Goal: Task Accomplishment & Management: Manage account settings

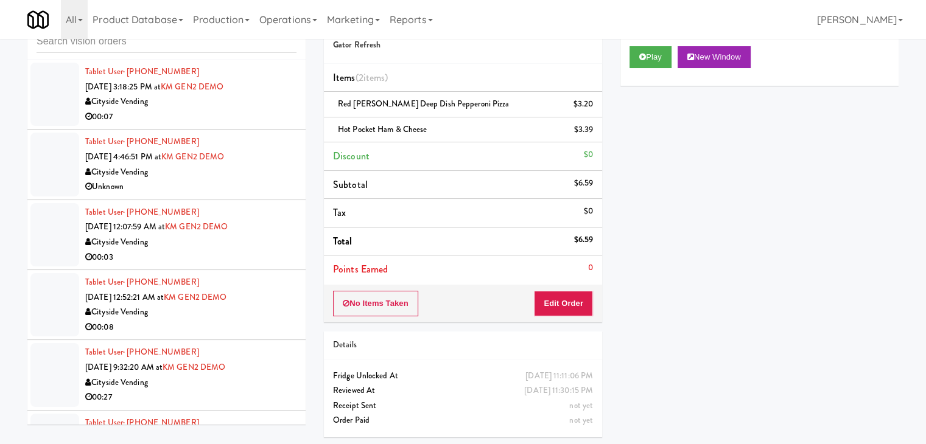
scroll to position [9878, 0]
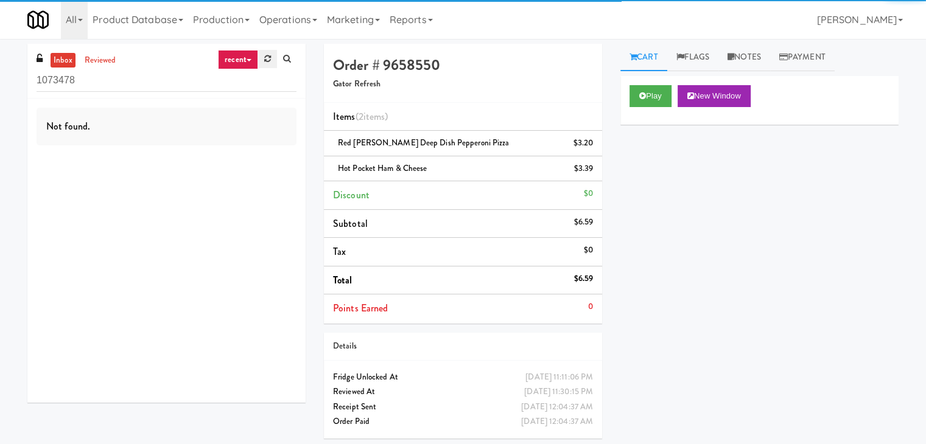
click at [265, 66] on link at bounding box center [267, 59] width 19 height 18
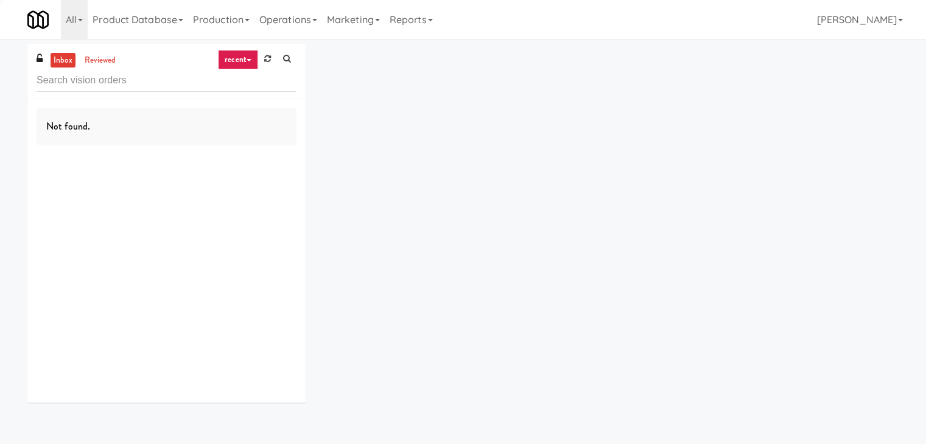
click at [242, 62] on link "recent" at bounding box center [238, 59] width 40 height 19
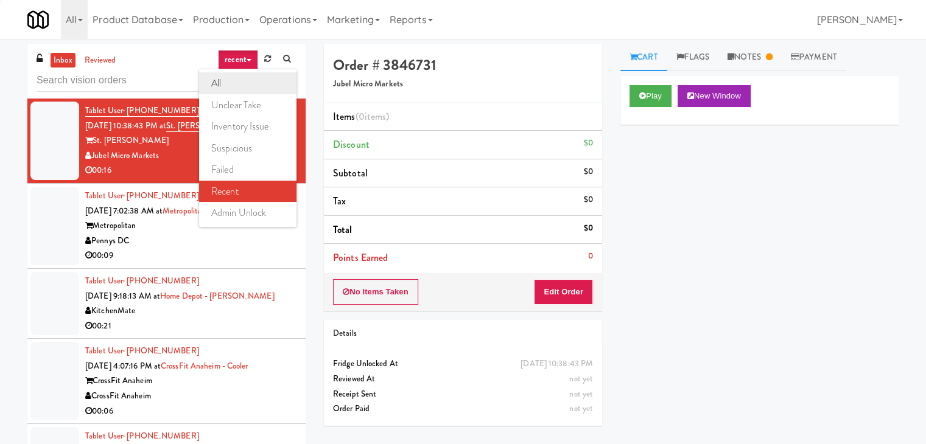
click at [242, 82] on link "all" at bounding box center [247, 83] width 97 height 22
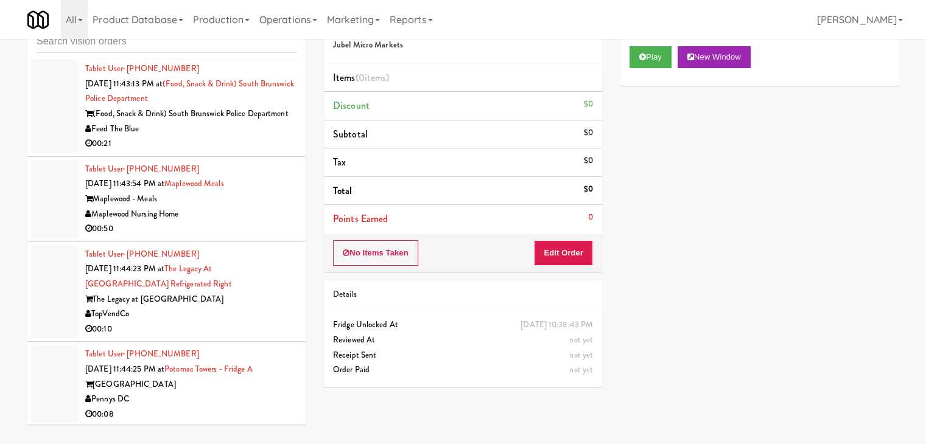
scroll to position [4872, 0]
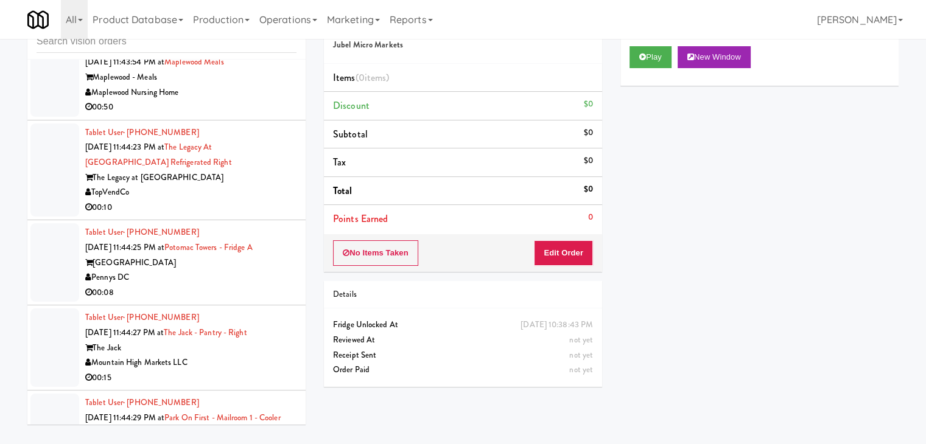
click at [223, 186] on div "The Legacy at [GEOGRAPHIC_DATA]" at bounding box center [190, 177] width 211 height 15
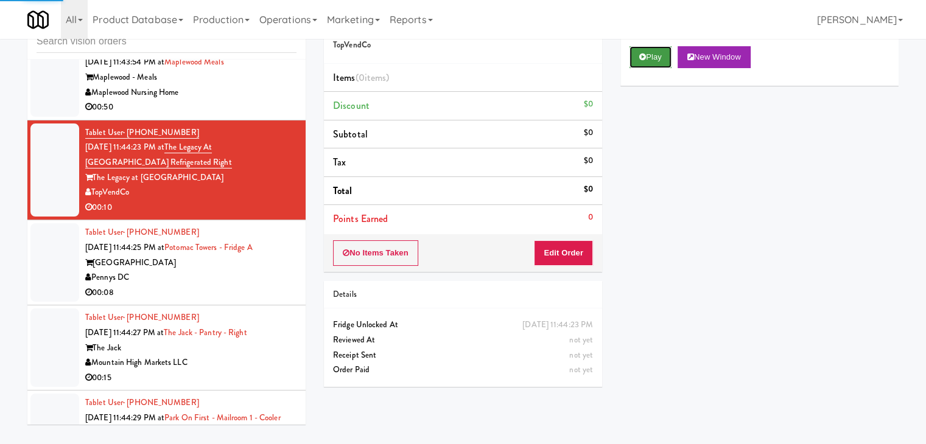
click at [655, 59] on button "Play" at bounding box center [650, 57] width 42 height 22
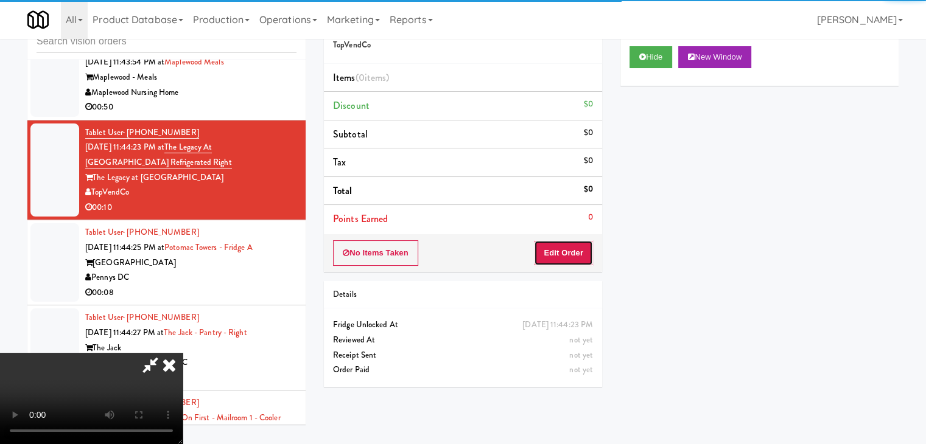
click at [567, 246] on button "Edit Order" at bounding box center [563, 253] width 59 height 26
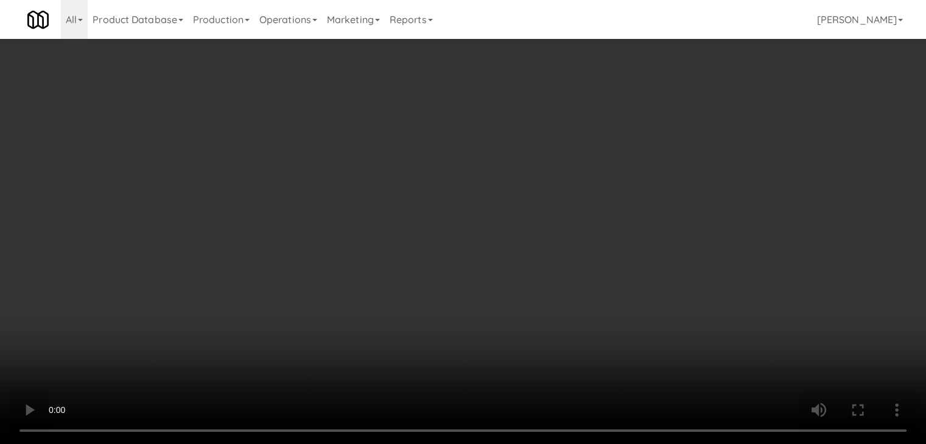
scroll to position [4856, 0]
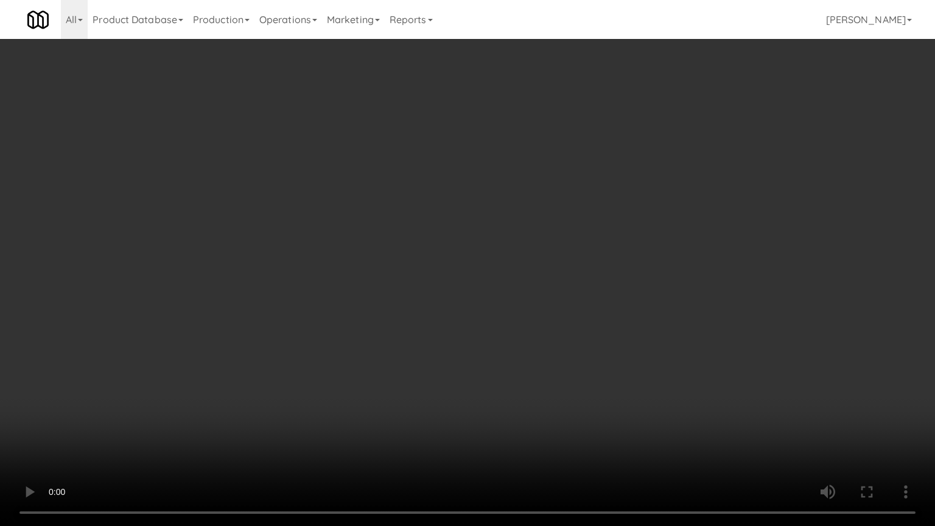
click at [562, 331] on video at bounding box center [467, 263] width 935 height 526
click at [567, 319] on video at bounding box center [467, 263] width 935 height 526
click at [570, 309] on video at bounding box center [467, 263] width 935 height 526
click at [560, 297] on video at bounding box center [467, 263] width 935 height 526
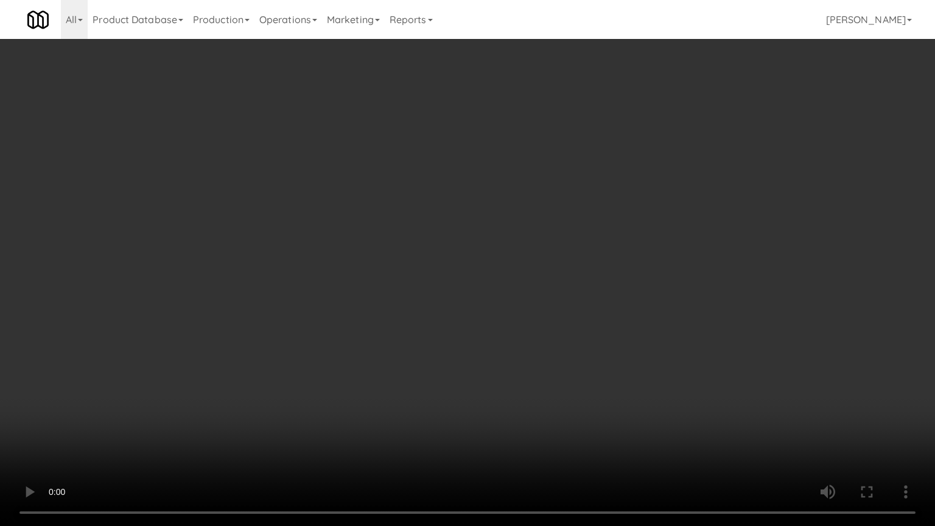
click at [556, 282] on video at bounding box center [467, 263] width 935 height 526
click at [554, 276] on video at bounding box center [467, 263] width 935 height 526
click at [554, 273] on video at bounding box center [467, 263] width 935 height 526
drag, startPoint x: 554, startPoint y: 273, endPoint x: 638, endPoint y: 119, distance: 175.9
click at [555, 270] on video at bounding box center [467, 263] width 935 height 526
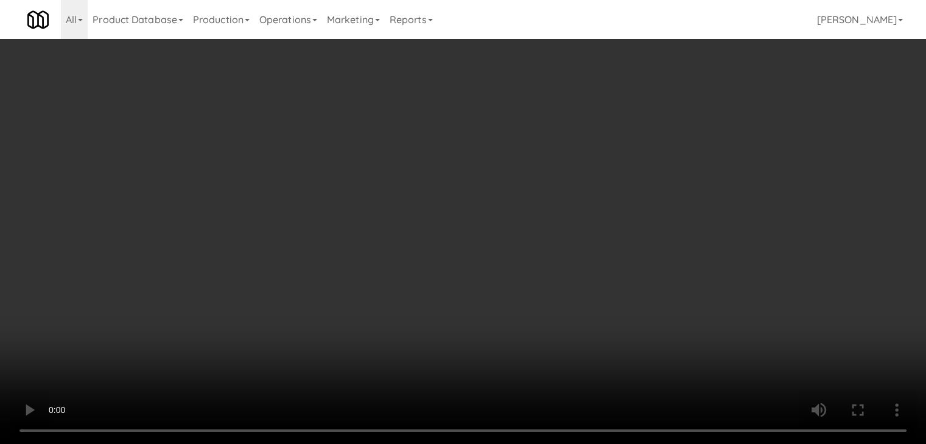
scroll to position [4872, 0]
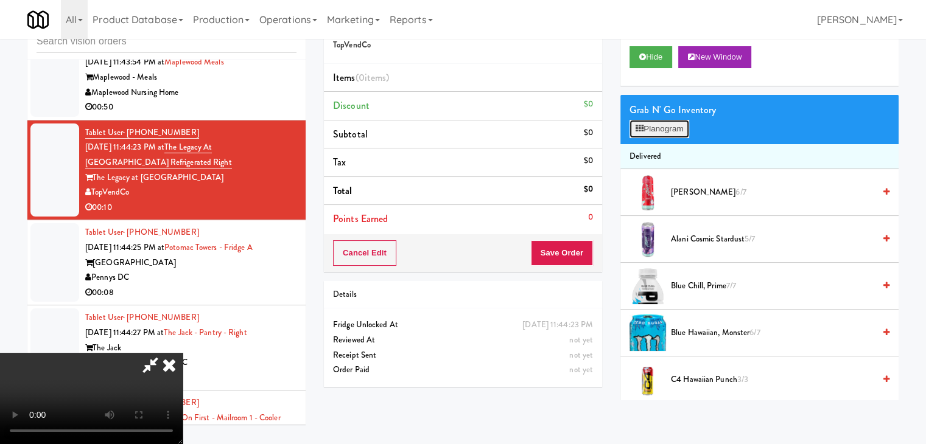
click at [669, 124] on button "Planogram" at bounding box center [659, 129] width 60 height 18
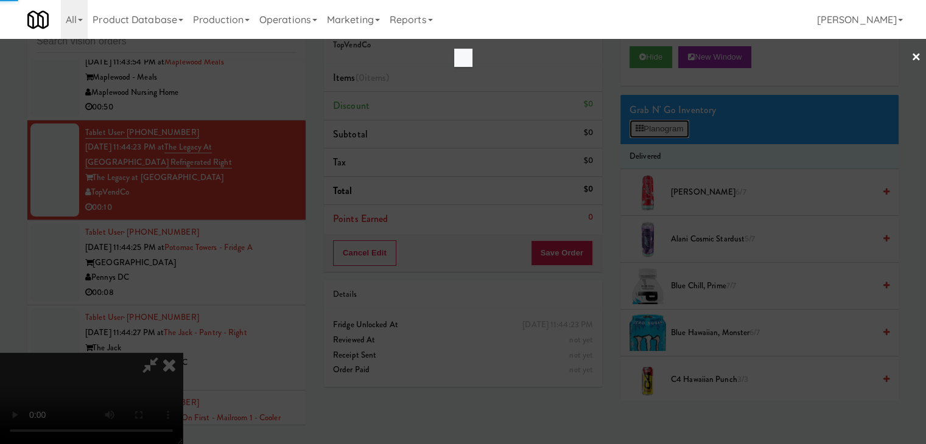
scroll to position [4856, 0]
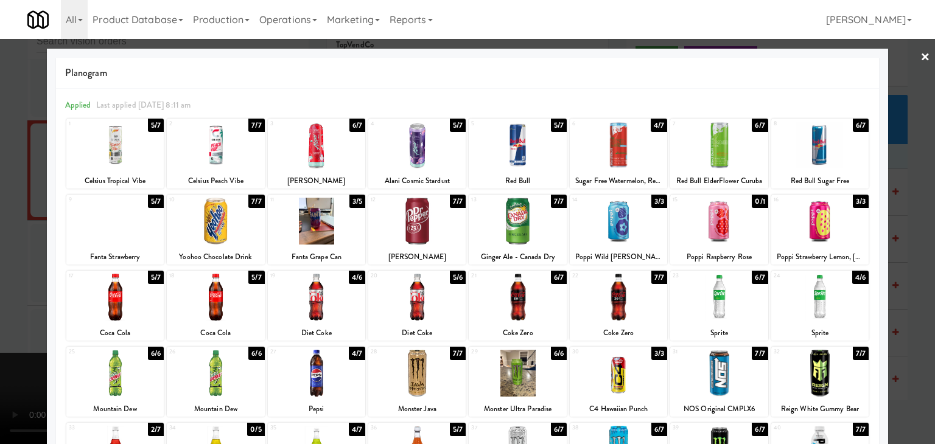
click at [326, 232] on div at bounding box center [316, 221] width 97 height 47
drag, startPoint x: 5, startPoint y: 280, endPoint x: 273, endPoint y: 270, distance: 267.9
click at [46, 273] on div "× Planogram Applied Last applied [DATE] 8:11 am 1 5/7 Celsius Tropical Vibe 2 7…" at bounding box center [467, 222] width 935 height 444
drag, startPoint x: 0, startPoint y: 256, endPoint x: 21, endPoint y: 256, distance: 21.3
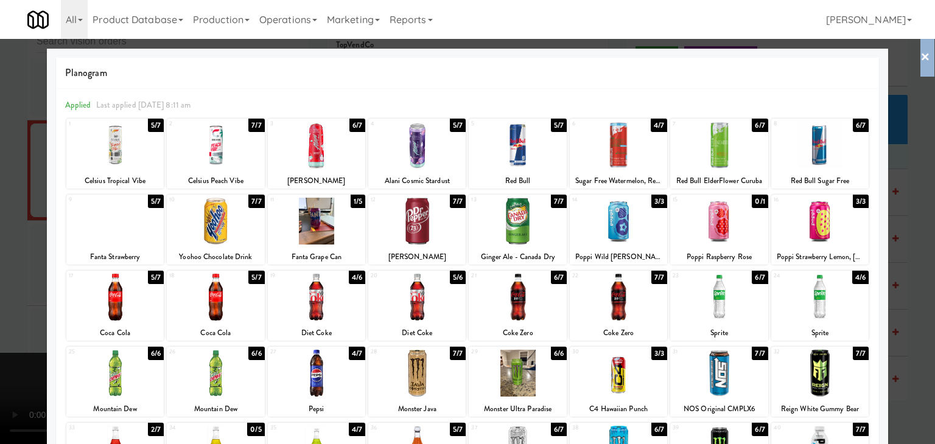
click at [0, 256] on div at bounding box center [467, 222] width 935 height 444
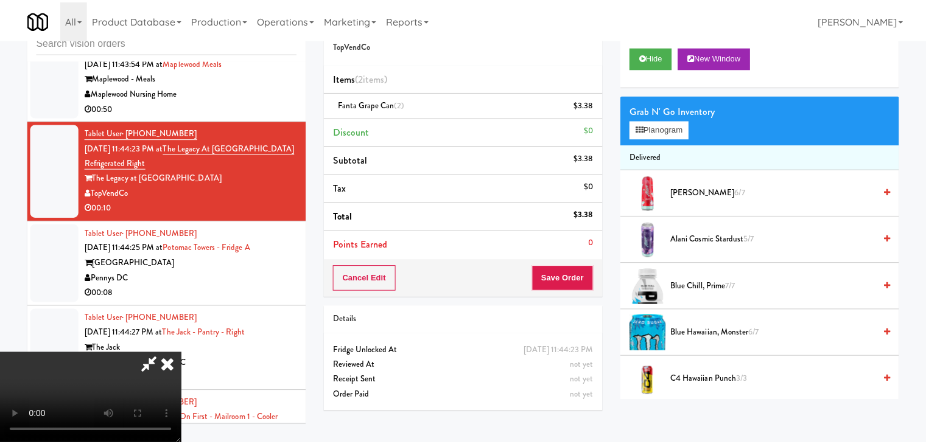
scroll to position [4872, 0]
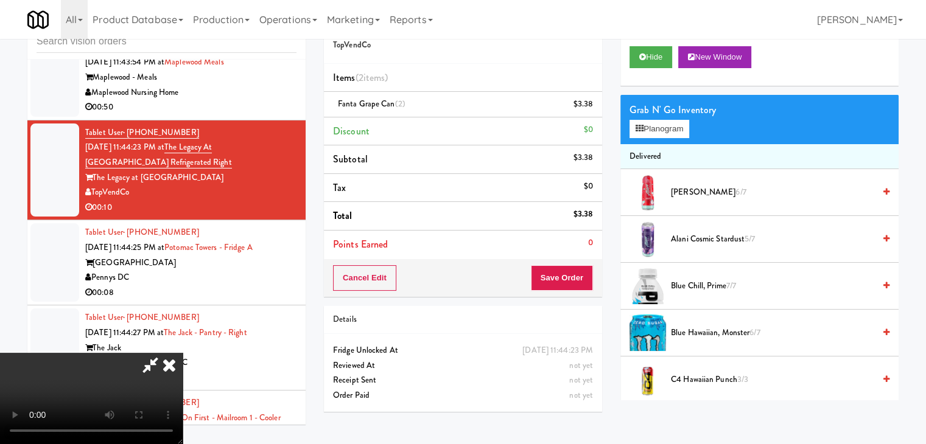
click at [573, 271] on div "Cancel Edit Save Order" at bounding box center [463, 278] width 278 height 38
click at [572, 271] on button "Save Order" at bounding box center [562, 278] width 62 height 26
drag, startPoint x: 572, startPoint y: 271, endPoint x: 568, endPoint y: 253, distance: 18.6
click at [571, 265] on button "Save Order" at bounding box center [562, 278] width 62 height 26
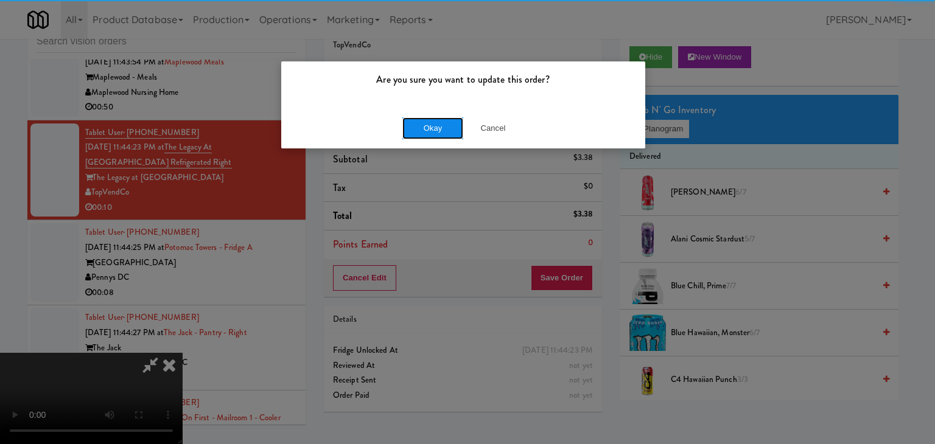
click at [438, 133] on button "Okay" at bounding box center [432, 128] width 61 height 22
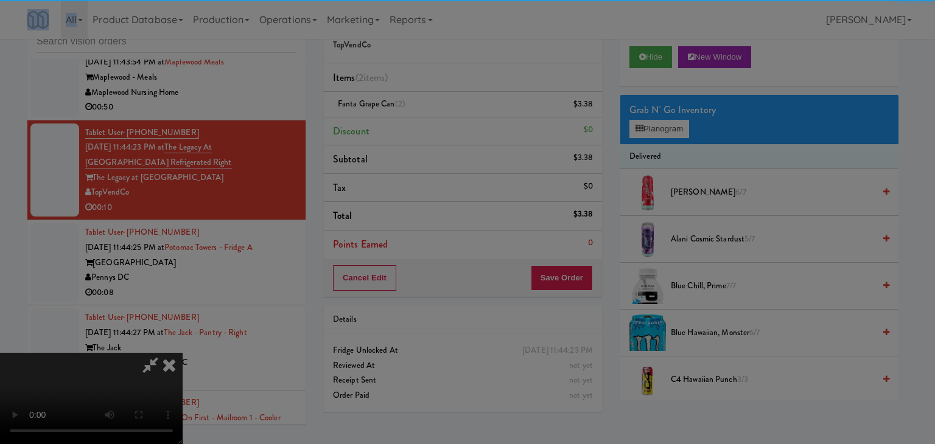
click at [438, 133] on body "Are you sure you want to update this order? Okay Cancel Okay Are you sure you w…" at bounding box center [467, 222] width 935 height 444
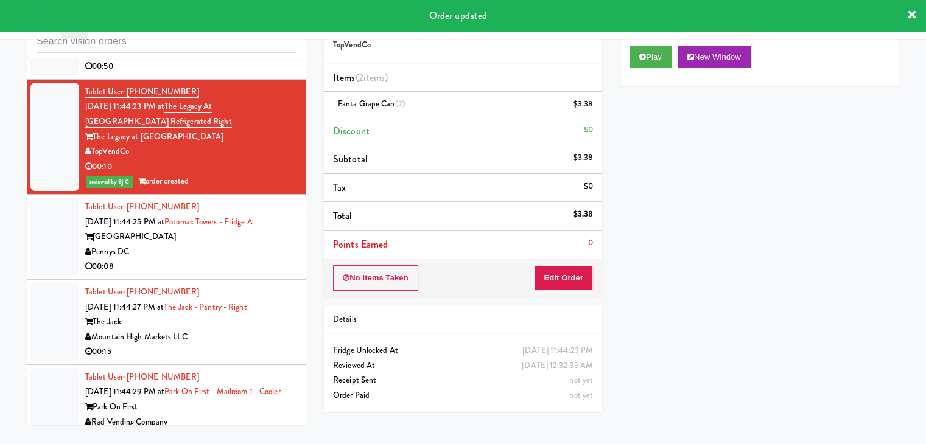
scroll to position [4993, 0]
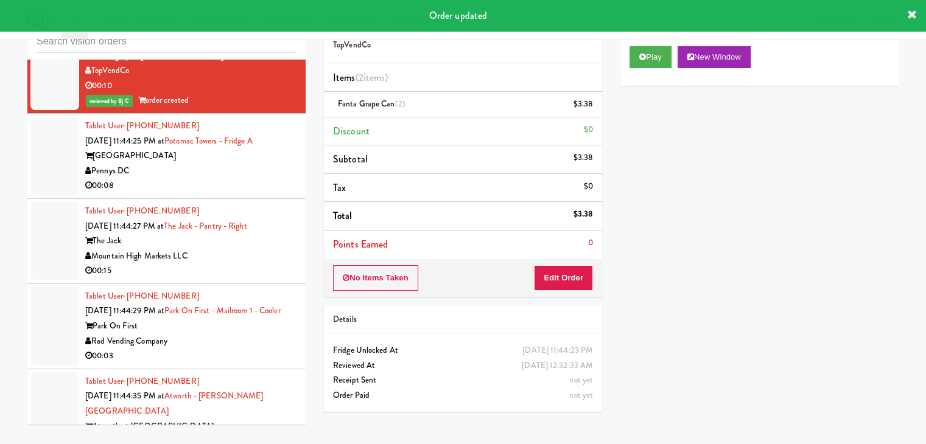
click at [221, 189] on div "00:08" at bounding box center [190, 185] width 211 height 15
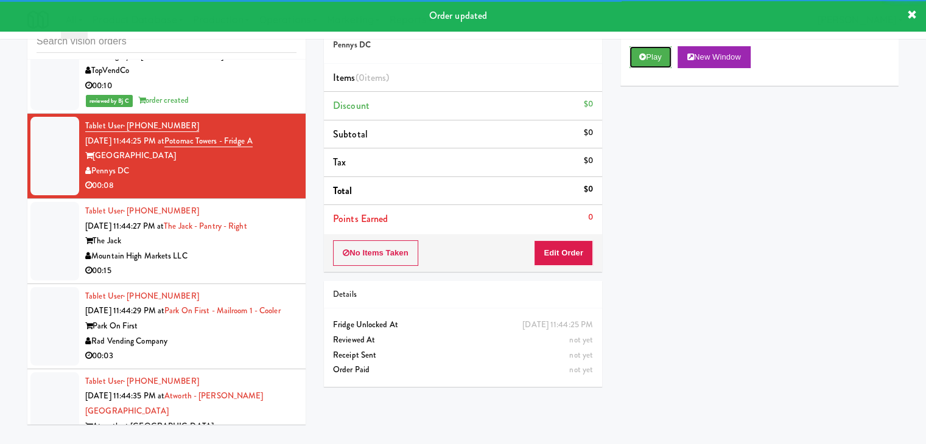
drag, startPoint x: 640, startPoint y: 53, endPoint x: 632, endPoint y: 81, distance: 29.1
click at [639, 55] on icon at bounding box center [642, 57] width 7 height 8
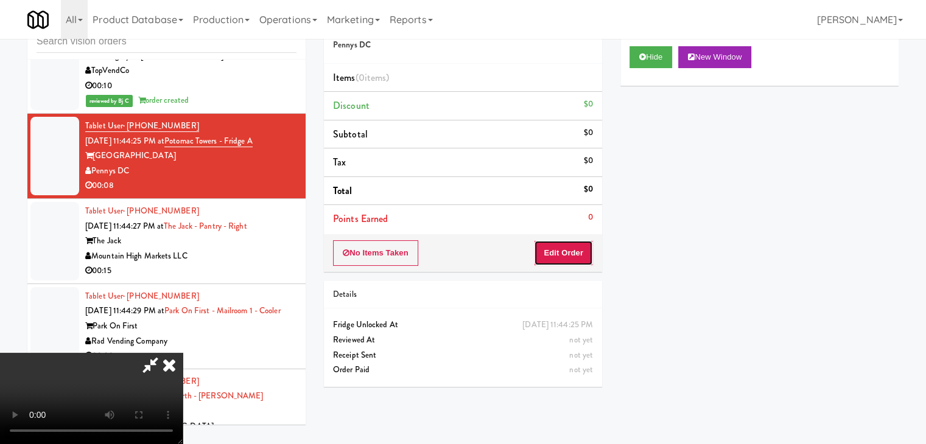
click at [547, 253] on button "Edit Order" at bounding box center [563, 253] width 59 height 26
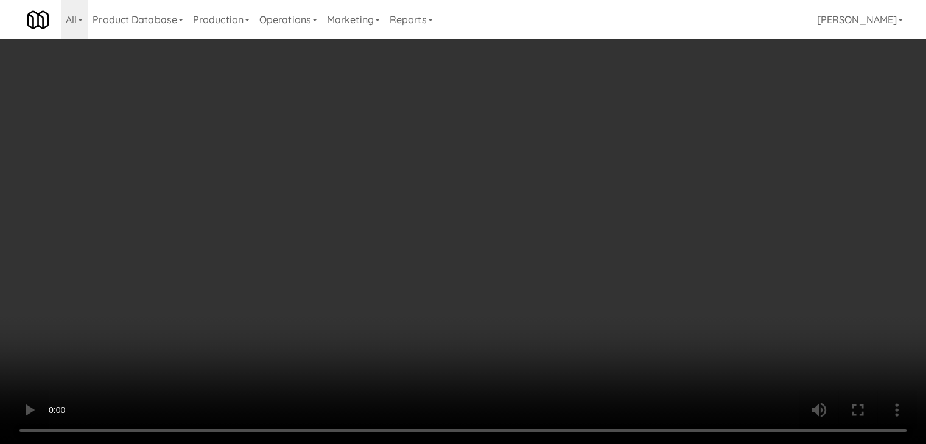
scroll to position [4978, 0]
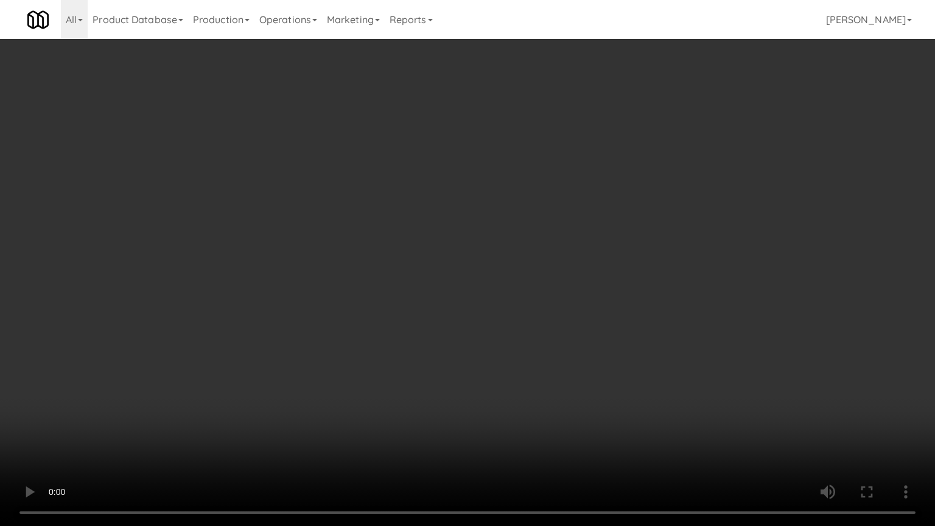
click at [546, 217] on video at bounding box center [467, 263] width 935 height 526
drag, startPoint x: 549, startPoint y: 220, endPoint x: 553, endPoint y: 226, distance: 7.1
click at [550, 222] on video at bounding box center [467, 263] width 935 height 526
click at [601, 174] on video at bounding box center [467, 263] width 935 height 526
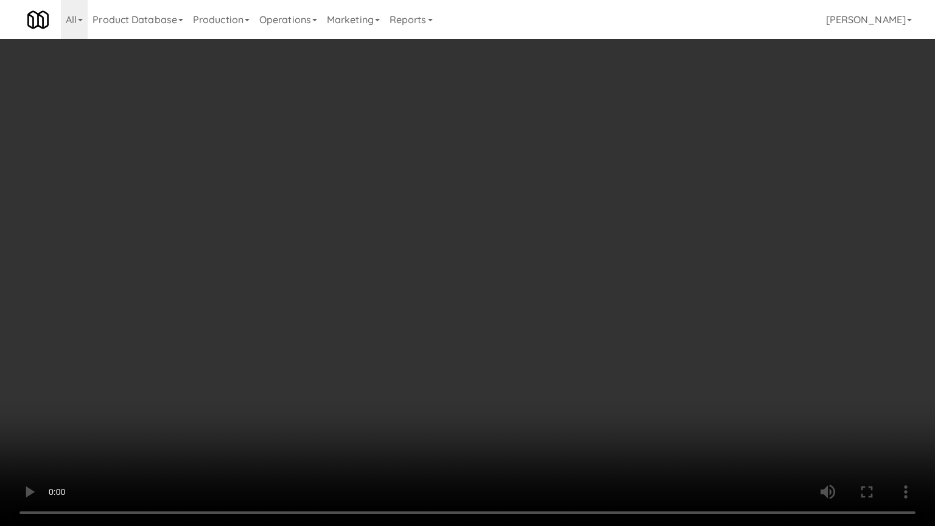
click at [607, 165] on video at bounding box center [467, 263] width 935 height 526
click at [607, 159] on video at bounding box center [467, 263] width 935 height 526
click at [630, 144] on video at bounding box center [467, 263] width 935 height 526
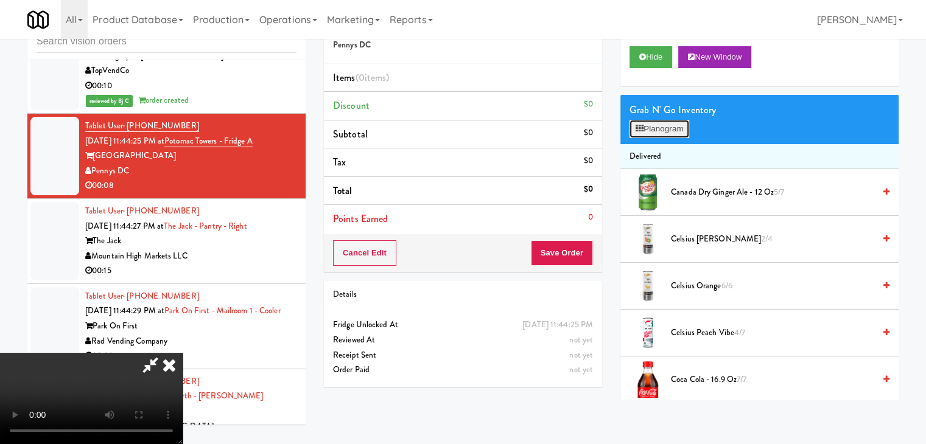
click at [669, 132] on button "Planogram" at bounding box center [659, 129] width 60 height 18
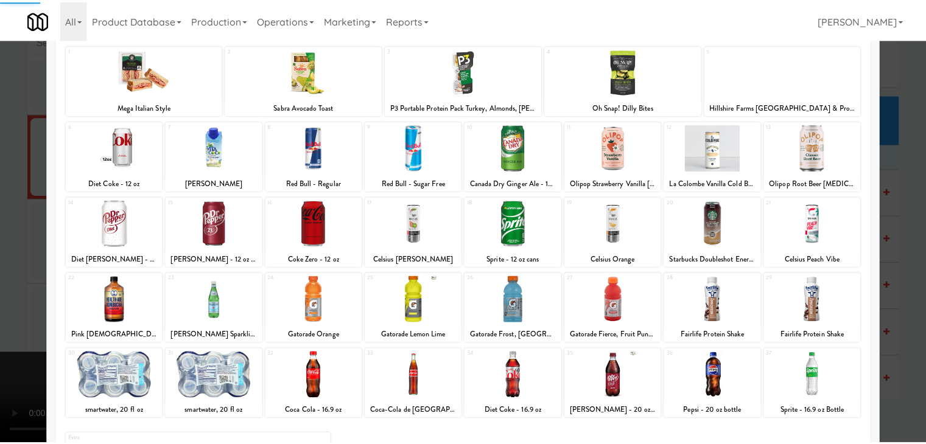
scroll to position [153, 0]
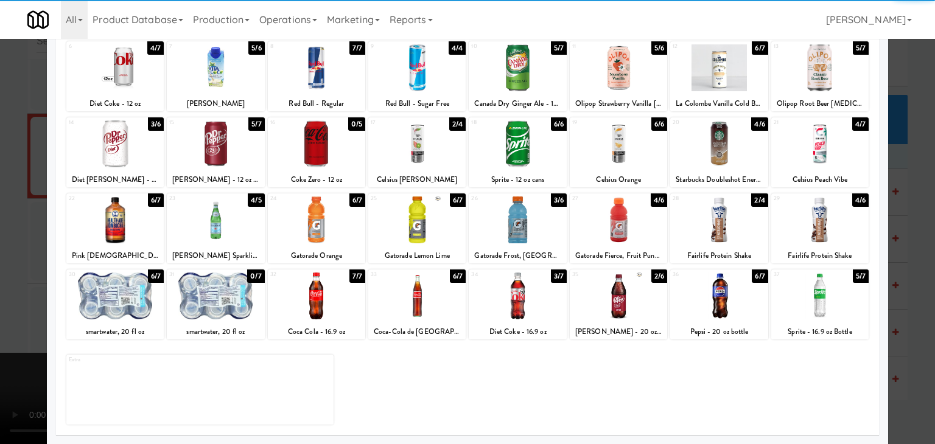
click at [508, 303] on div at bounding box center [517, 296] width 97 height 47
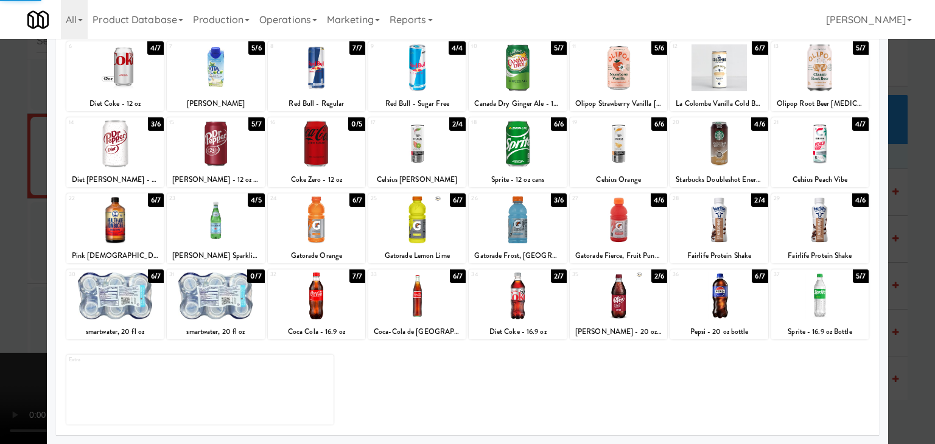
drag, startPoint x: 1, startPoint y: 300, endPoint x: 122, endPoint y: 289, distance: 121.6
click at [14, 296] on div at bounding box center [467, 222] width 935 height 444
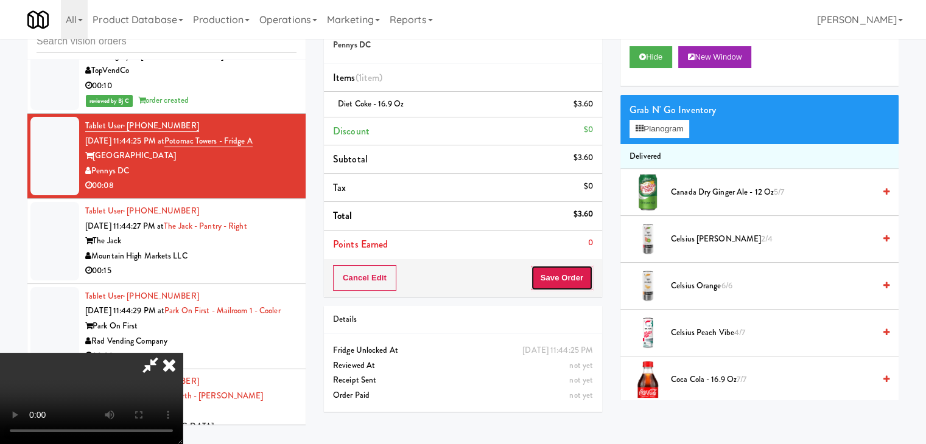
click at [584, 278] on button "Save Order" at bounding box center [562, 278] width 62 height 26
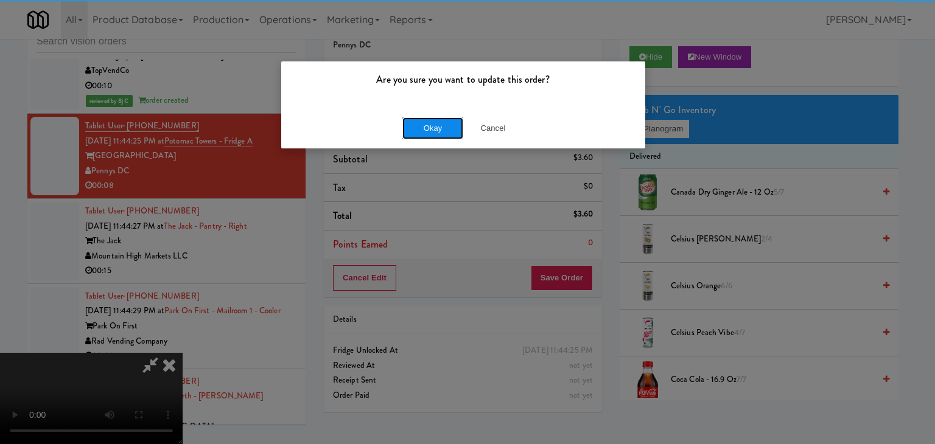
click at [442, 121] on button "Okay" at bounding box center [432, 128] width 61 height 22
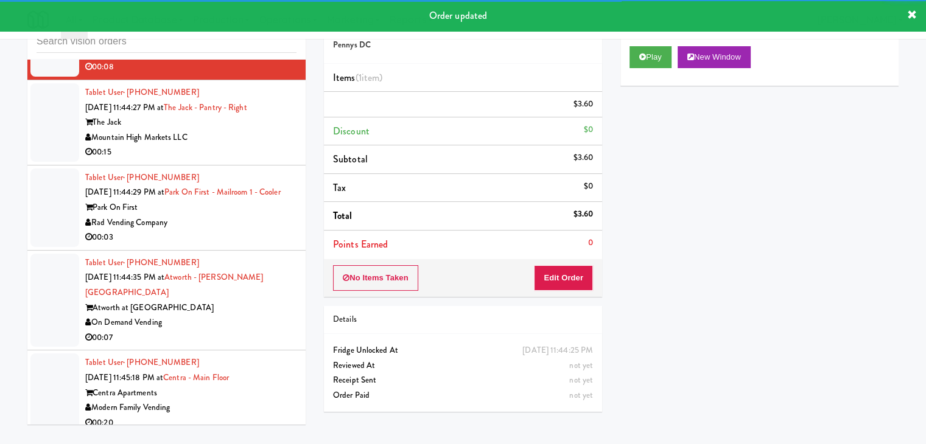
scroll to position [5115, 0]
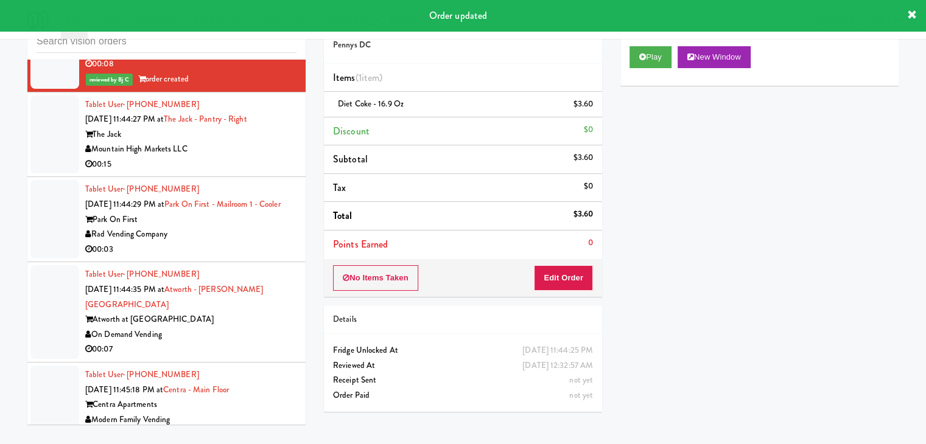
drag, startPoint x: 248, startPoint y: 171, endPoint x: 256, endPoint y: 176, distance: 9.3
click at [253, 172] on div "00:15" at bounding box center [190, 164] width 211 height 15
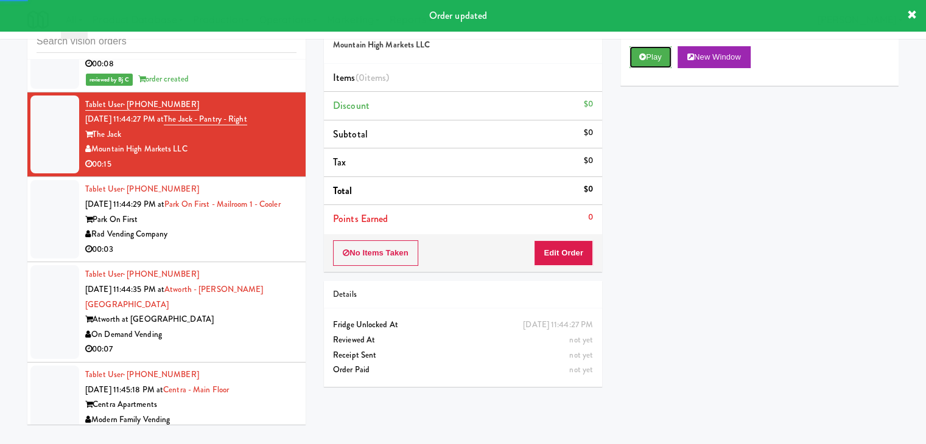
drag, startPoint x: 651, startPoint y: 55, endPoint x: 626, endPoint y: 110, distance: 60.2
click at [650, 57] on button "Play" at bounding box center [650, 57] width 42 height 22
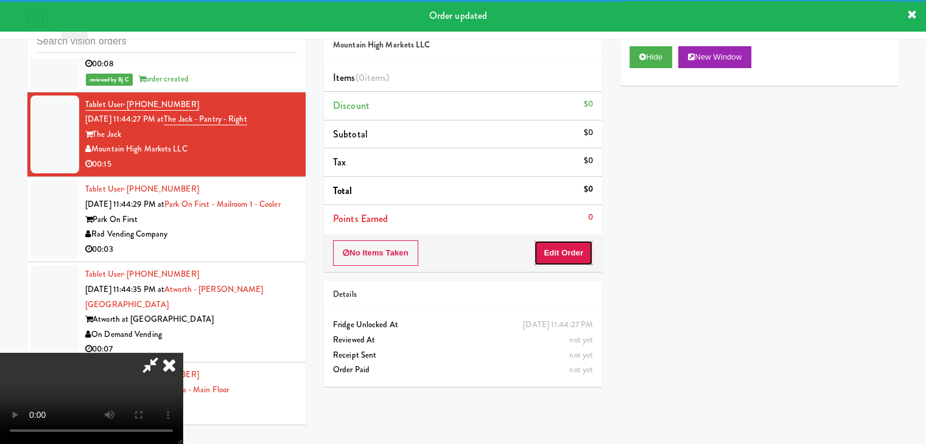
click at [566, 260] on button "Edit Order" at bounding box center [563, 253] width 59 height 26
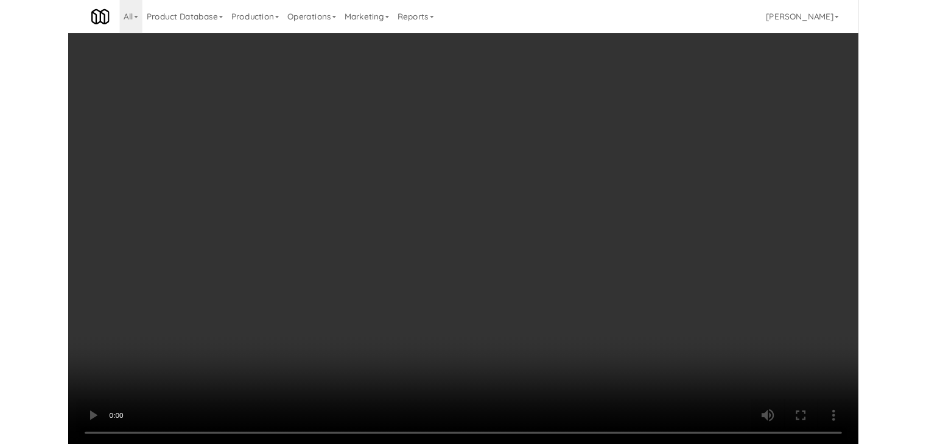
scroll to position [5100, 0]
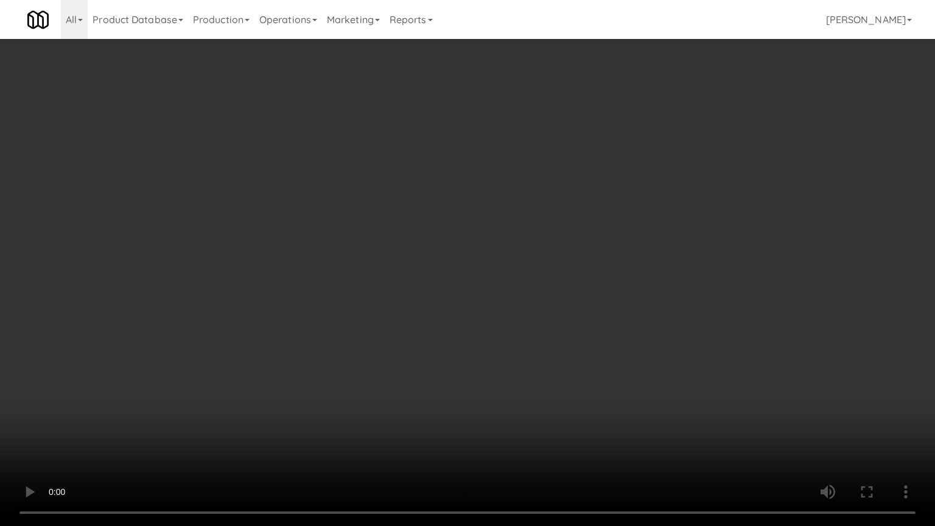
click at [611, 263] on video at bounding box center [467, 263] width 935 height 526
drag, startPoint x: 604, startPoint y: 263, endPoint x: 596, endPoint y: 271, distance: 10.8
click at [603, 266] on video at bounding box center [467, 263] width 935 height 526
click at [607, 255] on video at bounding box center [467, 263] width 935 height 526
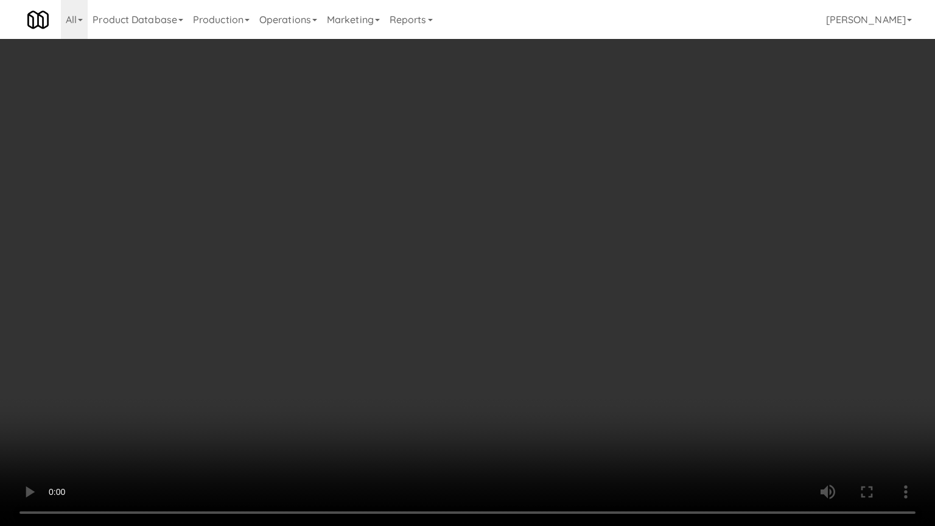
click at [607, 255] on video at bounding box center [467, 263] width 935 height 526
click at [606, 254] on video at bounding box center [467, 263] width 935 height 526
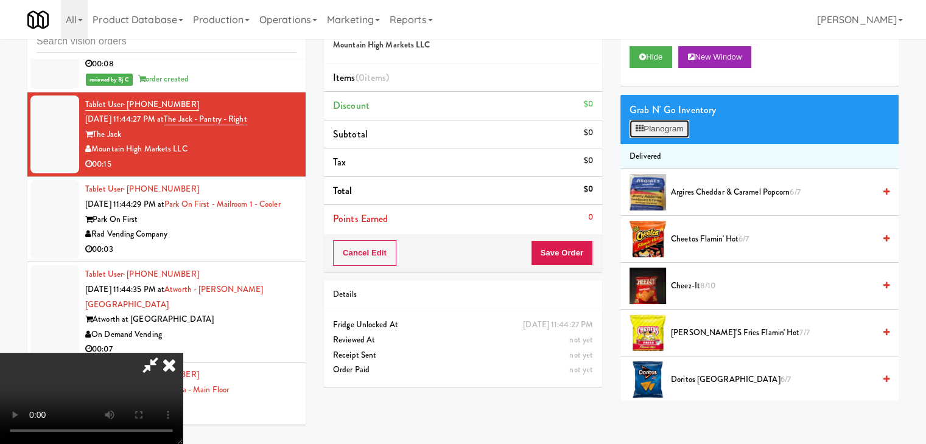
click at [665, 125] on button "Planogram" at bounding box center [659, 129] width 60 height 18
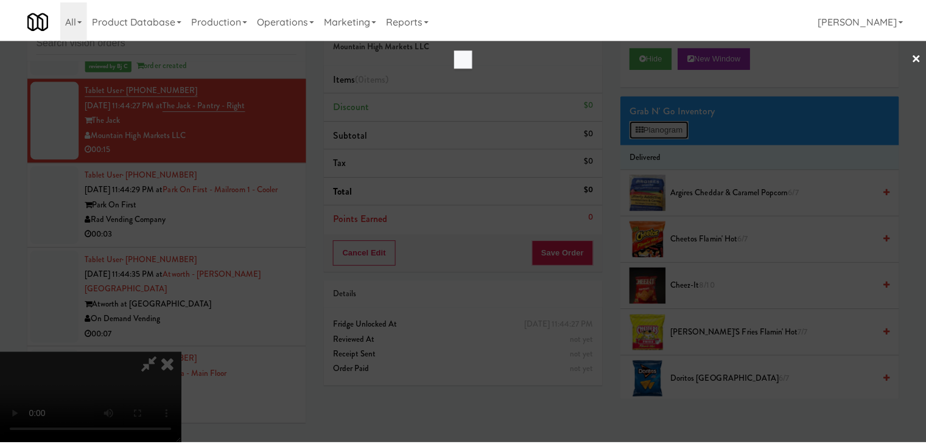
scroll to position [5100, 0]
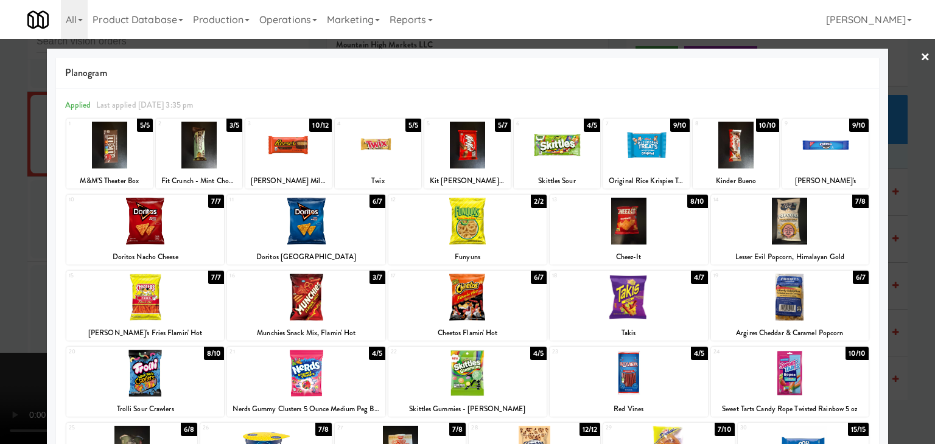
click at [635, 152] on div at bounding box center [646, 145] width 86 height 47
click at [5, 195] on div at bounding box center [467, 222] width 935 height 444
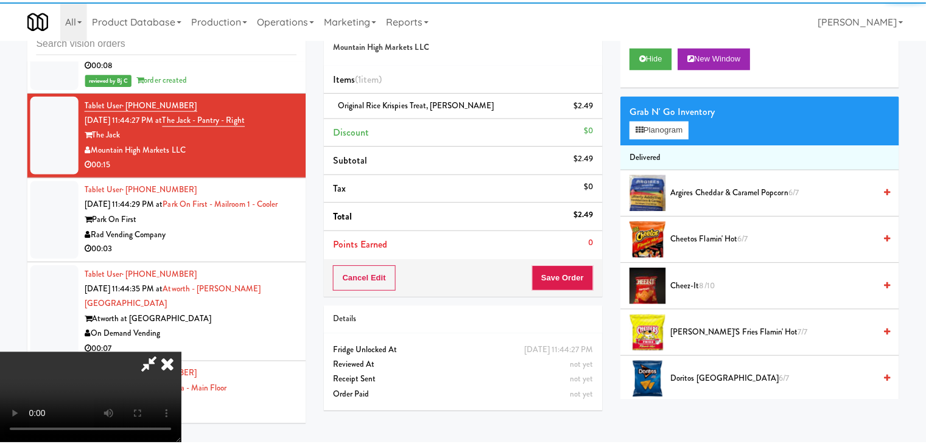
scroll to position [5115, 0]
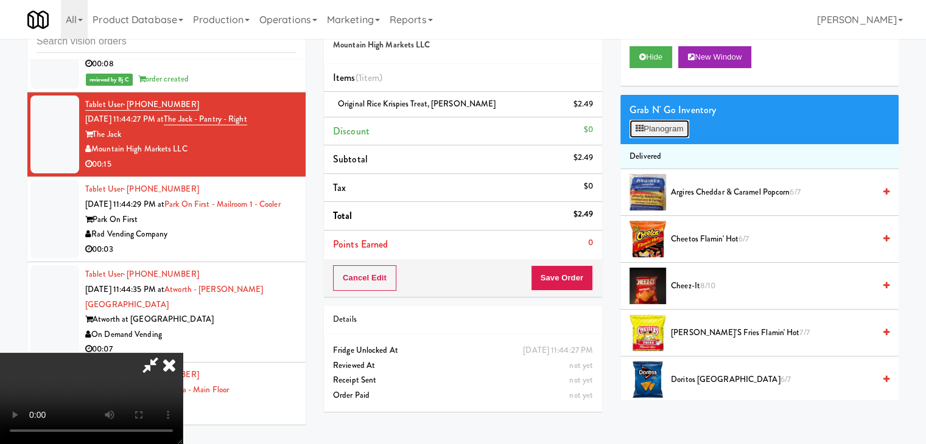
click at [668, 135] on button "Planogram" at bounding box center [659, 129] width 60 height 18
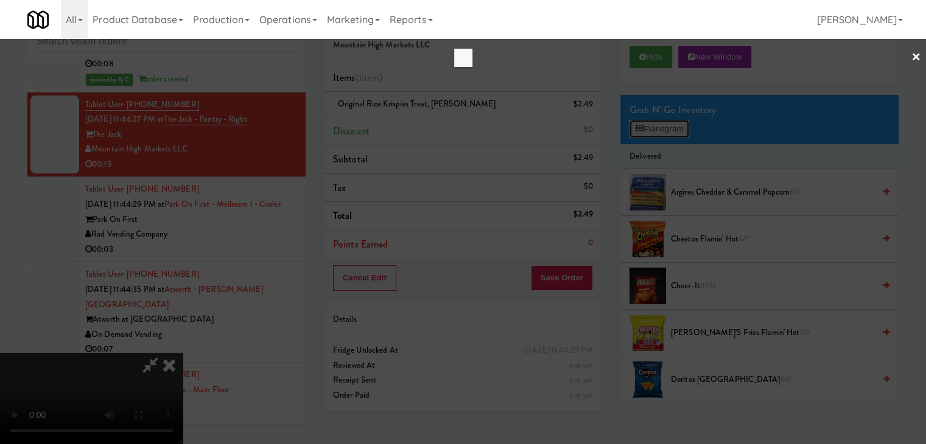
scroll to position [5100, 0]
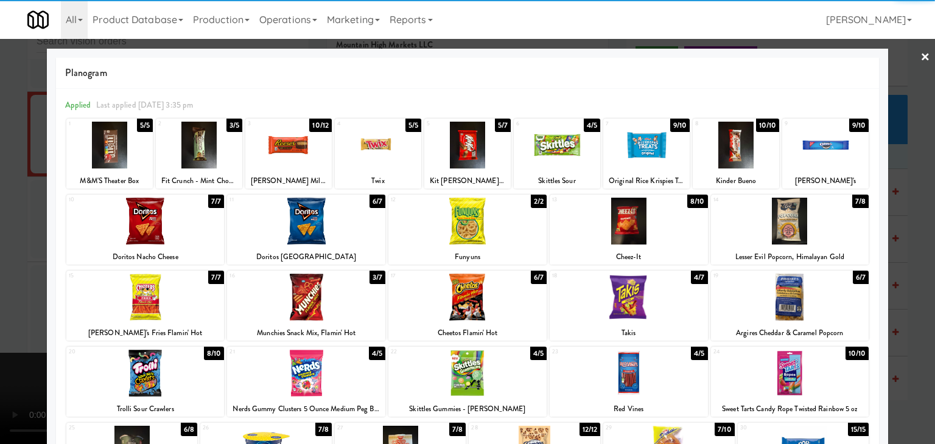
click at [452, 147] on div at bounding box center [467, 145] width 86 height 47
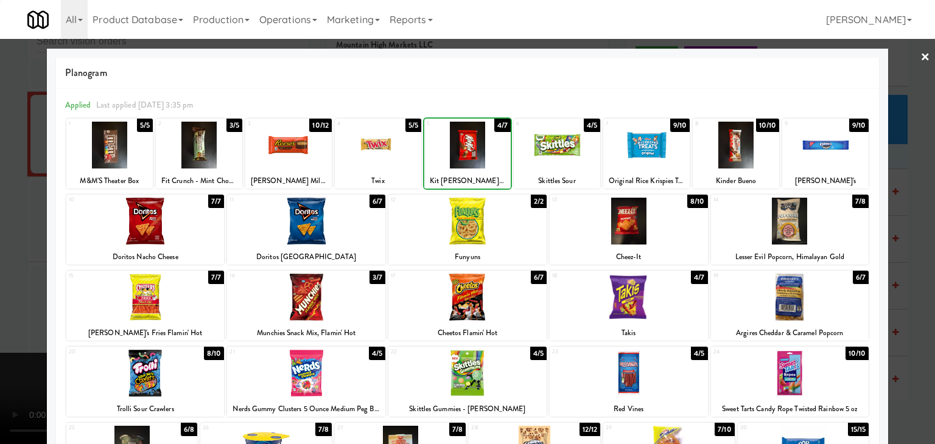
drag, startPoint x: 0, startPoint y: 230, endPoint x: 93, endPoint y: 234, distance: 93.2
click at [10, 229] on div at bounding box center [467, 222] width 935 height 444
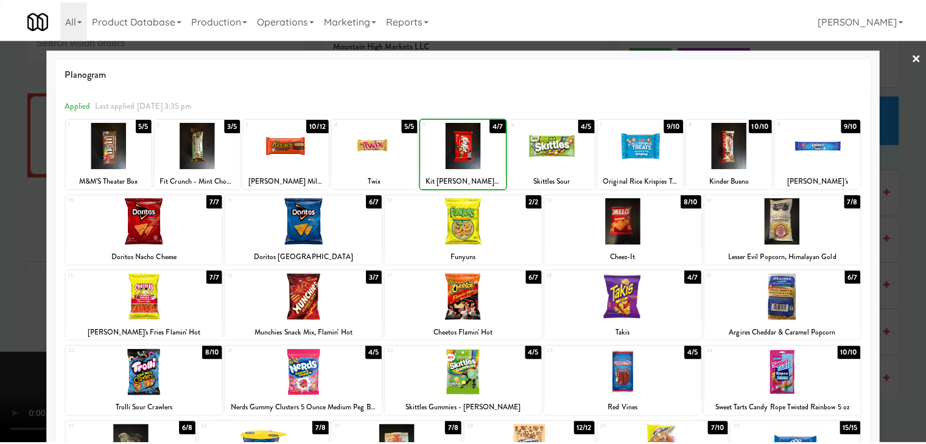
scroll to position [5115, 0]
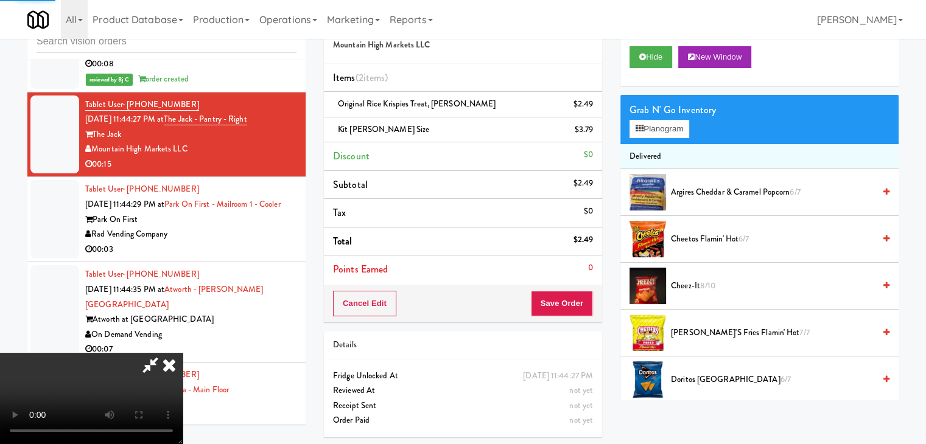
click at [183, 353] on video at bounding box center [91, 398] width 183 height 91
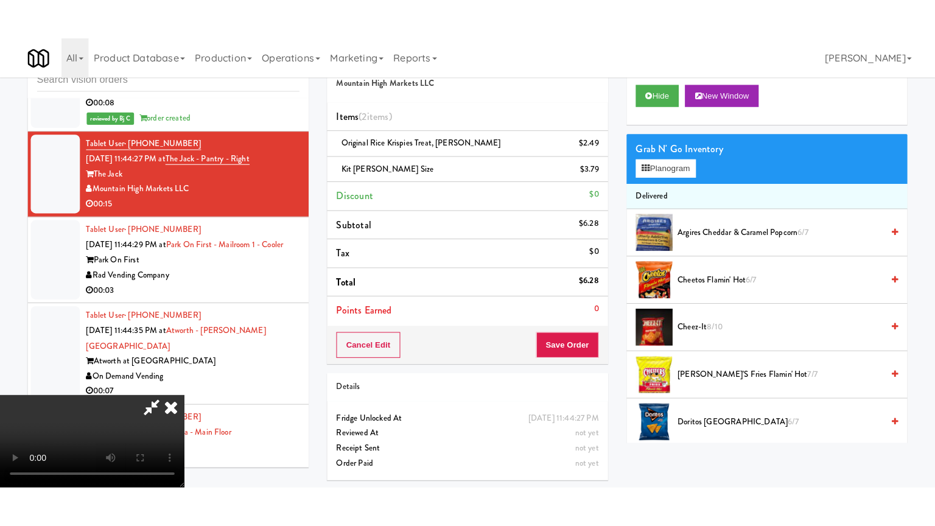
scroll to position [171, 0]
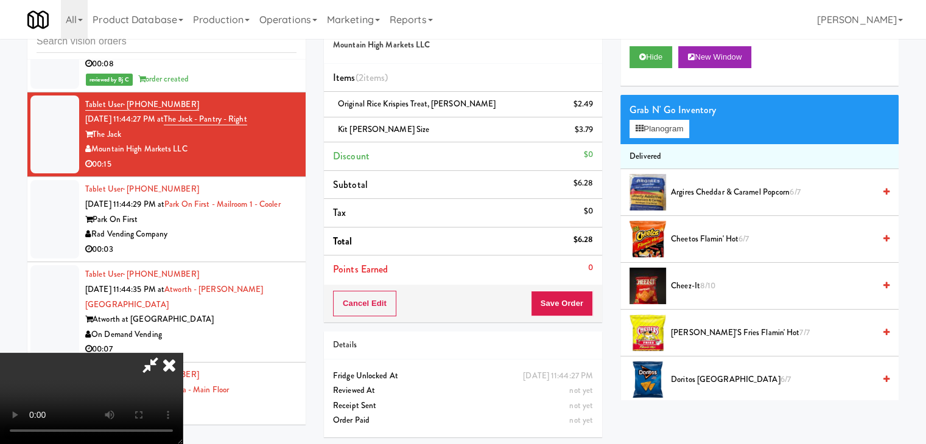
click at [183, 353] on video at bounding box center [91, 398] width 183 height 91
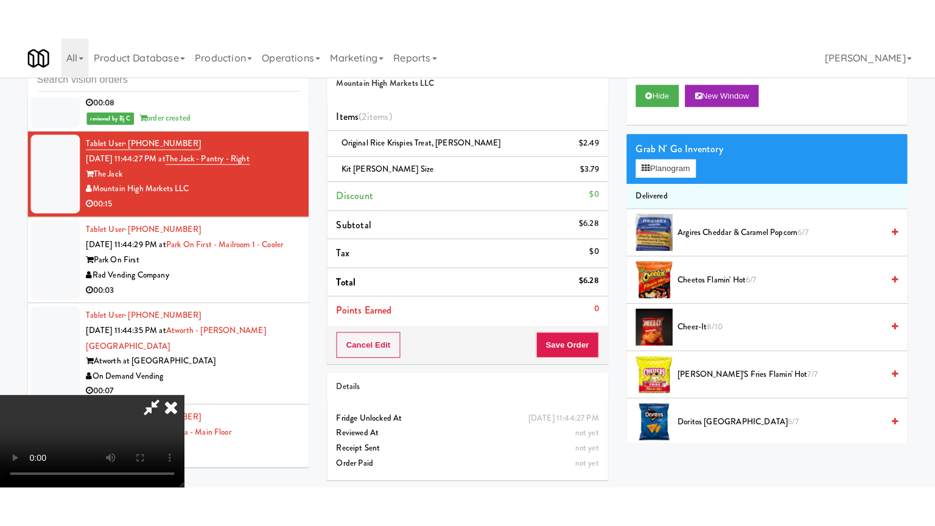
scroll to position [0, 0]
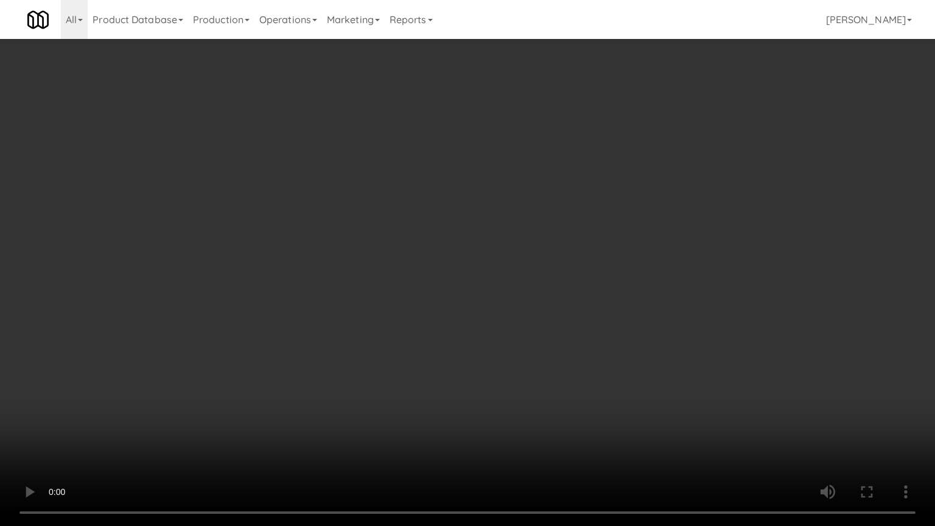
click at [475, 363] on video at bounding box center [467, 263] width 935 height 526
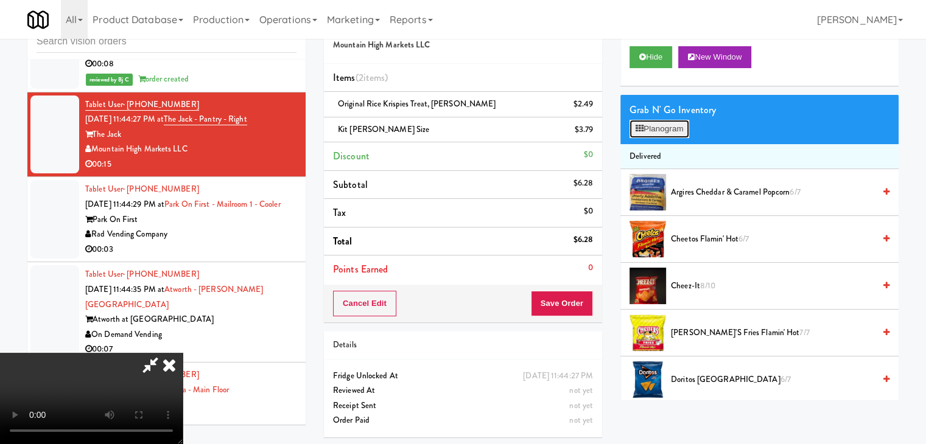
click at [665, 127] on button "Planogram" at bounding box center [659, 129] width 60 height 18
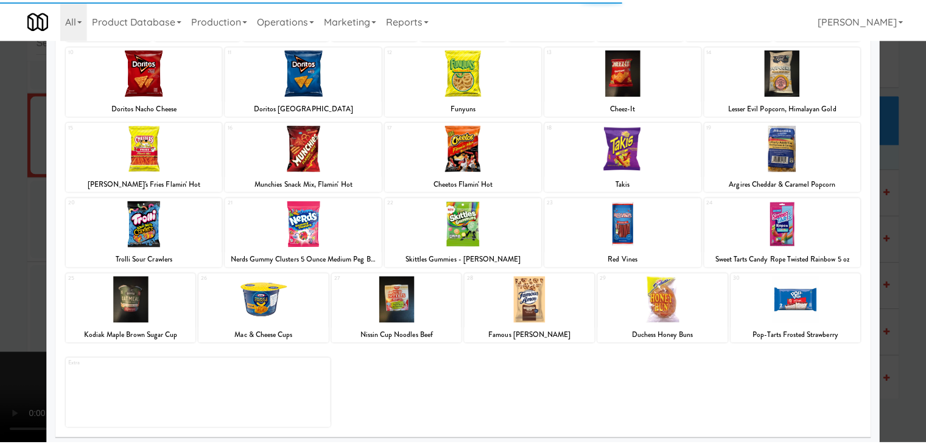
scroll to position [153, 0]
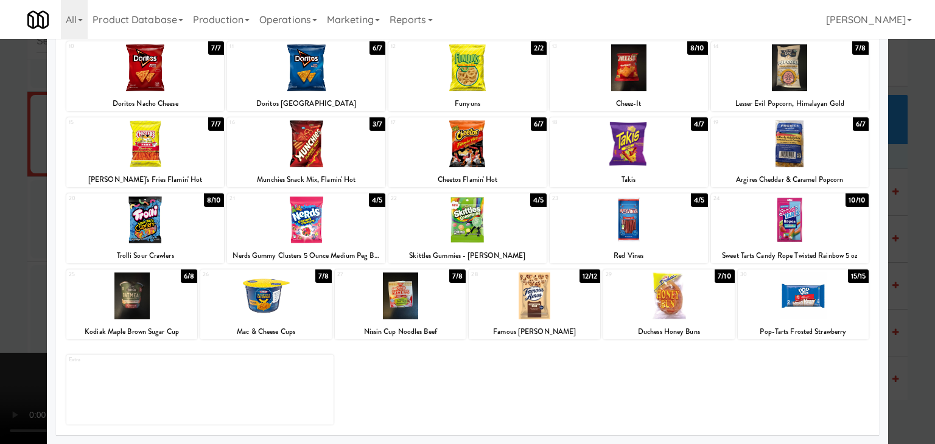
click at [7, 302] on div at bounding box center [467, 222] width 935 height 444
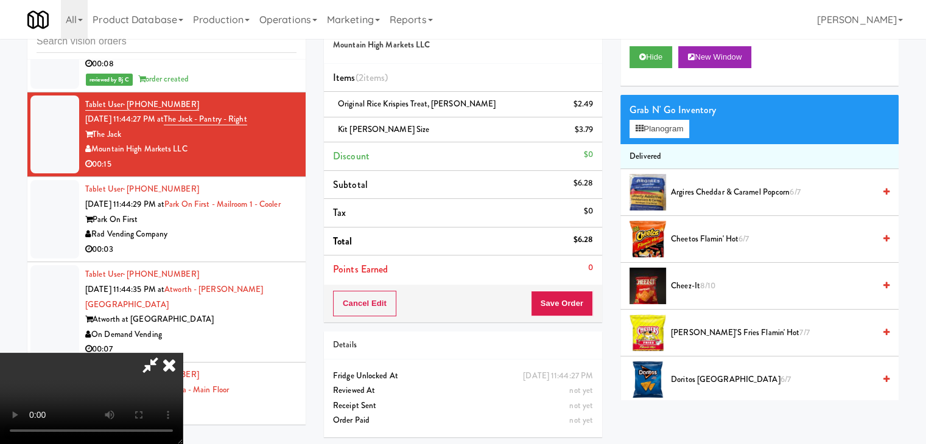
click at [183, 353] on video at bounding box center [91, 398] width 183 height 91
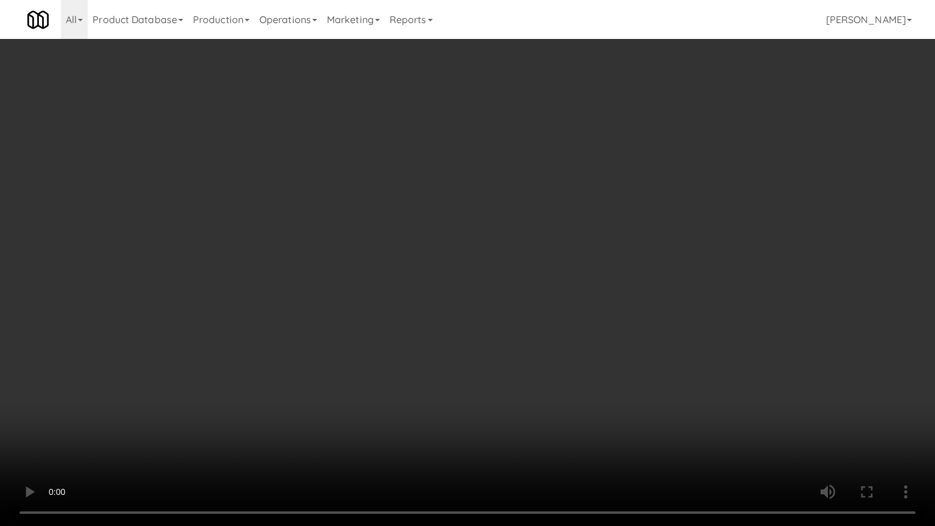
click at [599, 357] on video at bounding box center [467, 263] width 935 height 526
click at [598, 358] on video at bounding box center [467, 263] width 935 height 526
drag, startPoint x: 606, startPoint y: 355, endPoint x: 594, endPoint y: 360, distance: 13.3
click at [602, 358] on video at bounding box center [467, 263] width 935 height 526
click at [609, 348] on video at bounding box center [467, 263] width 935 height 526
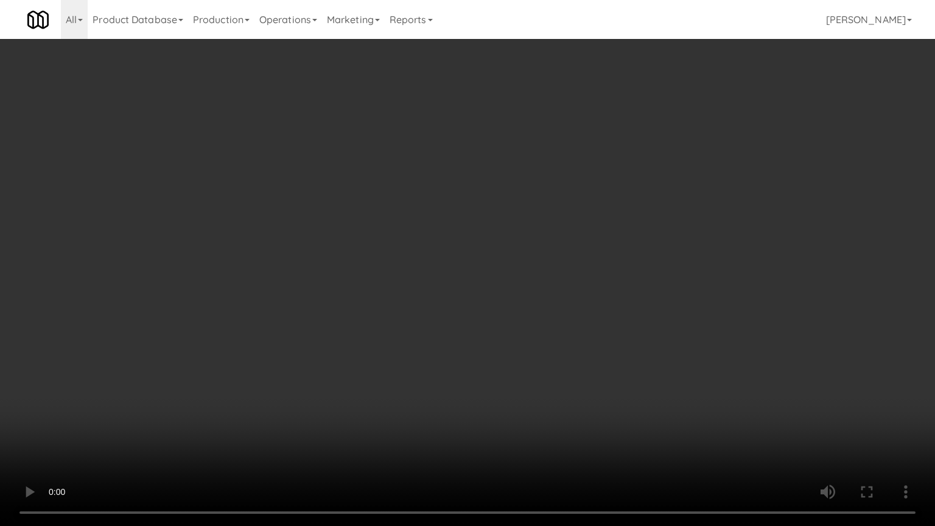
drag, startPoint x: 602, startPoint y: 346, endPoint x: 517, endPoint y: 257, distance: 123.1
click at [592, 343] on video at bounding box center [467, 263] width 935 height 526
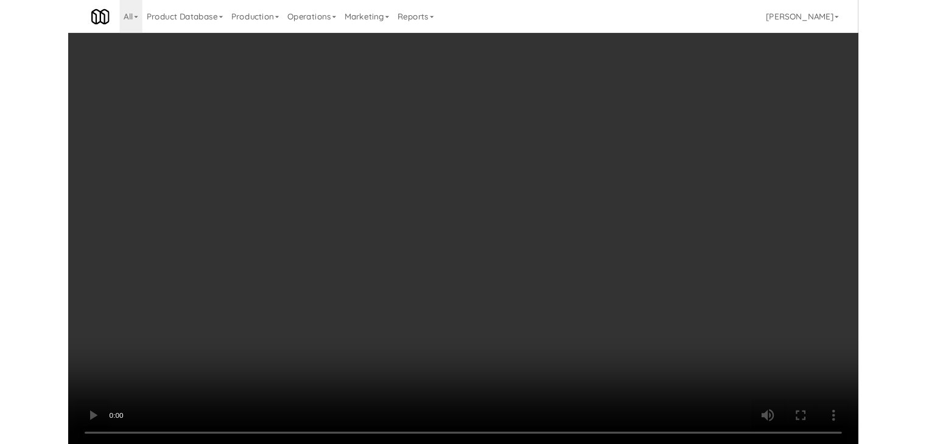
scroll to position [5115, 0]
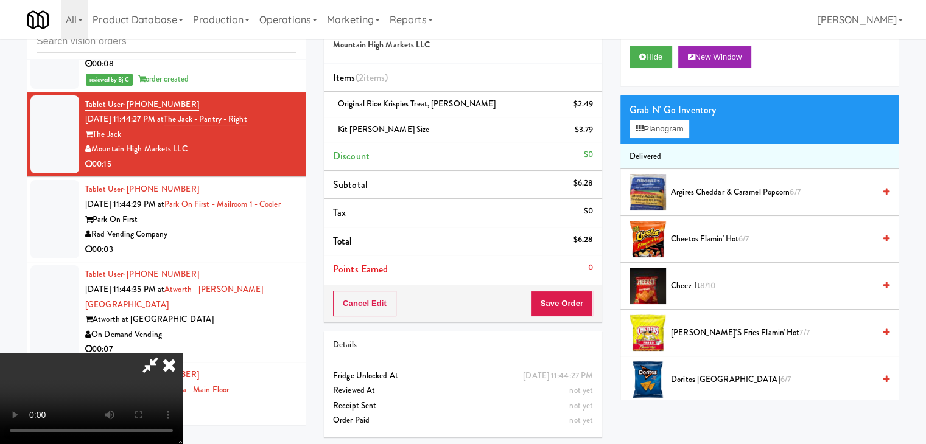
drag, startPoint x: 466, startPoint y: 225, endPoint x: 612, endPoint y: 147, distance: 165.0
click at [183, 353] on video at bounding box center [91, 398] width 183 height 91
click at [661, 127] on button "Planogram" at bounding box center [659, 129] width 60 height 18
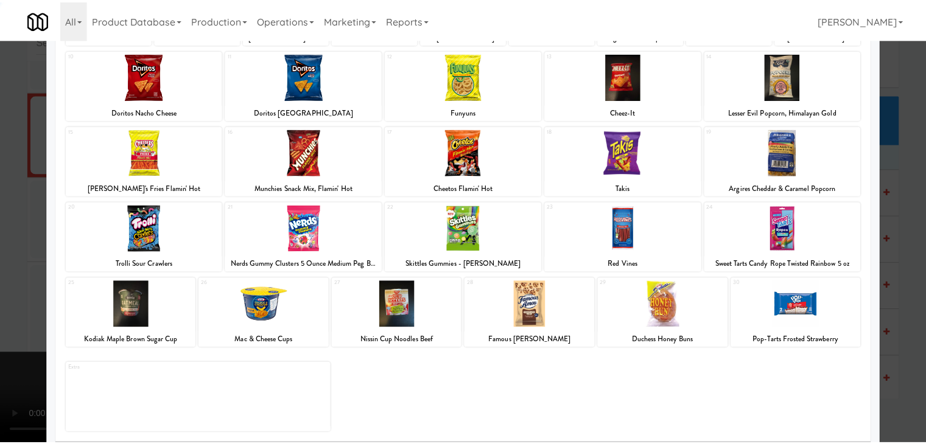
scroll to position [153, 0]
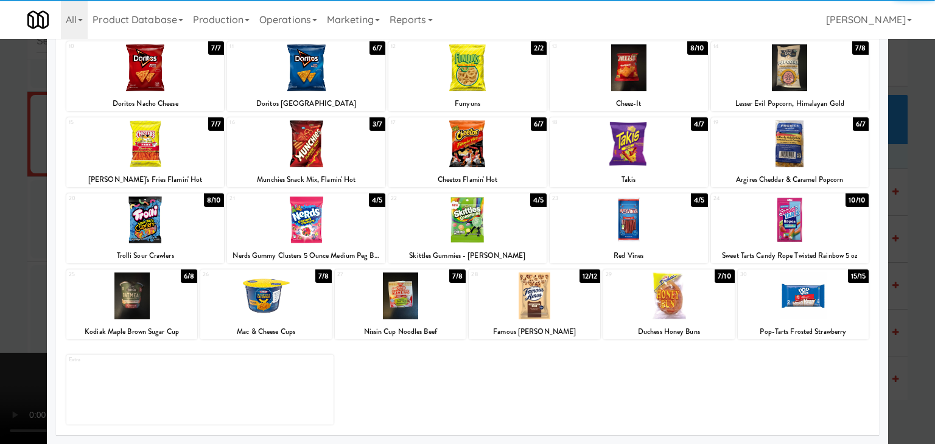
click at [618, 224] on div at bounding box center [629, 220] width 158 height 47
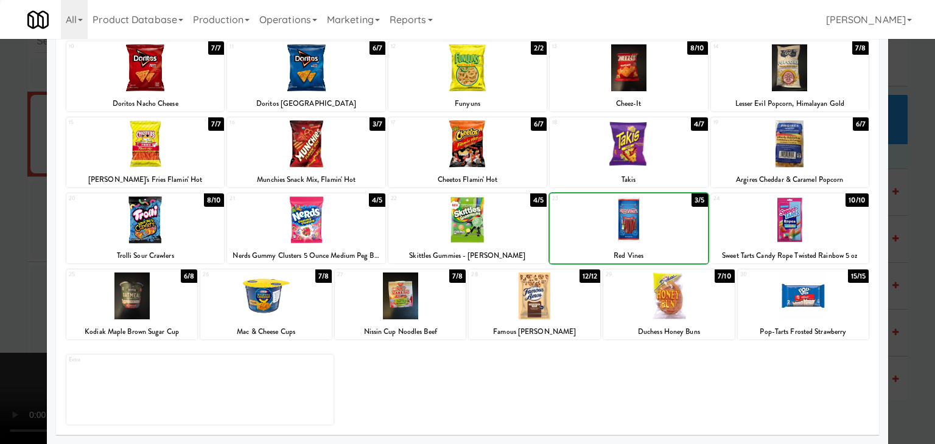
click at [9, 274] on div at bounding box center [467, 222] width 935 height 444
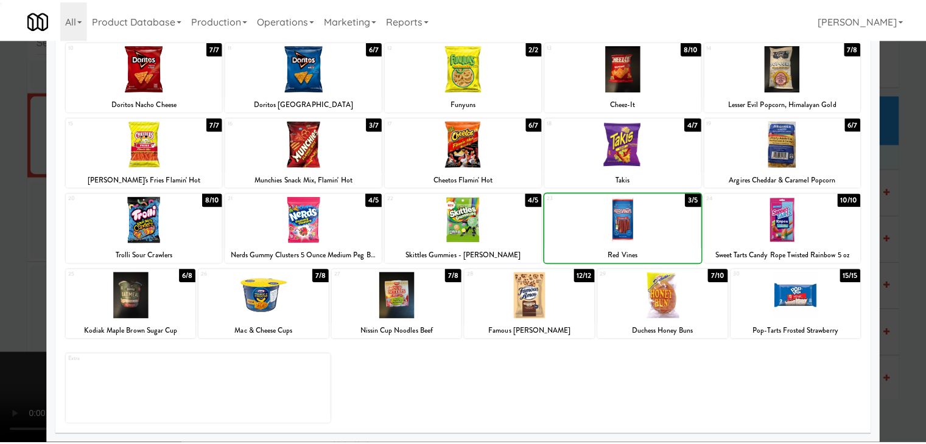
scroll to position [5115, 0]
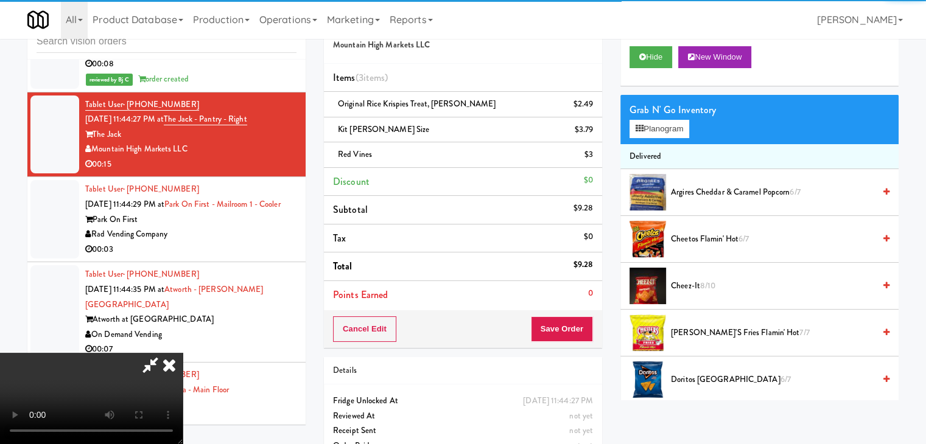
click at [183, 353] on video at bounding box center [91, 398] width 183 height 91
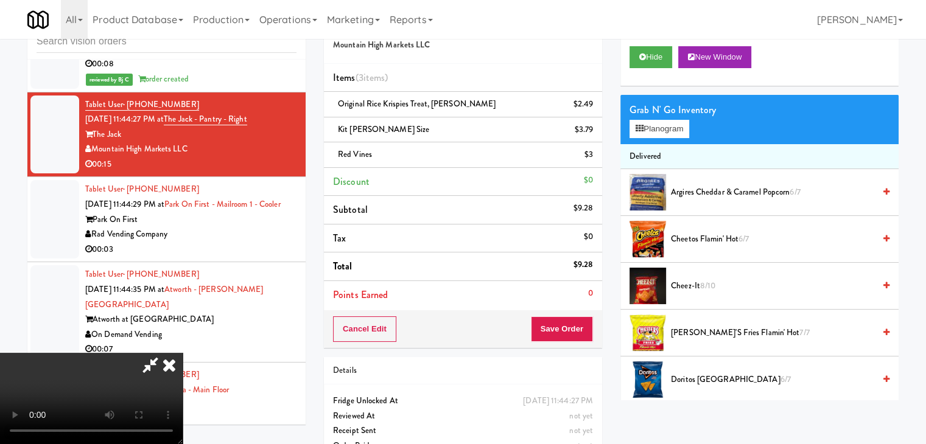
scroll to position [0, 0]
click at [583, 324] on button "Save Order" at bounding box center [562, 329] width 62 height 26
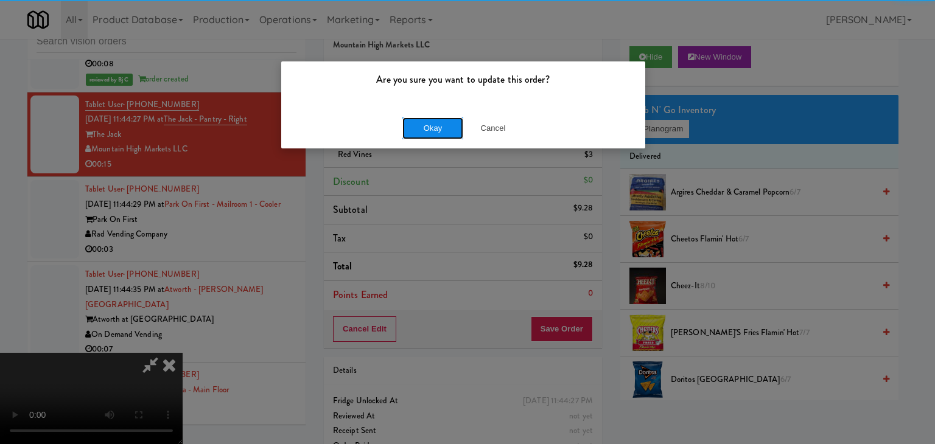
click at [447, 128] on button "Okay" at bounding box center [432, 128] width 61 height 22
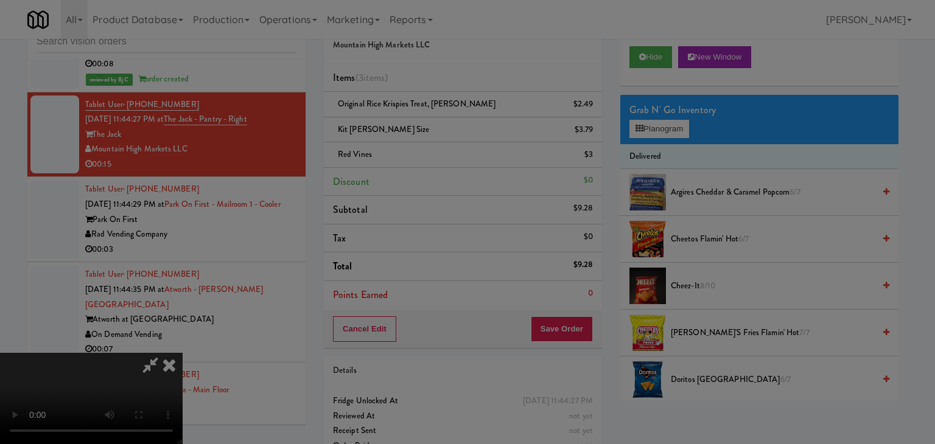
click at [447, 128] on body "Are you sure you want to update this order? Okay Cancel Okay Are you sure you w…" at bounding box center [467, 222] width 935 height 444
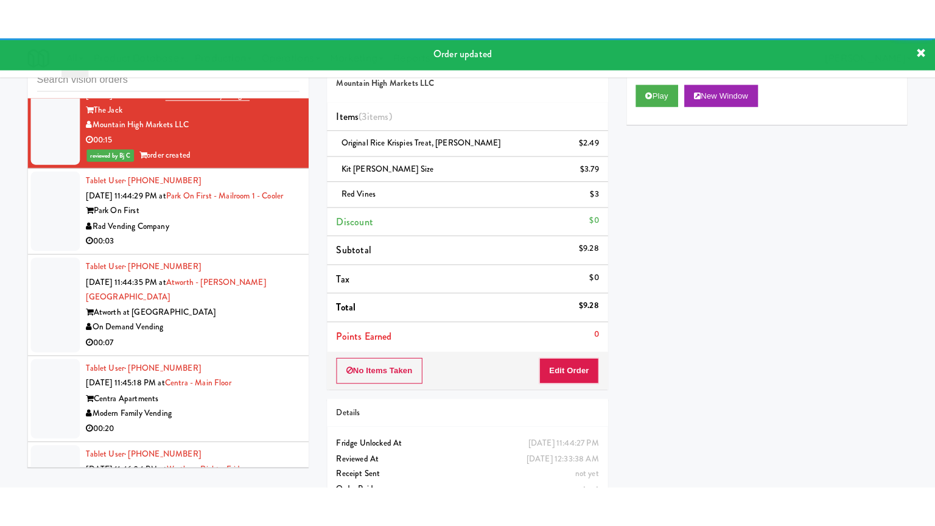
scroll to position [5237, 0]
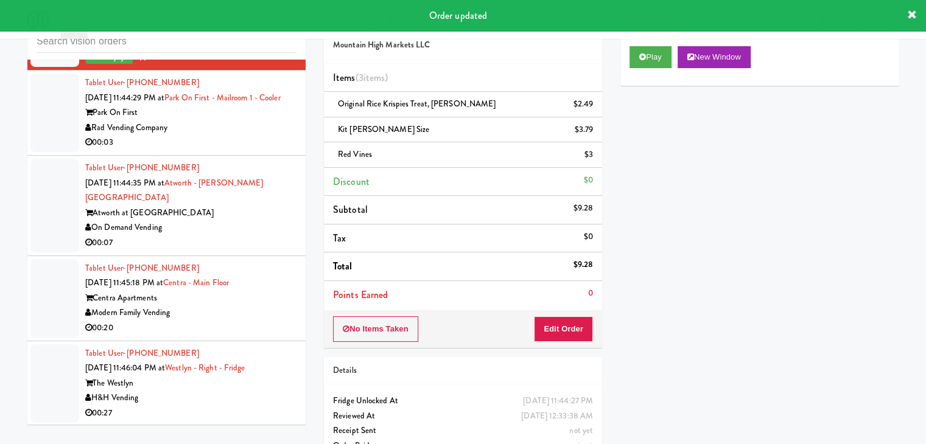
click at [261, 136] on div "Rad Vending Company" at bounding box center [190, 127] width 211 height 15
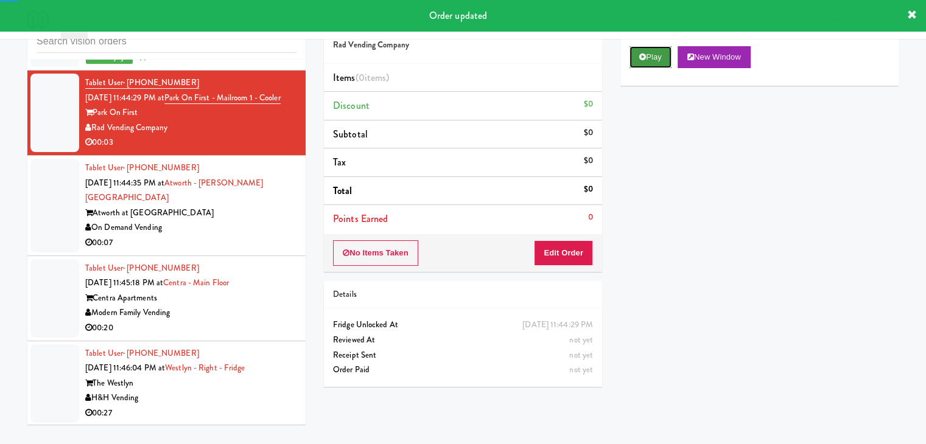
click at [634, 61] on button "Play" at bounding box center [650, 57] width 42 height 22
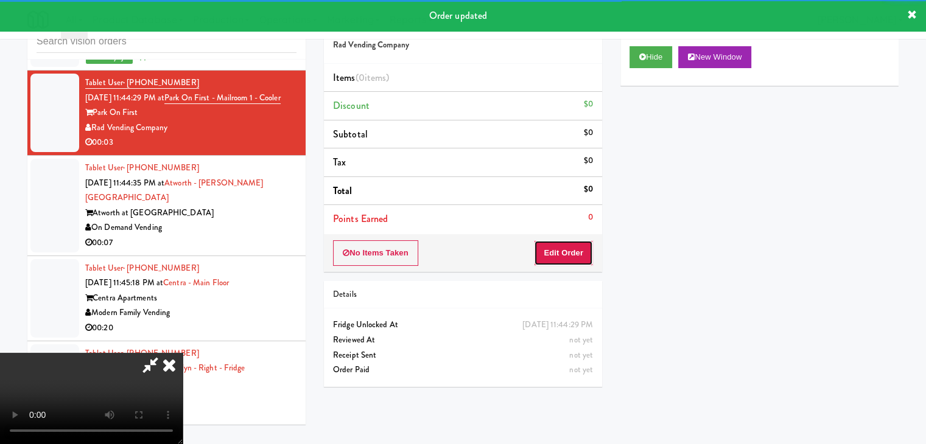
click at [573, 256] on button "Edit Order" at bounding box center [563, 253] width 59 height 26
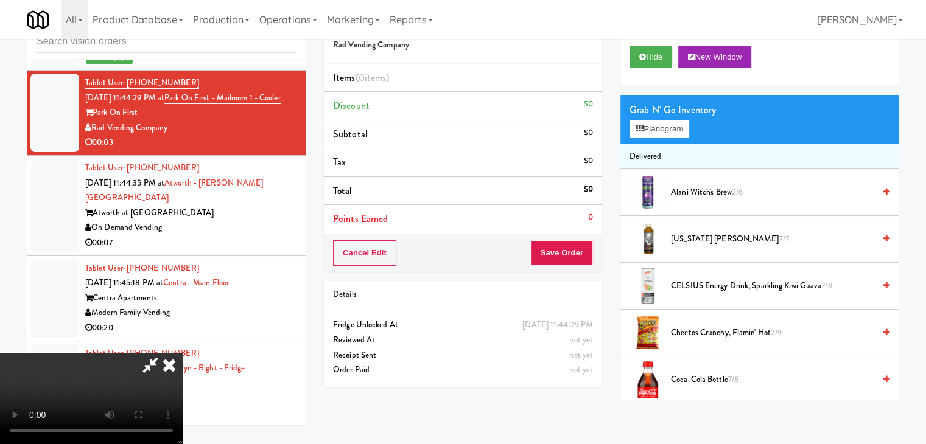
scroll to position [5222, 0]
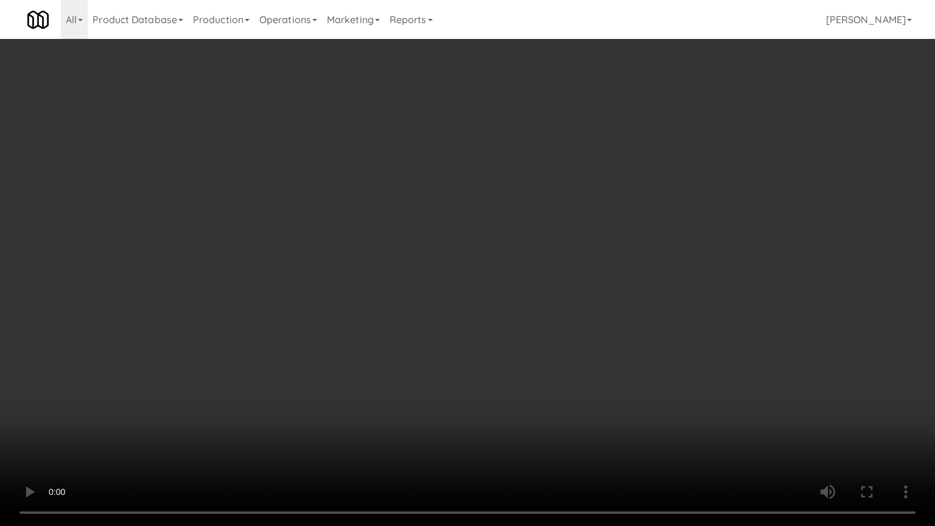
click at [574, 248] on video at bounding box center [467, 263] width 935 height 526
drag, startPoint x: 577, startPoint y: 246, endPoint x: 567, endPoint y: 248, distance: 10.0
click at [577, 246] on video at bounding box center [467, 263] width 935 height 526
click at [587, 228] on video at bounding box center [467, 263] width 935 height 526
click at [594, 213] on video at bounding box center [467, 263] width 935 height 526
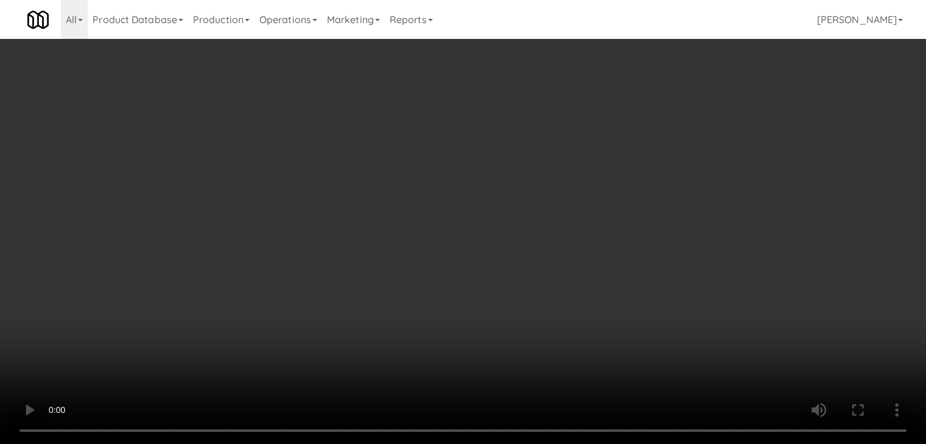
click at [665, 130] on button "Planogram" at bounding box center [659, 129] width 60 height 18
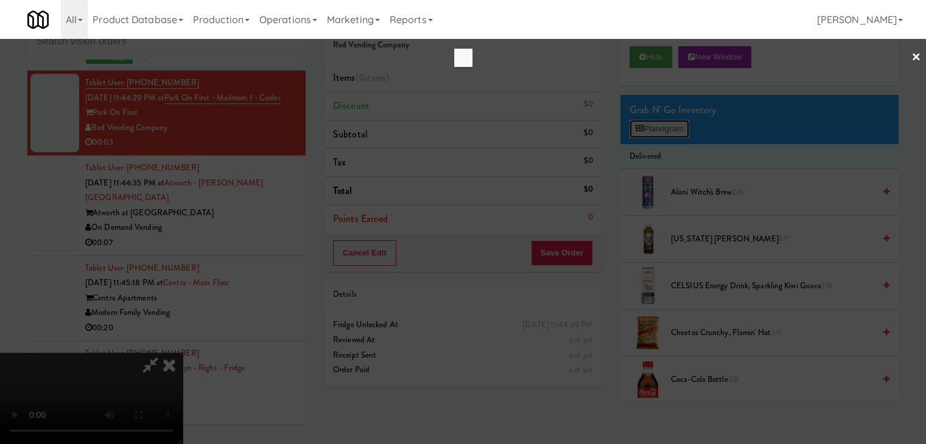
scroll to position [5222, 0]
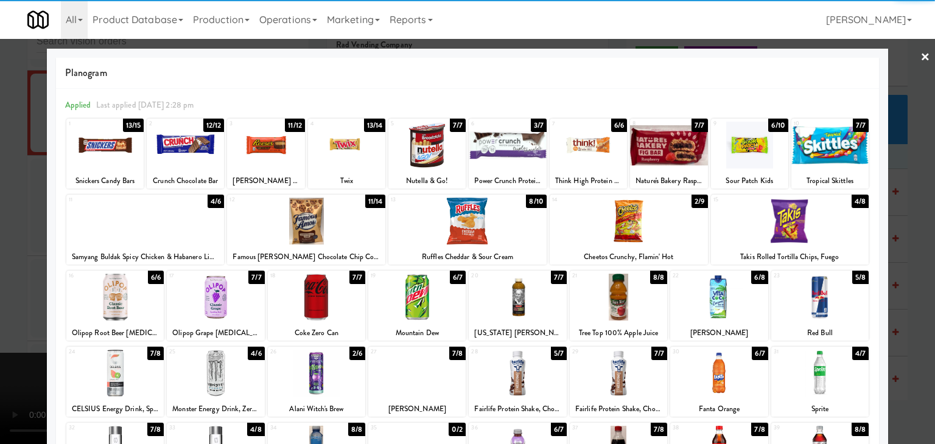
click at [803, 234] on div at bounding box center [790, 221] width 158 height 47
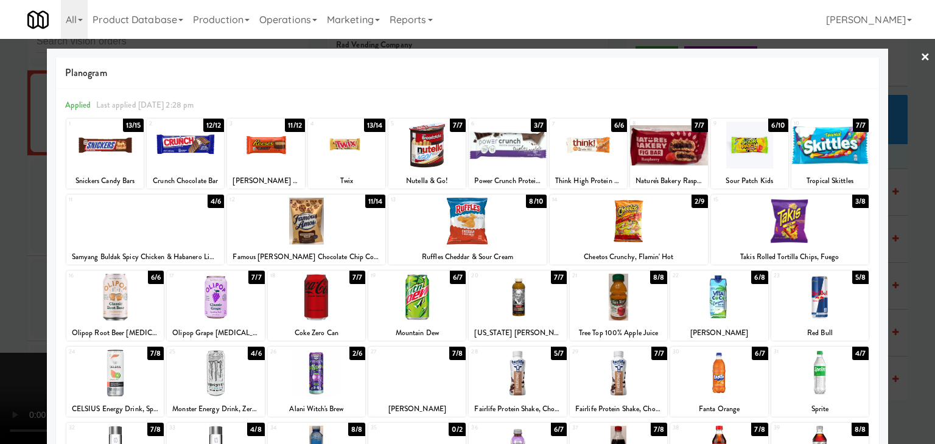
click at [909, 243] on div at bounding box center [467, 222] width 935 height 444
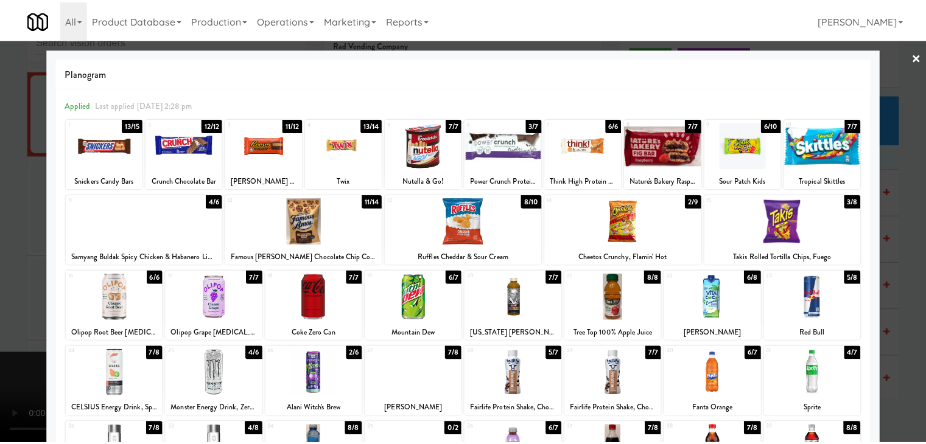
scroll to position [5237, 0]
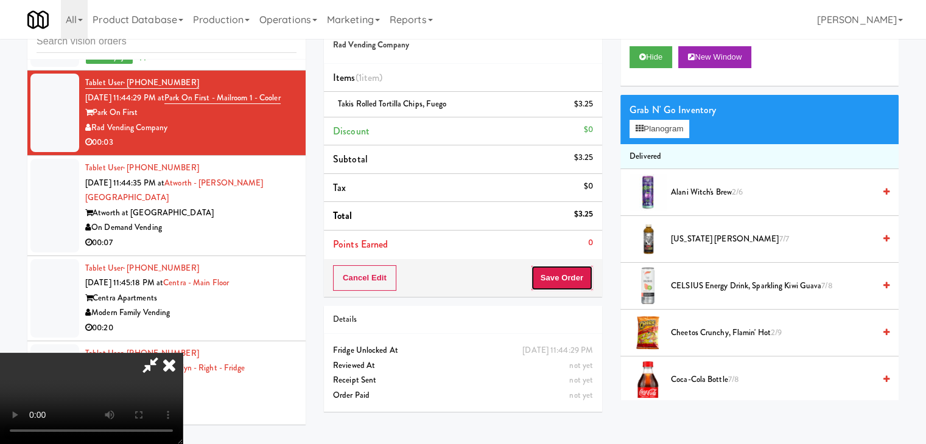
click at [576, 285] on button "Save Order" at bounding box center [562, 278] width 62 height 26
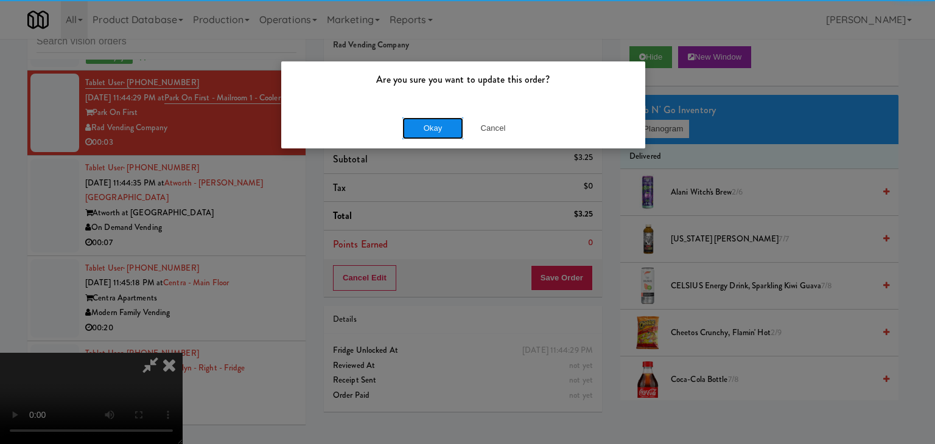
click at [444, 132] on button "Okay" at bounding box center [432, 128] width 61 height 22
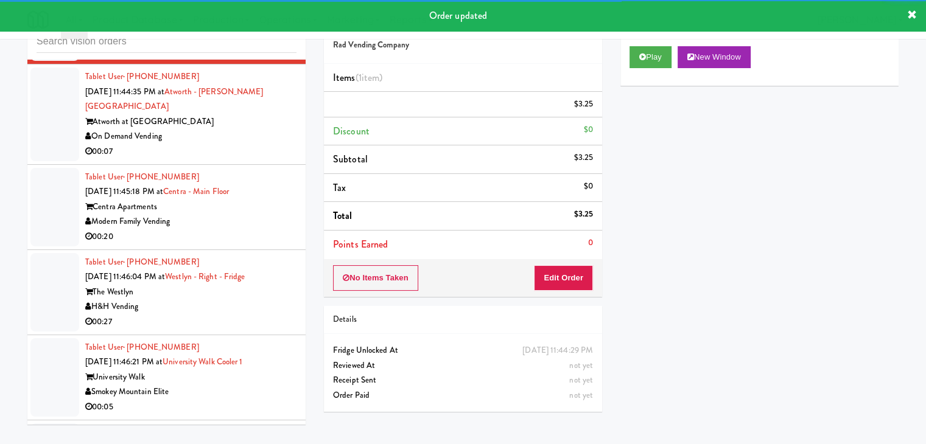
scroll to position [5358, 0]
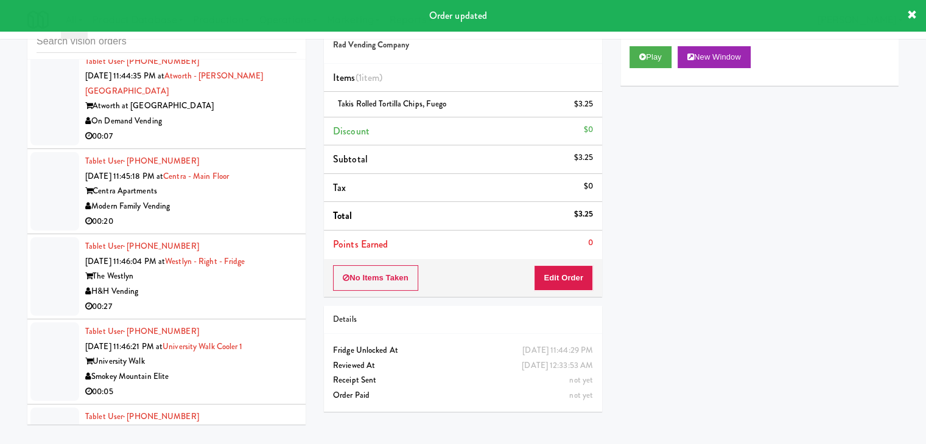
drag, startPoint x: 260, startPoint y: 133, endPoint x: 250, endPoint y: 145, distance: 15.9
click at [261, 129] on div "On Demand Vending" at bounding box center [190, 121] width 211 height 15
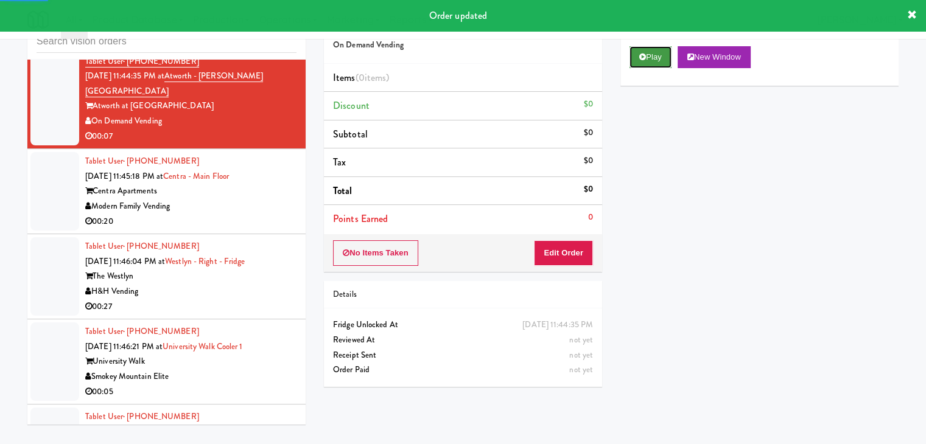
click at [662, 50] on button "Play" at bounding box center [650, 57] width 42 height 22
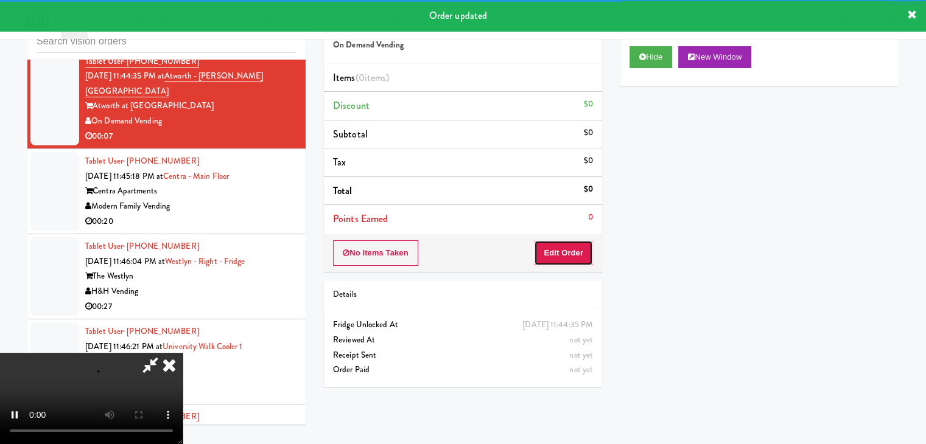
click at [550, 251] on button "Edit Order" at bounding box center [563, 253] width 59 height 26
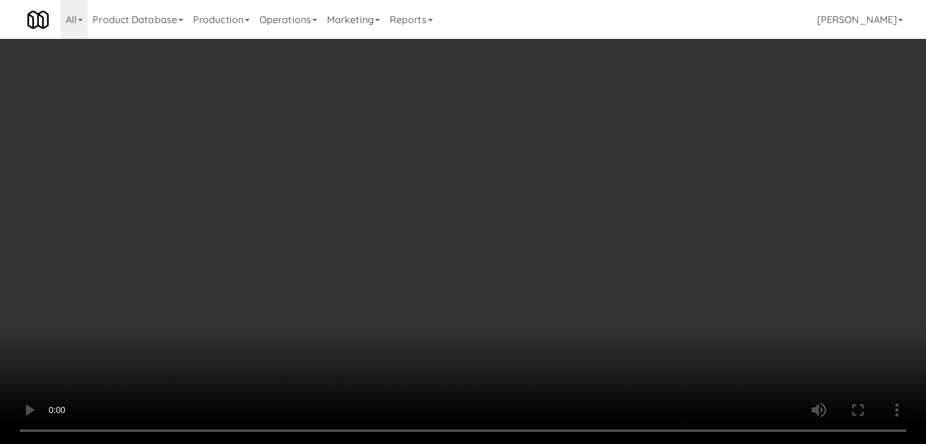
scroll to position [5343, 0]
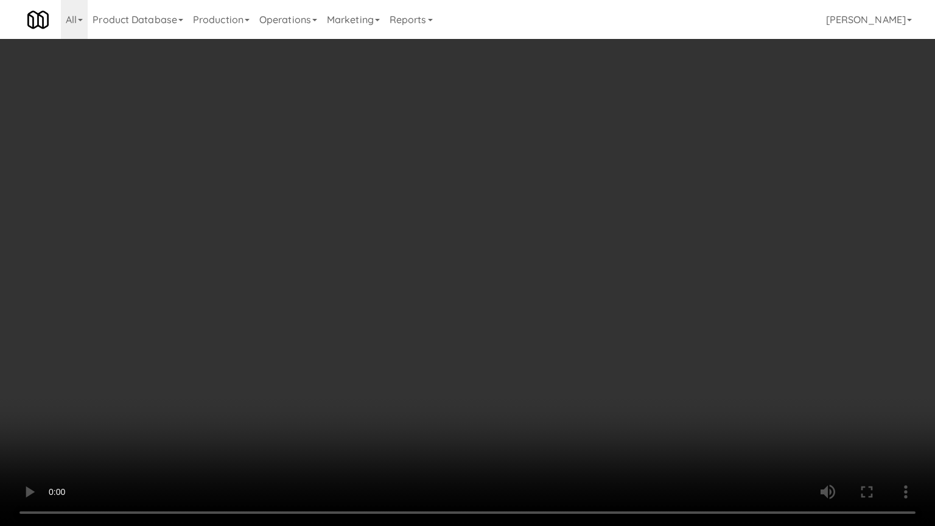
click at [556, 287] on video at bounding box center [467, 263] width 935 height 526
click at [556, 290] on video at bounding box center [467, 263] width 935 height 526
click at [572, 274] on video at bounding box center [467, 263] width 935 height 526
click at [572, 273] on video at bounding box center [467, 263] width 935 height 526
drag, startPoint x: 572, startPoint y: 273, endPoint x: 633, endPoint y: 173, distance: 117.4
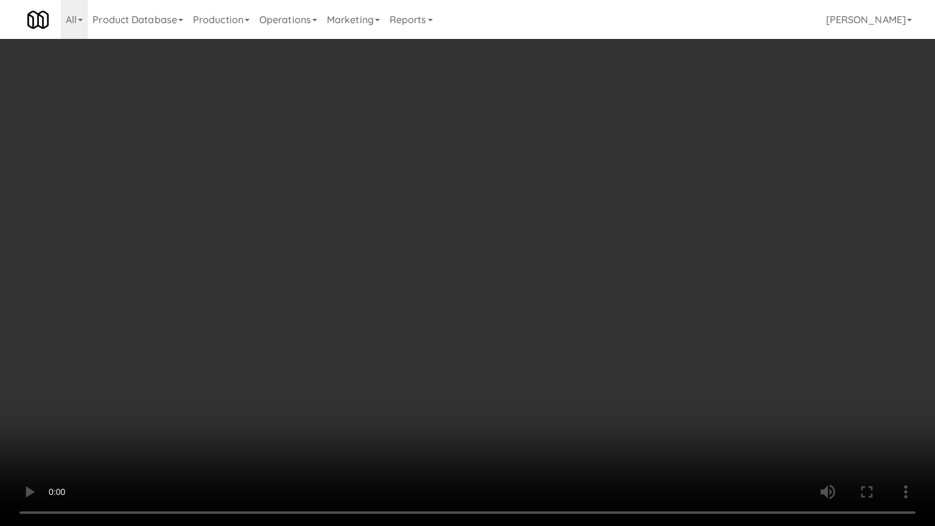
click at [572, 272] on video at bounding box center [467, 263] width 935 height 526
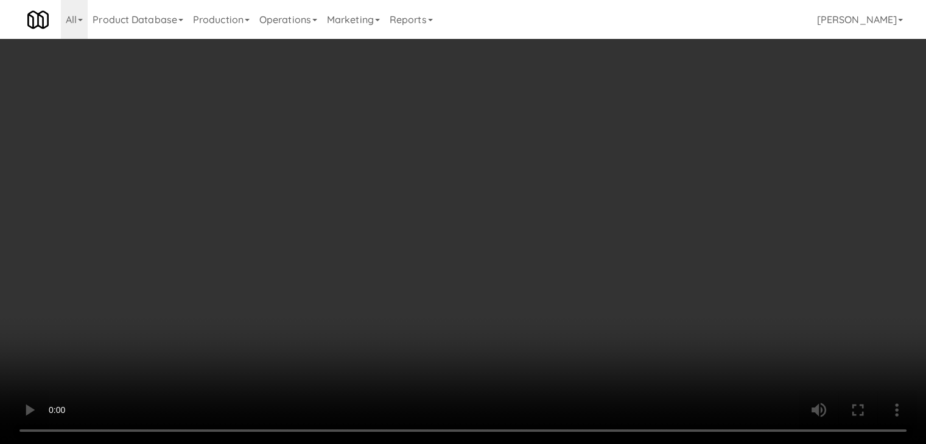
click at [679, 124] on button "Planogram" at bounding box center [659, 129] width 60 height 18
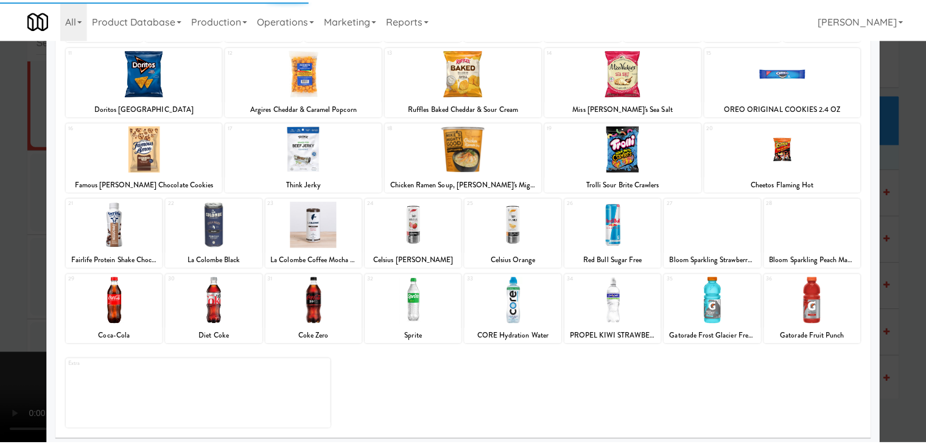
scroll to position [153, 0]
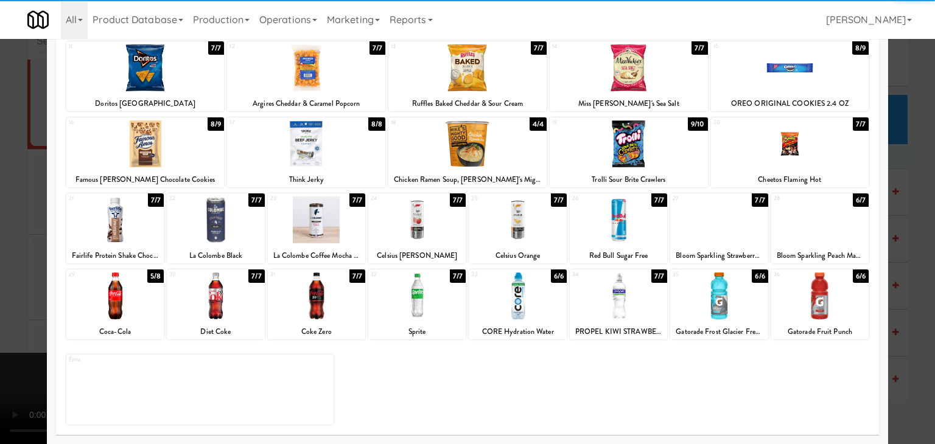
click at [521, 296] on div at bounding box center [517, 296] width 97 height 47
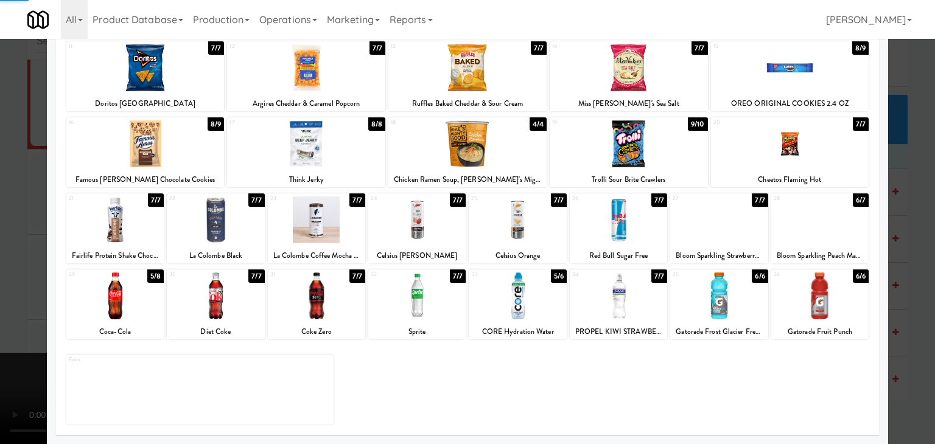
drag, startPoint x: 0, startPoint y: 283, endPoint x: 78, endPoint y: 279, distance: 78.0
click at [8, 281] on div at bounding box center [467, 222] width 935 height 444
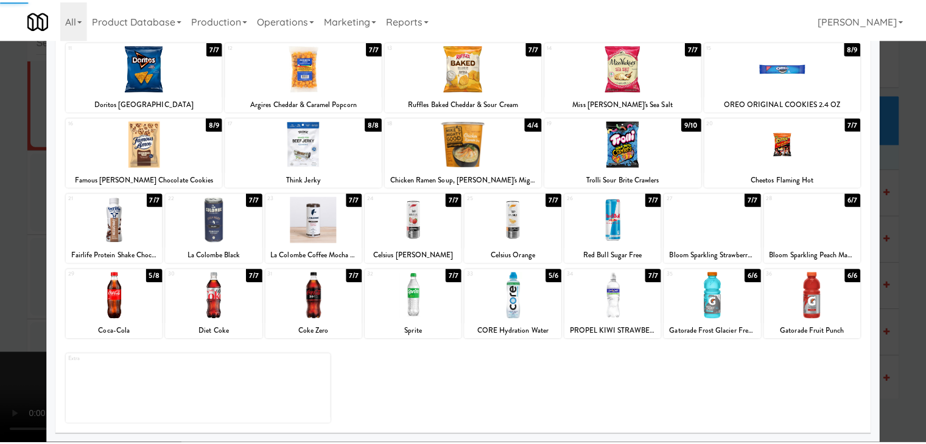
scroll to position [5358, 0]
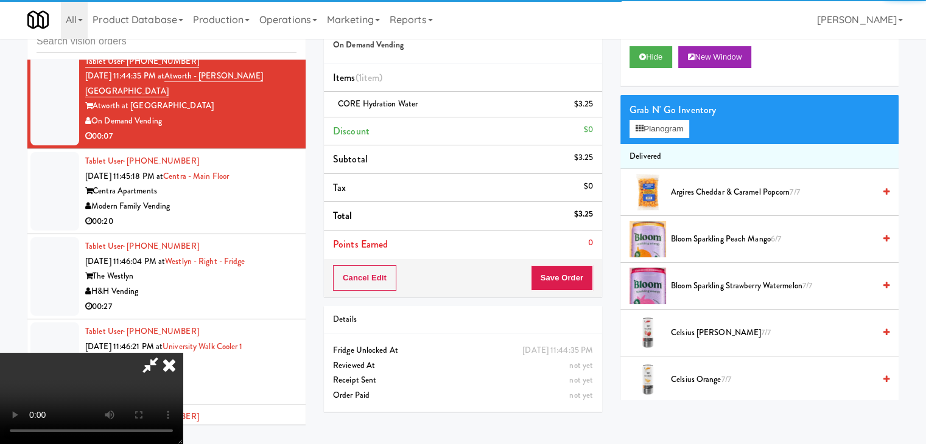
click at [183, 353] on video at bounding box center [91, 398] width 183 height 91
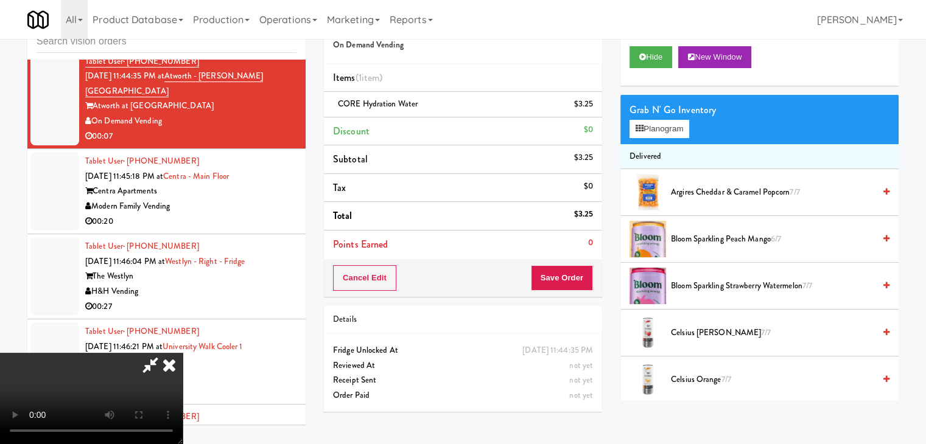
scroll to position [122, 0]
click at [586, 278] on button "Save Order" at bounding box center [562, 278] width 62 height 26
click at [585, 279] on button "Save Order" at bounding box center [562, 278] width 62 height 26
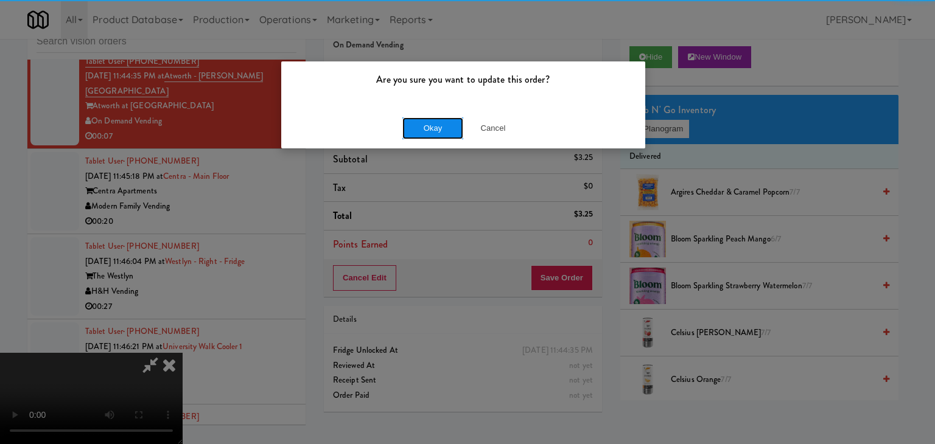
click at [455, 124] on button "Okay" at bounding box center [432, 128] width 61 height 22
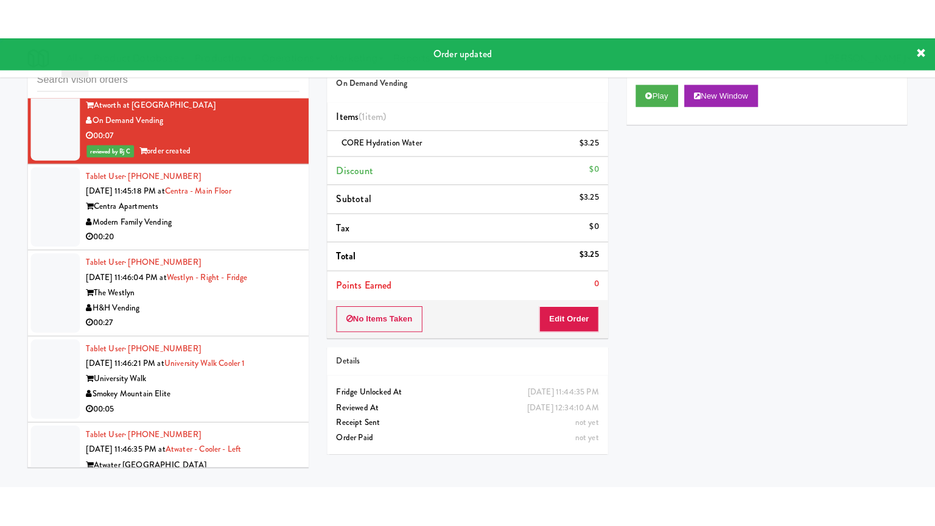
scroll to position [5419, 0]
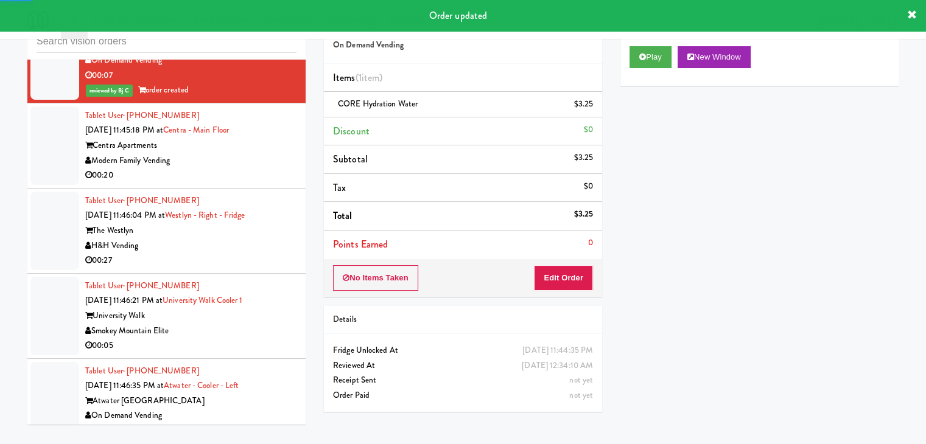
click at [245, 182] on div "00:20" at bounding box center [190, 175] width 211 height 15
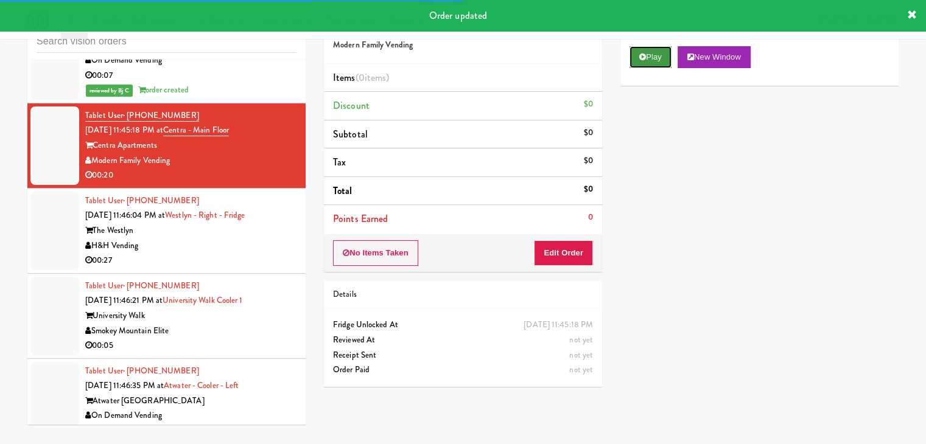
click at [643, 64] on button "Play" at bounding box center [650, 57] width 42 height 22
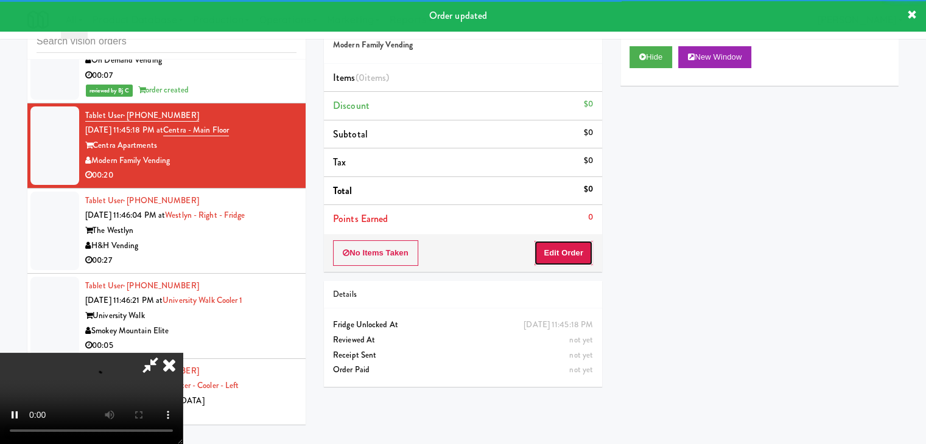
click at [542, 249] on button "Edit Order" at bounding box center [563, 253] width 59 height 26
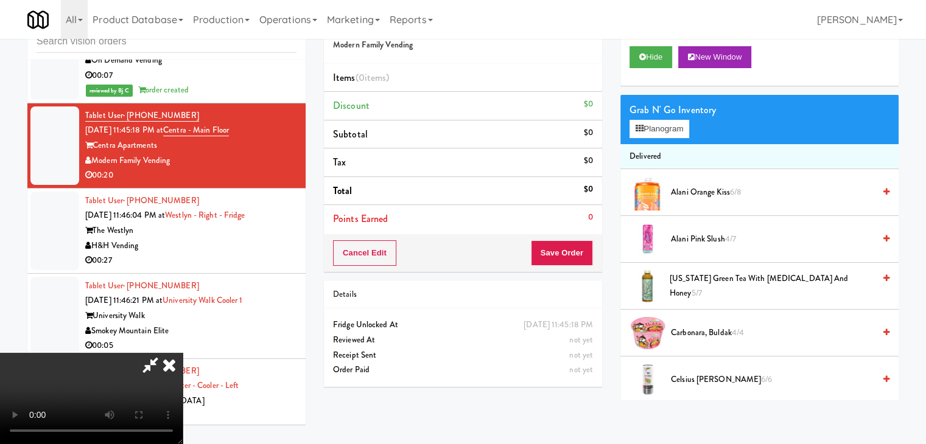
scroll to position [5404, 0]
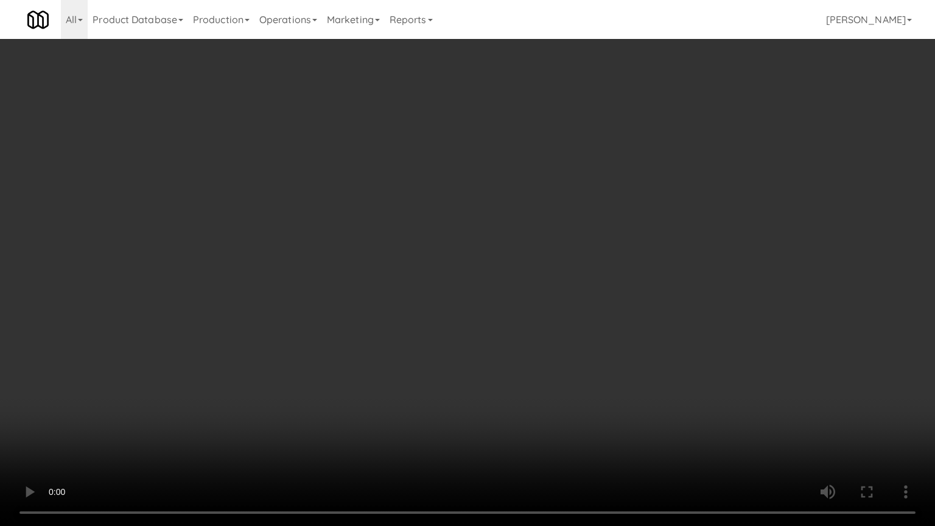
click at [607, 326] on video at bounding box center [467, 263] width 935 height 526
click at [610, 324] on video at bounding box center [467, 263] width 935 height 526
click at [623, 316] on video at bounding box center [467, 263] width 935 height 526
drag, startPoint x: 624, startPoint y: 312, endPoint x: 613, endPoint y: 318, distance: 12.0
click at [619, 316] on video at bounding box center [467, 263] width 935 height 526
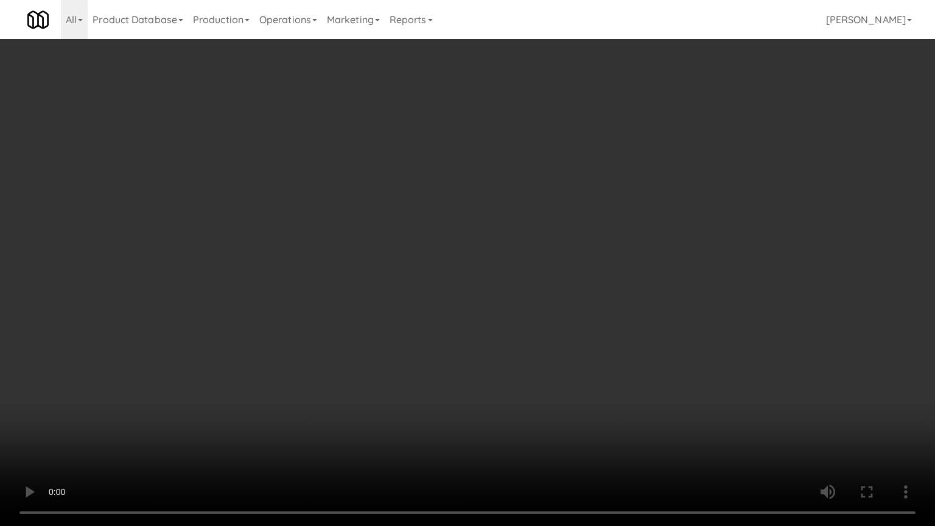
click at [616, 302] on video at bounding box center [467, 263] width 935 height 526
click at [477, 359] on video at bounding box center [467, 263] width 935 height 526
click at [560, 290] on video at bounding box center [467, 263] width 935 height 526
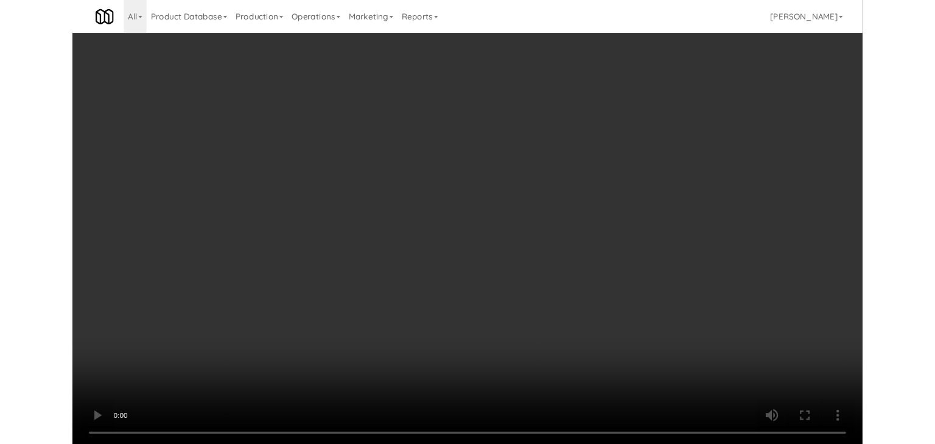
scroll to position [5419, 0]
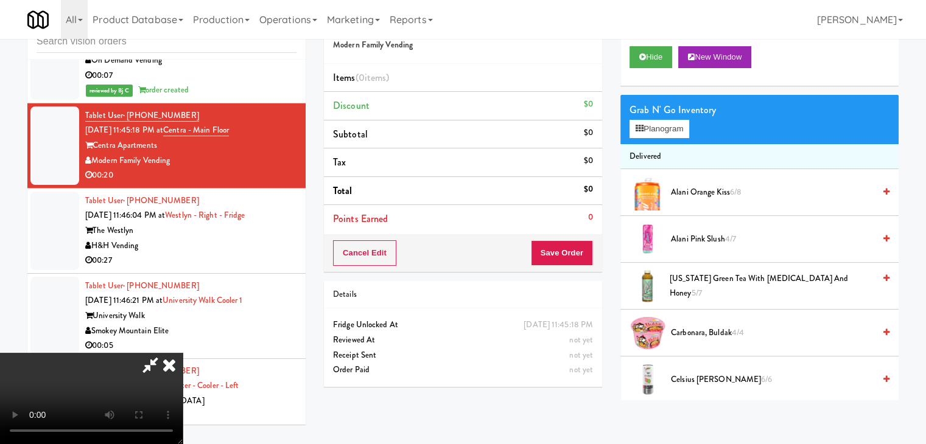
click at [183, 353] on video at bounding box center [91, 398] width 183 height 91
click at [666, 126] on button "Planogram" at bounding box center [659, 129] width 60 height 18
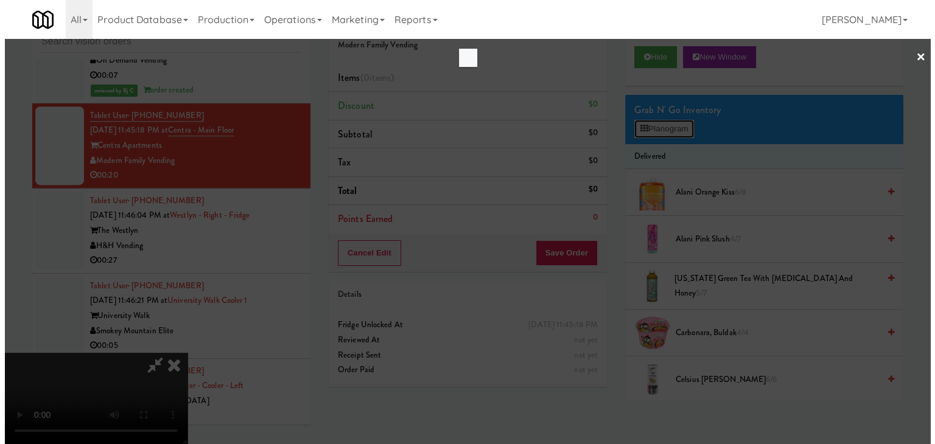
scroll to position [5404, 0]
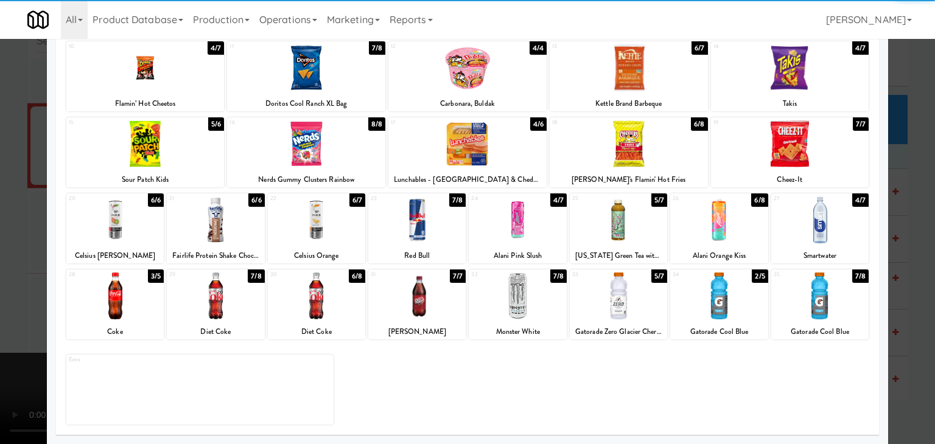
click at [723, 307] on div at bounding box center [718, 296] width 97 height 47
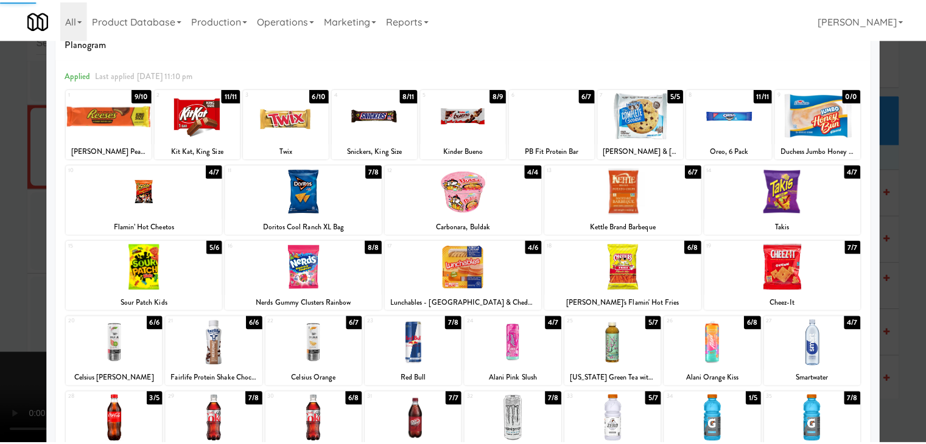
scroll to position [0, 0]
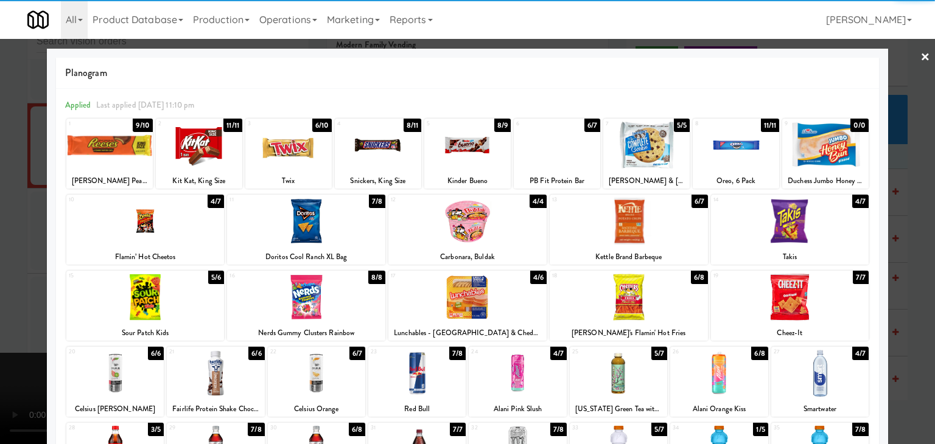
click at [186, 134] on div at bounding box center [199, 145] width 86 height 47
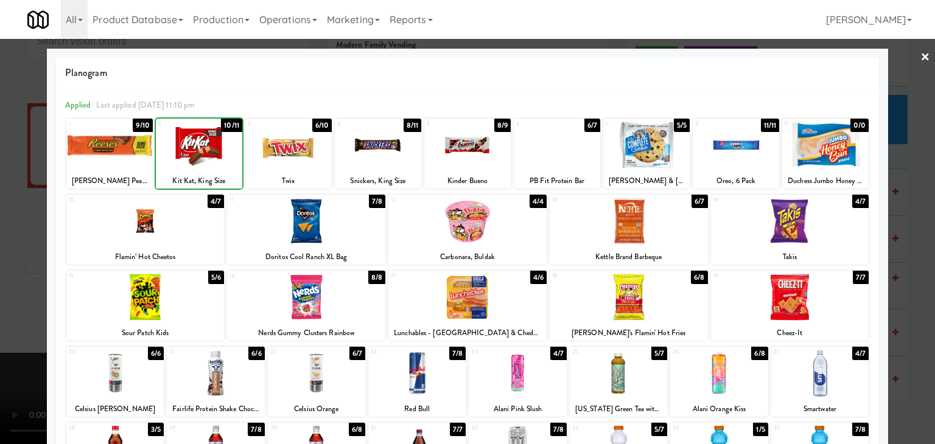
click at [0, 200] on div at bounding box center [467, 222] width 935 height 444
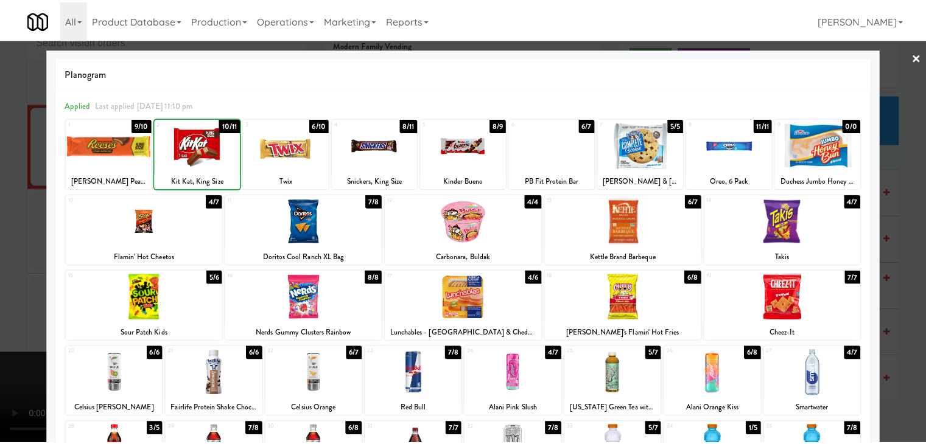
scroll to position [5419, 0]
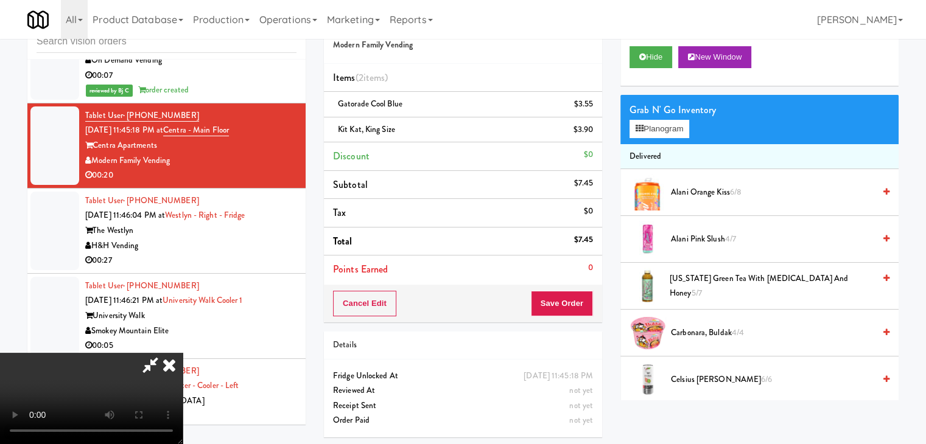
click at [597, 302] on div "Cancel Edit Save Order" at bounding box center [463, 304] width 278 height 38
click at [567, 304] on button "Save Order" at bounding box center [562, 304] width 62 height 26
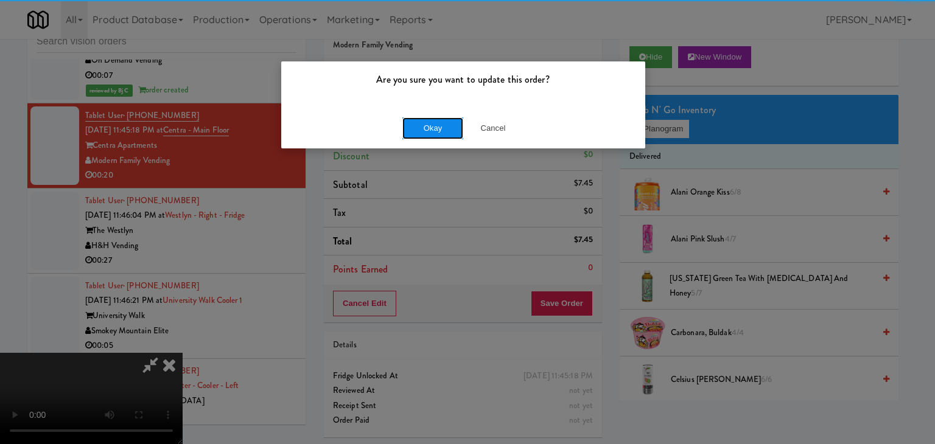
click at [414, 125] on button "Okay" at bounding box center [432, 128] width 61 height 22
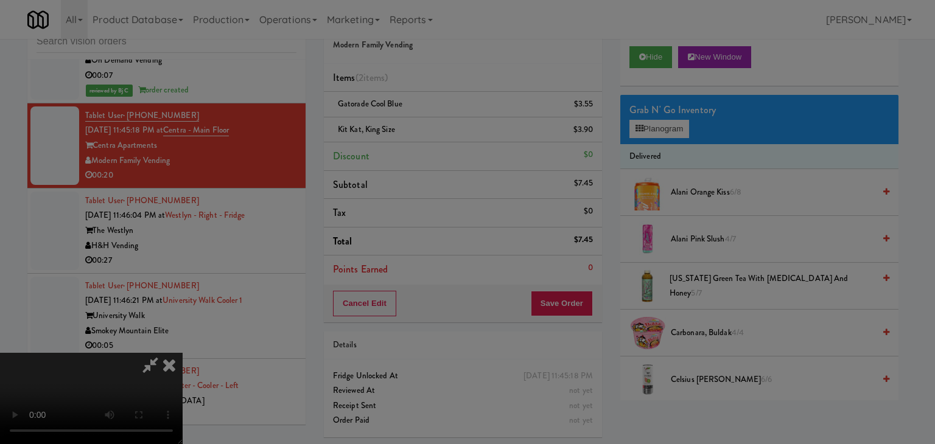
click at [414, 125] on body "Are you sure you want to update this order? Okay Cancel Okay Are you sure you w…" at bounding box center [467, 222] width 935 height 444
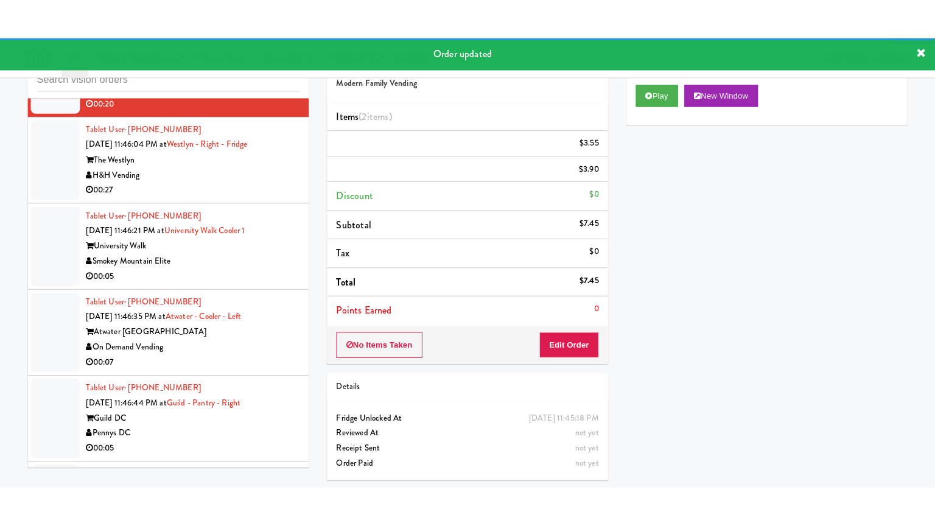
scroll to position [5541, 0]
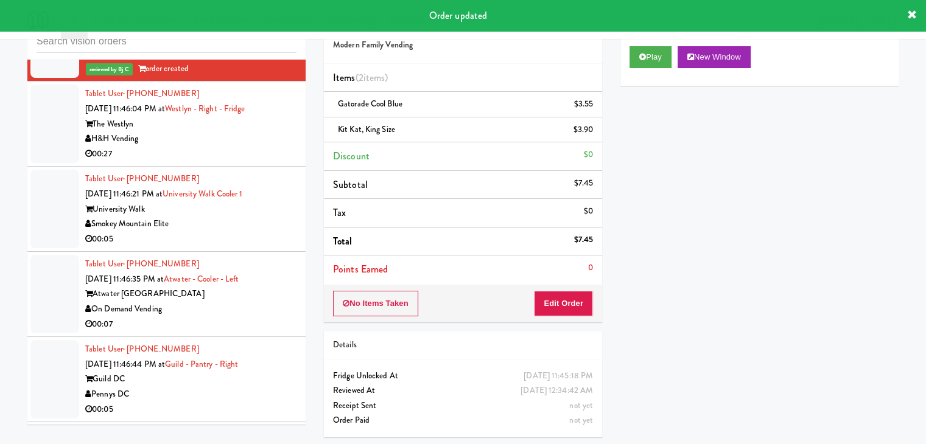
click at [241, 144] on div "H&H Vending" at bounding box center [190, 138] width 211 height 15
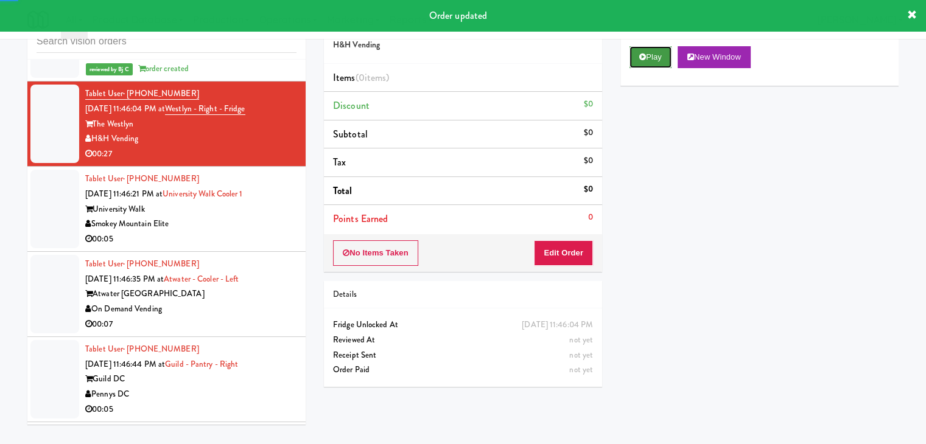
click at [643, 57] on icon at bounding box center [642, 57] width 7 height 8
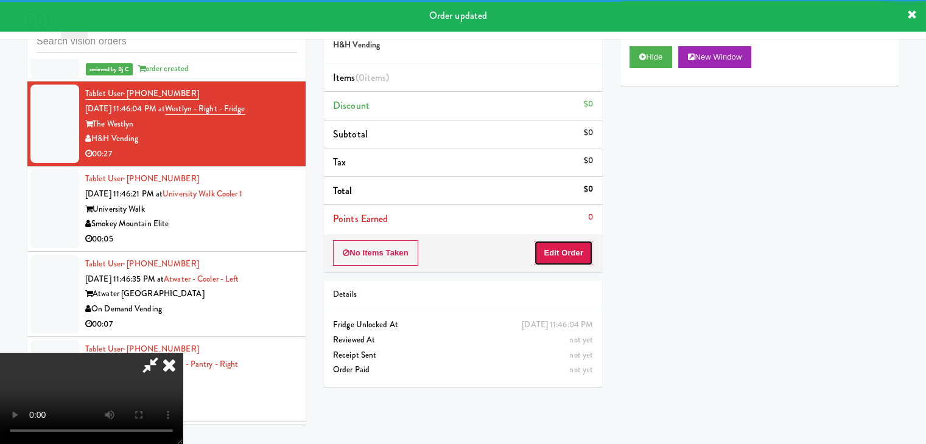
click at [568, 251] on button "Edit Order" at bounding box center [563, 253] width 59 height 26
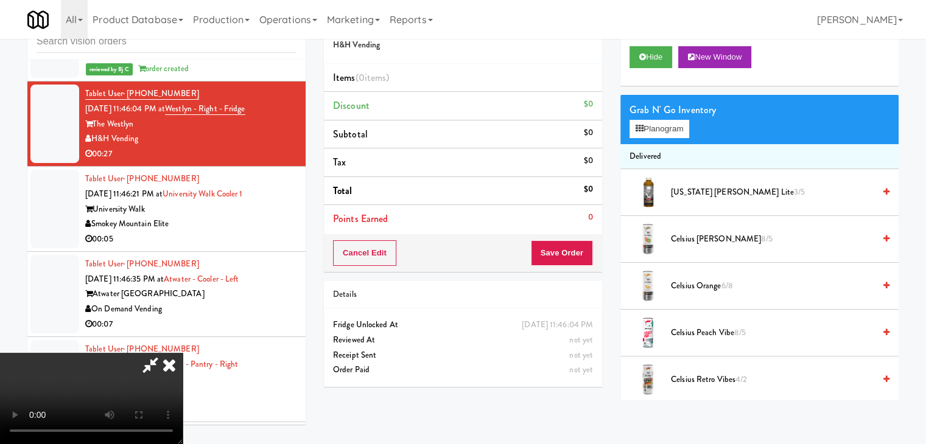
scroll to position [5526, 0]
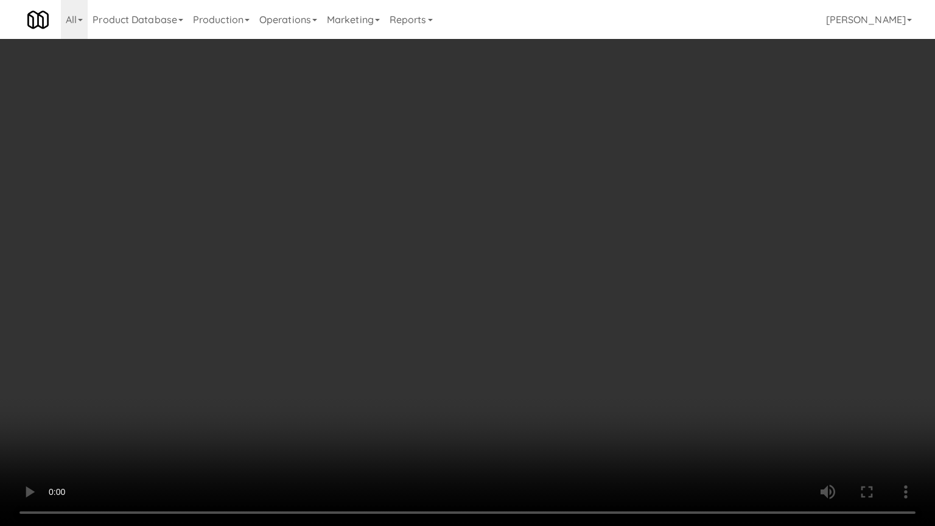
click at [502, 338] on video at bounding box center [467, 263] width 935 height 526
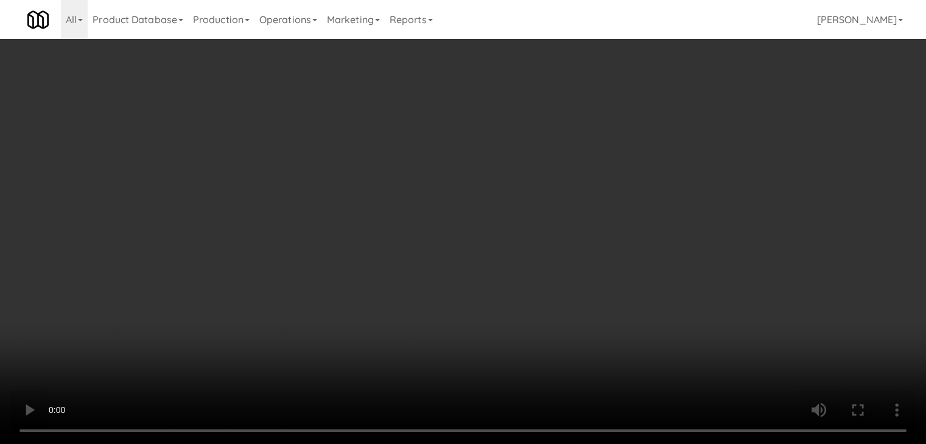
scroll to position [5541, 0]
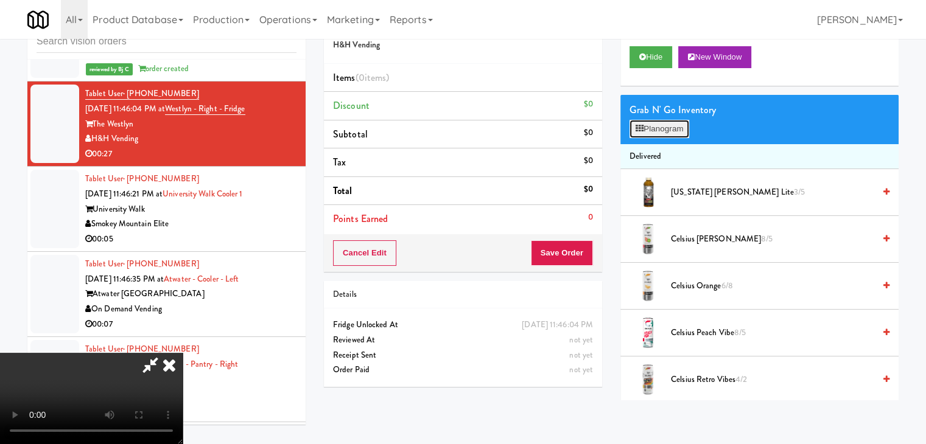
click at [672, 123] on button "Planogram" at bounding box center [659, 129] width 60 height 18
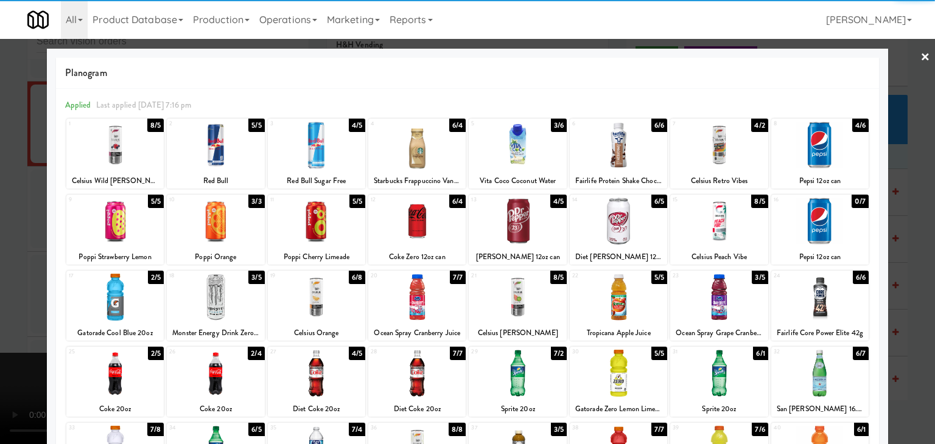
click at [208, 227] on div at bounding box center [215, 221] width 97 height 47
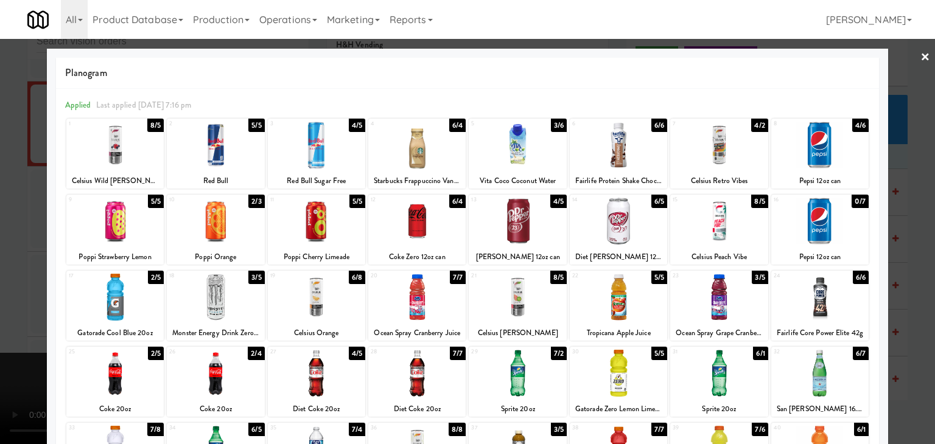
drag, startPoint x: 0, startPoint y: 254, endPoint x: 184, endPoint y: 267, distance: 184.8
click at [4, 254] on div at bounding box center [467, 222] width 935 height 444
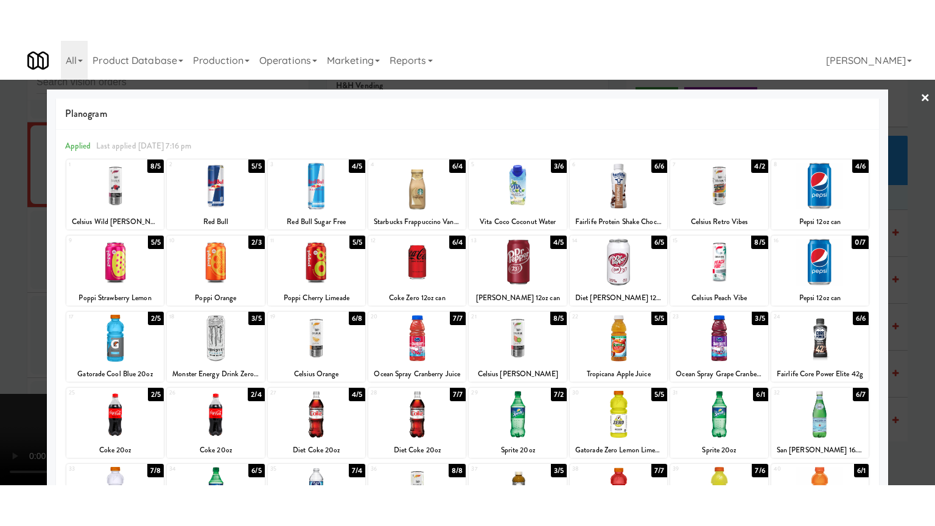
scroll to position [5541, 0]
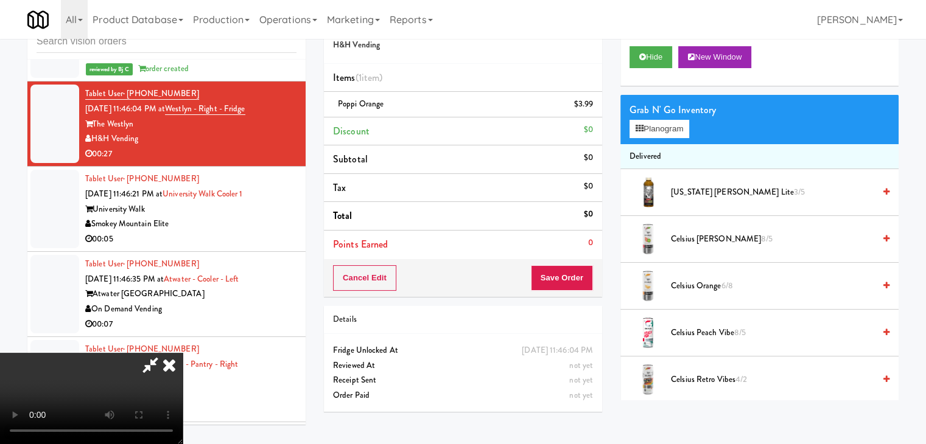
click at [183, 353] on video at bounding box center [91, 398] width 183 height 91
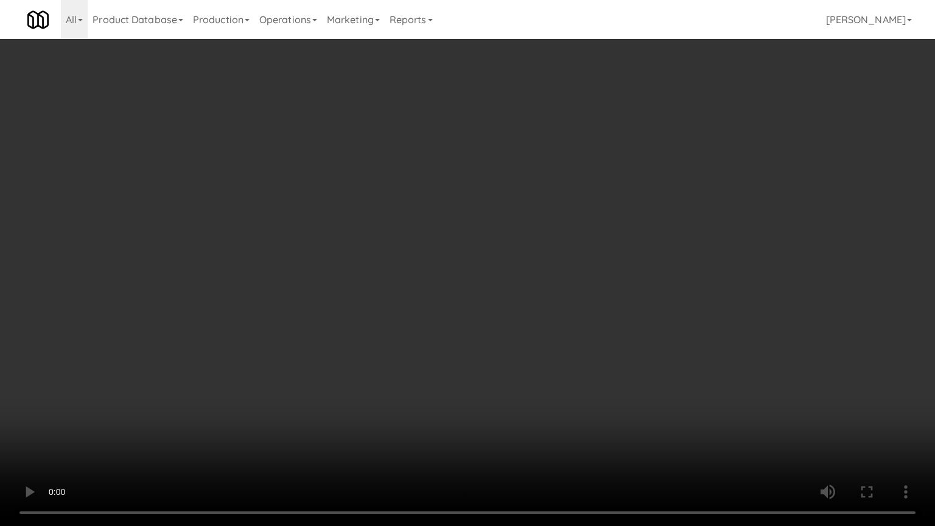
click at [382, 327] on video at bounding box center [467, 263] width 935 height 526
click at [386, 321] on video at bounding box center [467, 263] width 935 height 526
click at [515, 309] on video at bounding box center [467, 263] width 935 height 526
click at [534, 273] on video at bounding box center [467, 263] width 935 height 526
drag, startPoint x: 536, startPoint y: 270, endPoint x: 526, endPoint y: 274, distance: 10.6
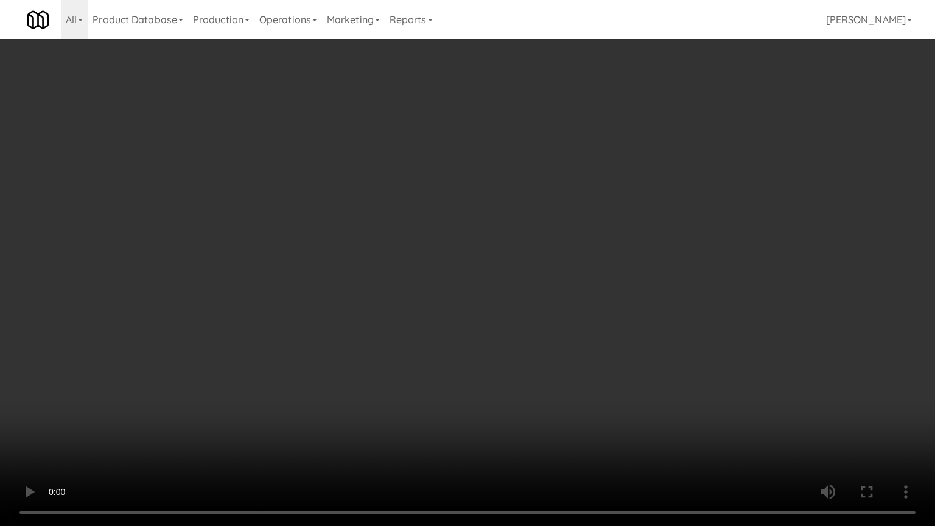
click at [530, 273] on video at bounding box center [467, 263] width 935 height 526
click at [548, 260] on video at bounding box center [467, 263] width 935 height 526
click at [551, 255] on video at bounding box center [467, 263] width 935 height 526
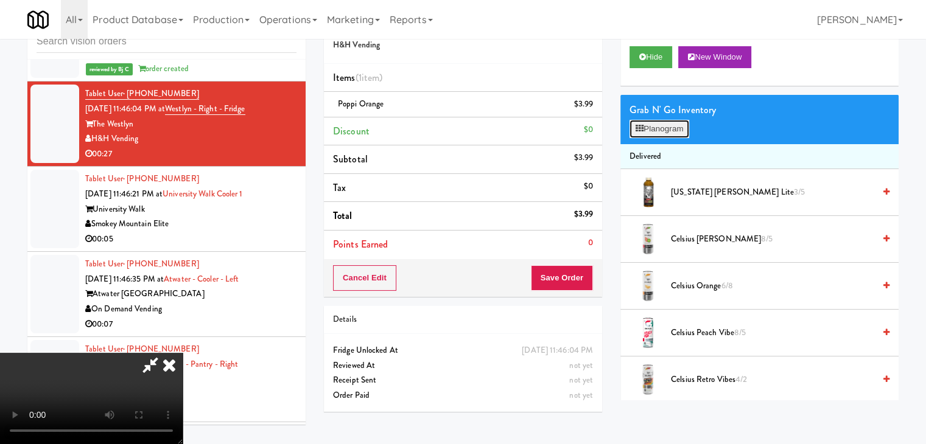
click at [677, 125] on button "Planogram" at bounding box center [659, 129] width 60 height 18
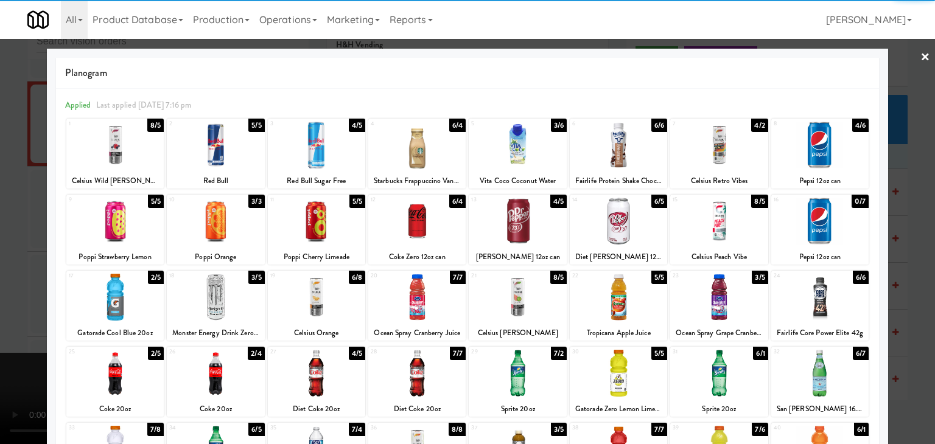
click at [599, 300] on div at bounding box center [618, 297] width 97 height 47
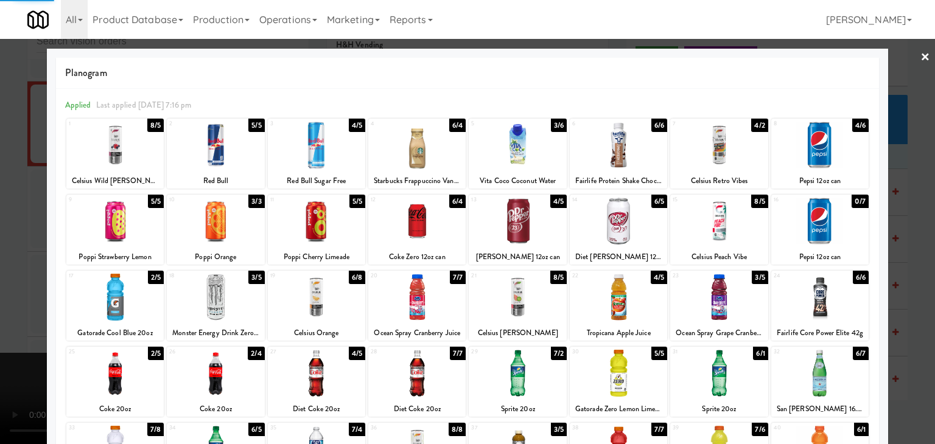
drag, startPoint x: 0, startPoint y: 353, endPoint x: 223, endPoint y: 332, distance: 223.8
click at [1, 353] on div at bounding box center [467, 222] width 935 height 444
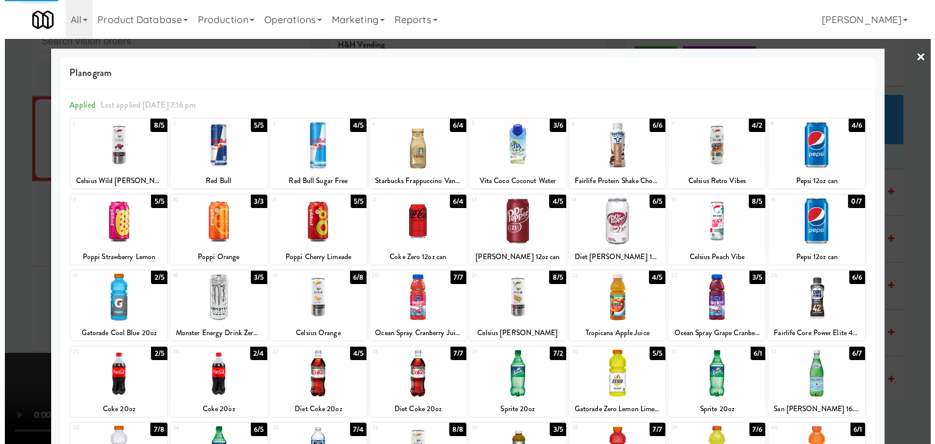
scroll to position [5541, 0]
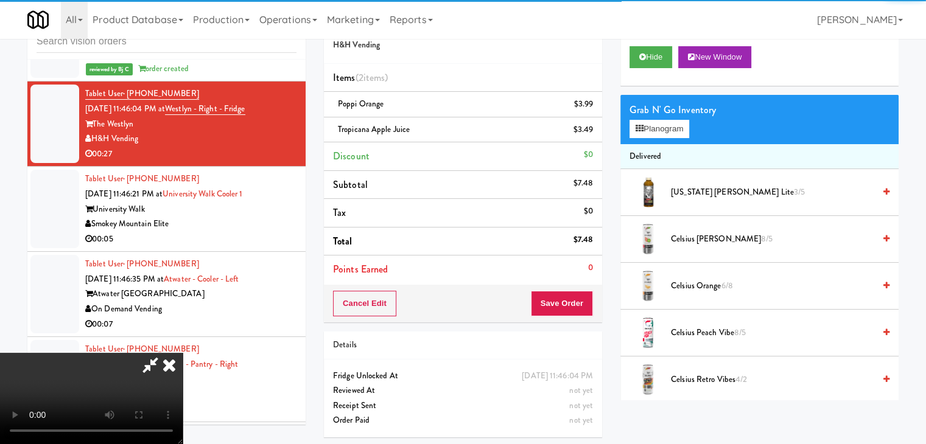
click at [183, 353] on video at bounding box center [91, 398] width 183 height 91
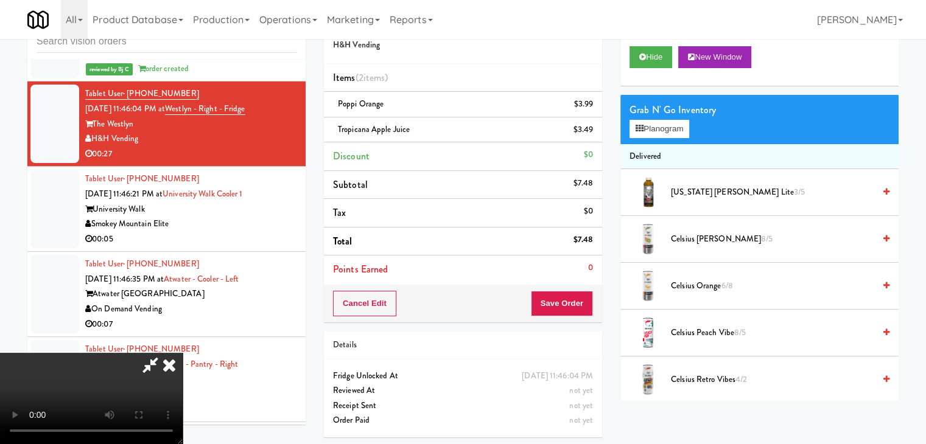
drag, startPoint x: 498, startPoint y: 254, endPoint x: 514, endPoint y: 237, distance: 23.7
click at [183, 353] on video at bounding box center [91, 398] width 183 height 91
click at [673, 131] on button "Planogram" at bounding box center [659, 129] width 60 height 18
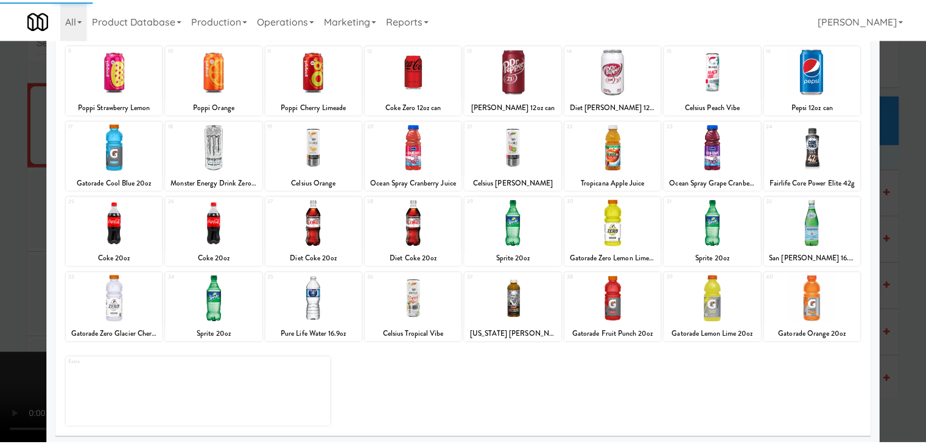
scroll to position [153, 0]
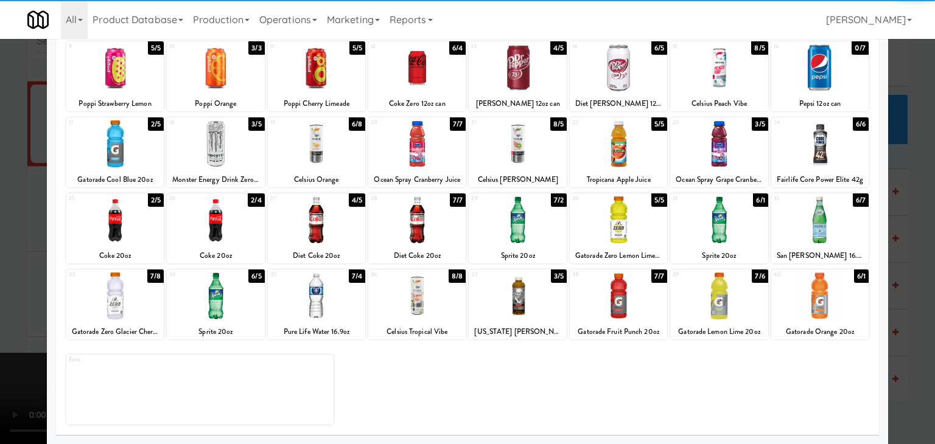
click at [691, 222] on div at bounding box center [718, 220] width 97 height 47
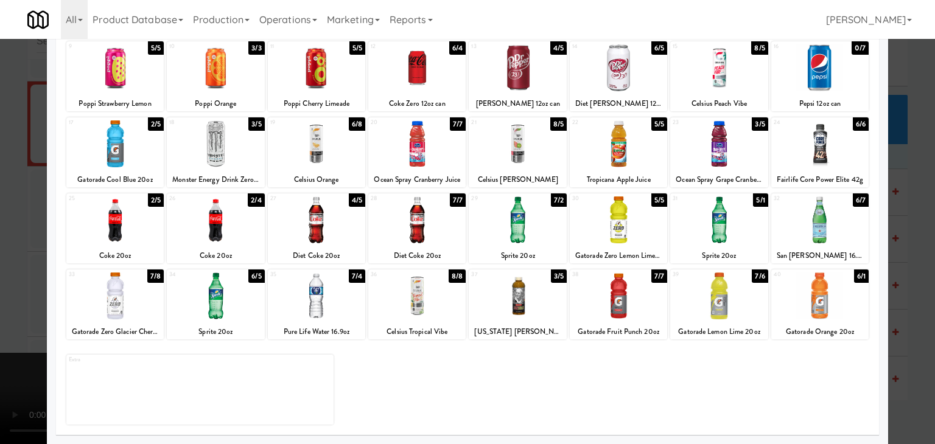
drag, startPoint x: 0, startPoint y: 251, endPoint x: 108, endPoint y: 248, distance: 107.8
click at [5, 250] on div at bounding box center [467, 222] width 935 height 444
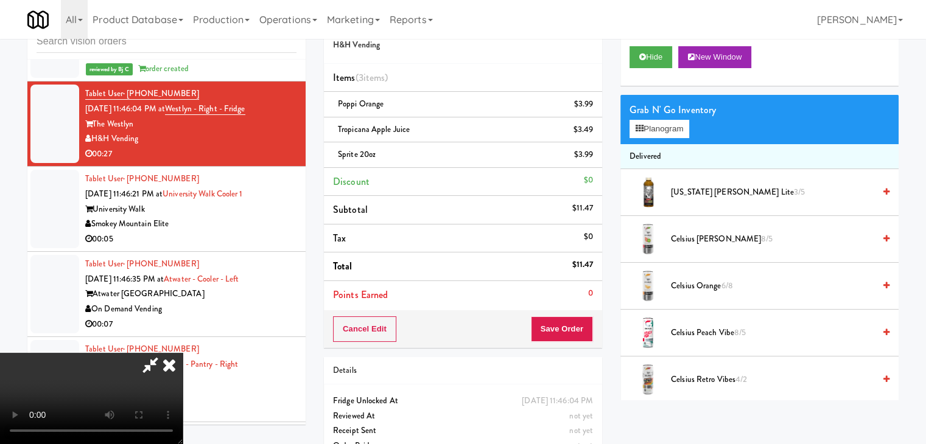
click at [183, 353] on video at bounding box center [91, 398] width 183 height 91
click at [559, 329] on button "Save Order" at bounding box center [562, 329] width 62 height 26
click at [562, 329] on button "Save Order" at bounding box center [562, 329] width 62 height 26
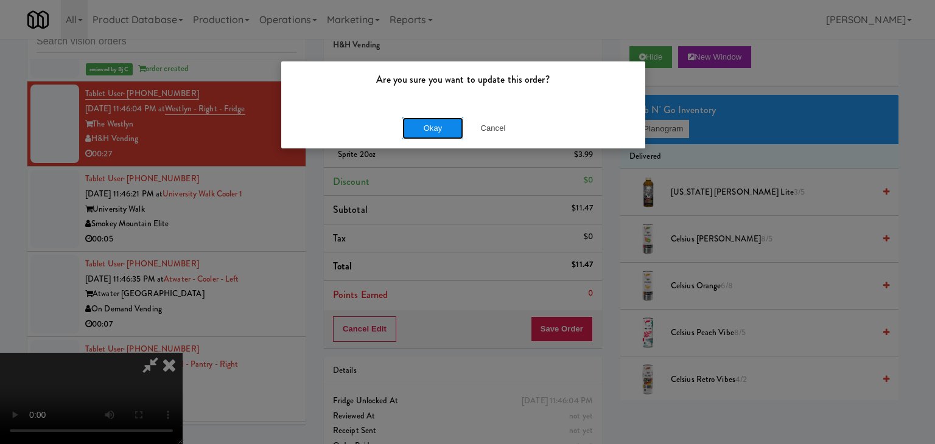
click at [434, 126] on button "Okay" at bounding box center [432, 128] width 61 height 22
click at [434, 126] on body "Are you sure you want to update this order? Okay Cancel Okay Are you sure you w…" at bounding box center [467, 222] width 935 height 444
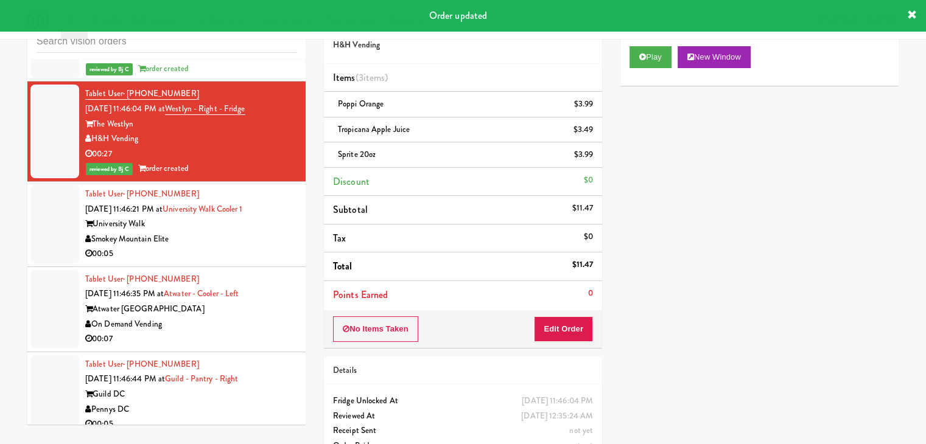
drag, startPoint x: 252, startPoint y: 246, endPoint x: 244, endPoint y: 254, distance: 10.8
click at [253, 246] on div "Smokey Mountain Elite" at bounding box center [190, 239] width 211 height 15
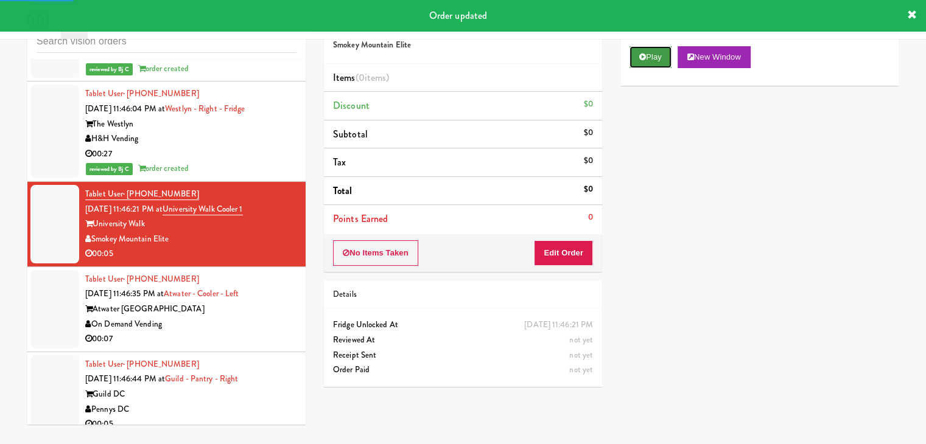
click at [643, 57] on icon at bounding box center [642, 57] width 7 height 8
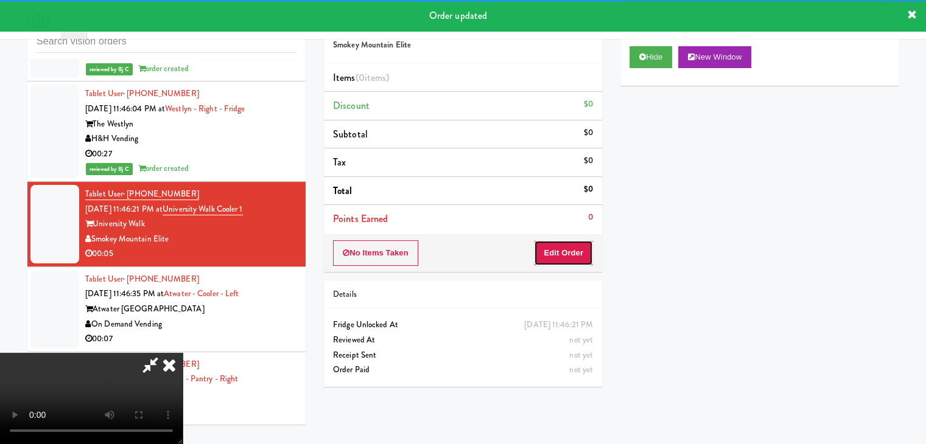
click at [576, 244] on button "Edit Order" at bounding box center [563, 253] width 59 height 26
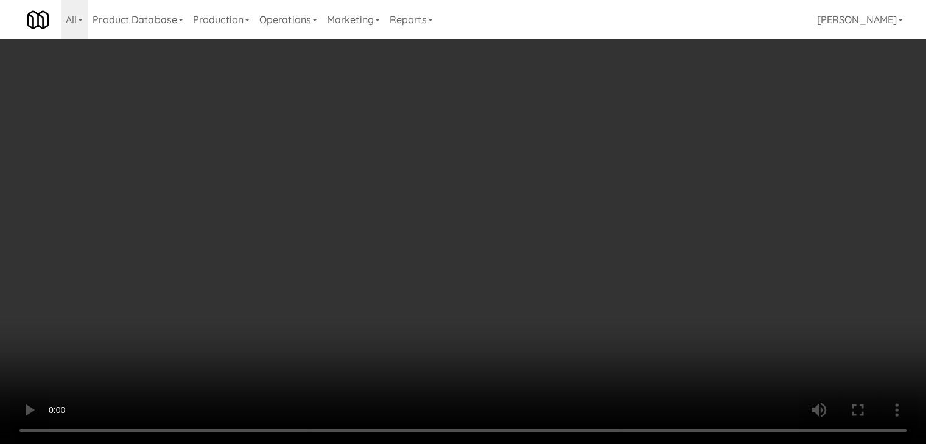
scroll to position [5526, 0]
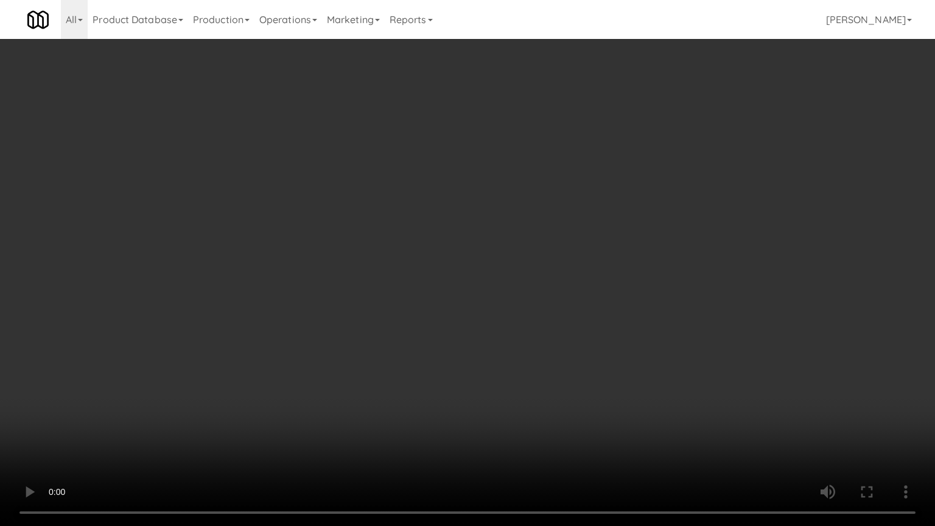
click at [528, 299] on video at bounding box center [467, 263] width 935 height 526
drag, startPoint x: 528, startPoint y: 298, endPoint x: 499, endPoint y: 302, distance: 29.5
click at [526, 298] on video at bounding box center [467, 263] width 935 height 526
click at [521, 288] on video at bounding box center [467, 263] width 935 height 526
click at [523, 287] on video at bounding box center [467, 263] width 935 height 526
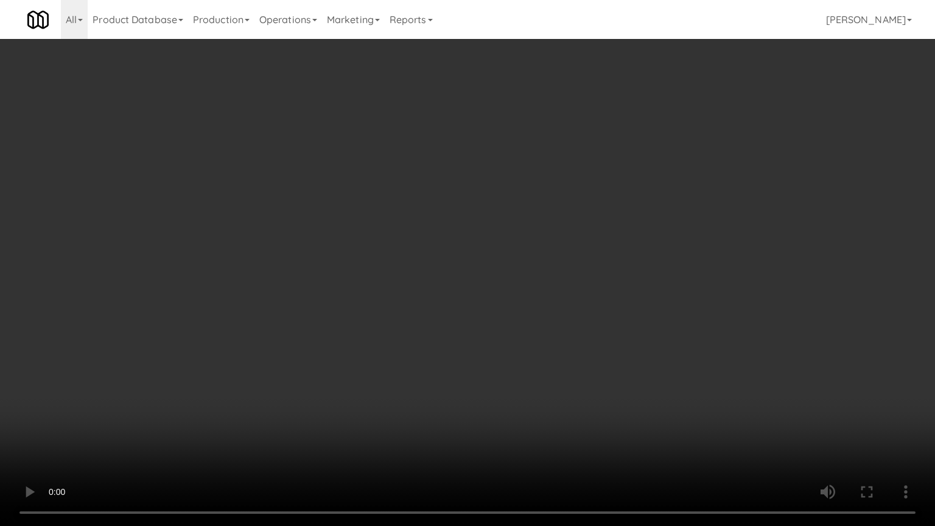
click at [527, 259] on video at bounding box center [467, 263] width 935 height 526
drag, startPoint x: 527, startPoint y: 259, endPoint x: 588, endPoint y: 156, distance: 120.0
click at [536, 243] on video at bounding box center [467, 263] width 935 height 526
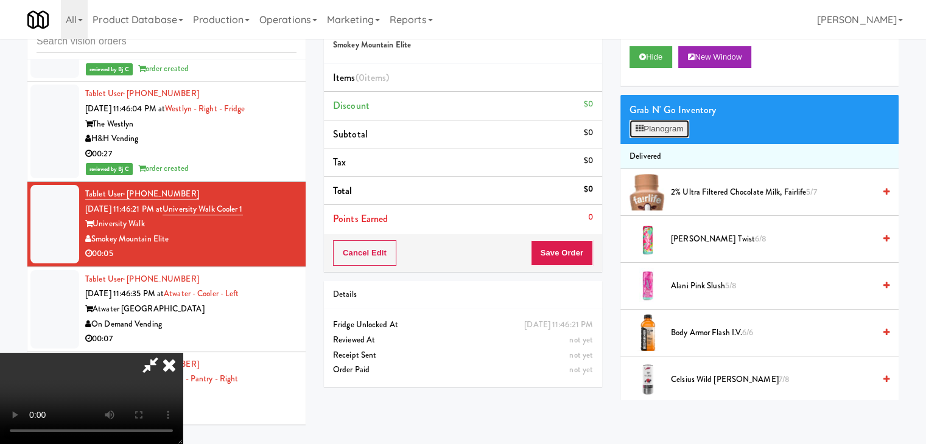
click at [660, 124] on button "Planogram" at bounding box center [659, 129] width 60 height 18
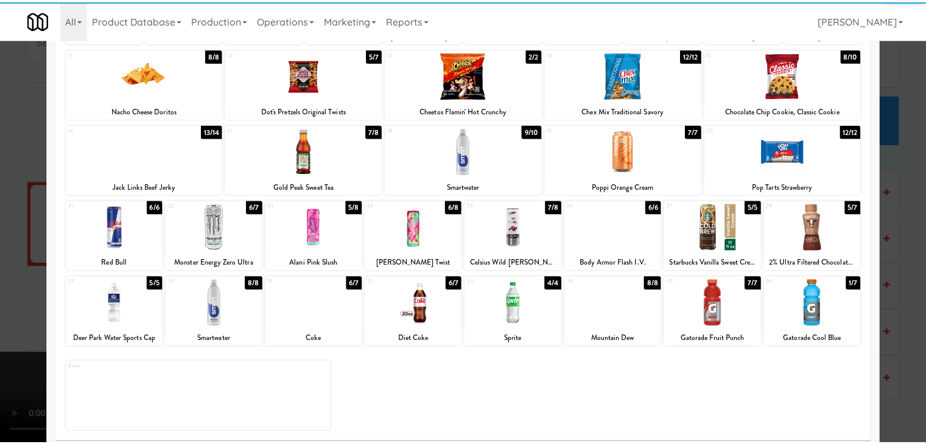
scroll to position [153, 0]
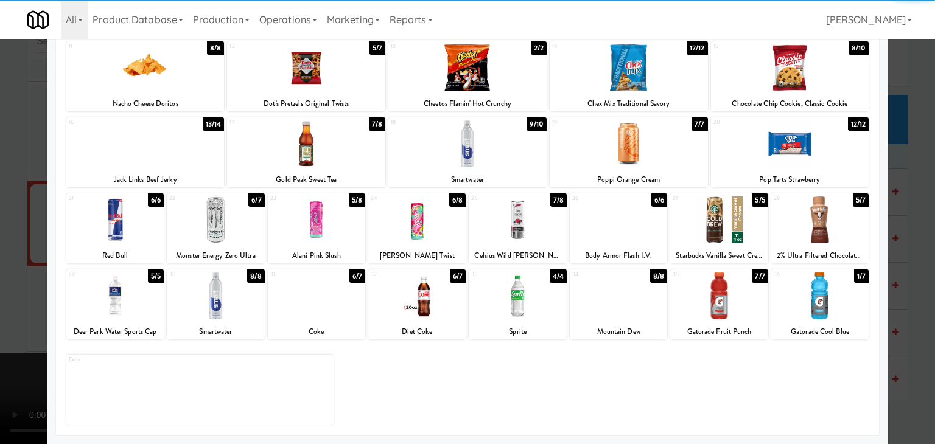
click at [589, 295] on div at bounding box center [618, 296] width 97 height 47
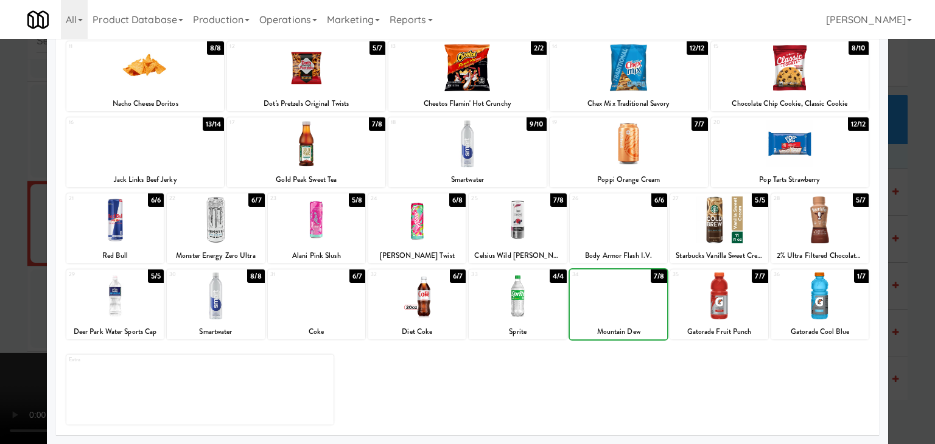
click at [0, 293] on div at bounding box center [467, 222] width 935 height 444
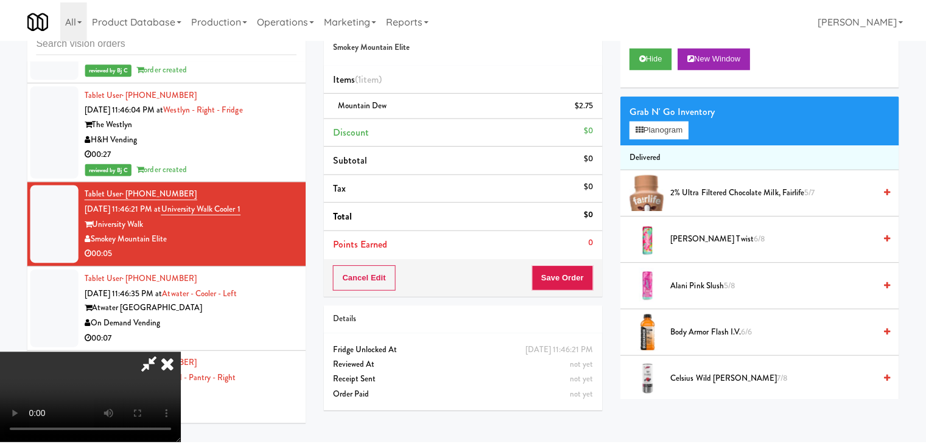
scroll to position [5541, 0]
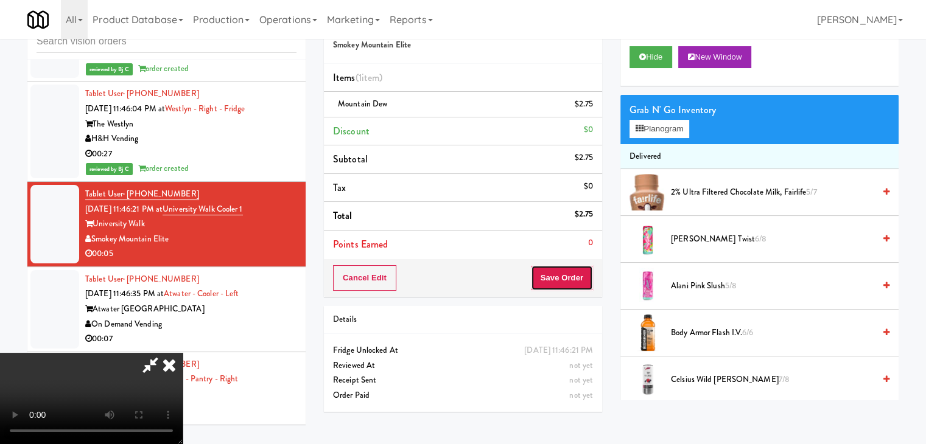
click at [587, 283] on button "Save Order" at bounding box center [562, 278] width 62 height 26
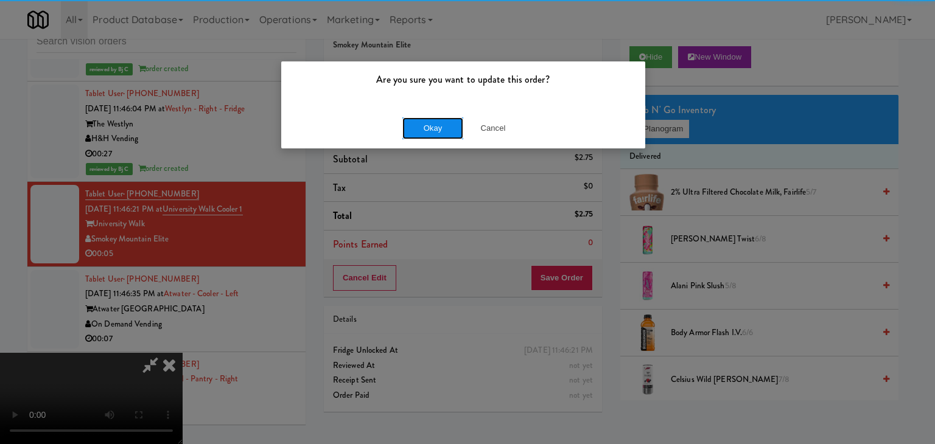
click at [440, 135] on button "Okay" at bounding box center [432, 128] width 61 height 22
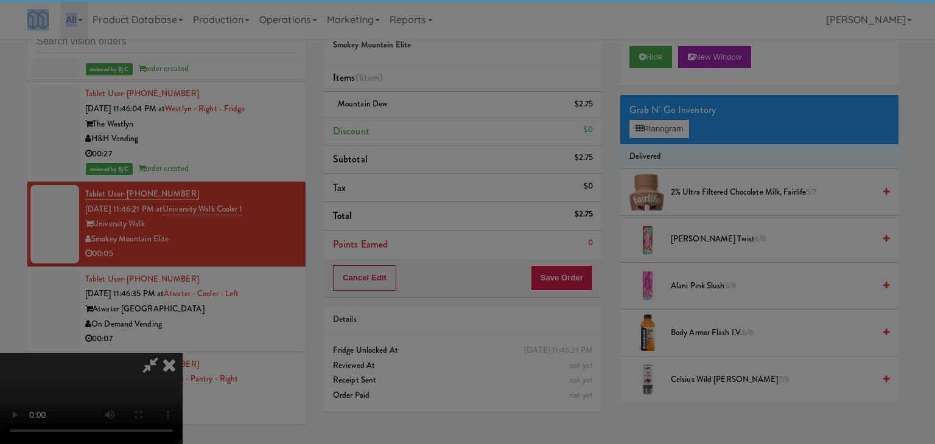
click at [440, 135] on body "Are you sure you want to update this order? Okay Cancel Okay Are you sure you w…" at bounding box center [467, 222] width 935 height 444
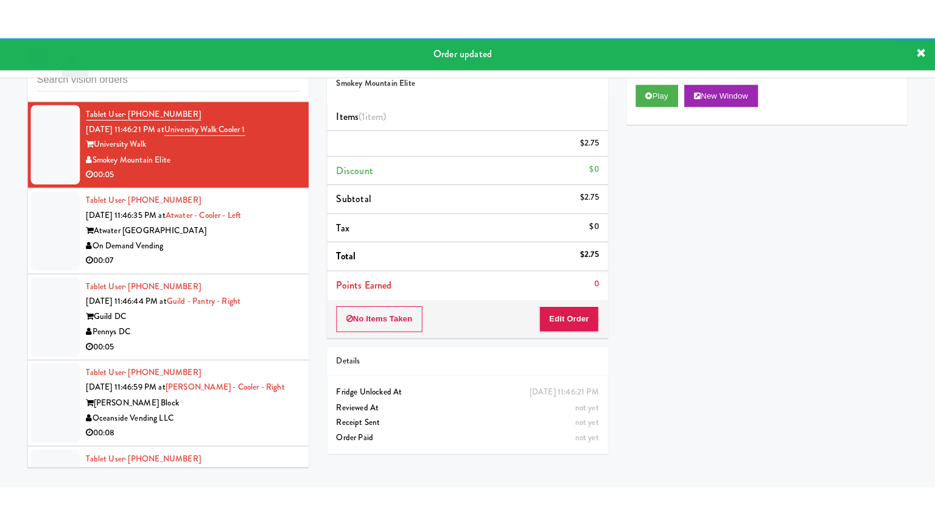
scroll to position [5663, 0]
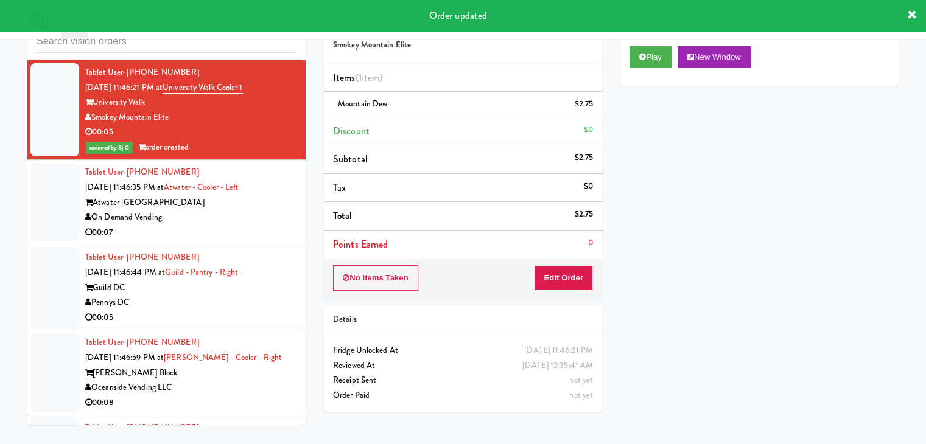
click at [251, 233] on div "Tablet User · (850) 398-2064 [DATE] 11:46:35 PM at [GEOGRAPHIC_DATA] - Left Atw…" at bounding box center [190, 202] width 211 height 75
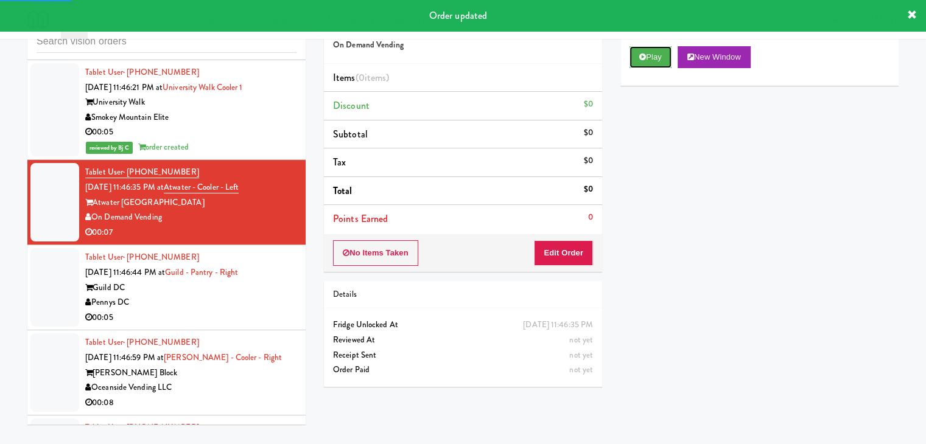
drag, startPoint x: 644, startPoint y: 57, endPoint x: 570, endPoint y: 197, distance: 158.7
click at [642, 63] on button "Play" at bounding box center [650, 57] width 42 height 22
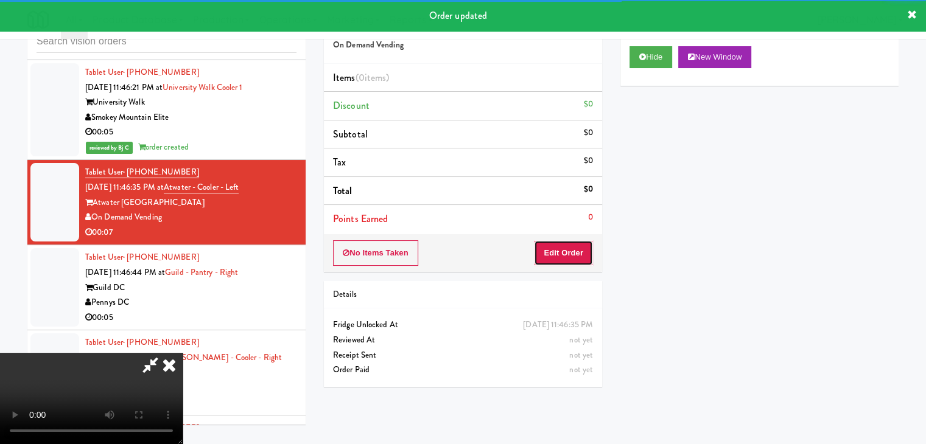
click at [550, 260] on button "Edit Order" at bounding box center [563, 253] width 59 height 26
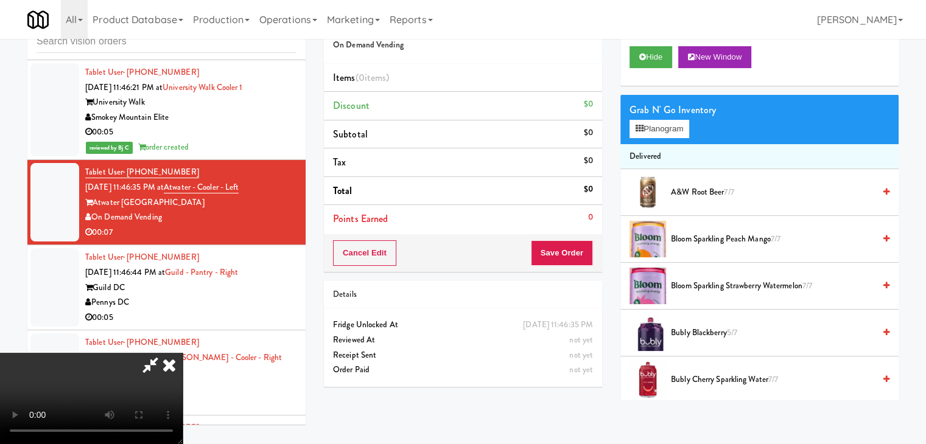
scroll to position [5648, 0]
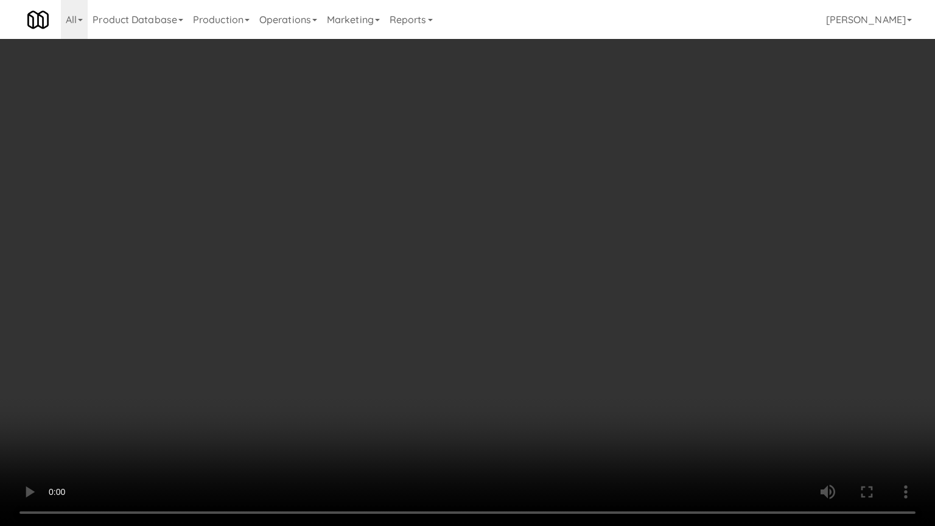
click at [505, 319] on video at bounding box center [467, 263] width 935 height 526
click at [506, 319] on video at bounding box center [467, 263] width 935 height 526
click at [508, 310] on video at bounding box center [467, 263] width 935 height 526
drag, startPoint x: 508, startPoint y: 310, endPoint x: 610, endPoint y: 171, distance: 172.7
click at [511, 302] on video at bounding box center [467, 263] width 935 height 526
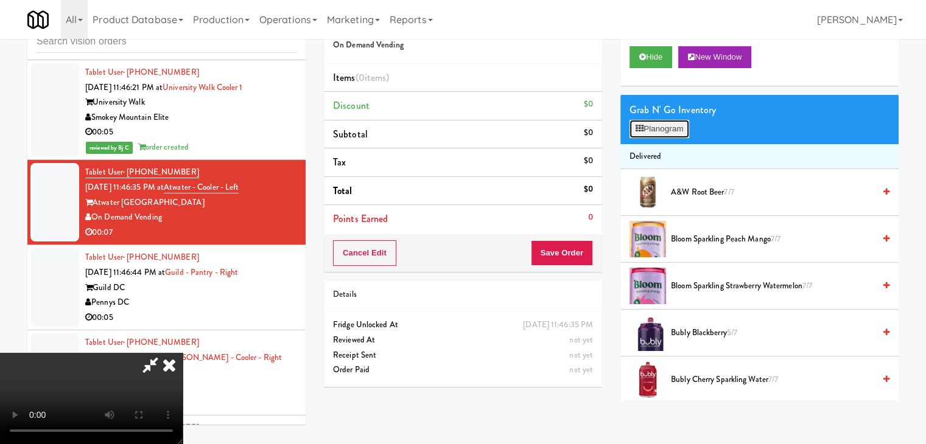
click at [667, 132] on button "Planogram" at bounding box center [659, 129] width 60 height 18
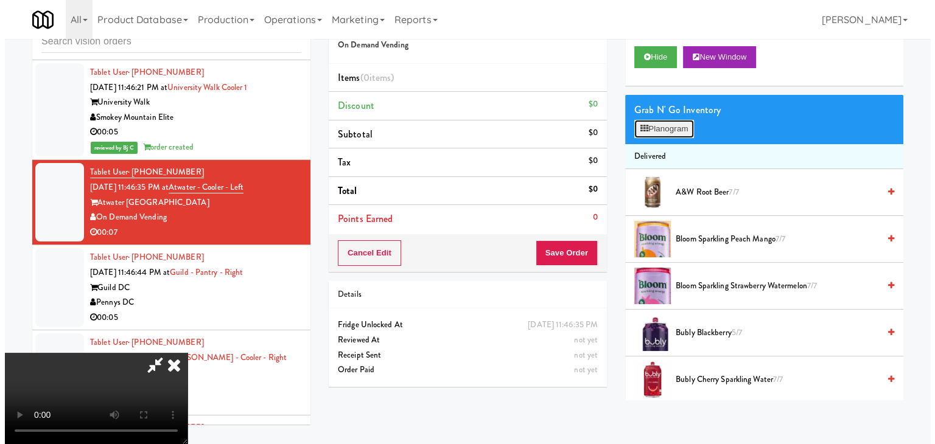
scroll to position [5648, 0]
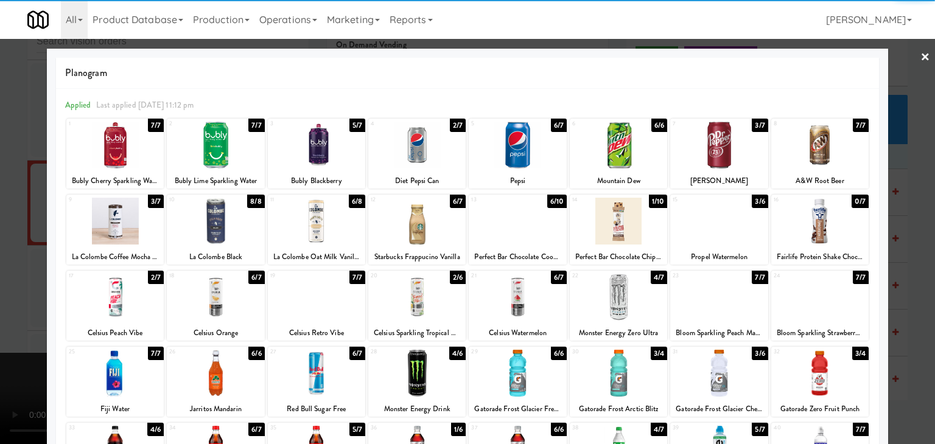
click at [532, 366] on div at bounding box center [517, 373] width 97 height 47
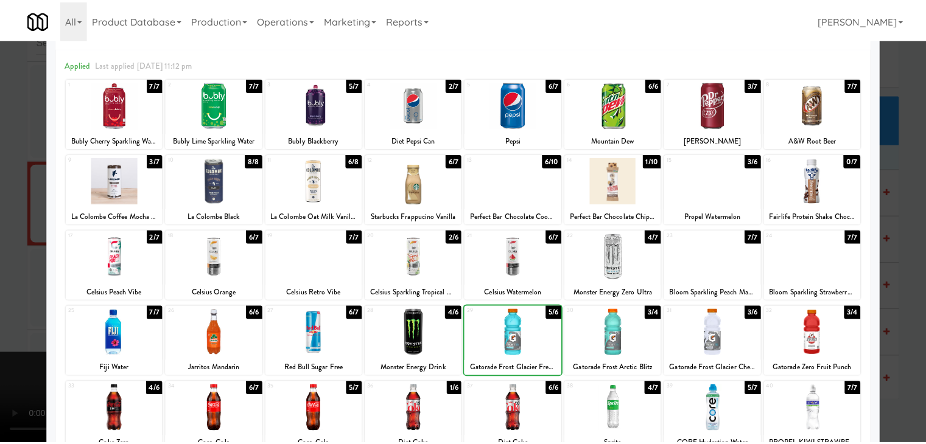
scroll to position [61, 0]
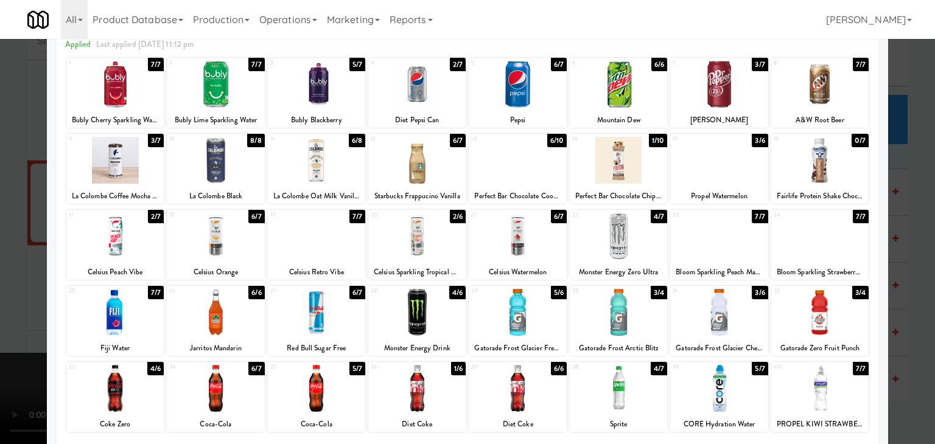
click at [0, 341] on div at bounding box center [467, 222] width 935 height 444
click at [1, 353] on video at bounding box center [91, 398] width 183 height 91
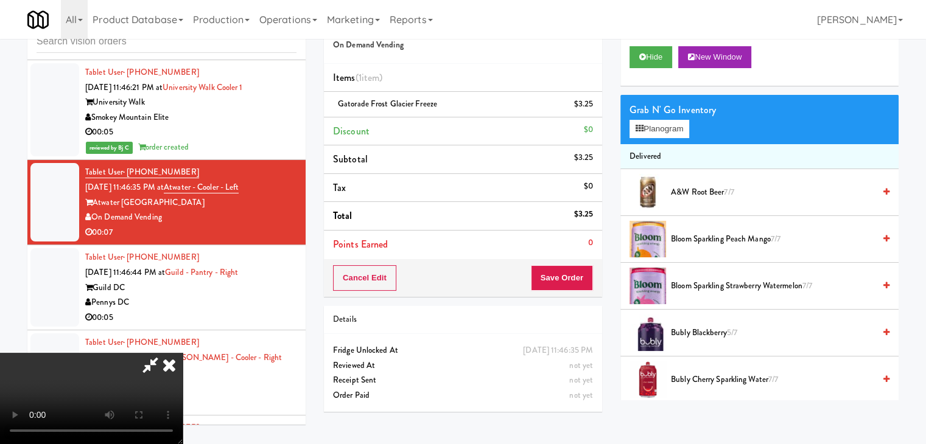
click at [183, 353] on video at bounding box center [91, 398] width 183 height 91
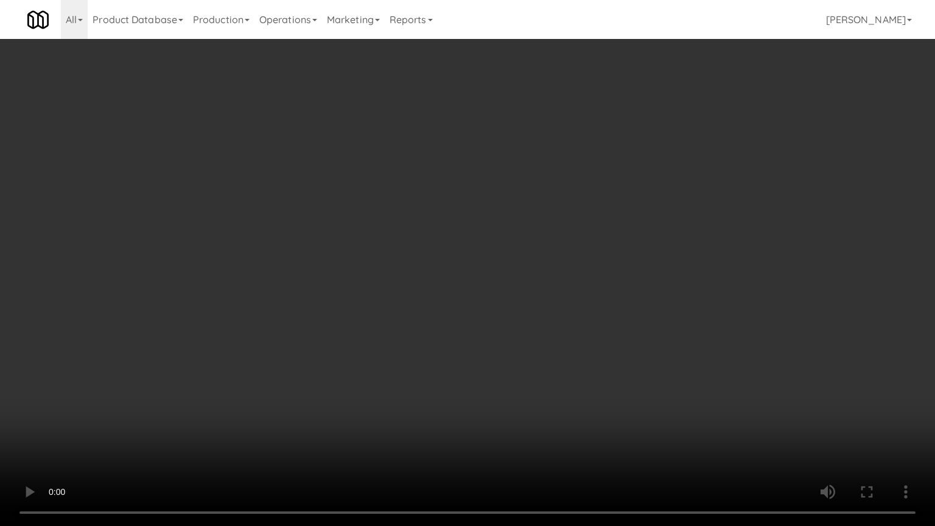
click at [624, 313] on video at bounding box center [467, 263] width 935 height 526
click at [631, 314] on video at bounding box center [467, 263] width 935 height 526
click at [631, 313] on video at bounding box center [467, 263] width 935 height 526
click at [595, 295] on video at bounding box center [467, 263] width 935 height 526
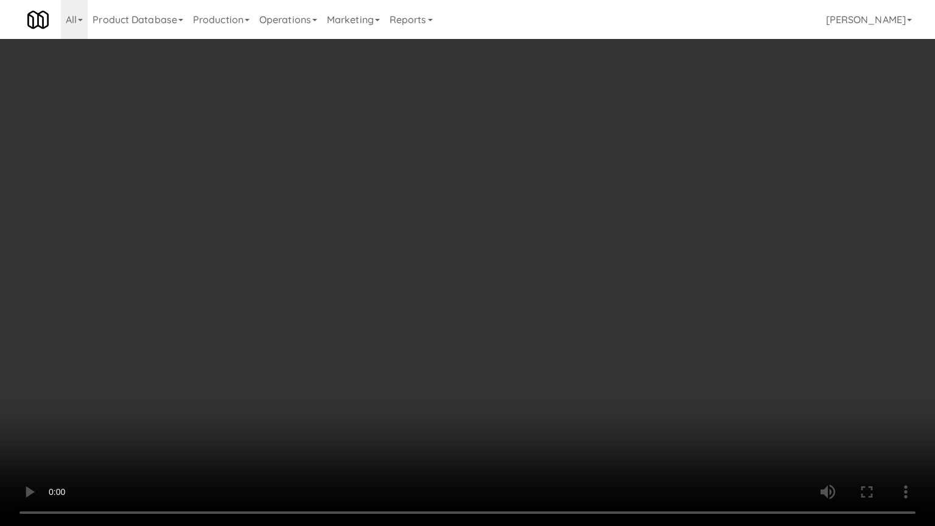
drag, startPoint x: 595, startPoint y: 295, endPoint x: 665, endPoint y: 177, distance: 136.9
click at [596, 293] on video at bounding box center [467, 263] width 935 height 526
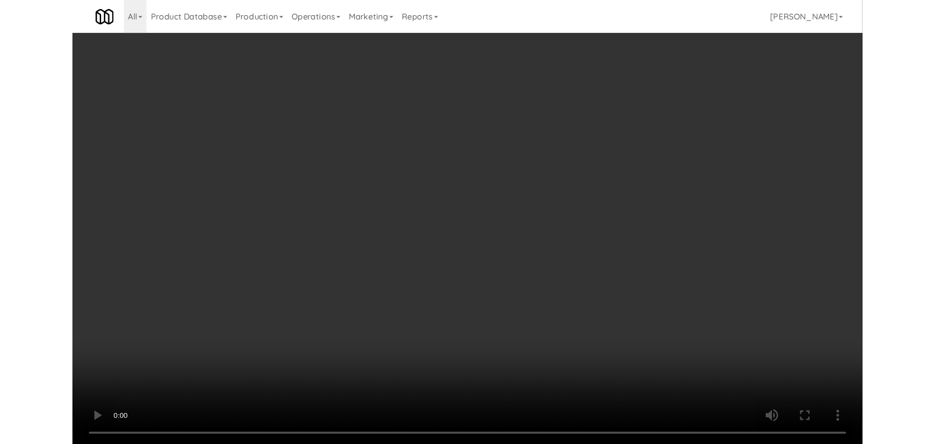
scroll to position [5663, 0]
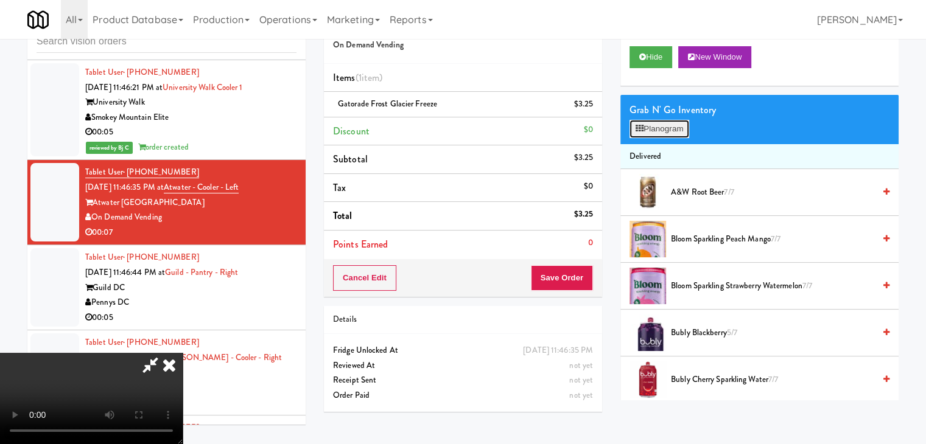
click at [672, 132] on button "Planogram" at bounding box center [659, 129] width 60 height 18
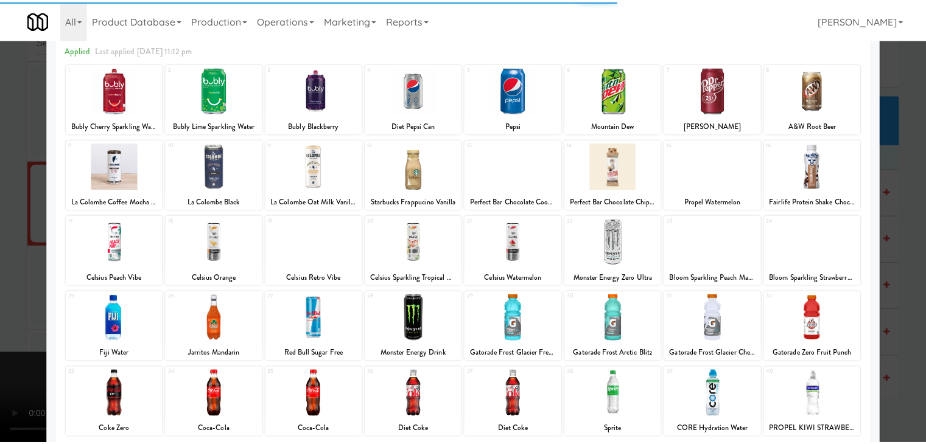
scroll to position [122, 0]
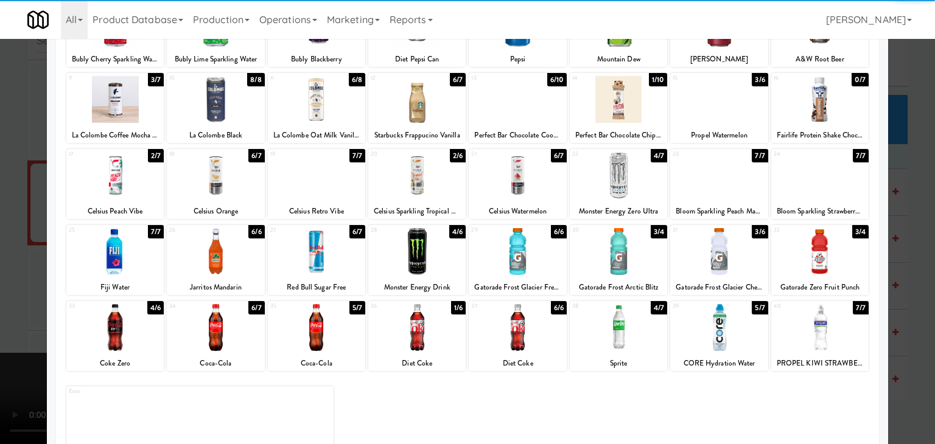
click at [604, 258] on div at bounding box center [618, 251] width 97 height 47
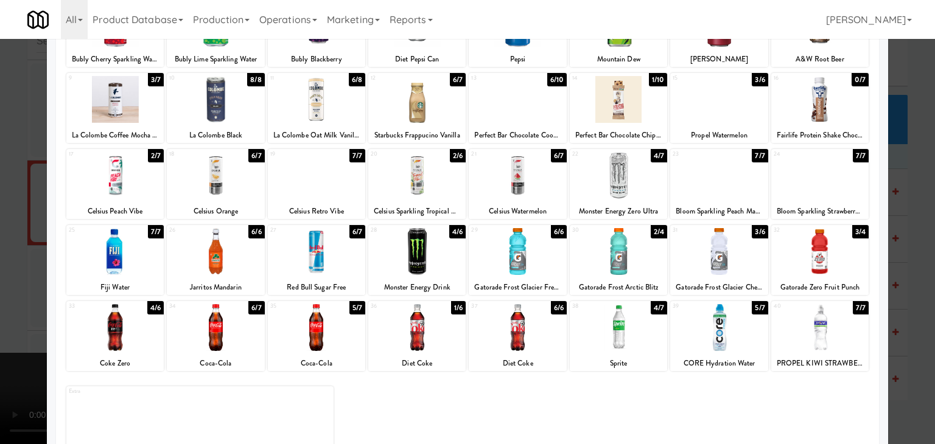
click at [819, 332] on div at bounding box center [819, 327] width 97 height 47
drag, startPoint x: 0, startPoint y: 288, endPoint x: 97, endPoint y: 264, distance: 99.8
click at [4, 285] on div at bounding box center [467, 222] width 935 height 444
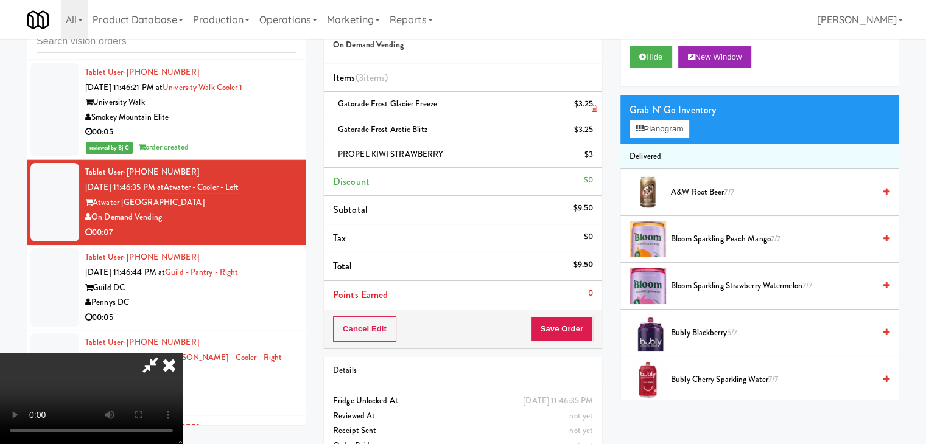
click at [596, 108] on icon at bounding box center [594, 109] width 6 height 8
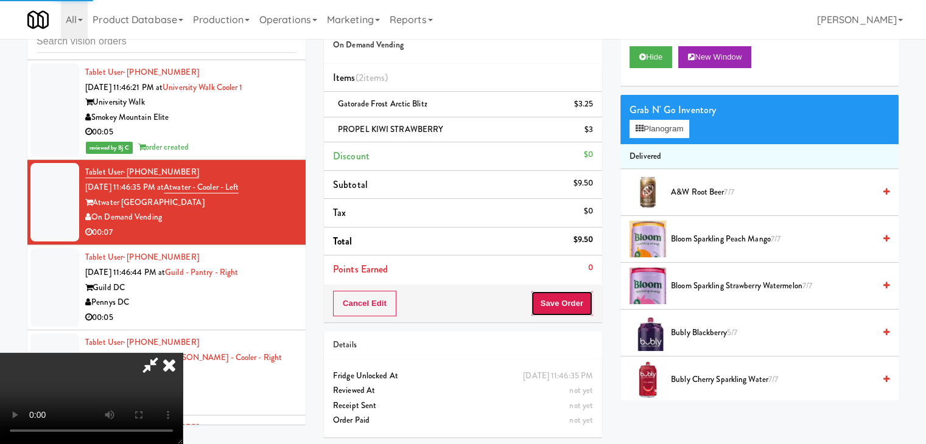
click at [583, 307] on button "Save Order" at bounding box center [562, 304] width 62 height 26
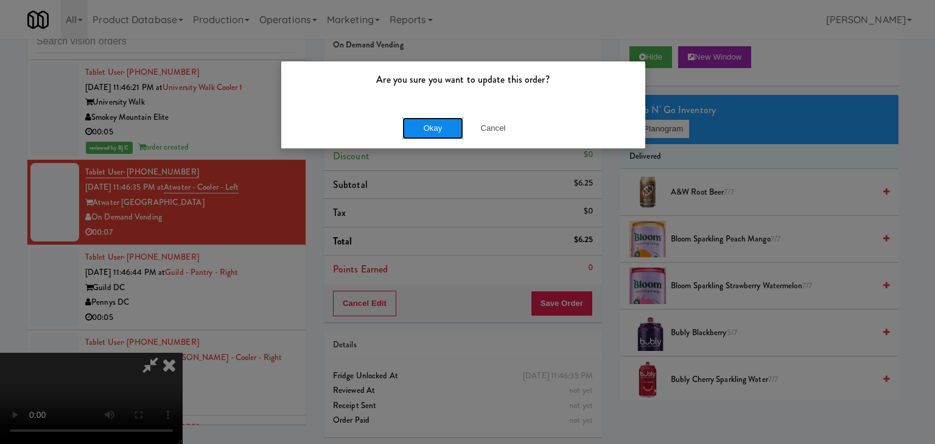
click at [450, 126] on button "Okay" at bounding box center [432, 128] width 61 height 22
click at [449, 127] on div "Okay Cancel" at bounding box center [463, 128] width 364 height 41
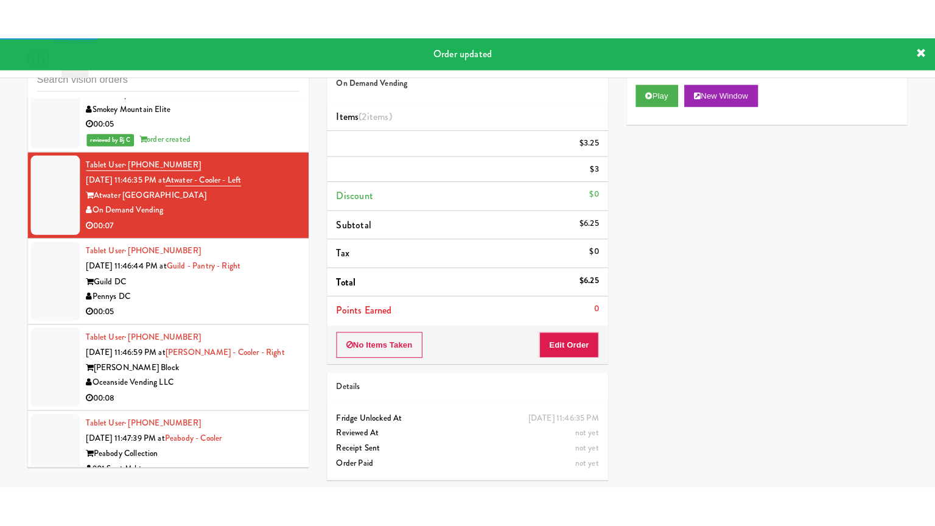
scroll to position [5784, 0]
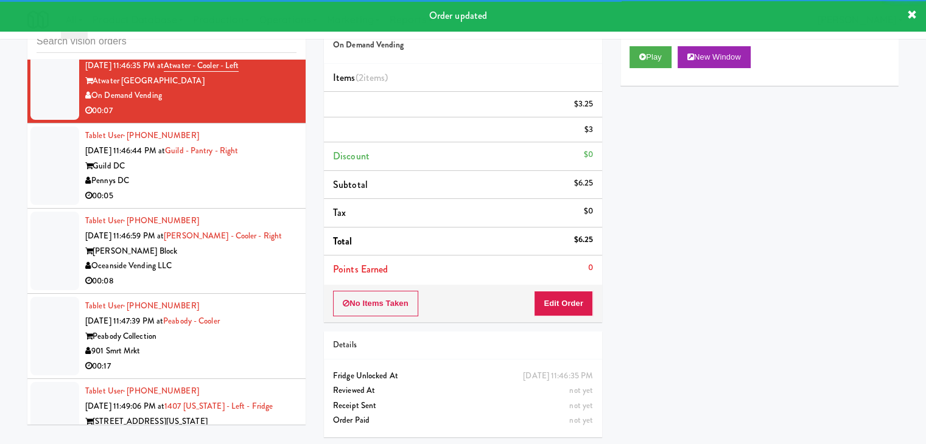
drag, startPoint x: 209, startPoint y: 203, endPoint x: 208, endPoint y: 210, distance: 7.4
click at [211, 203] on div "00:05" at bounding box center [190, 196] width 211 height 15
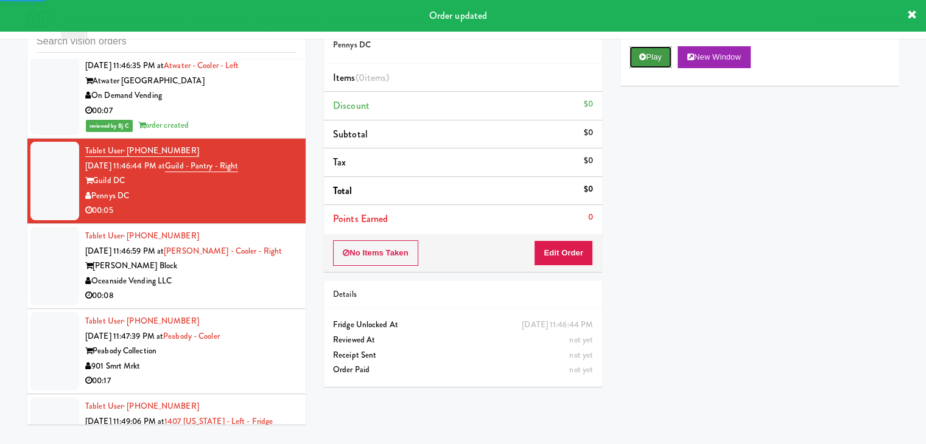
click at [640, 59] on icon at bounding box center [642, 57] width 7 height 8
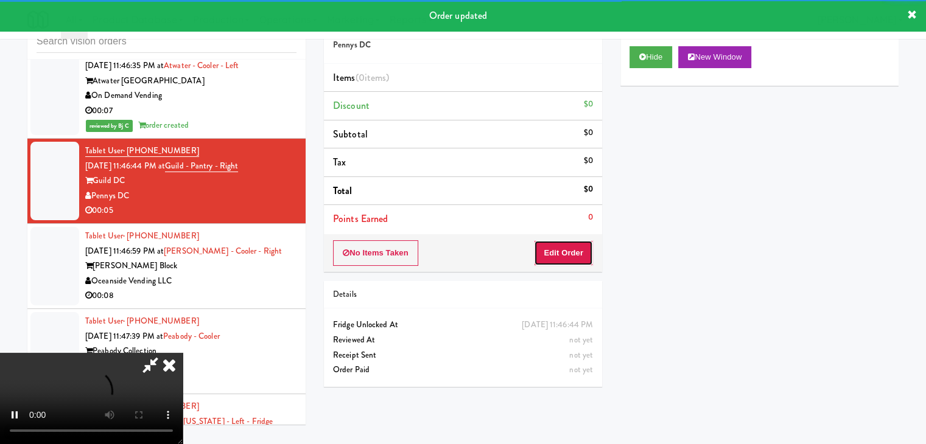
click at [564, 248] on button "Edit Order" at bounding box center [563, 253] width 59 height 26
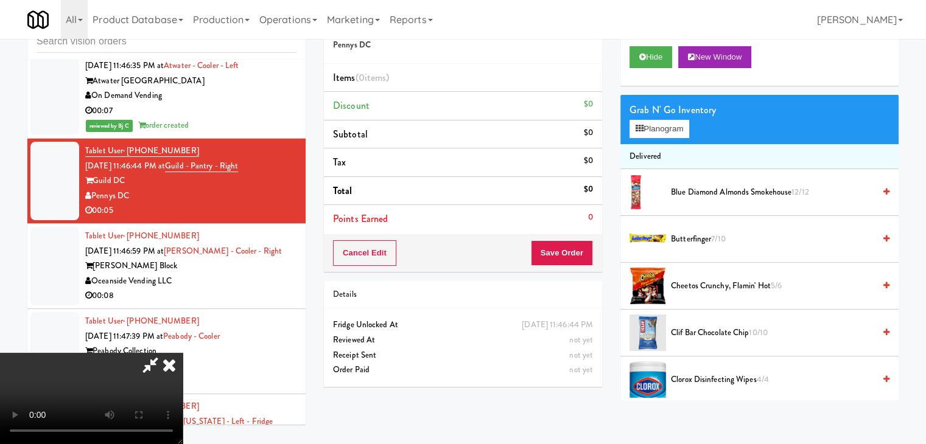
scroll to position [5769, 0]
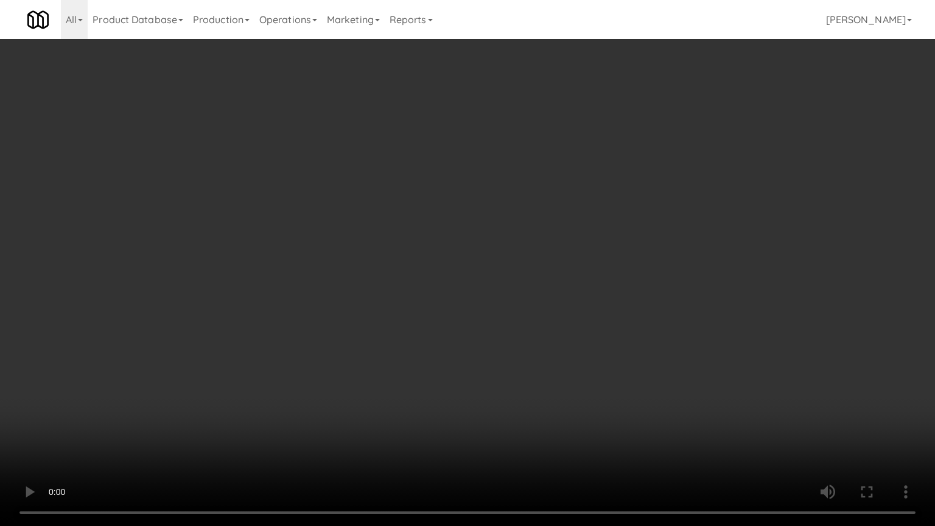
click at [526, 338] on video at bounding box center [467, 263] width 935 height 526
click at [526, 337] on video at bounding box center [467, 263] width 935 height 526
click at [443, 316] on video at bounding box center [467, 263] width 935 height 526
drag, startPoint x: 443, startPoint y: 316, endPoint x: 597, endPoint y: 200, distance: 192.9
click at [460, 309] on video at bounding box center [467, 263] width 935 height 526
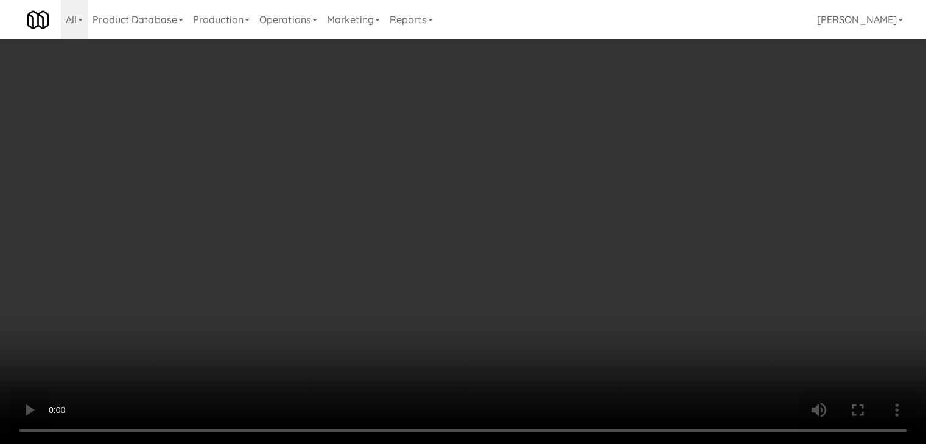
click at [654, 128] on button "Planogram" at bounding box center [659, 129] width 60 height 18
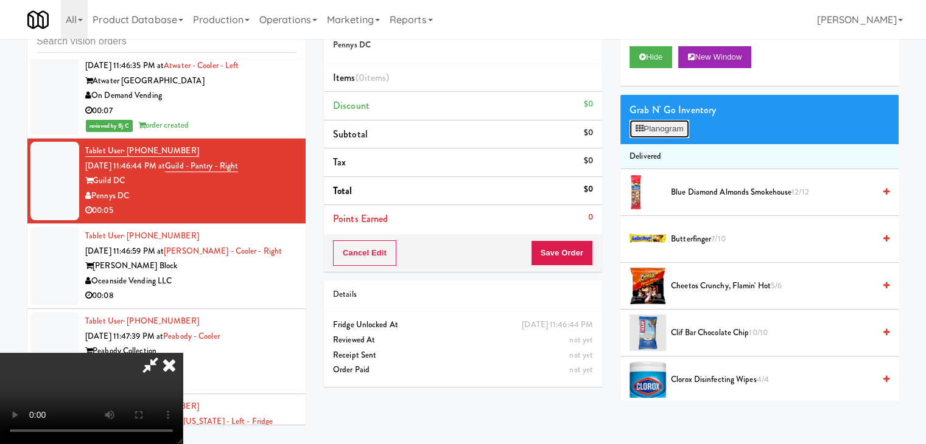
scroll to position [5769, 0]
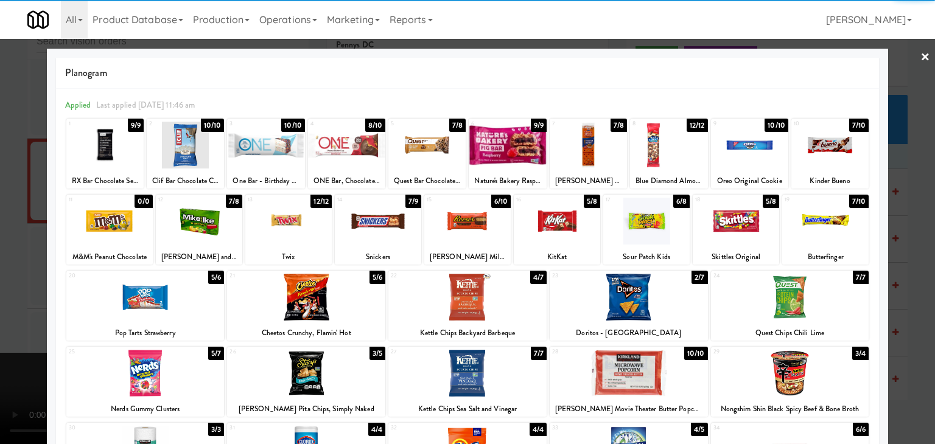
click at [348, 144] on div at bounding box center [346, 145] width 77 height 47
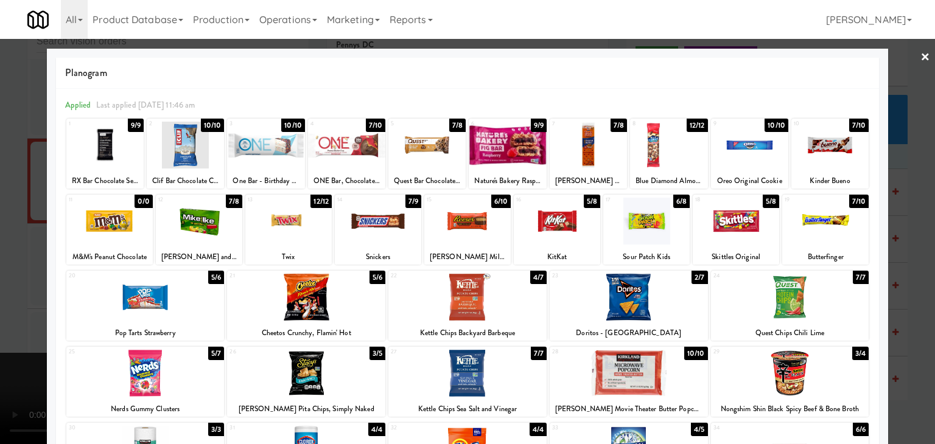
drag, startPoint x: 0, startPoint y: 212, endPoint x: 51, endPoint y: 225, distance: 52.0
click at [1, 212] on div at bounding box center [467, 222] width 935 height 444
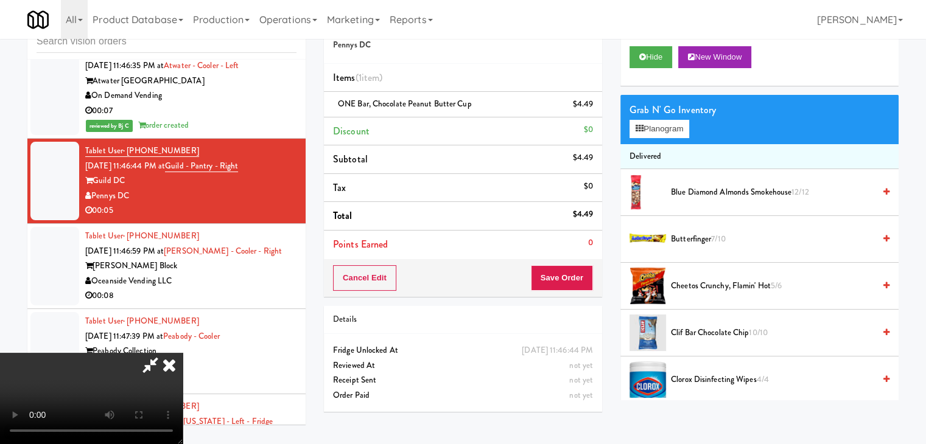
click at [183, 353] on video at bounding box center [91, 398] width 183 height 91
drag, startPoint x: 280, startPoint y: 251, endPoint x: 360, endPoint y: 304, distance: 96.2
click at [183, 353] on video at bounding box center [91, 398] width 183 height 91
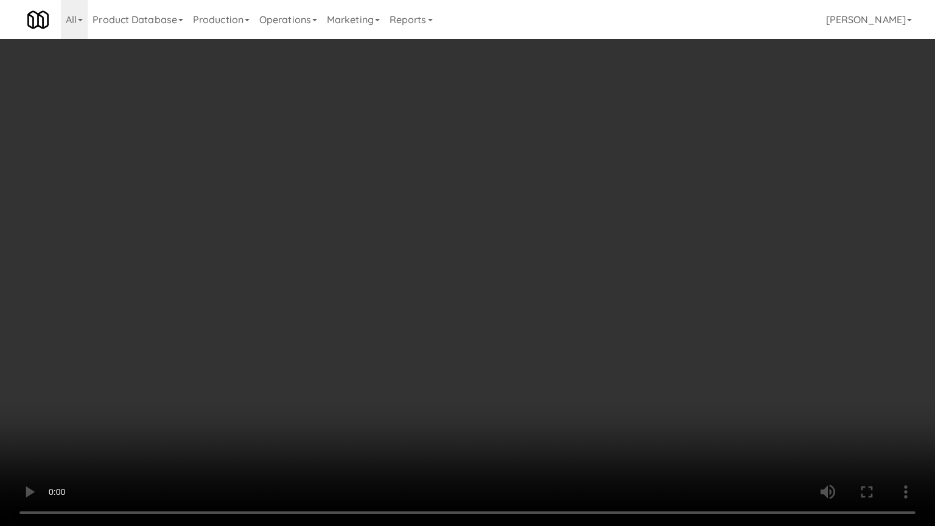
click at [370, 303] on video at bounding box center [467, 263] width 935 height 526
click at [424, 278] on video at bounding box center [467, 263] width 935 height 526
click at [425, 277] on video at bounding box center [467, 263] width 935 height 526
click at [407, 265] on video at bounding box center [467, 263] width 935 height 526
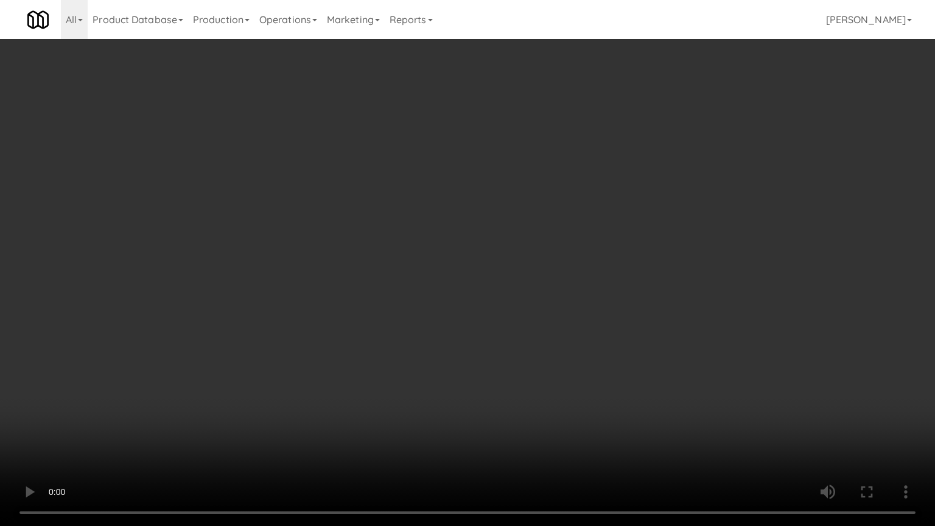
scroll to position [5784, 0]
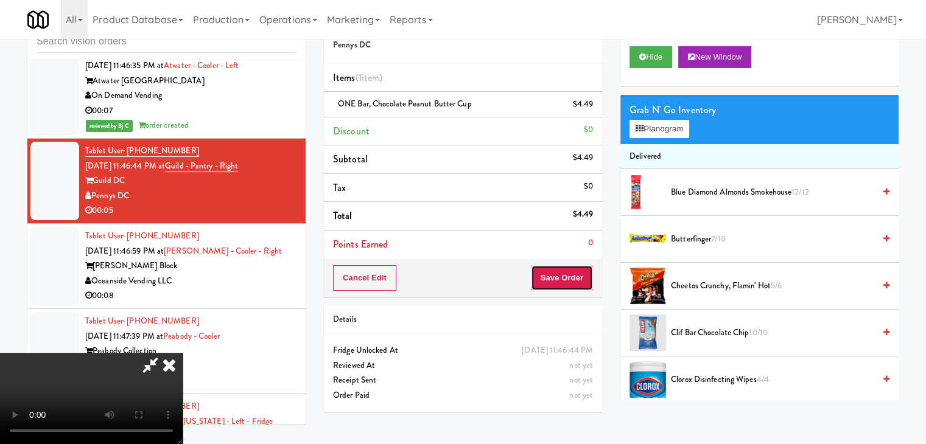
click at [573, 277] on button "Save Order" at bounding box center [562, 278] width 62 height 26
drag, startPoint x: 573, startPoint y: 277, endPoint x: 553, endPoint y: 251, distance: 32.9
click at [573, 277] on button "Save Order" at bounding box center [562, 278] width 62 height 26
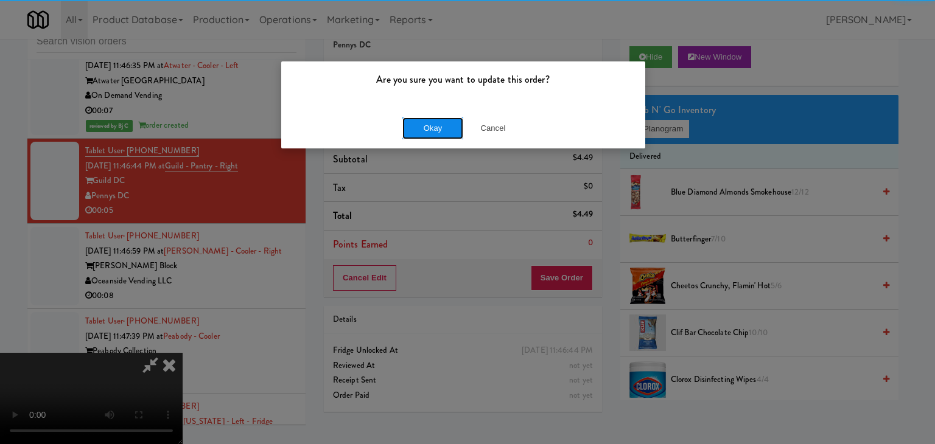
click at [436, 134] on button "Okay" at bounding box center [432, 128] width 61 height 22
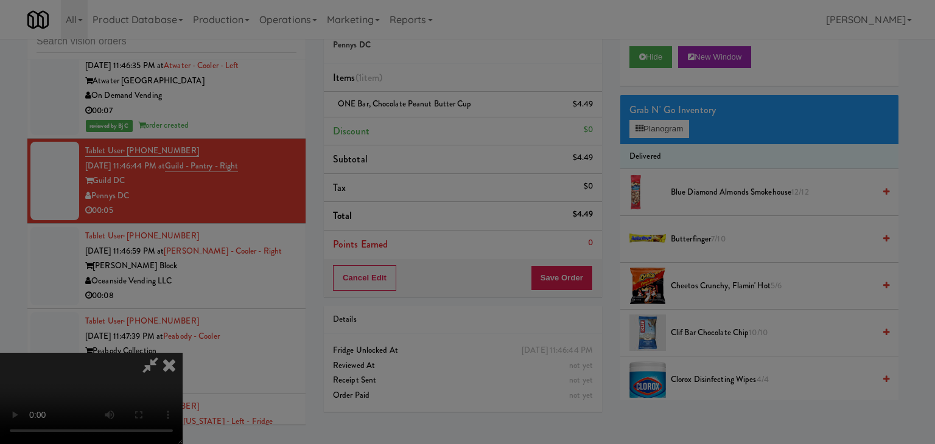
click at [438, 131] on body "Are you sure you want to update this order? Okay Cancel Okay Are you sure you w…" at bounding box center [467, 222] width 935 height 444
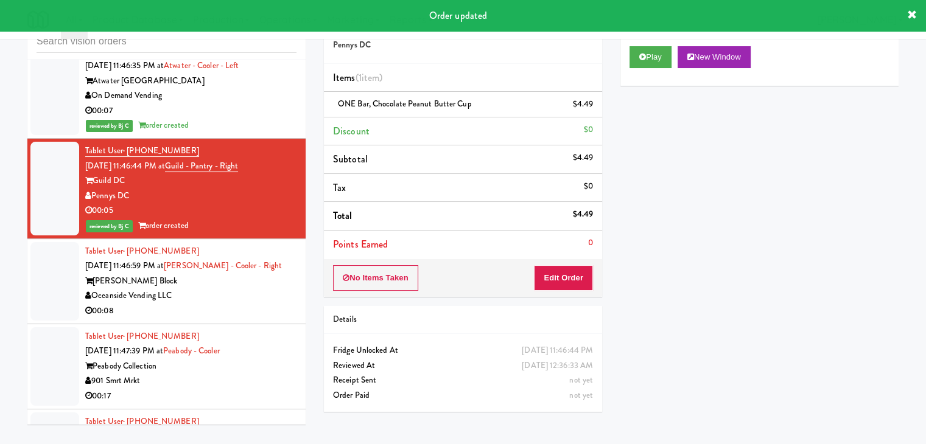
drag, startPoint x: 241, startPoint y: 318, endPoint x: 243, endPoint y: 311, distance: 7.5
click at [242, 313] on div "00:08" at bounding box center [190, 311] width 211 height 15
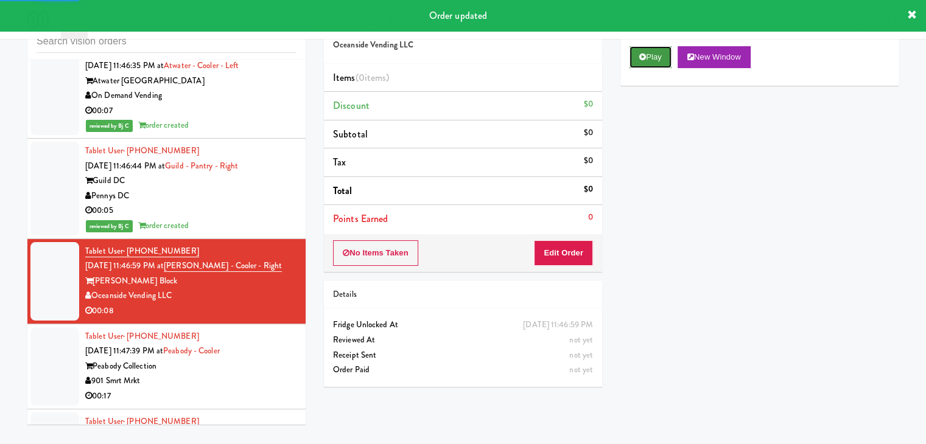
click at [661, 58] on button "Play" at bounding box center [650, 57] width 42 height 22
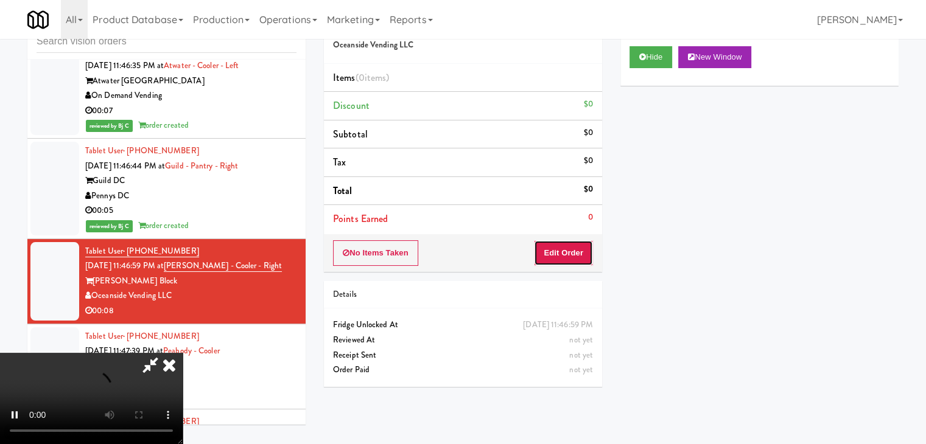
click at [567, 254] on button "Edit Order" at bounding box center [563, 253] width 59 height 26
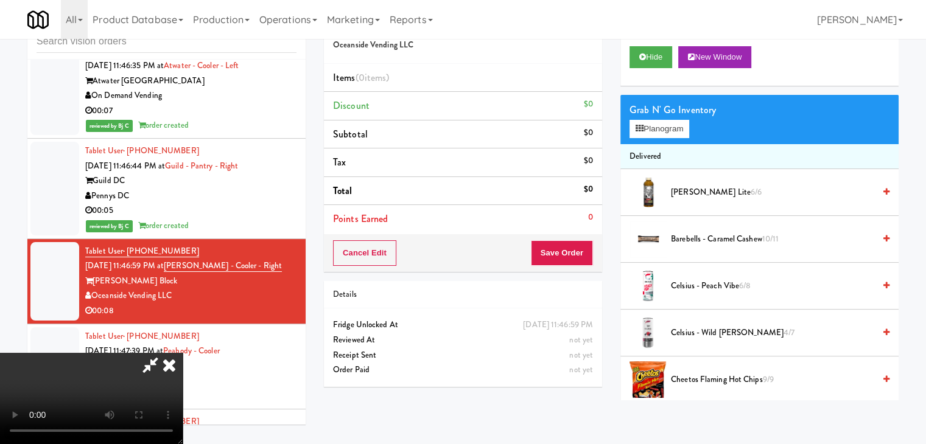
scroll to position [5769, 0]
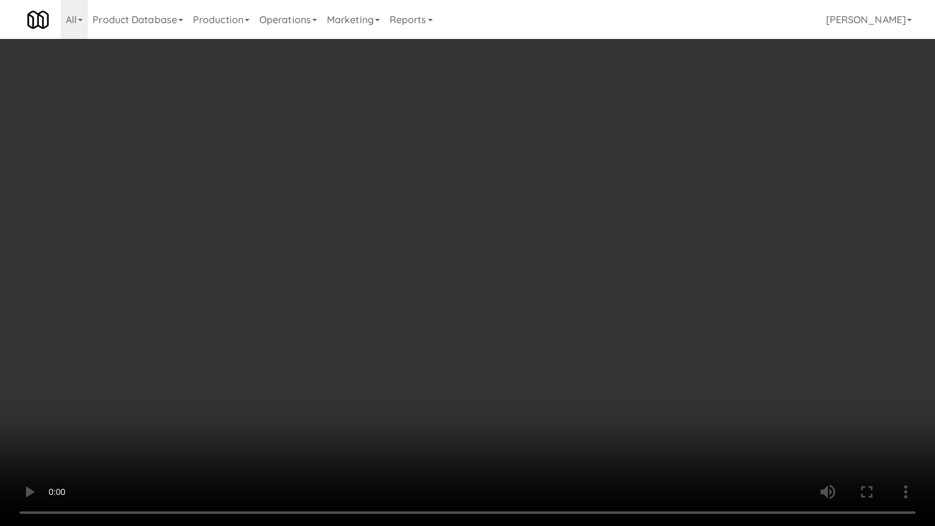
click at [536, 305] on video at bounding box center [467, 263] width 935 height 526
click at [536, 306] on video at bounding box center [467, 263] width 935 height 526
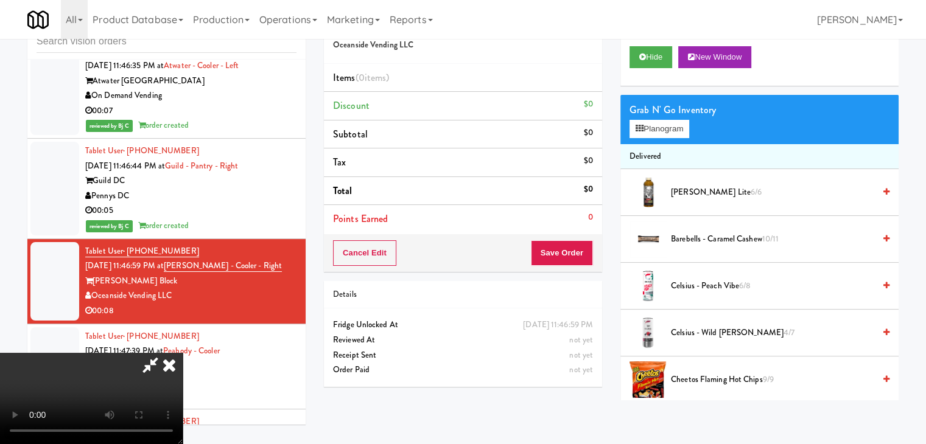
click at [183, 353] on video at bounding box center [91, 398] width 183 height 91
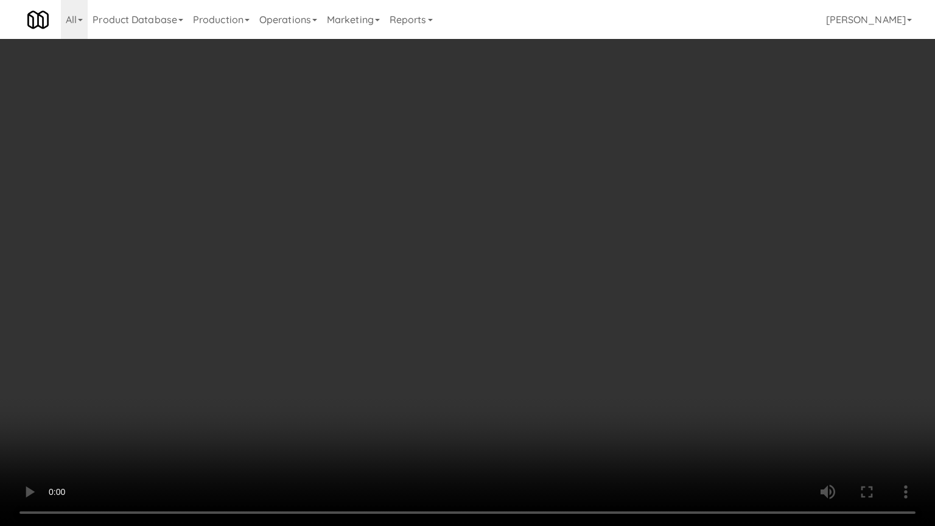
click at [493, 377] on video at bounding box center [467, 263] width 935 height 526
click at [492, 378] on video at bounding box center [467, 263] width 935 height 526
click at [480, 360] on video at bounding box center [467, 263] width 935 height 526
drag, startPoint x: 478, startPoint y: 361, endPoint x: 471, endPoint y: 355, distance: 9.0
click at [478, 362] on video at bounding box center [467, 263] width 935 height 526
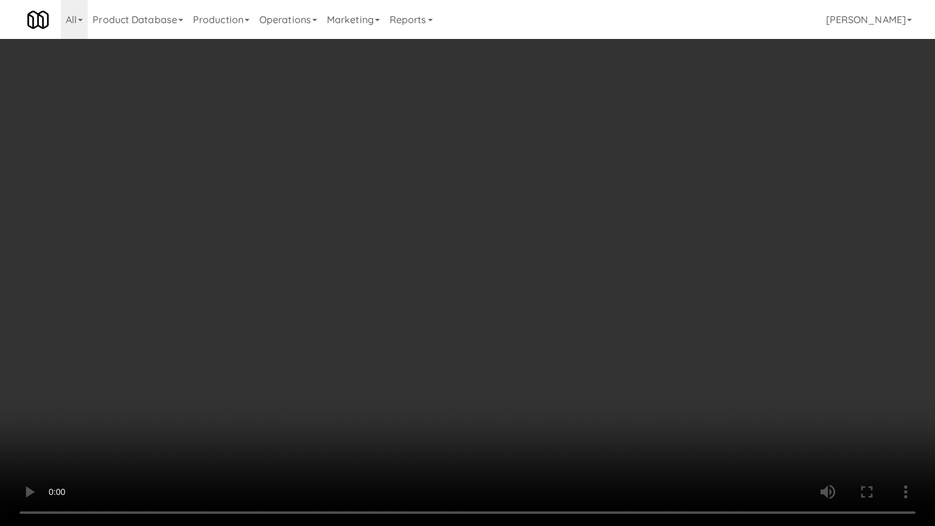
click at [474, 353] on video at bounding box center [467, 263] width 935 height 526
drag, startPoint x: 474, startPoint y: 353, endPoint x: 528, endPoint y: 222, distance: 141.9
click at [474, 346] on video at bounding box center [467, 263] width 935 height 526
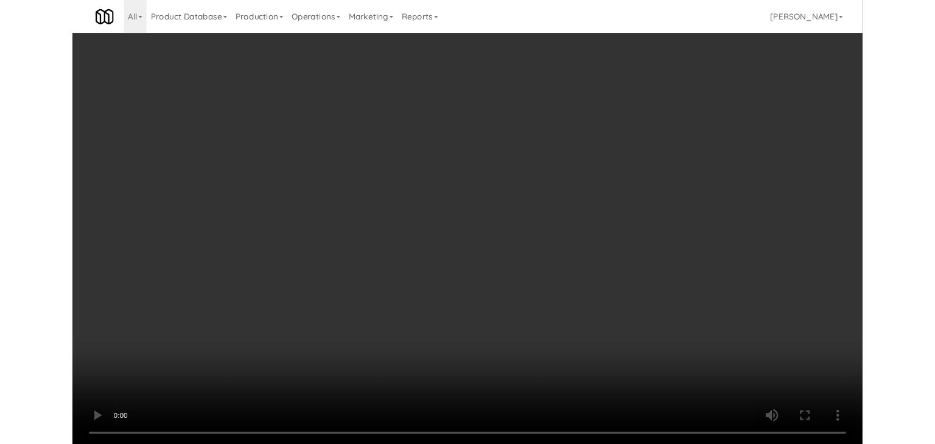
scroll to position [5784, 0]
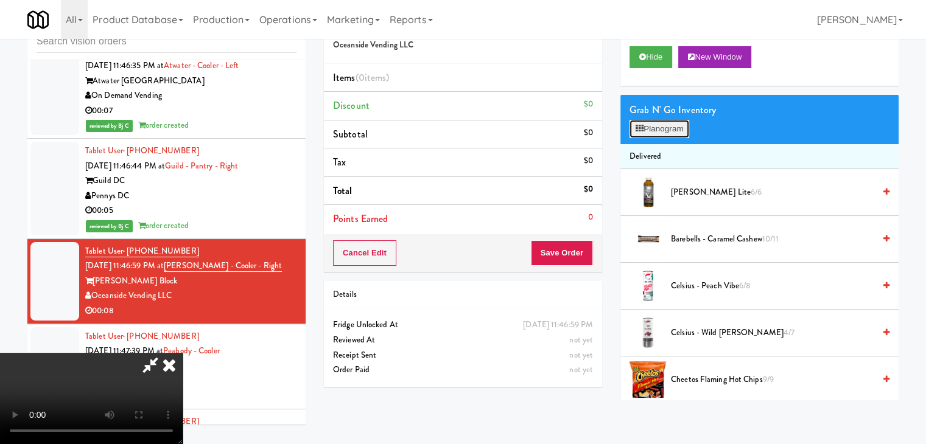
click at [654, 127] on button "Planogram" at bounding box center [659, 129] width 60 height 18
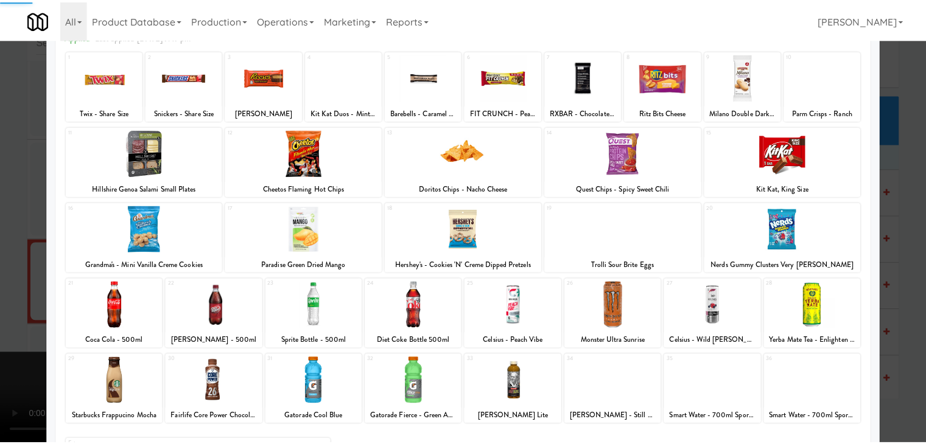
scroll to position [153, 0]
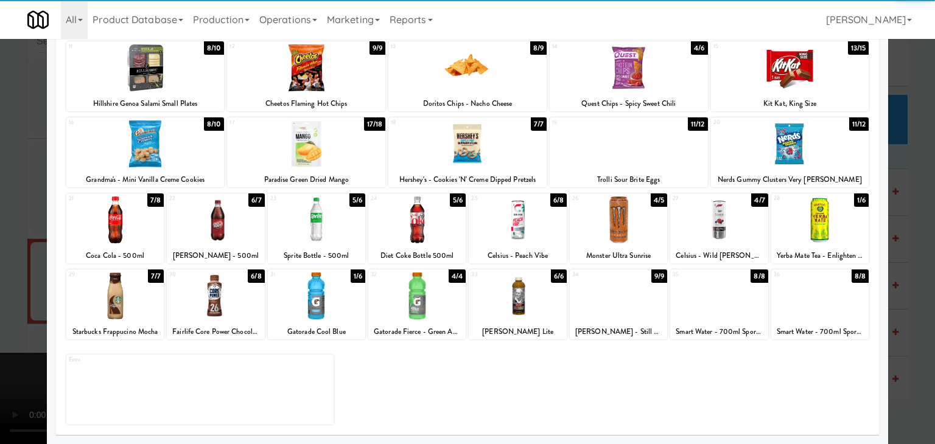
click at [223, 310] on div at bounding box center [215, 296] width 97 height 47
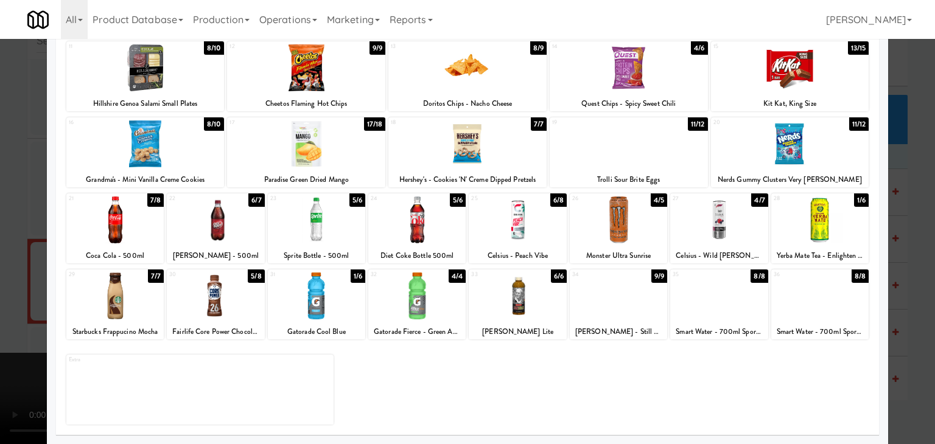
drag, startPoint x: 292, startPoint y: 306, endPoint x: 280, endPoint y: 300, distance: 13.3
click at [294, 306] on div at bounding box center [316, 296] width 97 height 47
drag, startPoint x: 0, startPoint y: 288, endPoint x: 128, endPoint y: 281, distance: 128.0
click at [4, 287] on div at bounding box center [467, 222] width 935 height 444
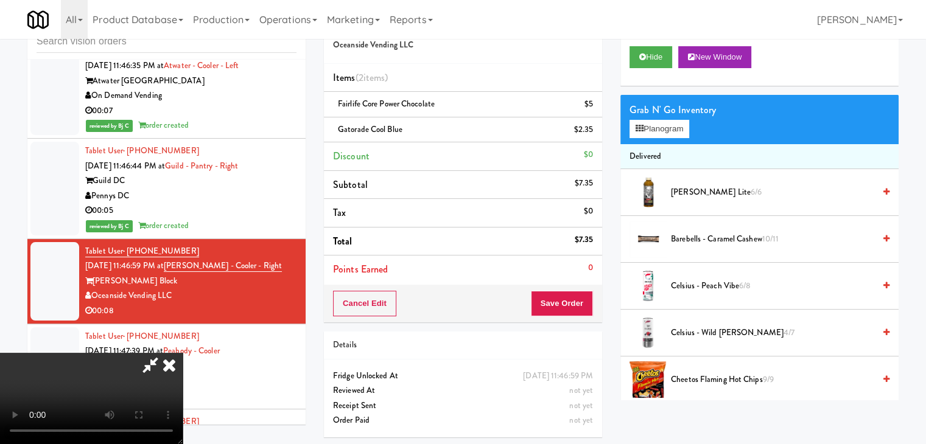
click at [183, 353] on video at bounding box center [91, 398] width 183 height 91
click at [568, 291] on button "Save Order" at bounding box center [562, 304] width 62 height 26
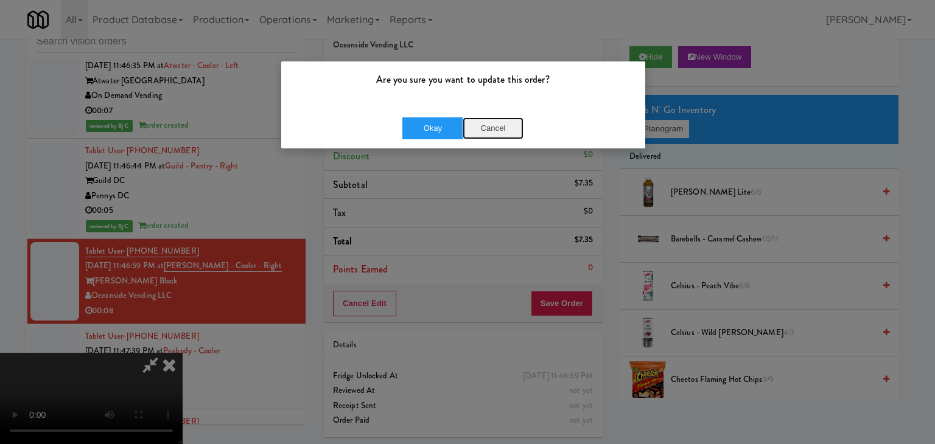
click at [508, 122] on button "Cancel" at bounding box center [493, 128] width 61 height 22
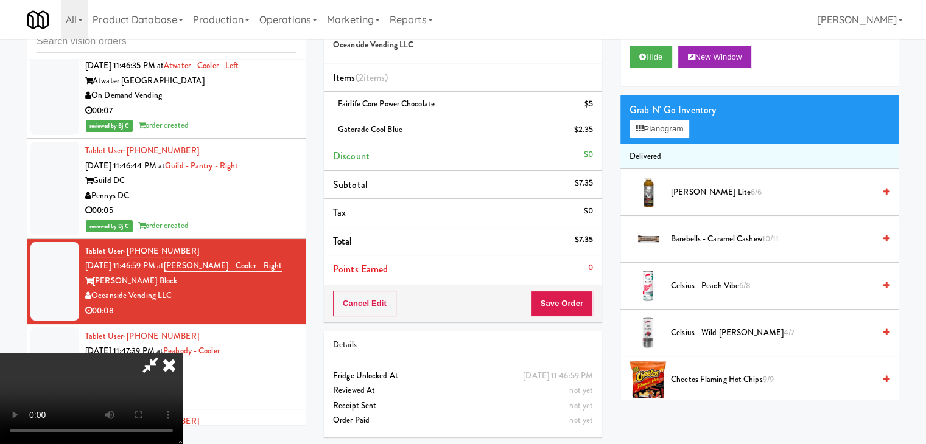
click at [183, 353] on video at bounding box center [91, 398] width 183 height 91
drag, startPoint x: 585, startPoint y: 278, endPoint x: 578, endPoint y: 290, distance: 13.9
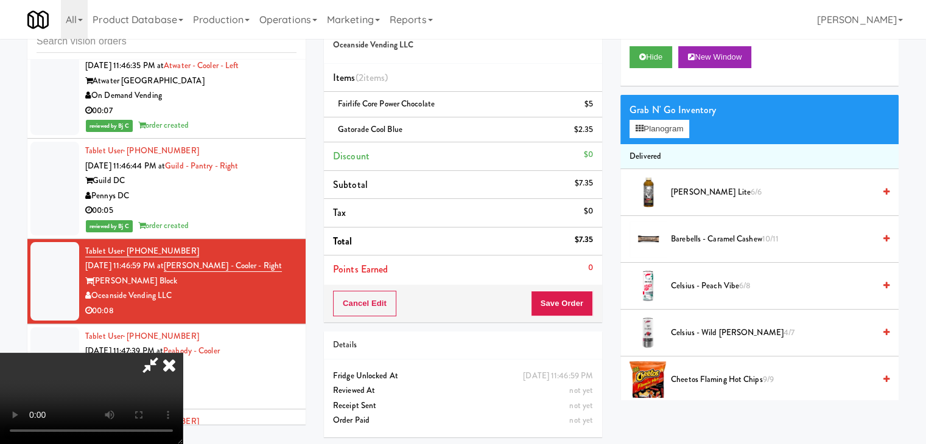
click at [579, 285] on div "Order # 6632009 Oceanside Vending LLC Items (2 items ) Fairlife Core Power Choc…" at bounding box center [463, 164] width 278 height 318
click at [573, 304] on button "Save Order" at bounding box center [562, 304] width 62 height 26
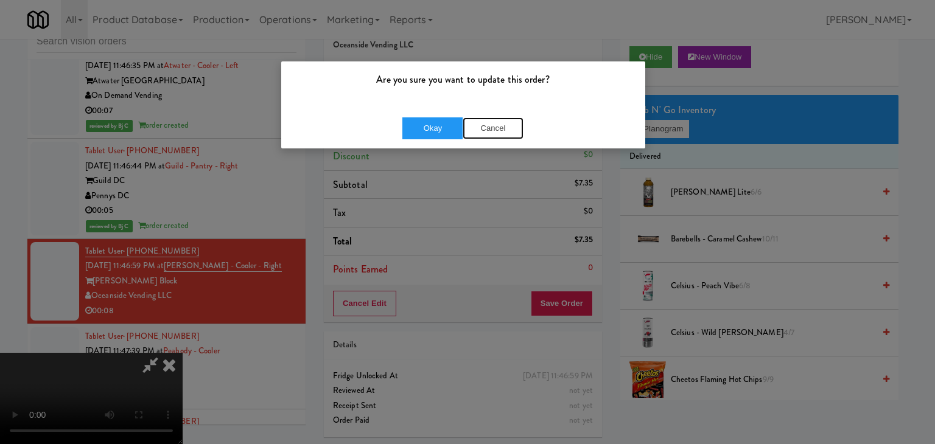
drag, startPoint x: 489, startPoint y: 128, endPoint x: 633, endPoint y: 133, distance: 143.7
click at [494, 128] on button "Cancel" at bounding box center [493, 128] width 61 height 22
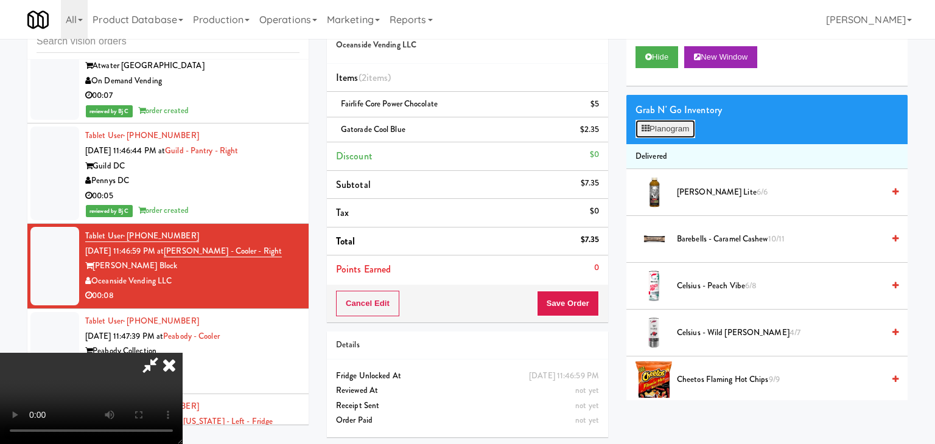
click at [656, 129] on button "Planogram" at bounding box center [665, 129] width 60 height 18
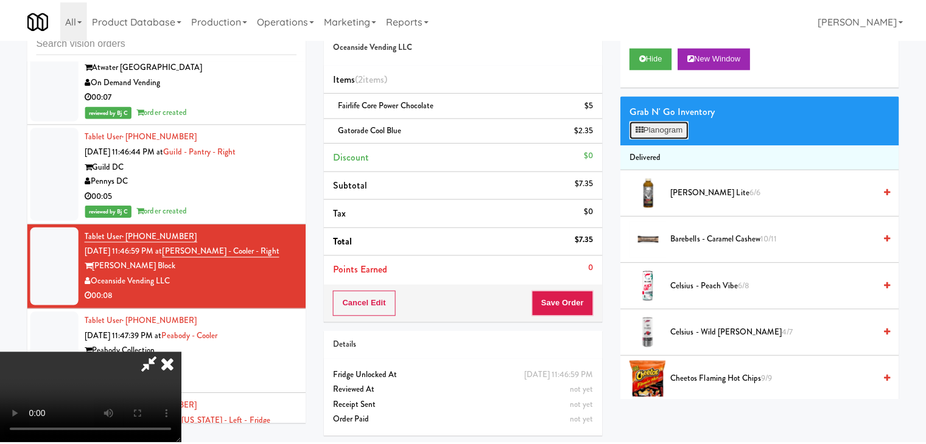
scroll to position [5769, 0]
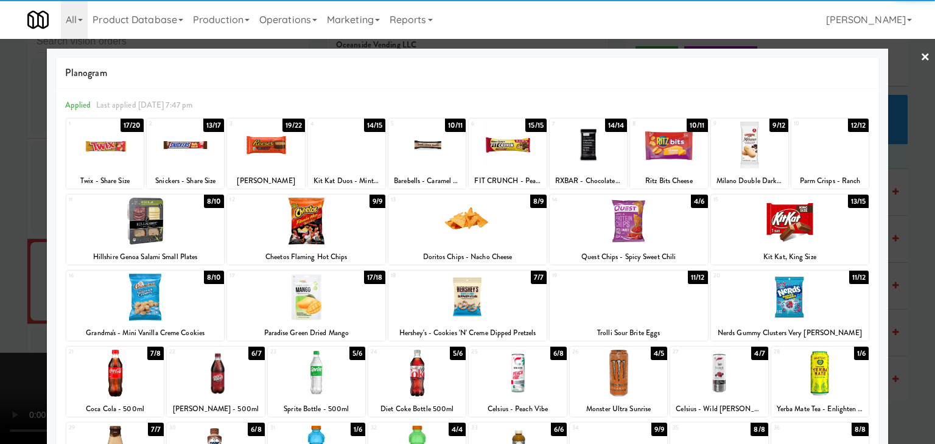
click at [184, 144] on div at bounding box center [185, 145] width 77 height 47
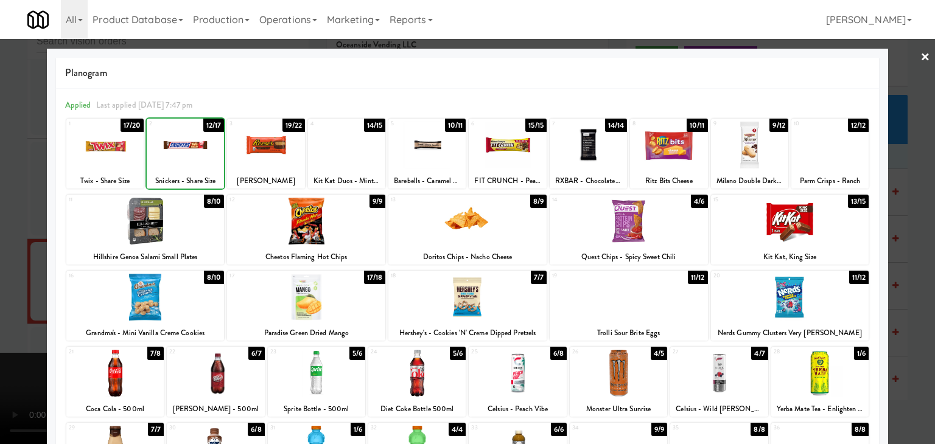
click at [15, 220] on div at bounding box center [467, 222] width 935 height 444
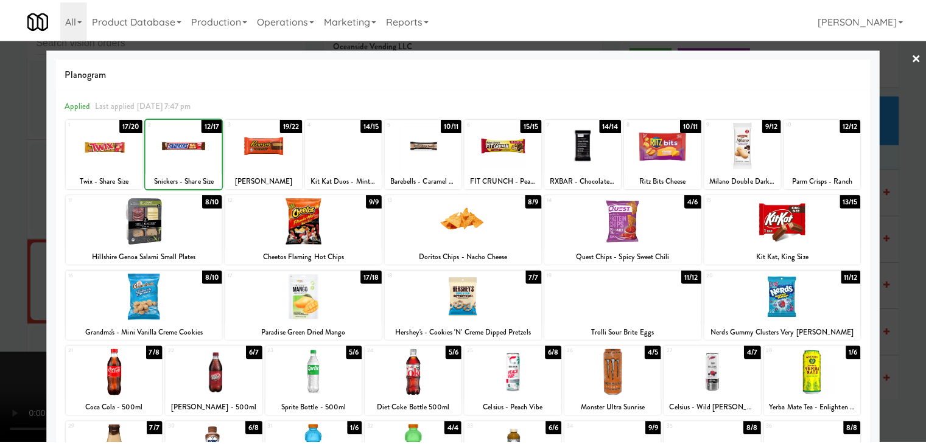
scroll to position [5784, 0]
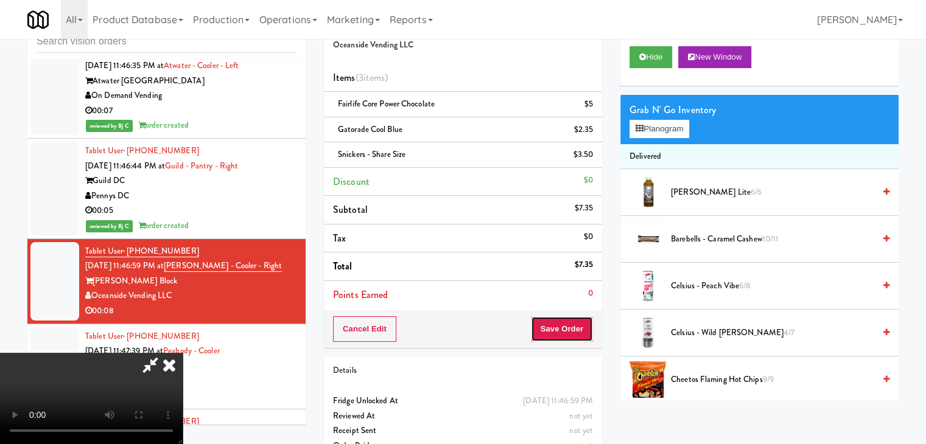
click at [578, 321] on button "Save Order" at bounding box center [562, 329] width 62 height 26
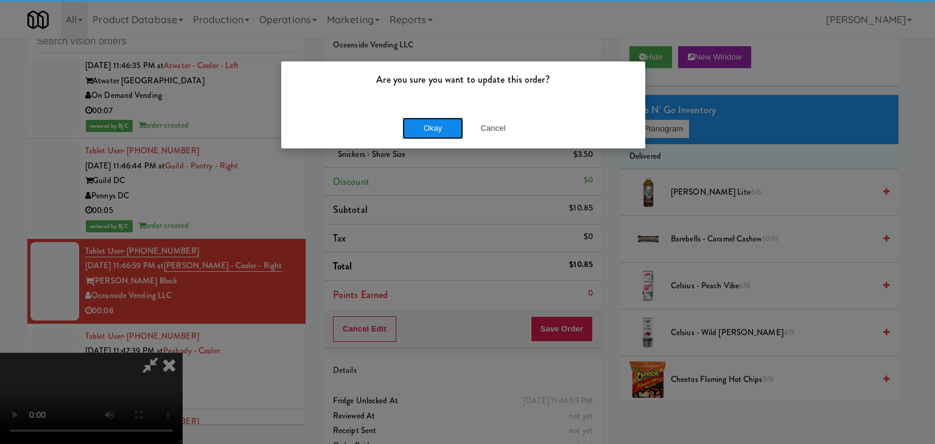
click at [443, 132] on button "Okay" at bounding box center [432, 128] width 61 height 22
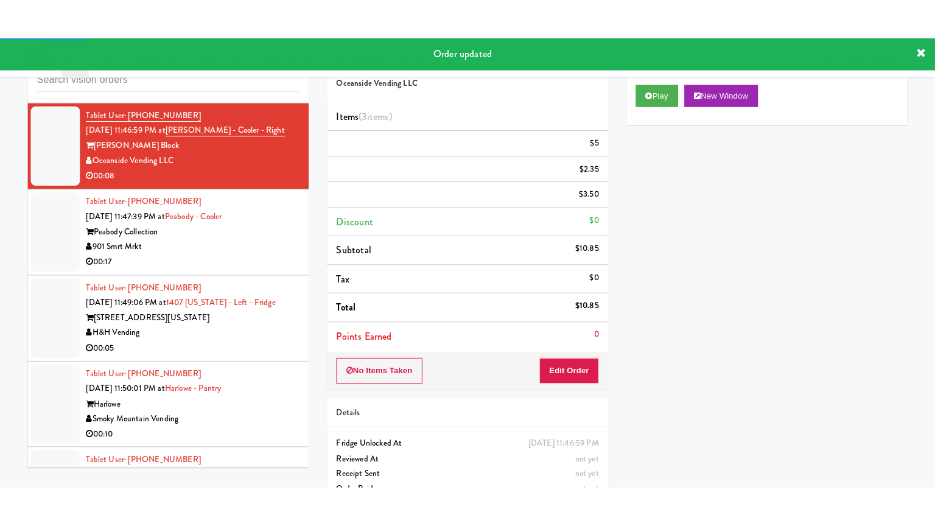
scroll to position [5967, 0]
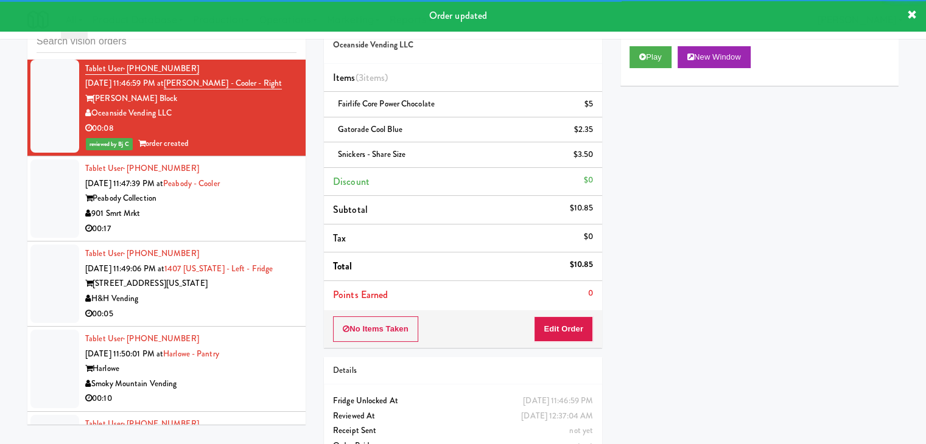
drag, startPoint x: 232, startPoint y: 225, endPoint x: 231, endPoint y: 234, distance: 9.1
click at [234, 222] on div "901 Smrt Mrkt" at bounding box center [190, 213] width 211 height 15
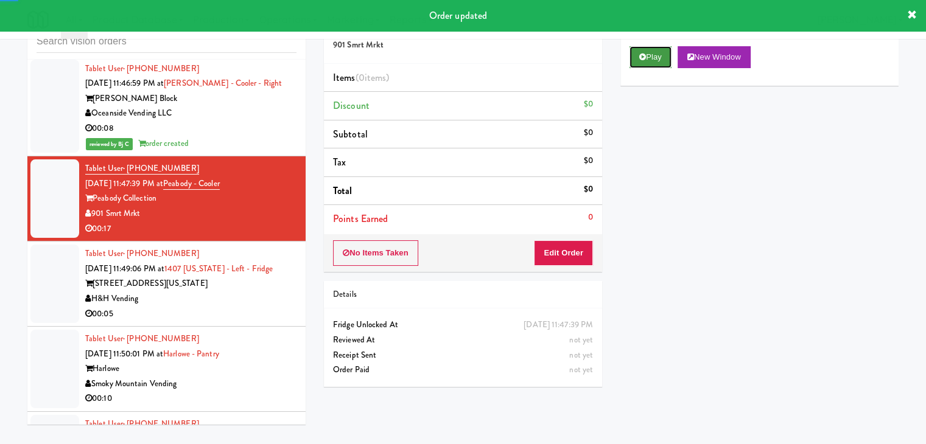
click at [654, 55] on button "Play" at bounding box center [650, 57] width 42 height 22
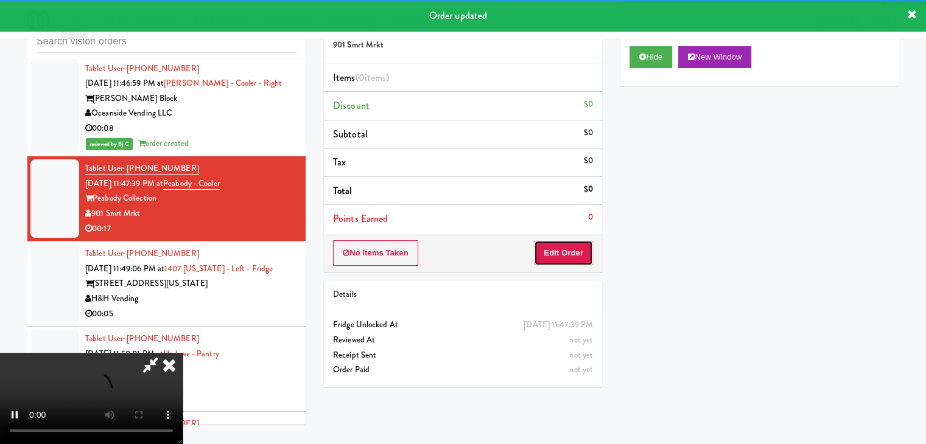
click at [574, 254] on button "Edit Order" at bounding box center [563, 253] width 59 height 26
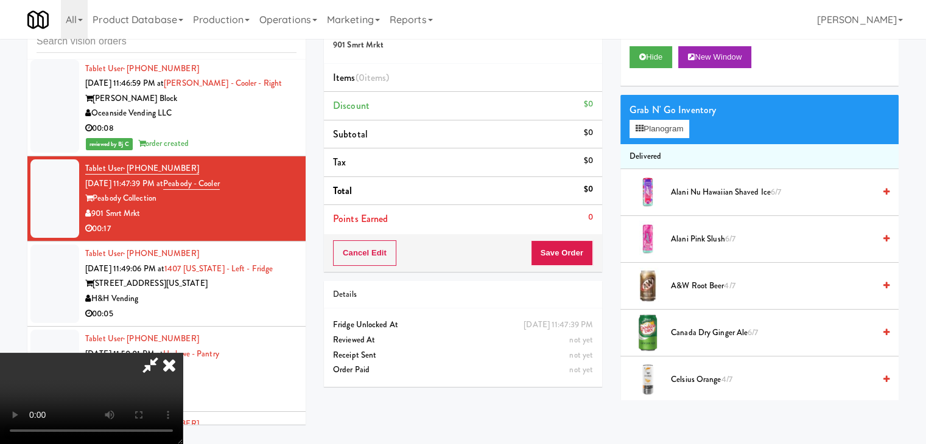
scroll to position [5952, 0]
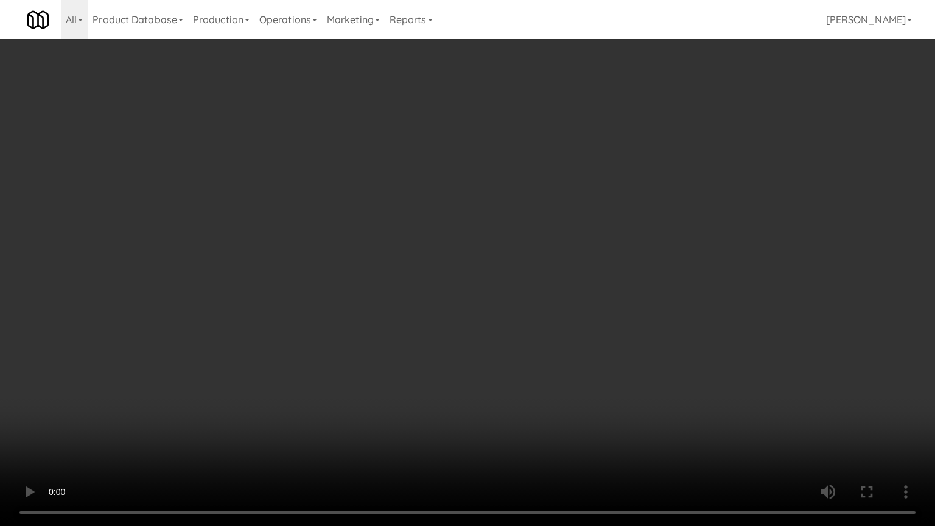
click at [523, 304] on video at bounding box center [467, 263] width 935 height 526
click at [523, 305] on video at bounding box center [467, 263] width 935 height 526
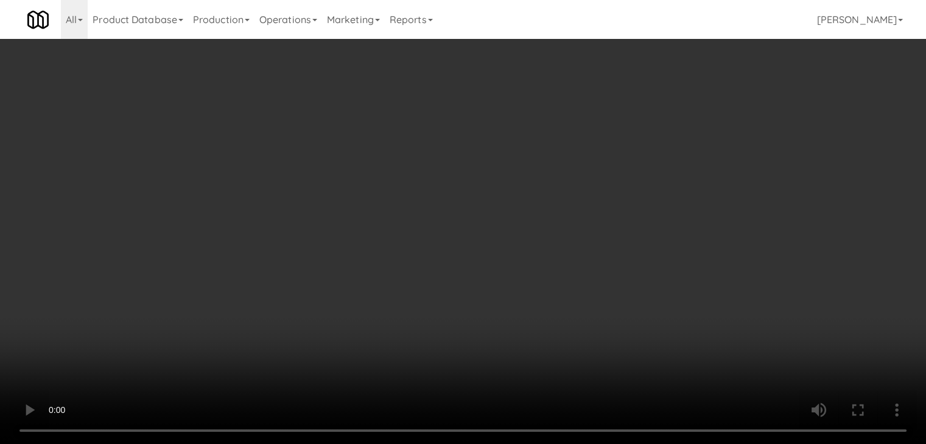
click at [658, 127] on button "Planogram" at bounding box center [659, 129] width 60 height 18
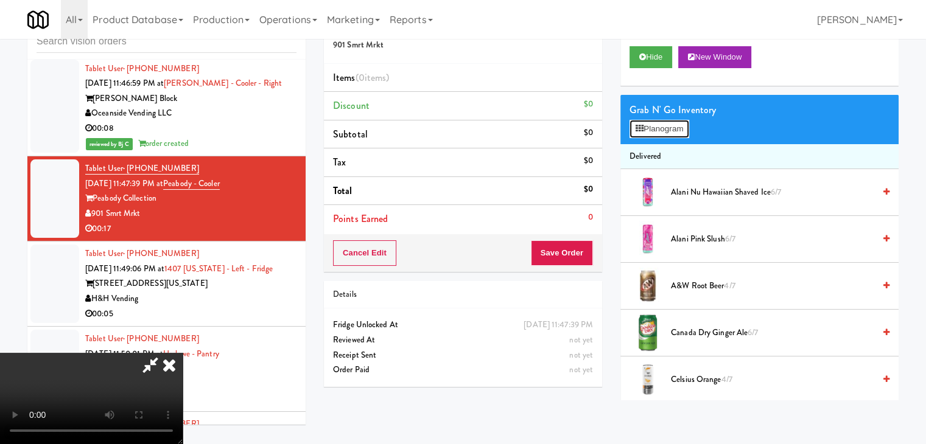
scroll to position [5952, 0]
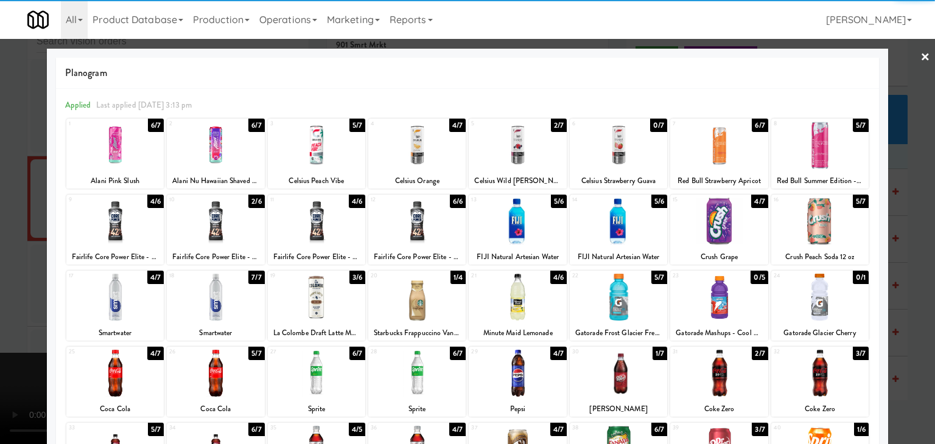
click at [321, 361] on div at bounding box center [316, 373] width 97 height 47
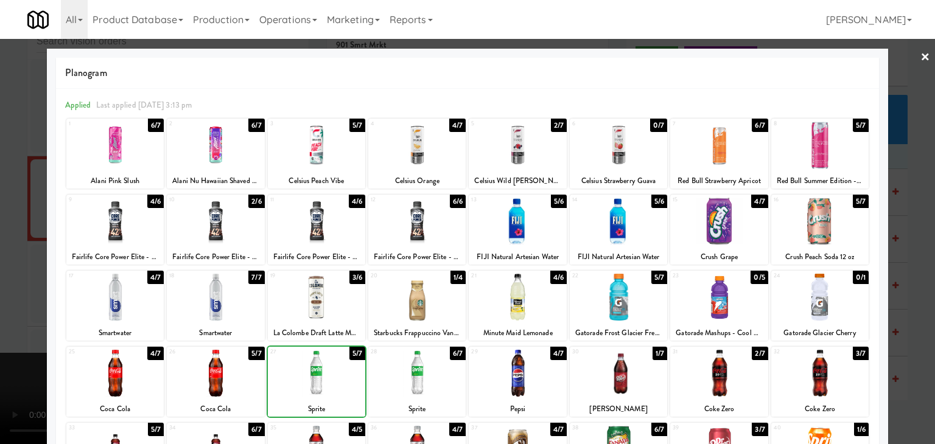
click at [425, 370] on div at bounding box center [416, 373] width 97 height 47
drag, startPoint x: 1, startPoint y: 322, endPoint x: 186, endPoint y: 272, distance: 191.0
click at [22, 313] on div at bounding box center [467, 222] width 935 height 444
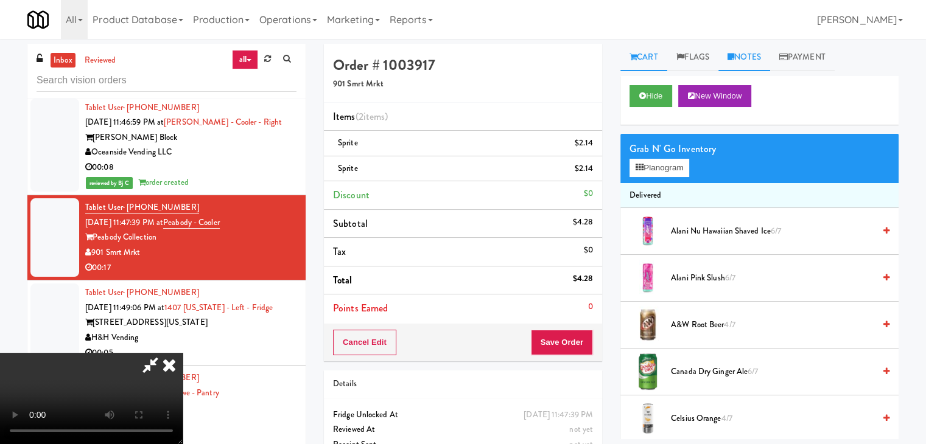
click at [757, 63] on link "Notes" at bounding box center [744, 57] width 52 height 27
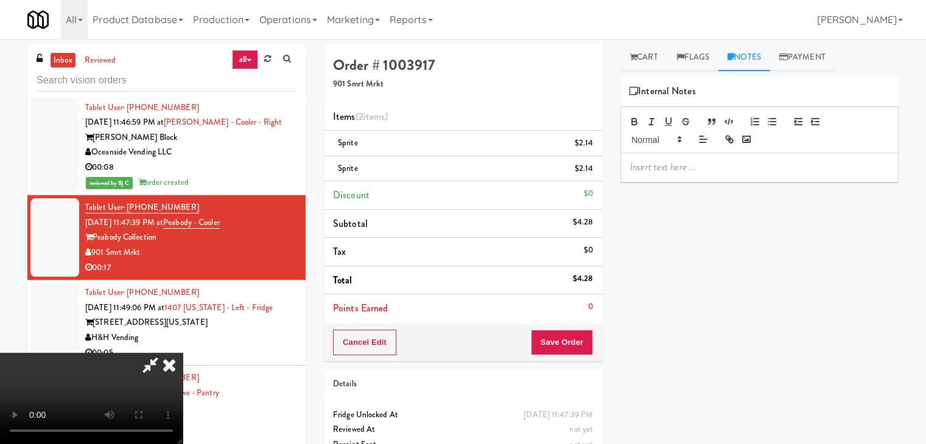
click at [689, 163] on p at bounding box center [759, 167] width 259 height 13
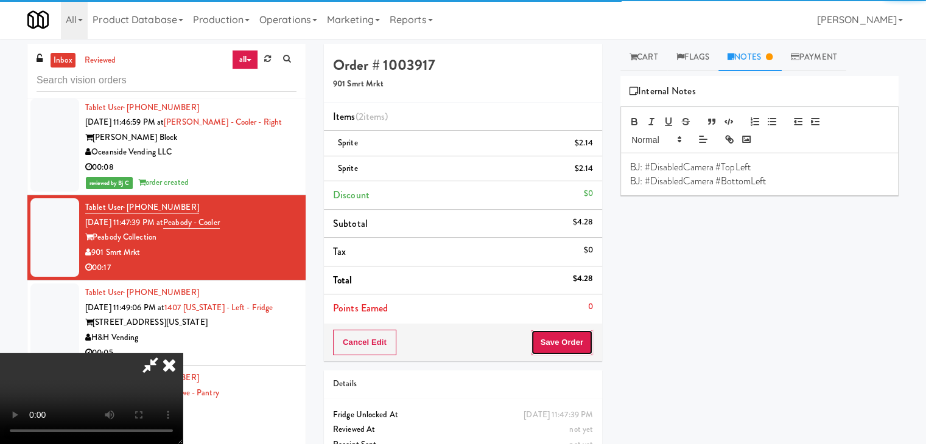
click at [571, 340] on button "Save Order" at bounding box center [562, 343] width 62 height 26
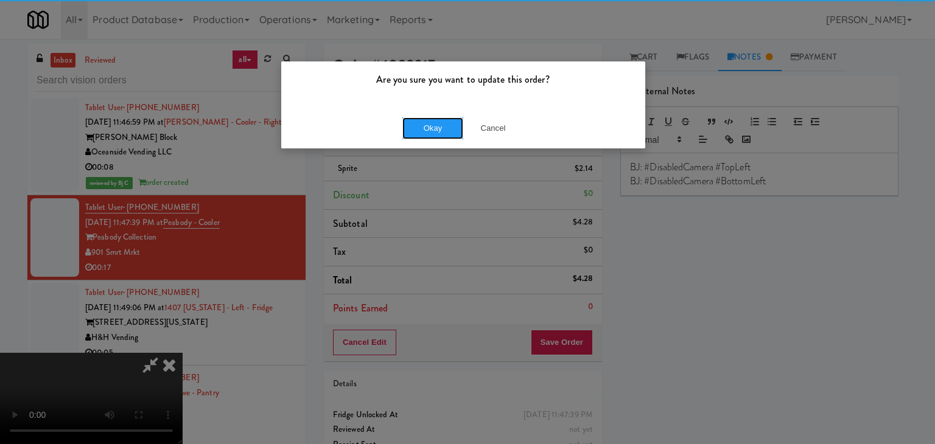
click at [412, 137] on button "Okay" at bounding box center [432, 128] width 61 height 22
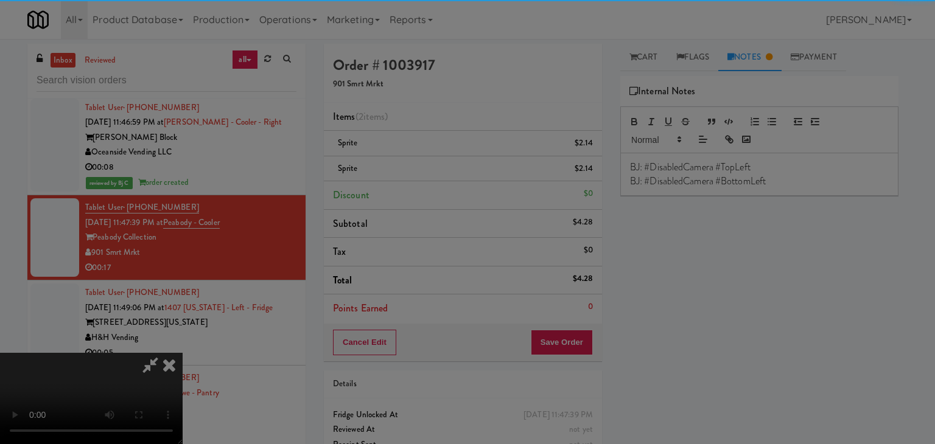
click at [417, 134] on body "Are you sure you want to update this order? Okay Cancel Okay Are you sure you w…" at bounding box center [467, 261] width 935 height 444
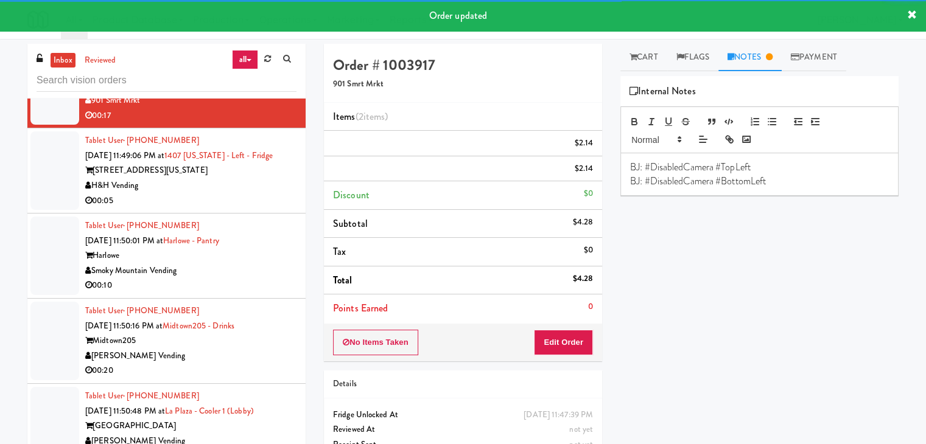
scroll to position [6150, 0]
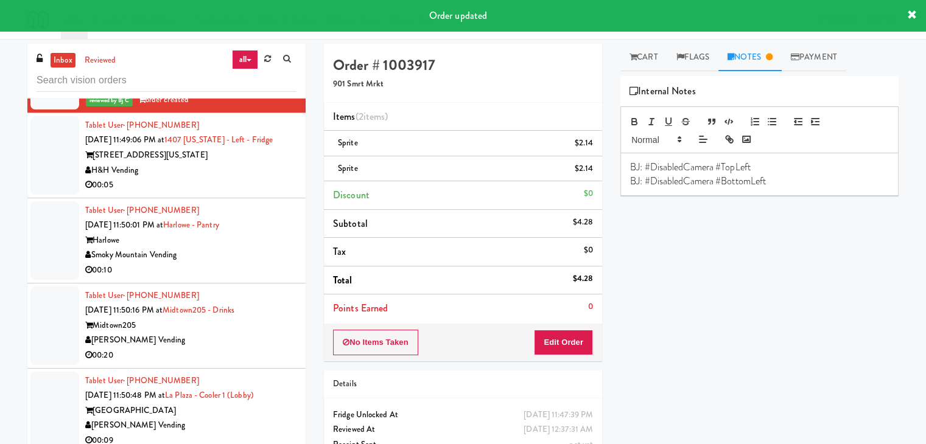
click at [224, 190] on div "00:05" at bounding box center [190, 185] width 211 height 15
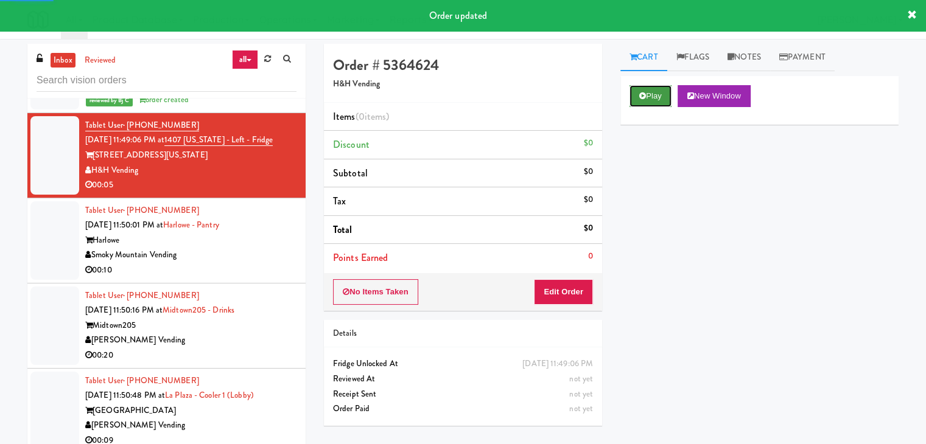
click at [647, 91] on button "Play" at bounding box center [650, 96] width 42 height 22
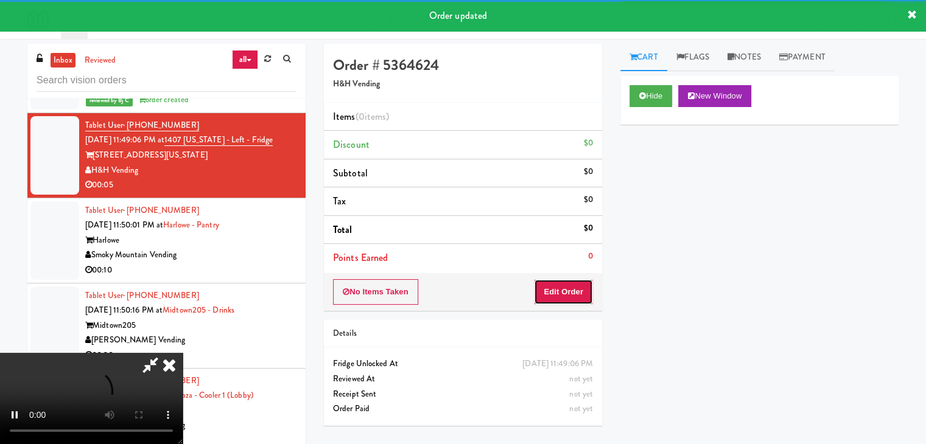
click at [553, 295] on button "Edit Order" at bounding box center [563, 292] width 59 height 26
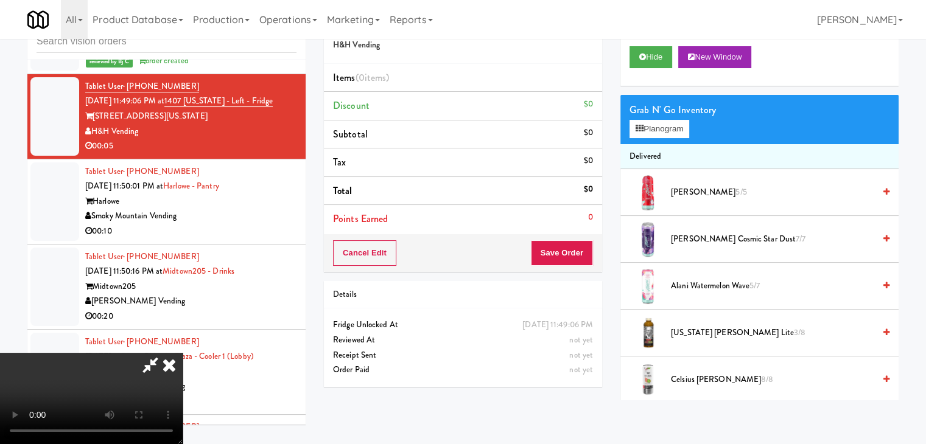
scroll to position [6134, 0]
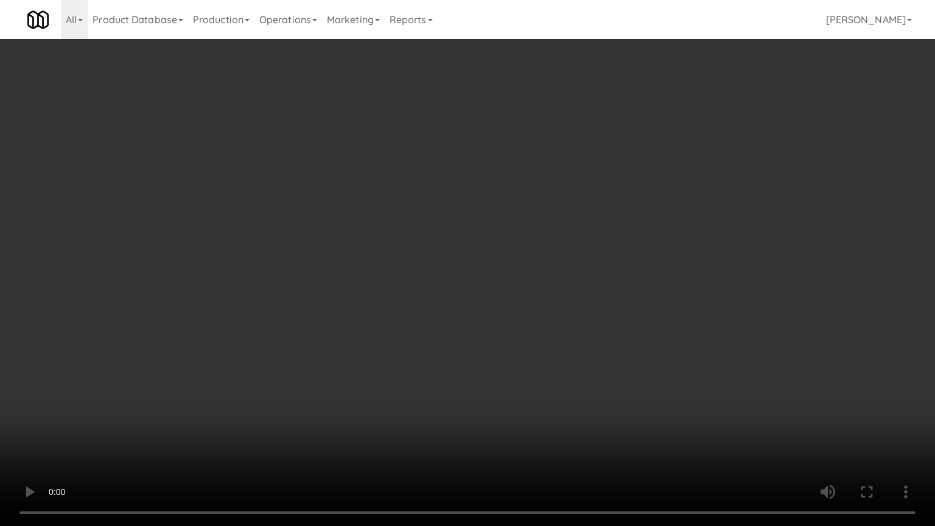
click at [532, 309] on video at bounding box center [467, 263] width 935 height 526
click at [599, 355] on video at bounding box center [467, 263] width 935 height 526
click at [606, 362] on video at bounding box center [467, 263] width 935 height 526
click at [620, 354] on video at bounding box center [467, 263] width 935 height 526
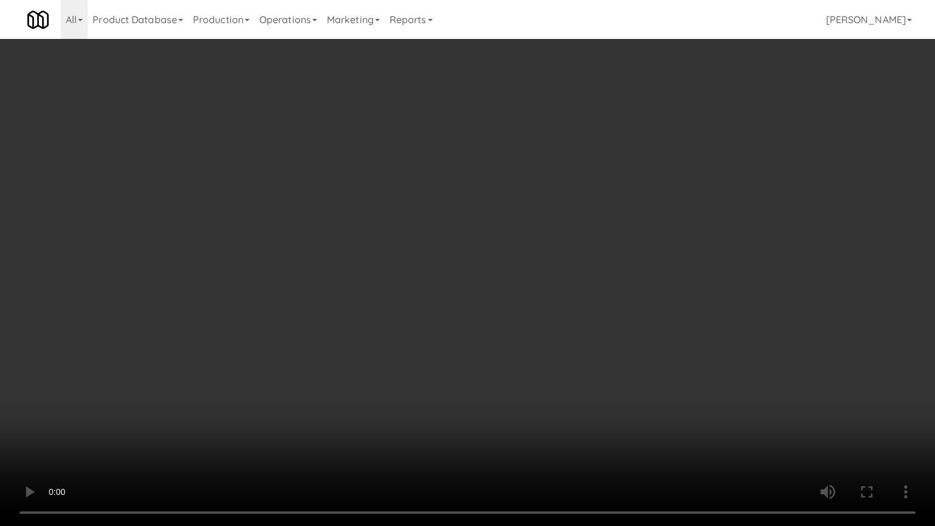
drag, startPoint x: 620, startPoint y: 354, endPoint x: 672, endPoint y: 212, distance: 150.6
click at [621, 348] on video at bounding box center [467, 263] width 935 height 526
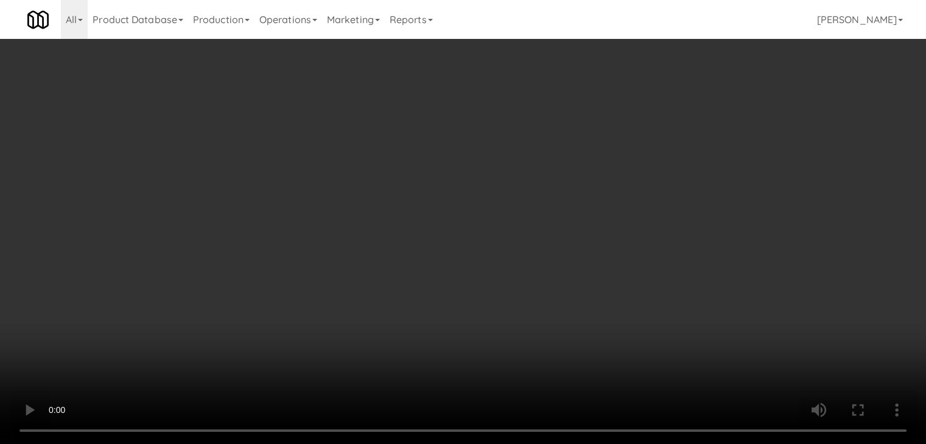
click at [676, 130] on button "Planogram" at bounding box center [659, 129] width 60 height 18
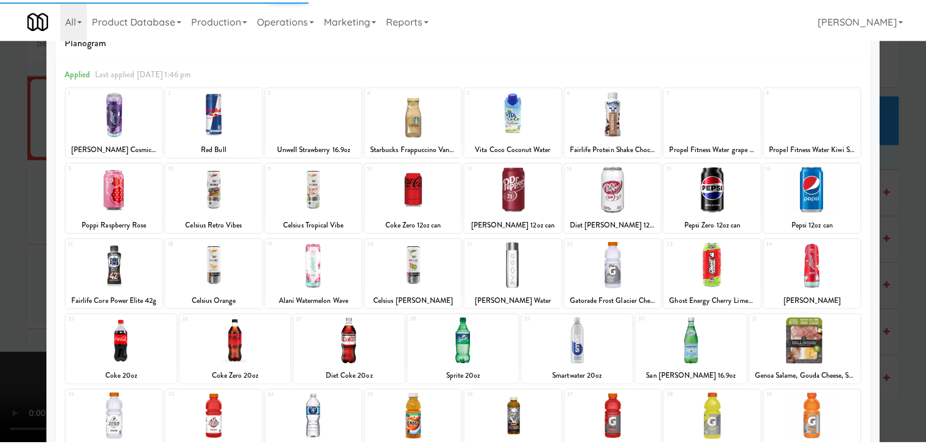
scroll to position [61, 0]
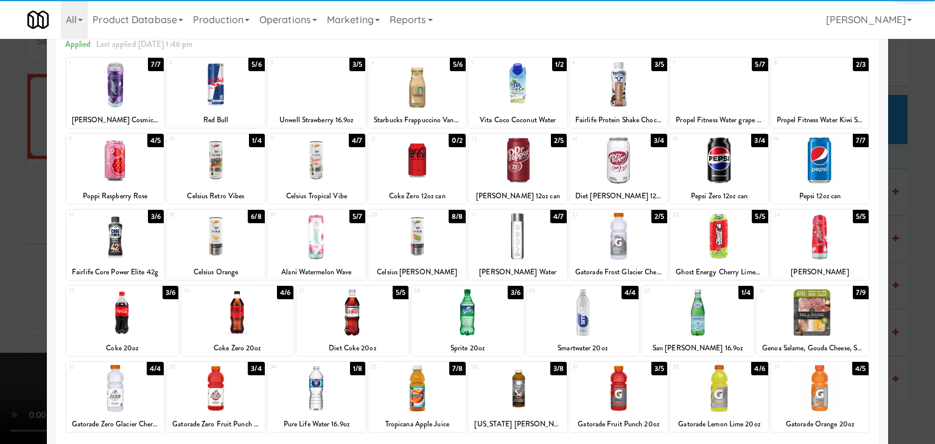
click at [828, 314] on div at bounding box center [812, 312] width 112 height 47
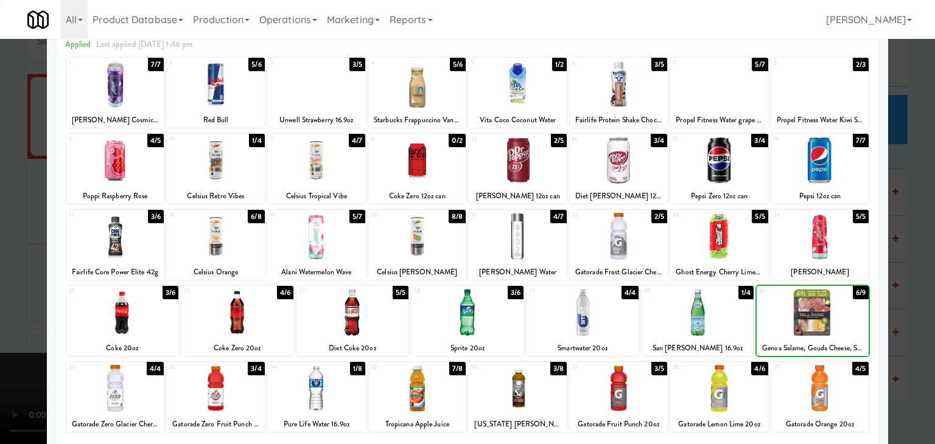
click at [898, 298] on div at bounding box center [467, 222] width 935 height 444
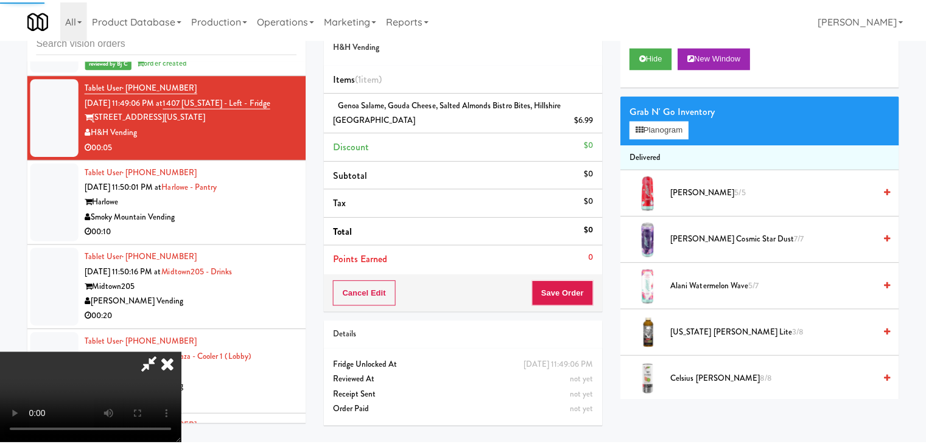
scroll to position [6150, 0]
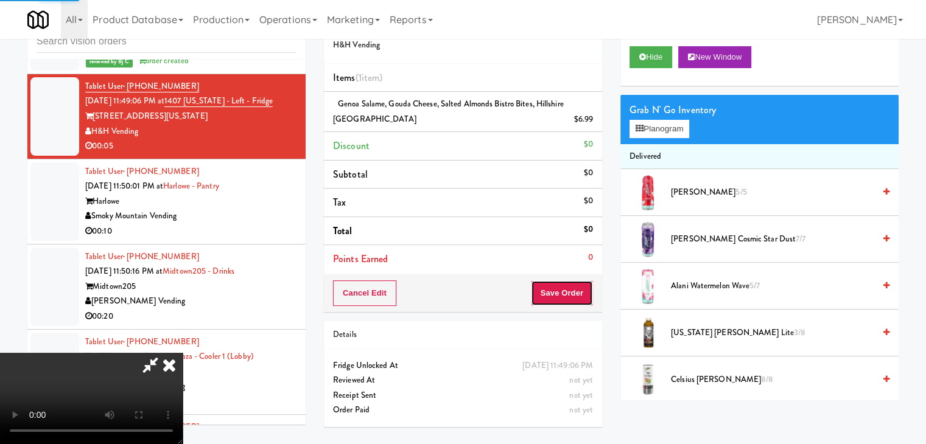
click at [582, 284] on button "Save Order" at bounding box center [562, 294] width 62 height 26
drag, startPoint x: 582, startPoint y: 284, endPoint x: 559, endPoint y: 257, distance: 35.5
click at [579, 283] on button "Save Order" at bounding box center [562, 294] width 62 height 26
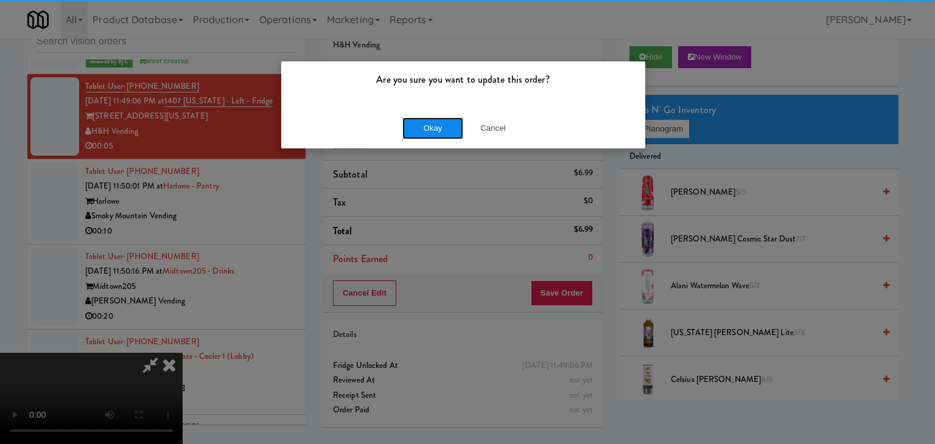
drag, startPoint x: 439, startPoint y: 116, endPoint x: 432, endPoint y: 126, distance: 12.3
click at [433, 120] on button "Okay" at bounding box center [432, 128] width 61 height 22
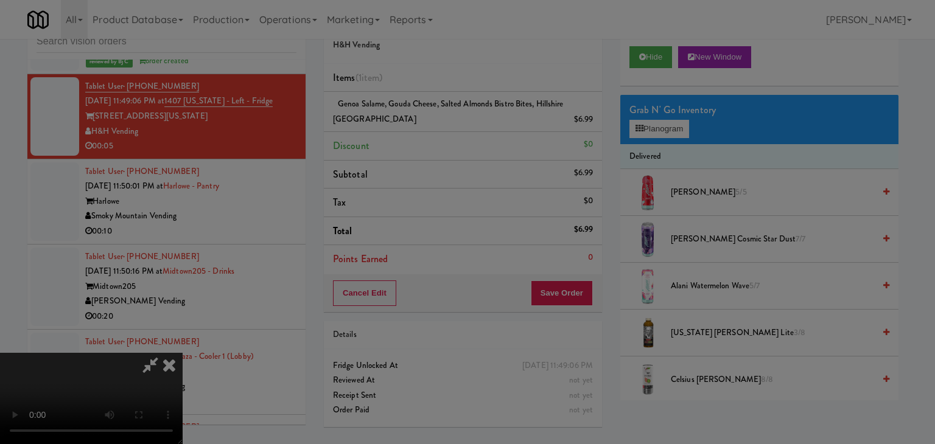
click at [432, 127] on body "Are you sure you want to update this order? Okay Cancel Okay Are you sure you w…" at bounding box center [467, 222] width 935 height 444
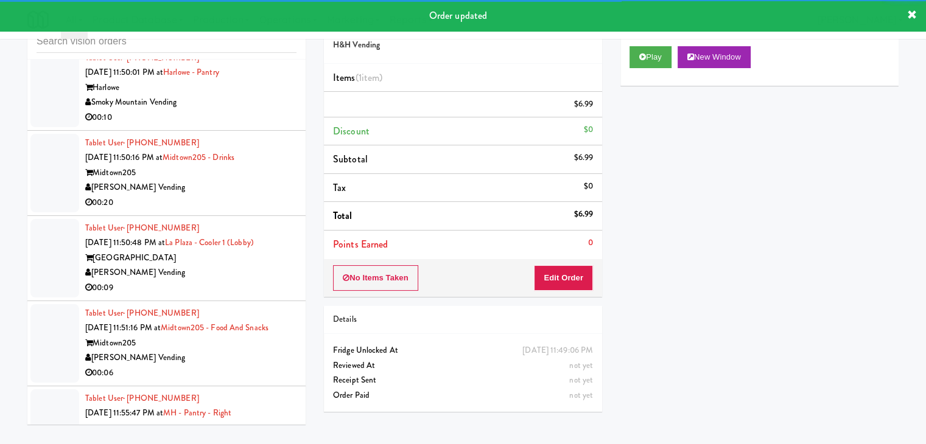
scroll to position [6287, 0]
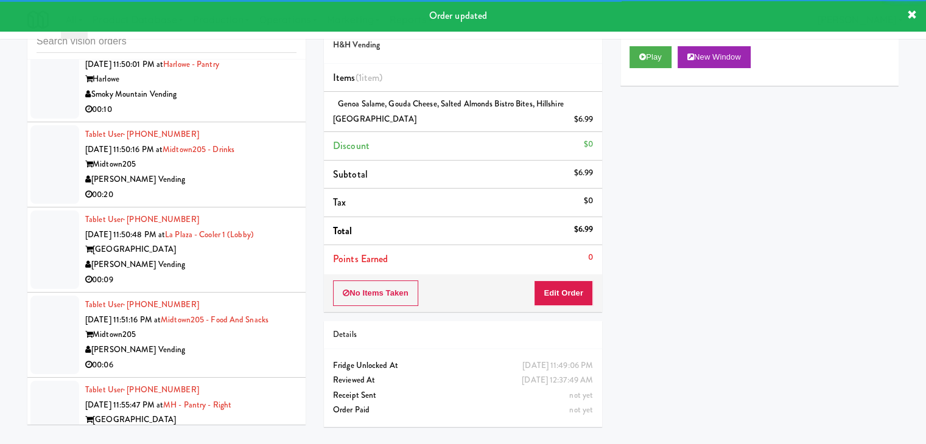
click at [245, 116] on div "00:10" at bounding box center [190, 109] width 211 height 15
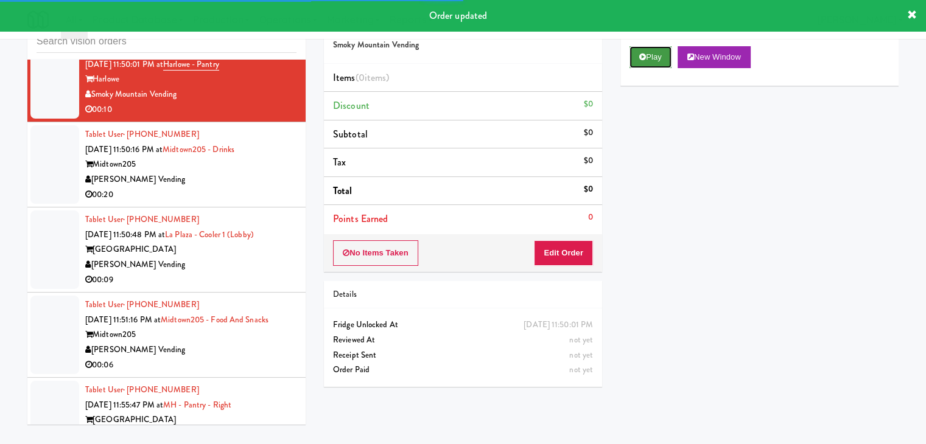
click at [649, 59] on button "Play" at bounding box center [650, 57] width 42 height 22
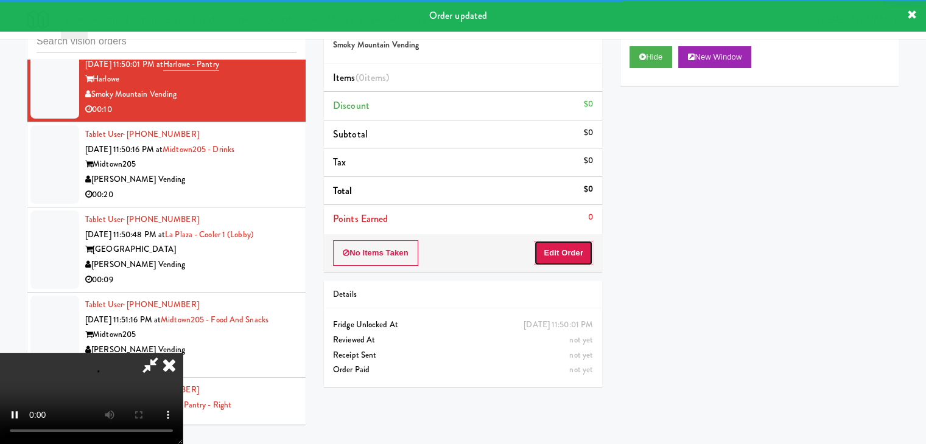
click at [555, 246] on button "Edit Order" at bounding box center [563, 253] width 59 height 26
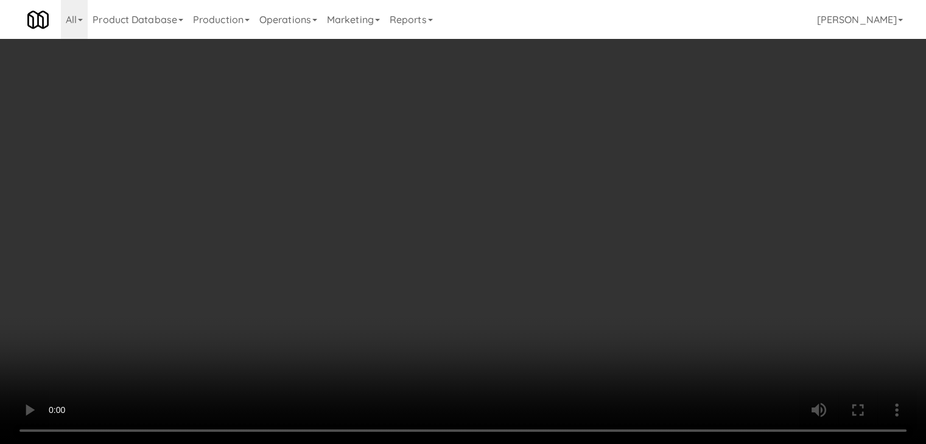
scroll to position [6271, 0]
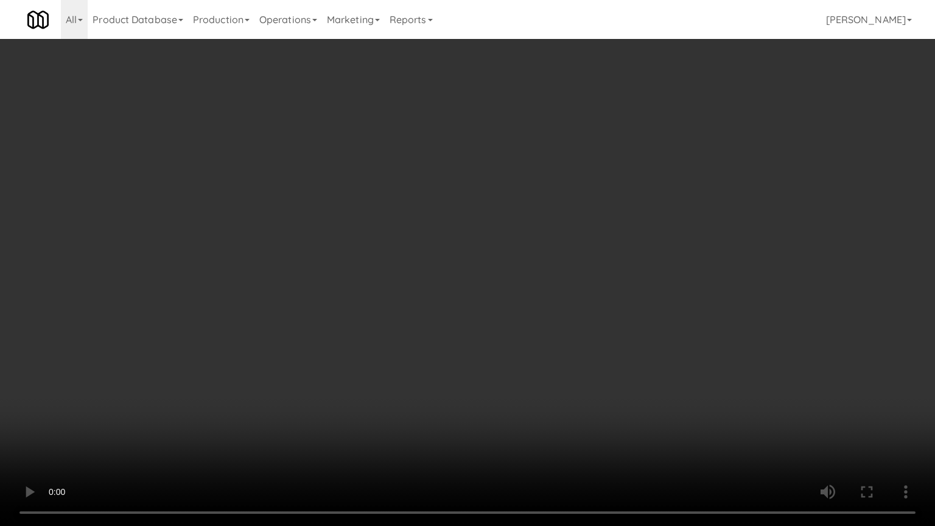
click at [563, 269] on video at bounding box center [467, 263] width 935 height 526
click at [563, 268] on video at bounding box center [467, 263] width 935 height 526
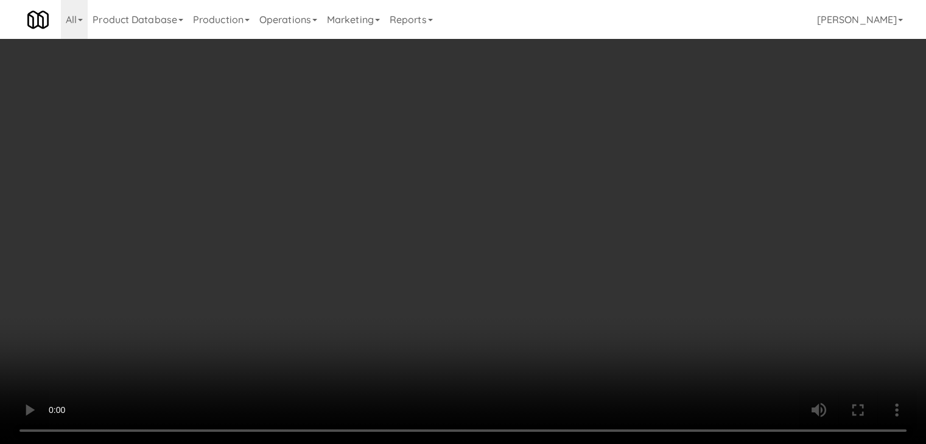
click at [682, 127] on button "Planogram" at bounding box center [659, 129] width 60 height 18
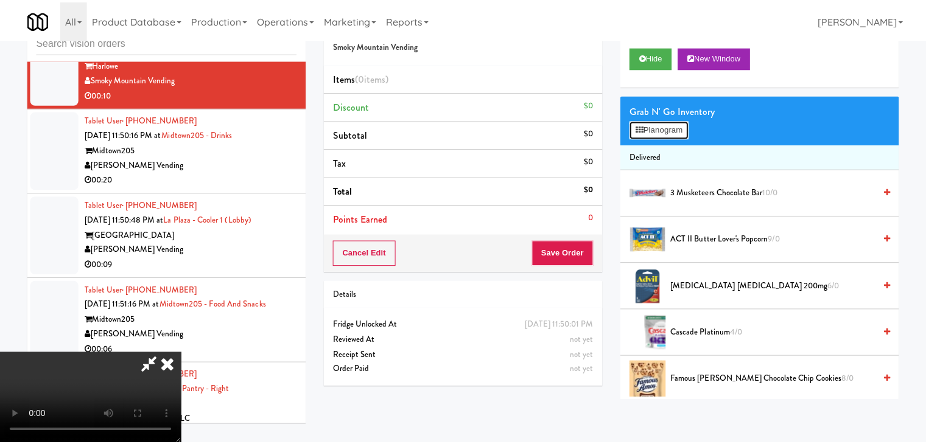
scroll to position [6271, 0]
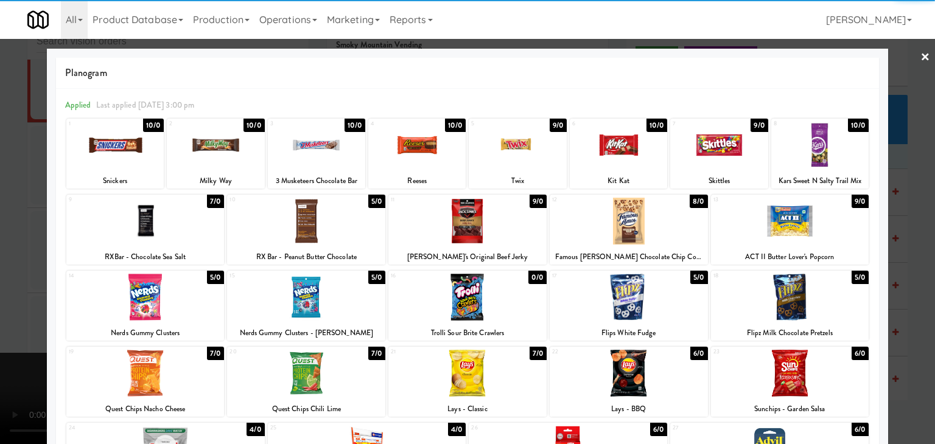
click at [420, 145] on div at bounding box center [416, 145] width 97 height 47
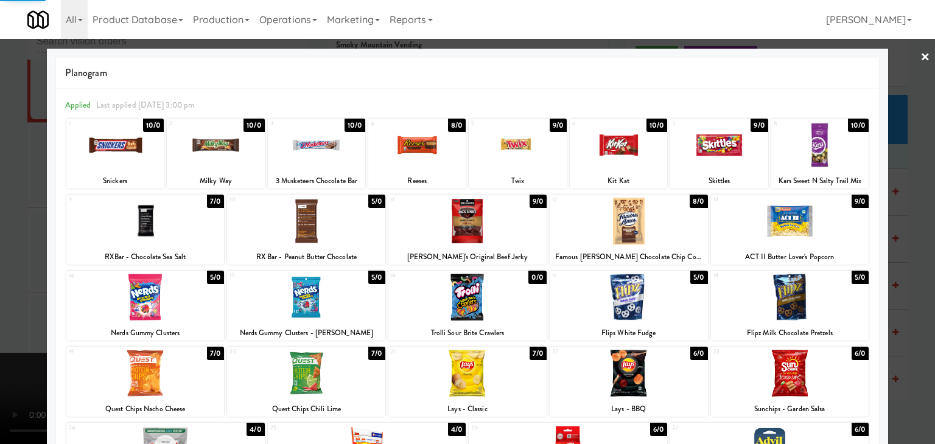
drag, startPoint x: 2, startPoint y: 209, endPoint x: 228, endPoint y: 174, distance: 228.4
click at [22, 200] on div at bounding box center [467, 222] width 935 height 444
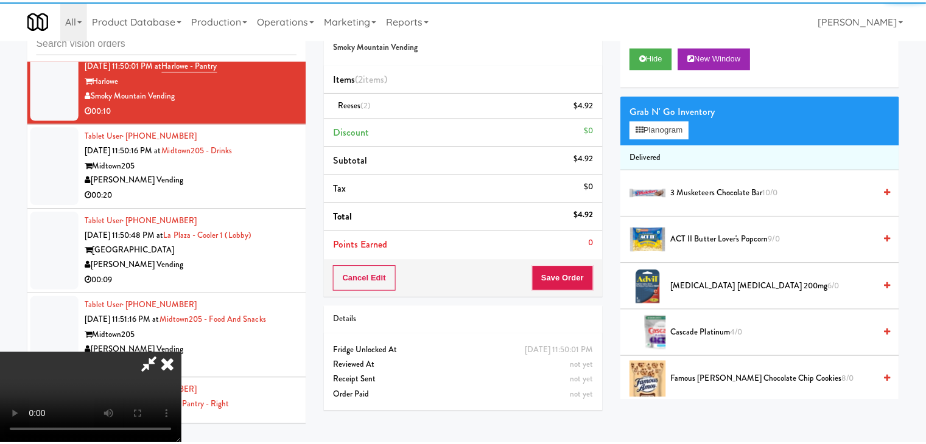
scroll to position [6287, 0]
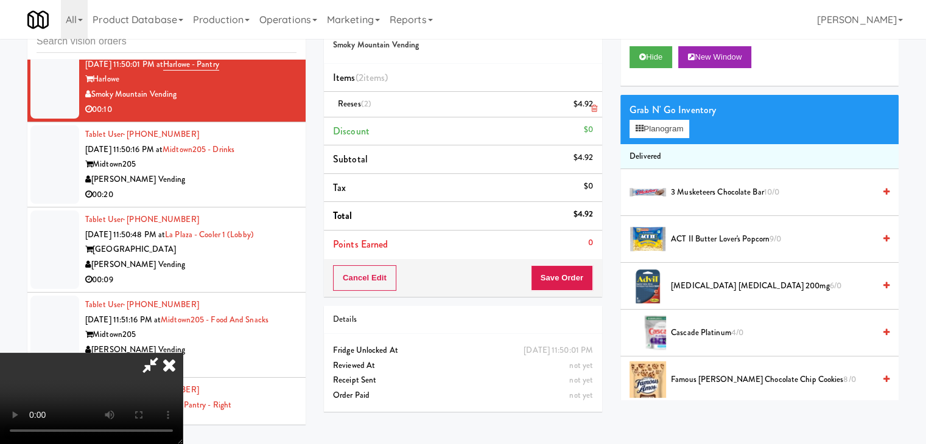
click at [589, 106] on link at bounding box center [591, 109] width 11 height 15
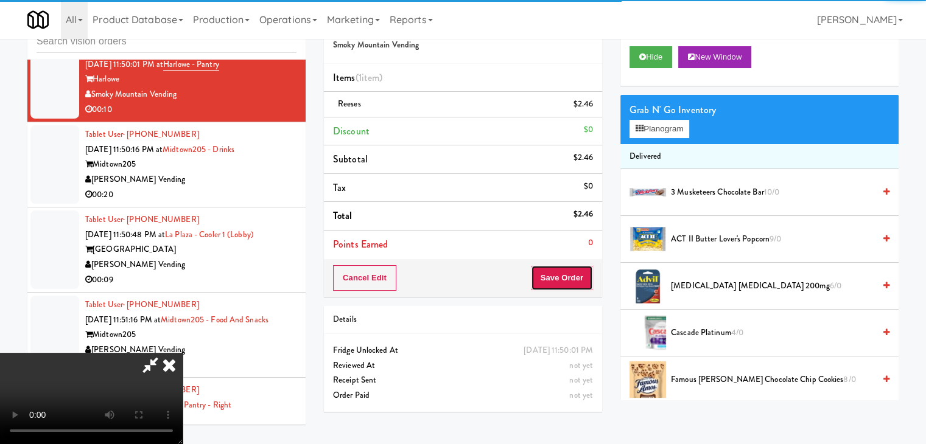
click at [581, 286] on button "Save Order" at bounding box center [562, 278] width 62 height 26
click at [581, 285] on button "Save Order" at bounding box center [562, 278] width 62 height 26
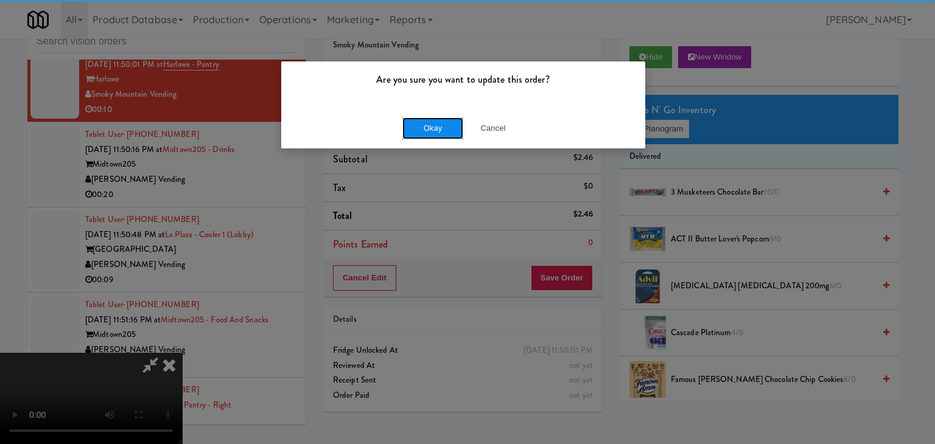
click at [426, 132] on button "Okay" at bounding box center [432, 128] width 61 height 22
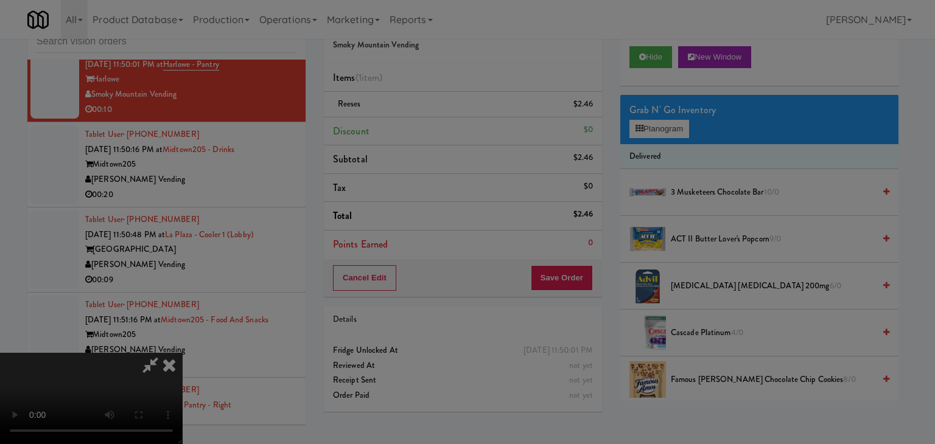
click at [429, 130] on body "Are you sure you want to update this order? Okay Cancel Okay Are you sure you w…" at bounding box center [467, 222] width 935 height 444
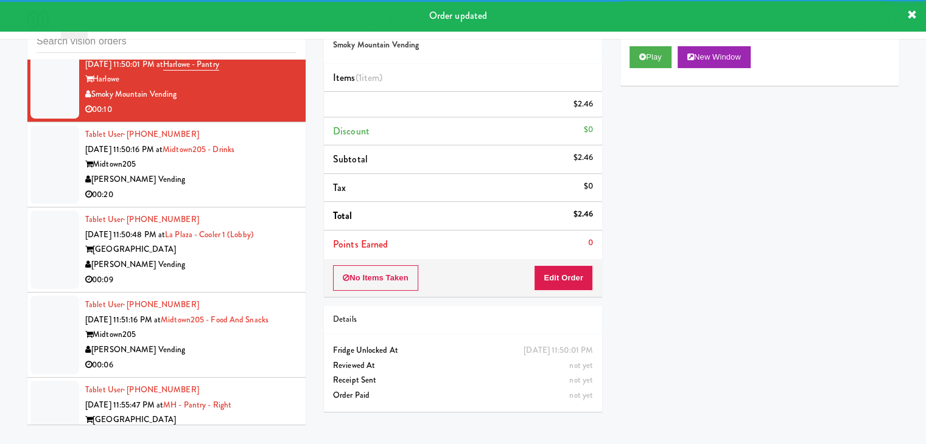
click at [242, 200] on div "Tablet User · (408) 768-8272 [DATE] 11:50:16 PM at [GEOGRAPHIC_DATA] - Drinks M…" at bounding box center [190, 164] width 211 height 75
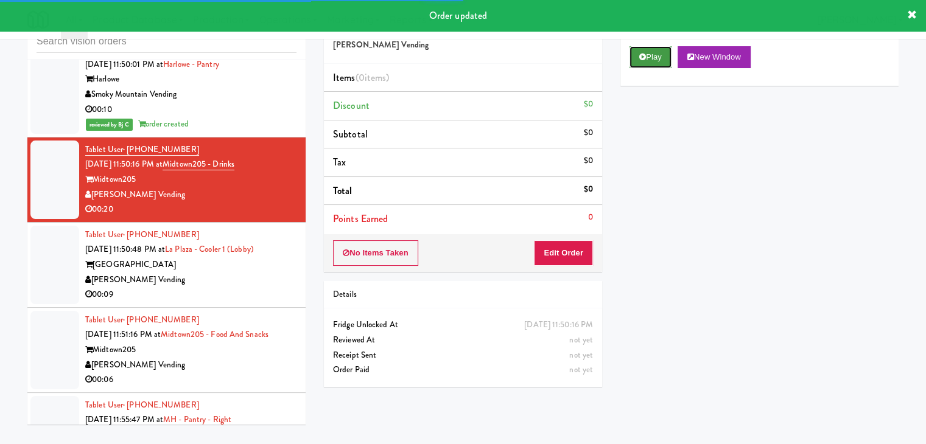
click at [652, 52] on button "Play" at bounding box center [650, 57] width 42 height 22
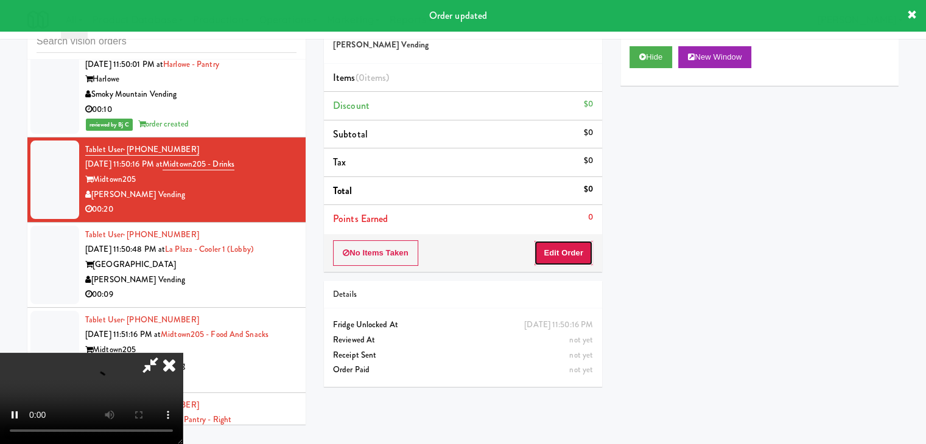
click at [540, 253] on button "Edit Order" at bounding box center [563, 253] width 59 height 26
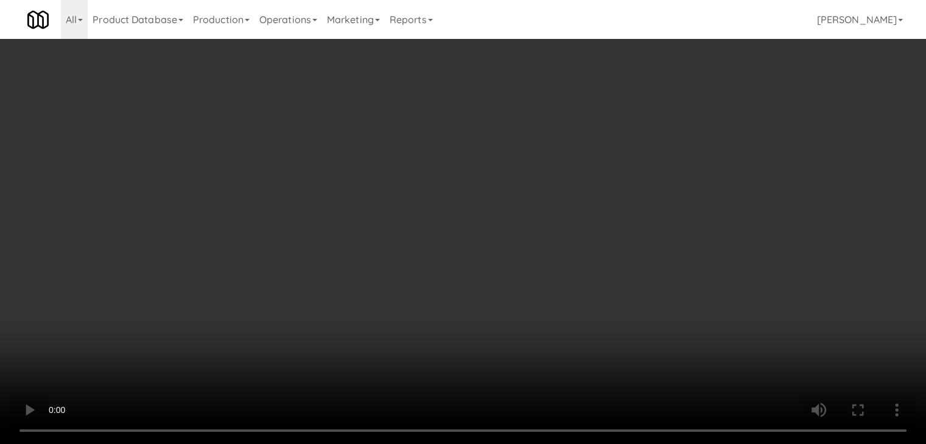
scroll to position [6271, 0]
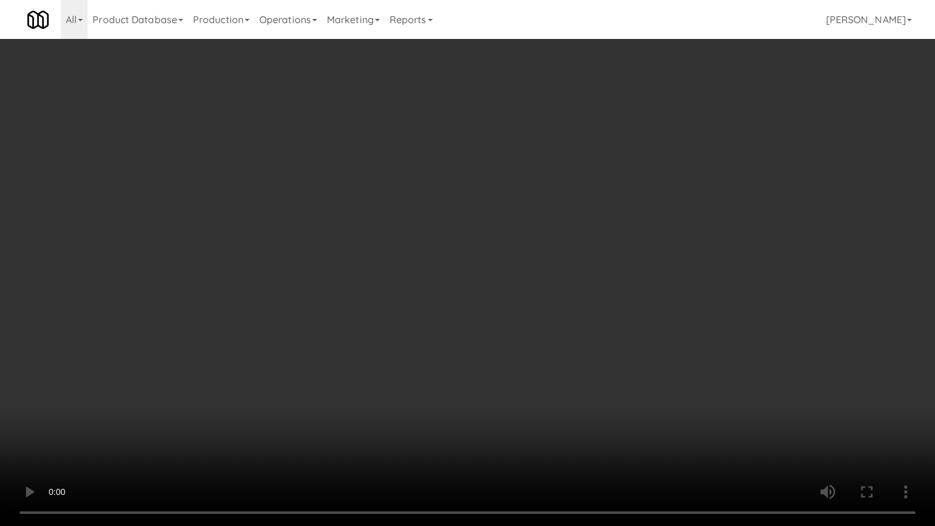
click at [551, 309] on video at bounding box center [467, 263] width 935 height 526
drag, startPoint x: 550, startPoint y: 309, endPoint x: 541, endPoint y: 317, distance: 11.6
click at [548, 312] on video at bounding box center [467, 263] width 935 height 526
click at [551, 310] on video at bounding box center [467, 263] width 935 height 526
click at [554, 312] on video at bounding box center [467, 263] width 935 height 526
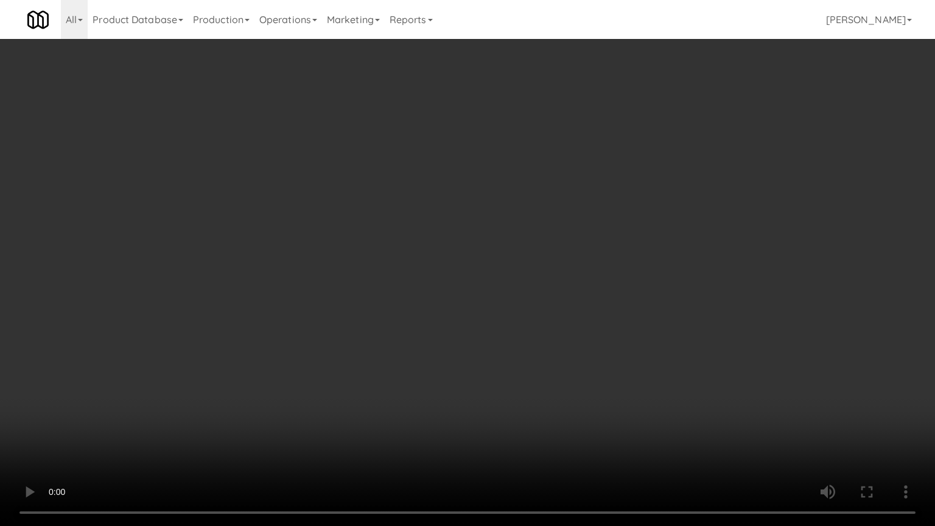
click at [571, 306] on video at bounding box center [467, 263] width 935 height 526
click at [567, 305] on video at bounding box center [467, 263] width 935 height 526
click at [570, 298] on video at bounding box center [467, 263] width 935 height 526
click at [570, 296] on video at bounding box center [467, 263] width 935 height 526
click at [570, 284] on video at bounding box center [467, 263] width 935 height 526
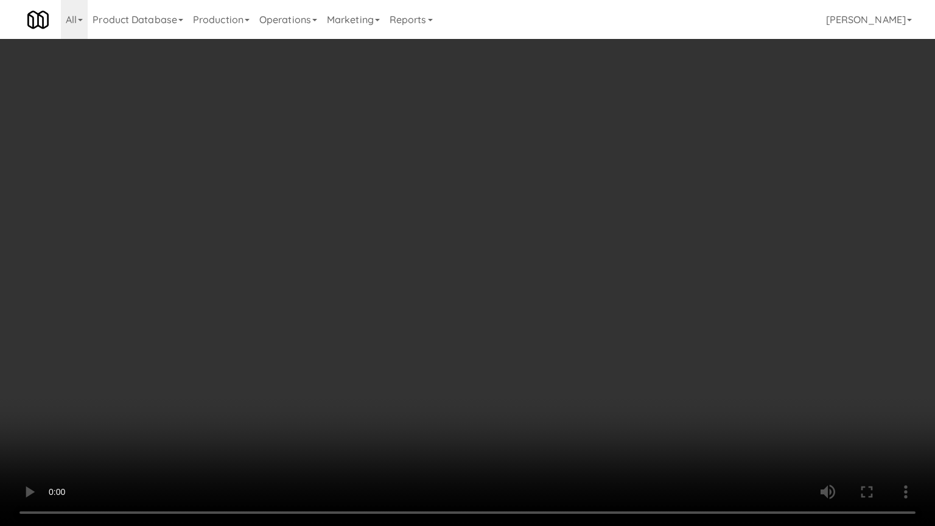
click at [570, 284] on video at bounding box center [467, 263] width 935 height 526
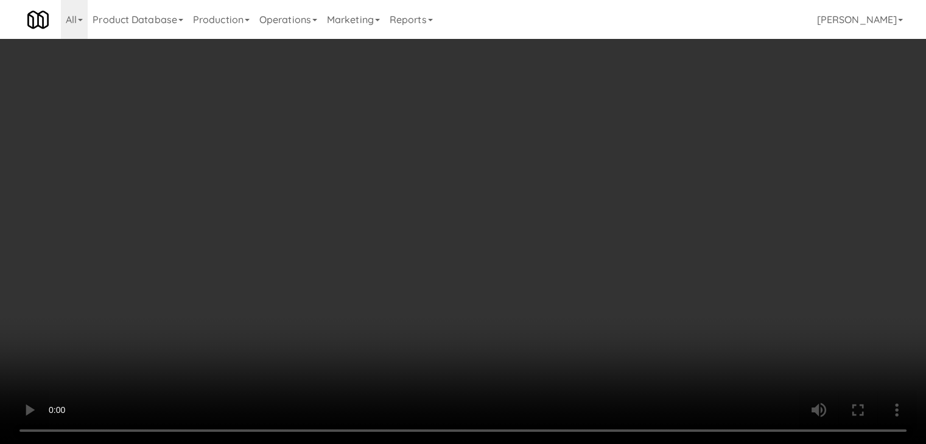
click at [673, 121] on button "Planogram" at bounding box center [659, 129] width 60 height 18
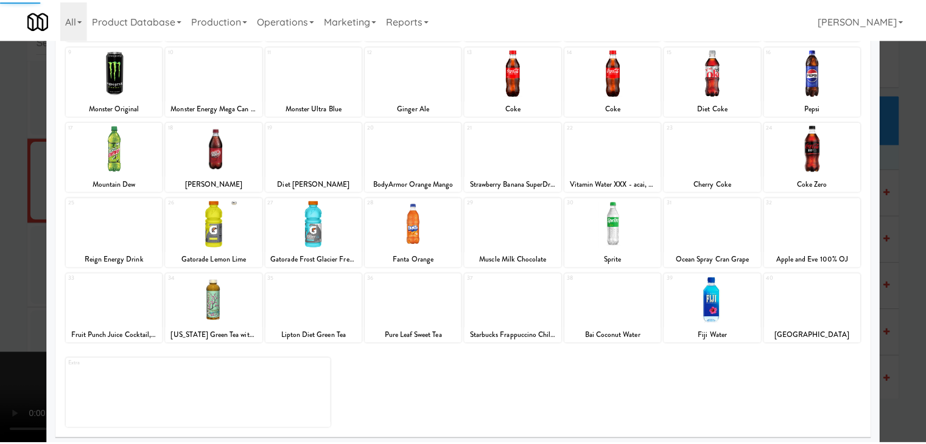
scroll to position [153, 0]
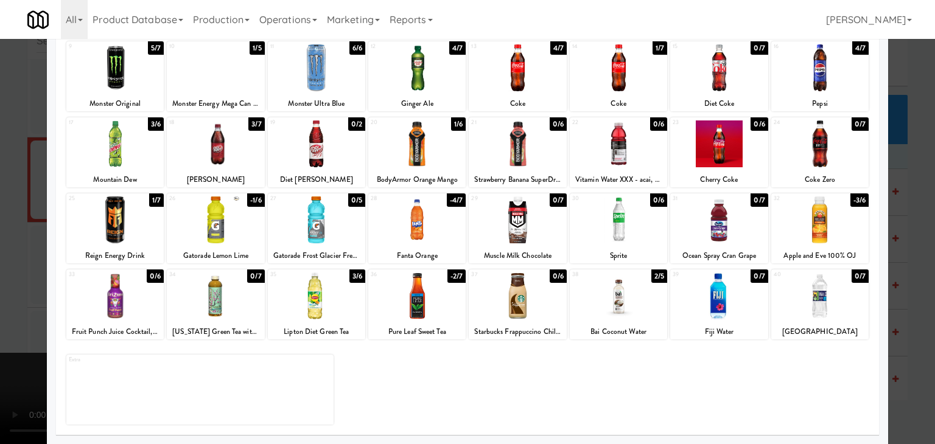
click at [725, 239] on div at bounding box center [718, 220] width 97 height 47
drag, startPoint x: 0, startPoint y: 284, endPoint x: 161, endPoint y: 274, distance: 160.9
click at [2, 284] on div at bounding box center [467, 222] width 935 height 444
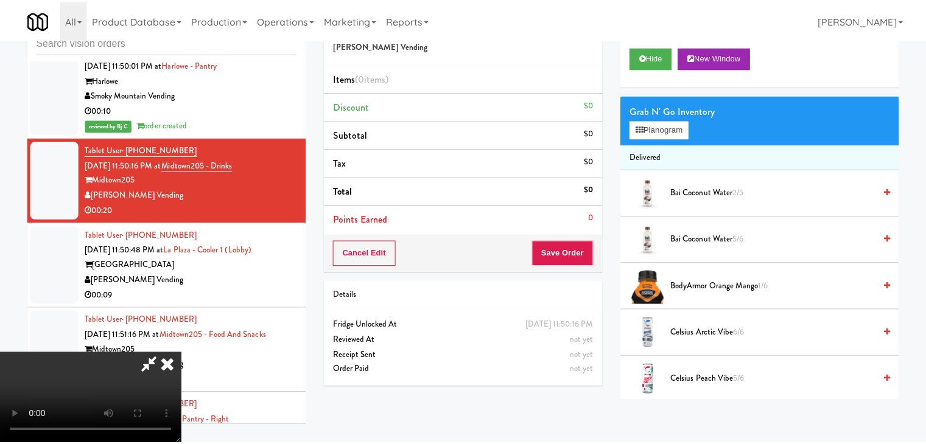
scroll to position [6287, 0]
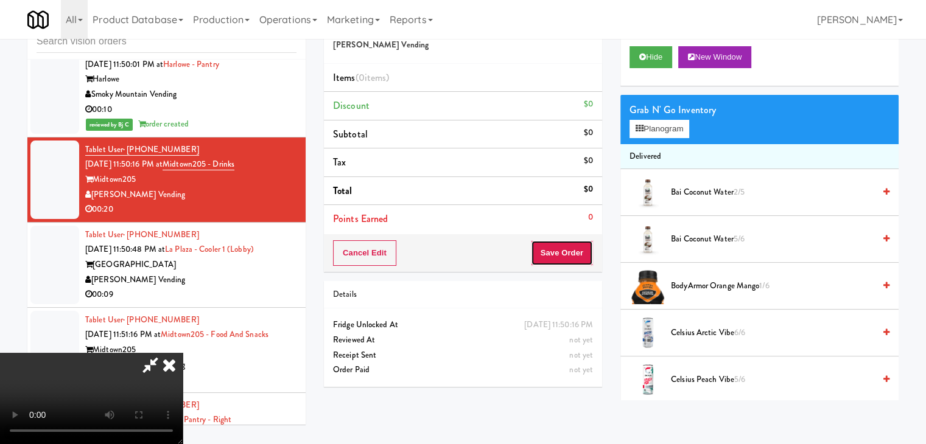
click at [579, 252] on button "Save Order" at bounding box center [562, 253] width 62 height 26
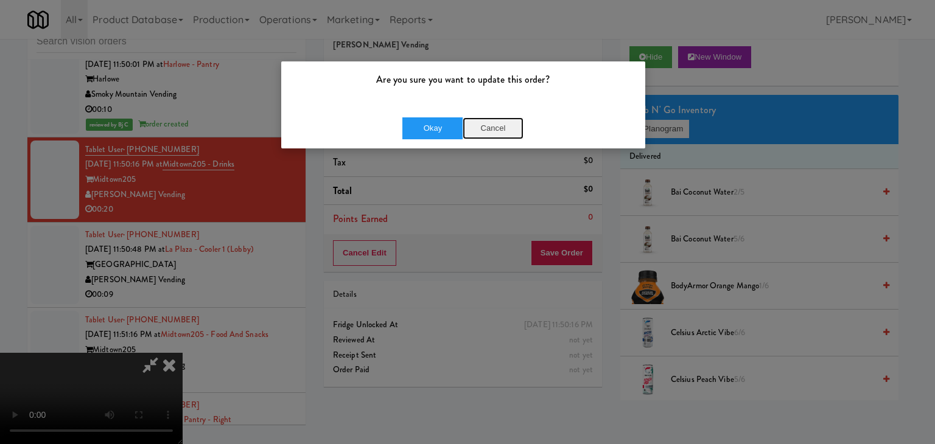
click at [497, 128] on button "Cancel" at bounding box center [493, 128] width 61 height 22
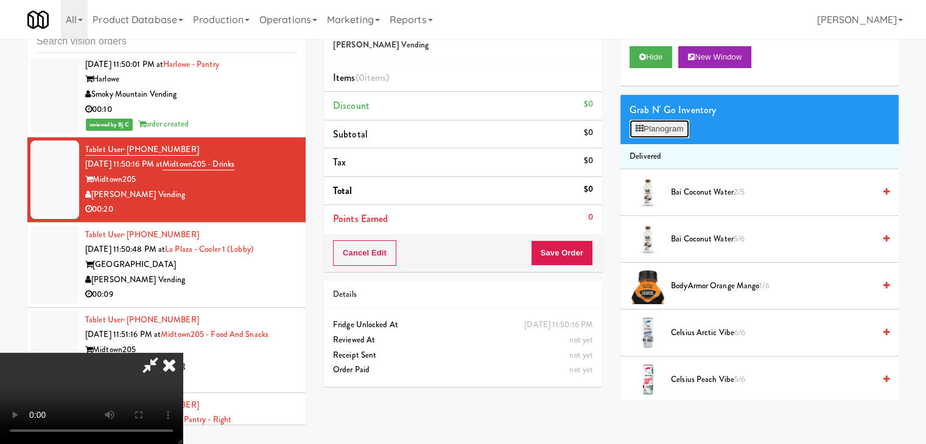
click at [652, 125] on button "Planogram" at bounding box center [659, 129] width 60 height 18
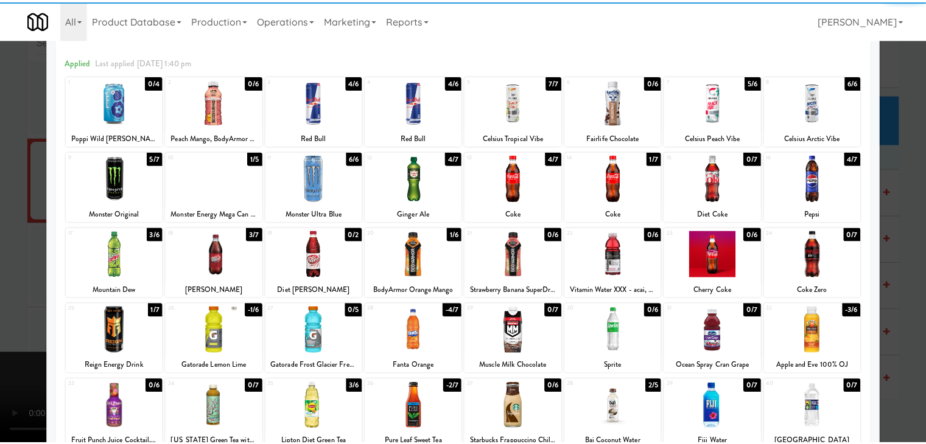
scroll to position [61, 0]
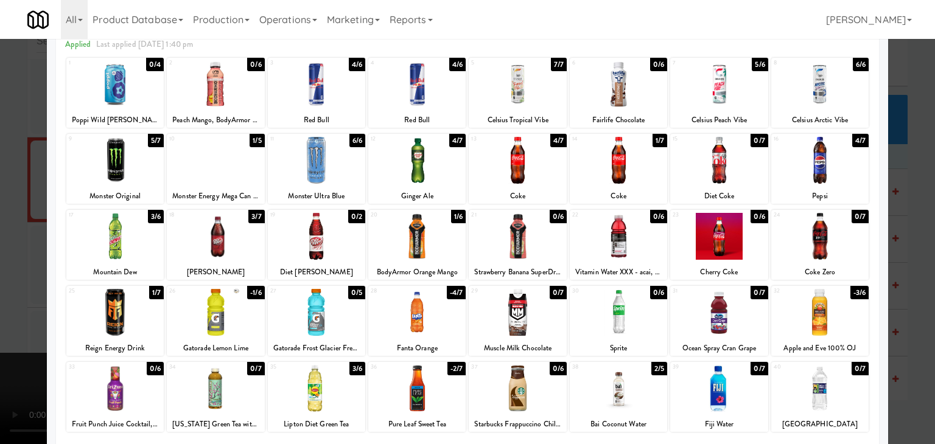
click at [923, 310] on div at bounding box center [467, 222] width 935 height 444
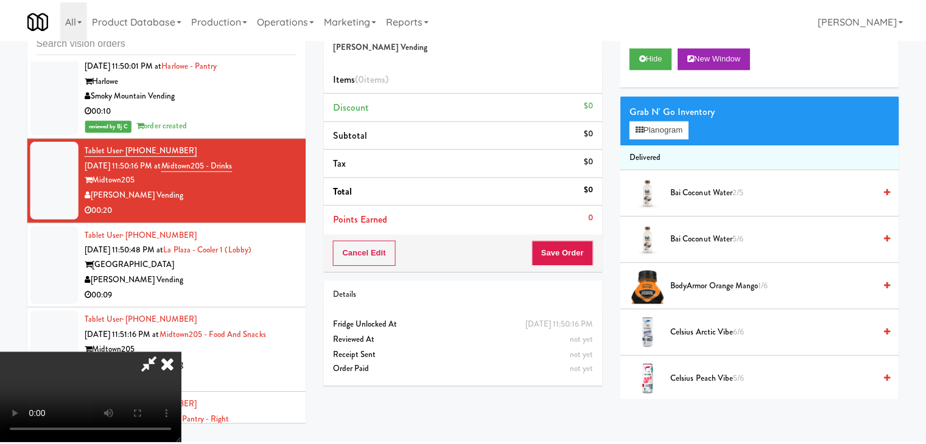
scroll to position [6287, 0]
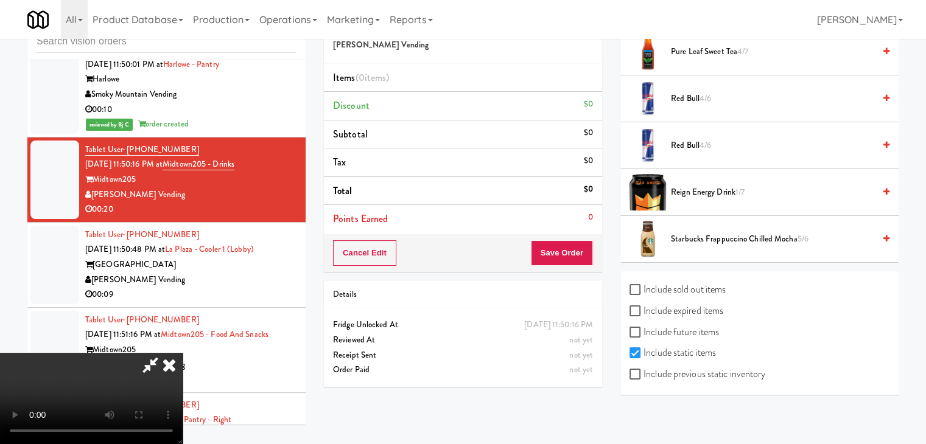
click at [705, 375] on label "Include previous static inventory" at bounding box center [697, 374] width 136 height 18
click at [643, 375] on input "Include previous static inventory" at bounding box center [636, 375] width 14 height 10
checkbox input "true"
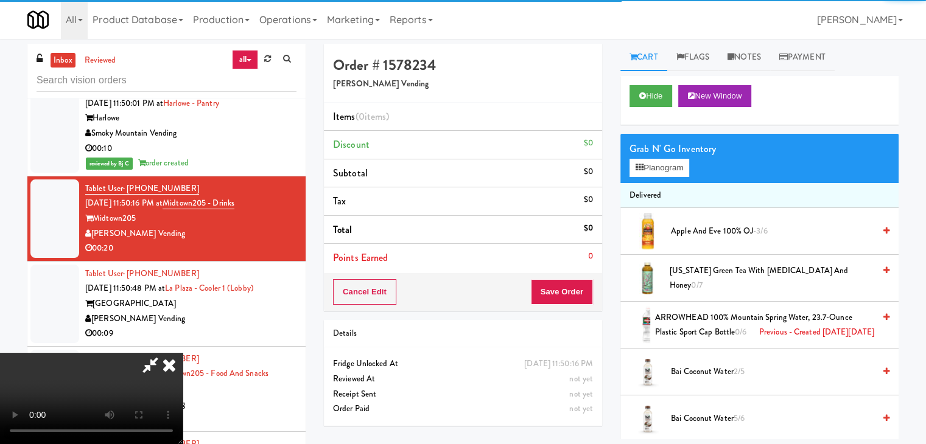
scroll to position [0, 0]
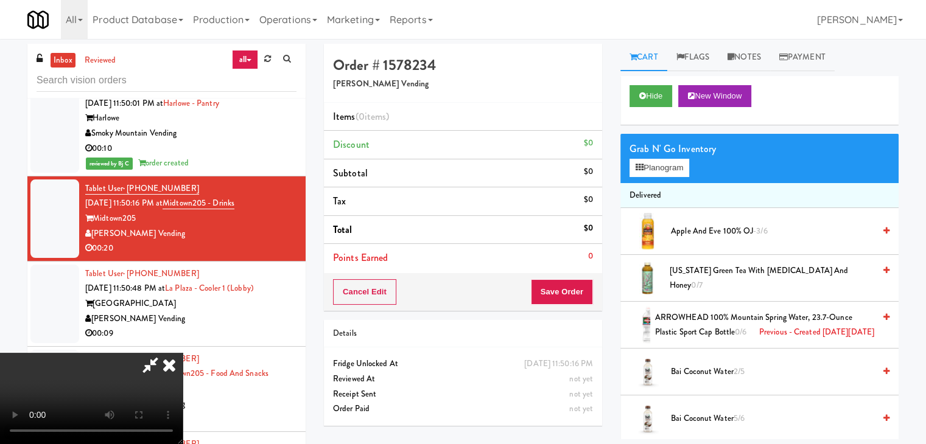
click at [677, 178] on div "Grab N' Go Inventory Planogram" at bounding box center [759, 158] width 278 height 49
click at [680, 170] on button "Planogram" at bounding box center [659, 168] width 60 height 18
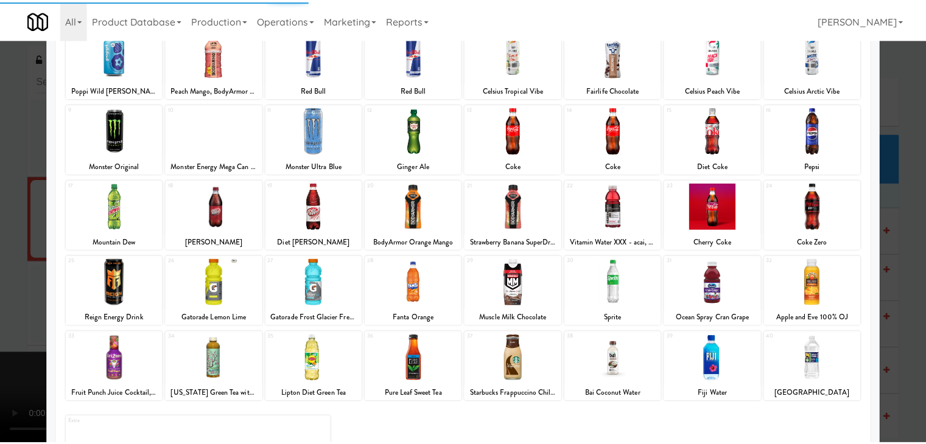
scroll to position [153, 0]
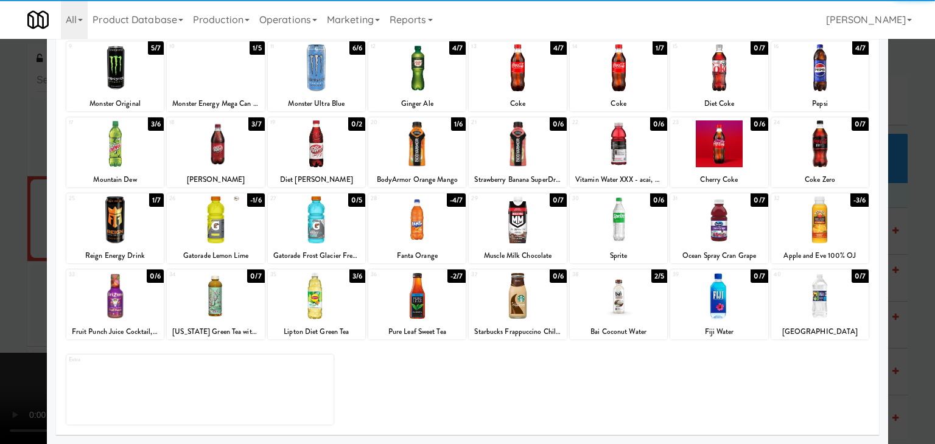
click at [708, 212] on div at bounding box center [718, 220] width 97 height 47
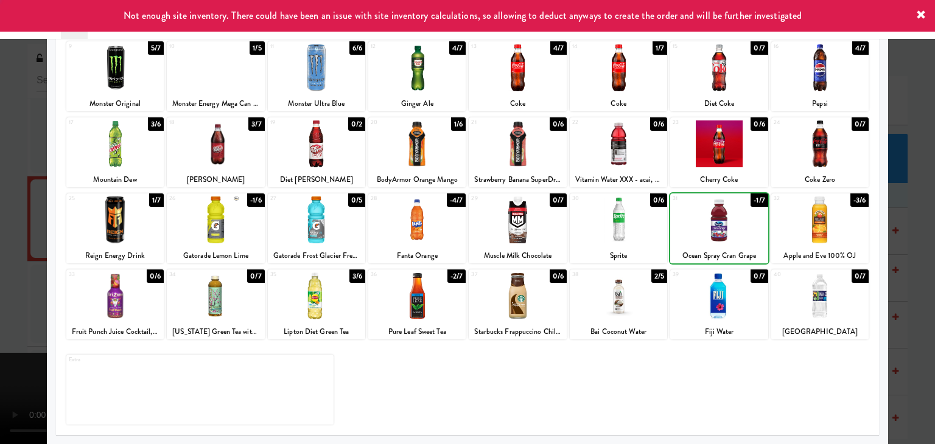
drag, startPoint x: 0, startPoint y: 254, endPoint x: 194, endPoint y: 250, distance: 194.2
click at [10, 251] on div at bounding box center [467, 222] width 935 height 444
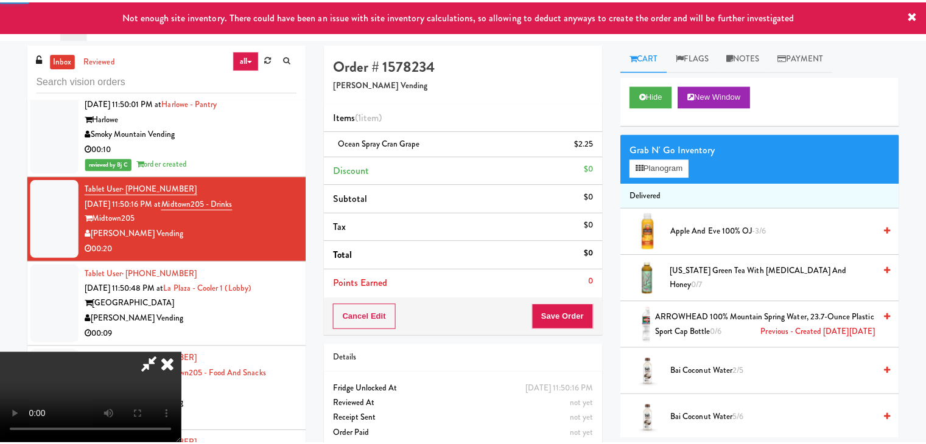
scroll to position [6287, 0]
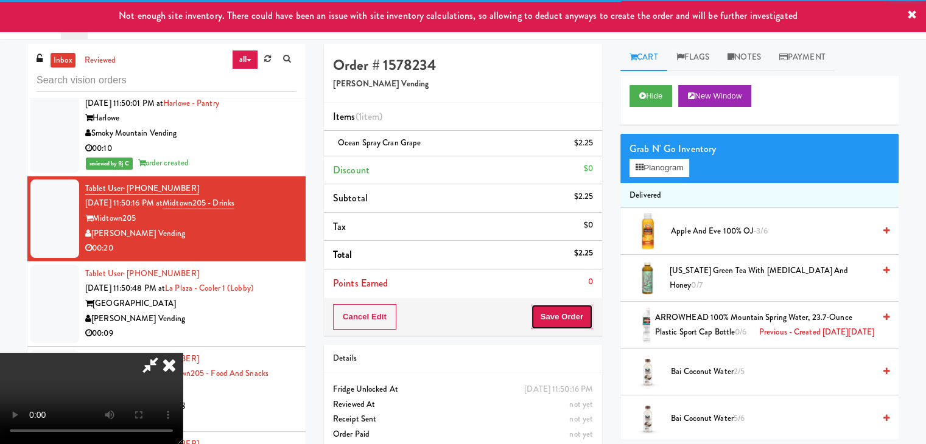
click at [568, 313] on button "Save Order" at bounding box center [562, 317] width 62 height 26
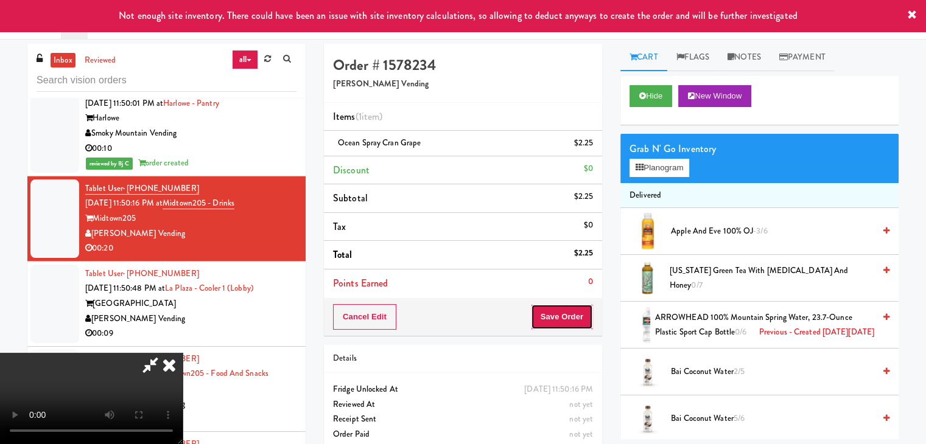
click at [568, 313] on button "Save Order" at bounding box center [562, 317] width 62 height 26
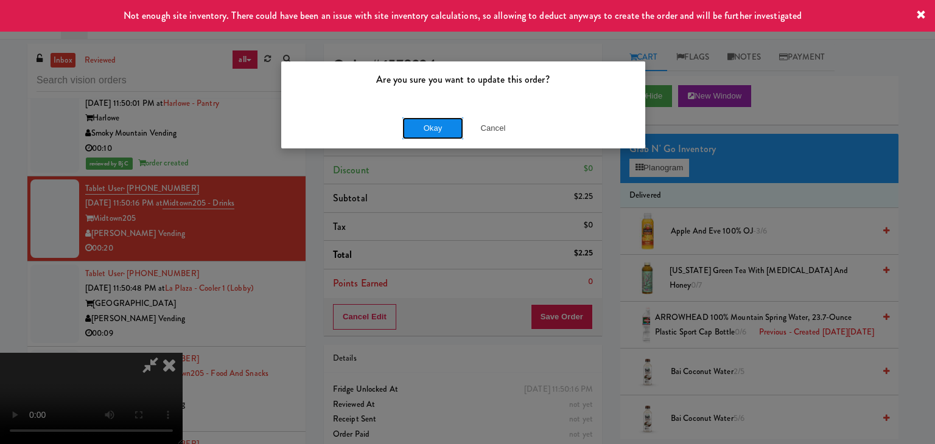
click at [431, 137] on button "Okay" at bounding box center [432, 128] width 61 height 22
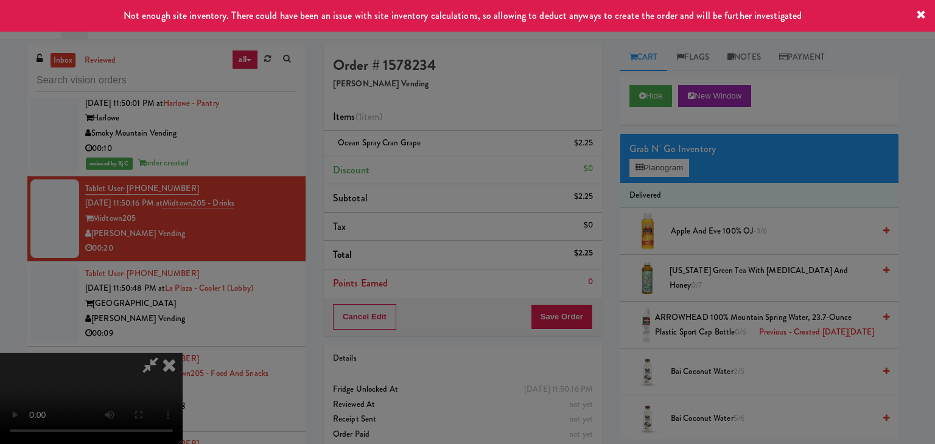
click at [431, 138] on body "Not enough site inventory. There could have been an issue with site inventory c…" at bounding box center [467, 261] width 935 height 444
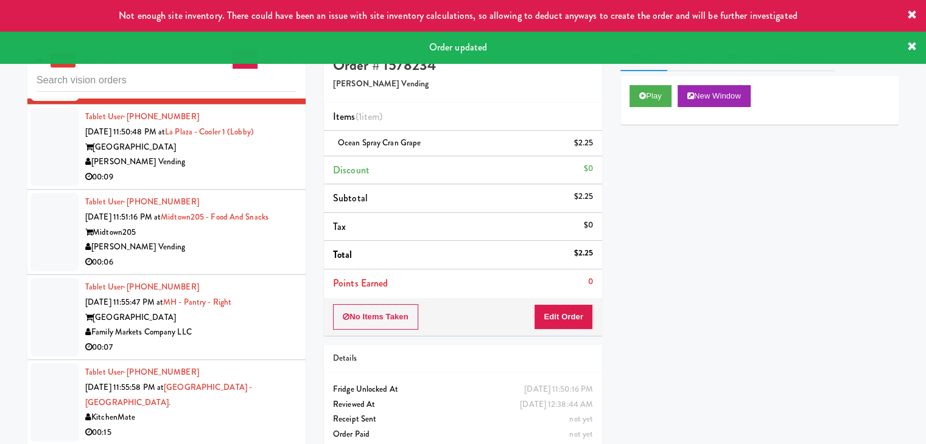
scroll to position [6469, 0]
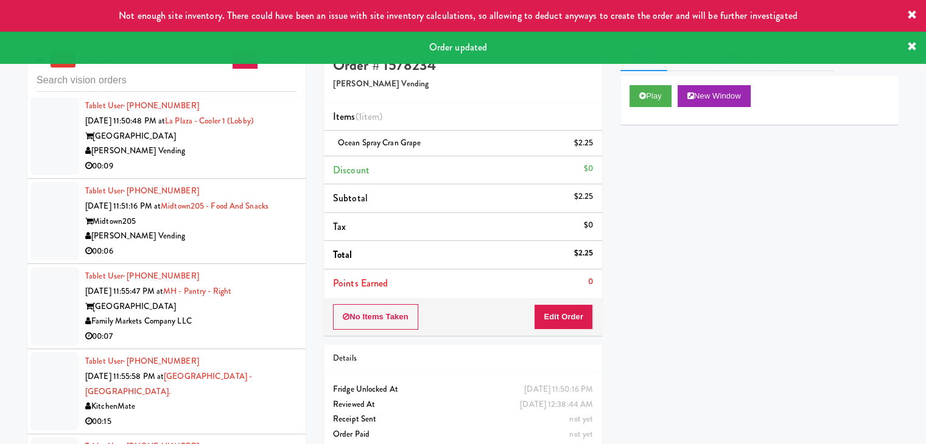
drag, startPoint x: 232, startPoint y: 166, endPoint x: 239, endPoint y: 187, distance: 21.6
click at [233, 159] on div "[PERSON_NAME] Vending" at bounding box center [190, 151] width 211 height 15
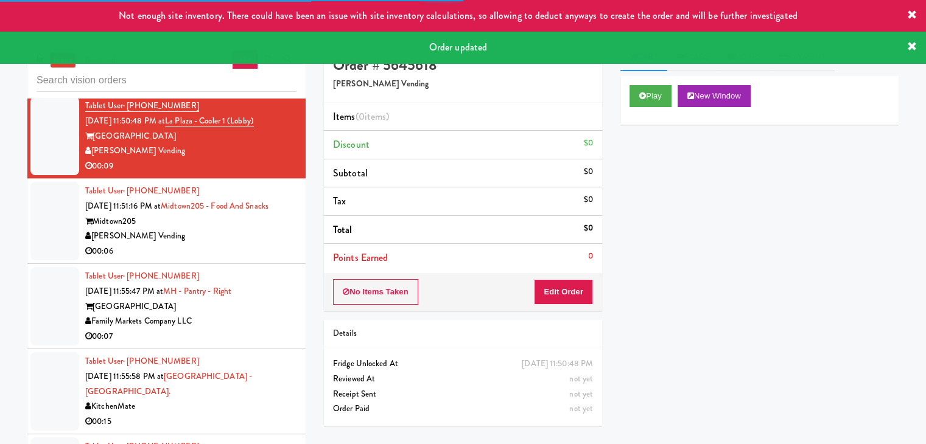
click at [647, 108] on div "Play New Window" at bounding box center [759, 100] width 278 height 49
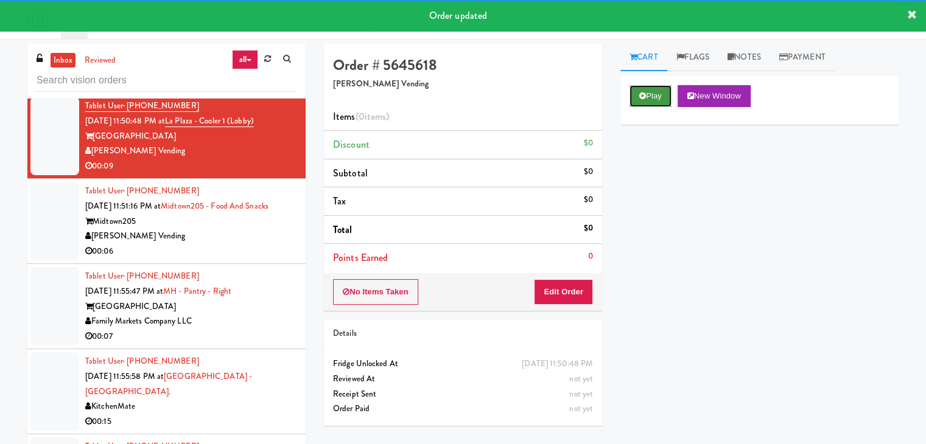
click at [651, 102] on button "Play" at bounding box center [650, 96] width 42 height 22
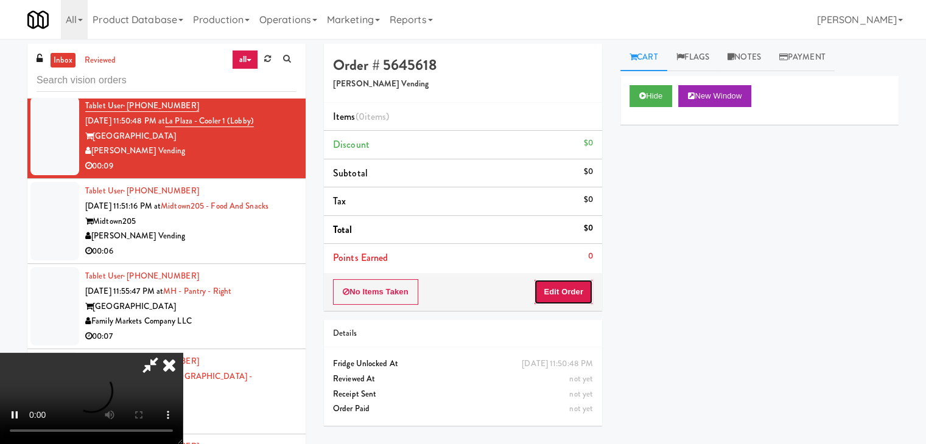
click at [579, 294] on button "Edit Order" at bounding box center [563, 292] width 59 height 26
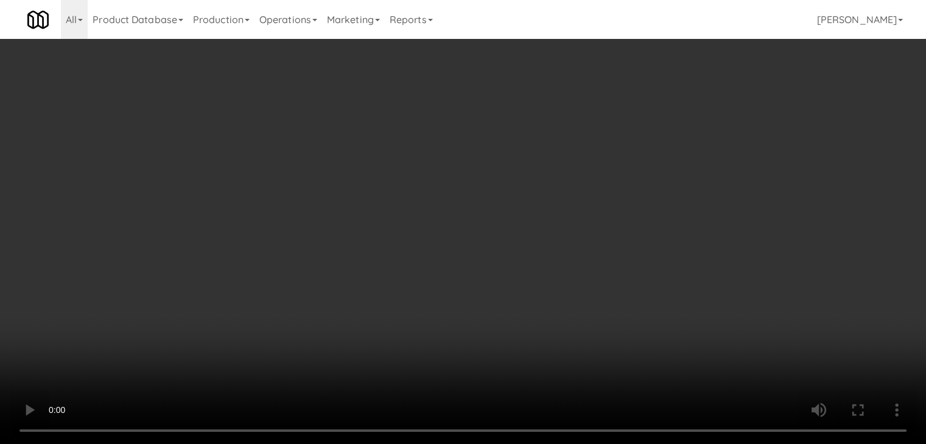
scroll to position [6454, 0]
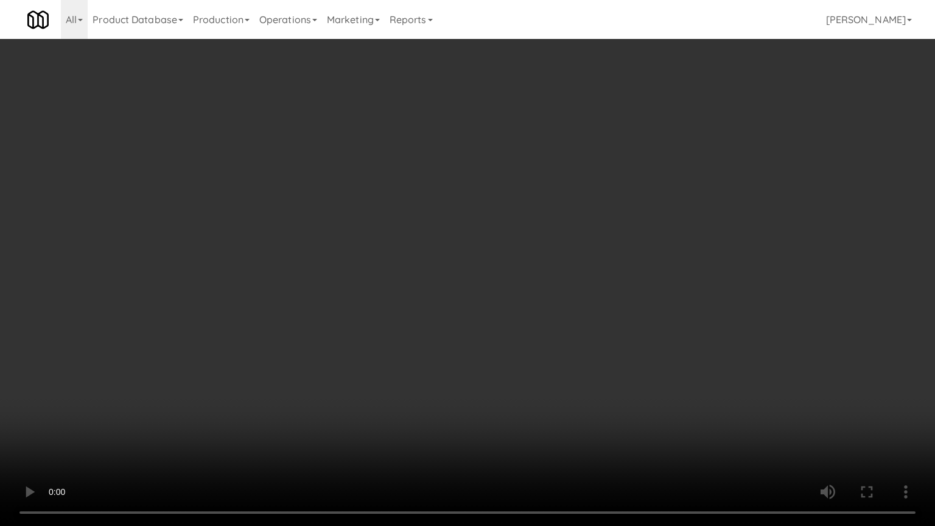
click at [572, 260] on video at bounding box center [467, 263] width 935 height 526
click at [570, 302] on video at bounding box center [467, 263] width 935 height 526
click at [570, 306] on video at bounding box center [467, 263] width 935 height 526
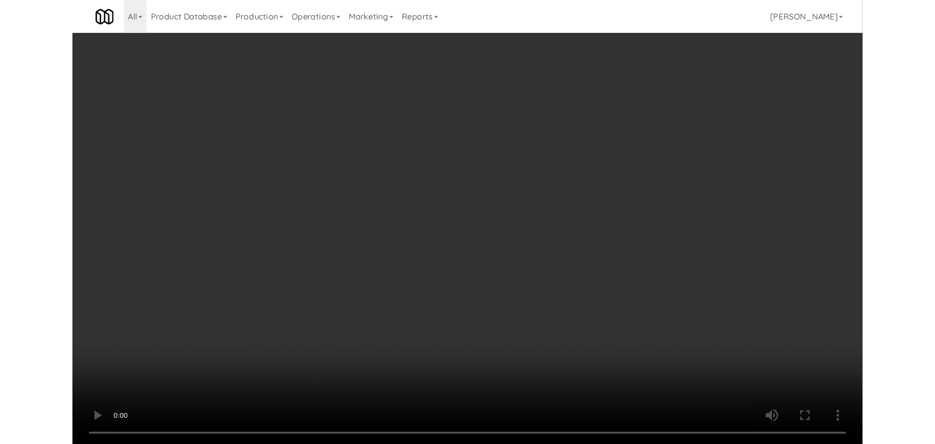
scroll to position [6469, 0]
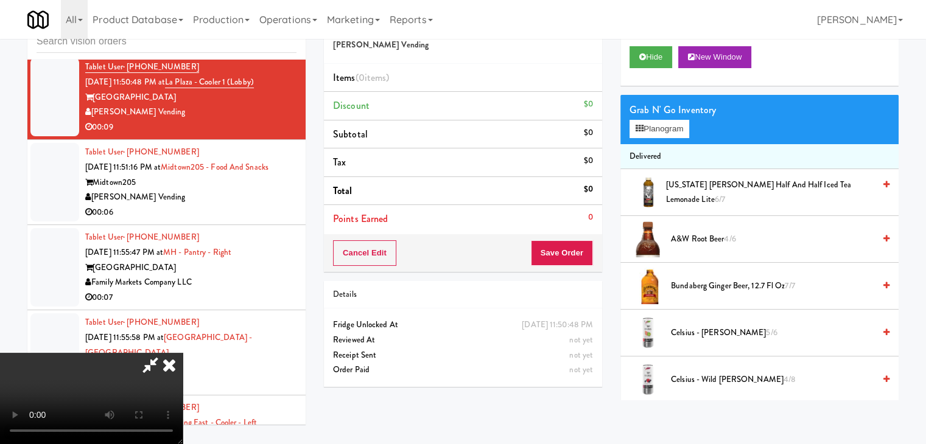
click at [660, 138] on div "Grab N' Go Inventory Planogram" at bounding box center [759, 119] width 278 height 49
click at [666, 124] on button "Planogram" at bounding box center [659, 129] width 60 height 18
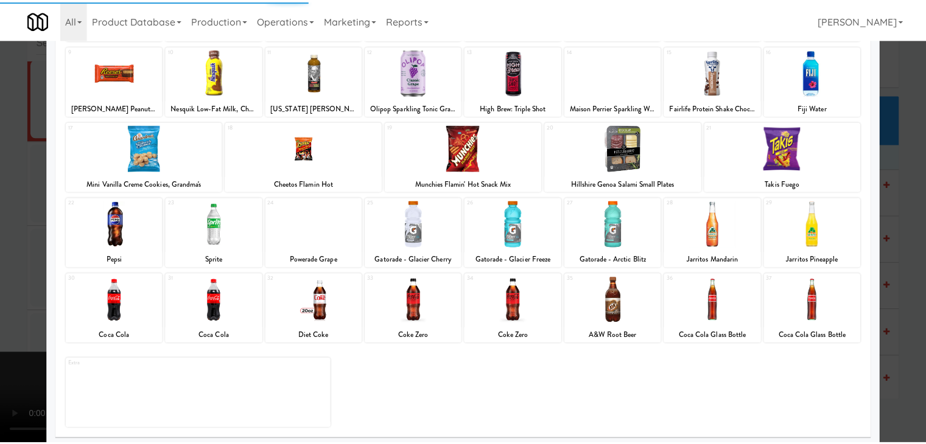
scroll to position [153, 0]
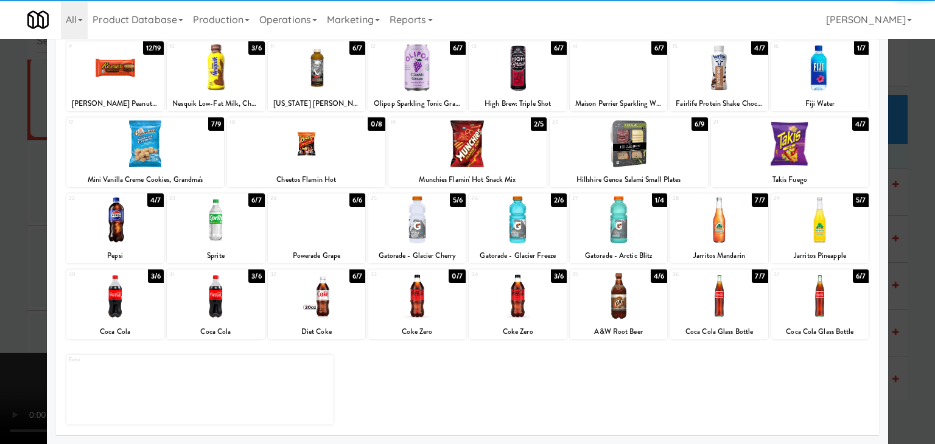
click at [225, 293] on div at bounding box center [215, 296] width 97 height 47
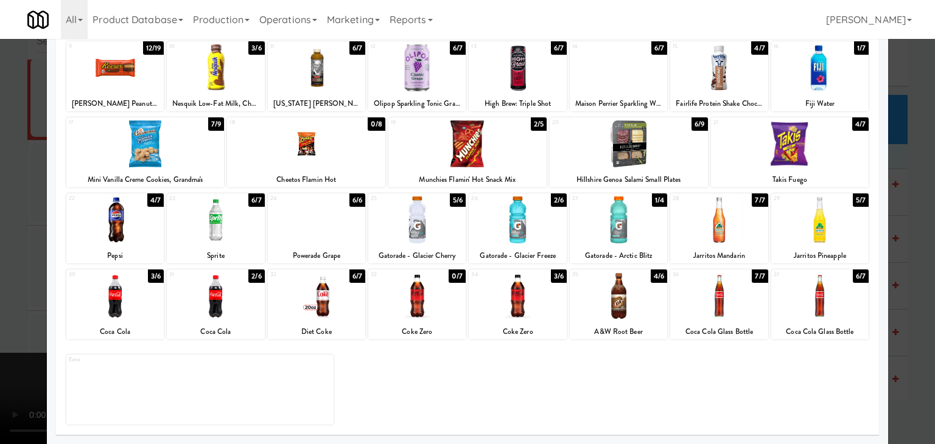
click at [640, 307] on div at bounding box center [618, 296] width 97 height 47
drag, startPoint x: 18, startPoint y: 274, endPoint x: 163, endPoint y: 274, distance: 145.4
click at [24, 274] on div at bounding box center [467, 222] width 935 height 444
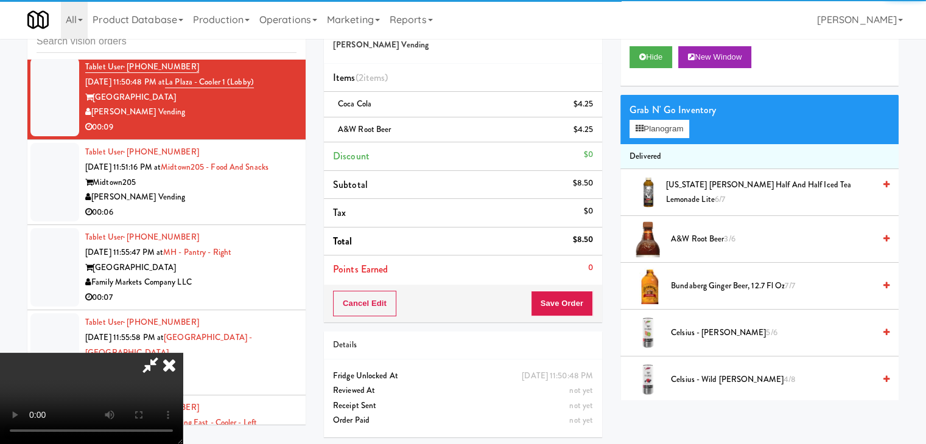
scroll to position [171, 0]
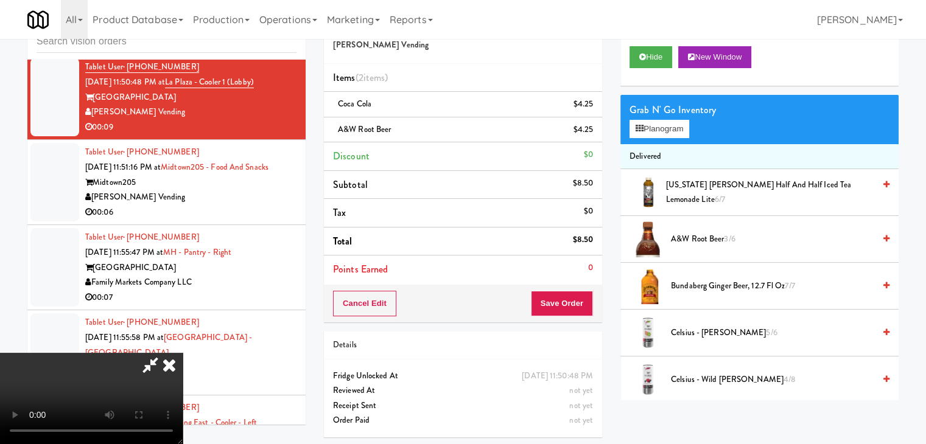
click at [183, 353] on video at bounding box center [91, 398] width 183 height 91
click at [668, 130] on button "Planogram" at bounding box center [659, 129] width 60 height 18
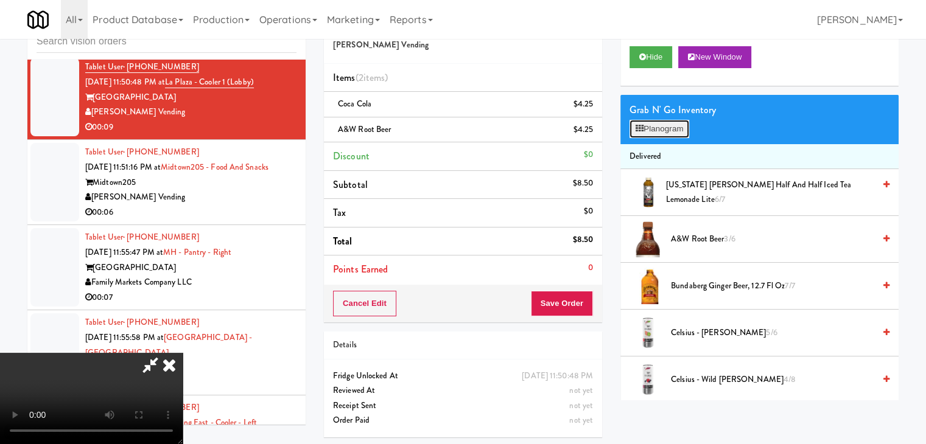
scroll to position [6454, 0]
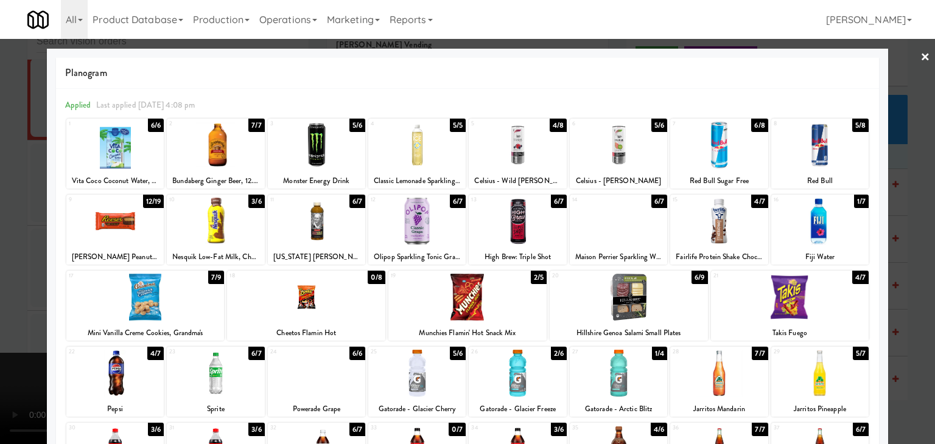
click at [232, 368] on div at bounding box center [215, 373] width 97 height 47
drag, startPoint x: 0, startPoint y: 336, endPoint x: 146, endPoint y: 313, distance: 147.8
click at [3, 333] on div at bounding box center [467, 222] width 935 height 444
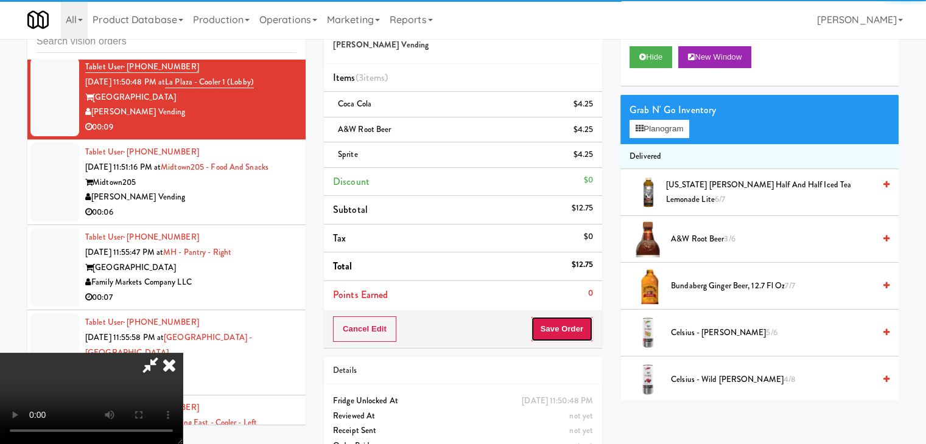
drag, startPoint x: 592, startPoint y: 332, endPoint x: 587, endPoint y: 338, distance: 7.8
click at [587, 338] on button "Save Order" at bounding box center [562, 329] width 62 height 26
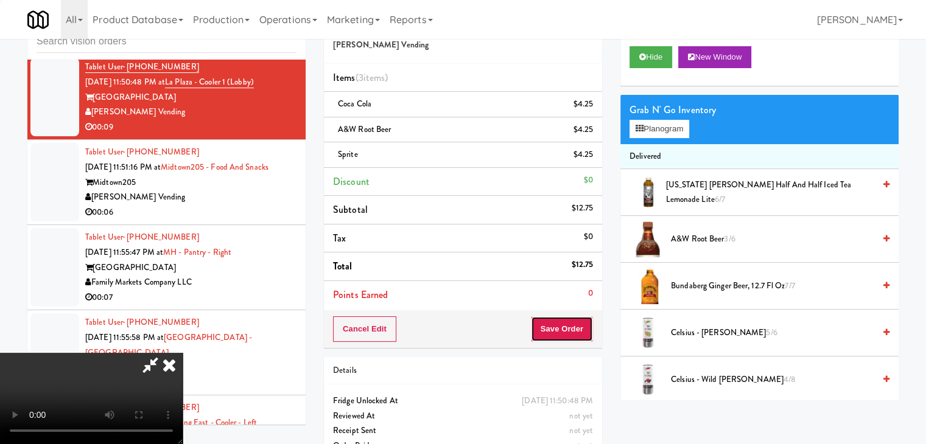
drag, startPoint x: 587, startPoint y: 338, endPoint x: 581, endPoint y: 323, distance: 15.6
click at [587, 337] on button "Save Order" at bounding box center [562, 329] width 62 height 26
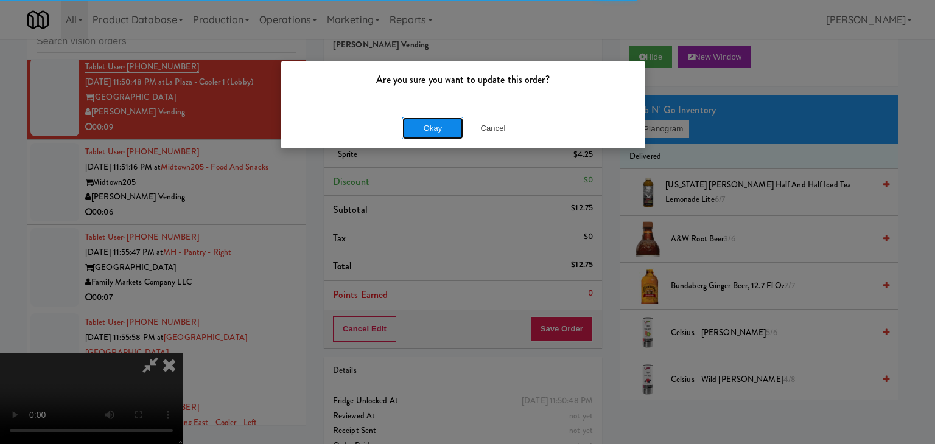
click at [441, 128] on button "Okay" at bounding box center [432, 128] width 61 height 22
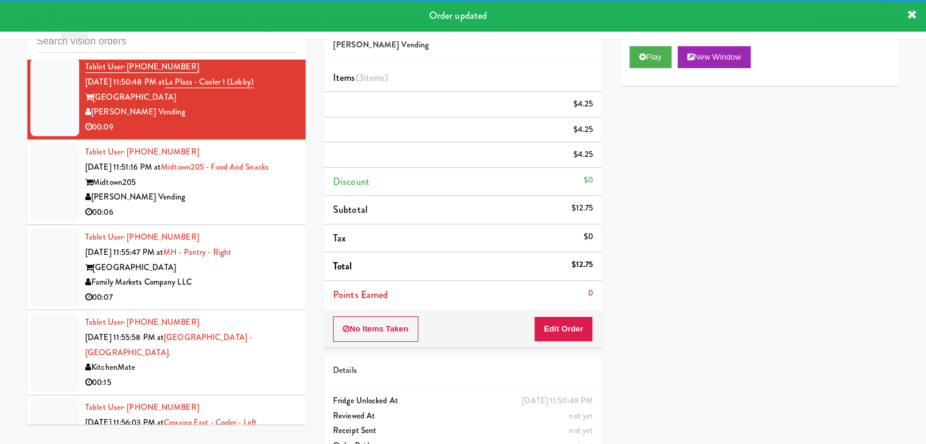
click at [239, 213] on div "Tablet User · (408) 768-8272 [DATE] 11:51:16 PM at [GEOGRAPHIC_DATA] - Food and…" at bounding box center [190, 182] width 211 height 75
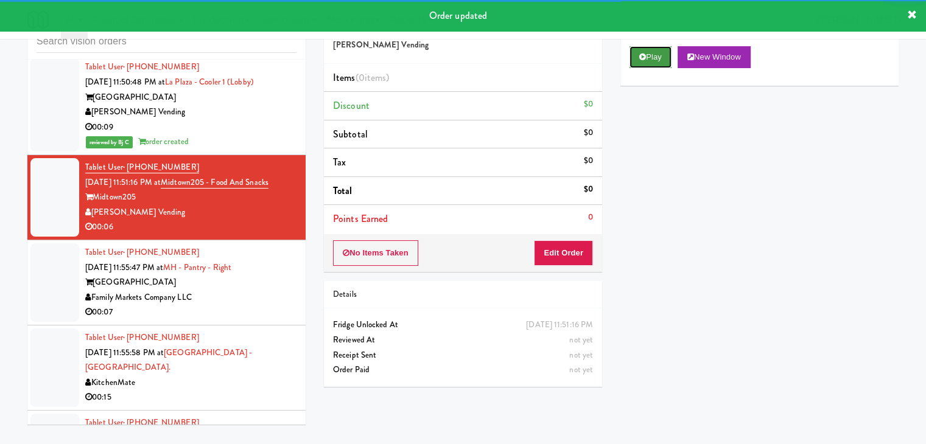
click at [646, 59] on button "Play" at bounding box center [650, 57] width 42 height 22
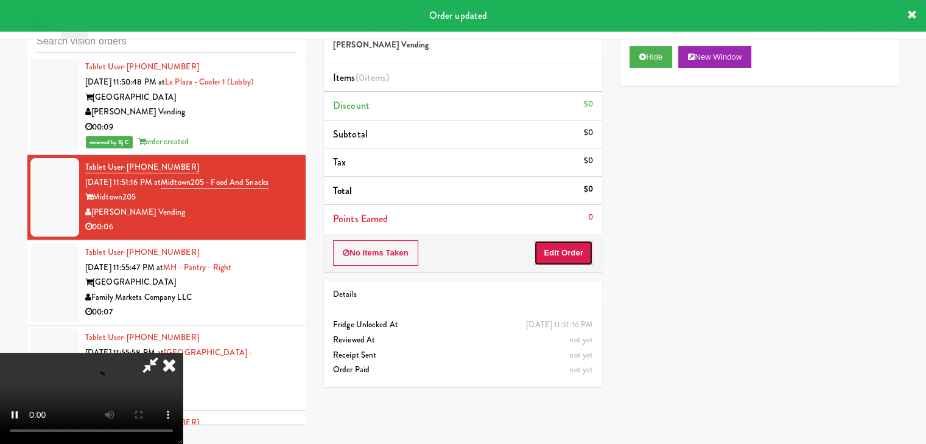
click at [565, 246] on button "Edit Order" at bounding box center [563, 253] width 59 height 26
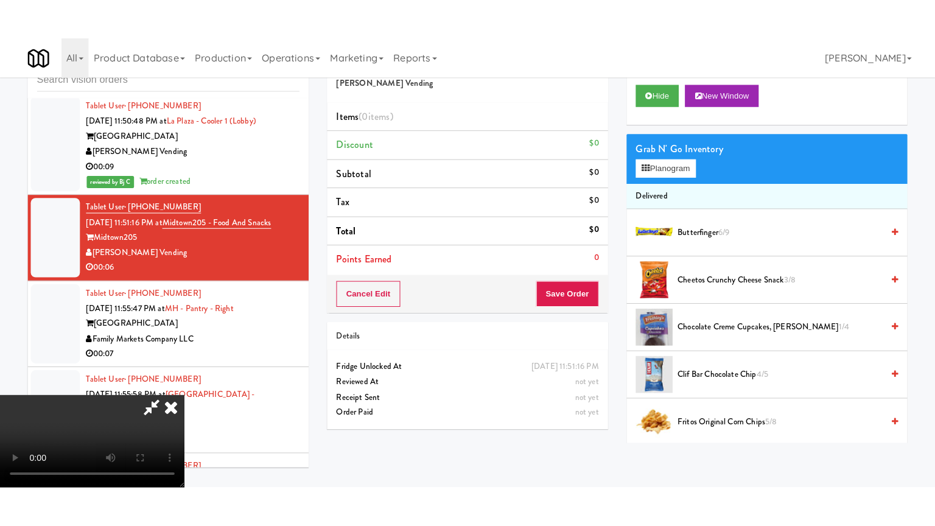
scroll to position [171, 0]
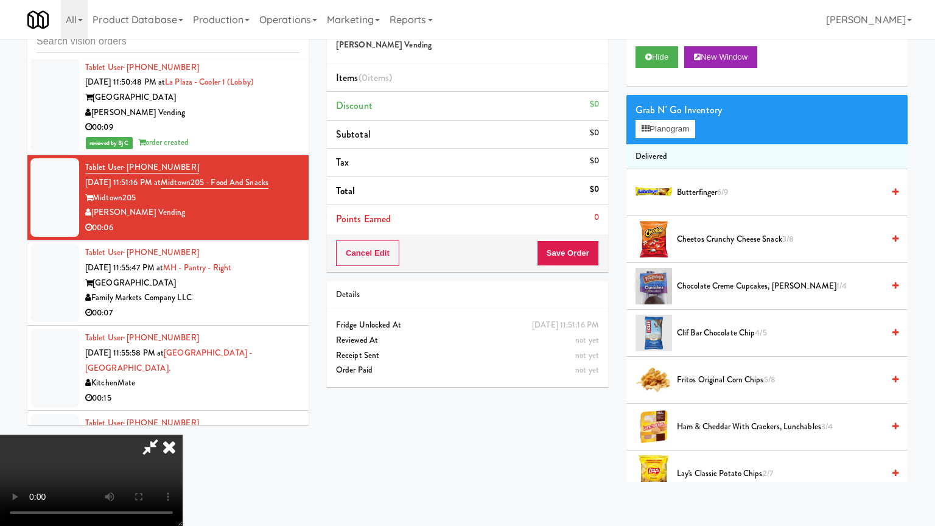
click at [183, 435] on video at bounding box center [91, 480] width 183 height 91
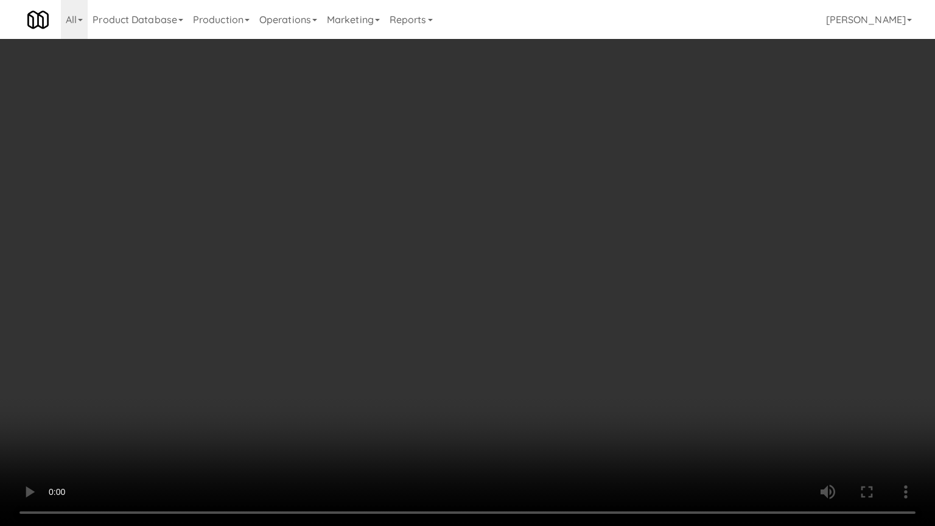
drag, startPoint x: 528, startPoint y: 295, endPoint x: 517, endPoint y: 299, distance: 11.4
click at [528, 295] on video at bounding box center [467, 263] width 935 height 526
click at [517, 299] on video at bounding box center [467, 263] width 935 height 526
click at [519, 296] on video at bounding box center [467, 263] width 935 height 526
click at [516, 295] on video at bounding box center [467, 263] width 935 height 526
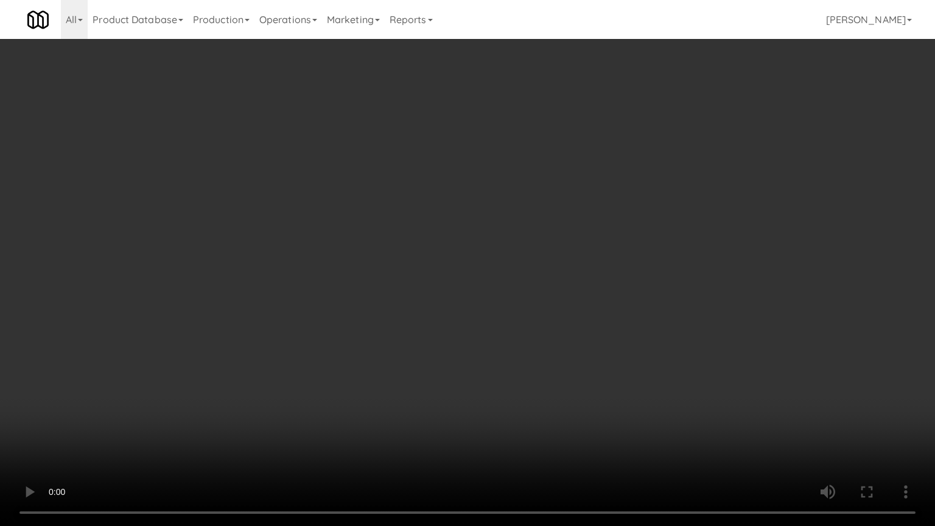
click at [520, 290] on video at bounding box center [467, 263] width 935 height 526
click at [521, 290] on video at bounding box center [467, 263] width 935 height 526
click at [523, 288] on video at bounding box center [467, 263] width 935 height 526
click at [524, 284] on video at bounding box center [467, 263] width 935 height 526
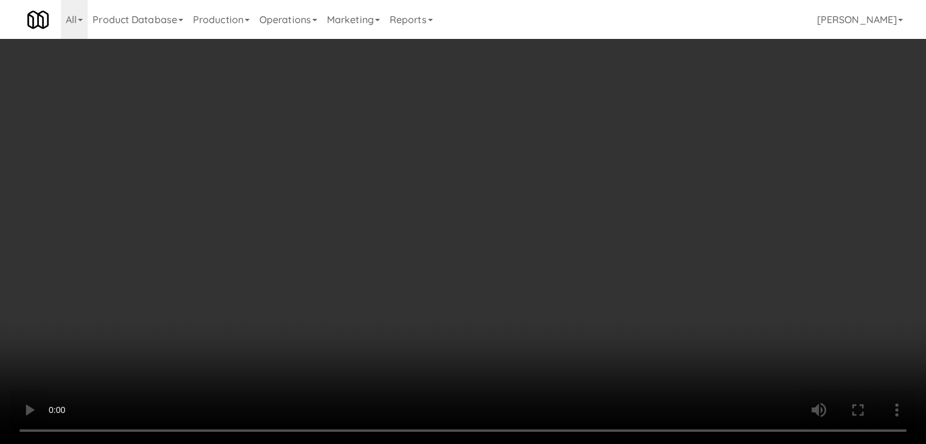
click at [654, 127] on button "Planogram" at bounding box center [659, 129] width 60 height 18
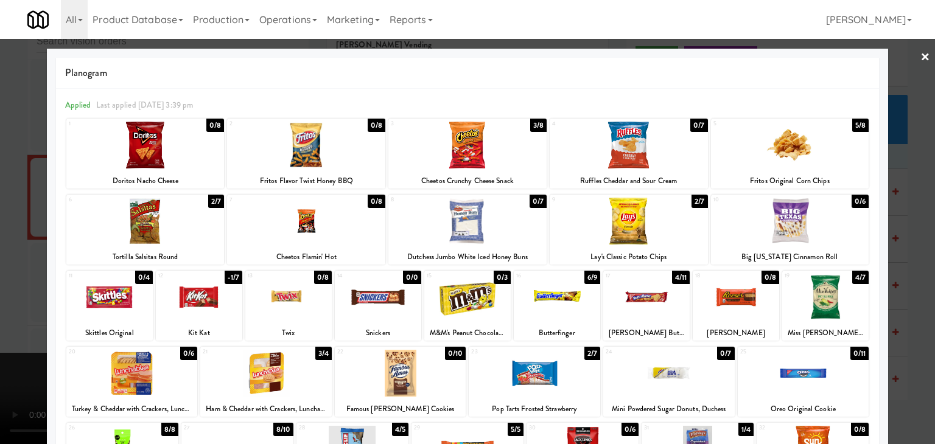
click at [629, 306] on div at bounding box center [646, 297] width 86 height 47
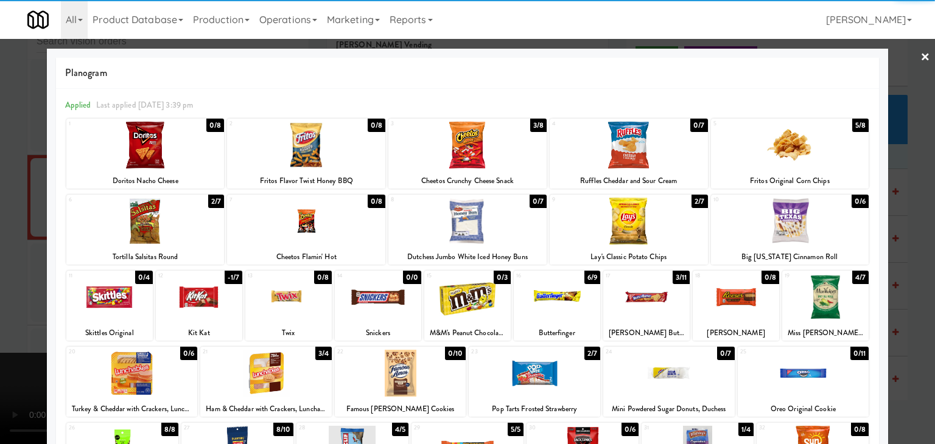
click at [0, 292] on div at bounding box center [467, 222] width 935 height 444
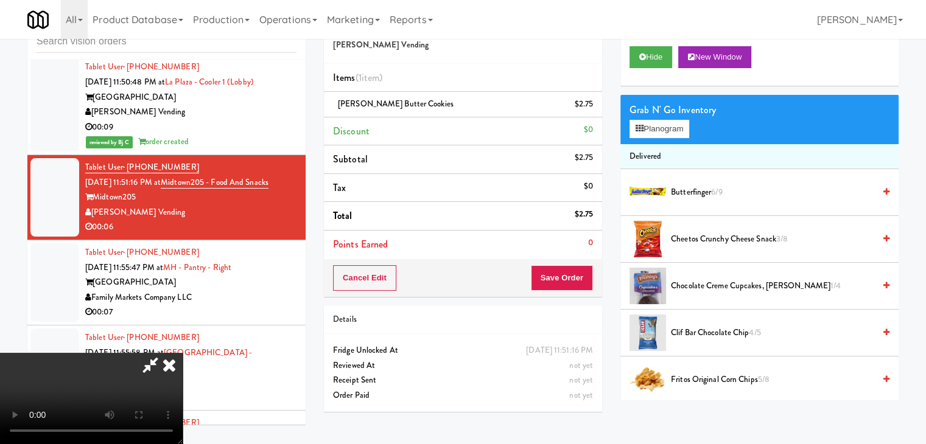
drag, startPoint x: 500, startPoint y: 306, endPoint x: 531, endPoint y: 302, distance: 31.9
click at [183, 353] on video at bounding box center [91, 398] width 183 height 91
click at [582, 275] on button "Save Order" at bounding box center [562, 278] width 62 height 26
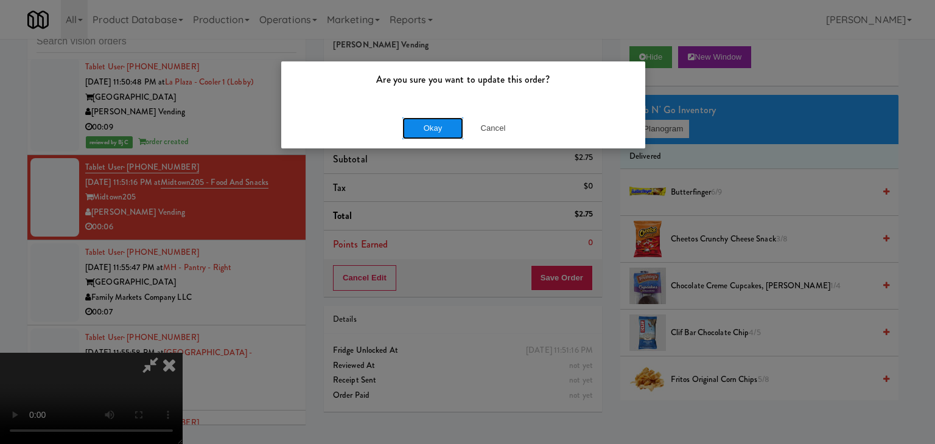
click at [438, 126] on button "Okay" at bounding box center [432, 128] width 61 height 22
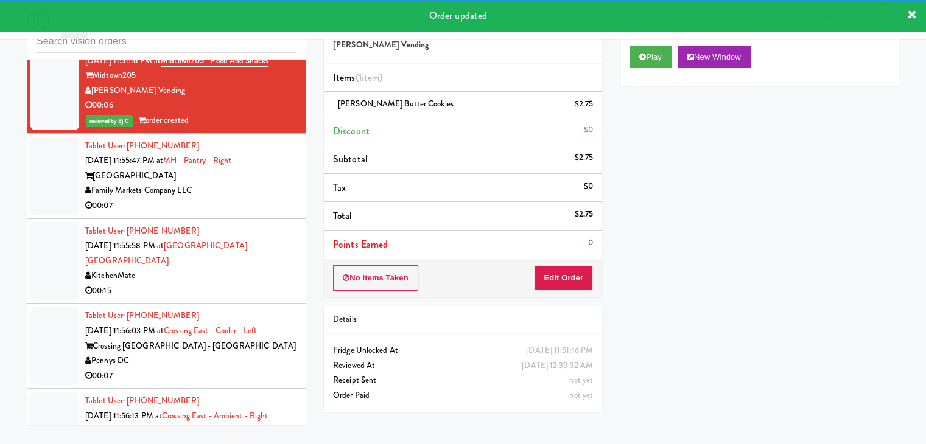
click at [254, 198] on div "Family Markets Company LLC" at bounding box center [190, 190] width 211 height 15
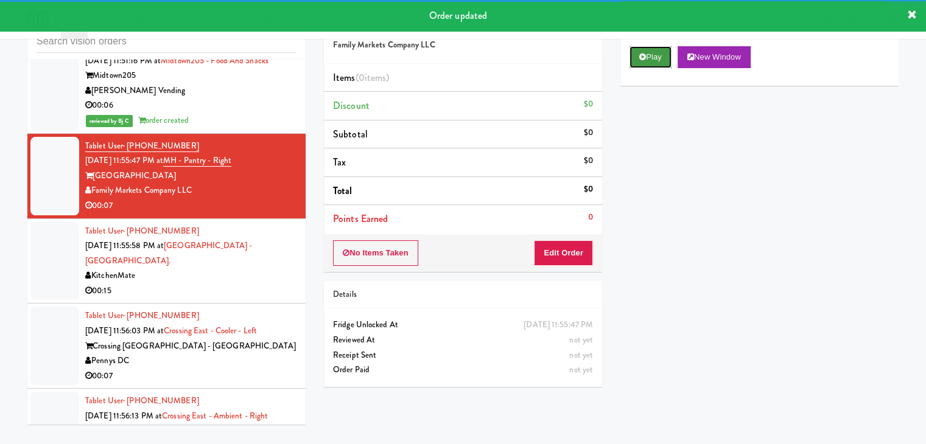
click at [643, 58] on icon at bounding box center [642, 57] width 7 height 8
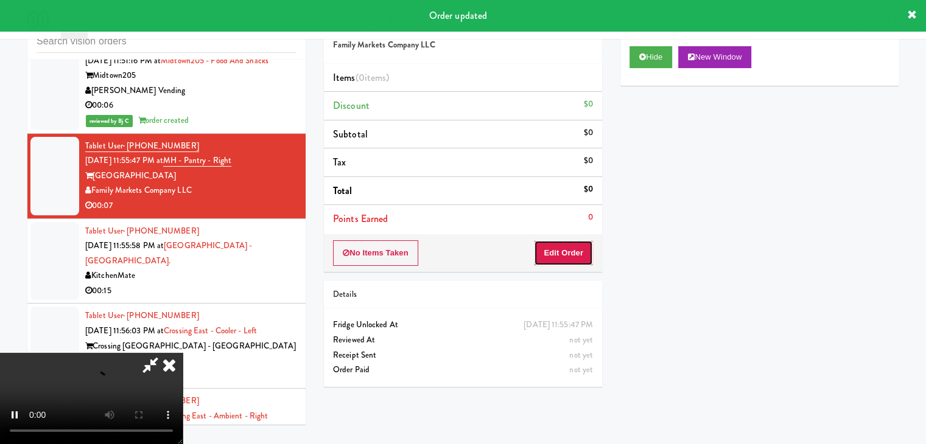
click at [564, 257] on button "Edit Order" at bounding box center [563, 253] width 59 height 26
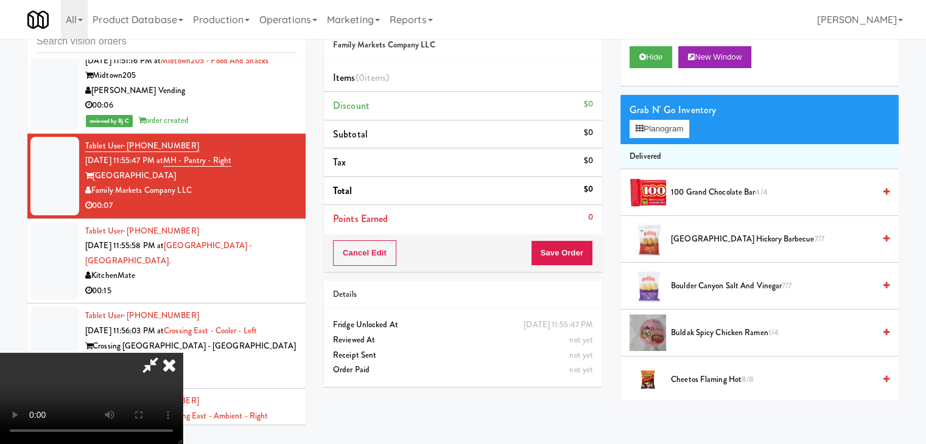
scroll to position [6576, 0]
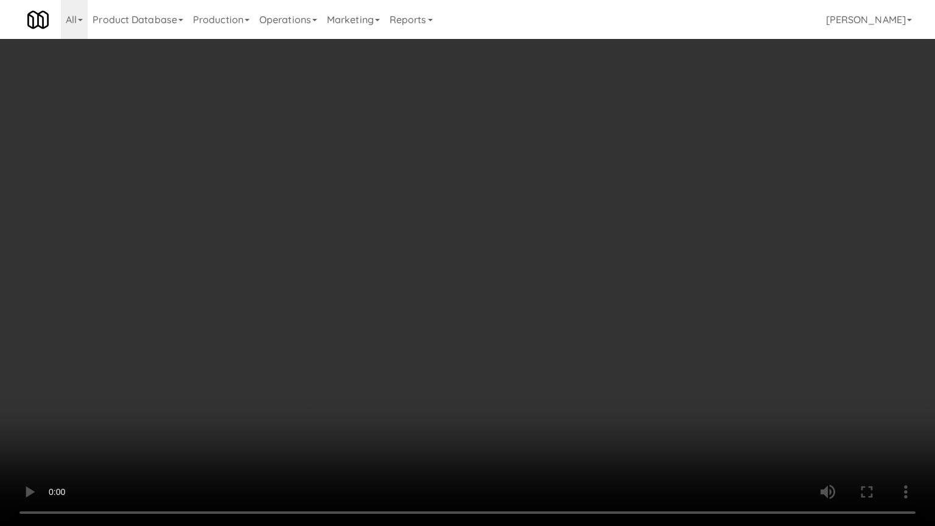
click at [545, 347] on video at bounding box center [467, 263] width 935 height 526
click at [551, 329] on video at bounding box center [467, 263] width 935 height 526
click at [551, 326] on video at bounding box center [467, 263] width 935 height 526
click at [554, 315] on video at bounding box center [467, 263] width 935 height 526
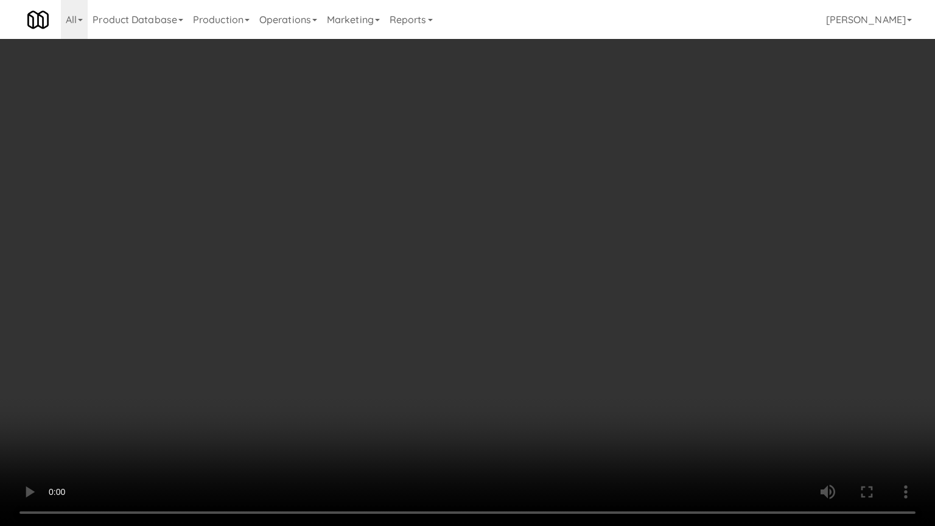
drag, startPoint x: 550, startPoint y: 315, endPoint x: 540, endPoint y: 316, distance: 9.8
click at [545, 315] on video at bounding box center [467, 263] width 935 height 526
click at [542, 314] on video at bounding box center [467, 263] width 935 height 526
click at [539, 315] on video at bounding box center [467, 263] width 935 height 526
click at [537, 312] on video at bounding box center [467, 263] width 935 height 526
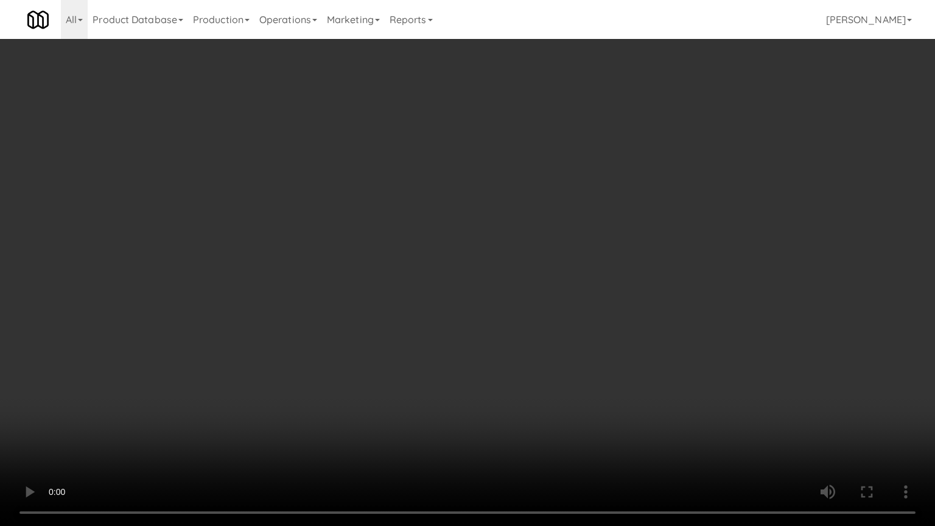
click at [556, 279] on video at bounding box center [467, 263] width 935 height 526
click at [557, 282] on video at bounding box center [467, 263] width 935 height 526
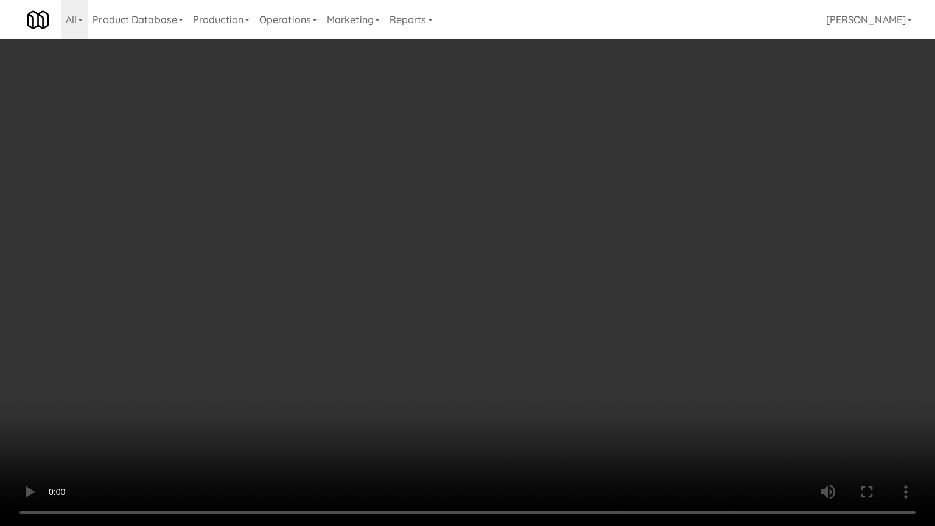
click at [557, 282] on video at bounding box center [467, 263] width 935 height 526
click at [547, 287] on video at bounding box center [467, 263] width 935 height 526
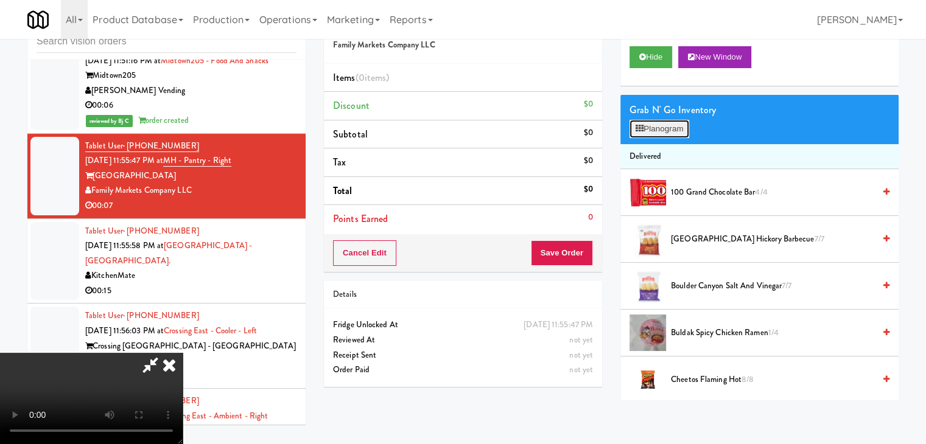
click at [678, 133] on button "Planogram" at bounding box center [659, 129] width 60 height 18
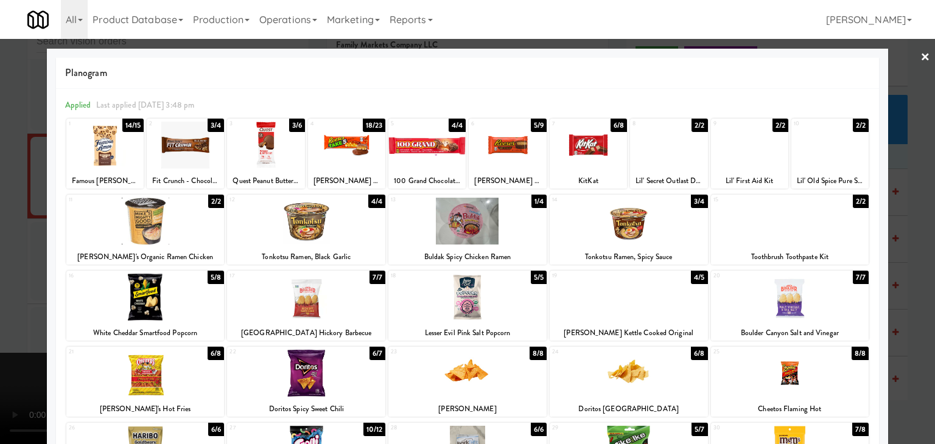
click at [358, 164] on div at bounding box center [346, 145] width 77 height 47
drag, startPoint x: 0, startPoint y: 227, endPoint x: 113, endPoint y: 234, distance: 112.8
click at [3, 226] on div at bounding box center [467, 222] width 935 height 444
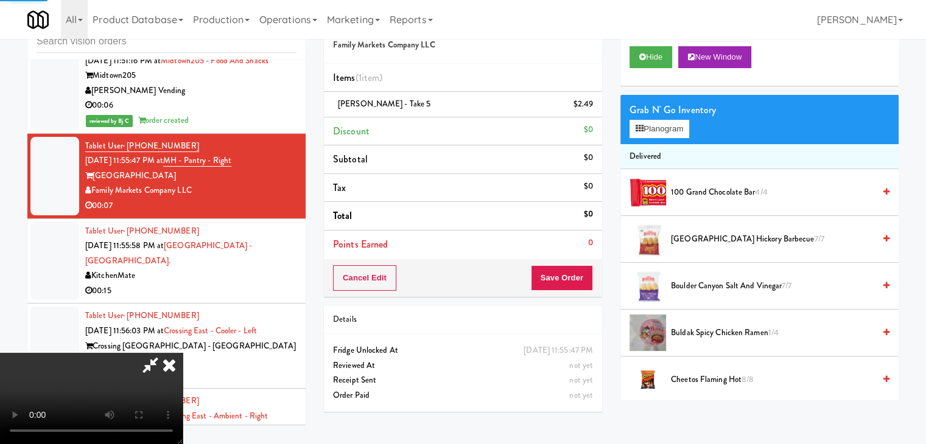
click at [183, 353] on video at bounding box center [91, 398] width 183 height 91
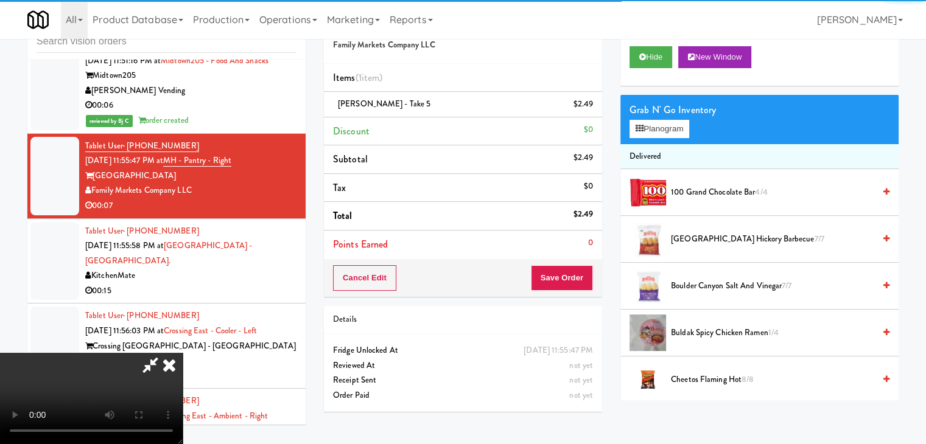
click at [183, 353] on video at bounding box center [91, 398] width 183 height 91
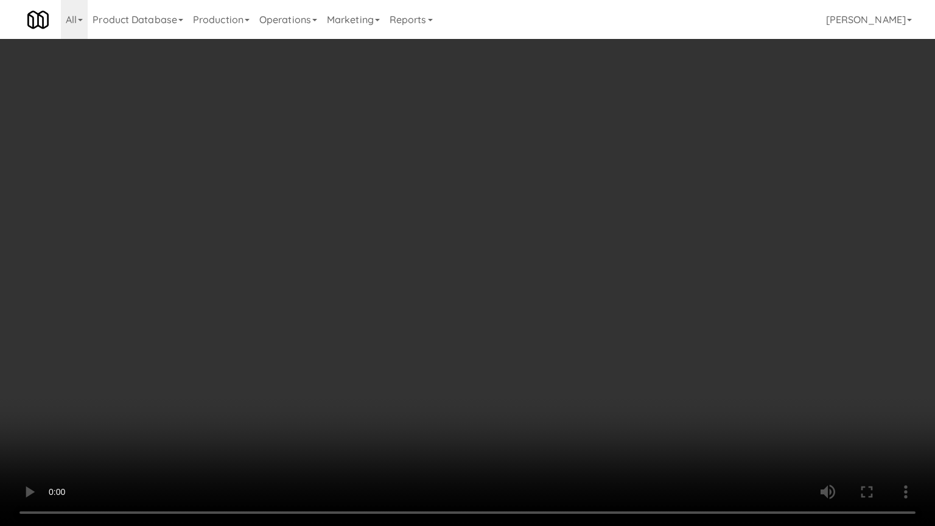
click at [445, 333] on video at bounding box center [467, 263] width 935 height 526
click at [471, 338] on video at bounding box center [467, 263] width 935 height 526
click at [455, 345] on video at bounding box center [467, 263] width 935 height 526
click at [486, 253] on video at bounding box center [467, 263] width 935 height 526
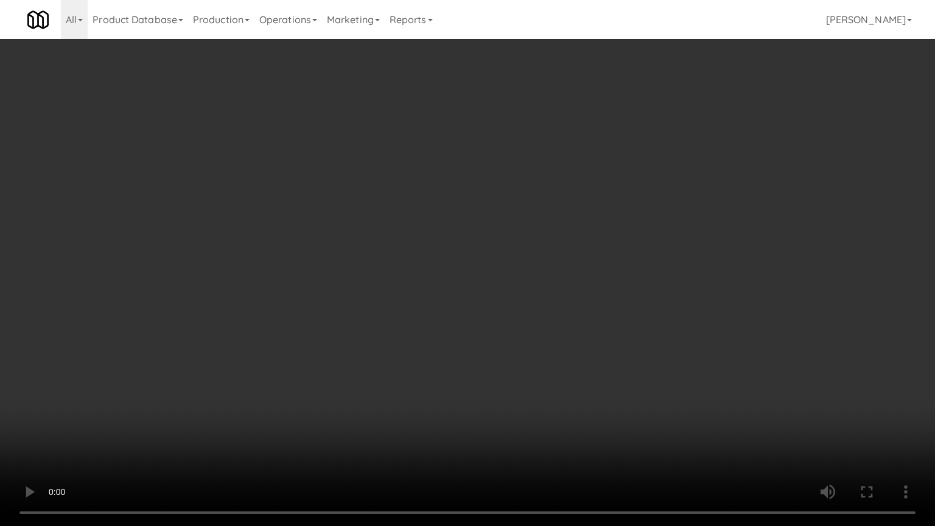
click at [486, 253] on video at bounding box center [467, 263] width 935 height 526
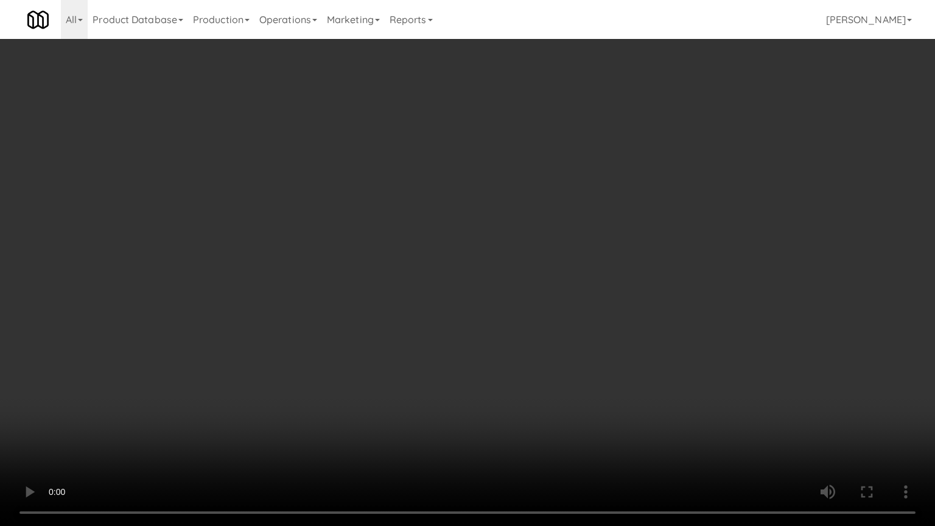
click at [486, 252] on video at bounding box center [467, 263] width 935 height 526
click at [487, 251] on video at bounding box center [467, 263] width 935 height 526
click at [491, 246] on video at bounding box center [467, 263] width 935 height 526
click at [497, 243] on video at bounding box center [467, 263] width 935 height 526
click at [497, 241] on video at bounding box center [467, 263] width 935 height 526
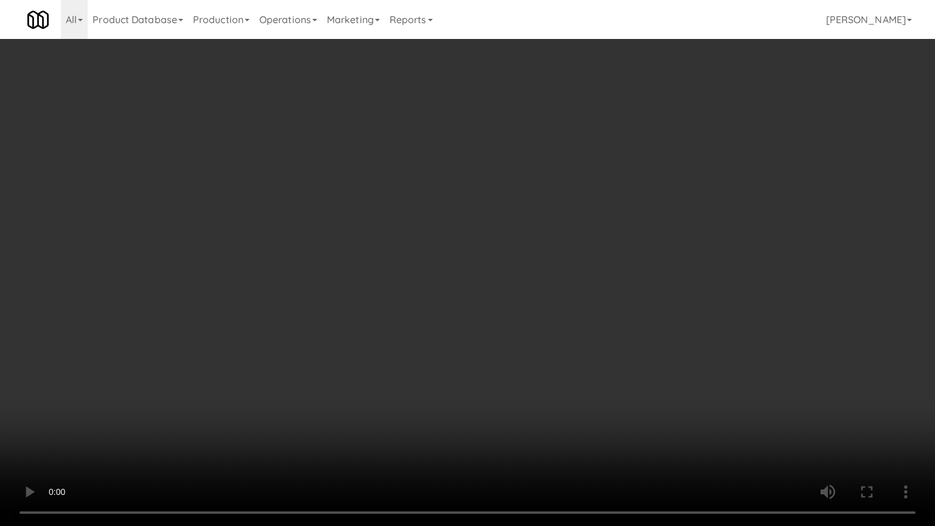
click at [508, 186] on video at bounding box center [467, 263] width 935 height 526
click at [507, 187] on video at bounding box center [467, 263] width 935 height 526
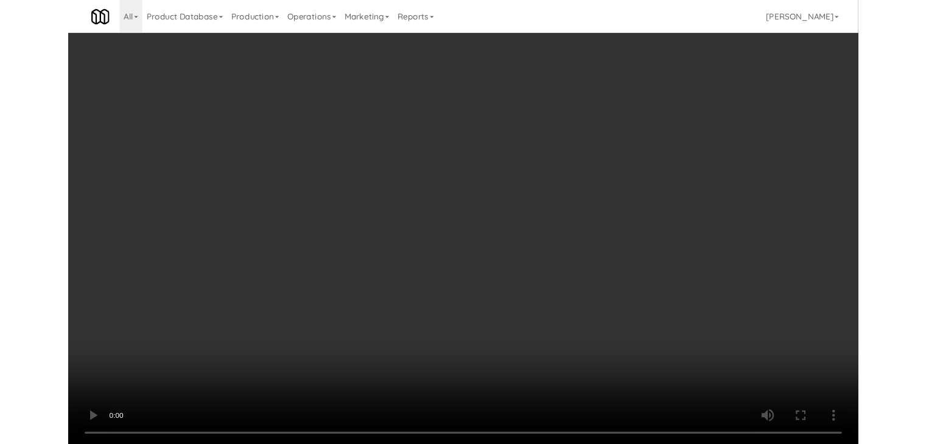
scroll to position [6591, 0]
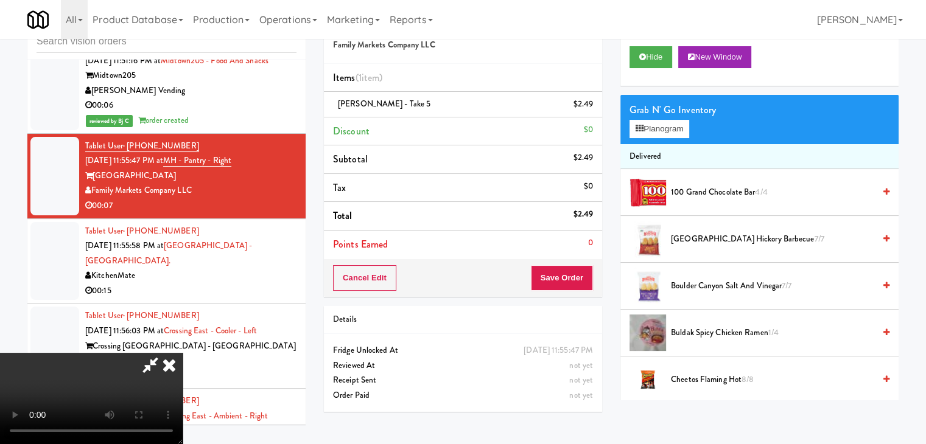
drag, startPoint x: 561, startPoint y: 293, endPoint x: 573, endPoint y: 280, distance: 17.7
click at [568, 285] on div "Cancel Edit Save Order" at bounding box center [463, 278] width 278 height 38
click at [573, 280] on button "Save Order" at bounding box center [562, 278] width 62 height 26
drag, startPoint x: 573, startPoint y: 280, endPoint x: 569, endPoint y: 271, distance: 9.8
click at [573, 279] on button "Save Order" at bounding box center [562, 278] width 62 height 26
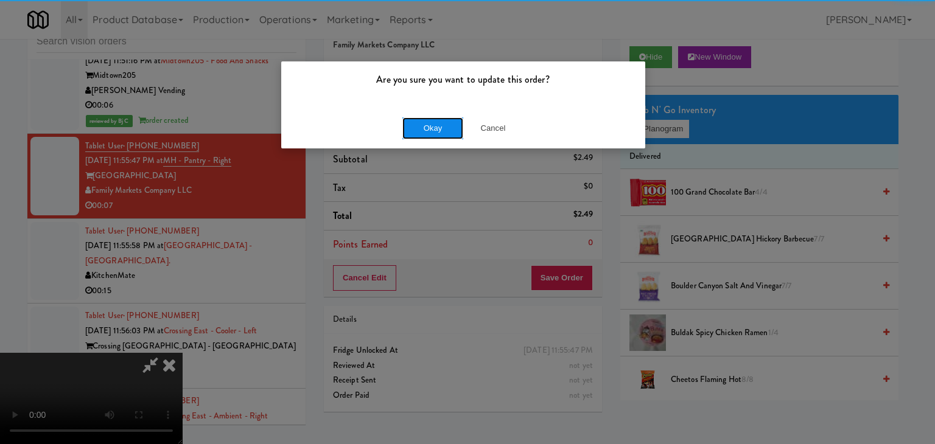
click at [426, 122] on button "Okay" at bounding box center [432, 128] width 61 height 22
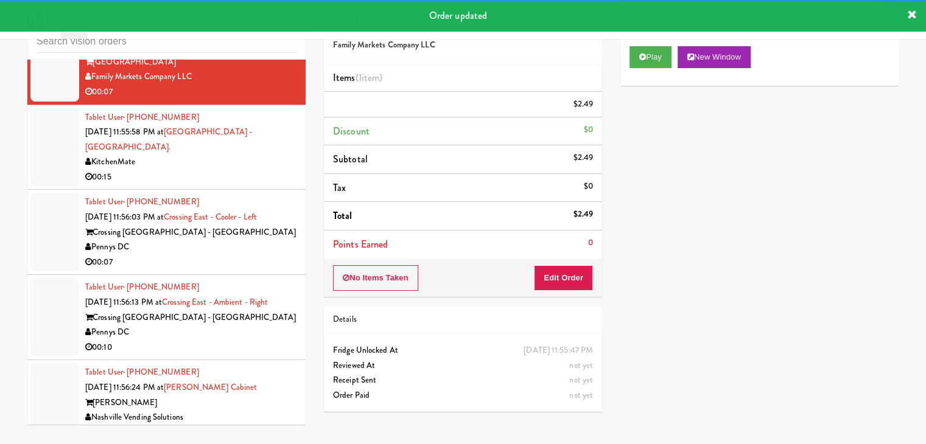
scroll to position [6713, 0]
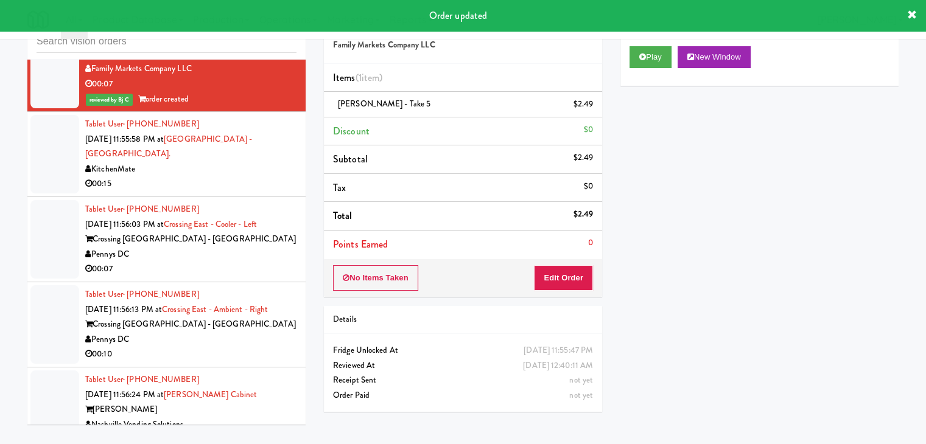
drag, startPoint x: 219, startPoint y: 178, endPoint x: 219, endPoint y: 201, distance: 22.5
click at [220, 179] on div "00:15" at bounding box center [190, 183] width 211 height 15
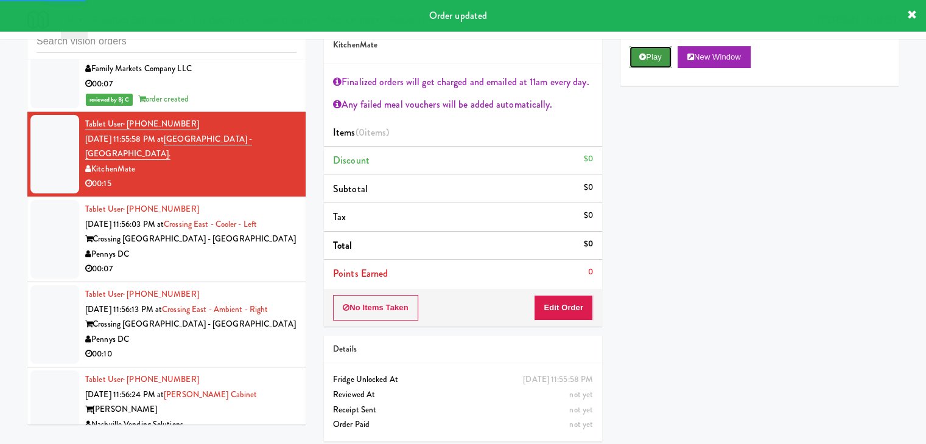
drag, startPoint x: 657, startPoint y: 57, endPoint x: 611, endPoint y: 141, distance: 95.6
click at [656, 57] on button "Play" at bounding box center [650, 57] width 42 height 22
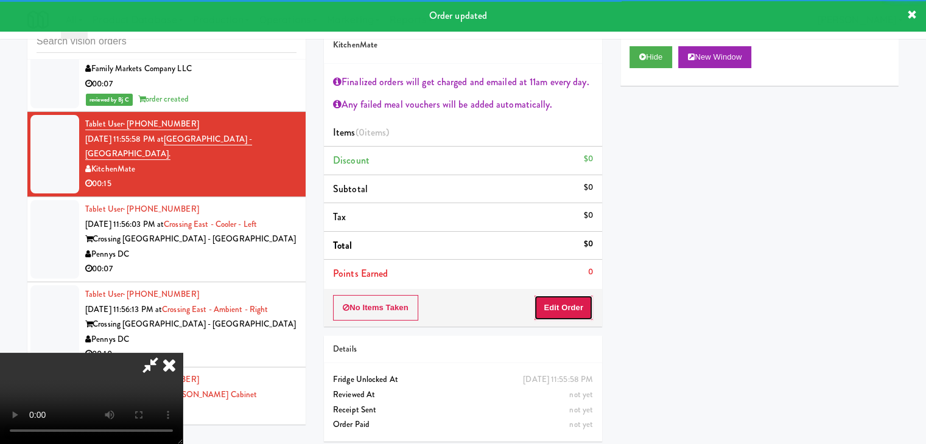
click at [562, 311] on button "Edit Order" at bounding box center [563, 308] width 59 height 26
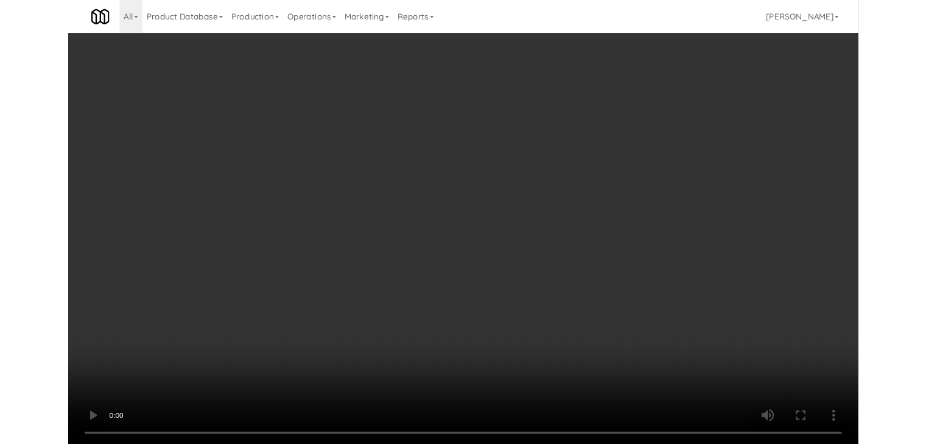
scroll to position [6697, 0]
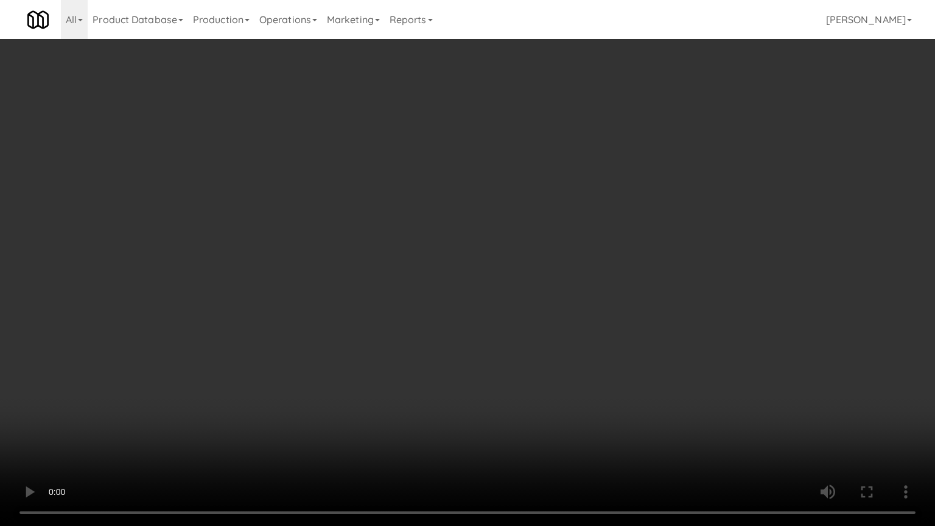
click at [501, 387] on video at bounding box center [467, 263] width 935 height 526
click at [489, 411] on video at bounding box center [467, 263] width 935 height 526
click at [635, 214] on video at bounding box center [467, 263] width 935 height 526
drag, startPoint x: 635, startPoint y: 212, endPoint x: 694, endPoint y: 70, distance: 153.9
click at [637, 209] on video at bounding box center [467, 263] width 935 height 526
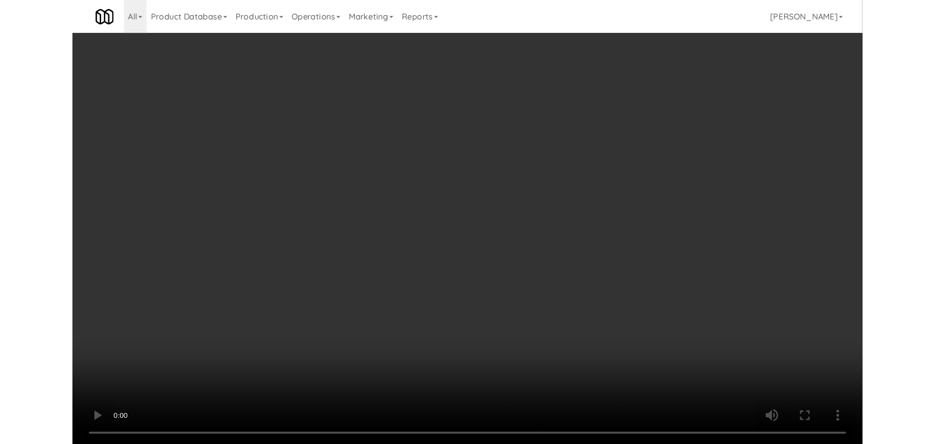
scroll to position [6713, 0]
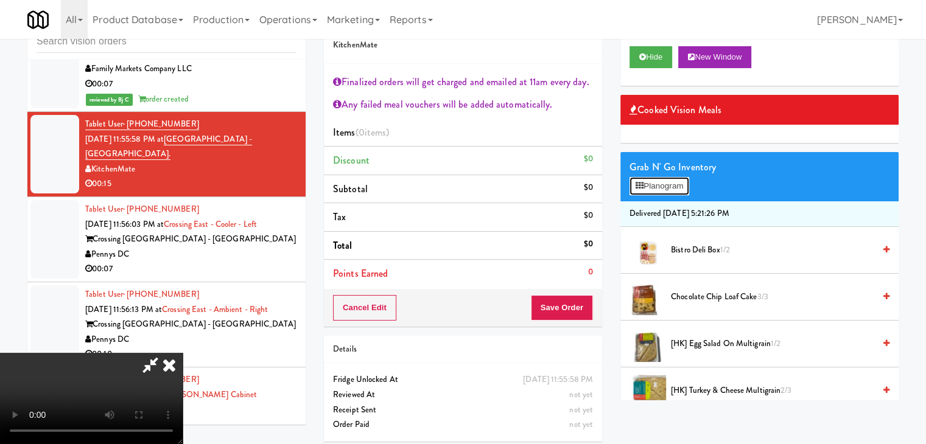
click at [686, 186] on button "Planogram" at bounding box center [659, 186] width 60 height 18
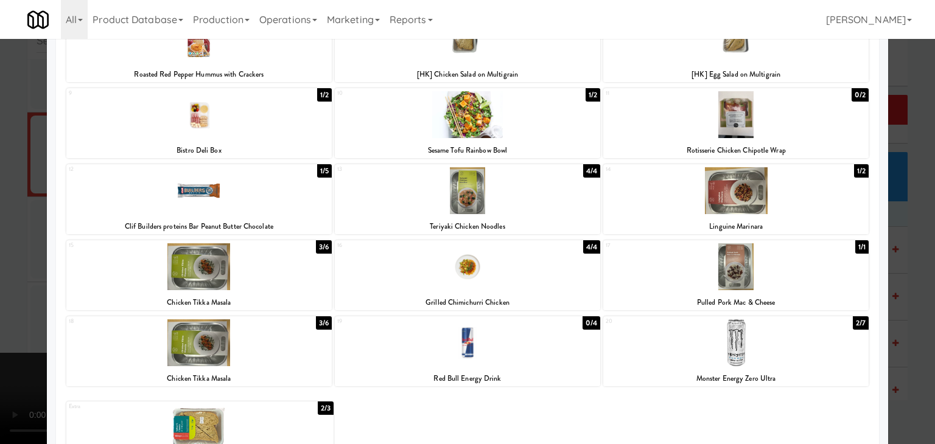
scroll to position [229, 0]
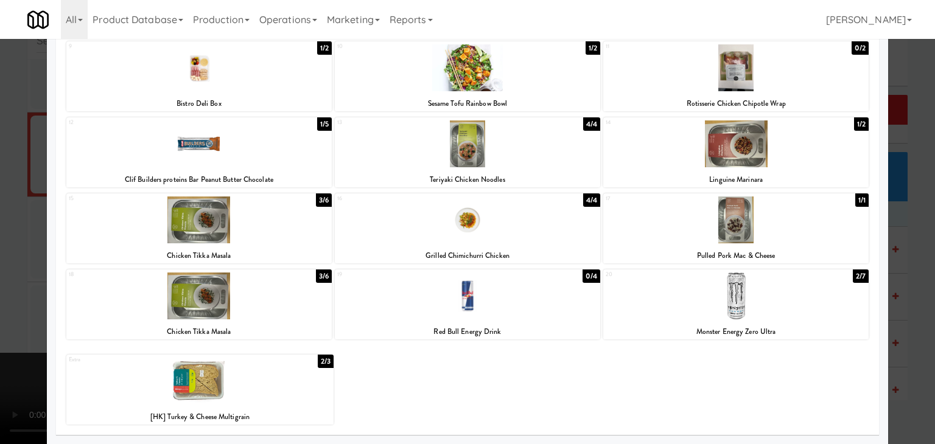
drag, startPoint x: 268, startPoint y: 374, endPoint x: 296, endPoint y: 356, distance: 33.1
click at [268, 373] on div at bounding box center [199, 381] width 267 height 47
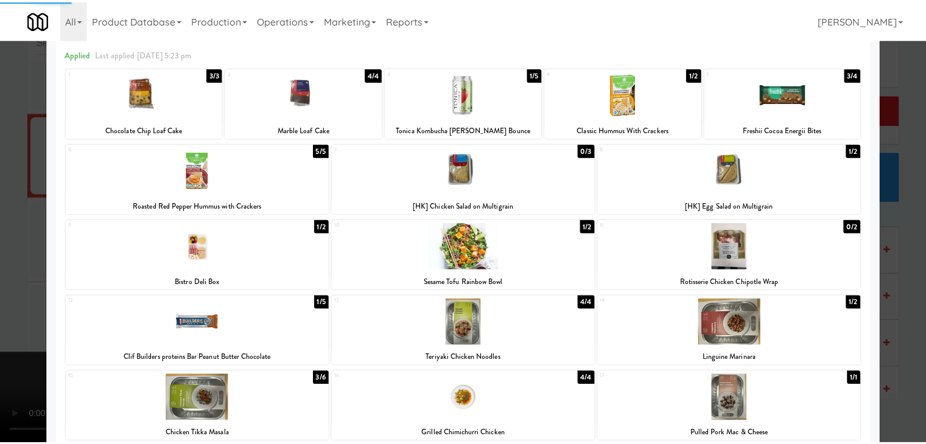
scroll to position [0, 0]
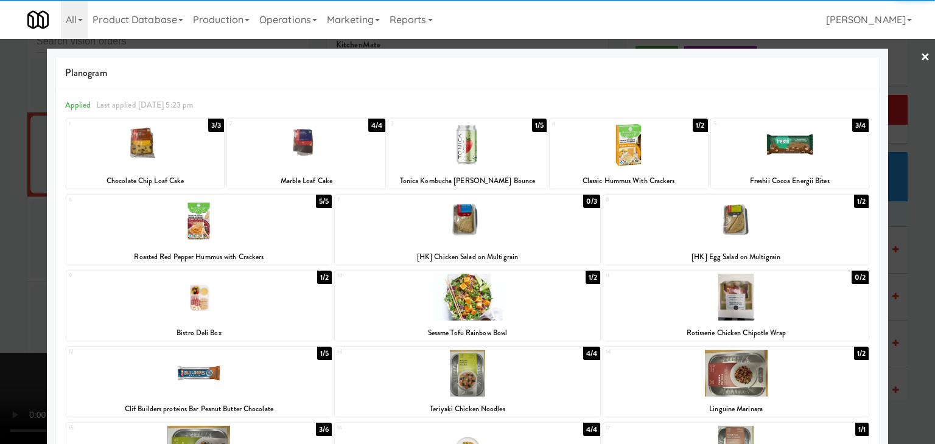
click at [267, 234] on div at bounding box center [198, 221] width 265 height 47
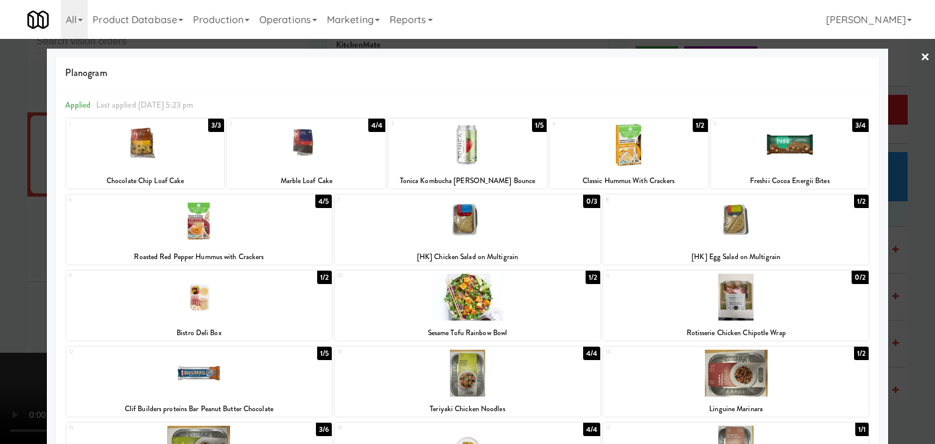
drag, startPoint x: 0, startPoint y: 281, endPoint x: 96, endPoint y: 273, distance: 95.9
click at [1, 281] on div at bounding box center [467, 222] width 935 height 444
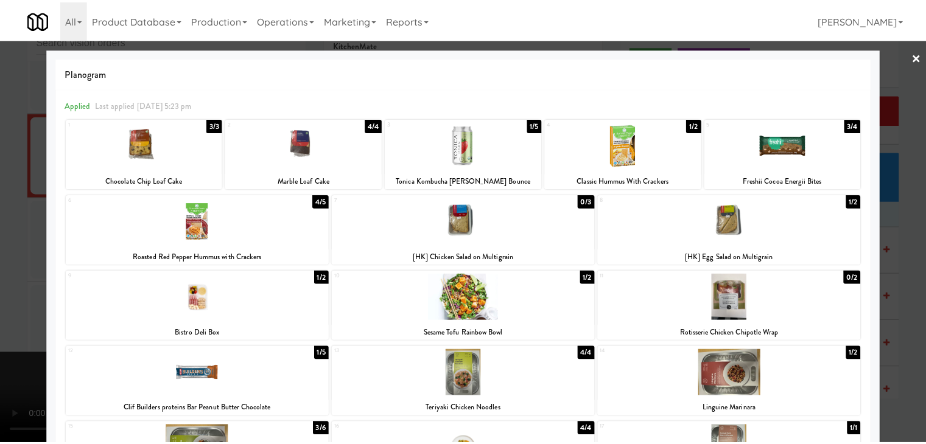
scroll to position [6713, 0]
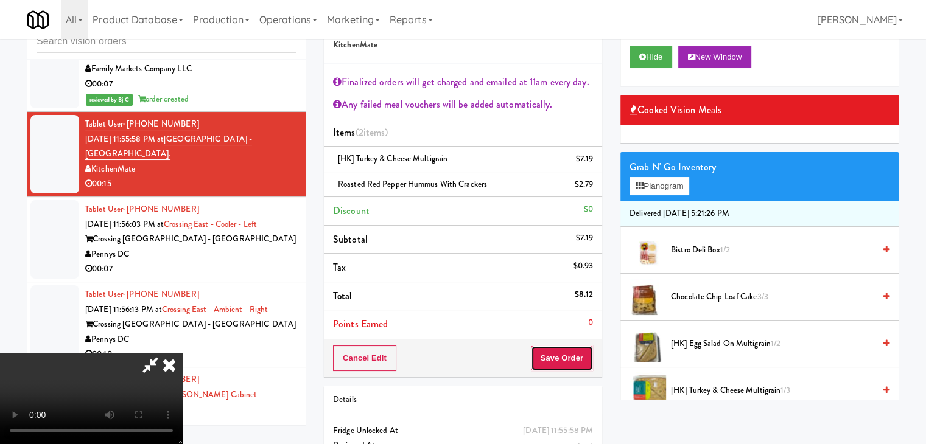
click at [569, 371] on div "Cancel Edit Save Order" at bounding box center [463, 359] width 278 height 38
click at [569, 368] on button "Save Order" at bounding box center [562, 359] width 62 height 26
click at [570, 363] on button "Save Order" at bounding box center [562, 359] width 62 height 26
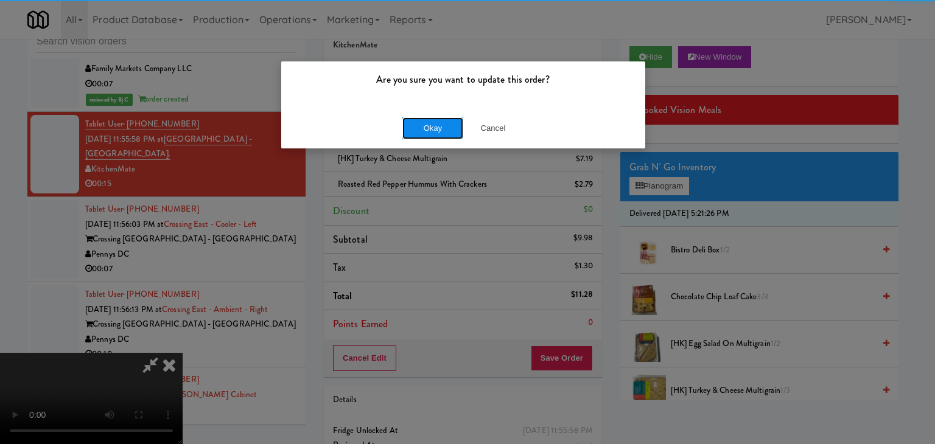
click at [419, 125] on button "Okay" at bounding box center [432, 128] width 61 height 22
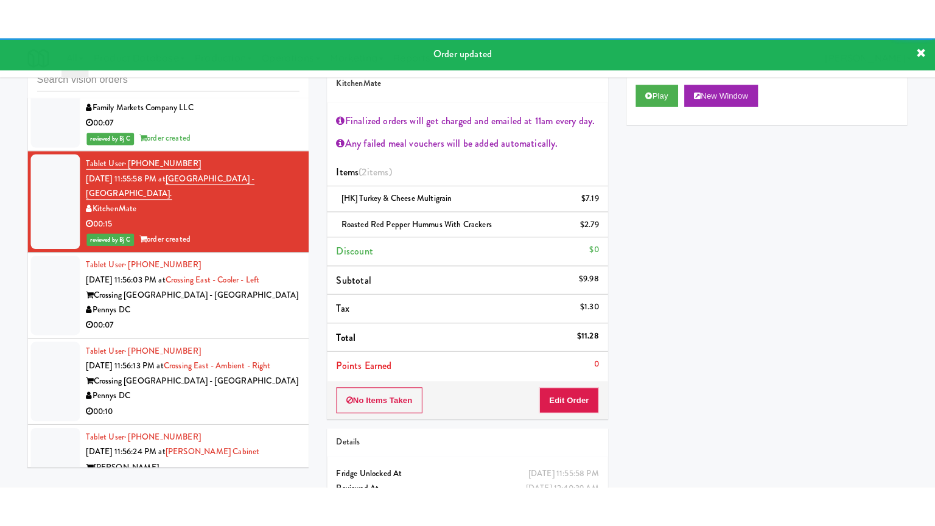
scroll to position [6773, 0]
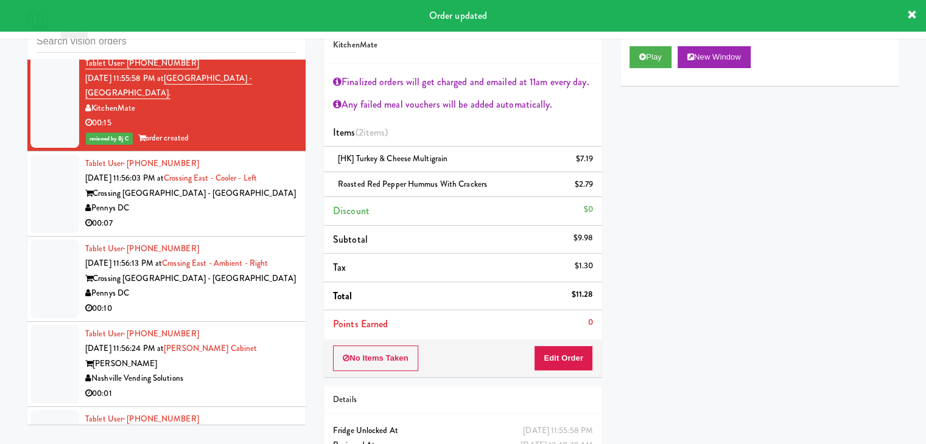
click at [251, 228] on li "Tablet User · (252) 268-2738 [DATE] 11:56:03 PM at [GEOGRAPHIC_DATA] - [GEOGRAP…" at bounding box center [166, 194] width 278 height 85
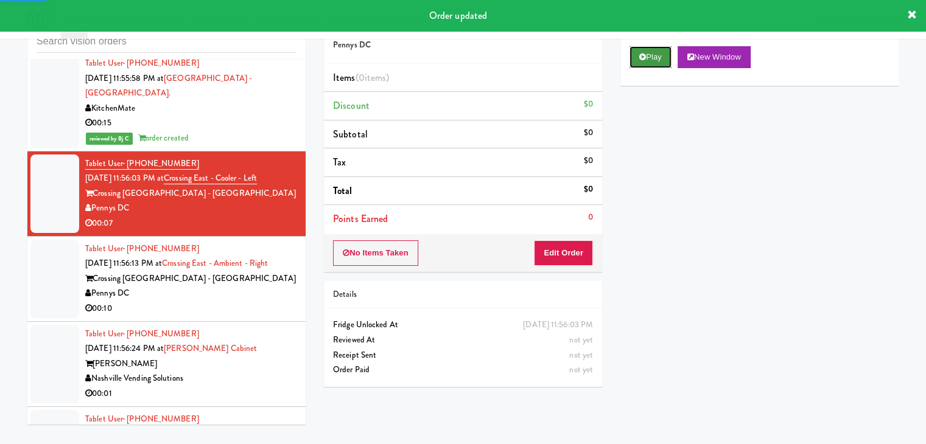
click at [652, 60] on button "Play" at bounding box center [650, 57] width 42 height 22
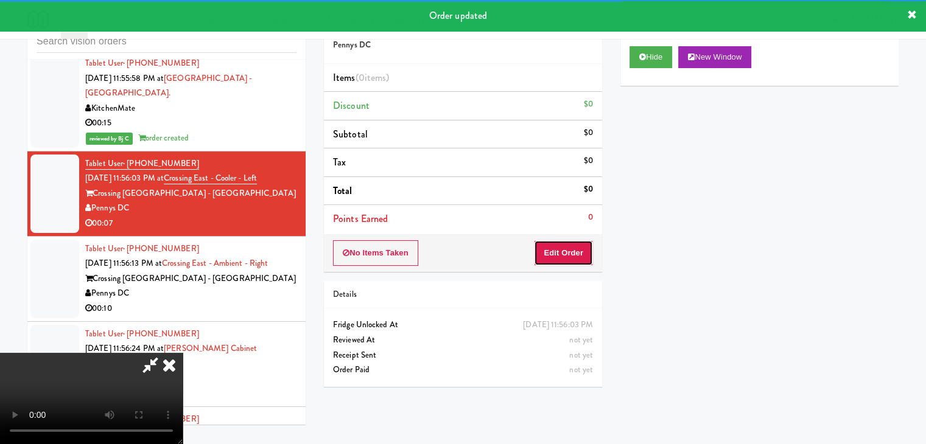
click at [566, 255] on button "Edit Order" at bounding box center [563, 253] width 59 height 26
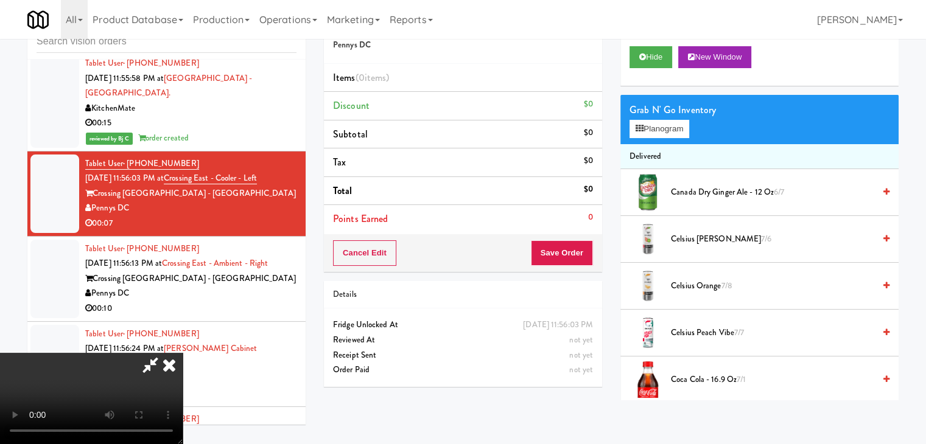
scroll to position [6759, 0]
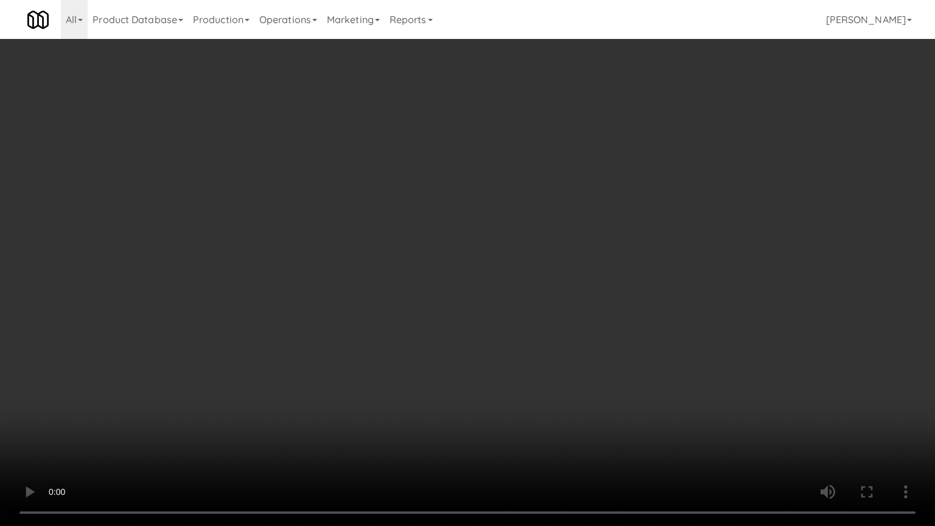
click at [555, 291] on video at bounding box center [467, 263] width 935 height 526
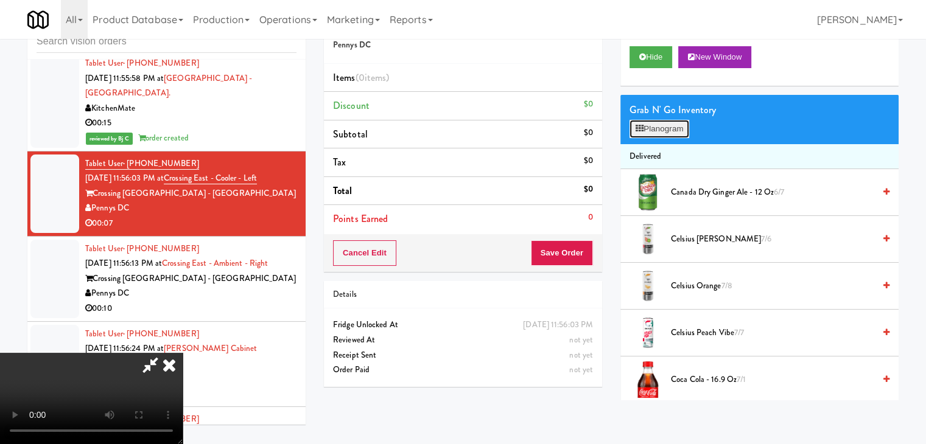
click at [675, 125] on button "Planogram" at bounding box center [659, 129] width 60 height 18
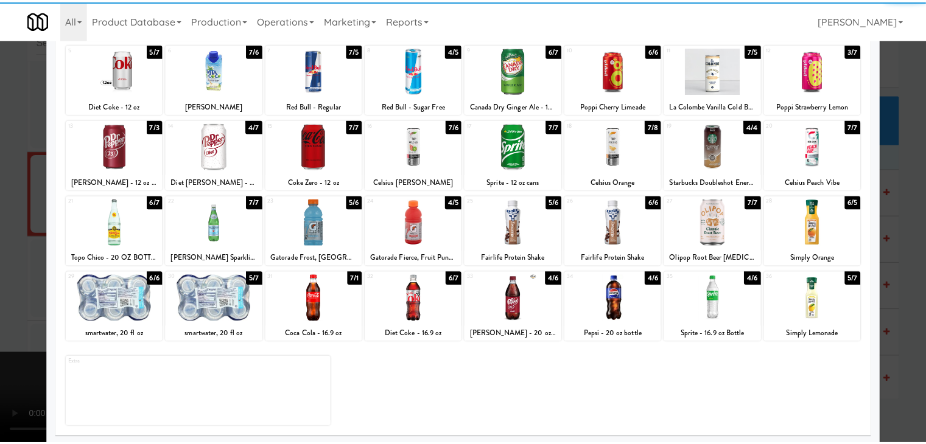
scroll to position [153, 0]
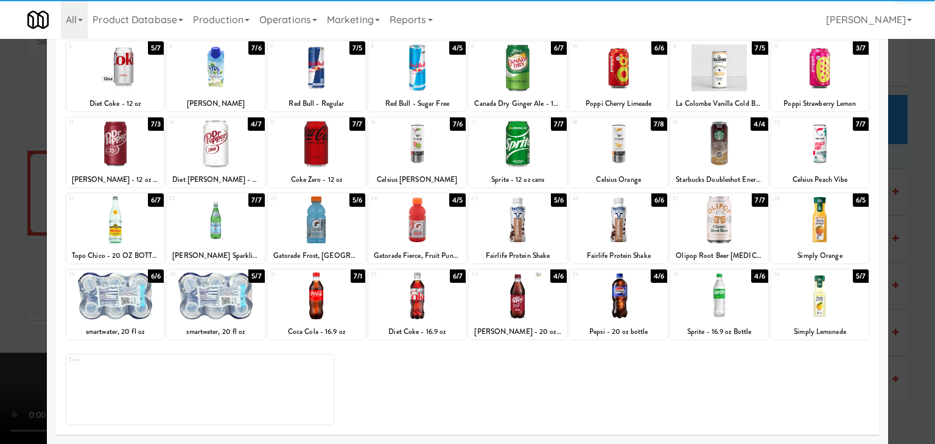
click at [815, 295] on div at bounding box center [819, 296] width 97 height 47
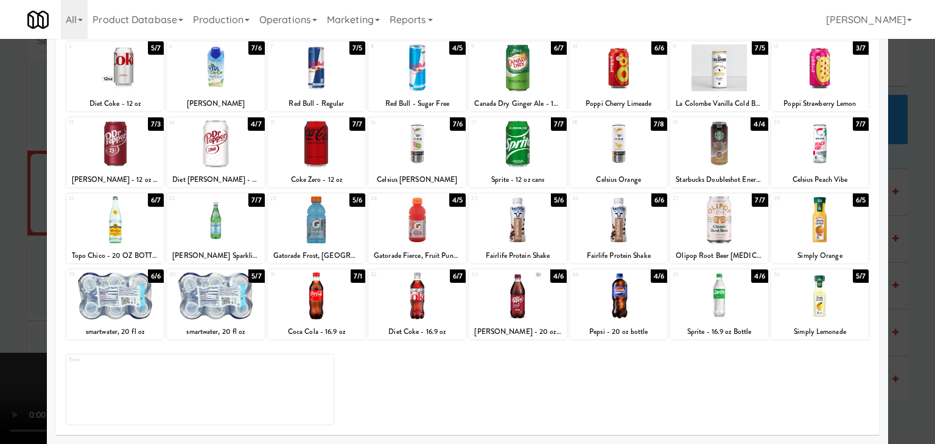
click at [911, 282] on div at bounding box center [467, 222] width 935 height 444
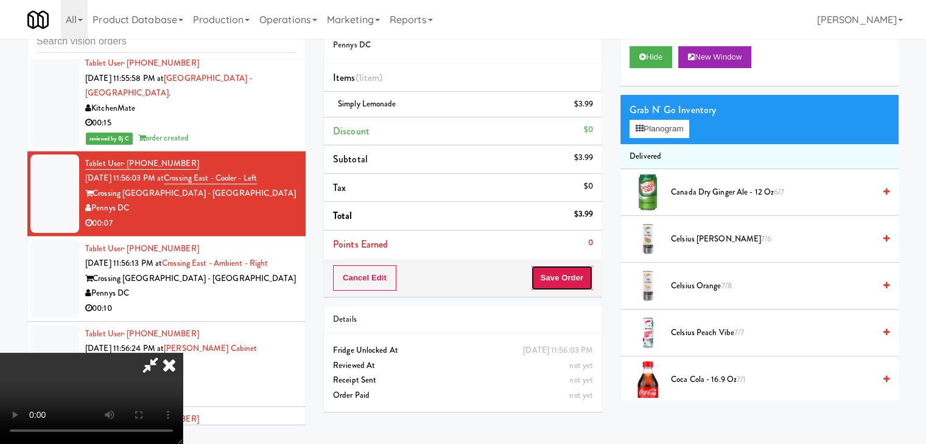
click at [580, 278] on button "Save Order" at bounding box center [562, 278] width 62 height 26
click at [579, 278] on button "Save Order" at bounding box center [562, 278] width 62 height 26
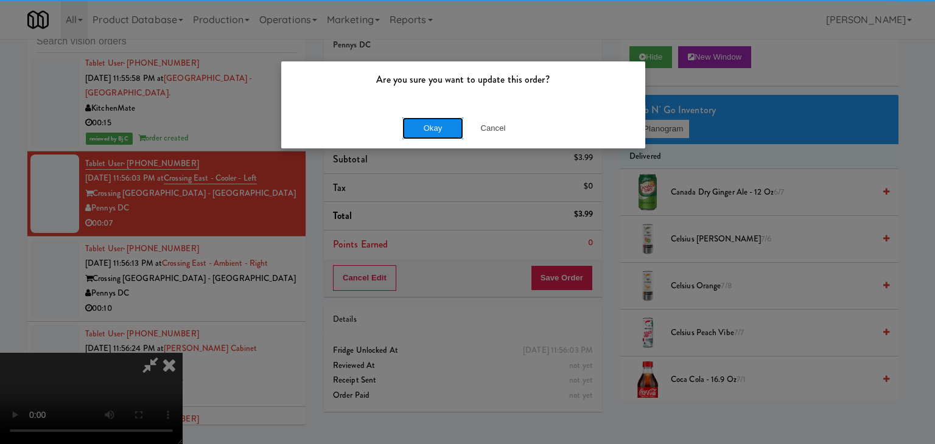
click at [431, 124] on button "Okay" at bounding box center [432, 128] width 61 height 22
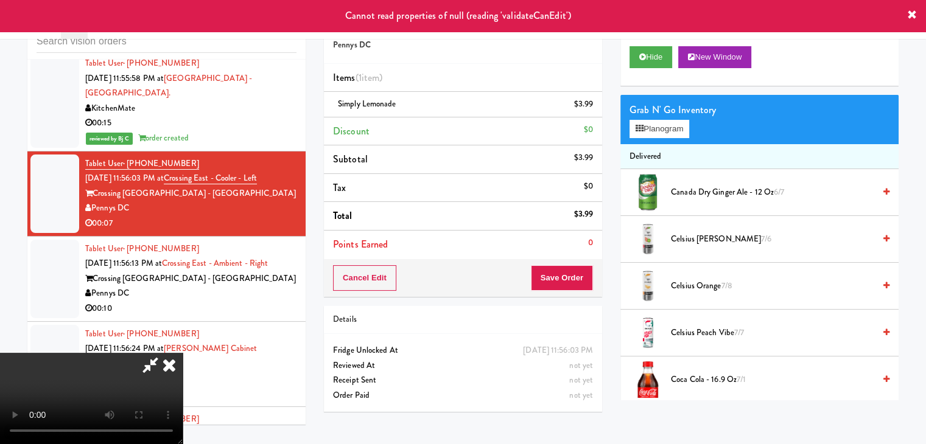
click at [183, 353] on icon at bounding box center [169, 365] width 27 height 24
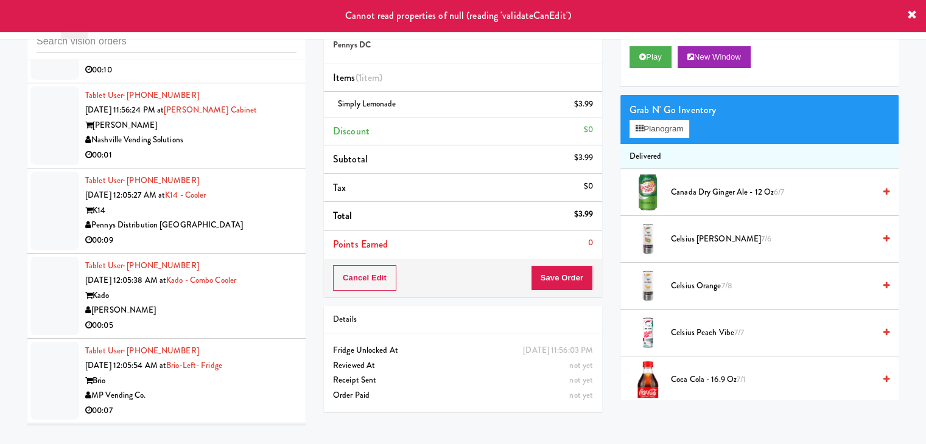
scroll to position [7017, 0]
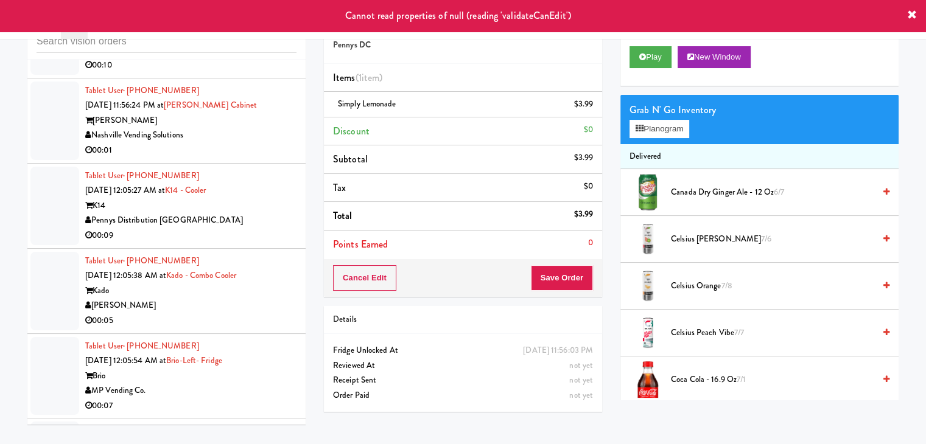
click at [258, 228] on div "00:09" at bounding box center [190, 235] width 211 height 15
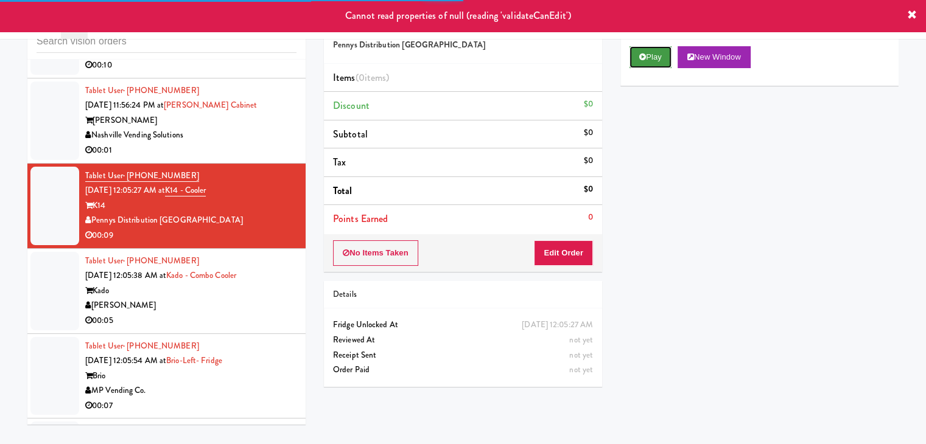
click at [657, 57] on button "Play" at bounding box center [650, 57] width 42 height 22
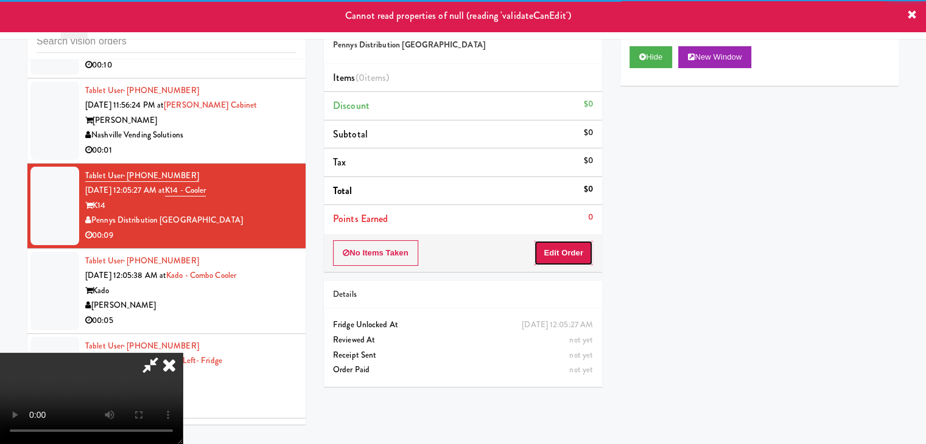
click at [570, 246] on button "Edit Order" at bounding box center [563, 253] width 59 height 26
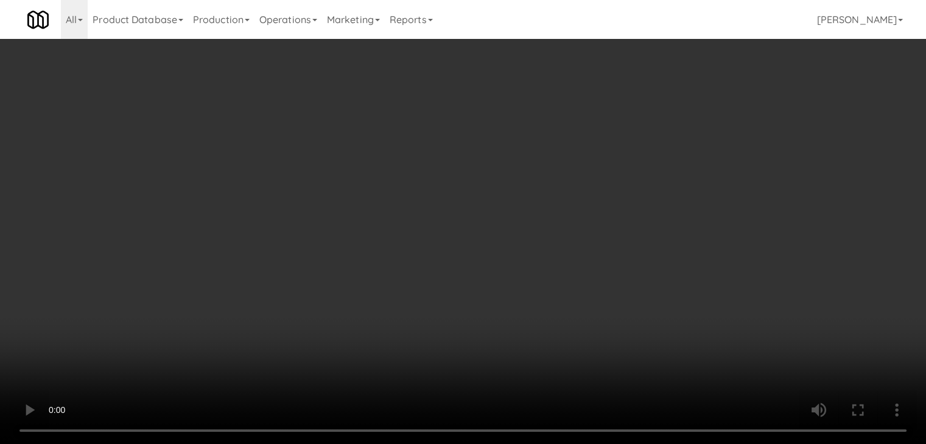
scroll to position [7002, 0]
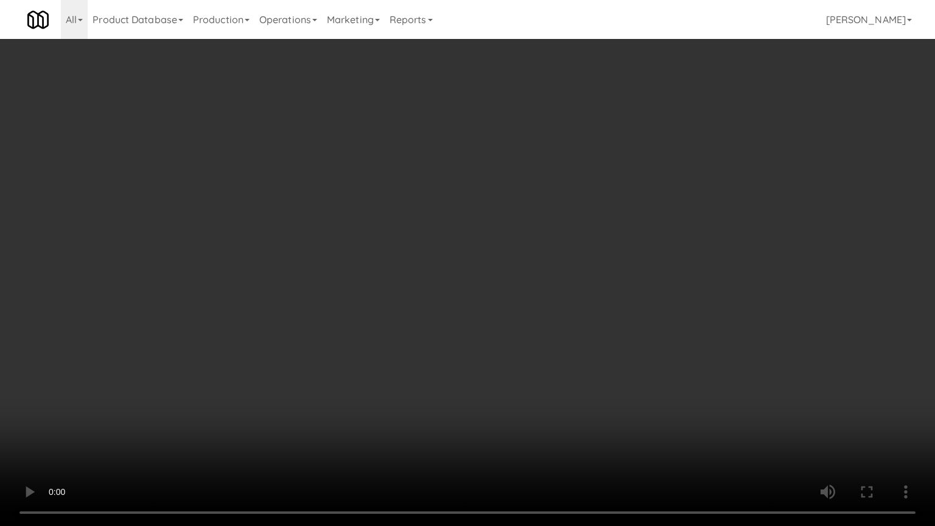
click at [543, 347] on video at bounding box center [467, 263] width 935 height 526
drag, startPoint x: 545, startPoint y: 350, endPoint x: 540, endPoint y: 358, distance: 9.6
click at [545, 351] on video at bounding box center [467, 263] width 935 height 526
click at [605, 347] on video at bounding box center [467, 263] width 935 height 526
drag, startPoint x: 605, startPoint y: 347, endPoint x: 607, endPoint y: 341, distance: 6.6
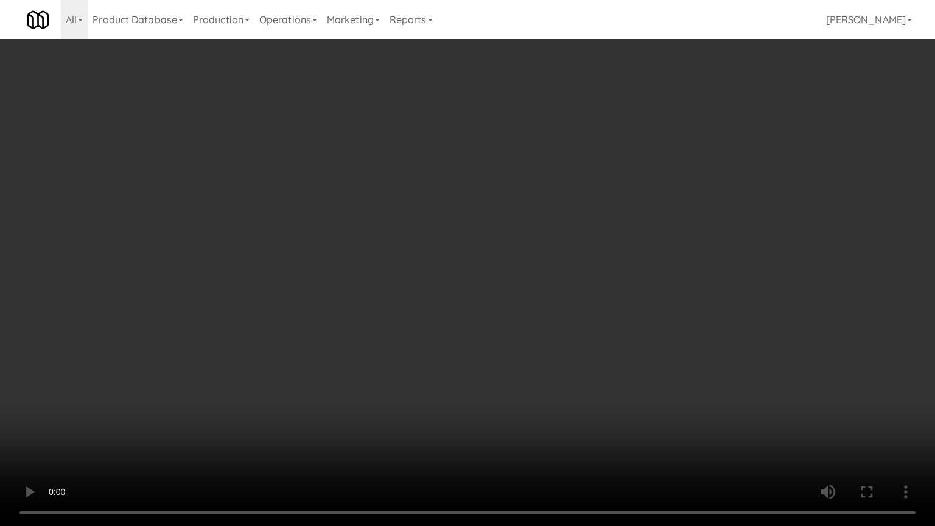
click at [607, 341] on video at bounding box center [467, 263] width 935 height 526
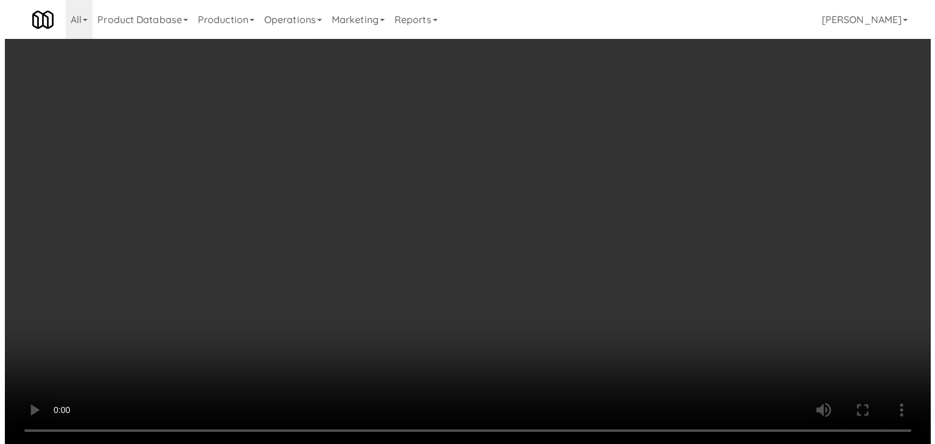
scroll to position [7017, 0]
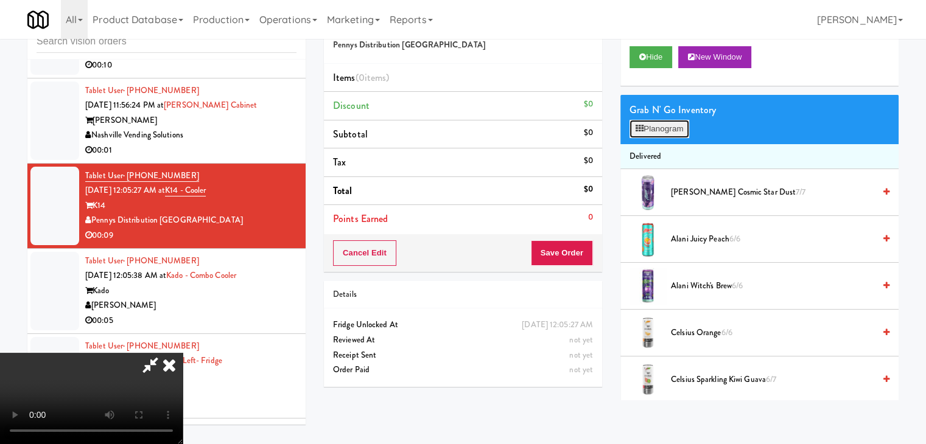
click at [670, 133] on button "Planogram" at bounding box center [659, 129] width 60 height 18
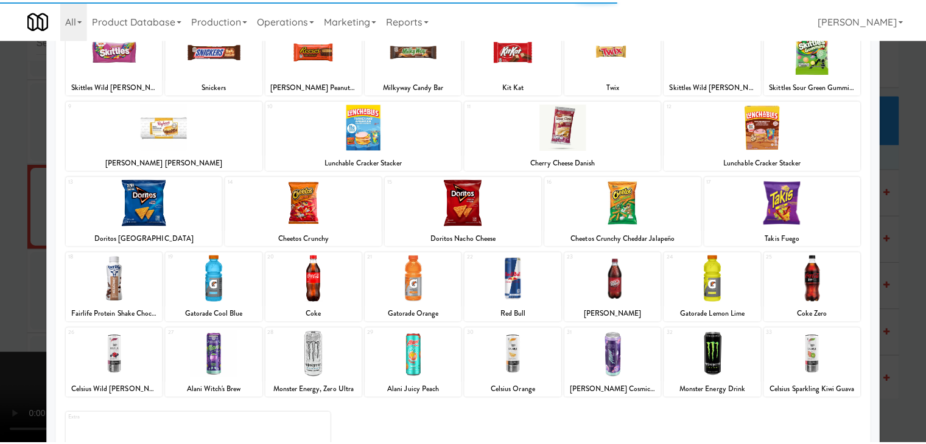
scroll to position [122, 0]
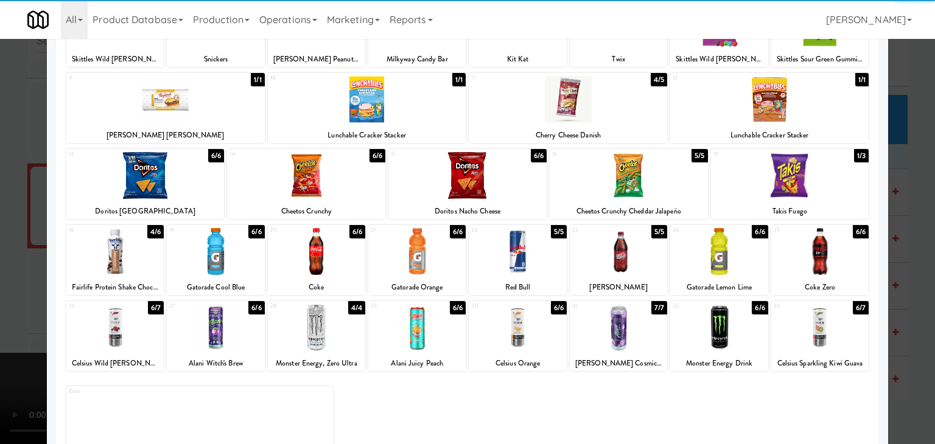
click at [148, 252] on div at bounding box center [114, 251] width 97 height 47
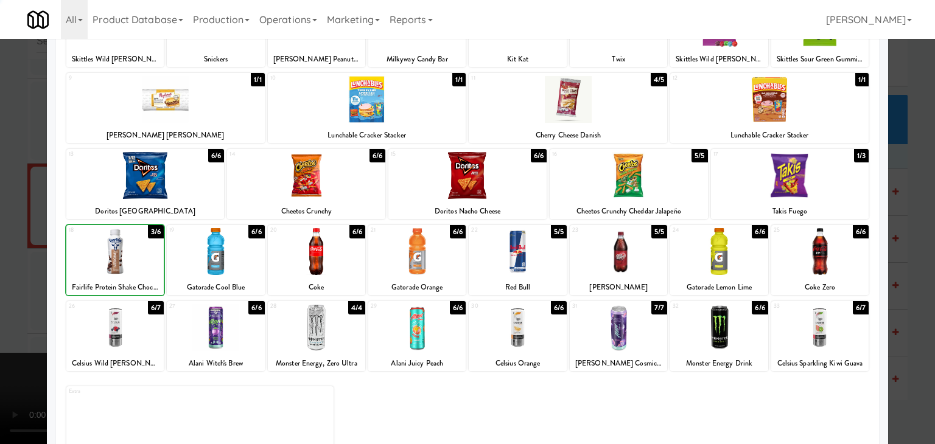
click at [148, 252] on div at bounding box center [114, 251] width 97 height 47
click at [158, 195] on div at bounding box center [145, 175] width 158 height 47
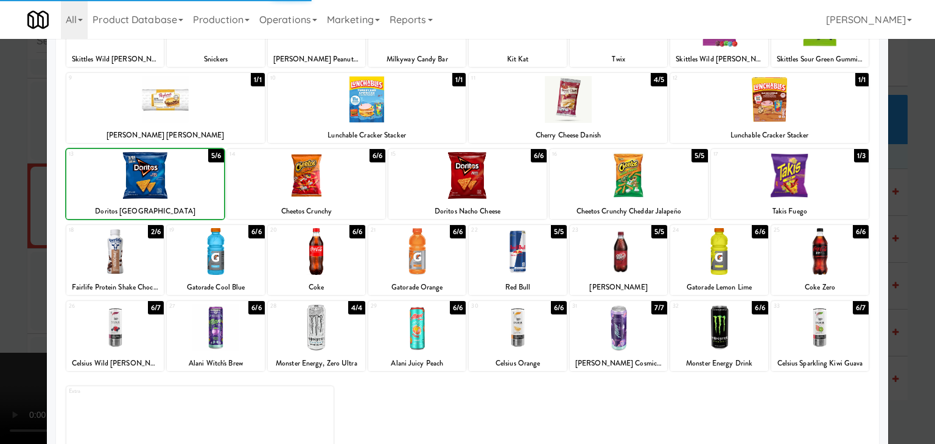
drag, startPoint x: 0, startPoint y: 274, endPoint x: 169, endPoint y: 280, distance: 168.7
click at [2, 274] on div at bounding box center [467, 222] width 935 height 444
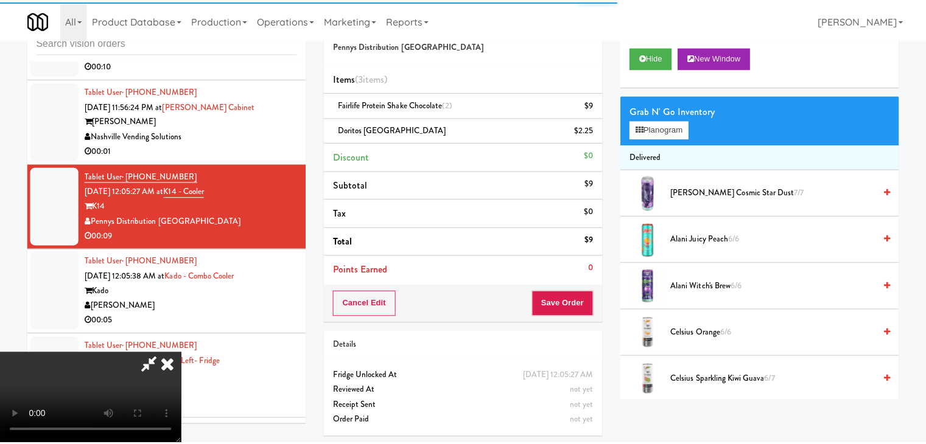
scroll to position [7017, 0]
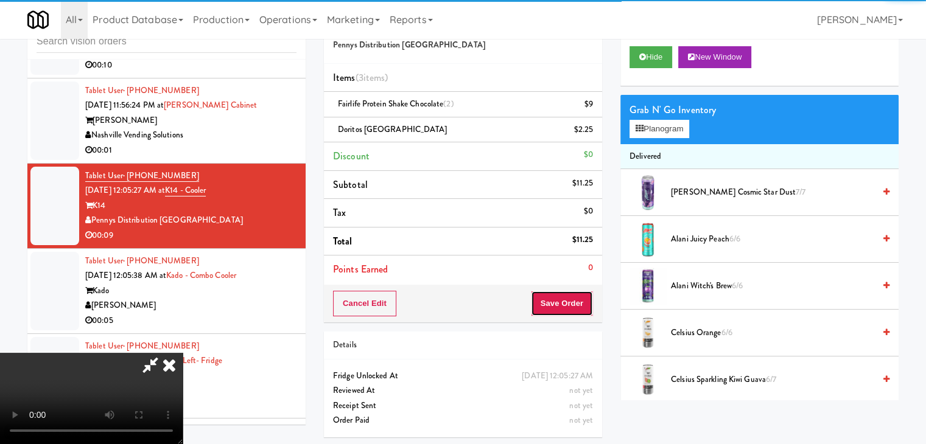
click at [562, 298] on button "Save Order" at bounding box center [562, 304] width 62 height 26
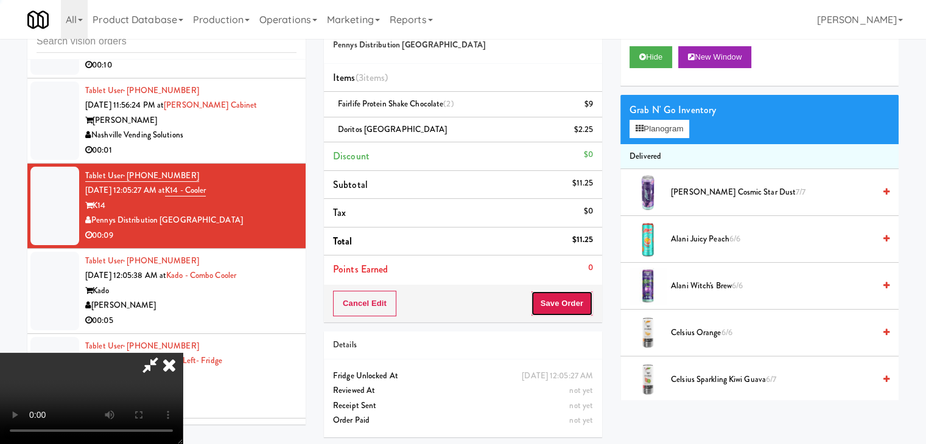
click at [564, 298] on button "Save Order" at bounding box center [562, 304] width 62 height 26
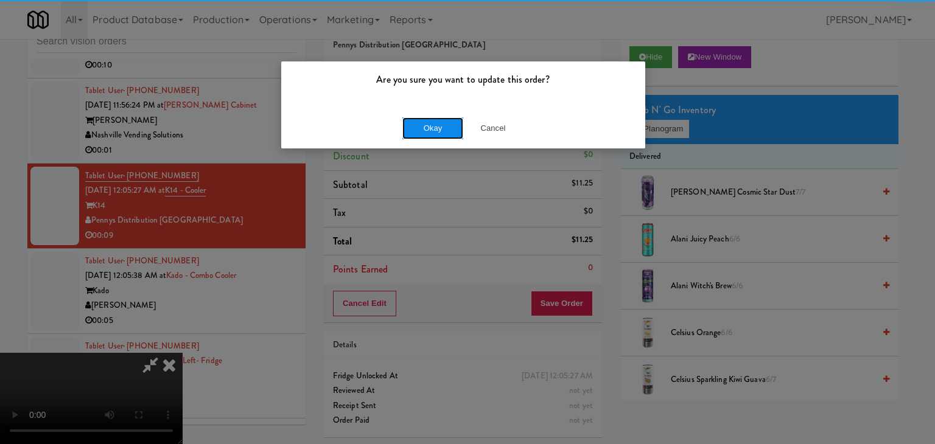
click at [436, 123] on button "Okay" at bounding box center [432, 128] width 61 height 22
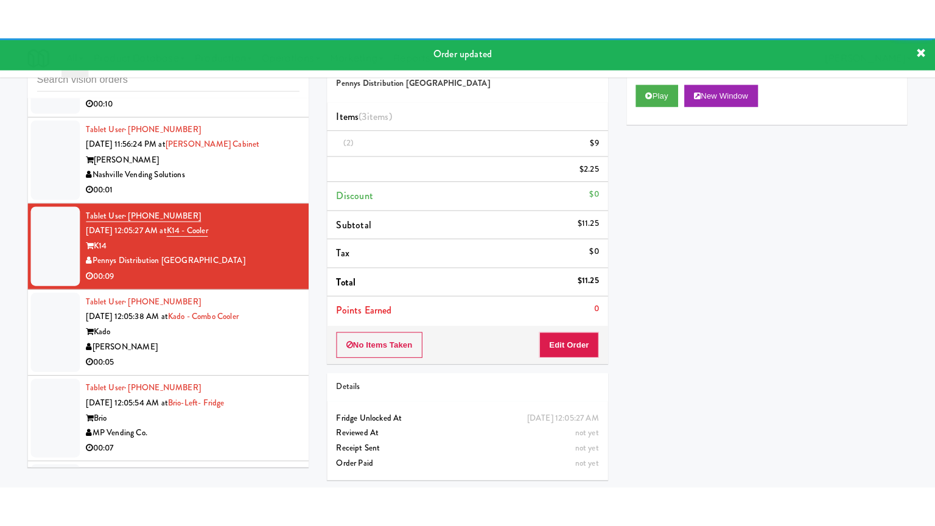
scroll to position [7078, 0]
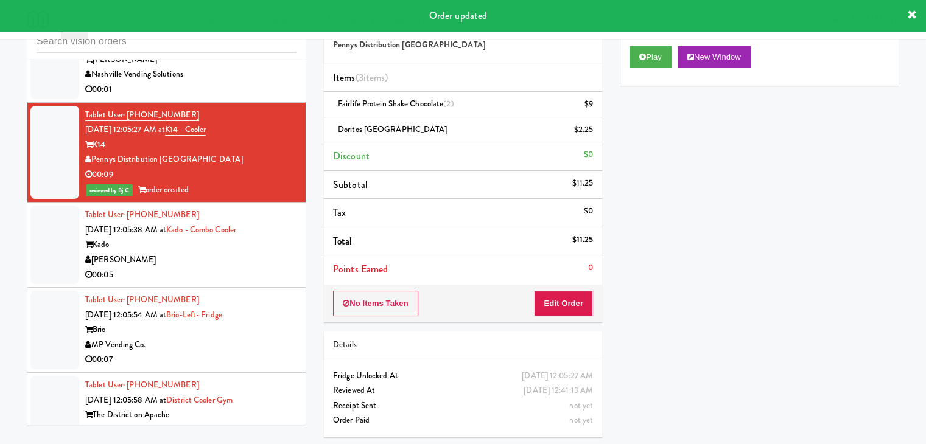
drag, startPoint x: 236, startPoint y: 246, endPoint x: 228, endPoint y: 267, distance: 21.6
click at [236, 251] on div "Tablet User · (503) 551-1331 [DATE] 12:05:38 AM at Kado - Combo Cooler [PERSON_…" at bounding box center [190, 245] width 211 height 75
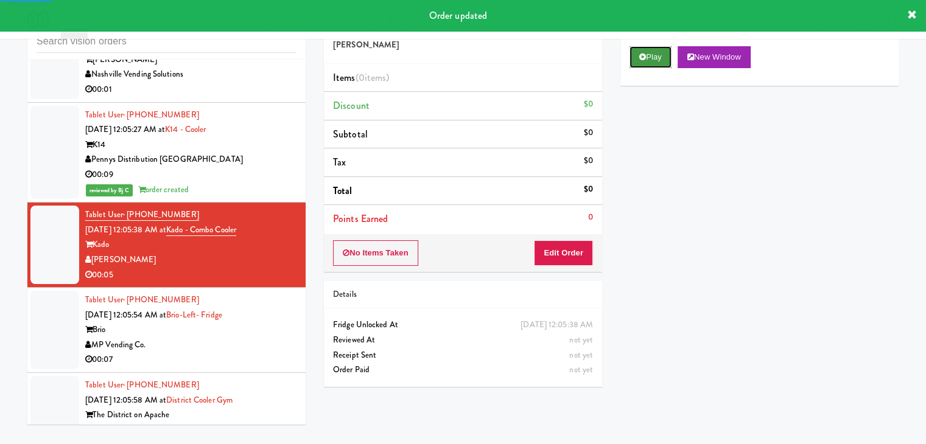
click at [638, 54] on button "Play" at bounding box center [650, 57] width 42 height 22
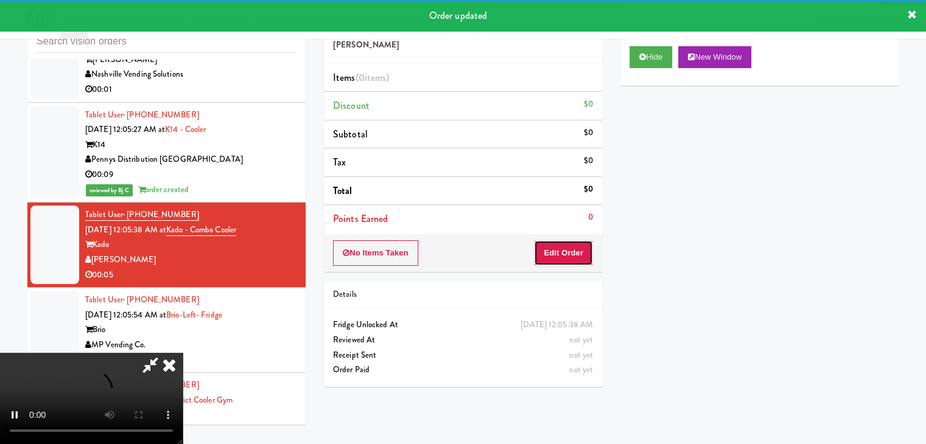
click at [582, 243] on button "Edit Order" at bounding box center [563, 253] width 59 height 26
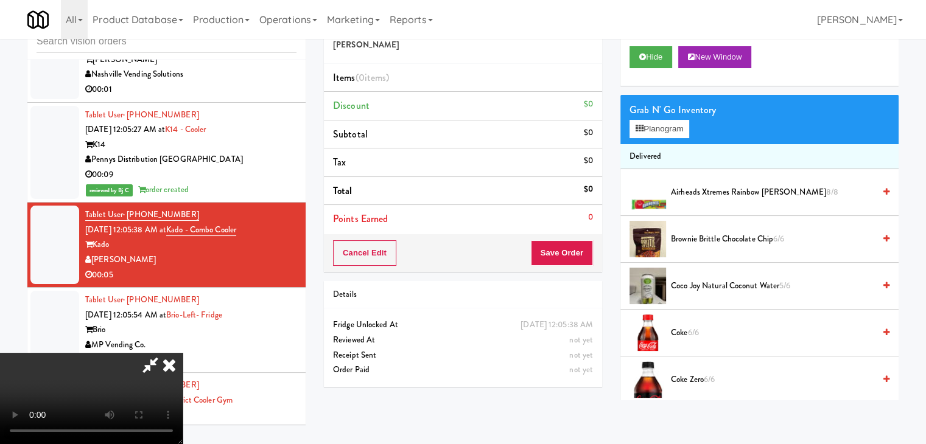
scroll to position [7062, 0]
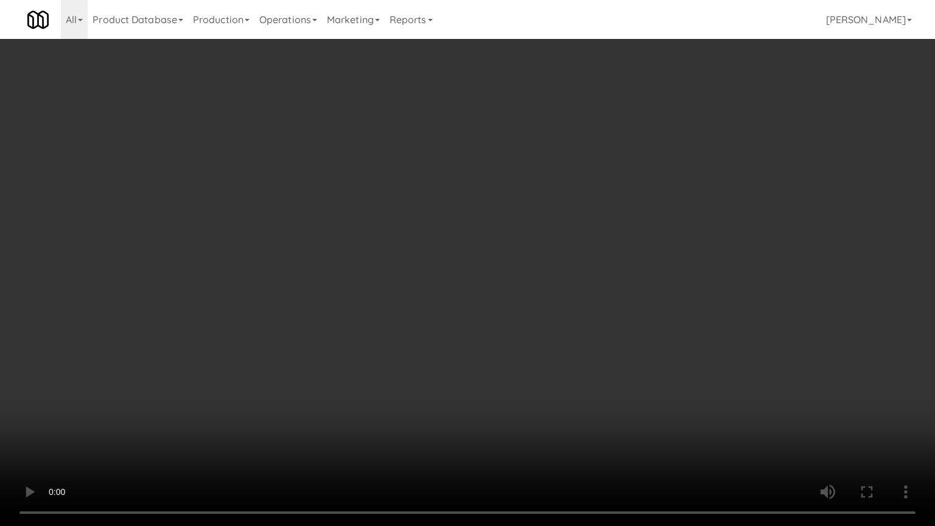
click at [599, 343] on video at bounding box center [467, 263] width 935 height 526
drag, startPoint x: 599, startPoint y: 343, endPoint x: 667, endPoint y: 220, distance: 140.0
click at [601, 335] on video at bounding box center [467, 263] width 935 height 526
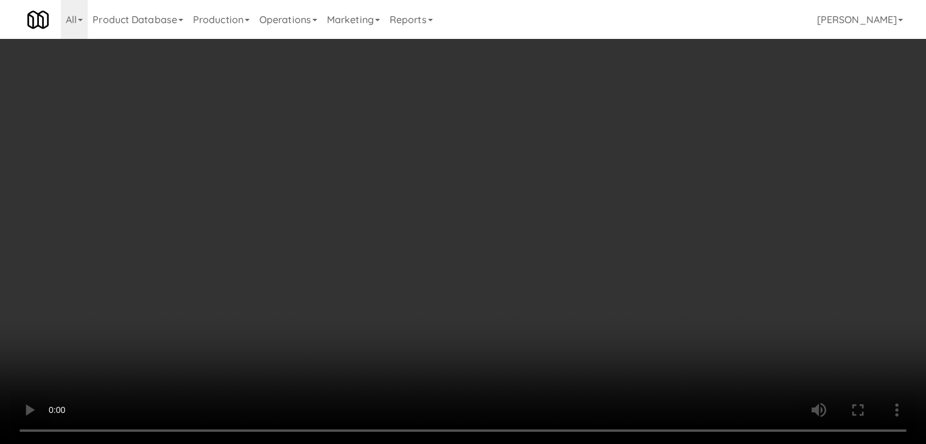
click at [671, 130] on button "Planogram" at bounding box center [659, 129] width 60 height 18
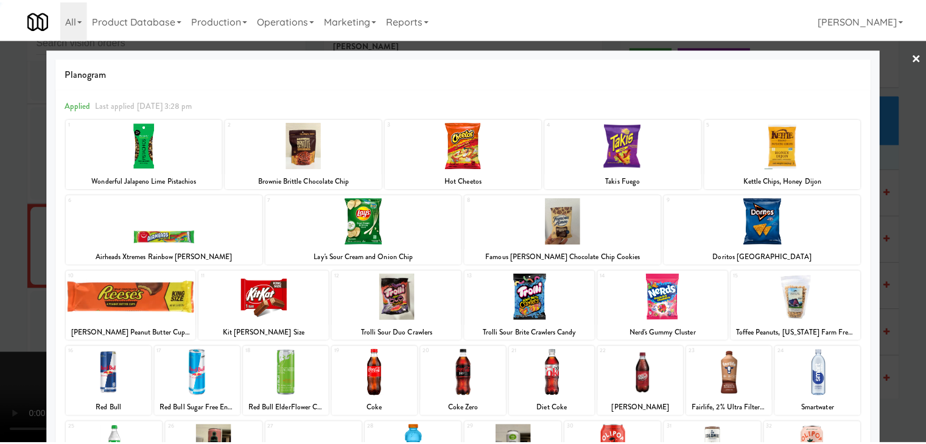
scroll to position [153, 0]
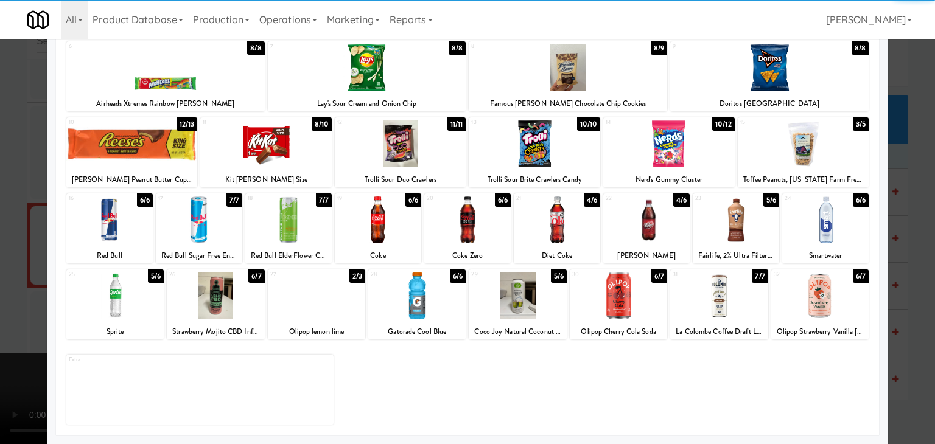
click at [825, 294] on div at bounding box center [819, 296] width 97 height 47
click at [19, 211] on div at bounding box center [467, 222] width 935 height 444
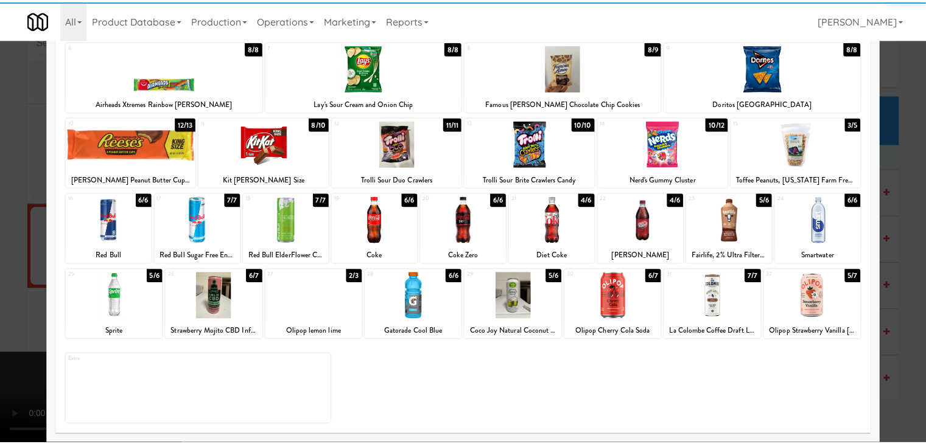
scroll to position [7078, 0]
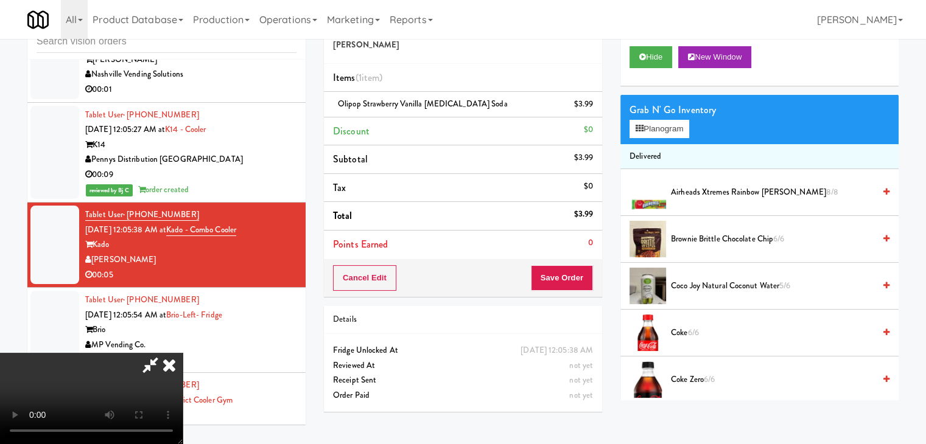
drag, startPoint x: 593, startPoint y: 289, endPoint x: 589, endPoint y: 283, distance: 7.1
click at [592, 288] on div "Cancel Edit Save Order" at bounding box center [463, 278] width 278 height 38
click at [589, 283] on button "Save Order" at bounding box center [562, 278] width 62 height 26
click at [588, 283] on button "Save Order" at bounding box center [562, 278] width 62 height 26
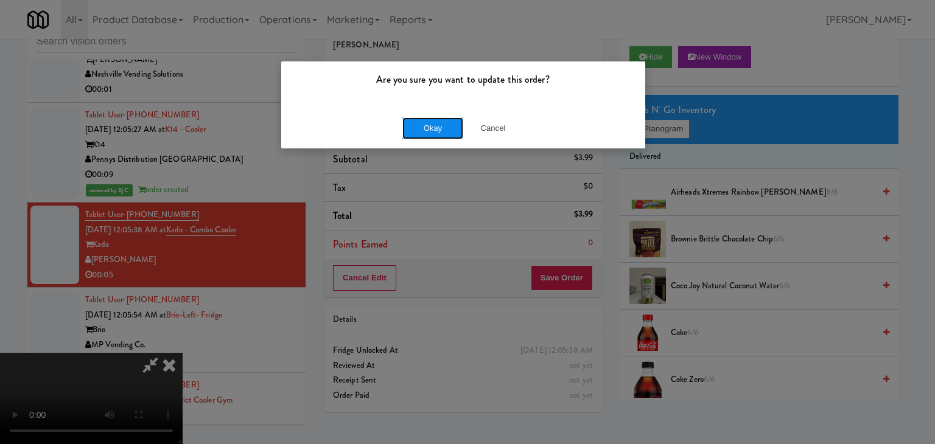
click at [435, 131] on button "Okay" at bounding box center [432, 128] width 61 height 22
click at [435, 128] on div "Okay Cancel" at bounding box center [463, 128] width 364 height 41
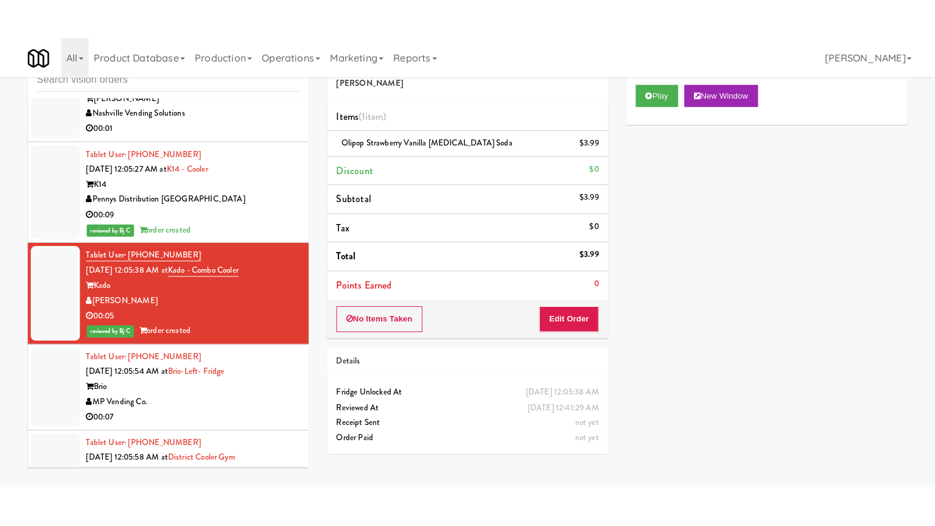
scroll to position [7139, 0]
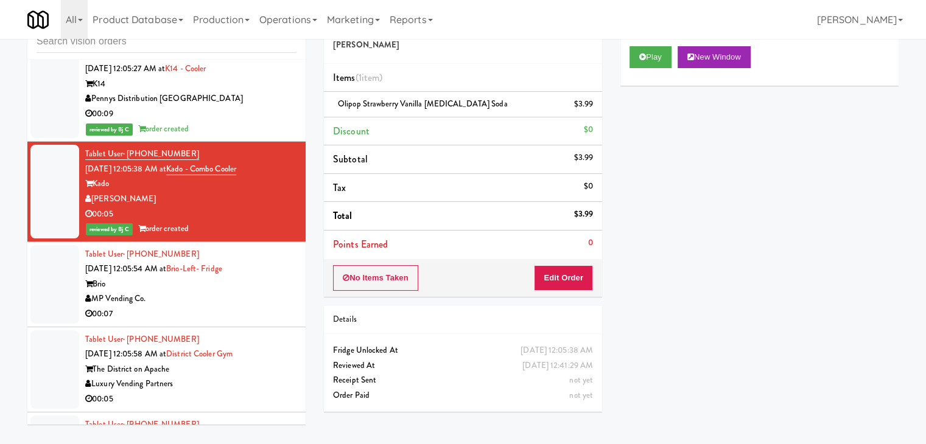
click at [204, 293] on div "MP Vending Co." at bounding box center [190, 299] width 211 height 15
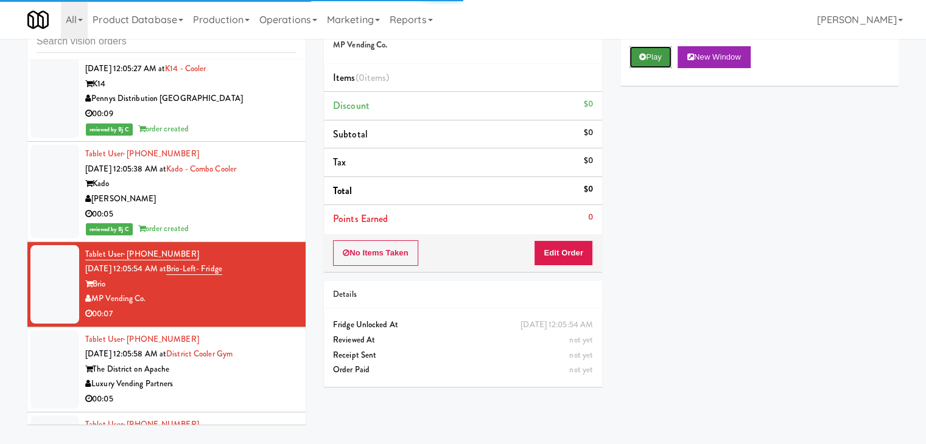
click at [637, 63] on button "Play" at bounding box center [650, 57] width 42 height 22
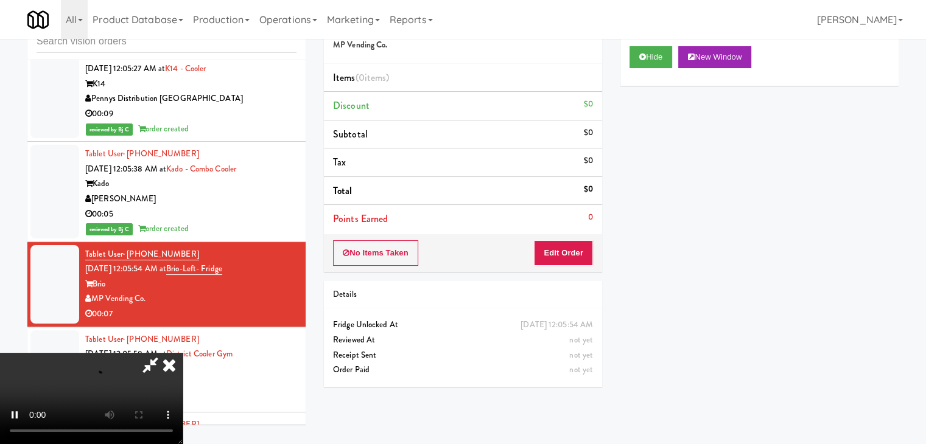
click at [565, 239] on div "No Items Taken Edit Order" at bounding box center [463, 253] width 278 height 38
click at [558, 247] on button "Edit Order" at bounding box center [563, 253] width 59 height 26
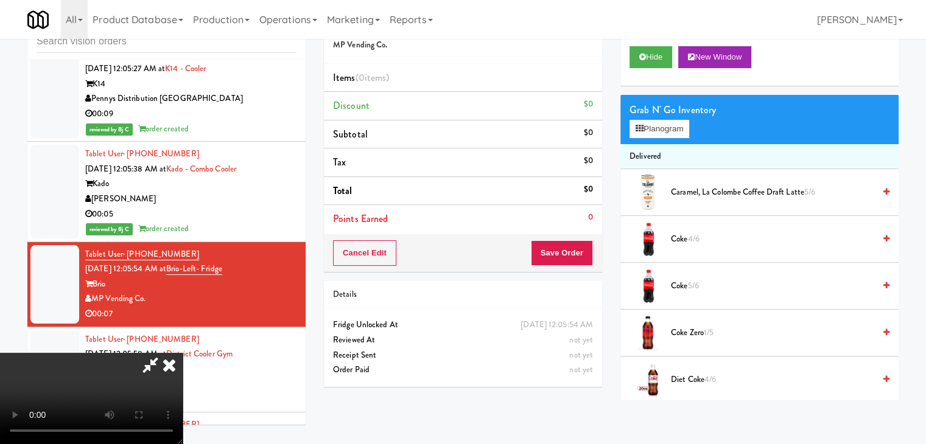
click at [183, 367] on video at bounding box center [91, 398] width 183 height 91
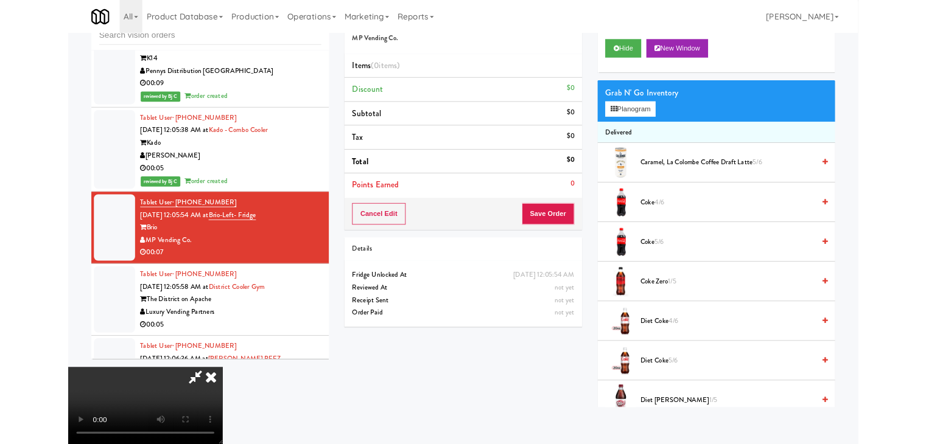
scroll to position [7123, 0]
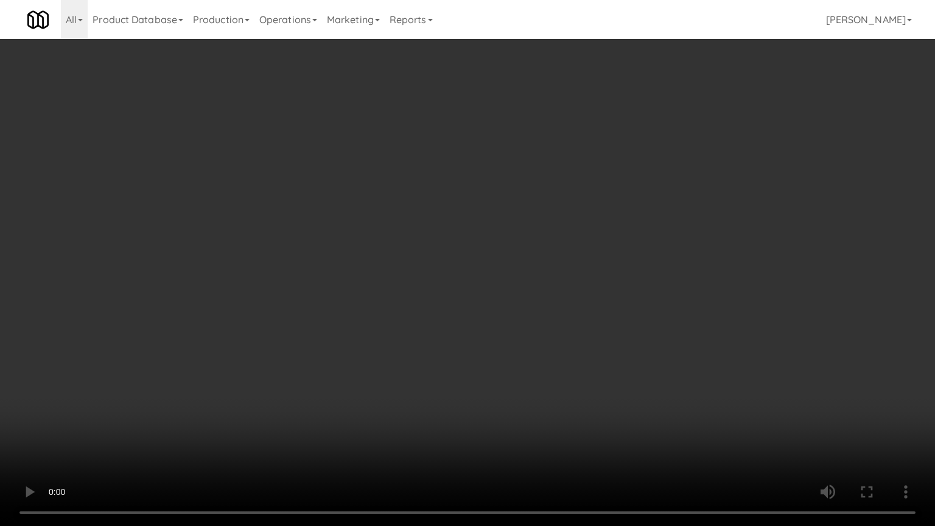
click at [588, 345] on video at bounding box center [467, 263] width 935 height 526
click at [592, 341] on video at bounding box center [467, 263] width 935 height 526
click at [593, 341] on video at bounding box center [467, 263] width 935 height 526
click at [590, 346] on video at bounding box center [467, 263] width 935 height 526
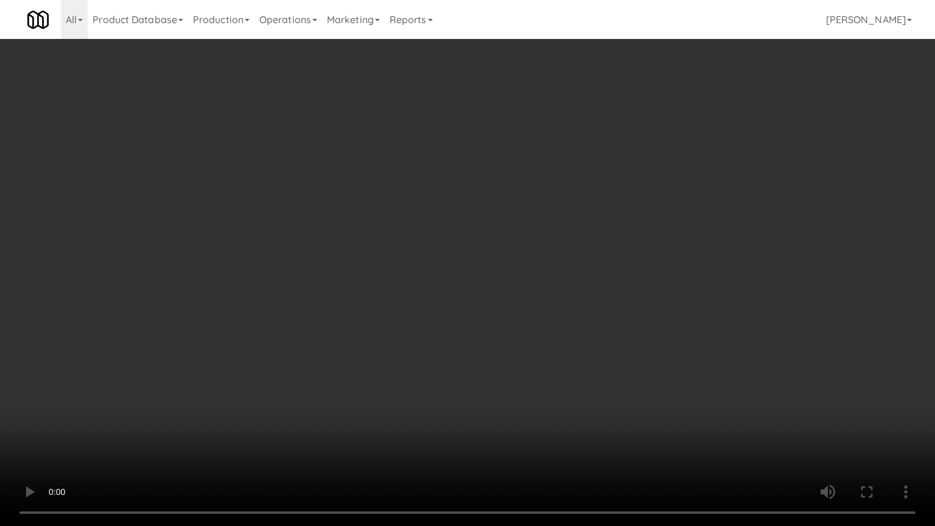
click at [590, 346] on video at bounding box center [467, 263] width 935 height 526
click at [598, 338] on video at bounding box center [467, 263] width 935 height 526
click at [598, 336] on video at bounding box center [467, 263] width 935 height 526
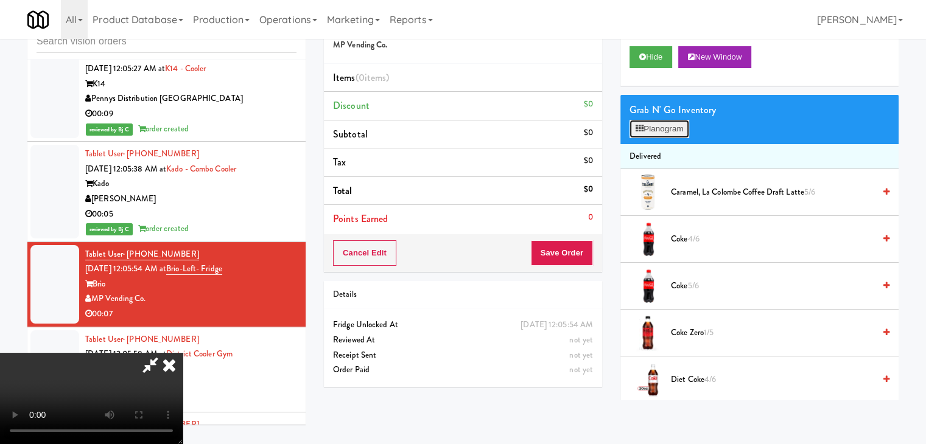
click at [665, 127] on button "Planogram" at bounding box center [659, 129] width 60 height 18
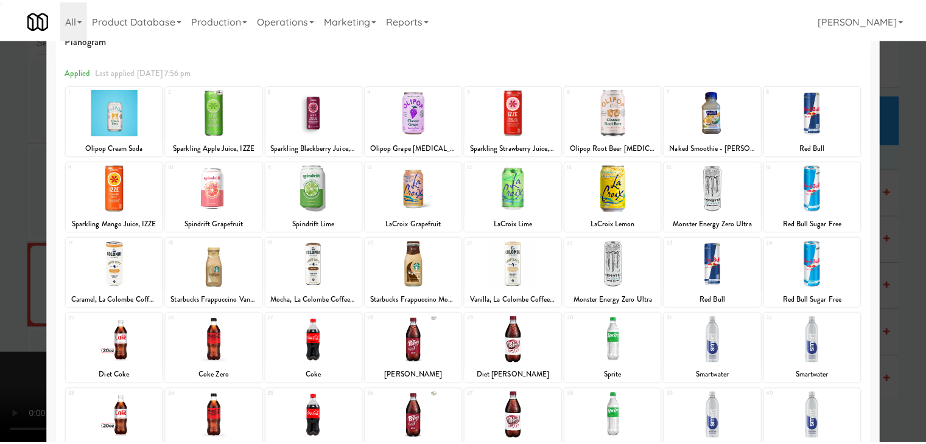
scroll to position [153, 0]
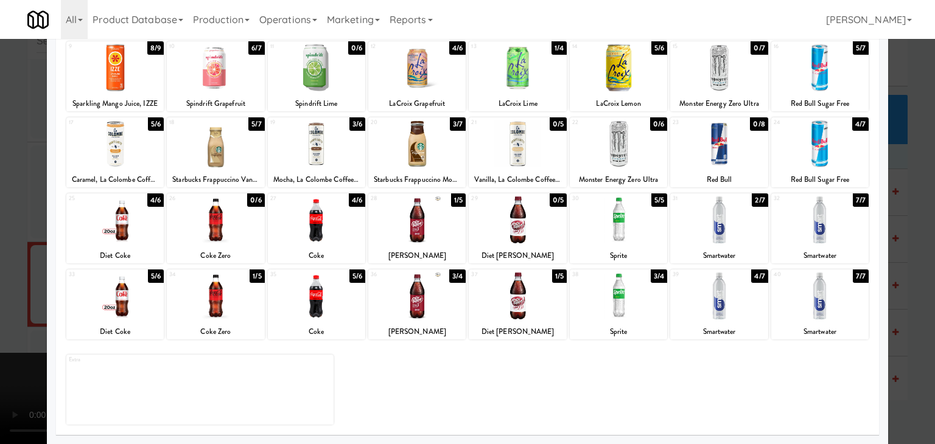
click at [127, 304] on div at bounding box center [114, 296] width 97 height 47
click at [0, 290] on div at bounding box center [467, 222] width 935 height 444
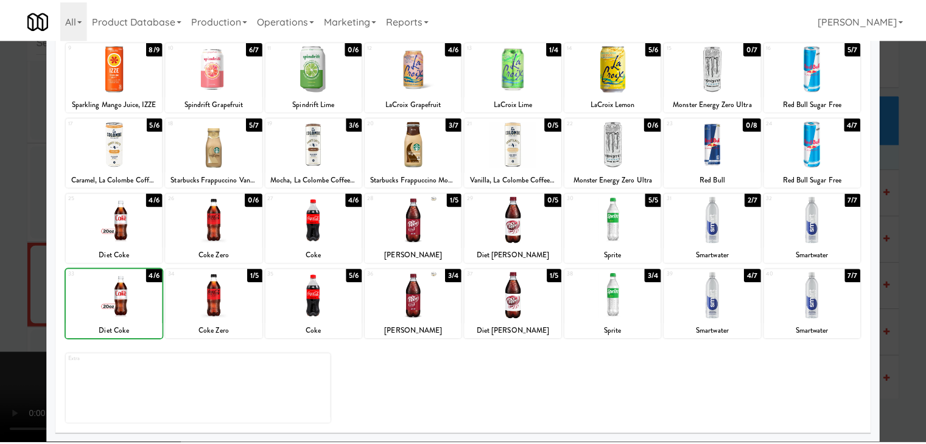
scroll to position [7139, 0]
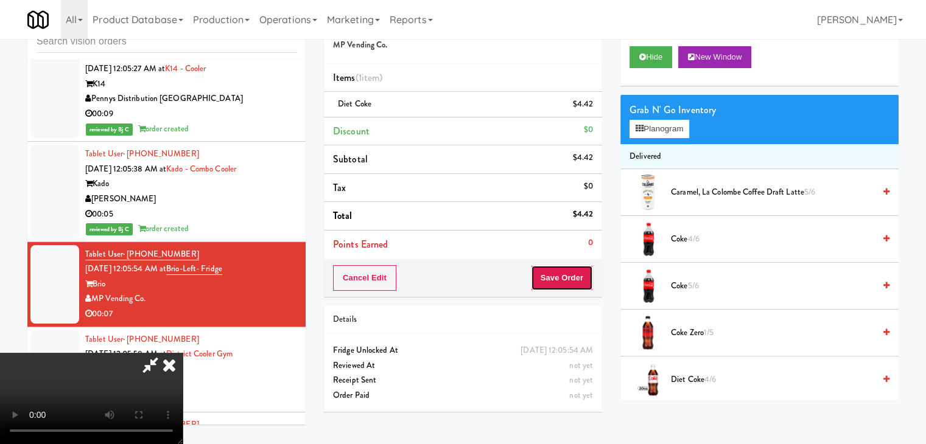
click at [562, 278] on button "Save Order" at bounding box center [562, 278] width 62 height 26
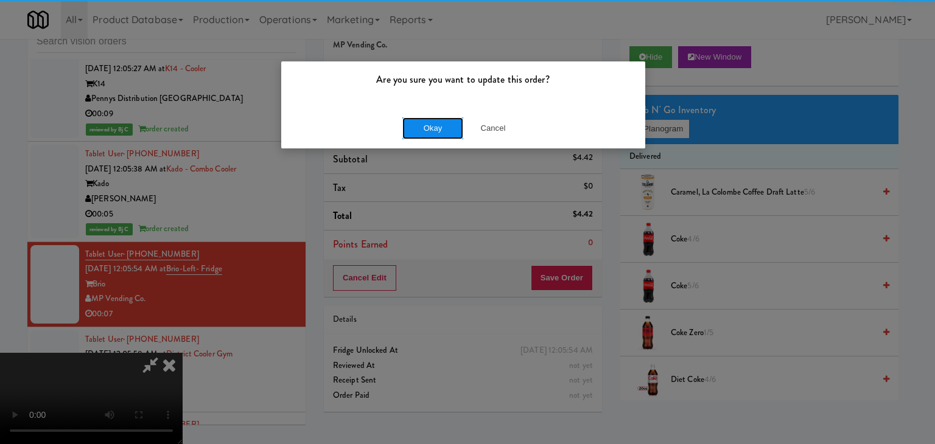
click at [455, 119] on button "Okay" at bounding box center [432, 128] width 61 height 22
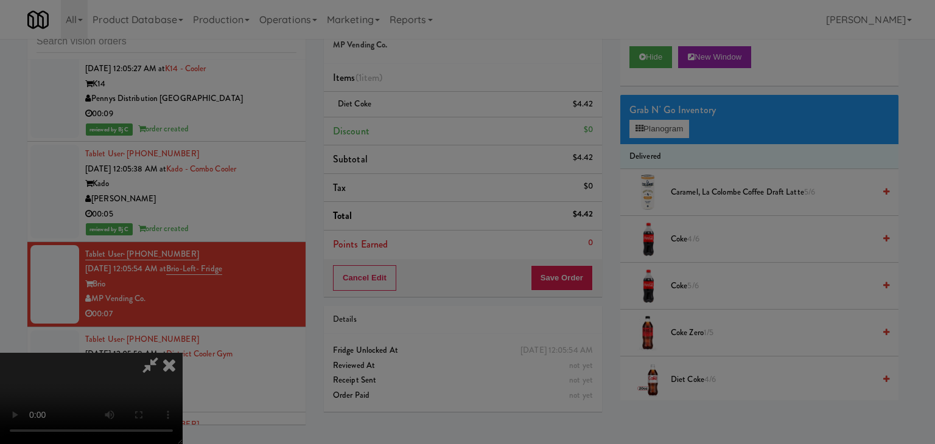
click at [455, 117] on button "Okay" at bounding box center [432, 106] width 61 height 22
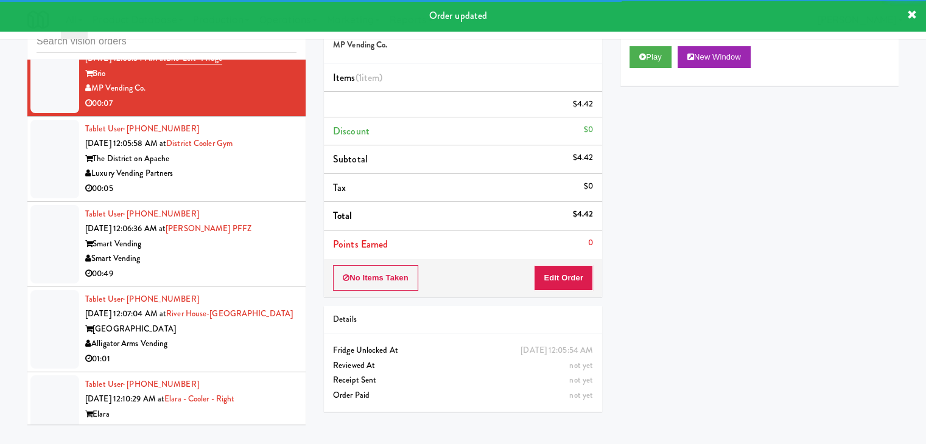
scroll to position [7382, 0]
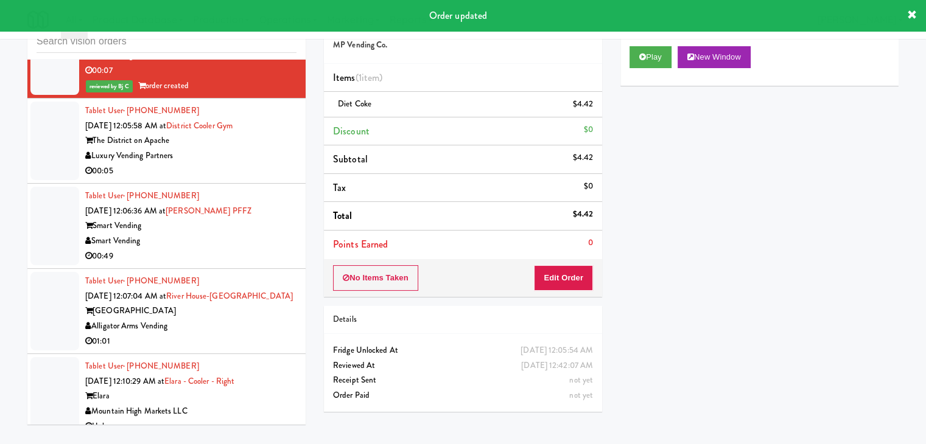
click at [253, 154] on div "Luxury Vending Partners" at bounding box center [190, 155] width 211 height 15
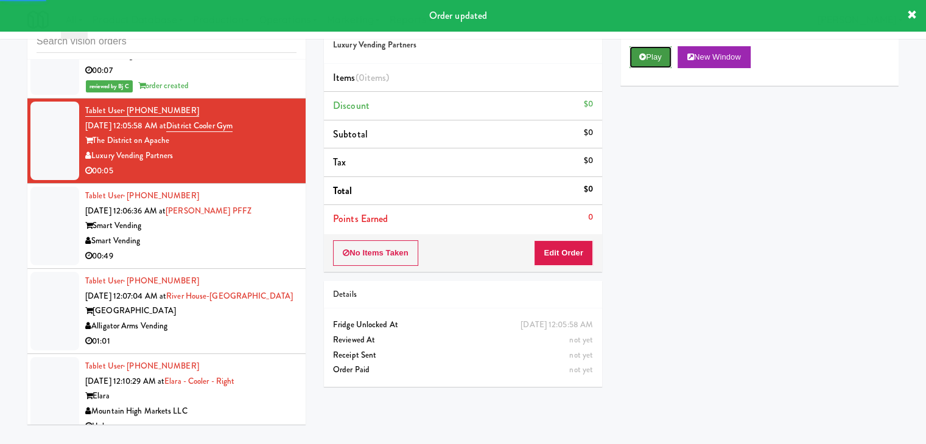
click at [635, 61] on button "Play" at bounding box center [650, 57] width 42 height 22
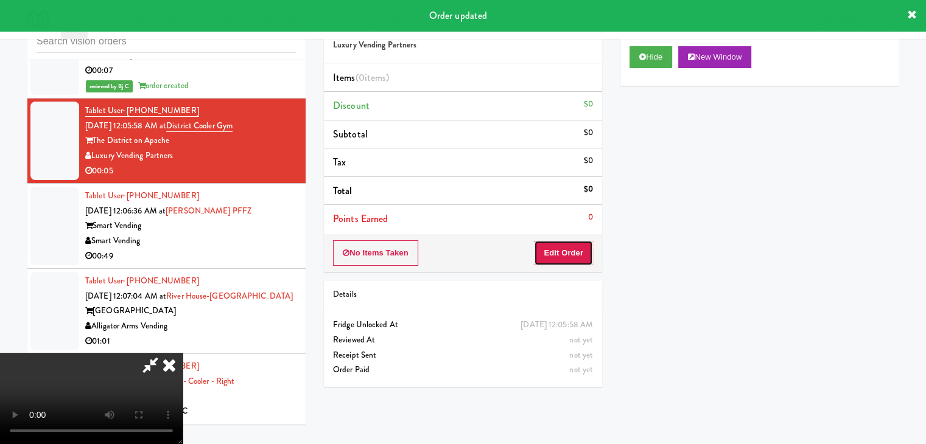
click at [562, 257] on button "Edit Order" at bounding box center [563, 253] width 59 height 26
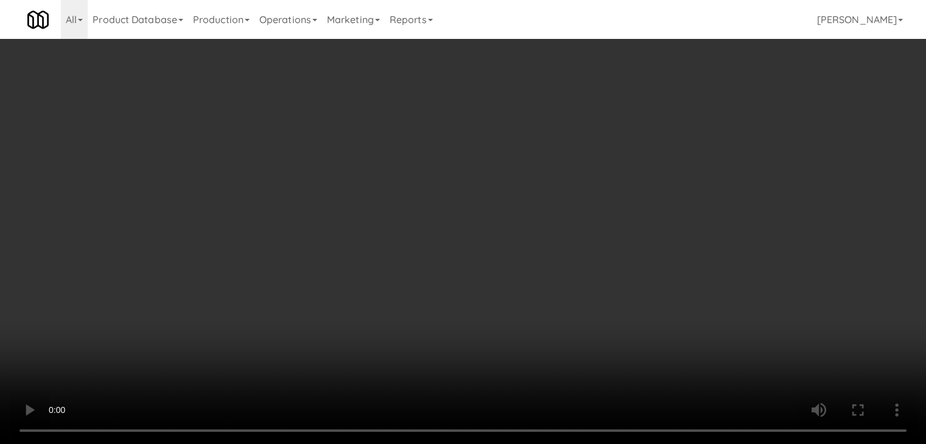
scroll to position [7367, 0]
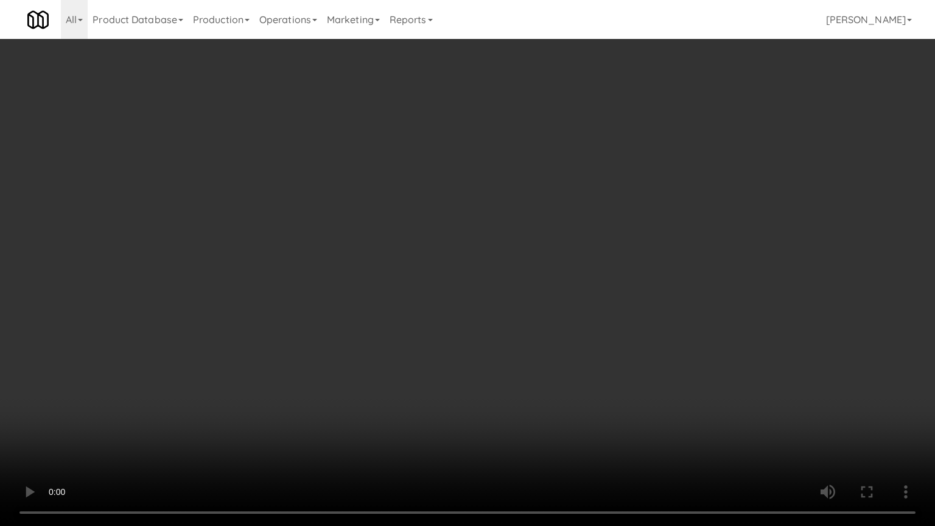
click at [568, 340] on video at bounding box center [467, 263] width 935 height 526
drag, startPoint x: 571, startPoint y: 340, endPoint x: 586, endPoint y: 355, distance: 21.5
click at [573, 340] on video at bounding box center [467, 263] width 935 height 526
click at [594, 334] on video at bounding box center [467, 263] width 935 height 526
click at [598, 331] on video at bounding box center [467, 263] width 935 height 526
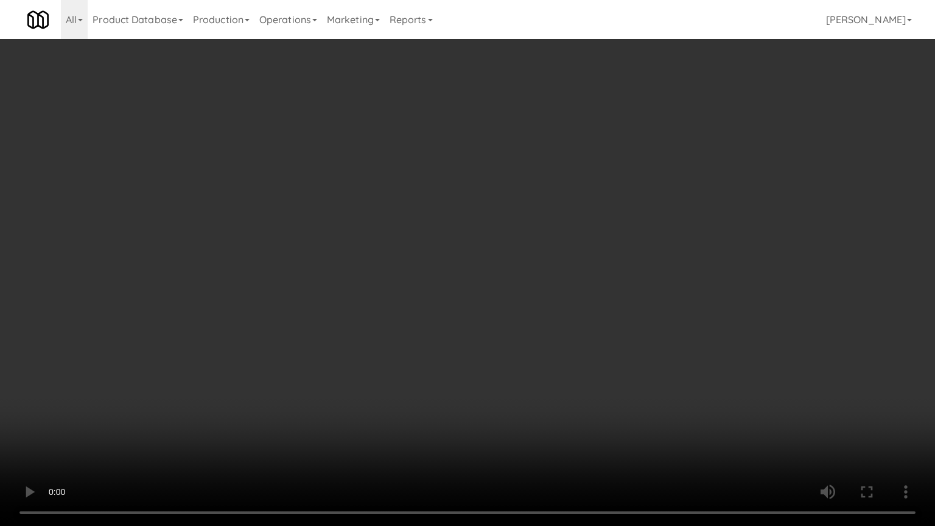
click at [616, 311] on video at bounding box center [467, 263] width 935 height 526
drag, startPoint x: 616, startPoint y: 311, endPoint x: 652, endPoint y: 226, distance: 92.5
click at [616, 309] on video at bounding box center [467, 263] width 935 height 526
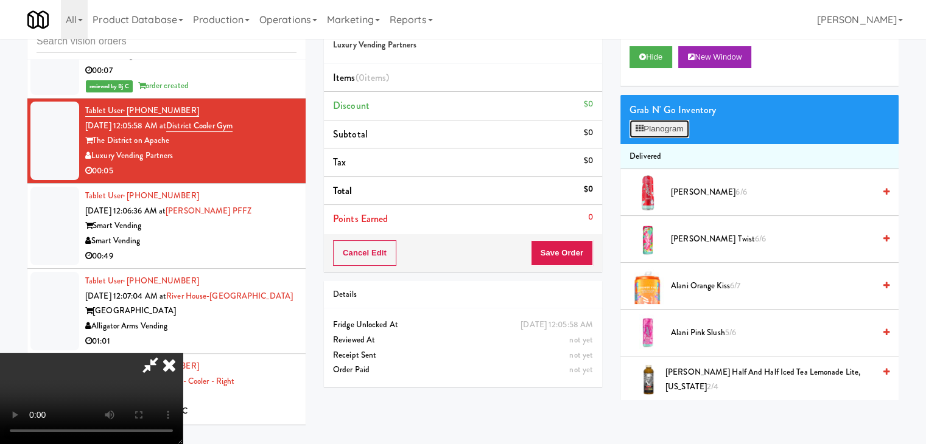
click at [671, 125] on button "Planogram" at bounding box center [659, 129] width 60 height 18
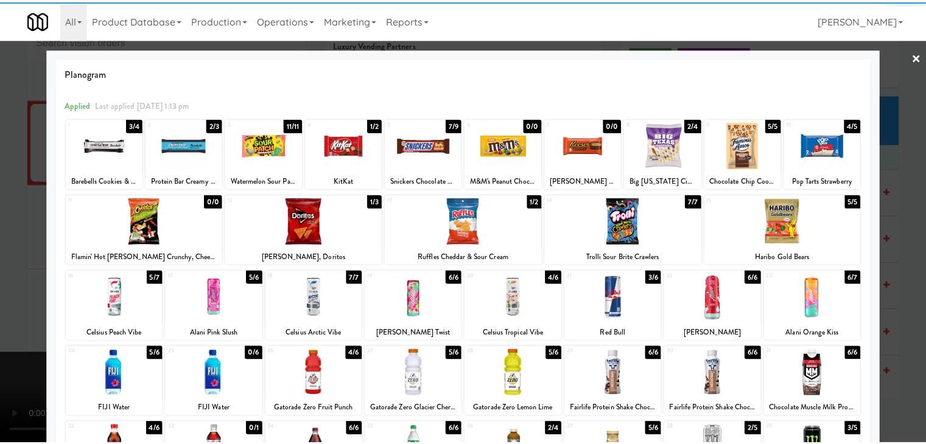
scroll to position [61, 0]
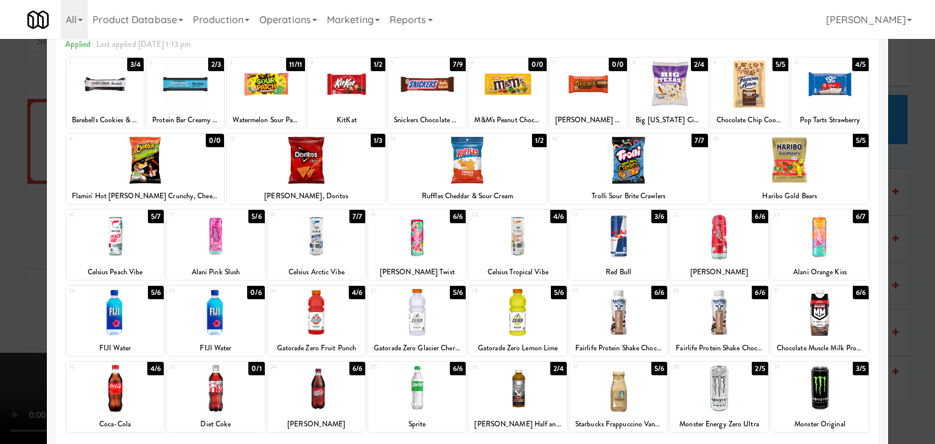
click at [127, 316] on div at bounding box center [114, 312] width 97 height 47
drag, startPoint x: 0, startPoint y: 310, endPoint x: 75, endPoint y: 301, distance: 75.9
click at [0, 308] on div at bounding box center [467, 222] width 935 height 444
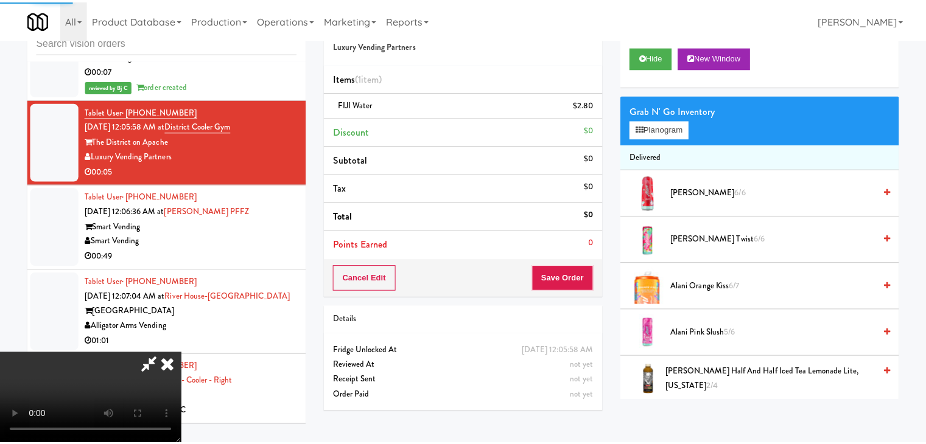
scroll to position [7382, 0]
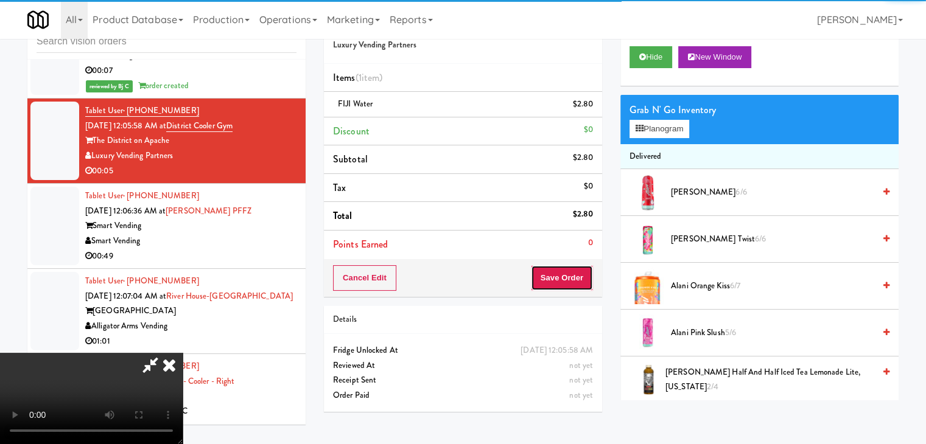
click at [579, 273] on button "Save Order" at bounding box center [562, 278] width 62 height 26
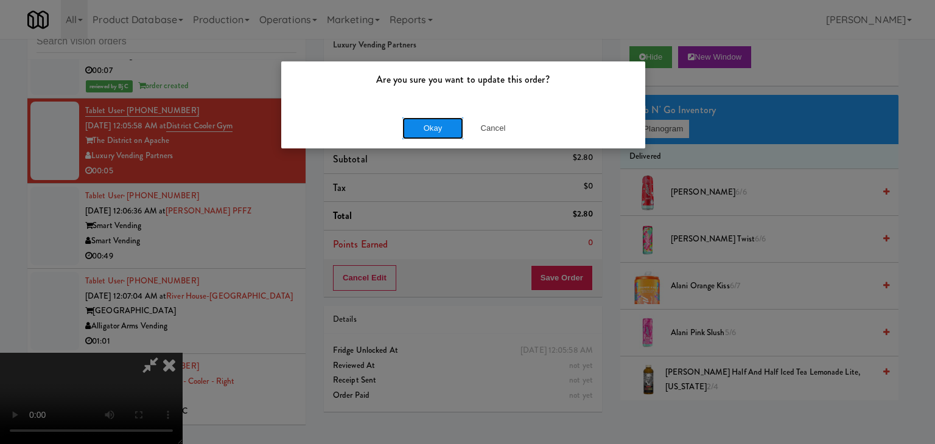
click at [443, 127] on button "Okay" at bounding box center [432, 128] width 61 height 22
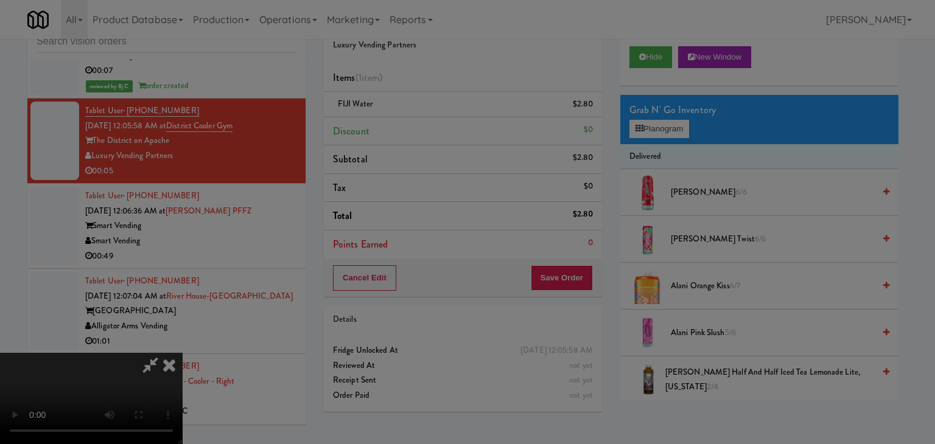
click at [443, 127] on body "Are you sure you want to update this order? Okay Cancel Okay Are you sure you w…" at bounding box center [467, 222] width 935 height 444
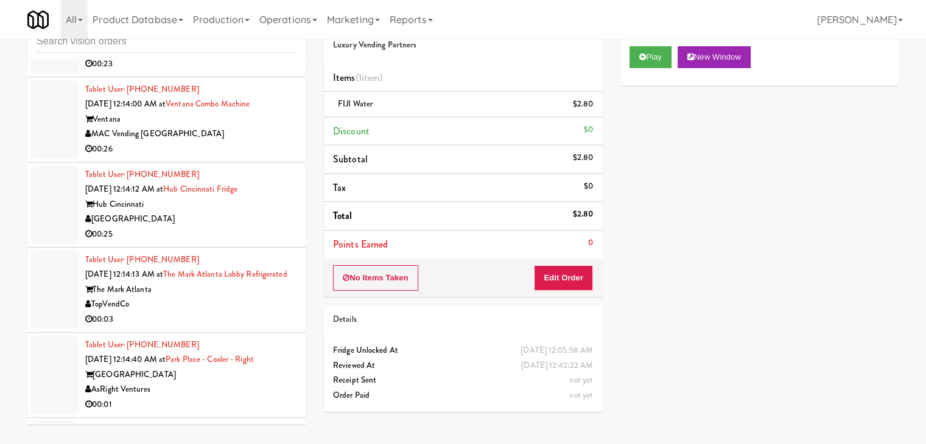
scroll to position [8051, 0]
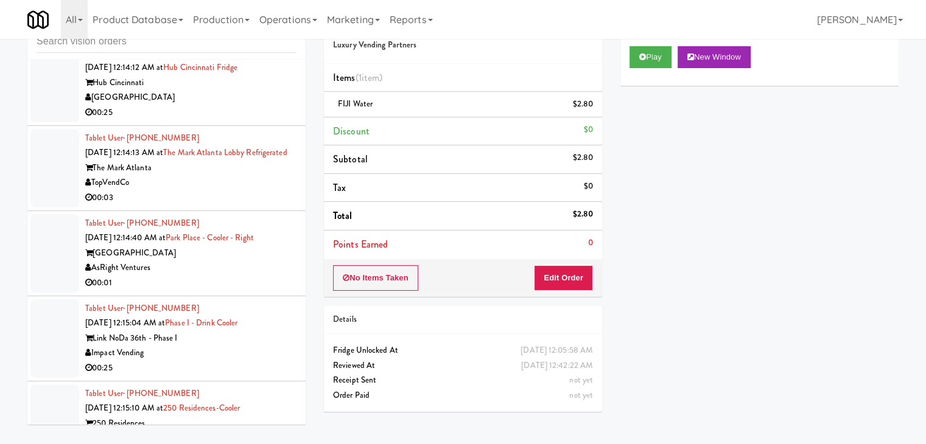
click at [228, 176] on div "The Mark Atlanta" at bounding box center [190, 168] width 211 height 15
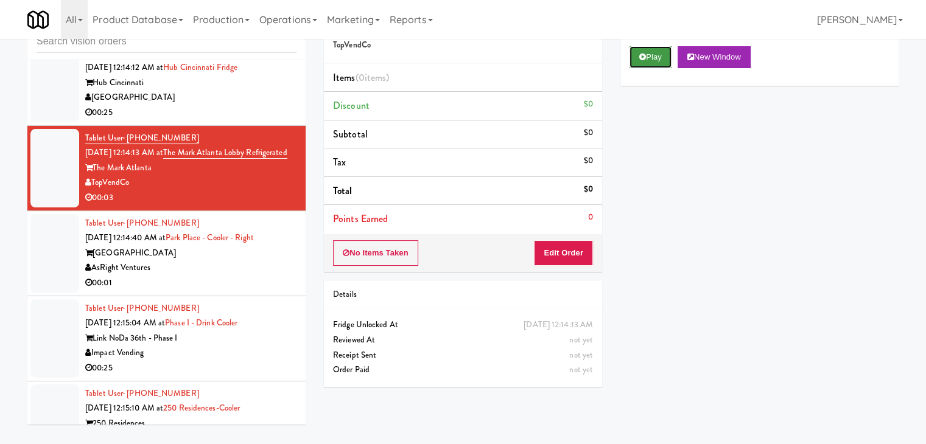
click at [640, 55] on icon at bounding box center [642, 57] width 7 height 8
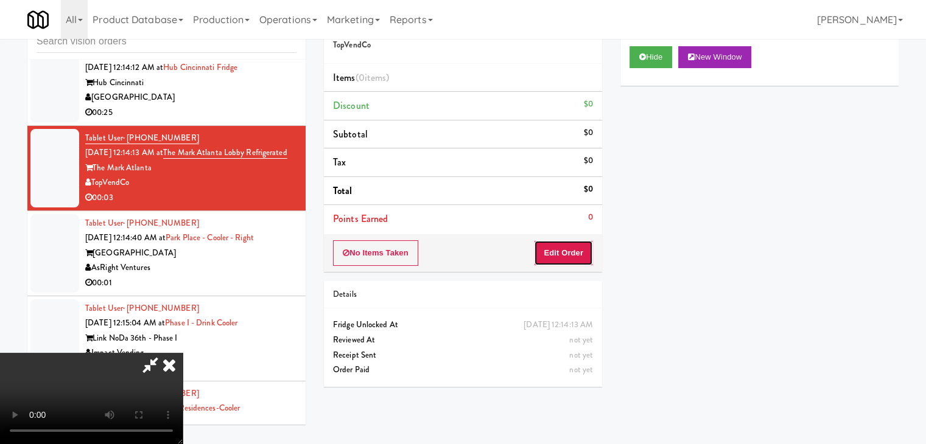
click at [574, 246] on button "Edit Order" at bounding box center [563, 253] width 59 height 26
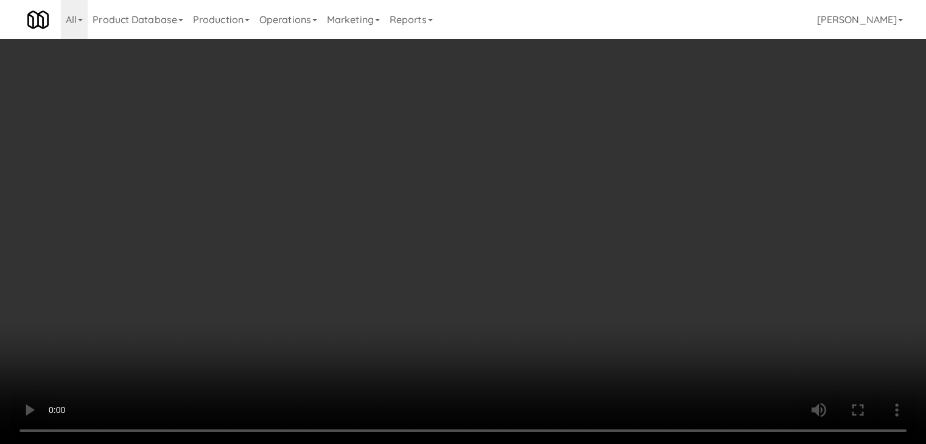
scroll to position [8037, 0]
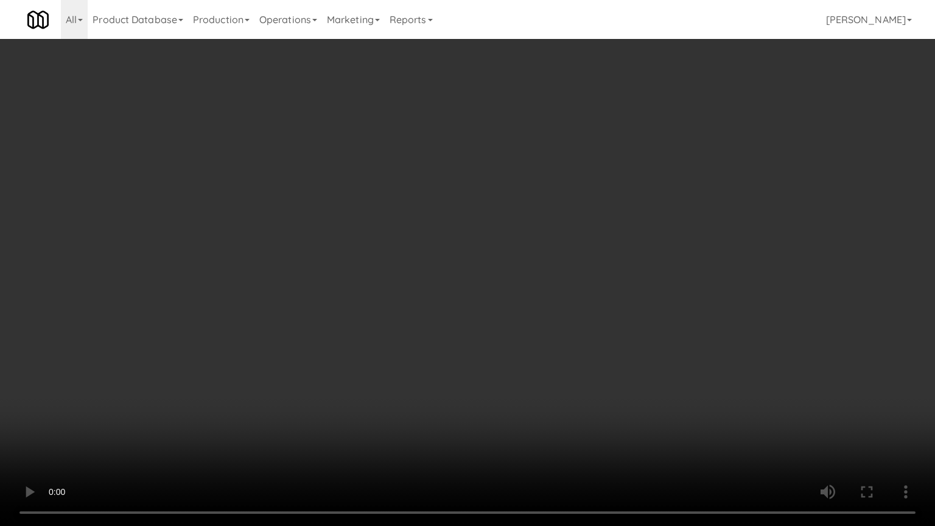
click at [536, 341] on video at bounding box center [467, 263] width 935 height 526
click at [534, 338] on video at bounding box center [467, 263] width 935 height 526
click at [558, 301] on video at bounding box center [467, 263] width 935 height 526
drag, startPoint x: 558, startPoint y: 301, endPoint x: 657, endPoint y: 166, distance: 167.1
click at [560, 297] on video at bounding box center [467, 263] width 935 height 526
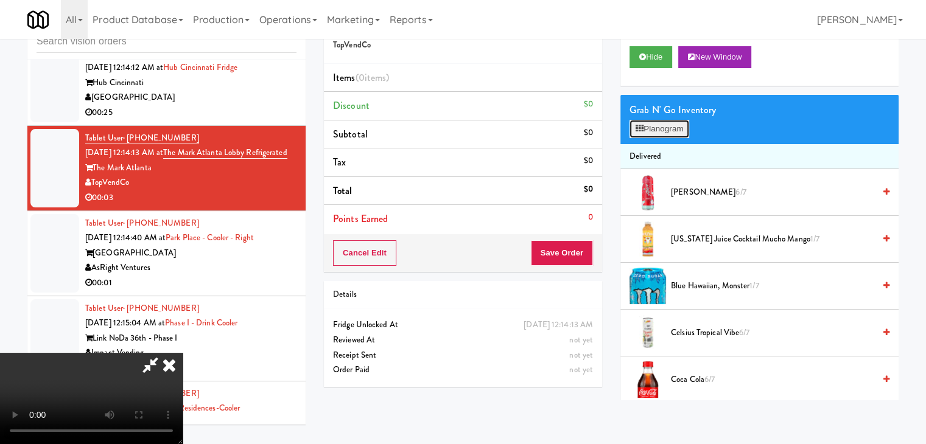
click at [662, 132] on button "Planogram" at bounding box center [659, 129] width 60 height 18
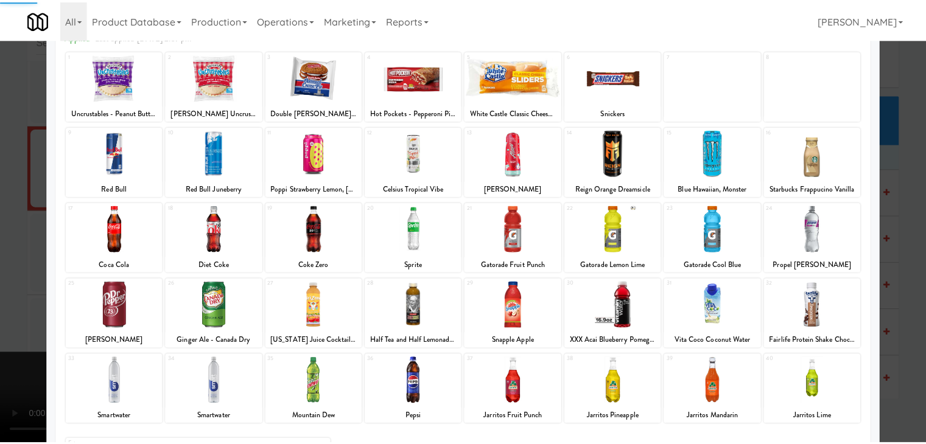
scroll to position [153, 0]
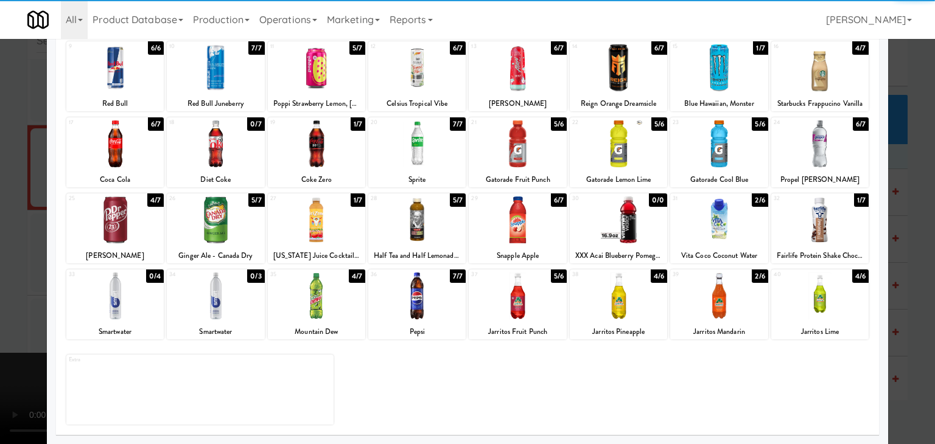
click at [511, 309] on div at bounding box center [517, 296] width 97 height 47
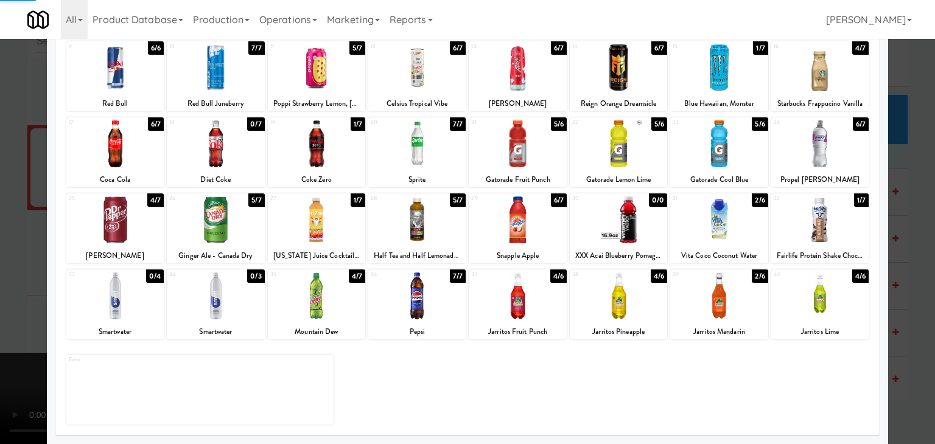
drag, startPoint x: 7, startPoint y: 268, endPoint x: 161, endPoint y: 269, distance: 154.0
click at [16, 268] on div at bounding box center [467, 222] width 935 height 444
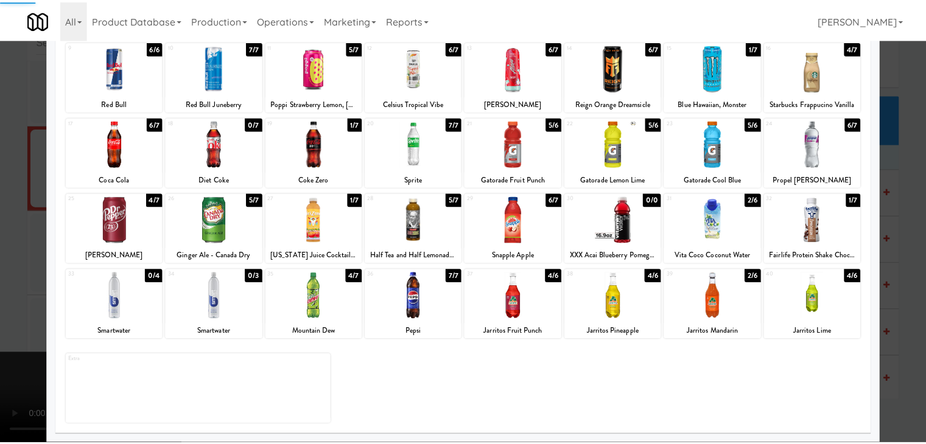
scroll to position [8051, 0]
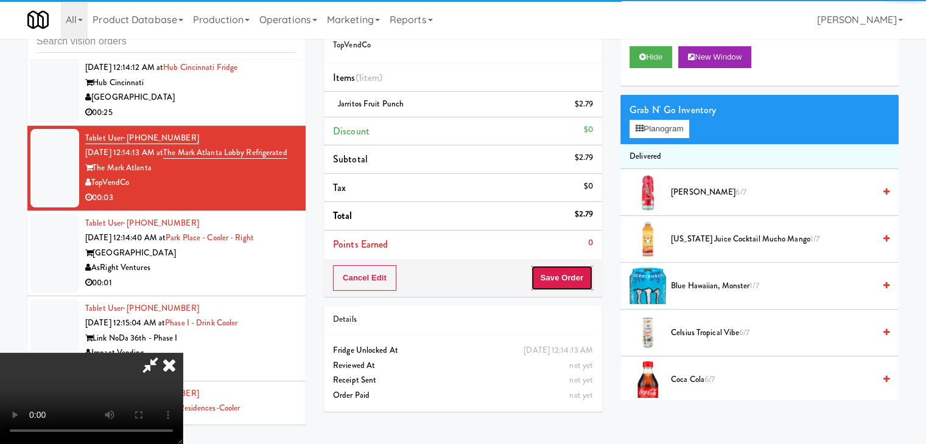
click at [568, 281] on button "Save Order" at bounding box center [562, 278] width 62 height 26
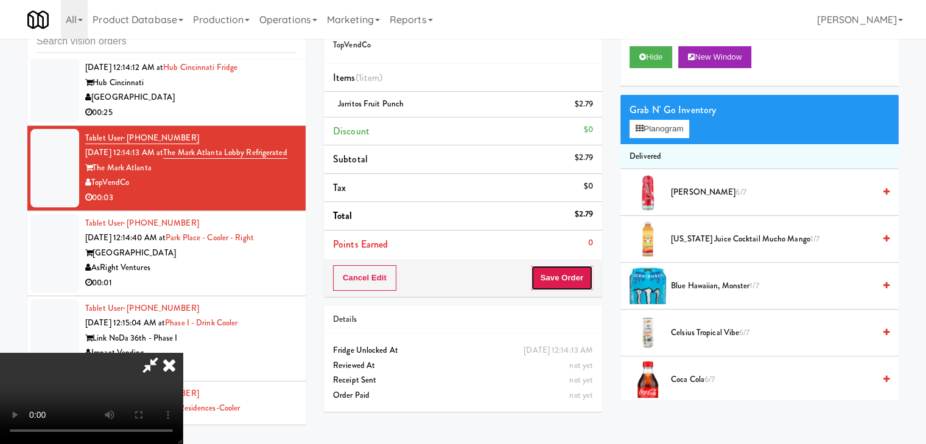
click at [568, 281] on button "Save Order" at bounding box center [562, 278] width 62 height 26
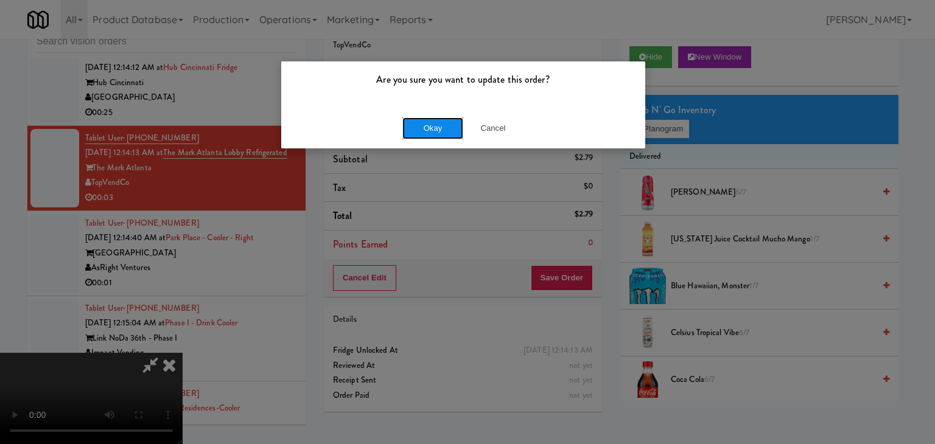
click at [443, 125] on button "Okay" at bounding box center [432, 128] width 61 height 22
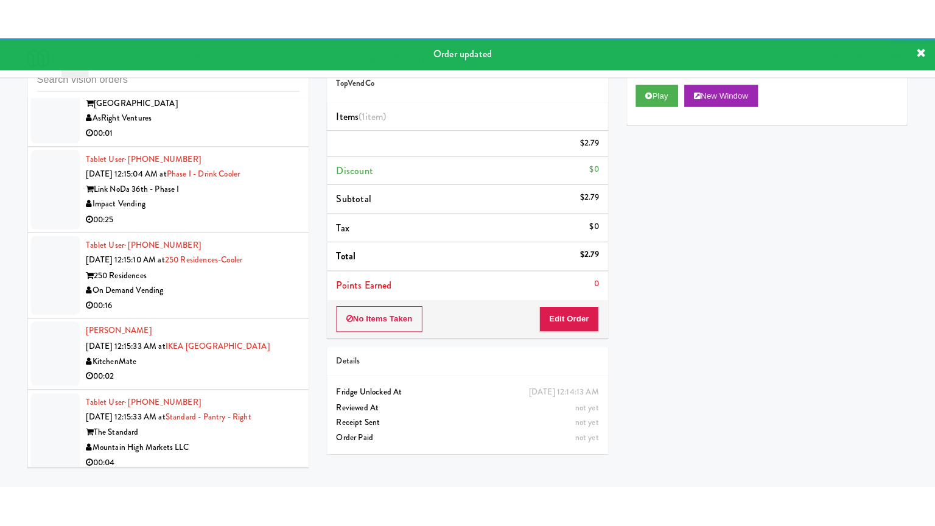
scroll to position [8249, 0]
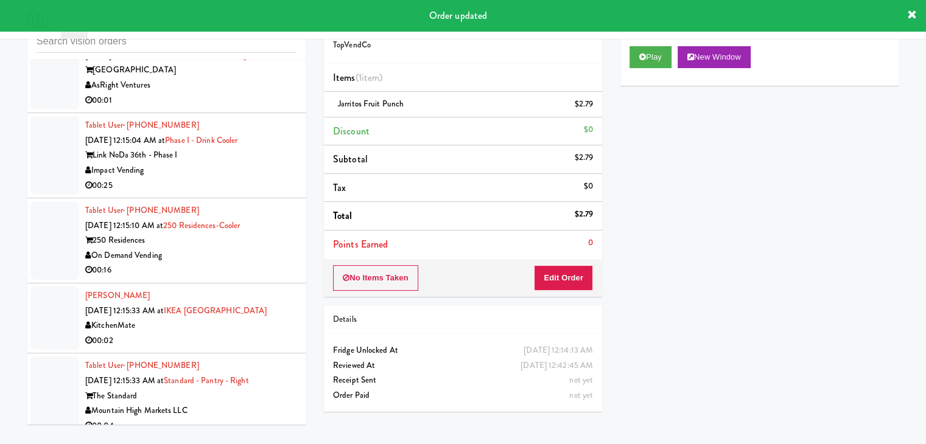
drag, startPoint x: 217, startPoint y: 99, endPoint x: 219, endPoint y: 113, distance: 14.7
click at [218, 93] on div "AsRight Ventures" at bounding box center [190, 85] width 211 height 15
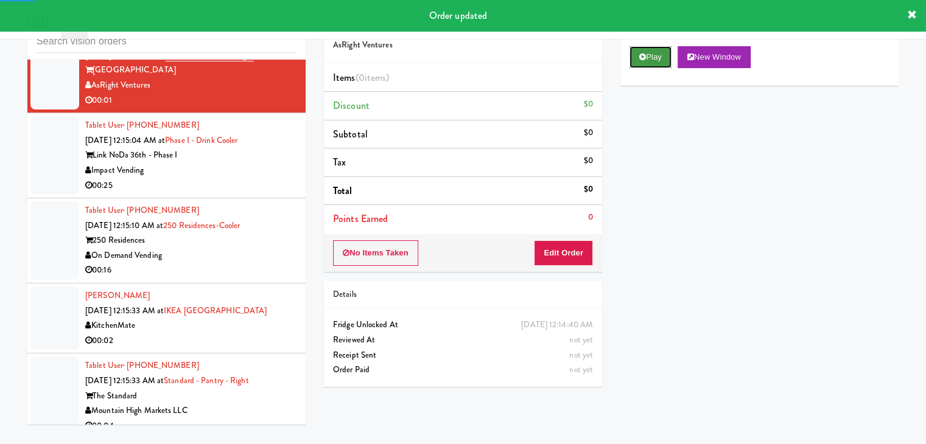
click at [660, 51] on button "Play" at bounding box center [650, 57] width 42 height 22
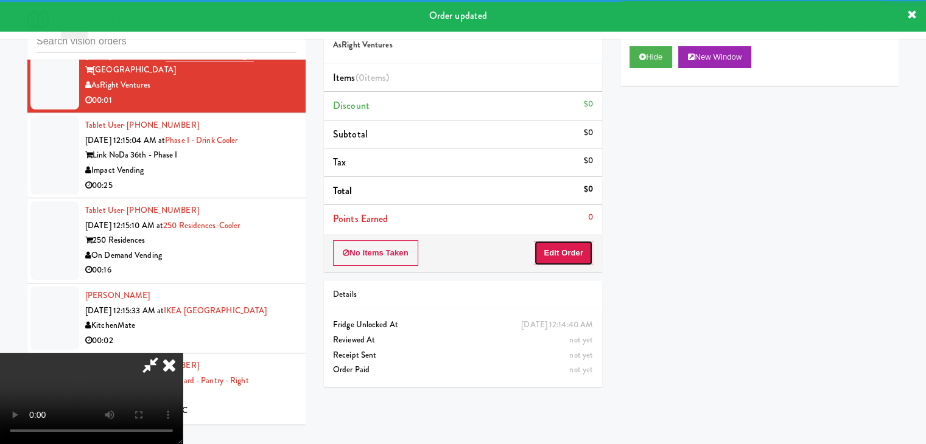
click at [556, 251] on button "Edit Order" at bounding box center [563, 253] width 59 height 26
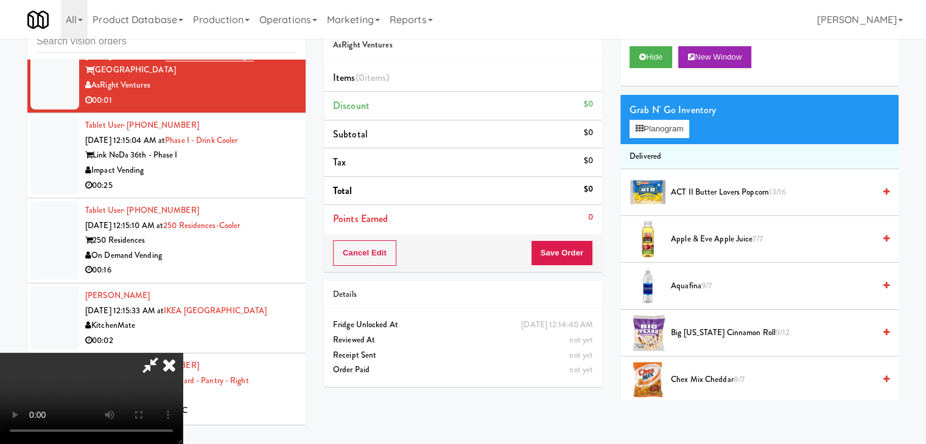
scroll to position [8234, 0]
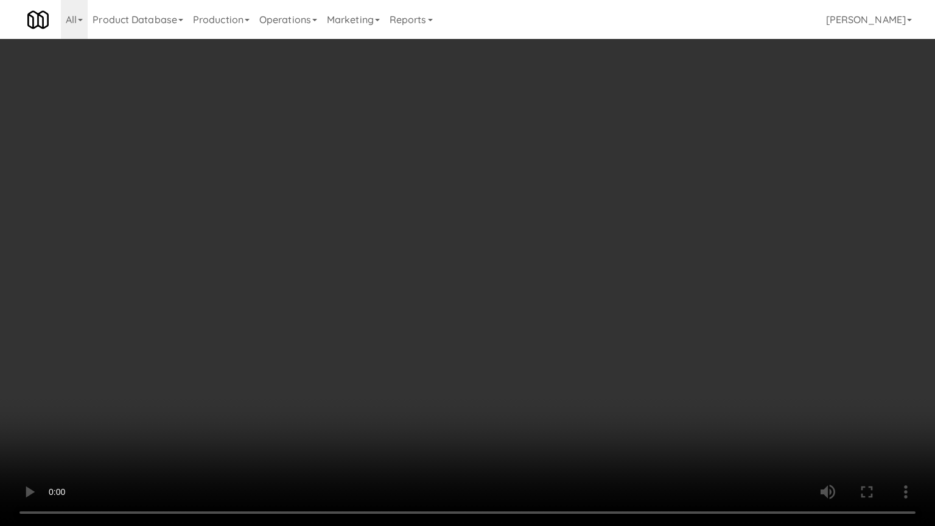
click at [633, 358] on video at bounding box center [467, 263] width 935 height 526
drag, startPoint x: 633, startPoint y: 358, endPoint x: 656, endPoint y: 223, distance: 137.7
click at [633, 358] on video at bounding box center [467, 263] width 935 height 526
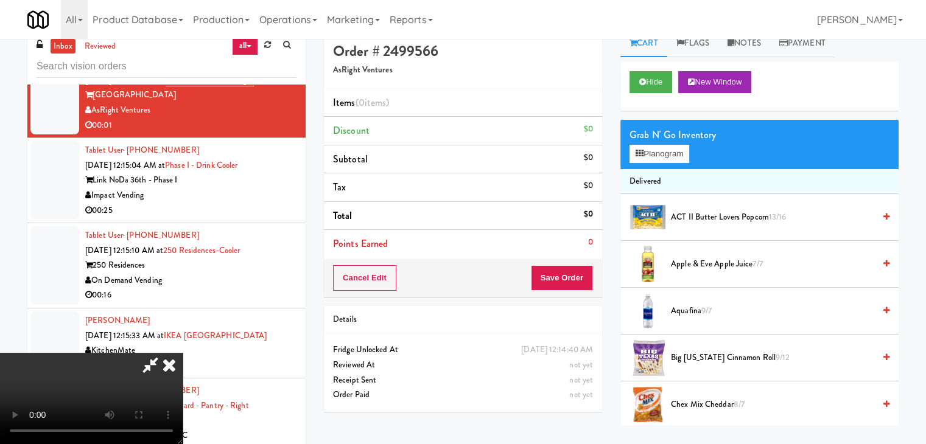
scroll to position [0, 0]
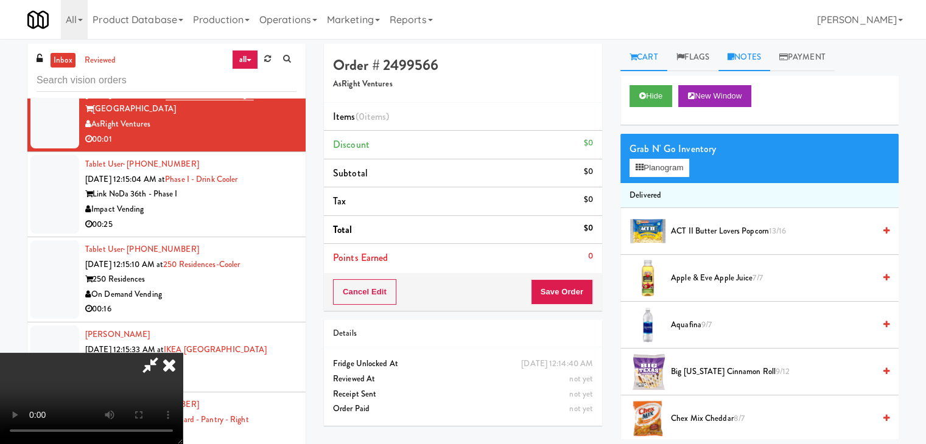
click at [757, 59] on link "Notes" at bounding box center [744, 57] width 52 height 27
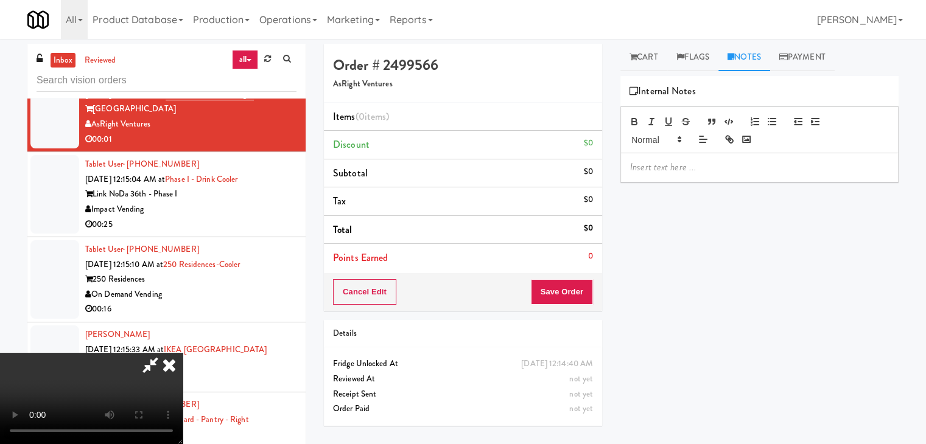
click at [695, 180] on div at bounding box center [759, 167] width 277 height 28
click at [628, 168] on div "door open then close no item taken" at bounding box center [759, 167] width 277 height 28
click at [164, 353] on icon at bounding box center [150, 365] width 28 height 24
click at [380, 293] on button "Cancel Edit" at bounding box center [364, 292] width 63 height 26
click at [380, 293] on button "No Items Taken" at bounding box center [375, 292] width 85 height 26
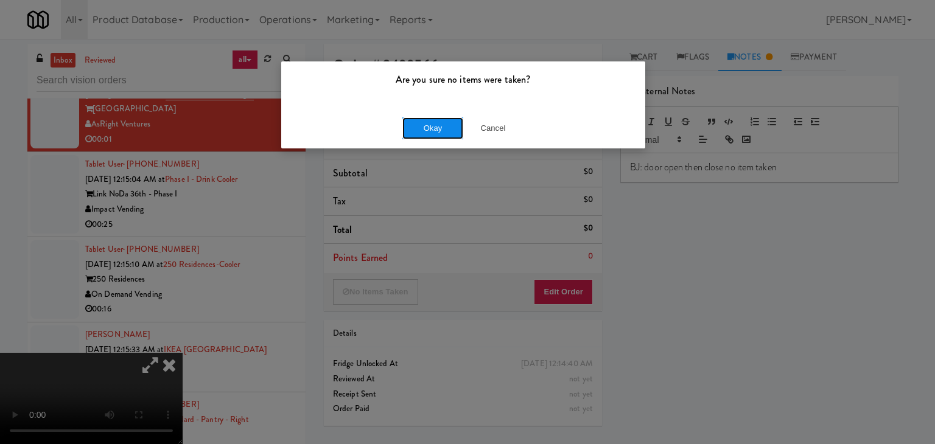
click at [417, 120] on button "Okay" at bounding box center [432, 128] width 61 height 22
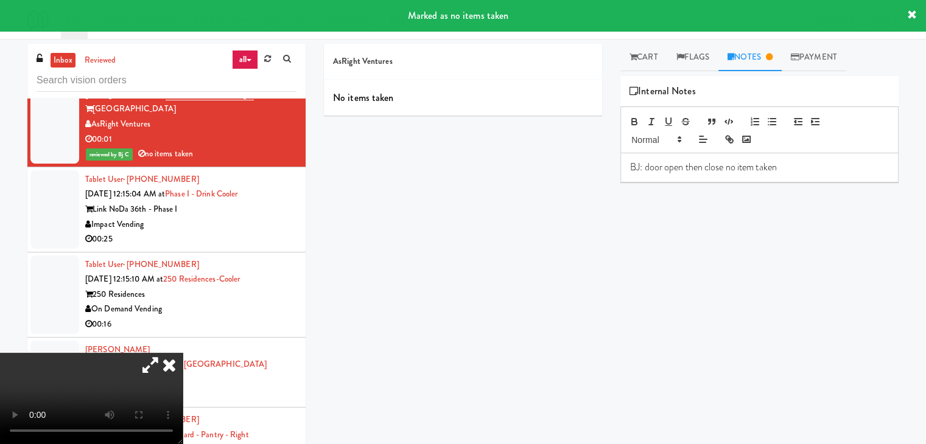
click at [256, 241] on div "00:25" at bounding box center [190, 239] width 211 height 15
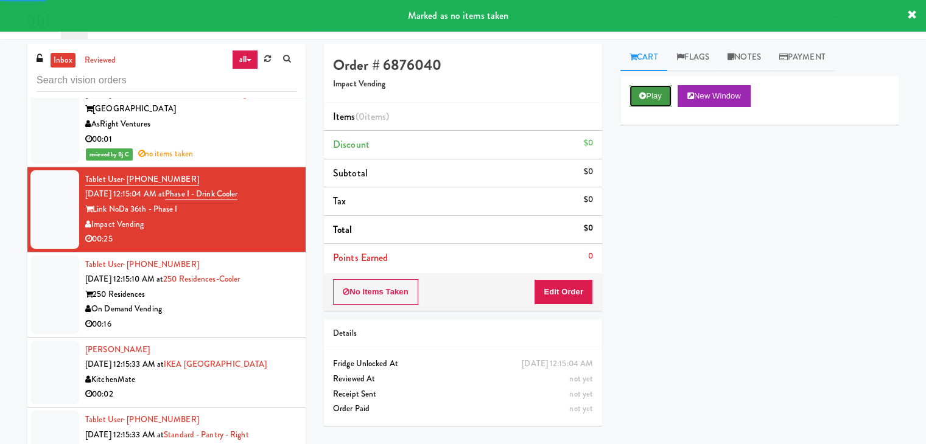
drag, startPoint x: 649, startPoint y: 96, endPoint x: 643, endPoint y: 105, distance: 10.8
click at [646, 100] on button "Play" at bounding box center [650, 96] width 42 height 22
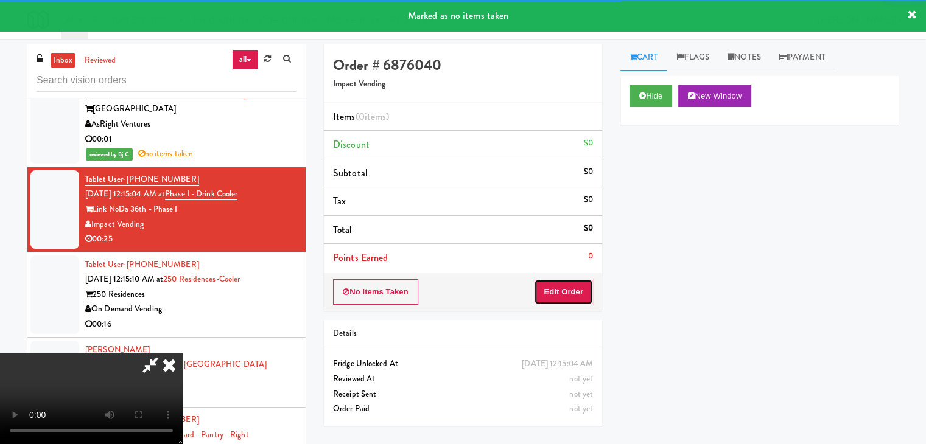
click at [577, 288] on button "Edit Order" at bounding box center [563, 292] width 59 height 26
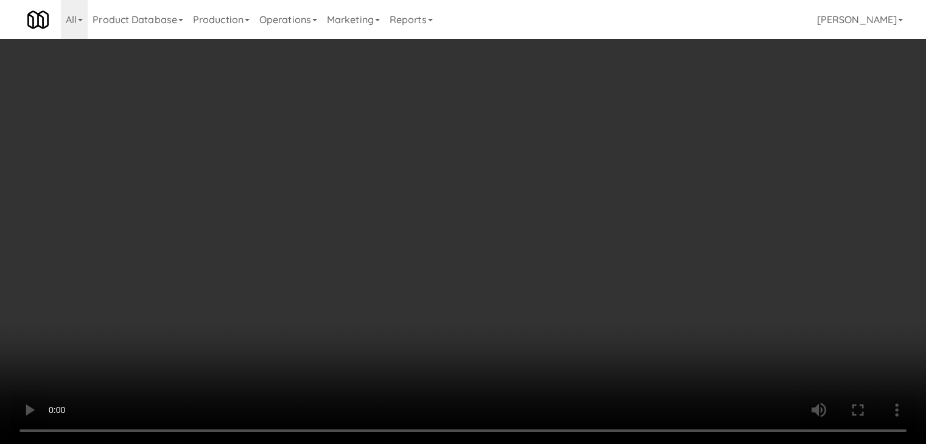
scroll to position [8234, 0]
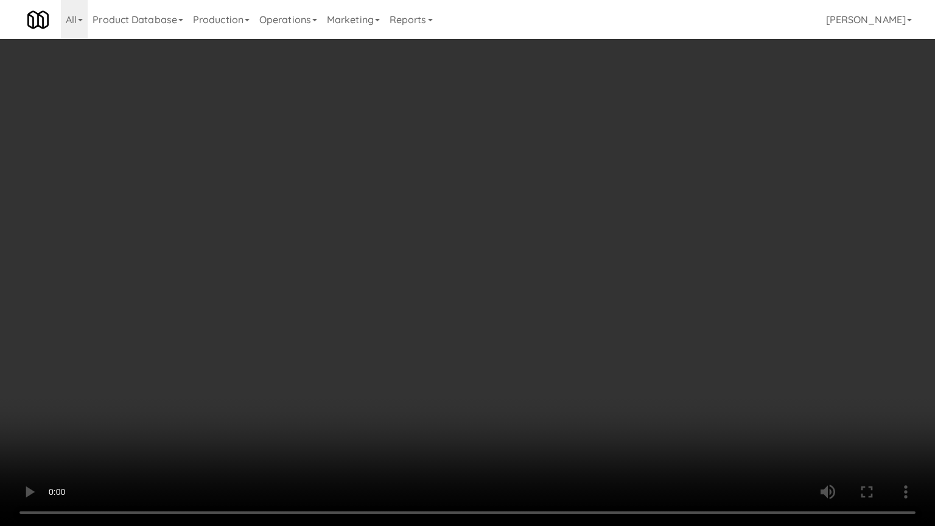
click at [584, 304] on video at bounding box center [467, 263] width 935 height 526
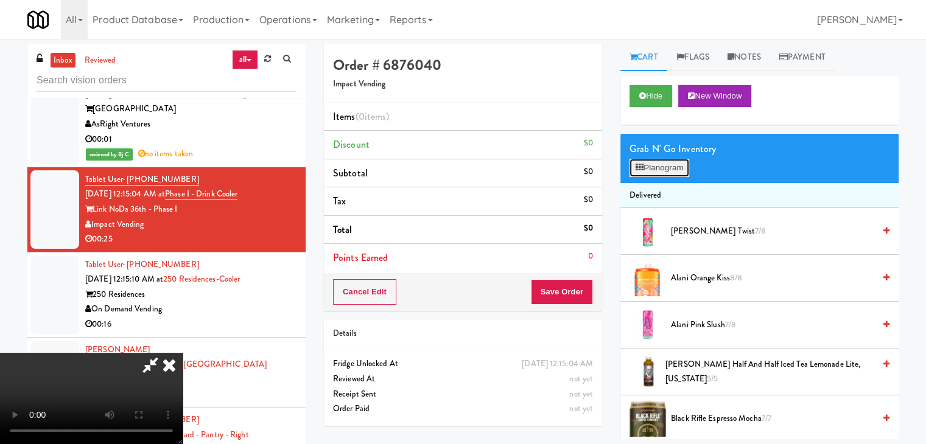
click at [648, 169] on button "Planogram" at bounding box center [659, 168] width 60 height 18
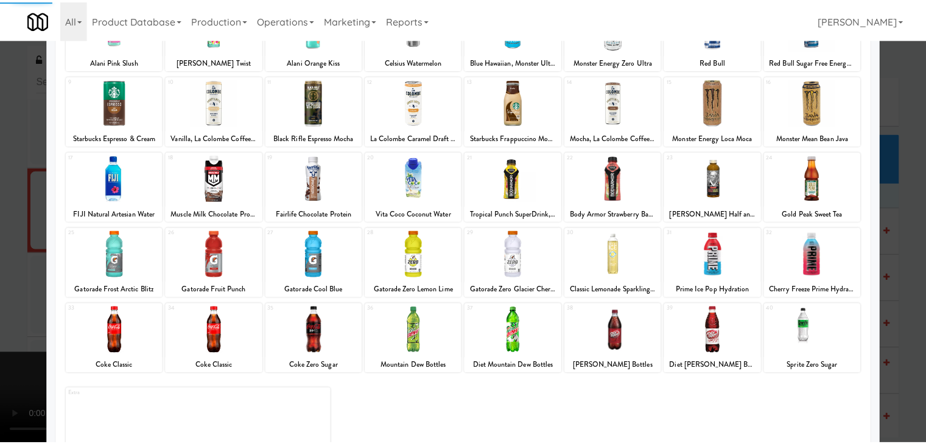
scroll to position [153, 0]
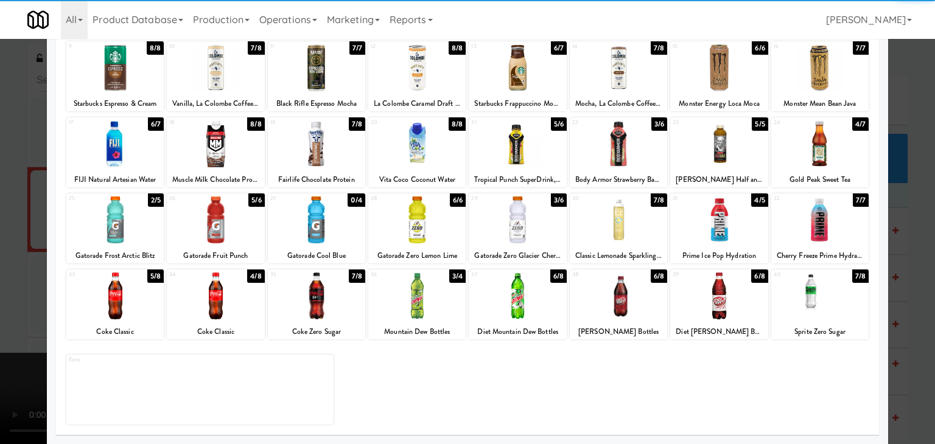
click at [130, 228] on div at bounding box center [114, 220] width 97 height 47
click at [0, 253] on div at bounding box center [467, 222] width 935 height 444
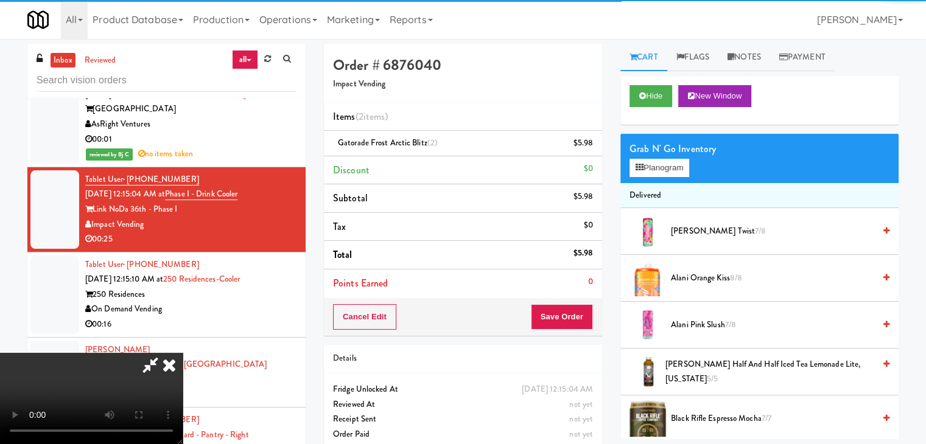
scroll to position [122, 0]
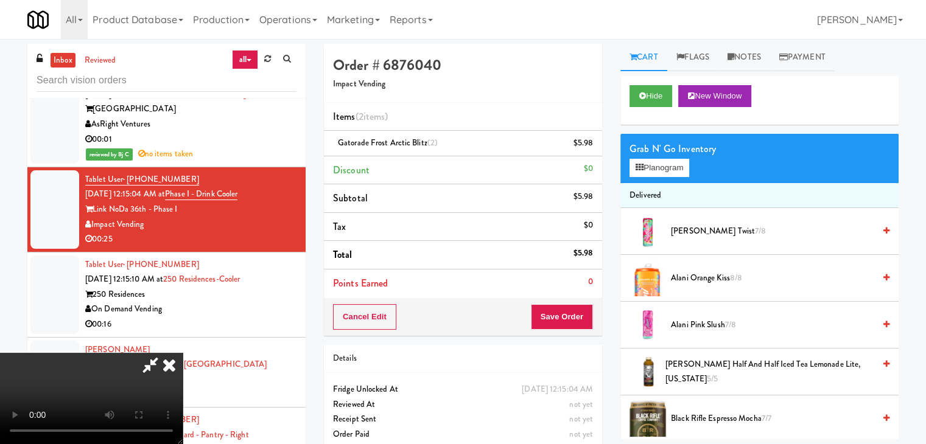
click at [183, 353] on video at bounding box center [91, 398] width 183 height 91
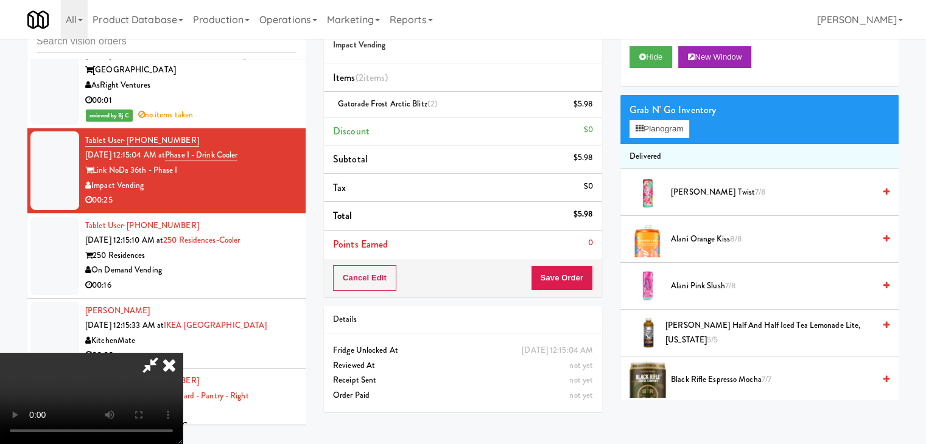
scroll to position [0, 0]
click at [578, 276] on button "Save Order" at bounding box center [562, 278] width 62 height 26
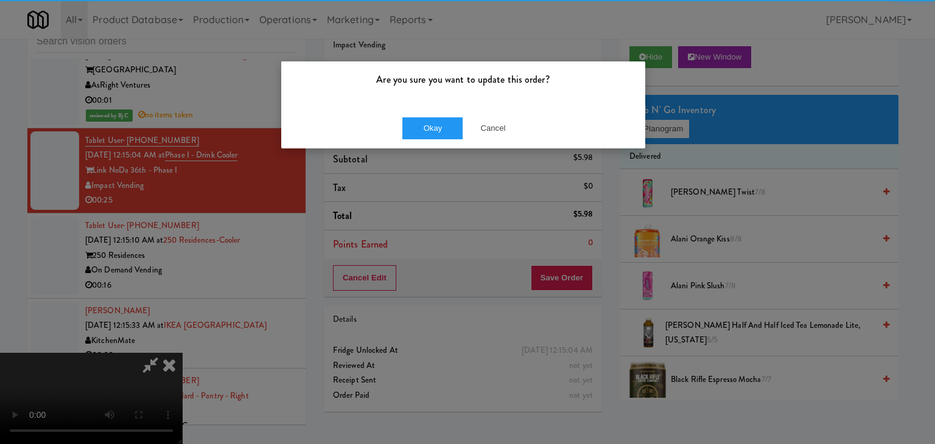
click at [448, 114] on div "Okay Cancel" at bounding box center [463, 128] width 364 height 41
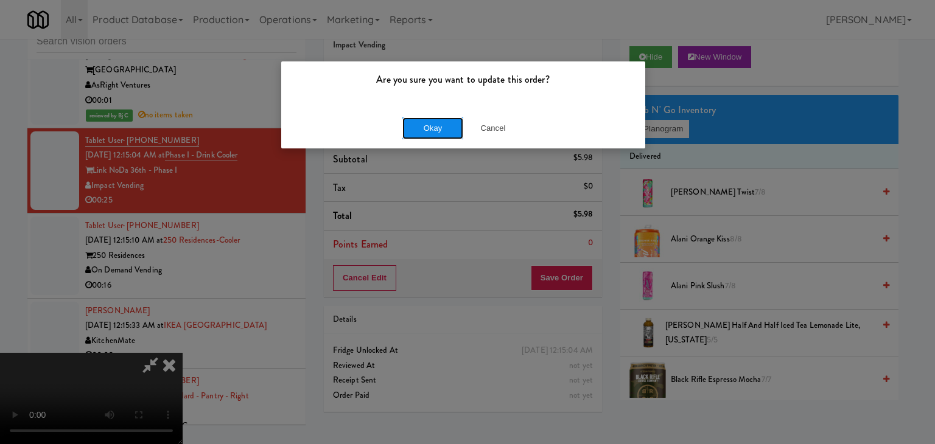
click at [447, 120] on button "Okay" at bounding box center [432, 128] width 61 height 22
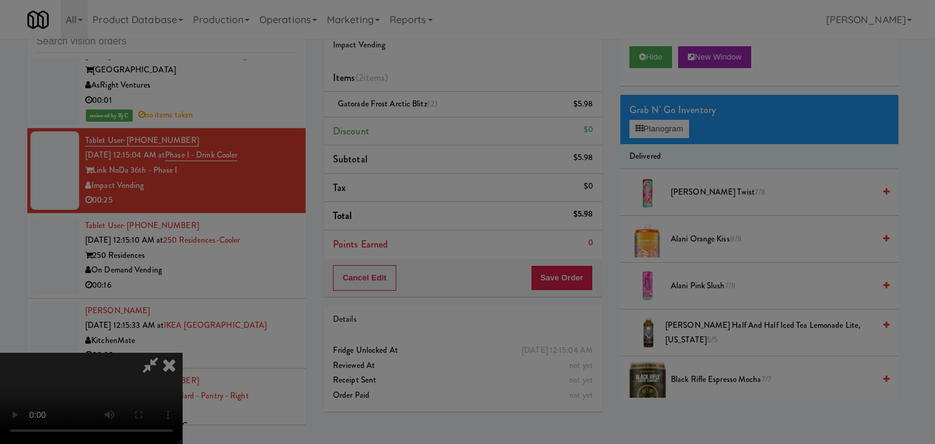
click at [447, 117] on button "Okay" at bounding box center [432, 106] width 61 height 22
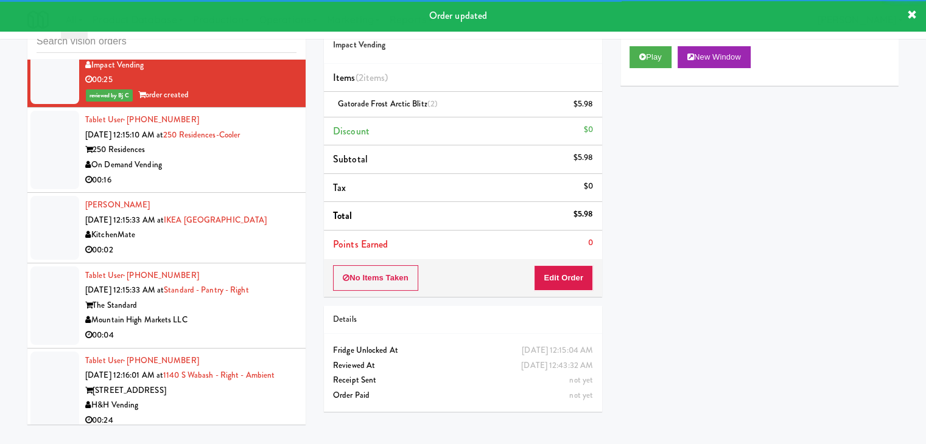
scroll to position [8371, 0]
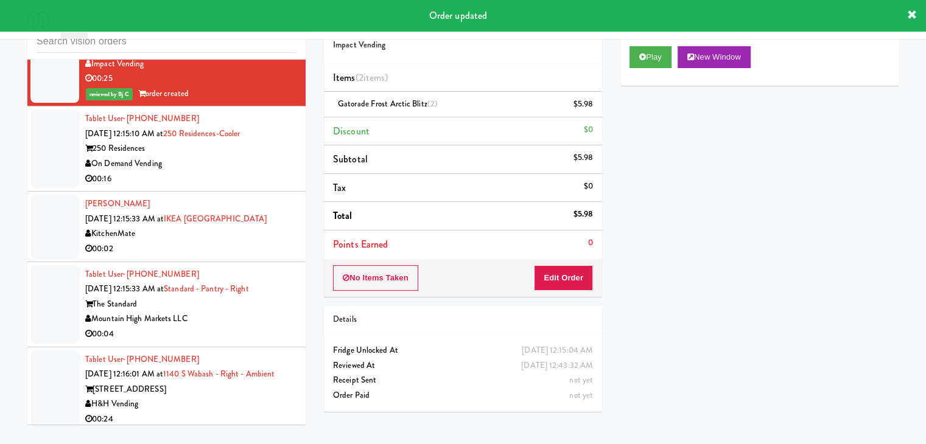
click at [260, 172] on div "On Demand Vending" at bounding box center [190, 163] width 211 height 15
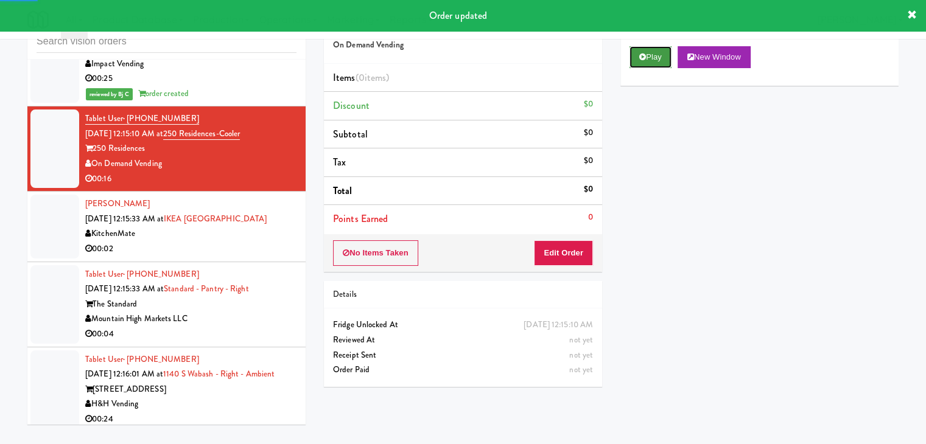
click at [649, 54] on button "Play" at bounding box center [650, 57] width 42 height 22
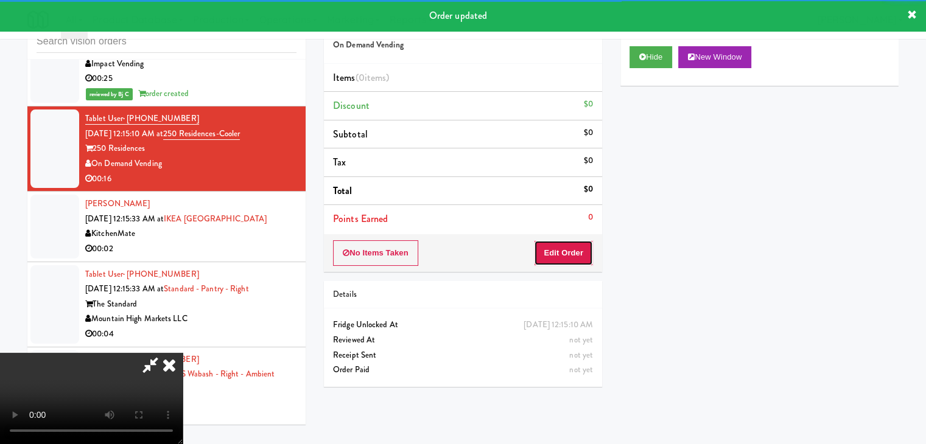
click at [574, 242] on button "Edit Order" at bounding box center [563, 253] width 59 height 26
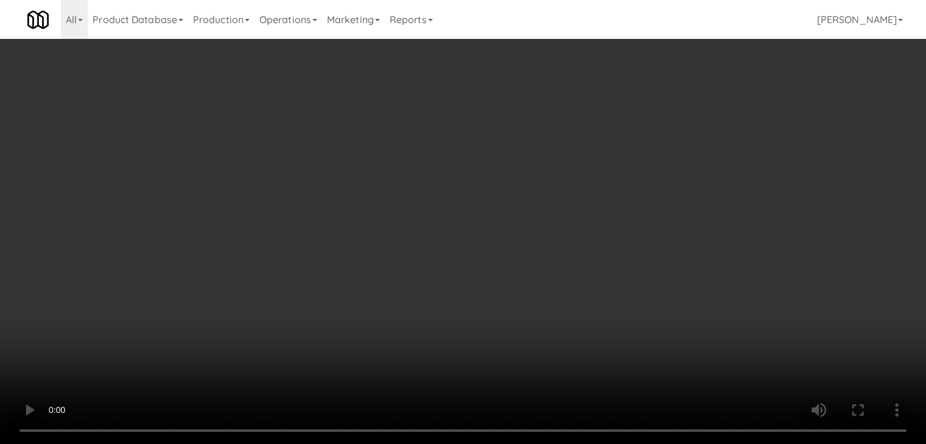
scroll to position [8356, 0]
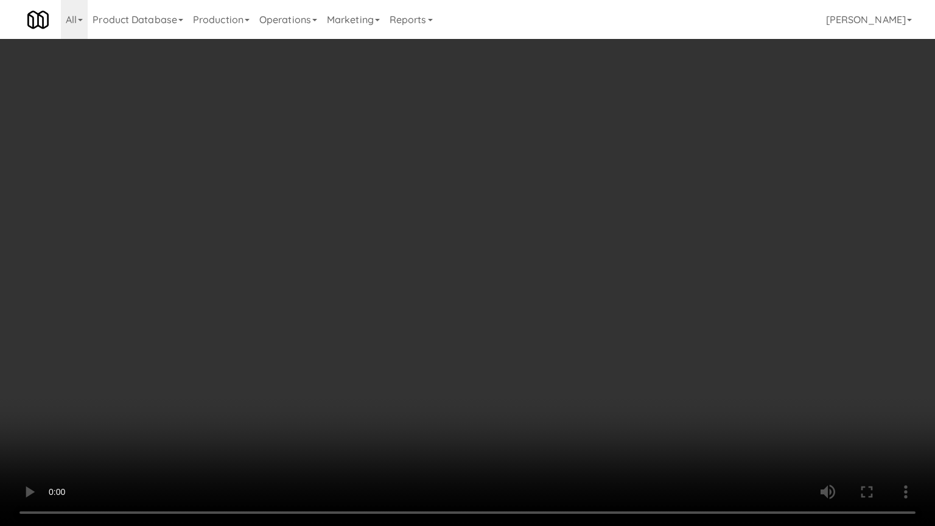
click at [548, 343] on video at bounding box center [467, 263] width 935 height 526
click at [551, 341] on video at bounding box center [467, 263] width 935 height 526
click at [551, 342] on video at bounding box center [467, 263] width 935 height 526
drag, startPoint x: 551, startPoint y: 342, endPoint x: 548, endPoint y: 349, distance: 7.6
click at [551, 345] on video at bounding box center [467, 263] width 935 height 526
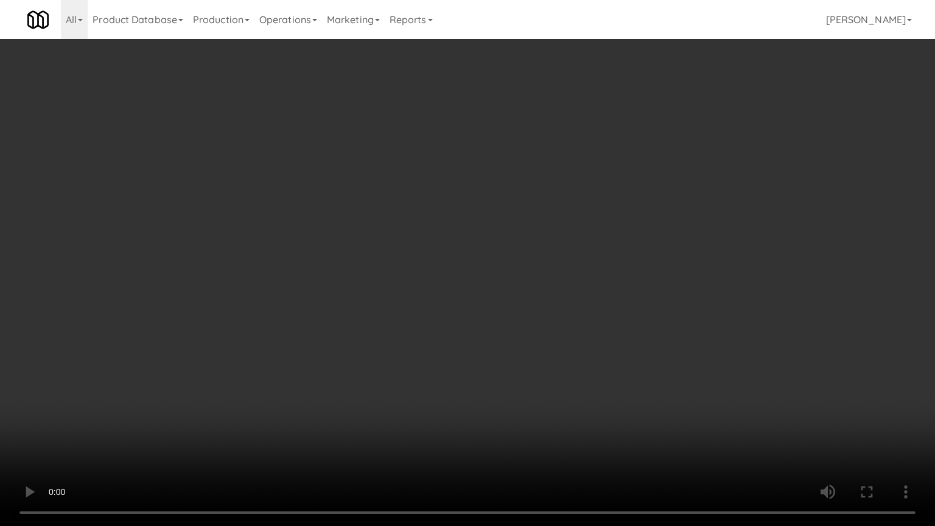
click at [565, 343] on video at bounding box center [467, 263] width 935 height 526
click at [572, 343] on video at bounding box center [467, 263] width 935 height 526
click at [585, 338] on video at bounding box center [467, 263] width 935 height 526
click at [587, 339] on video at bounding box center [467, 263] width 935 height 526
click at [594, 334] on video at bounding box center [467, 263] width 935 height 526
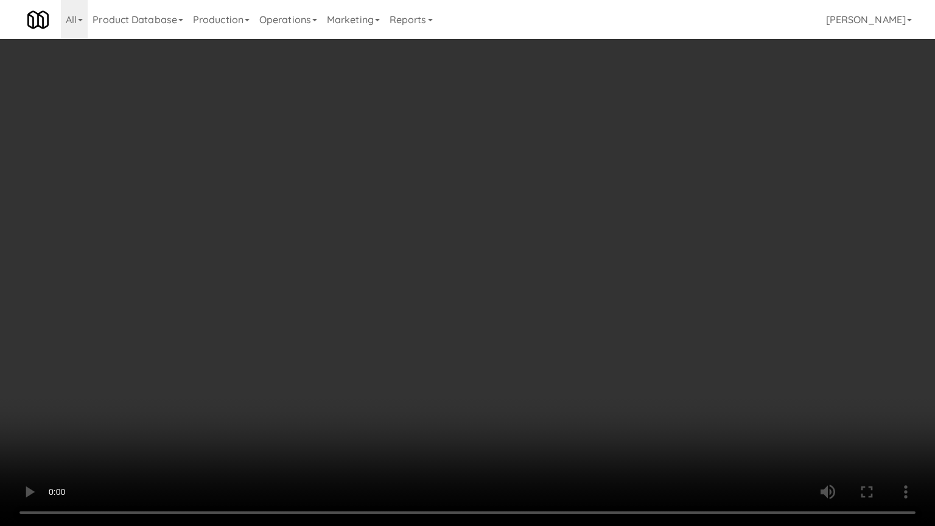
click at [595, 335] on video at bounding box center [467, 263] width 935 height 526
click at [595, 333] on video at bounding box center [467, 263] width 935 height 526
click at [604, 326] on video at bounding box center [467, 263] width 935 height 526
drag, startPoint x: 604, startPoint y: 326, endPoint x: 652, endPoint y: 199, distance: 136.0
click at [606, 321] on video at bounding box center [467, 263] width 935 height 526
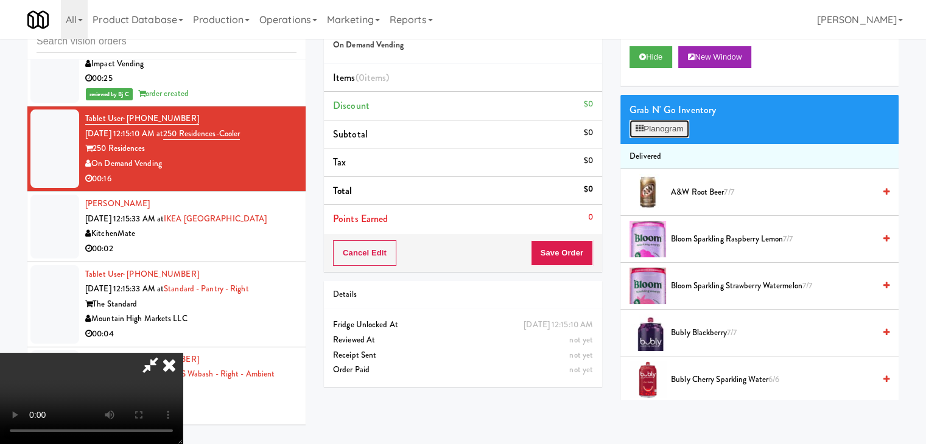
click at [681, 128] on button "Planogram" at bounding box center [659, 129] width 60 height 18
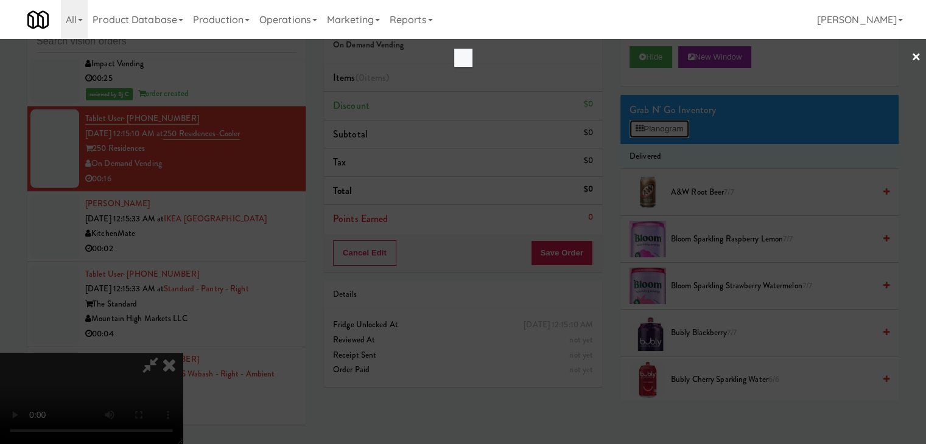
scroll to position [8356, 0]
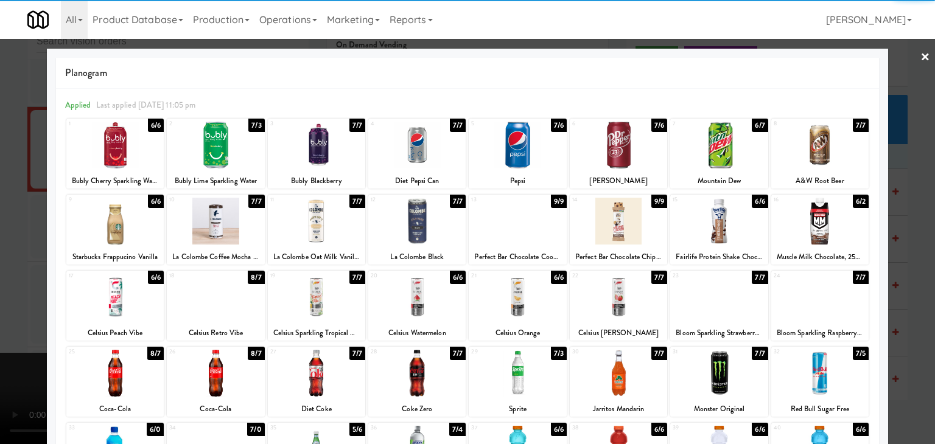
click at [329, 293] on div at bounding box center [316, 297] width 97 height 47
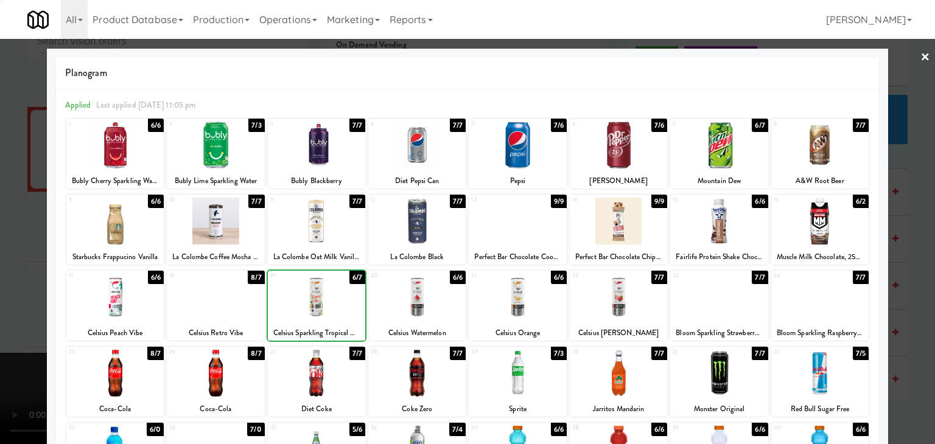
drag, startPoint x: 0, startPoint y: 276, endPoint x: 144, endPoint y: 276, distance: 144.2
click at [5, 273] on div at bounding box center [467, 222] width 935 height 444
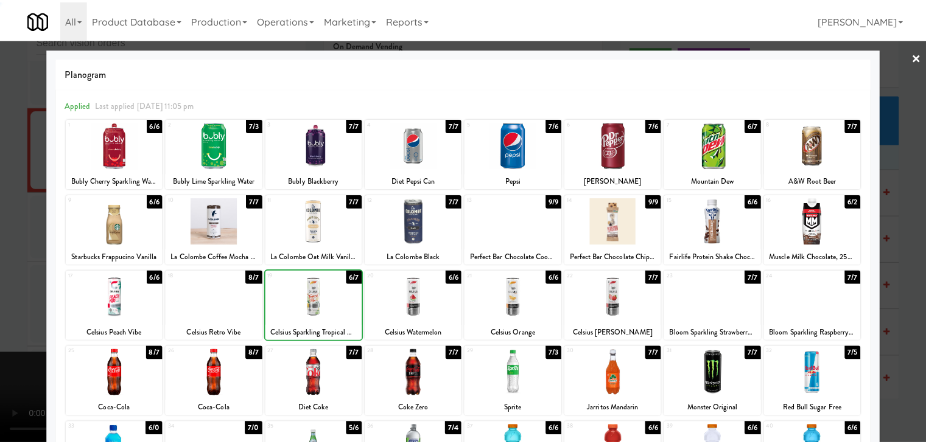
scroll to position [8371, 0]
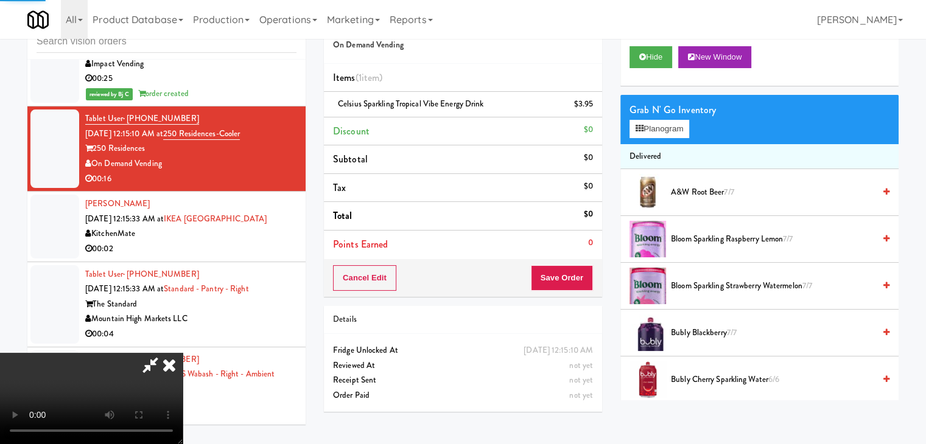
click at [183, 353] on video at bounding box center [91, 398] width 183 height 91
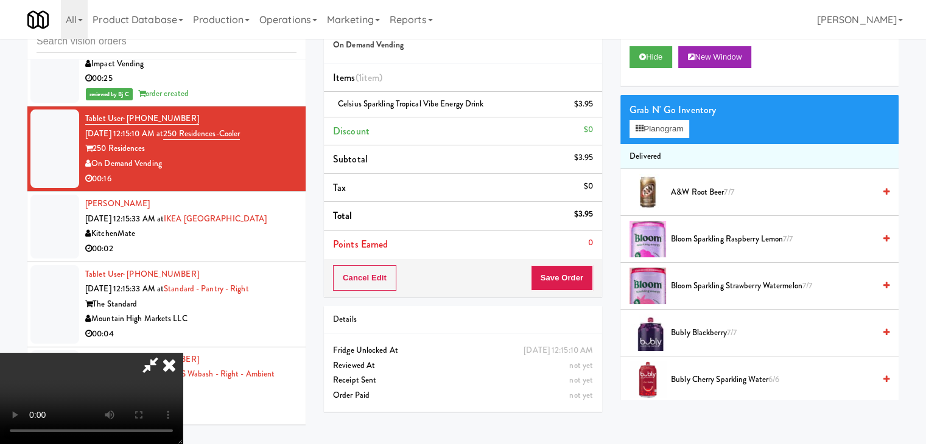
click at [575, 265] on div "Cancel Edit Save Order" at bounding box center [463, 278] width 278 height 38
click at [572, 271] on button "Save Order" at bounding box center [562, 278] width 62 height 26
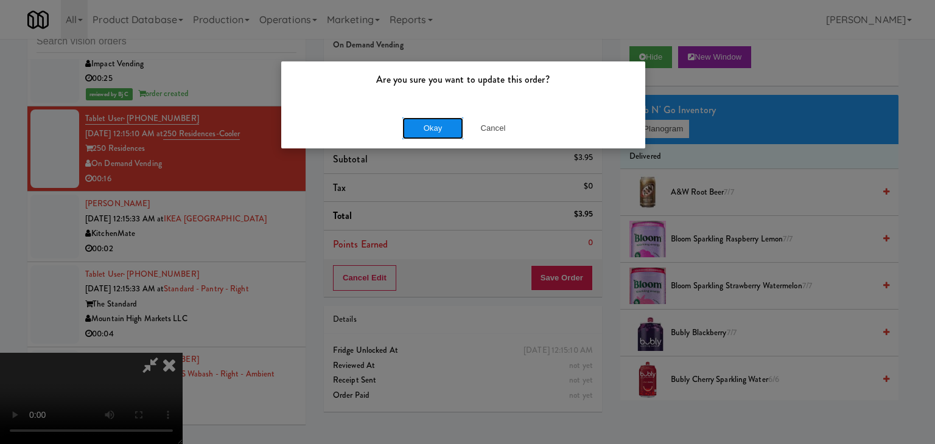
click at [455, 130] on button "Okay" at bounding box center [432, 128] width 61 height 22
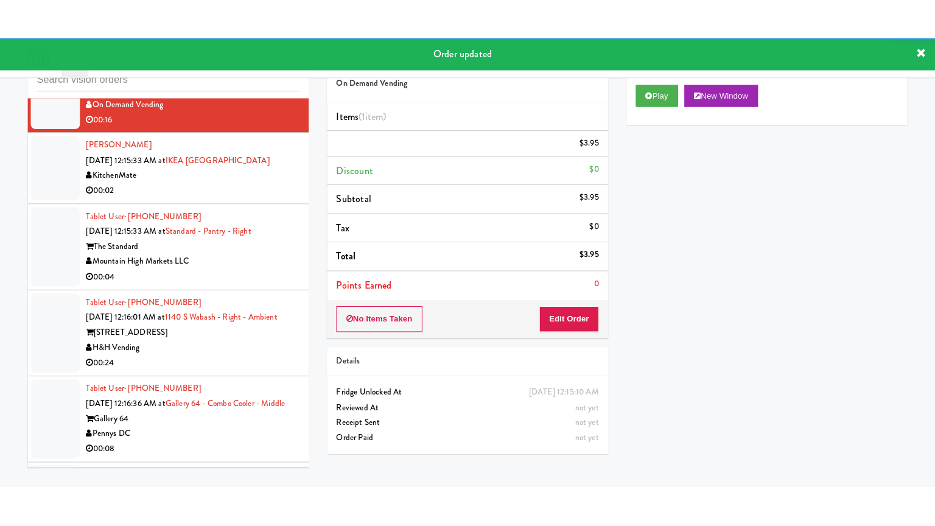
scroll to position [8493, 0]
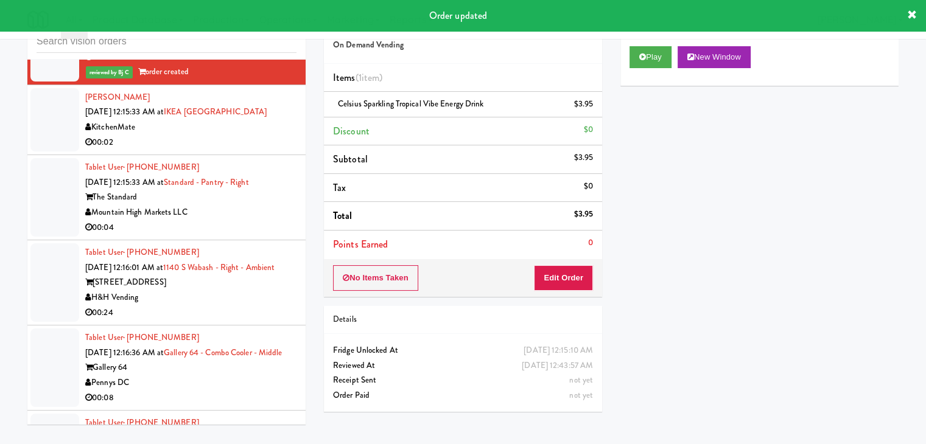
drag, startPoint x: 226, startPoint y: 144, endPoint x: 229, endPoint y: 154, distance: 10.0
click at [227, 144] on div "00:02" at bounding box center [190, 142] width 211 height 15
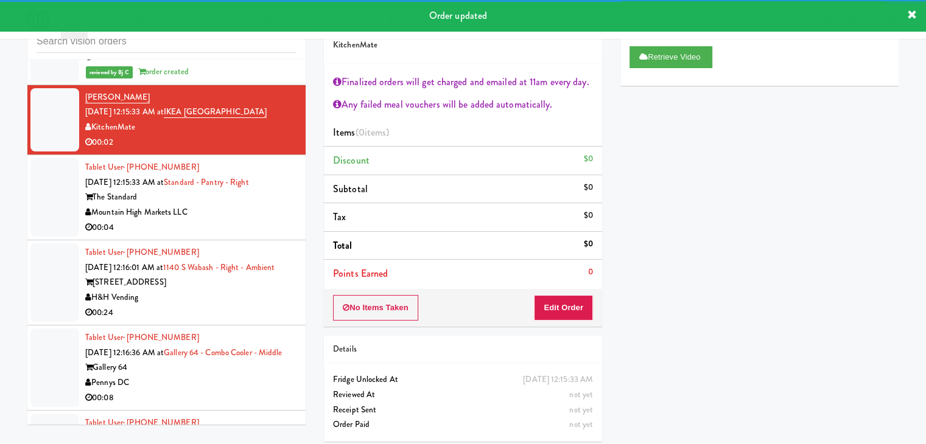
click at [232, 220] on div "Mountain High Markets LLC" at bounding box center [190, 212] width 211 height 15
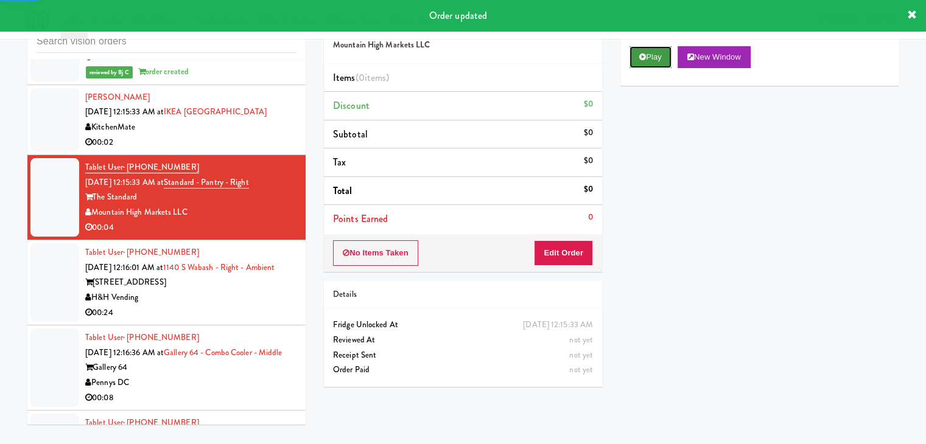
click at [654, 60] on button "Play" at bounding box center [650, 57] width 42 height 22
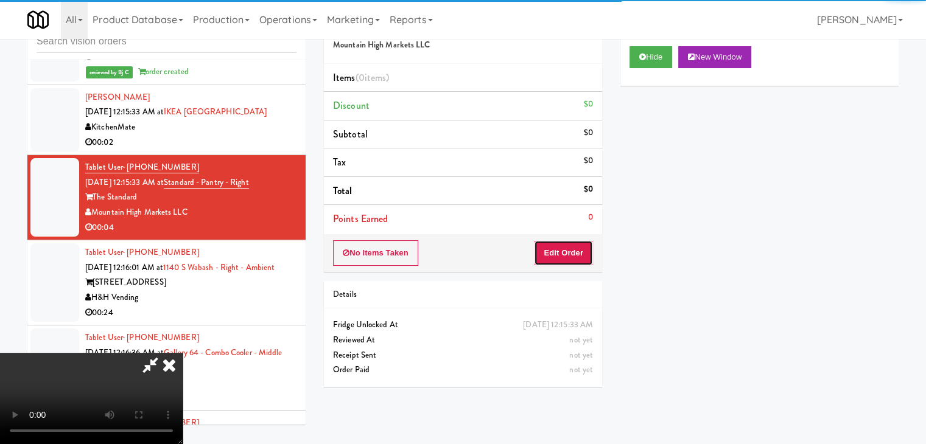
click at [567, 251] on button "Edit Order" at bounding box center [563, 253] width 59 height 26
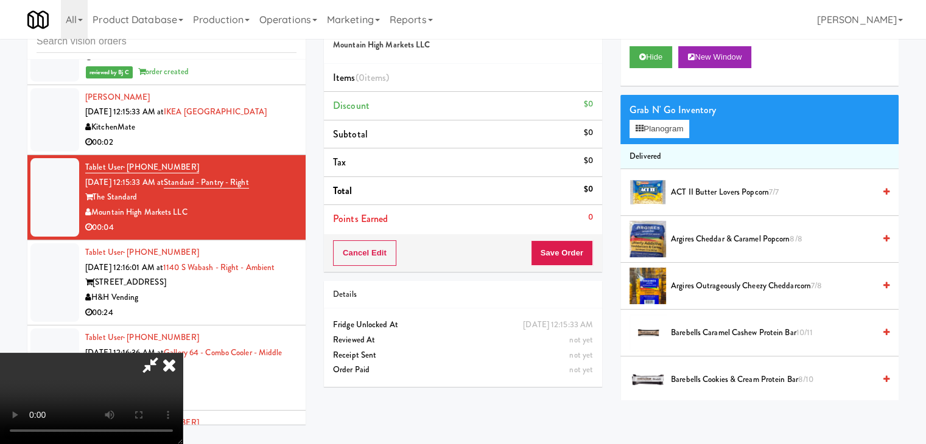
scroll to position [8477, 0]
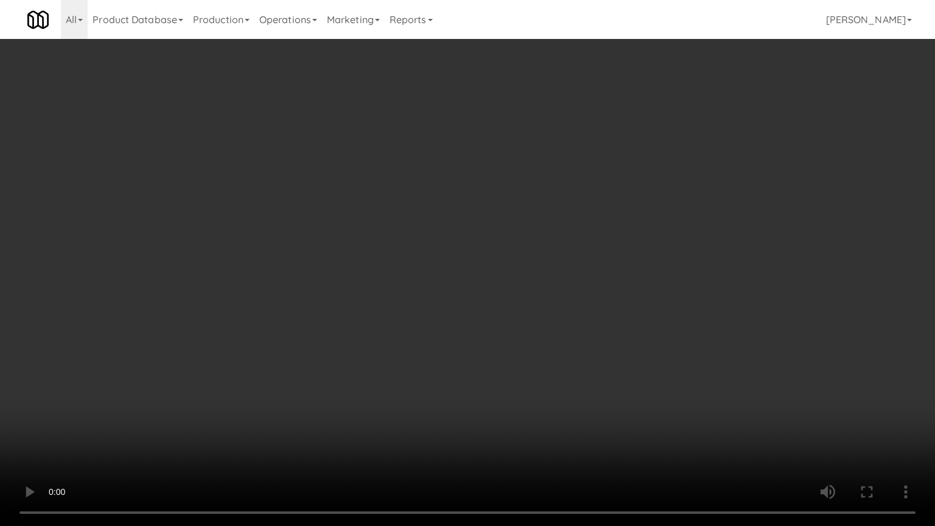
click at [633, 295] on video at bounding box center [467, 263] width 935 height 526
drag, startPoint x: 640, startPoint y: 295, endPoint x: 635, endPoint y: 306, distance: 12.0
click at [640, 297] on video at bounding box center [467, 263] width 935 height 526
click at [633, 297] on video at bounding box center [467, 263] width 935 height 526
drag, startPoint x: 633, startPoint y: 297, endPoint x: 663, endPoint y: 190, distance: 111.3
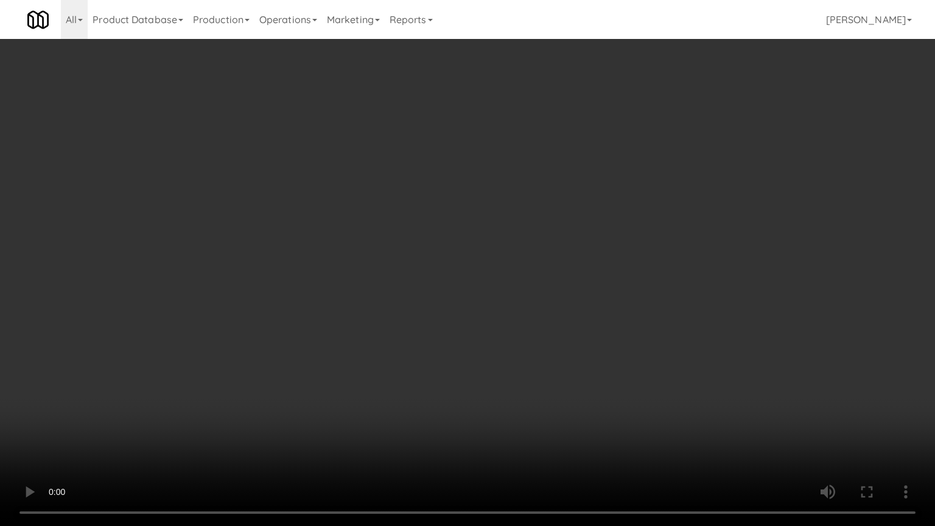
click at [634, 290] on video at bounding box center [467, 263] width 935 height 526
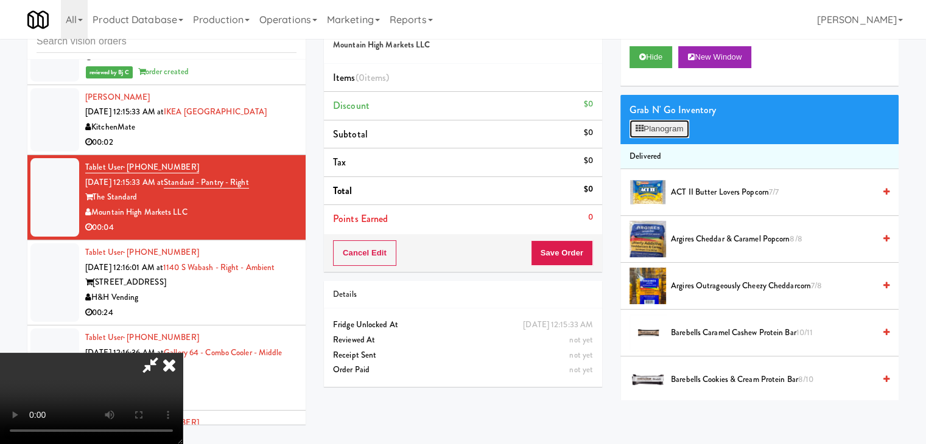
click at [677, 127] on button "Planogram" at bounding box center [659, 129] width 60 height 18
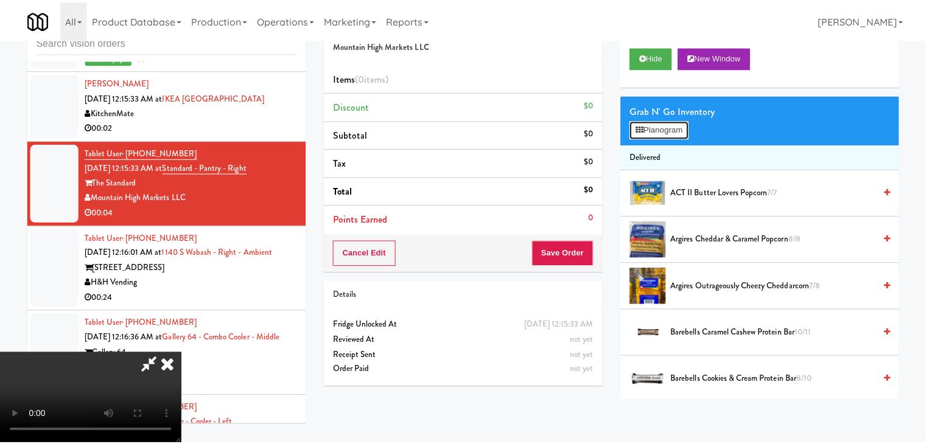
scroll to position [8477, 0]
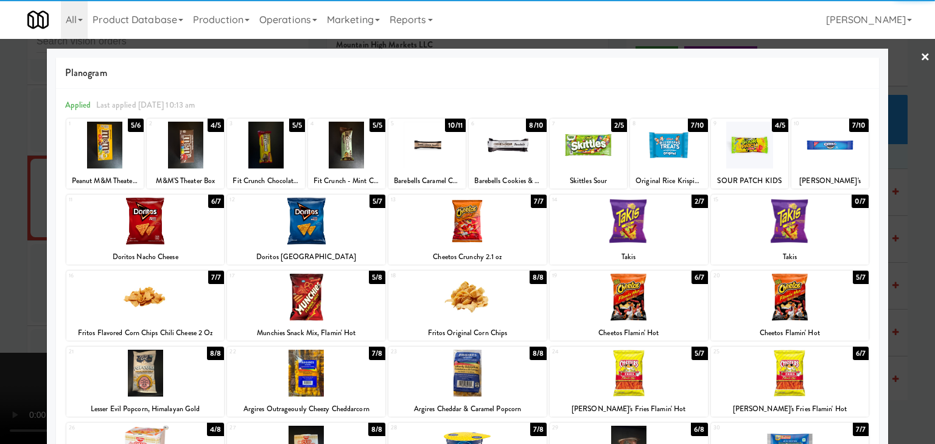
click at [183, 150] on div at bounding box center [185, 145] width 77 height 47
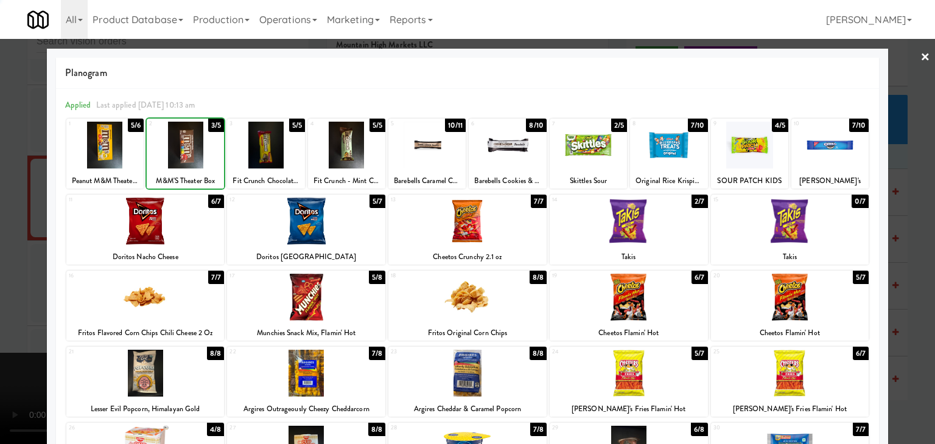
click at [0, 221] on div at bounding box center [467, 222] width 935 height 444
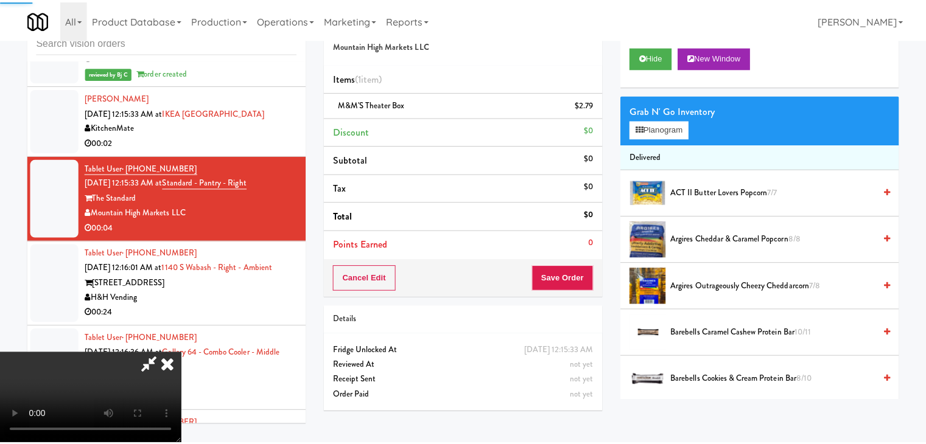
scroll to position [8493, 0]
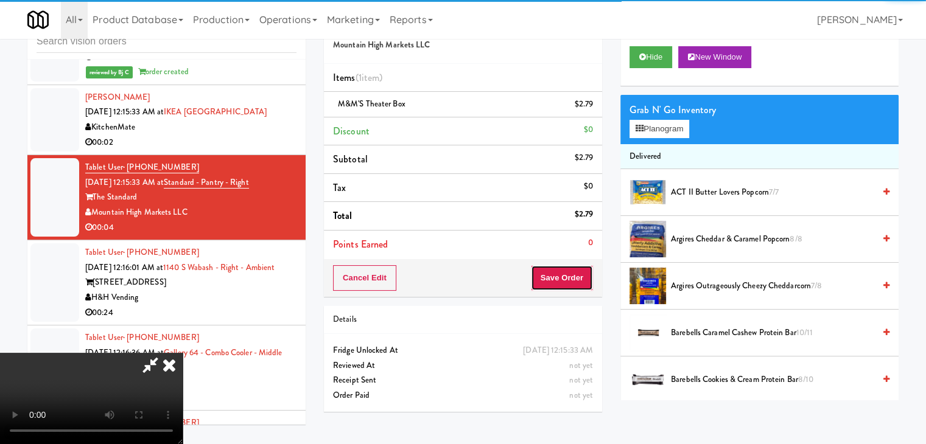
click at [562, 278] on button "Save Order" at bounding box center [562, 278] width 62 height 26
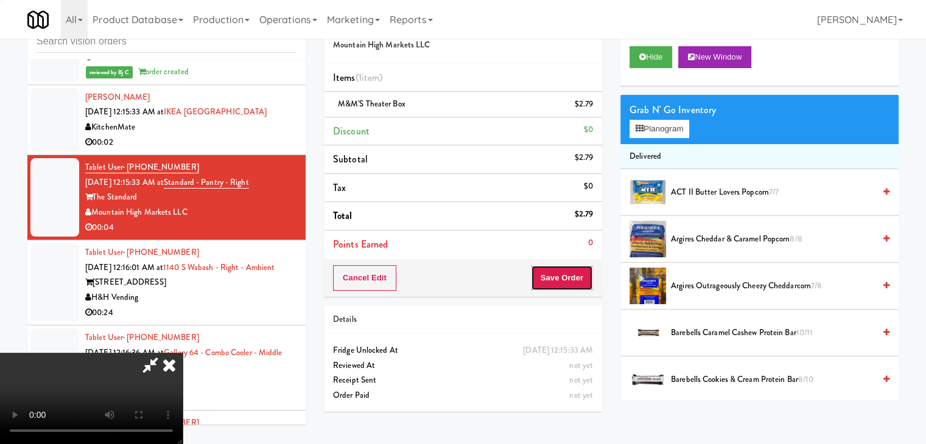
click at [562, 278] on button "Save Order" at bounding box center [562, 278] width 62 height 26
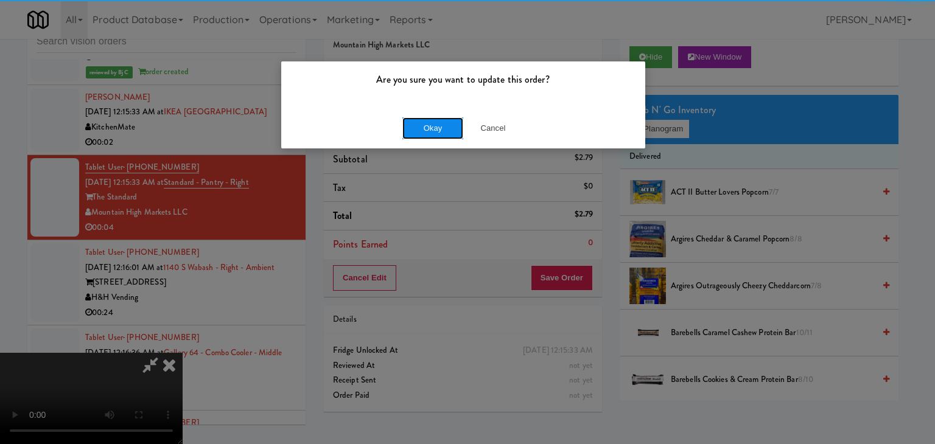
click at [431, 128] on button "Okay" at bounding box center [432, 128] width 61 height 22
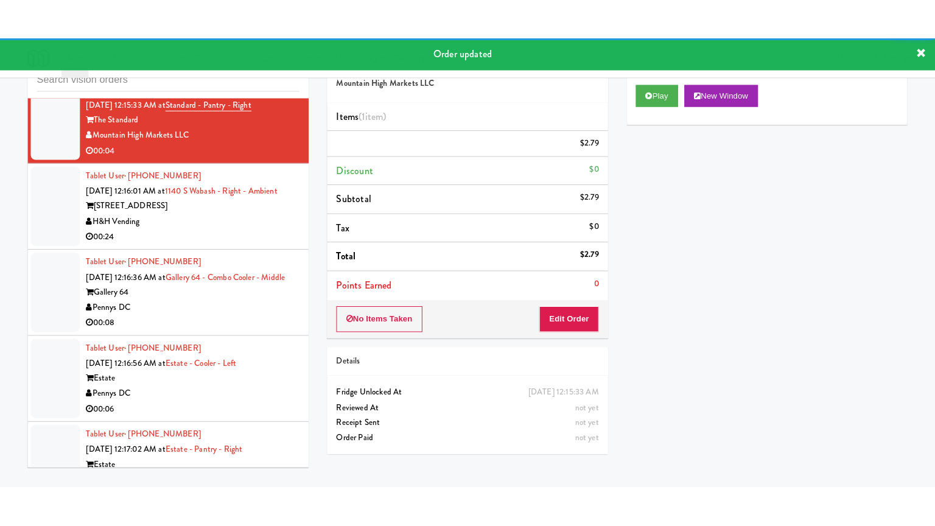
scroll to position [8614, 0]
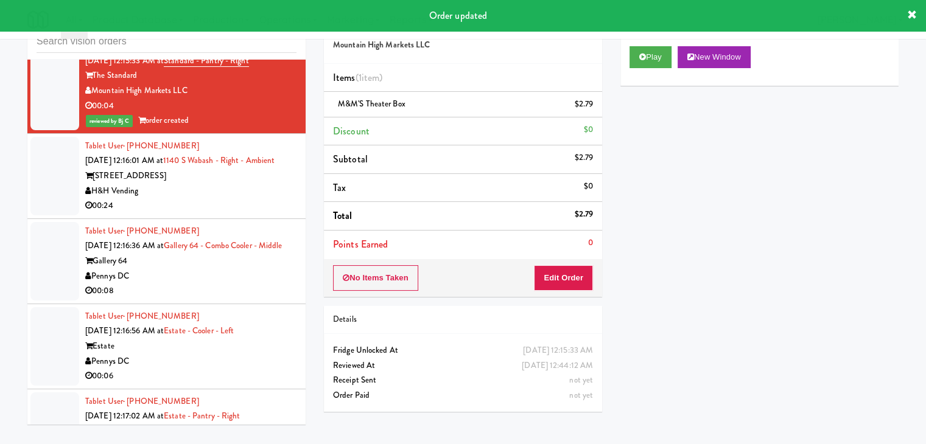
drag, startPoint x: 224, startPoint y: 206, endPoint x: 333, endPoint y: 193, distance: 109.7
click at [227, 199] on div "H&H Vending" at bounding box center [190, 191] width 211 height 15
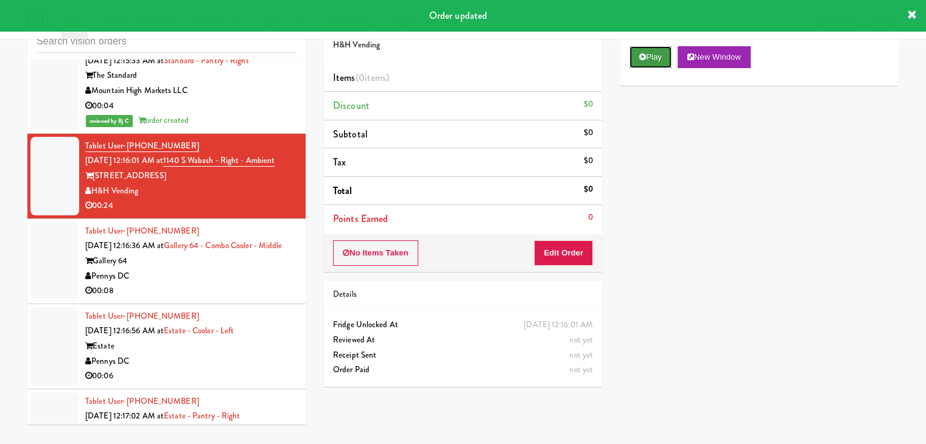
click at [640, 64] on button "Play" at bounding box center [650, 57] width 42 height 22
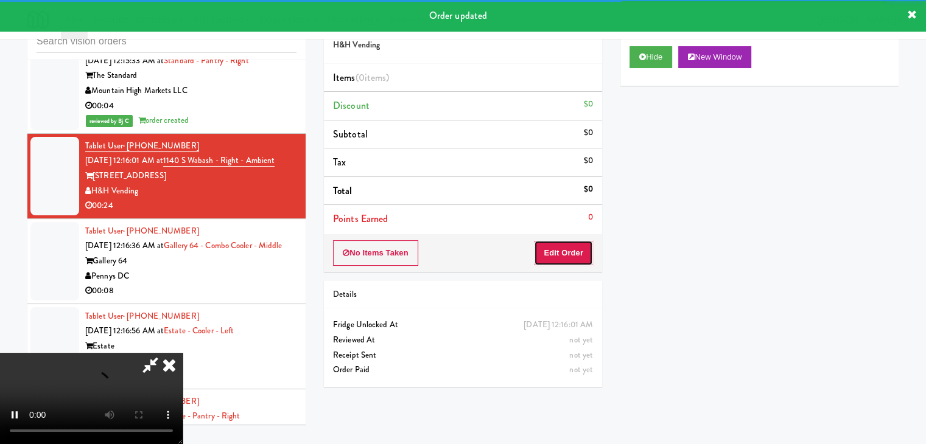
click at [570, 251] on button "Edit Order" at bounding box center [563, 253] width 59 height 26
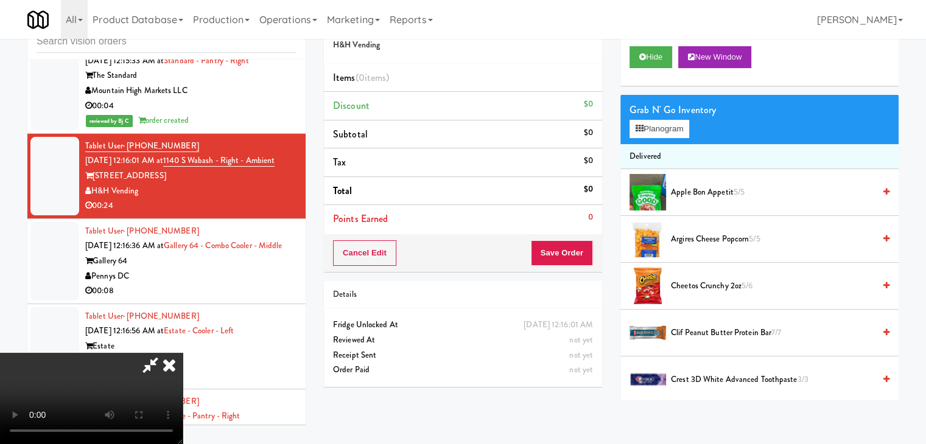
scroll to position [8600, 0]
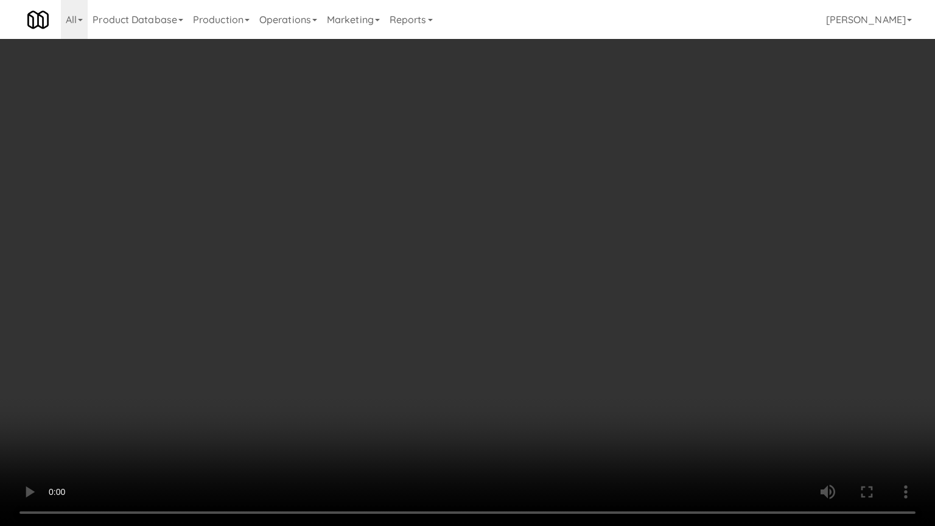
click at [657, 220] on video at bounding box center [467, 263] width 935 height 526
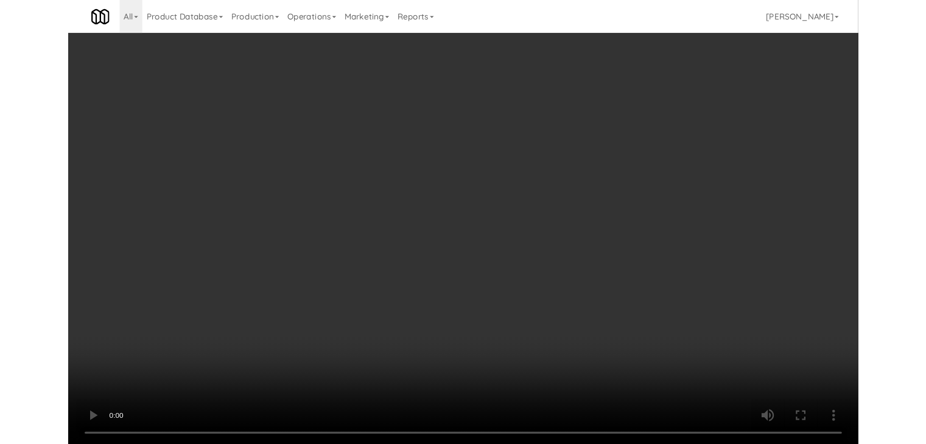
scroll to position [8614, 0]
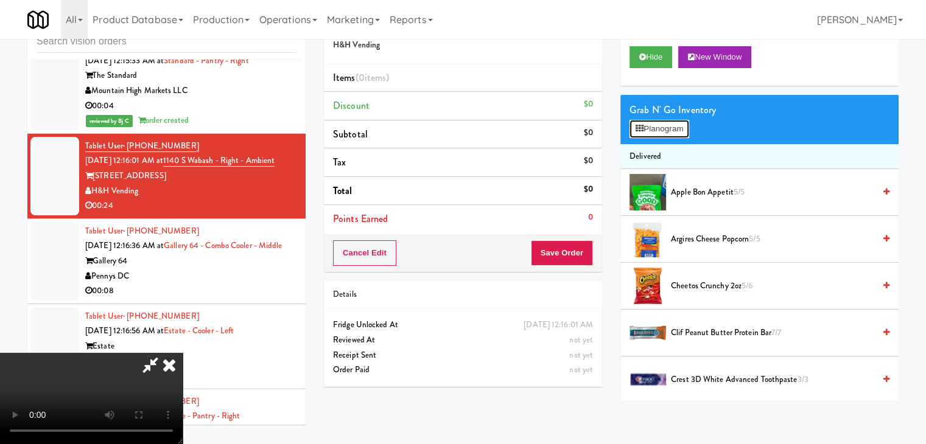
drag, startPoint x: 671, startPoint y: 126, endPoint x: 756, endPoint y: 113, distance: 86.2
click at [756, 113] on div "Grab N' Go Inventory Planogram" at bounding box center [759, 119] width 278 height 49
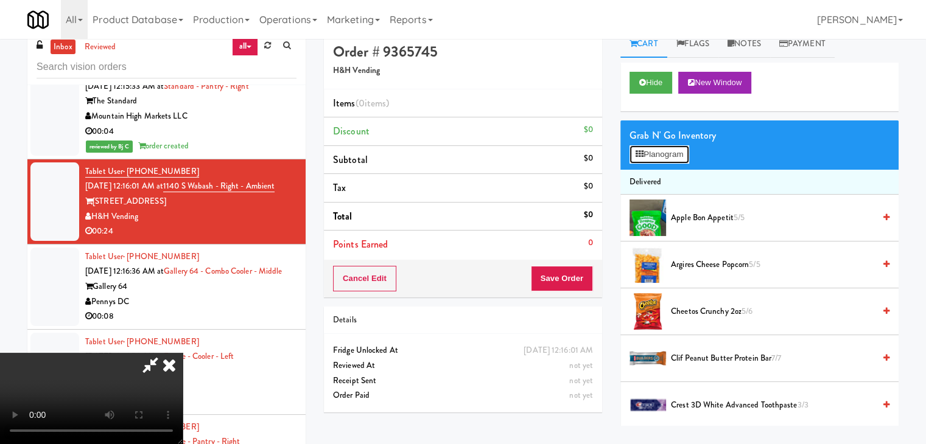
scroll to position [0, 0]
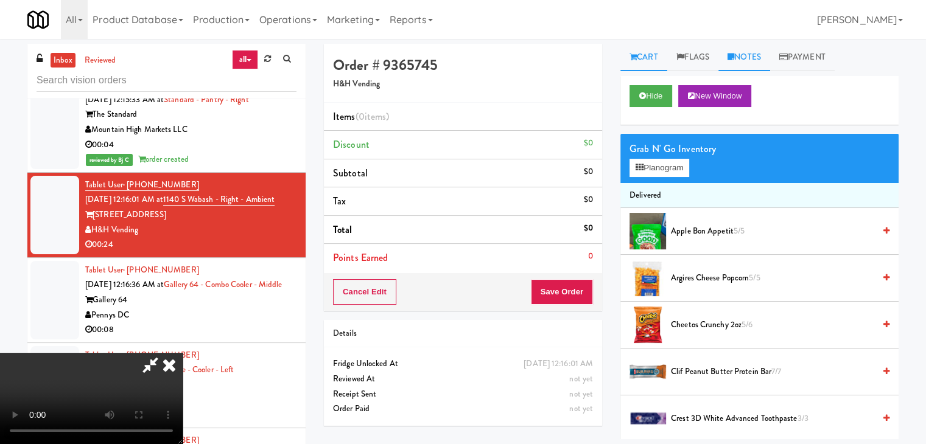
click at [756, 52] on link "Notes" at bounding box center [744, 57] width 52 height 27
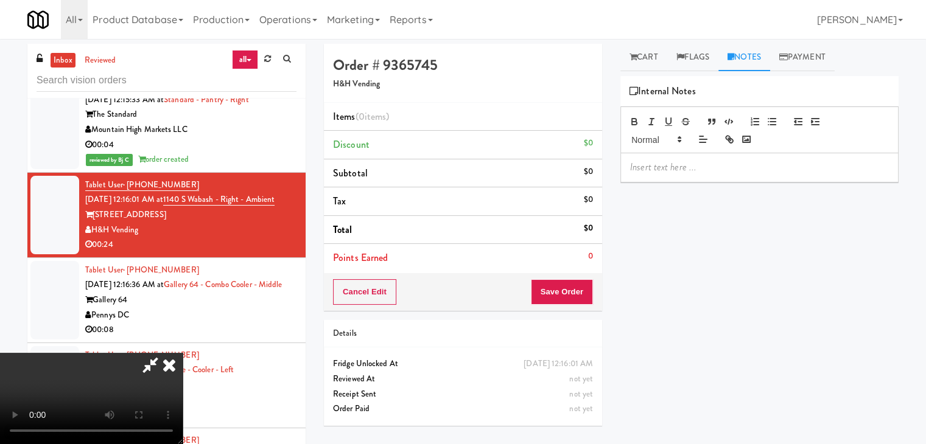
click at [688, 169] on p at bounding box center [759, 167] width 259 height 13
drag, startPoint x: 574, startPoint y: 293, endPoint x: 598, endPoint y: 299, distance: 25.2
click at [574, 293] on button "Save Order" at bounding box center [562, 292] width 62 height 26
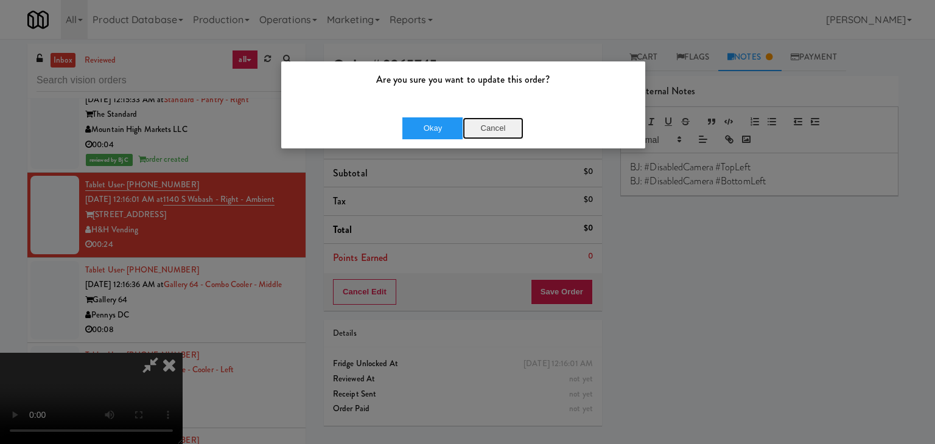
click at [497, 123] on button "Cancel" at bounding box center [493, 128] width 61 height 22
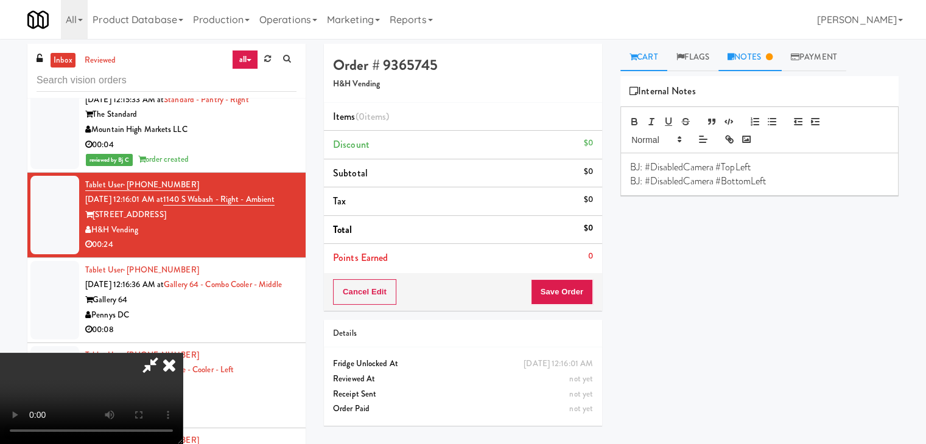
click at [638, 52] on link "Cart" at bounding box center [643, 57] width 47 height 27
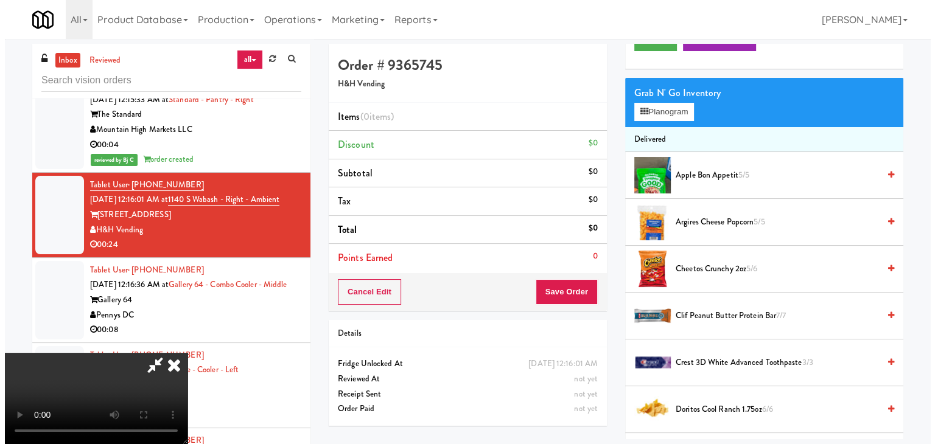
scroll to position [122, 0]
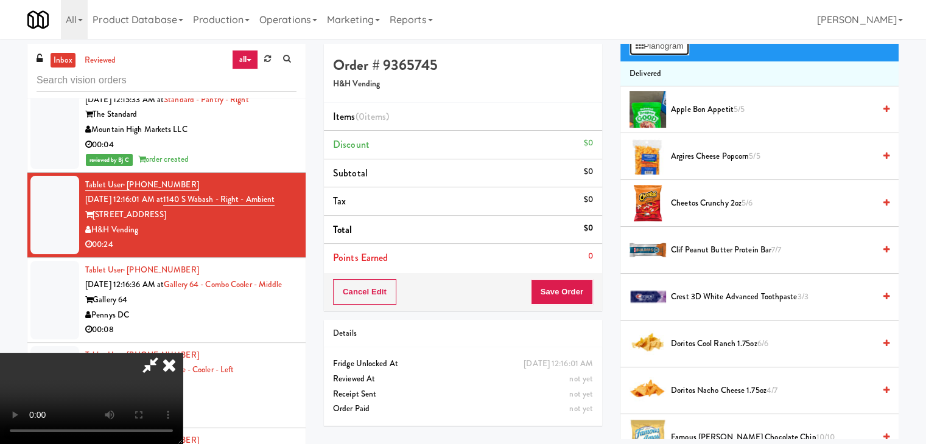
click at [676, 54] on button "Planogram" at bounding box center [659, 46] width 60 height 18
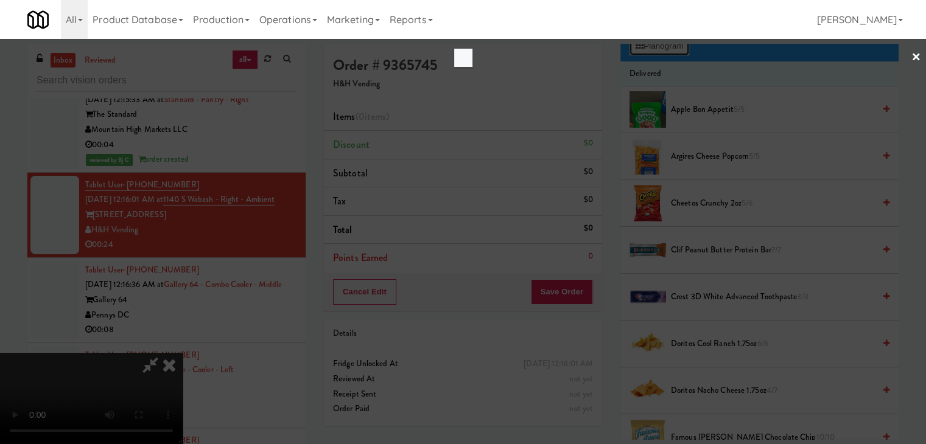
scroll to position [8600, 0]
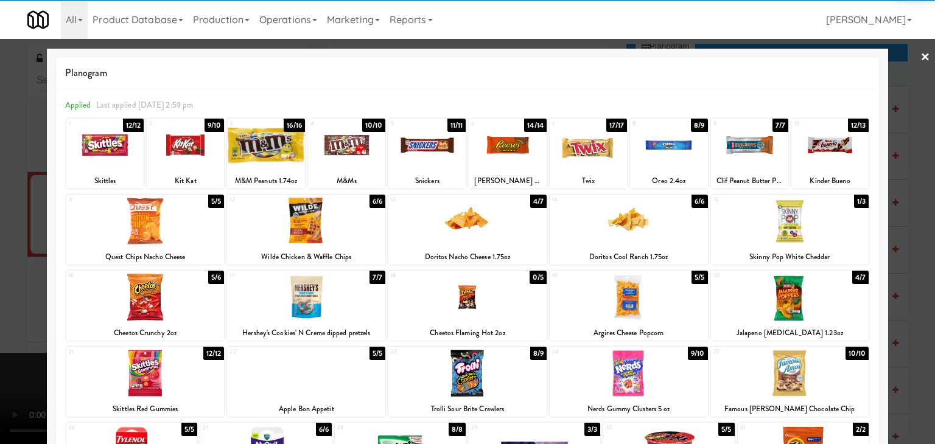
click at [278, 157] on div at bounding box center [265, 145] width 77 height 47
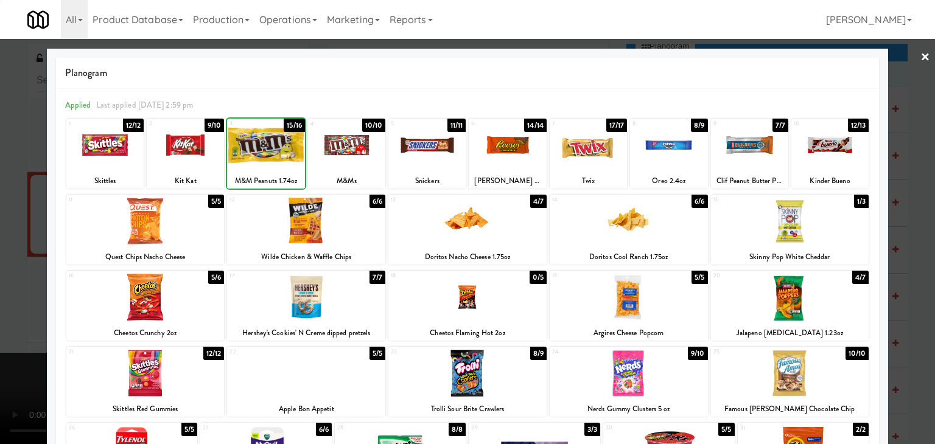
click at [0, 248] on div at bounding box center [467, 222] width 935 height 444
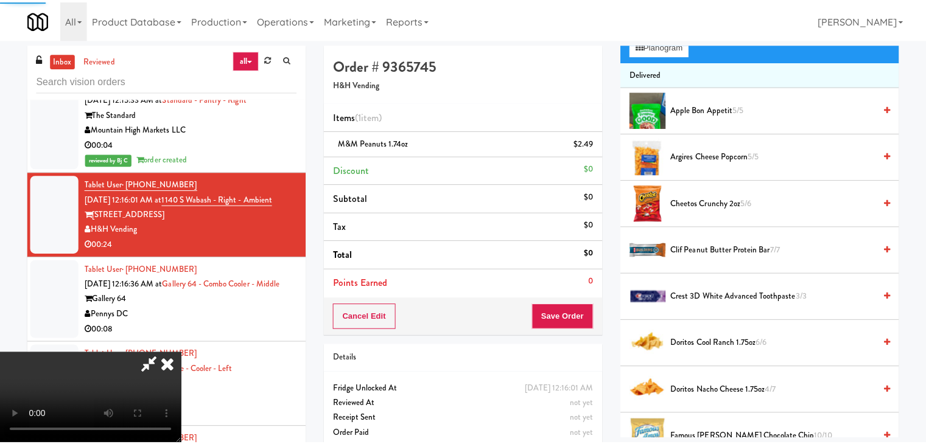
scroll to position [8614, 0]
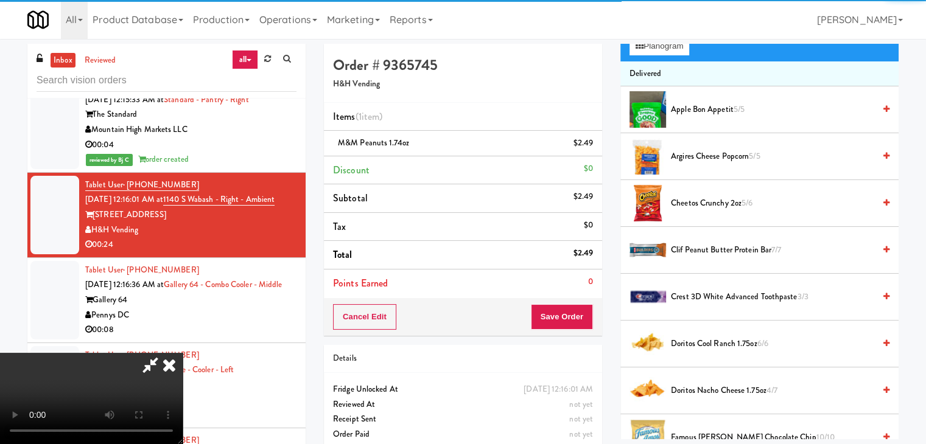
click at [564, 307] on div "Cancel Edit Save Order" at bounding box center [463, 317] width 278 height 38
click at [564, 308] on button "Save Order" at bounding box center [562, 317] width 62 height 26
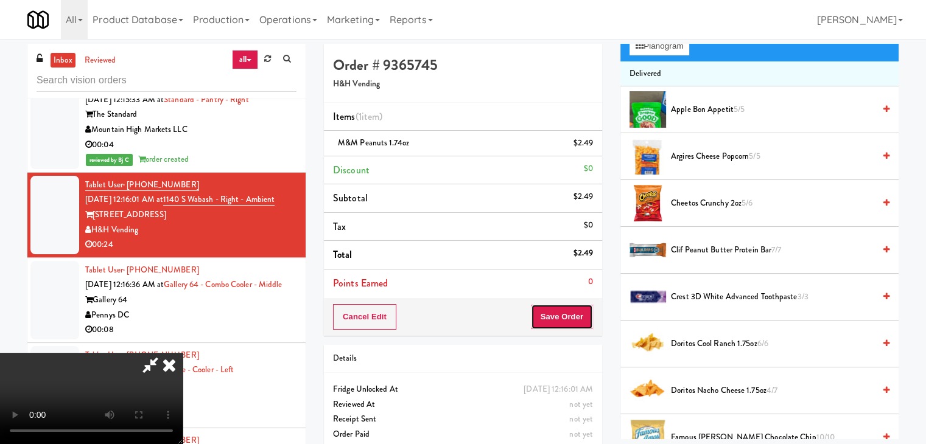
click at [563, 309] on button "Save Order" at bounding box center [562, 317] width 62 height 26
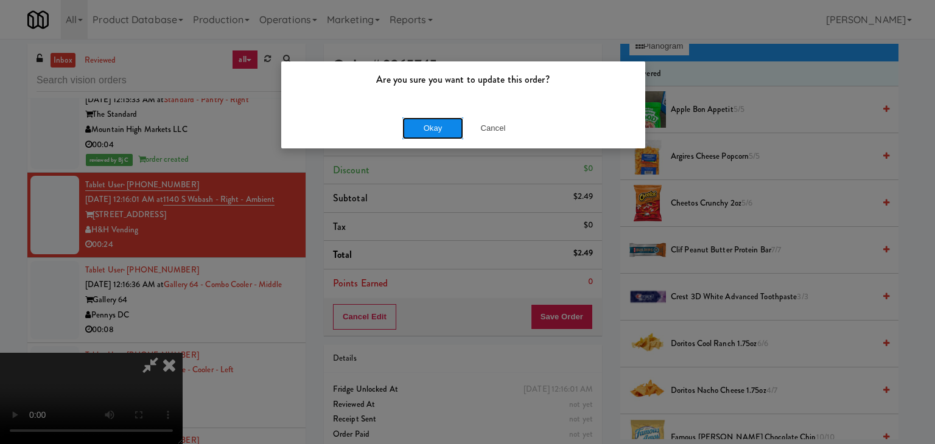
click at [428, 127] on button "Okay" at bounding box center [432, 128] width 61 height 22
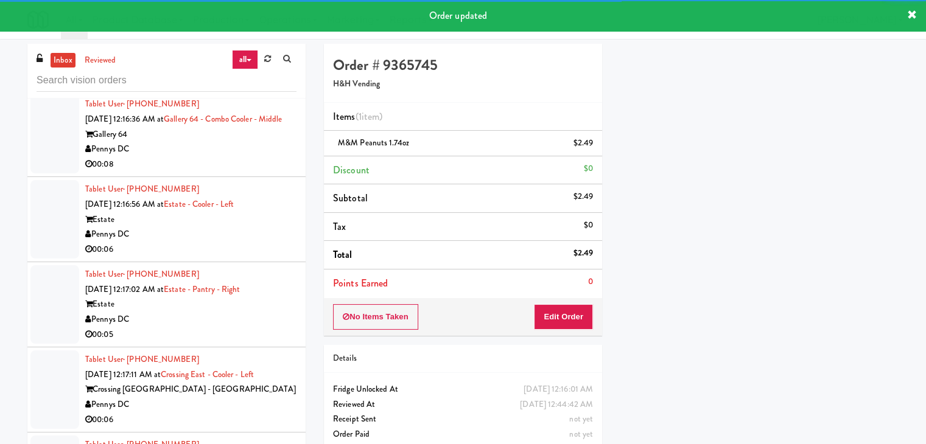
scroll to position [8797, 0]
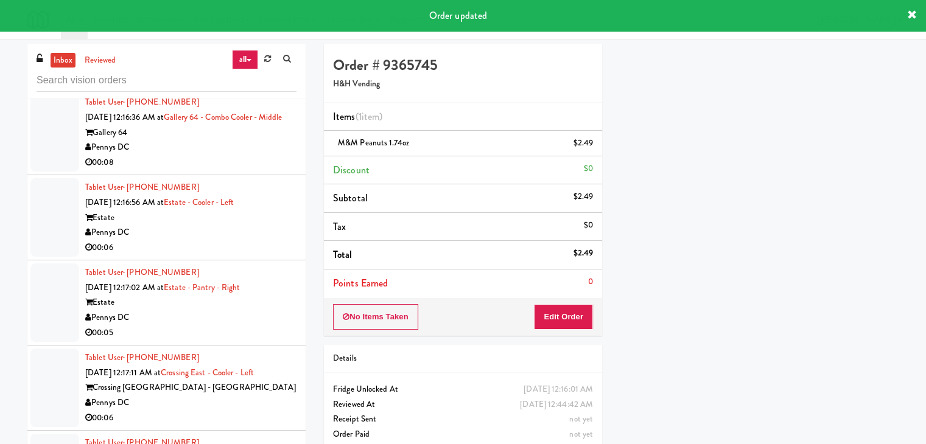
drag, startPoint x: 206, startPoint y: 180, endPoint x: 209, endPoint y: 188, distance: 8.5
click at [207, 155] on div "Pennys DC" at bounding box center [190, 147] width 211 height 15
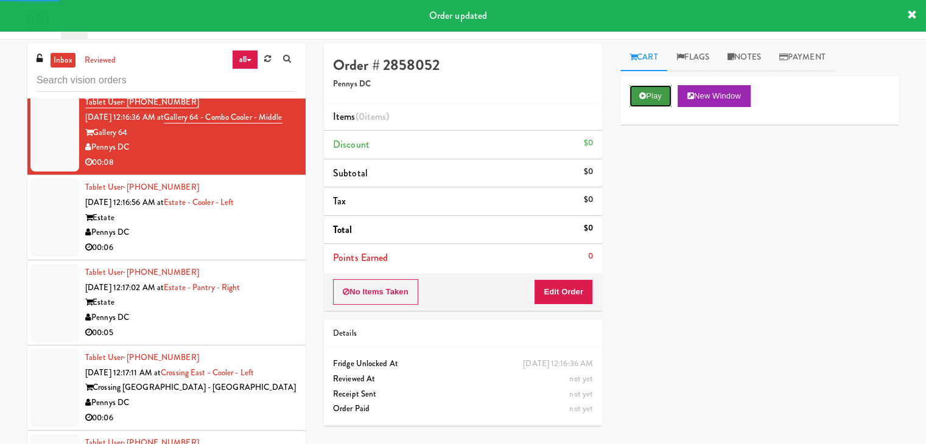
click at [668, 93] on button "Play" at bounding box center [650, 96] width 42 height 22
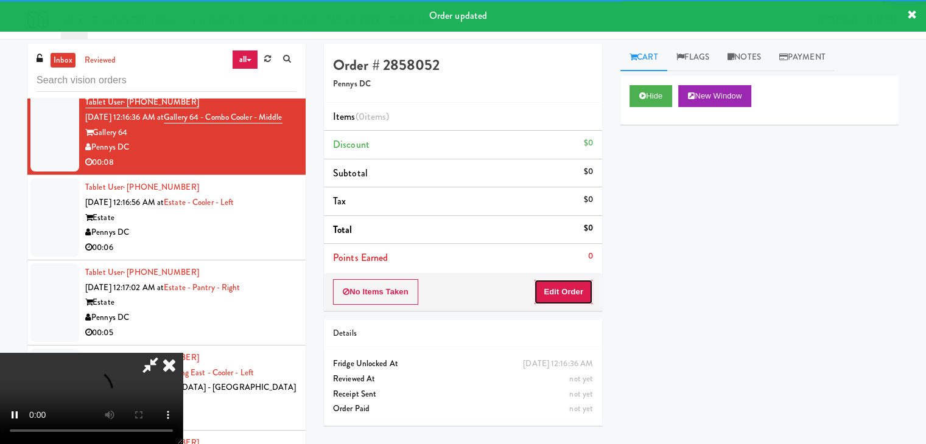
click at [576, 285] on button "Edit Order" at bounding box center [563, 292] width 59 height 26
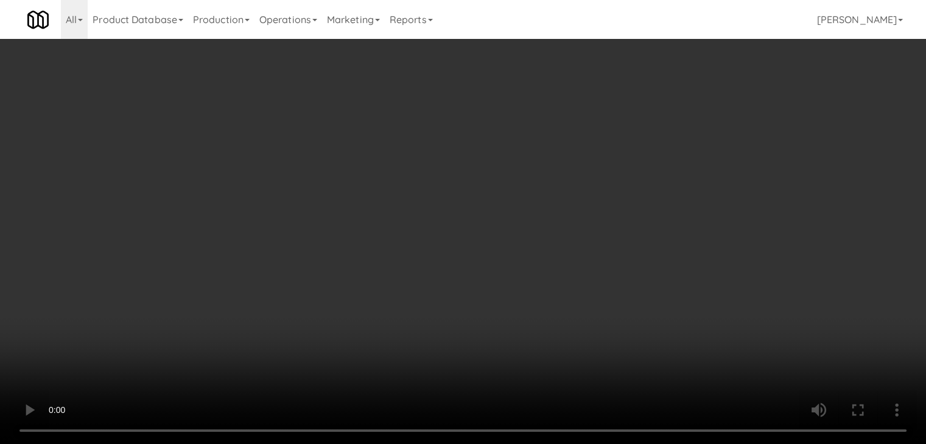
scroll to position [8782, 0]
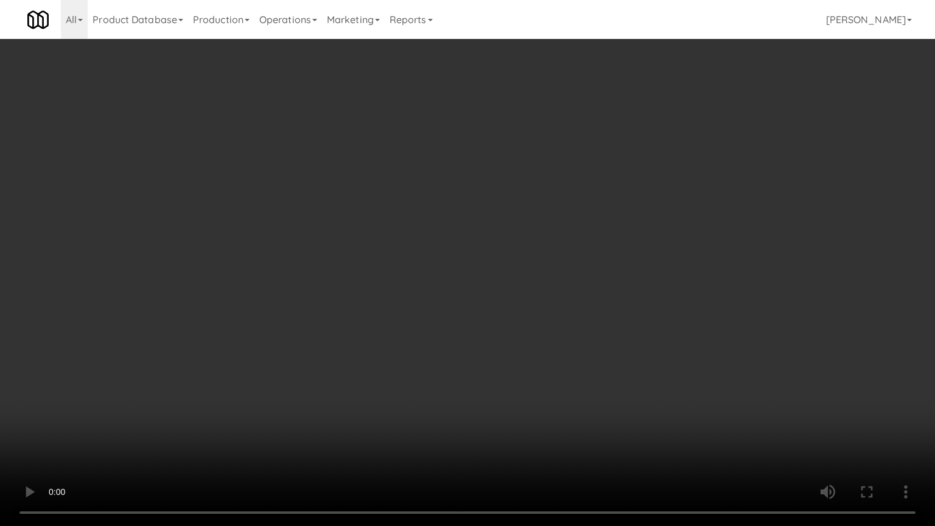
click at [607, 357] on video at bounding box center [467, 263] width 935 height 526
click at [602, 359] on video at bounding box center [467, 263] width 935 height 526
click at [602, 349] on video at bounding box center [467, 263] width 935 height 526
click at [606, 349] on video at bounding box center [467, 263] width 935 height 526
click at [606, 347] on video at bounding box center [467, 263] width 935 height 526
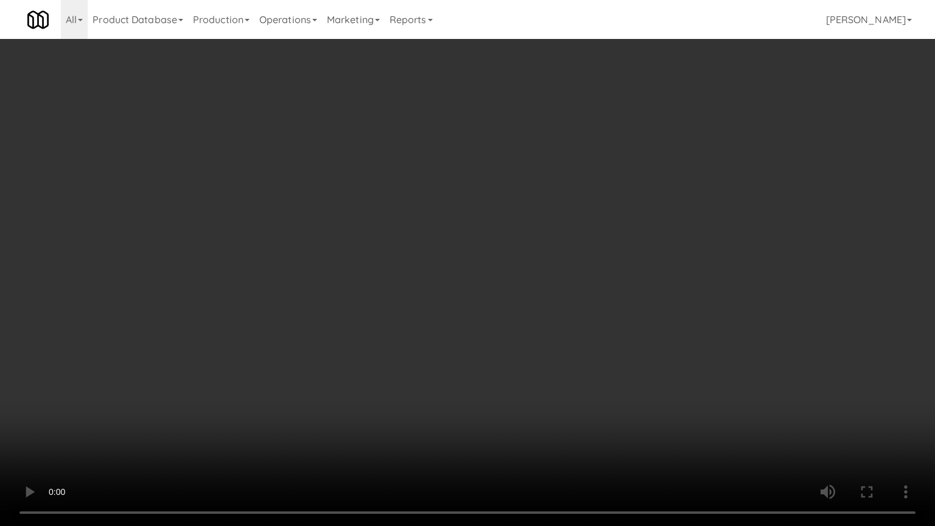
click at [609, 352] on video at bounding box center [467, 263] width 935 height 526
click at [619, 343] on video at bounding box center [467, 263] width 935 height 526
click at [619, 344] on video at bounding box center [467, 263] width 935 height 526
click at [623, 328] on video at bounding box center [467, 263] width 935 height 526
drag, startPoint x: 623, startPoint y: 328, endPoint x: 660, endPoint y: 235, distance: 100.2
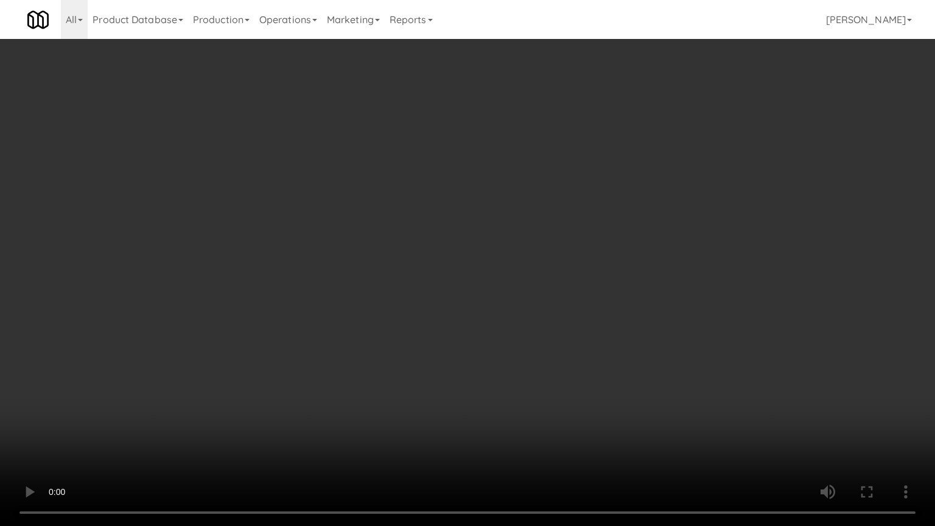
click at [623, 326] on video at bounding box center [467, 263] width 935 height 526
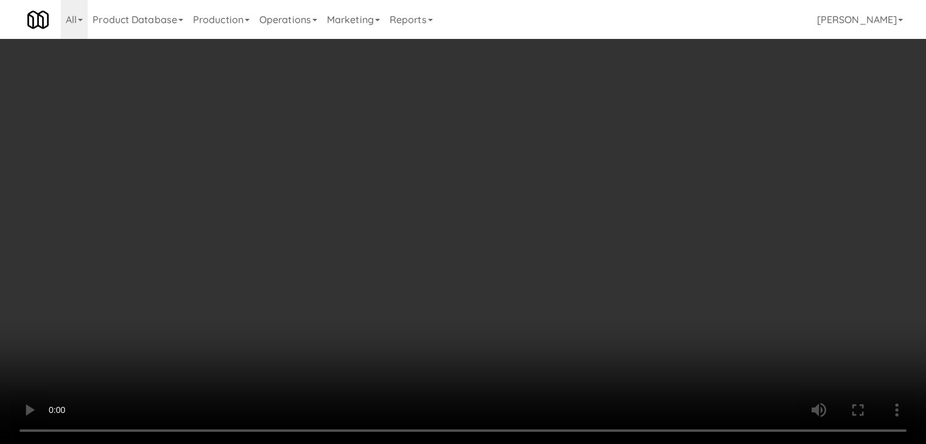
click at [664, 124] on button "Planogram" at bounding box center [659, 129] width 60 height 18
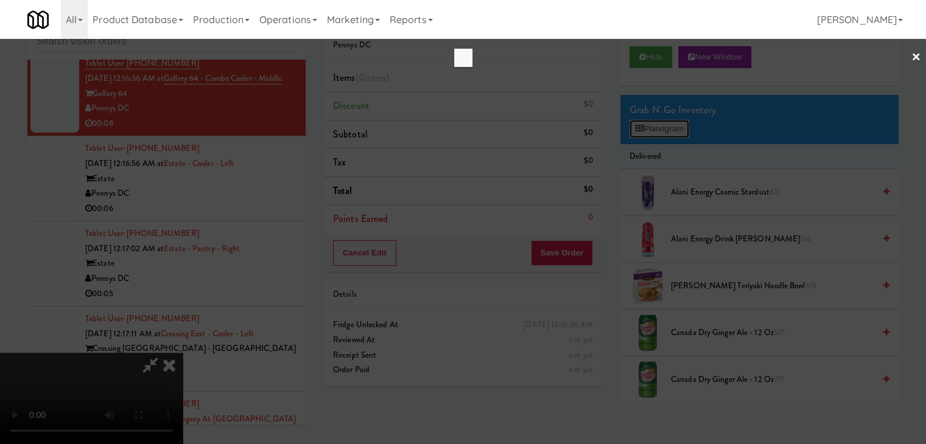
scroll to position [8782, 0]
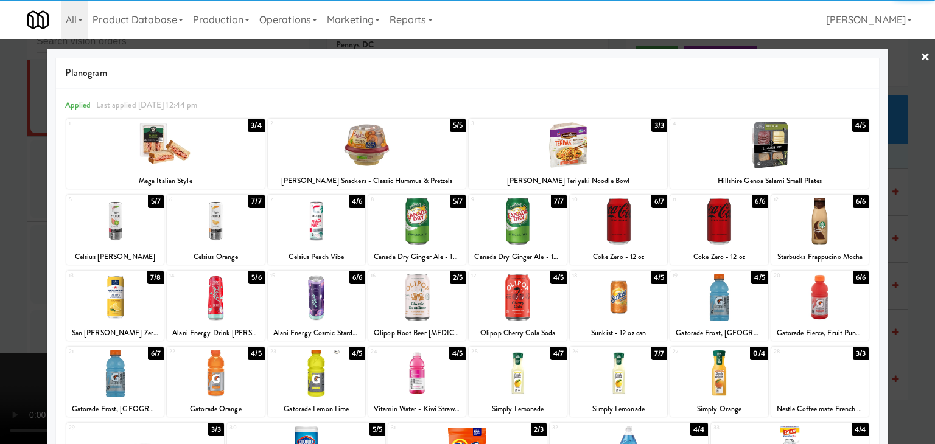
click at [602, 304] on div at bounding box center [618, 297] width 97 height 47
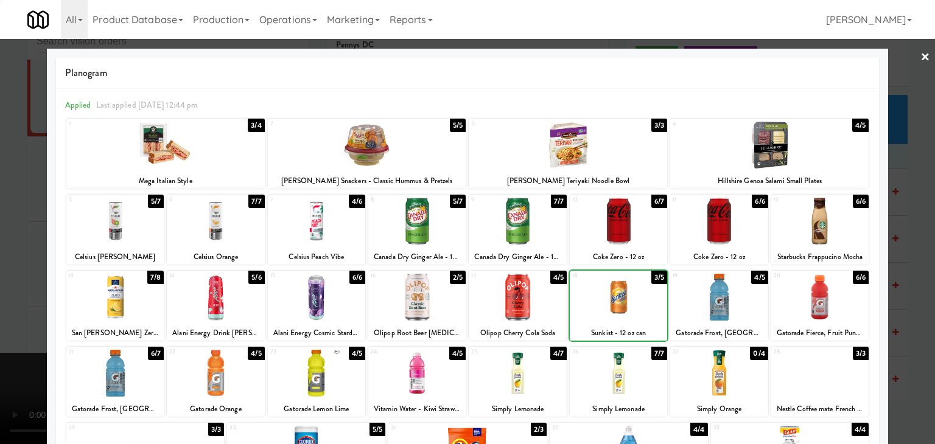
click at [6, 307] on div at bounding box center [467, 222] width 935 height 444
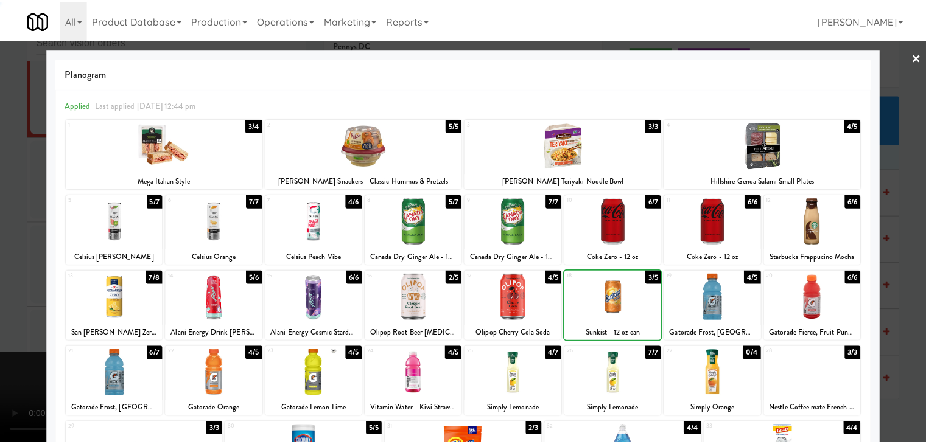
scroll to position [8797, 0]
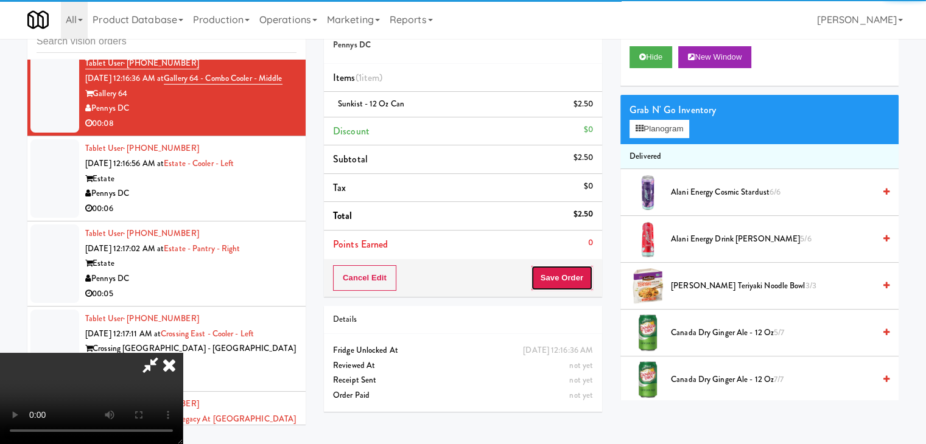
click at [573, 281] on button "Save Order" at bounding box center [562, 278] width 62 height 26
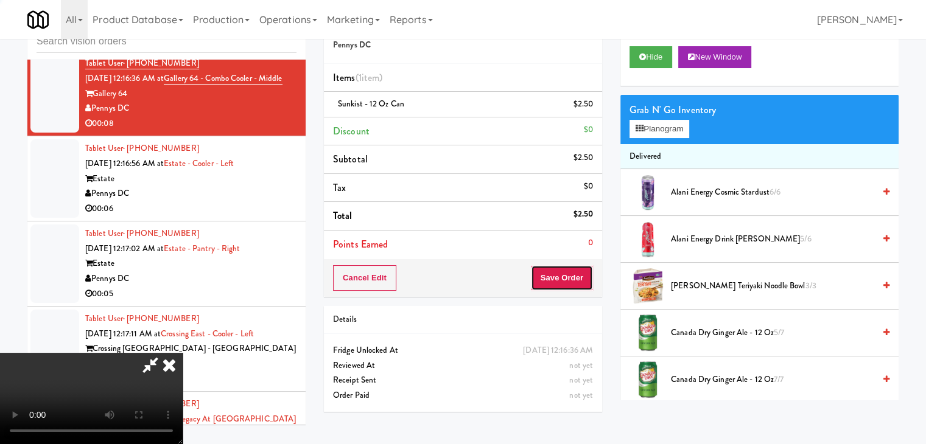
click at [573, 281] on button "Save Order" at bounding box center [562, 278] width 62 height 26
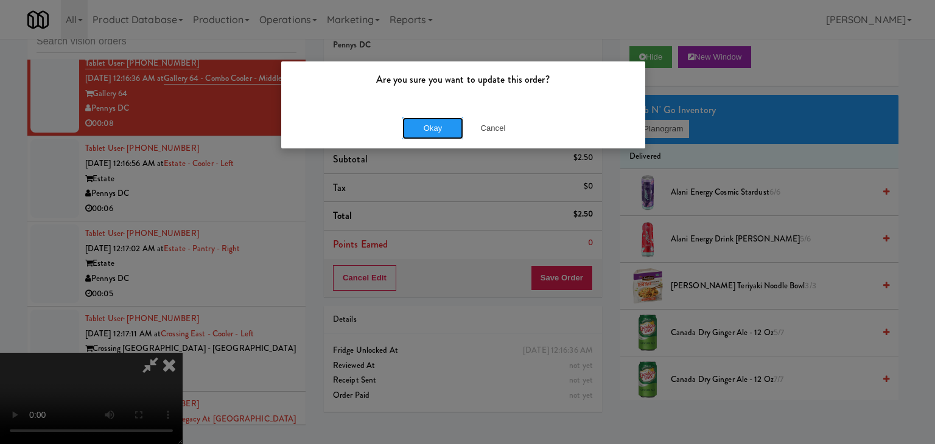
click at [438, 113] on div "Okay Cancel" at bounding box center [463, 128] width 364 height 41
click at [436, 122] on button "Okay" at bounding box center [432, 128] width 61 height 22
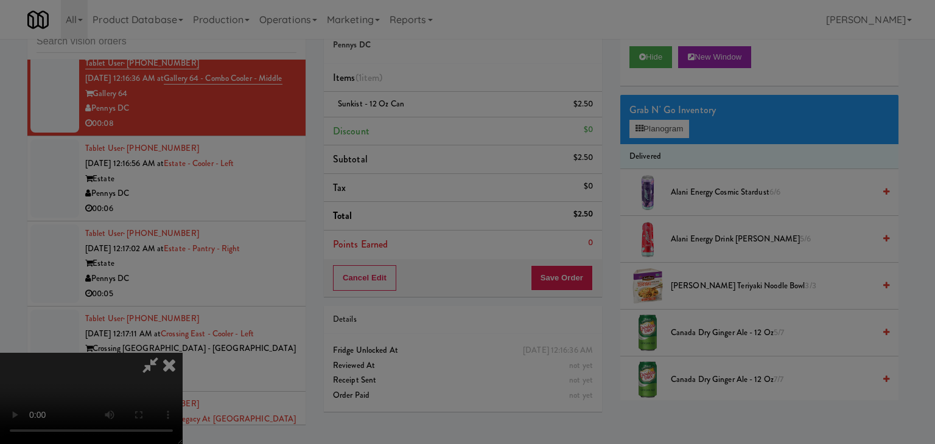
click at [436, 117] on button "Okay" at bounding box center [432, 106] width 61 height 22
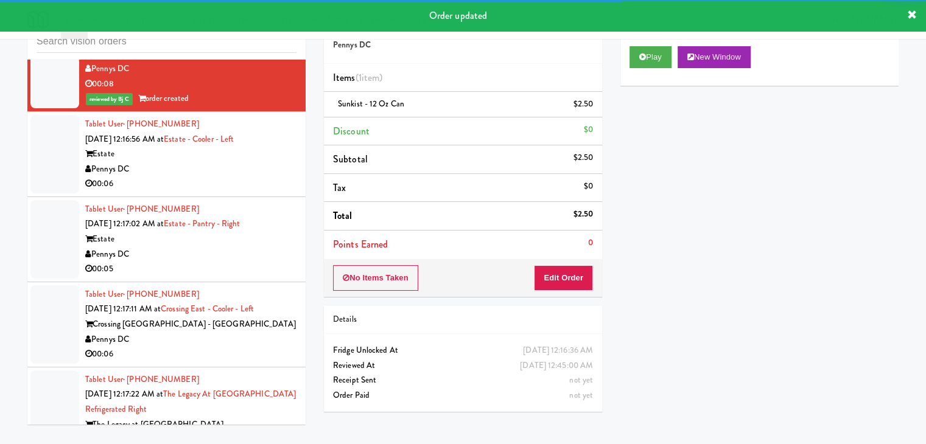
scroll to position [8858, 0]
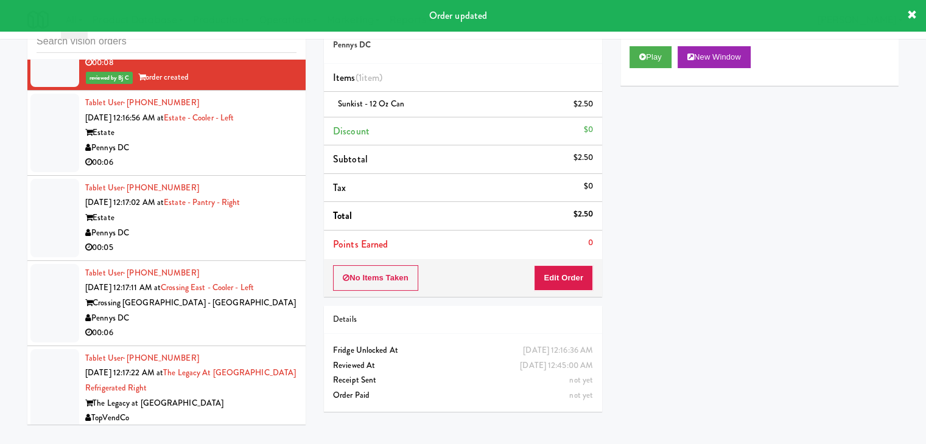
click at [236, 176] on li "Tablet User · (818) 618-2822 [DATE] 12:16:56 AM at Estate - Cooler - Left Estat…" at bounding box center [166, 133] width 278 height 85
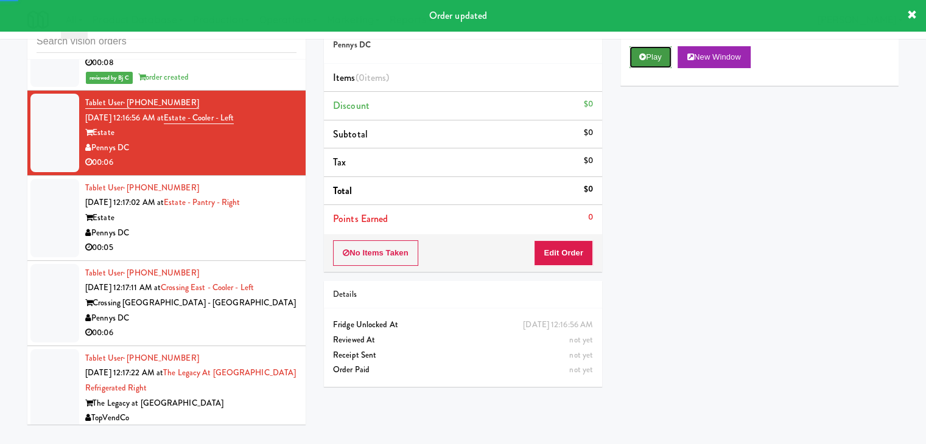
click at [652, 54] on button "Play" at bounding box center [650, 57] width 42 height 22
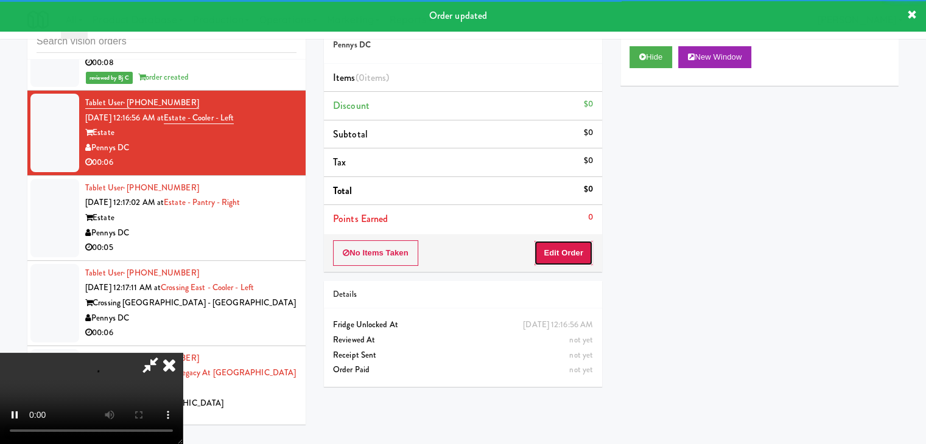
click at [568, 252] on button "Edit Order" at bounding box center [563, 253] width 59 height 26
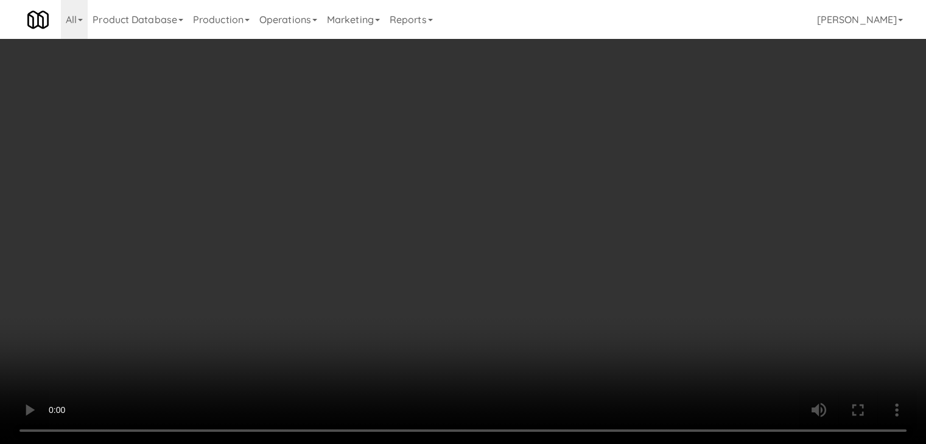
scroll to position [8843, 0]
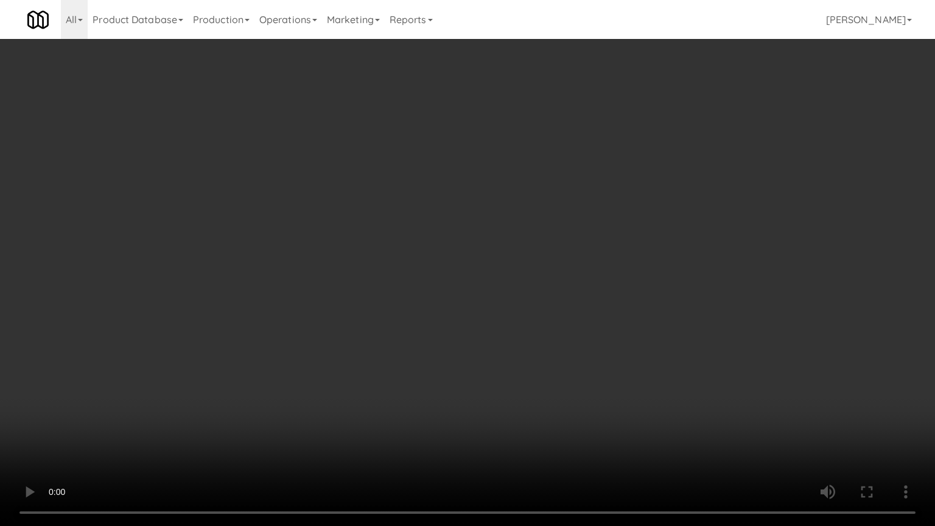
click at [618, 341] on video at bounding box center [467, 263] width 935 height 526
drag, startPoint x: 618, startPoint y: 341, endPoint x: 648, endPoint y: 212, distance: 132.4
click at [618, 336] on video at bounding box center [467, 263] width 935 height 526
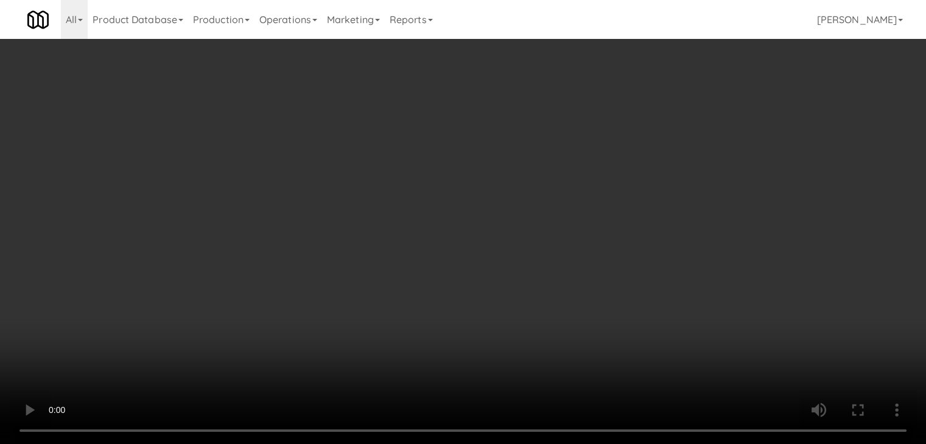
click at [680, 130] on button "Planogram" at bounding box center [659, 129] width 60 height 18
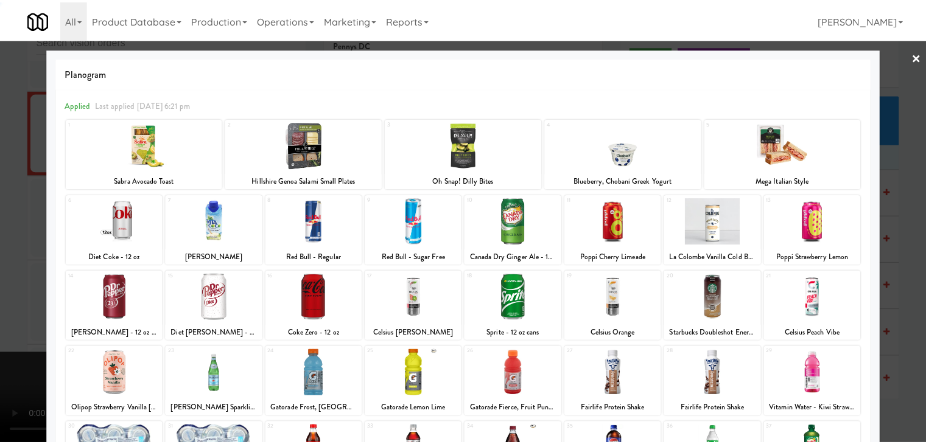
scroll to position [153, 0]
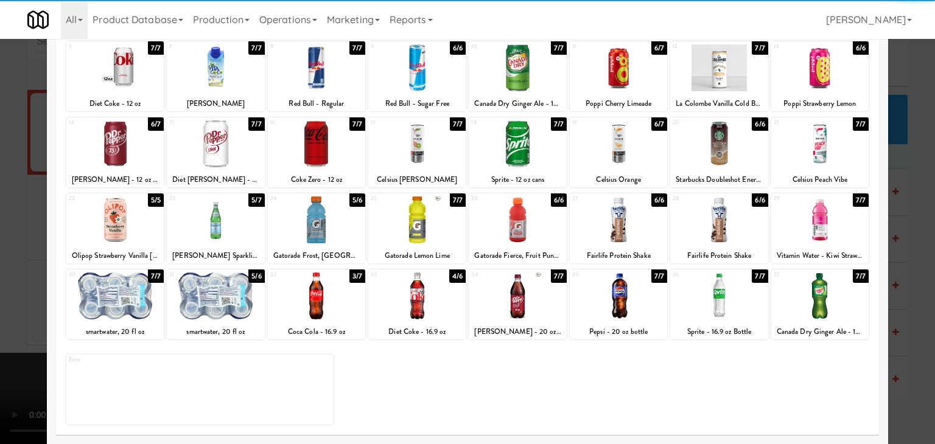
click at [519, 307] on div at bounding box center [517, 296] width 97 height 47
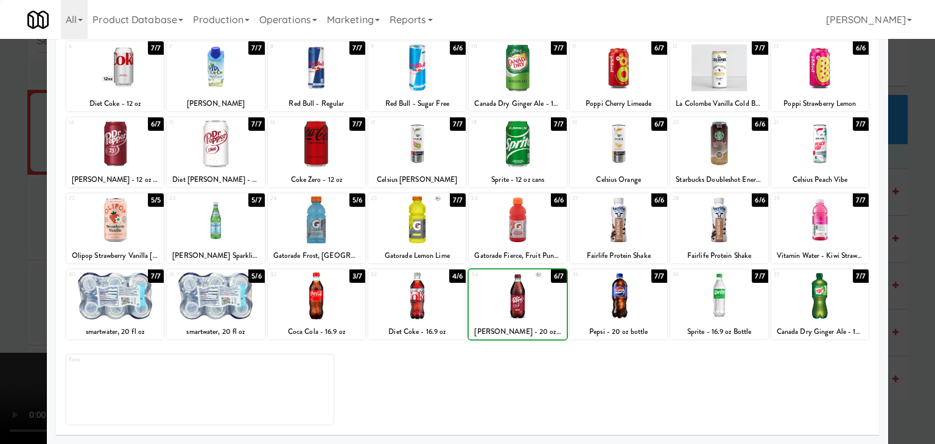
click at [9, 298] on div at bounding box center [467, 222] width 935 height 444
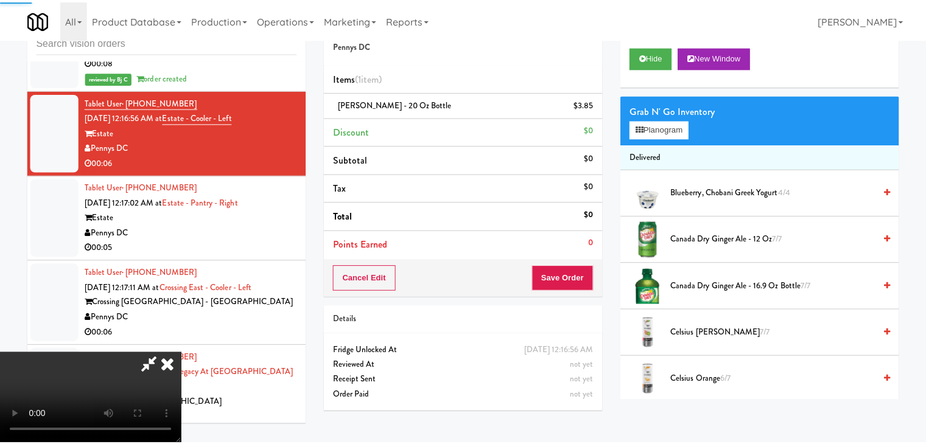
scroll to position [8858, 0]
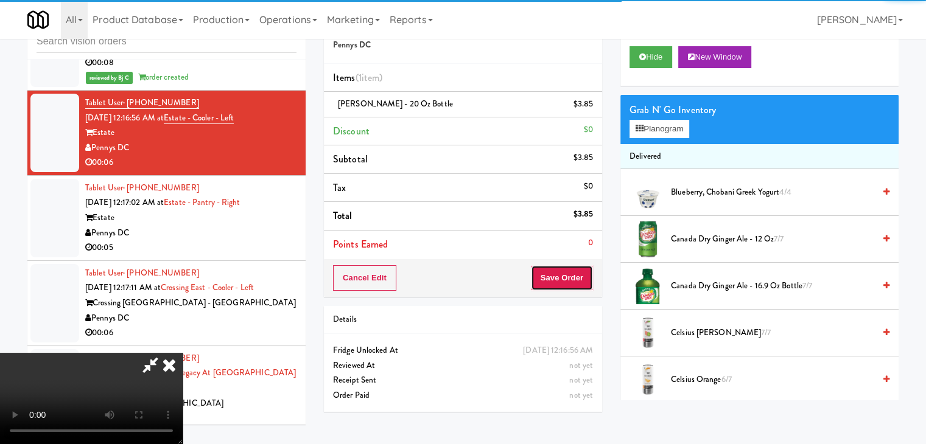
click at [585, 281] on button "Save Order" at bounding box center [562, 278] width 62 height 26
click at [584, 281] on button "Save Order" at bounding box center [562, 278] width 62 height 26
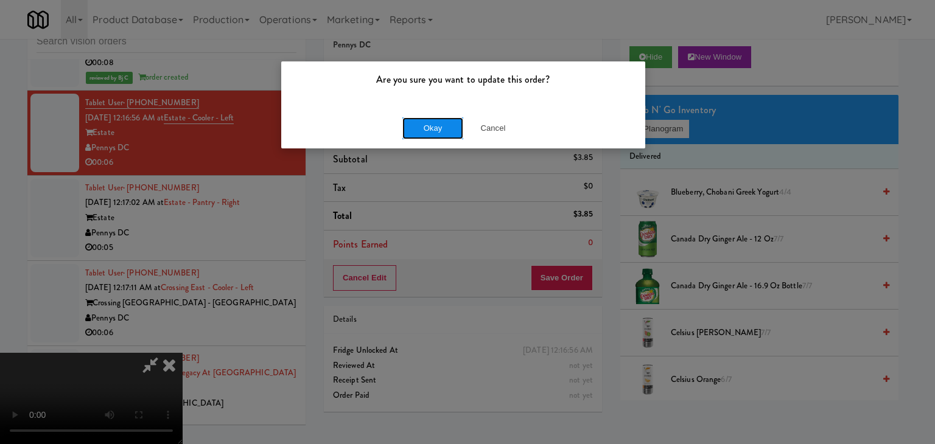
click at [441, 127] on button "Okay" at bounding box center [432, 128] width 61 height 22
click at [441, 127] on body "Are you sure you want to update this order? Okay Cancel Okay Are you sure you w…" at bounding box center [467, 222] width 935 height 444
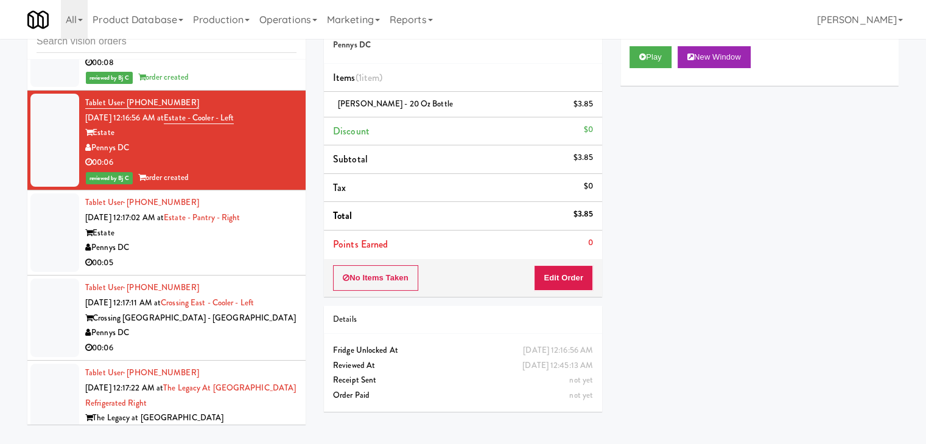
click at [203, 241] on div "Estate" at bounding box center [190, 233] width 211 height 15
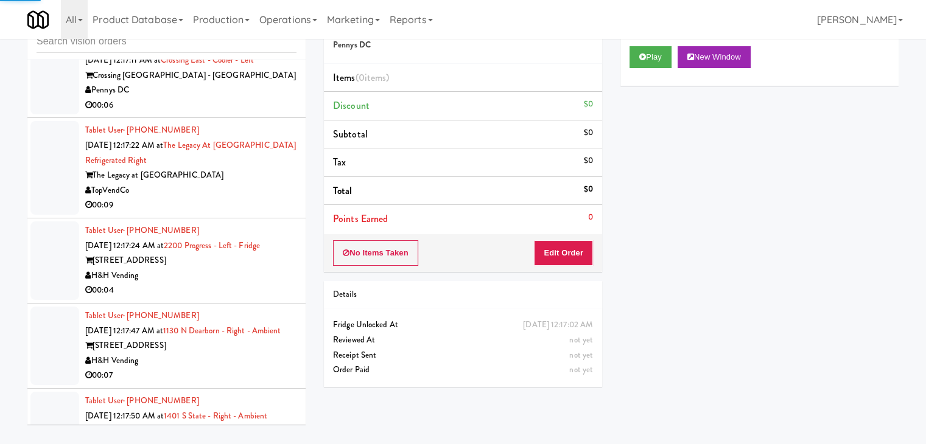
scroll to position [9101, 0]
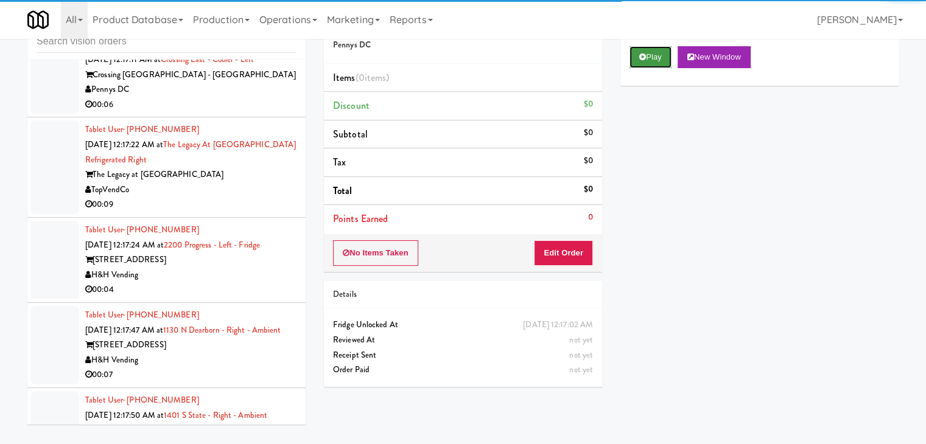
click at [649, 61] on button "Play" at bounding box center [650, 57] width 42 height 22
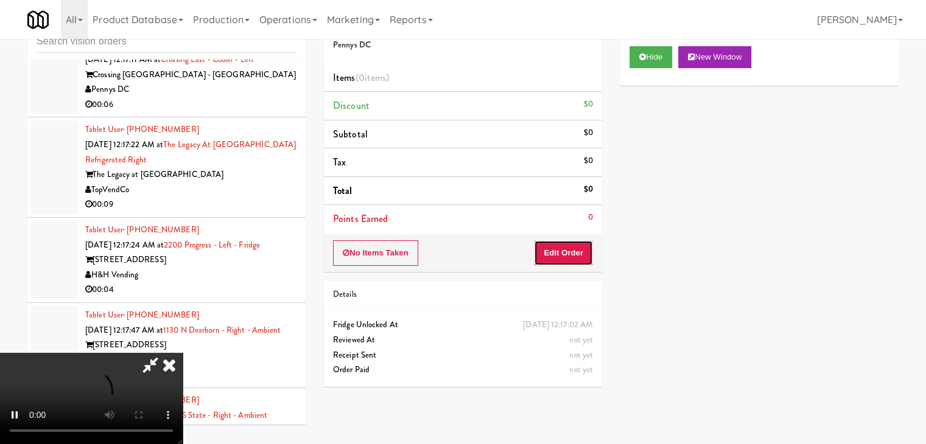
click at [580, 246] on button "Edit Order" at bounding box center [563, 253] width 59 height 26
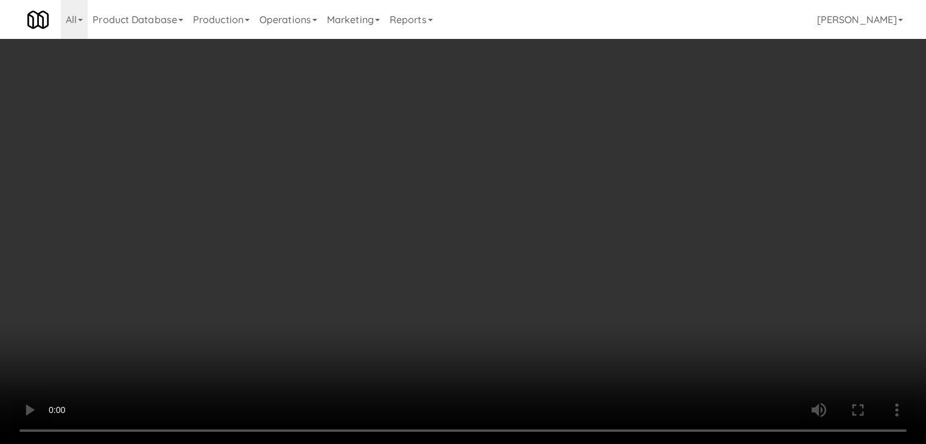
scroll to position [8964, 0]
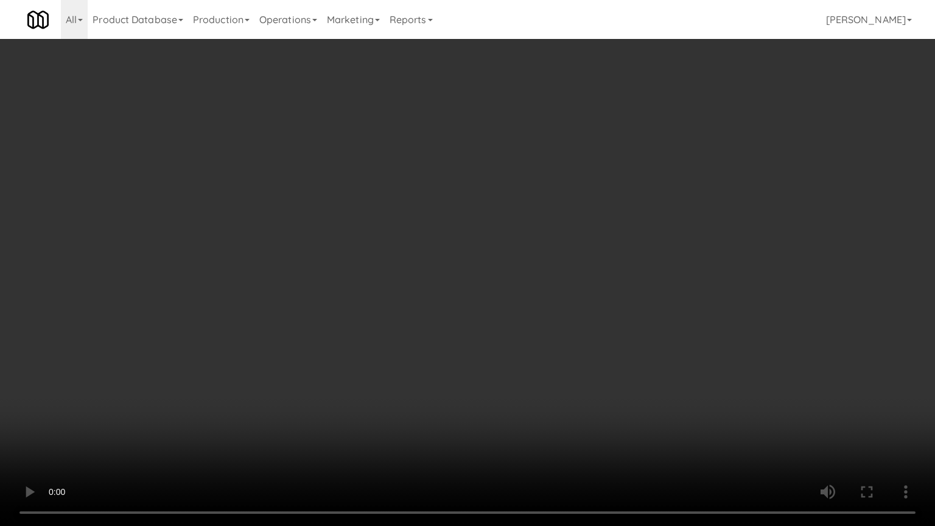
click at [525, 321] on video at bounding box center [467, 263] width 935 height 526
click at [528, 307] on video at bounding box center [467, 263] width 935 height 526
drag, startPoint x: 528, startPoint y: 307, endPoint x: 571, endPoint y: 192, distance: 123.7
click at [530, 301] on video at bounding box center [467, 263] width 935 height 526
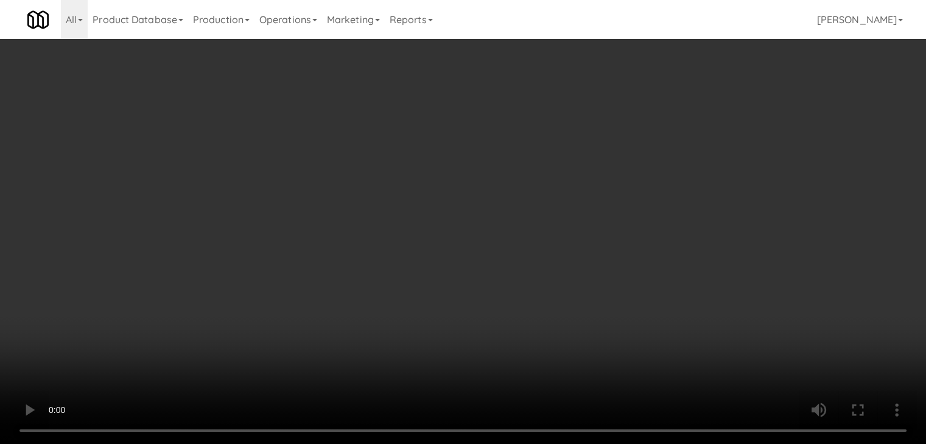
click at [643, 127] on icon at bounding box center [639, 129] width 8 height 8
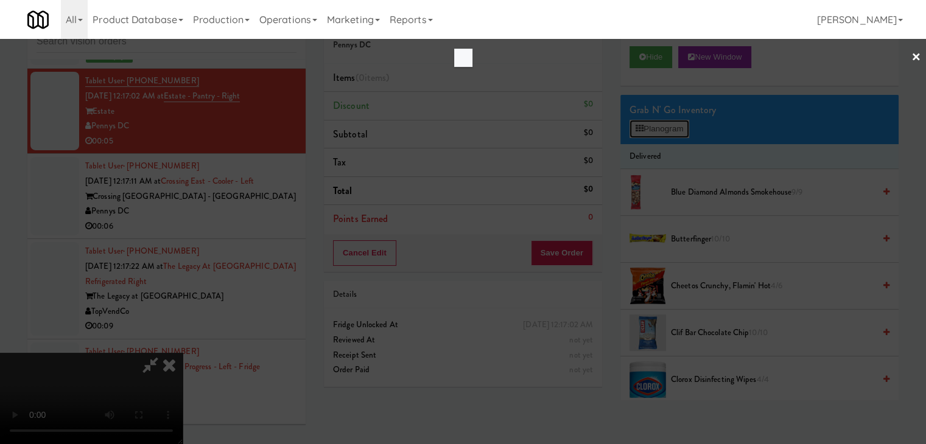
scroll to position [8964, 0]
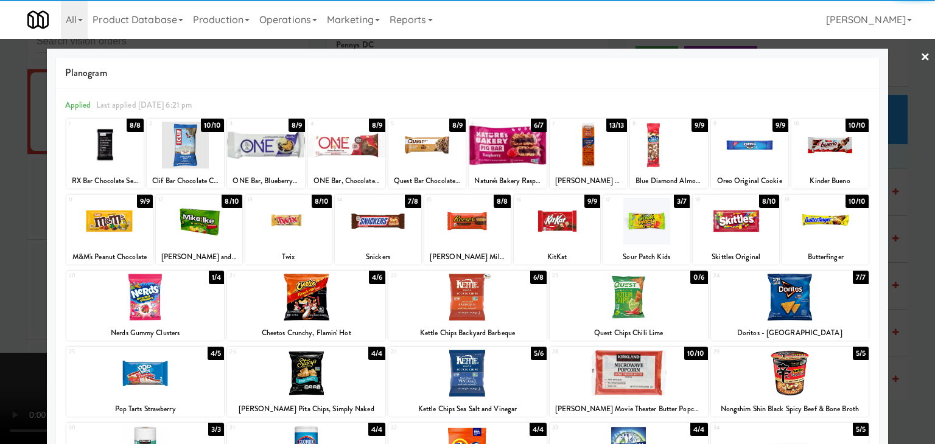
click at [621, 217] on div at bounding box center [646, 221] width 86 height 47
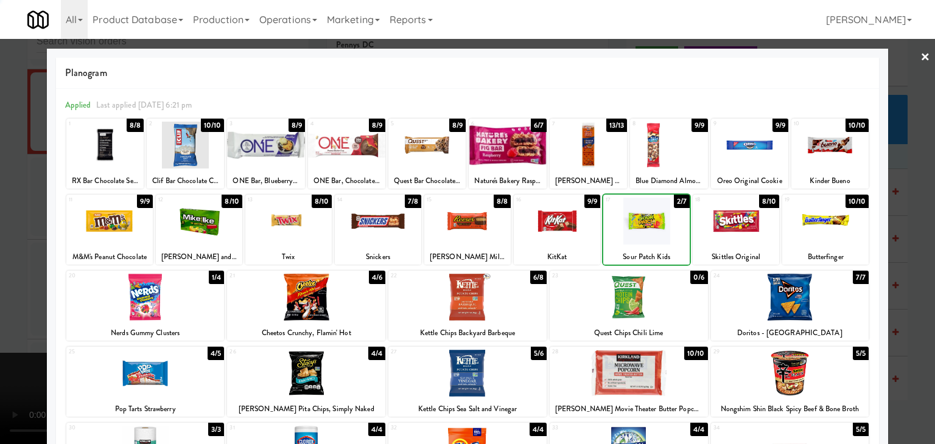
drag, startPoint x: 0, startPoint y: 239, endPoint x: 217, endPoint y: 232, distance: 216.8
click at [16, 235] on div at bounding box center [467, 222] width 935 height 444
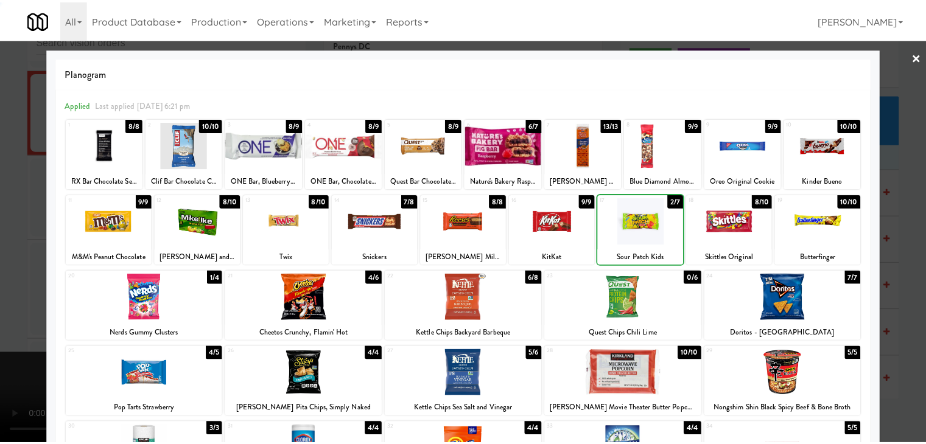
scroll to position [8979, 0]
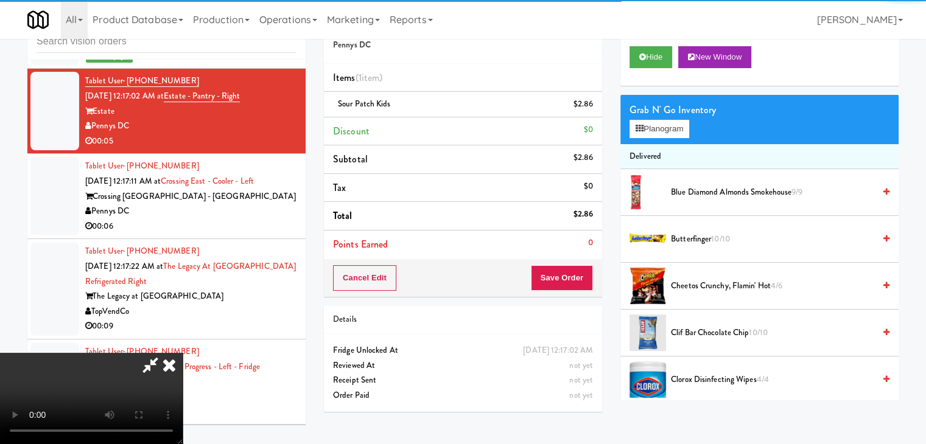
click at [596, 281] on div "Cancel Edit Save Order" at bounding box center [463, 278] width 278 height 38
click at [592, 283] on div "Cancel Edit Save Order" at bounding box center [463, 278] width 278 height 38
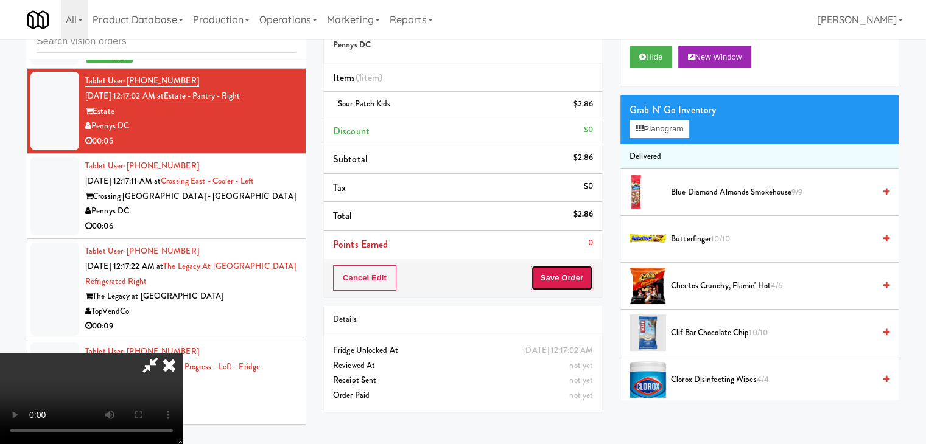
click at [582, 282] on button "Save Order" at bounding box center [562, 278] width 62 height 26
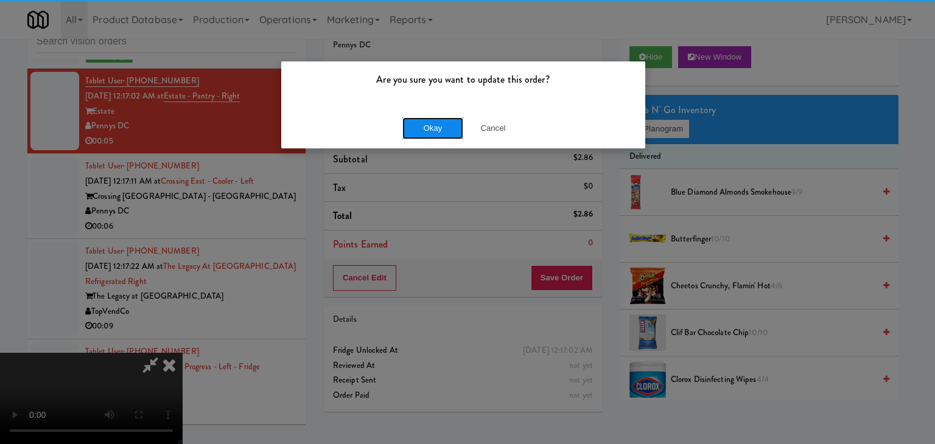
click at [430, 128] on button "Okay" at bounding box center [432, 128] width 61 height 22
click at [430, 128] on div "Okay Cancel" at bounding box center [463, 128] width 364 height 41
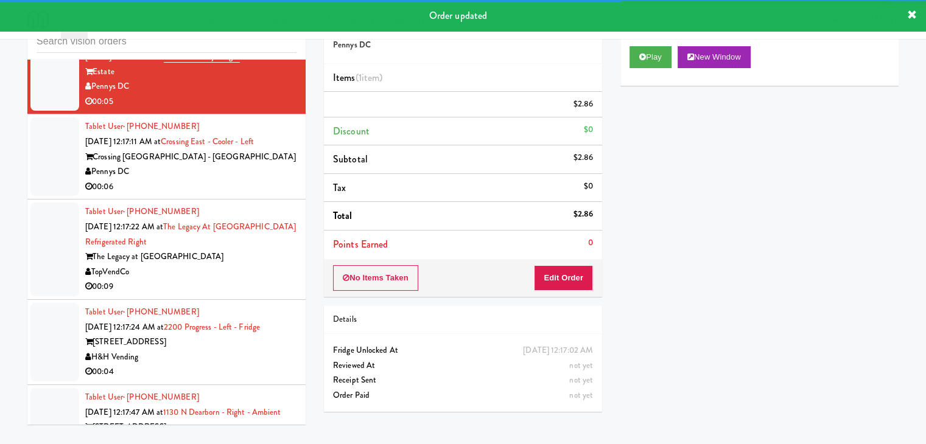
scroll to position [9040, 0]
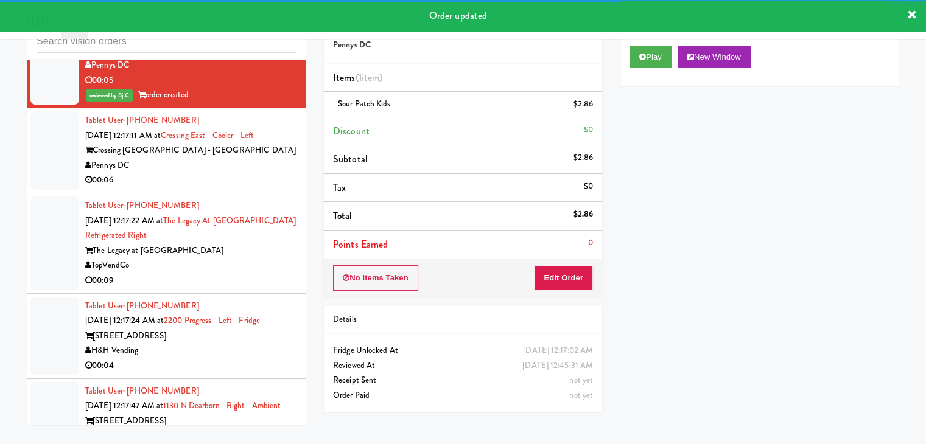
click at [219, 173] on div "Pennys DC" at bounding box center [190, 165] width 211 height 15
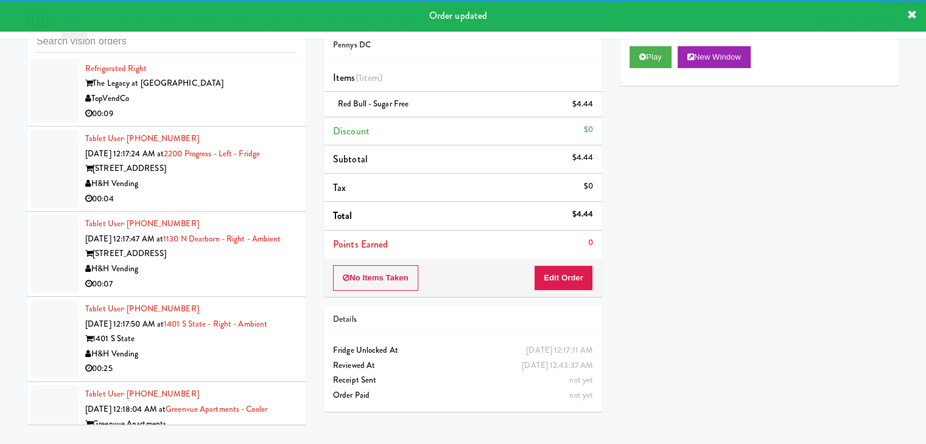
scroll to position [9223, 0]
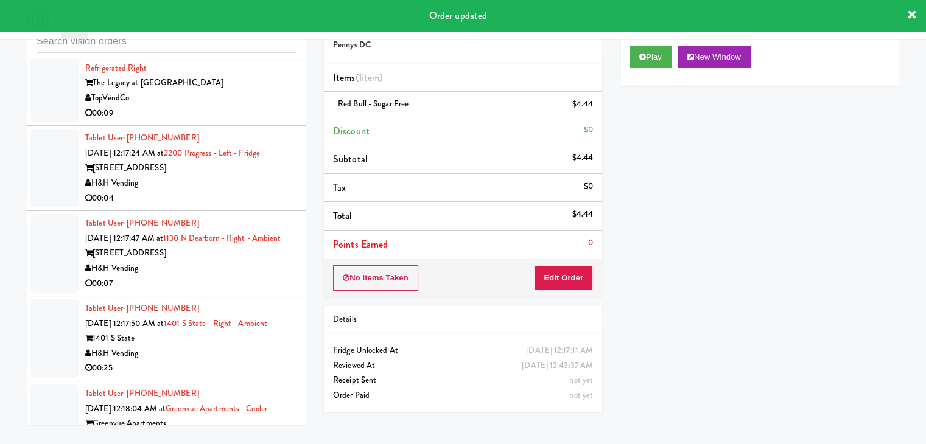
click at [241, 106] on div "TopVendCo" at bounding box center [190, 98] width 211 height 15
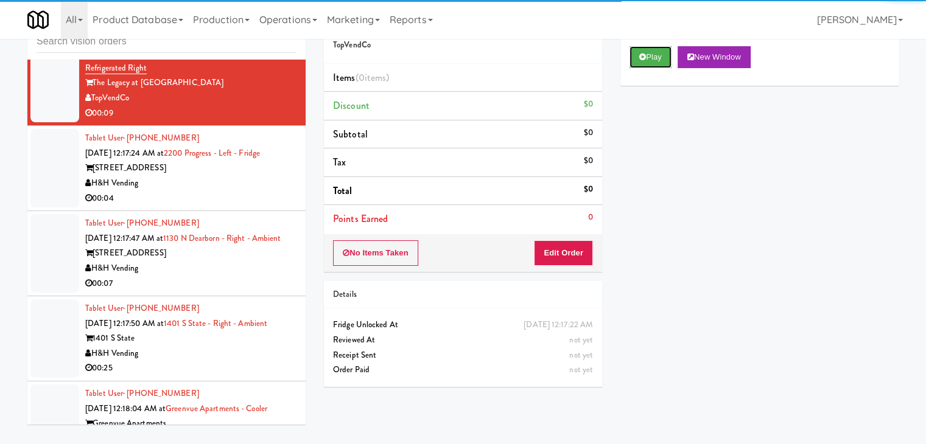
drag, startPoint x: 650, startPoint y: 54, endPoint x: 646, endPoint y: 71, distance: 18.2
click at [650, 54] on button "Play" at bounding box center [650, 57] width 42 height 22
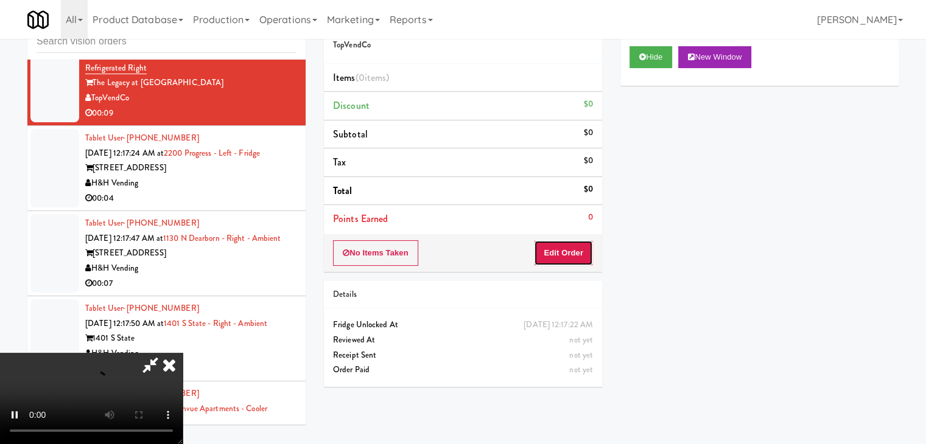
click at [560, 258] on button "Edit Order" at bounding box center [563, 253] width 59 height 26
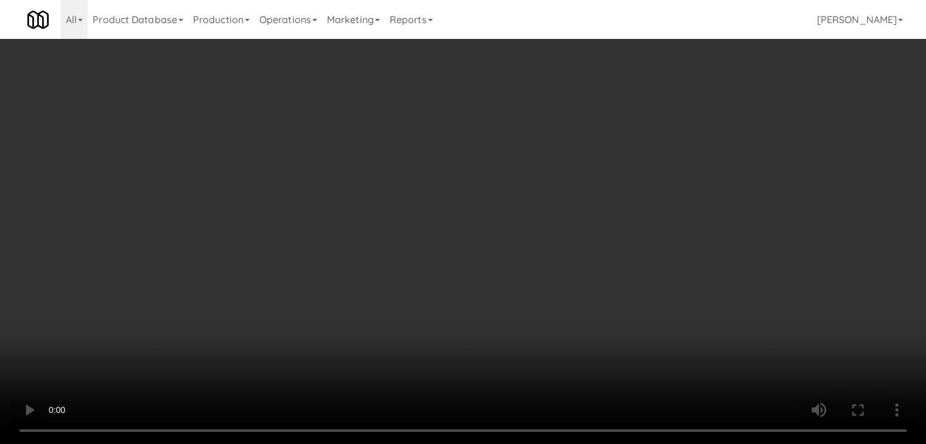
scroll to position [9208, 0]
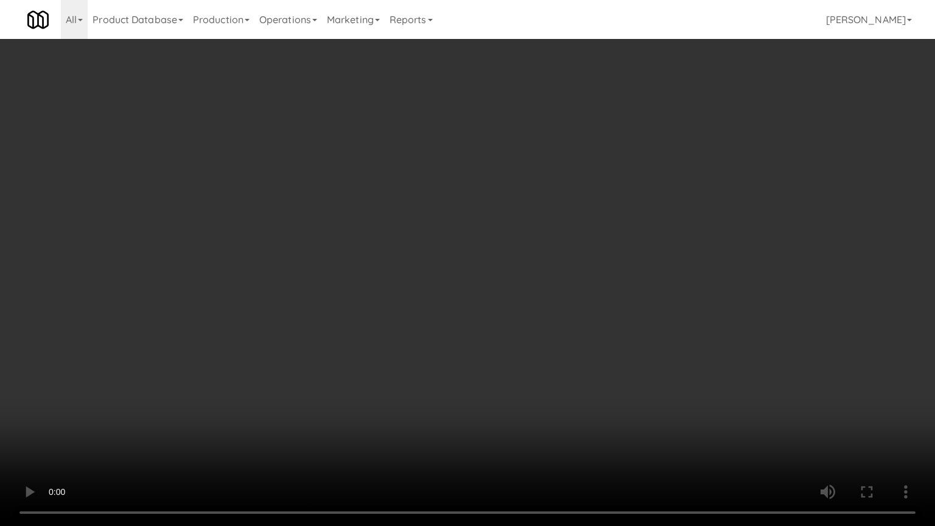
click at [506, 296] on video at bounding box center [467, 263] width 935 height 526
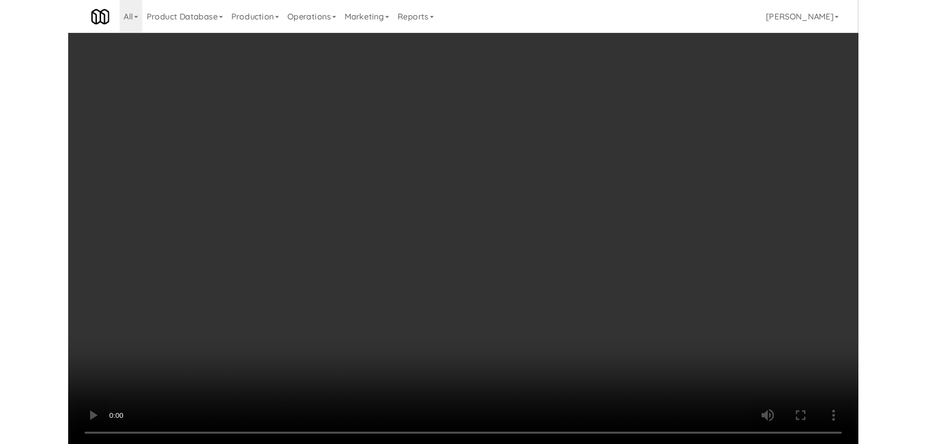
scroll to position [9223, 0]
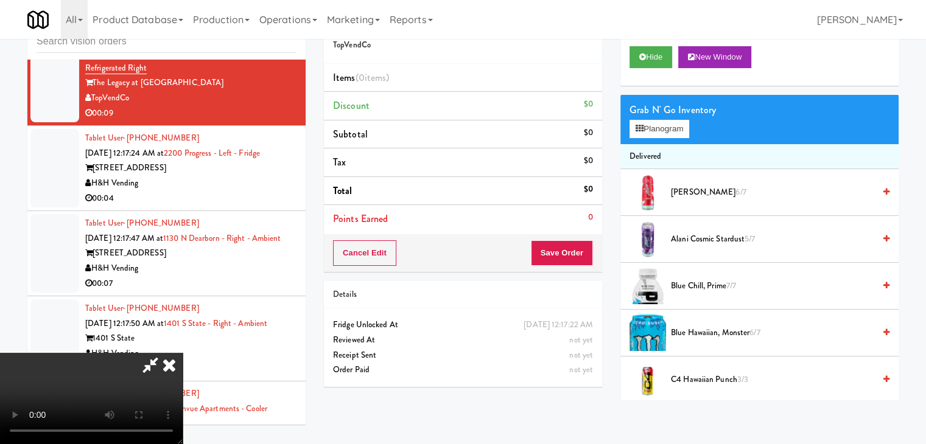
click at [660, 117] on div "Grab N' Go Inventory" at bounding box center [759, 110] width 260 height 18
click at [662, 126] on button "Planogram" at bounding box center [659, 129] width 60 height 18
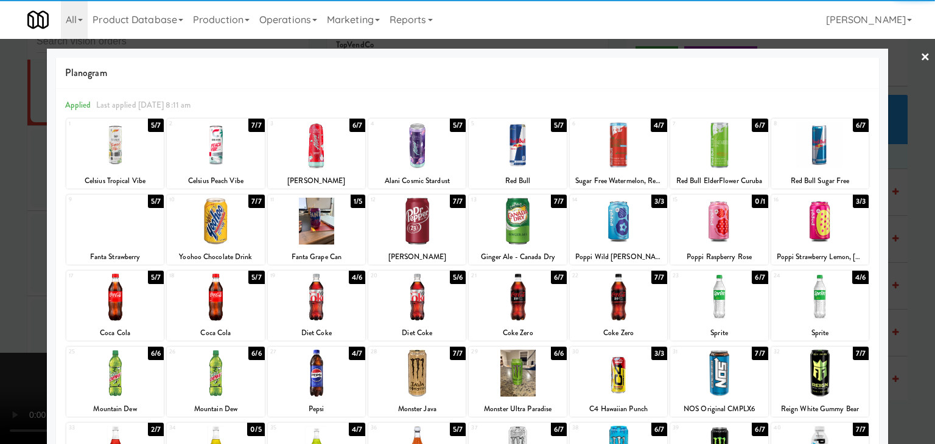
click at [709, 301] on div at bounding box center [718, 297] width 97 height 47
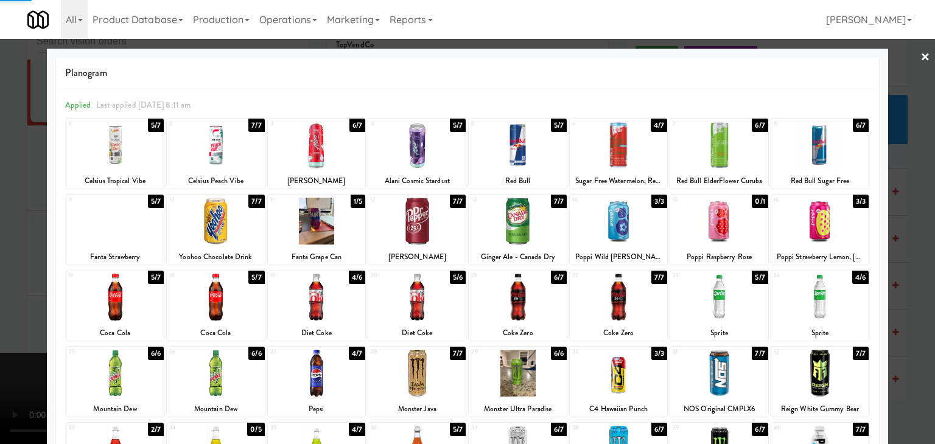
drag, startPoint x: 0, startPoint y: 285, endPoint x: 187, endPoint y: 281, distance: 186.9
click at [7, 284] on div at bounding box center [467, 222] width 935 height 444
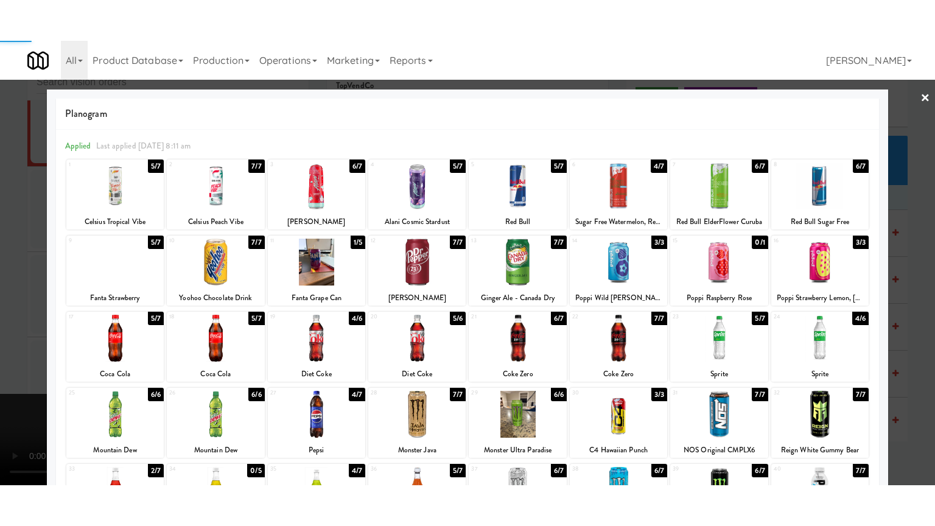
scroll to position [9223, 0]
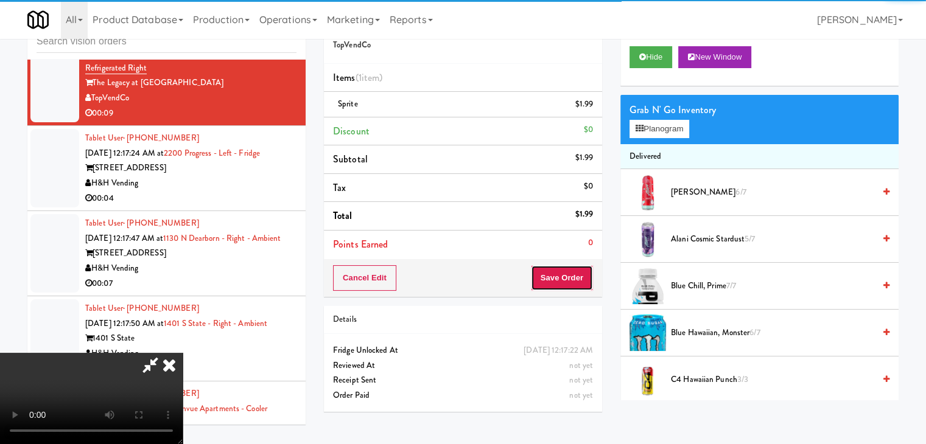
click at [576, 273] on button "Save Order" at bounding box center [562, 278] width 62 height 26
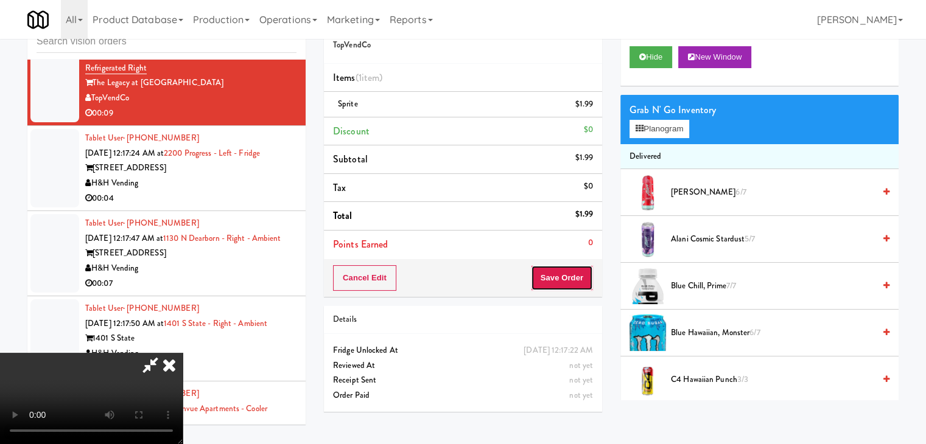
click at [576, 273] on button "Save Order" at bounding box center [562, 278] width 62 height 26
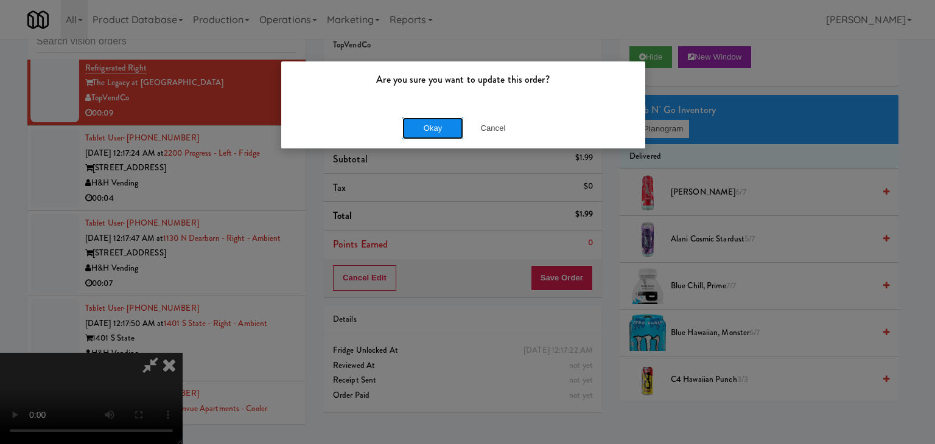
click at [431, 128] on button "Okay" at bounding box center [432, 128] width 61 height 22
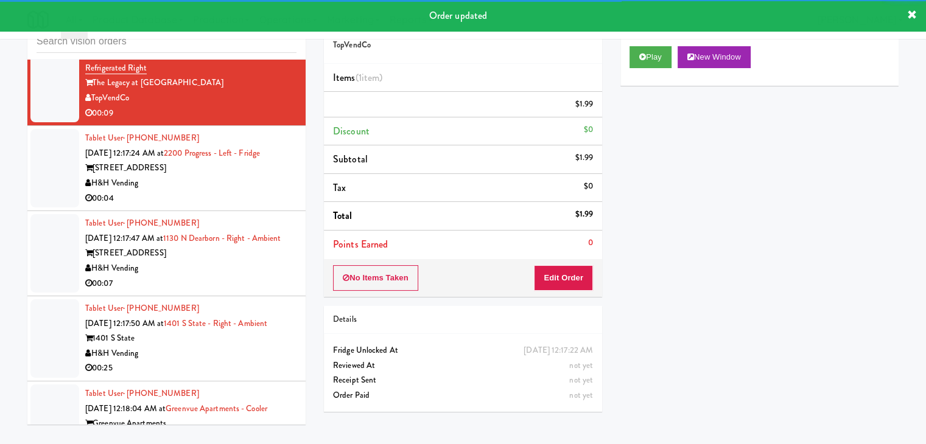
click at [262, 206] on div "Tablet User · (312) 622-0666 [DATE] 12:17:24 AM at 2200 Progress - Left - Fridg…" at bounding box center [190, 168] width 211 height 75
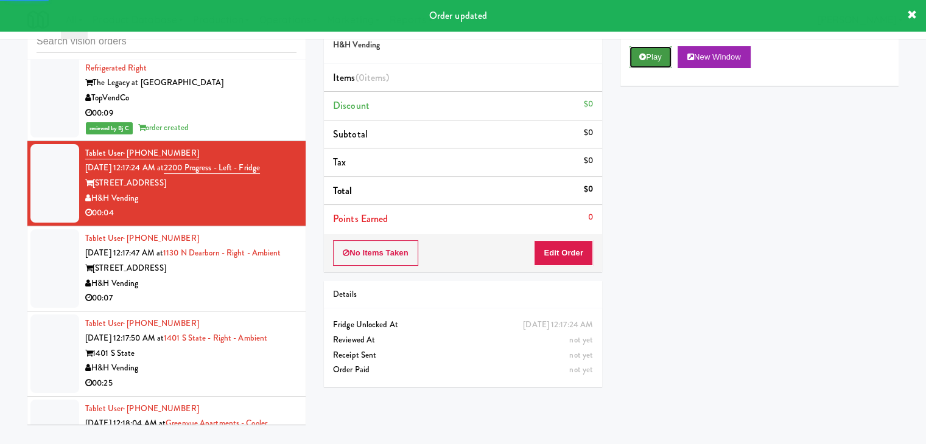
click at [663, 58] on button "Play" at bounding box center [650, 57] width 42 height 22
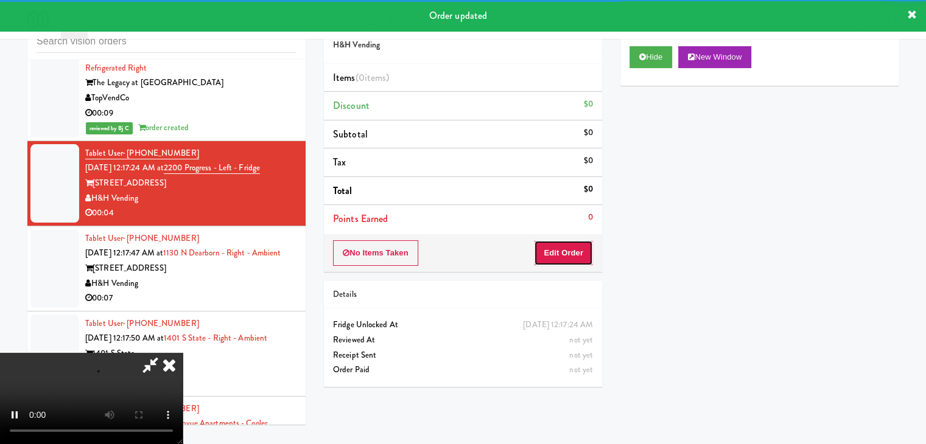
click at [579, 251] on button "Edit Order" at bounding box center [563, 253] width 59 height 26
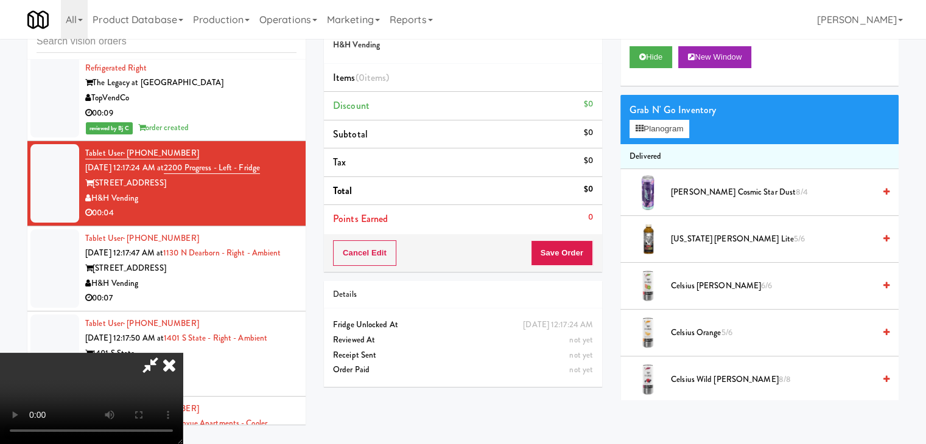
scroll to position [9208, 0]
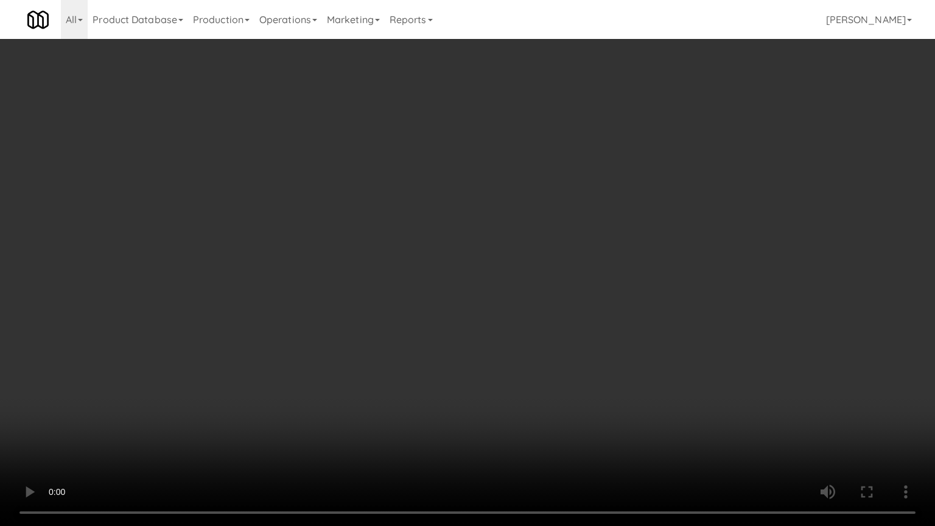
click at [559, 288] on video at bounding box center [467, 263] width 935 height 526
drag, startPoint x: 559, startPoint y: 288, endPoint x: 630, endPoint y: 154, distance: 151.9
click at [562, 284] on video at bounding box center [467, 263] width 935 height 526
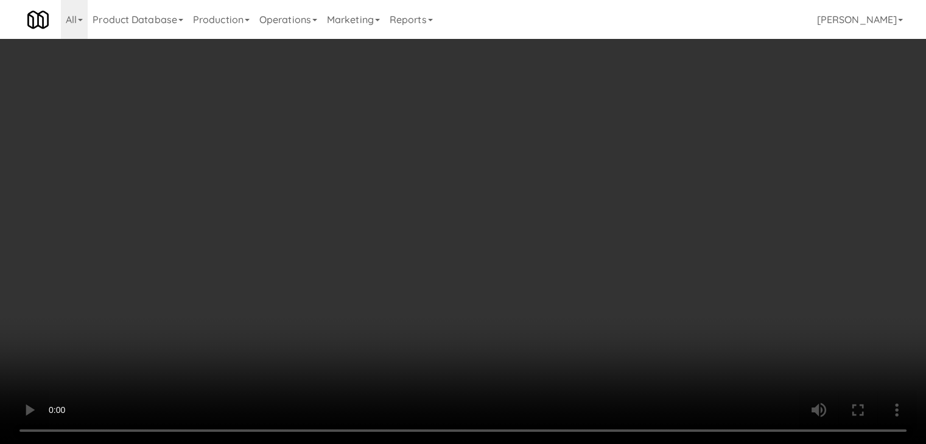
scroll to position [9223, 0]
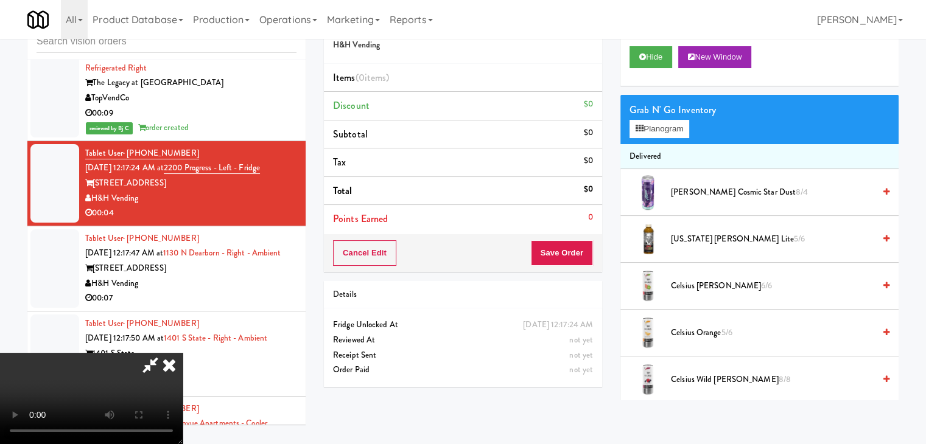
click at [668, 140] on div "Grab N' Go Inventory Planogram" at bounding box center [759, 119] width 278 height 49
click at [674, 127] on button "Planogram" at bounding box center [659, 129] width 60 height 18
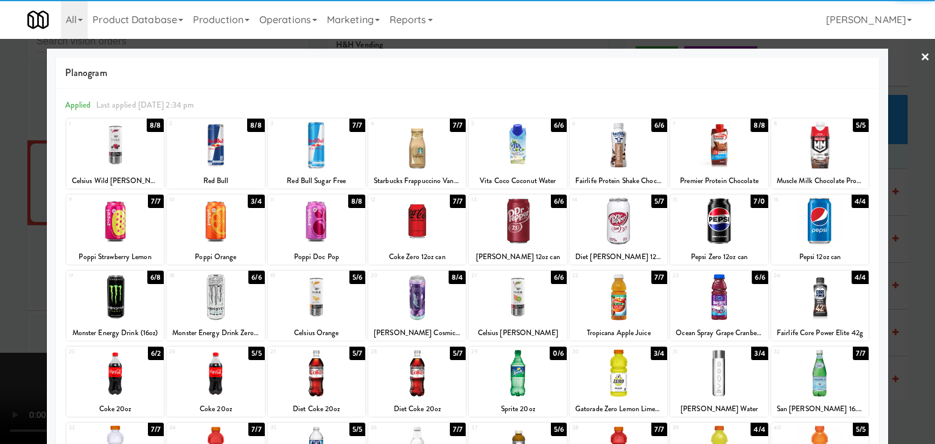
click at [820, 225] on div at bounding box center [819, 221] width 97 height 47
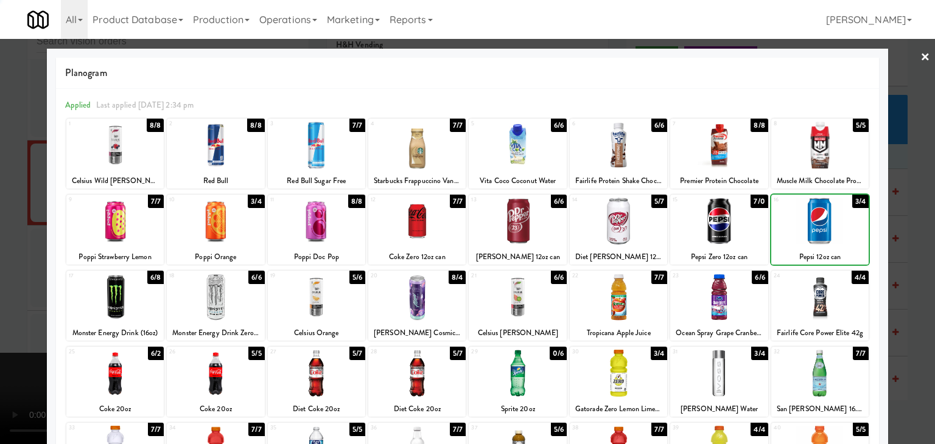
click at [898, 234] on div at bounding box center [467, 222] width 935 height 444
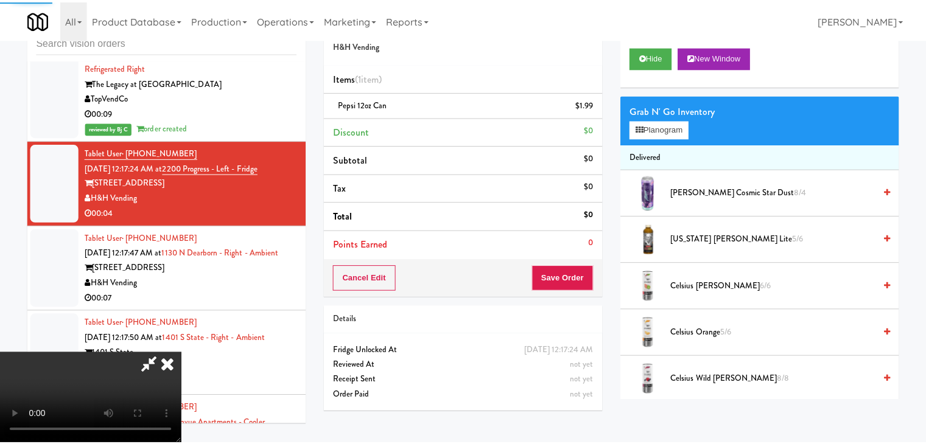
scroll to position [9223, 0]
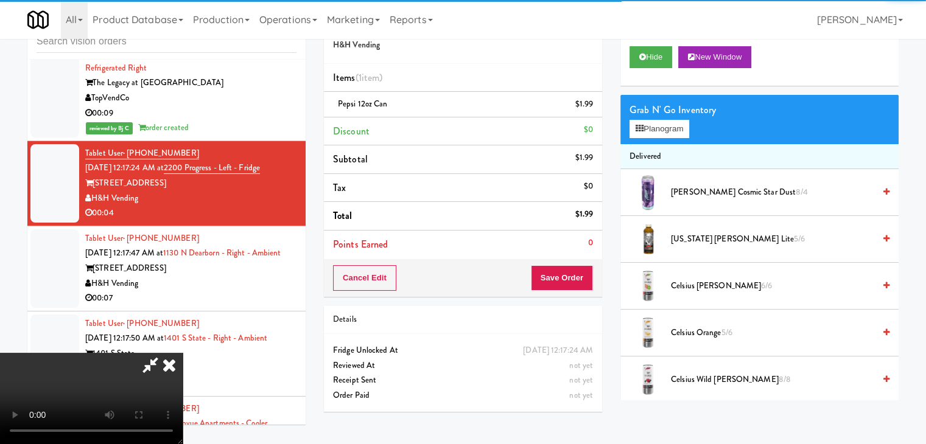
click at [572, 297] on div "Order # 5980092 H&H Vending Items (1 item ) Pepsi 12oz can $1.99 Discount $0 Su…" at bounding box center [463, 213] width 296 height 416
click at [574, 283] on button "Save Order" at bounding box center [562, 278] width 62 height 26
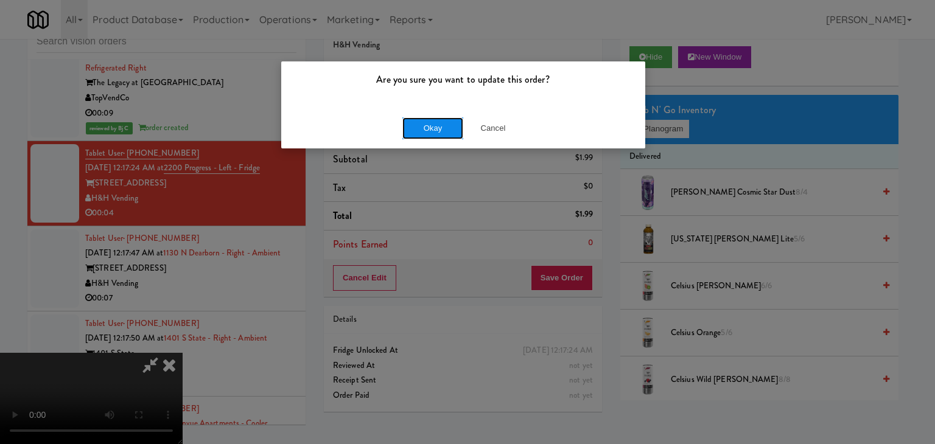
click at [433, 124] on button "Okay" at bounding box center [432, 128] width 61 height 22
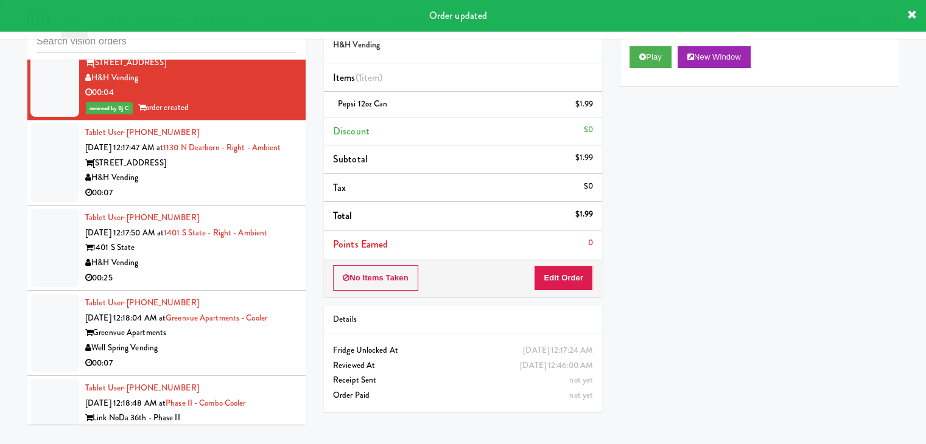
scroll to position [9345, 0]
click at [239, 200] on div "00:07" at bounding box center [190, 191] width 211 height 15
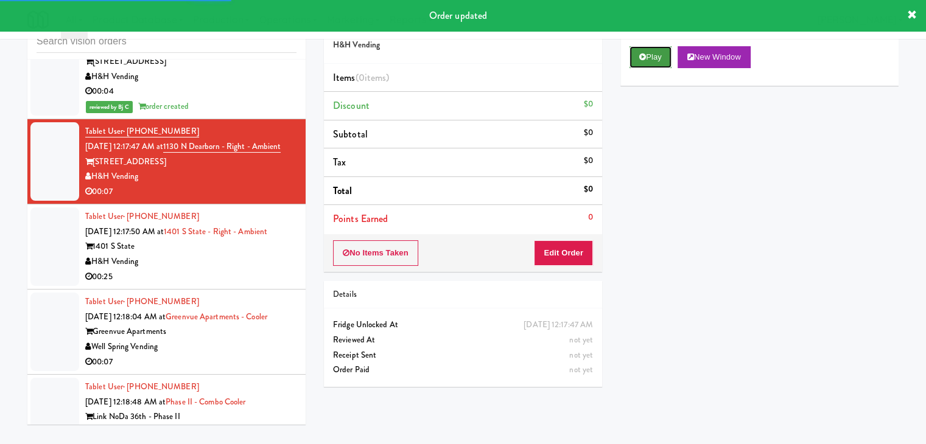
click at [668, 55] on button "Play" at bounding box center [650, 57] width 42 height 22
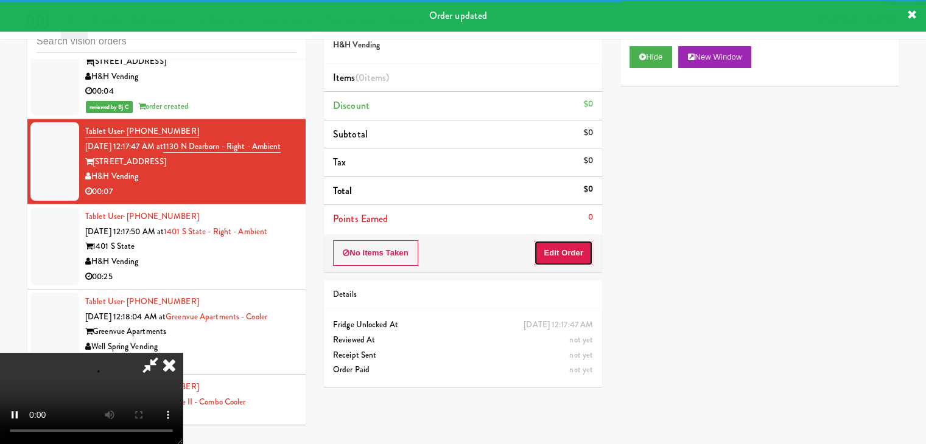
click at [571, 254] on button "Edit Order" at bounding box center [563, 253] width 59 height 26
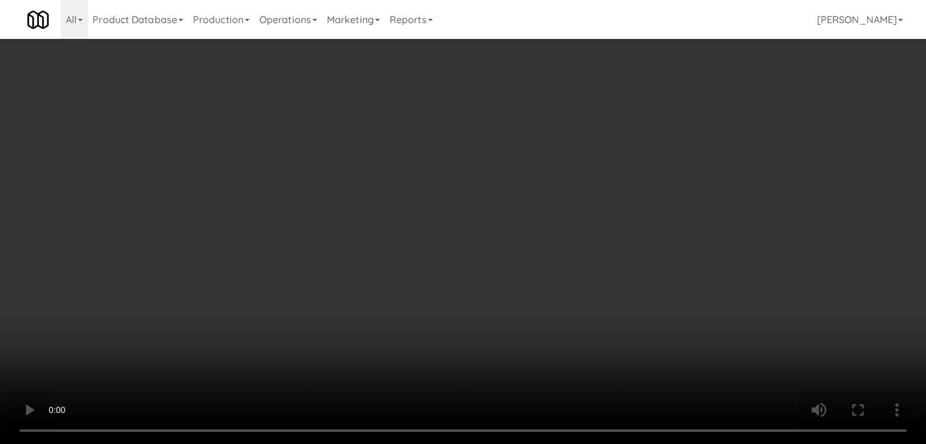
scroll to position [9329, 0]
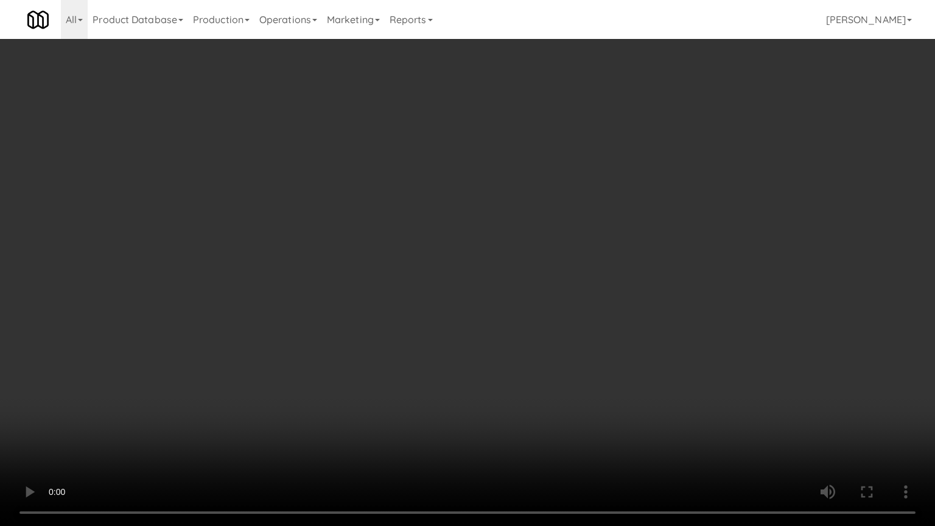
click at [616, 286] on video at bounding box center [467, 263] width 935 height 526
click at [618, 285] on video at bounding box center [467, 263] width 935 height 526
click at [629, 273] on video at bounding box center [467, 263] width 935 height 526
drag, startPoint x: 630, startPoint y: 270, endPoint x: 680, endPoint y: 149, distance: 131.0
click at [632, 261] on video at bounding box center [467, 263] width 935 height 526
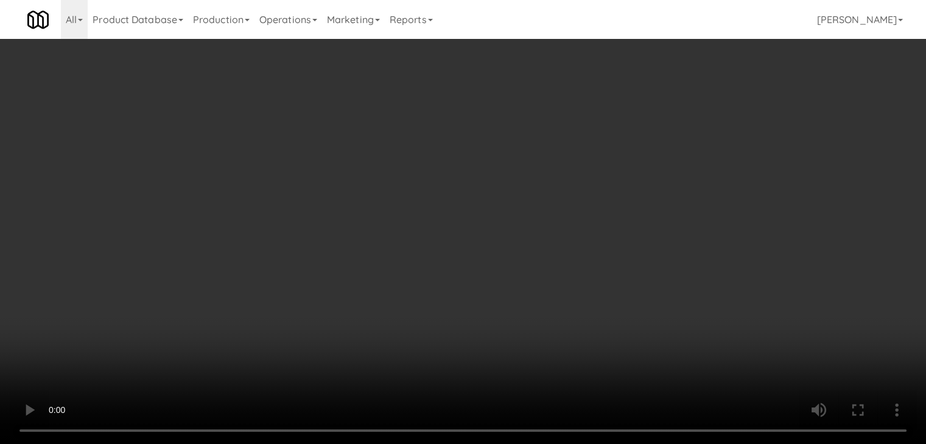
click at [685, 124] on button "Planogram" at bounding box center [659, 129] width 60 height 18
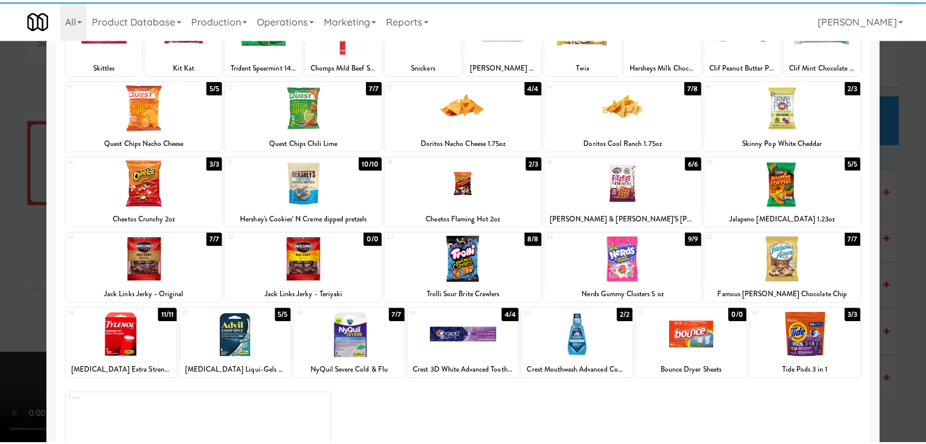
scroll to position [122, 0]
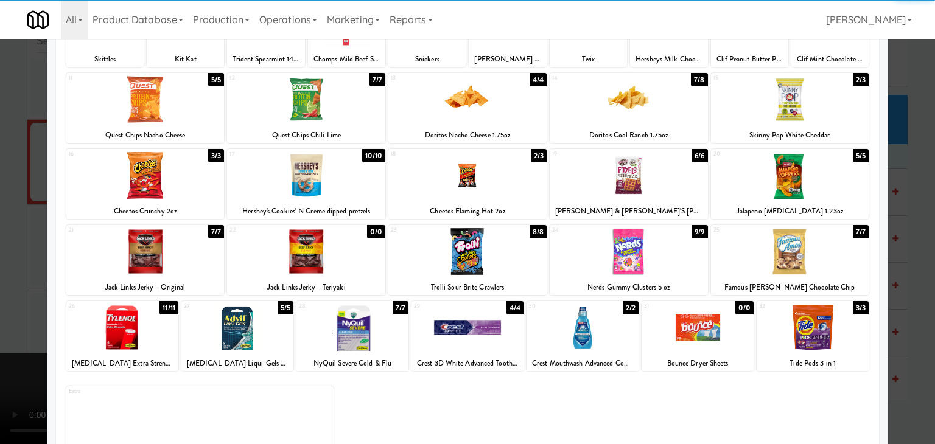
drag, startPoint x: 173, startPoint y: 190, endPoint x: 136, endPoint y: 193, distance: 37.2
click at [173, 189] on div at bounding box center [145, 175] width 158 height 47
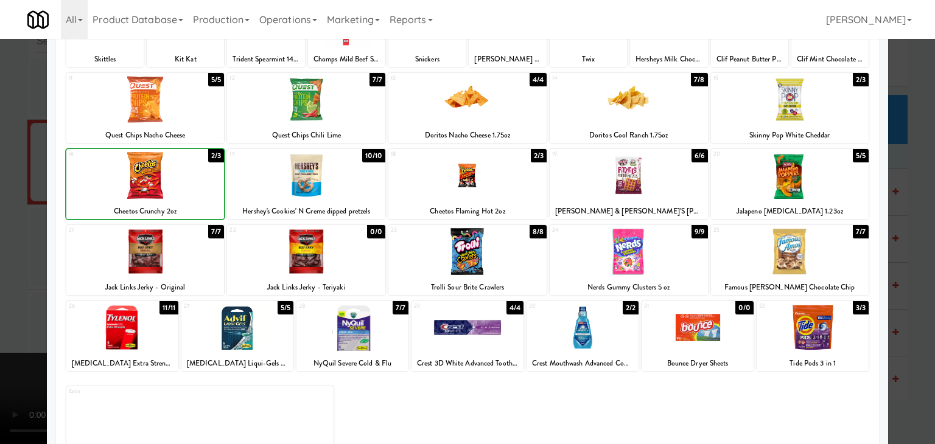
drag, startPoint x: 0, startPoint y: 220, endPoint x: 253, endPoint y: 212, distance: 252.7
click at [7, 217] on div at bounding box center [467, 222] width 935 height 444
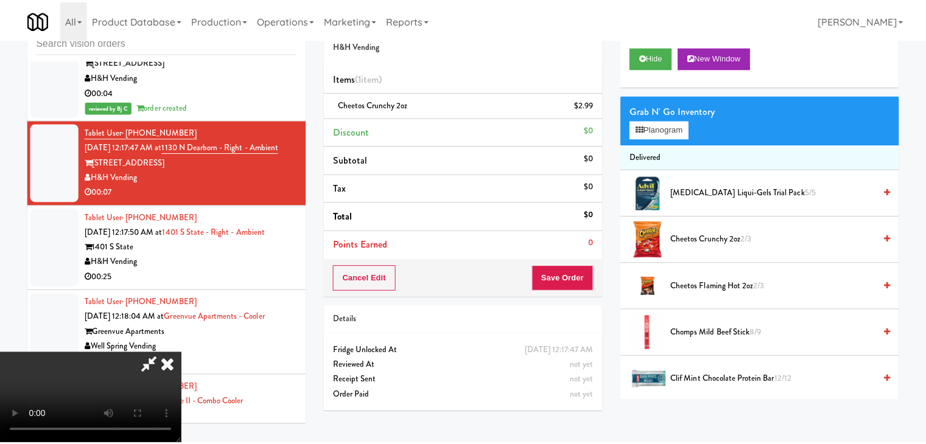
scroll to position [9345, 0]
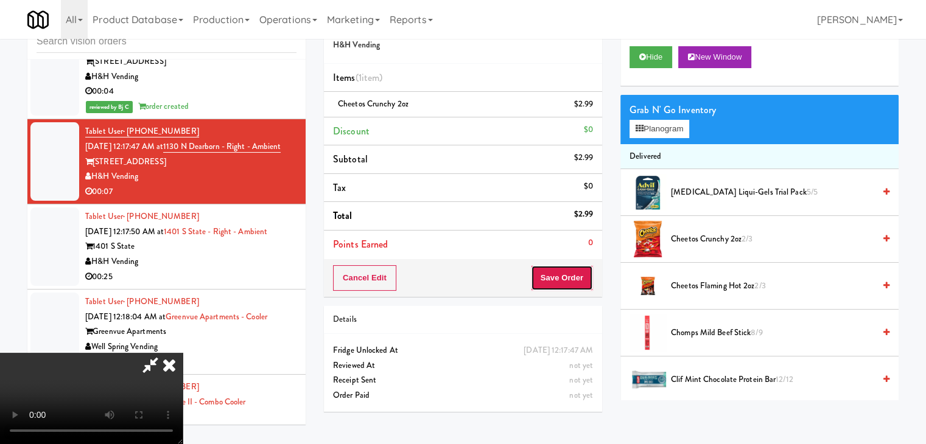
click at [574, 282] on button "Save Order" at bounding box center [562, 278] width 62 height 26
click at [574, 279] on button "Save Order" at bounding box center [562, 278] width 62 height 26
click at [575, 279] on body "Are you sure you want to update this order? Okay Cancel Okay Are you sure you w…" at bounding box center [463, 222] width 926 height 444
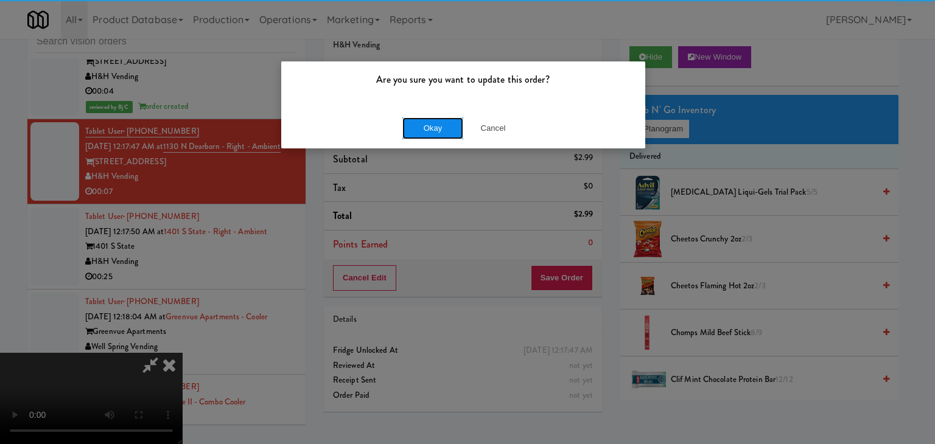
click at [433, 131] on button "Okay" at bounding box center [432, 128] width 61 height 22
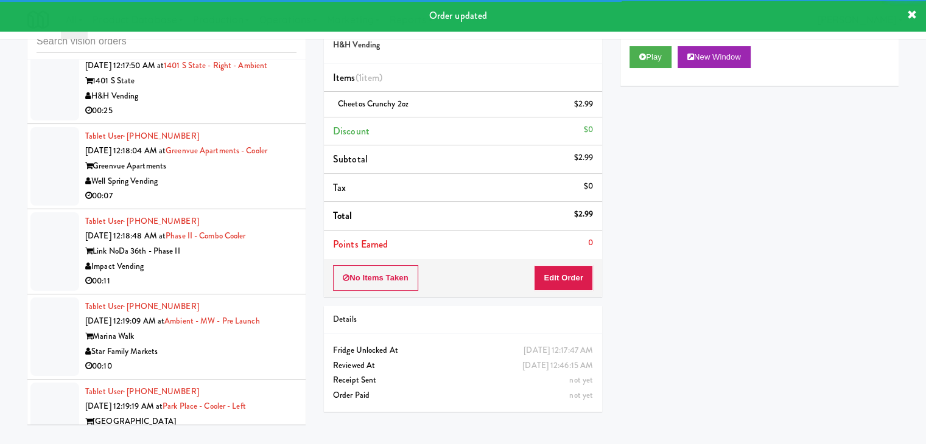
scroll to position [9527, 0]
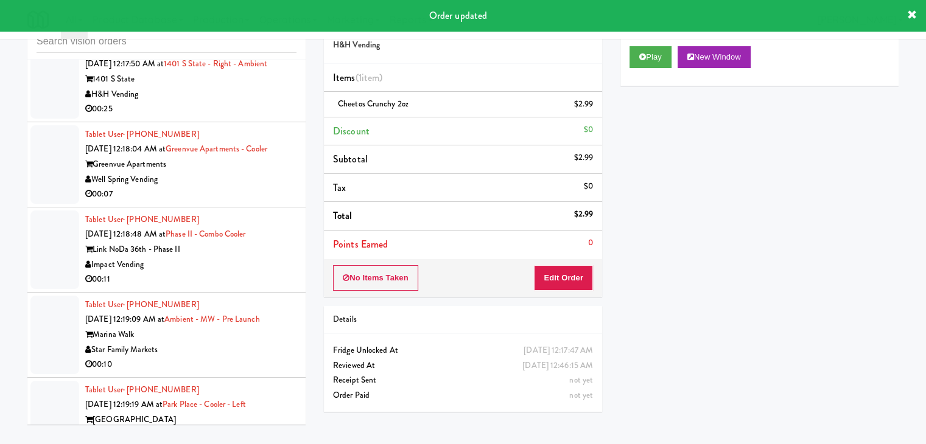
drag, startPoint x: 207, startPoint y: 154, endPoint x: 246, endPoint y: 156, distance: 39.6
click at [207, 117] on div "Tablet User · (312) 866-0690 [DATE] 12:17:50 AM at 1401 S State - Right - Ambie…" at bounding box center [190, 79] width 211 height 75
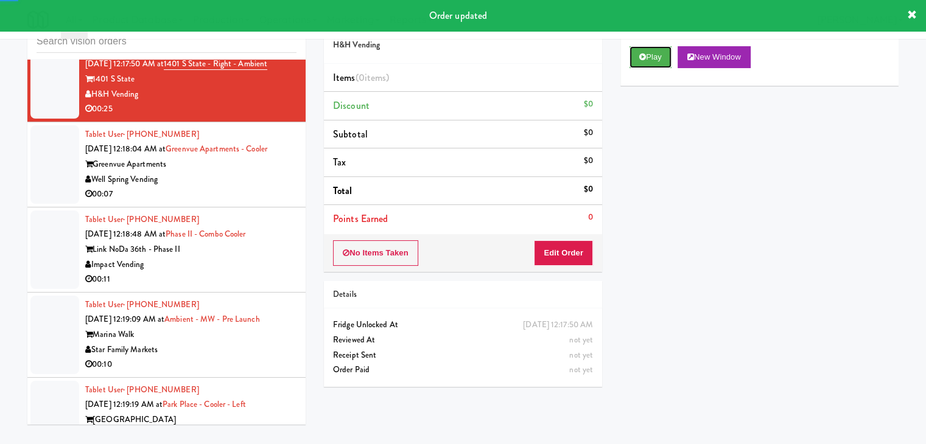
drag, startPoint x: 658, startPoint y: 61, endPoint x: 646, endPoint y: 86, distance: 27.8
click at [658, 60] on button "Play" at bounding box center [650, 57] width 42 height 22
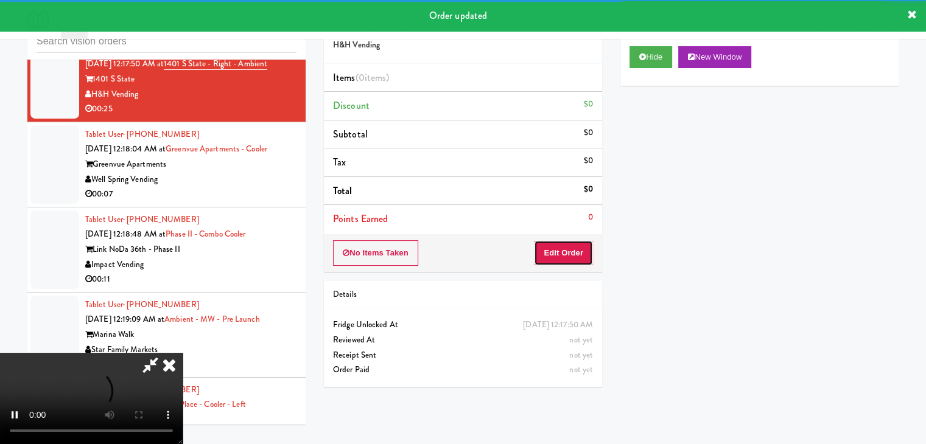
click at [565, 248] on button "Edit Order" at bounding box center [563, 253] width 59 height 26
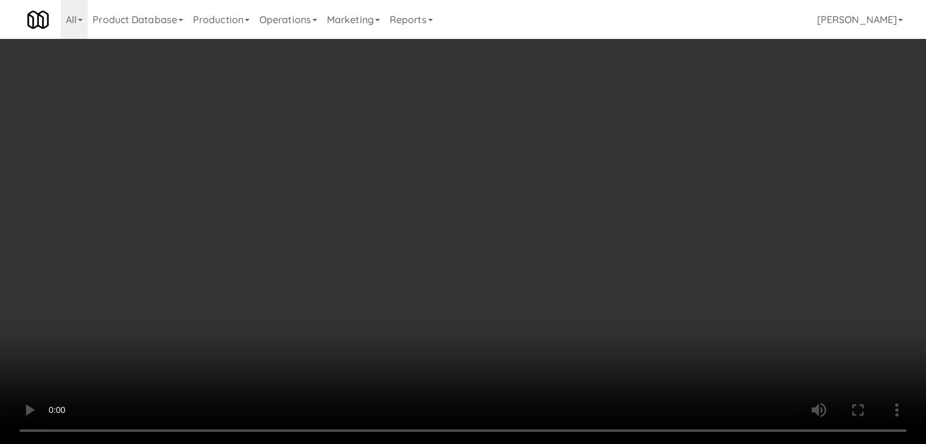
scroll to position [9512, 0]
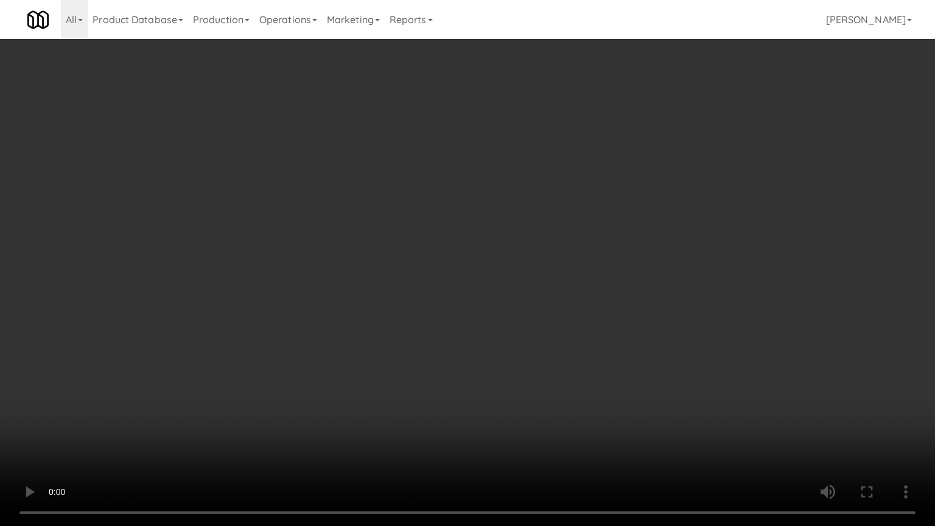
click at [604, 213] on video at bounding box center [467, 263] width 935 height 526
drag, startPoint x: 602, startPoint y: 213, endPoint x: 597, endPoint y: 217, distance: 6.6
click at [602, 214] on video at bounding box center [467, 263] width 935 height 526
click at [598, 213] on video at bounding box center [467, 263] width 935 height 526
click at [597, 214] on video at bounding box center [467, 263] width 935 height 526
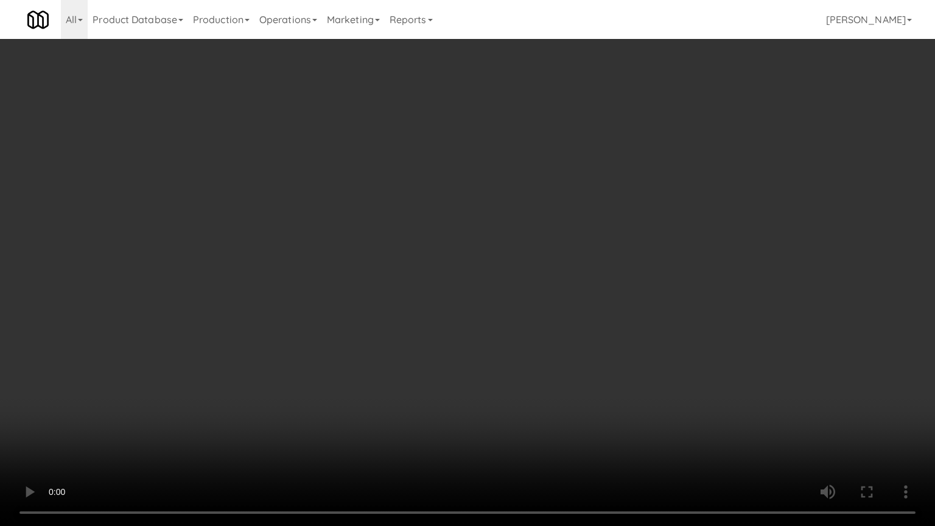
click at [603, 207] on video at bounding box center [467, 263] width 935 height 526
drag, startPoint x: 603, startPoint y: 207, endPoint x: 654, endPoint y: 117, distance: 103.3
click at [606, 203] on video at bounding box center [467, 263] width 935 height 526
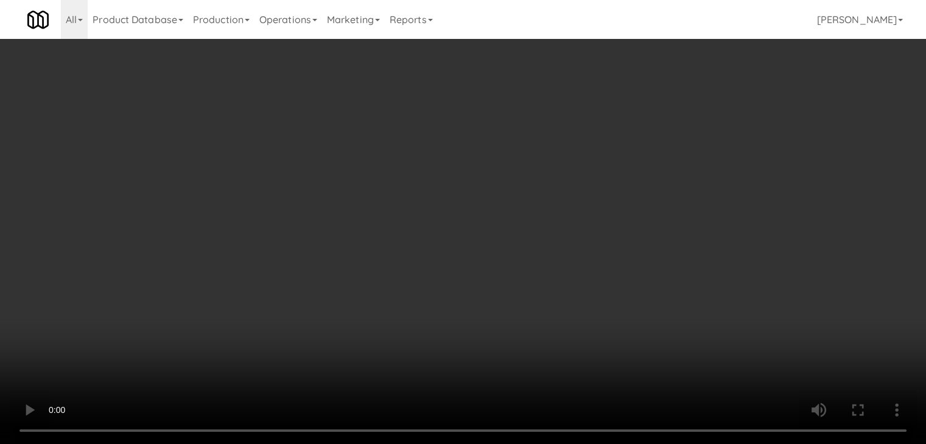
click at [669, 128] on button "Planogram" at bounding box center [659, 129] width 60 height 18
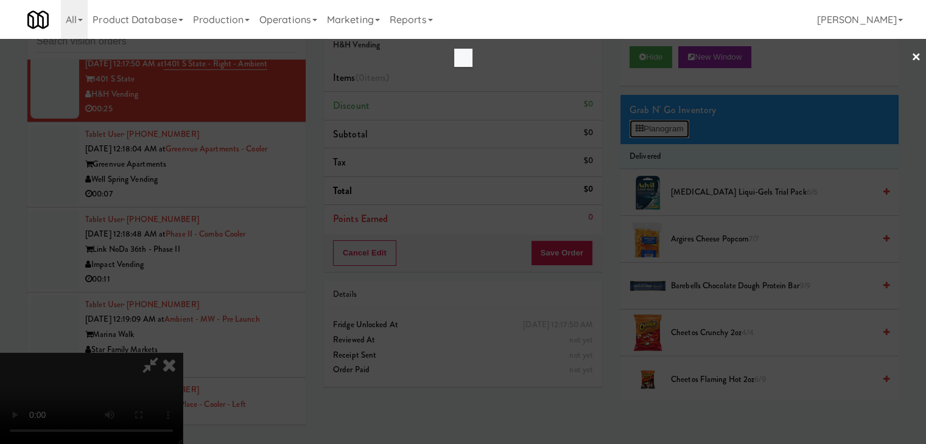
scroll to position [9512, 0]
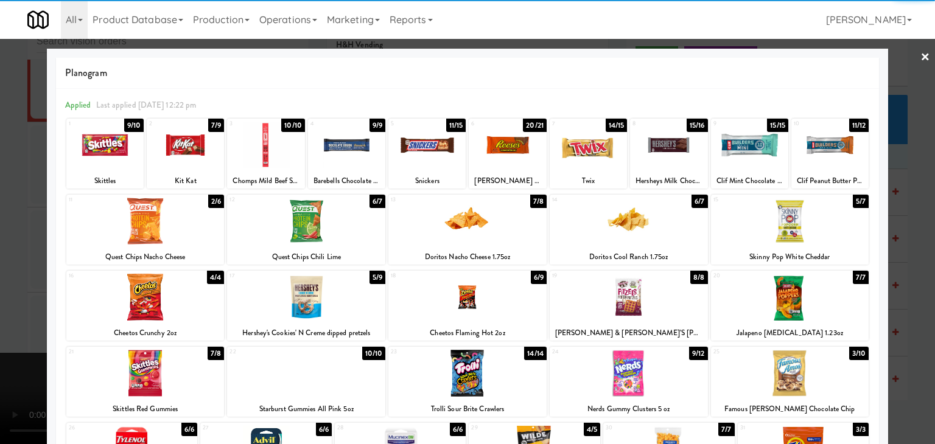
click at [800, 220] on div at bounding box center [790, 221] width 158 height 47
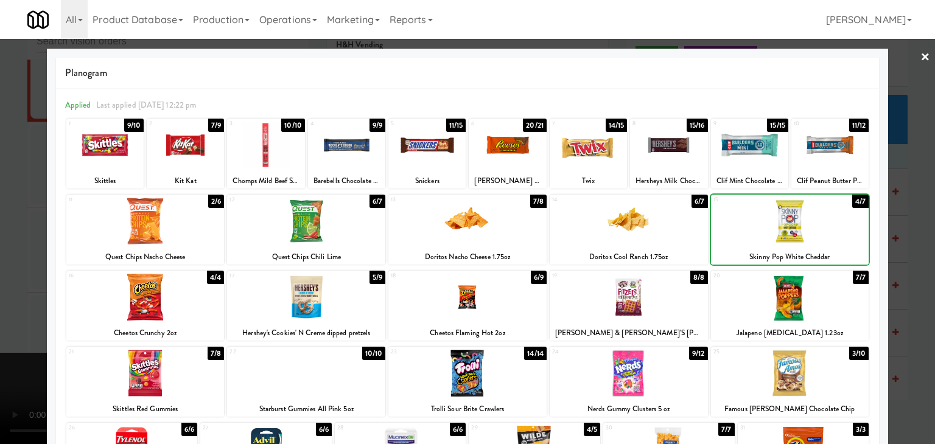
click at [809, 368] on div at bounding box center [790, 373] width 158 height 47
drag, startPoint x: 918, startPoint y: 341, endPoint x: 875, endPoint y: 331, distance: 45.0
click at [918, 341] on div at bounding box center [467, 222] width 935 height 444
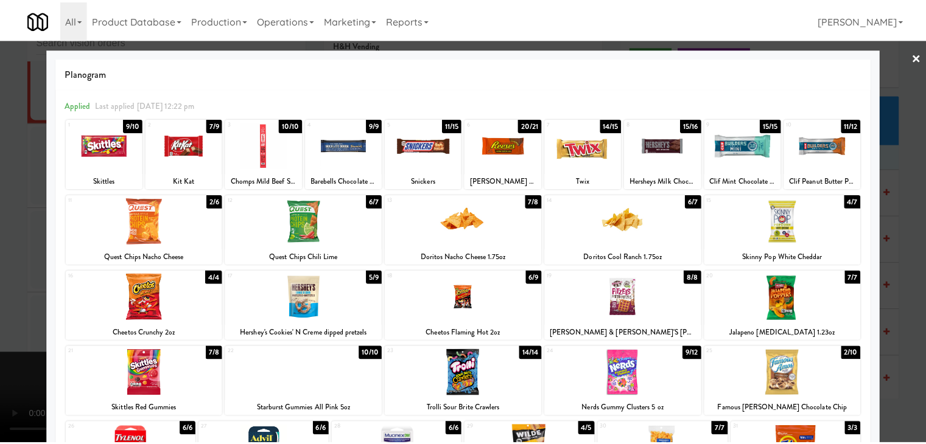
scroll to position [9527, 0]
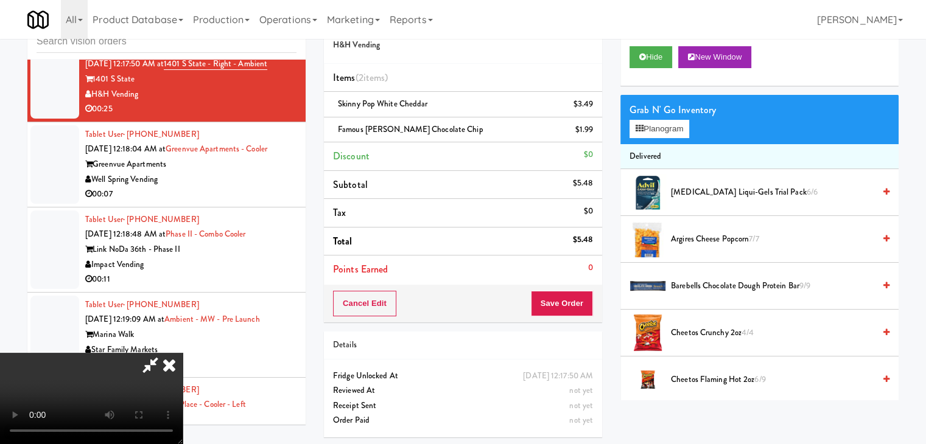
drag, startPoint x: 571, startPoint y: 292, endPoint x: 574, endPoint y: 299, distance: 7.7
click at [572, 296] on div "Cancel Edit Save Order" at bounding box center [463, 304] width 278 height 38
click at [574, 299] on button "Save Order" at bounding box center [562, 304] width 62 height 26
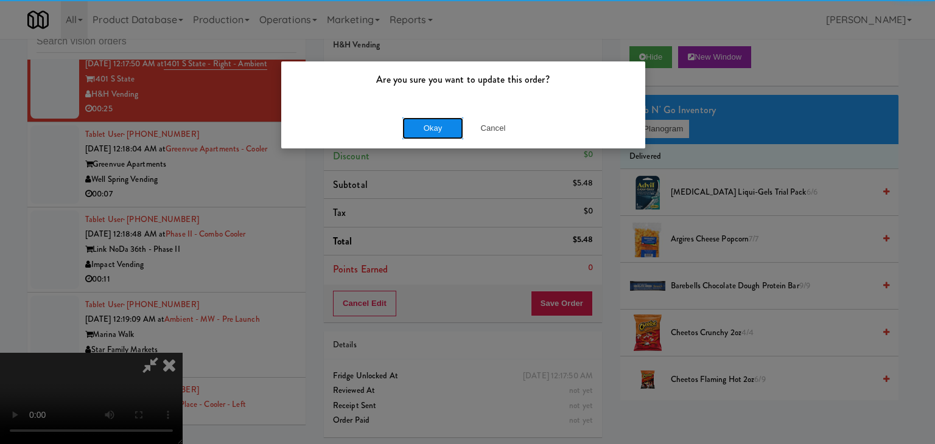
click at [455, 122] on button "Okay" at bounding box center [432, 128] width 61 height 22
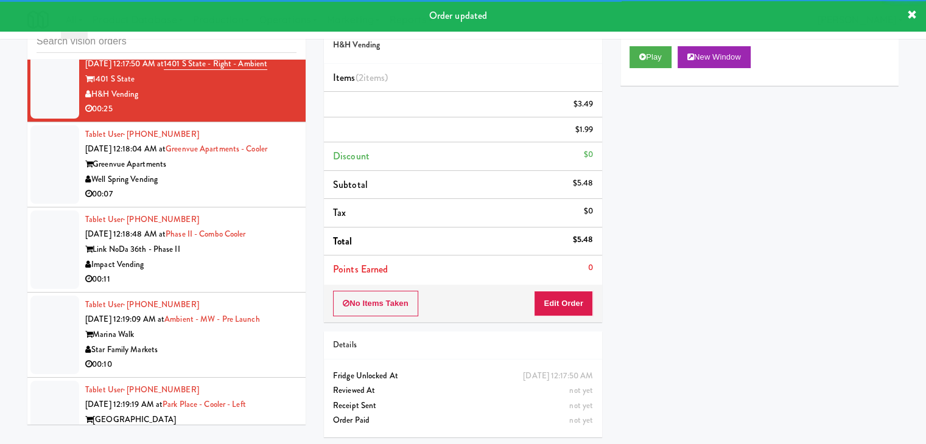
scroll to position [9649, 0]
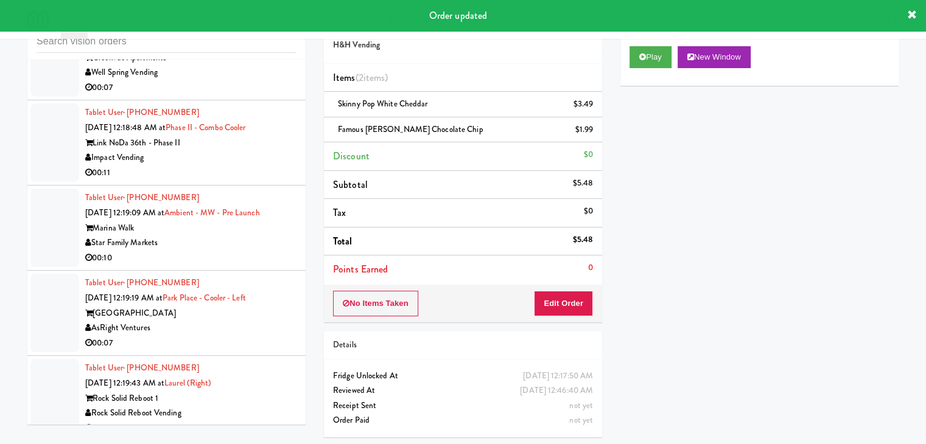
drag, startPoint x: 232, startPoint y: 137, endPoint x: 233, endPoint y: 152, distance: 15.3
click at [232, 96] on div "00:07" at bounding box center [190, 87] width 211 height 15
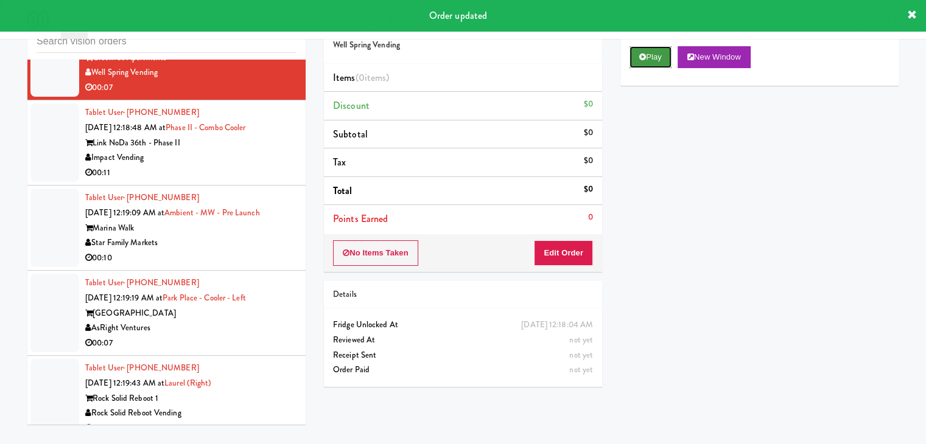
click at [651, 52] on button "Play" at bounding box center [650, 57] width 42 height 22
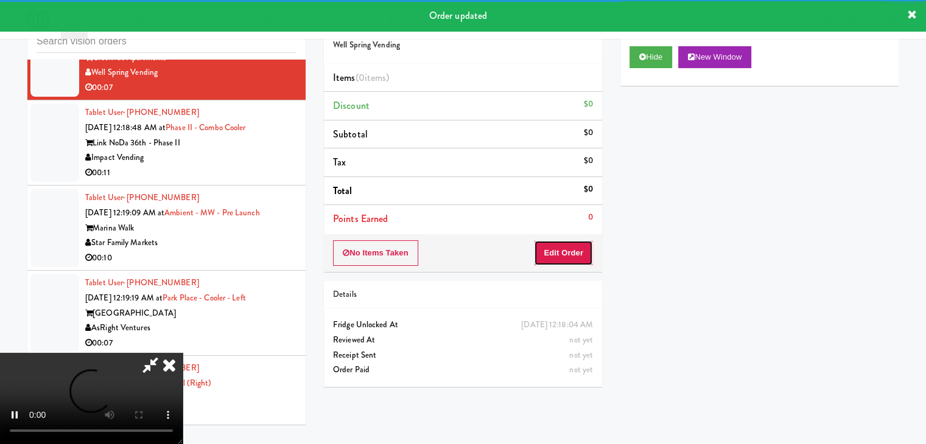
click at [573, 251] on button "Edit Order" at bounding box center [563, 253] width 59 height 26
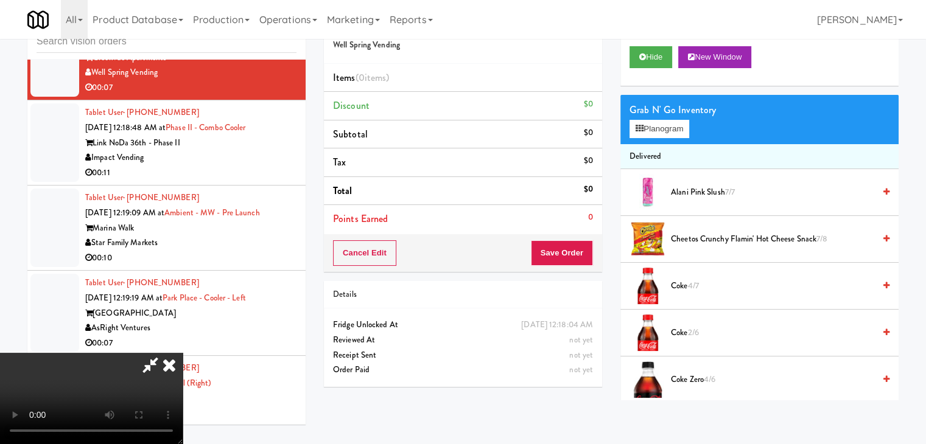
scroll to position [171, 0]
click at [183, 353] on video at bounding box center [91, 398] width 183 height 91
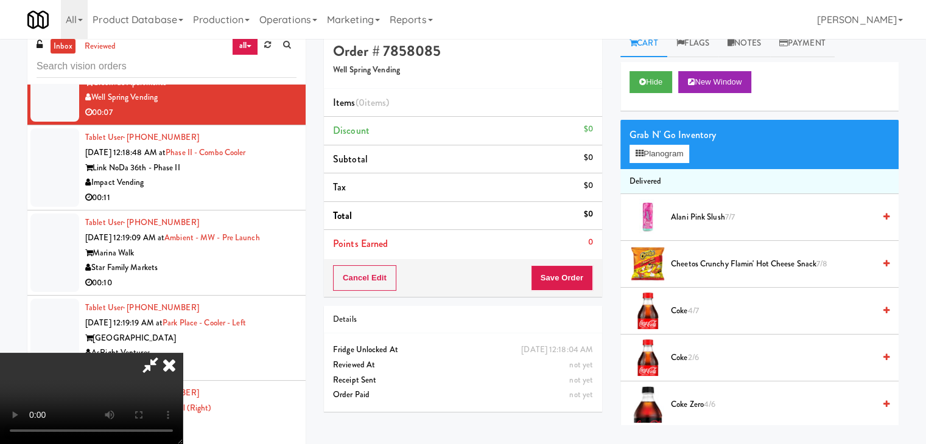
scroll to position [0, 0]
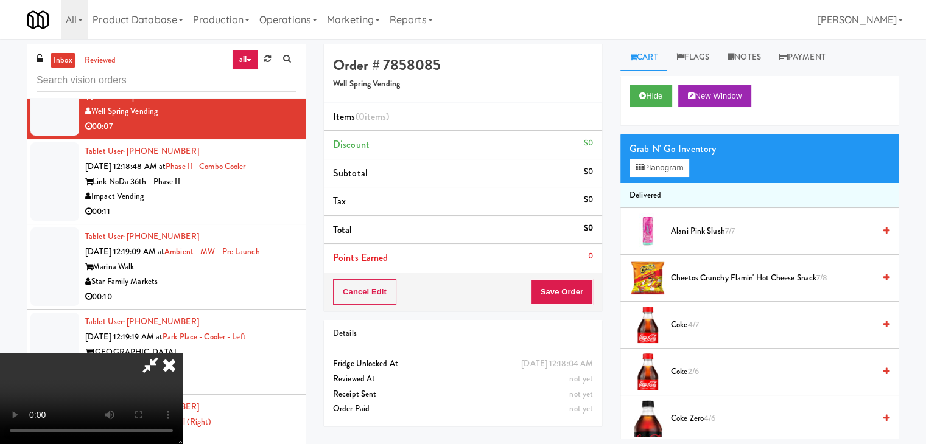
click at [183, 353] on icon at bounding box center [169, 365] width 27 height 24
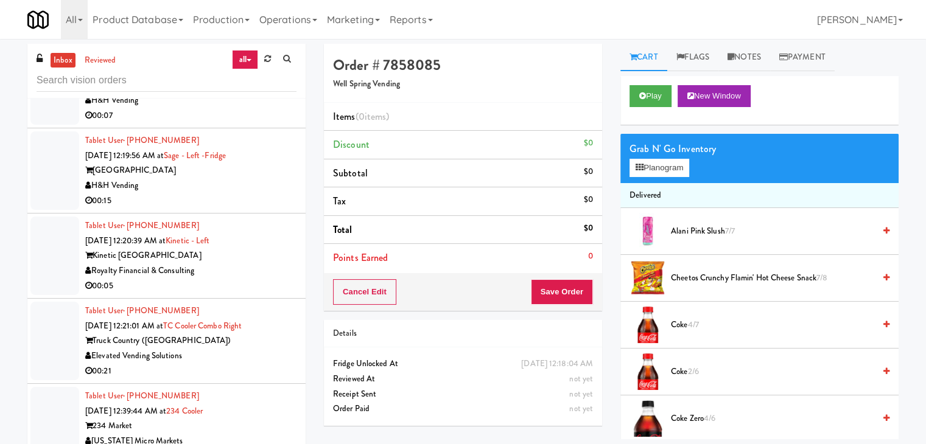
scroll to position [10136, 0]
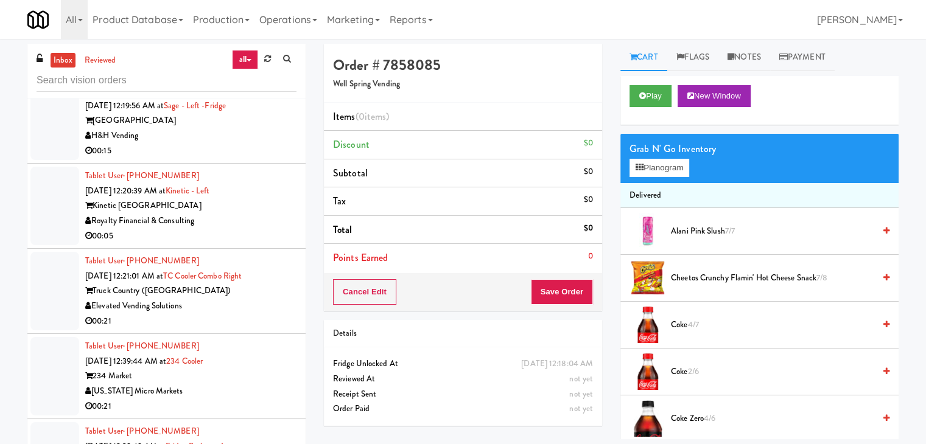
click at [253, 229] on div "Royalty Financial & Consulting" at bounding box center [190, 221] width 211 height 15
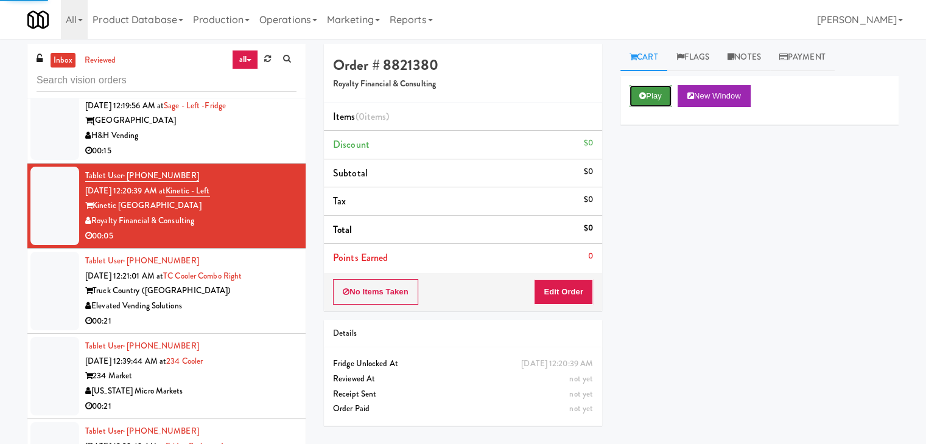
click at [665, 91] on button "Play" at bounding box center [650, 96] width 42 height 22
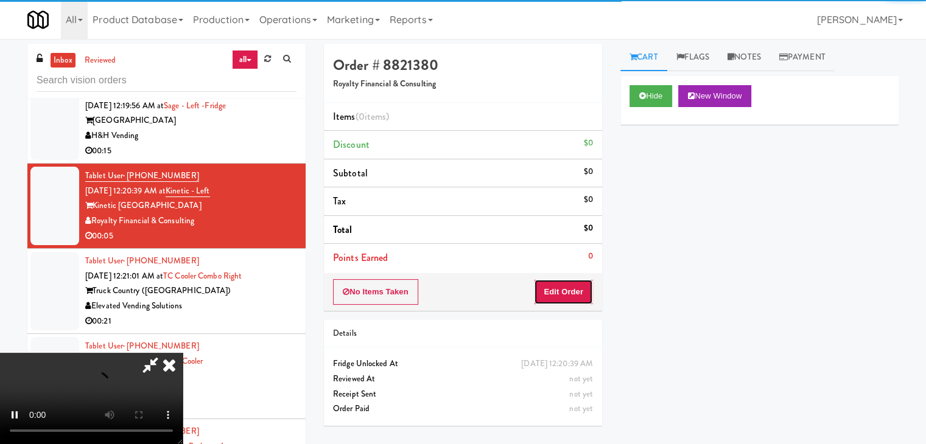
click at [570, 288] on button "Edit Order" at bounding box center [563, 292] width 59 height 26
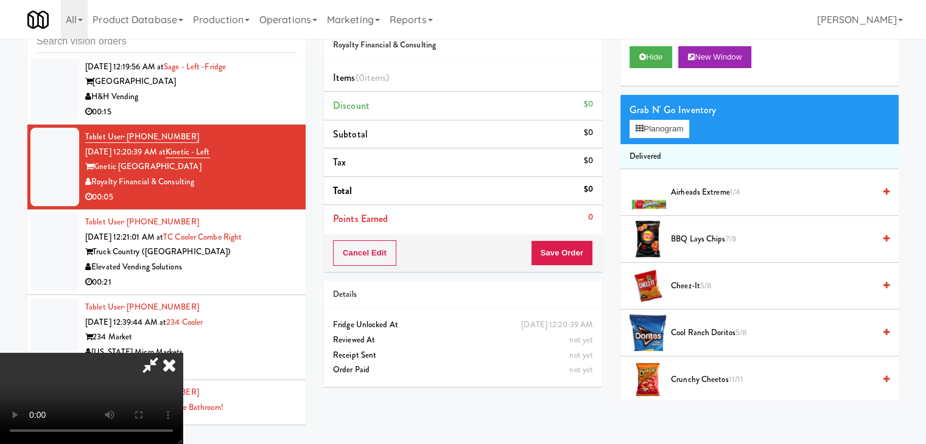
scroll to position [10120, 0]
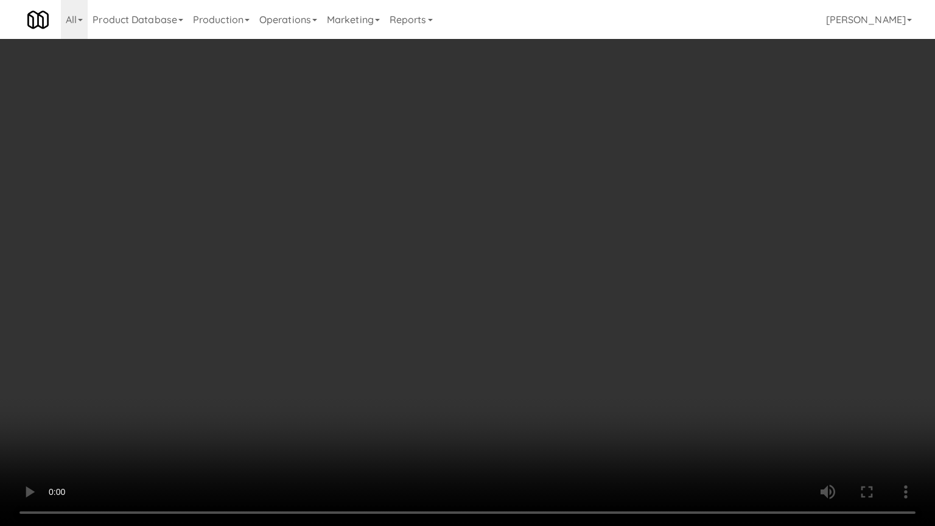
click at [653, 249] on video at bounding box center [467, 263] width 935 height 526
click at [651, 251] on video at bounding box center [467, 263] width 935 height 526
click at [660, 245] on video at bounding box center [467, 263] width 935 height 526
drag, startPoint x: 662, startPoint y: 243, endPoint x: 671, endPoint y: 175, distance: 69.5
click at [662, 242] on video at bounding box center [467, 263] width 935 height 526
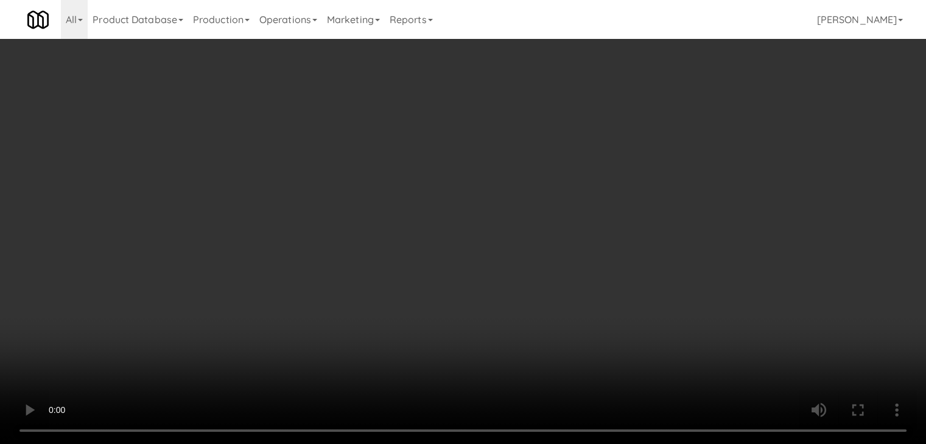
drag, startPoint x: 672, startPoint y: 126, endPoint x: 657, endPoint y: 136, distance: 18.1
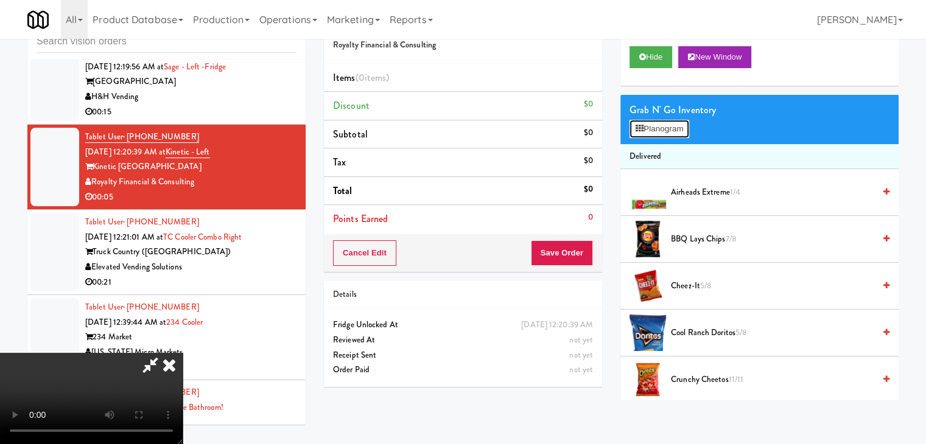
click at [669, 128] on button "Planogram" at bounding box center [659, 129] width 60 height 18
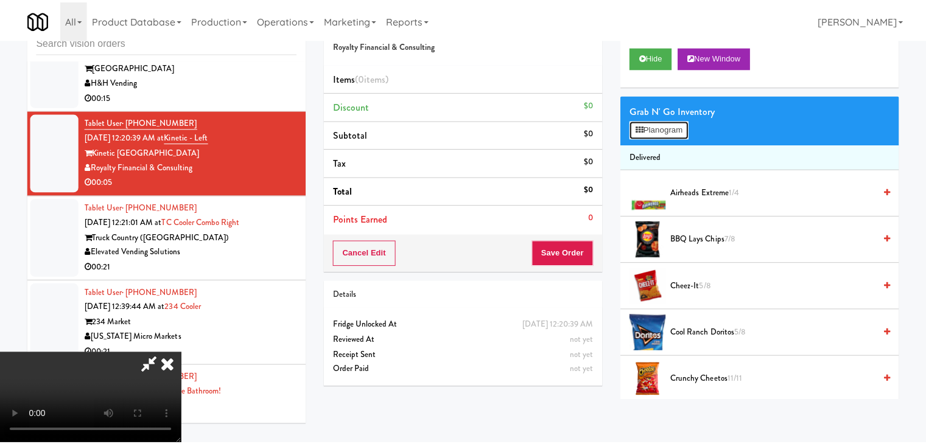
scroll to position [10120, 0]
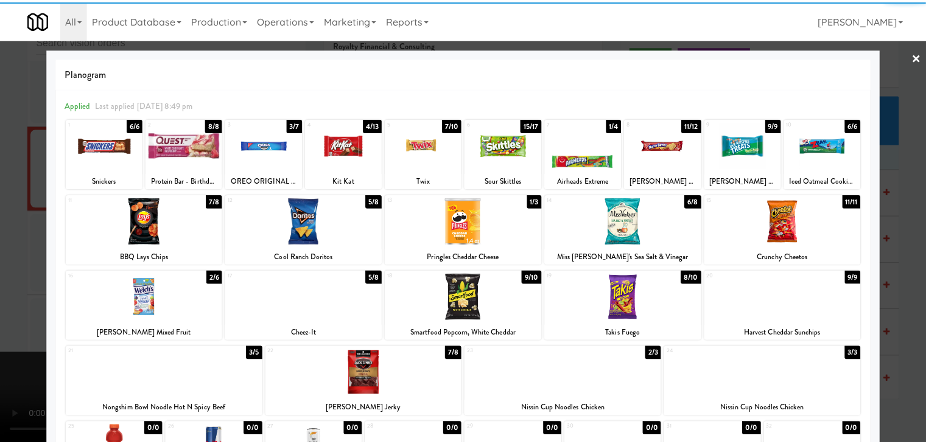
click
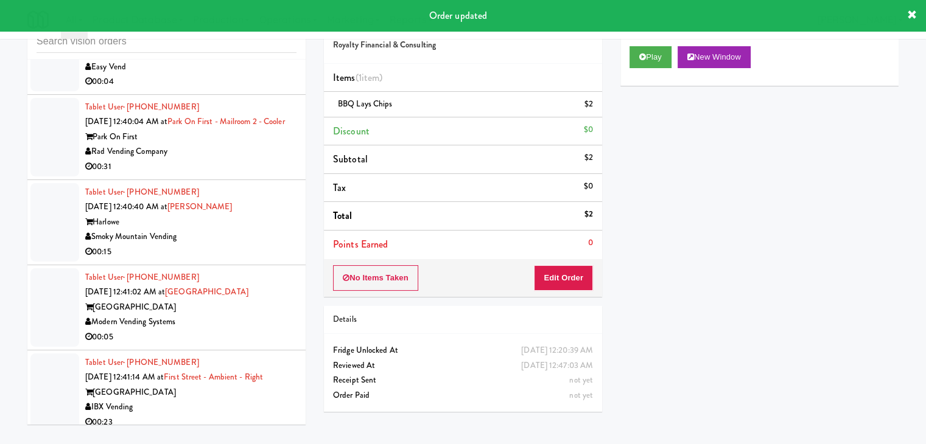
scroll to position [10623, 0]
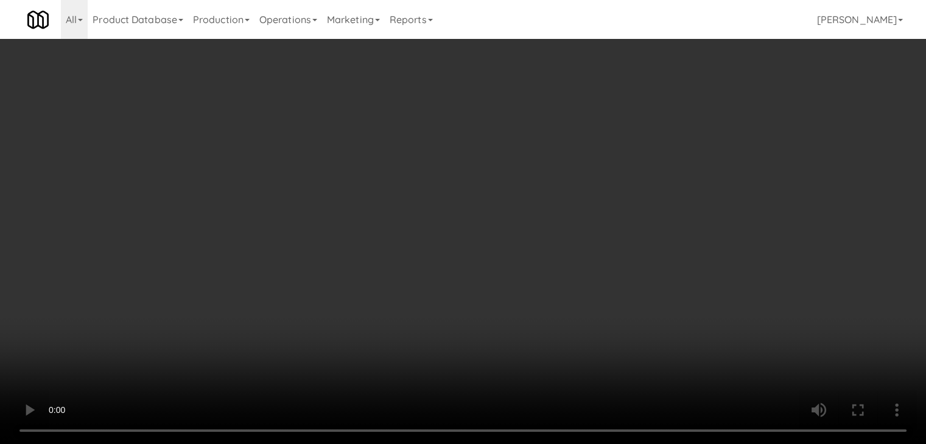
scroll to position [10607, 0]
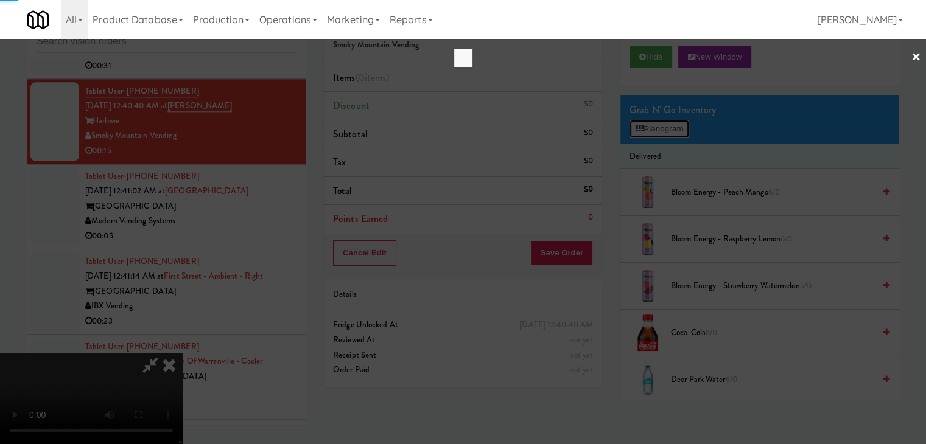
scroll to position [10607, 0]
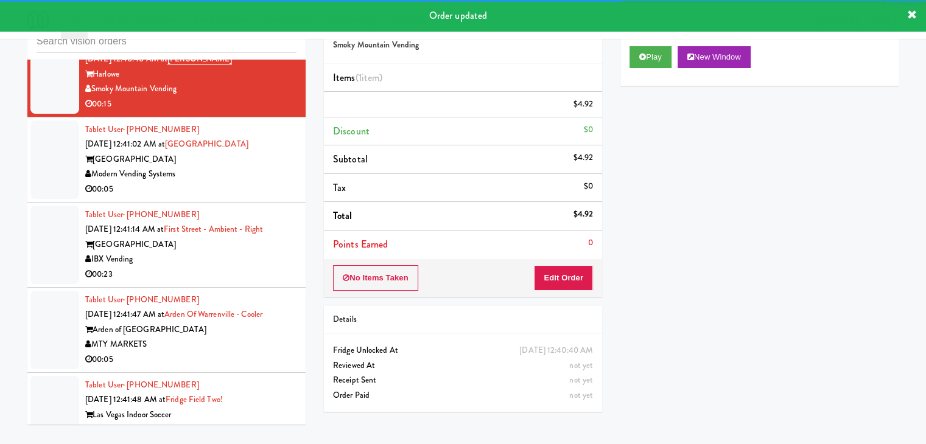
scroll to position [10744, 0]
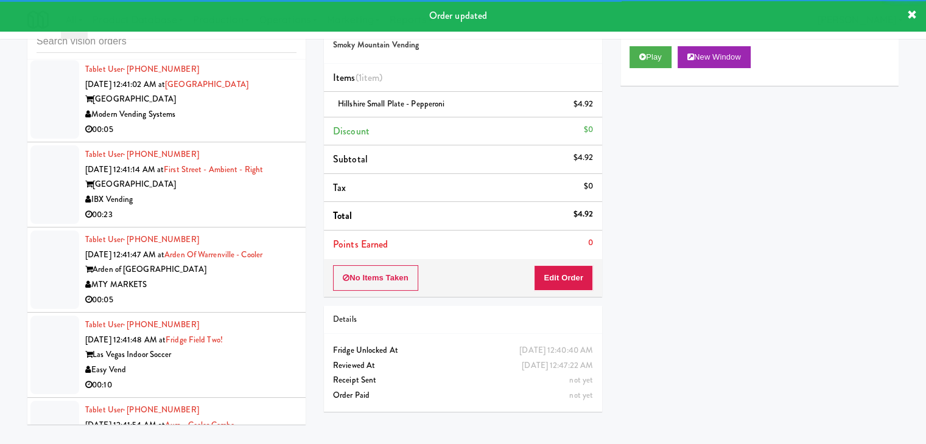
drag, startPoint x: 248, startPoint y: 188, endPoint x: 250, endPoint y: 197, distance: 8.7
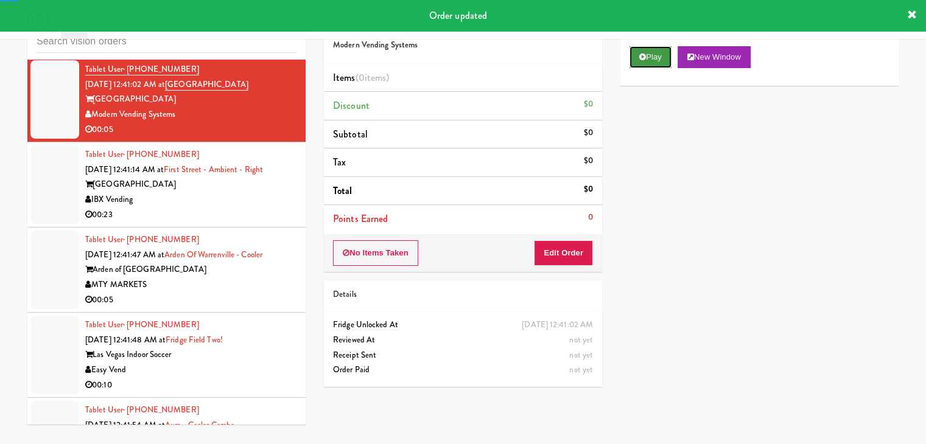
drag, startPoint x: 658, startPoint y: 50, endPoint x: 611, endPoint y: 152, distance: 112.5
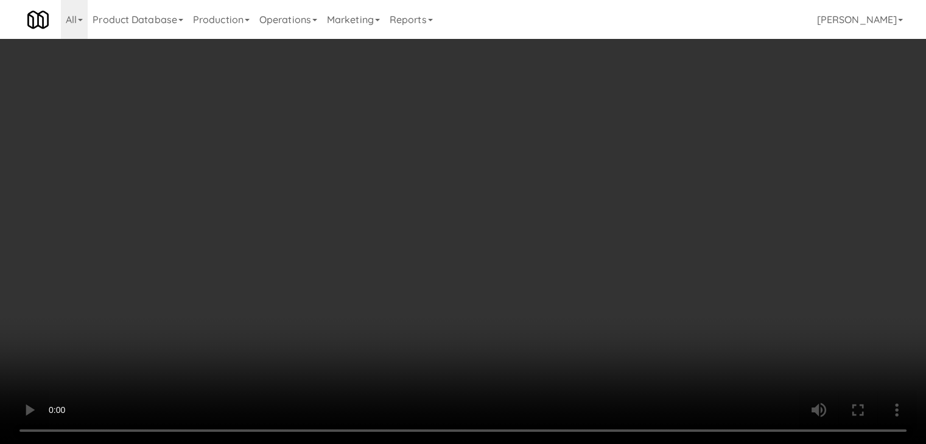
scroll to position [10729, 0]
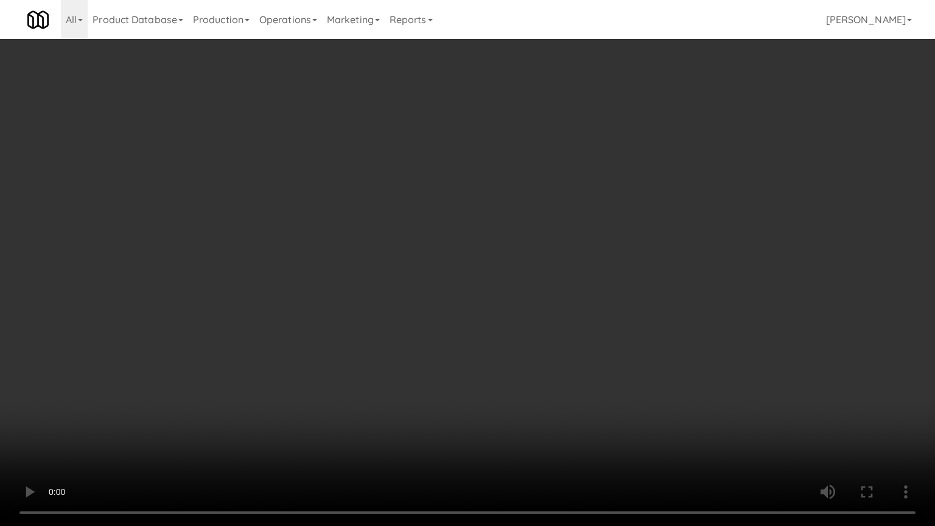
drag, startPoint x: 519, startPoint y: 297, endPoint x: 518, endPoint y: 303, distance: 6.1
drag, startPoint x: 536, startPoint y: 287, endPoint x: 573, endPoint y: 193, distance: 101.4
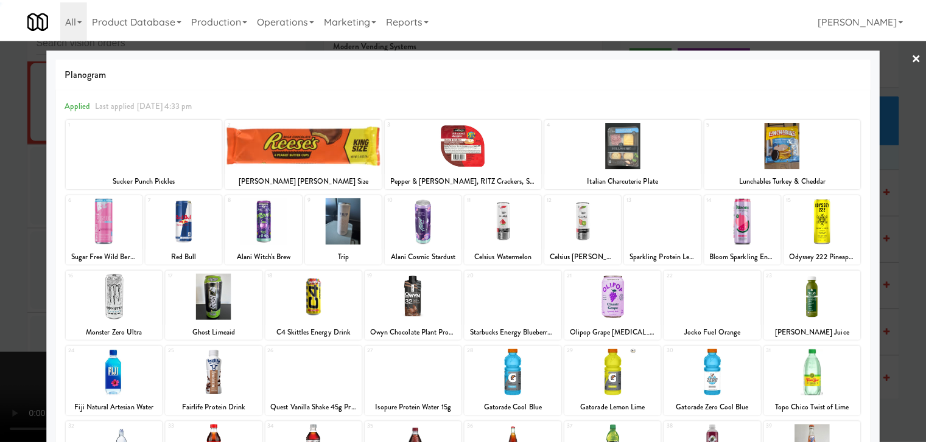
scroll to position [153, 0]
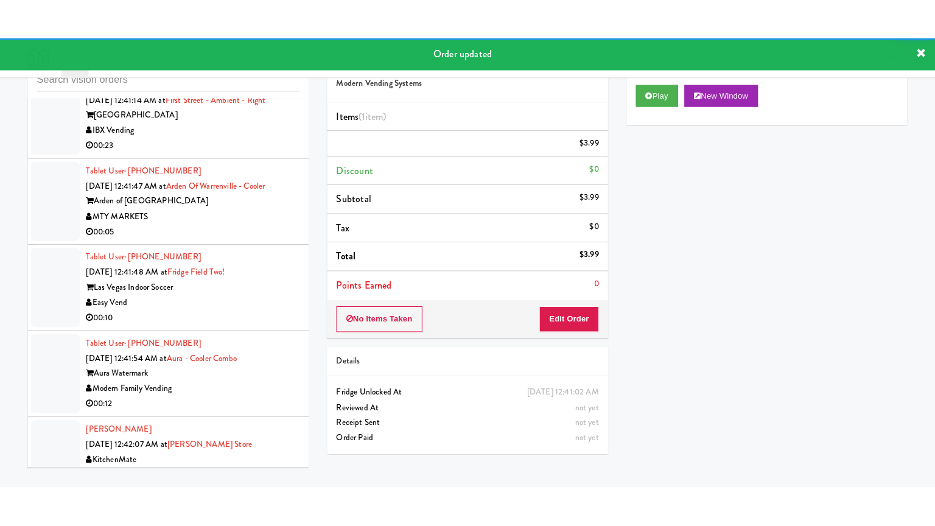
scroll to position [10866, 0]
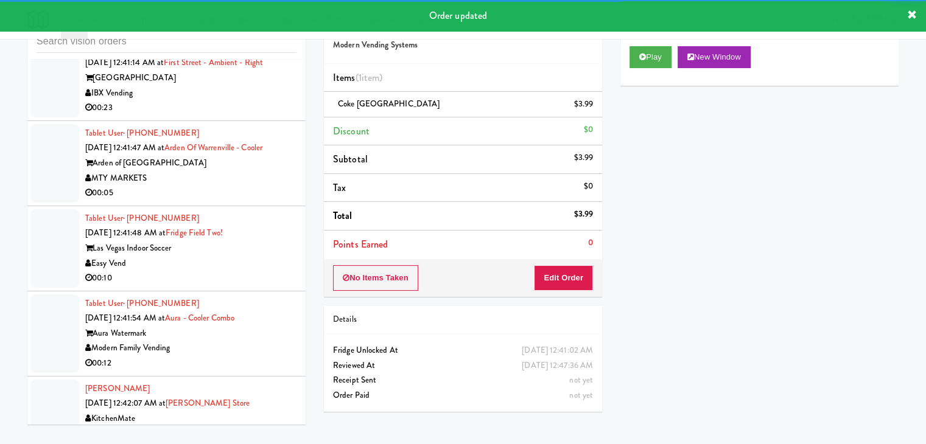
drag, startPoint x: 220, startPoint y: 152, endPoint x: 231, endPoint y: 164, distance: 16.4
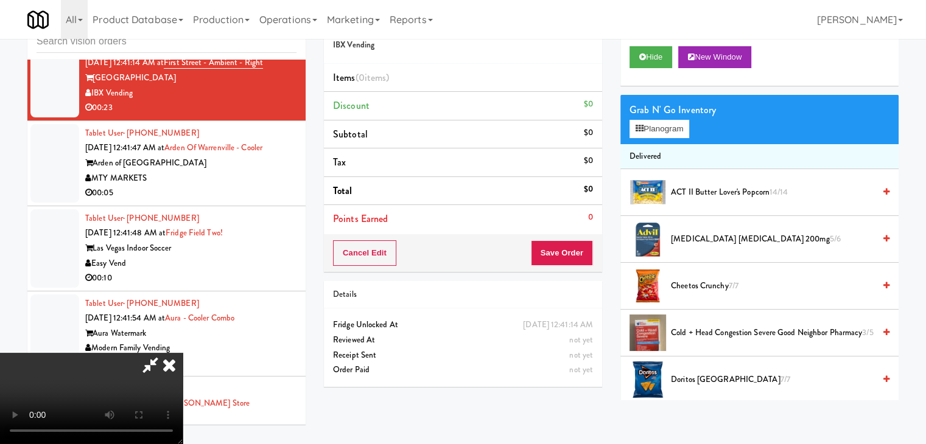
scroll to position [10851, 0]
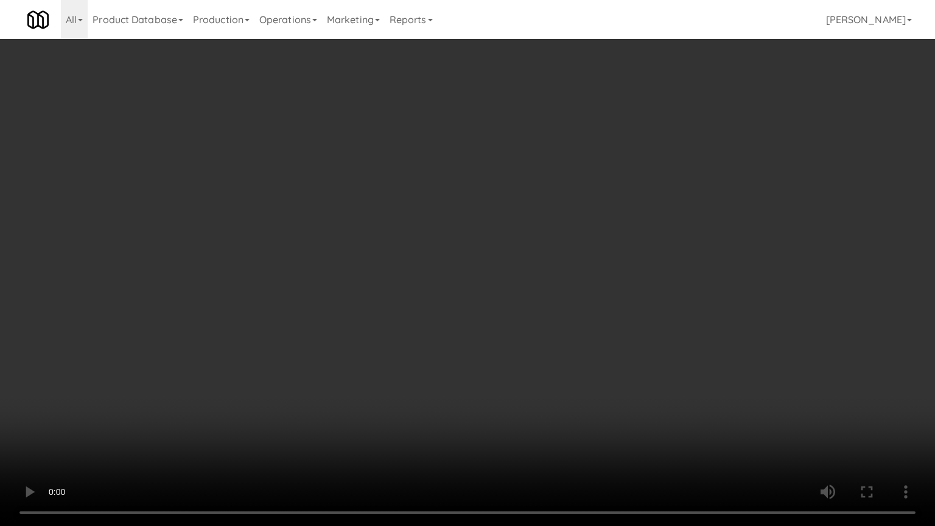
drag, startPoint x: 581, startPoint y: 304, endPoint x: 578, endPoint y: 310, distance: 6.3
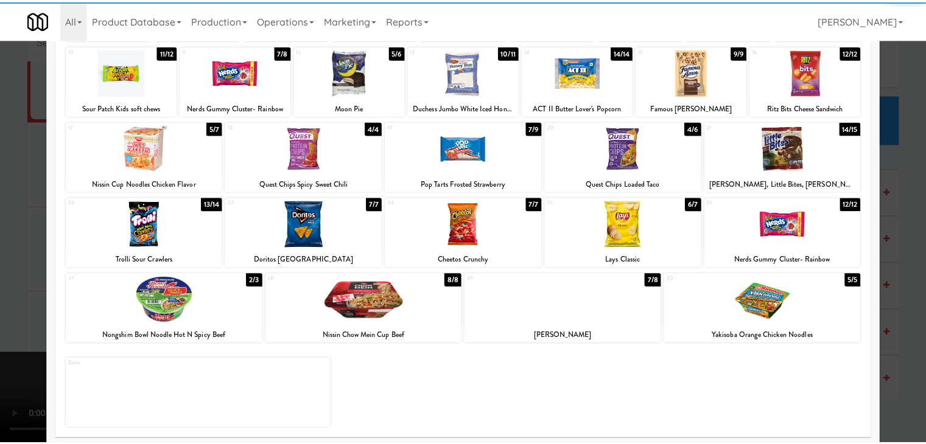
scroll to position [153, 0]
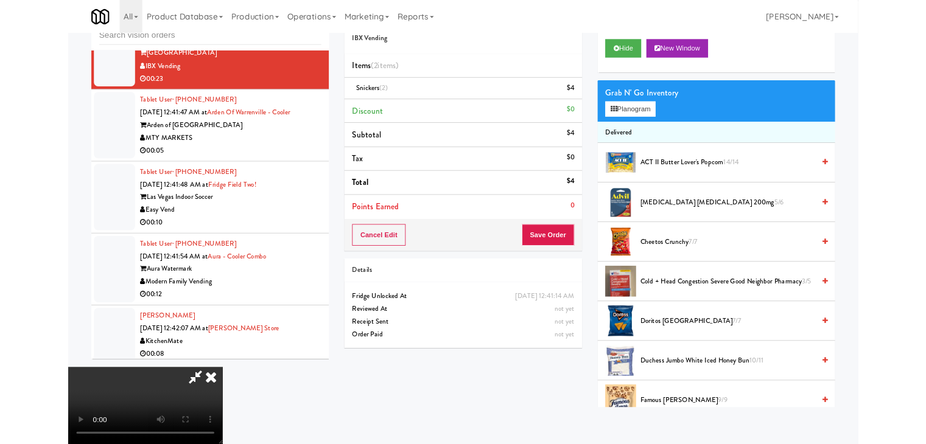
scroll to position [10851, 0]
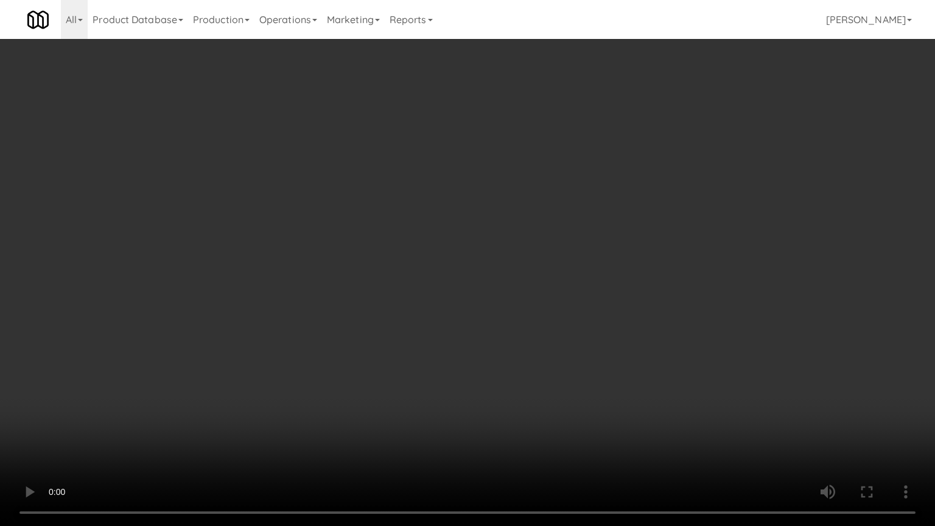
drag, startPoint x: 523, startPoint y: 311, endPoint x: 626, endPoint y: 199, distance: 151.6
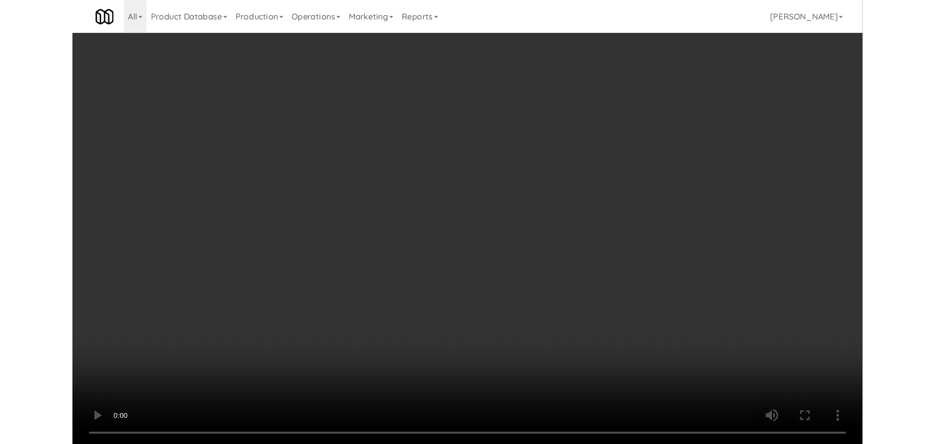
scroll to position [10866, 0]
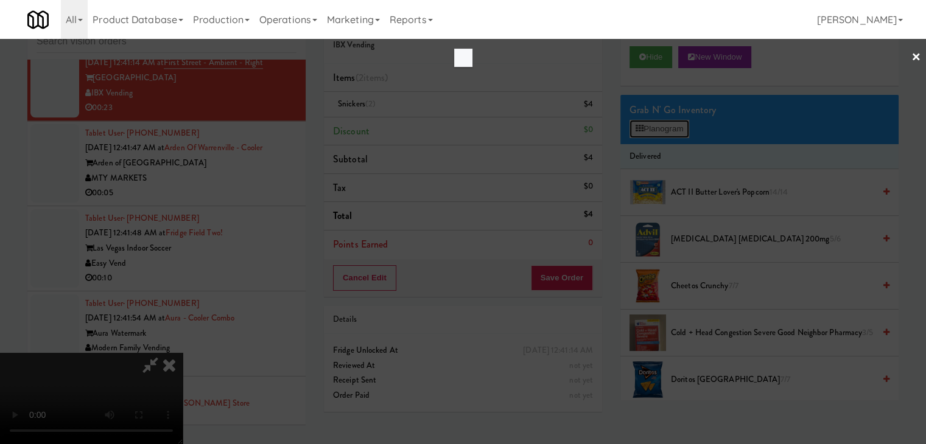
scroll to position [10851, 0]
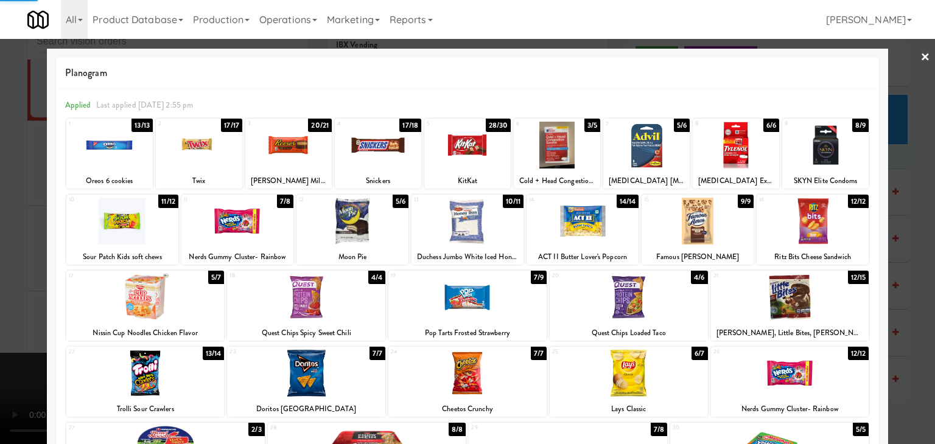
drag, startPoint x: 0, startPoint y: 286, endPoint x: 127, endPoint y: 283, distance: 126.6
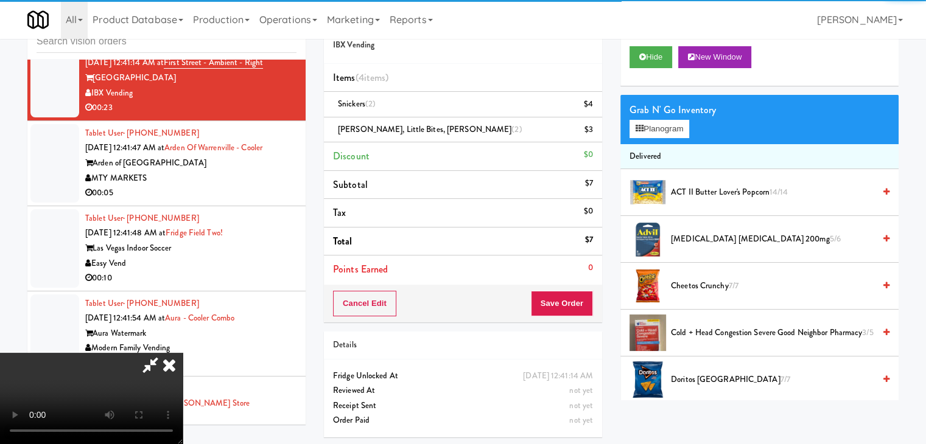
drag, startPoint x: 442, startPoint y: 313, endPoint x: 514, endPoint y: 353, distance: 82.0
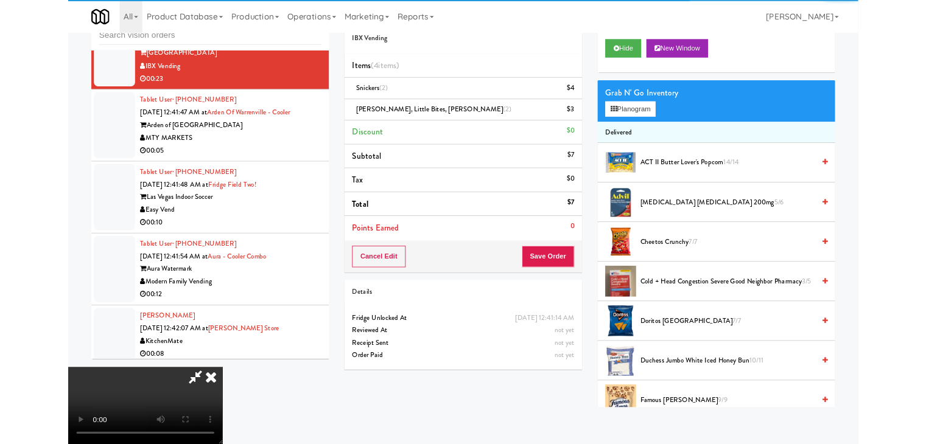
scroll to position [10851, 0]
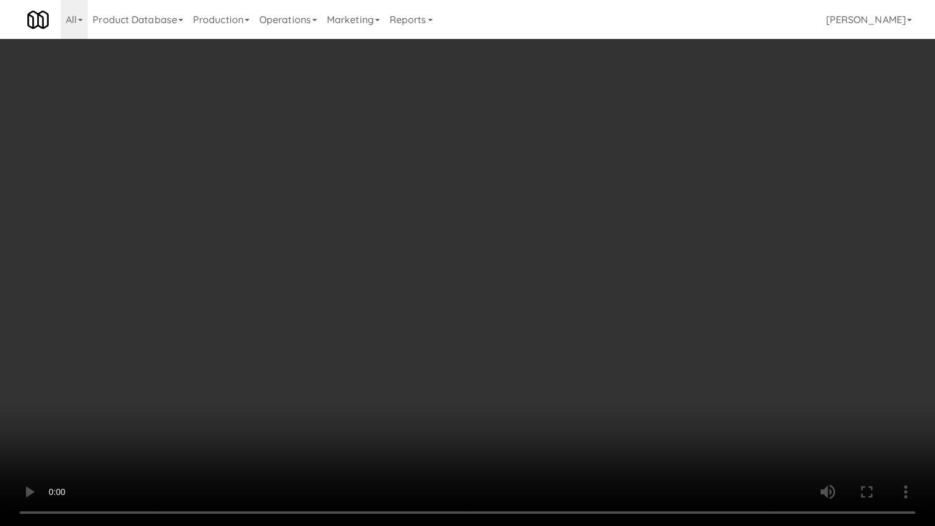
drag, startPoint x: 637, startPoint y: 254, endPoint x: 711, endPoint y: 148, distance: 129.8
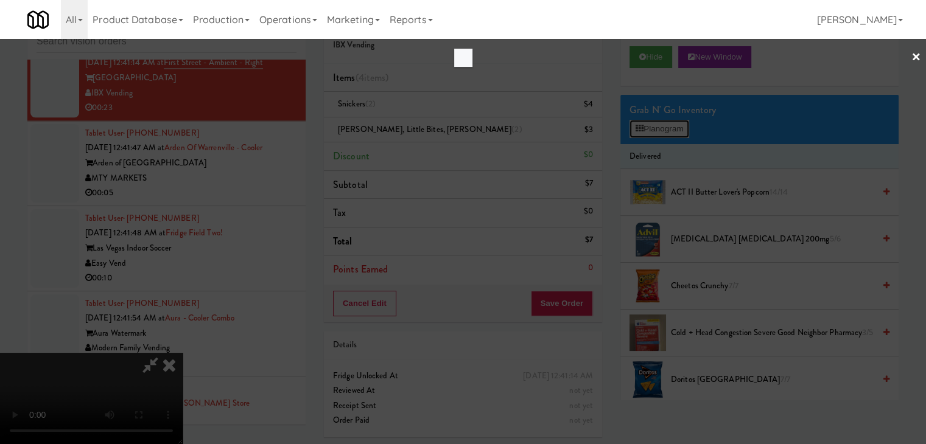
scroll to position [10851, 0]
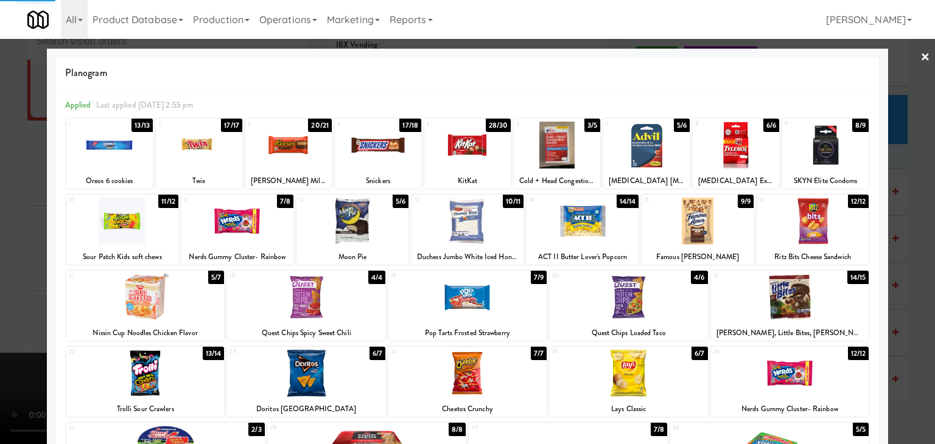
drag, startPoint x: 635, startPoint y: 385, endPoint x: 525, endPoint y: 376, distance: 109.9
drag, startPoint x: 0, startPoint y: 337, endPoint x: 171, endPoint y: 319, distance: 172.0
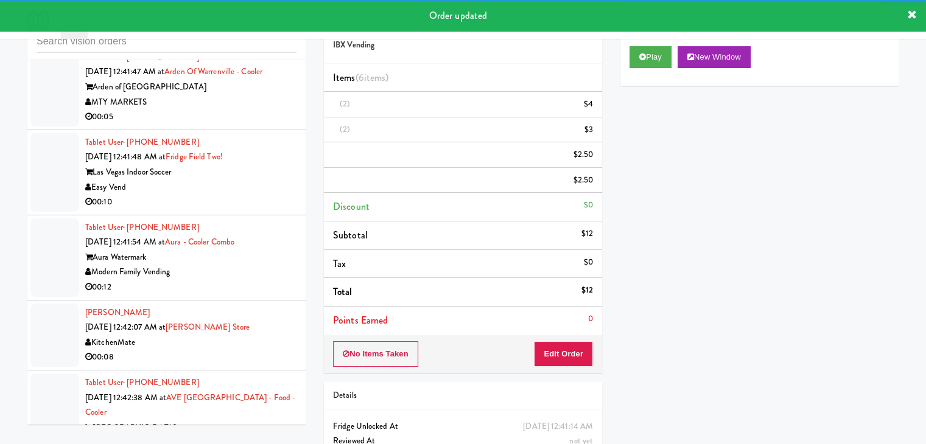
scroll to position [10988, 0]
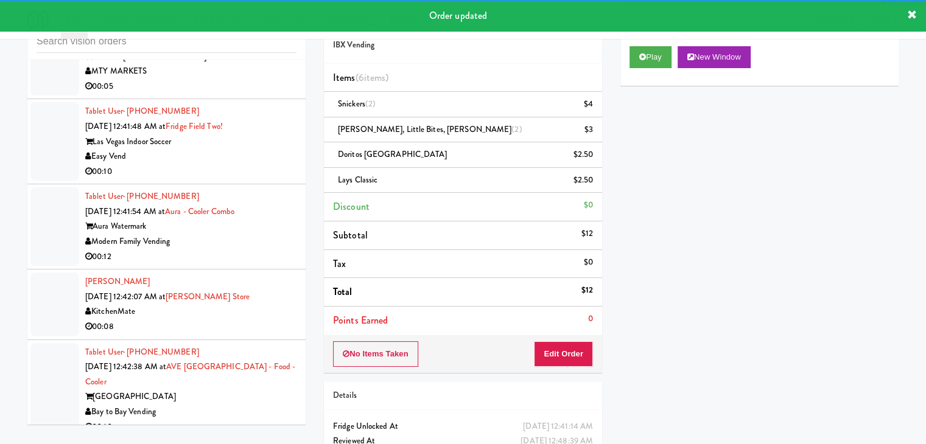
drag, startPoint x: 254, startPoint y: 133, endPoint x: 262, endPoint y: 133, distance: 7.9
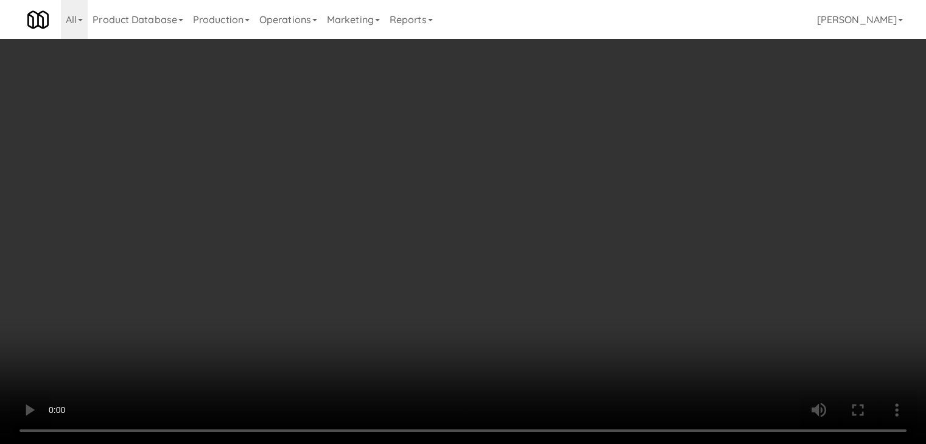
scroll to position [10973, 0]
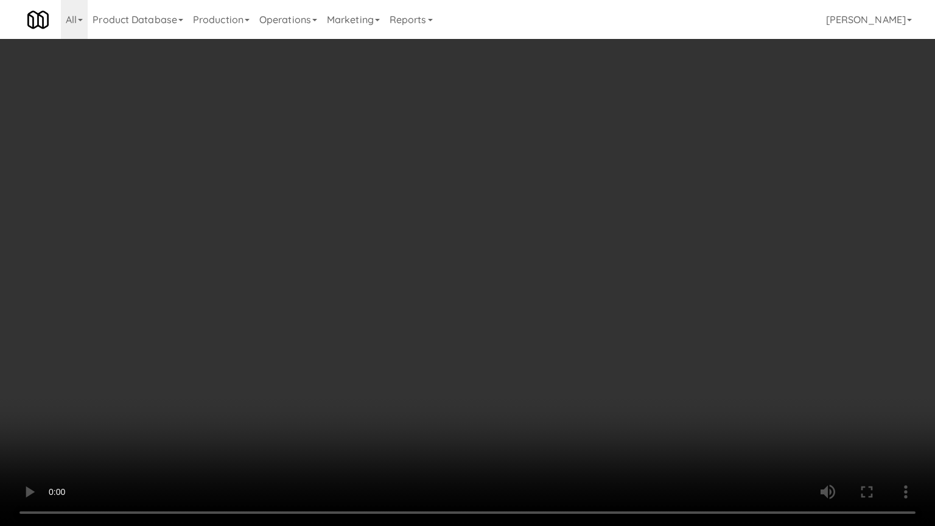
drag, startPoint x: 528, startPoint y: 328, endPoint x: 521, endPoint y: 332, distance: 8.5
drag, startPoint x: 526, startPoint y: 324, endPoint x: 529, endPoint y: 317, distance: 7.4
drag, startPoint x: 540, startPoint y: 312, endPoint x: 555, endPoint y: 302, distance: 17.6
drag, startPoint x: 564, startPoint y: 291, endPoint x: 596, endPoint y: 186, distance: 109.9
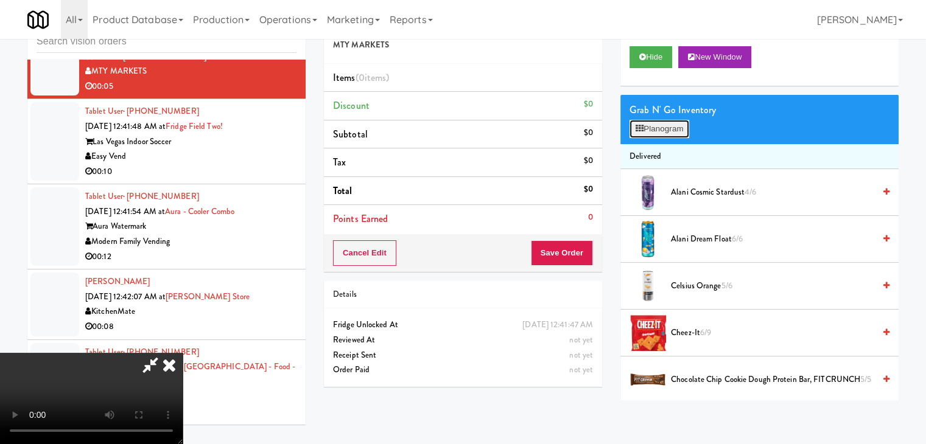
scroll to position [10973, 0]
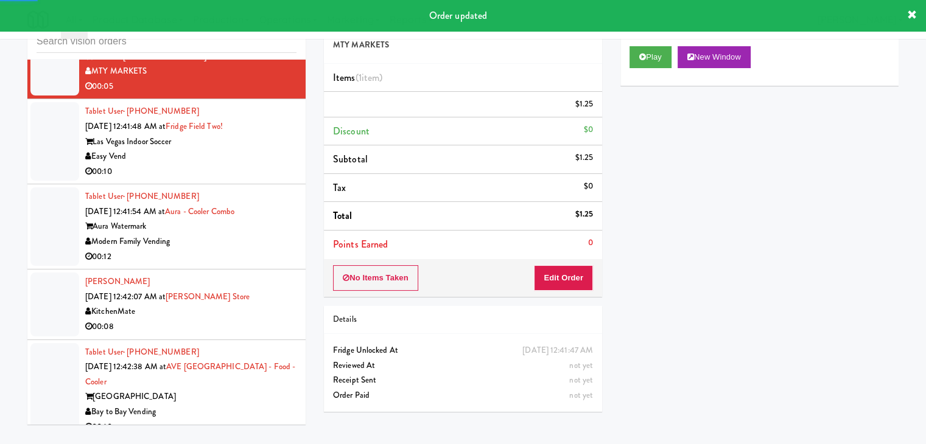
scroll to position [11049, 0]
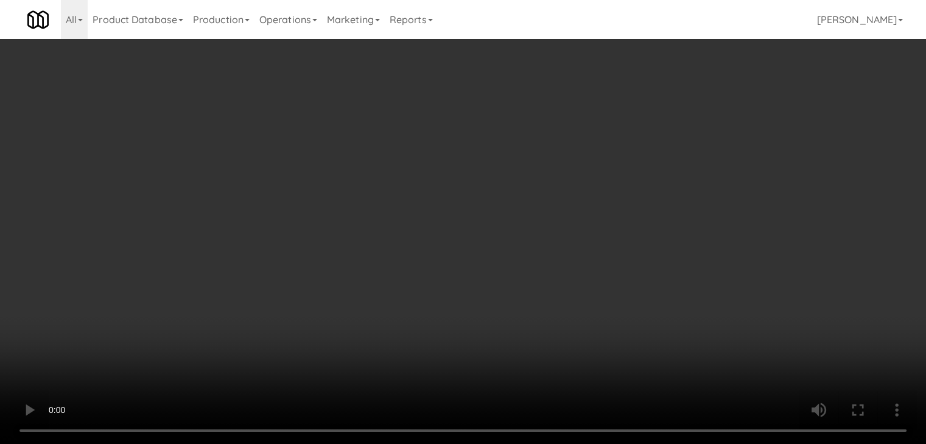
scroll to position [11034, 0]
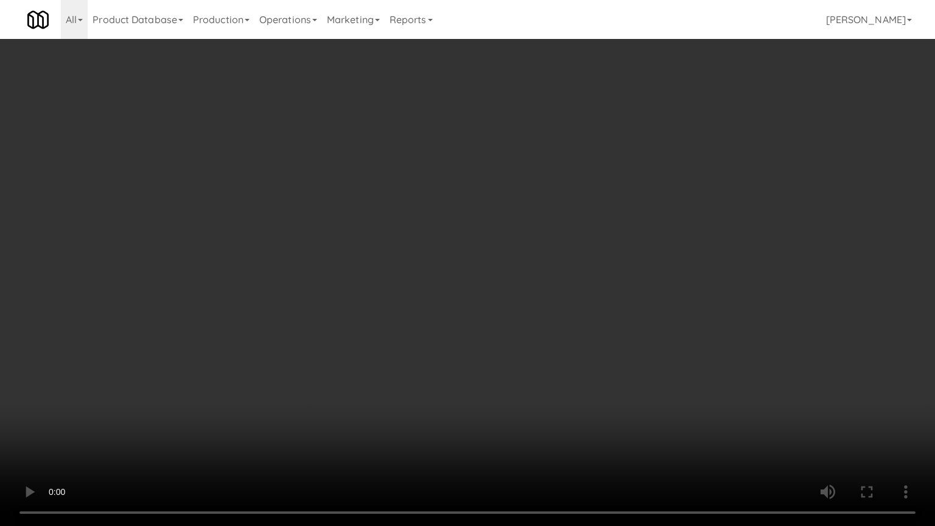
drag, startPoint x: 585, startPoint y: 312, endPoint x: 666, endPoint y: 154, distance: 177.5
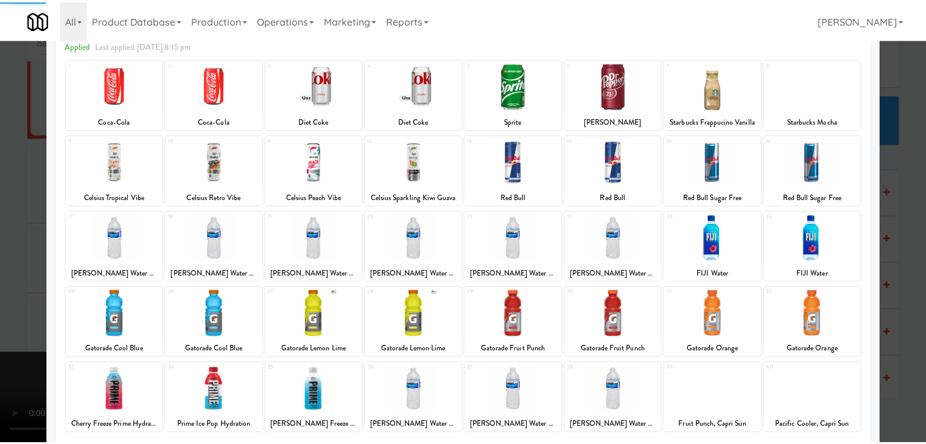
scroll to position [153, 0]
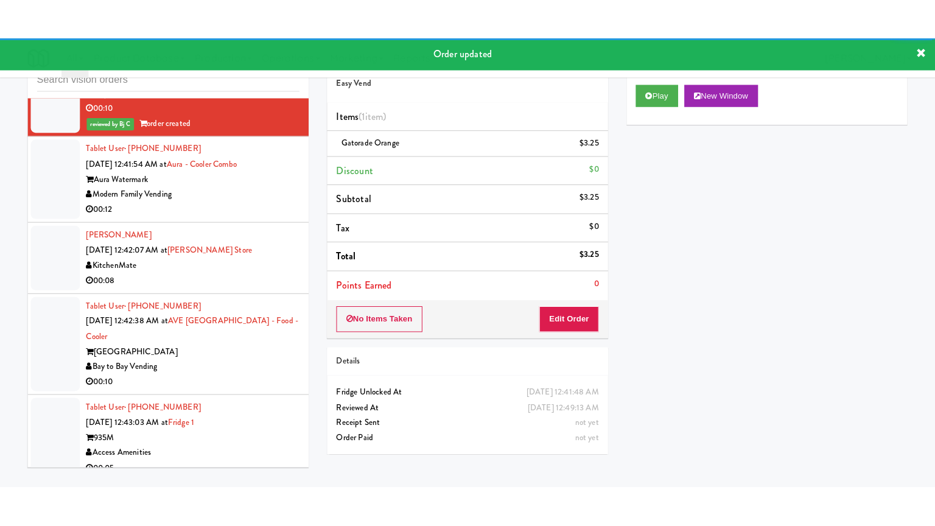
scroll to position [11170, 0]
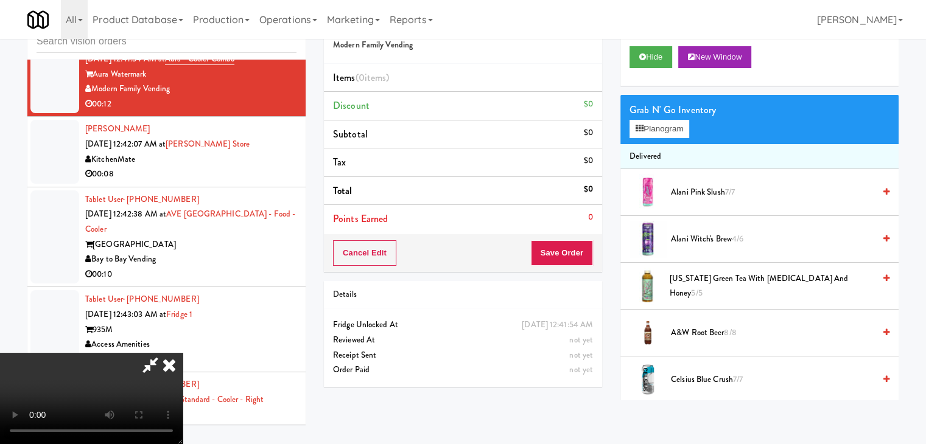
scroll to position [11155, 0]
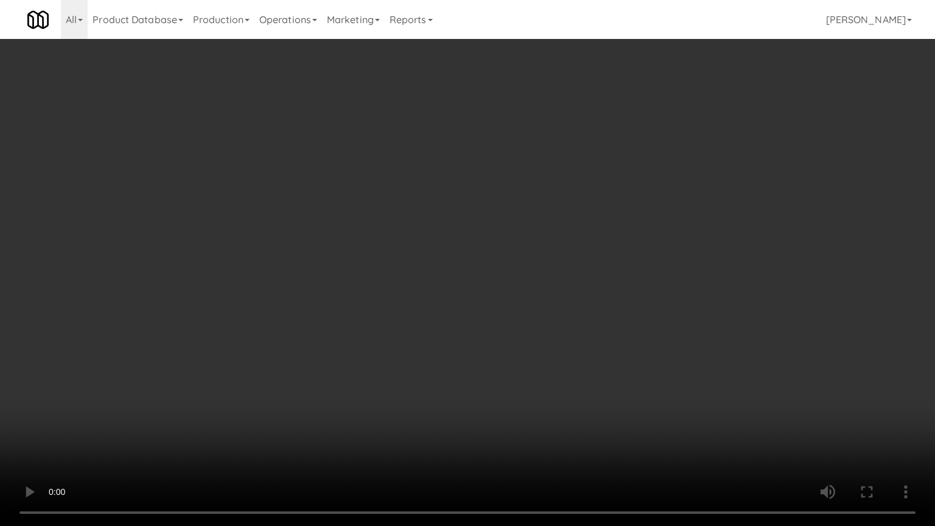
drag, startPoint x: 563, startPoint y: 301, endPoint x: 555, endPoint y: 312, distance: 13.0
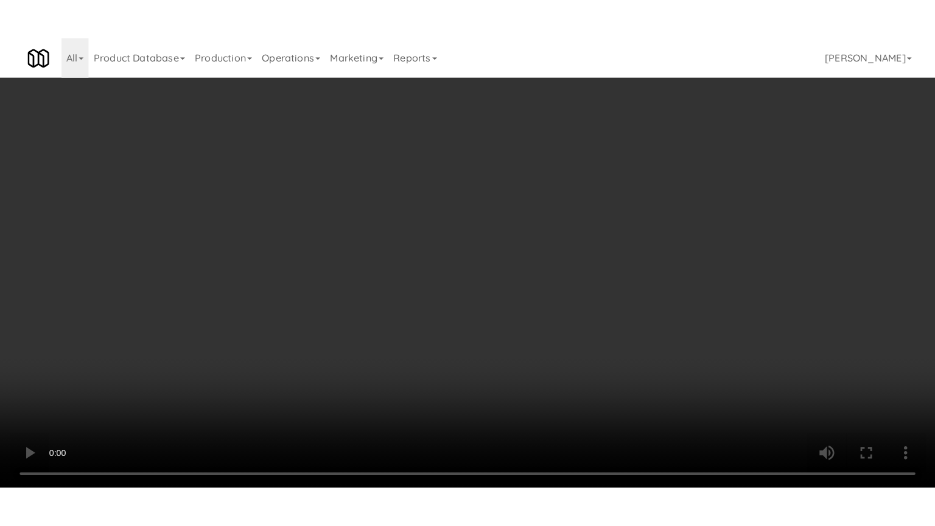
scroll to position [11170, 0]
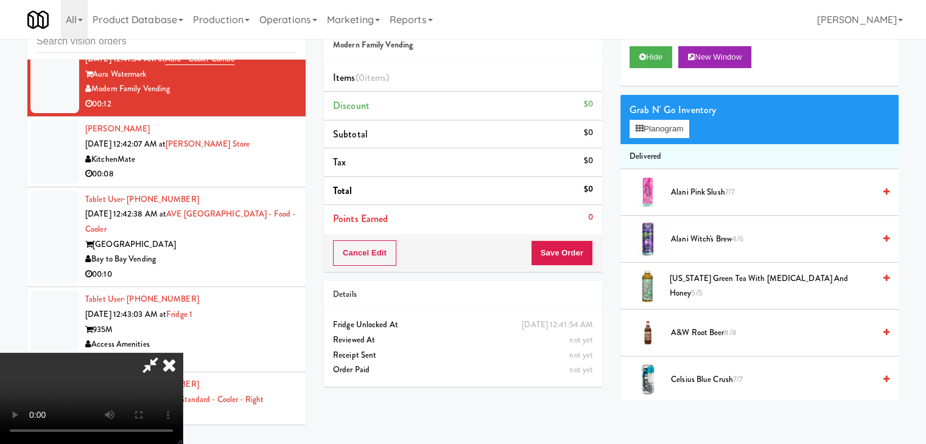
drag, startPoint x: 514, startPoint y: 190, endPoint x: 621, endPoint y: 166, distance: 109.8
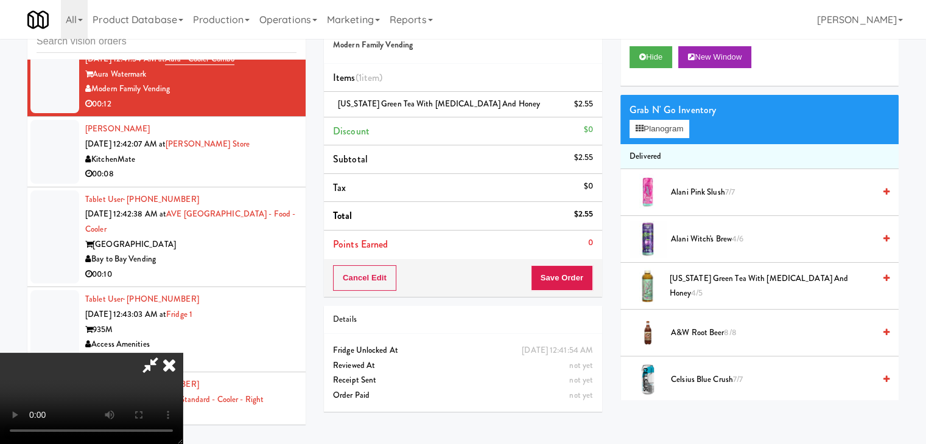
scroll to position [11155, 0]
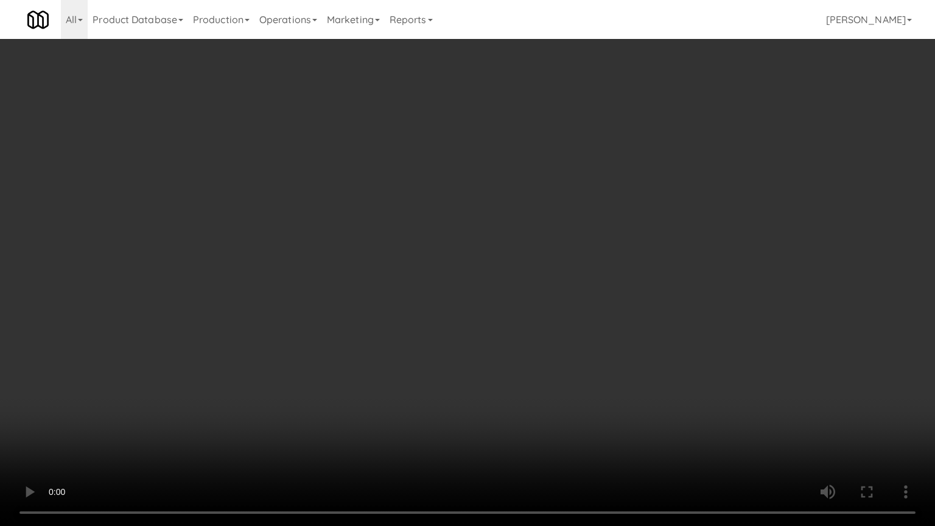
drag, startPoint x: 573, startPoint y: 333, endPoint x: 560, endPoint y: 258, distance: 76.5
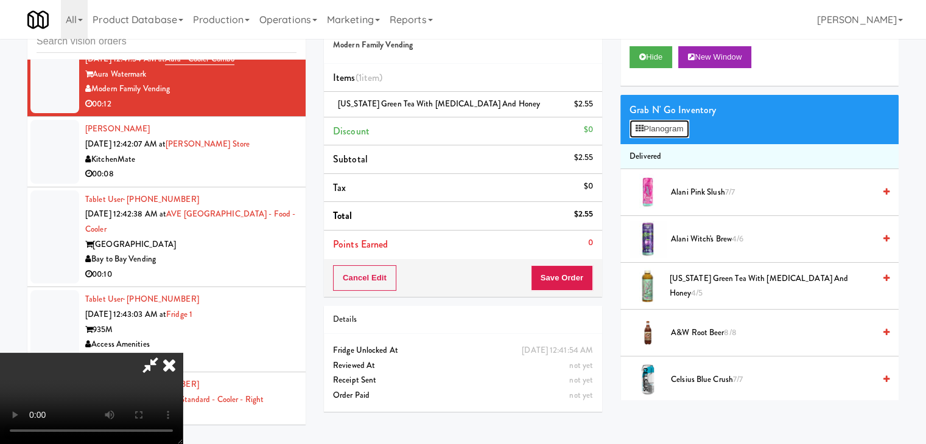
scroll to position [11155, 0]
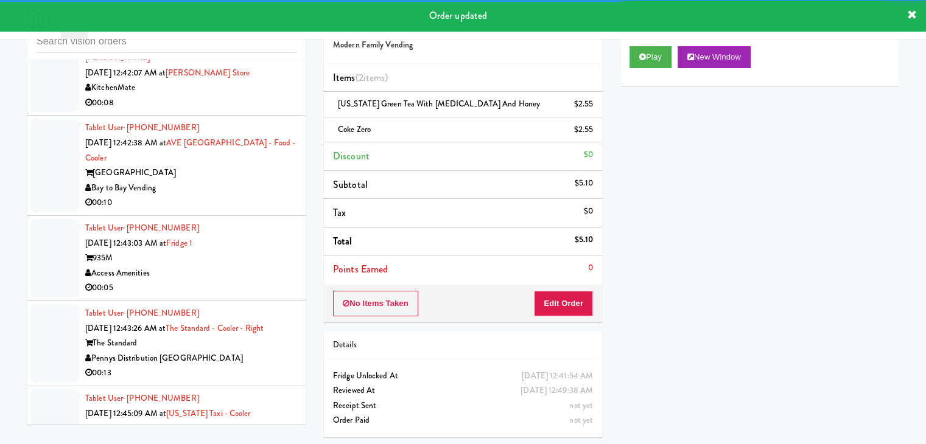
scroll to position [11292, 0]
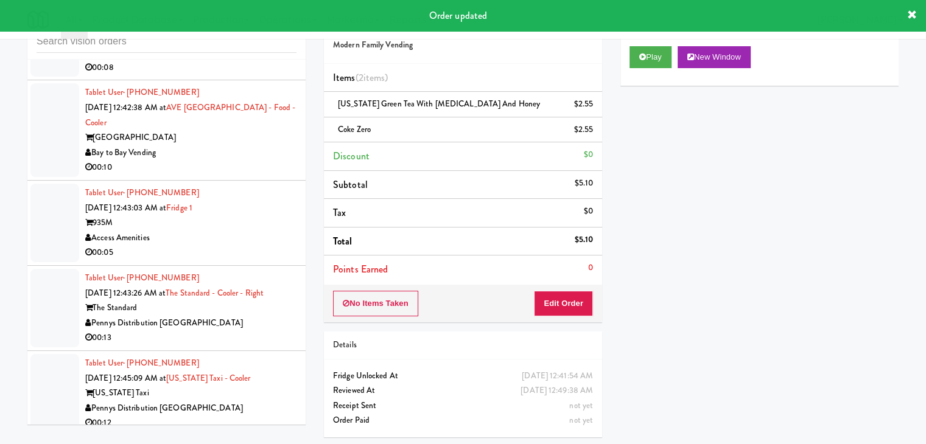
drag, startPoint x: 269, startPoint y: 133, endPoint x: 273, endPoint y: 142, distance: 9.5
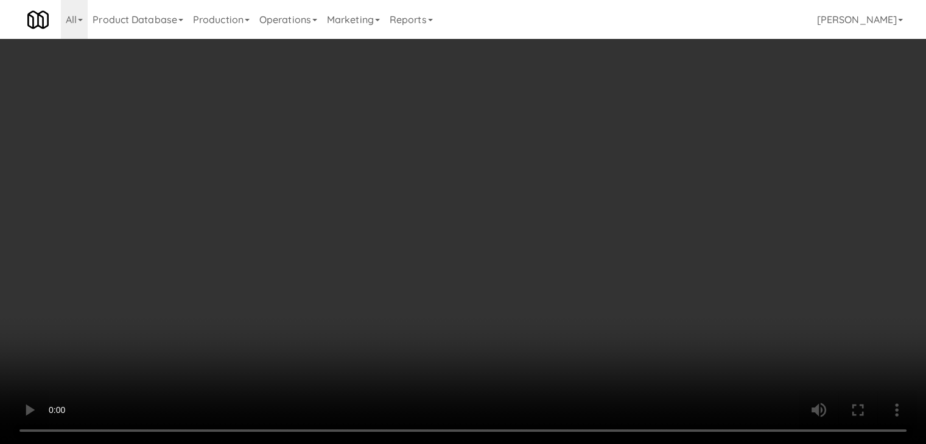
scroll to position [11277, 0]
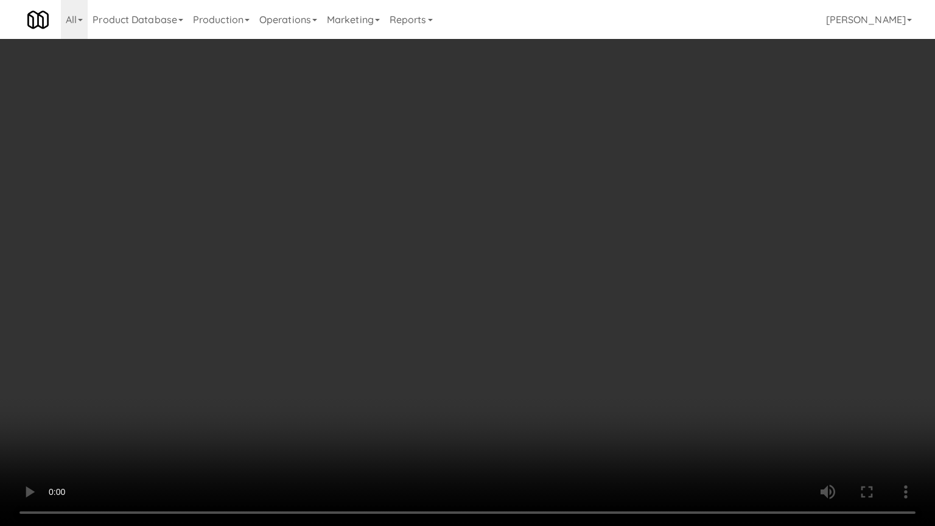
drag, startPoint x: 623, startPoint y: 287, endPoint x: 728, endPoint y: 147, distance: 175.6
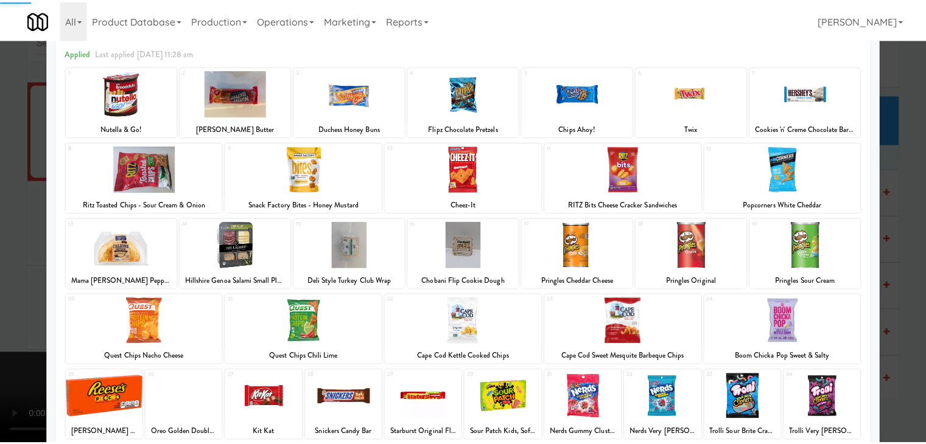
scroll to position [153, 0]
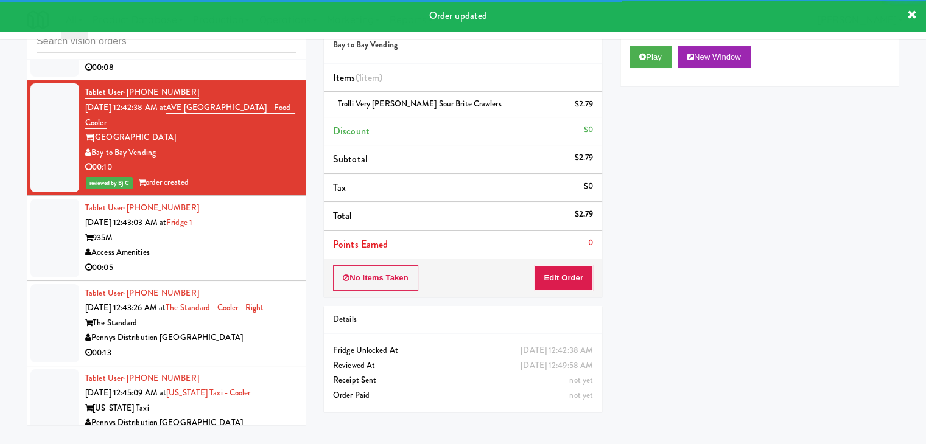
scroll to position [11414, 0]
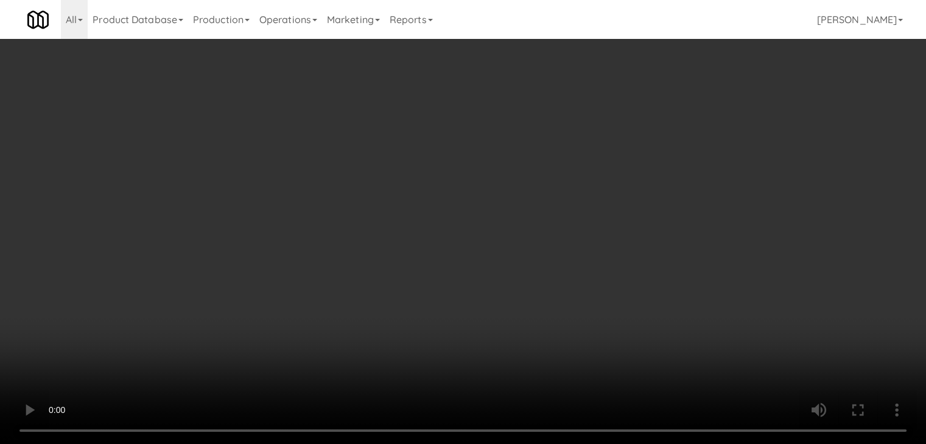
scroll to position [11398, 0]
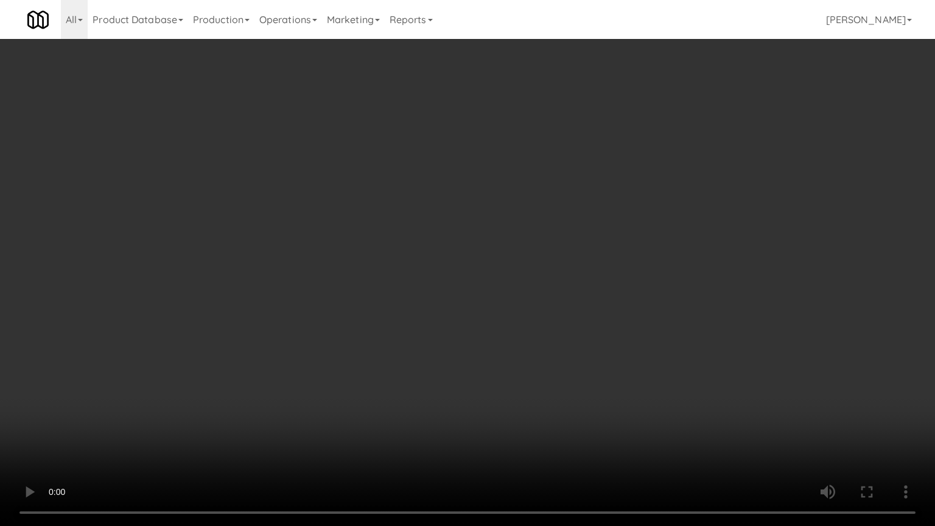
drag, startPoint x: 619, startPoint y: 317, endPoint x: 626, endPoint y: 314, distance: 7.4
drag, startPoint x: 639, startPoint y: 307, endPoint x: 646, endPoint y: 240, distance: 67.3
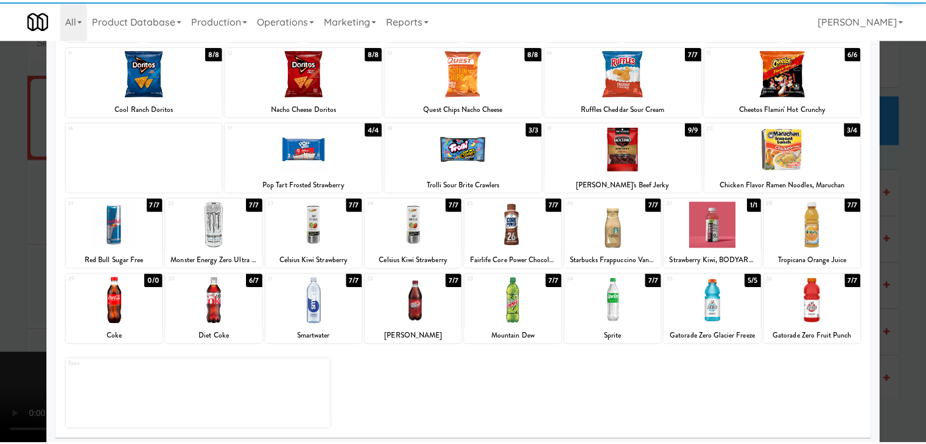
scroll to position [153, 0]
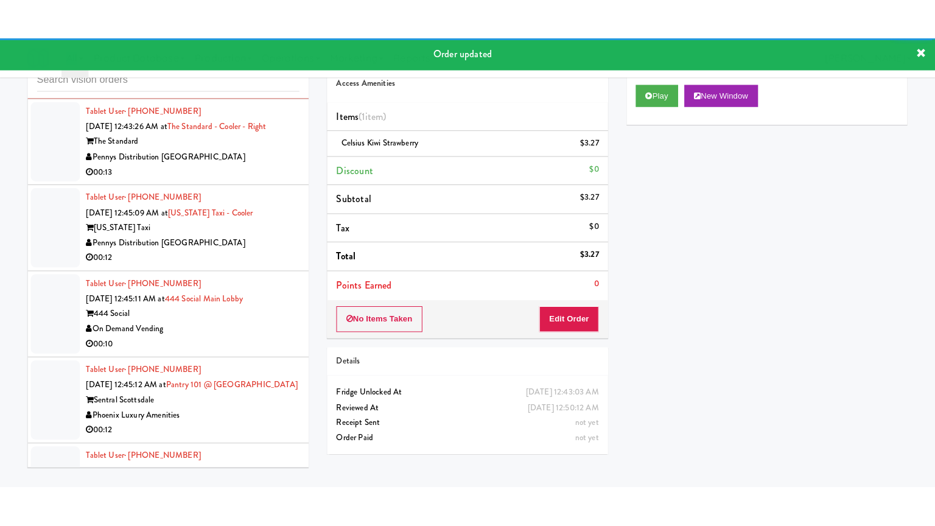
scroll to position [11535, 0]
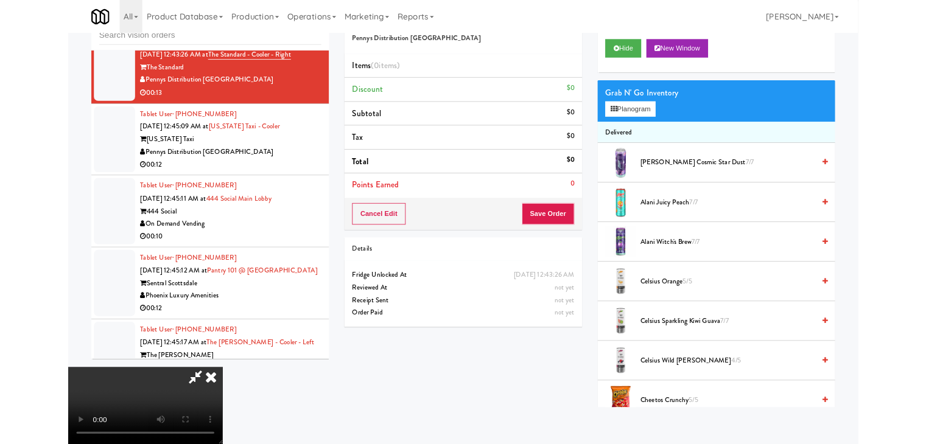
scroll to position [11520, 0]
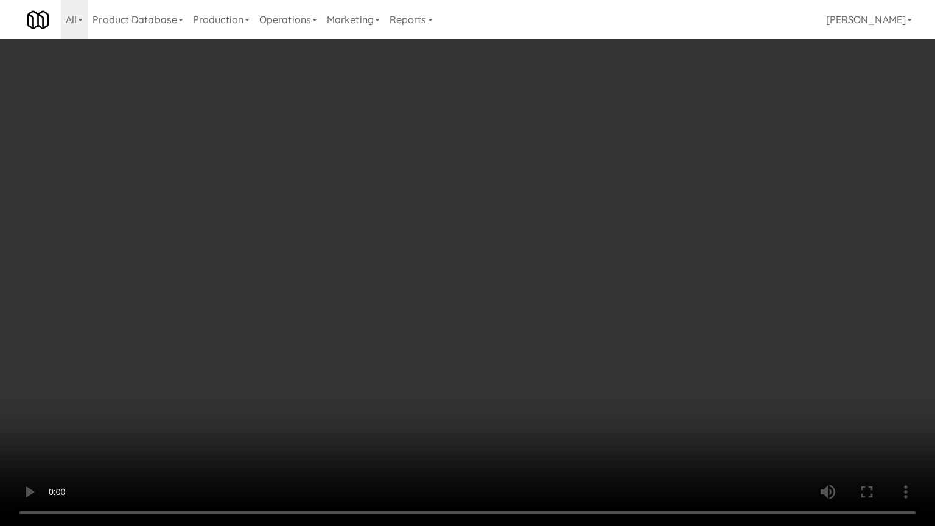
drag, startPoint x: 610, startPoint y: 319, endPoint x: 600, endPoint y: 328, distance: 12.9
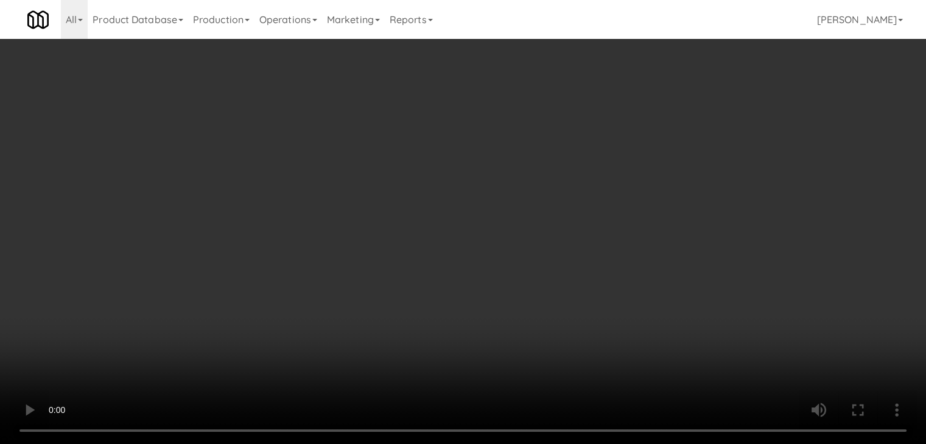
scroll to position [11535, 0]
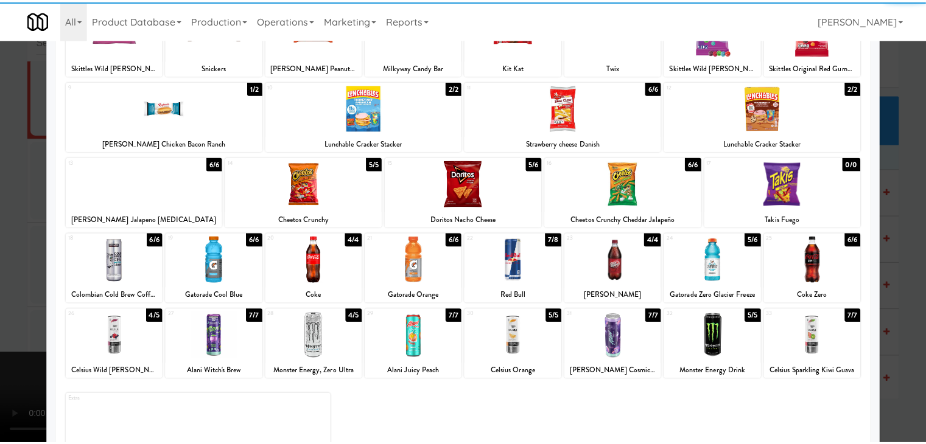
scroll to position [122, 0]
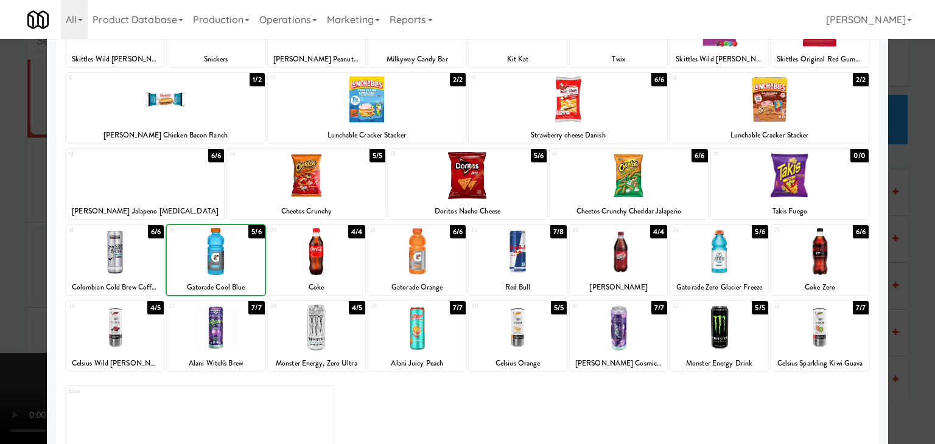
drag, startPoint x: 0, startPoint y: 264, endPoint x: 208, endPoint y: 241, distance: 209.3
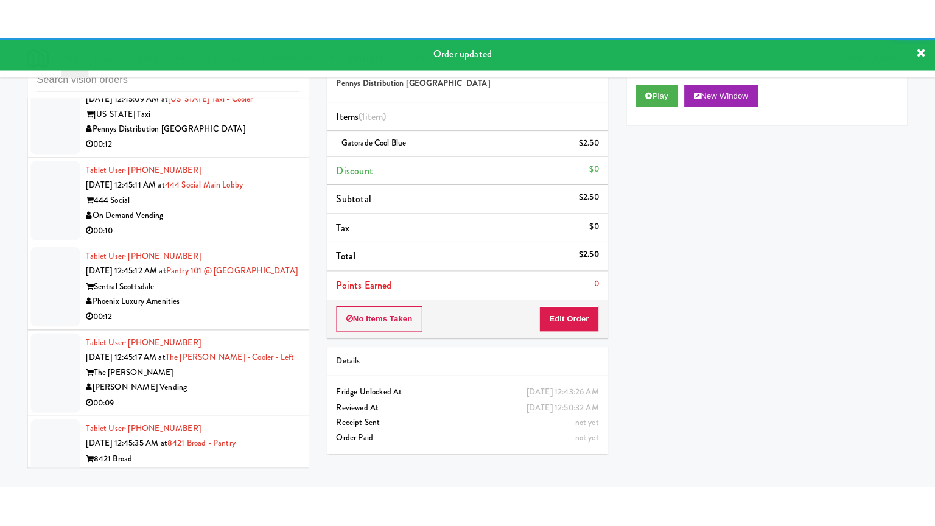
scroll to position [11657, 0]
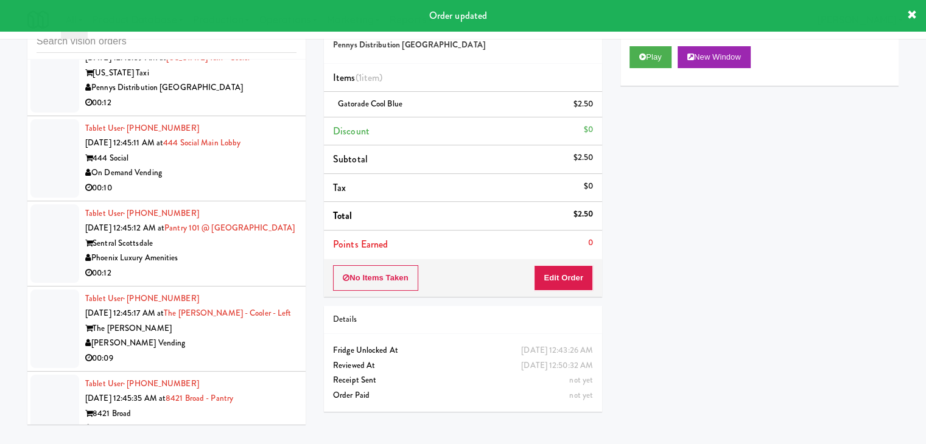
drag, startPoint x: 243, startPoint y: 158, endPoint x: 243, endPoint y: 175, distance: 17.0
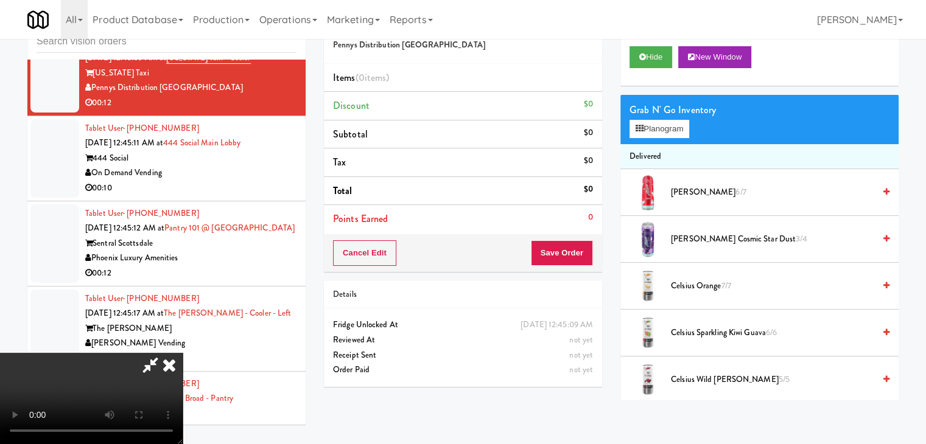
scroll to position [11642, 0]
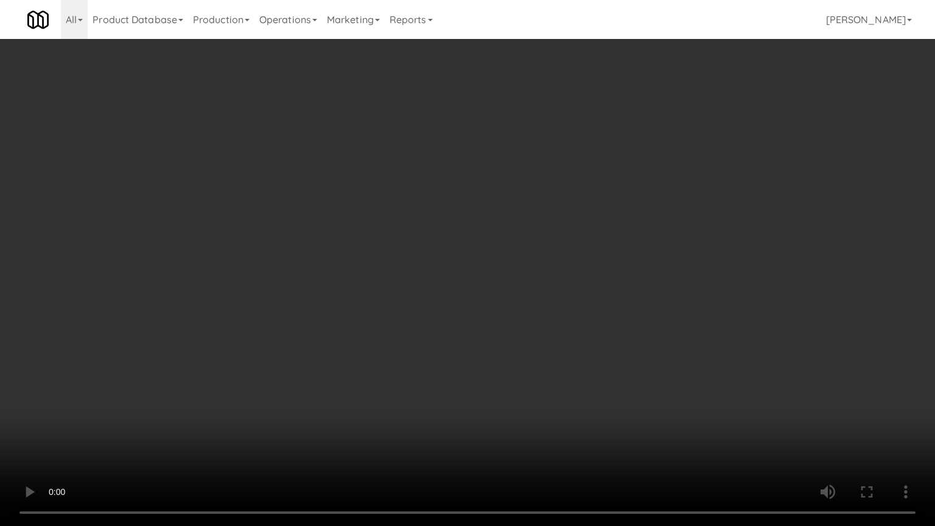
drag, startPoint x: 598, startPoint y: 307, endPoint x: 589, endPoint y: 314, distance: 10.8
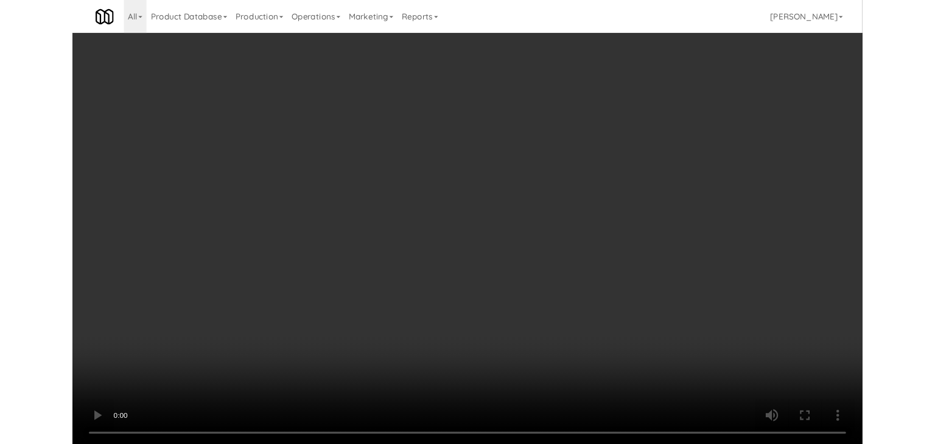
scroll to position [11657, 0]
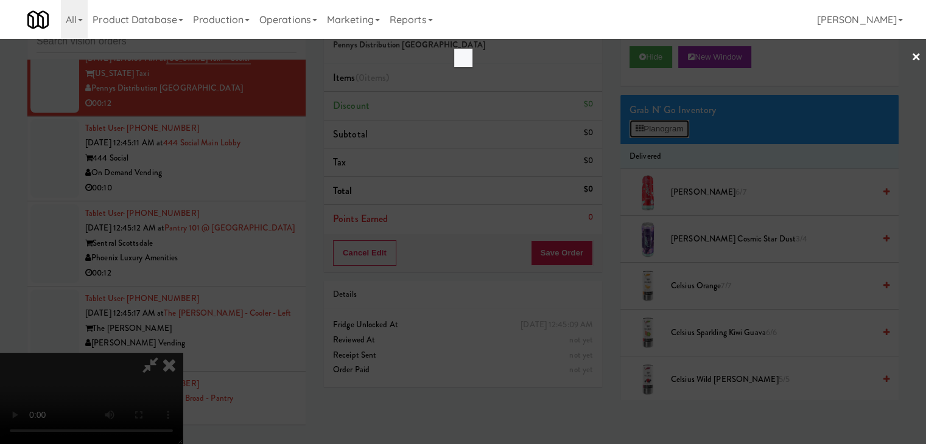
scroll to position [11642, 0]
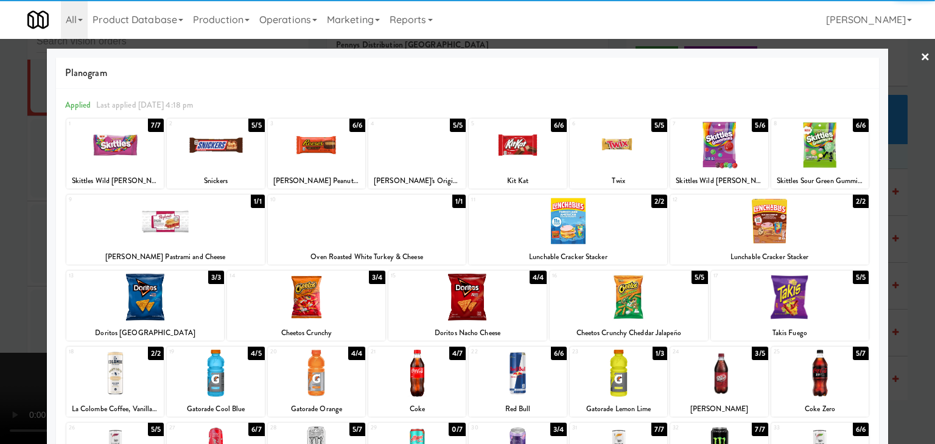
drag, startPoint x: 818, startPoint y: 141, endPoint x: 857, endPoint y: 152, distance: 40.5
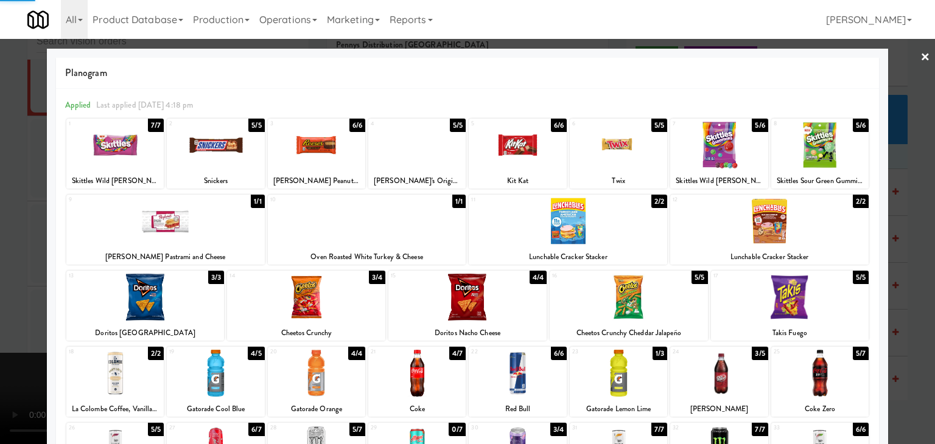
drag, startPoint x: 908, startPoint y: 161, endPoint x: 747, endPoint y: 205, distance: 167.3
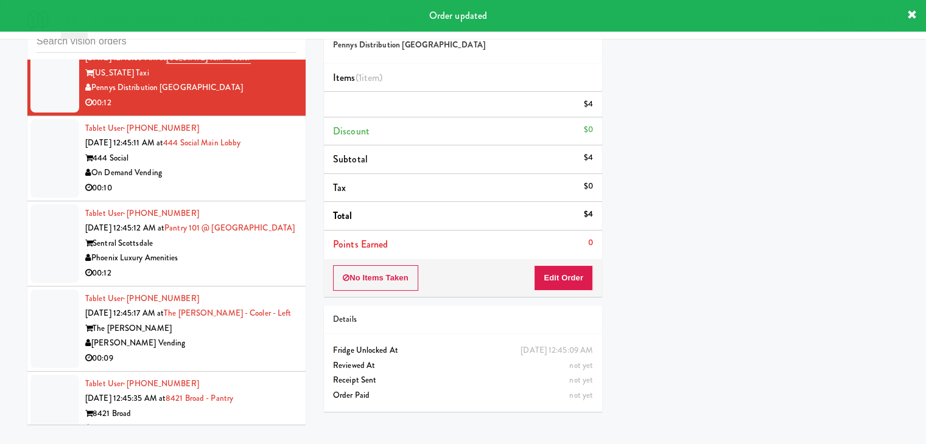
scroll to position [11770, 0]
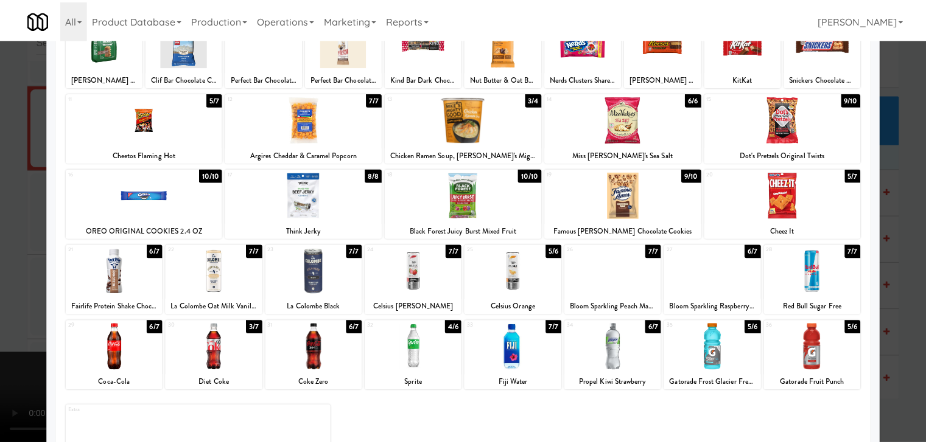
scroll to position [153, 0]
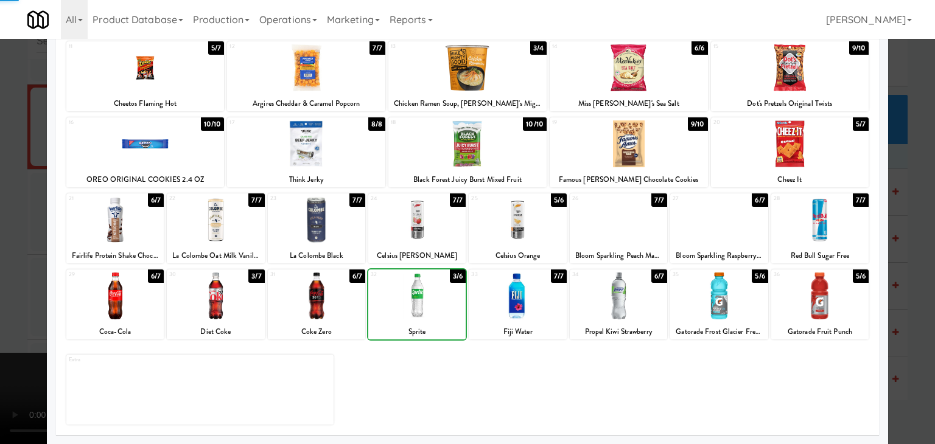
drag, startPoint x: 0, startPoint y: 254, endPoint x: 343, endPoint y: 260, distance: 343.3
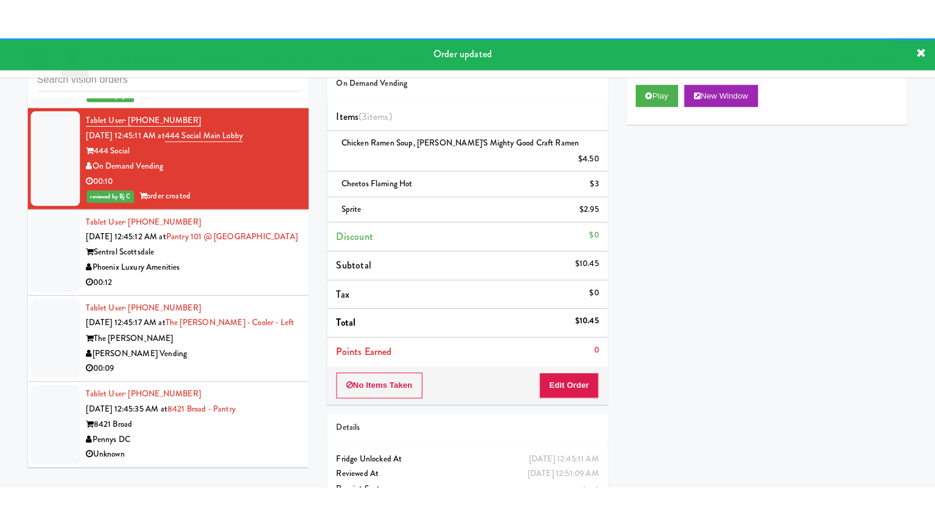
scroll to position [11784, 0]
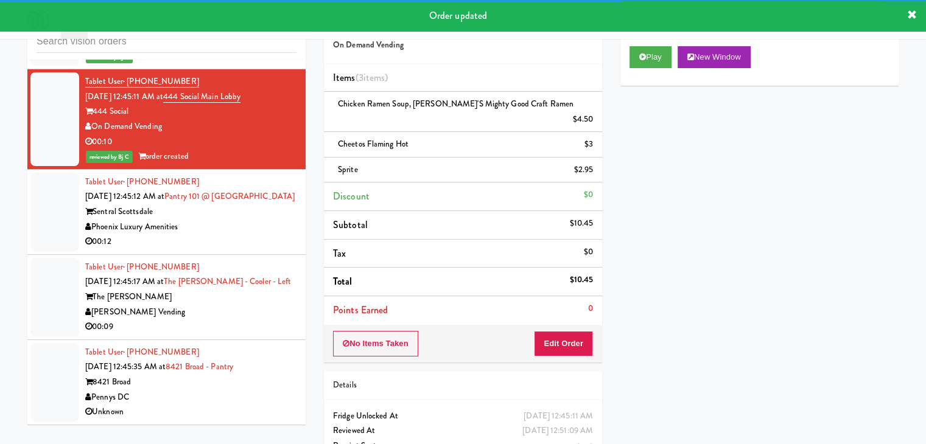
drag, startPoint x: 238, startPoint y: 246, endPoint x: 240, endPoint y: 256, distance: 9.4
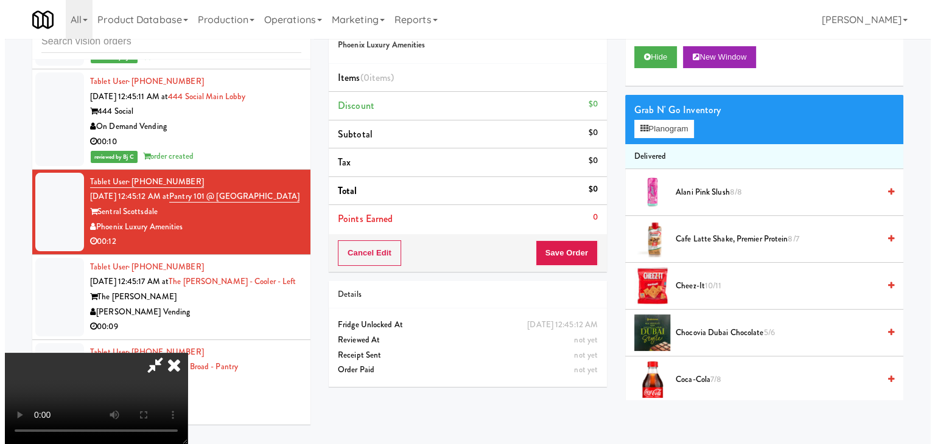
scroll to position [11784, 0]
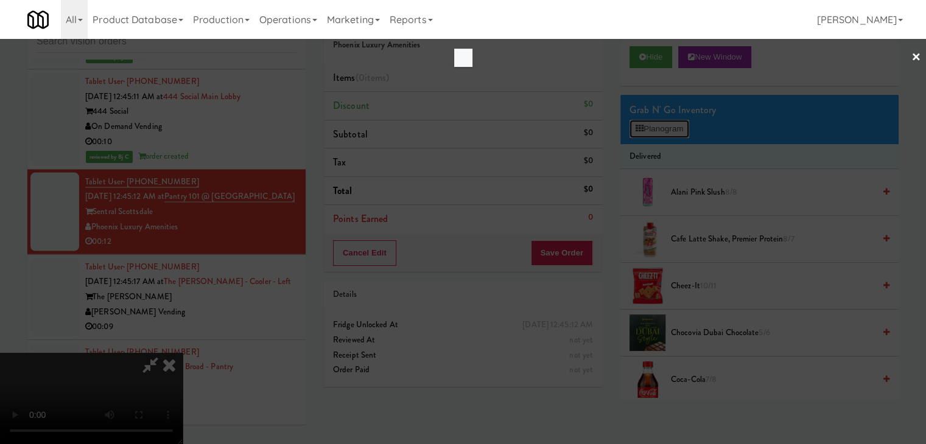
scroll to position [11770, 0]
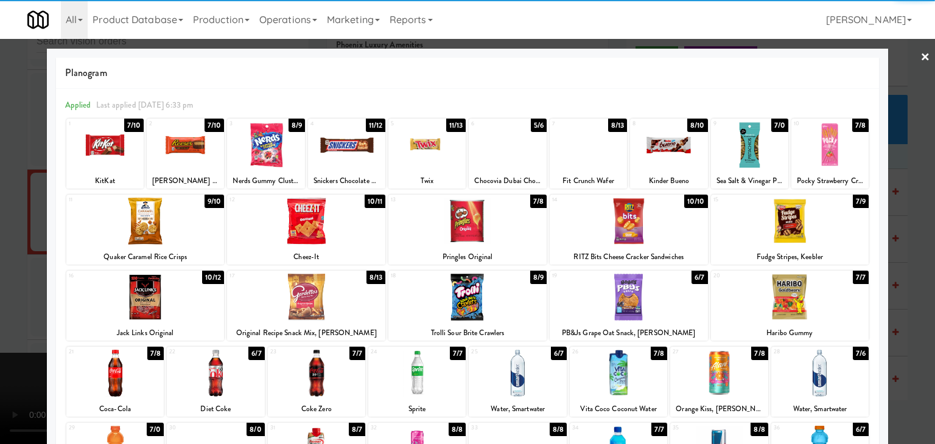
drag, startPoint x: 127, startPoint y: 156, endPoint x: 60, endPoint y: 170, distance: 68.4
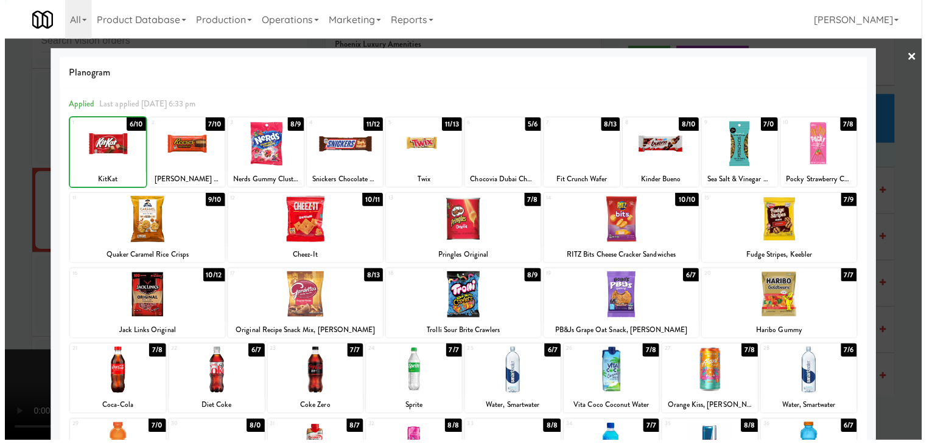
scroll to position [11784, 0]
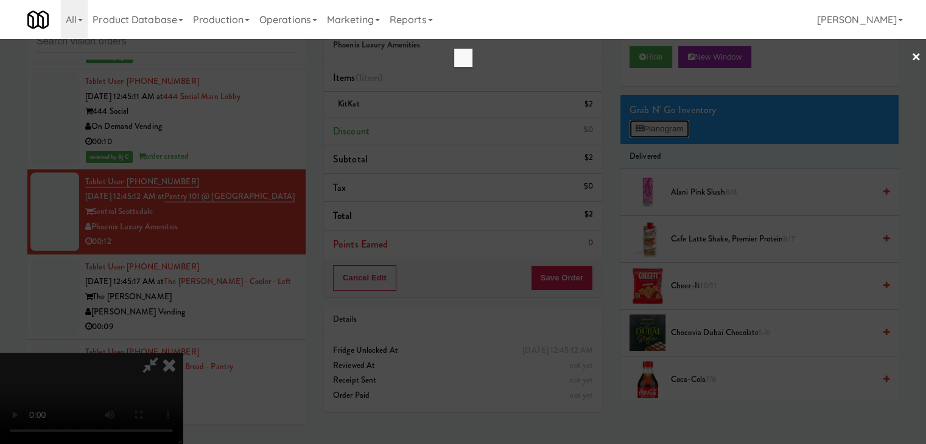
scroll to position [11770, 0]
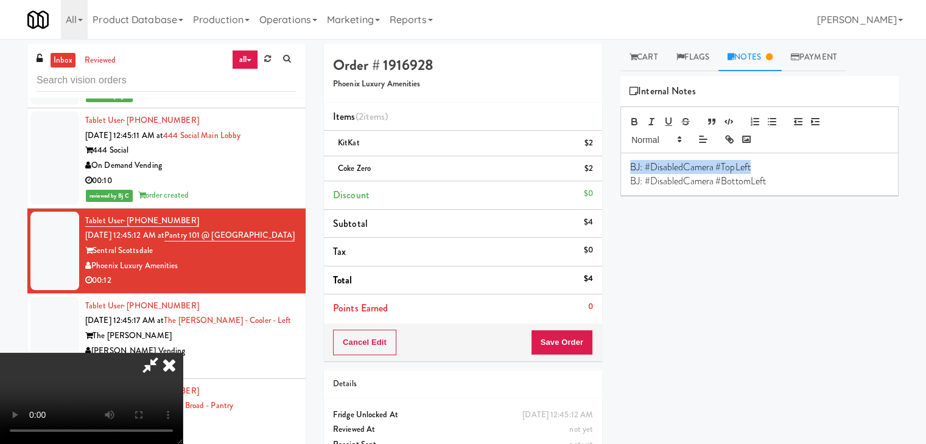
drag, startPoint x: 608, startPoint y: 169, endPoint x: 424, endPoint y: 169, distance: 184.4
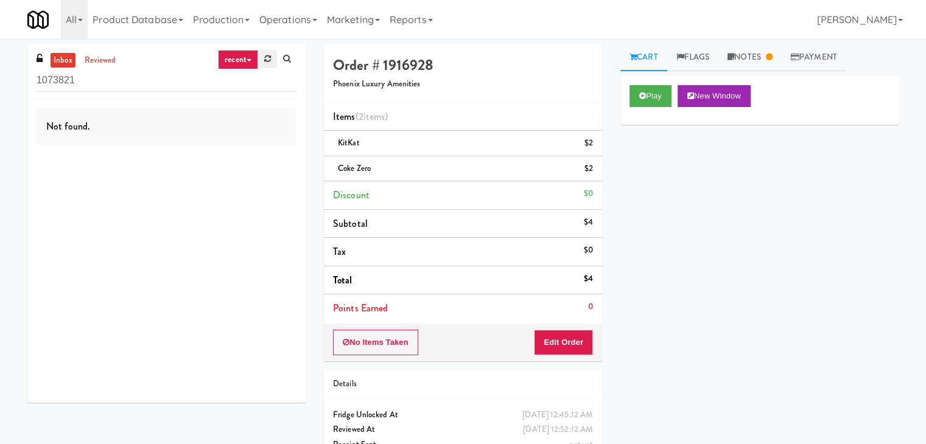
click at [268, 59] on icon at bounding box center [267, 59] width 7 height 8
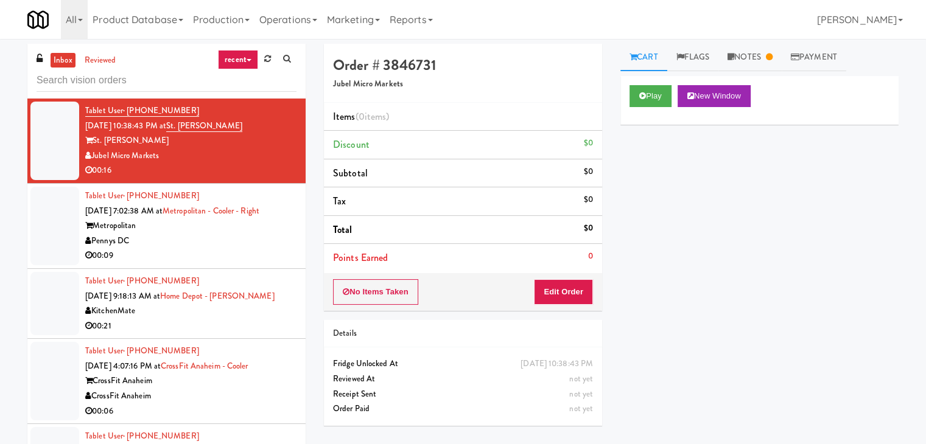
click at [251, 55] on link "recent" at bounding box center [238, 59] width 40 height 19
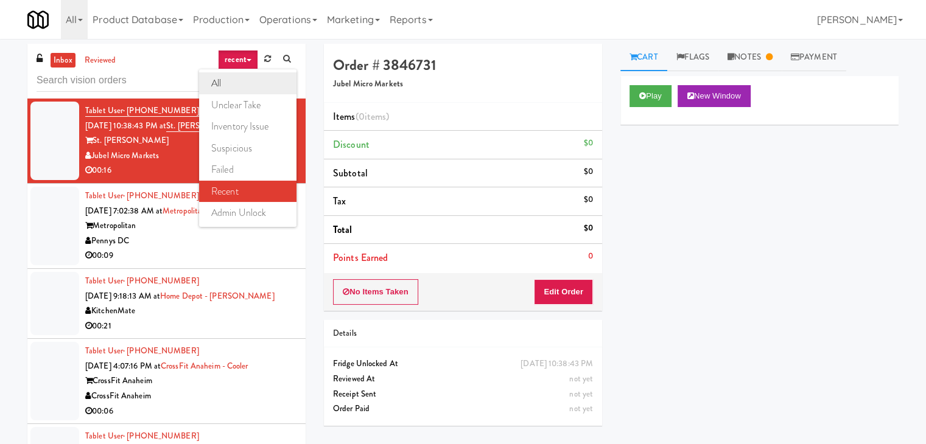
click at [242, 83] on link "all" at bounding box center [247, 83] width 97 height 22
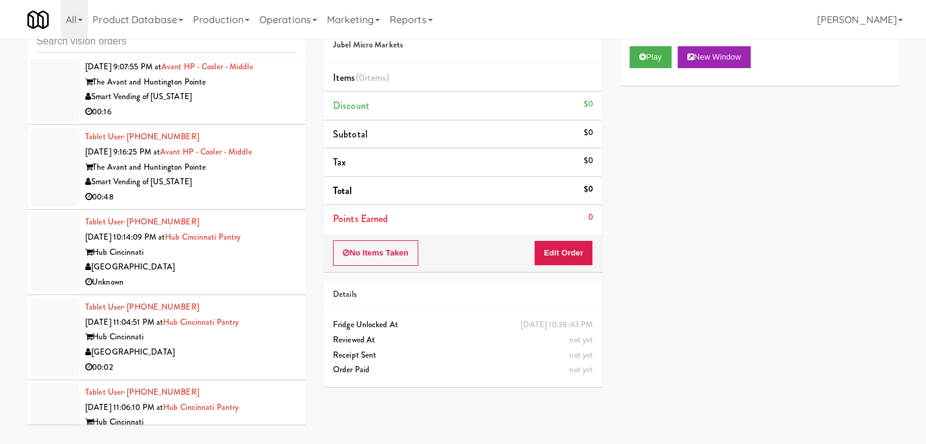
scroll to position [2939, 0]
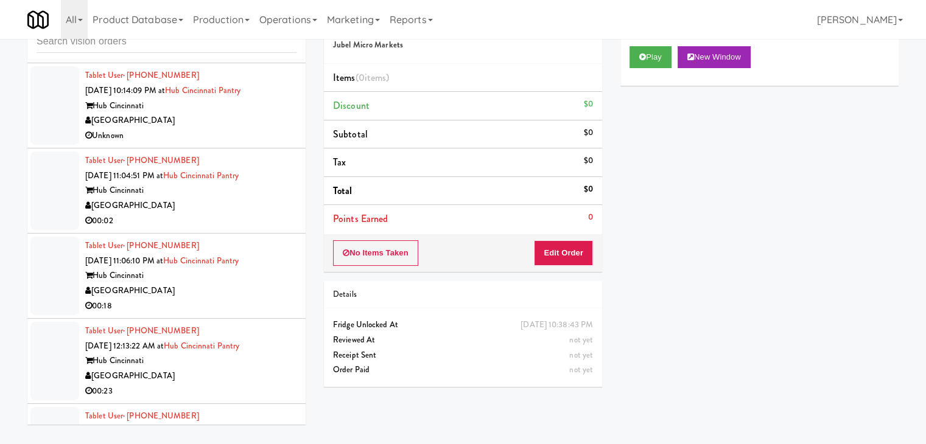
click at [214, 202] on div "[GEOGRAPHIC_DATA]" at bounding box center [190, 205] width 211 height 15
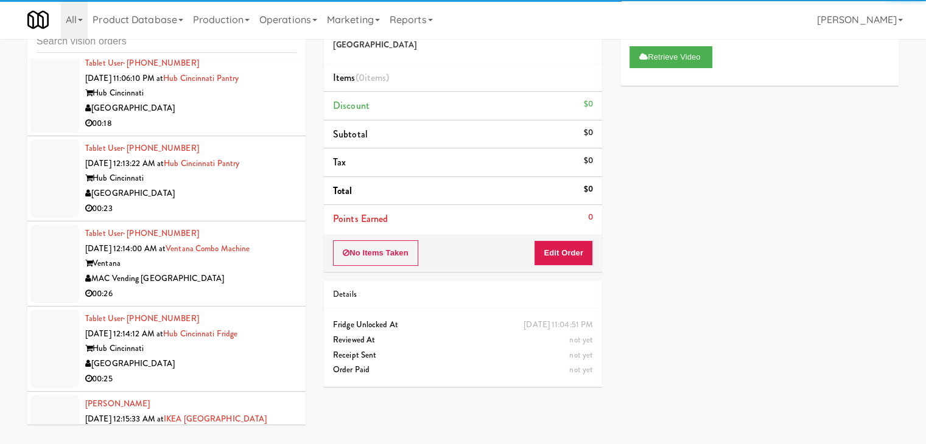
click at [219, 180] on div "Hub Cincinnati" at bounding box center [190, 178] width 211 height 15
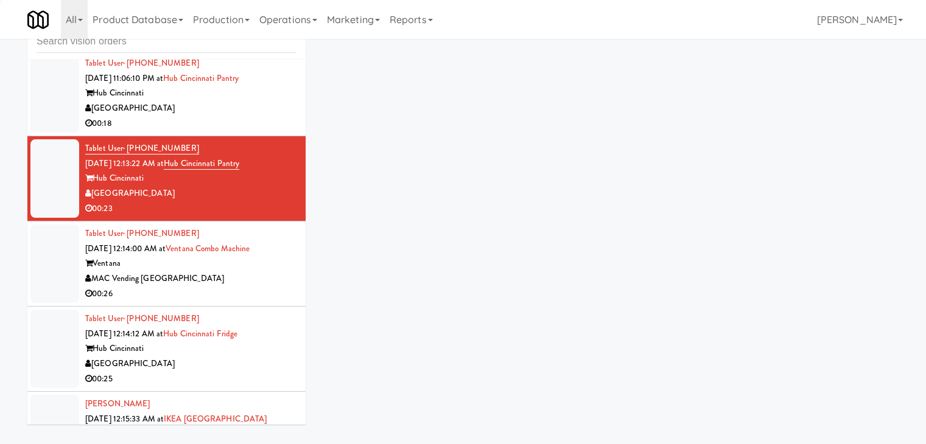
scroll to position [3244, 0]
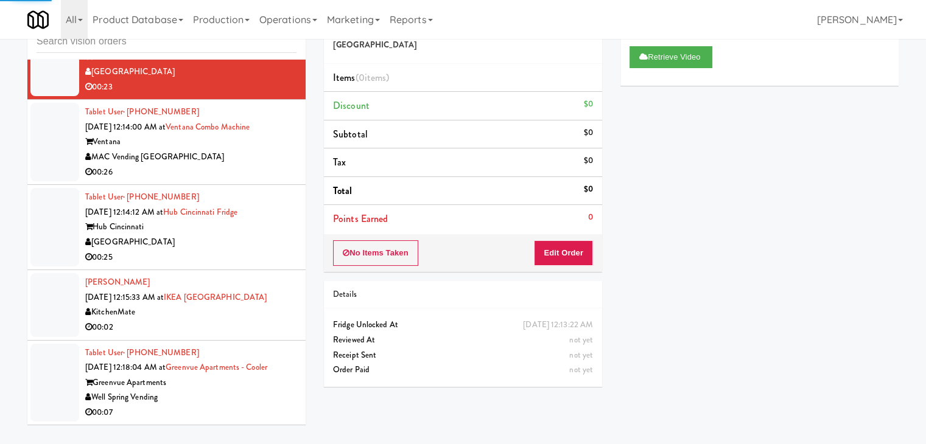
click at [243, 250] on div "00:25" at bounding box center [190, 257] width 211 height 15
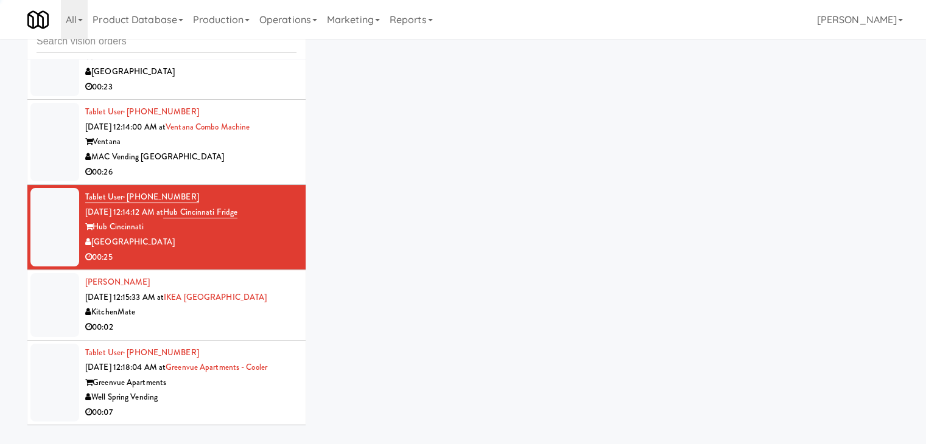
scroll to position [3365, 0]
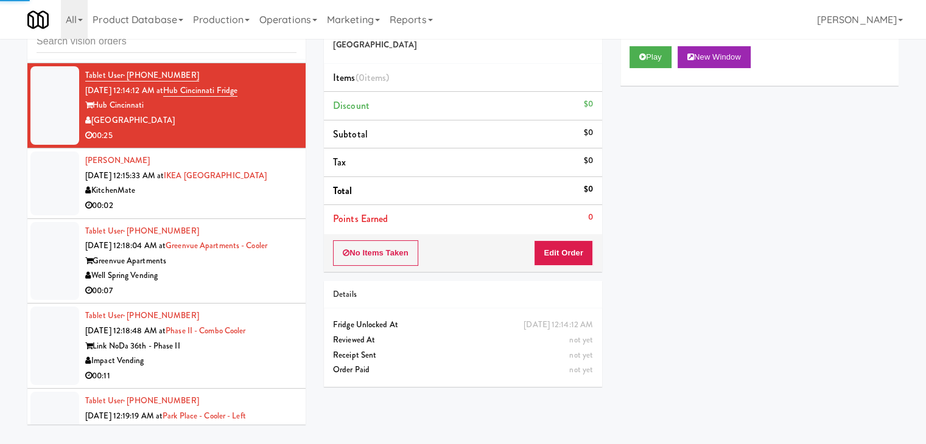
click at [251, 198] on div "00:02" at bounding box center [190, 205] width 211 height 15
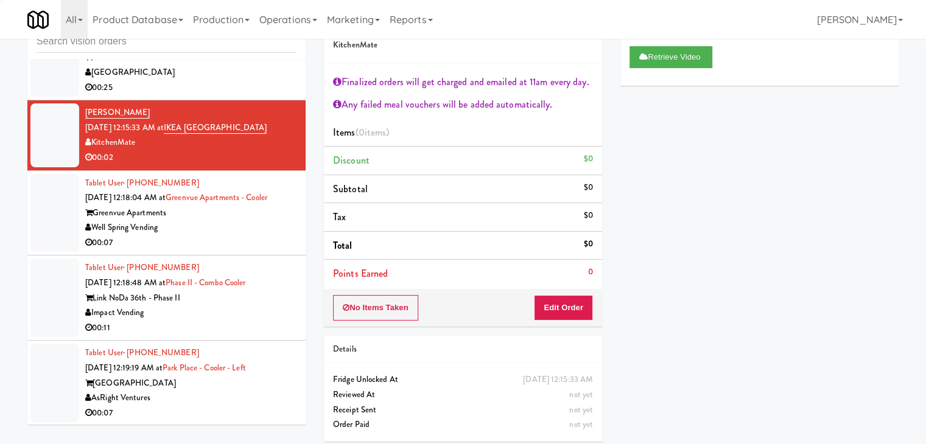
scroll to position [3487, 0]
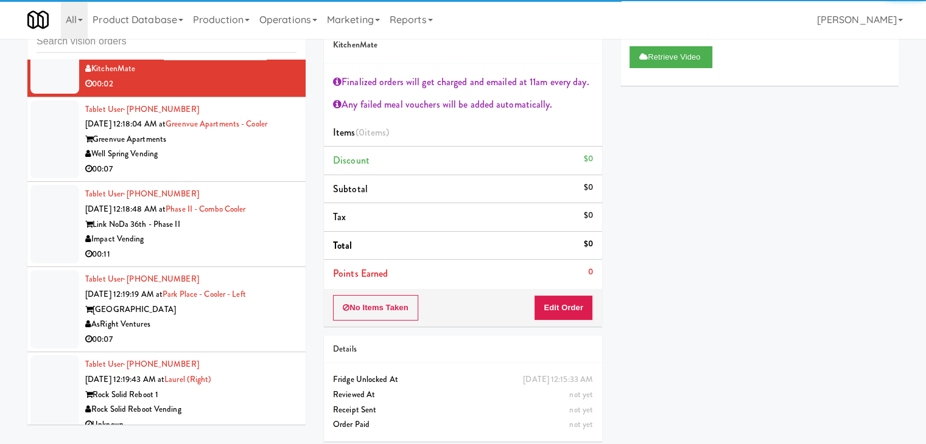
click at [246, 162] on div "00:07" at bounding box center [190, 169] width 211 height 15
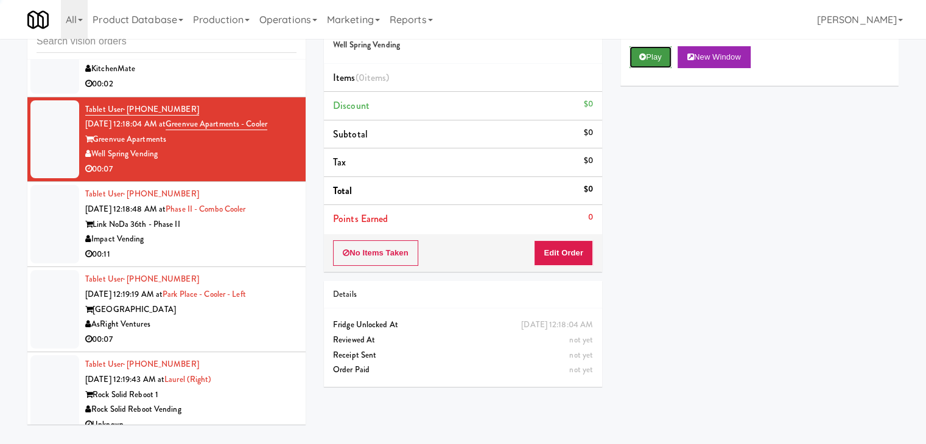
click at [658, 55] on button "Play" at bounding box center [650, 57] width 42 height 22
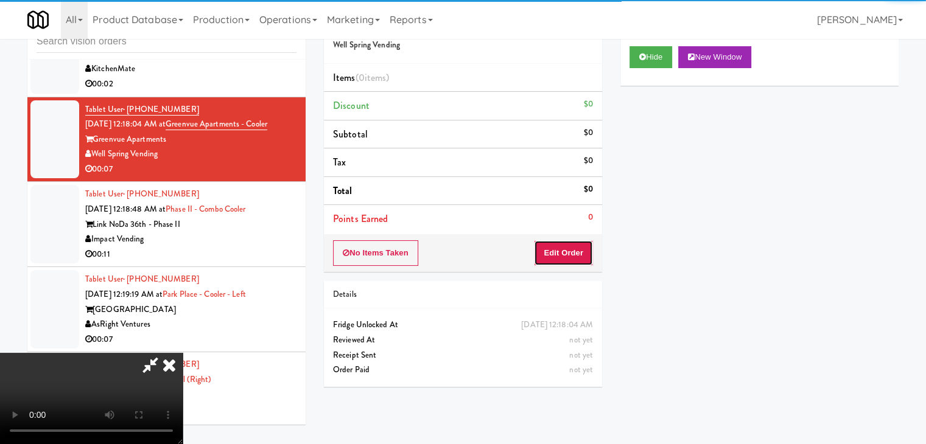
click at [567, 250] on button "Edit Order" at bounding box center [563, 253] width 59 height 26
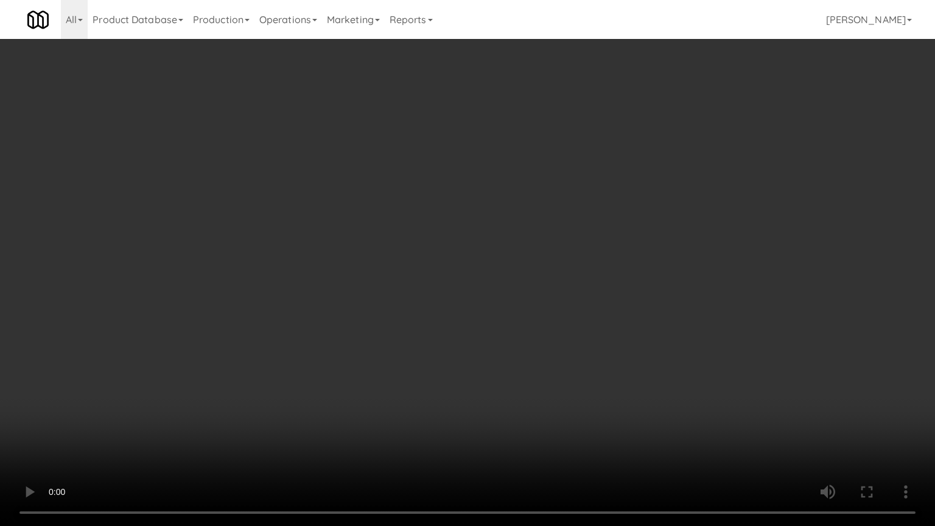
click at [551, 353] on video at bounding box center [467, 263] width 935 height 526
click at [545, 338] on video at bounding box center [467, 263] width 935 height 526
click at [578, 329] on video at bounding box center [467, 263] width 935 height 526
click at [579, 329] on video at bounding box center [467, 263] width 935 height 526
drag, startPoint x: 578, startPoint y: 329, endPoint x: 579, endPoint y: 265, distance: 63.9
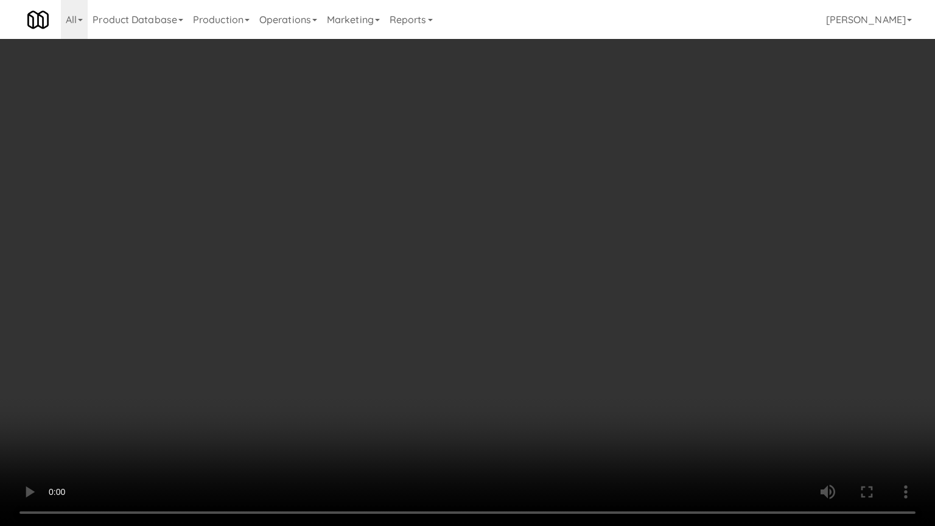
click at [578, 328] on video at bounding box center [467, 263] width 935 height 526
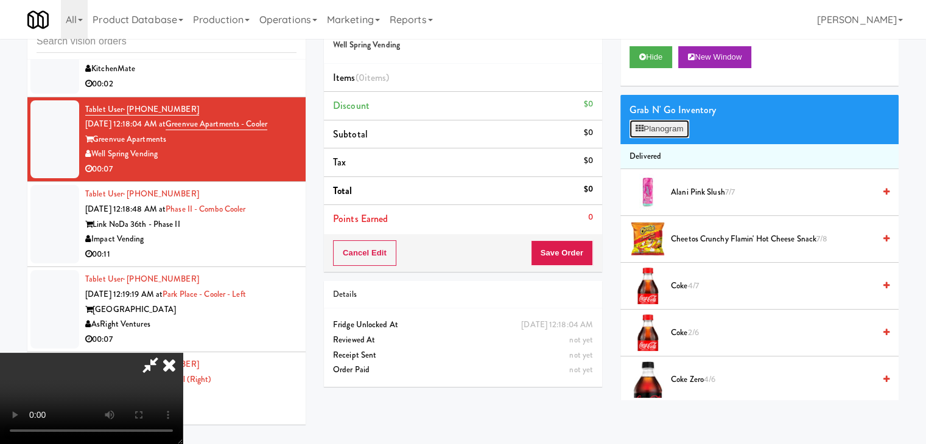
click at [655, 130] on button "Planogram" at bounding box center [659, 129] width 60 height 18
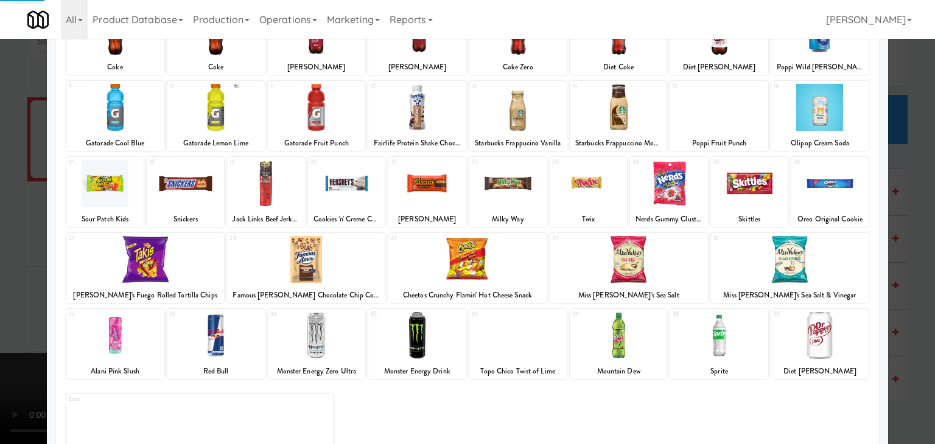
scroll to position [122, 0]
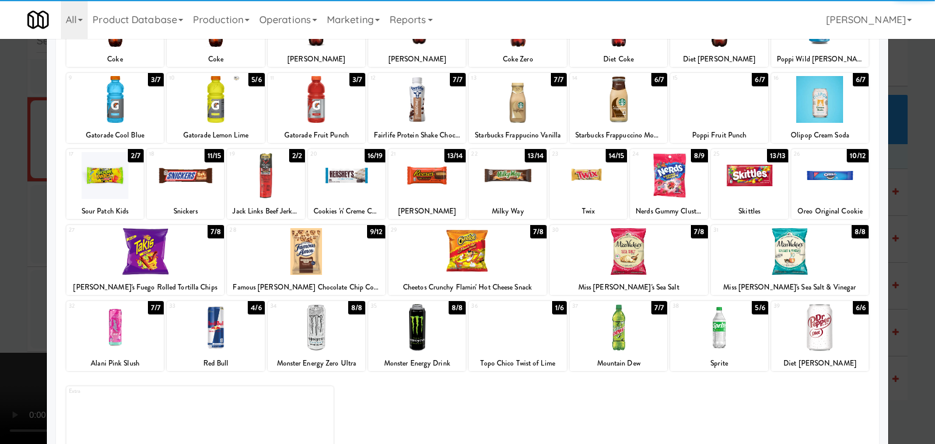
drag, startPoint x: 336, startPoint y: 250, endPoint x: 70, endPoint y: 264, distance: 266.3
click at [335, 250] on div at bounding box center [306, 251] width 158 height 47
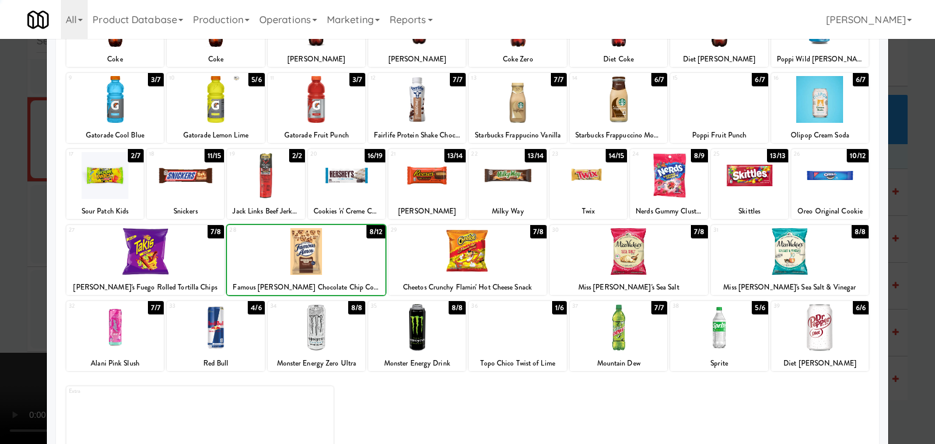
click at [5, 268] on div at bounding box center [467, 222] width 935 height 444
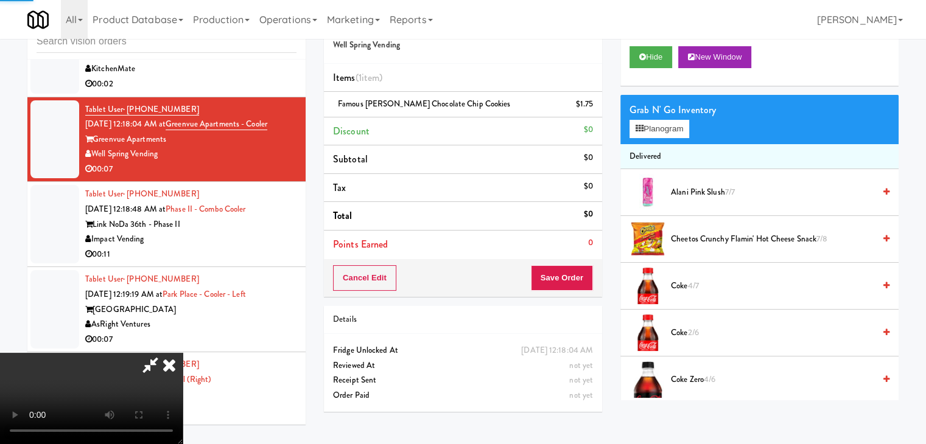
click at [183, 353] on video at bounding box center [91, 398] width 183 height 91
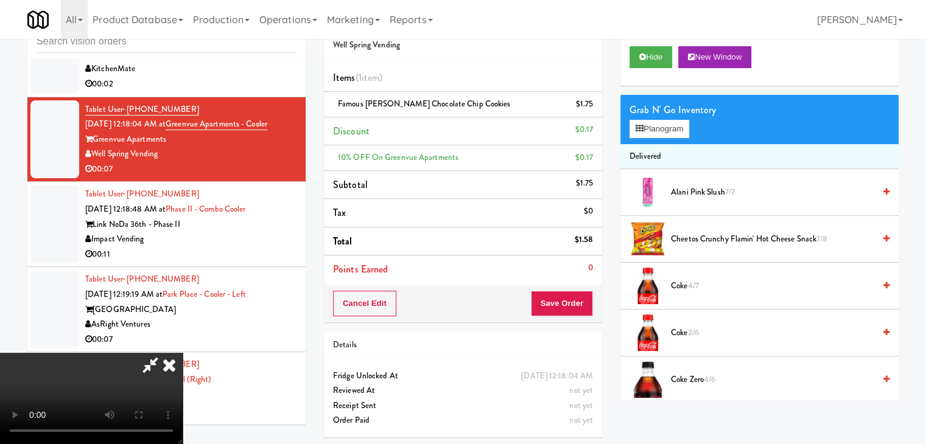
click at [183, 353] on video at bounding box center [91, 398] width 183 height 91
click at [665, 130] on button "Planogram" at bounding box center [659, 129] width 60 height 18
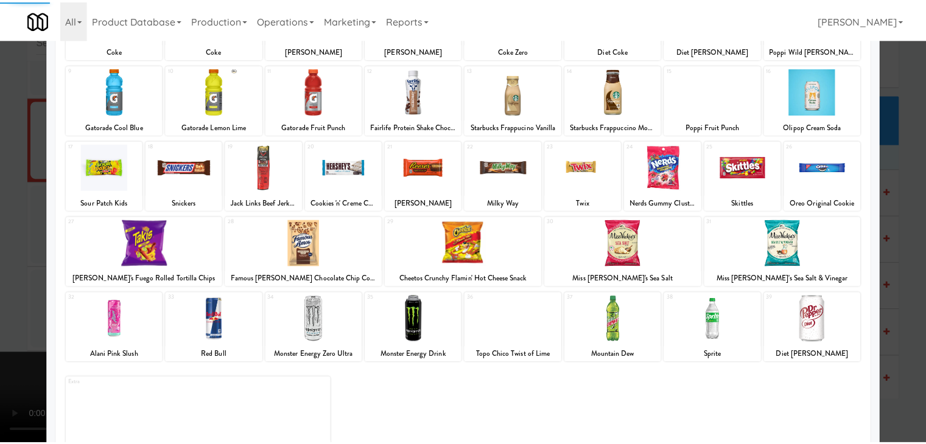
scroll to position [153, 0]
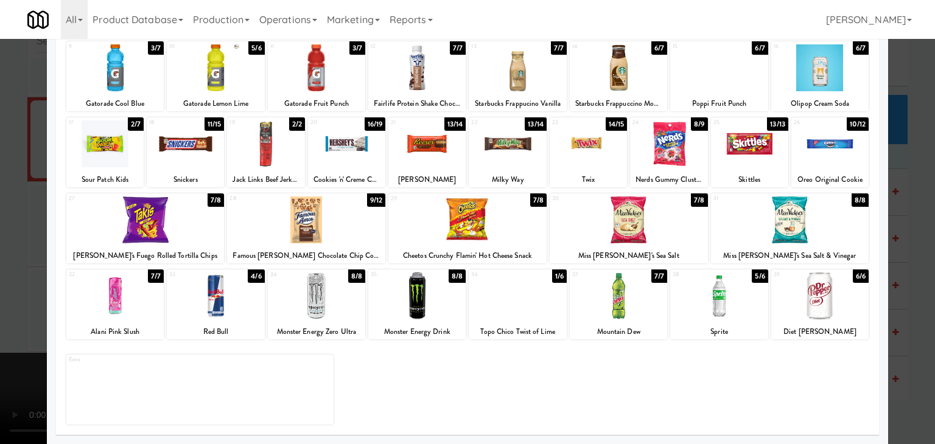
drag, startPoint x: 172, startPoint y: 147, endPoint x: 102, endPoint y: 168, distance: 73.2
click at [172, 146] on div at bounding box center [185, 143] width 77 height 47
drag, startPoint x: 0, startPoint y: 215, endPoint x: 43, endPoint y: 222, distance: 43.2
click at [0, 215] on div at bounding box center [467, 222] width 935 height 444
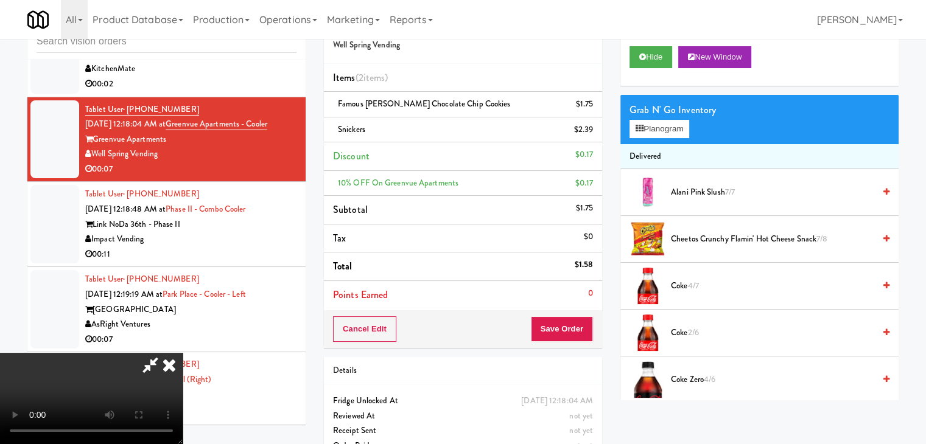
click at [183, 353] on video at bounding box center [91, 398] width 183 height 91
click at [564, 321] on button "Save Order" at bounding box center [562, 329] width 62 height 26
click at [564, 324] on button "Save Order" at bounding box center [562, 329] width 62 height 26
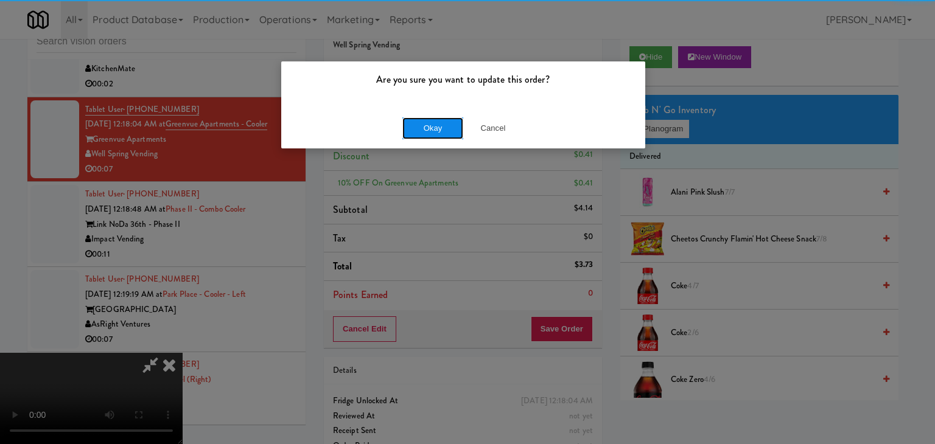
click at [438, 127] on button "Okay" at bounding box center [432, 128] width 61 height 22
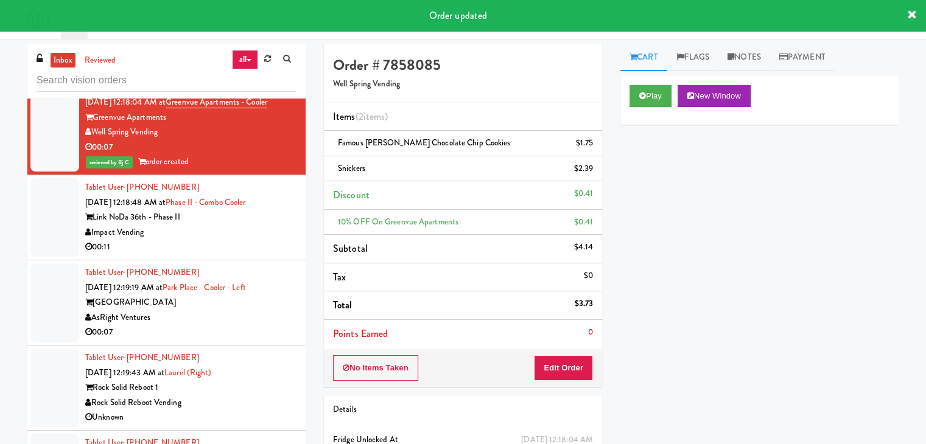
click at [222, 242] on div "00:11" at bounding box center [190, 247] width 211 height 15
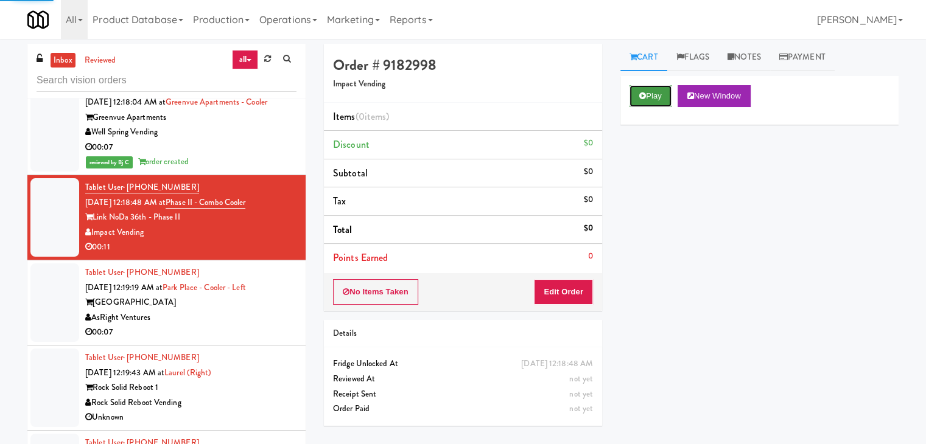
click at [656, 91] on button "Play" at bounding box center [650, 96] width 42 height 22
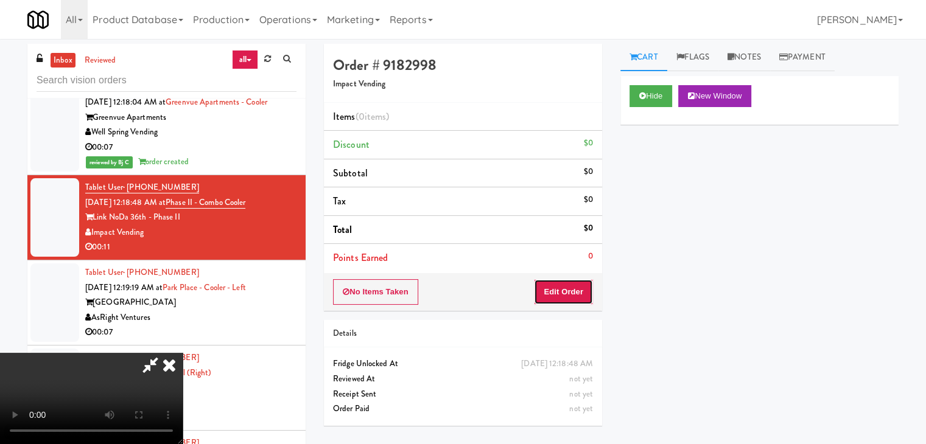
click at [562, 288] on button "Edit Order" at bounding box center [563, 292] width 59 height 26
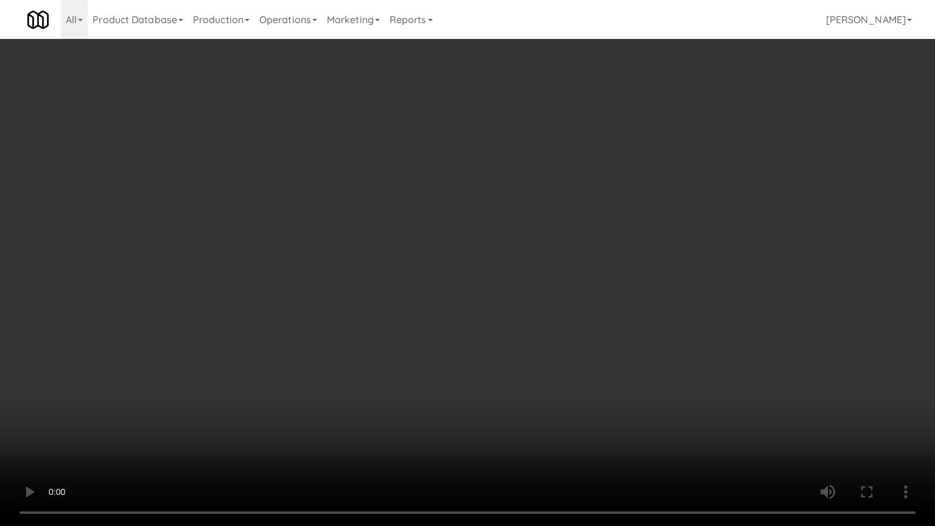
click at [596, 276] on video at bounding box center [467, 263] width 935 height 526
click at [593, 276] on video at bounding box center [467, 263] width 935 height 526
click at [594, 276] on video at bounding box center [467, 263] width 935 height 526
click at [579, 273] on video at bounding box center [467, 263] width 935 height 526
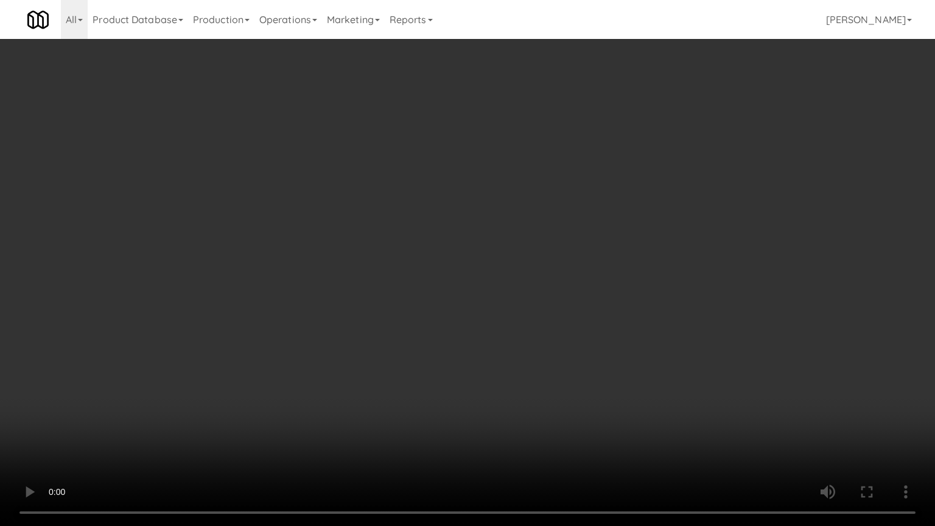
click at [579, 273] on video at bounding box center [467, 263] width 935 height 526
click at [580, 271] on video at bounding box center [467, 263] width 935 height 526
click at [578, 270] on video at bounding box center [467, 263] width 935 height 526
click at [472, 179] on video at bounding box center [467, 263] width 935 height 526
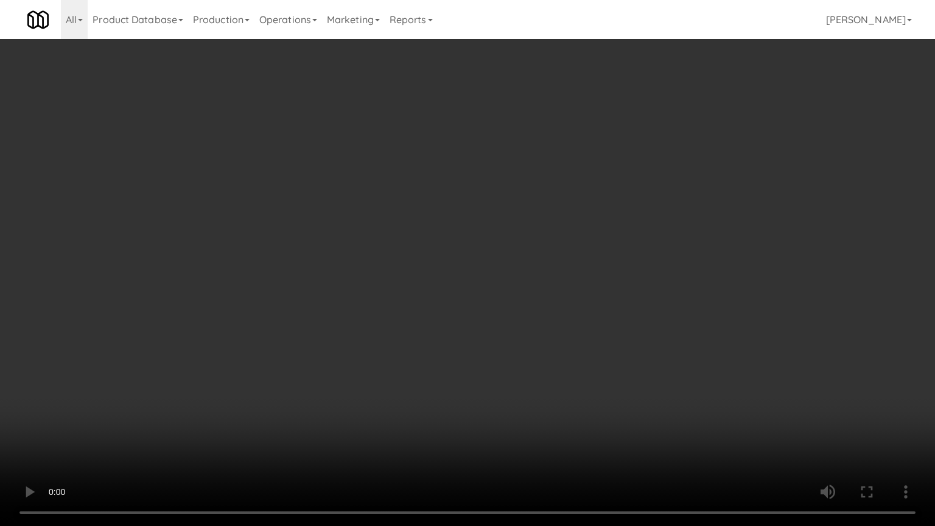
click at [466, 186] on video at bounding box center [467, 263] width 935 height 526
click at [487, 211] on video at bounding box center [467, 263] width 935 height 526
click at [416, 209] on video at bounding box center [467, 263] width 935 height 526
click at [474, 186] on video at bounding box center [467, 263] width 935 height 526
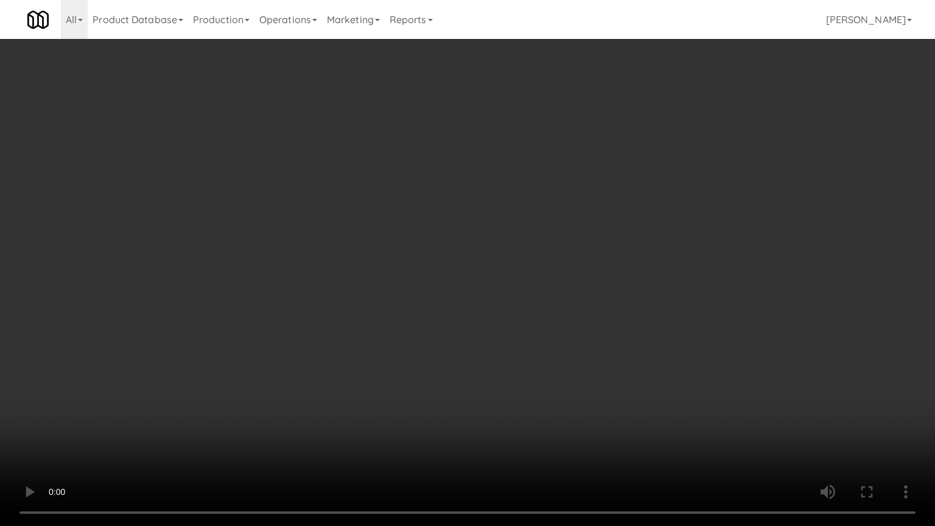
click at [474, 186] on video at bounding box center [467, 263] width 935 height 526
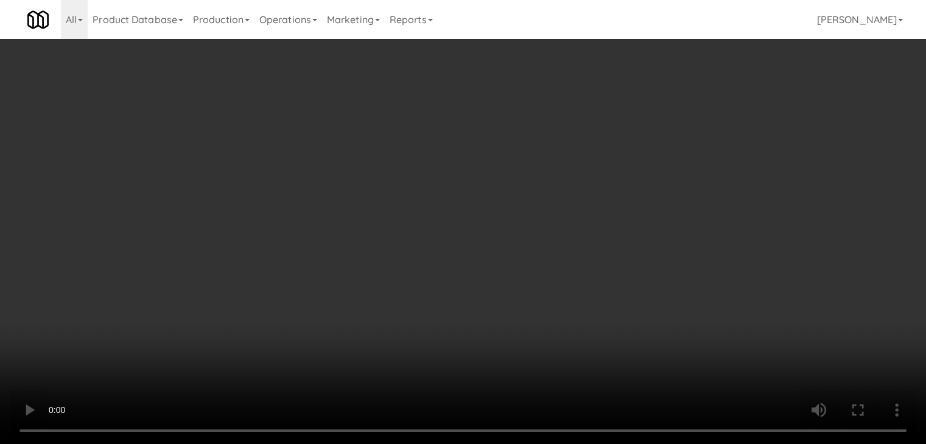
click at [709, 342] on li "Cheez-It 13/16" at bounding box center [759, 333] width 278 height 47
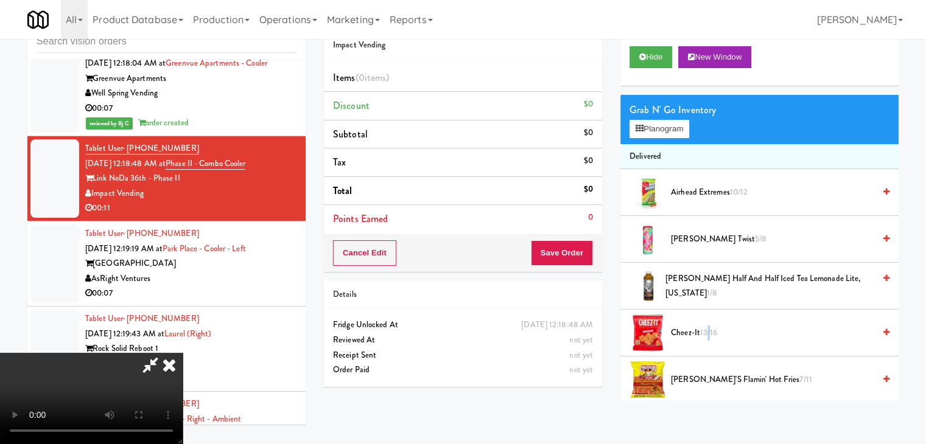
click at [709, 342] on li "Cheez-It 13/16" at bounding box center [759, 333] width 278 height 47
click at [709, 332] on span "13/16" at bounding box center [709, 333] width 18 height 12
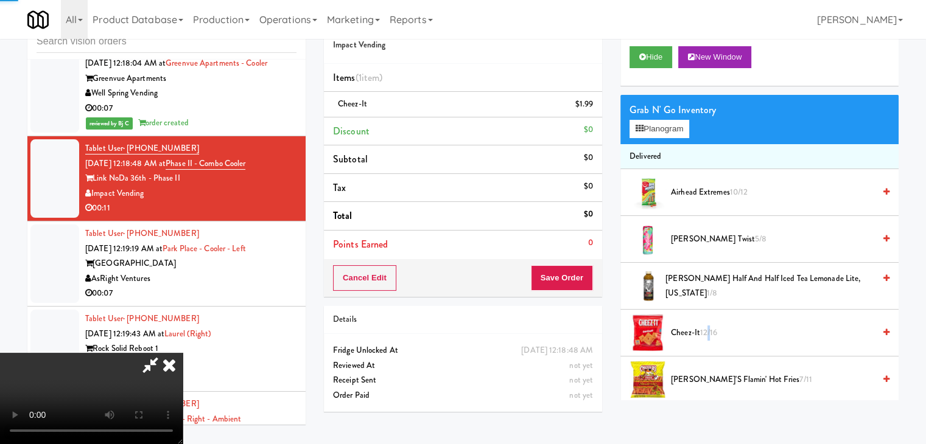
click at [709, 332] on span "12/16" at bounding box center [709, 333] width 18 height 12
click at [709, 332] on span "11/16" at bounding box center [708, 333] width 16 height 12
click at [709, 332] on span "10/16" at bounding box center [709, 333] width 18 height 12
click at [709, 332] on span "8/16" at bounding box center [707, 333] width 15 height 12
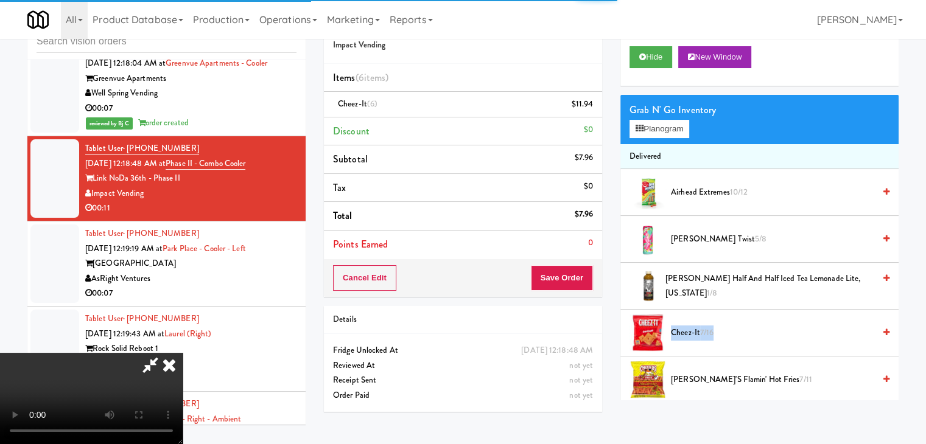
click at [709, 332] on span "7/16" at bounding box center [706, 333] width 13 height 12
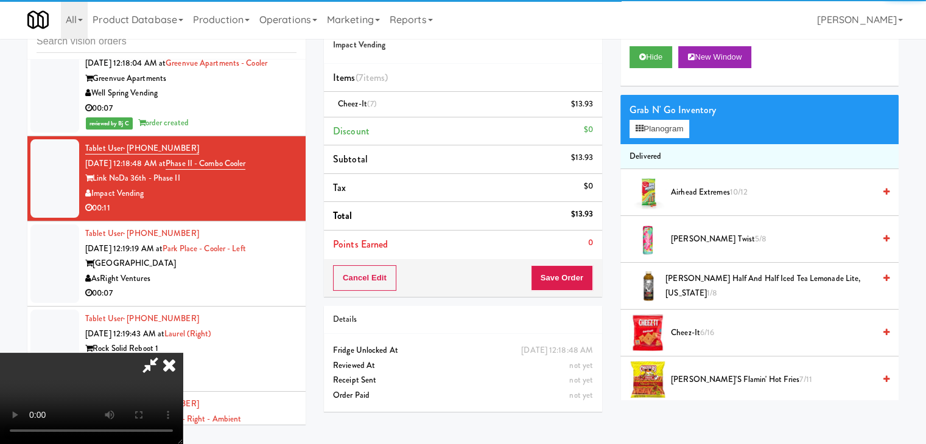
click at [183, 353] on icon at bounding box center [169, 365] width 27 height 24
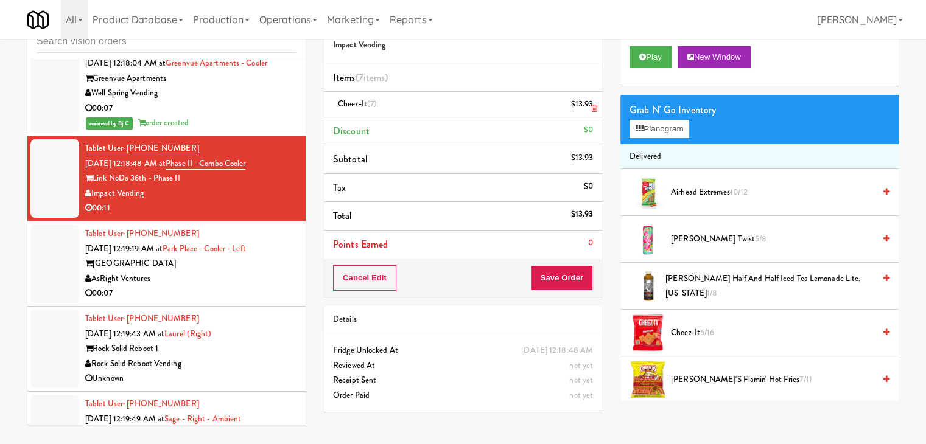
click at [592, 108] on icon at bounding box center [594, 109] width 6 height 8
click at [572, 281] on button "Save Order" at bounding box center [562, 278] width 62 height 26
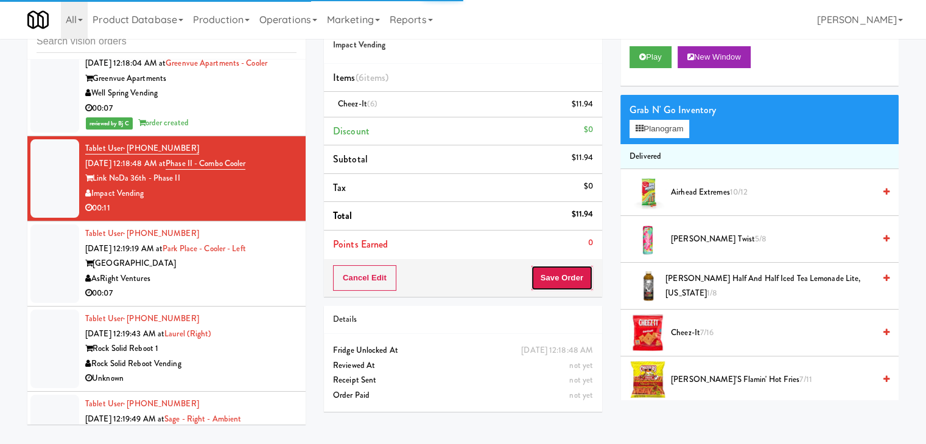
click at [572, 281] on button "Save Order" at bounding box center [562, 278] width 62 height 26
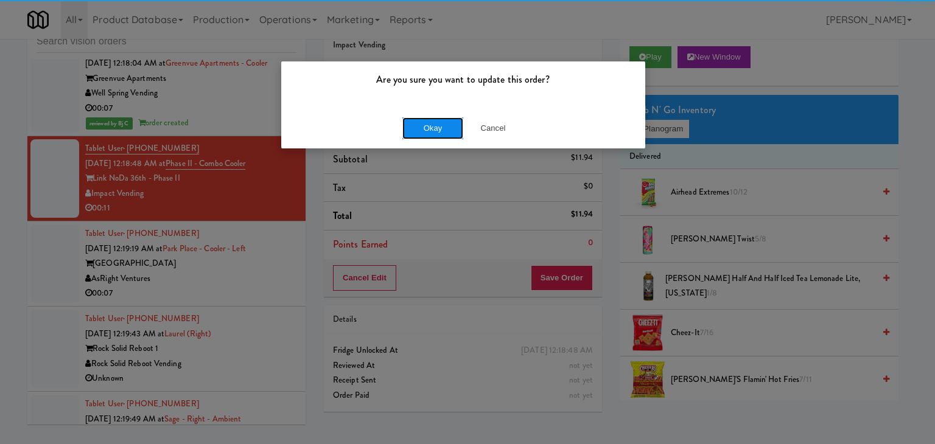
drag, startPoint x: 446, startPoint y: 125, endPoint x: 433, endPoint y: 141, distance: 19.9
click at [445, 125] on button "Okay" at bounding box center [432, 128] width 61 height 22
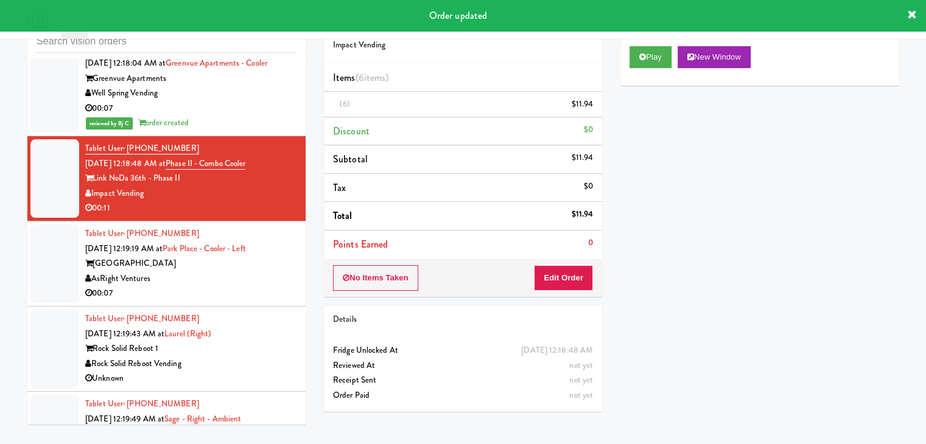
click at [208, 290] on div "00:07" at bounding box center [190, 293] width 211 height 15
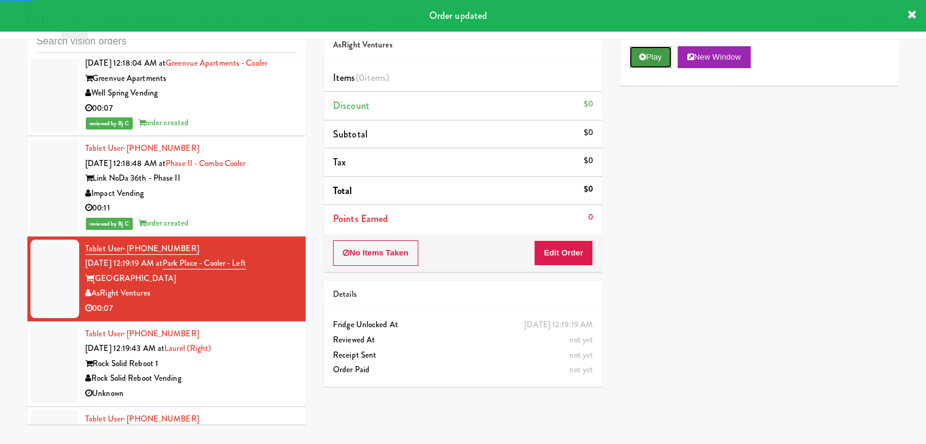
click at [648, 60] on button "Play" at bounding box center [650, 57] width 42 height 22
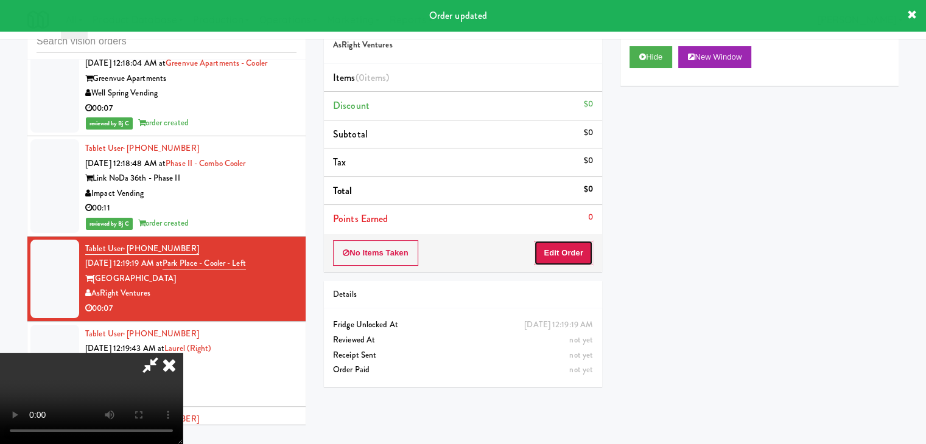
click at [562, 253] on button "Edit Order" at bounding box center [563, 253] width 59 height 26
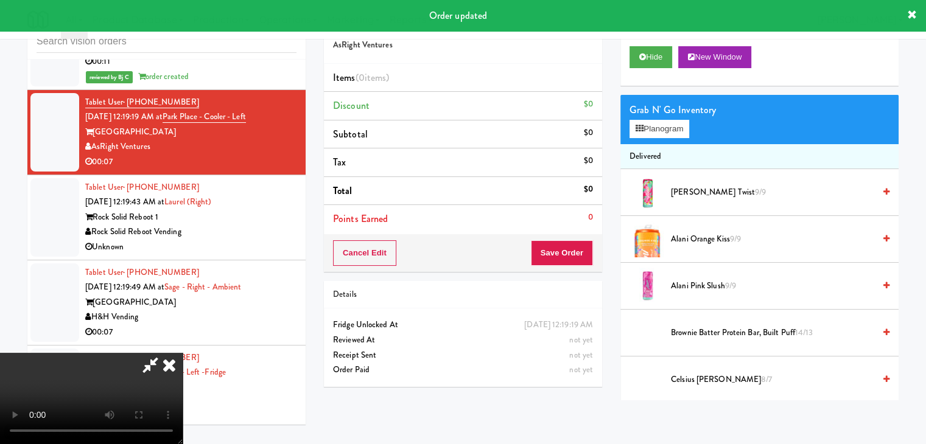
scroll to position [3731, 0]
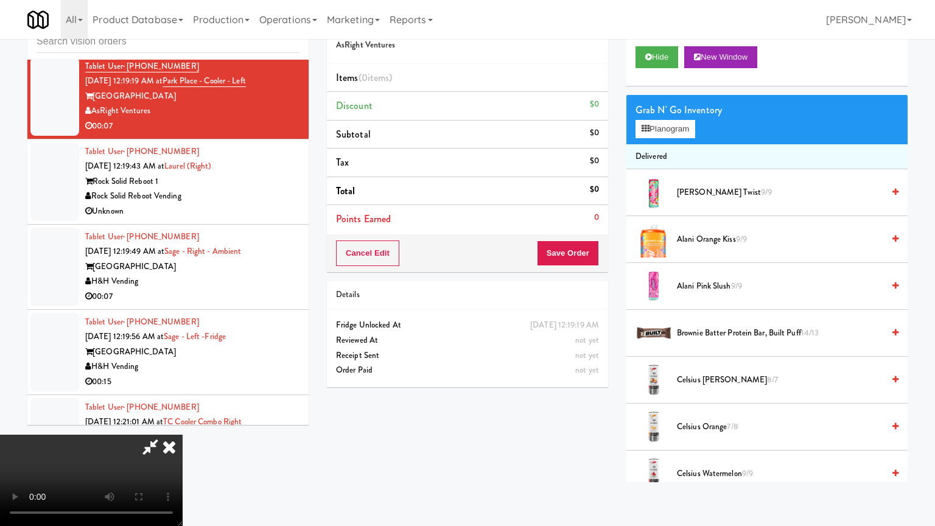
click at [183, 435] on video at bounding box center [91, 480] width 183 height 91
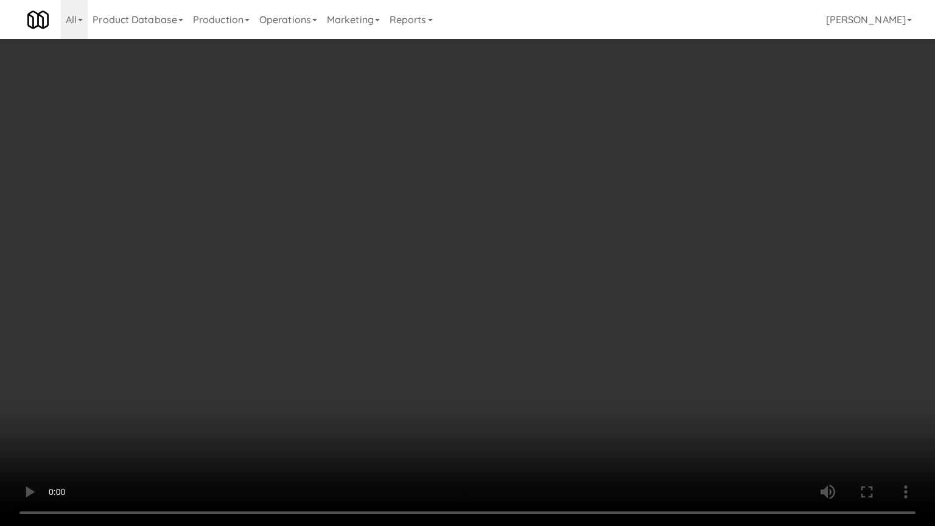
click at [629, 232] on video at bounding box center [467, 263] width 935 height 526
drag, startPoint x: 646, startPoint y: 222, endPoint x: 625, endPoint y: 222, distance: 20.7
click at [645, 222] on video at bounding box center [467, 263] width 935 height 526
click at [618, 222] on video at bounding box center [467, 263] width 935 height 526
click at [624, 216] on video at bounding box center [467, 263] width 935 height 526
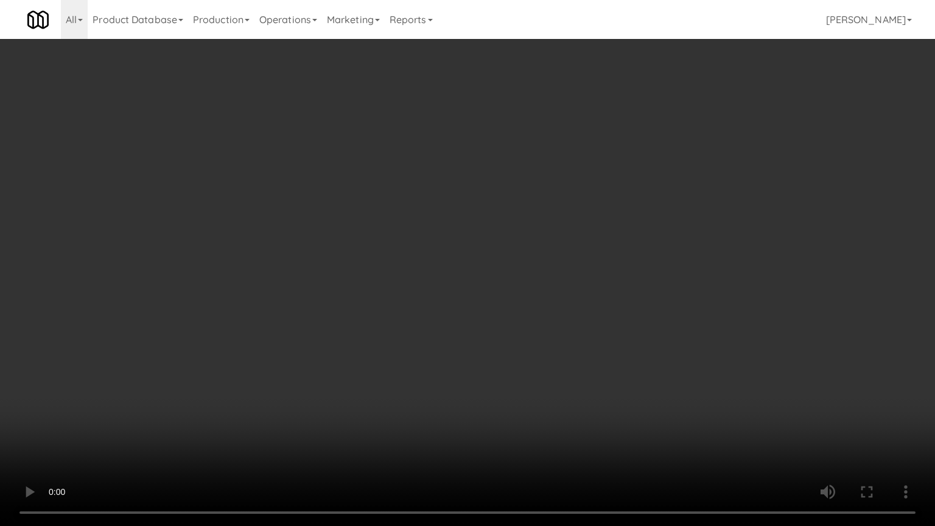
drag, startPoint x: 626, startPoint y: 215, endPoint x: 665, endPoint y: 124, distance: 98.9
click at [629, 209] on video at bounding box center [467, 263] width 935 height 526
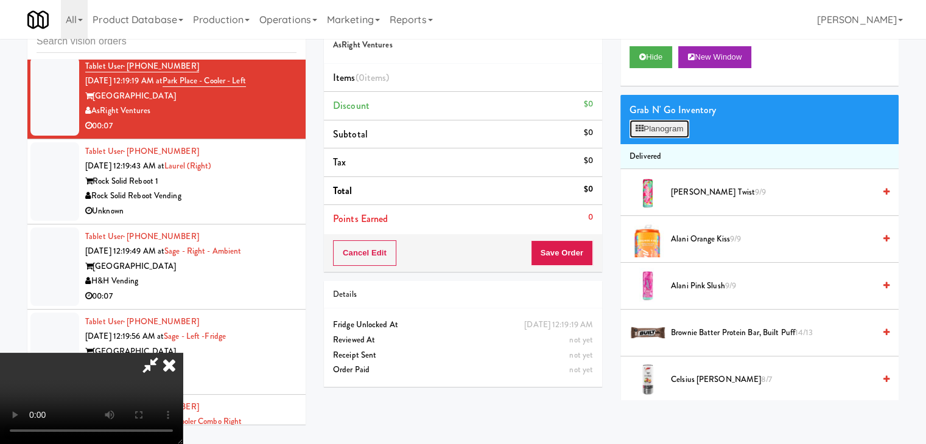
click at [677, 120] on button "Planogram" at bounding box center [659, 129] width 60 height 18
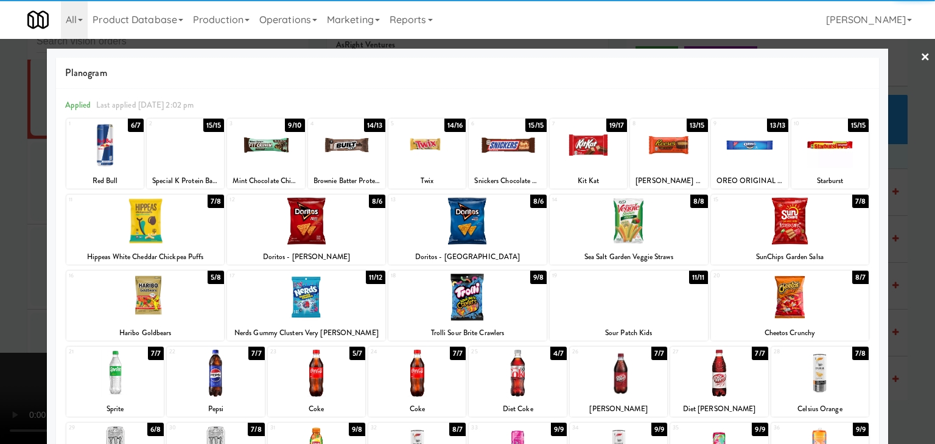
click at [586, 144] on div at bounding box center [588, 145] width 77 height 47
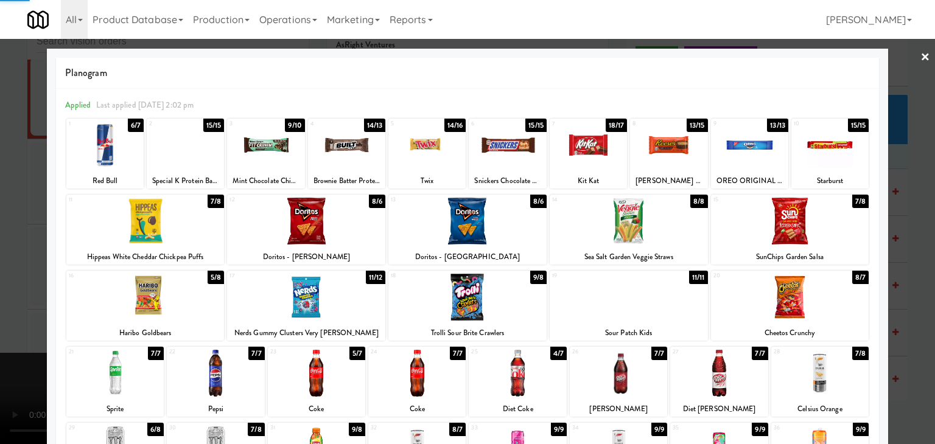
click at [356, 226] on div at bounding box center [306, 221] width 158 height 47
drag, startPoint x: 0, startPoint y: 227, endPoint x: 487, endPoint y: 249, distance: 488.0
click at [12, 227] on div at bounding box center [467, 222] width 935 height 444
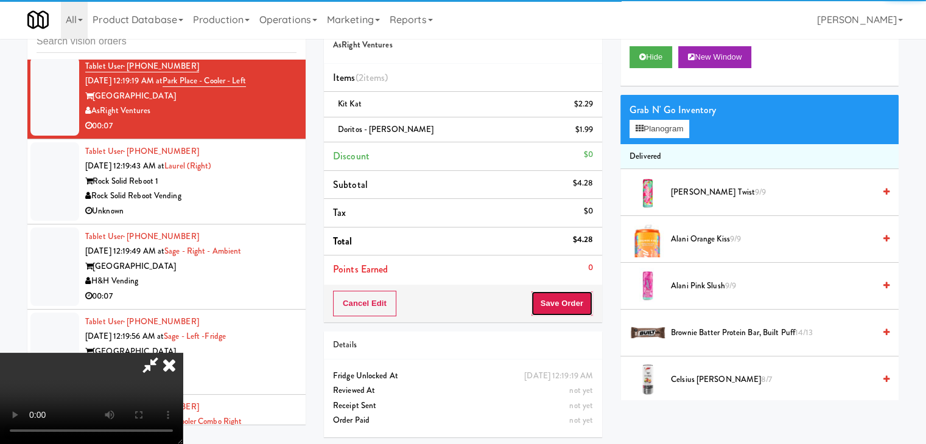
click at [570, 297] on button "Save Order" at bounding box center [562, 304] width 62 height 26
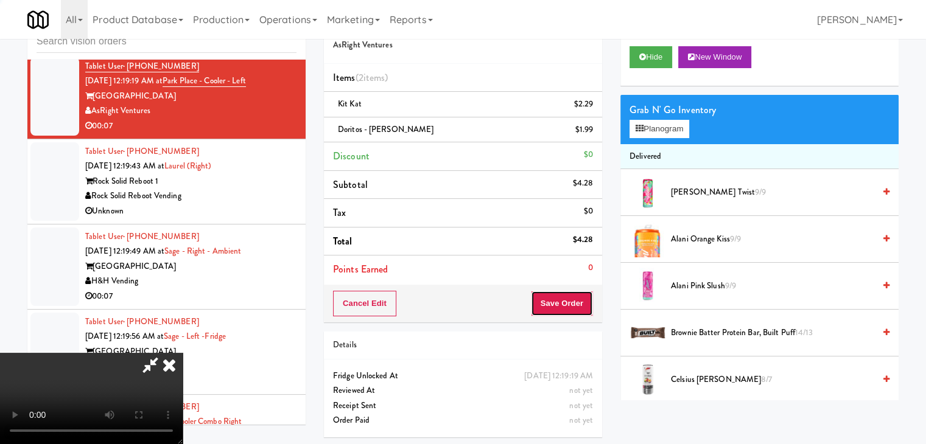
click at [569, 297] on button "Save Order" at bounding box center [562, 304] width 62 height 26
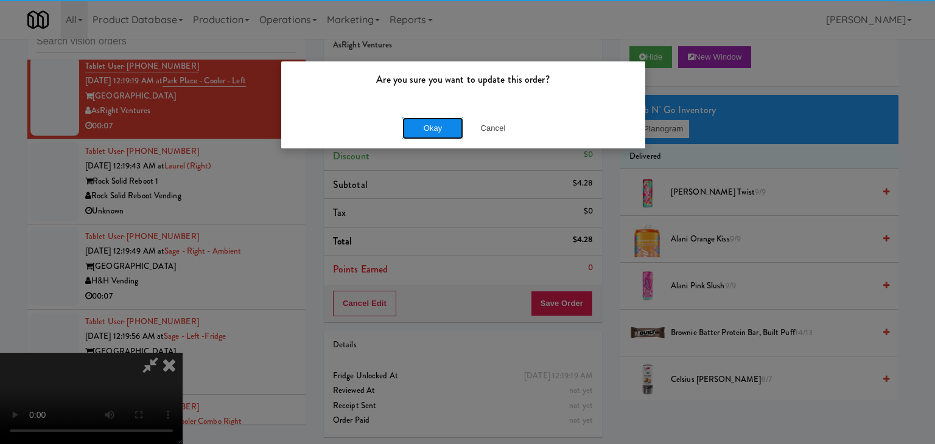
click at [436, 127] on button "Okay" at bounding box center [432, 128] width 61 height 22
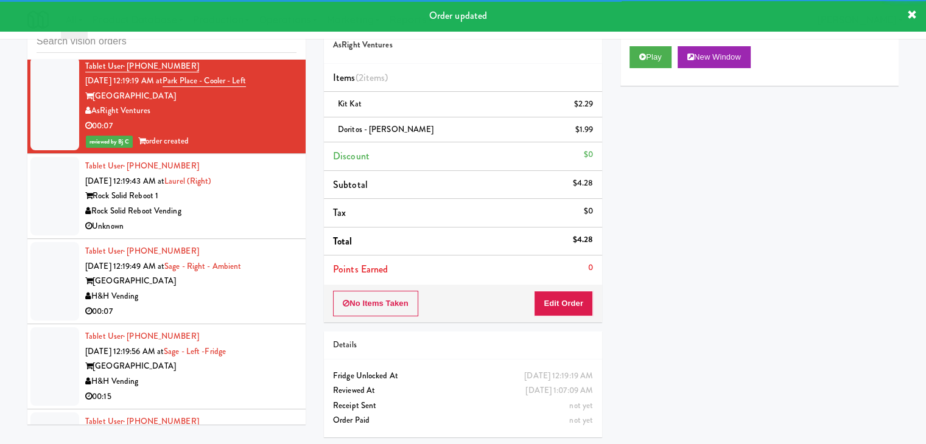
click at [259, 198] on div "Rock Solid Reboot 1" at bounding box center [190, 196] width 211 height 15
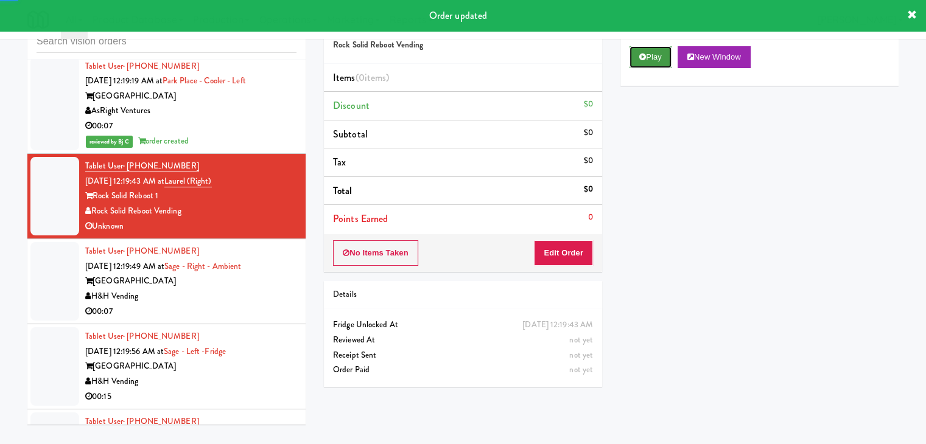
click at [654, 57] on button "Play" at bounding box center [650, 57] width 42 height 22
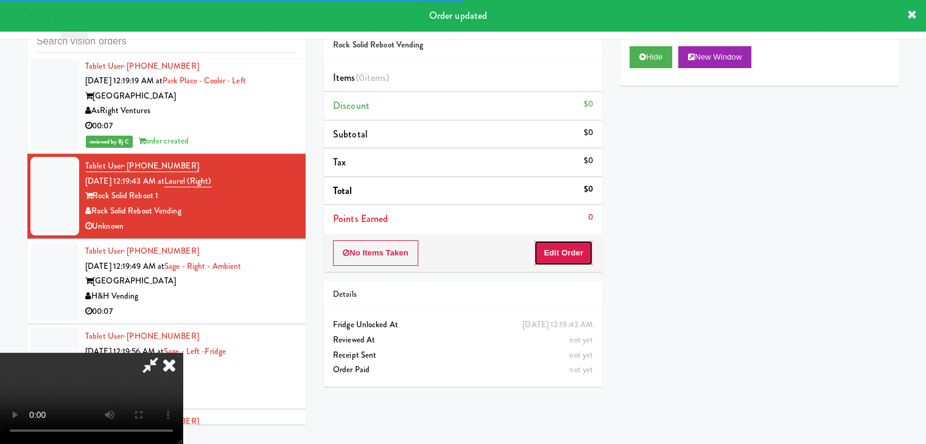
click at [561, 253] on button "Edit Order" at bounding box center [563, 253] width 59 height 26
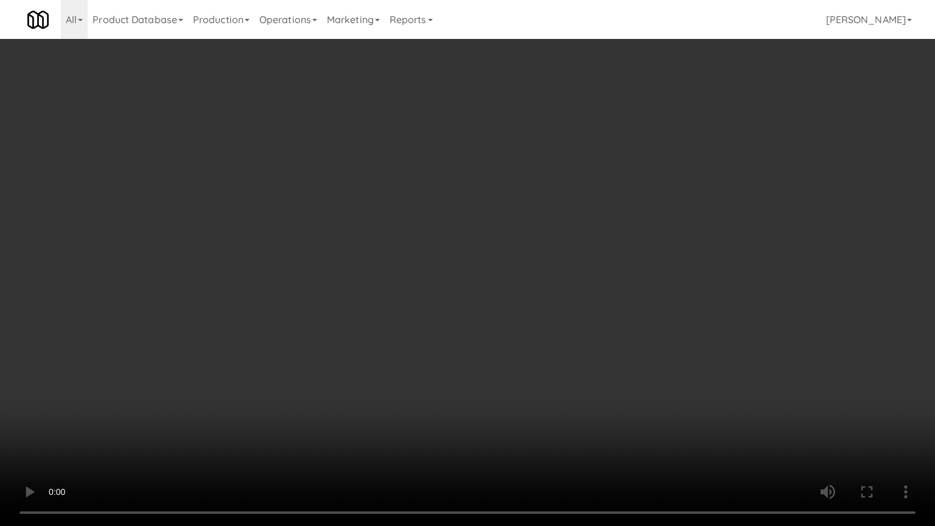
click at [576, 308] on video at bounding box center [467, 263] width 935 height 526
drag, startPoint x: 576, startPoint y: 308, endPoint x: 606, endPoint y: 212, distance: 100.1
click at [576, 307] on video at bounding box center [467, 263] width 935 height 526
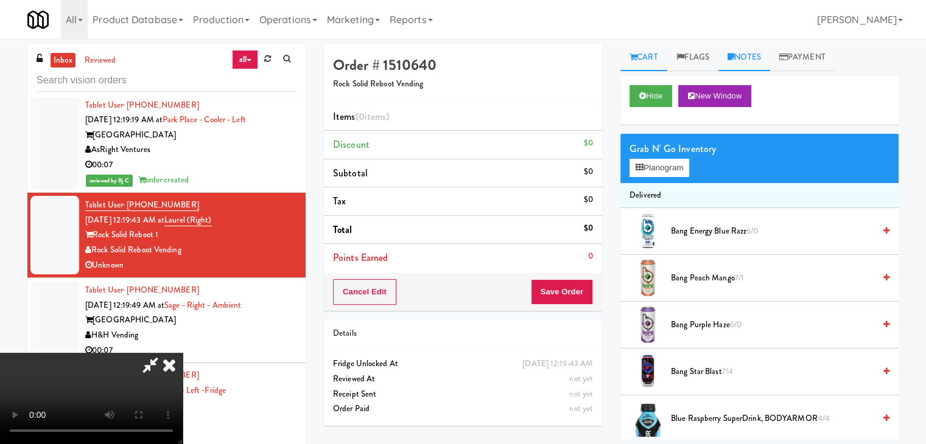
click at [747, 58] on link "Notes" at bounding box center [744, 57] width 52 height 27
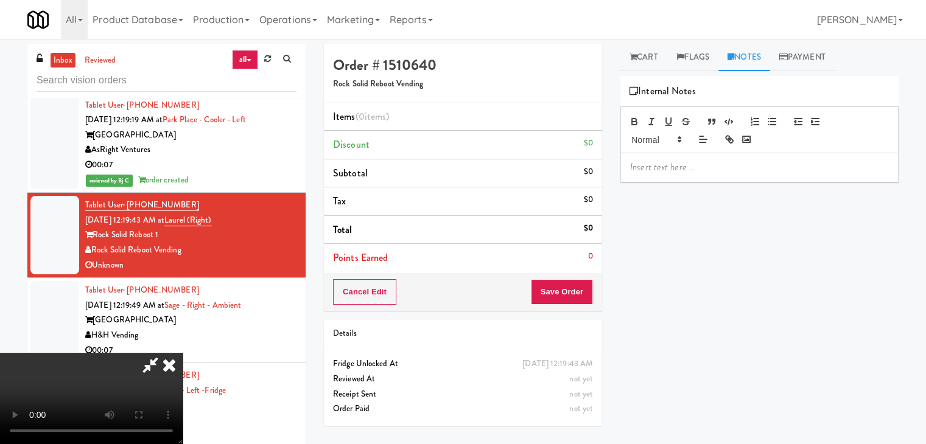
click at [679, 159] on div at bounding box center [759, 167] width 277 height 28
click at [183, 353] on icon at bounding box center [169, 365] width 27 height 24
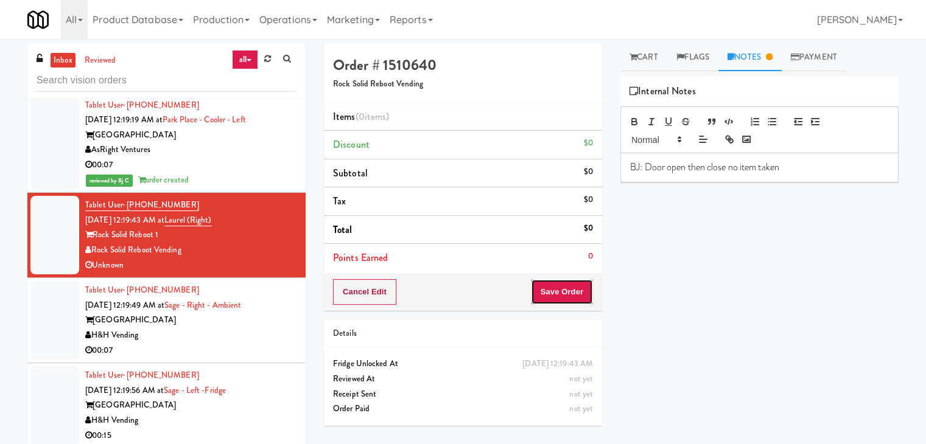
drag, startPoint x: 564, startPoint y: 296, endPoint x: 381, endPoint y: 293, distance: 183.2
click at [382, 294] on div "Cancel Edit Save Order" at bounding box center [463, 292] width 278 height 38
click at [381, 293] on button "Cancel Edit" at bounding box center [364, 292] width 63 height 26
click at [392, 298] on button "No Items Taken" at bounding box center [375, 292] width 85 height 26
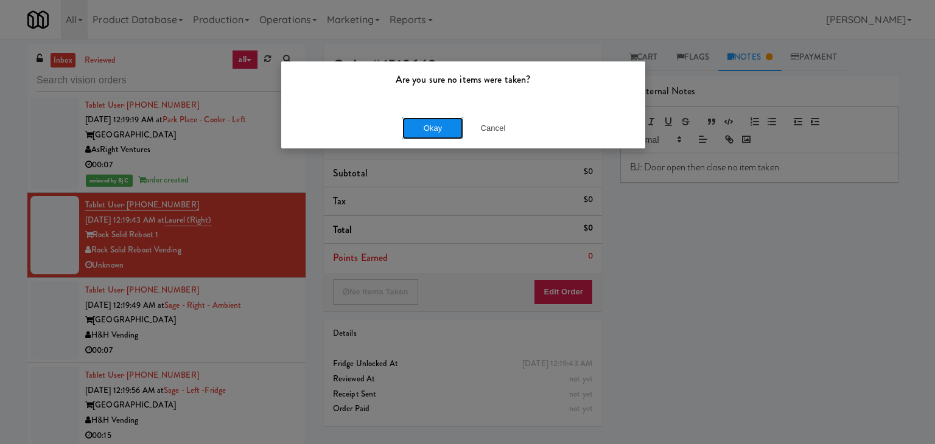
click at [426, 124] on button "Okay" at bounding box center [432, 128] width 61 height 22
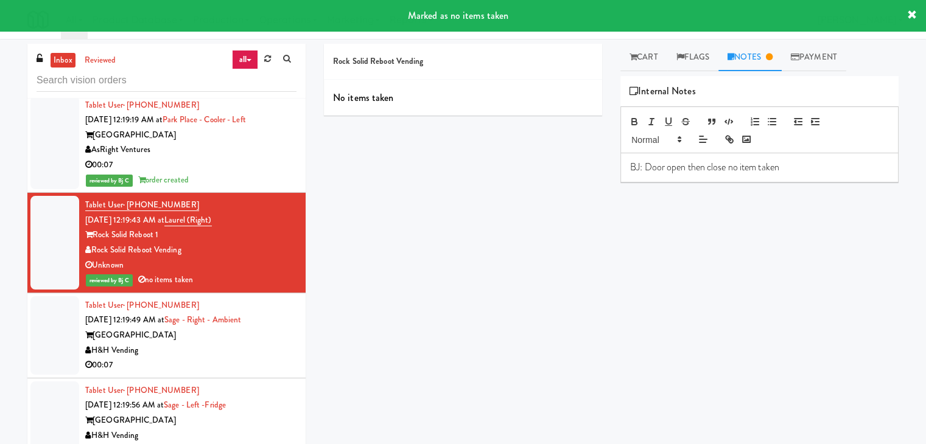
click at [195, 354] on div "Tablet User · (714) 914-0411 Sep 24, 2025 12:19:49 AM at Sage - Right - Ambient…" at bounding box center [190, 335] width 211 height 75
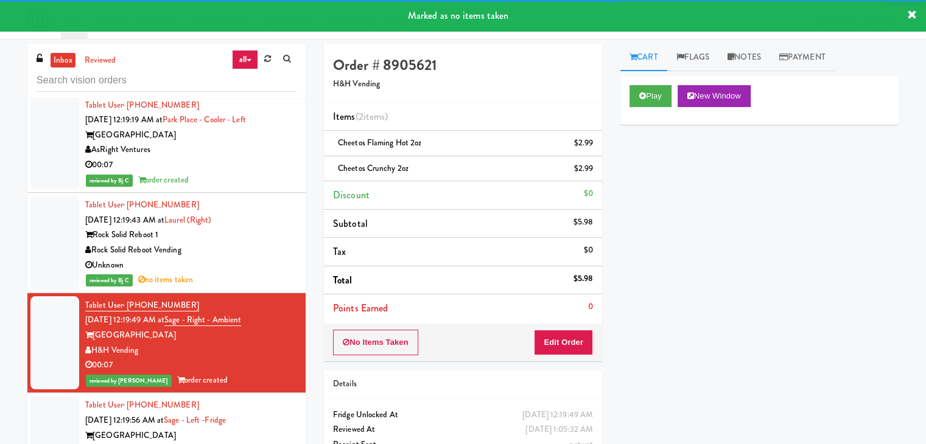
scroll to position [3913, 0]
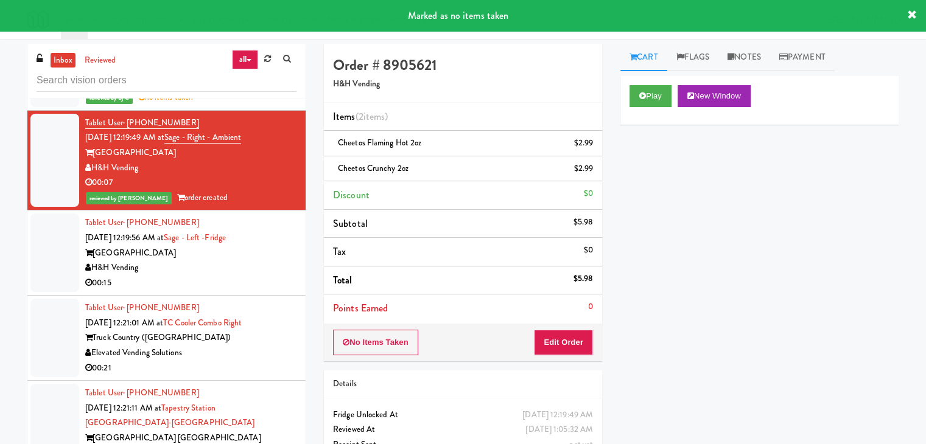
click at [209, 264] on div "H&H Vending" at bounding box center [190, 267] width 211 height 15
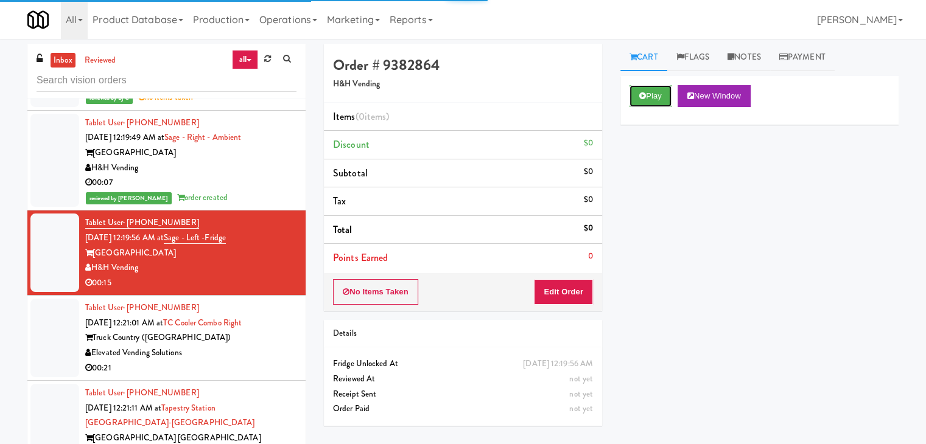
drag, startPoint x: 637, startPoint y: 95, endPoint x: 641, endPoint y: 170, distance: 75.6
click at [637, 96] on button "Play" at bounding box center [650, 96] width 42 height 22
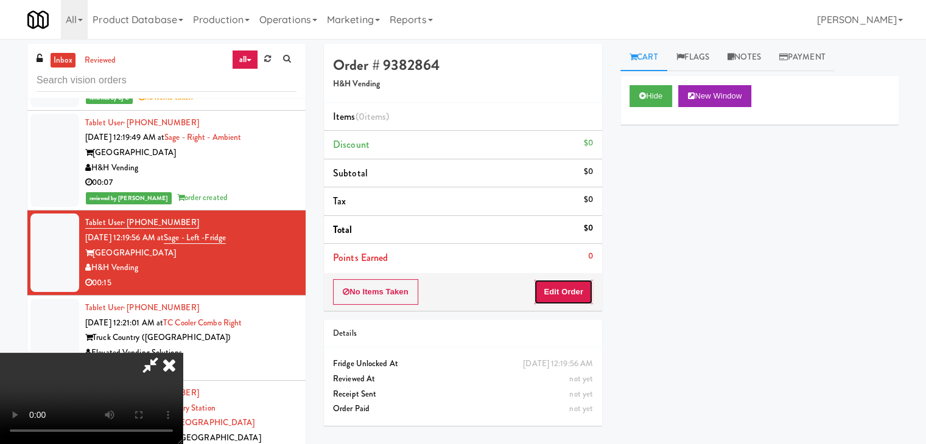
click at [565, 296] on button "Edit Order" at bounding box center [563, 292] width 59 height 26
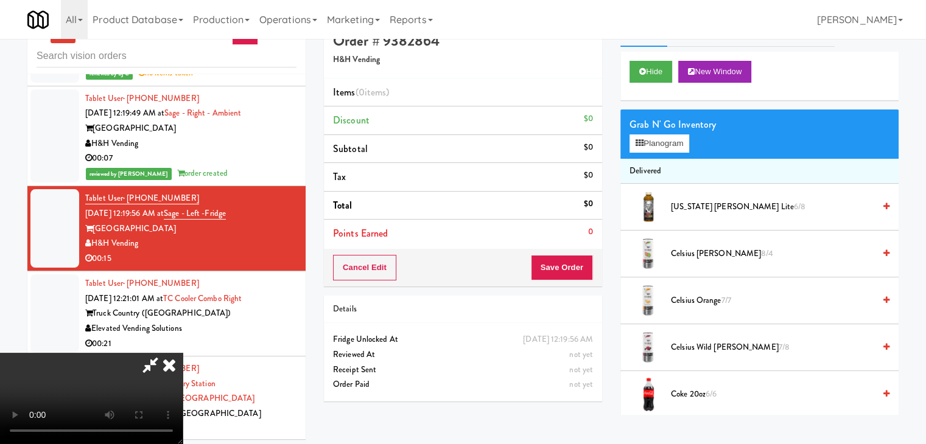
scroll to position [39, 0]
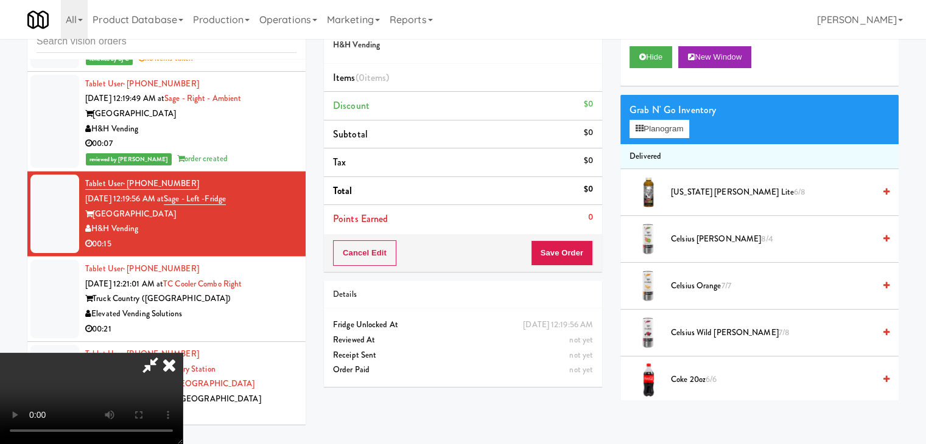
click at [183, 353] on video at bounding box center [91, 398] width 183 height 91
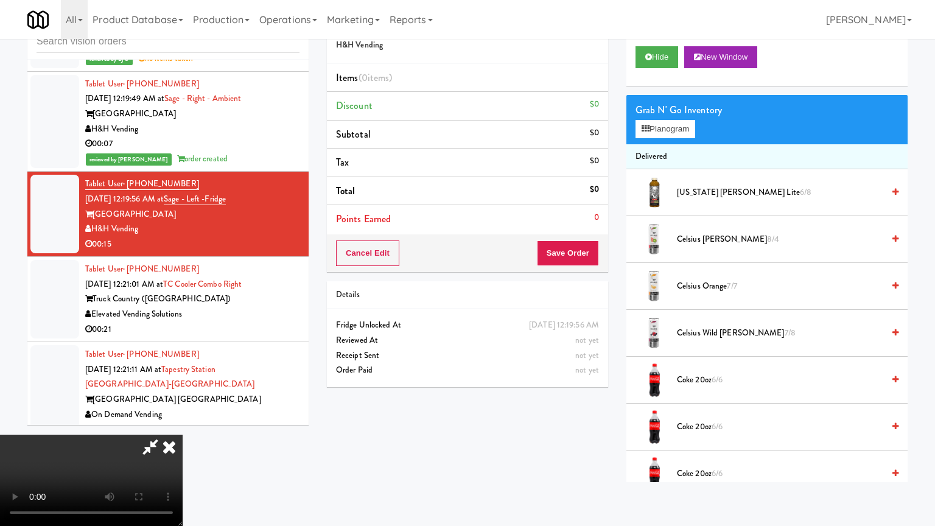
click at [183, 435] on video at bounding box center [91, 480] width 183 height 91
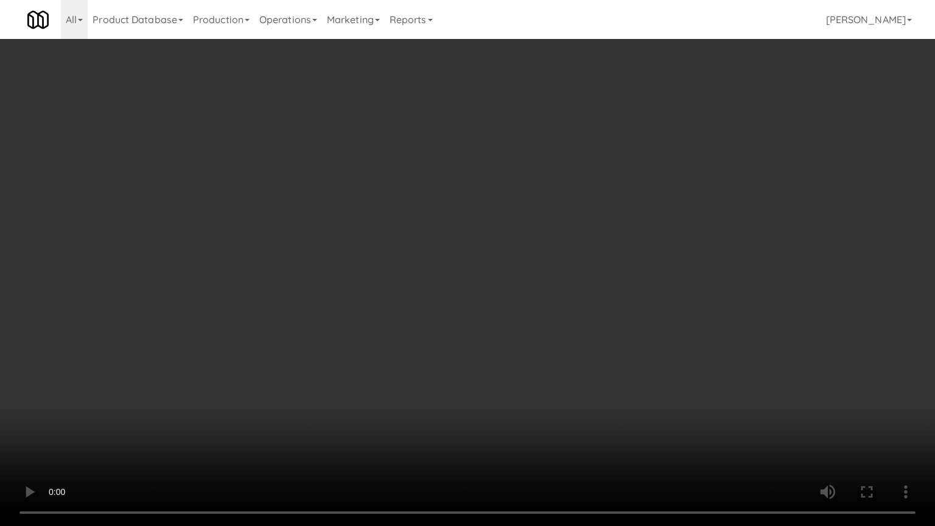
click at [545, 372] on video at bounding box center [467, 263] width 935 height 526
click at [509, 350] on video at bounding box center [467, 263] width 935 height 526
drag, startPoint x: 509, startPoint y: 350, endPoint x: 593, endPoint y: 173, distance: 195.7
click at [526, 309] on video at bounding box center [467, 263] width 935 height 526
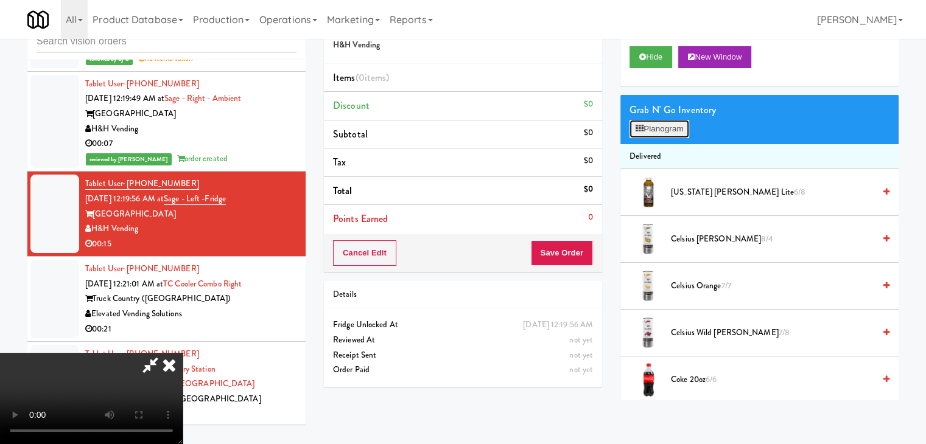
click at [667, 131] on button "Planogram" at bounding box center [659, 129] width 60 height 18
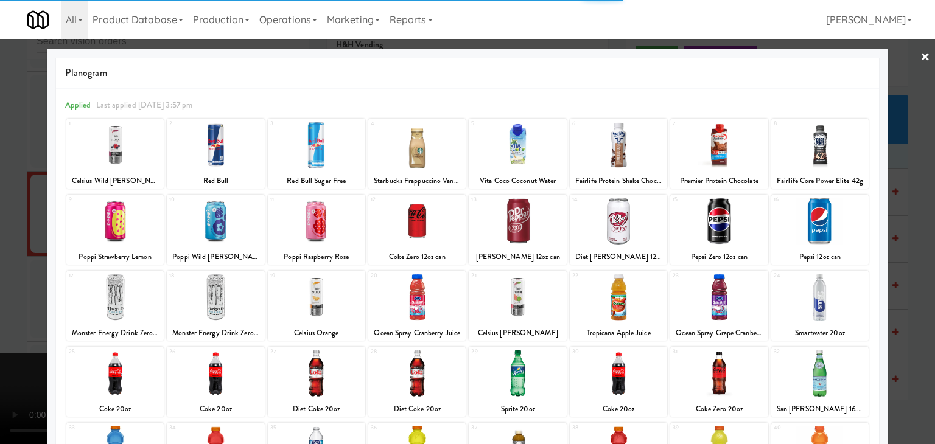
click at [602, 210] on div at bounding box center [618, 221] width 97 height 47
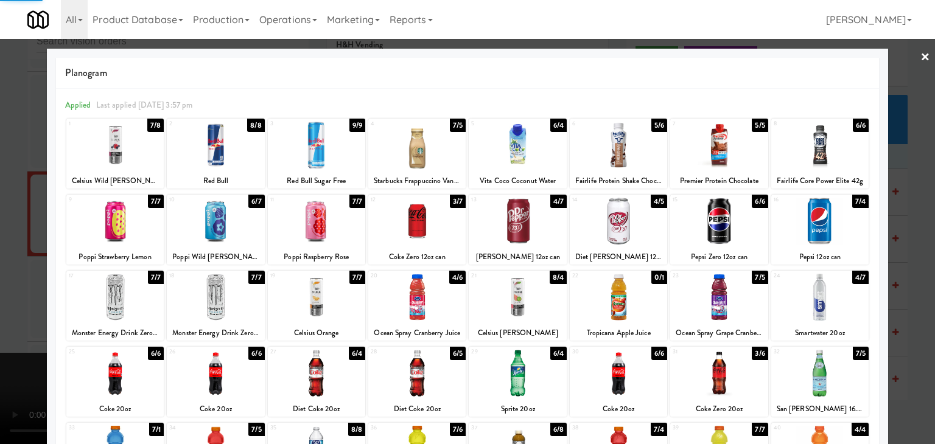
click at [0, 295] on div at bounding box center [467, 222] width 935 height 444
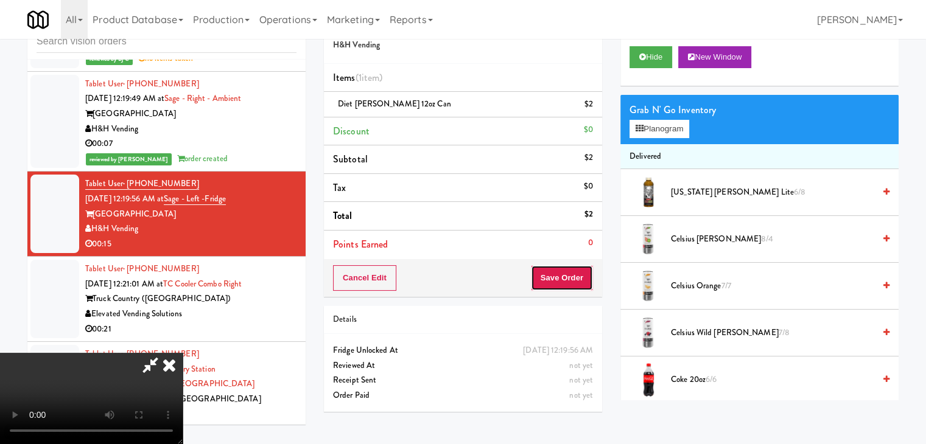
click at [587, 270] on button "Save Order" at bounding box center [562, 278] width 62 height 26
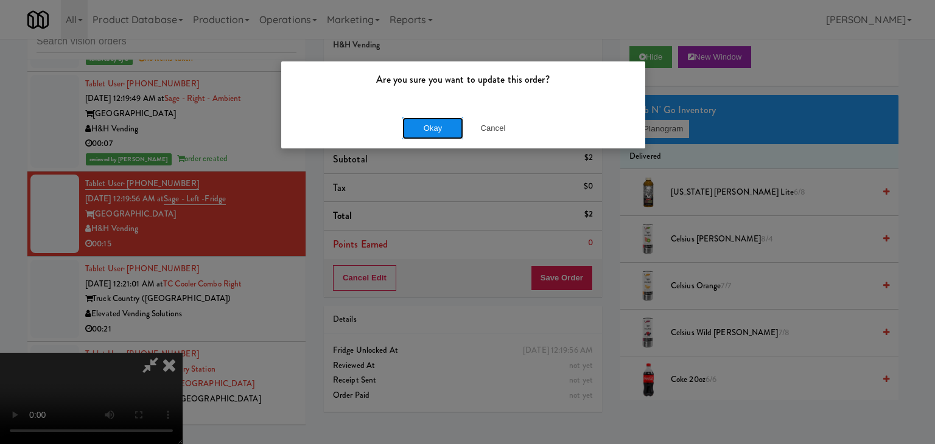
click at [439, 123] on button "Okay" at bounding box center [432, 128] width 61 height 22
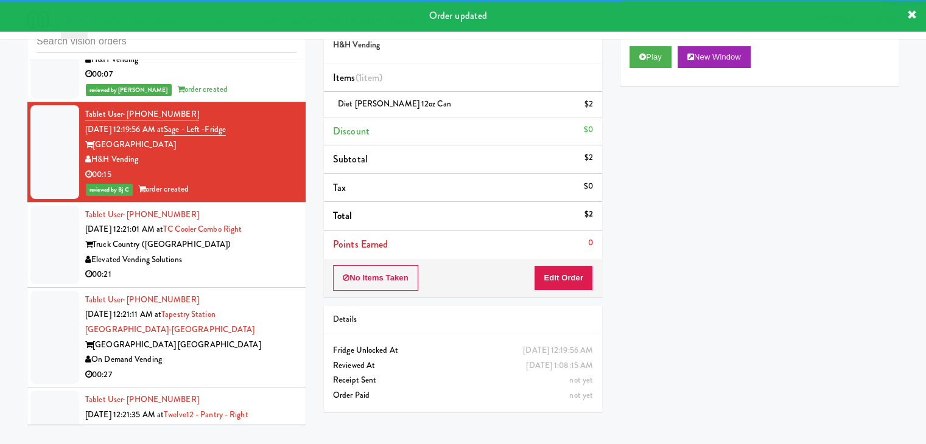
scroll to position [4035, 0]
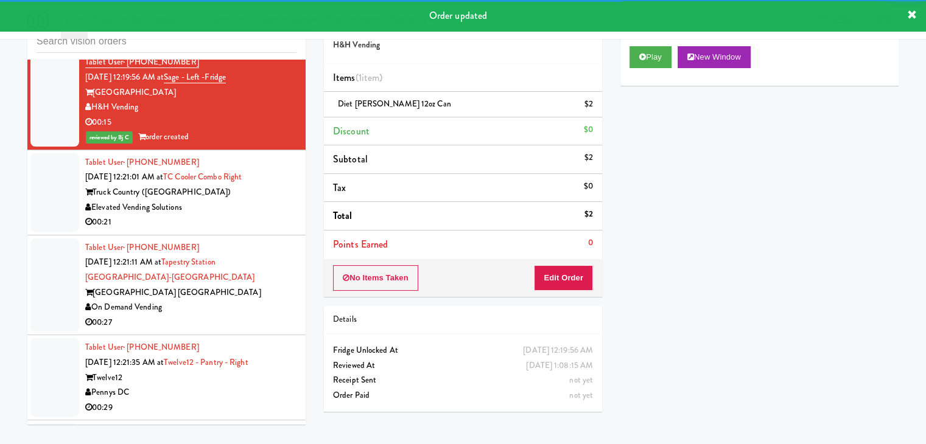
click at [238, 215] on div "00:21" at bounding box center [190, 222] width 211 height 15
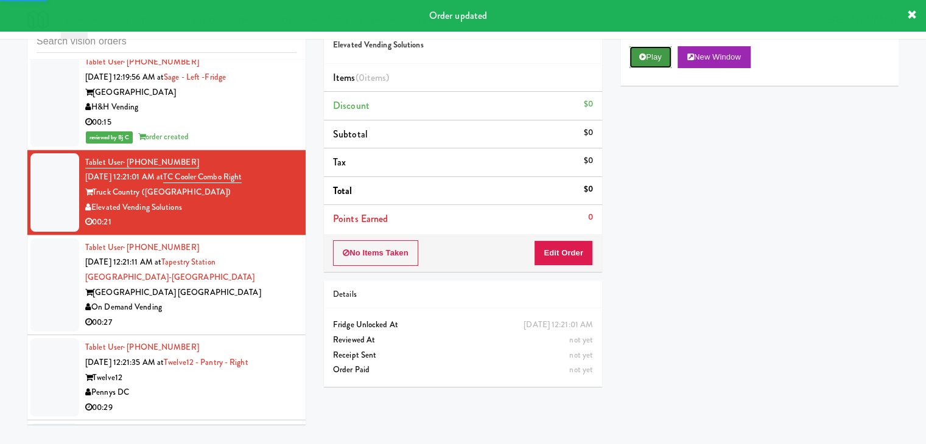
click at [646, 60] on button "Play" at bounding box center [650, 57] width 42 height 22
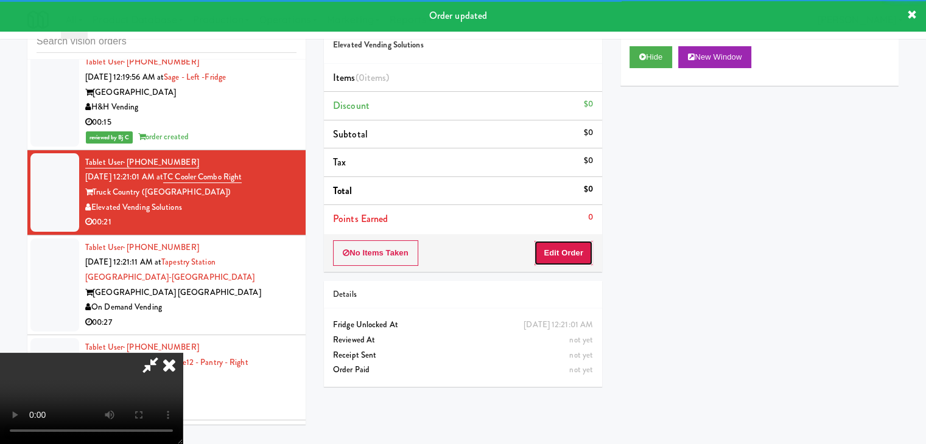
click at [552, 244] on button "Edit Order" at bounding box center [563, 253] width 59 height 26
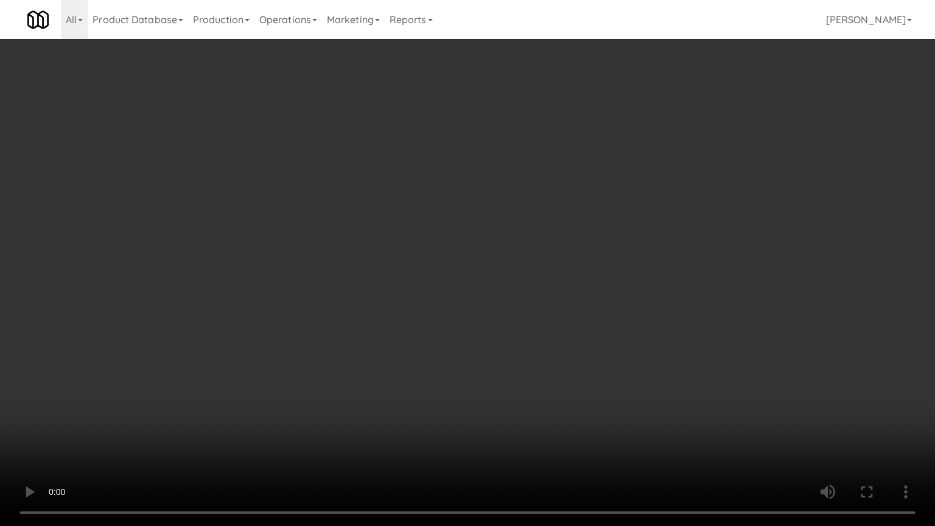
click at [554, 315] on video at bounding box center [467, 263] width 935 height 526
click at [569, 296] on video at bounding box center [467, 263] width 935 height 526
click at [565, 297] on video at bounding box center [467, 263] width 935 height 526
click at [565, 296] on video at bounding box center [467, 263] width 935 height 526
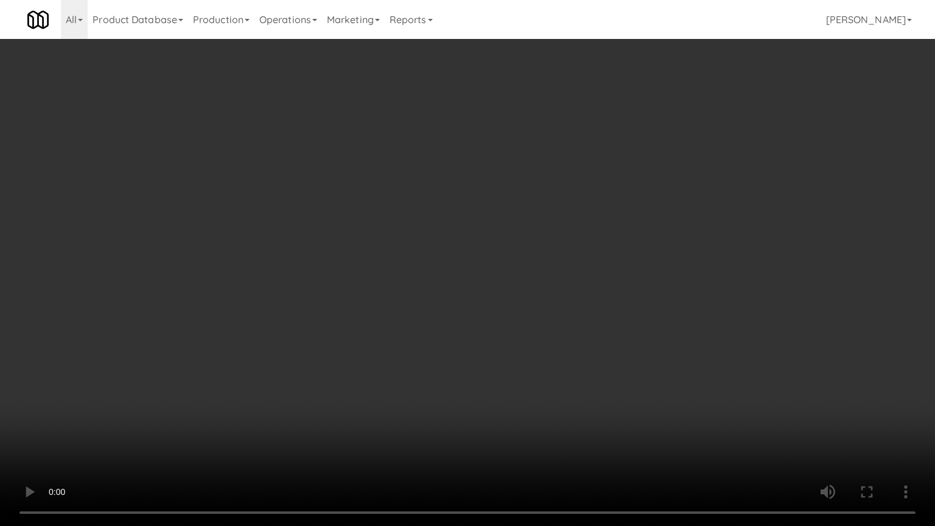
click at [565, 295] on video at bounding box center [467, 263] width 935 height 526
click at [568, 293] on video at bounding box center [467, 263] width 935 height 526
click at [569, 279] on video at bounding box center [467, 263] width 935 height 526
click at [594, 256] on video at bounding box center [467, 263] width 935 height 526
drag, startPoint x: 595, startPoint y: 256, endPoint x: 610, endPoint y: 242, distance: 21.5
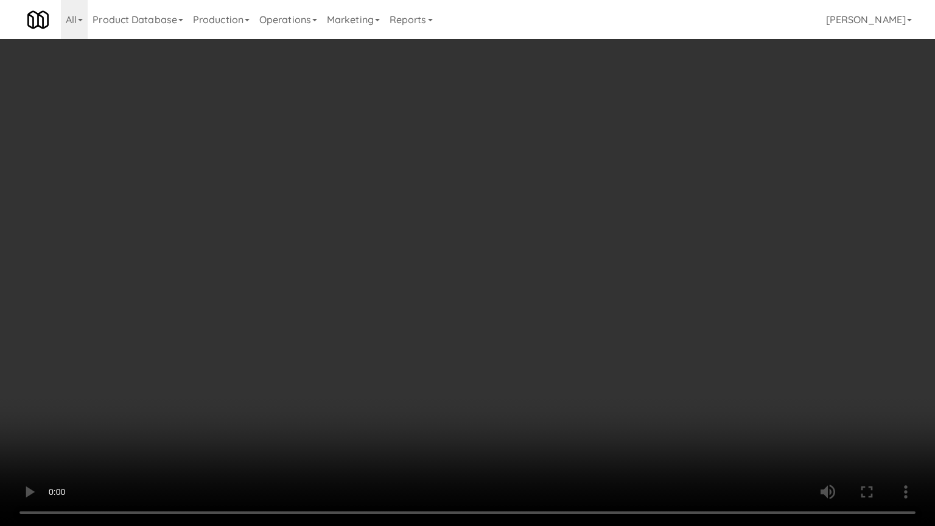
click at [609, 243] on video at bounding box center [467, 263] width 935 height 526
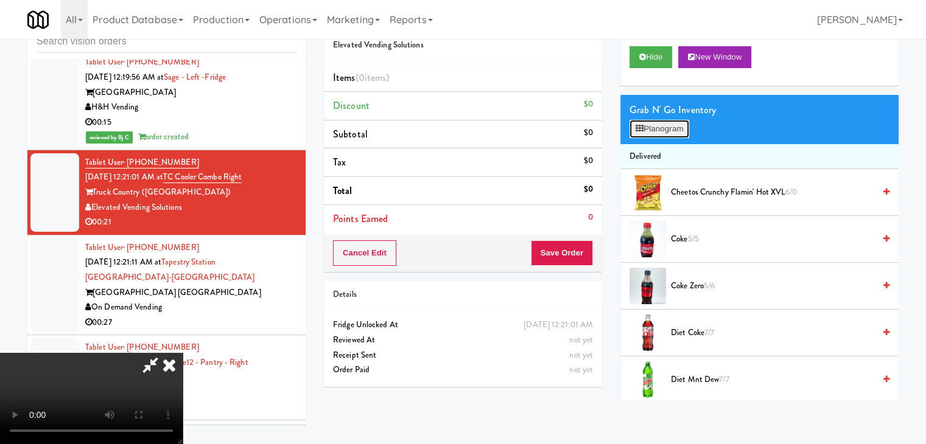
click at [666, 127] on button "Planogram" at bounding box center [659, 129] width 60 height 18
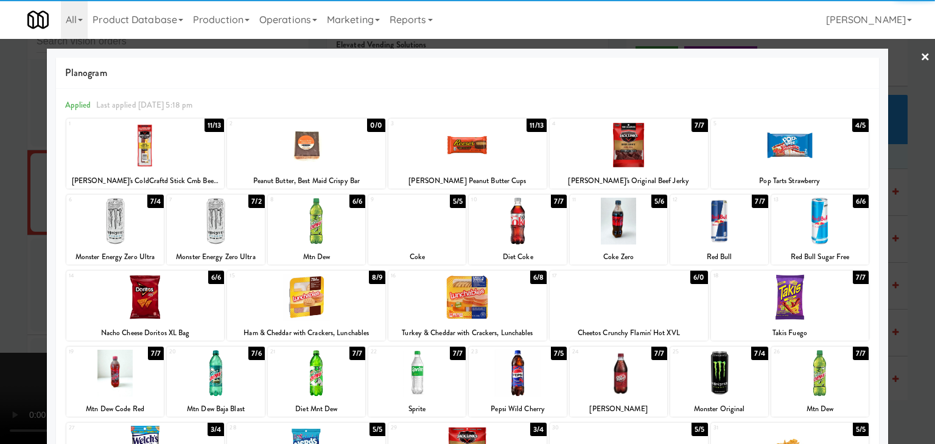
click at [295, 211] on div at bounding box center [316, 221] width 97 height 47
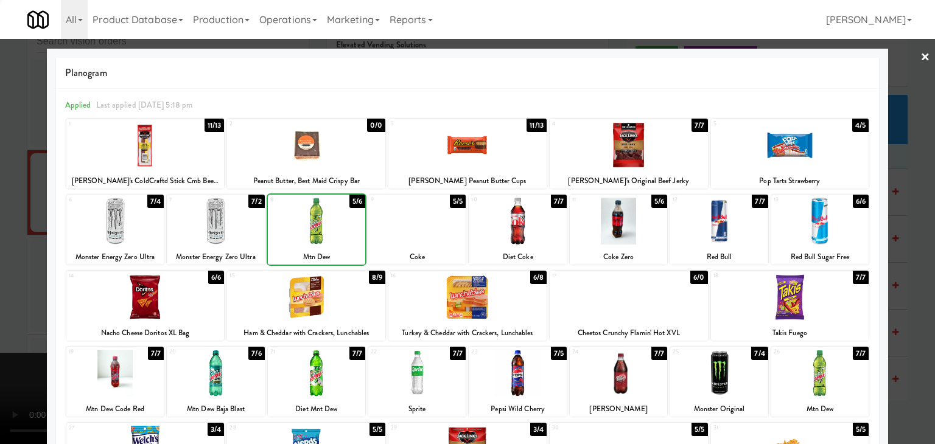
drag, startPoint x: 0, startPoint y: 236, endPoint x: 37, endPoint y: 233, distance: 36.6
click at [0, 236] on div at bounding box center [467, 222] width 935 height 444
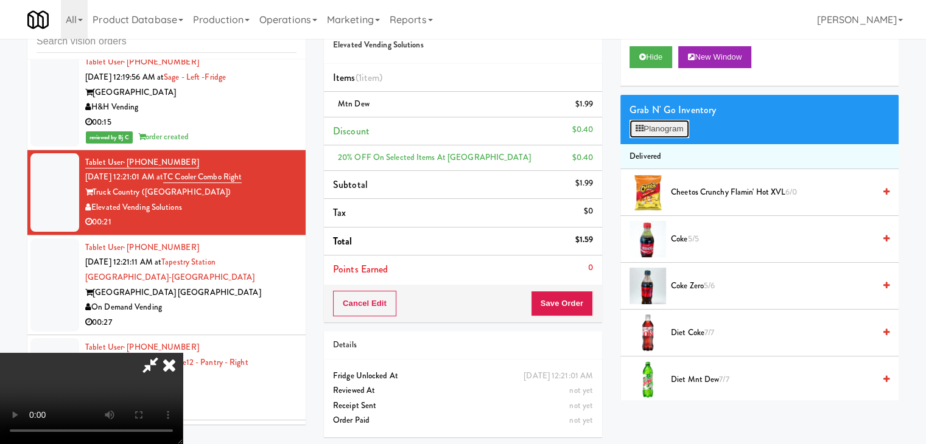
click at [669, 126] on button "Planogram" at bounding box center [659, 129] width 60 height 18
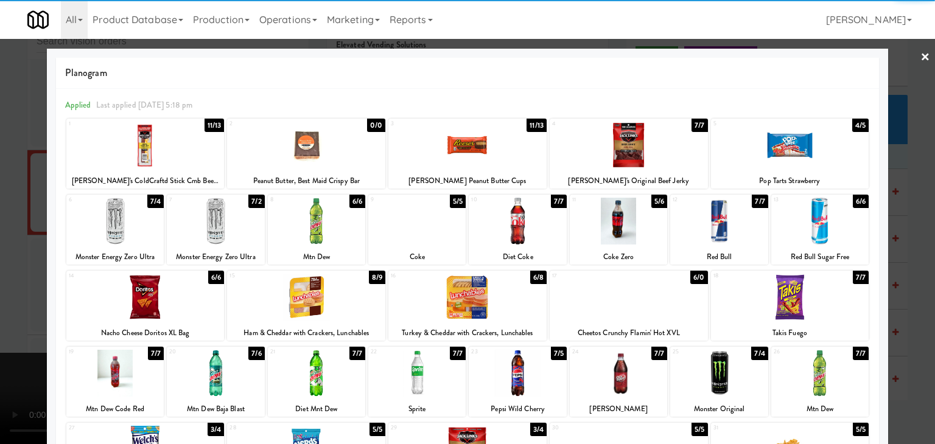
click at [789, 152] on div at bounding box center [790, 145] width 158 height 47
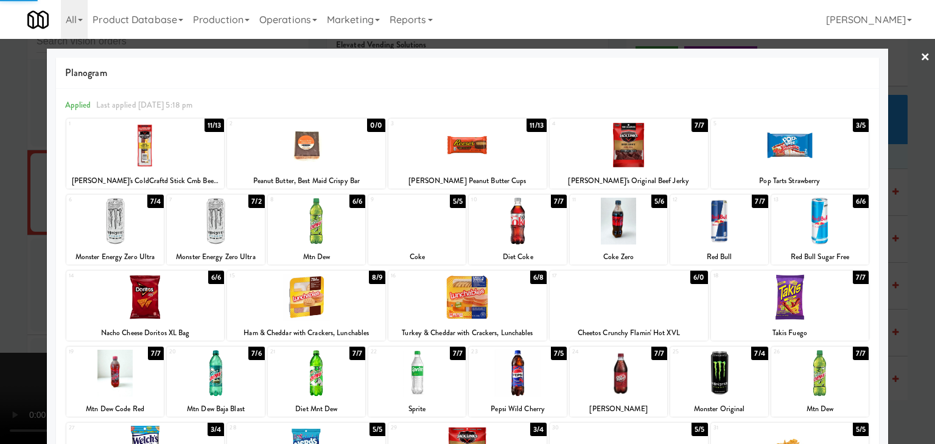
drag, startPoint x: 0, startPoint y: 273, endPoint x: 361, endPoint y: 302, distance: 362.7
click at [8, 271] on div at bounding box center [467, 222] width 935 height 444
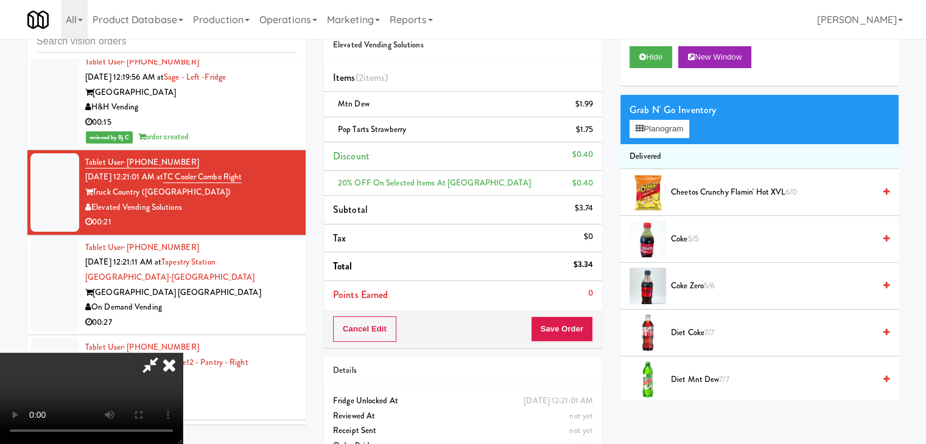
click at [183, 353] on video at bounding box center [91, 398] width 183 height 91
click at [571, 333] on button "Save Order" at bounding box center [562, 329] width 62 height 26
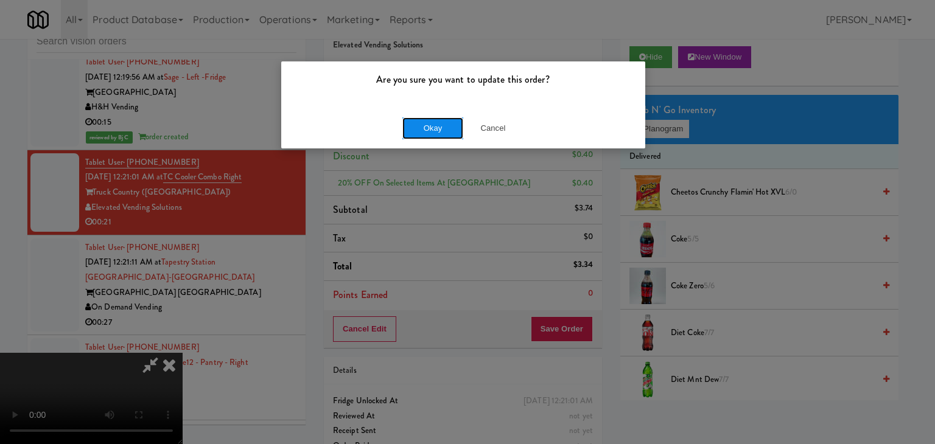
click at [424, 124] on button "Okay" at bounding box center [432, 128] width 61 height 22
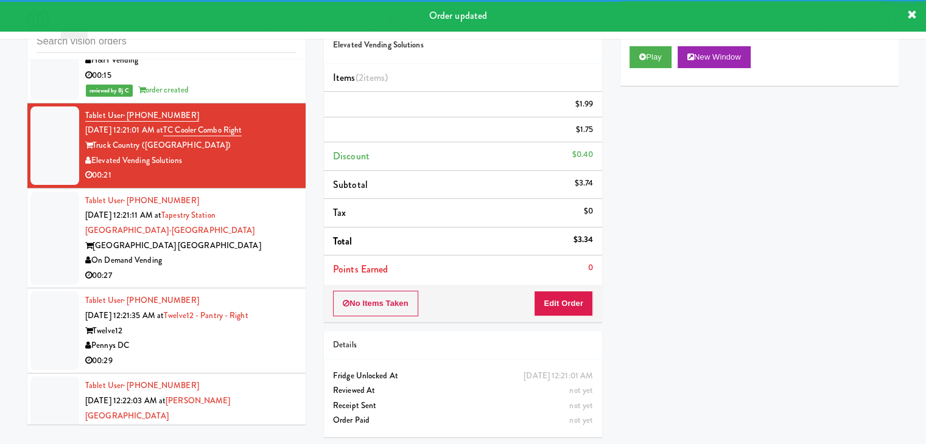
scroll to position [4157, 0]
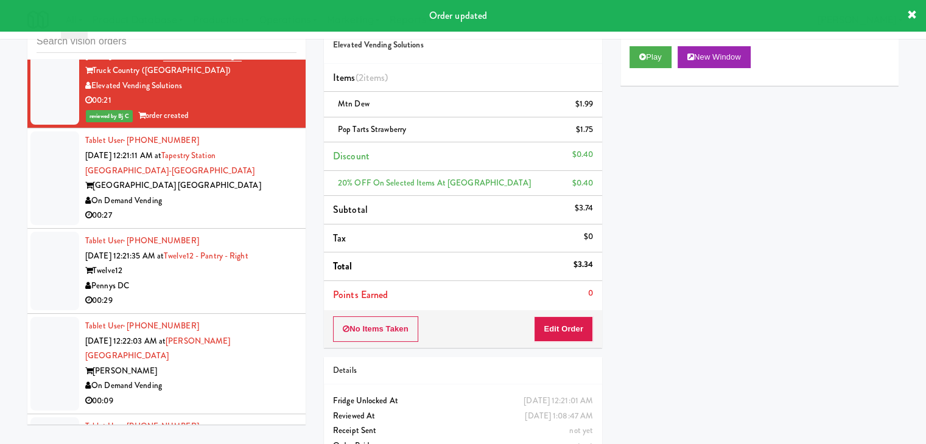
drag, startPoint x: 246, startPoint y: 195, endPoint x: 248, endPoint y: 205, distance: 9.9
click at [248, 195] on div "On Demand Vending" at bounding box center [190, 201] width 211 height 15
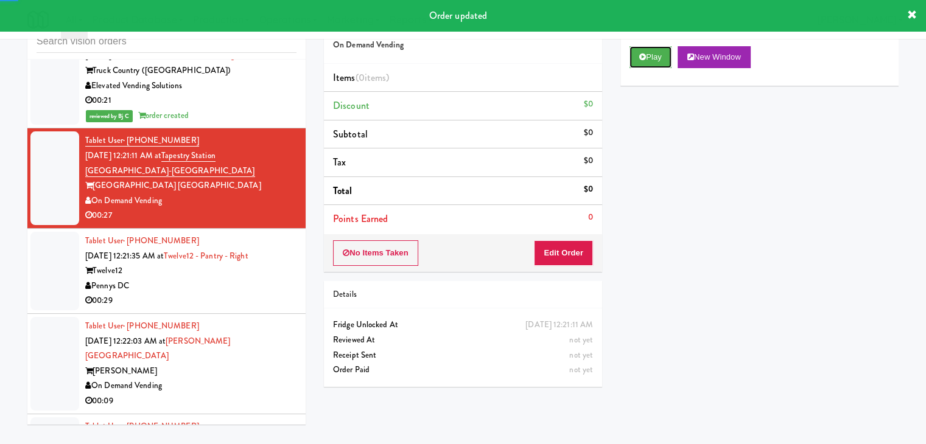
drag, startPoint x: 663, startPoint y: 52, endPoint x: 623, endPoint y: 122, distance: 80.7
click at [660, 55] on button "Play" at bounding box center [650, 57] width 42 height 22
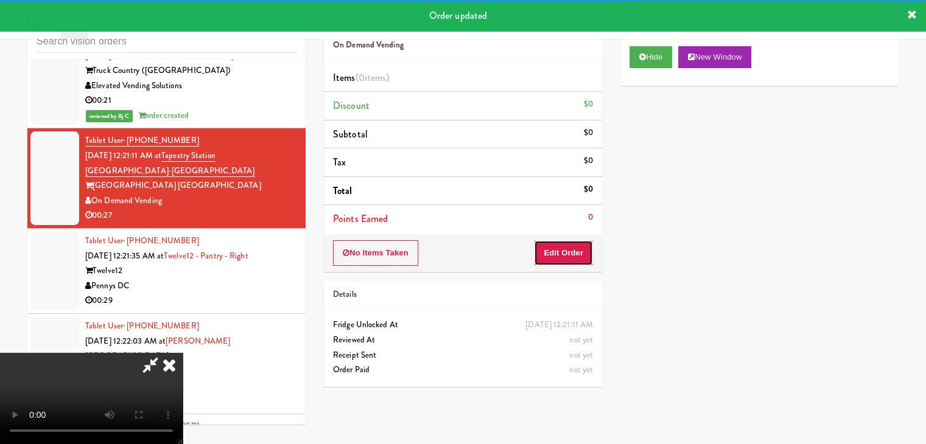
click at [567, 261] on button "Edit Order" at bounding box center [563, 253] width 59 height 26
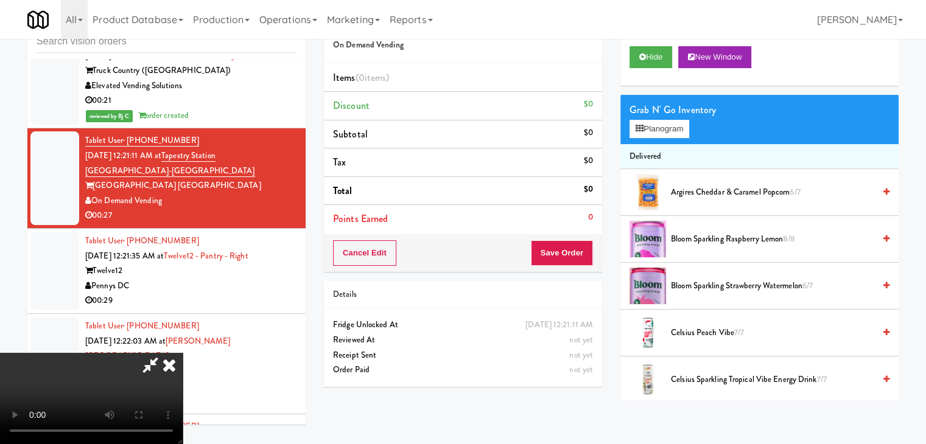
click at [183, 422] on video at bounding box center [91, 398] width 183 height 91
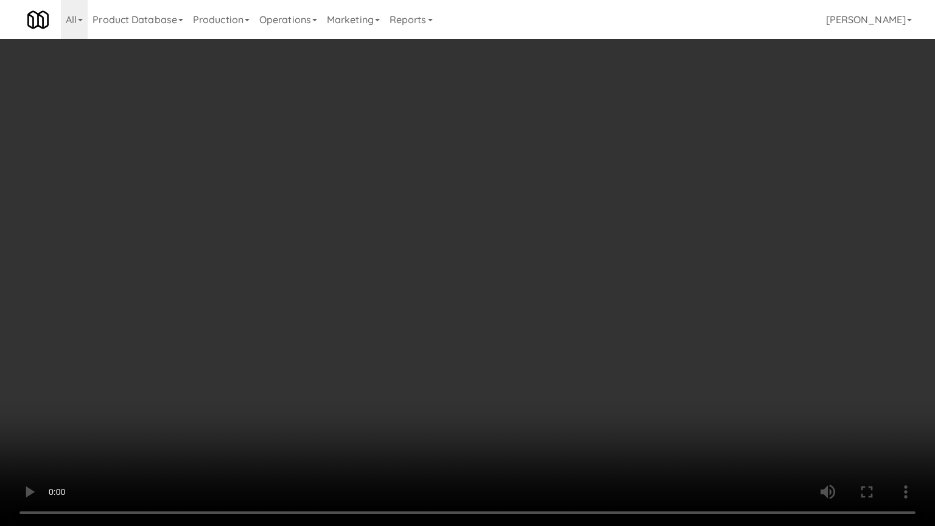
click at [529, 360] on video at bounding box center [467, 263] width 935 height 526
click at [636, 307] on video at bounding box center [467, 263] width 935 height 526
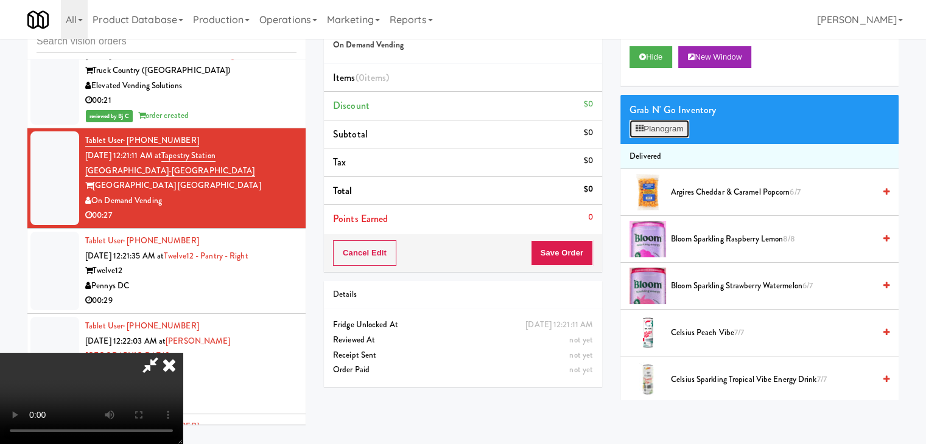
click at [665, 128] on button "Planogram" at bounding box center [659, 129] width 60 height 18
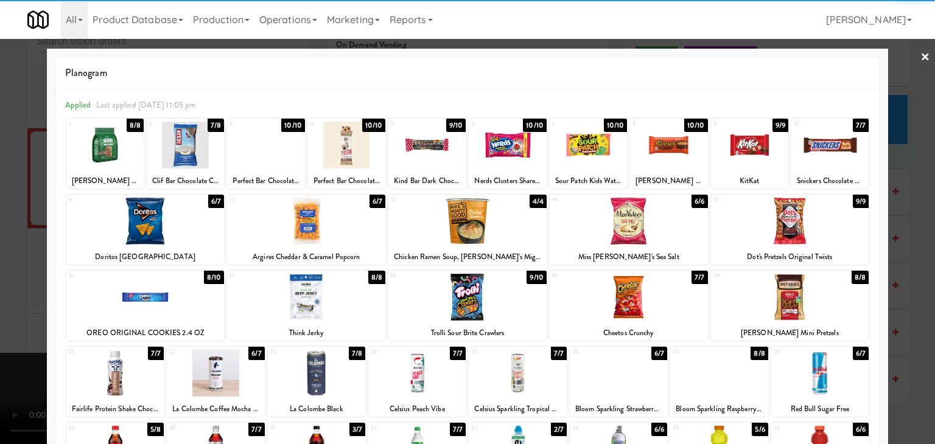
click at [633, 292] on div at bounding box center [629, 297] width 158 height 47
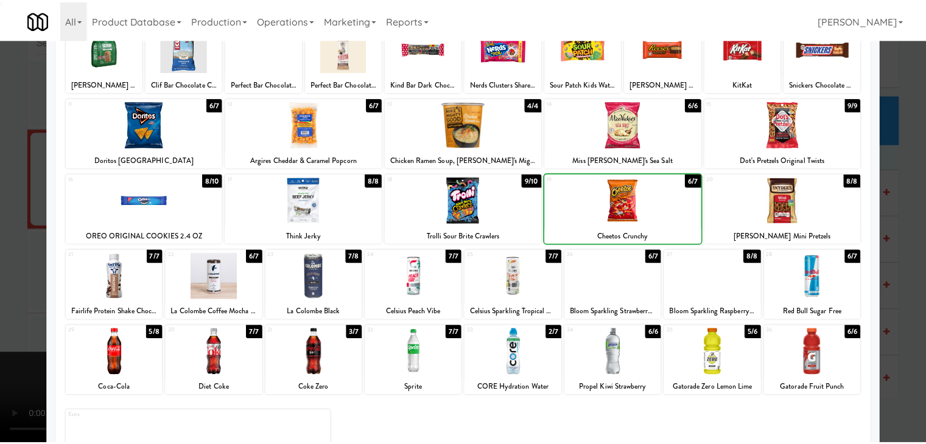
scroll to position [153, 0]
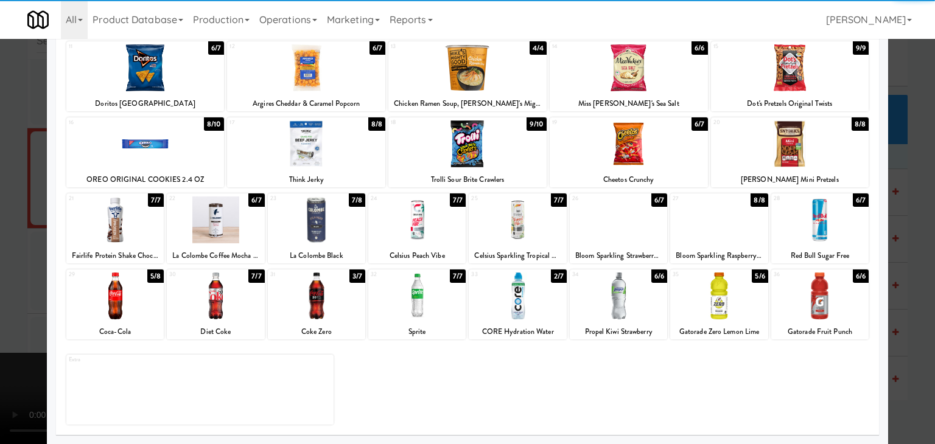
drag, startPoint x: 723, startPoint y: 329, endPoint x: 721, endPoint y: 321, distance: 8.3
click at [723, 327] on div "Gatorade Zero Lemon Lime" at bounding box center [719, 331] width 94 height 15
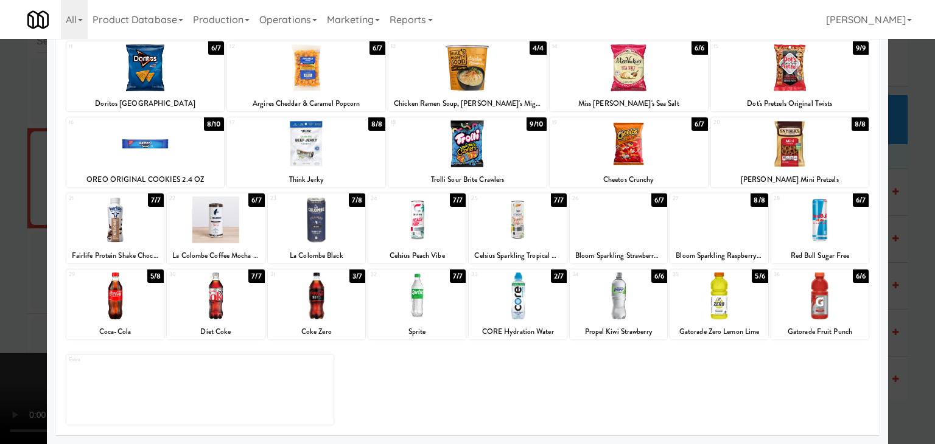
click at [700, 309] on div at bounding box center [718, 296] width 97 height 47
drag, startPoint x: 0, startPoint y: 276, endPoint x: 233, endPoint y: 272, distance: 233.1
click at [5, 274] on div at bounding box center [467, 222] width 935 height 444
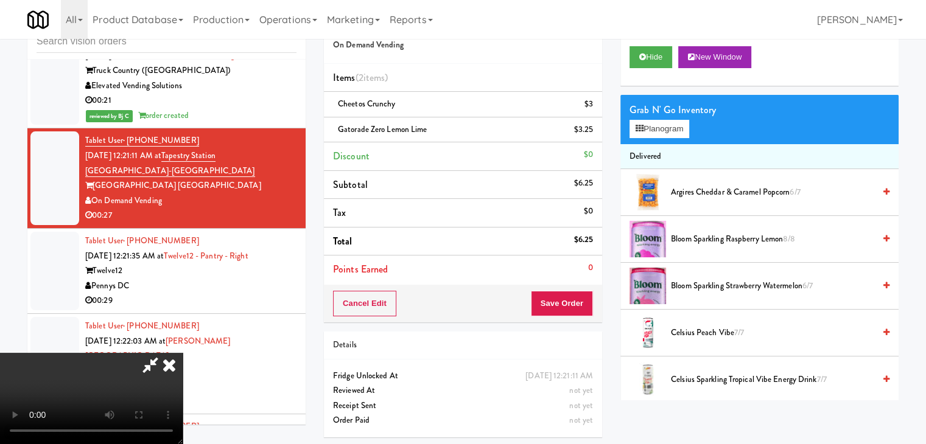
scroll to position [171, 0]
click at [584, 301] on button "Save Order" at bounding box center [562, 304] width 62 height 26
drag, startPoint x: 584, startPoint y: 301, endPoint x: 562, endPoint y: 288, distance: 25.2
click at [578, 298] on button "Save Order" at bounding box center [562, 304] width 62 height 26
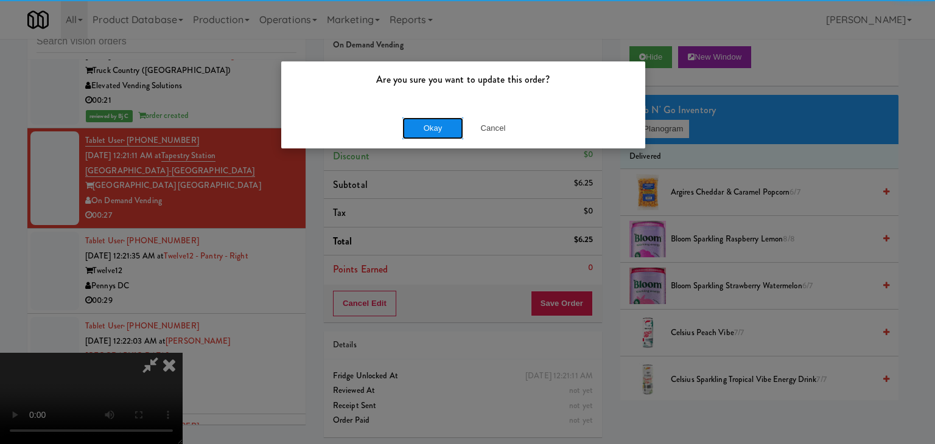
click at [452, 134] on button "Okay" at bounding box center [432, 128] width 61 height 22
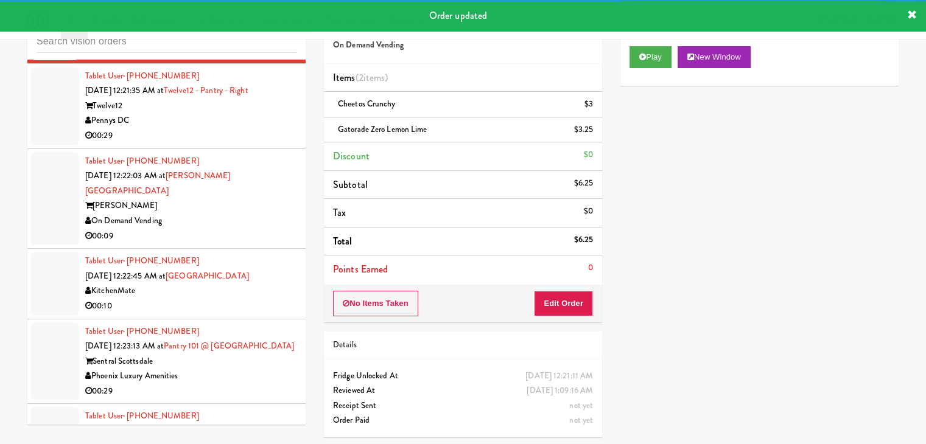
scroll to position [4339, 0]
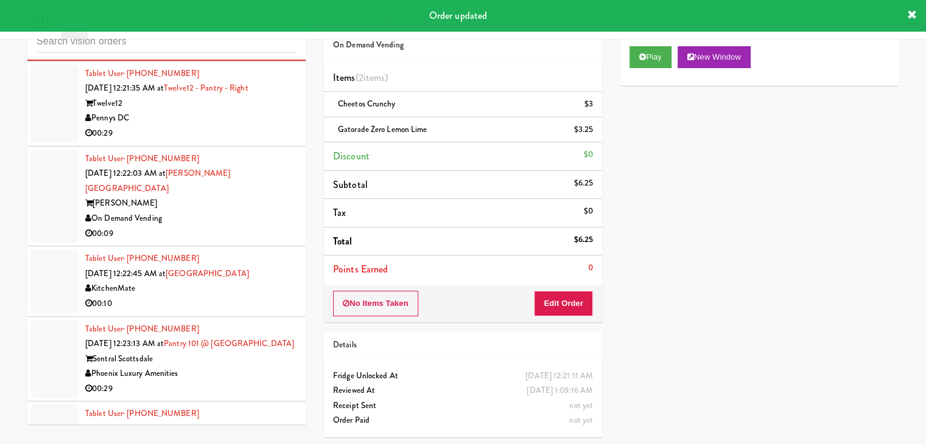
click at [246, 127] on div "00:29" at bounding box center [190, 133] width 211 height 15
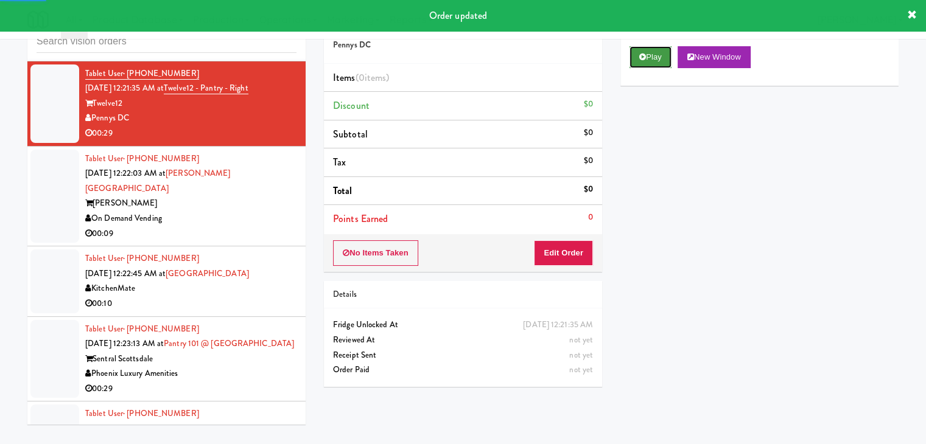
click at [638, 66] on button "Play" at bounding box center [650, 57] width 42 height 22
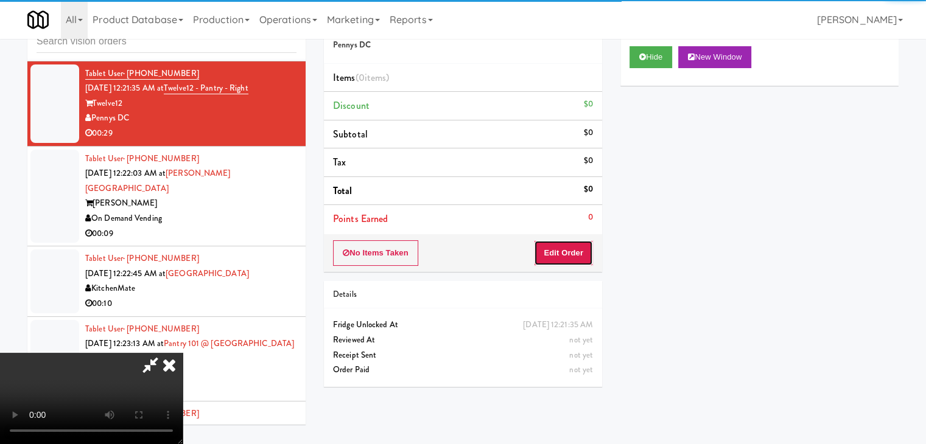
click at [560, 253] on button "Edit Order" at bounding box center [563, 253] width 59 height 26
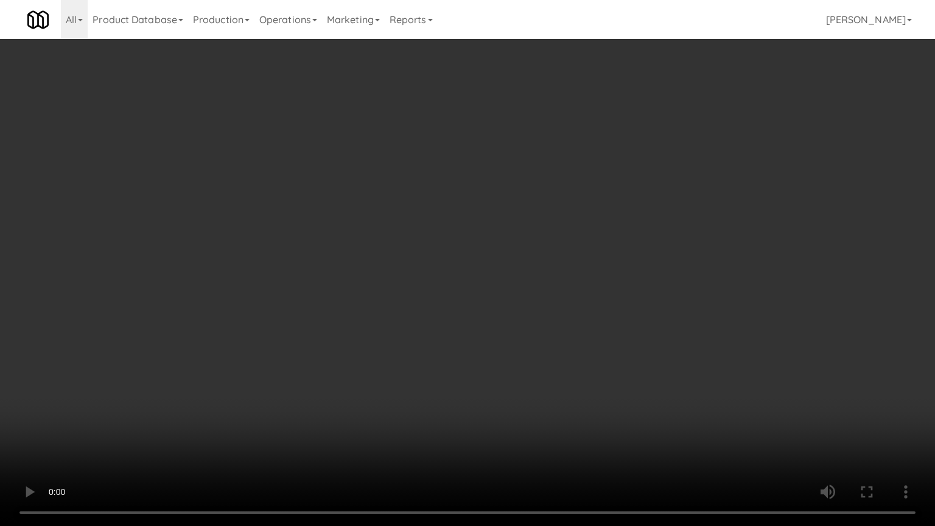
click at [534, 336] on video at bounding box center [467, 263] width 935 height 526
drag, startPoint x: 534, startPoint y: 336, endPoint x: 531, endPoint y: 346, distance: 10.8
click at [534, 340] on video at bounding box center [467, 263] width 935 height 526
click at [555, 321] on video at bounding box center [467, 263] width 935 height 526
drag, startPoint x: 557, startPoint y: 324, endPoint x: 557, endPoint y: 332, distance: 8.5
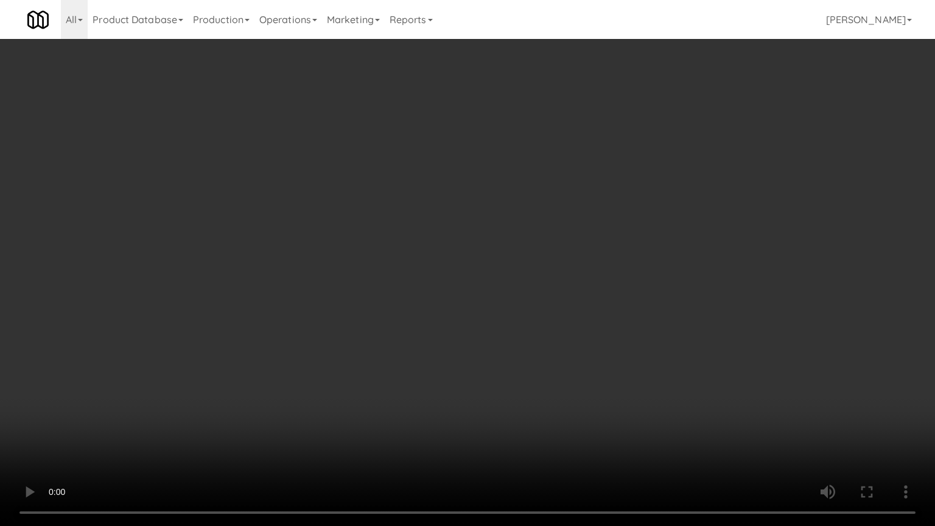
click at [558, 327] on video at bounding box center [467, 263] width 935 height 526
click at [582, 307] on video at bounding box center [467, 263] width 935 height 526
drag, startPoint x: 582, startPoint y: 307, endPoint x: 633, endPoint y: 194, distance: 123.6
click at [598, 282] on video at bounding box center [467, 263] width 935 height 526
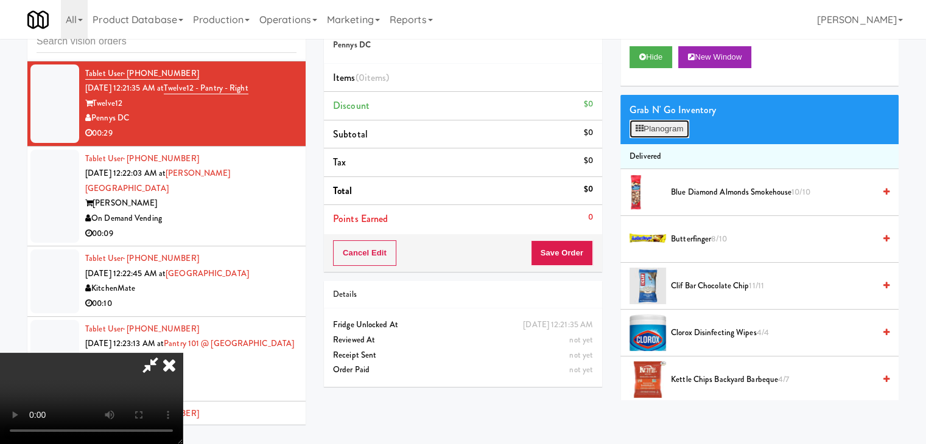
click at [672, 130] on button "Planogram" at bounding box center [659, 129] width 60 height 18
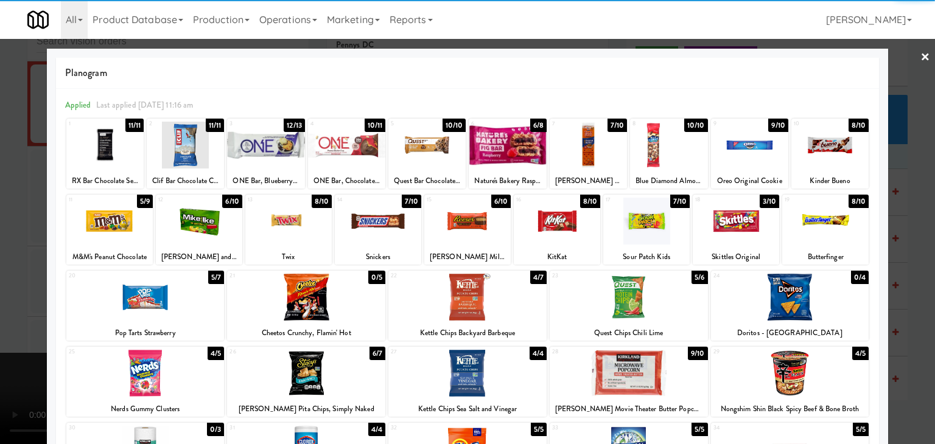
click at [467, 220] on div at bounding box center [467, 221] width 86 height 47
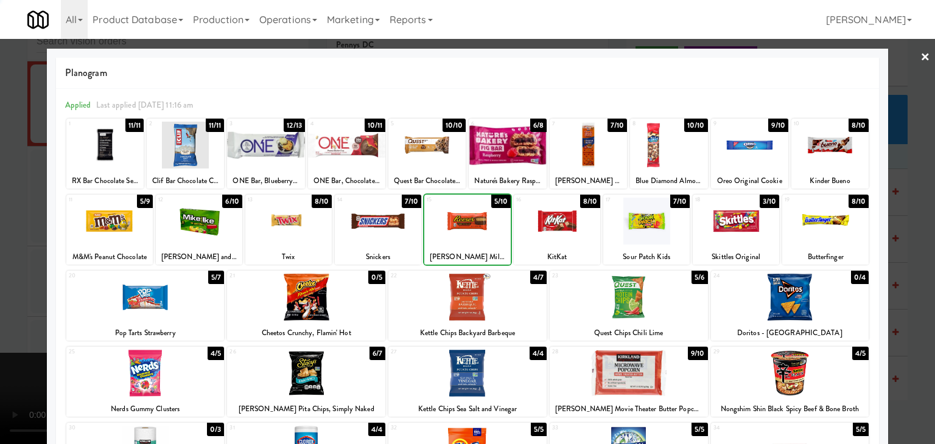
drag, startPoint x: 0, startPoint y: 266, endPoint x: 42, endPoint y: 262, distance: 42.2
click at [2, 263] on div at bounding box center [467, 222] width 935 height 444
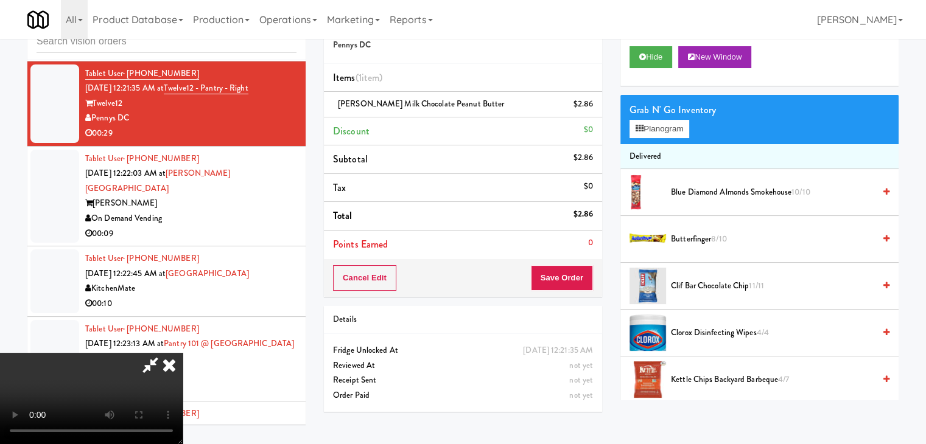
click at [183, 353] on video at bounding box center [91, 398] width 183 height 91
drag, startPoint x: 448, startPoint y: 272, endPoint x: 434, endPoint y: 276, distance: 14.6
click at [183, 353] on video at bounding box center [91, 398] width 183 height 91
click at [660, 130] on button "Planogram" at bounding box center [659, 129] width 60 height 18
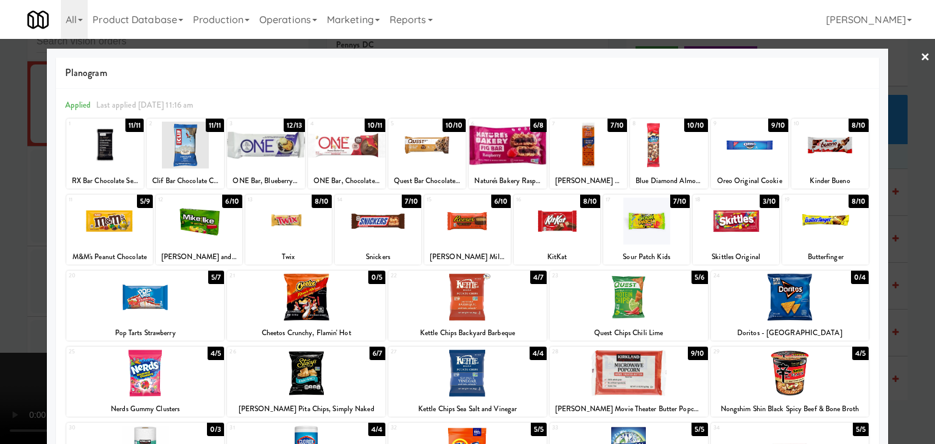
drag, startPoint x: 362, startPoint y: 225, endPoint x: 351, endPoint y: 223, distance: 11.6
click at [362, 225] on div at bounding box center [378, 221] width 86 height 47
click at [0, 239] on div at bounding box center [467, 222] width 935 height 444
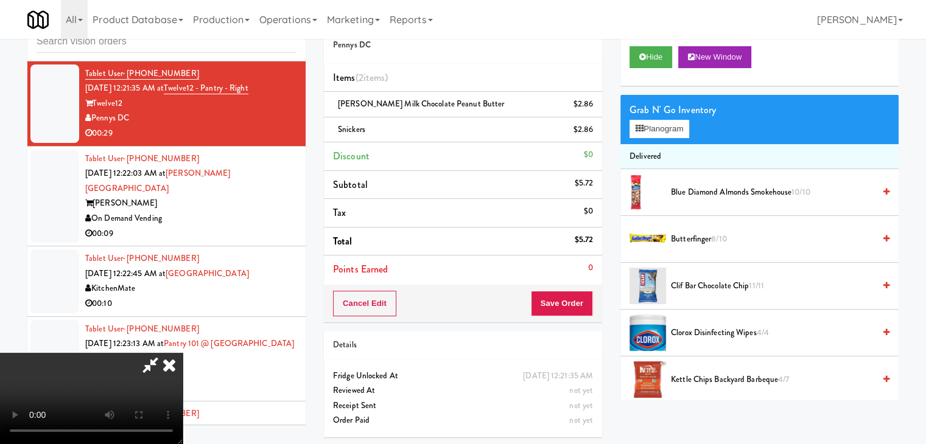
scroll to position [122, 0]
click at [596, 137] on icon at bounding box center [594, 134] width 6 height 8
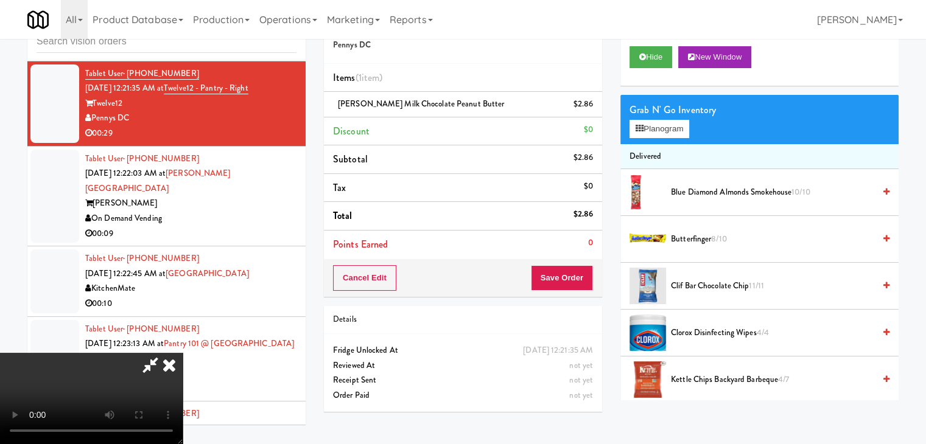
scroll to position [171, 0]
click at [183, 353] on video at bounding box center [91, 398] width 183 height 91
click at [669, 134] on button "Planogram" at bounding box center [659, 129] width 60 height 18
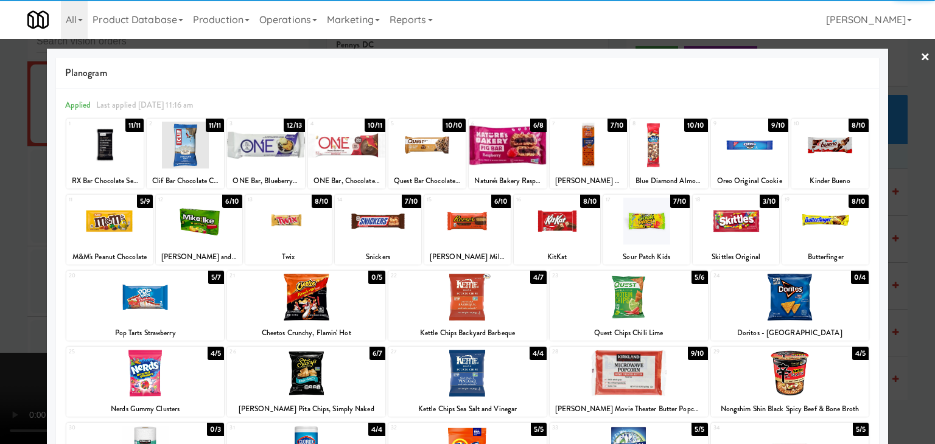
click at [304, 216] on div at bounding box center [288, 221] width 86 height 47
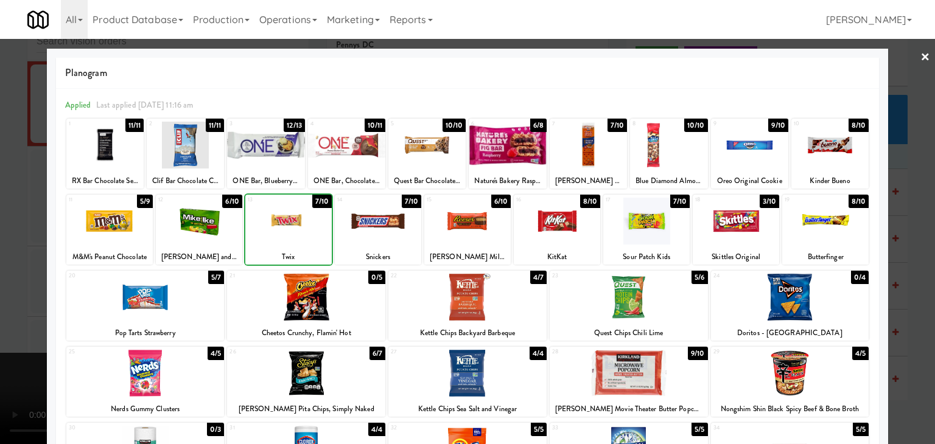
click at [0, 266] on div at bounding box center [467, 222] width 935 height 444
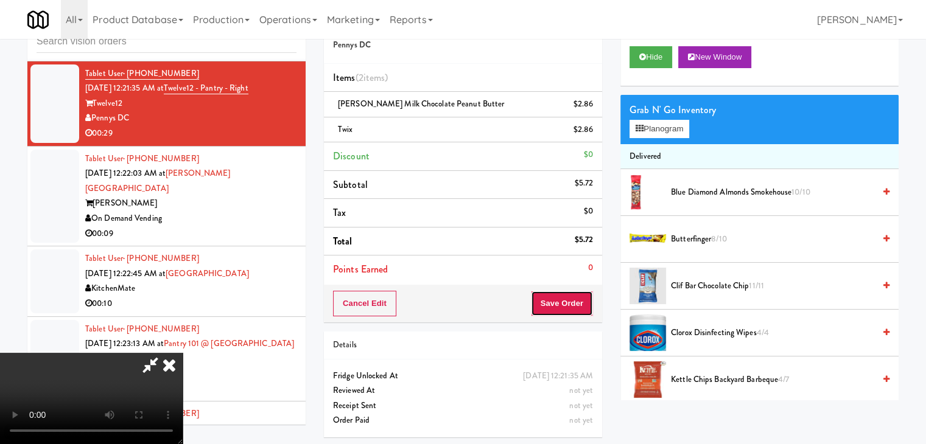
click at [577, 309] on button "Save Order" at bounding box center [562, 304] width 62 height 26
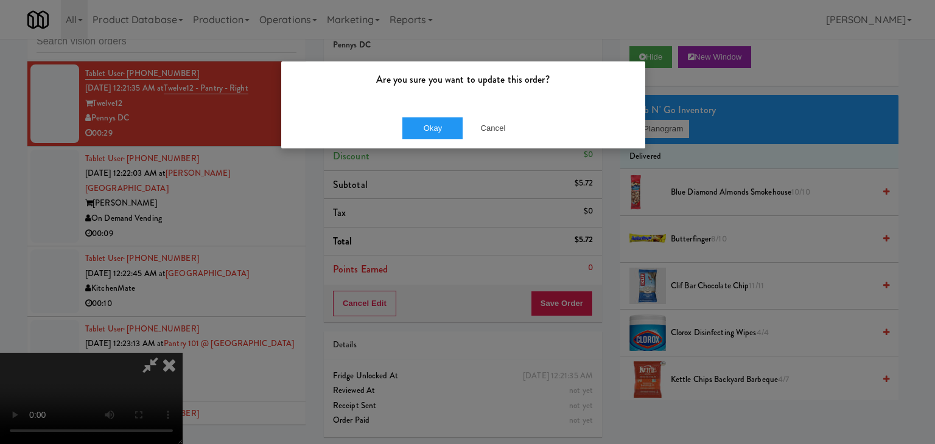
drag, startPoint x: 445, startPoint y: 113, endPoint x: 446, endPoint y: 120, distance: 8.0
click at [445, 113] on div "Okay Cancel" at bounding box center [463, 128] width 364 height 41
click at [446, 120] on button "Okay" at bounding box center [432, 128] width 61 height 22
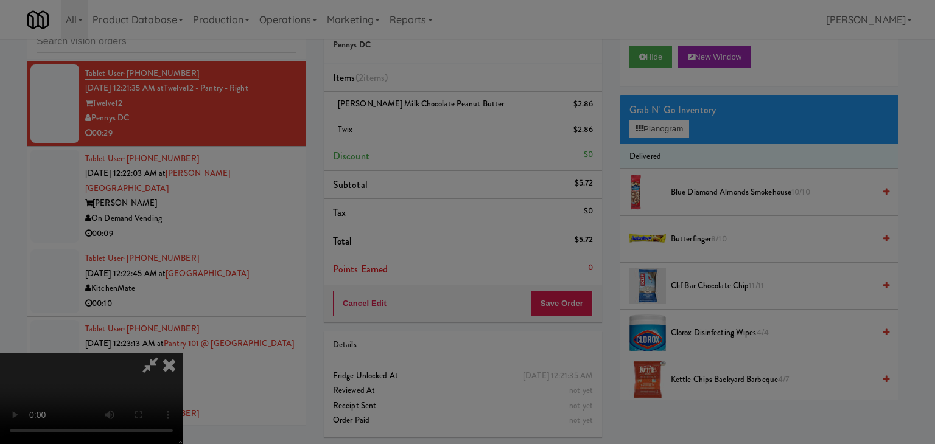
click at [446, 117] on button "Okay" at bounding box center [432, 106] width 61 height 22
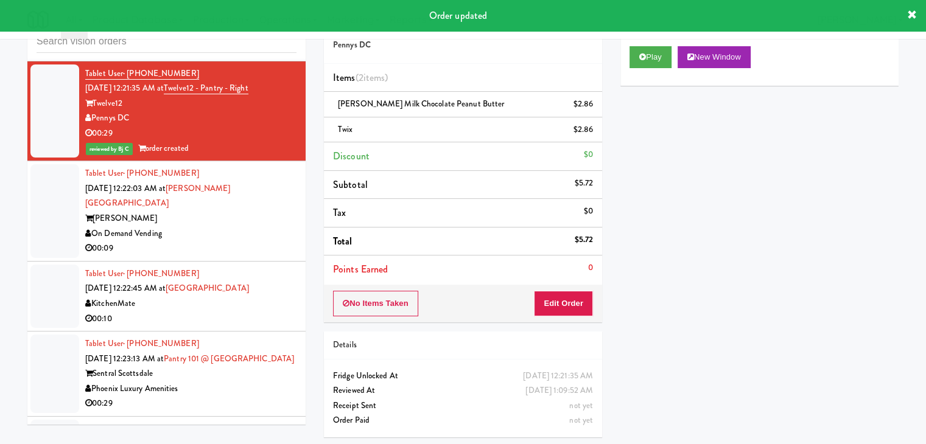
click at [249, 211] on div "Porter" at bounding box center [190, 218] width 211 height 15
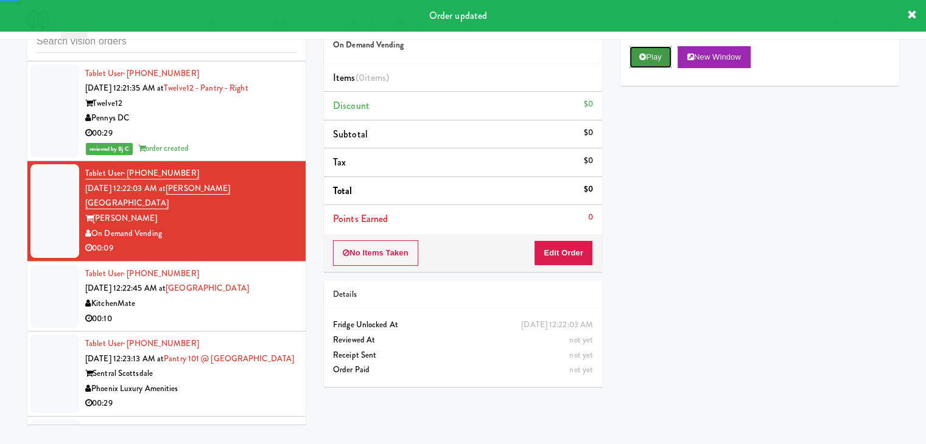
click at [643, 57] on icon at bounding box center [642, 57] width 7 height 8
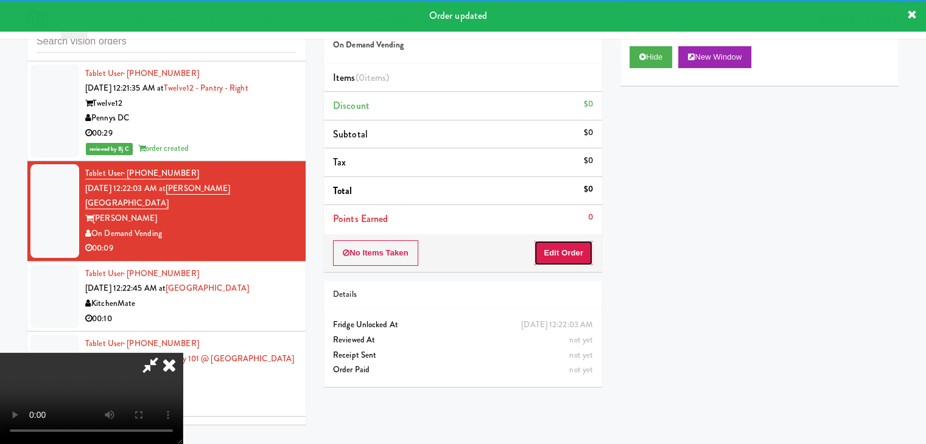
click at [558, 245] on button "Edit Order" at bounding box center [563, 253] width 59 height 26
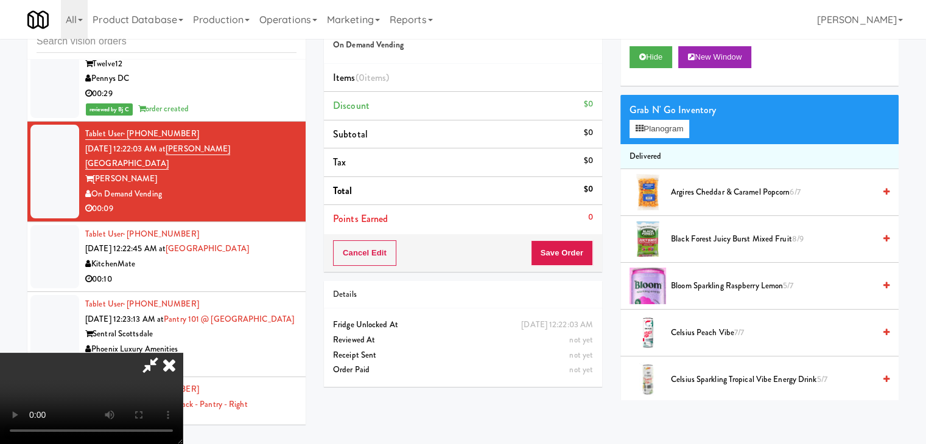
scroll to position [4400, 0]
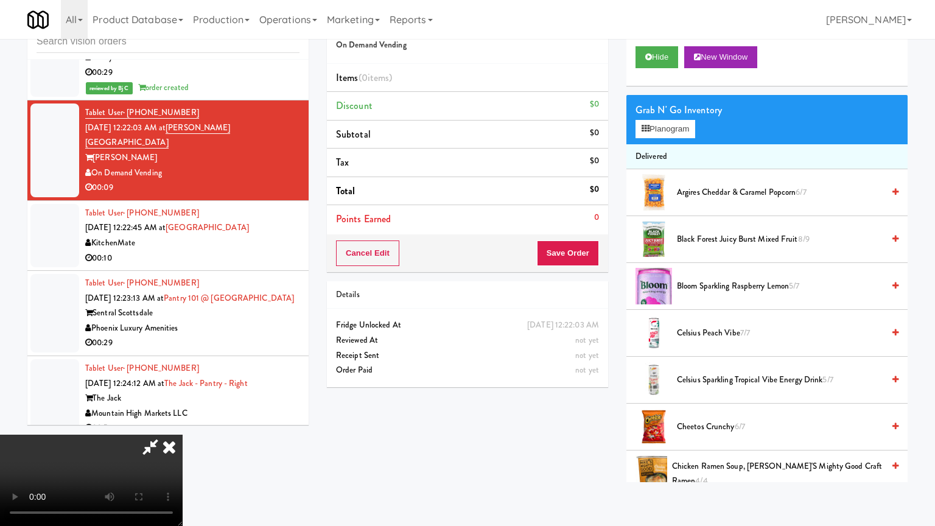
click at [183, 435] on video at bounding box center [91, 480] width 183 height 91
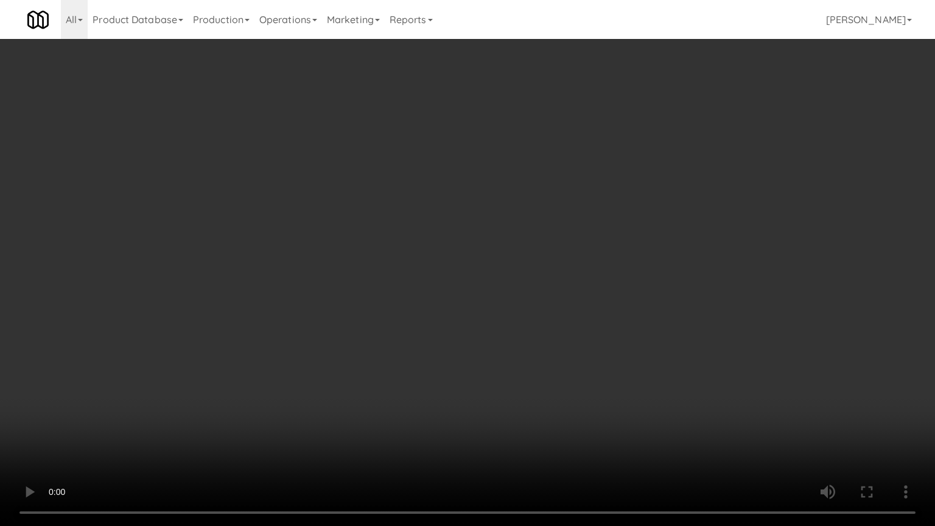
click at [618, 278] on video at bounding box center [467, 263] width 935 height 526
click at [630, 265] on video at bounding box center [467, 263] width 935 height 526
click at [640, 256] on video at bounding box center [467, 263] width 935 height 526
drag, startPoint x: 642, startPoint y: 250, endPoint x: 714, endPoint y: 131, distance: 139.0
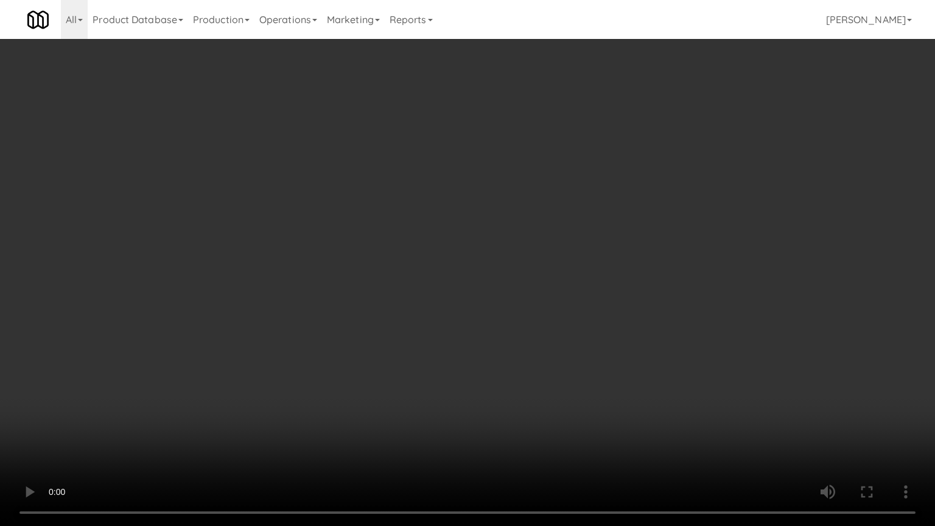
click at [648, 241] on video at bounding box center [467, 263] width 935 height 526
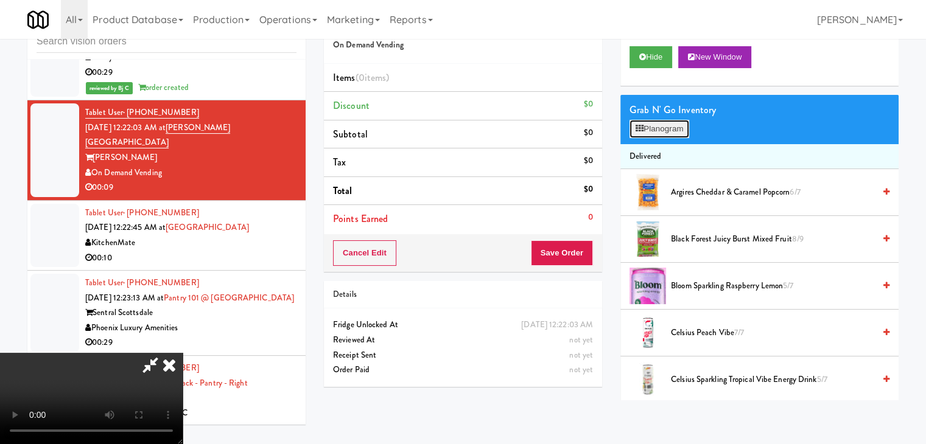
click at [680, 125] on button "Planogram" at bounding box center [659, 129] width 60 height 18
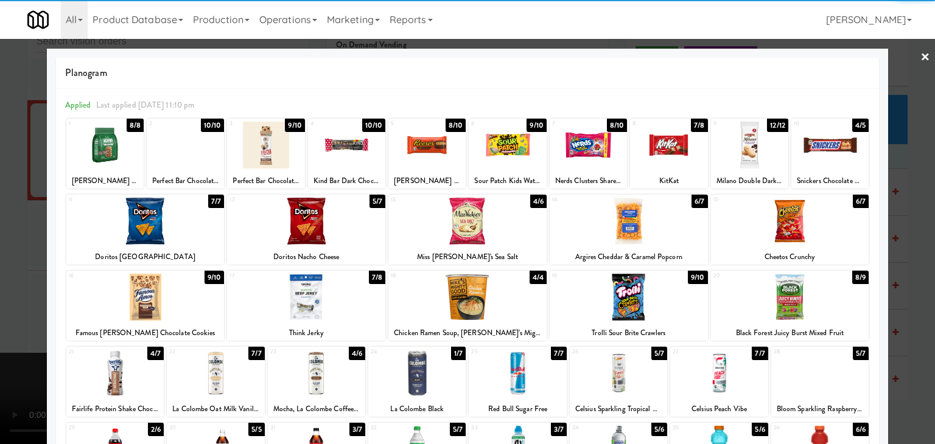
drag, startPoint x: 759, startPoint y: 149, endPoint x: 775, endPoint y: 149, distance: 15.2
click at [759, 149] on div at bounding box center [749, 145] width 77 height 47
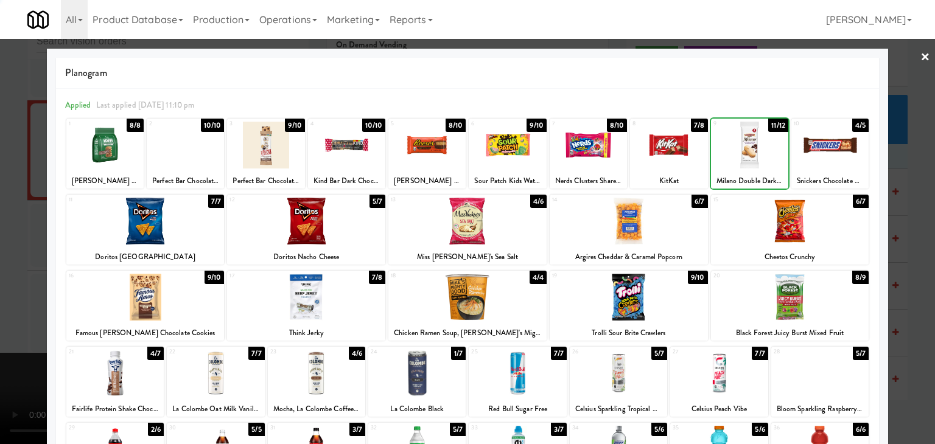
click at [826, 150] on div at bounding box center [829, 145] width 77 height 47
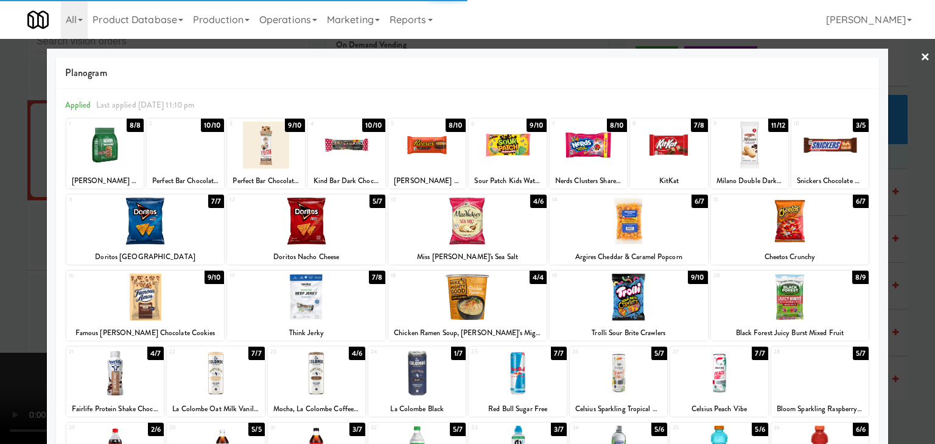
click at [892, 169] on div at bounding box center [467, 222] width 935 height 444
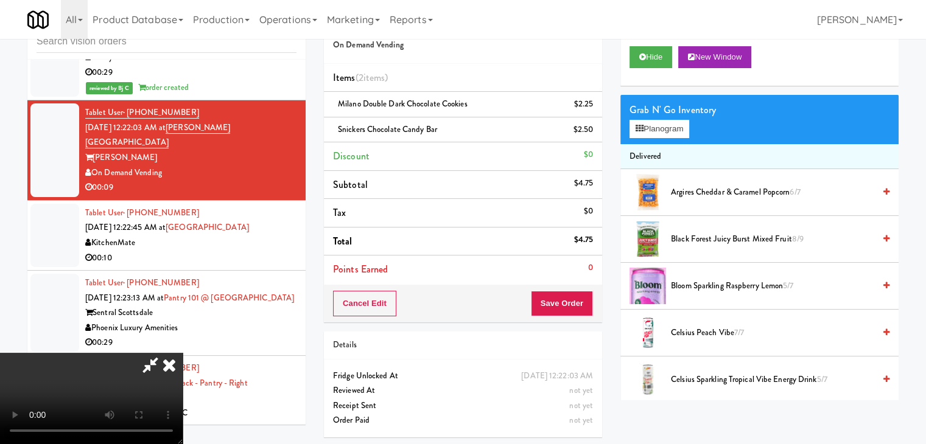
click at [183, 353] on video at bounding box center [91, 398] width 183 height 91
click at [567, 307] on button "Save Order" at bounding box center [562, 304] width 62 height 26
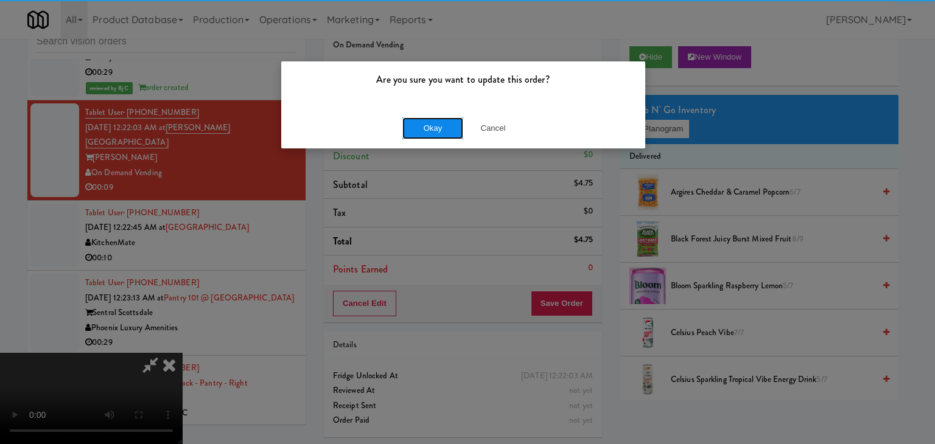
click at [445, 128] on button "Okay" at bounding box center [432, 128] width 61 height 22
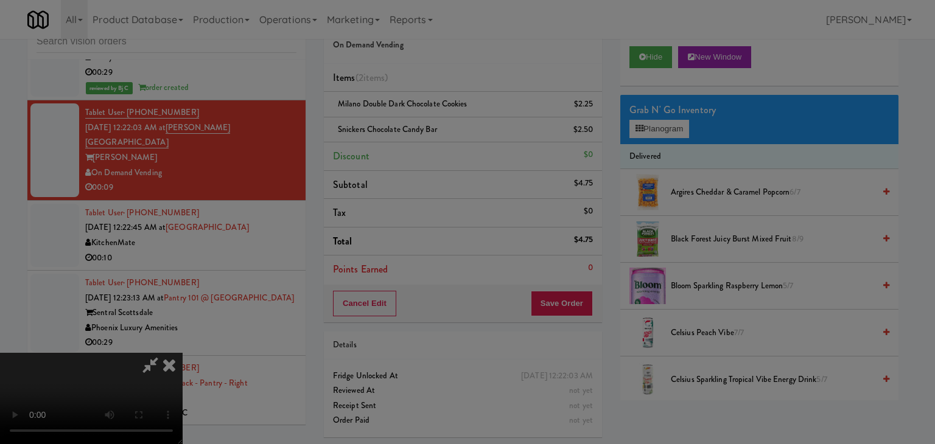
click at [445, 128] on body "Are you sure you want to update this order? Okay Cancel Okay Are you sure you w…" at bounding box center [467, 222] width 935 height 444
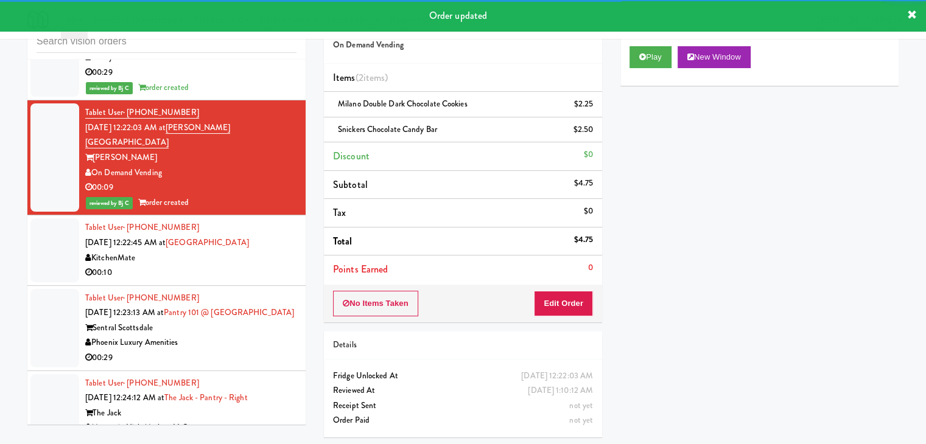
click at [230, 265] on div "00:10" at bounding box center [190, 272] width 211 height 15
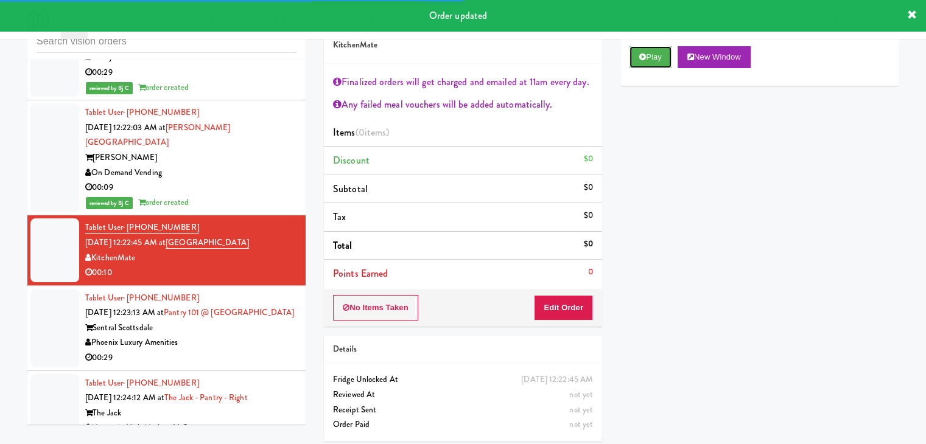
drag, startPoint x: 643, startPoint y: 54, endPoint x: 630, endPoint y: 135, distance: 81.9
click at [643, 57] on icon at bounding box center [642, 57] width 7 height 8
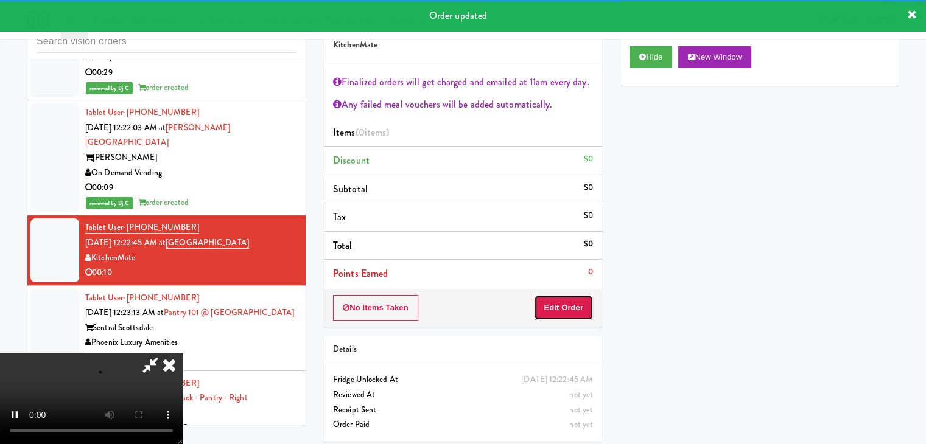
click at [546, 305] on button "Edit Order" at bounding box center [563, 308] width 59 height 26
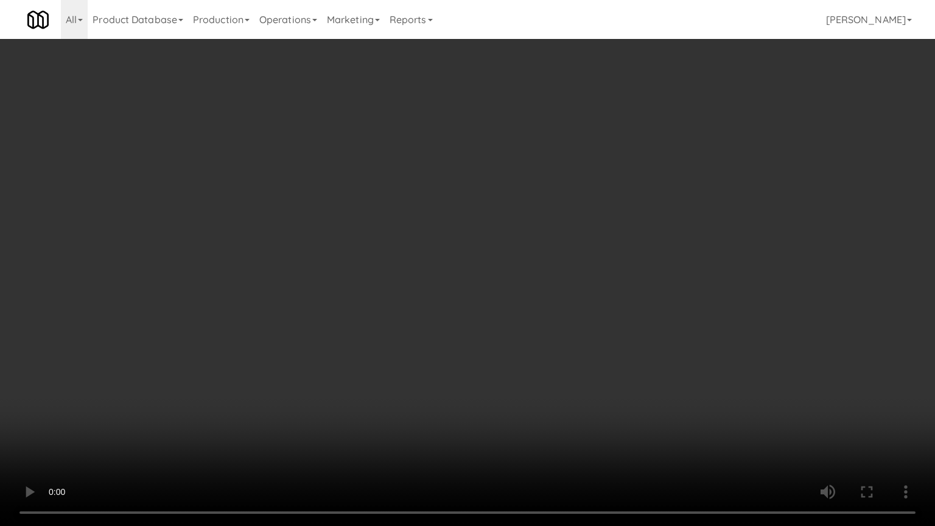
click at [548, 373] on video at bounding box center [467, 263] width 935 height 526
click at [567, 371] on video at bounding box center [467, 263] width 935 height 526
click at [570, 370] on video at bounding box center [467, 263] width 935 height 526
click at [572, 368] on video at bounding box center [467, 263] width 935 height 526
click at [578, 365] on video at bounding box center [467, 263] width 935 height 526
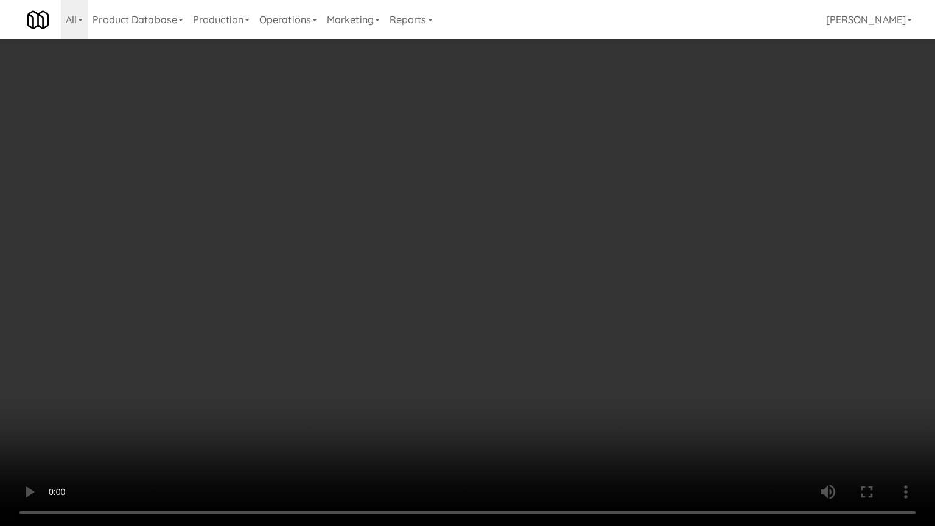
click at [499, 415] on video at bounding box center [467, 263] width 935 height 526
click at [529, 338] on video at bounding box center [467, 263] width 935 height 526
drag, startPoint x: 529, startPoint y: 337, endPoint x: 545, endPoint y: 245, distance: 92.6
click at [530, 334] on video at bounding box center [467, 263] width 935 height 526
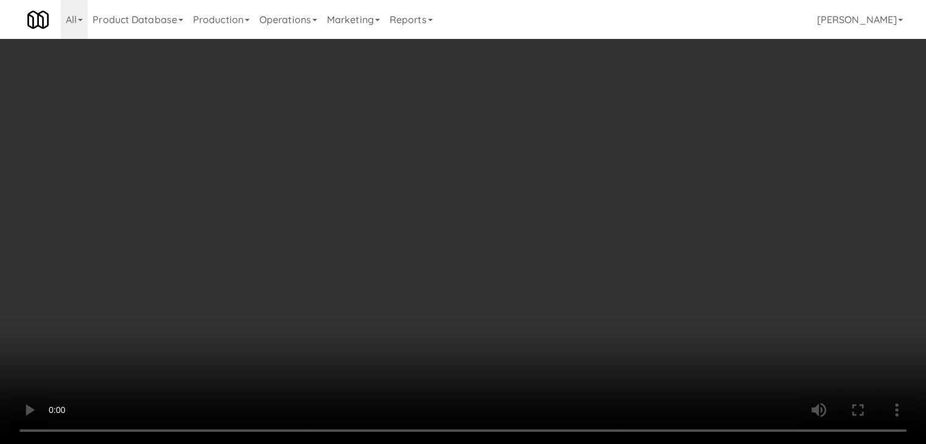
click at [419, 259] on video at bounding box center [463, 222] width 926 height 444
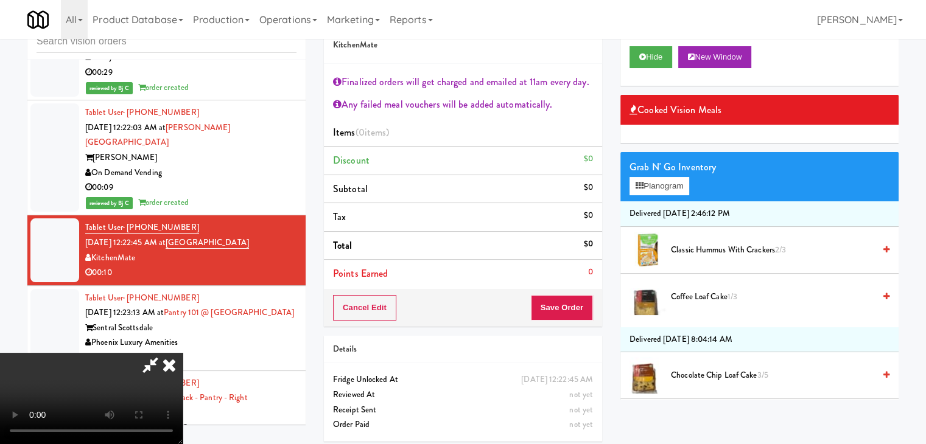
click at [183, 353] on video at bounding box center [91, 398] width 183 height 91
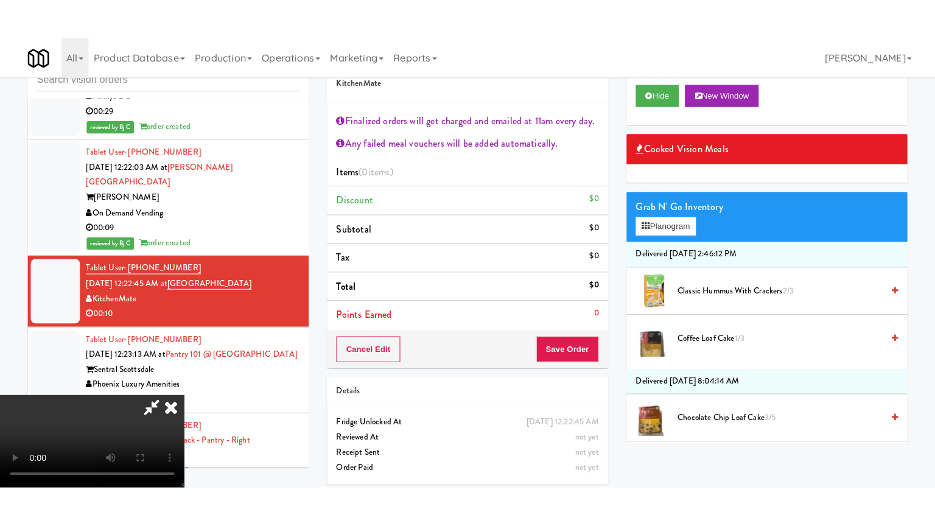
scroll to position [209, 0]
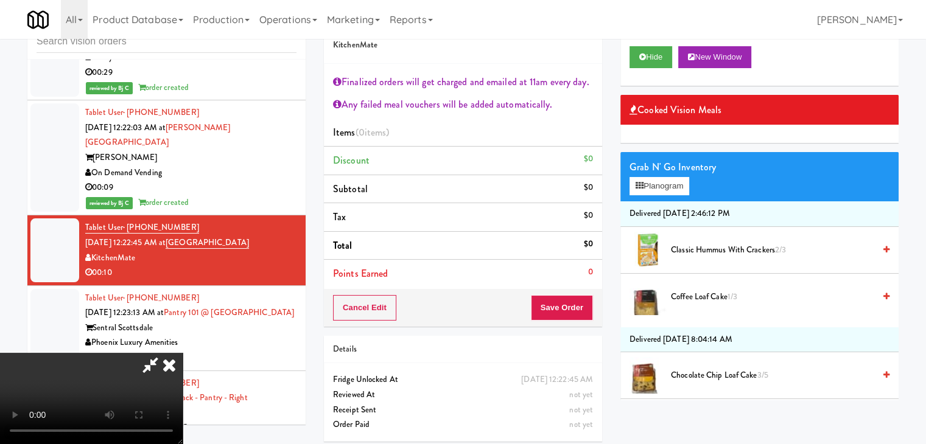
click at [183, 385] on video at bounding box center [91, 398] width 183 height 91
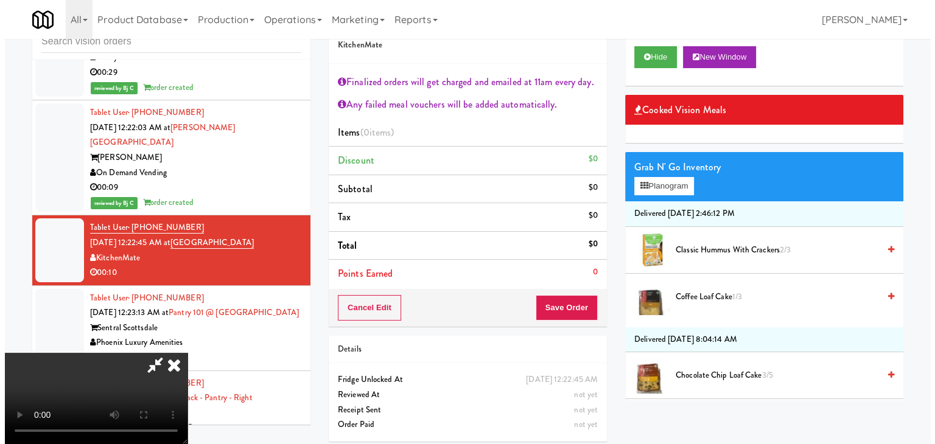
scroll to position [0, 0]
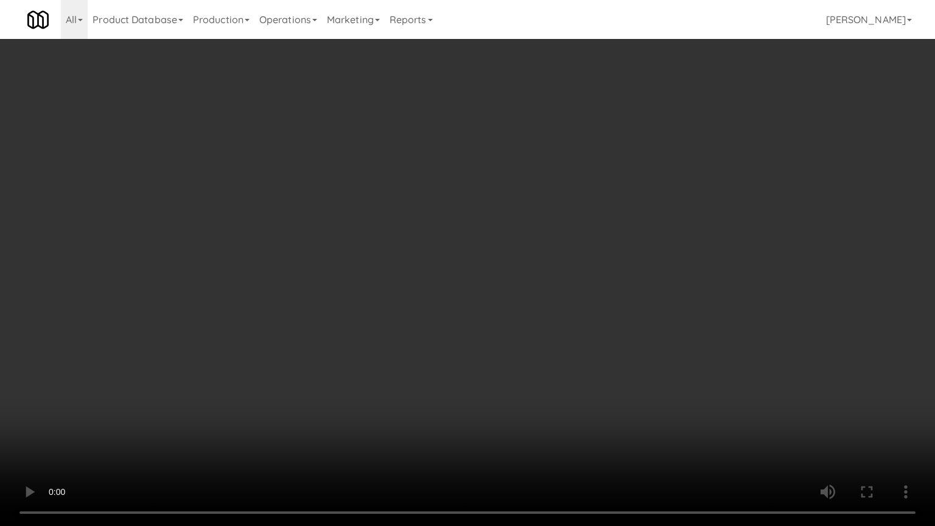
click at [562, 358] on video at bounding box center [467, 263] width 935 height 526
click at [564, 342] on video at bounding box center [467, 263] width 935 height 526
click at [563, 410] on video at bounding box center [467, 263] width 935 height 526
drag, startPoint x: 613, startPoint y: 367, endPoint x: 620, endPoint y: 274, distance: 92.7
click at [613, 365] on video at bounding box center [467, 263] width 935 height 526
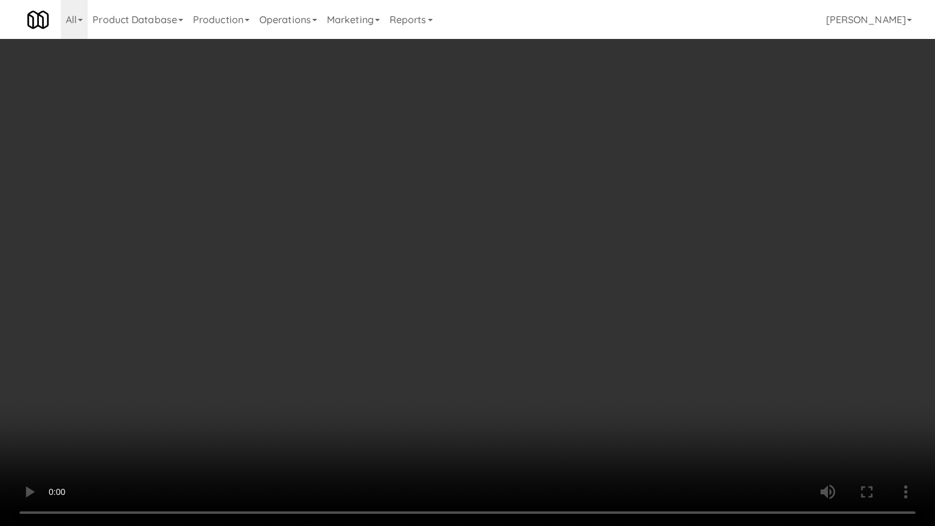
click at [613, 360] on video at bounding box center [467, 263] width 935 height 526
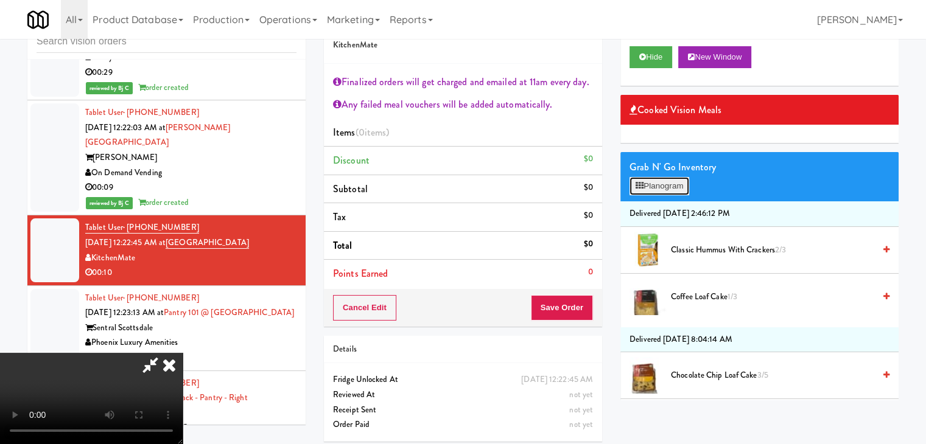
click at [671, 183] on button "Planogram" at bounding box center [659, 186] width 60 height 18
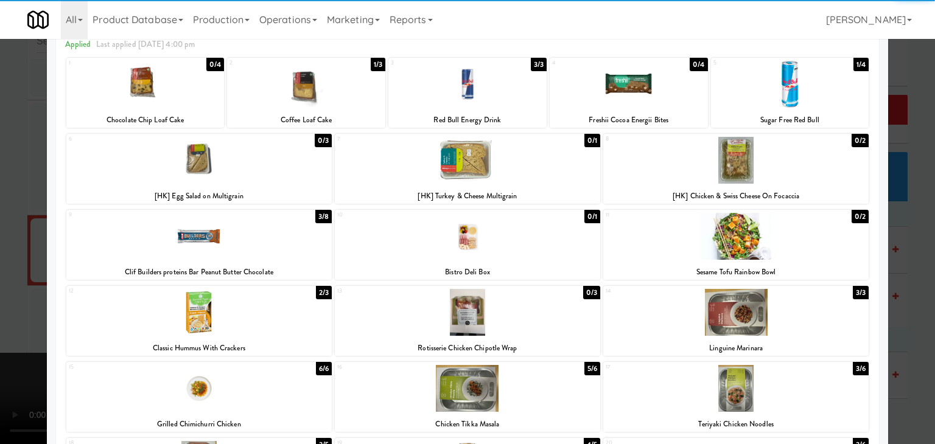
click at [442, 159] on div at bounding box center [467, 160] width 265 height 47
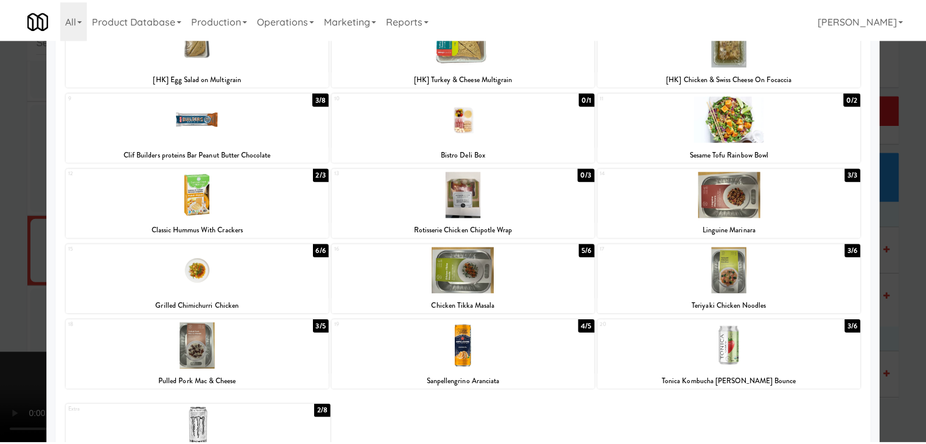
scroll to position [229, 0]
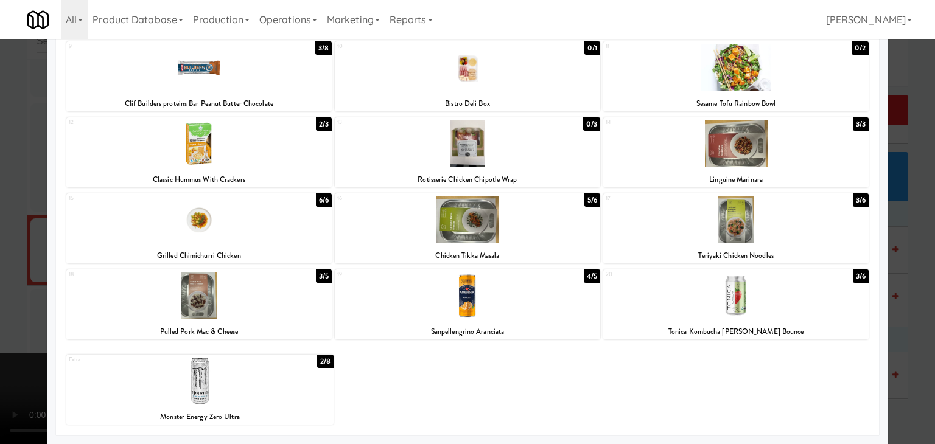
drag, startPoint x: 0, startPoint y: 251, endPoint x: 138, endPoint y: 253, distance: 137.5
click at [21, 251] on div at bounding box center [467, 222] width 935 height 444
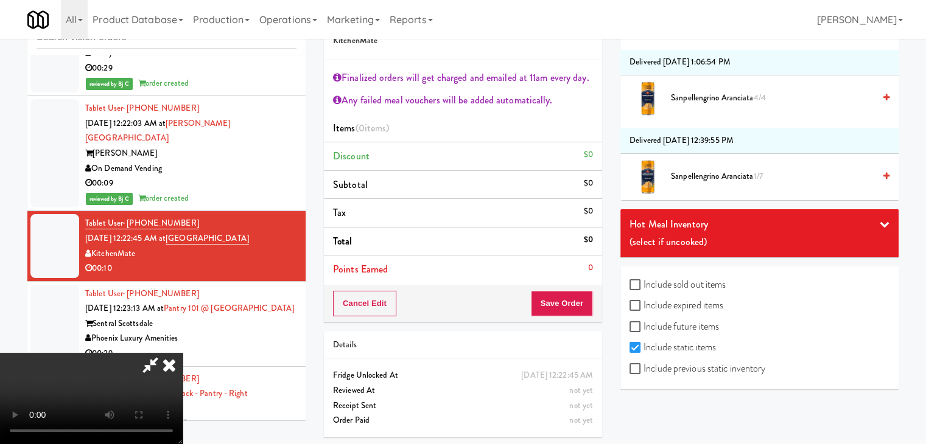
scroll to position [44, 0]
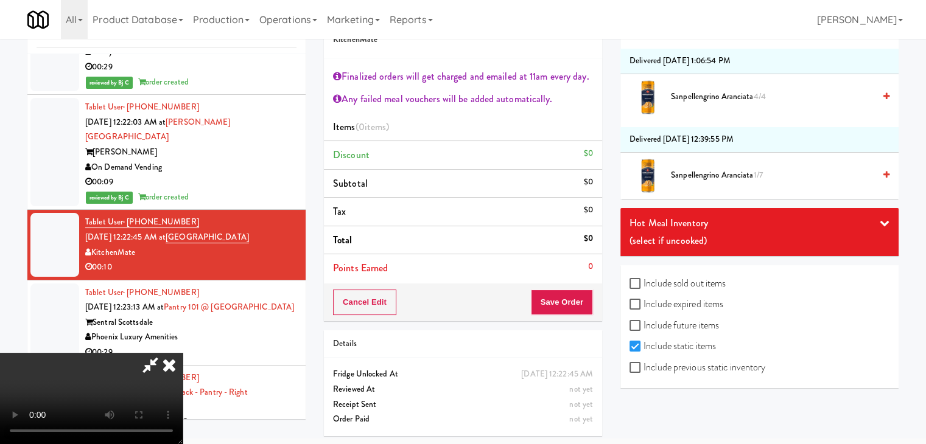
click at [714, 368] on label "Include previous static inventory" at bounding box center [697, 367] width 136 height 18
click at [643, 368] on input "Include previous static inventory" at bounding box center [636, 368] width 14 height 10
checkbox input "true"
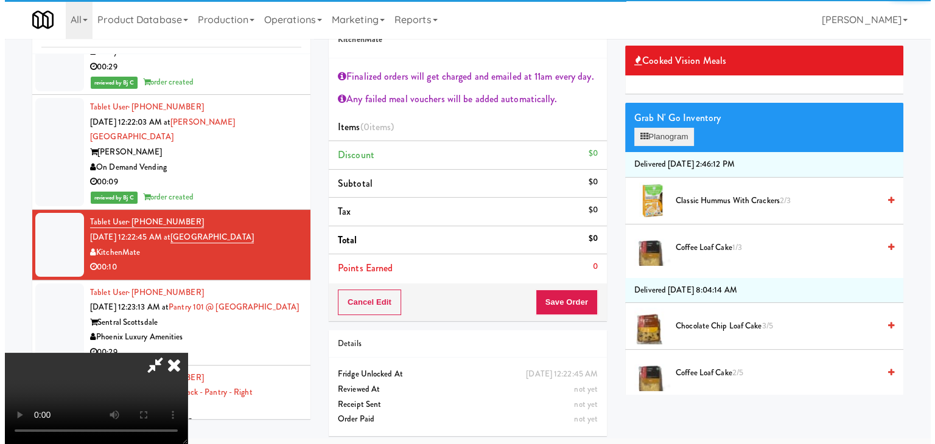
scroll to position [0, 0]
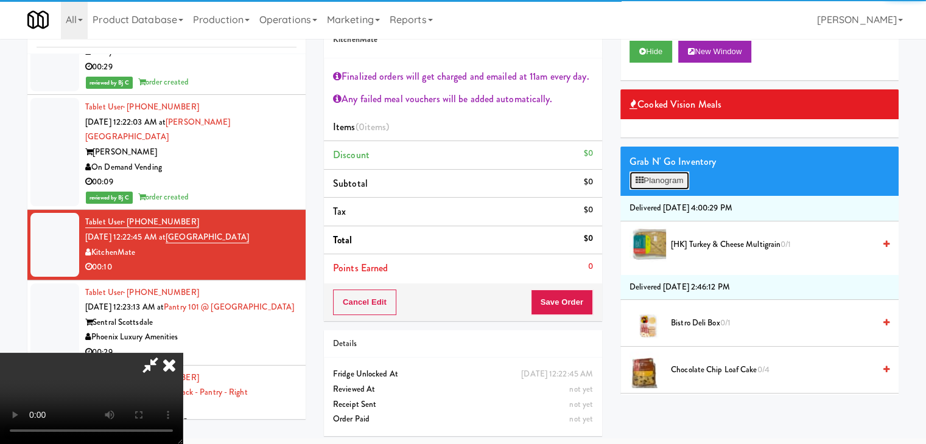
click at [676, 172] on button "Planogram" at bounding box center [659, 181] width 60 height 18
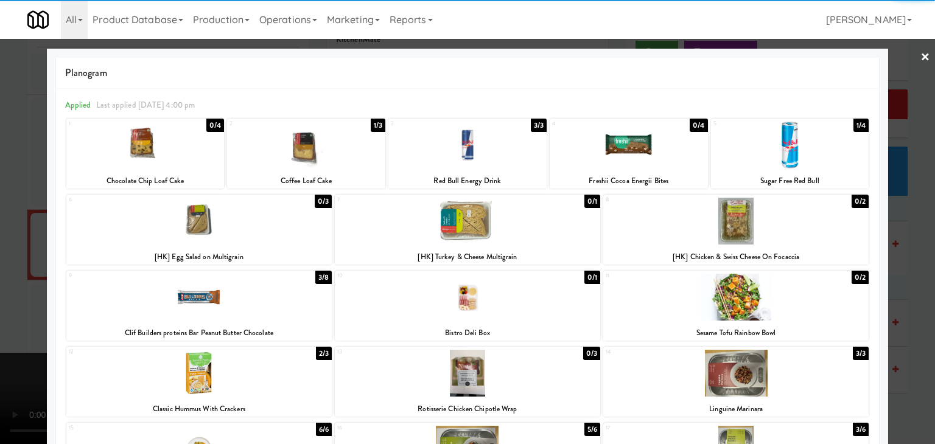
click at [478, 227] on div at bounding box center [467, 221] width 265 height 47
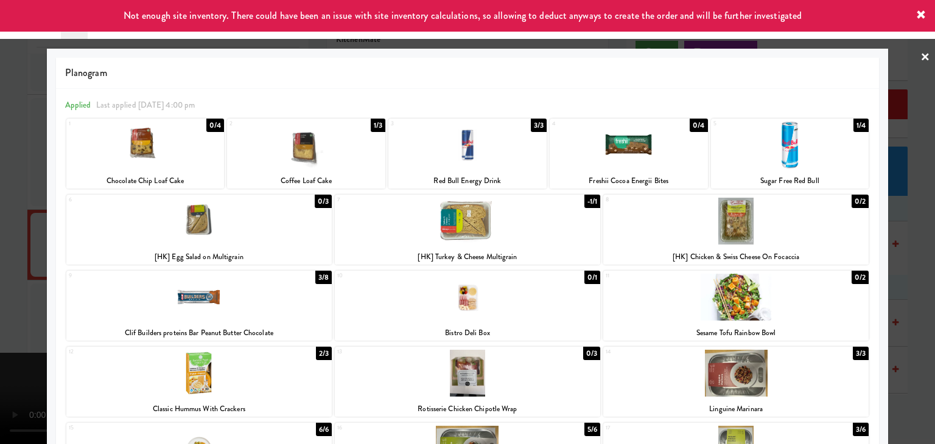
drag, startPoint x: 0, startPoint y: 303, endPoint x: 113, endPoint y: 300, distance: 113.2
click at [2, 302] on div at bounding box center [467, 222] width 935 height 444
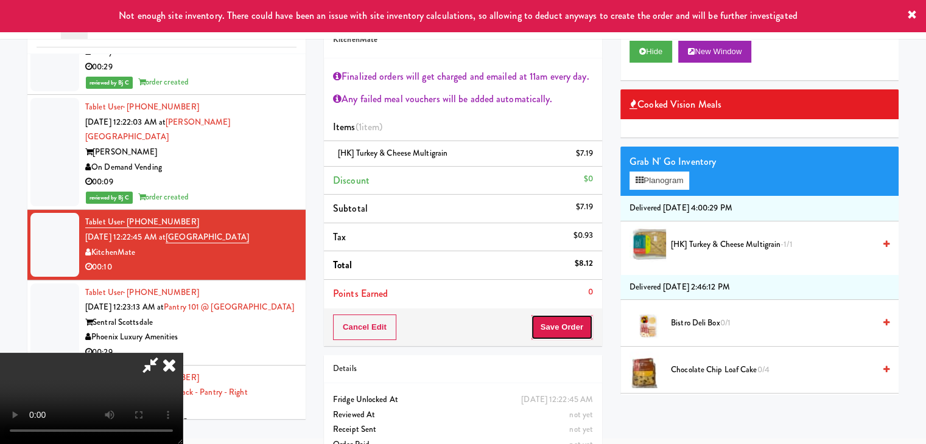
click at [588, 321] on button "Save Order" at bounding box center [562, 328] width 62 height 26
click at [587, 322] on button "Save Order" at bounding box center [562, 328] width 62 height 26
drag, startPoint x: 587, startPoint y: 322, endPoint x: 587, endPoint y: 310, distance: 12.2
click at [587, 316] on button "Save Order" at bounding box center [562, 328] width 62 height 26
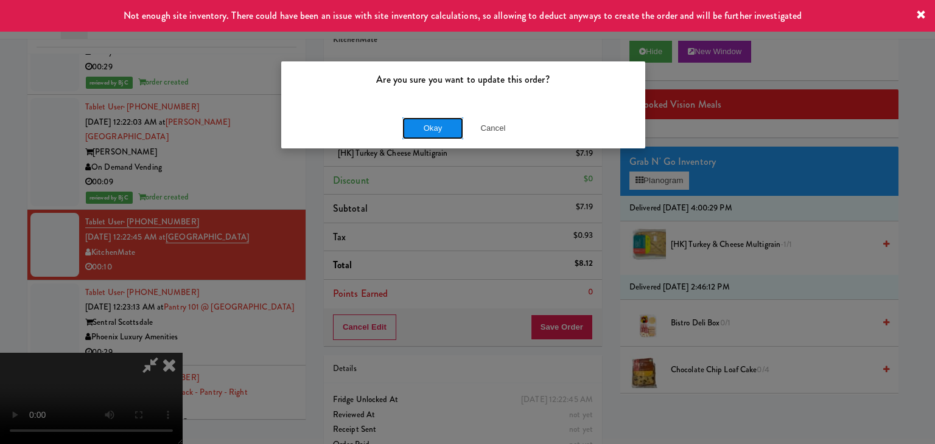
click at [433, 127] on button "Okay" at bounding box center [432, 128] width 61 height 22
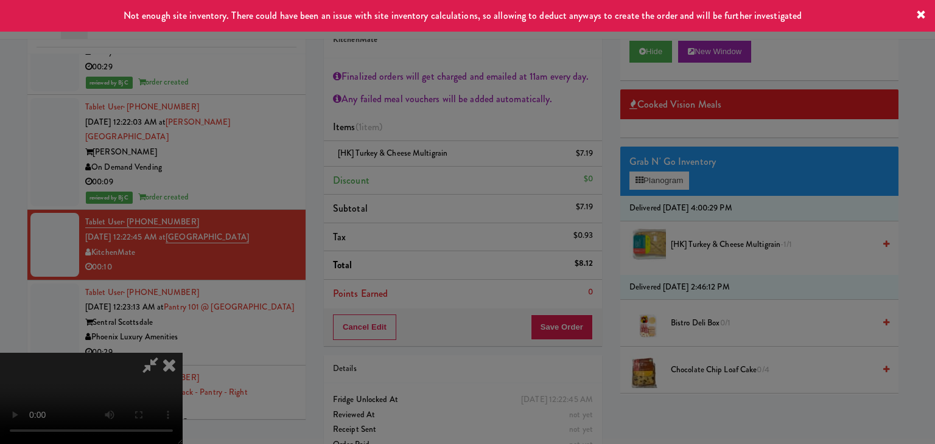
click at [433, 126] on div "Okay Cancel" at bounding box center [463, 105] width 364 height 41
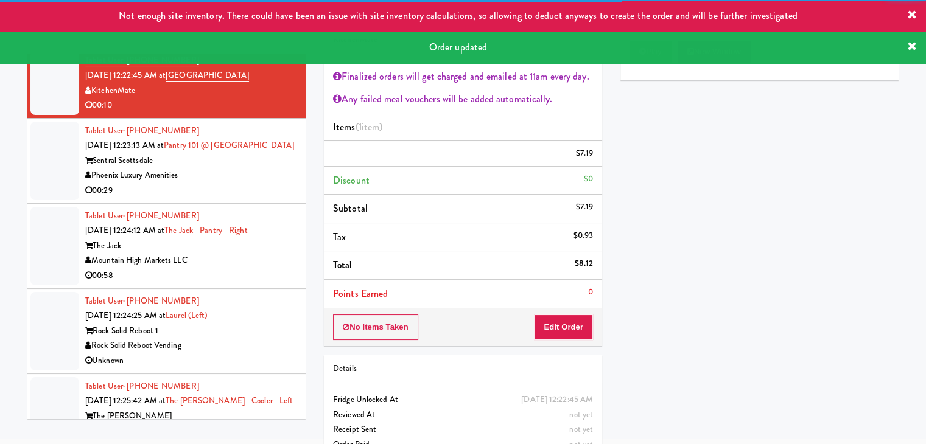
scroll to position [4583, 0]
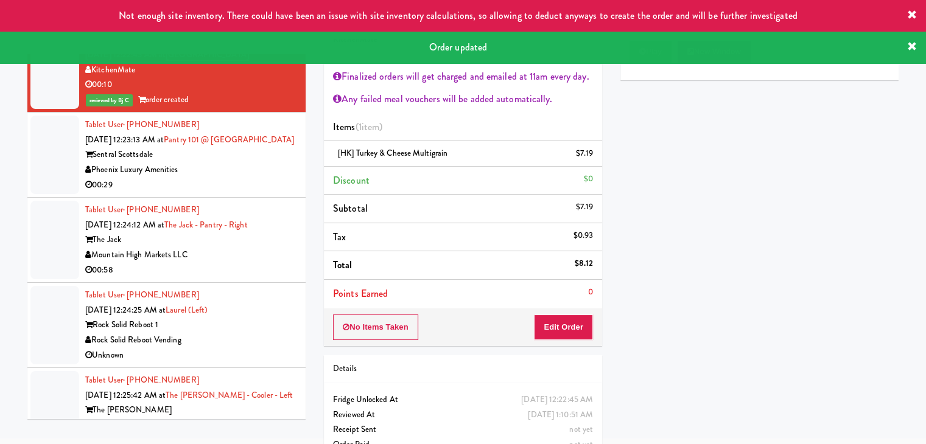
click at [231, 165] on div "Phoenix Luxury Amenities" at bounding box center [190, 169] width 211 height 15
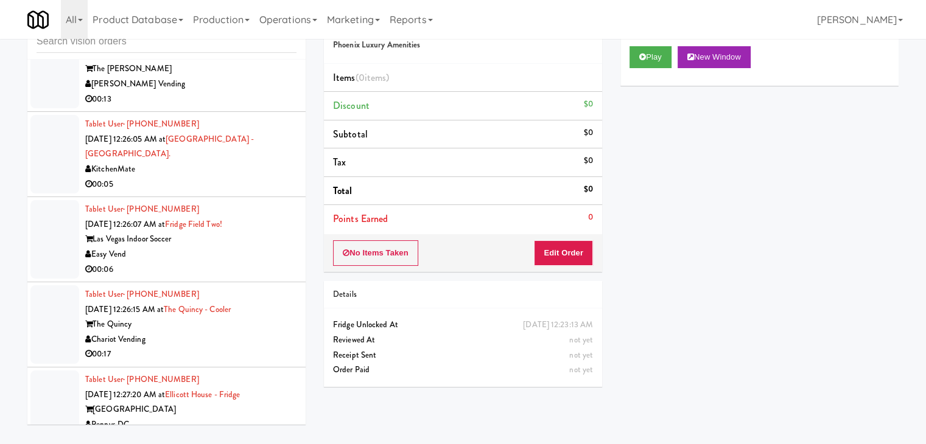
scroll to position [4939, 0]
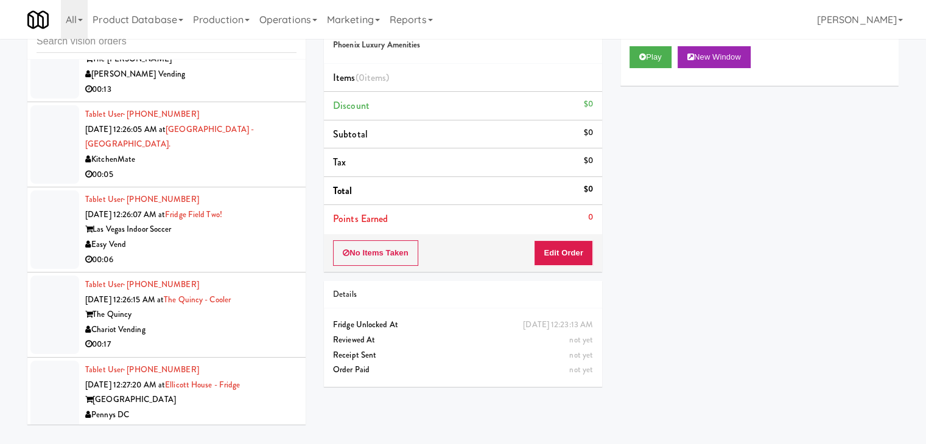
click at [213, 167] on div "00:05" at bounding box center [190, 174] width 211 height 15
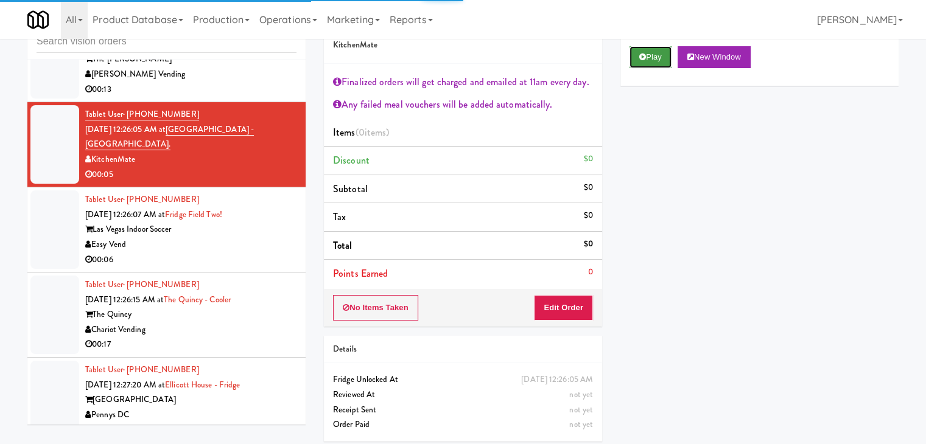
click at [645, 56] on button "Play" at bounding box center [650, 57] width 42 height 22
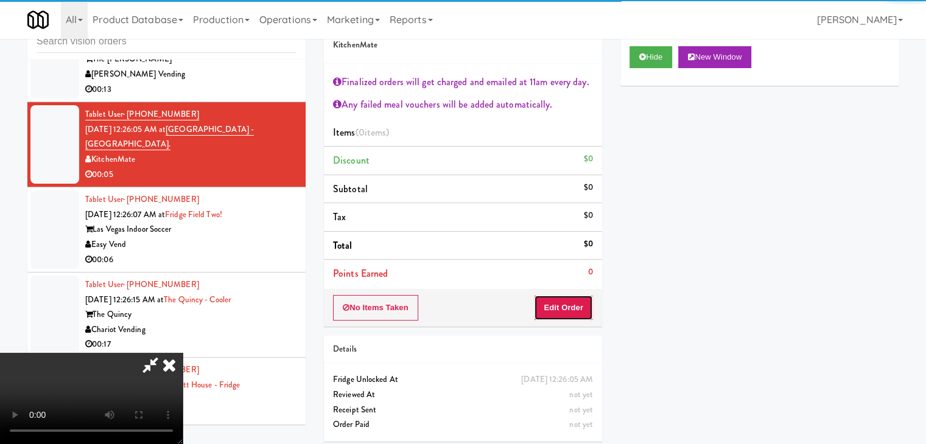
click at [562, 300] on button "Edit Order" at bounding box center [563, 308] width 59 height 26
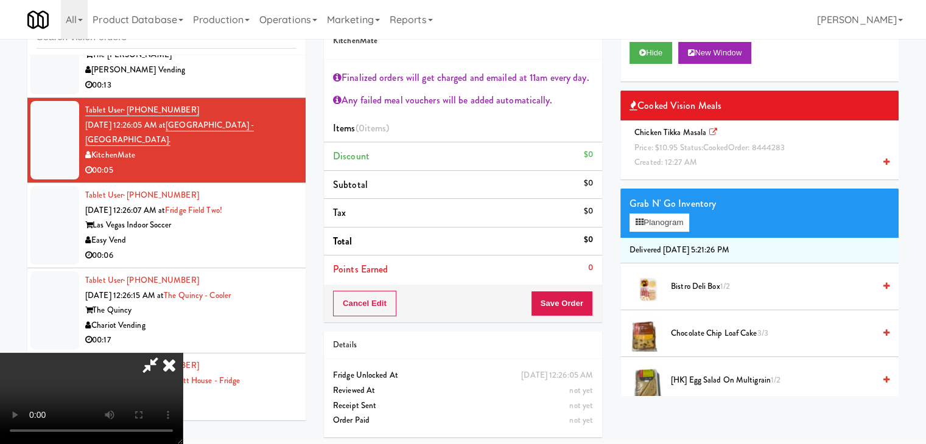
scroll to position [44, 0]
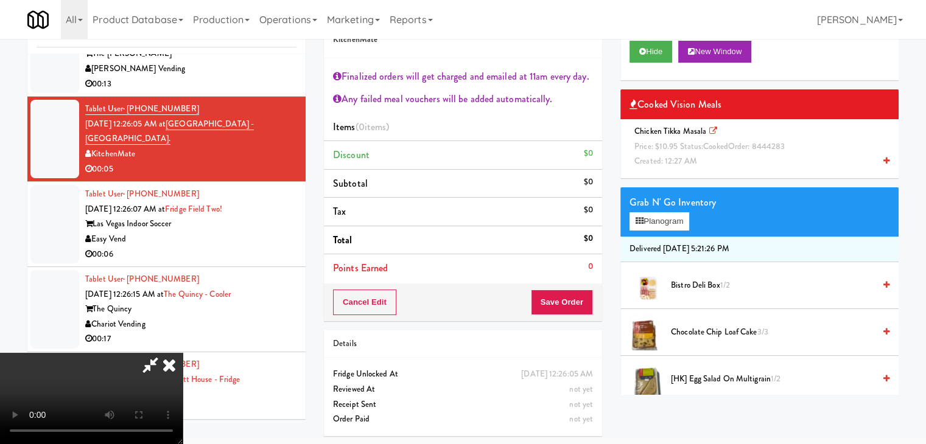
click at [750, 148] on span "Price: $10.95 Status: cooked Order: 8444283" at bounding box center [709, 147] width 150 height 12
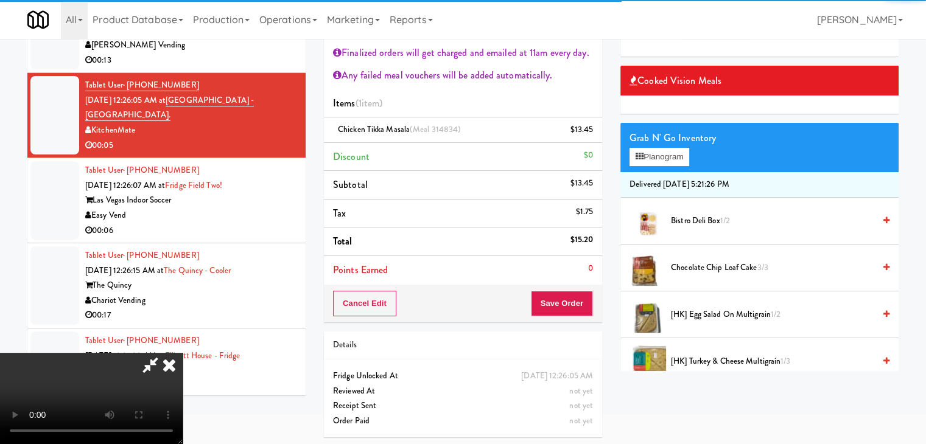
scroll to position [70, 0]
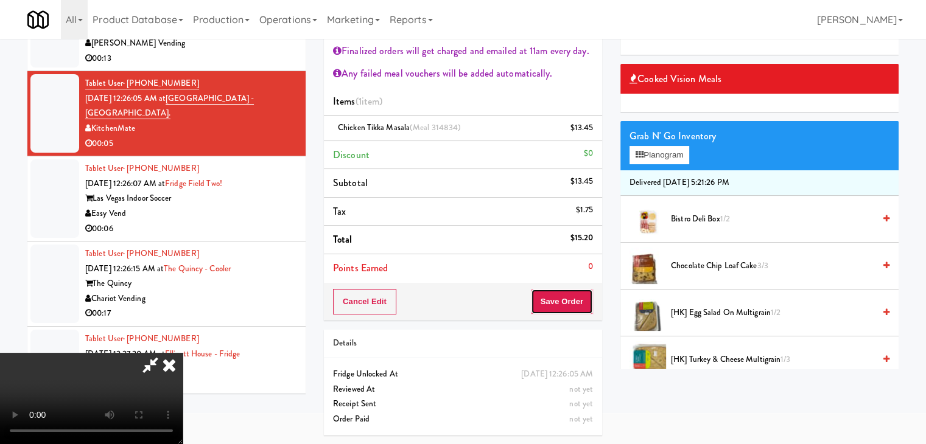
click at [570, 301] on button "Save Order" at bounding box center [562, 302] width 62 height 26
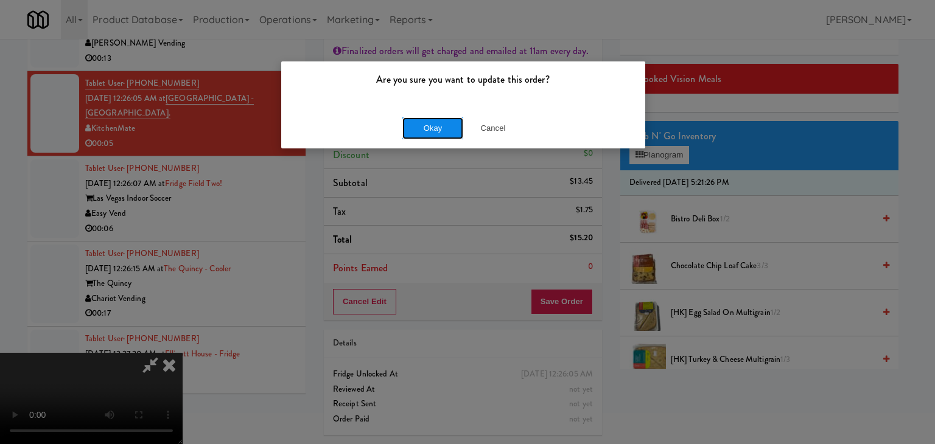
click at [424, 131] on button "Okay" at bounding box center [432, 128] width 61 height 22
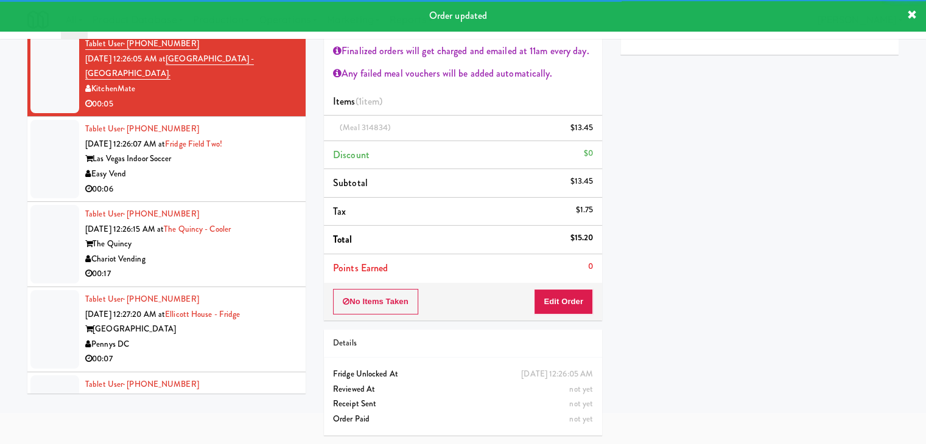
scroll to position [5000, 0]
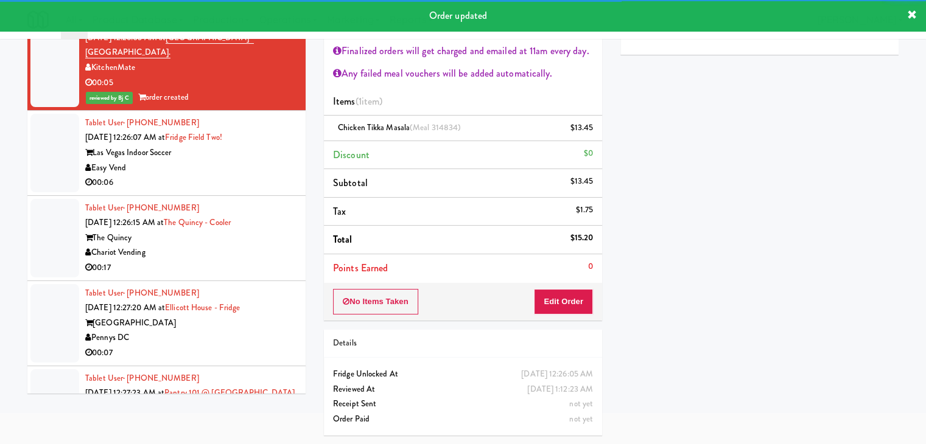
click at [263, 161] on div "Easy Vend" at bounding box center [190, 168] width 211 height 15
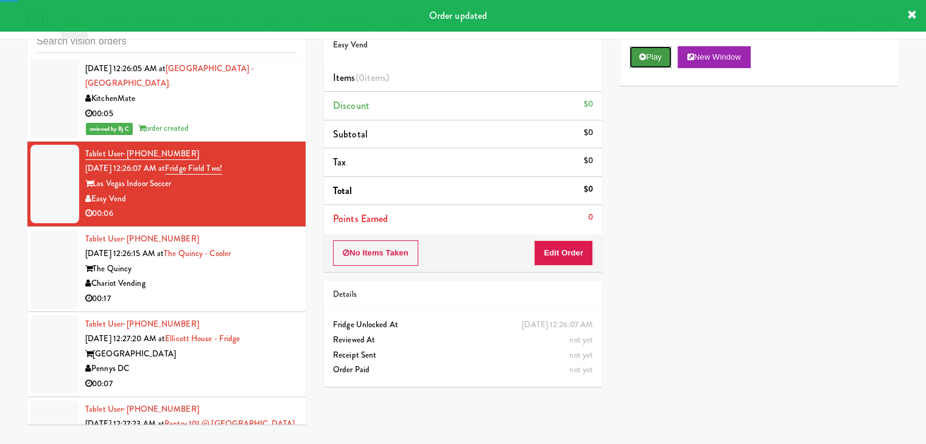
click at [654, 58] on button "Play" at bounding box center [650, 57] width 42 height 22
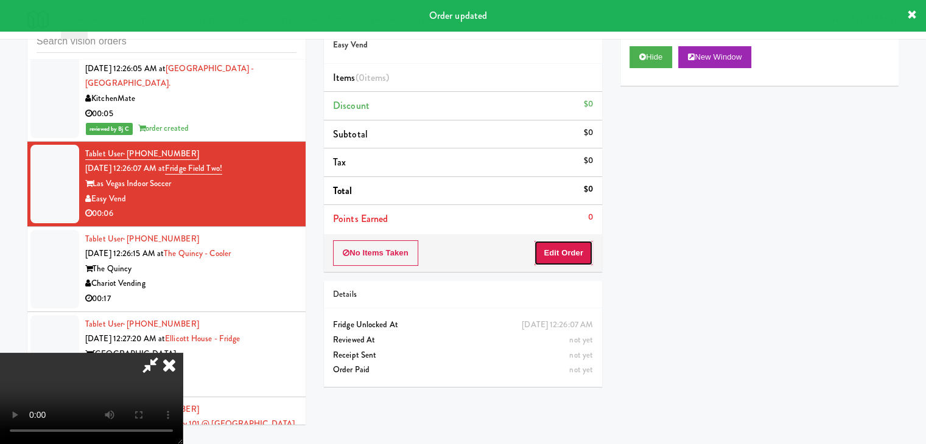
click at [562, 260] on button "Edit Order" at bounding box center [563, 253] width 59 height 26
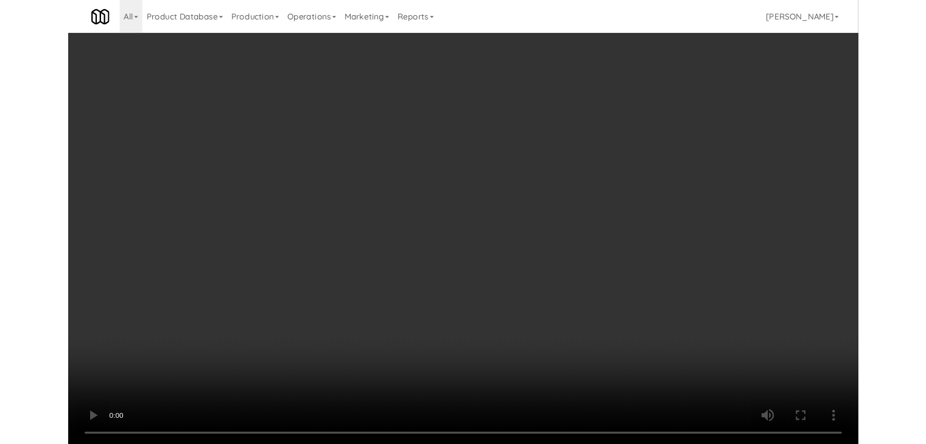
scroll to position [4985, 0]
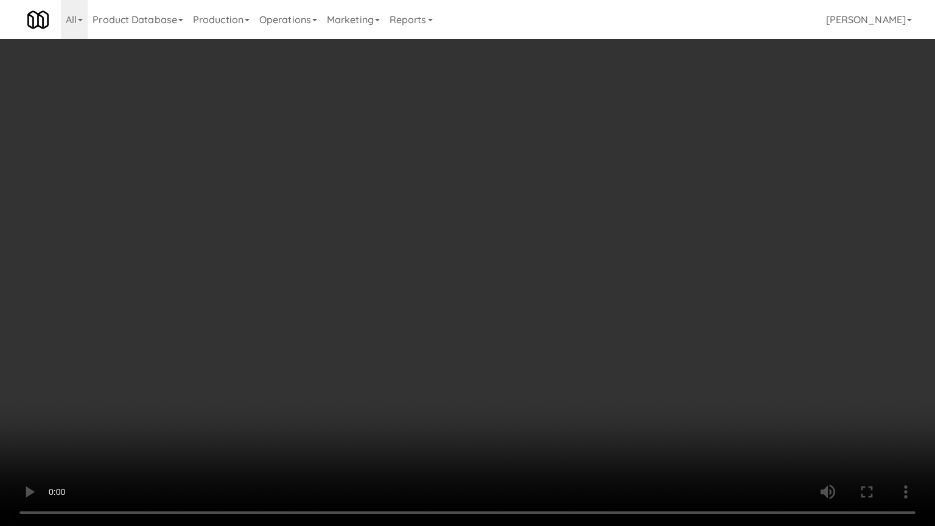
click at [514, 335] on video at bounding box center [467, 263] width 935 height 526
drag, startPoint x: 514, startPoint y: 335, endPoint x: 578, endPoint y: 225, distance: 127.3
click at [517, 329] on video at bounding box center [467, 263] width 935 height 526
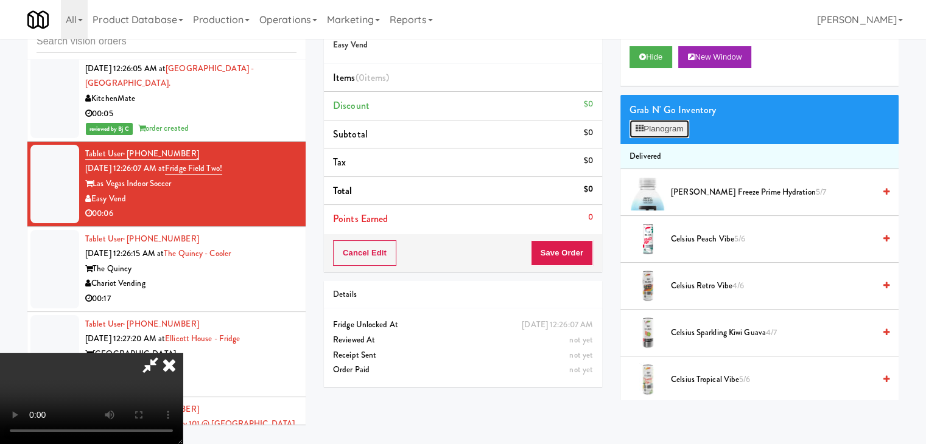
click at [670, 131] on button "Planogram" at bounding box center [659, 129] width 60 height 18
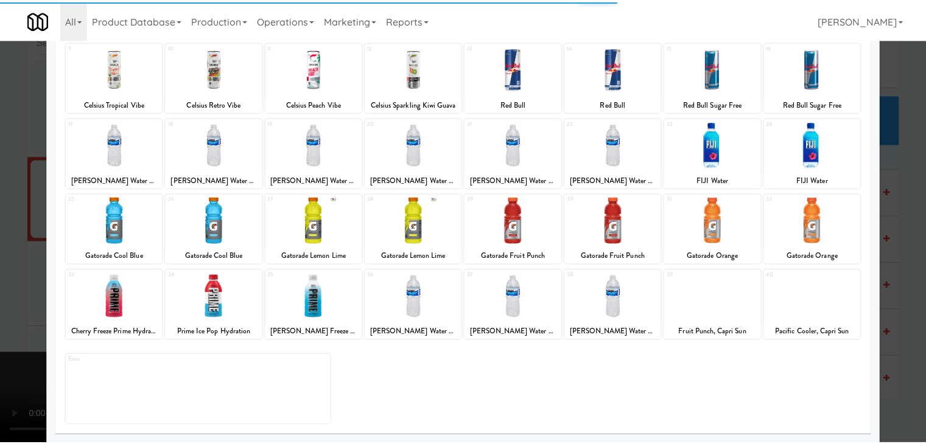
scroll to position [153, 0]
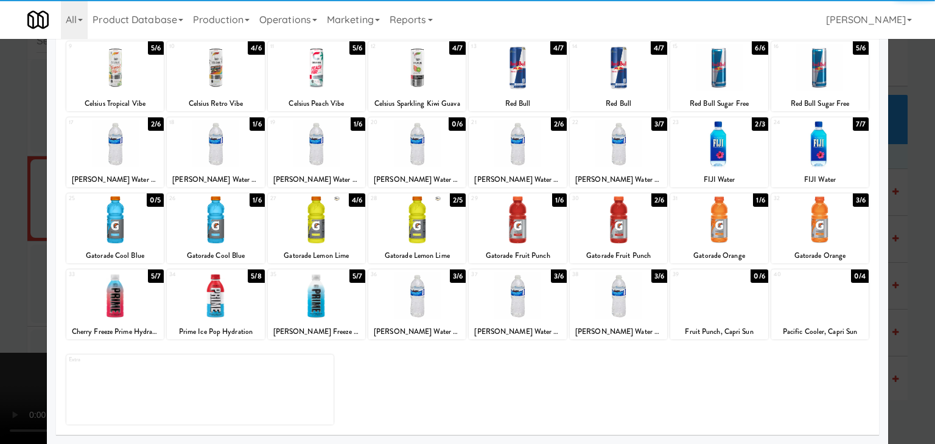
click at [317, 231] on div at bounding box center [316, 220] width 97 height 47
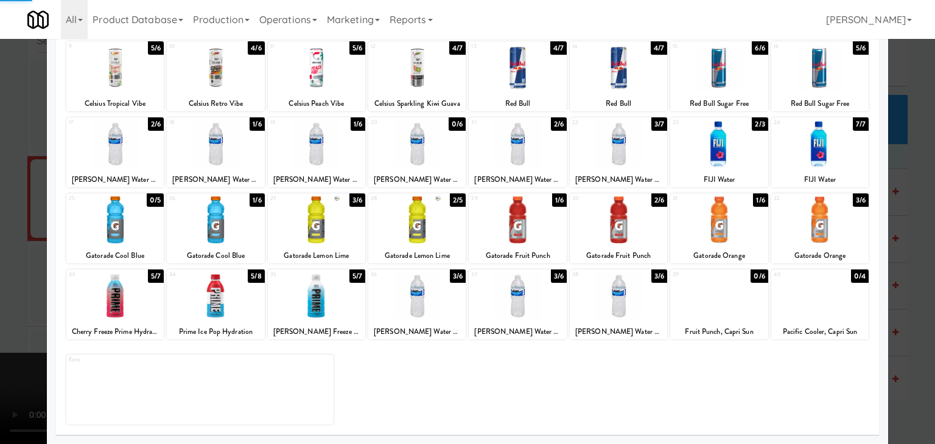
drag, startPoint x: 28, startPoint y: 234, endPoint x: 100, endPoint y: 234, distance: 71.8
click at [29, 234] on div at bounding box center [467, 222] width 935 height 444
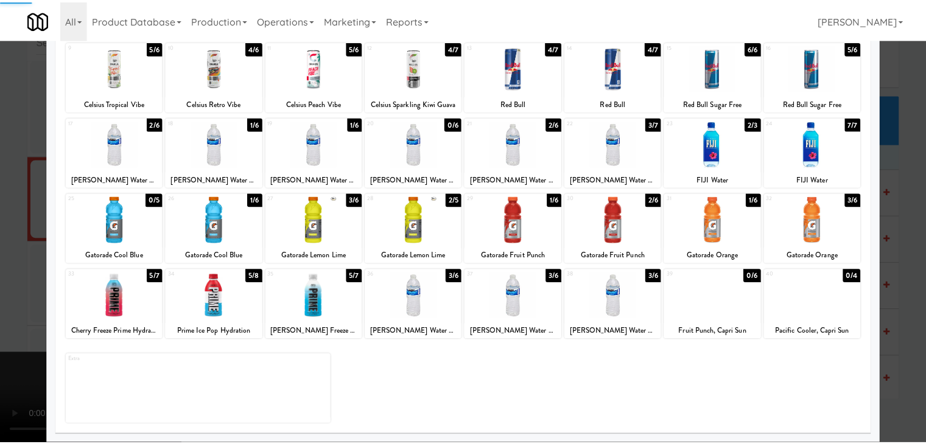
scroll to position [5000, 0]
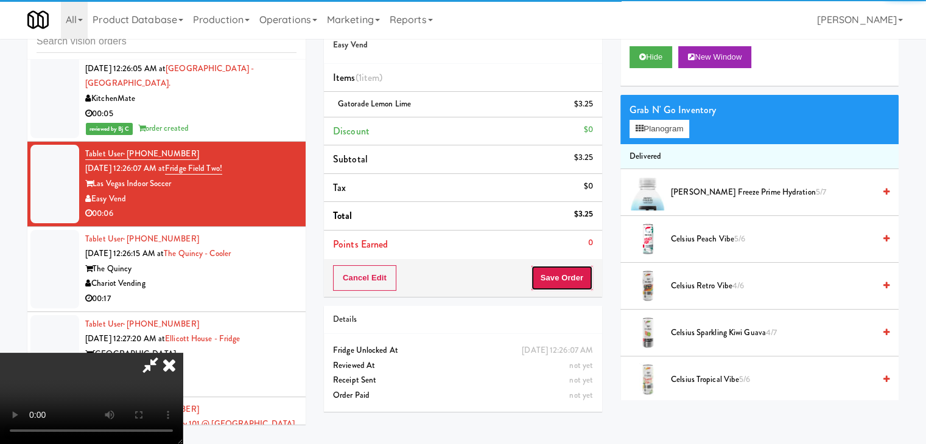
click at [568, 275] on button "Save Order" at bounding box center [562, 278] width 62 height 26
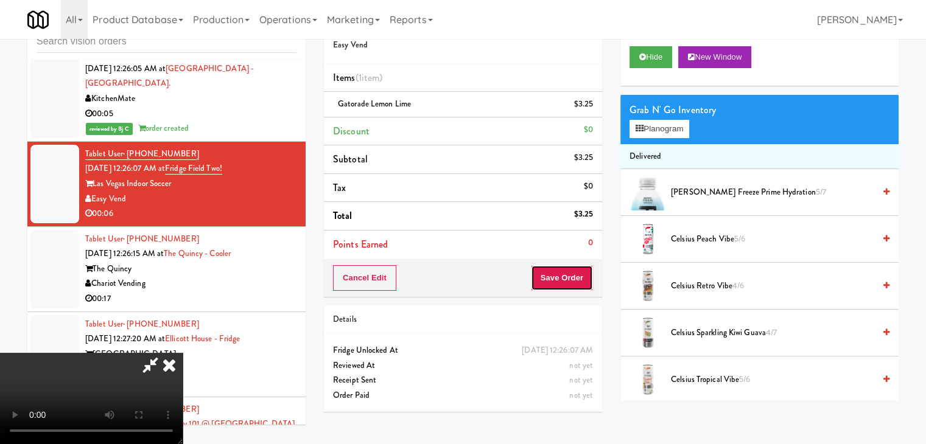
click at [568, 275] on button "Save Order" at bounding box center [562, 278] width 62 height 26
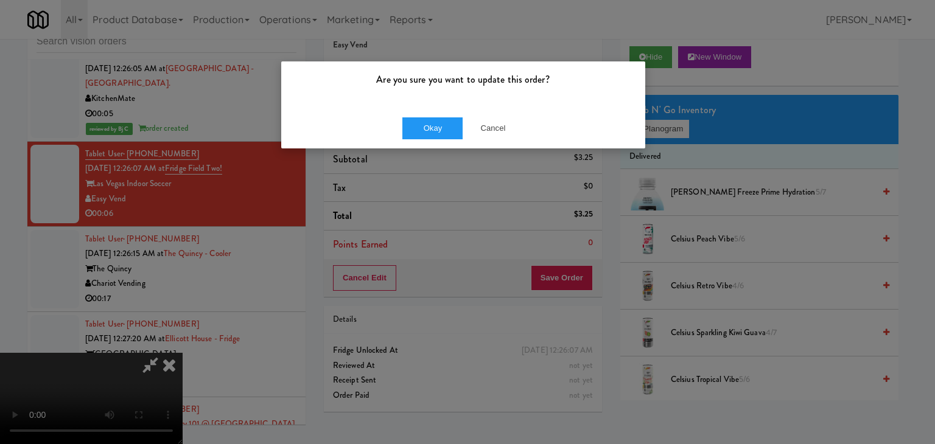
click at [422, 114] on div "Okay Cancel" at bounding box center [463, 128] width 364 height 41
click at [420, 120] on button "Okay" at bounding box center [432, 128] width 61 height 22
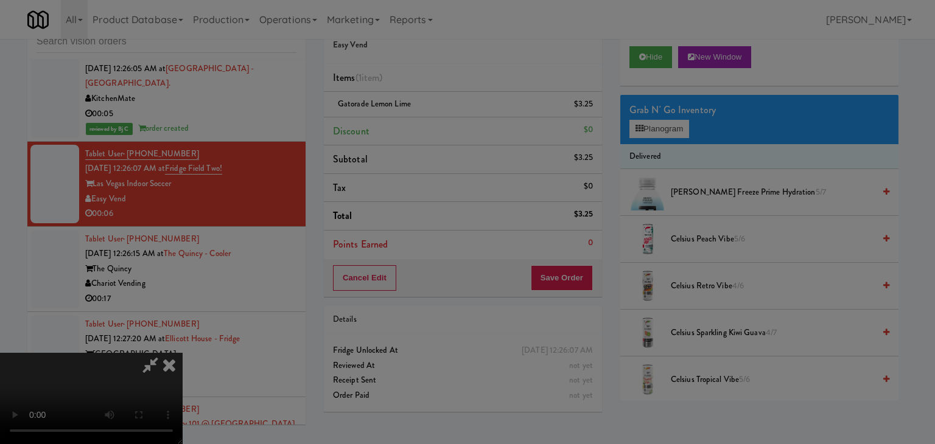
drag, startPoint x: 420, startPoint y: 122, endPoint x: 419, endPoint y: 128, distance: 6.8
click at [420, 122] on body "Are you sure you want to update this order? Okay Cancel Okay Are you sure you w…" at bounding box center [467, 222] width 935 height 444
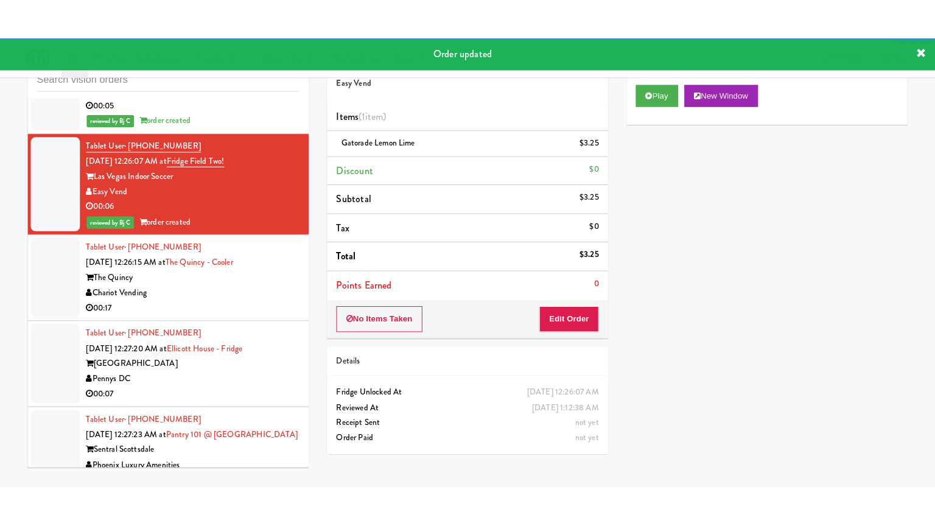
scroll to position [5122, 0]
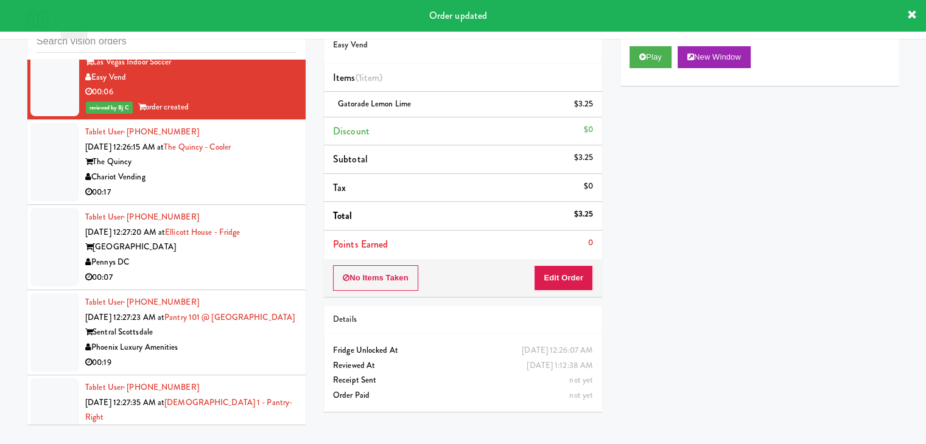
drag, startPoint x: 228, startPoint y: 171, endPoint x: 228, endPoint y: 184, distance: 13.4
click at [232, 185] on div "00:17" at bounding box center [190, 192] width 211 height 15
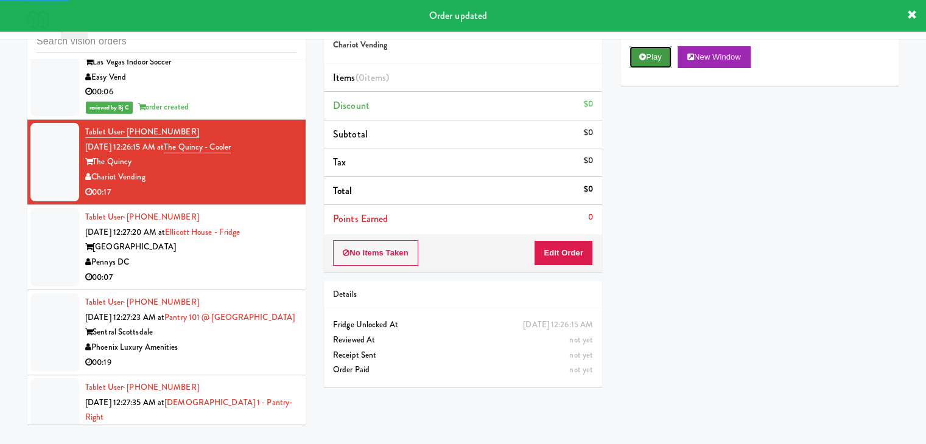
click at [646, 62] on button "Play" at bounding box center [650, 57] width 42 height 22
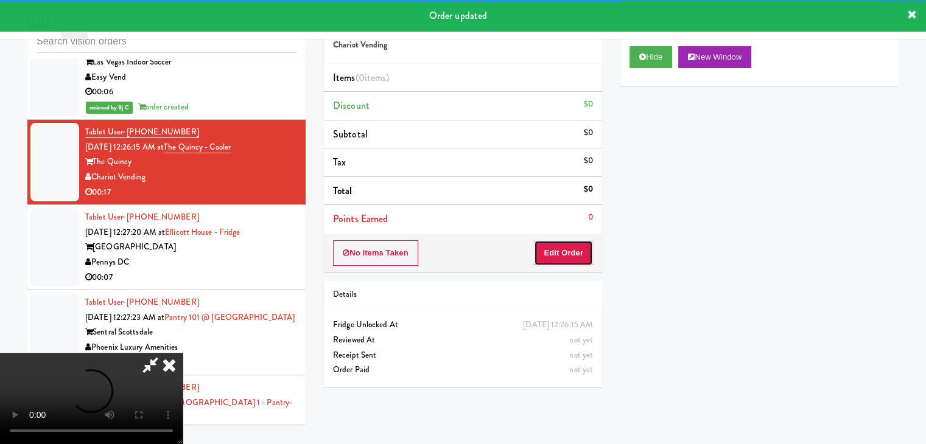
click at [570, 254] on button "Edit Order" at bounding box center [563, 253] width 59 height 26
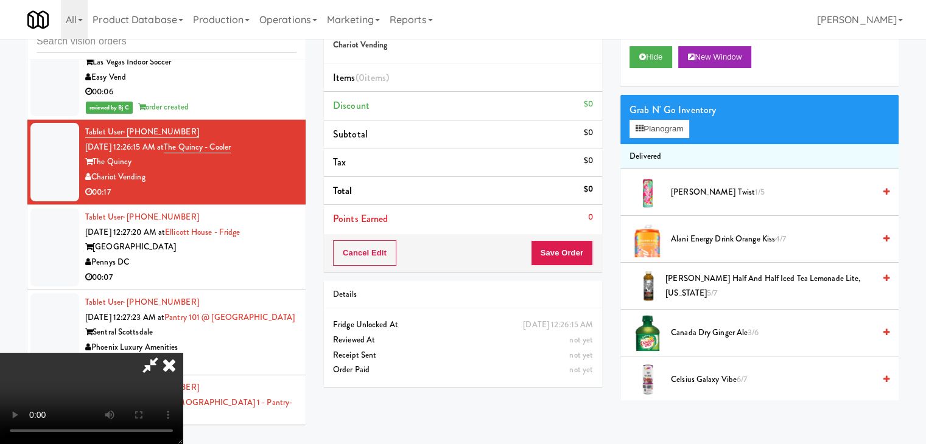
scroll to position [5107, 0]
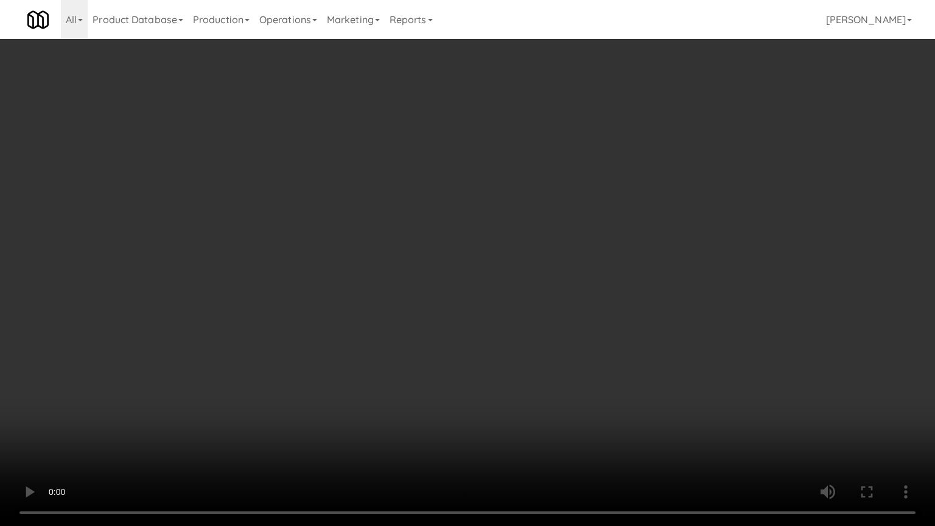
click at [584, 304] on video at bounding box center [467, 263] width 935 height 526
drag, startPoint x: 584, startPoint y: 304, endPoint x: 613, endPoint y: 178, distance: 128.7
click at [585, 297] on video at bounding box center [467, 263] width 935 height 526
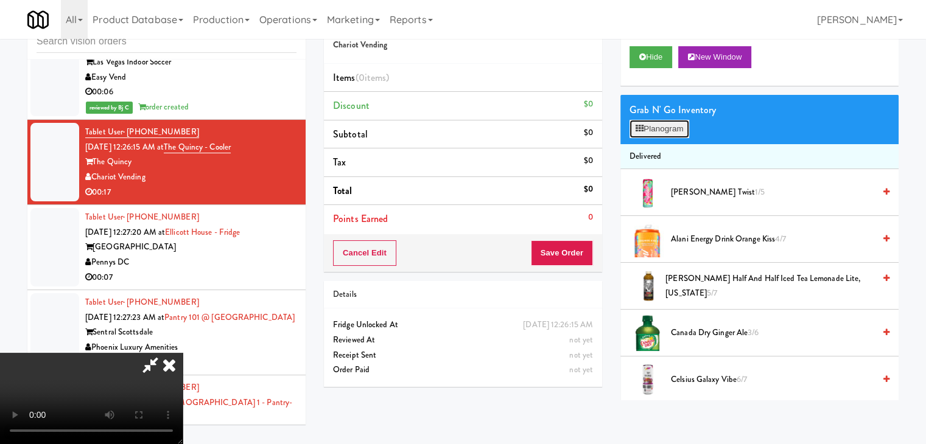
click at [666, 128] on button "Planogram" at bounding box center [659, 129] width 60 height 18
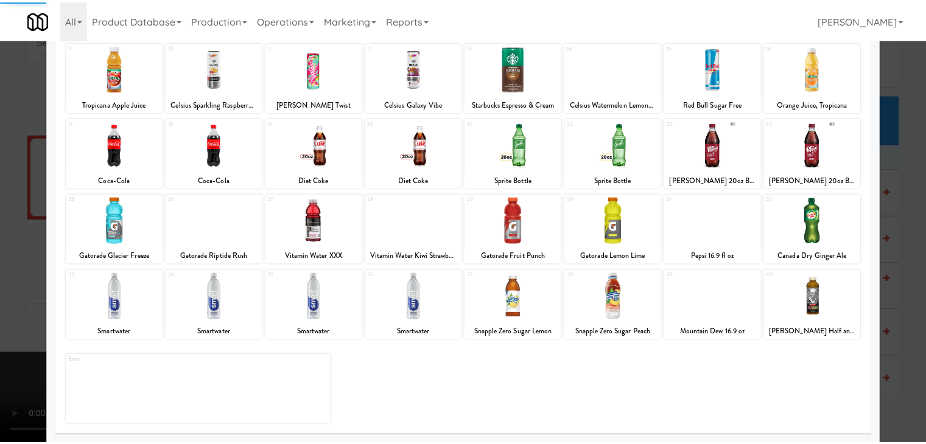
scroll to position [153, 0]
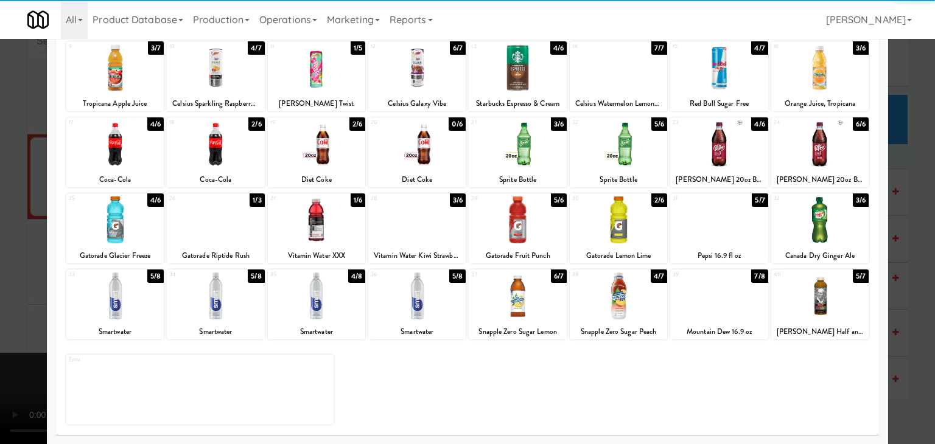
click at [691, 238] on div at bounding box center [718, 220] width 97 height 47
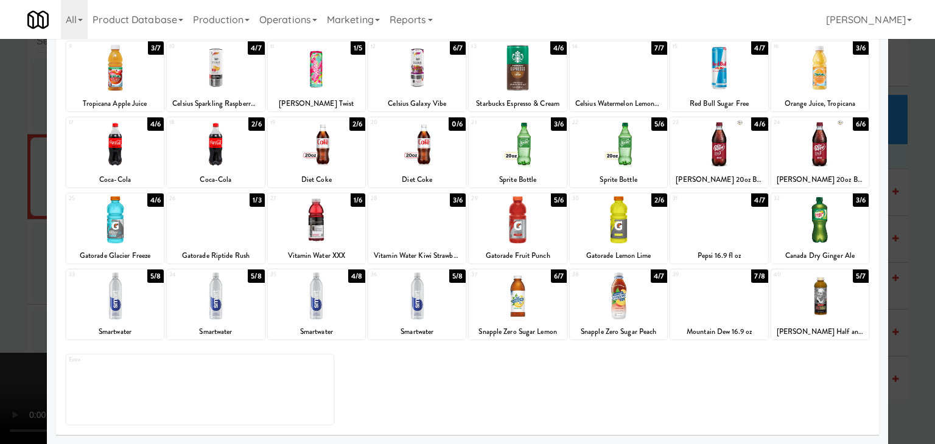
drag, startPoint x: 0, startPoint y: 245, endPoint x: 173, endPoint y: 240, distance: 172.9
click at [5, 242] on div at bounding box center [467, 222] width 935 height 444
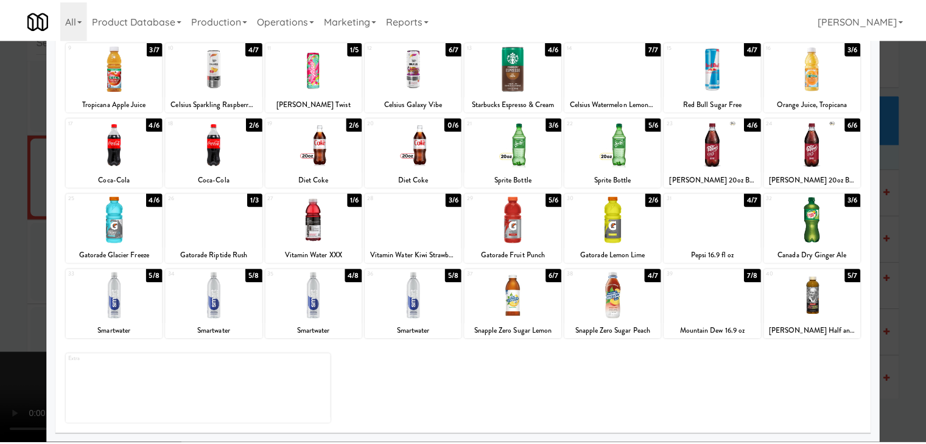
scroll to position [5122, 0]
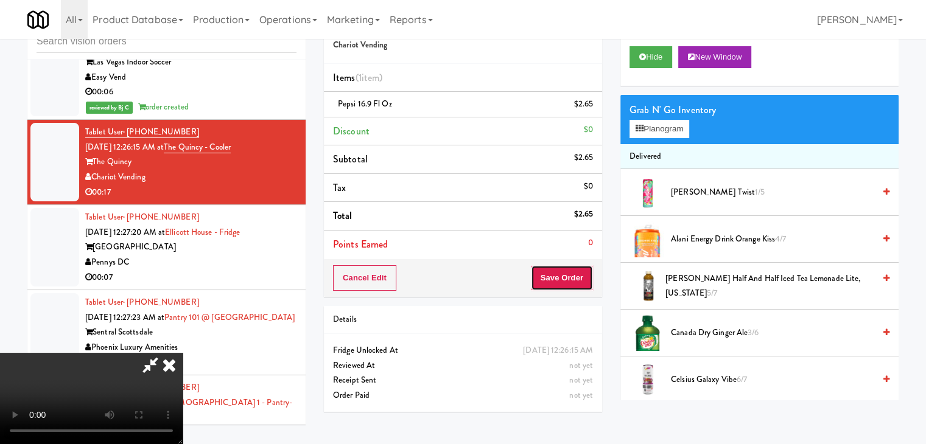
click at [571, 273] on button "Save Order" at bounding box center [562, 278] width 62 height 26
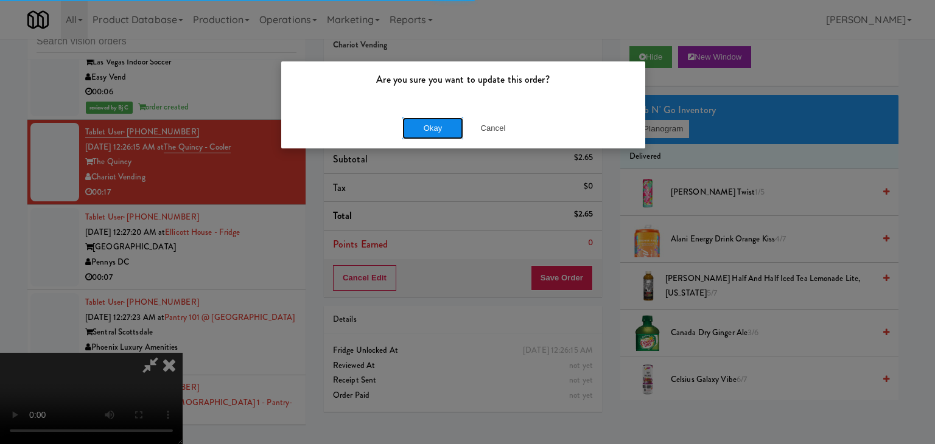
click at [434, 125] on button "Okay" at bounding box center [432, 128] width 61 height 22
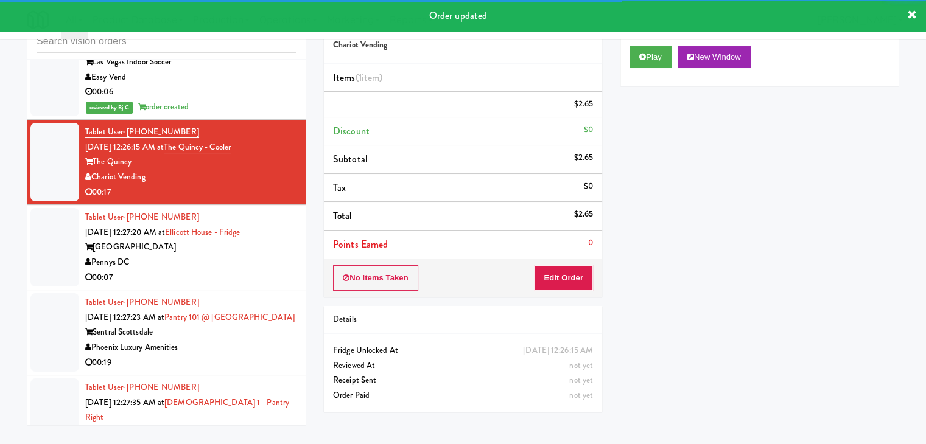
scroll to position [5183, 0]
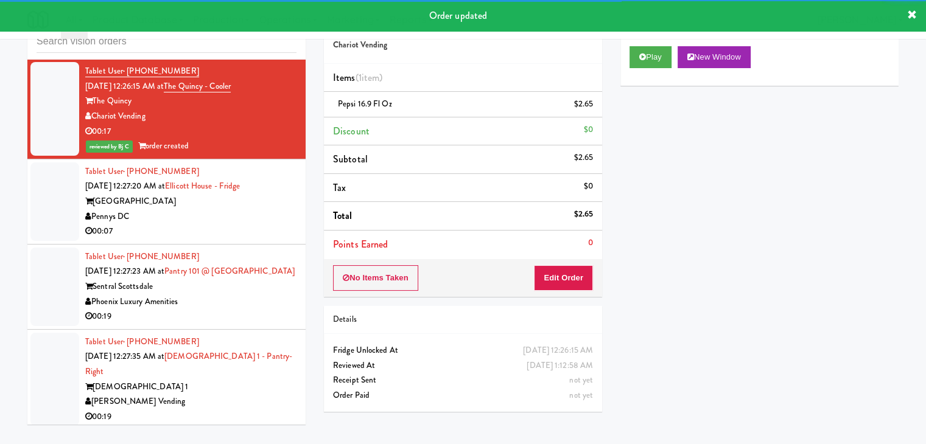
click at [217, 209] on div "Pennys DC" at bounding box center [190, 216] width 211 height 15
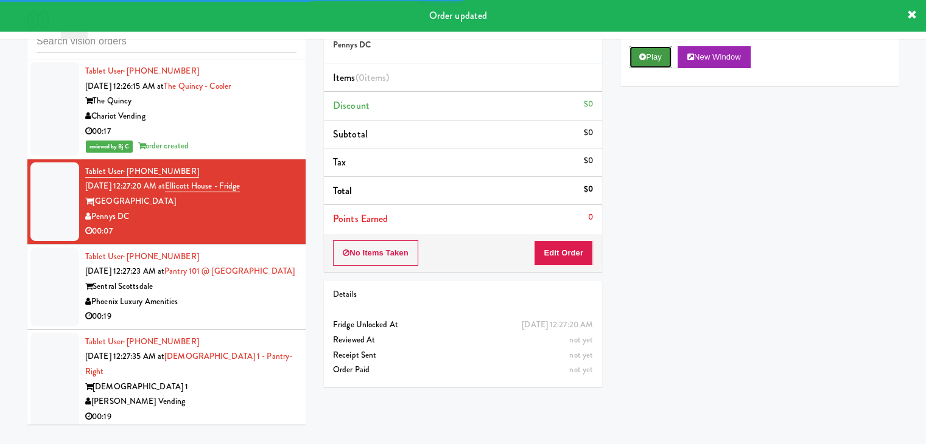
click at [659, 58] on button "Play" at bounding box center [650, 57] width 42 height 22
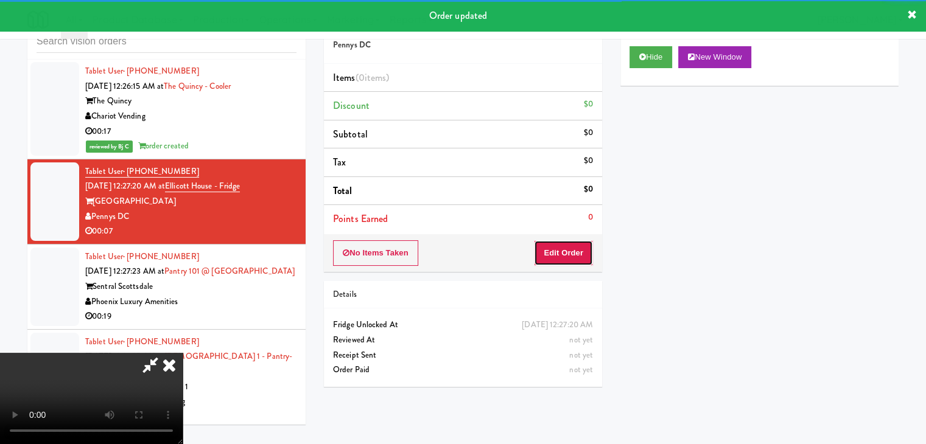
click at [571, 255] on button "Edit Order" at bounding box center [563, 253] width 59 height 26
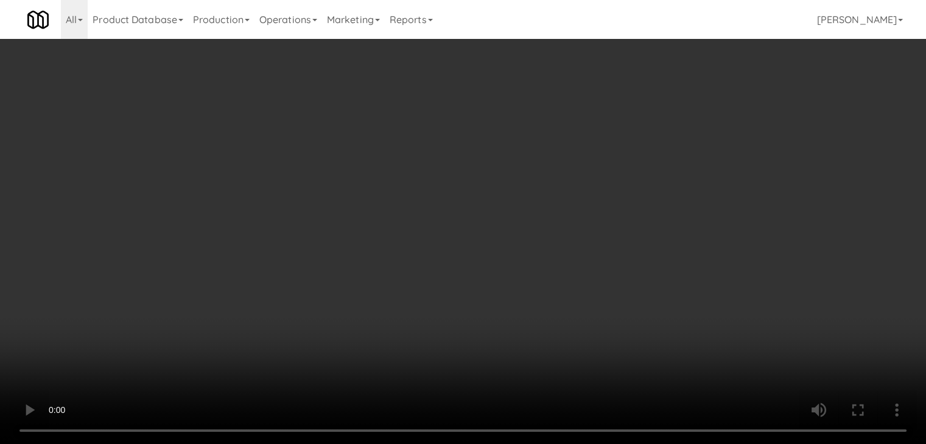
scroll to position [5168, 0]
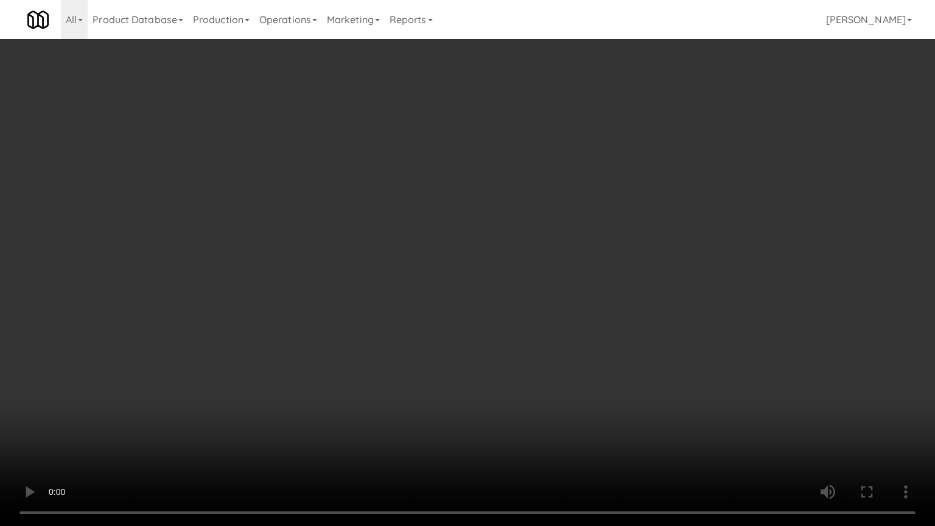
click at [573, 309] on video at bounding box center [467, 263] width 935 height 526
drag, startPoint x: 573, startPoint y: 309, endPoint x: 652, endPoint y: 172, distance: 157.6
click at [575, 299] on video at bounding box center [467, 263] width 935 height 526
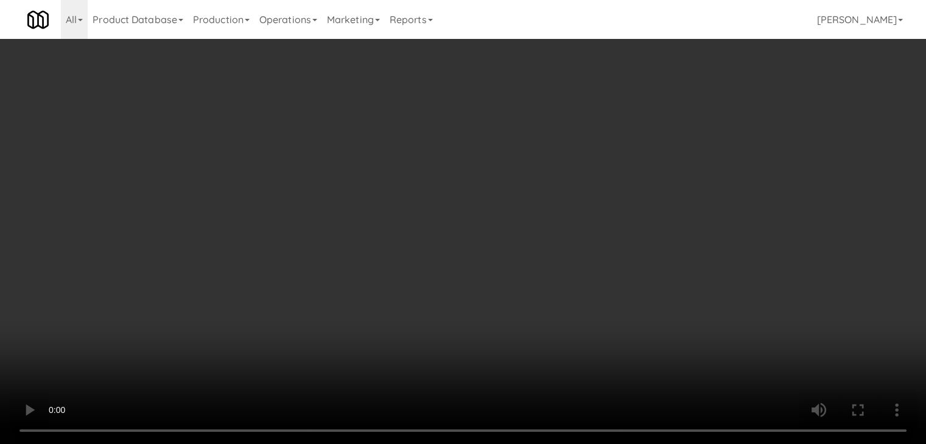
click at [670, 127] on button "Planogram" at bounding box center [659, 129] width 60 height 18
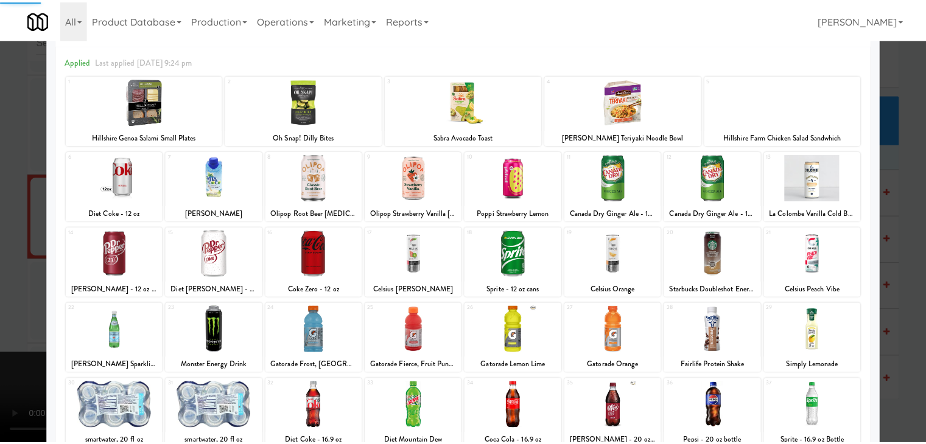
scroll to position [153, 0]
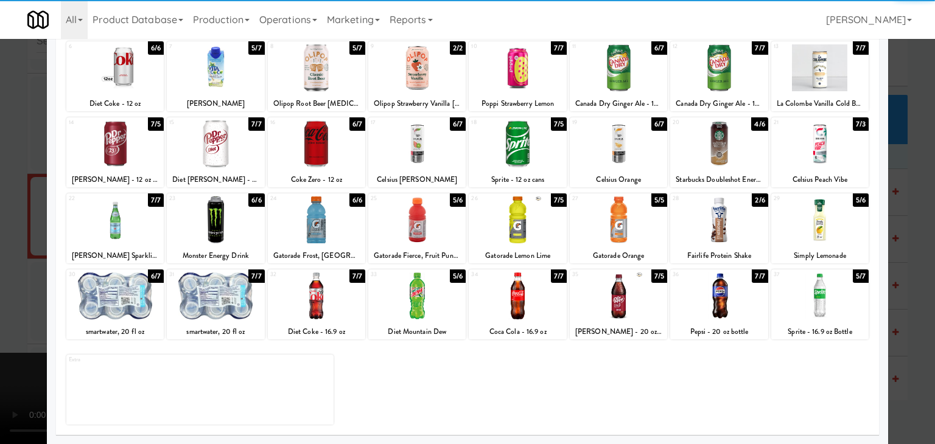
click at [626, 214] on div at bounding box center [618, 220] width 97 height 47
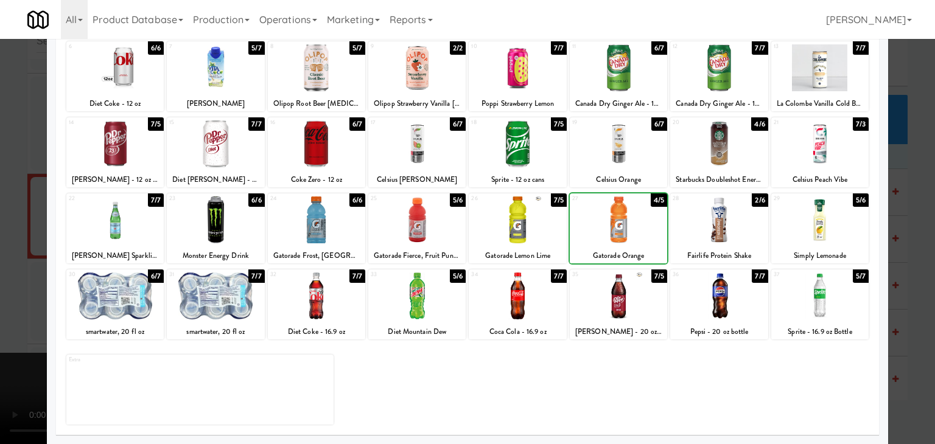
drag, startPoint x: 0, startPoint y: 243, endPoint x: 114, endPoint y: 243, distance: 113.8
click at [7, 242] on div at bounding box center [467, 222] width 935 height 444
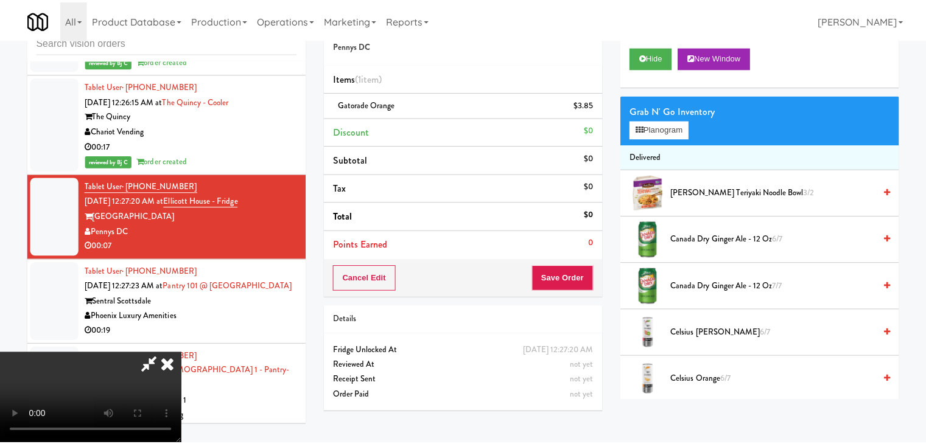
scroll to position [5183, 0]
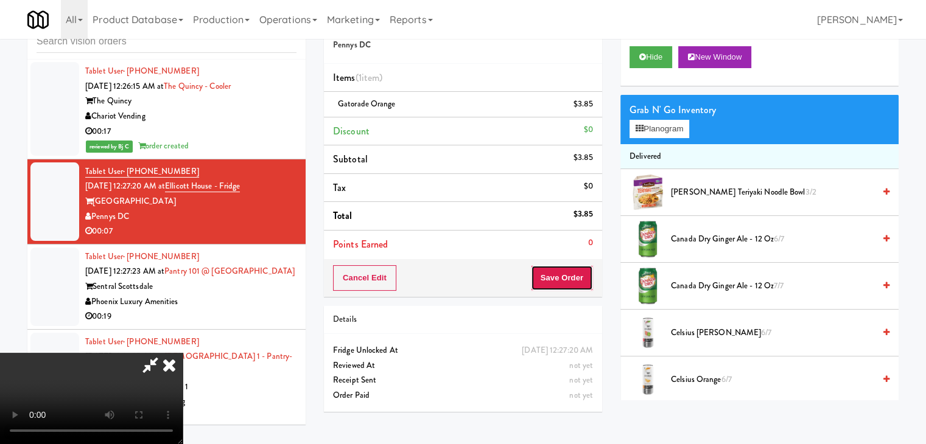
drag, startPoint x: 564, startPoint y: 282, endPoint x: 572, endPoint y: 281, distance: 8.6
click at [567, 282] on button "Save Order" at bounding box center [562, 278] width 62 height 26
click at [572, 281] on button "Save Order" at bounding box center [562, 278] width 62 height 26
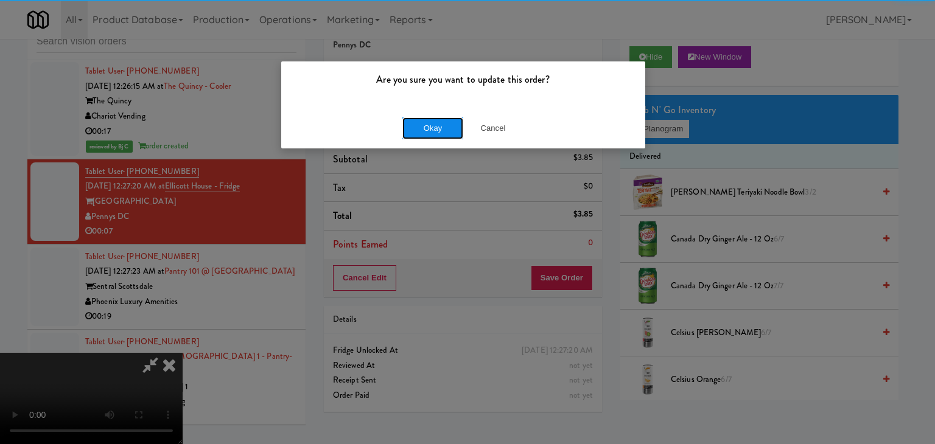
click at [432, 127] on button "Okay" at bounding box center [432, 128] width 61 height 22
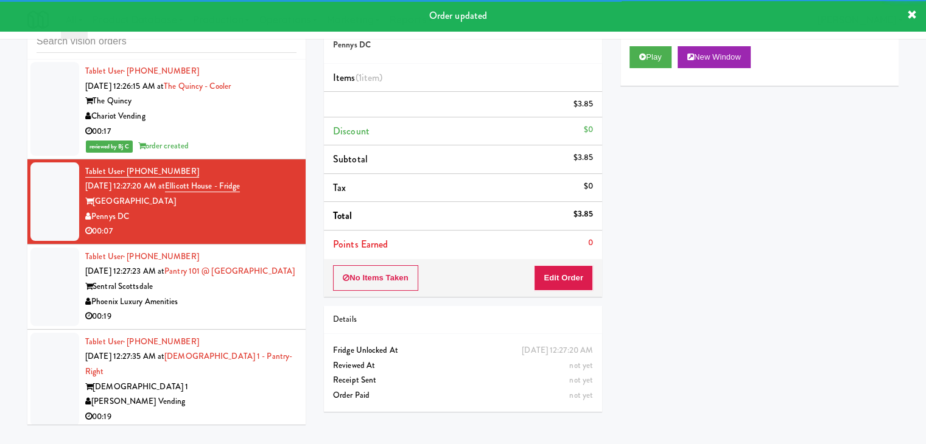
scroll to position [5243, 0]
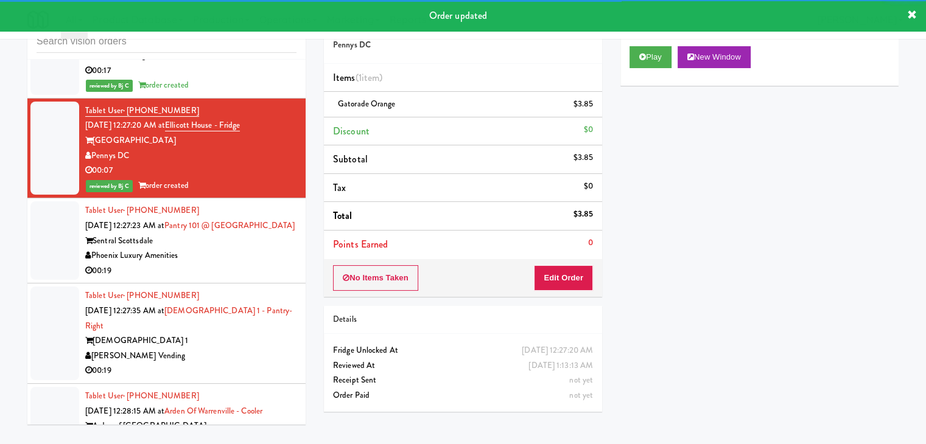
click at [279, 234] on div "Sentral Scottsdale" at bounding box center [190, 241] width 211 height 15
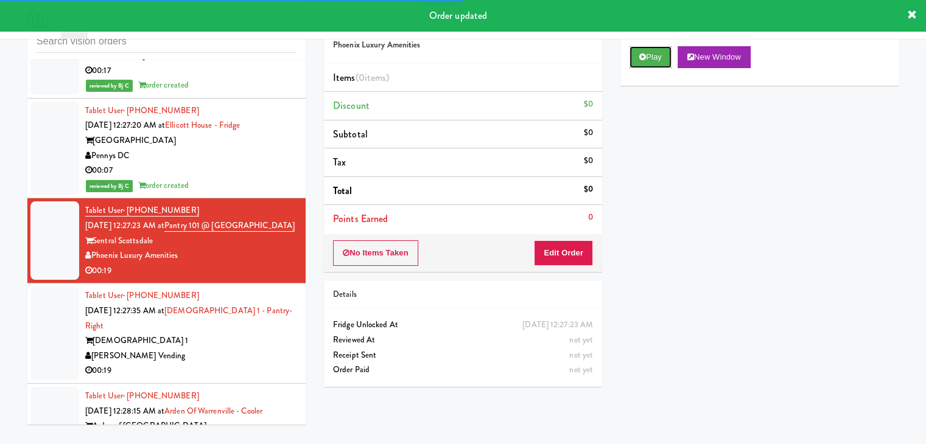
drag, startPoint x: 657, startPoint y: 57, endPoint x: 591, endPoint y: 147, distance: 111.5
click at [655, 57] on button "Play" at bounding box center [650, 57] width 42 height 22
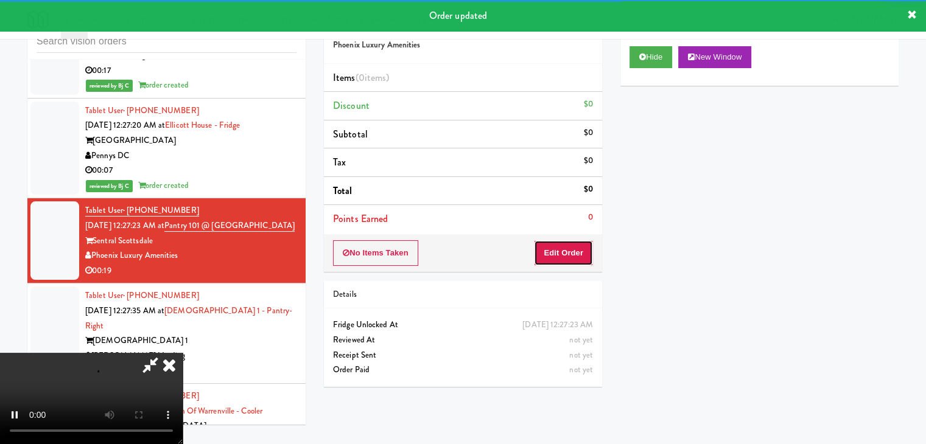
click at [555, 254] on button "Edit Order" at bounding box center [563, 253] width 59 height 26
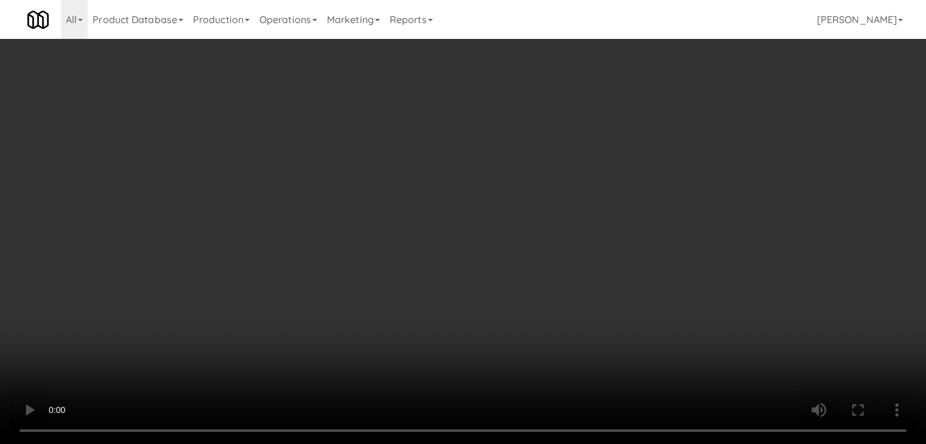
scroll to position [5229, 0]
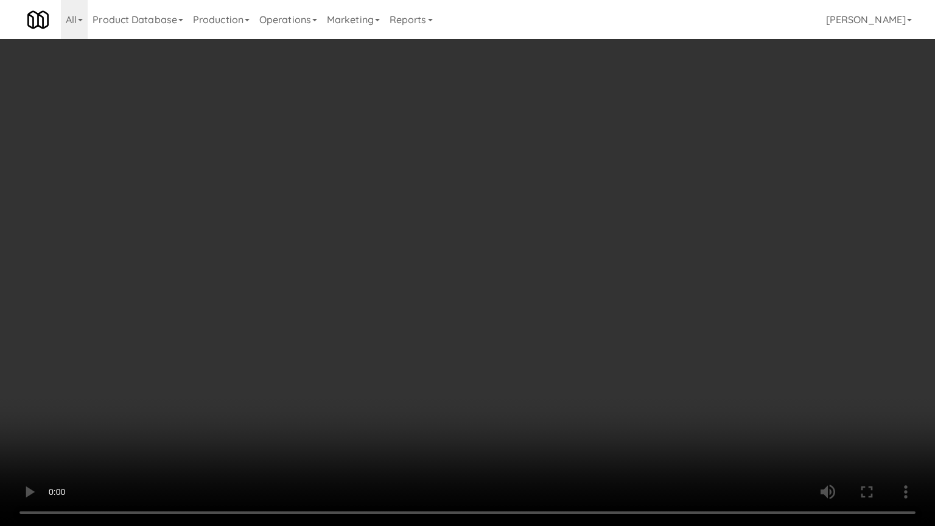
click at [562, 351] on video at bounding box center [467, 263] width 935 height 526
click at [557, 351] on video at bounding box center [467, 263] width 935 height 526
click at [550, 340] on video at bounding box center [467, 263] width 935 height 526
click at [550, 339] on video at bounding box center [467, 263] width 935 height 526
drag, startPoint x: 550, startPoint y: 339, endPoint x: 595, endPoint y: 214, distance: 133.0
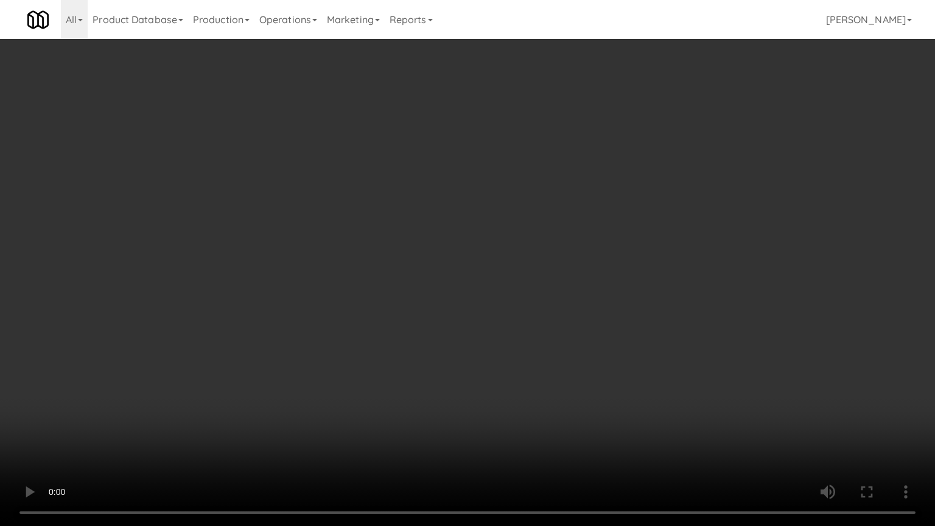
click at [551, 335] on video at bounding box center [467, 263] width 935 height 526
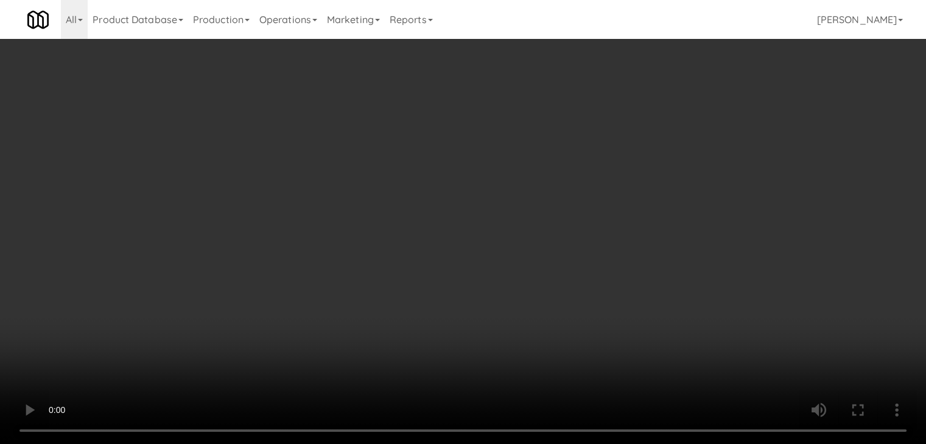
drag, startPoint x: 672, startPoint y: 116, endPoint x: 672, endPoint y: 123, distance: 6.7
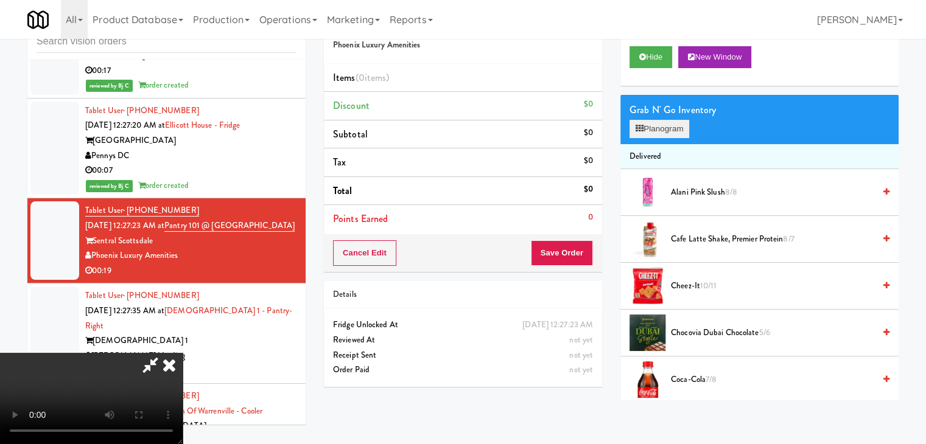
click at [672, 117] on div "Grab N' Go Inventory" at bounding box center [759, 110] width 260 height 18
click at [670, 127] on button "Planogram" at bounding box center [659, 129] width 60 height 18
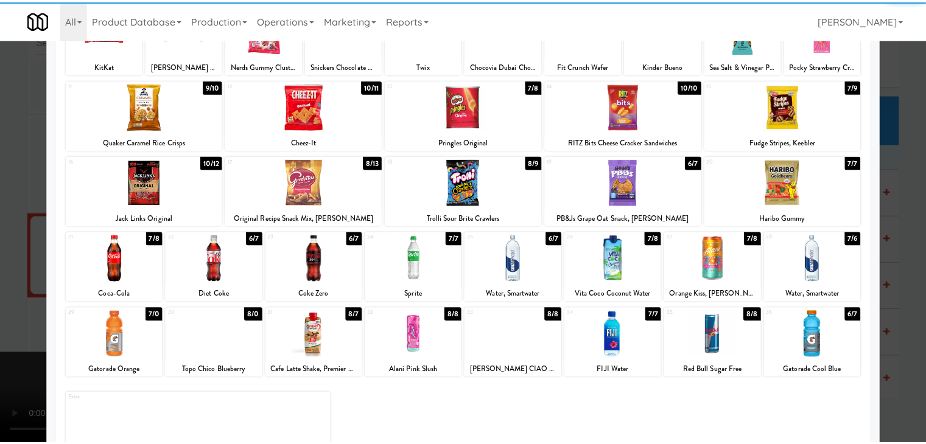
scroll to position [122, 0]
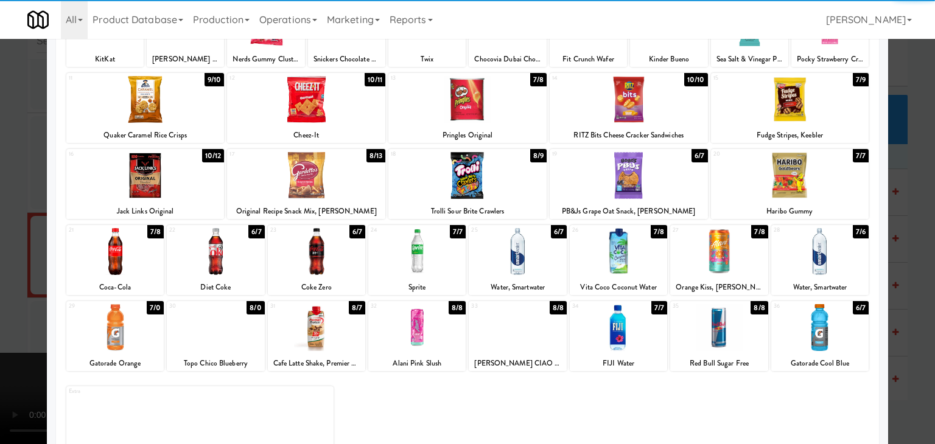
click at [117, 254] on div at bounding box center [114, 251] width 97 height 47
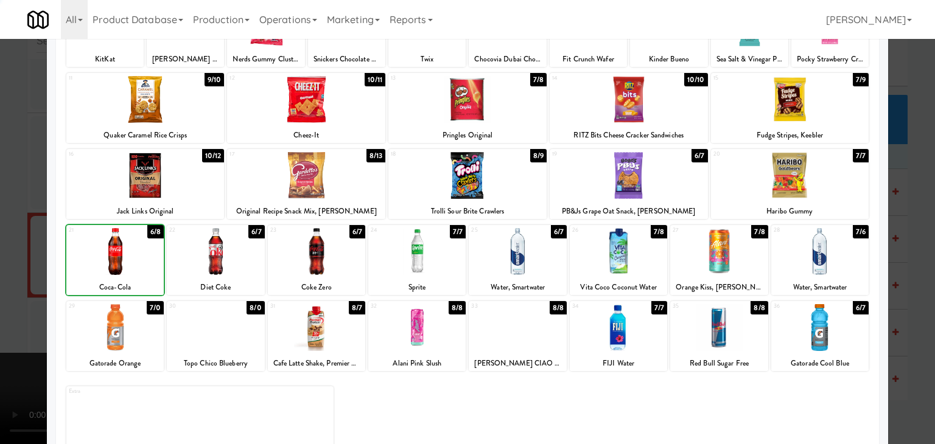
click at [0, 274] on div at bounding box center [467, 222] width 935 height 444
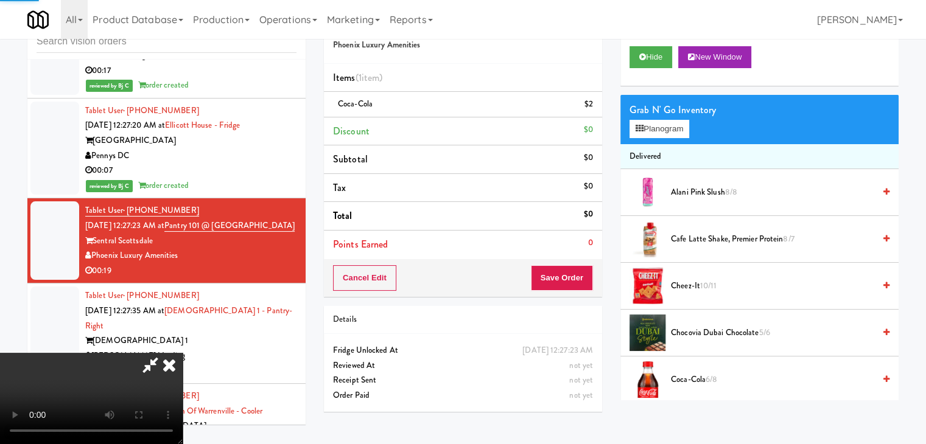
click at [183, 353] on video at bounding box center [91, 398] width 183 height 91
click at [563, 278] on button "Save Order" at bounding box center [562, 278] width 62 height 26
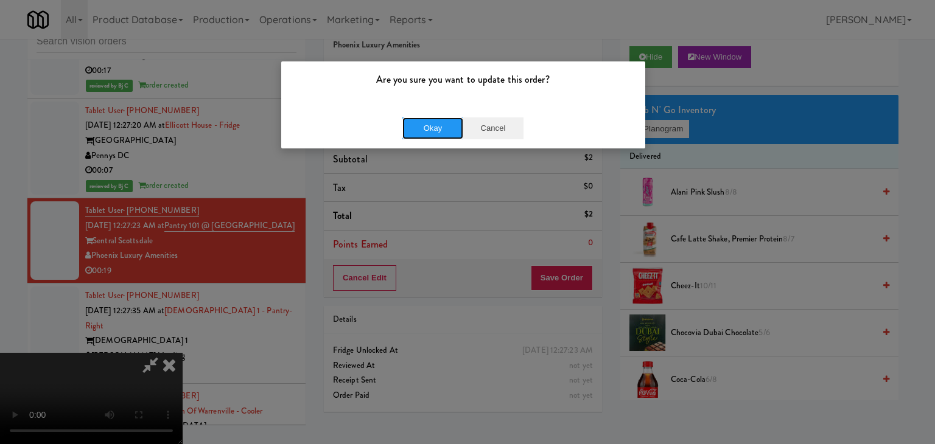
drag, startPoint x: 448, startPoint y: 124, endPoint x: 492, endPoint y: 128, distance: 44.6
click at [492, 128] on div "Okay Cancel" at bounding box center [462, 128] width 121 height 22
click at [492, 128] on button "Cancel" at bounding box center [493, 128] width 61 height 22
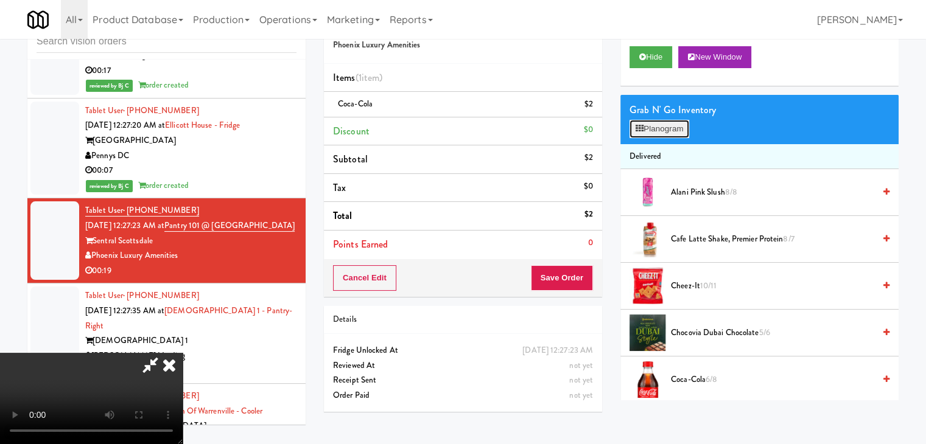
click at [653, 124] on button "Planogram" at bounding box center [659, 129] width 60 height 18
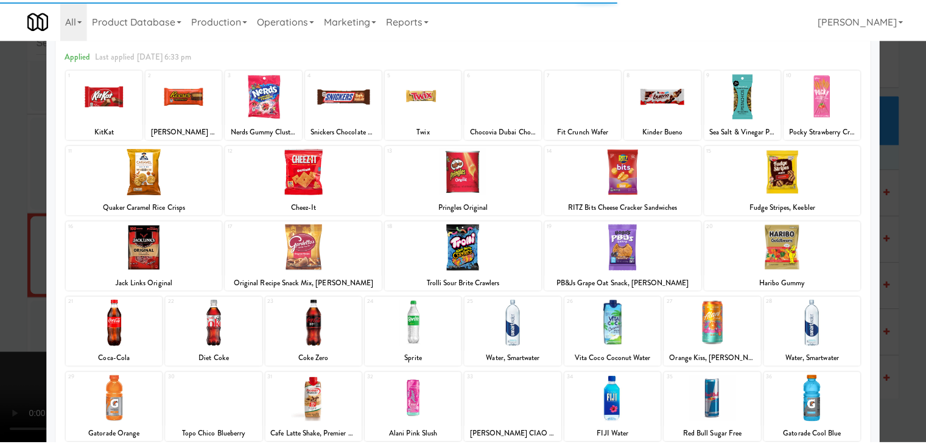
scroll to position [153, 0]
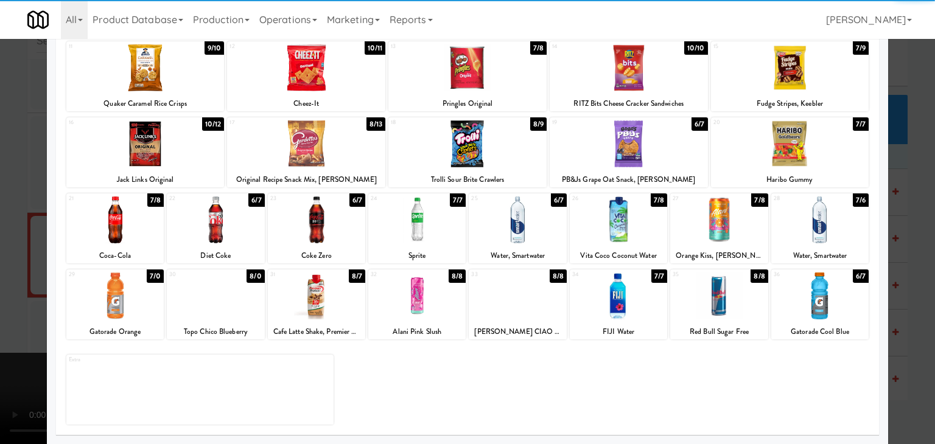
click at [521, 226] on div at bounding box center [517, 220] width 97 height 47
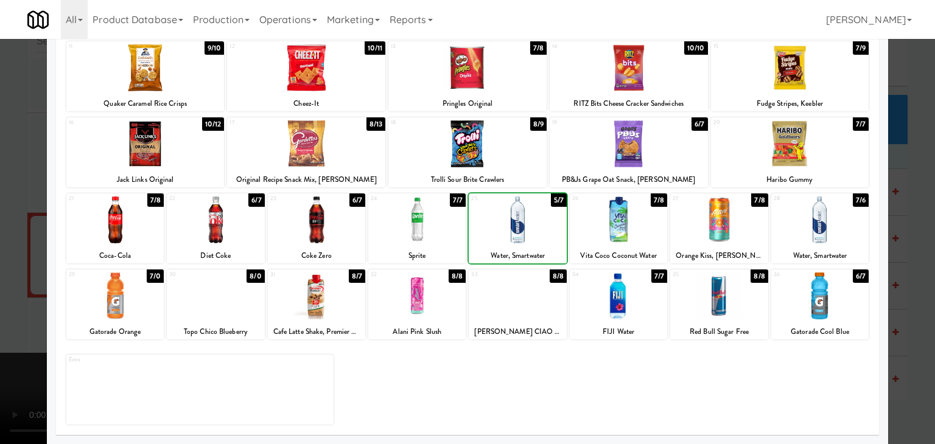
drag, startPoint x: 0, startPoint y: 248, endPoint x: 103, endPoint y: 251, distance: 102.9
click at [0, 248] on div at bounding box center [467, 222] width 935 height 444
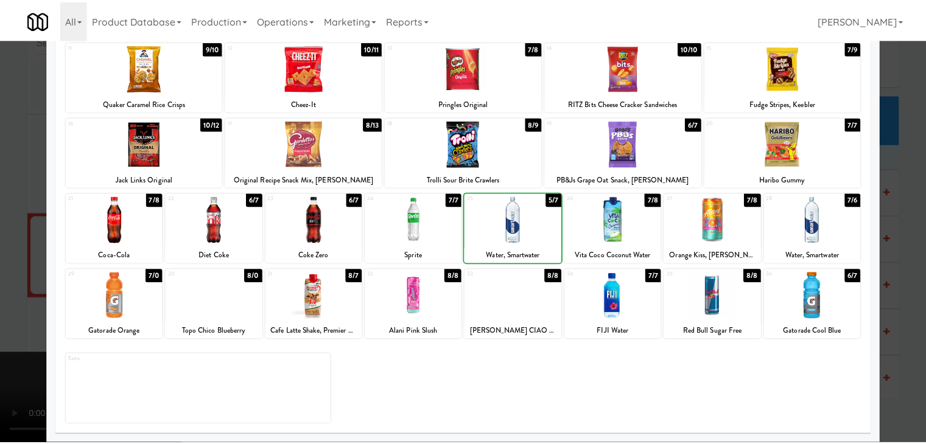
scroll to position [5243, 0]
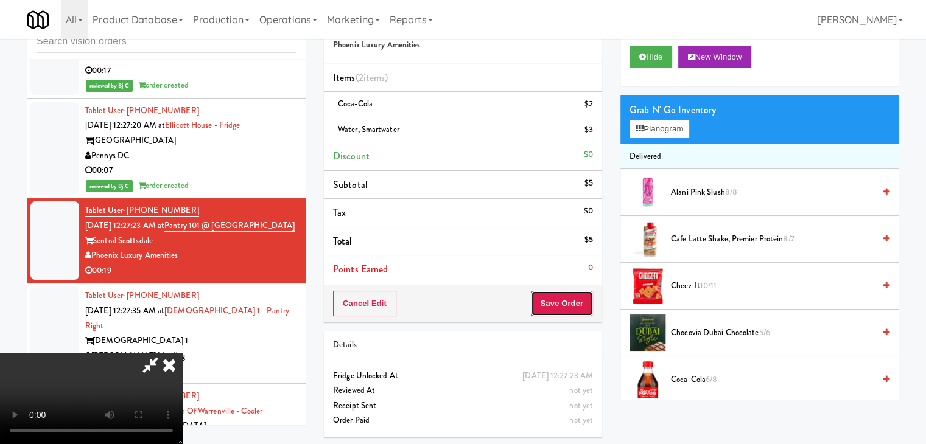
click at [573, 300] on button "Save Order" at bounding box center [562, 304] width 62 height 26
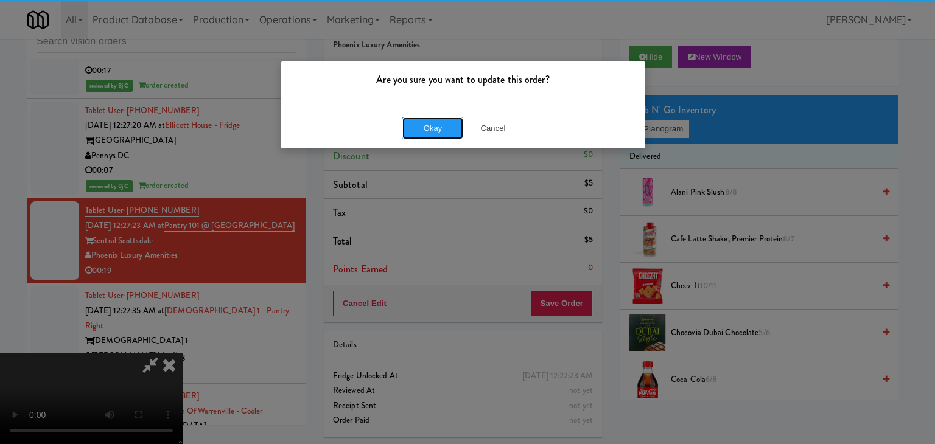
drag, startPoint x: 414, startPoint y: 131, endPoint x: 436, endPoint y: 137, distance: 23.3
click at [414, 128] on button "Okay" at bounding box center [432, 128] width 61 height 22
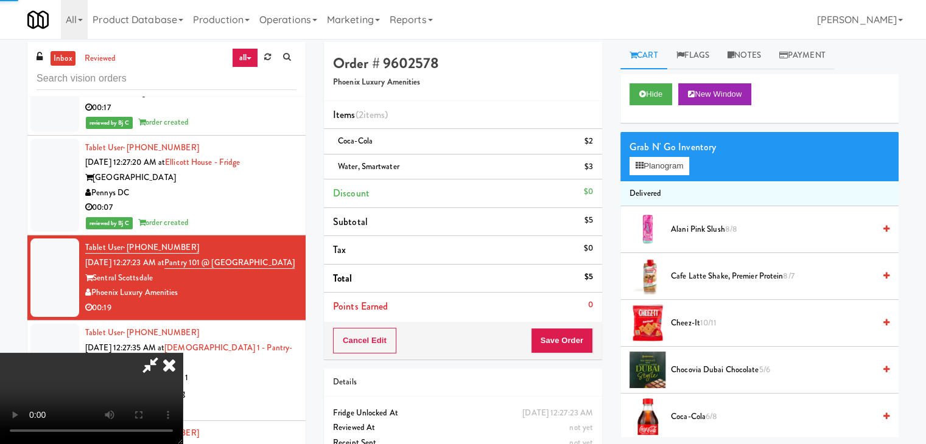
scroll to position [0, 0]
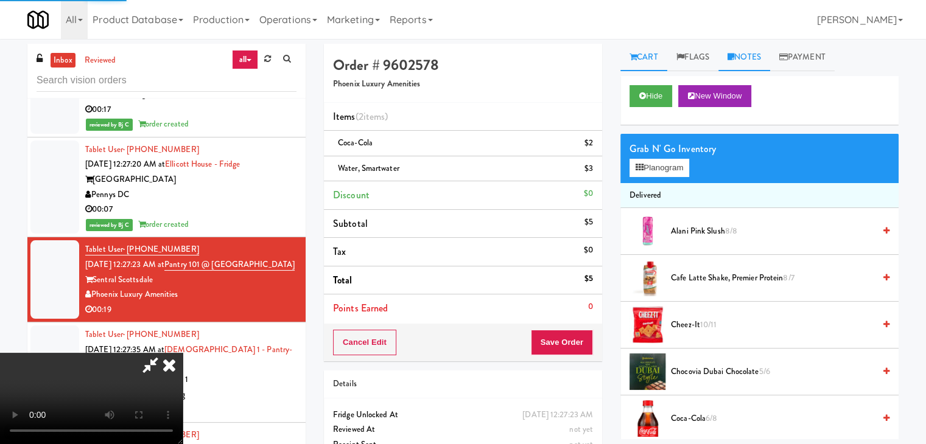
click at [761, 64] on link "Notes" at bounding box center [744, 57] width 52 height 27
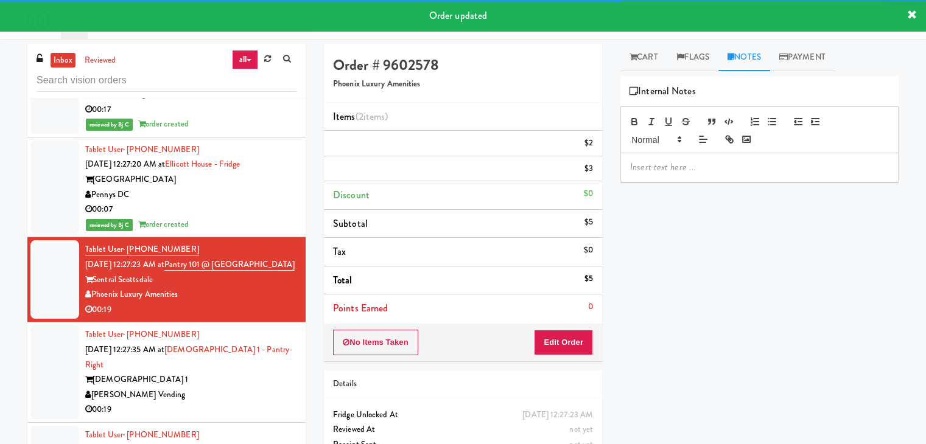
click at [705, 161] on p at bounding box center [759, 167] width 259 height 13
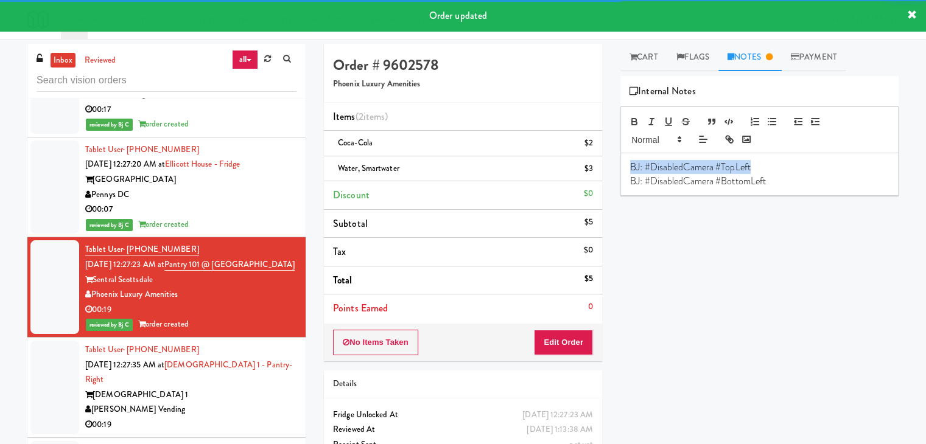
drag, startPoint x: 758, startPoint y: 166, endPoint x: 494, endPoint y: 173, distance: 264.2
click at [500, 172] on div "Order # 9602578 Phoenix Luxury Amenities Items (2 items ) Coca-Cola $2 Water, S…" at bounding box center [611, 265] width 593 height 442
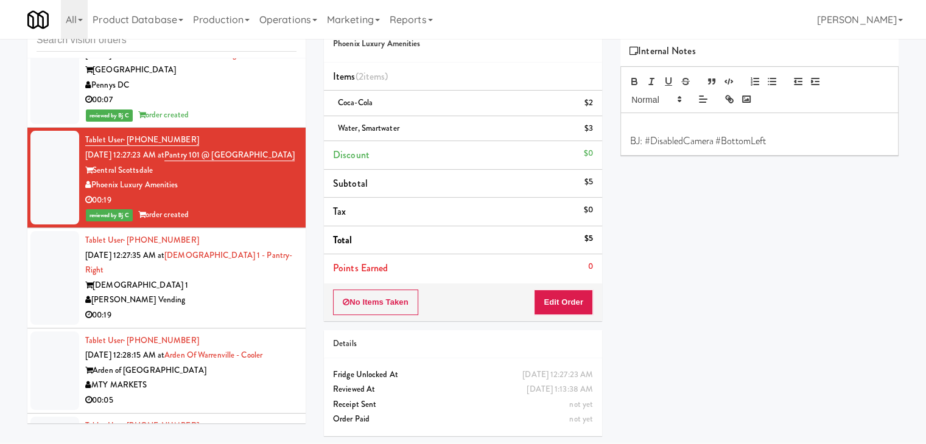
scroll to position [5365, 0]
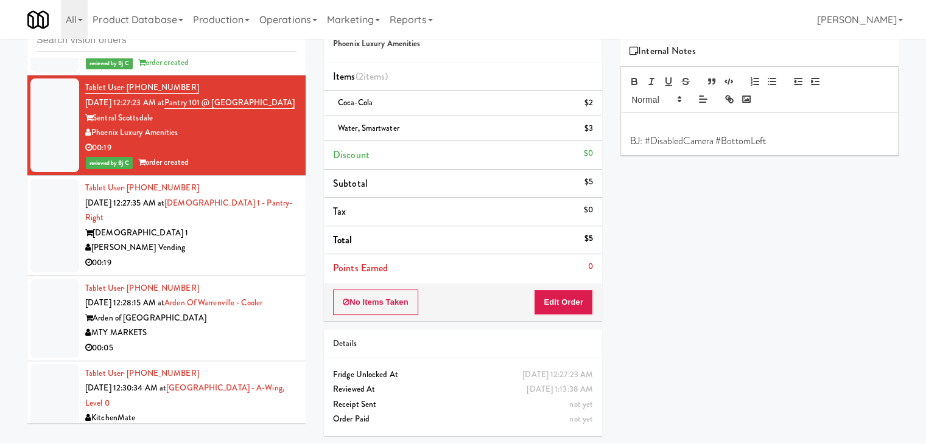
click at [247, 256] on div "00:19" at bounding box center [190, 263] width 211 height 15
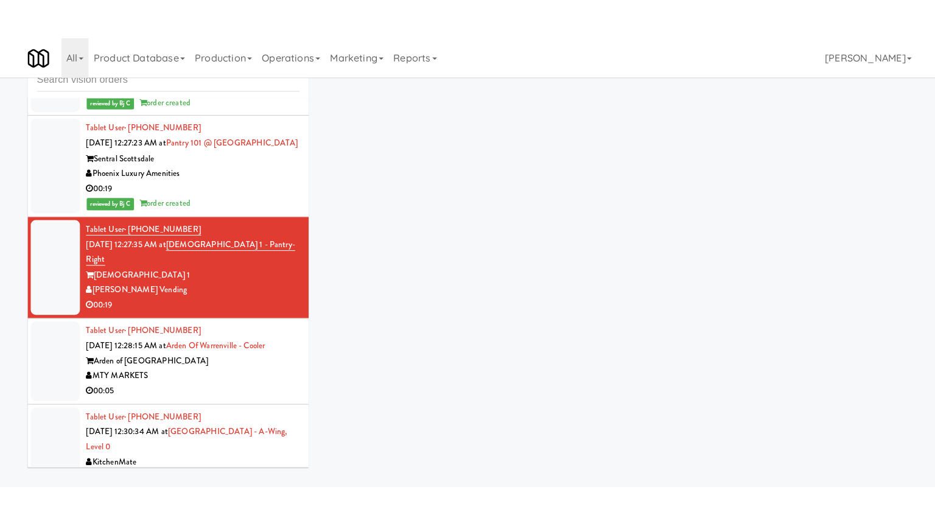
scroll to position [39, 0]
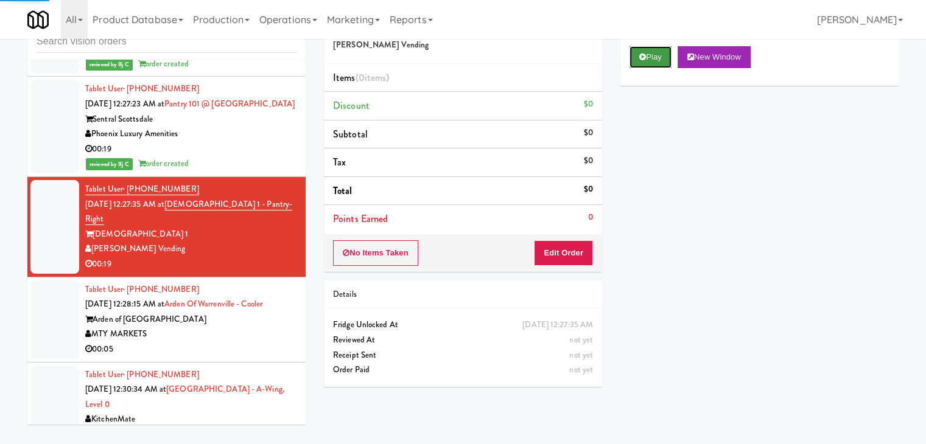
click at [638, 60] on button "Play" at bounding box center [650, 57] width 42 height 22
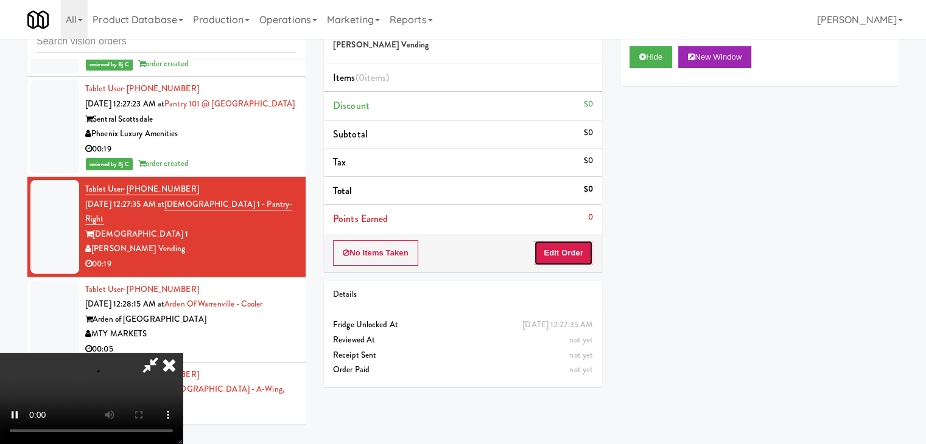
click at [576, 248] on button "Edit Order" at bounding box center [563, 253] width 59 height 26
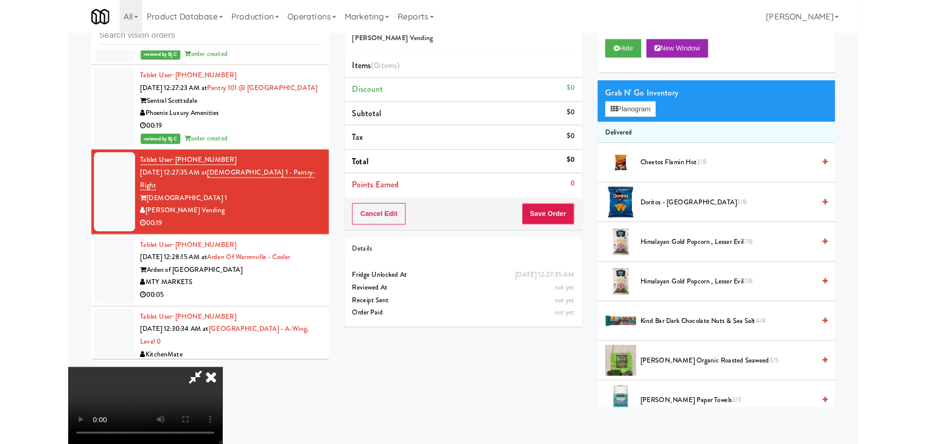
scroll to position [5351, 0]
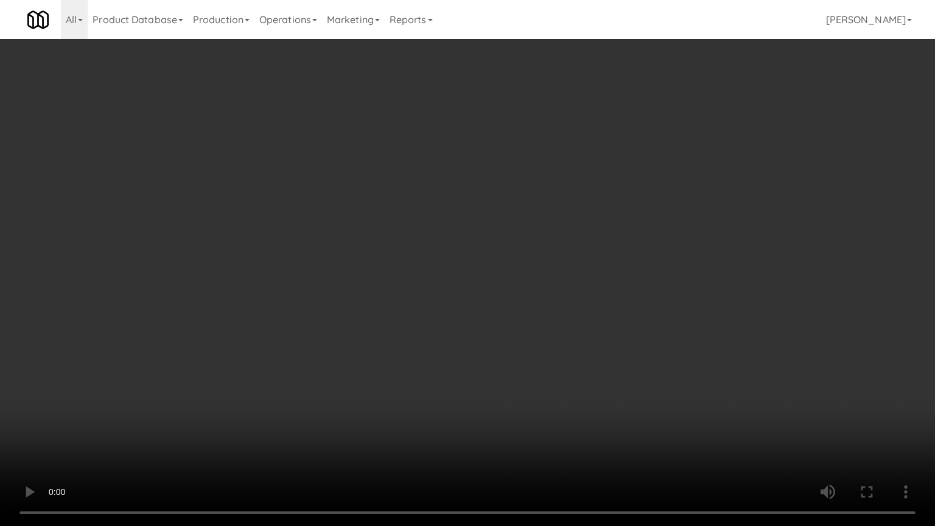
click at [560, 306] on video at bounding box center [467, 263] width 935 height 526
click at [560, 303] on video at bounding box center [467, 263] width 935 height 526
click at [560, 302] on video at bounding box center [467, 263] width 935 height 526
click at [565, 289] on video at bounding box center [467, 263] width 935 height 526
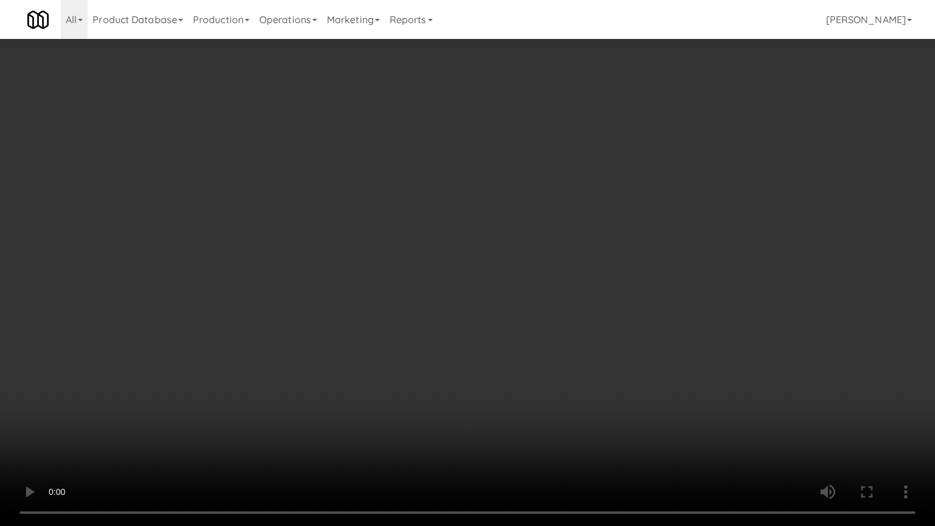
click at [566, 287] on video at bounding box center [467, 263] width 935 height 526
drag, startPoint x: 566, startPoint y: 287, endPoint x: 606, endPoint y: 208, distance: 88.5
click at [566, 287] on video at bounding box center [467, 263] width 935 height 526
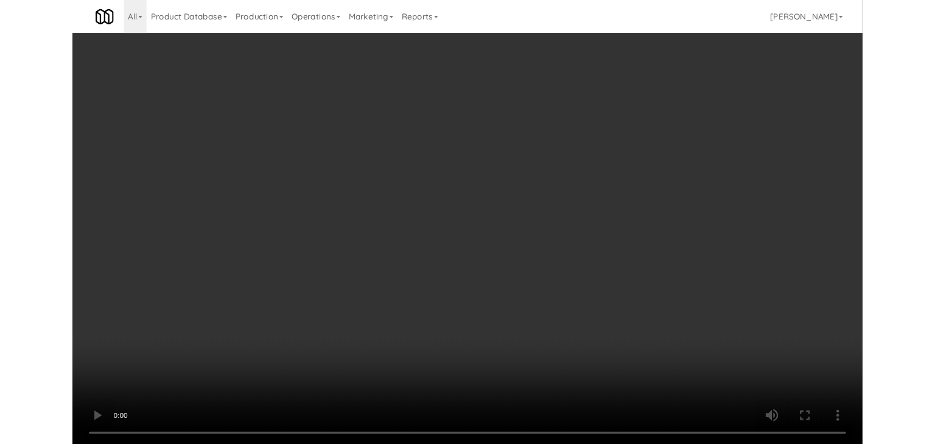
scroll to position [5365, 0]
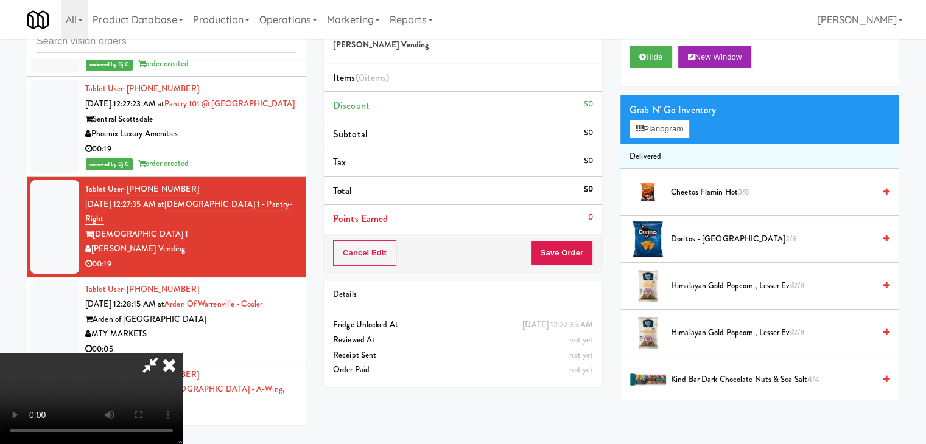
click at [183, 353] on video at bounding box center [91, 398] width 183 height 91
drag, startPoint x: 648, startPoint y: 137, endPoint x: 655, endPoint y: 131, distance: 9.5
click at [648, 137] on button "Planogram" at bounding box center [659, 129] width 60 height 18
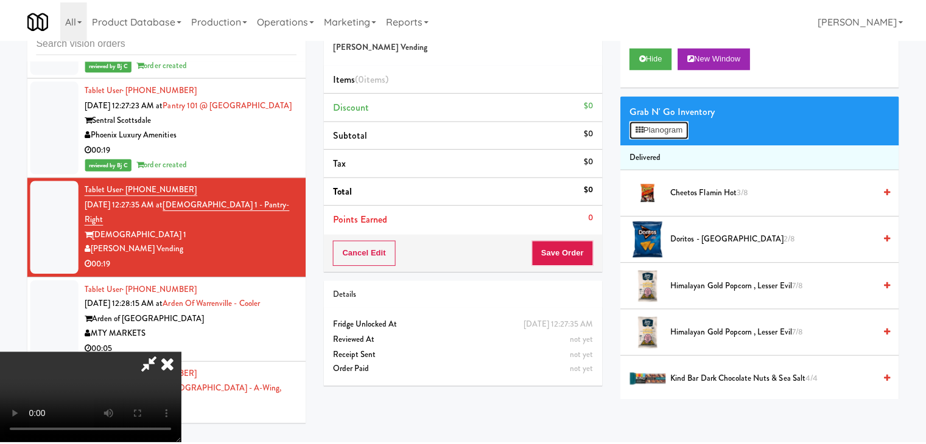
scroll to position [5351, 0]
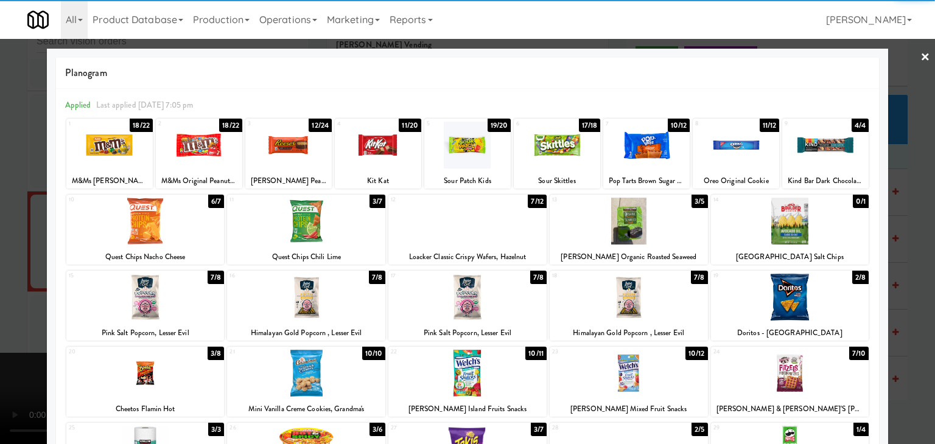
click at [534, 146] on div at bounding box center [557, 145] width 86 height 47
drag, startPoint x: 119, startPoint y: 159, endPoint x: 82, endPoint y: 167, distance: 38.1
click at [119, 158] on div at bounding box center [109, 145] width 86 height 47
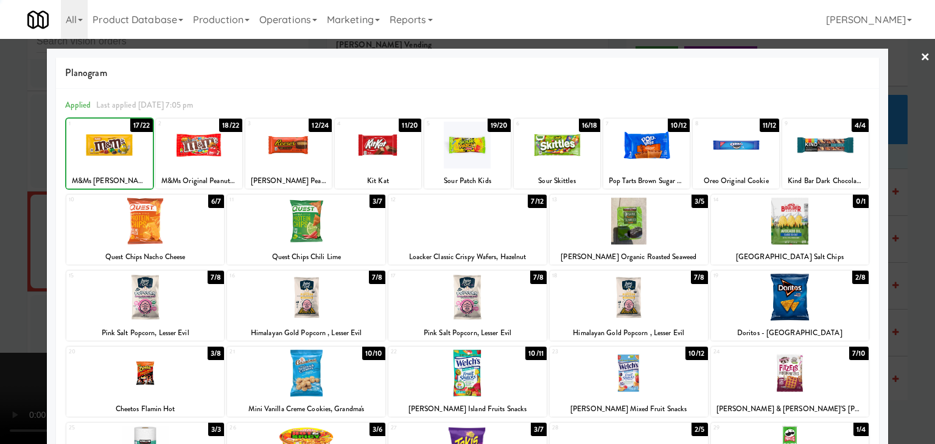
drag, startPoint x: 18, startPoint y: 201, endPoint x: 63, endPoint y: 201, distance: 45.0
click at [20, 201] on div at bounding box center [467, 222] width 935 height 444
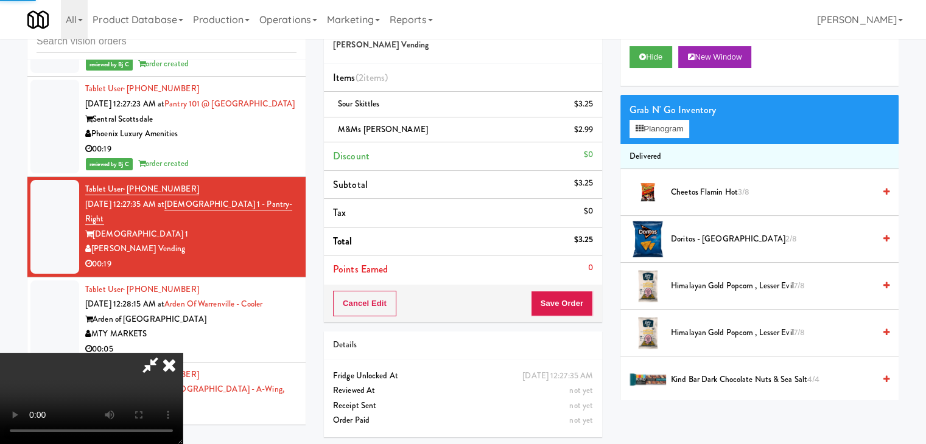
click at [183, 353] on video at bounding box center [91, 398] width 183 height 91
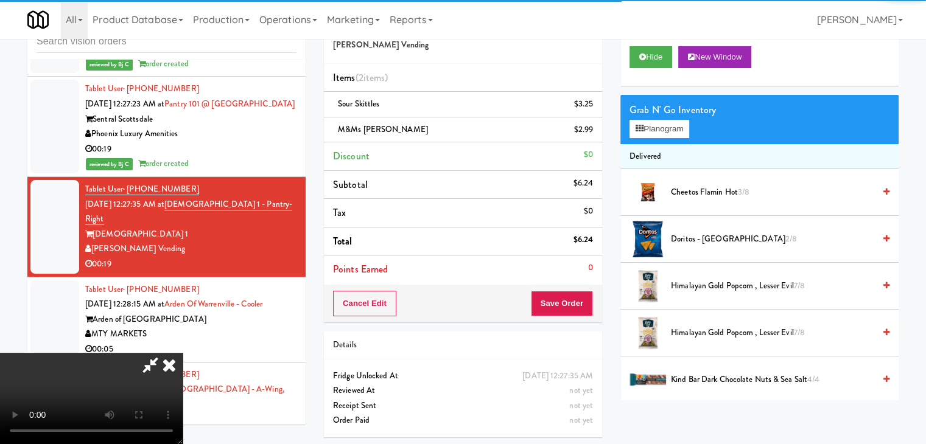
click at [183, 353] on video at bounding box center [91, 398] width 183 height 91
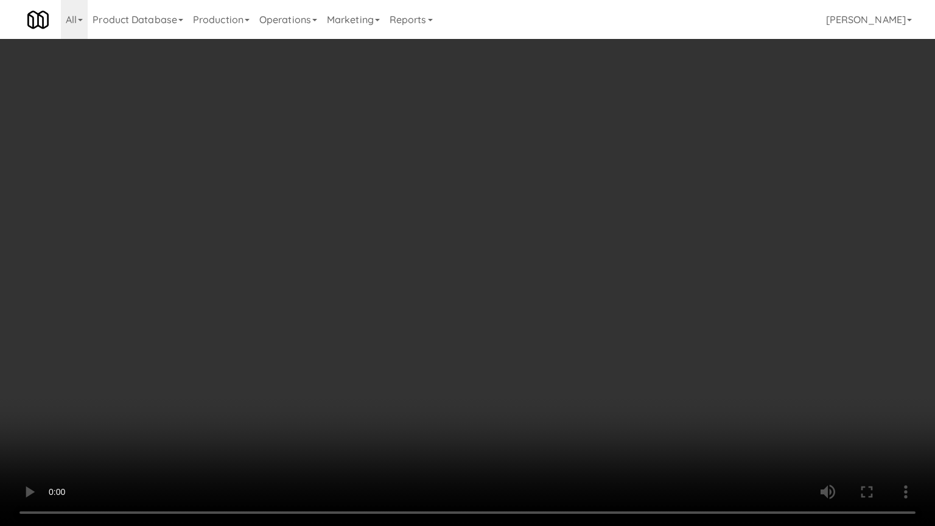
click at [397, 277] on video at bounding box center [467, 263] width 935 height 526
click at [463, 276] on video at bounding box center [467, 263] width 935 height 526
click at [477, 272] on video at bounding box center [467, 263] width 935 height 526
drag, startPoint x: 477, startPoint y: 272, endPoint x: 473, endPoint y: 280, distance: 8.7
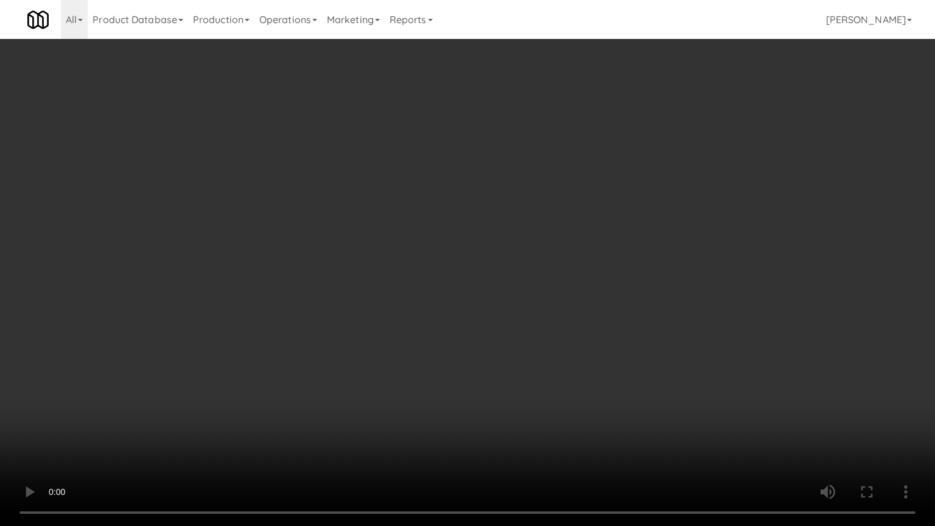
click at [477, 273] on video at bounding box center [467, 263] width 935 height 526
drag, startPoint x: 484, startPoint y: 276, endPoint x: 489, endPoint y: 272, distance: 6.6
click at [485, 275] on video at bounding box center [467, 263] width 935 height 526
click at [505, 258] on video at bounding box center [467, 263] width 935 height 526
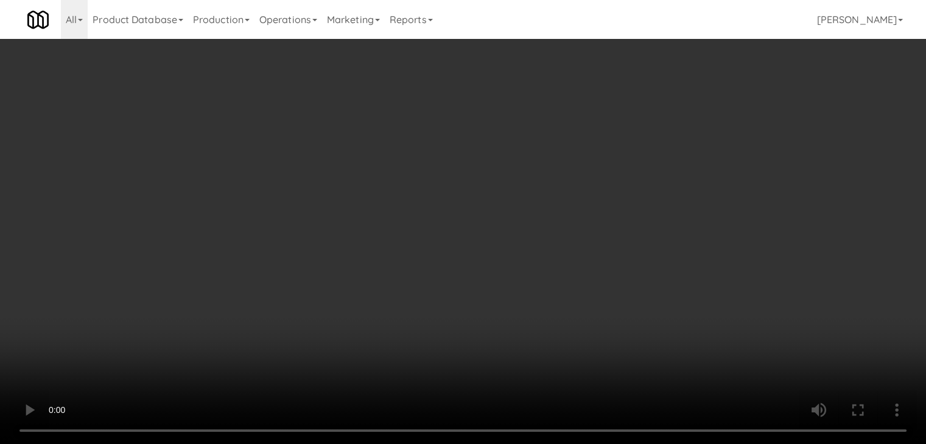
click at [672, 125] on button "Planogram" at bounding box center [659, 129] width 60 height 18
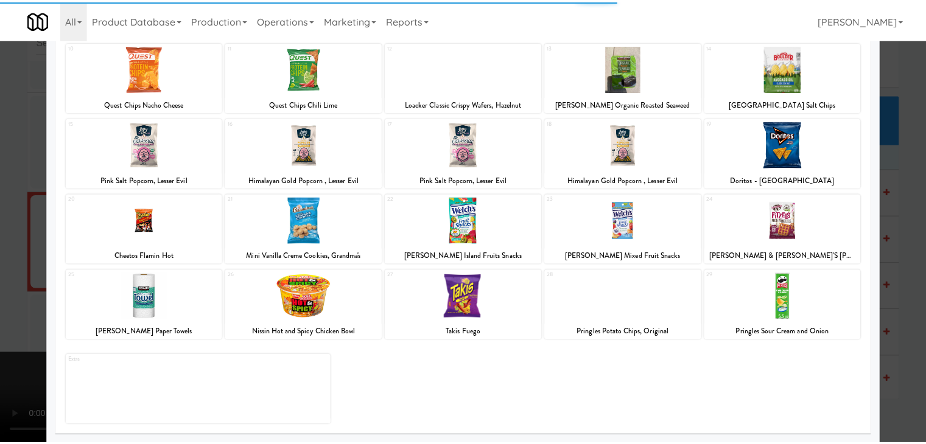
scroll to position [153, 0]
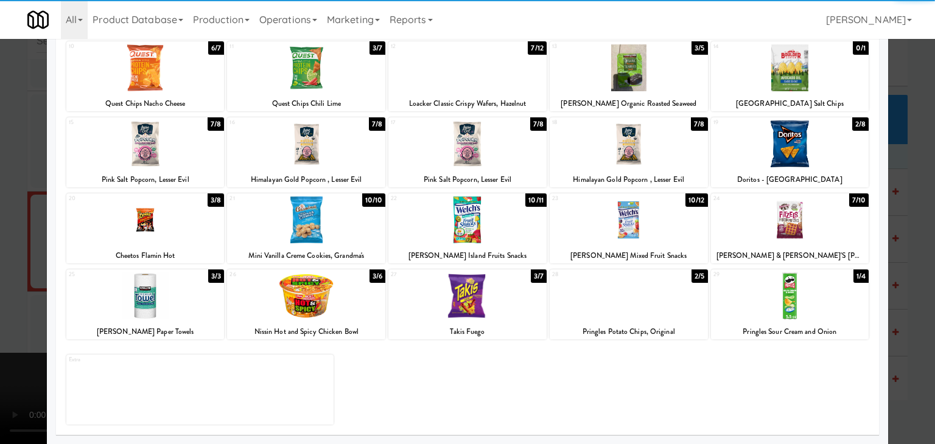
click at [620, 234] on div at bounding box center [629, 220] width 158 height 47
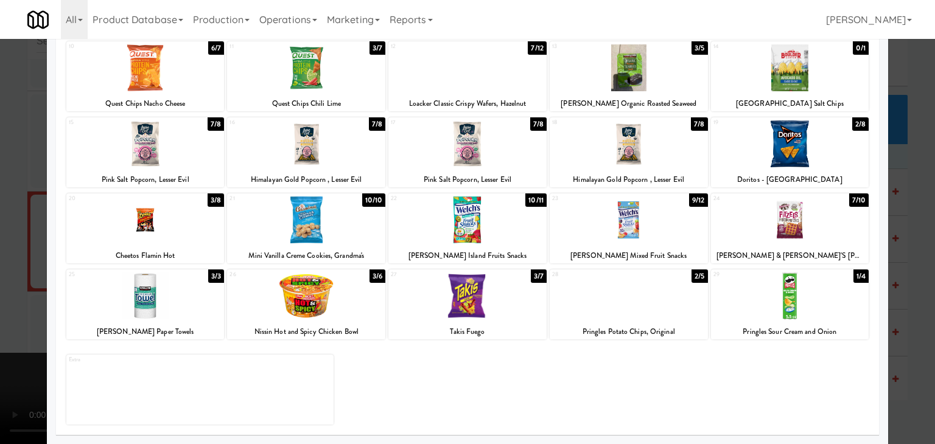
click at [475, 227] on div at bounding box center [467, 220] width 158 height 47
click at [0, 268] on div at bounding box center [467, 222] width 935 height 444
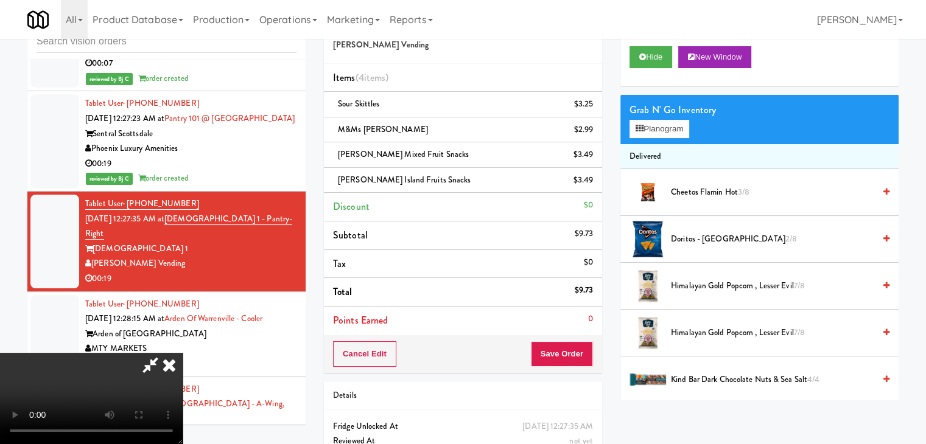
scroll to position [5365, 0]
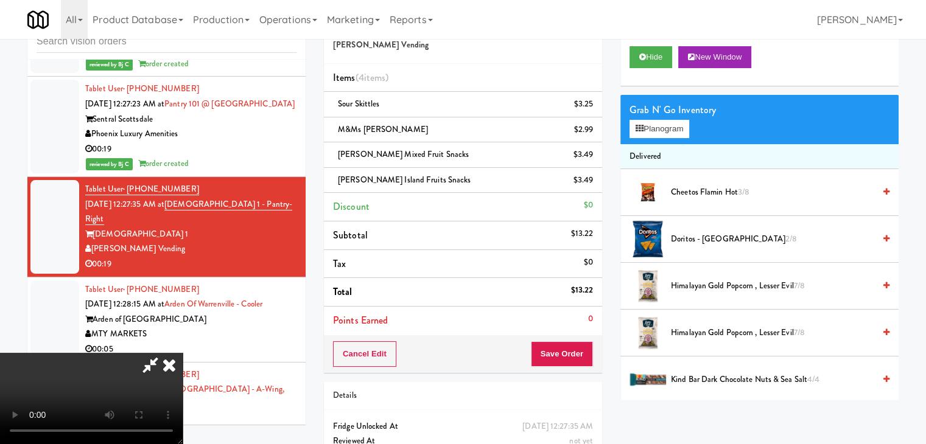
drag, startPoint x: 312, startPoint y: 280, endPoint x: 319, endPoint y: 281, distance: 7.3
click at [183, 353] on video at bounding box center [91, 398] width 183 height 91
drag, startPoint x: 690, startPoint y: 128, endPoint x: 686, endPoint y: 136, distance: 9.3
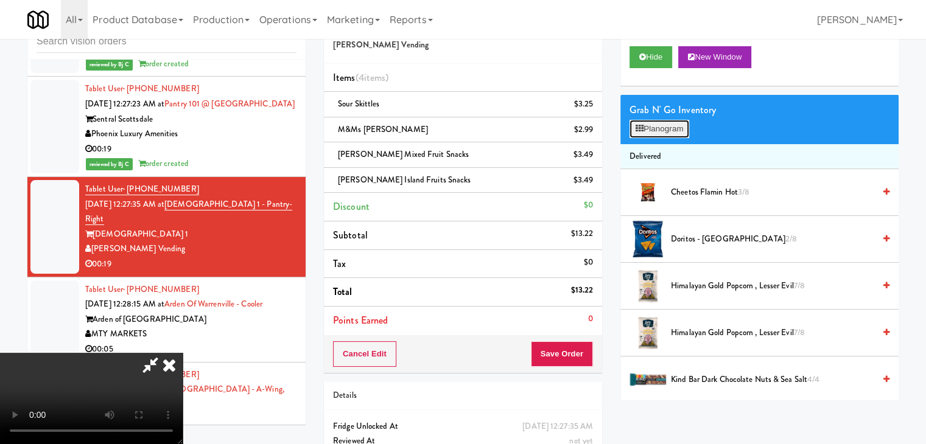
click at [686, 136] on button "Planogram" at bounding box center [659, 129] width 60 height 18
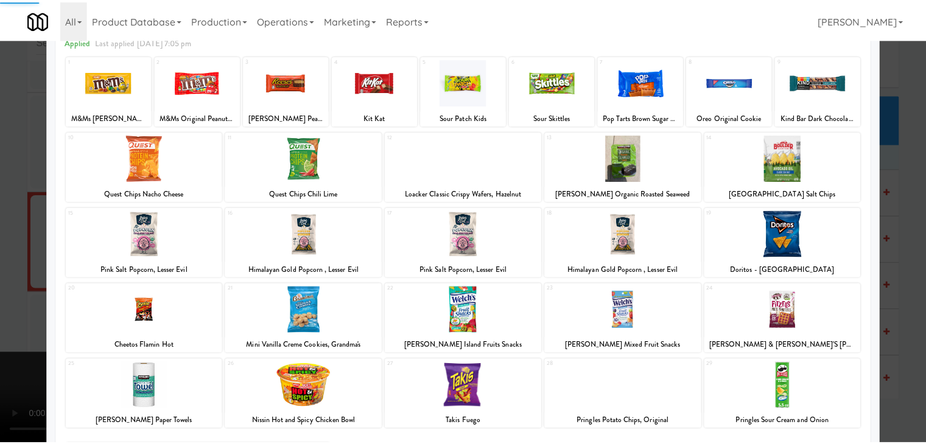
scroll to position [153, 0]
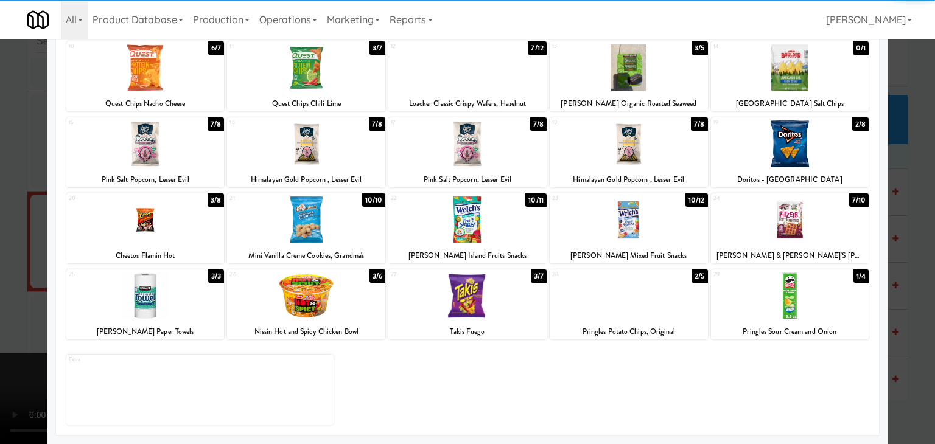
click at [169, 220] on div at bounding box center [145, 220] width 158 height 47
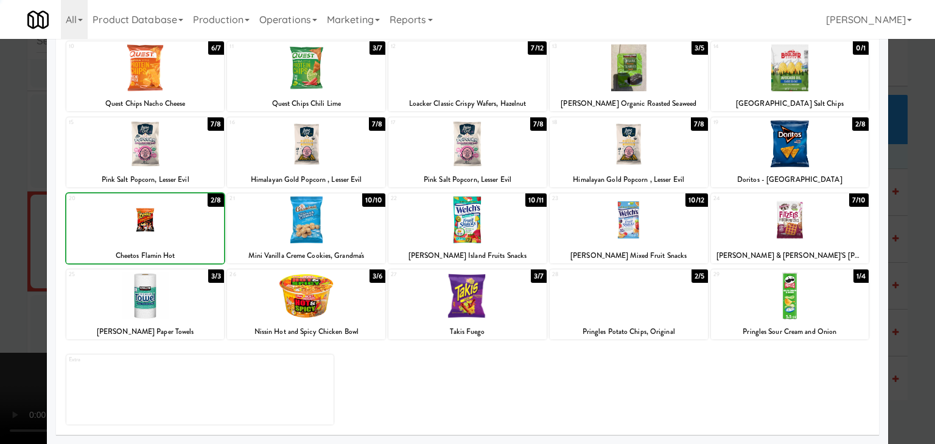
drag, startPoint x: 0, startPoint y: 245, endPoint x: 91, endPoint y: 244, distance: 90.7
click at [3, 245] on div at bounding box center [467, 222] width 935 height 444
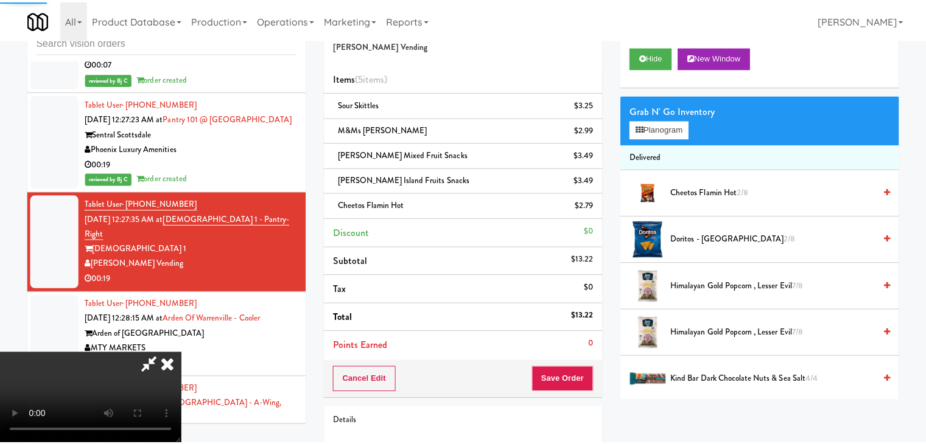
scroll to position [5365, 0]
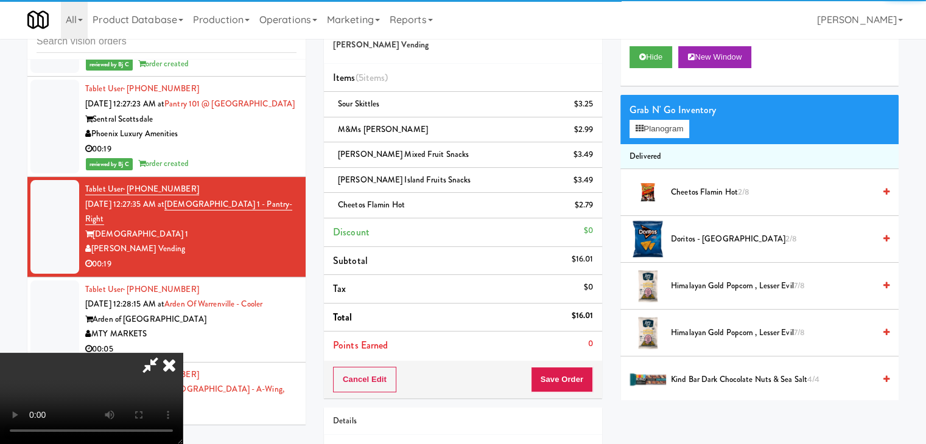
click at [570, 402] on div "Order # 3290794 Cordray Vending Items (5 items ) Sour Skittles $3.25 M&Ms Peanu…" at bounding box center [463, 264] width 296 height 518
click at [571, 388] on button "Save Order" at bounding box center [562, 380] width 62 height 26
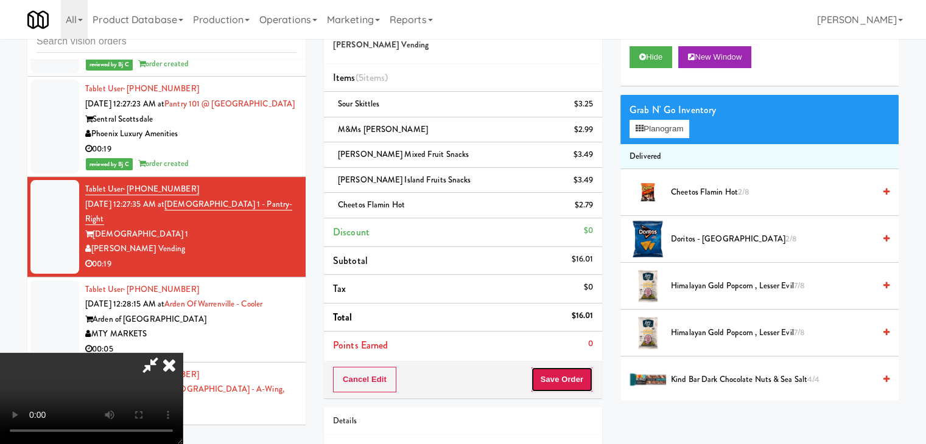
click at [571, 386] on button "Save Order" at bounding box center [562, 380] width 62 height 26
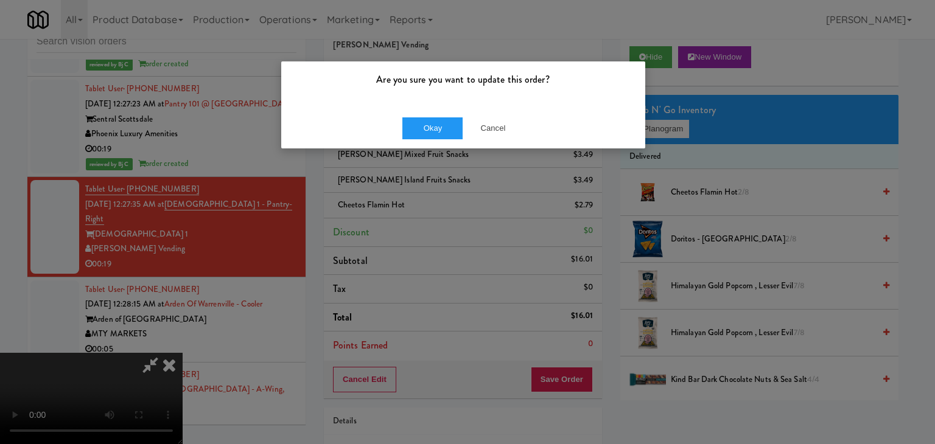
click at [445, 105] on div "Are you sure you want to update this order?" at bounding box center [463, 84] width 364 height 46
click at [434, 127] on button "Okay" at bounding box center [432, 128] width 61 height 22
click at [434, 127] on div "Okay Cancel" at bounding box center [463, 128] width 364 height 41
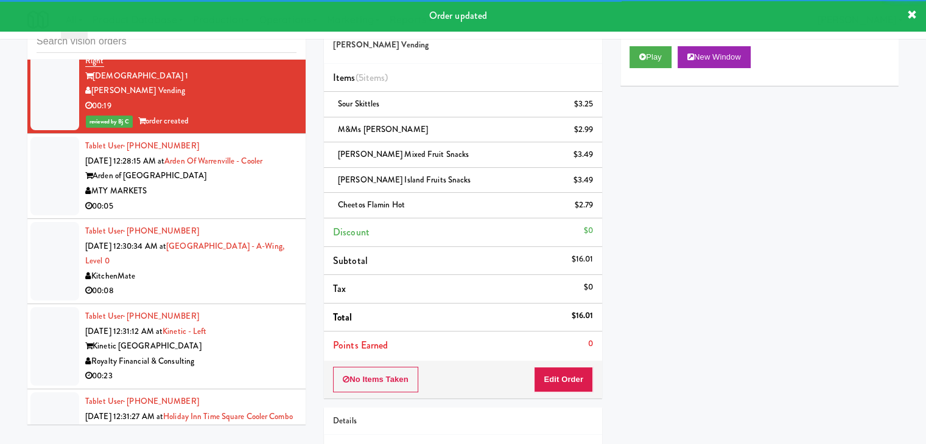
scroll to position [5548, 0]
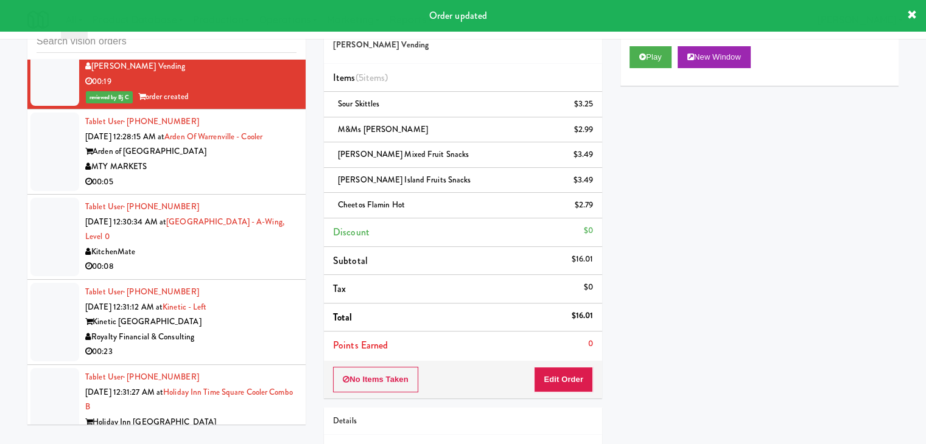
drag, startPoint x: 232, startPoint y: 147, endPoint x: 237, endPoint y: 153, distance: 7.8
click at [236, 159] on div "MTY MARKETS" at bounding box center [190, 166] width 211 height 15
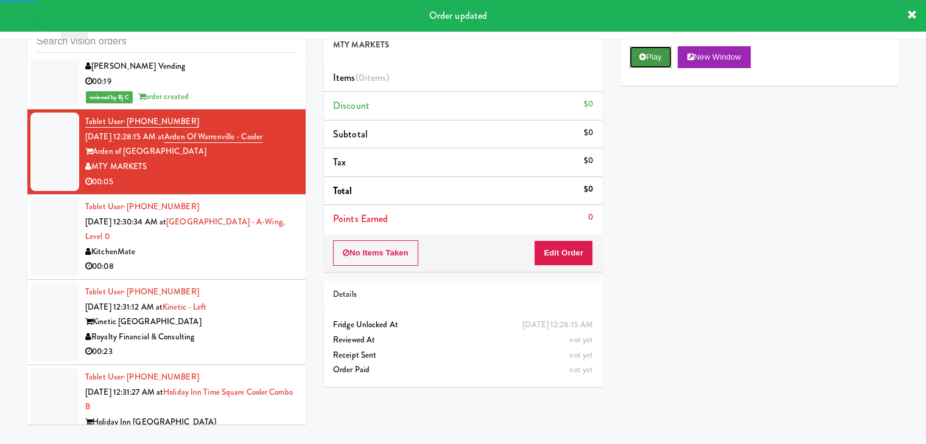
drag, startPoint x: 642, startPoint y: 61, endPoint x: 615, endPoint y: 169, distance: 111.1
click at [642, 61] on button "Play" at bounding box center [650, 57] width 42 height 22
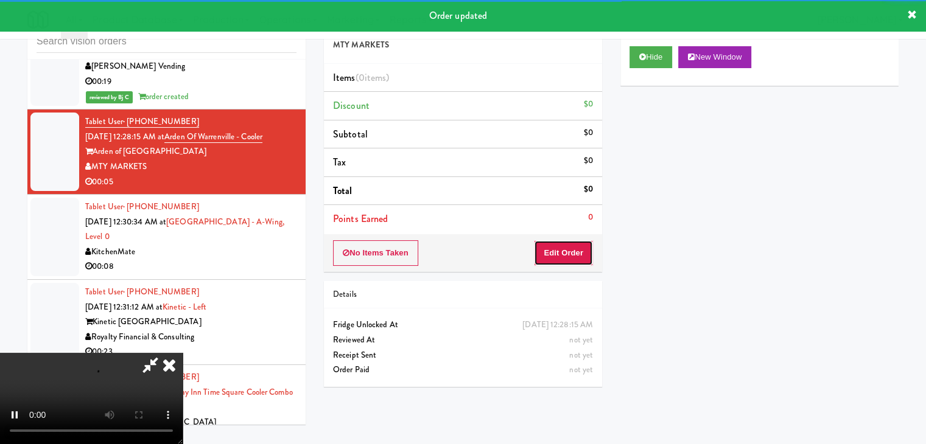
click at [577, 256] on button "Edit Order" at bounding box center [563, 253] width 59 height 26
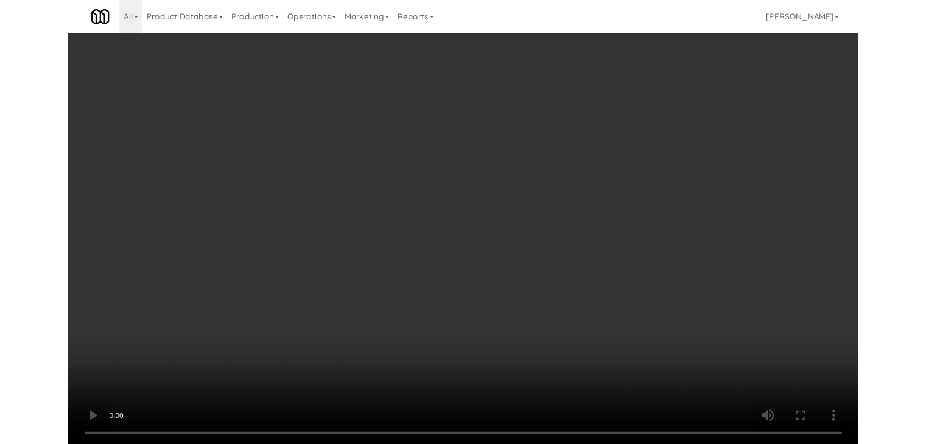
scroll to position [5518, 0]
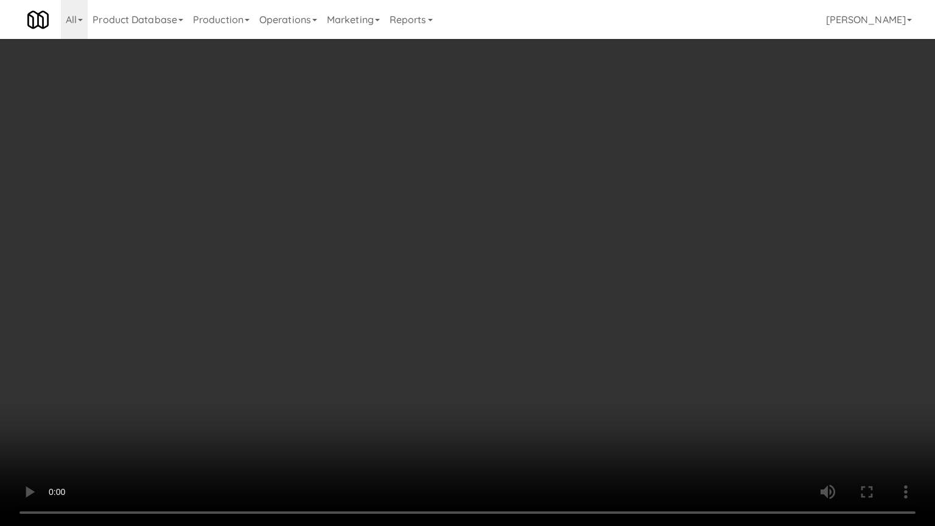
click at [562, 284] on video at bounding box center [467, 263] width 935 height 526
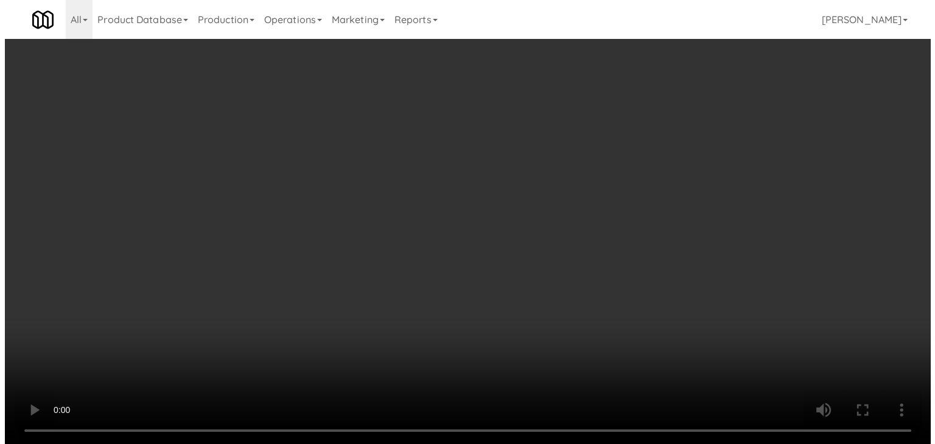
scroll to position [5548, 0]
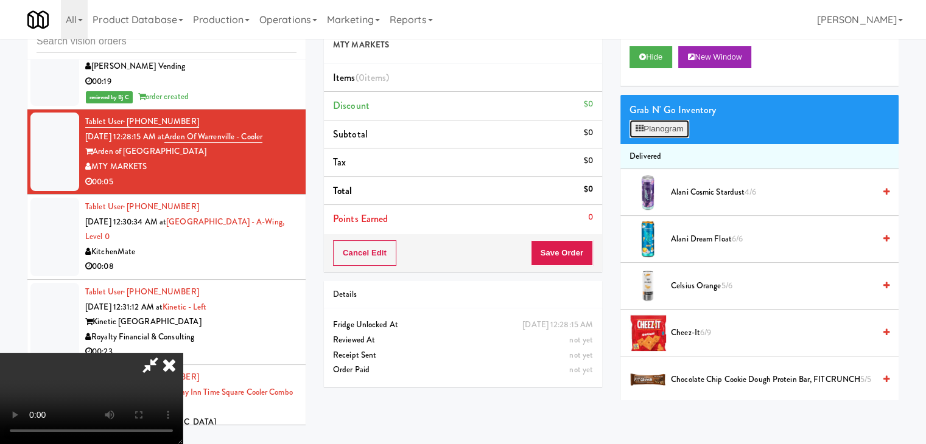
click at [665, 127] on button "Planogram" at bounding box center [659, 129] width 60 height 18
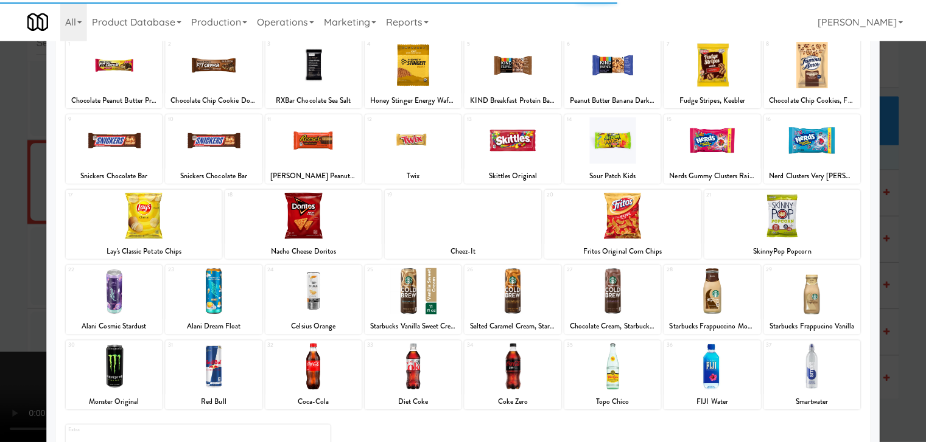
scroll to position [153, 0]
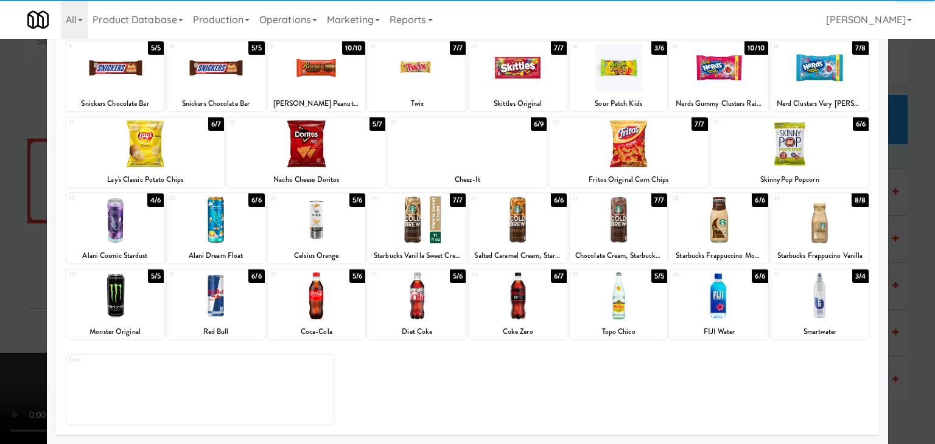
click at [616, 306] on div at bounding box center [618, 296] width 97 height 47
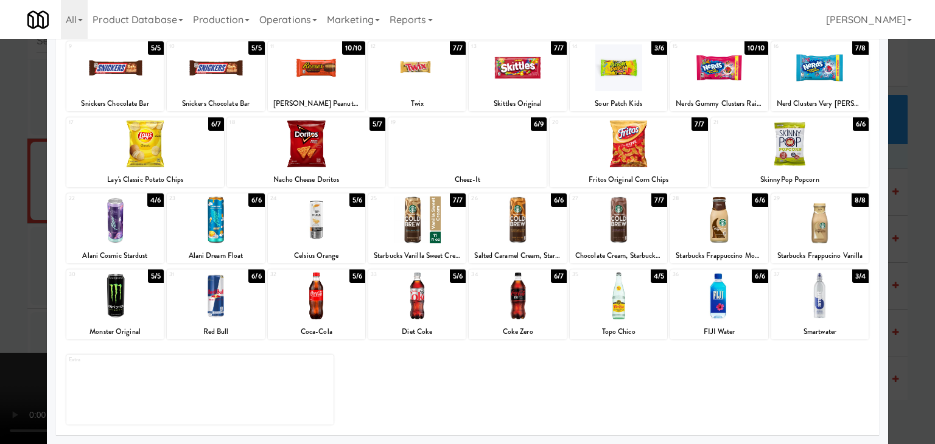
click at [321, 307] on div at bounding box center [316, 296] width 97 height 47
drag, startPoint x: 0, startPoint y: 306, endPoint x: 77, endPoint y: 290, distance: 78.3
click at [2, 300] on div at bounding box center [467, 222] width 935 height 444
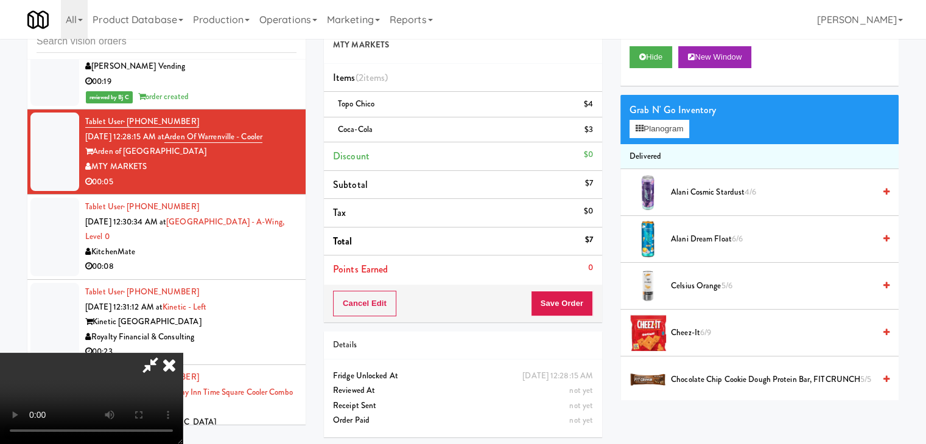
scroll to position [49, 0]
click at [183, 353] on video at bounding box center [91, 398] width 183 height 91
click at [570, 293] on button "Save Order" at bounding box center [562, 304] width 62 height 26
click at [570, 295] on button "Save Order" at bounding box center [562, 304] width 62 height 26
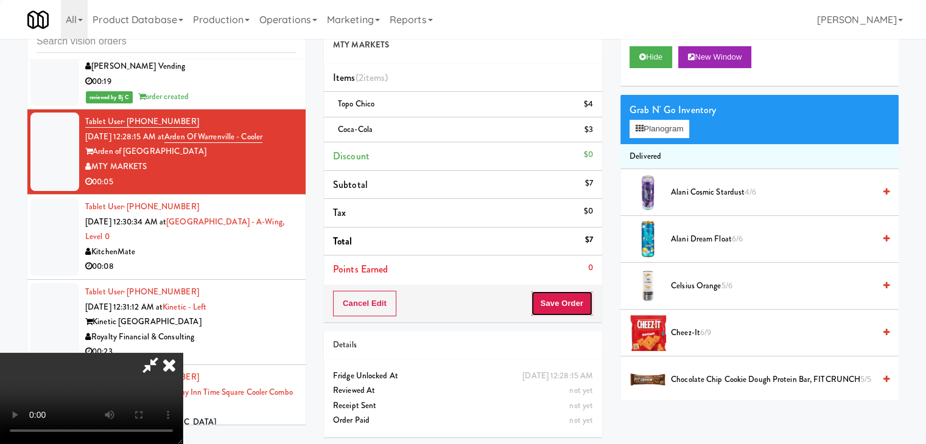
click at [570, 295] on button "Save Order" at bounding box center [562, 304] width 62 height 26
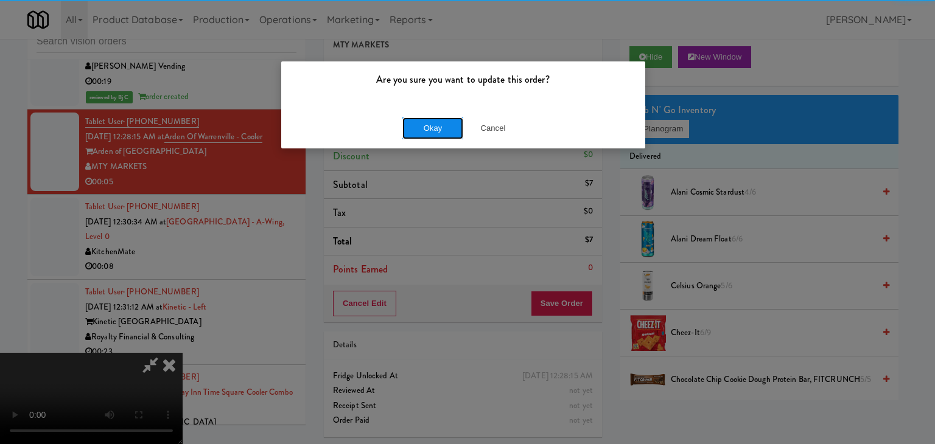
click at [436, 127] on button "Okay" at bounding box center [432, 128] width 61 height 22
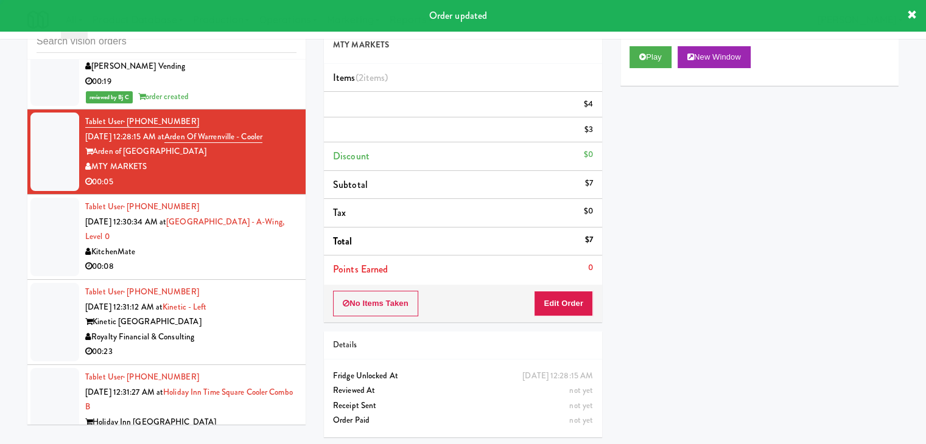
scroll to position [0, 0]
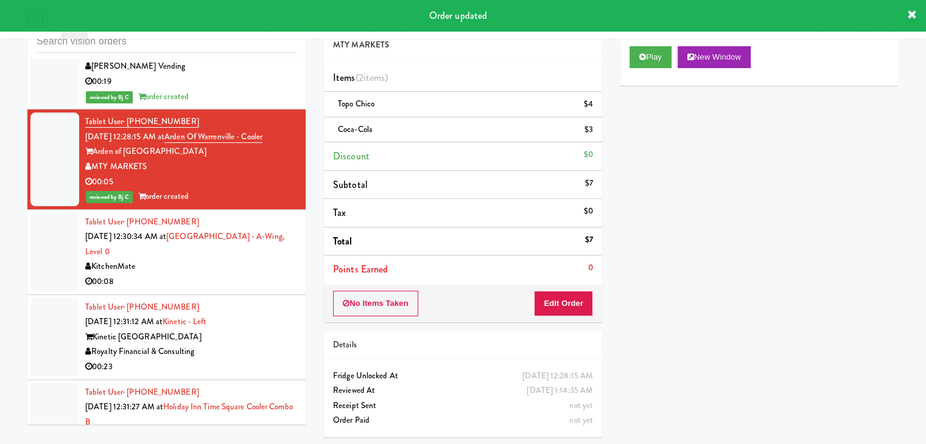
click at [228, 274] on div "00:08" at bounding box center [190, 281] width 211 height 15
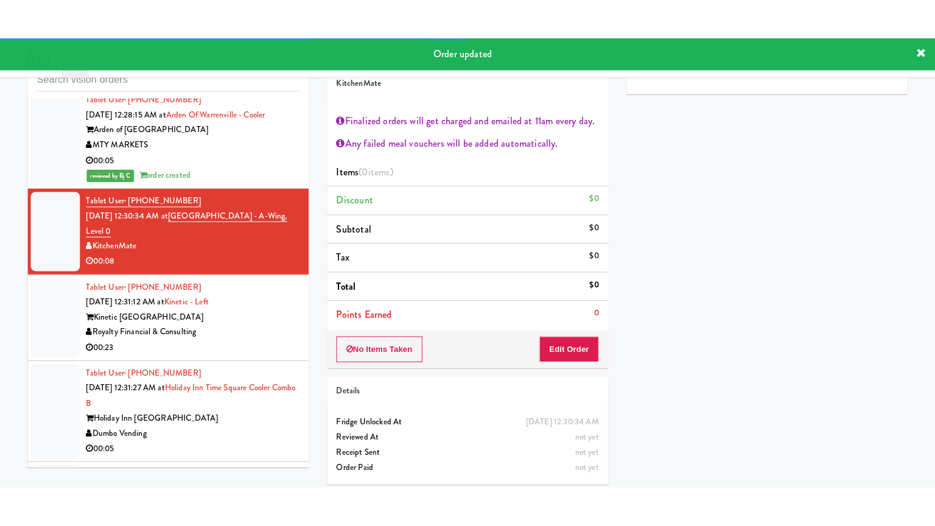
scroll to position [5730, 0]
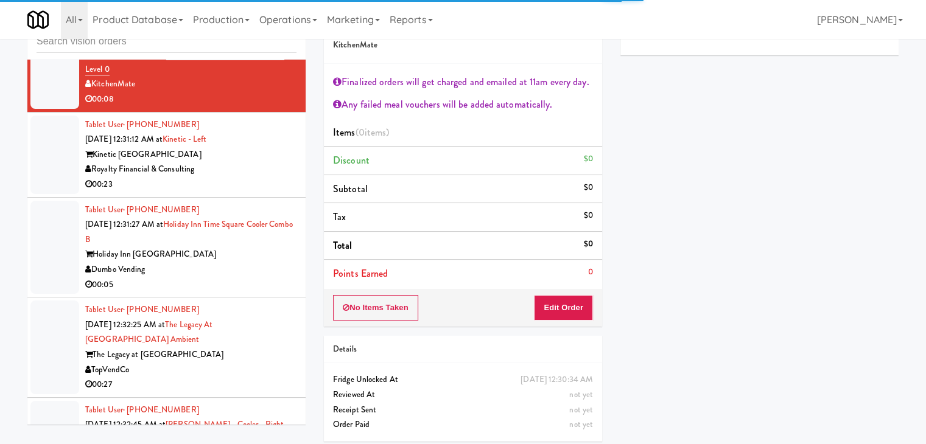
drag, startPoint x: 262, startPoint y: 147, endPoint x: 253, endPoint y: 159, distance: 14.4
click at [263, 162] on div "Royalty Financial & Consulting" at bounding box center [190, 169] width 211 height 15
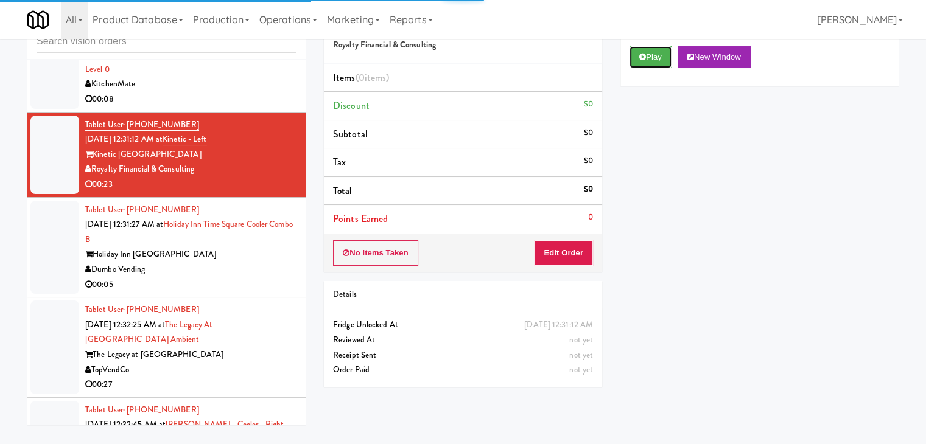
drag, startPoint x: 670, startPoint y: 58, endPoint x: 662, endPoint y: 69, distance: 13.5
click at [669, 58] on button "Play" at bounding box center [650, 57] width 42 height 22
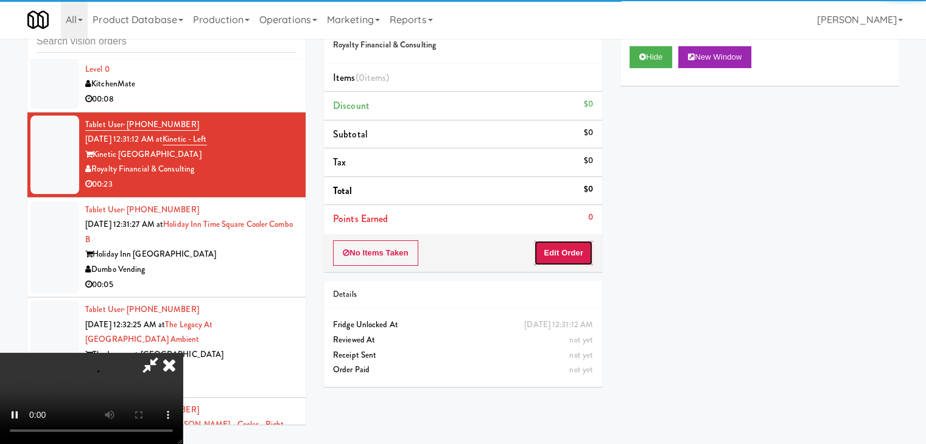
click at [581, 246] on button "Edit Order" at bounding box center [563, 253] width 59 height 26
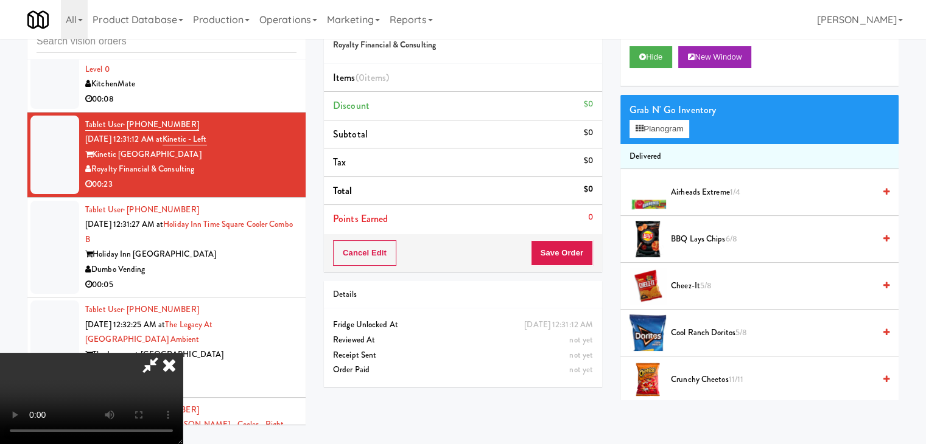
scroll to position [5701, 0]
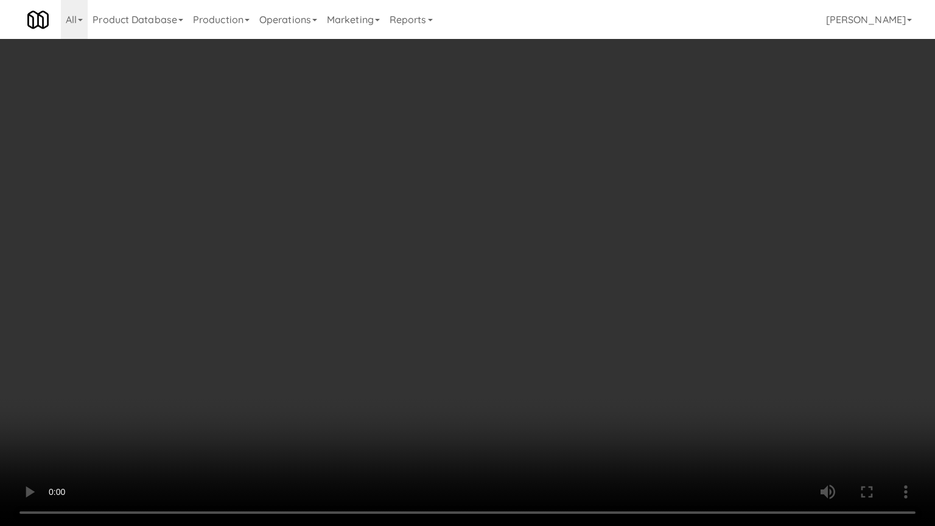
click at [604, 303] on video at bounding box center [467, 263] width 935 height 526
drag, startPoint x: 604, startPoint y: 303, endPoint x: 584, endPoint y: 312, distance: 21.5
click at [604, 304] on video at bounding box center [467, 263] width 935 height 526
click at [604, 300] on video at bounding box center [467, 263] width 935 height 526
drag, startPoint x: 605, startPoint y: 300, endPoint x: 601, endPoint y: 308, distance: 8.7
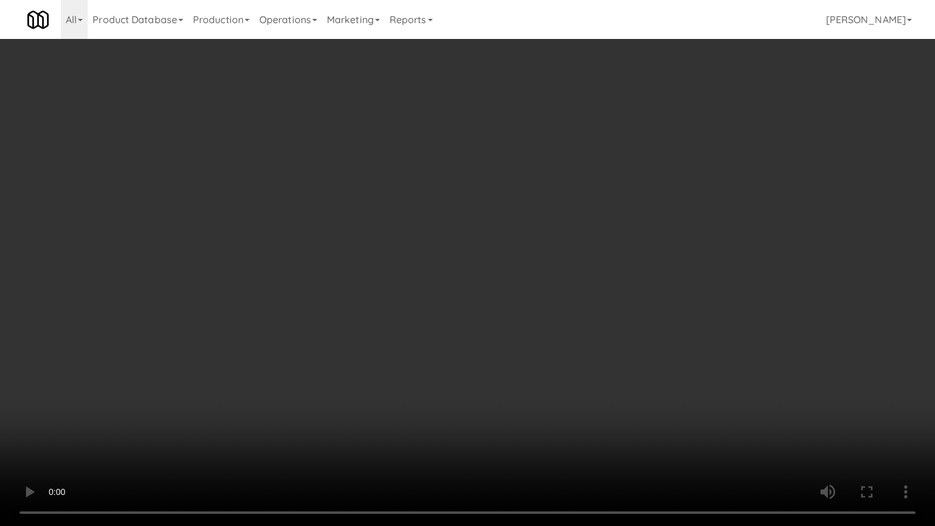
click at [604, 307] on video at bounding box center [467, 263] width 935 height 526
click at [613, 299] on video at bounding box center [467, 263] width 935 height 526
click at [613, 298] on video at bounding box center [467, 263] width 935 height 526
click at [606, 286] on video at bounding box center [467, 263] width 935 height 526
click at [606, 267] on video at bounding box center [467, 263] width 935 height 526
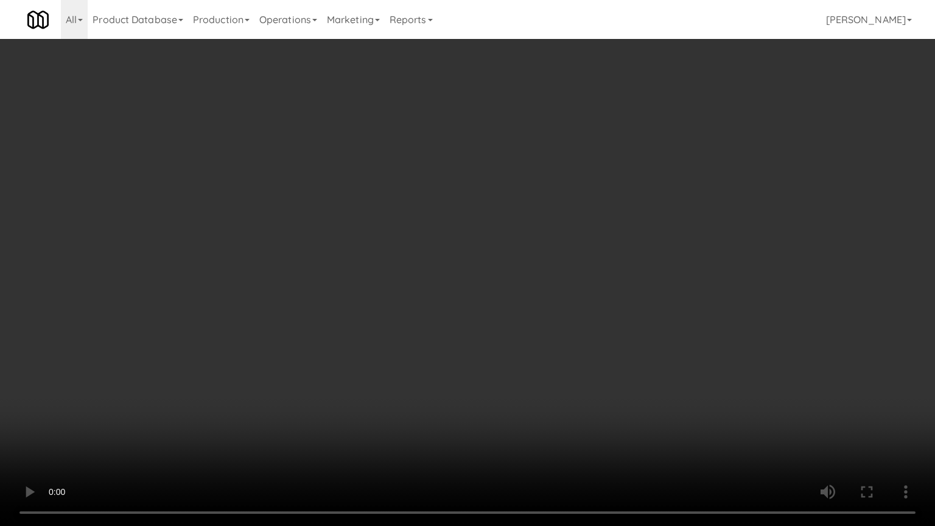
scroll to position [5730, 0]
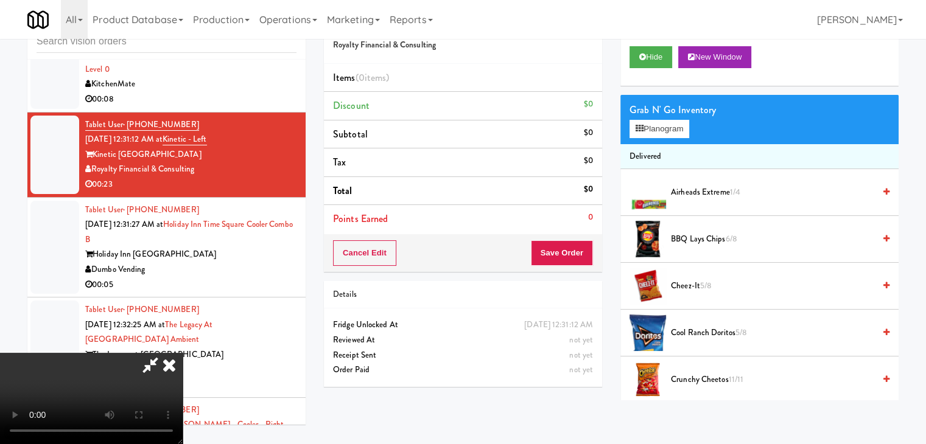
click at [183, 353] on video at bounding box center [91, 398] width 183 height 91
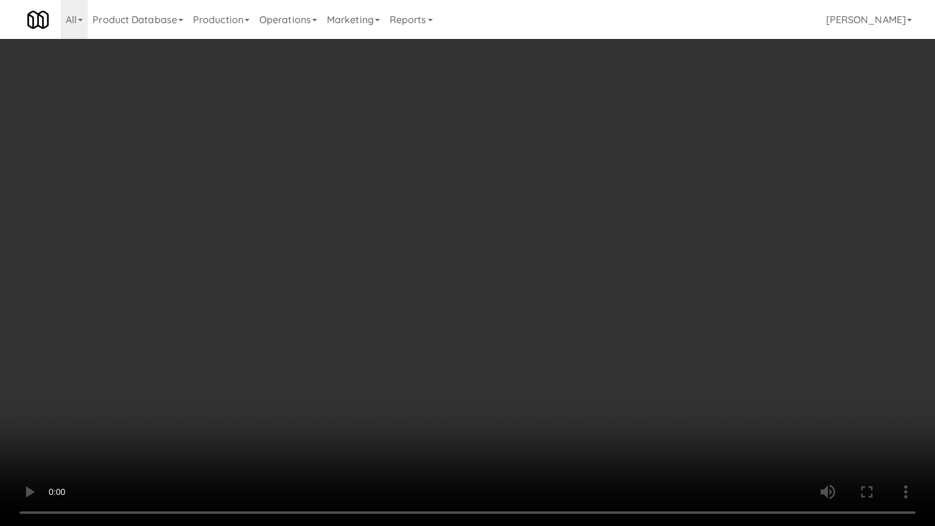
click at [631, 352] on video at bounding box center [467, 263] width 935 height 526
click at [635, 344] on video at bounding box center [467, 263] width 935 height 526
click at [638, 335] on video at bounding box center [467, 263] width 935 height 526
click at [631, 336] on video at bounding box center [467, 263] width 935 height 526
click at [656, 372] on video at bounding box center [467, 263] width 935 height 526
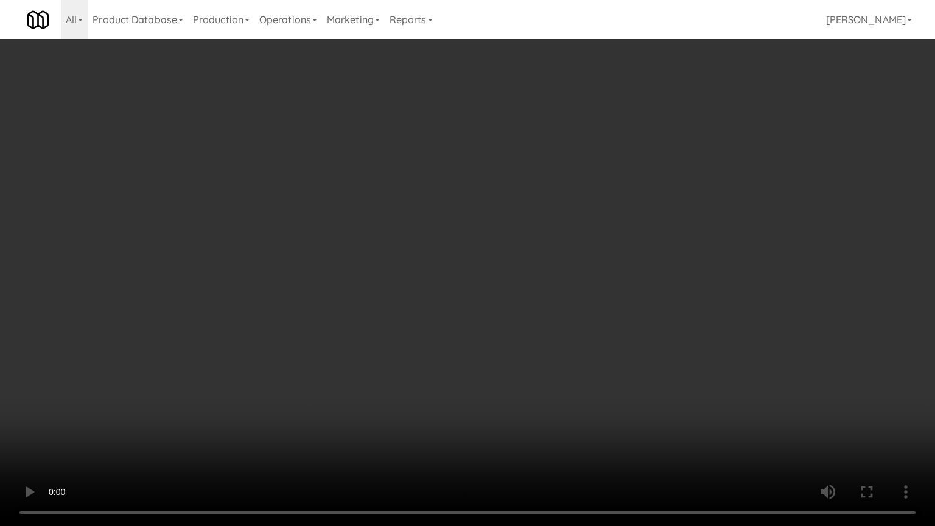
click at [656, 372] on video at bounding box center [467, 263] width 935 height 526
click at [660, 383] on video at bounding box center [467, 263] width 935 height 526
drag, startPoint x: 660, startPoint y: 383, endPoint x: 657, endPoint y: 319, distance: 64.0
click at [659, 382] on video at bounding box center [467, 263] width 935 height 526
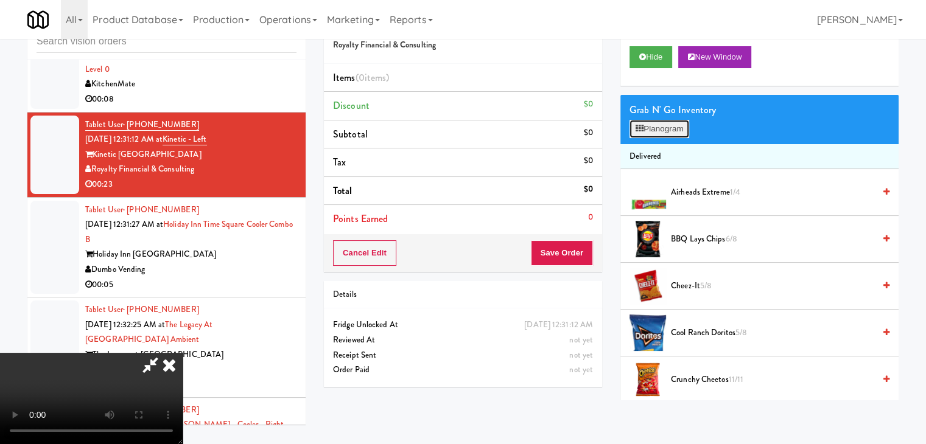
click at [669, 133] on button "Planogram" at bounding box center [659, 129] width 60 height 18
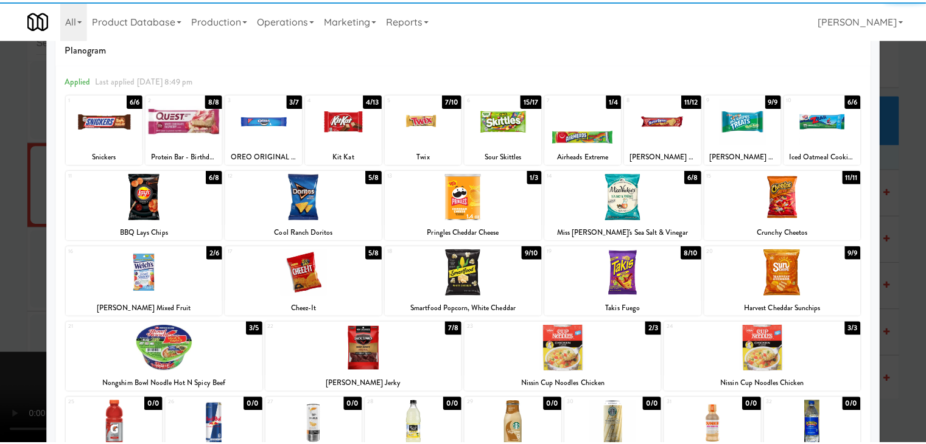
scroll to position [61, 0]
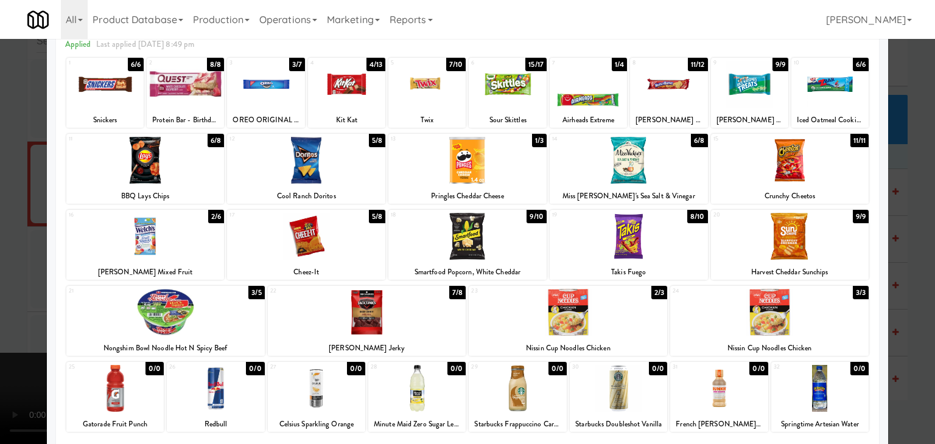
click at [139, 234] on div at bounding box center [145, 236] width 158 height 47
click at [278, 242] on div at bounding box center [306, 236] width 158 height 47
click at [0, 265] on div at bounding box center [467, 222] width 935 height 444
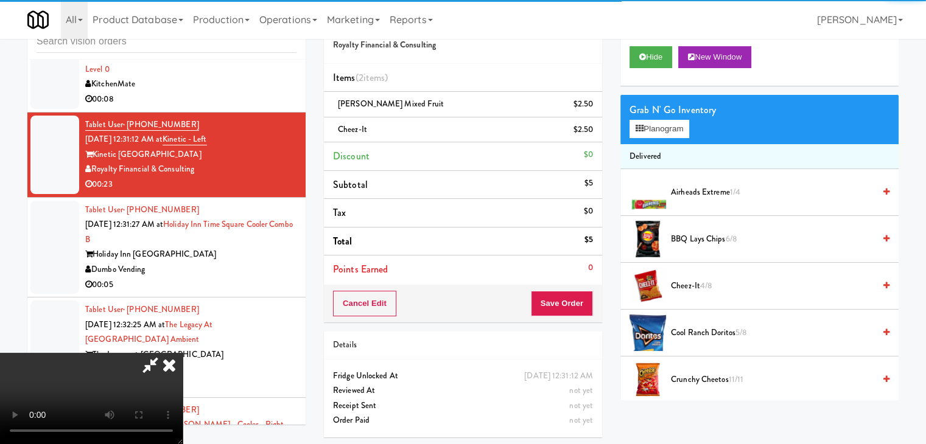
click at [183, 353] on video at bounding box center [91, 398] width 183 height 91
drag, startPoint x: 288, startPoint y: 278, endPoint x: 412, endPoint y: 366, distance: 152.7
click at [183, 353] on video at bounding box center [91, 398] width 183 height 91
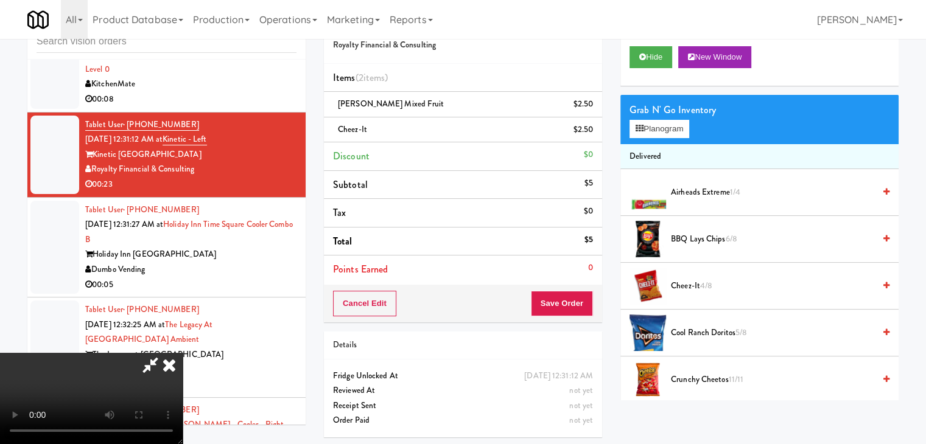
scroll to position [5701, 0]
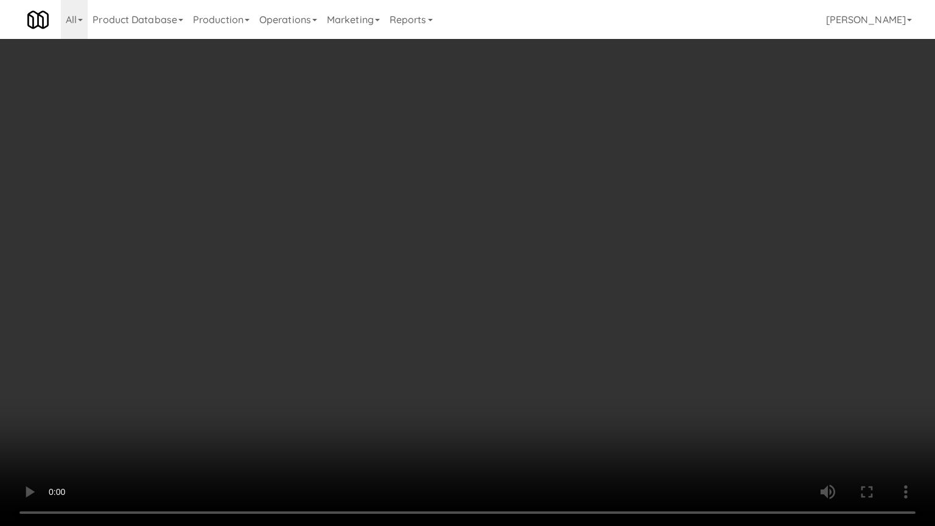
click at [612, 346] on video at bounding box center [467, 263] width 935 height 526
click at [613, 344] on video at bounding box center [467, 263] width 935 height 526
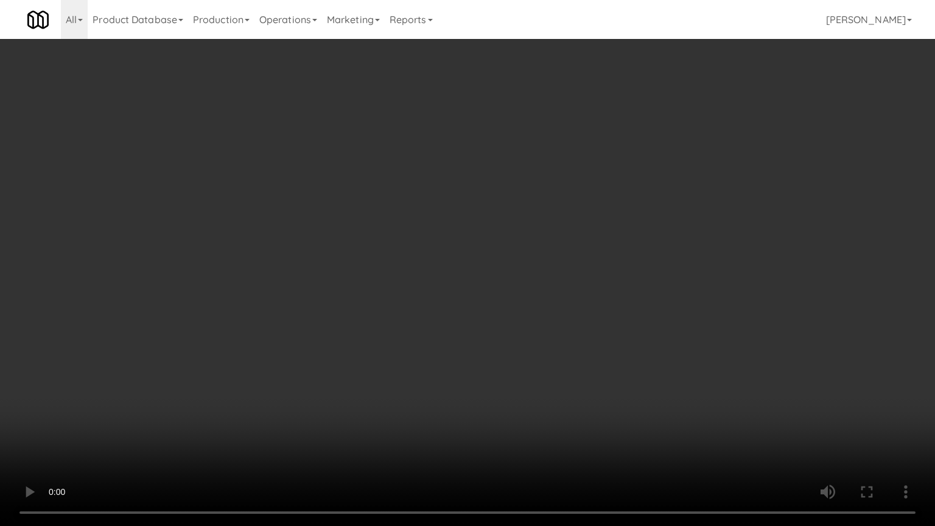
click at [613, 344] on video at bounding box center [467, 263] width 935 height 526
click at [587, 346] on video at bounding box center [467, 263] width 935 height 526
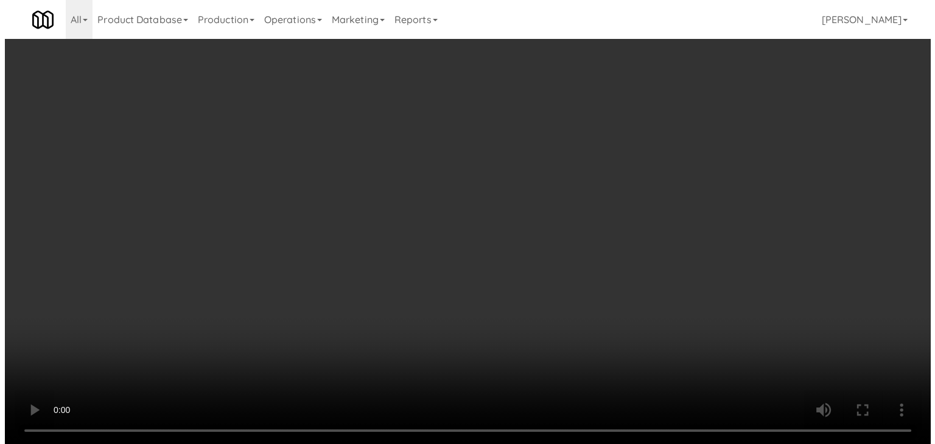
scroll to position [5730, 0]
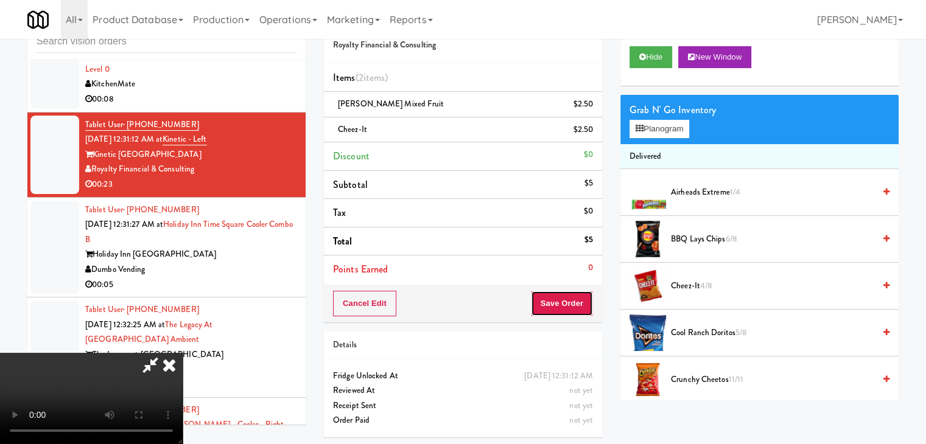
click at [584, 311] on button "Save Order" at bounding box center [562, 304] width 62 height 26
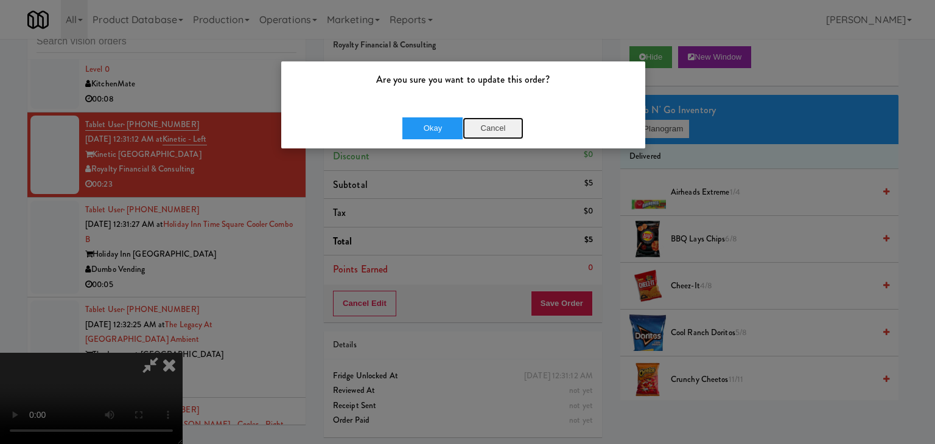
click at [497, 131] on button "Cancel" at bounding box center [493, 128] width 61 height 22
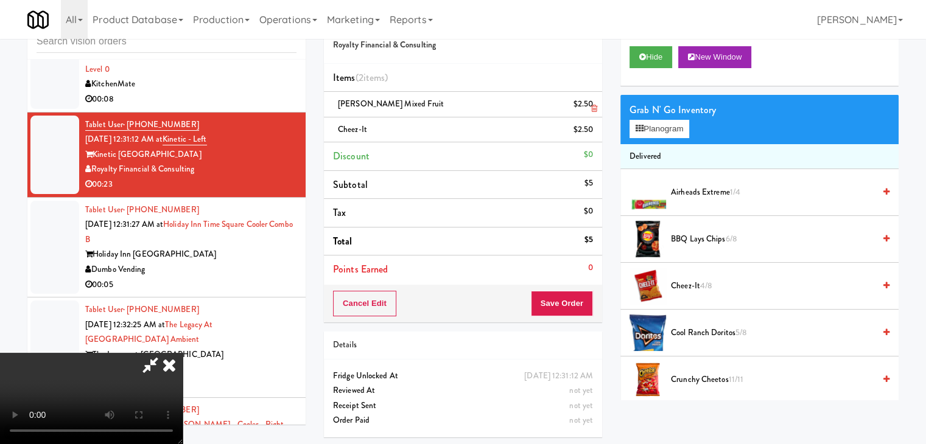
click at [592, 105] on icon at bounding box center [594, 109] width 6 height 8
click at [592, 130] on icon at bounding box center [594, 134] width 6 height 8
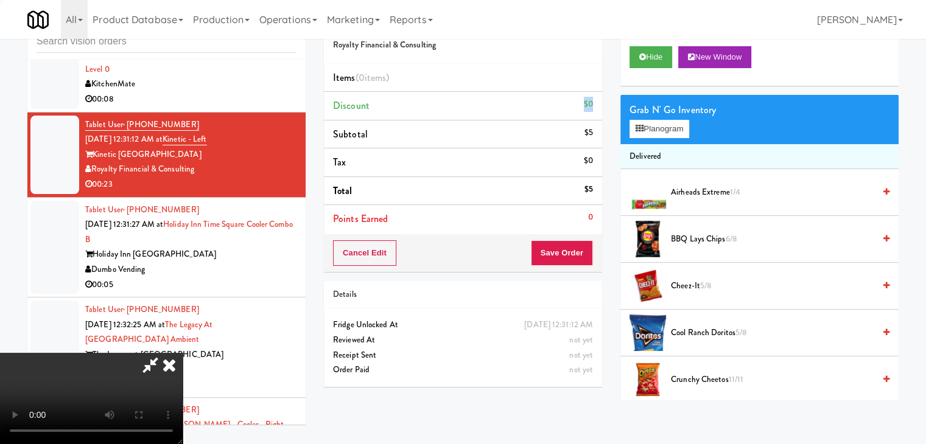
click at [592, 105] on div "$0" at bounding box center [588, 104] width 9 height 15
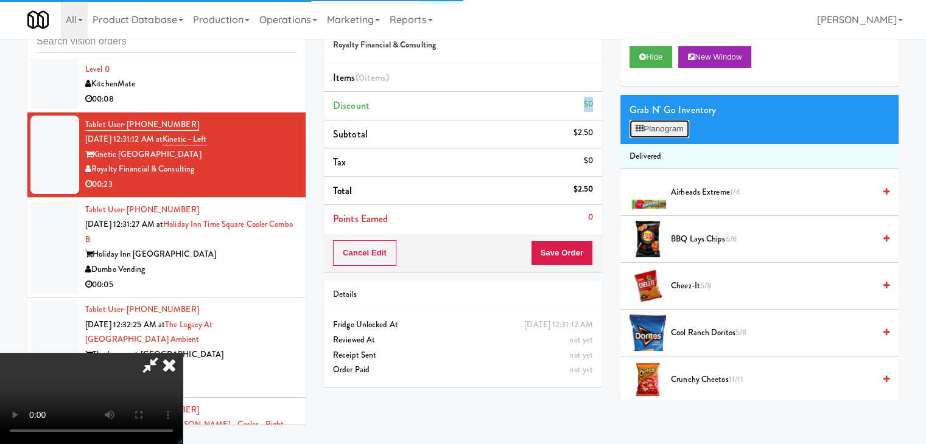
click at [655, 123] on button "Planogram" at bounding box center [659, 129] width 60 height 18
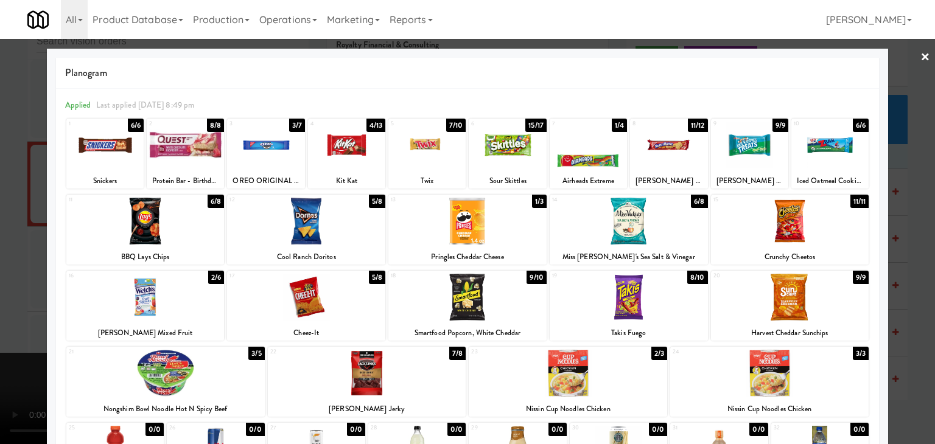
drag, startPoint x: 0, startPoint y: 315, endPoint x: 85, endPoint y: 315, distance: 84.6
click at [0, 315] on div at bounding box center [467, 222] width 935 height 444
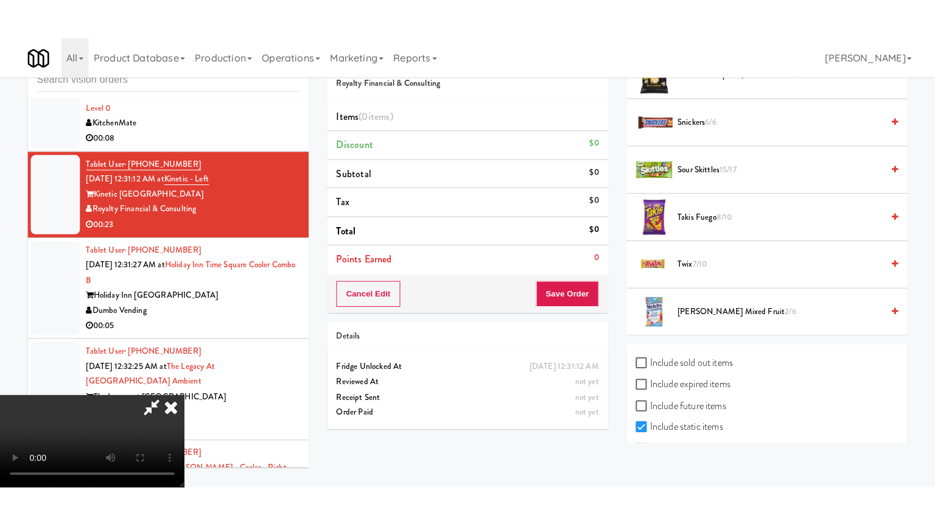
scroll to position [1031, 0]
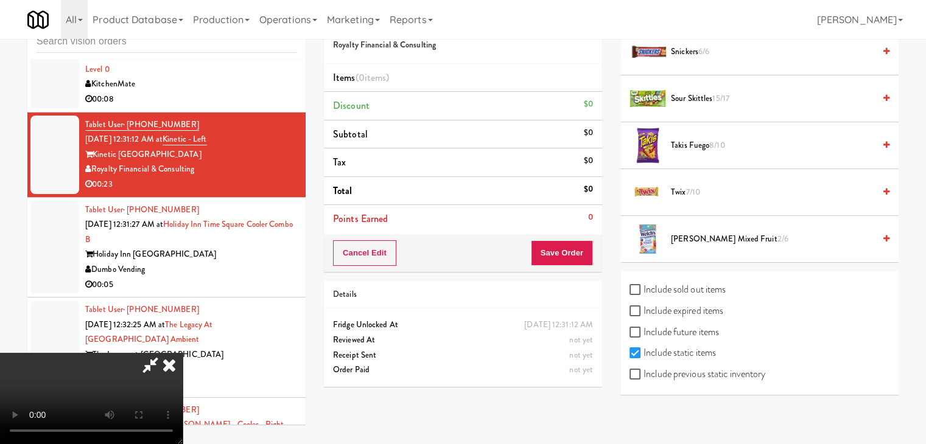
click at [676, 373] on label "Include previous static inventory" at bounding box center [697, 374] width 136 height 18
click at [643, 373] on input "Include previous static inventory" at bounding box center [636, 375] width 14 height 10
checkbox input "true"
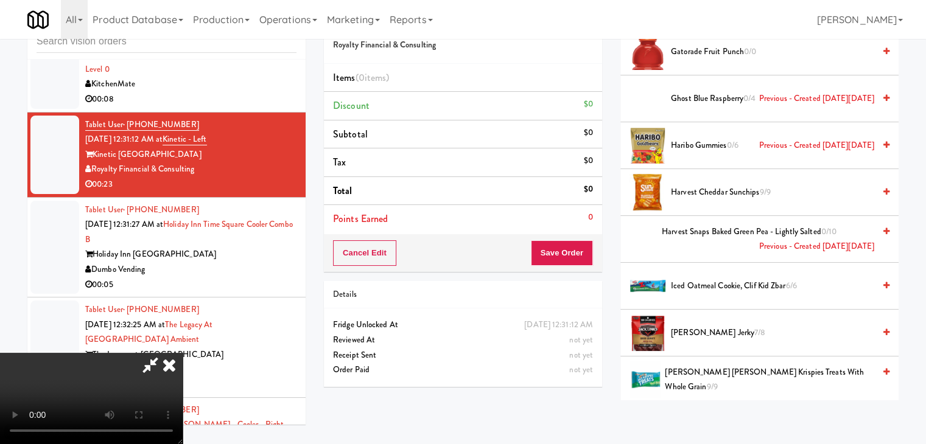
click at [183, 372] on video at bounding box center [91, 398] width 183 height 91
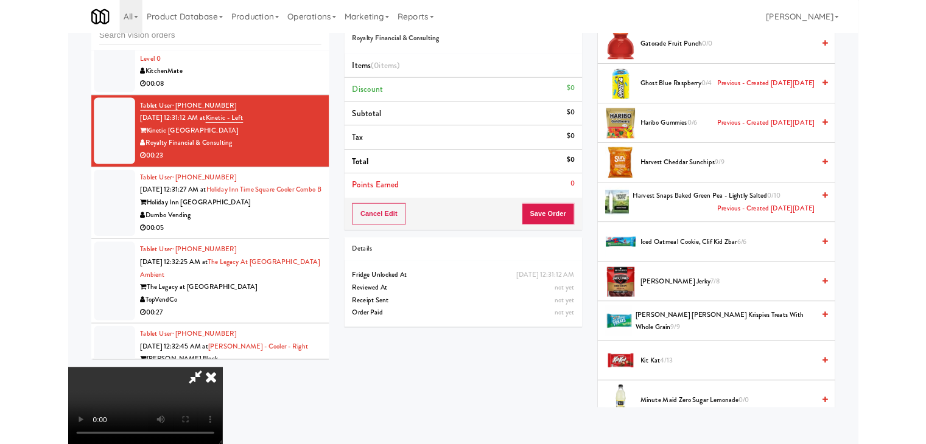
scroll to position [5701, 0]
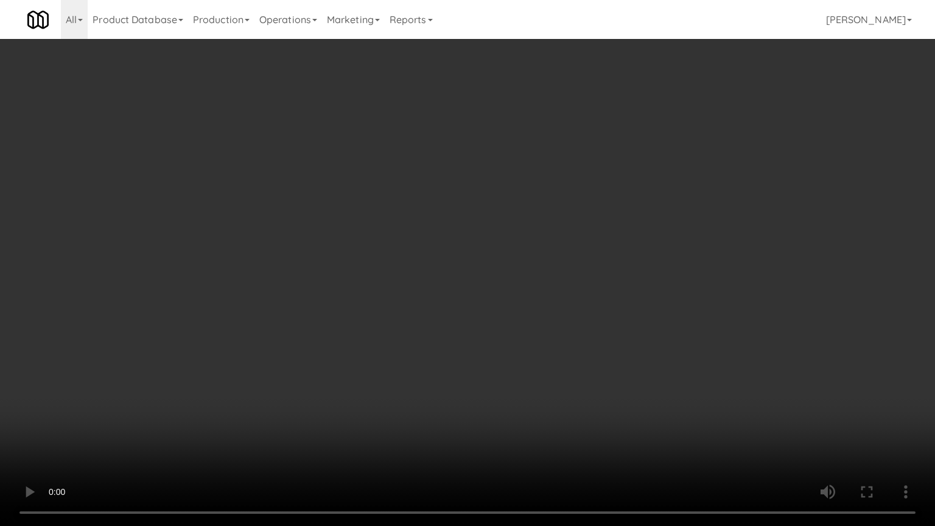
click at [574, 363] on video at bounding box center [467, 263] width 935 height 526
click at [579, 356] on video at bounding box center [467, 263] width 935 height 526
click at [574, 353] on video at bounding box center [467, 263] width 935 height 526
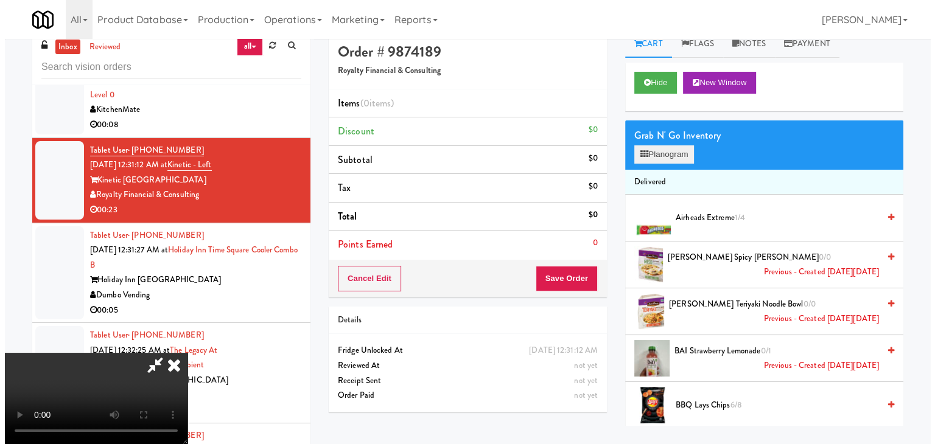
scroll to position [0, 0]
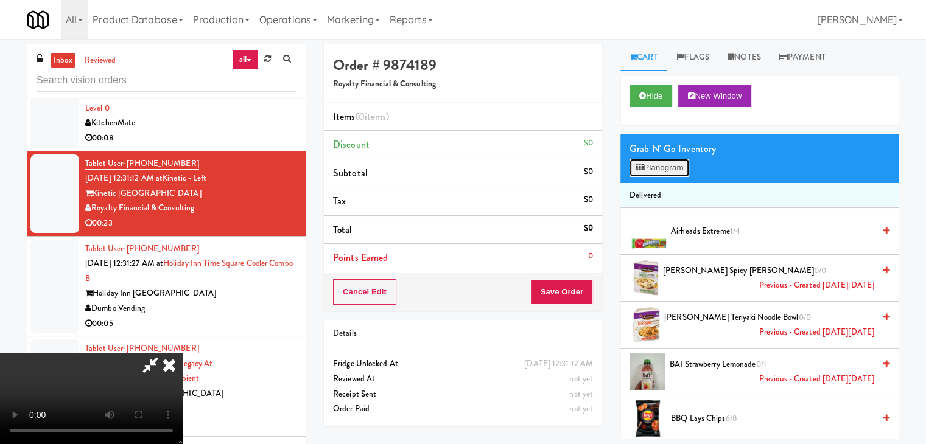
click at [664, 167] on button "Planogram" at bounding box center [659, 168] width 60 height 18
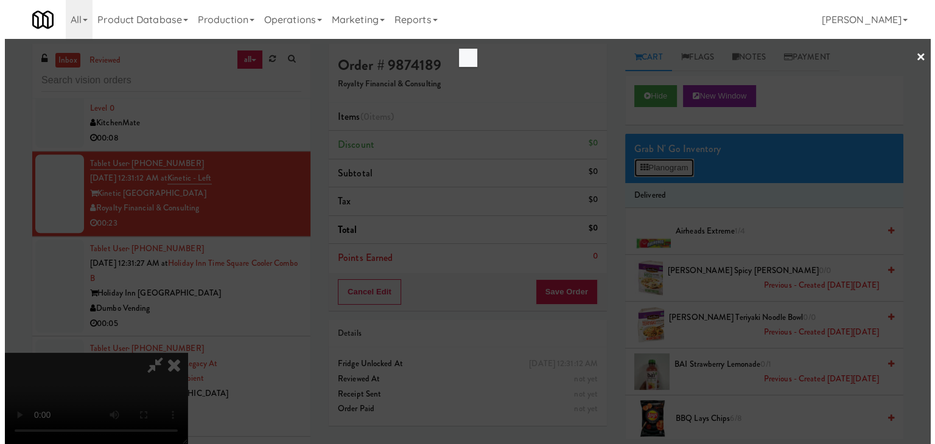
scroll to position [5701, 0]
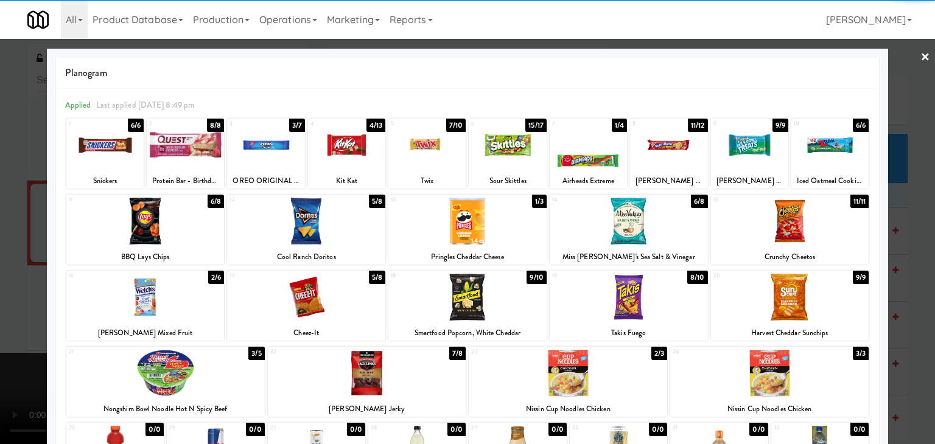
click at [331, 147] on div at bounding box center [346, 145] width 77 height 47
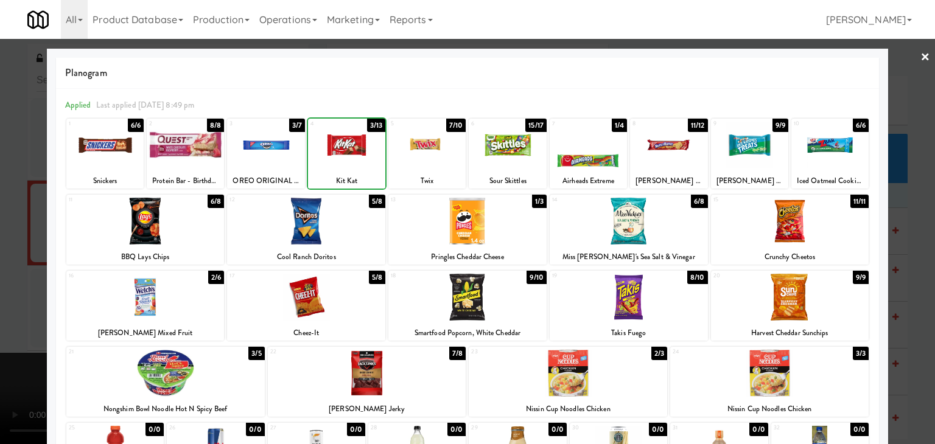
click at [331, 147] on div at bounding box center [346, 145] width 77 height 47
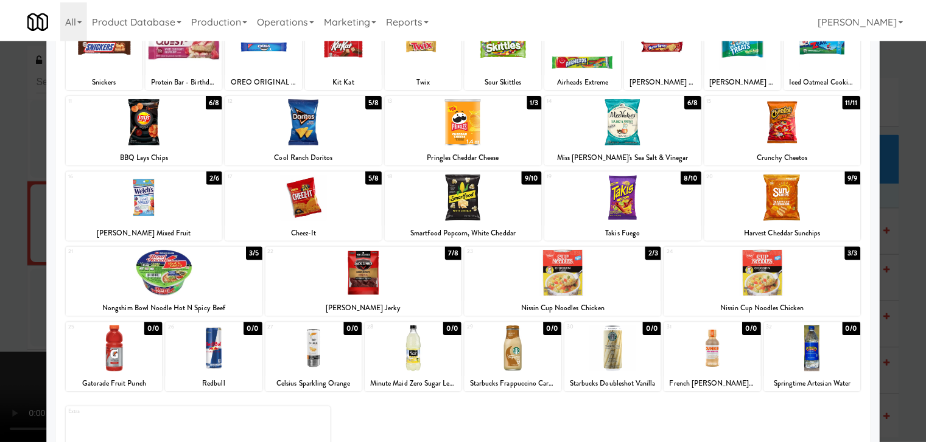
scroll to position [153, 0]
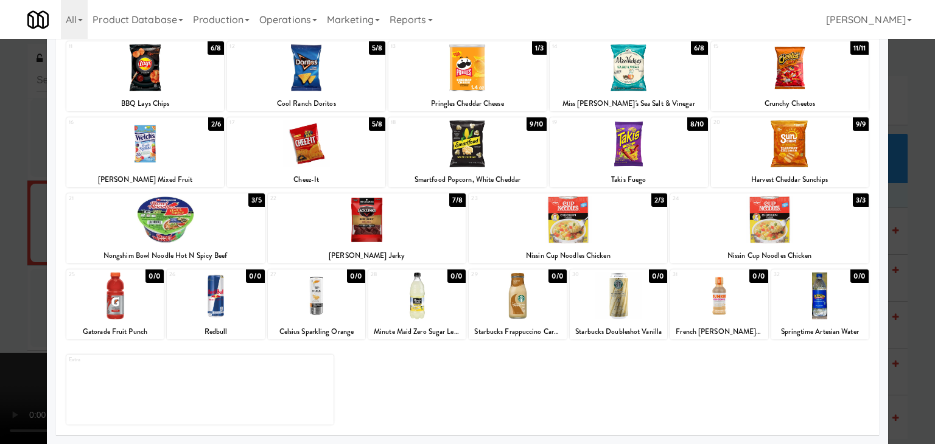
drag, startPoint x: 175, startPoint y: 151, endPoint x: 282, endPoint y: 158, distance: 107.3
click at [175, 150] on div at bounding box center [145, 143] width 158 height 47
click at [305, 158] on div at bounding box center [306, 143] width 158 height 47
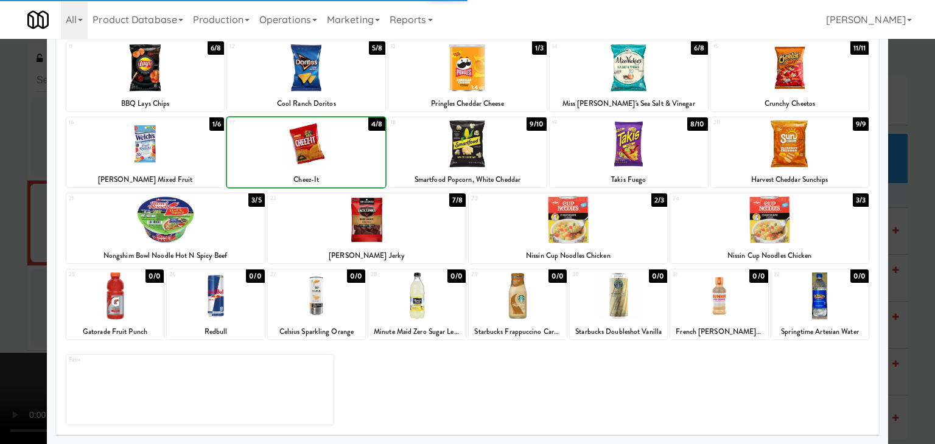
drag, startPoint x: 0, startPoint y: 218, endPoint x: 246, endPoint y: 243, distance: 247.1
click at [10, 217] on div at bounding box center [467, 222] width 935 height 444
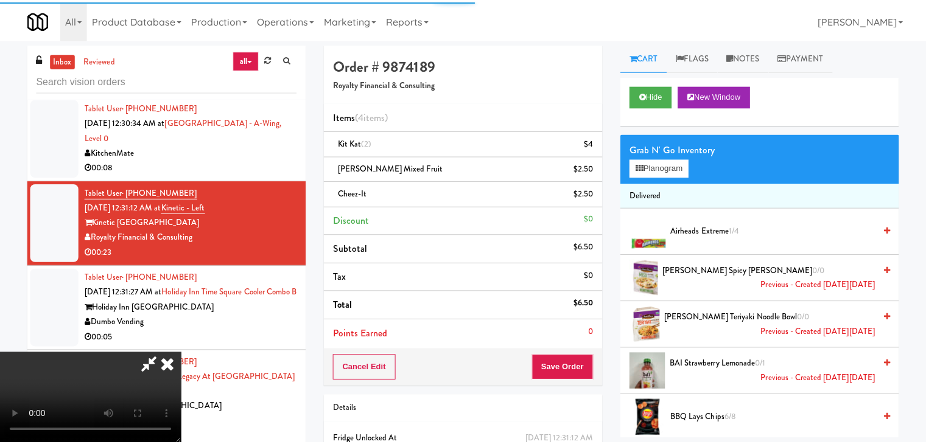
scroll to position [5730, 0]
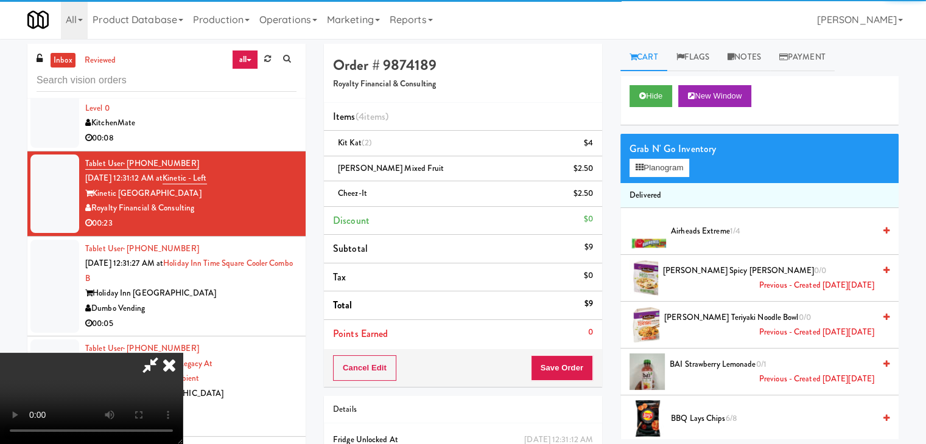
click at [574, 350] on div "Order # 9874189 Royalty Financial & Consulting Items (4 items ) Kit Kat (2) $4 …" at bounding box center [463, 215] width 278 height 343
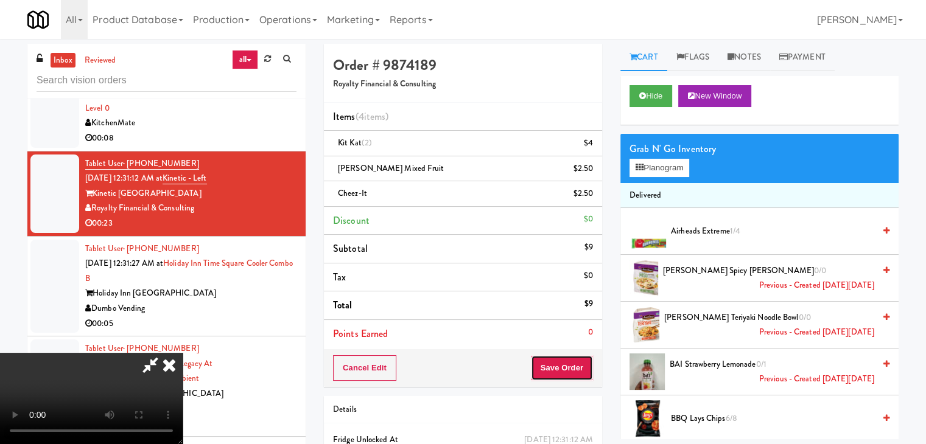
click at [571, 363] on button "Save Order" at bounding box center [562, 368] width 62 height 26
click at [570, 361] on button "Save Order" at bounding box center [562, 368] width 62 height 26
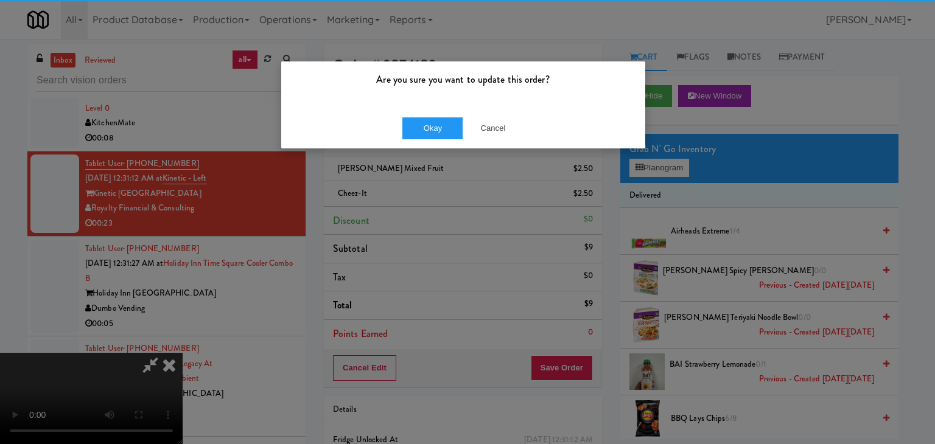
click at [431, 147] on div "Are you sure you want to update this order? Okay Cancel" at bounding box center [467, 222] width 935 height 444
click at [433, 137] on div "Okay Cancel" at bounding box center [463, 128] width 364 height 41
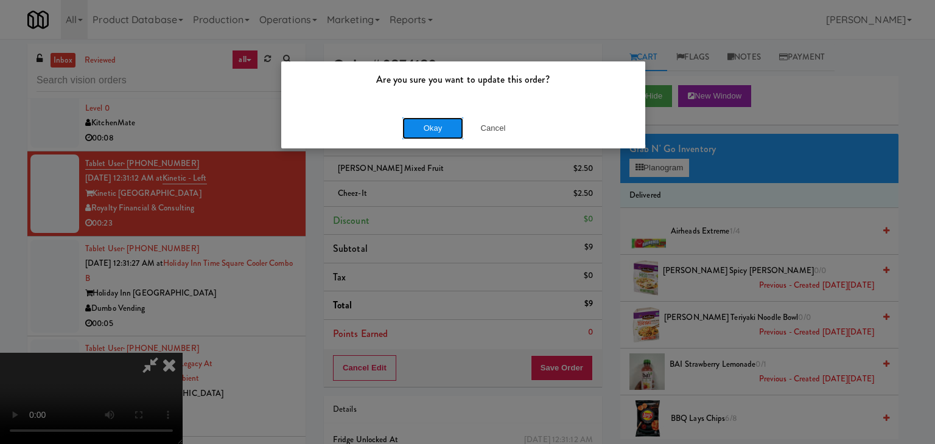
click at [433, 136] on button "Okay" at bounding box center [432, 128] width 61 height 22
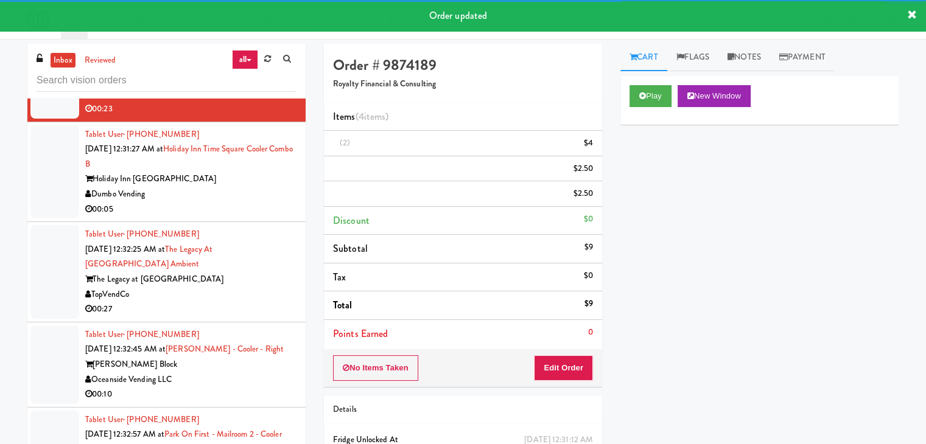
scroll to position [5867, 0]
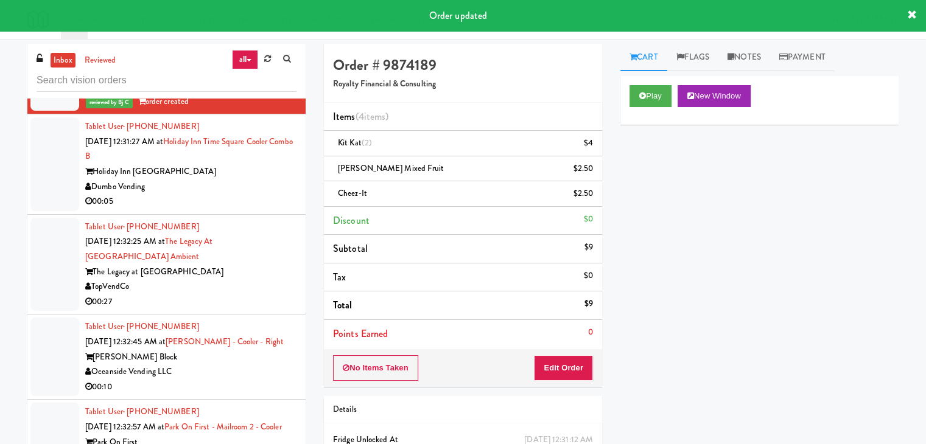
click at [232, 194] on div "00:05" at bounding box center [190, 201] width 211 height 15
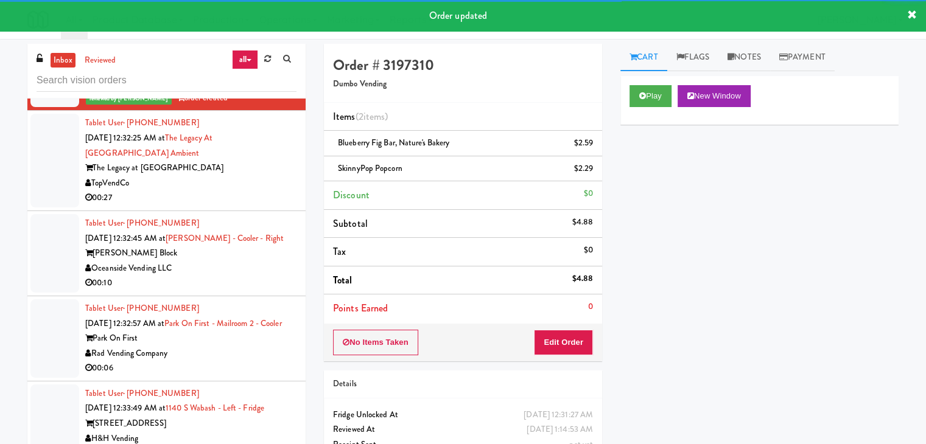
scroll to position [5989, 0]
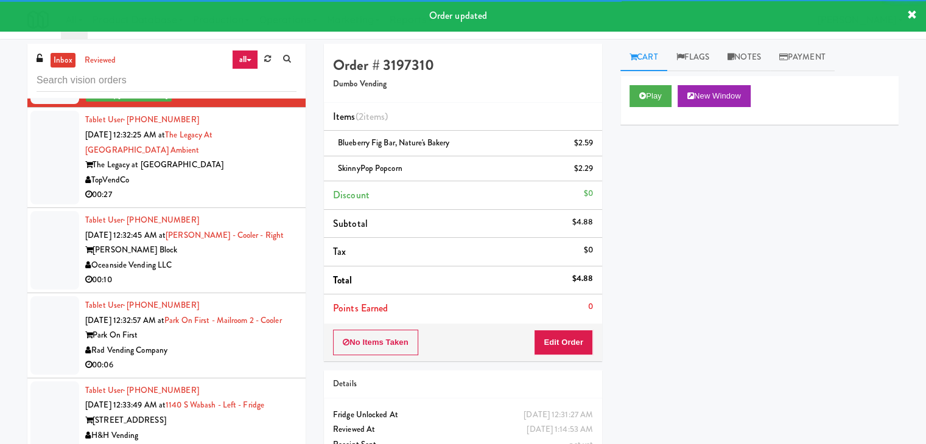
drag, startPoint x: 228, startPoint y: 169, endPoint x: 236, endPoint y: 173, distance: 9.3
click at [231, 187] on div "00:27" at bounding box center [190, 194] width 211 height 15
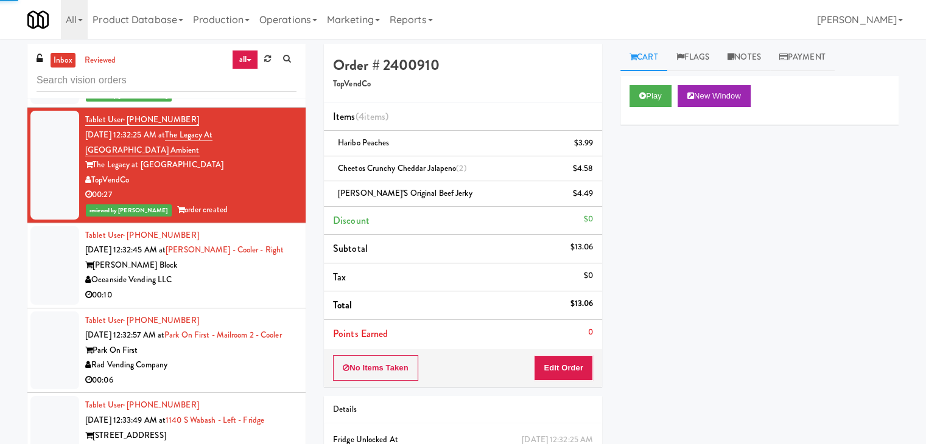
click at [248, 258] on div "[PERSON_NAME] Block" at bounding box center [190, 265] width 211 height 15
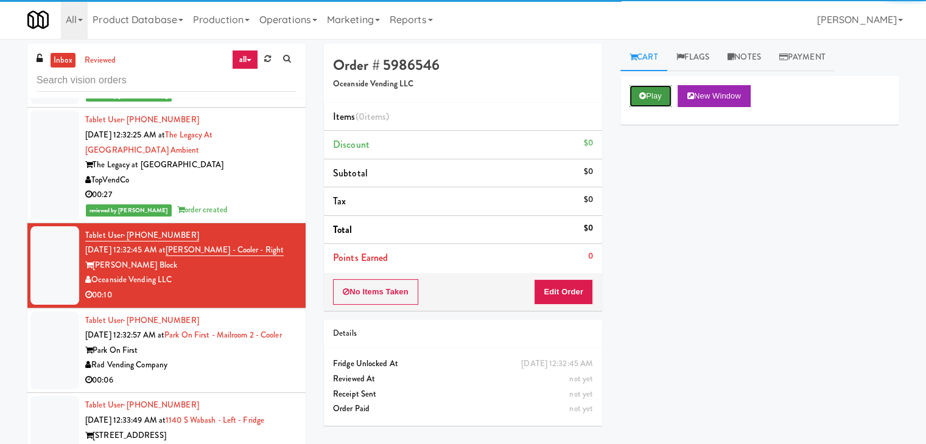
click at [643, 99] on icon at bounding box center [642, 96] width 7 height 8
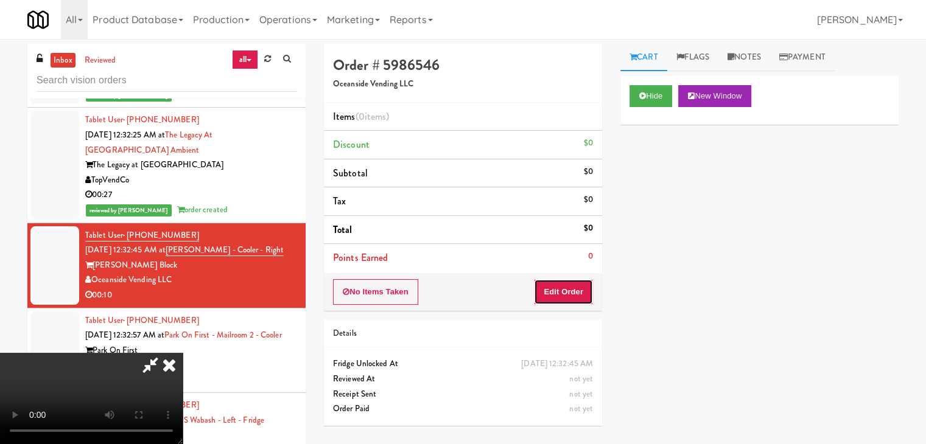
click at [577, 290] on button "Edit Order" at bounding box center [563, 292] width 59 height 26
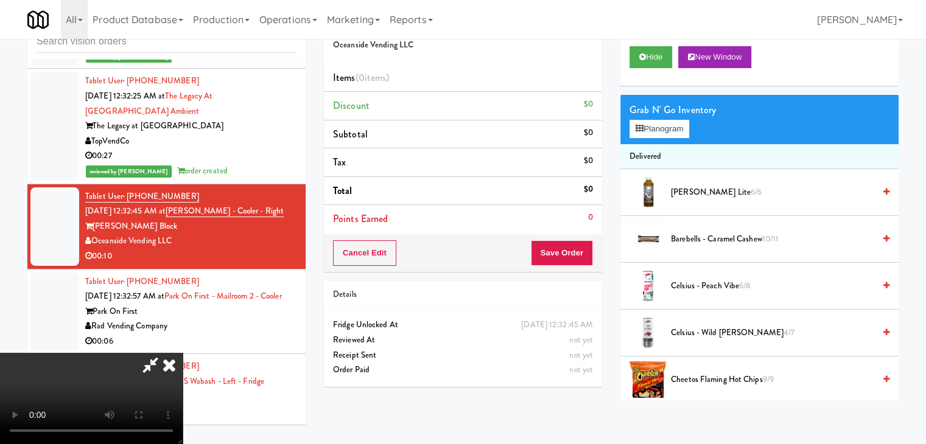
scroll to position [5959, 0]
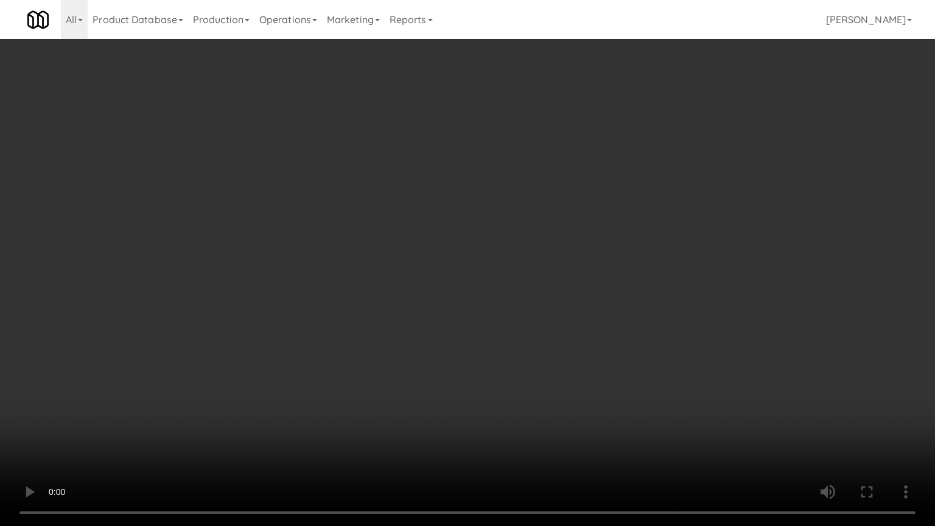
click at [606, 330] on video at bounding box center [467, 263] width 935 height 526
drag, startPoint x: 599, startPoint y: 324, endPoint x: 590, endPoint y: 330, distance: 10.1
click at [599, 324] on video at bounding box center [467, 263] width 935 height 526
click at [610, 305] on video at bounding box center [467, 263] width 935 height 526
drag, startPoint x: 610, startPoint y: 302, endPoint x: 633, endPoint y: 203, distance: 101.3
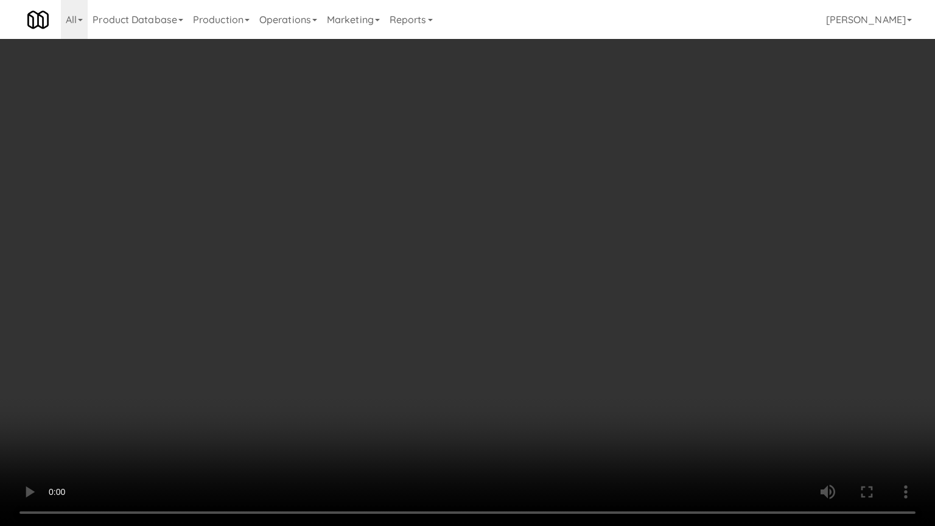
click at [616, 284] on video at bounding box center [467, 263] width 935 height 526
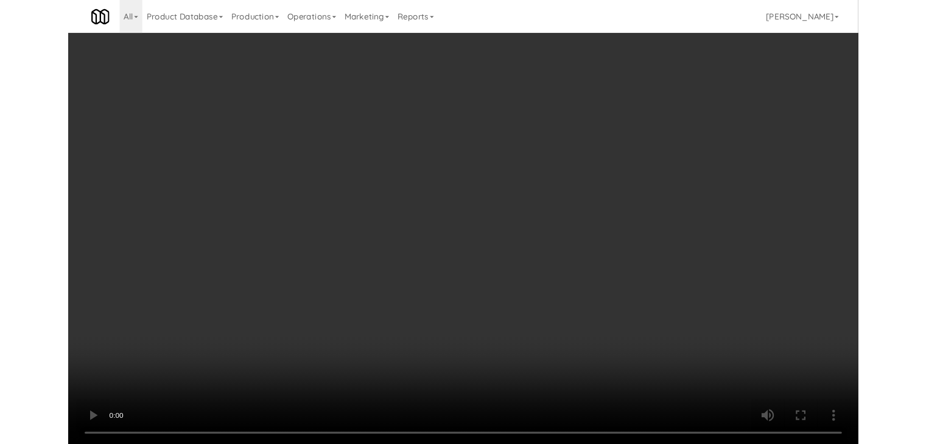
scroll to position [5989, 0]
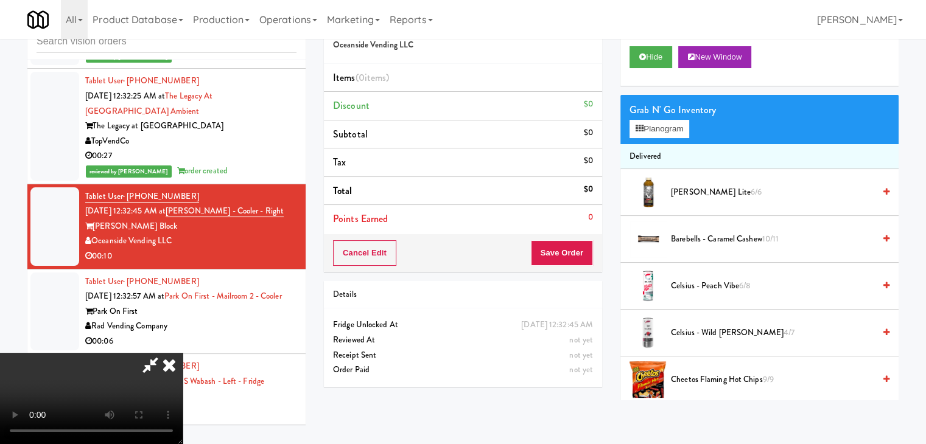
click at [183, 353] on video at bounding box center [91, 398] width 183 height 91
click at [666, 134] on button "Planogram" at bounding box center [659, 129] width 60 height 18
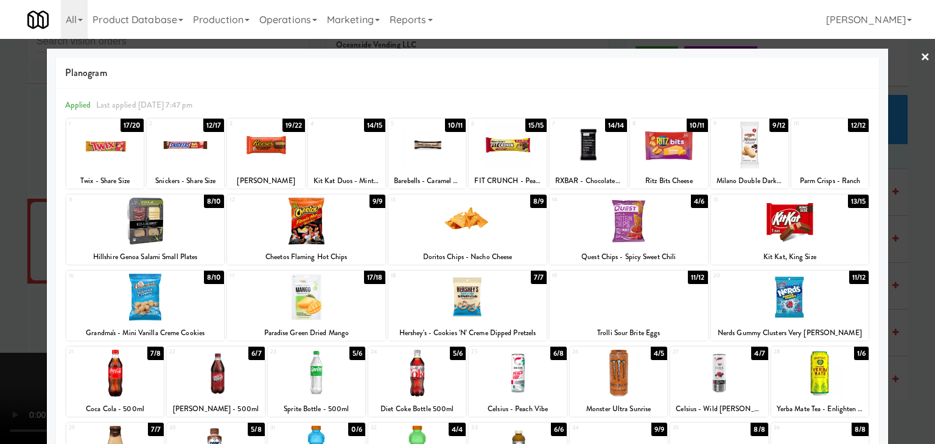
click at [164, 222] on div at bounding box center [145, 221] width 158 height 47
click at [206, 376] on div at bounding box center [215, 373] width 97 height 47
click at [2, 341] on div at bounding box center [467, 222] width 935 height 444
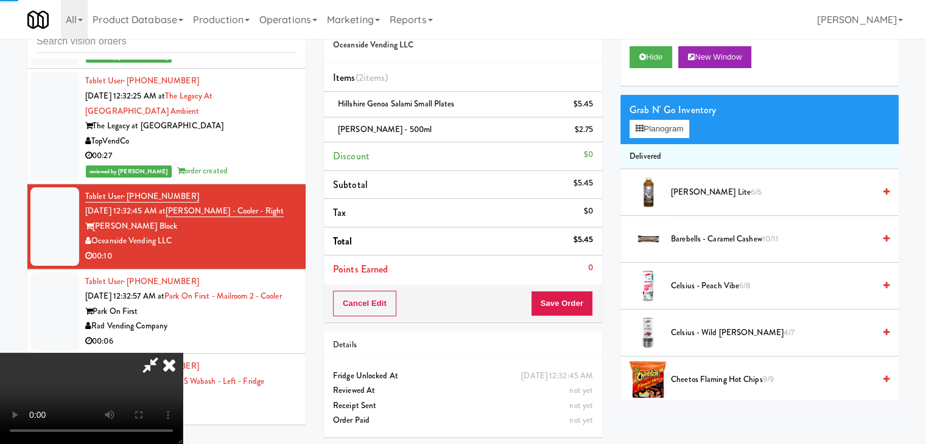
click at [183, 353] on video at bounding box center [91, 398] width 183 height 91
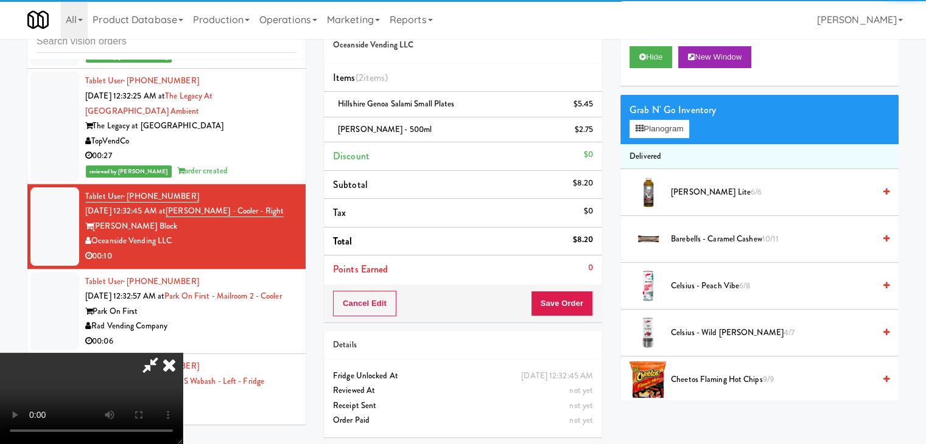
drag, startPoint x: 374, startPoint y: 309, endPoint x: 429, endPoint y: 349, distance: 68.1
click at [183, 353] on video at bounding box center [91, 398] width 183 height 91
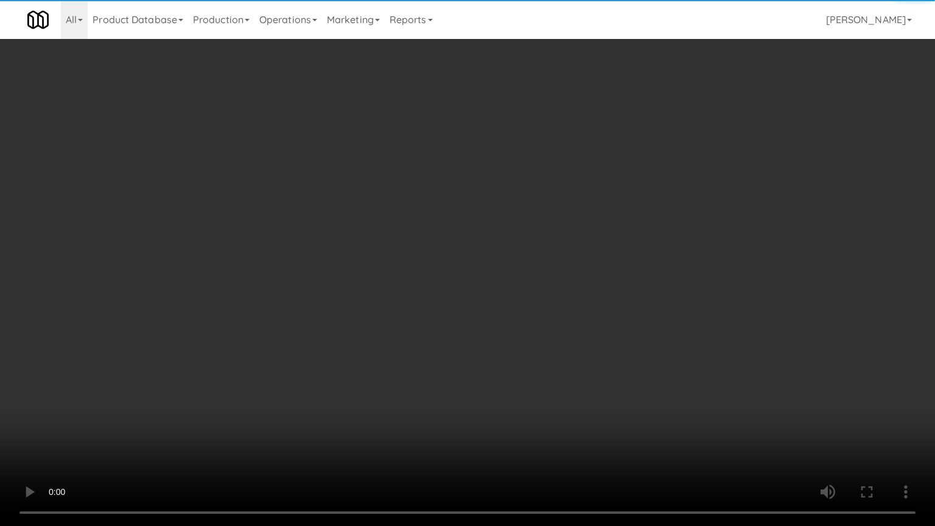
click at [470, 335] on video at bounding box center [467, 263] width 935 height 526
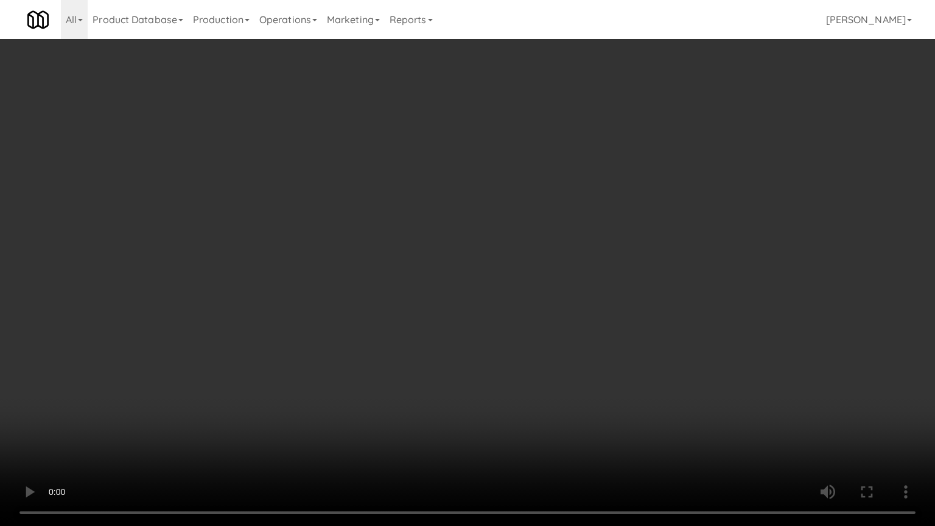
click at [481, 332] on video at bounding box center [467, 263] width 935 height 526
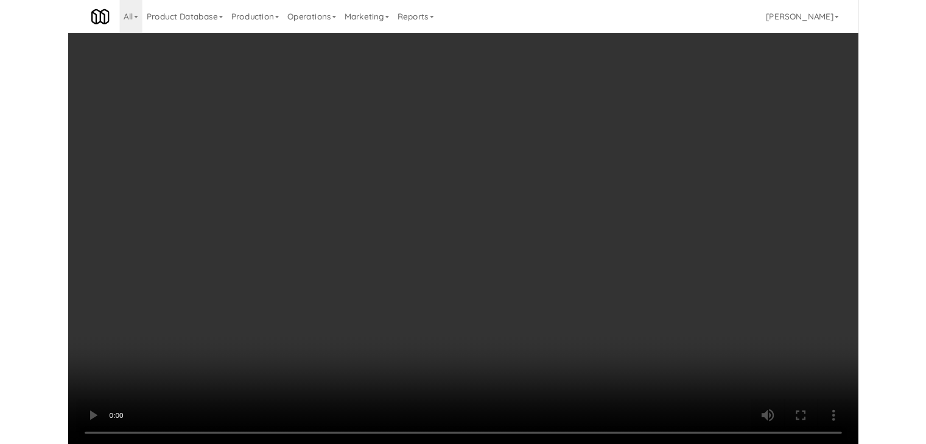
scroll to position [5989, 0]
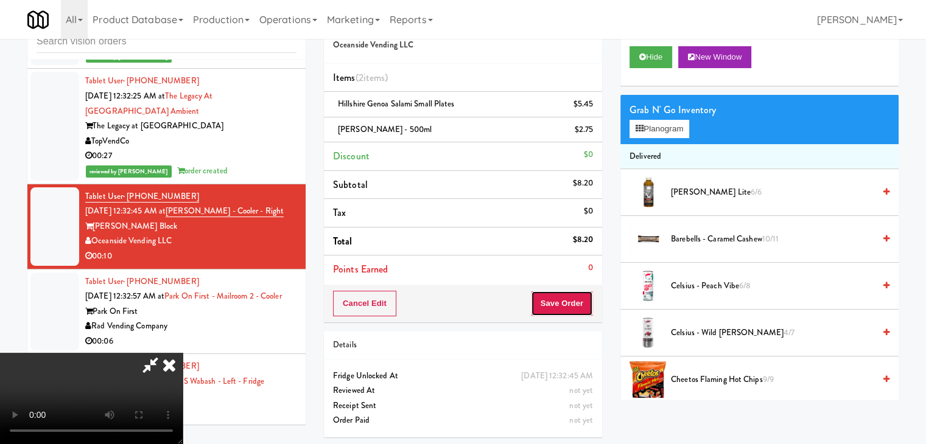
click at [577, 306] on button "Save Order" at bounding box center [562, 304] width 62 height 26
drag, startPoint x: 577, startPoint y: 306, endPoint x: 557, endPoint y: 265, distance: 45.2
click at [576, 302] on button "Save Order" at bounding box center [562, 304] width 62 height 26
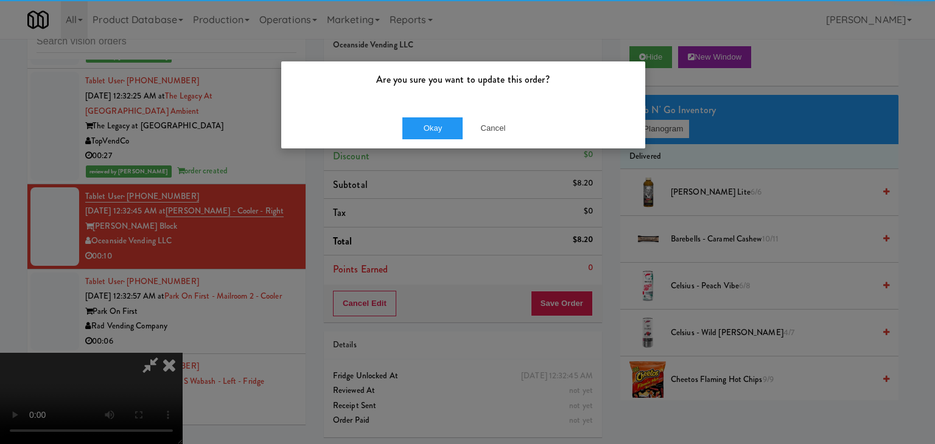
click at [446, 114] on div "Okay Cancel" at bounding box center [463, 128] width 364 height 41
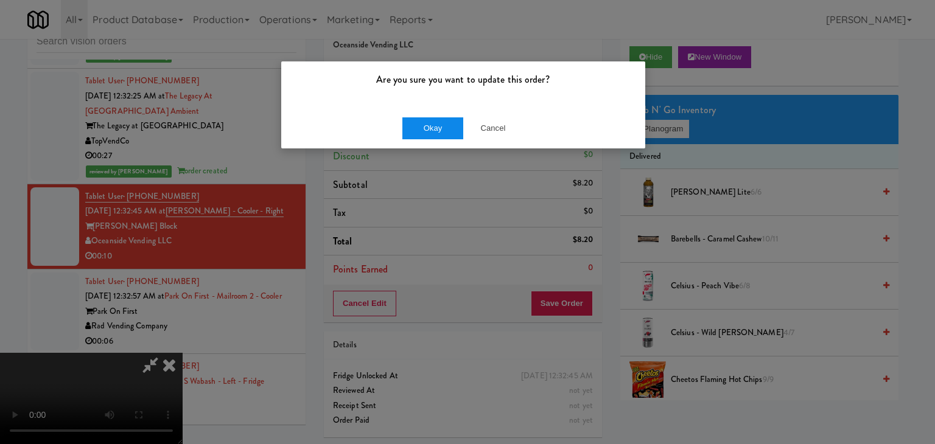
click at [441, 119] on div "Okay Cancel" at bounding box center [463, 128] width 364 height 41
click at [441, 119] on button "Okay" at bounding box center [432, 128] width 61 height 22
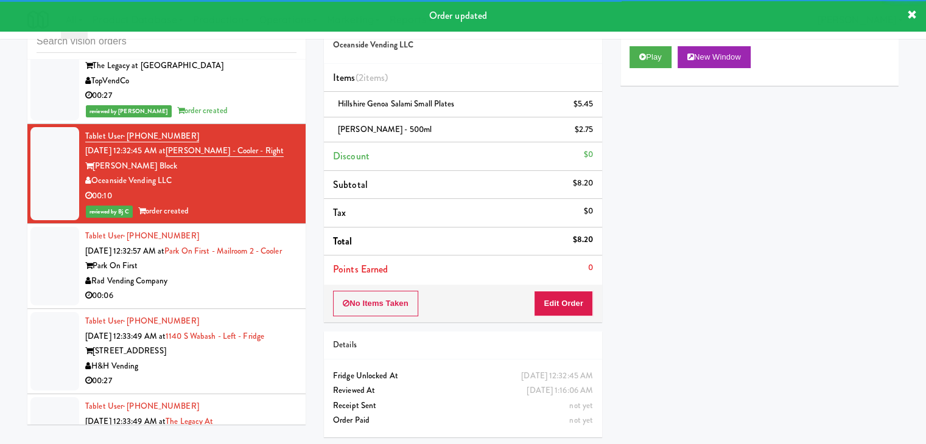
scroll to position [6171, 0]
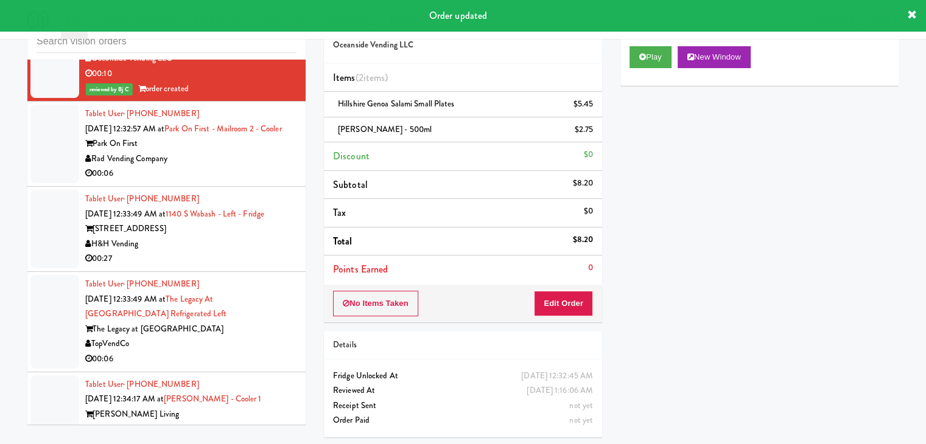
click at [260, 166] on div "00:06" at bounding box center [190, 173] width 211 height 15
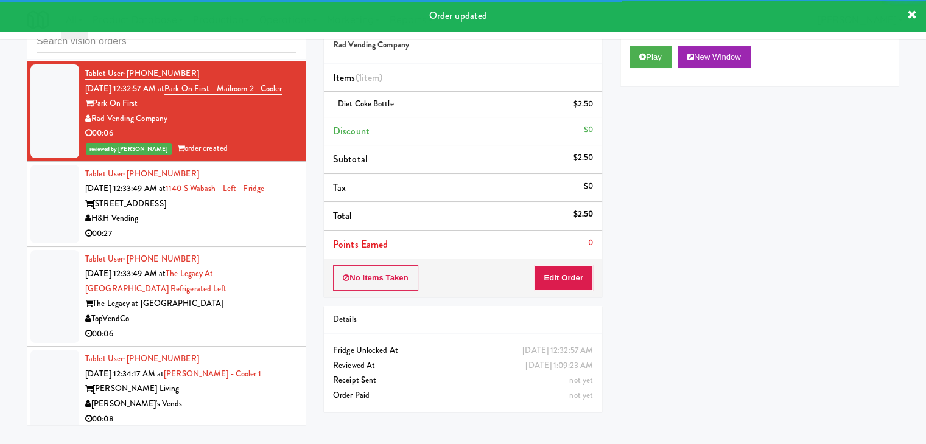
scroll to position [6232, 0]
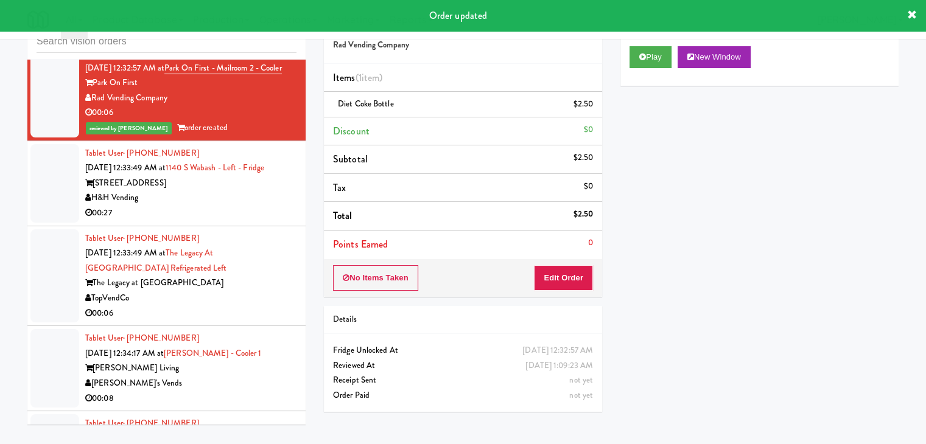
click at [254, 209] on div "00:27" at bounding box center [190, 213] width 211 height 15
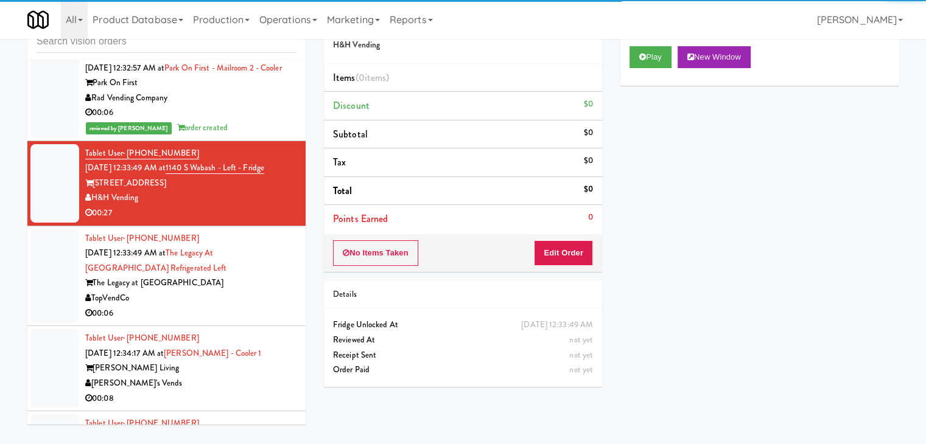
scroll to position [6293, 0]
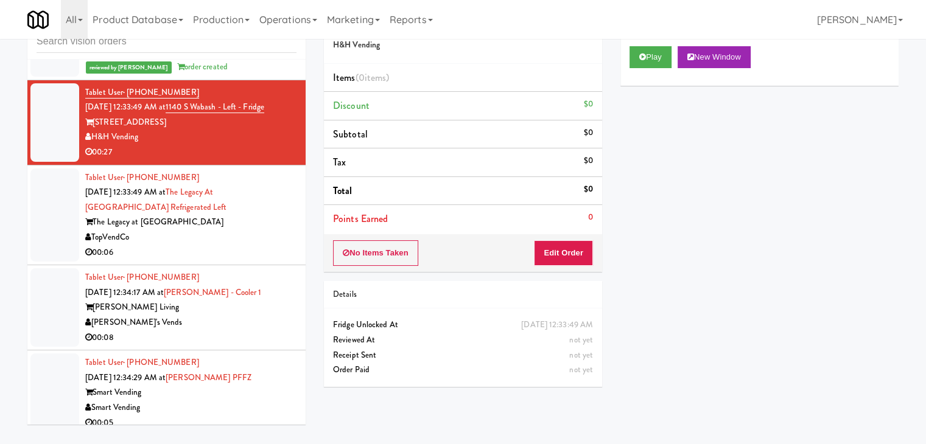
click at [251, 230] on div "TopVendCo" at bounding box center [190, 237] width 211 height 15
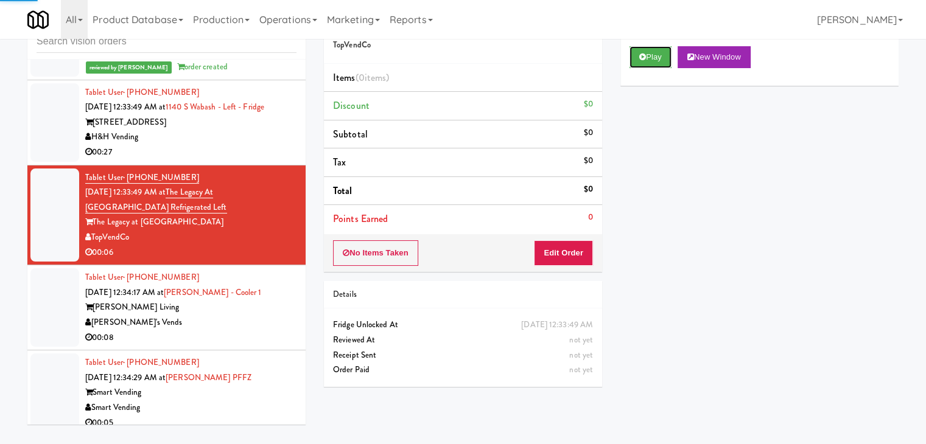
drag, startPoint x: 657, startPoint y: 61, endPoint x: 646, endPoint y: 86, distance: 26.4
click at [656, 59] on button "Play" at bounding box center [650, 57] width 42 height 22
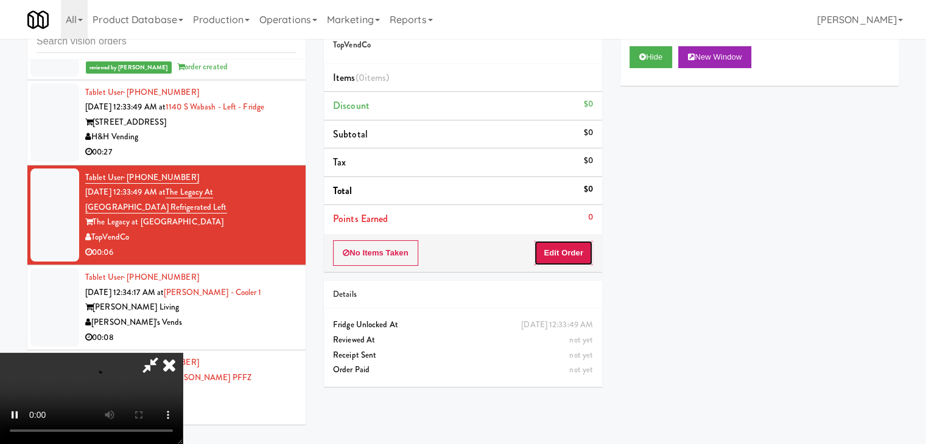
click at [565, 252] on button "Edit Order" at bounding box center [563, 253] width 59 height 26
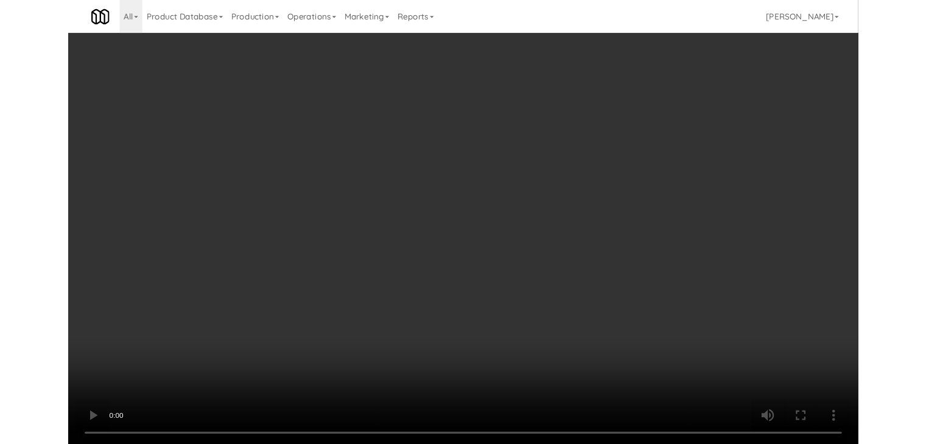
scroll to position [6263, 0]
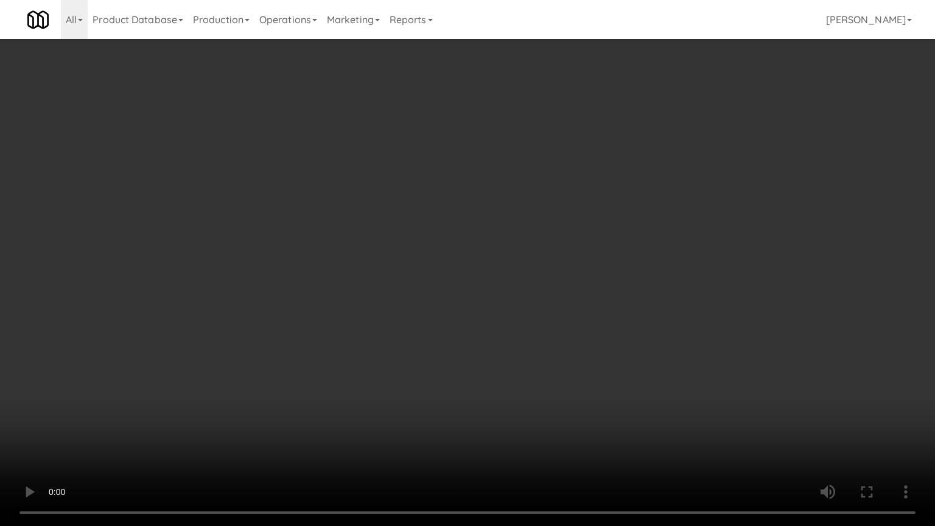
click at [634, 355] on video at bounding box center [467, 263] width 935 height 526
click at [648, 354] on video at bounding box center [467, 263] width 935 height 526
click at [589, 353] on video at bounding box center [467, 263] width 935 height 526
click at [596, 341] on video at bounding box center [467, 263] width 935 height 526
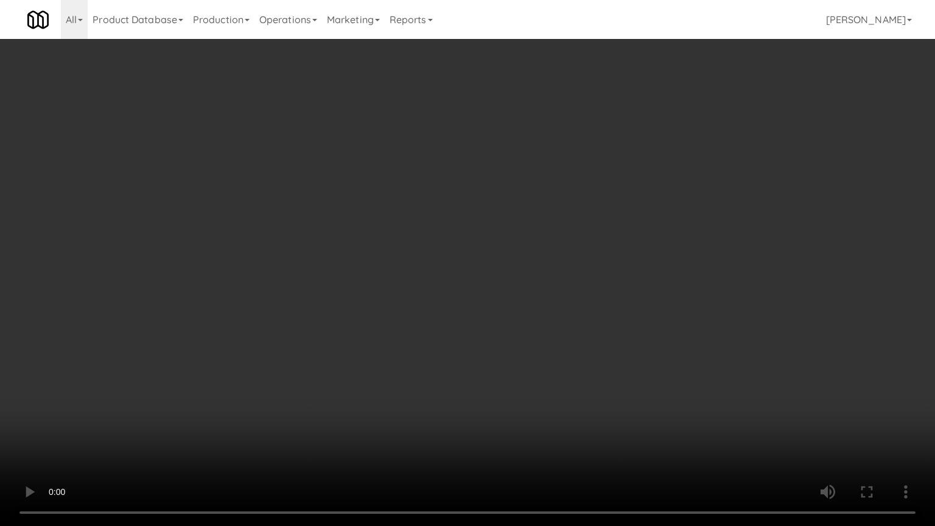
drag, startPoint x: 596, startPoint y: 338, endPoint x: 590, endPoint y: 341, distance: 7.1
click at [596, 338] on video at bounding box center [467, 263] width 935 height 526
click at [595, 334] on video at bounding box center [467, 263] width 935 height 526
click at [613, 250] on video at bounding box center [467, 263] width 935 height 526
click at [615, 252] on video at bounding box center [467, 263] width 935 height 526
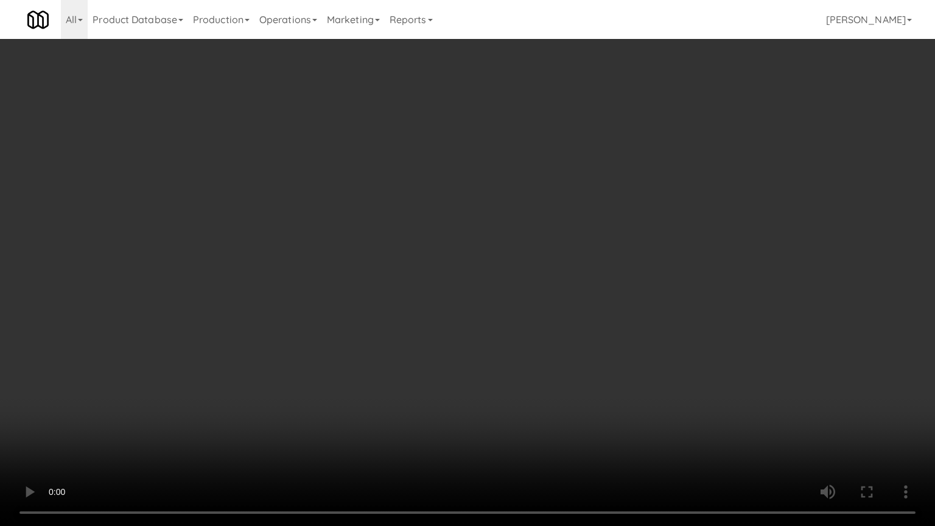
click at [615, 252] on video at bounding box center [467, 263] width 935 height 526
click at [618, 251] on video at bounding box center [467, 263] width 935 height 526
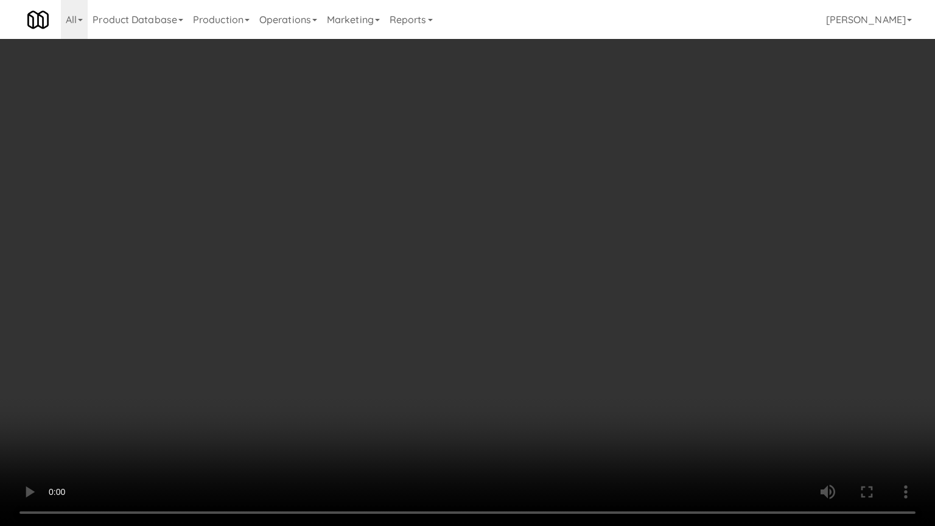
click at [618, 251] on video at bounding box center [467, 263] width 935 height 526
click at [612, 252] on video at bounding box center [467, 263] width 935 height 526
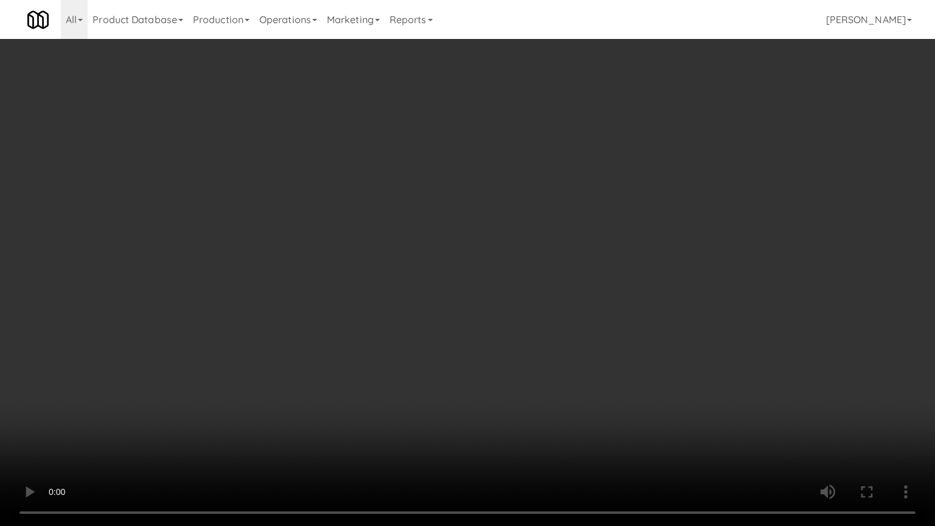
drag, startPoint x: 612, startPoint y: 252, endPoint x: 624, endPoint y: 182, distance: 71.1
click at [613, 250] on video at bounding box center [467, 263] width 935 height 526
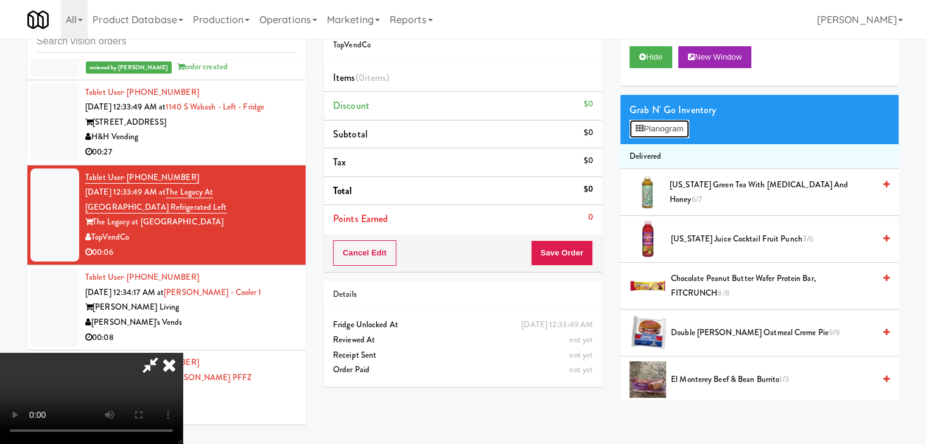
click at [655, 131] on button "Planogram" at bounding box center [659, 129] width 60 height 18
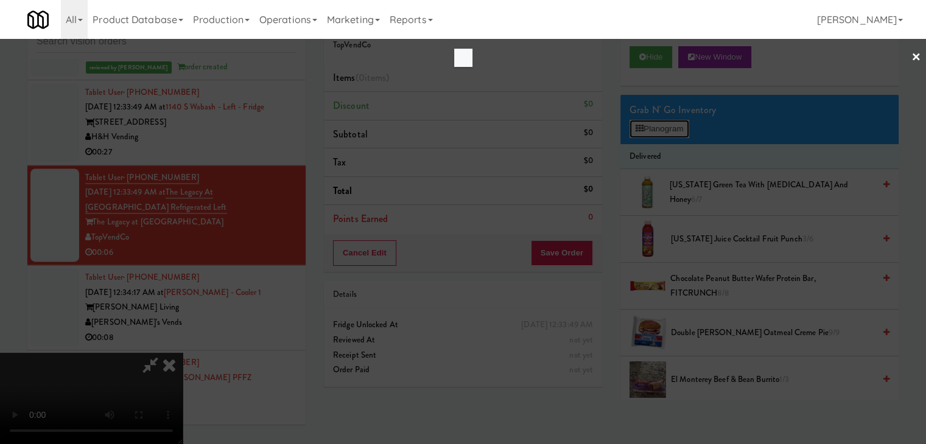
scroll to position [6263, 0]
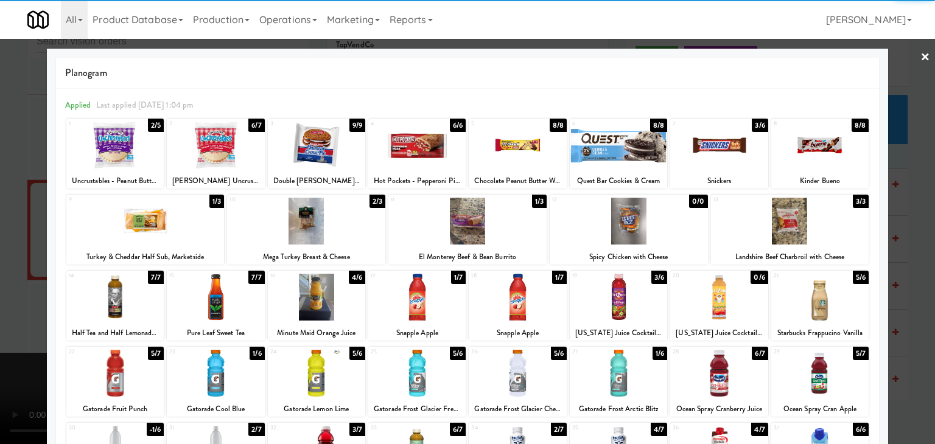
click at [218, 145] on div at bounding box center [215, 145] width 97 height 47
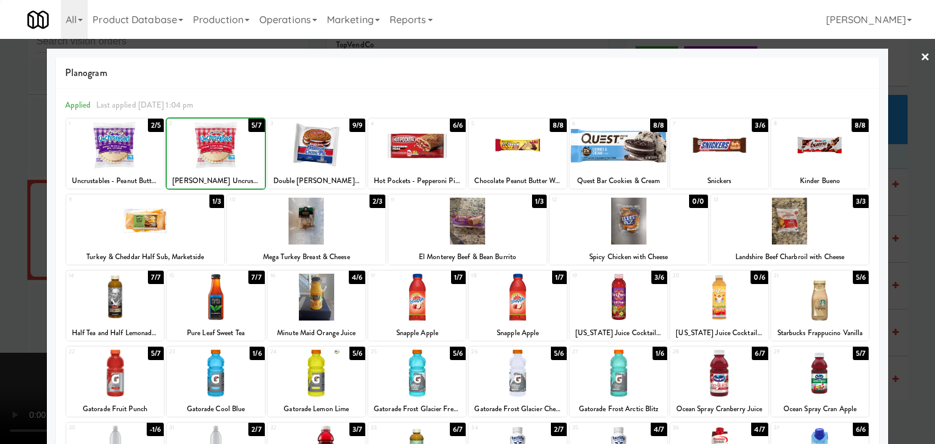
click at [218, 145] on div at bounding box center [215, 145] width 97 height 47
drag, startPoint x: 0, startPoint y: 206, endPoint x: 166, endPoint y: 223, distance: 166.3
click at [10, 205] on div at bounding box center [467, 222] width 935 height 444
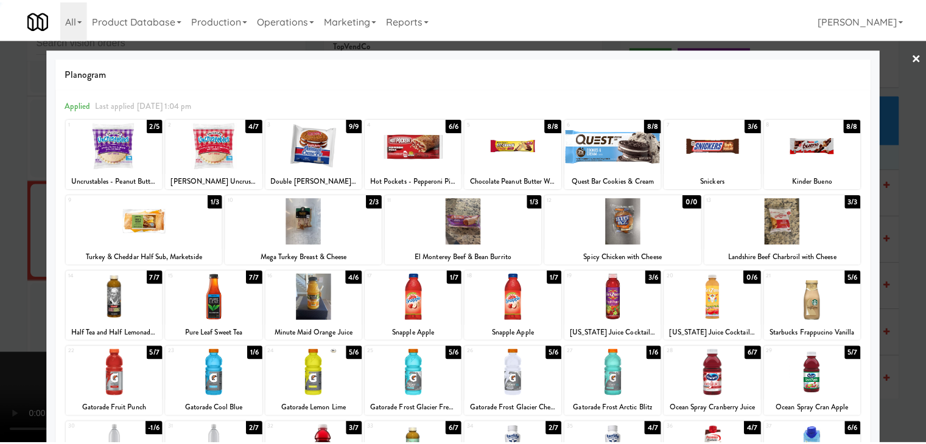
scroll to position [6293, 0]
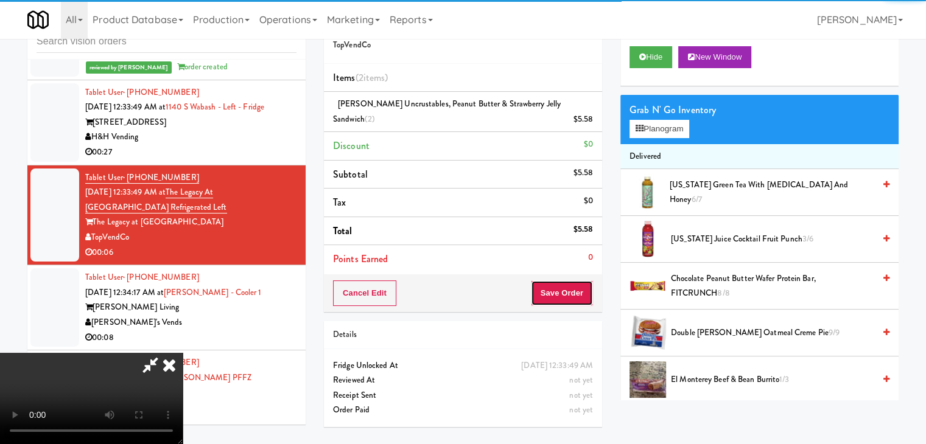
click at [573, 295] on button "Save Order" at bounding box center [562, 294] width 62 height 26
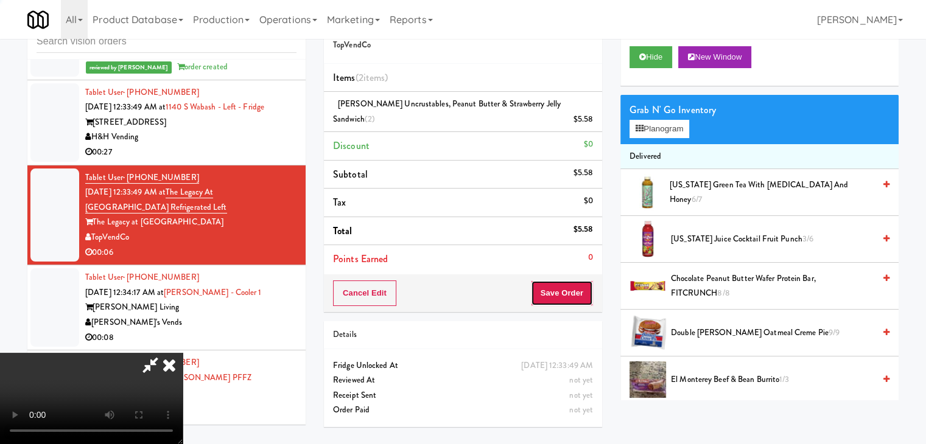
click at [573, 295] on button "Save Order" at bounding box center [562, 294] width 62 height 26
drag, startPoint x: 573, startPoint y: 295, endPoint x: 523, endPoint y: 219, distance: 90.1
click at [572, 293] on button "Save Order" at bounding box center [562, 294] width 62 height 26
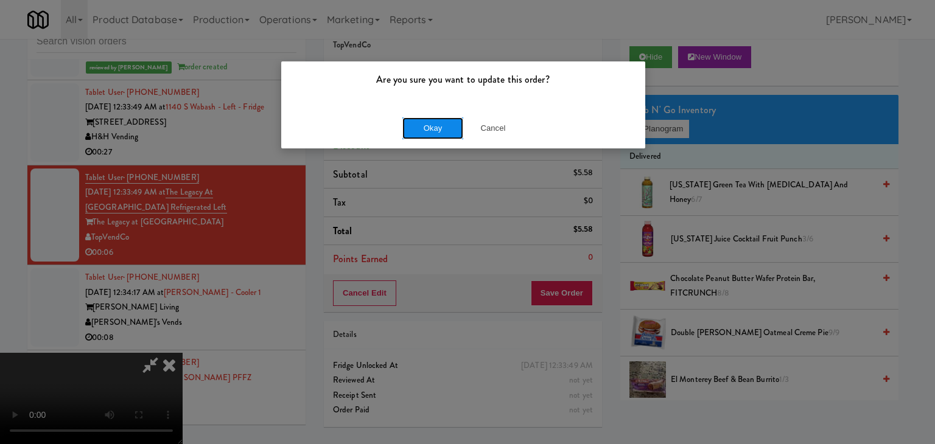
click at [450, 136] on button "Okay" at bounding box center [432, 128] width 61 height 22
click at [450, 136] on div "Are you sure you want to update this order? Okay Cancel" at bounding box center [467, 222] width 935 height 444
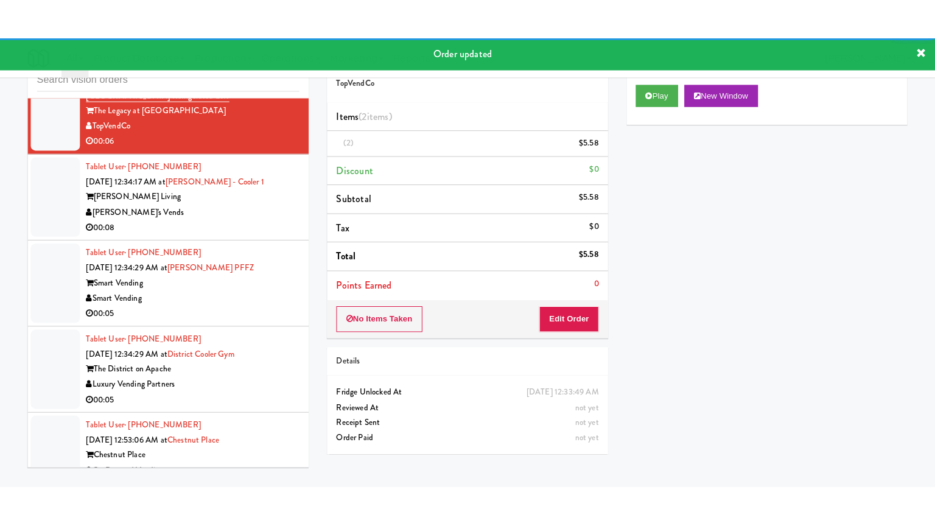
scroll to position [6476, 0]
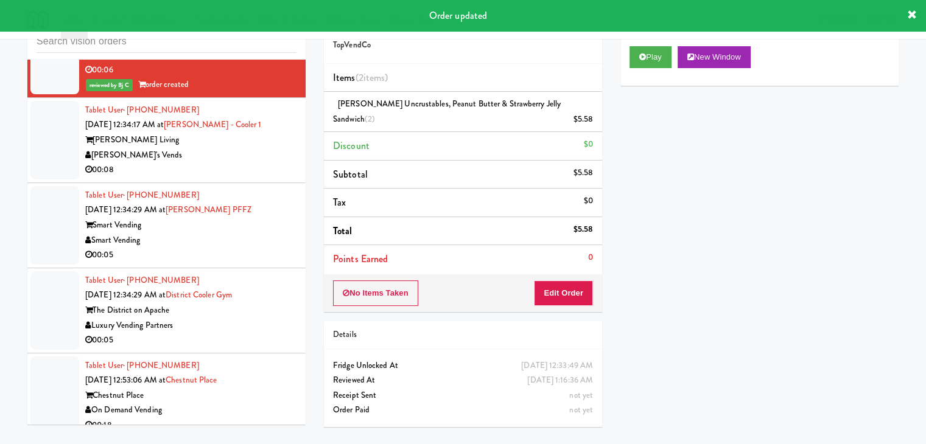
click at [243, 165] on div "00:08" at bounding box center [190, 169] width 211 height 15
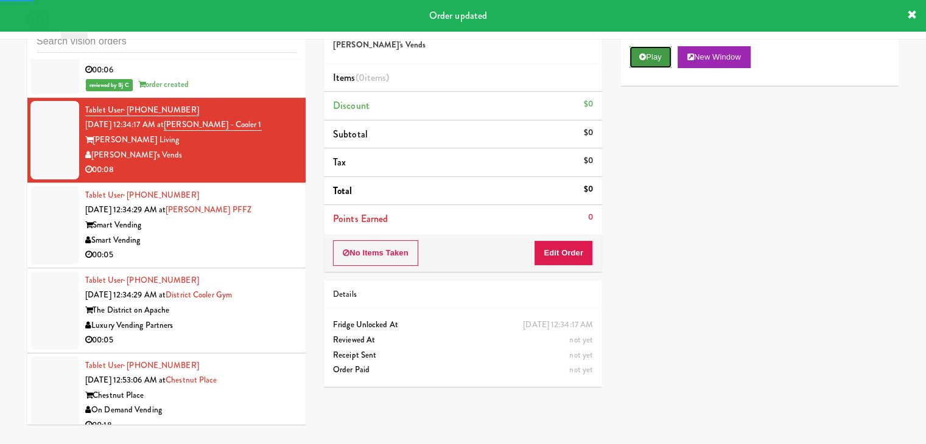
click at [640, 58] on icon at bounding box center [642, 57] width 7 height 8
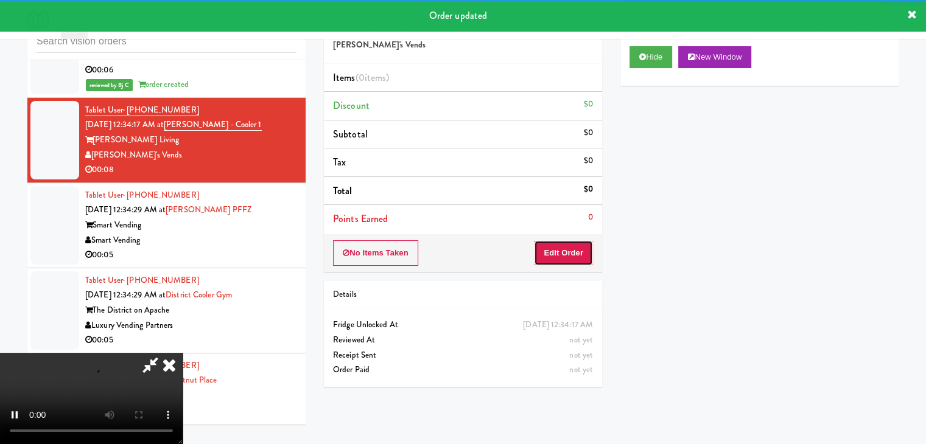
click at [559, 256] on button "Edit Order" at bounding box center [563, 253] width 59 height 26
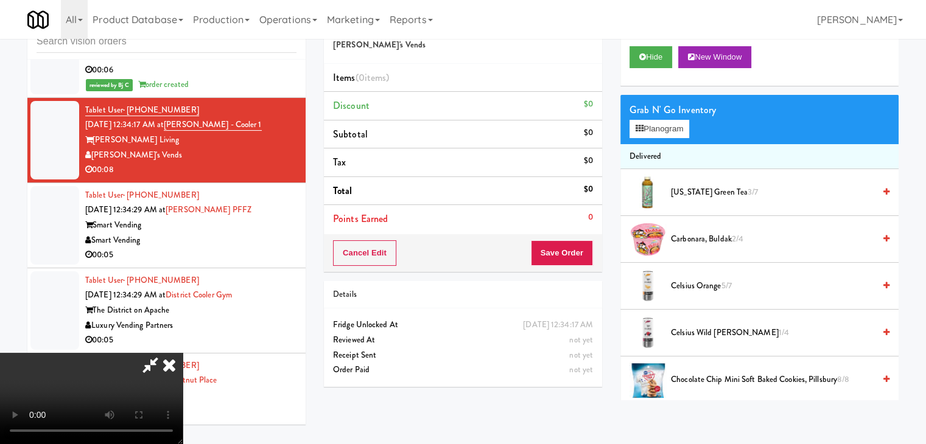
scroll to position [6446, 0]
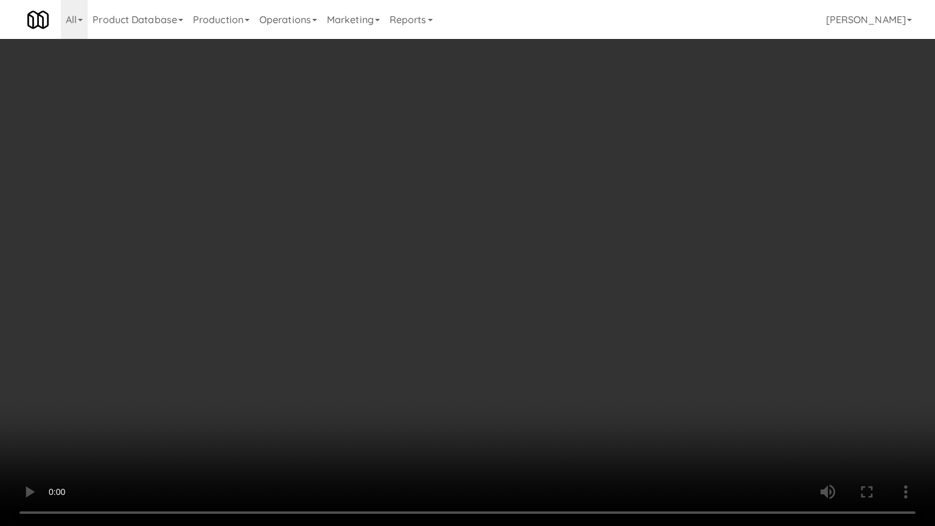
click at [650, 267] on video at bounding box center [467, 263] width 935 height 526
click at [655, 265] on video at bounding box center [467, 263] width 935 height 526
click at [662, 264] on video at bounding box center [467, 263] width 935 height 526
drag, startPoint x: 665, startPoint y: 263, endPoint x: 665, endPoint y: 271, distance: 8.5
click at [665, 267] on video at bounding box center [467, 263] width 935 height 526
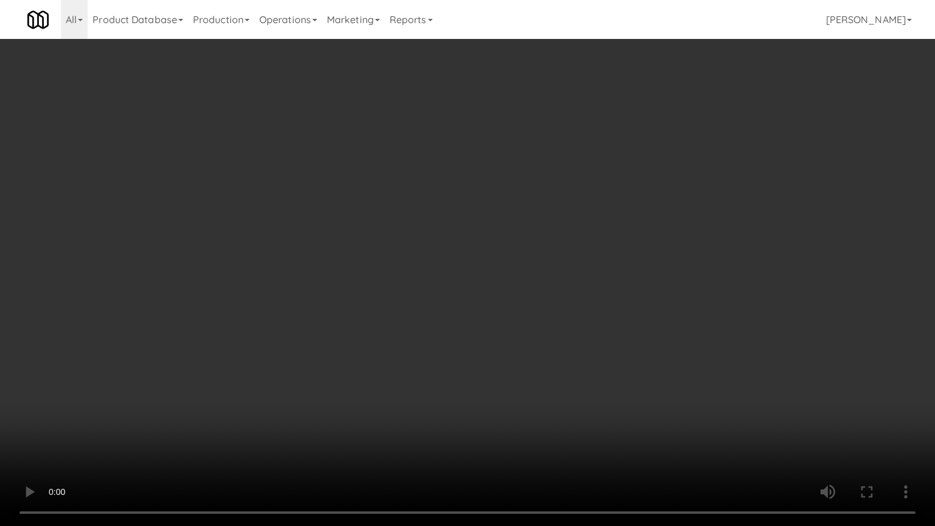
drag, startPoint x: 668, startPoint y: 268, endPoint x: 681, endPoint y: 264, distance: 14.0
click at [671, 267] on video at bounding box center [467, 263] width 935 height 526
click at [685, 262] on video at bounding box center [467, 263] width 935 height 526
click at [682, 260] on video at bounding box center [467, 263] width 935 height 526
click at [672, 258] on video at bounding box center [467, 263] width 935 height 526
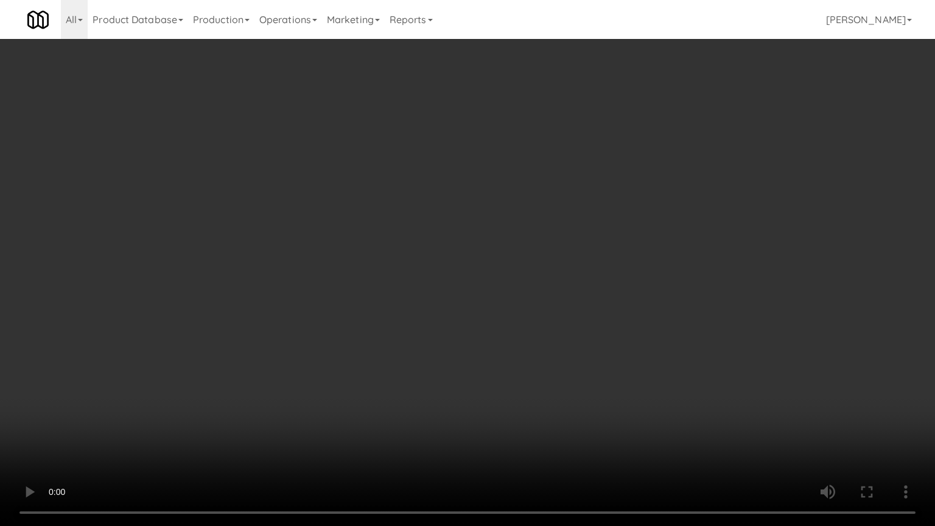
click at [672, 258] on video at bounding box center [467, 263] width 935 height 526
drag, startPoint x: 672, startPoint y: 258, endPoint x: 714, endPoint y: 144, distance: 121.3
click at [673, 257] on video at bounding box center [467, 263] width 935 height 526
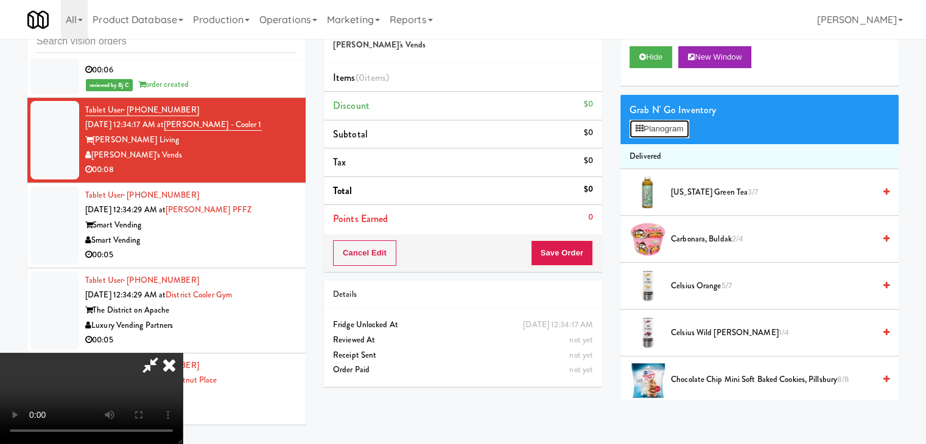
click at [665, 126] on button "Planogram" at bounding box center [659, 129] width 60 height 18
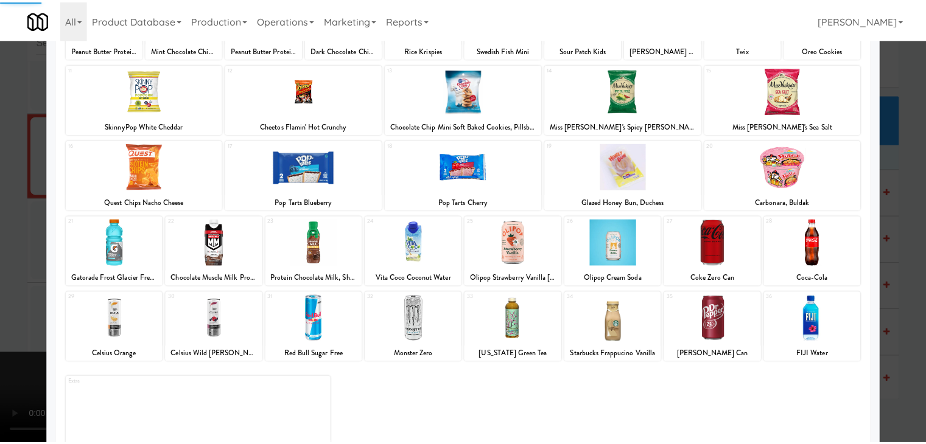
scroll to position [153, 0]
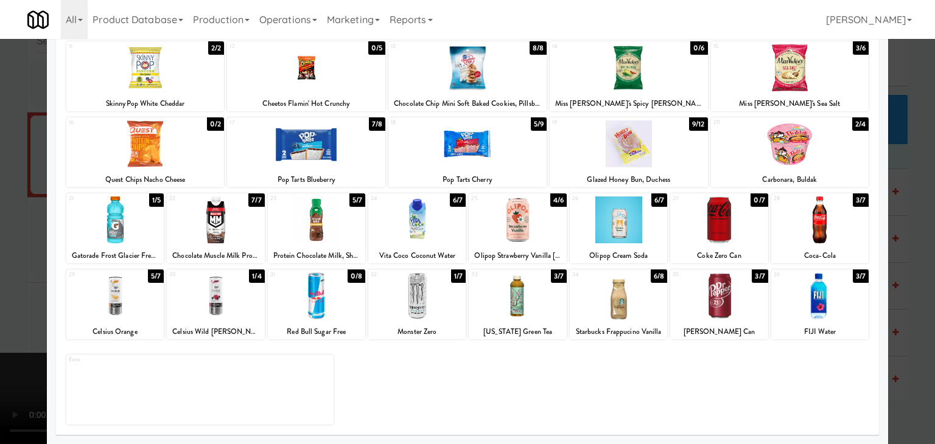
click at [417, 149] on div at bounding box center [467, 143] width 158 height 47
drag, startPoint x: 0, startPoint y: 208, endPoint x: 90, endPoint y: 204, distance: 90.1
click at [4, 205] on div at bounding box center [467, 222] width 935 height 444
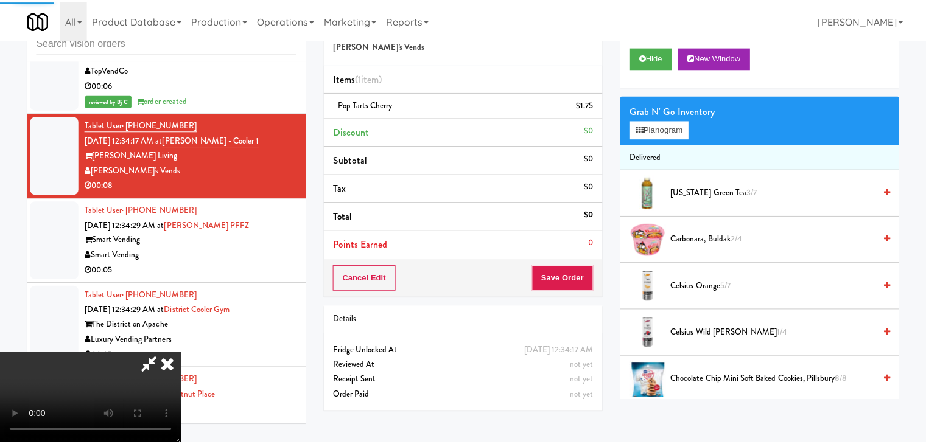
scroll to position [6476, 0]
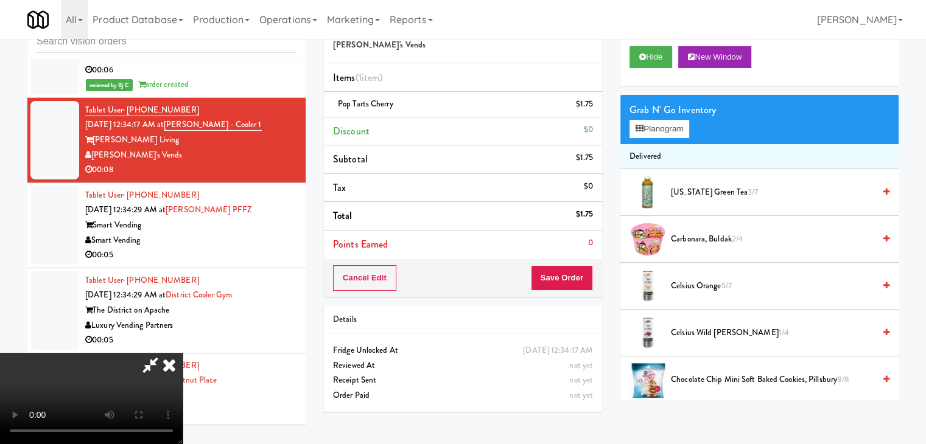
click at [183, 353] on video at bounding box center [91, 398] width 183 height 91
click at [567, 282] on button "Save Order" at bounding box center [562, 278] width 62 height 26
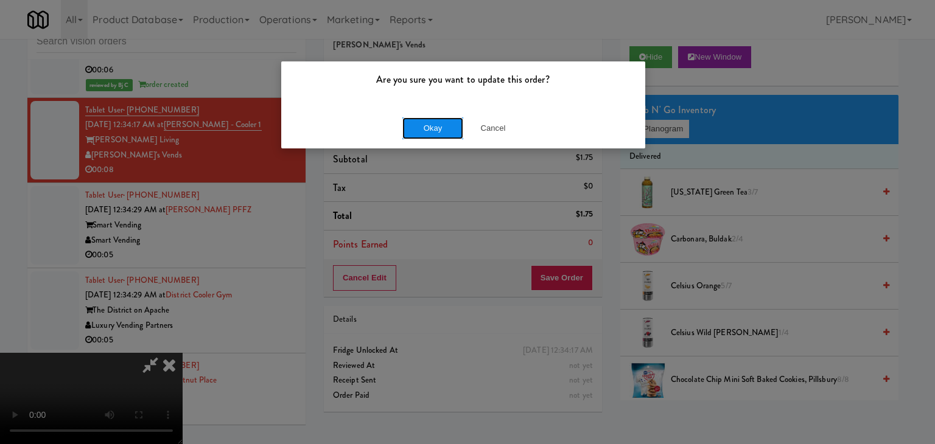
click at [448, 122] on button "Okay" at bounding box center [432, 128] width 61 height 22
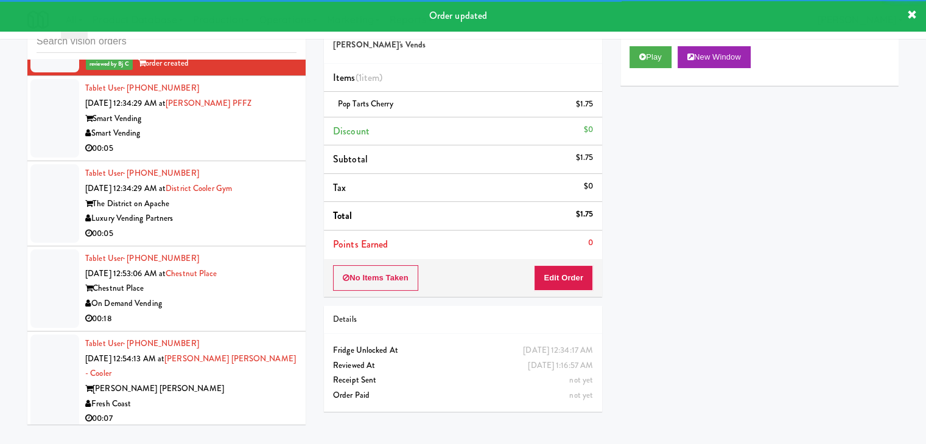
scroll to position [6613, 0]
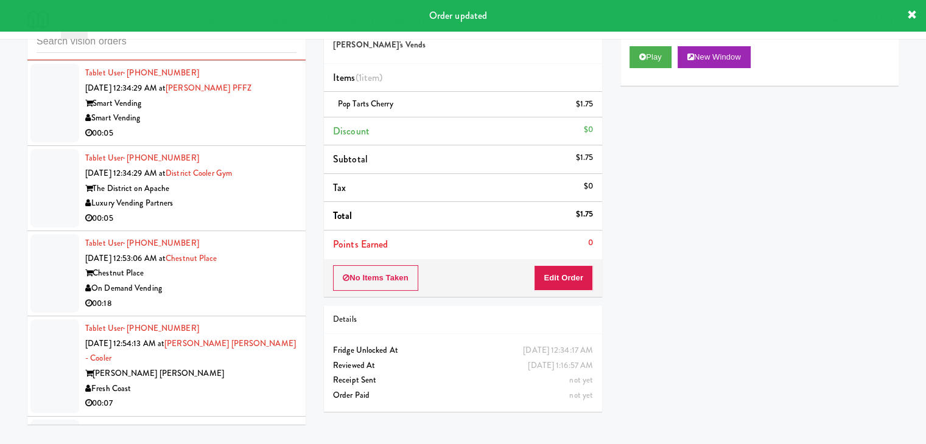
click at [250, 126] on div "00:05" at bounding box center [190, 133] width 211 height 15
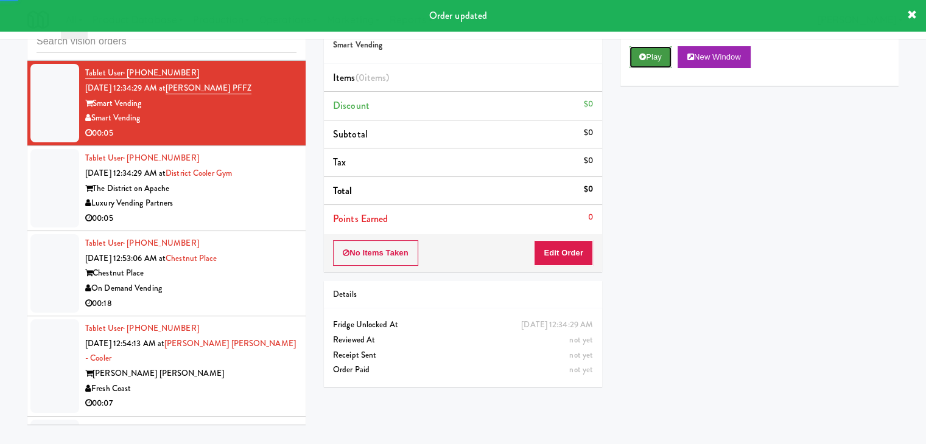
click at [662, 62] on button "Play" at bounding box center [650, 57] width 42 height 22
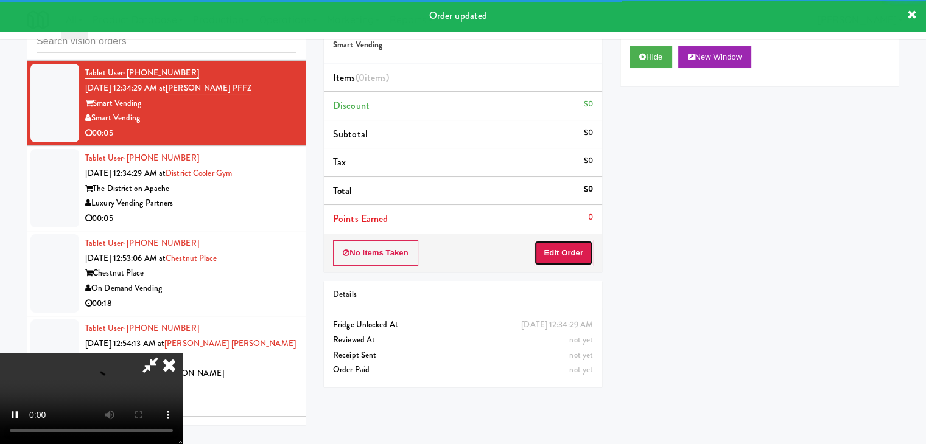
click at [577, 245] on button "Edit Order" at bounding box center [563, 253] width 59 height 26
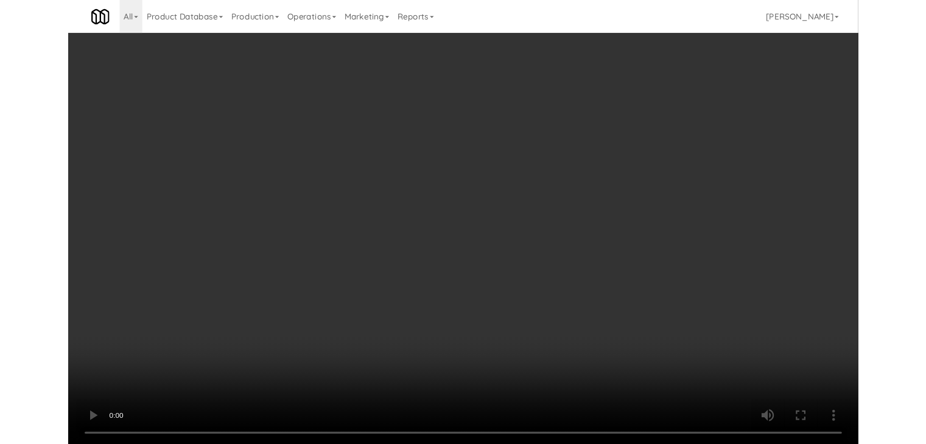
scroll to position [6583, 0]
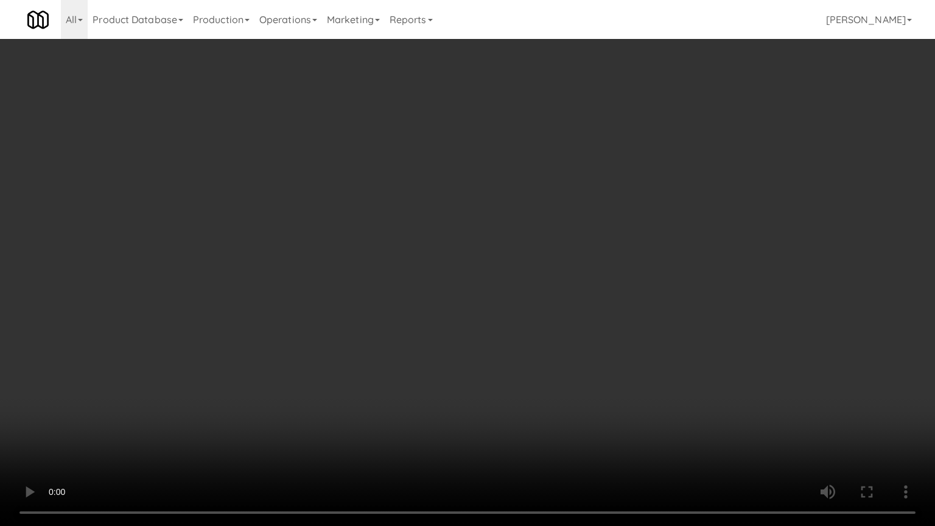
click at [560, 330] on video at bounding box center [467, 263] width 935 height 526
drag, startPoint x: 560, startPoint y: 331, endPoint x: 543, endPoint y: 339, distance: 19.3
click at [550, 337] on video at bounding box center [467, 263] width 935 height 526
click at [573, 311] on video at bounding box center [467, 263] width 935 height 526
drag, startPoint x: 573, startPoint y: 311, endPoint x: 619, endPoint y: 205, distance: 115.6
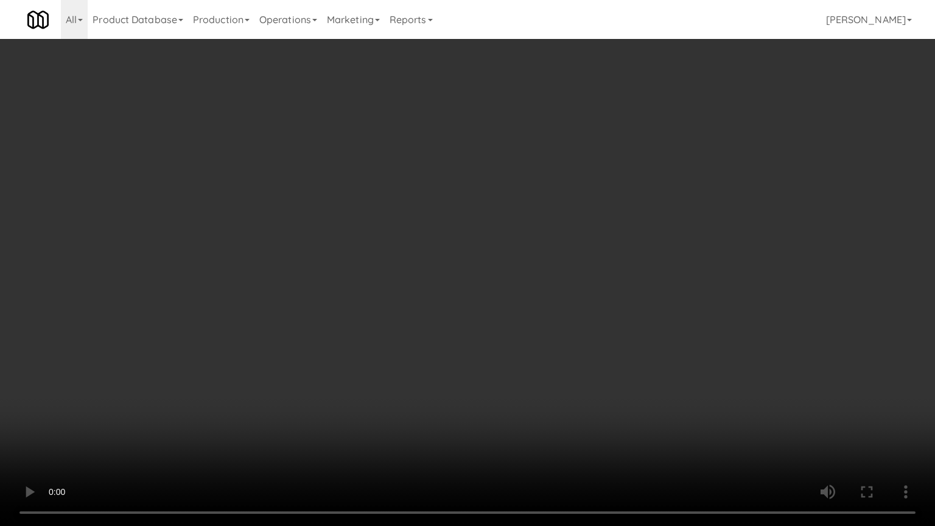
click at [574, 309] on video at bounding box center [467, 263] width 935 height 526
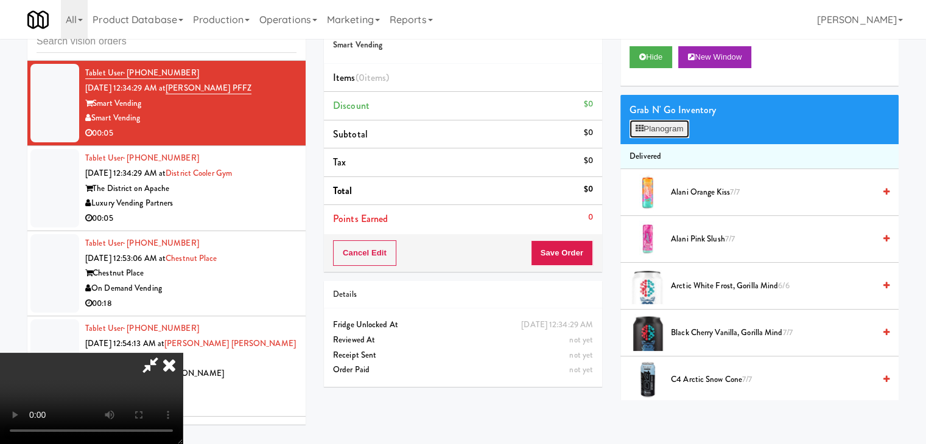
click at [672, 122] on button "Planogram" at bounding box center [659, 129] width 60 height 18
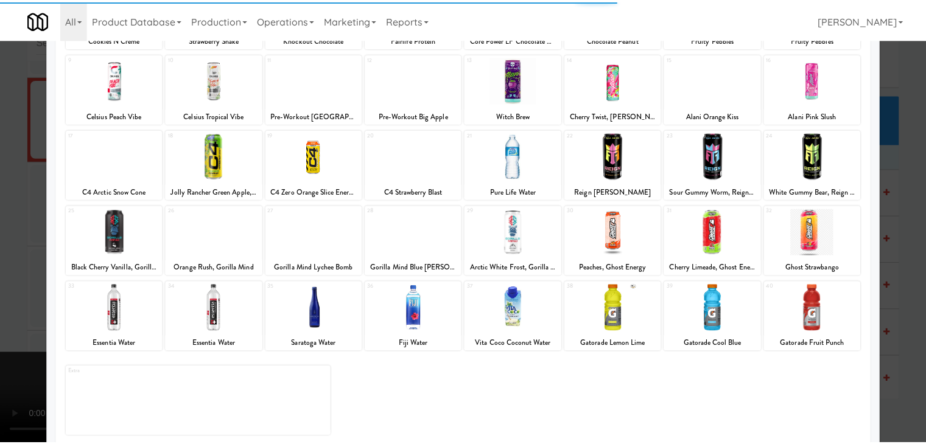
scroll to position [153, 0]
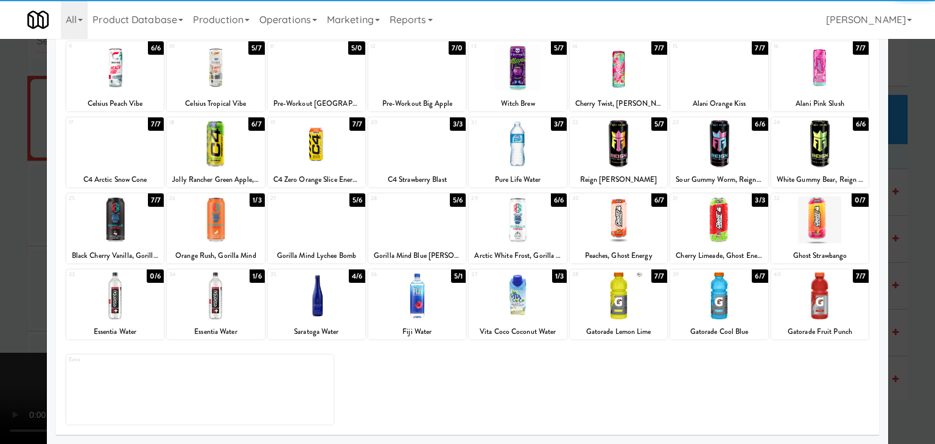
click at [108, 309] on div at bounding box center [114, 296] width 97 height 47
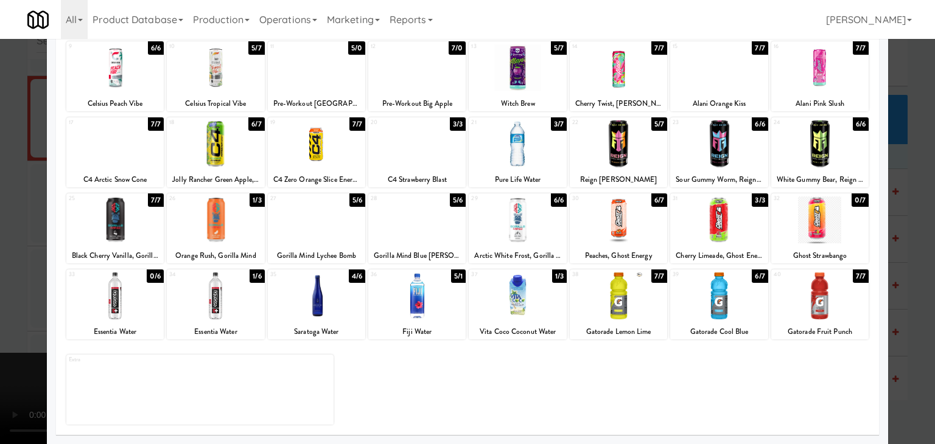
drag, startPoint x: 0, startPoint y: 307, endPoint x: 97, endPoint y: 300, distance: 97.6
click at [89, 300] on div "× Planogram Applied Last applied Tuesday 6:44 pm 1 7/7 Cookies N Creme 2 7/7 St…" at bounding box center [467, 222] width 935 height 444
click at [211, 299] on div at bounding box center [215, 296] width 97 height 47
drag, startPoint x: 0, startPoint y: 299, endPoint x: 130, endPoint y: 282, distance: 131.3
click at [4, 294] on div at bounding box center [467, 222] width 935 height 444
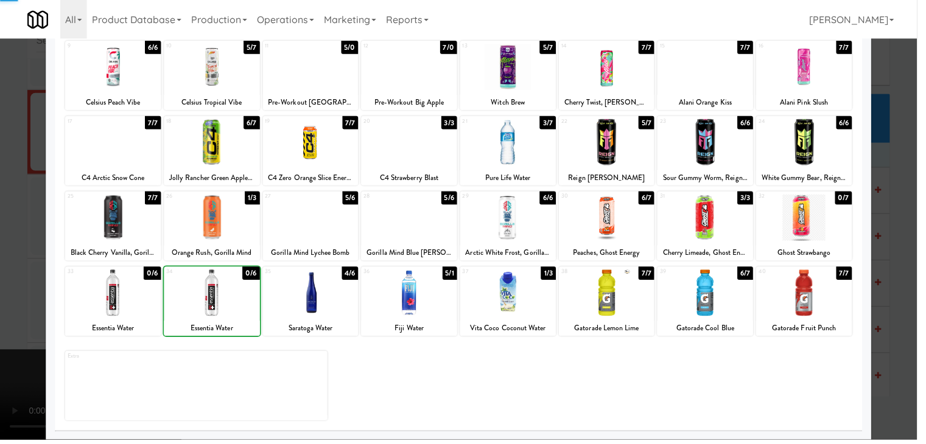
scroll to position [6613, 0]
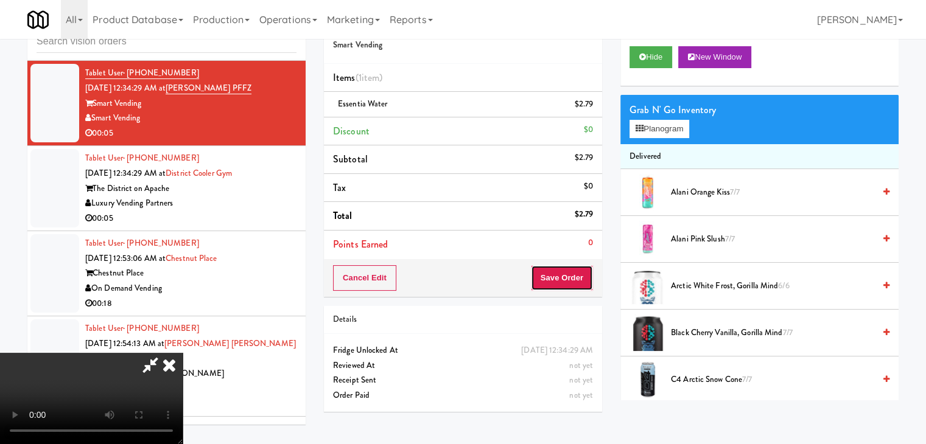
click at [579, 279] on button "Save Order" at bounding box center [562, 278] width 62 height 26
drag, startPoint x: 578, startPoint y: 279, endPoint x: 573, endPoint y: 273, distance: 7.3
click at [577, 278] on button "Save Order" at bounding box center [562, 278] width 62 height 26
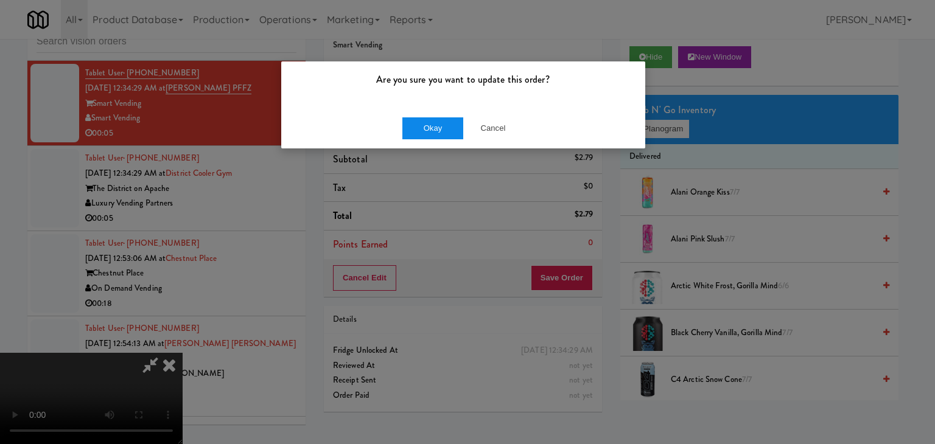
click at [438, 113] on div "Okay Cancel" at bounding box center [463, 128] width 364 height 41
click at [435, 125] on button "Okay" at bounding box center [432, 128] width 61 height 22
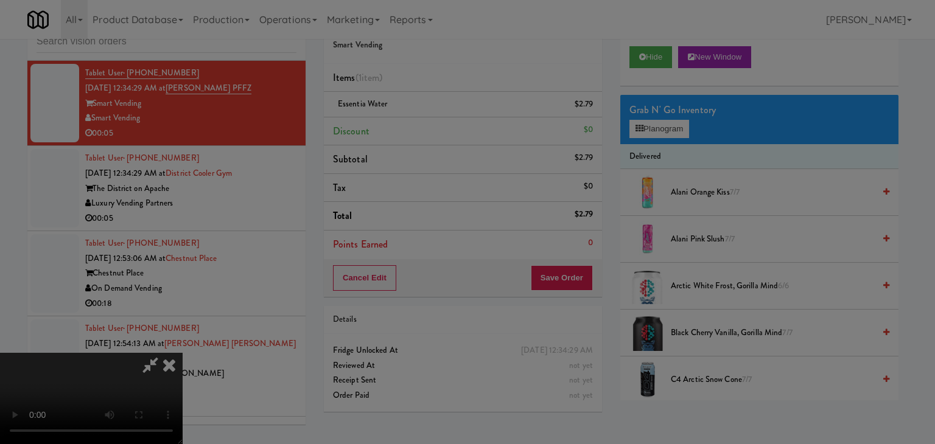
click at [435, 125] on body "Are you sure you want to update this order? Okay Cancel Okay Are you sure you w…" at bounding box center [467, 222] width 935 height 444
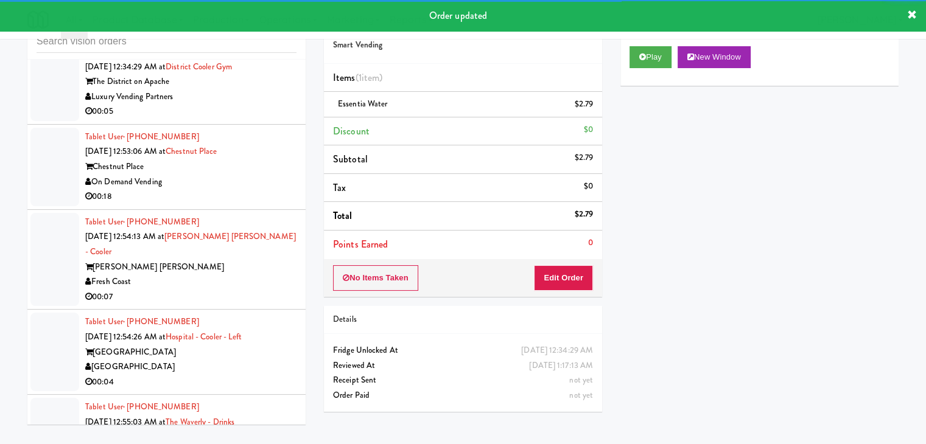
scroll to position [6689, 0]
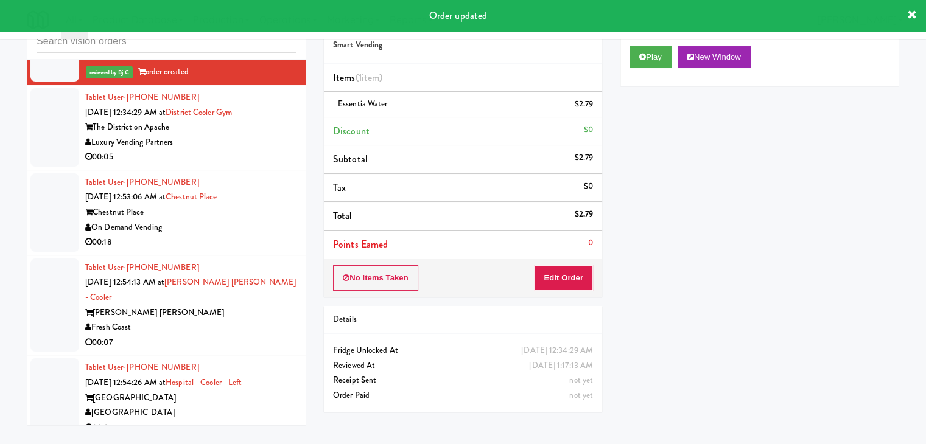
click at [276, 139] on div "Luxury Vending Partners" at bounding box center [190, 142] width 211 height 15
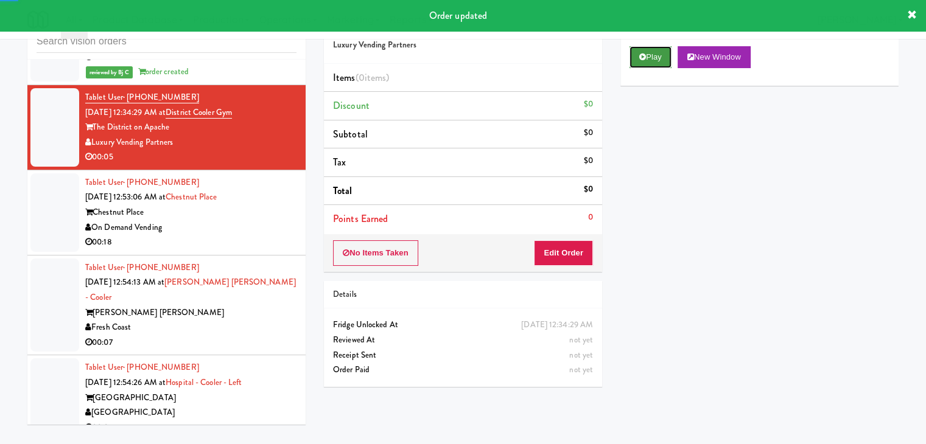
click at [652, 55] on button "Play" at bounding box center [650, 57] width 42 height 22
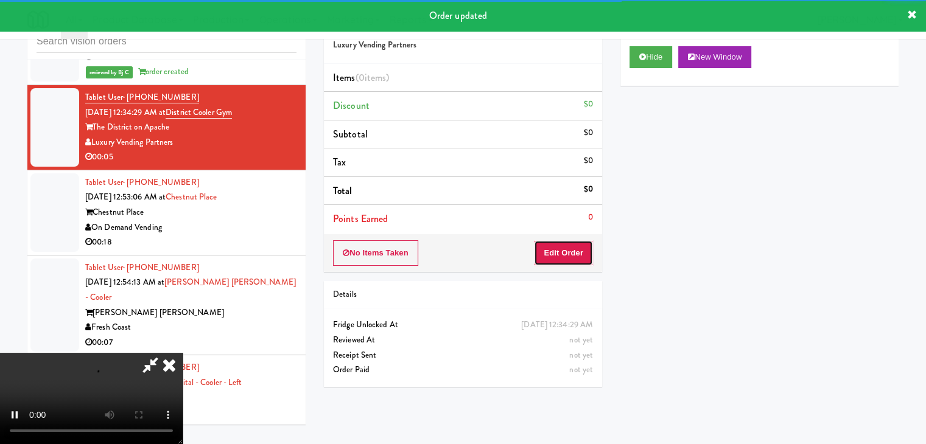
click at [559, 251] on button "Edit Order" at bounding box center [563, 253] width 59 height 26
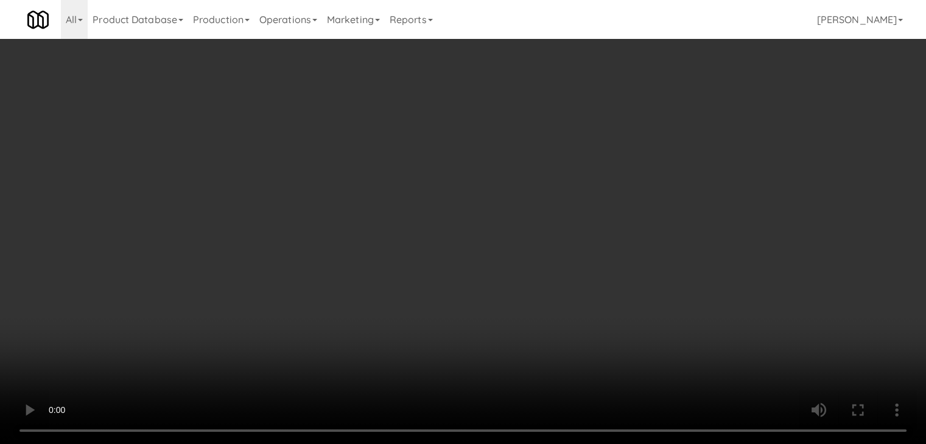
scroll to position [6658, 0]
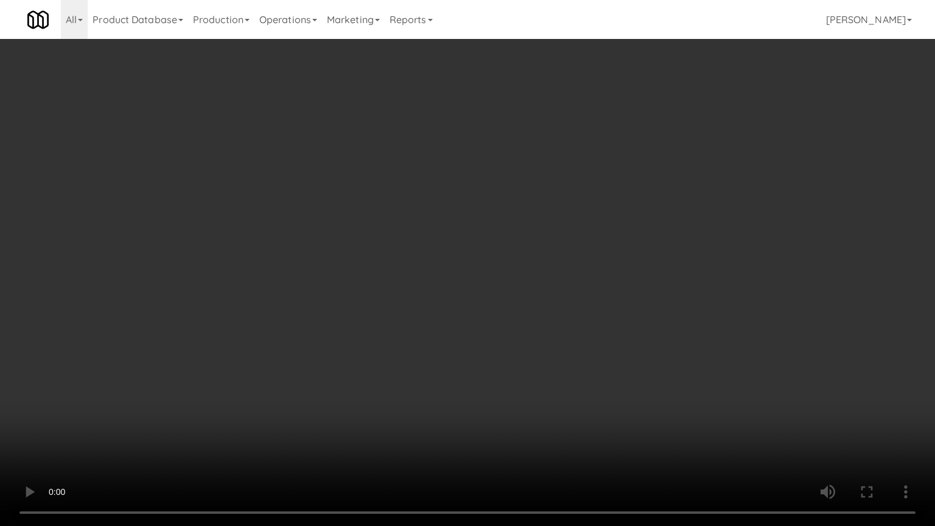
click at [568, 323] on video at bounding box center [467, 263] width 935 height 526
drag, startPoint x: 569, startPoint y: 349, endPoint x: 567, endPoint y: 357, distance: 8.1
click at [570, 351] on video at bounding box center [467, 263] width 935 height 526
click at [587, 341] on video at bounding box center [467, 263] width 935 height 526
drag, startPoint x: 587, startPoint y: 341, endPoint x: 632, endPoint y: 205, distance: 143.6
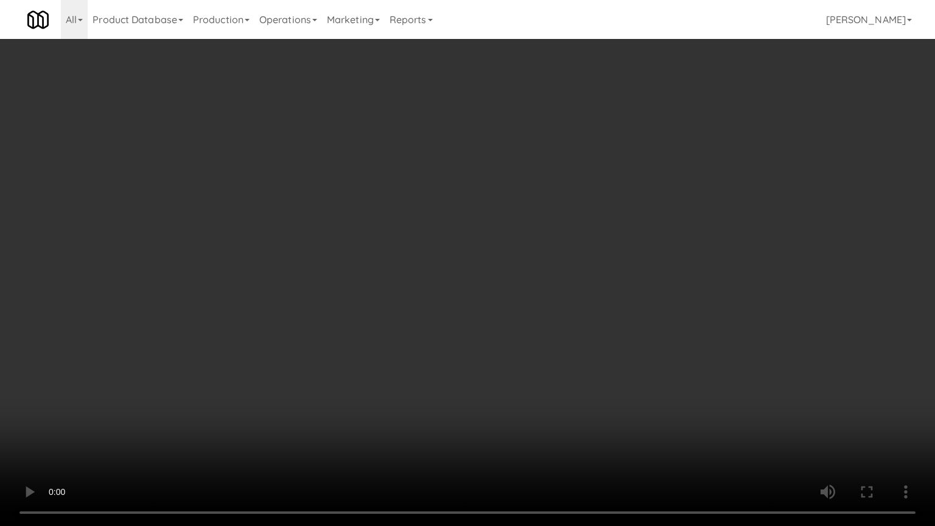
click at [587, 334] on video at bounding box center [467, 263] width 935 height 526
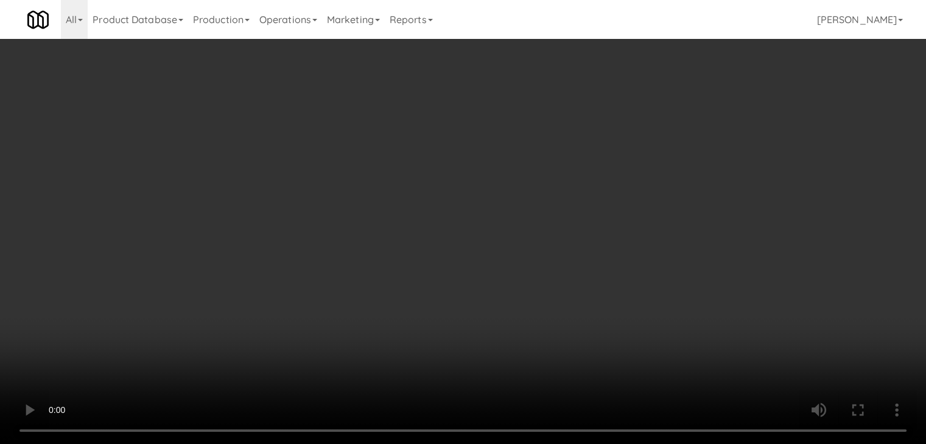
click at [680, 127] on button "Planogram" at bounding box center [659, 129] width 60 height 18
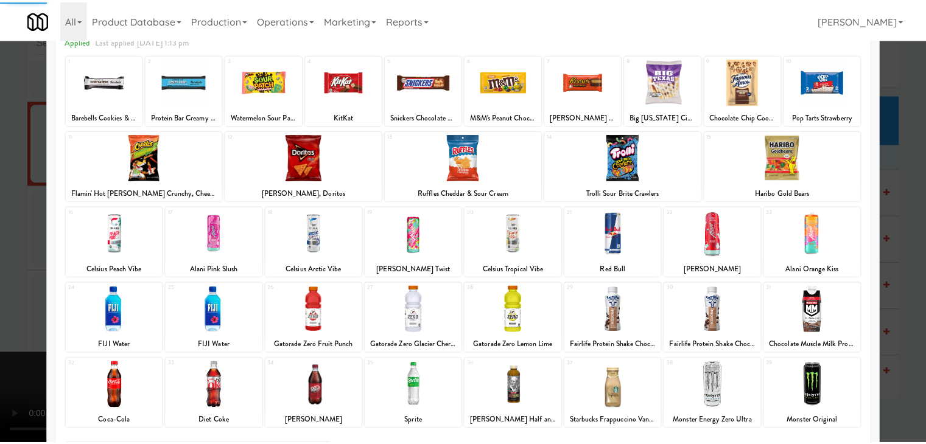
scroll to position [153, 0]
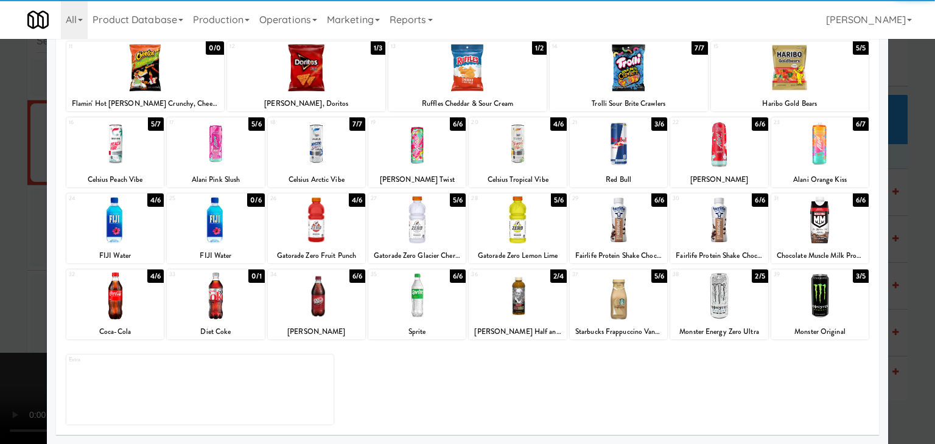
click at [624, 223] on div at bounding box center [618, 220] width 97 height 47
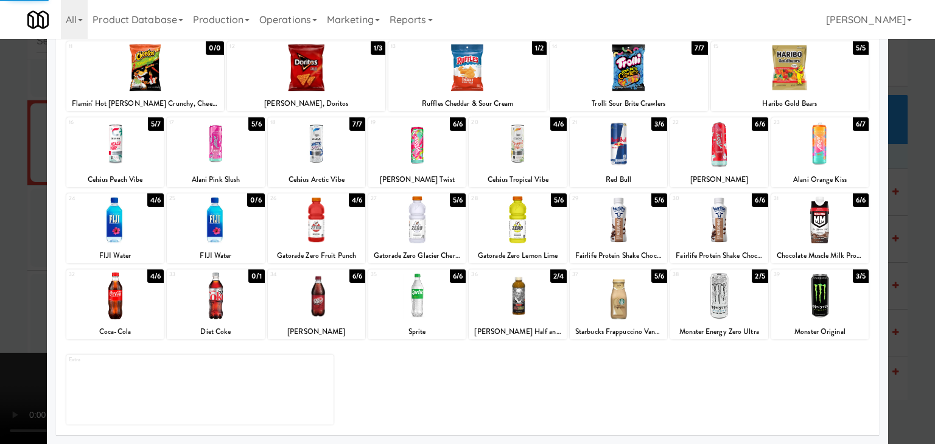
click at [0, 288] on div at bounding box center [467, 222] width 935 height 444
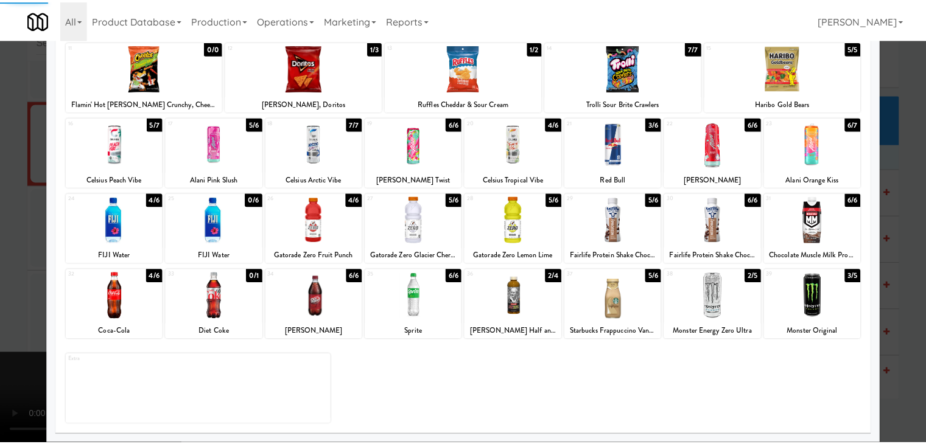
scroll to position [6689, 0]
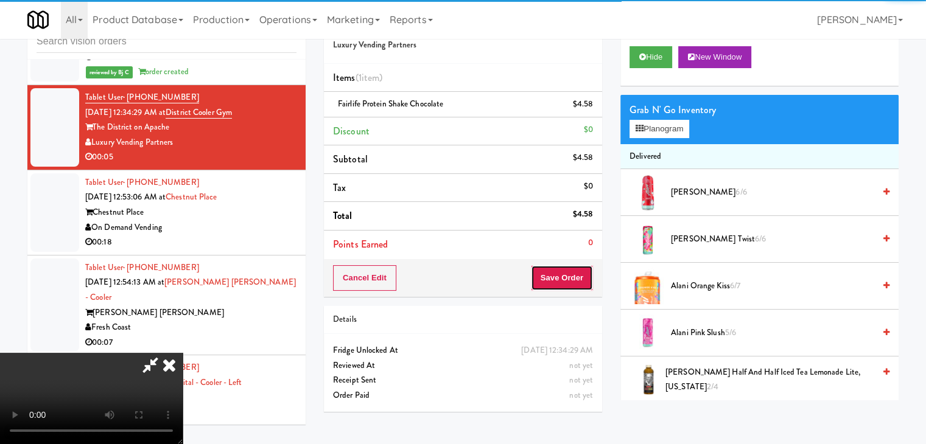
click at [568, 283] on button "Save Order" at bounding box center [562, 278] width 62 height 26
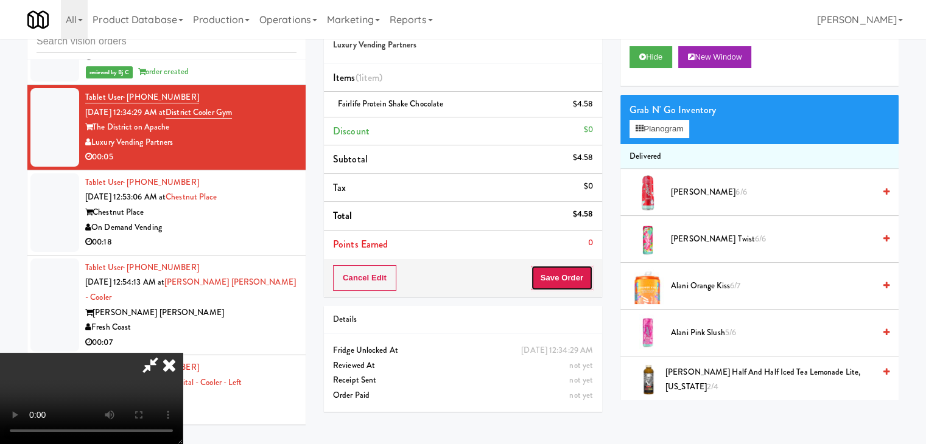
click at [568, 283] on button "Save Order" at bounding box center [562, 278] width 62 height 26
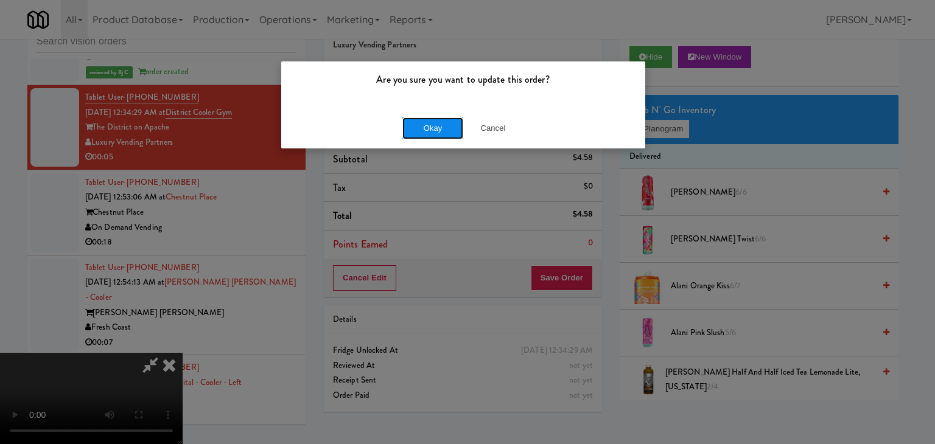
click at [417, 122] on button "Okay" at bounding box center [432, 128] width 61 height 22
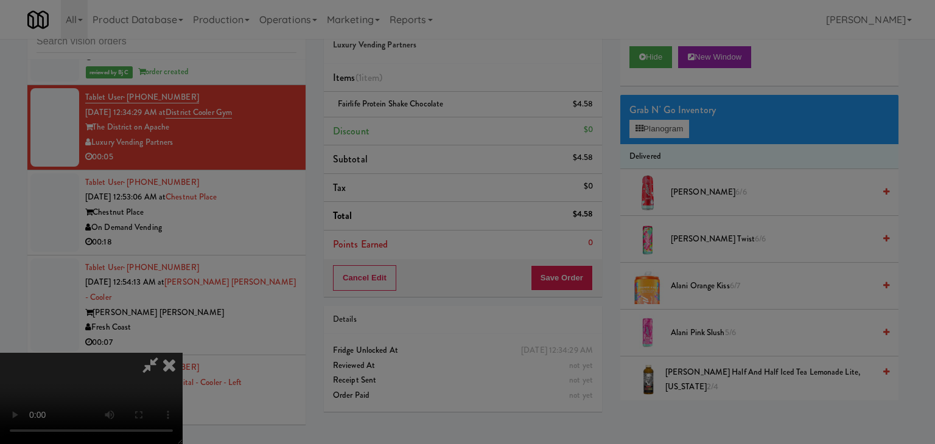
click at [418, 125] on div "Okay Cancel" at bounding box center [463, 105] width 364 height 41
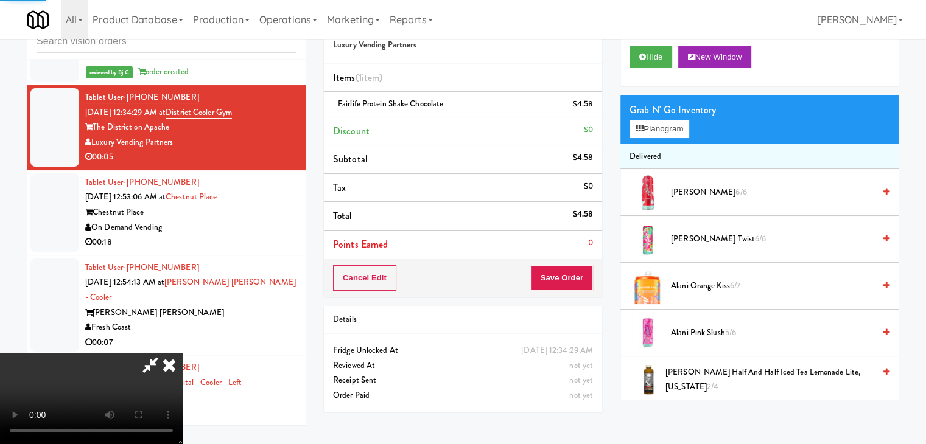
scroll to position [0, 0]
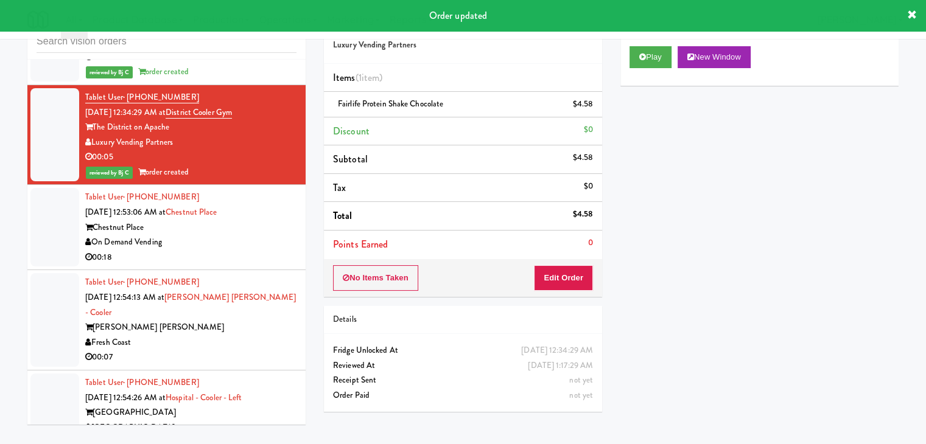
drag, startPoint x: 232, startPoint y: 232, endPoint x: 240, endPoint y: 249, distance: 18.8
click at [236, 235] on div "On Demand Vending" at bounding box center [190, 242] width 211 height 15
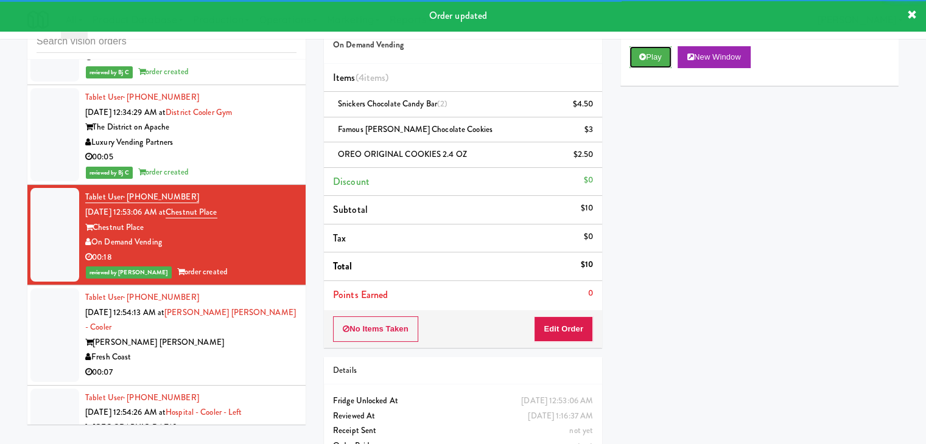
drag, startPoint x: 652, startPoint y: 61, endPoint x: 573, endPoint y: 209, distance: 168.0
click at [602, 198] on div "Order # 7582188 On Demand Vending Items (4 items ) Snickers Chocolate Candy Bar…" at bounding box center [611, 238] width 593 height 467
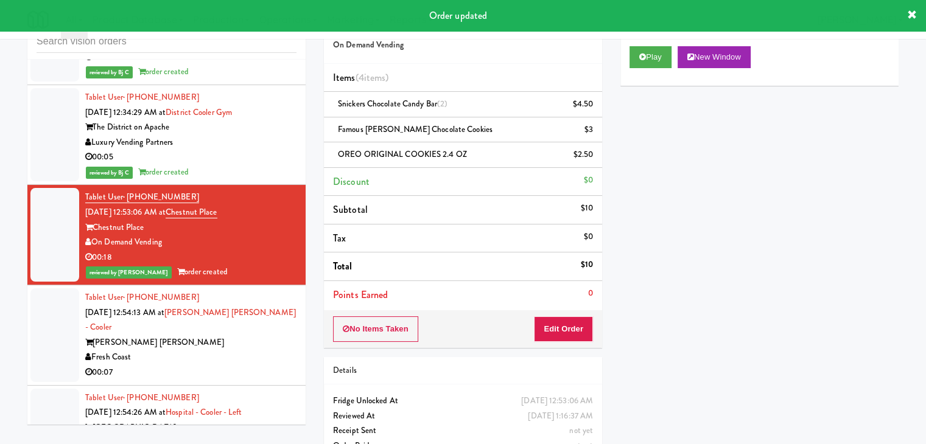
click at [154, 343] on div "Tablet User · (626) 437-9156 Sep 24, 2025 12:54:13 AM at Marc San Marcos - Cool…" at bounding box center [190, 335] width 211 height 90
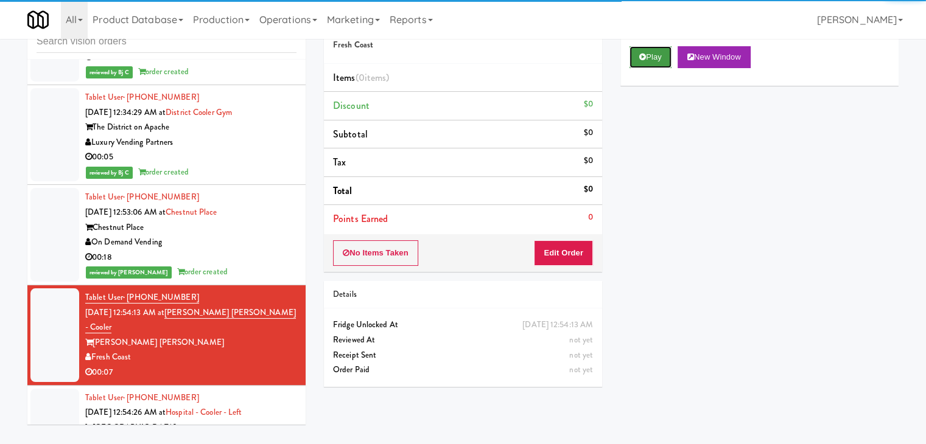
drag, startPoint x: 649, startPoint y: 66, endPoint x: 612, endPoint y: 120, distance: 66.5
click at [649, 66] on button "Play" at bounding box center [650, 57] width 42 height 22
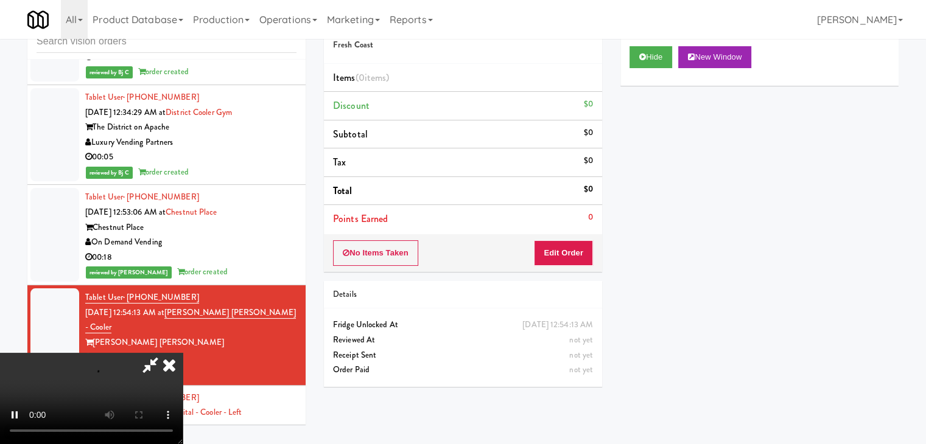
click at [562, 239] on div "No Items Taken Edit Order" at bounding box center [463, 253] width 278 height 38
click at [560, 246] on button "Edit Order" at bounding box center [563, 253] width 59 height 26
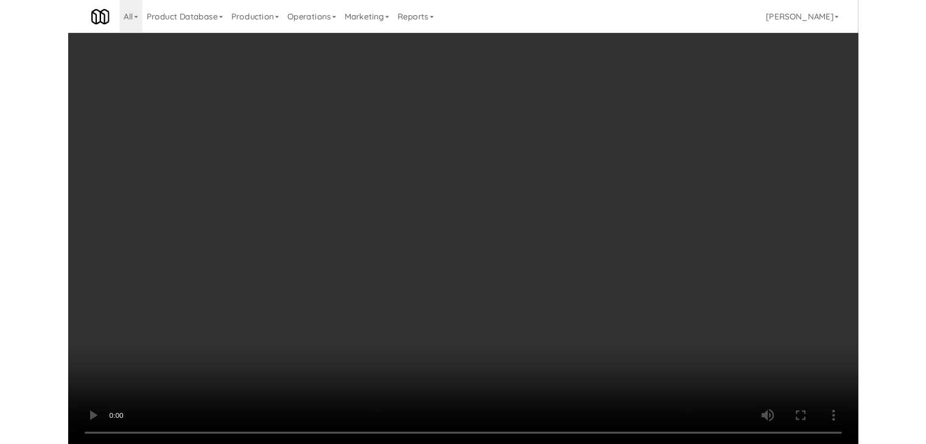
scroll to position [6841, 0]
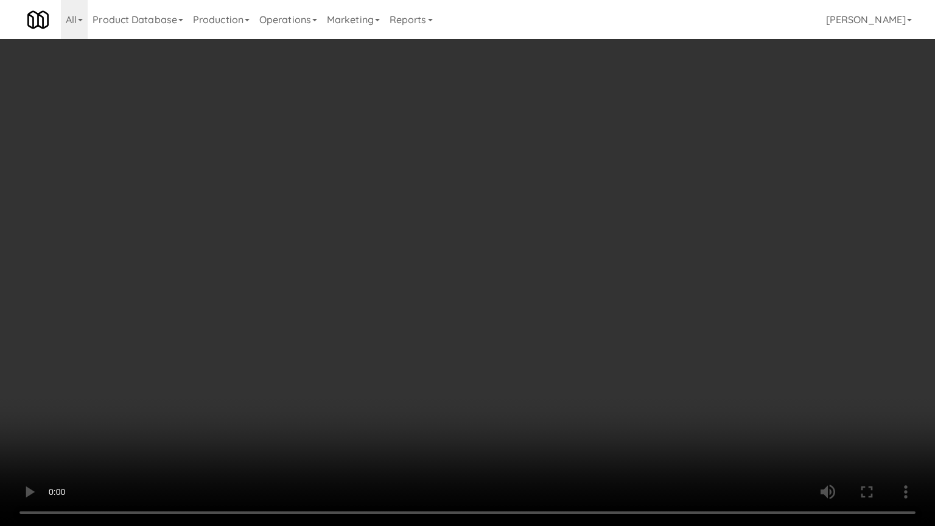
click at [564, 326] on video at bounding box center [467, 263] width 935 height 526
click at [563, 321] on video at bounding box center [467, 263] width 935 height 526
click at [567, 309] on video at bounding box center [467, 263] width 935 height 526
drag, startPoint x: 569, startPoint y: 304, endPoint x: 563, endPoint y: 305, distance: 6.2
click at [567, 304] on video at bounding box center [467, 263] width 935 height 526
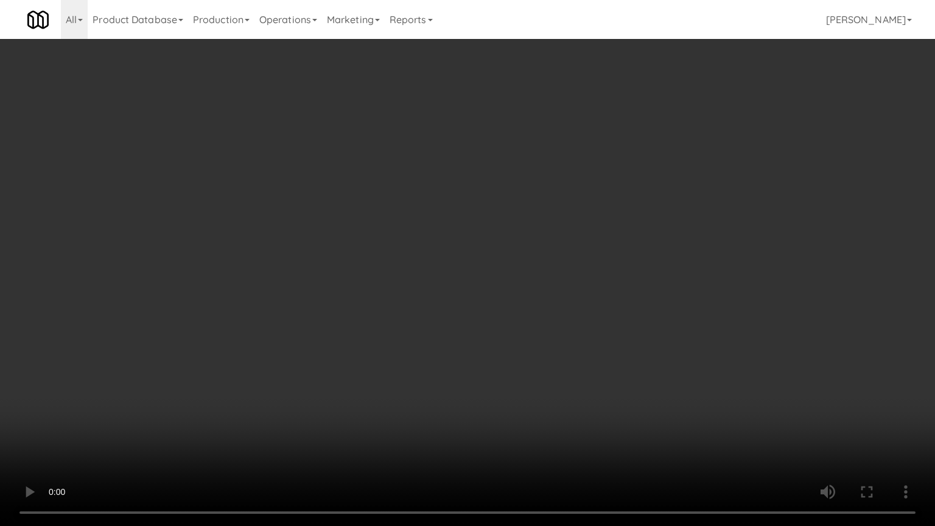
drag, startPoint x: 571, startPoint y: 292, endPoint x: 579, endPoint y: 288, distance: 8.7
click at [574, 290] on video at bounding box center [467, 263] width 935 height 526
click at [579, 288] on video at bounding box center [467, 263] width 935 height 526
click at [603, 270] on video at bounding box center [467, 263] width 935 height 526
drag, startPoint x: 587, startPoint y: 274, endPoint x: 579, endPoint y: 278, distance: 8.2
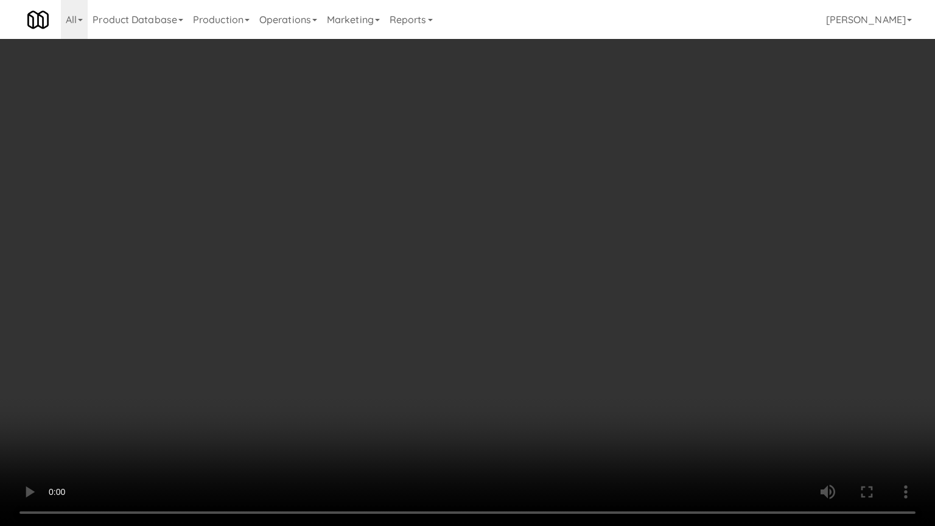
click at [583, 278] on video at bounding box center [467, 263] width 935 height 526
click at [623, 258] on video at bounding box center [467, 263] width 935 height 526
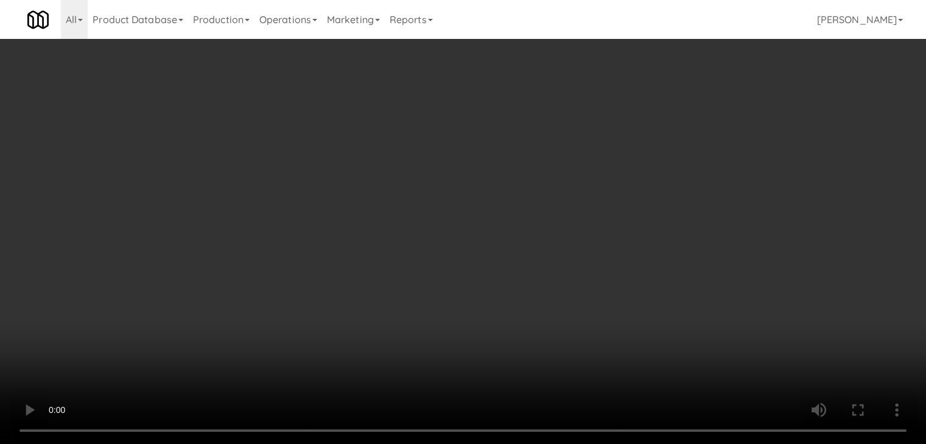
click at [662, 127] on button "Planogram" at bounding box center [659, 129] width 60 height 18
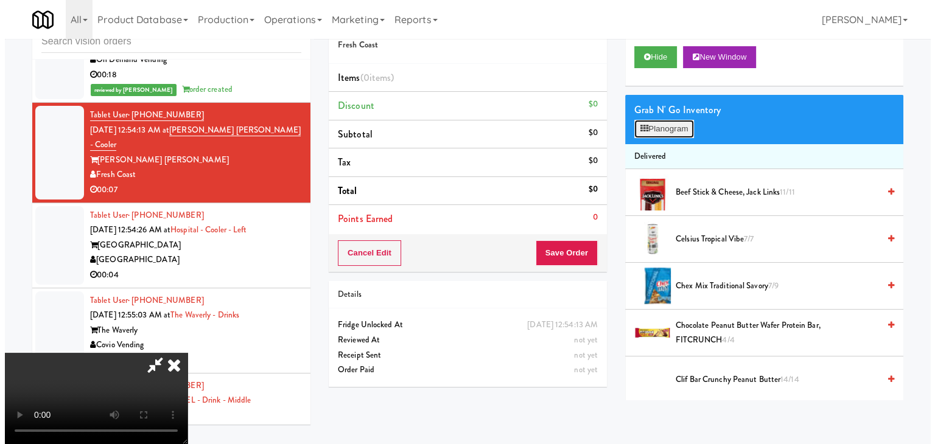
scroll to position [6841, 0]
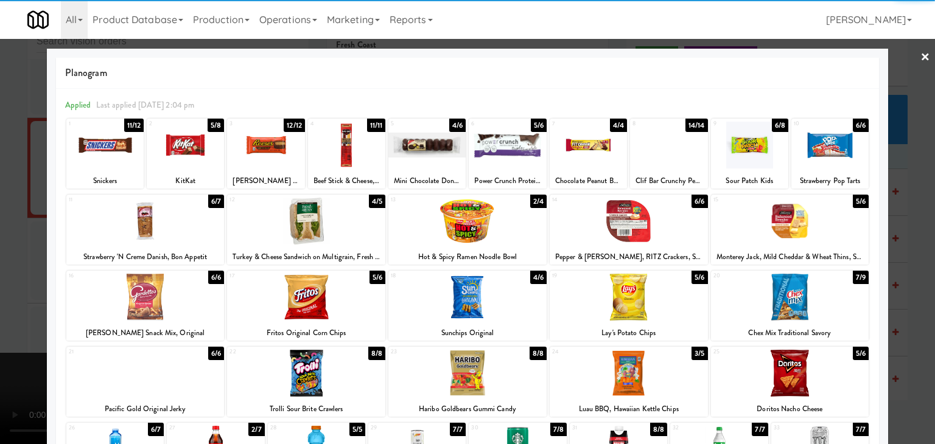
click at [264, 139] on div at bounding box center [265, 145] width 77 height 47
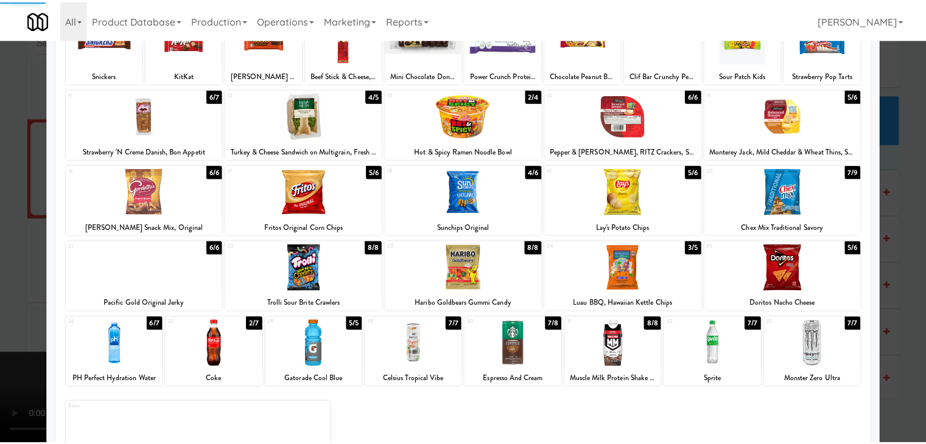
scroll to position [153, 0]
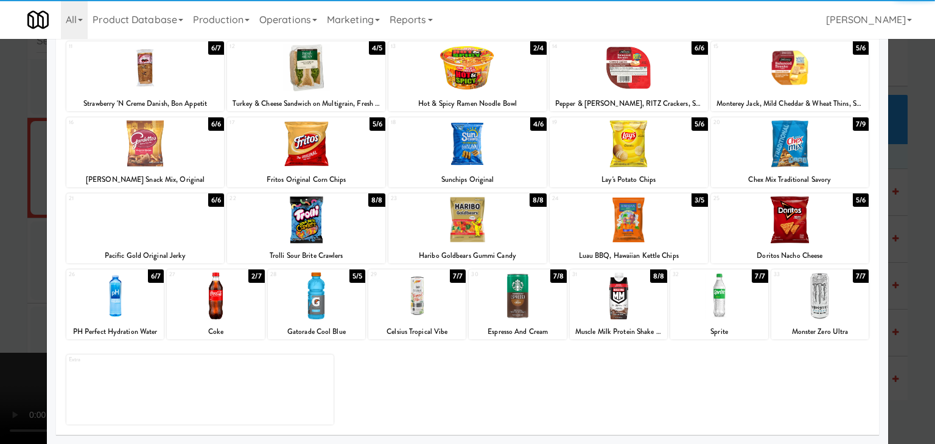
click at [301, 276] on div "28" at bounding box center [293, 275] width 46 height 10
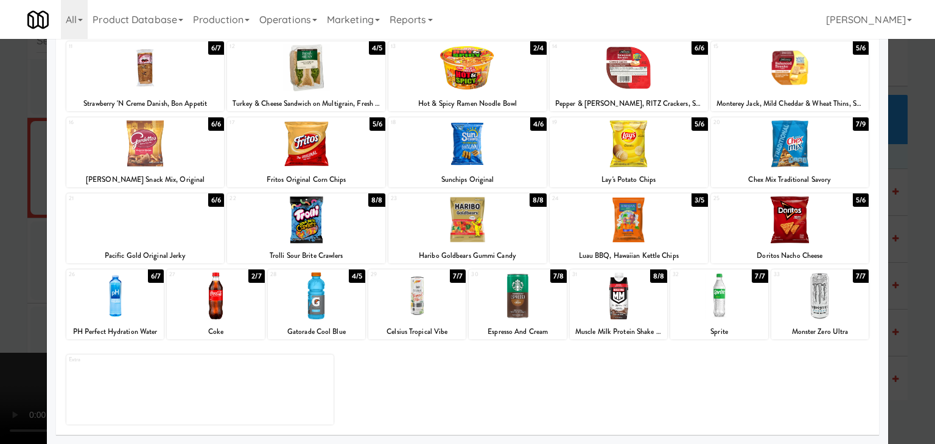
click at [9, 249] on div at bounding box center [467, 222] width 935 height 444
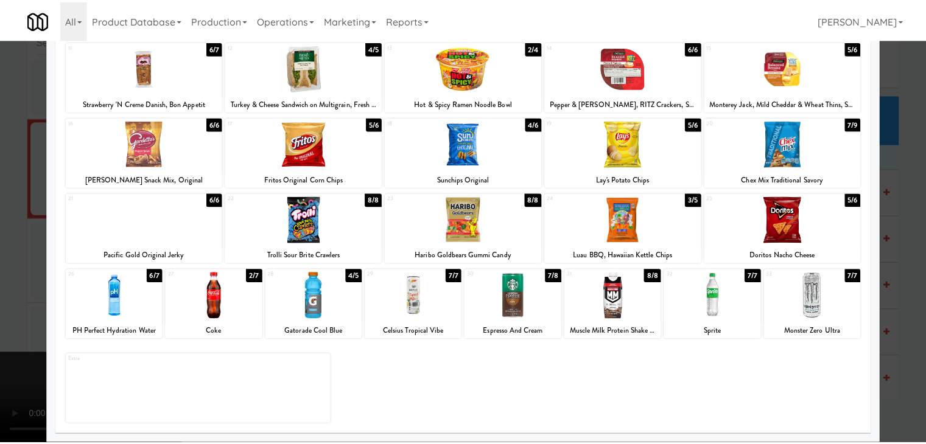
scroll to position [6871, 0]
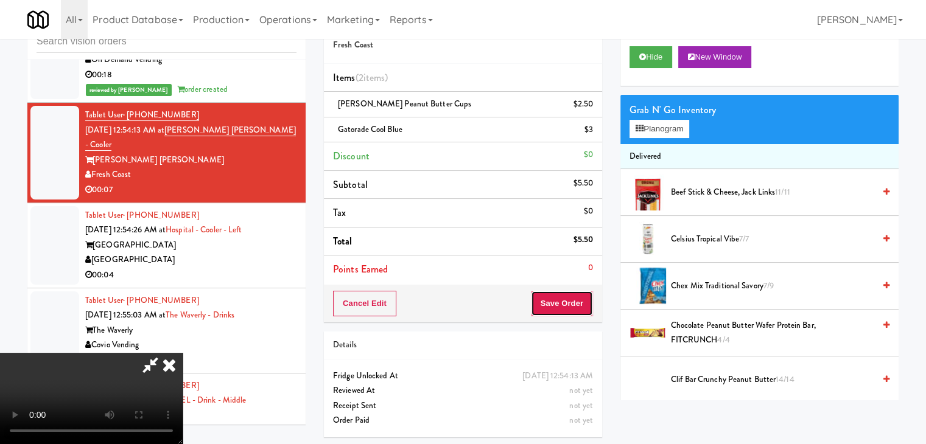
click at [587, 301] on button "Save Order" at bounding box center [562, 304] width 62 height 26
click at [586, 302] on button "Save Order" at bounding box center [562, 304] width 62 height 26
drag, startPoint x: 584, startPoint y: 302, endPoint x: 565, endPoint y: 289, distance: 22.3
click at [570, 293] on button "Save Order" at bounding box center [562, 304] width 62 height 26
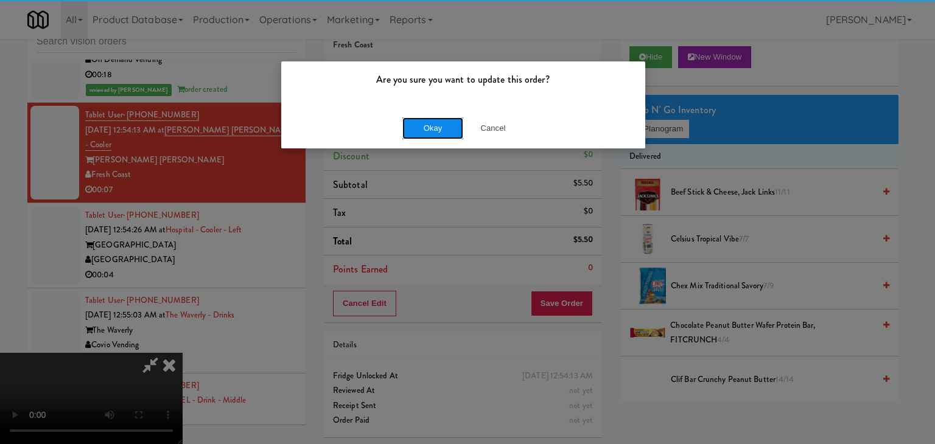
click at [420, 117] on button "Okay" at bounding box center [432, 128] width 61 height 22
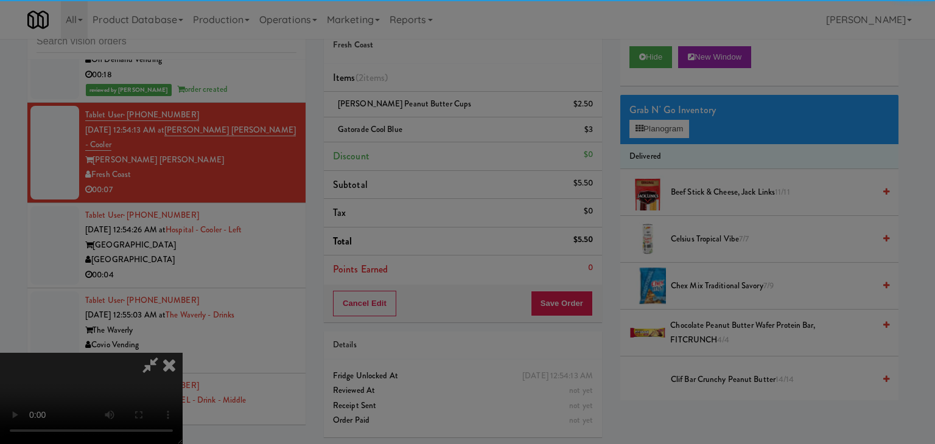
drag, startPoint x: 419, startPoint y: 120, endPoint x: 417, endPoint y: 134, distance: 14.2
click at [419, 123] on body "Are you sure you want to update this order? Okay Cancel Okay Are you sure you w…" at bounding box center [467, 222] width 935 height 444
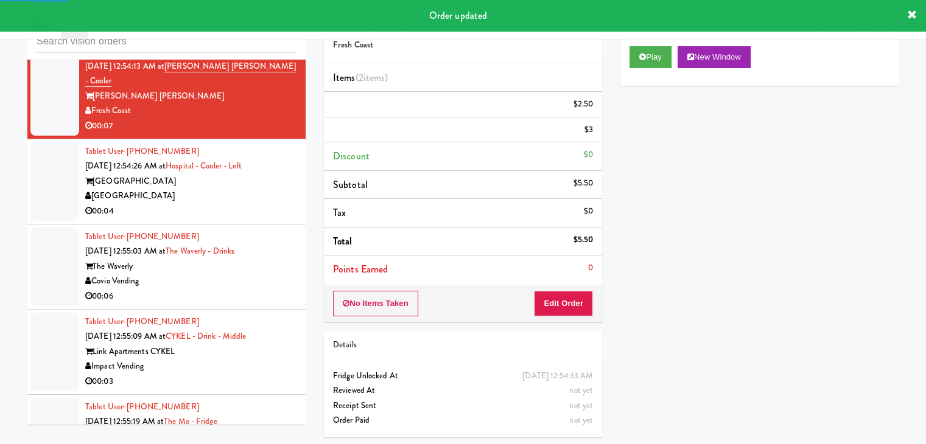
scroll to position [6993, 0]
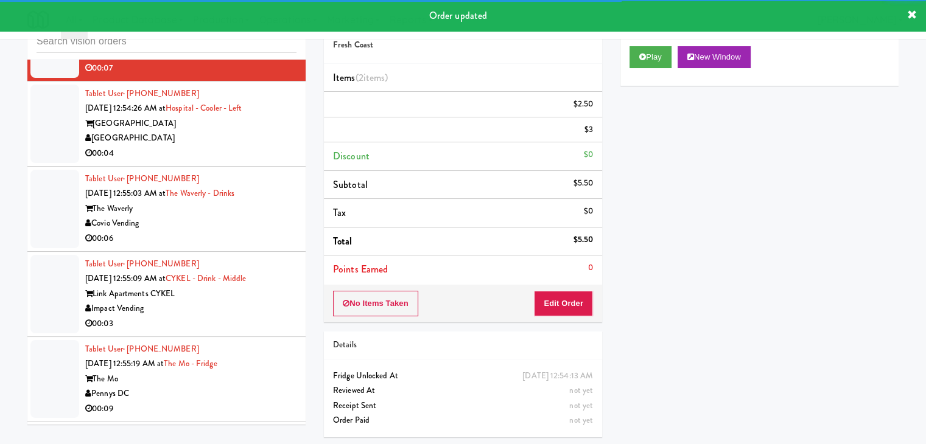
click at [237, 133] on div "[GEOGRAPHIC_DATA]" at bounding box center [190, 138] width 211 height 15
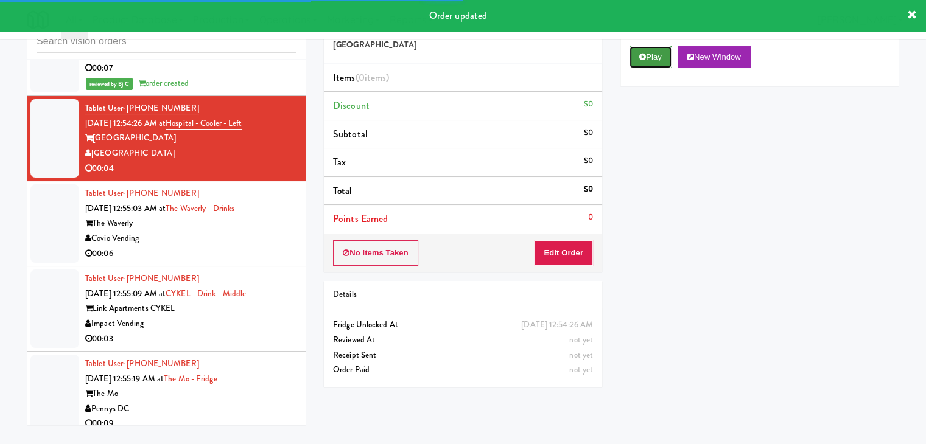
click at [658, 57] on button "Play" at bounding box center [650, 57] width 42 height 22
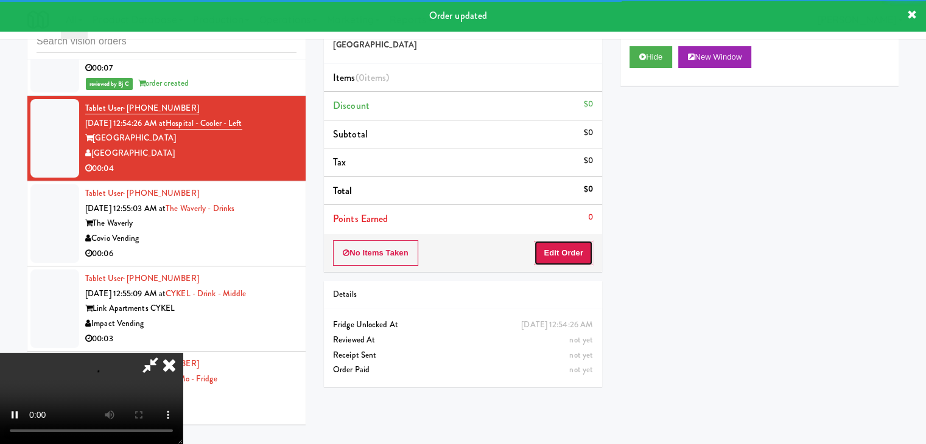
click at [573, 253] on button "Edit Order" at bounding box center [563, 253] width 59 height 26
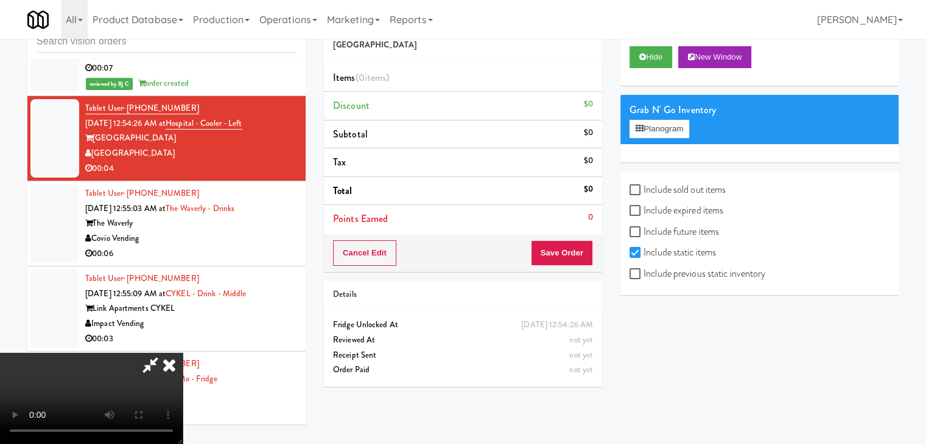
click at [699, 279] on label "Include previous static inventory" at bounding box center [697, 274] width 136 height 18
click at [643, 279] on input "Include previous static inventory" at bounding box center [636, 275] width 14 height 10
checkbox input "true"
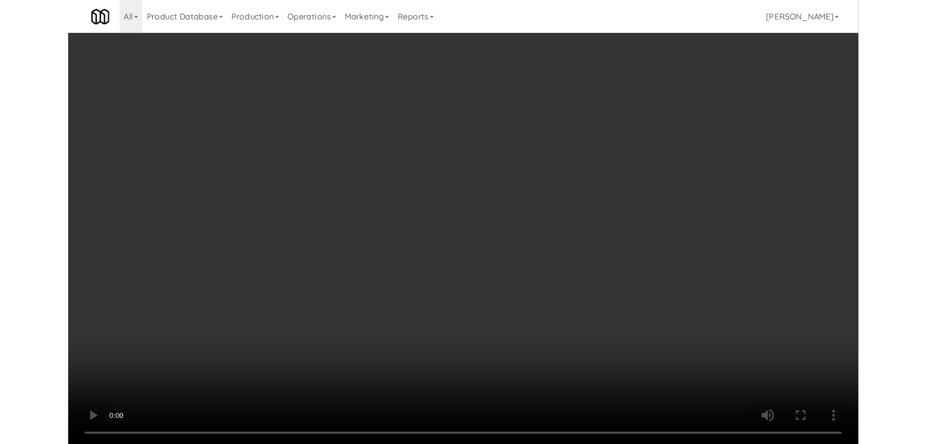
scroll to position [6963, 0]
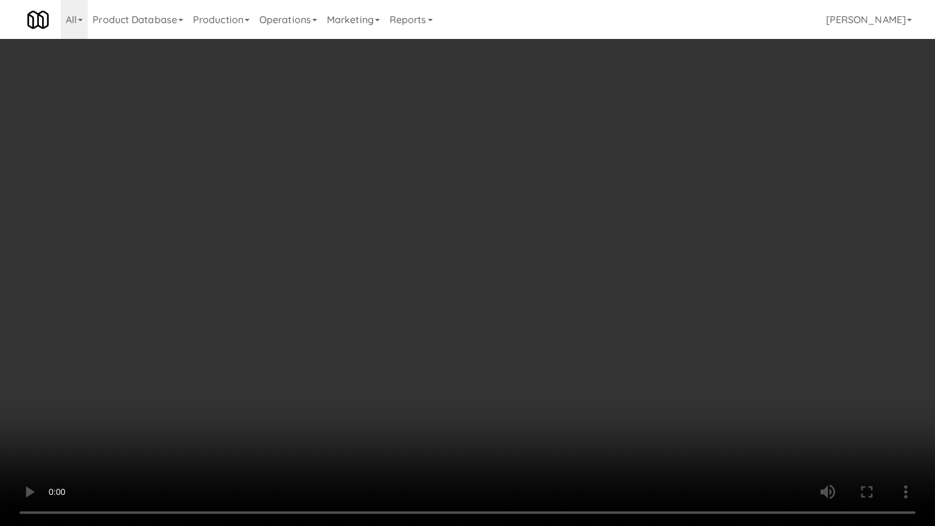
click at [544, 363] on video at bounding box center [467, 263] width 935 height 526
click at [545, 348] on video at bounding box center [467, 263] width 935 height 526
click at [548, 346] on video at bounding box center [467, 263] width 935 height 526
click at [568, 321] on video at bounding box center [467, 263] width 935 height 526
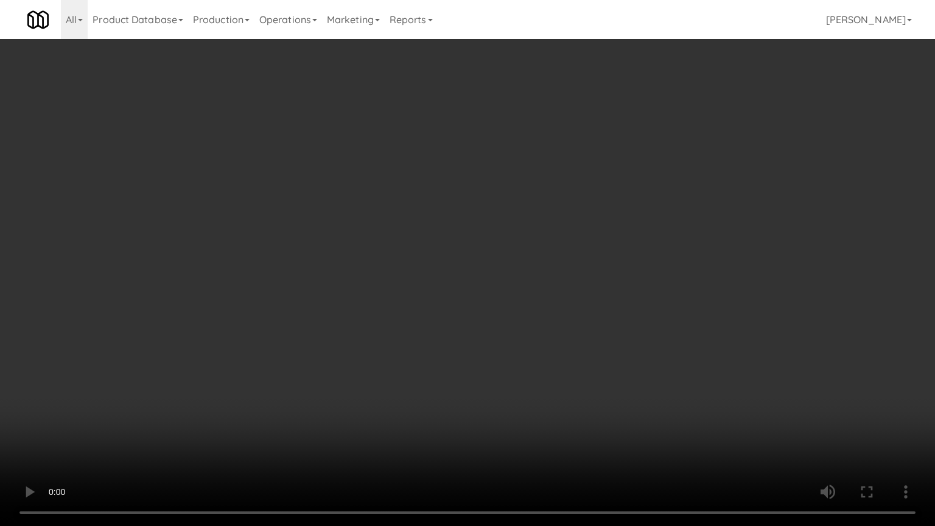
drag, startPoint x: 568, startPoint y: 321, endPoint x: 571, endPoint y: 314, distance: 7.9
click at [571, 315] on video at bounding box center [467, 263] width 935 height 526
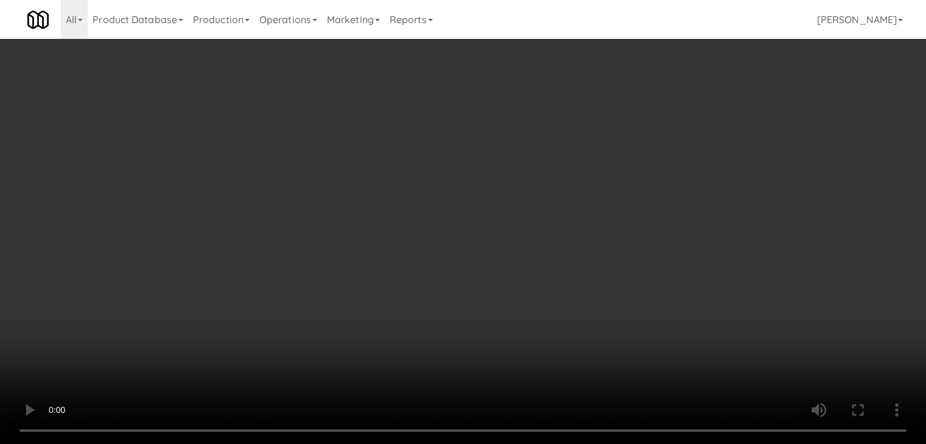
click at [669, 130] on button "Planogram" at bounding box center [659, 129] width 60 height 18
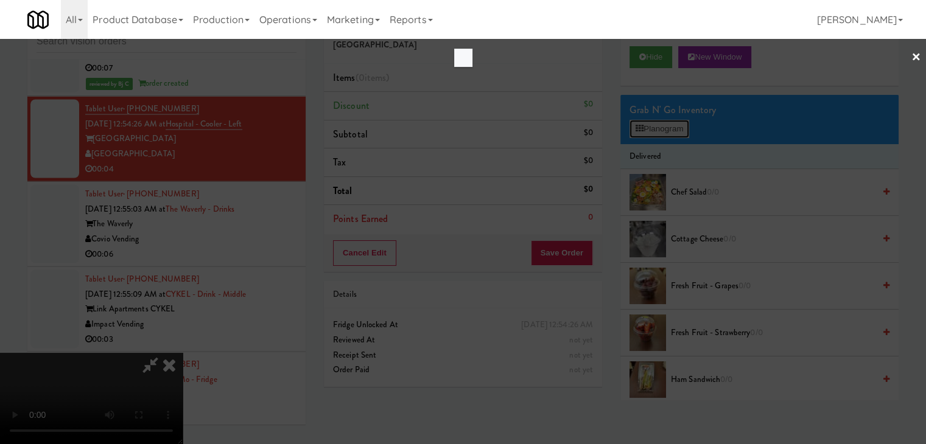
scroll to position [6963, 0]
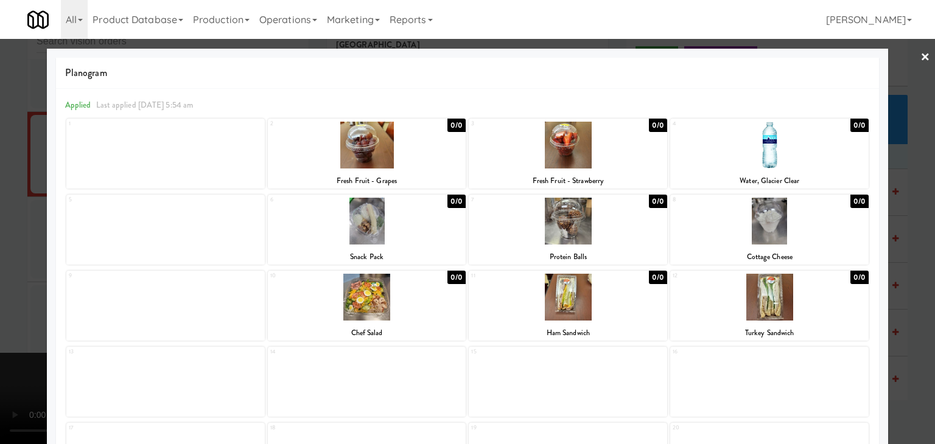
click at [386, 217] on div at bounding box center [367, 221] width 198 height 47
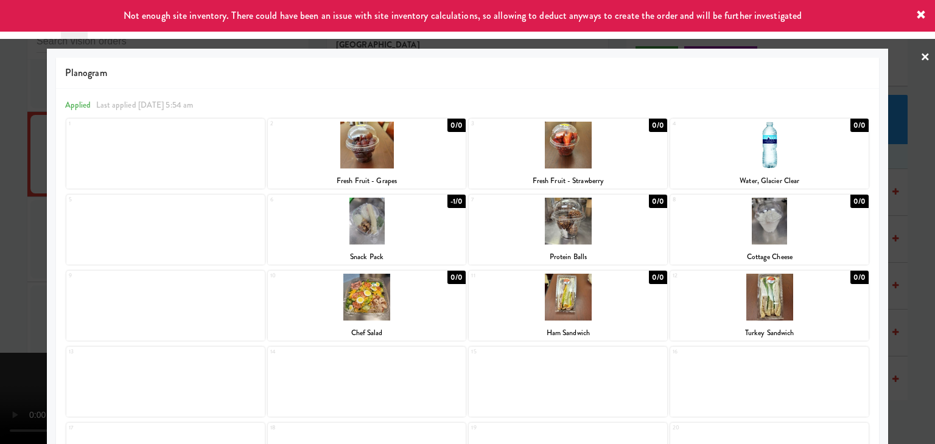
click at [0, 239] on div at bounding box center [467, 222] width 935 height 444
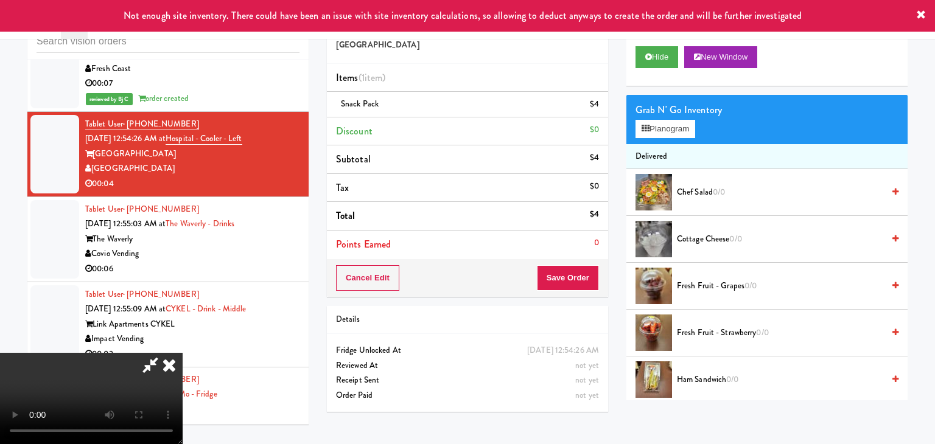
scroll to position [6993, 0]
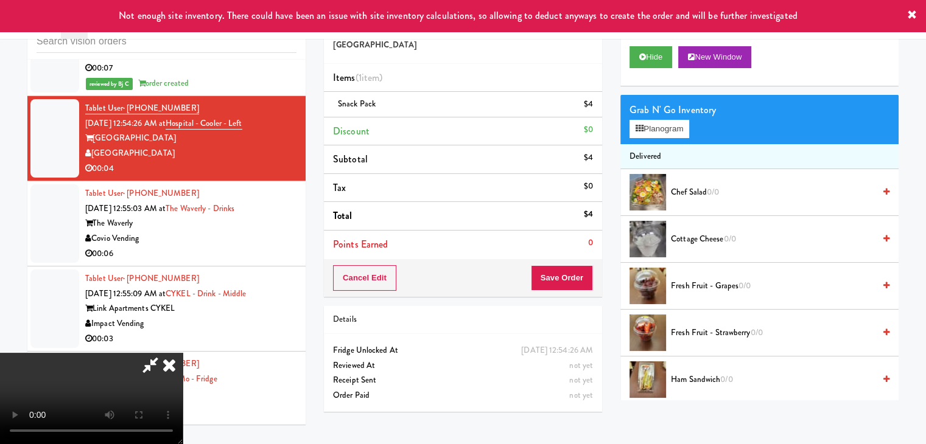
click at [183, 353] on video at bounding box center [91, 398] width 183 height 91
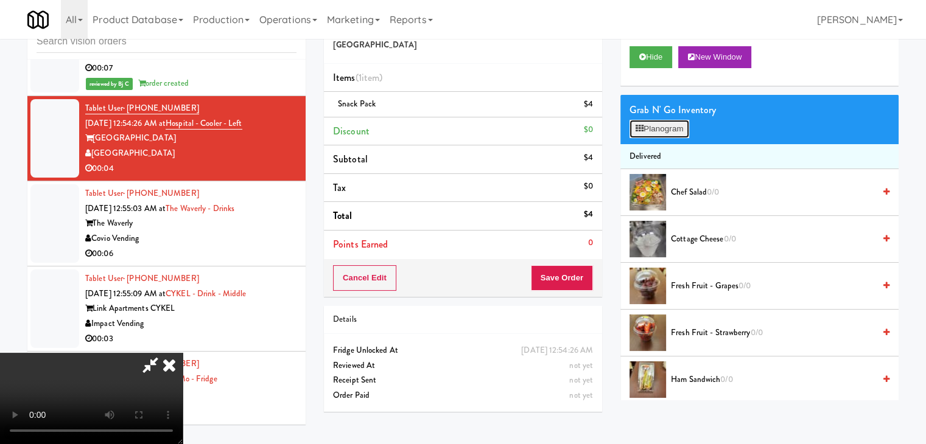
click at [666, 126] on button "Planogram" at bounding box center [659, 129] width 60 height 18
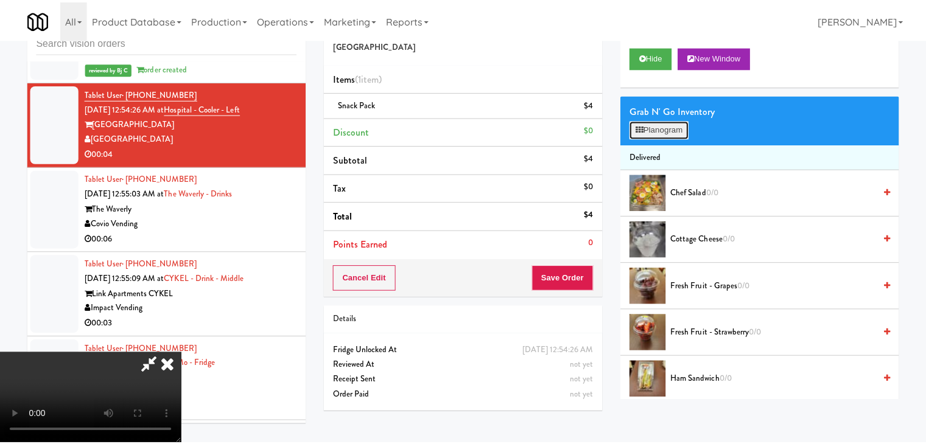
scroll to position [6963, 0]
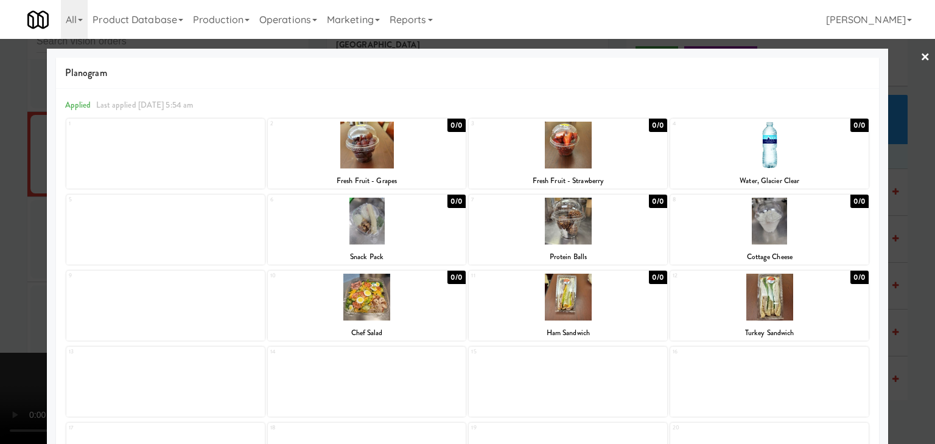
drag, startPoint x: 0, startPoint y: 281, endPoint x: 385, endPoint y: 288, distance: 384.7
click at [2, 281] on div at bounding box center [467, 222] width 935 height 444
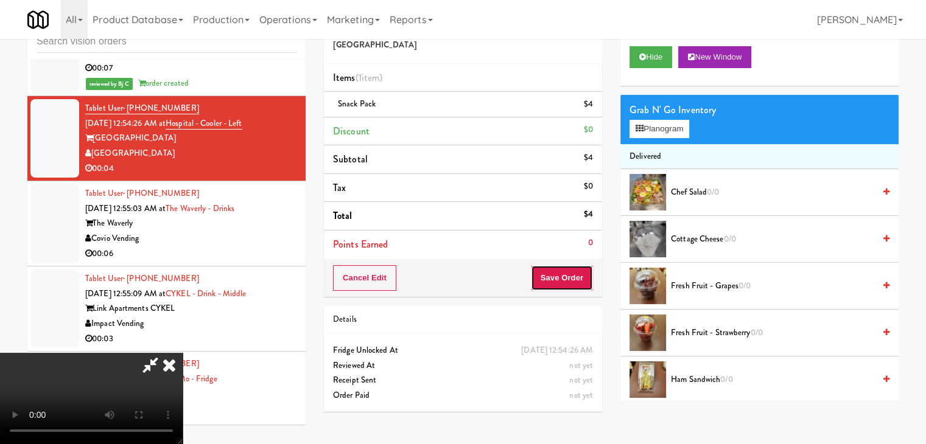
click at [573, 276] on button "Save Order" at bounding box center [562, 278] width 62 height 26
click at [573, 278] on button "Save Order" at bounding box center [562, 278] width 62 height 26
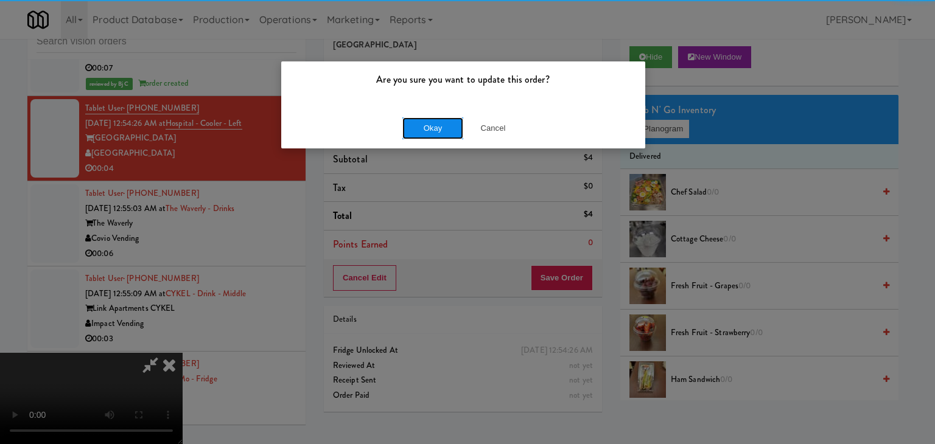
click at [445, 127] on button "Okay" at bounding box center [432, 128] width 61 height 22
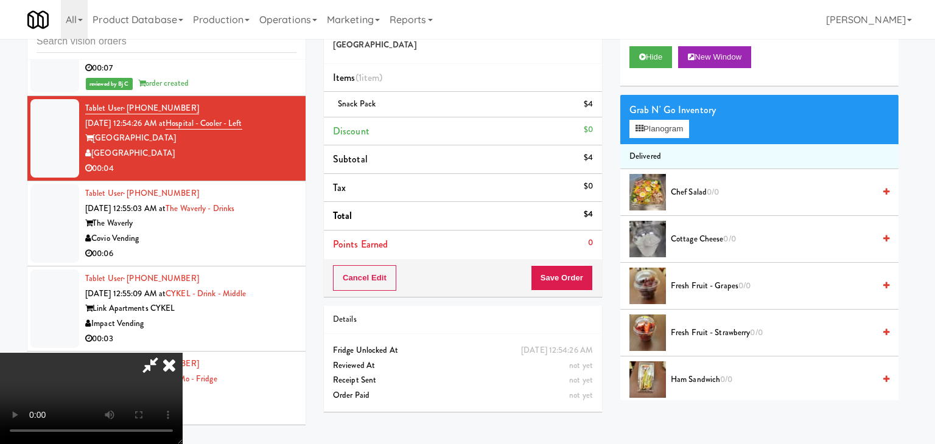
click at [444, 127] on body "Are you sure you want to update this order? Okay Cancel Okay Are you sure you w…" at bounding box center [467, 222] width 935 height 444
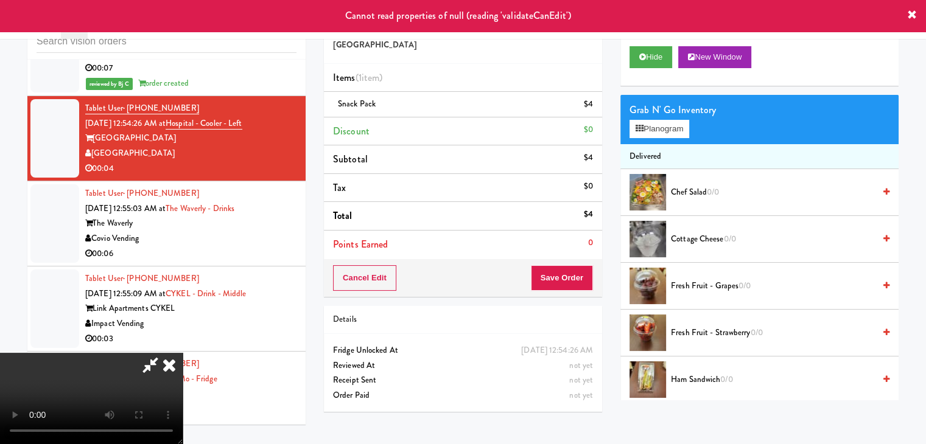
click at [183, 353] on icon at bounding box center [169, 365] width 27 height 24
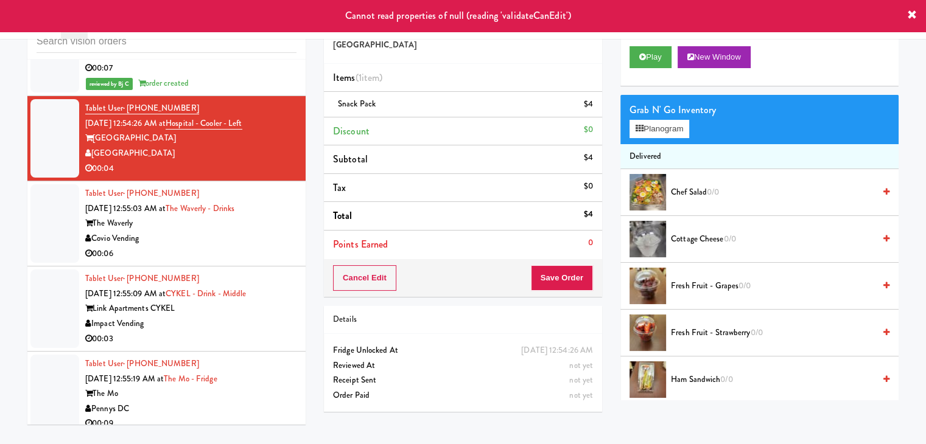
click at [227, 231] on div "Covio Vending" at bounding box center [190, 238] width 211 height 15
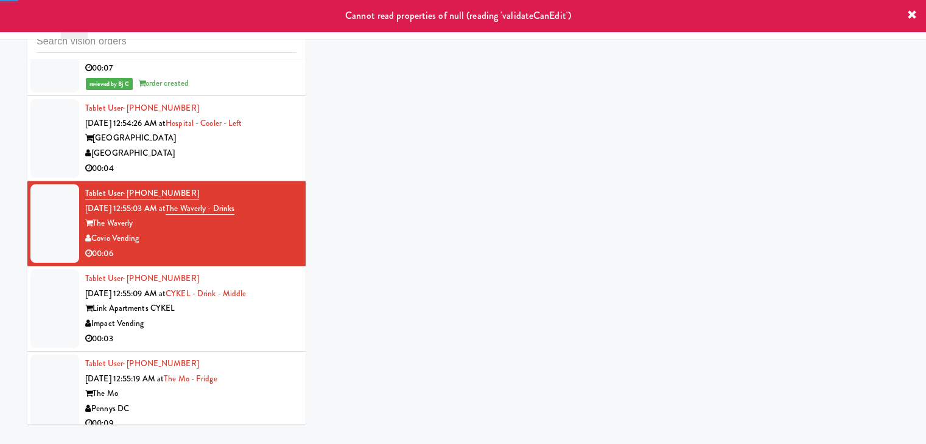
click at [244, 146] on div "[GEOGRAPHIC_DATA]" at bounding box center [190, 153] width 211 height 15
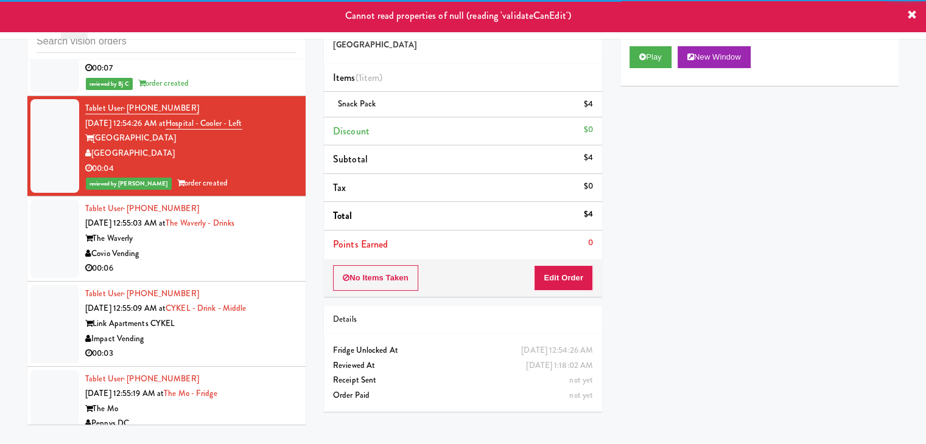
click at [204, 261] on div "00:06" at bounding box center [190, 268] width 211 height 15
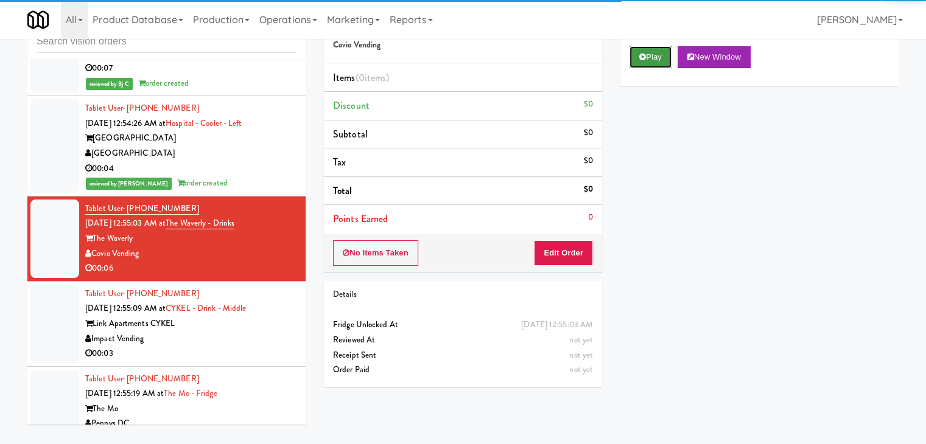
click at [648, 59] on button "Play" at bounding box center [650, 57] width 42 height 22
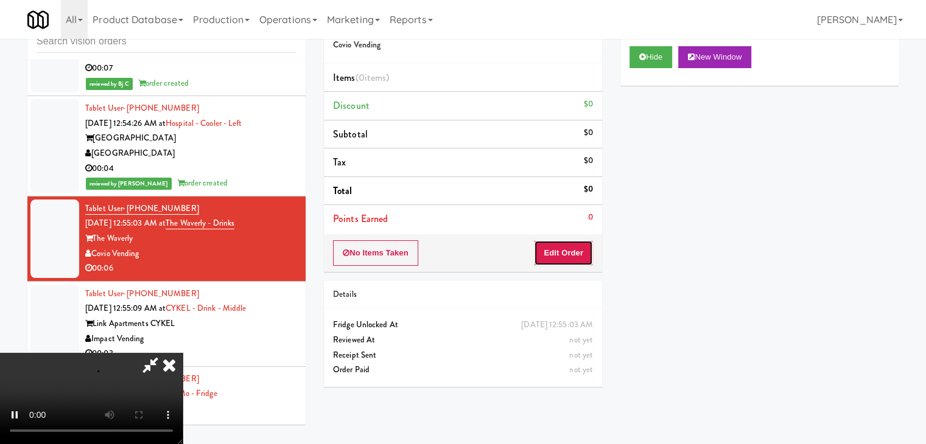
click at [565, 258] on button "Edit Order" at bounding box center [563, 253] width 59 height 26
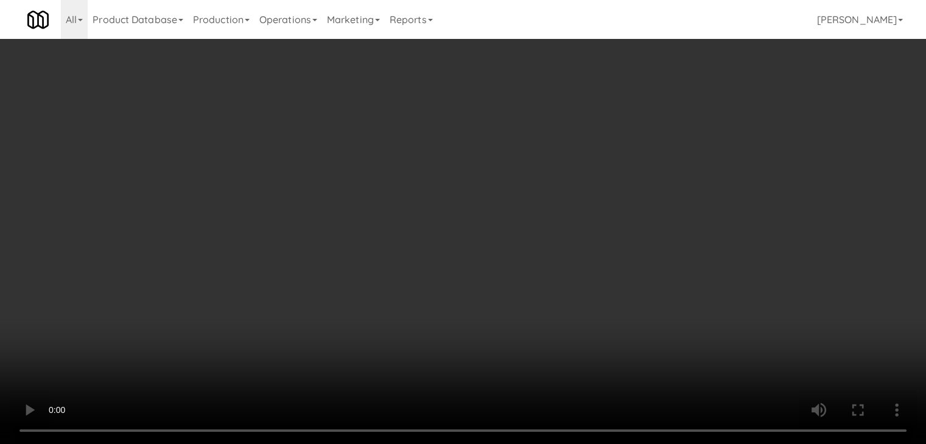
scroll to position [6963, 0]
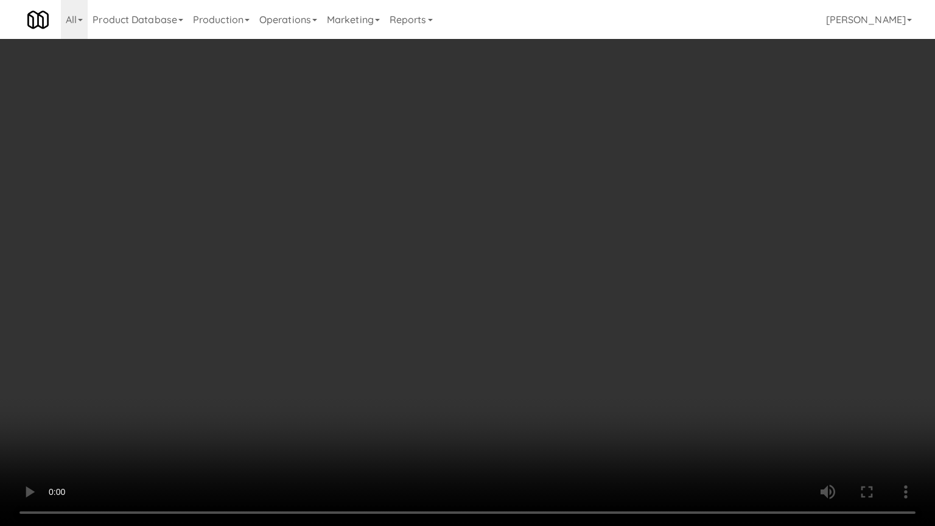
click at [520, 330] on video at bounding box center [467, 263] width 935 height 526
click at [522, 319] on video at bounding box center [467, 263] width 935 height 526
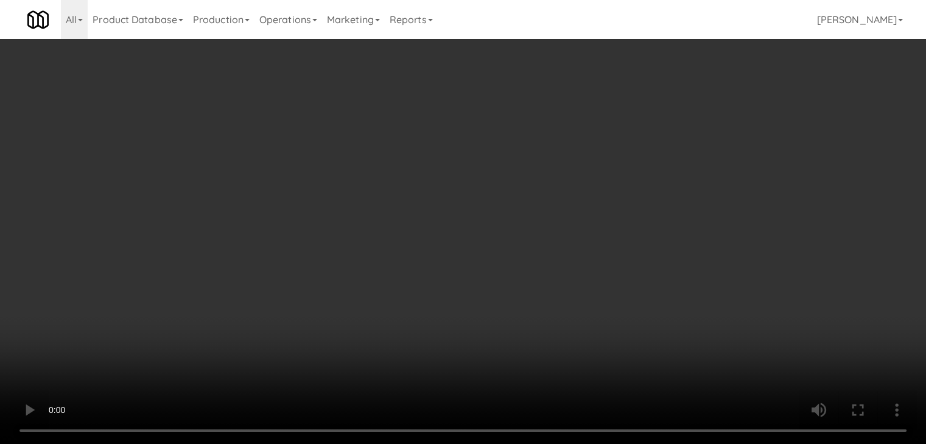
click at [646, 128] on button "Planogram" at bounding box center [659, 129] width 60 height 18
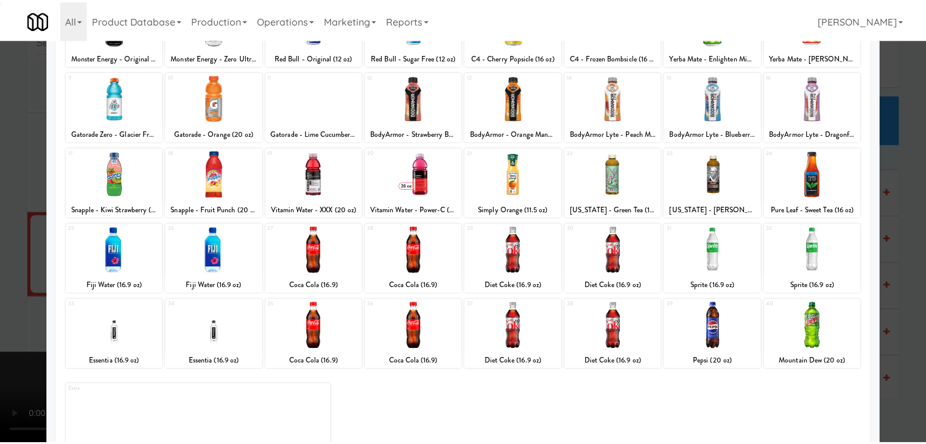
scroll to position [153, 0]
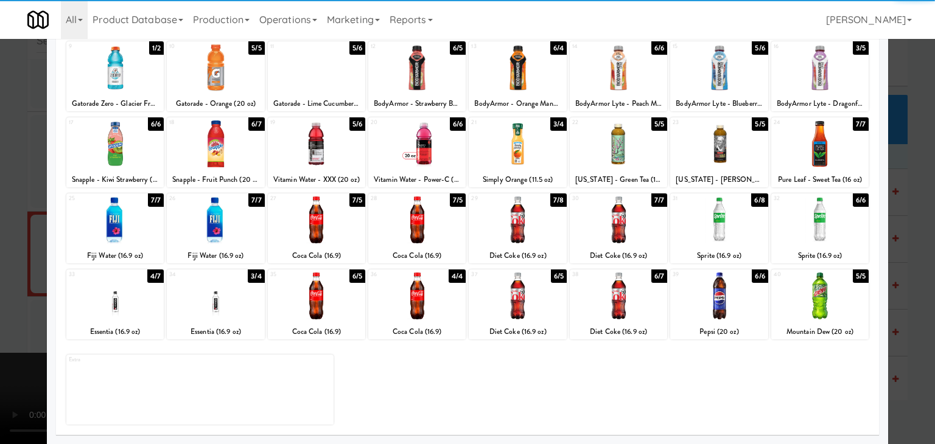
click at [507, 230] on div at bounding box center [517, 220] width 97 height 47
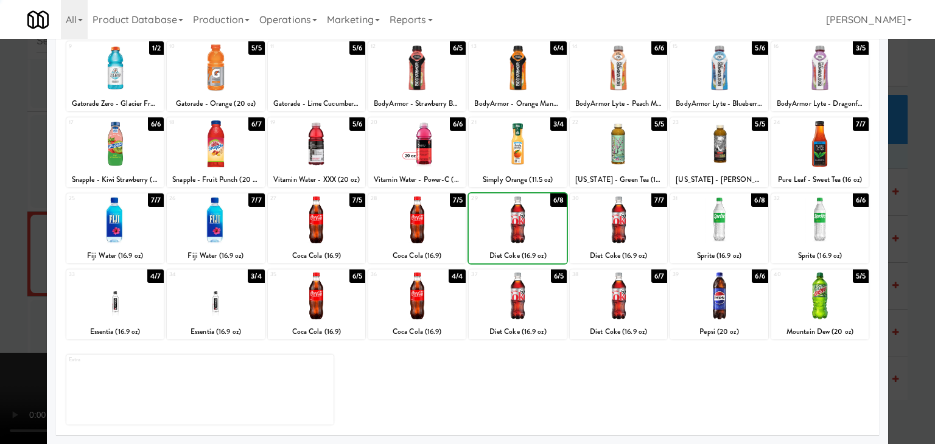
drag, startPoint x: 0, startPoint y: 295, endPoint x: 201, endPoint y: 279, distance: 202.1
click at [7, 293] on div at bounding box center [467, 222] width 935 height 444
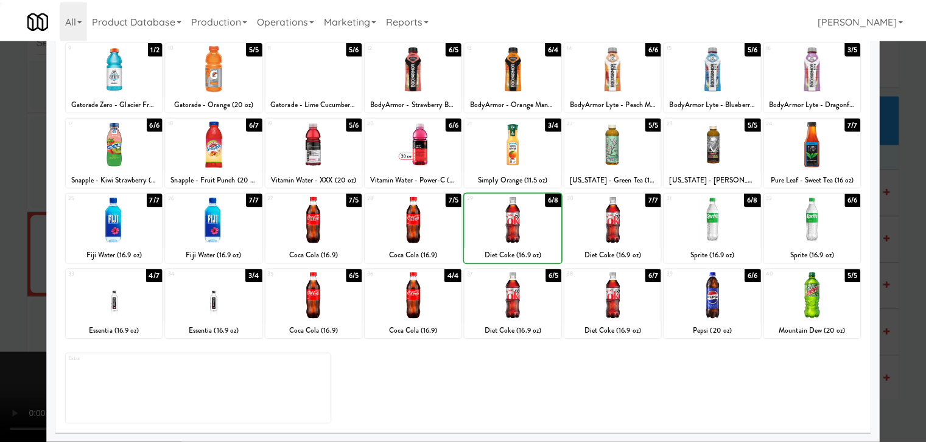
scroll to position [6993, 0]
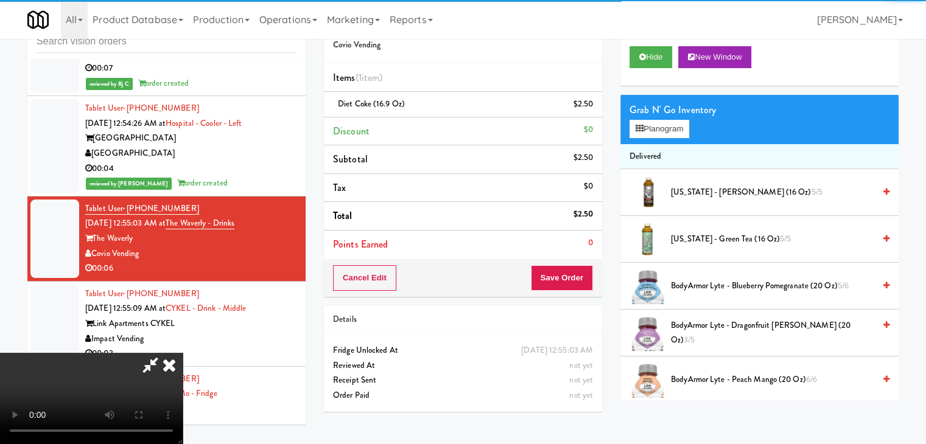
click at [592, 279] on div "Cancel Edit Save Order" at bounding box center [463, 278] width 278 height 38
click at [592, 279] on button "Save Order" at bounding box center [562, 278] width 62 height 26
click at [590, 280] on button "Save Order" at bounding box center [562, 278] width 62 height 26
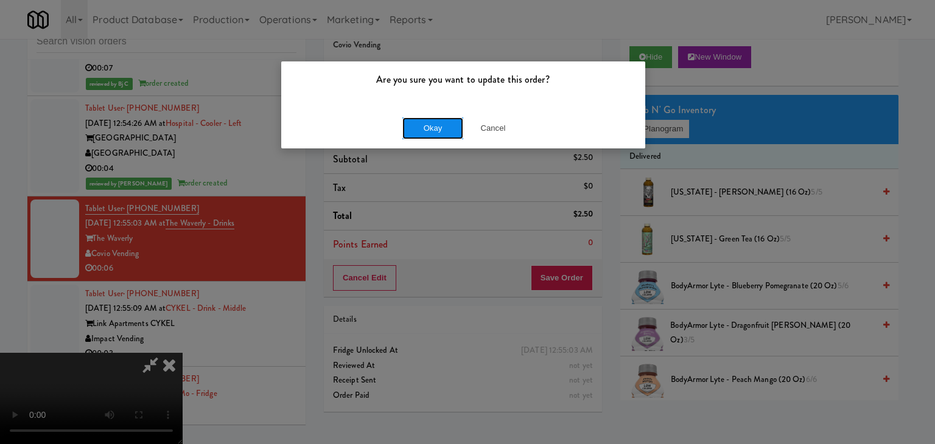
click at [446, 122] on button "Okay" at bounding box center [432, 128] width 61 height 22
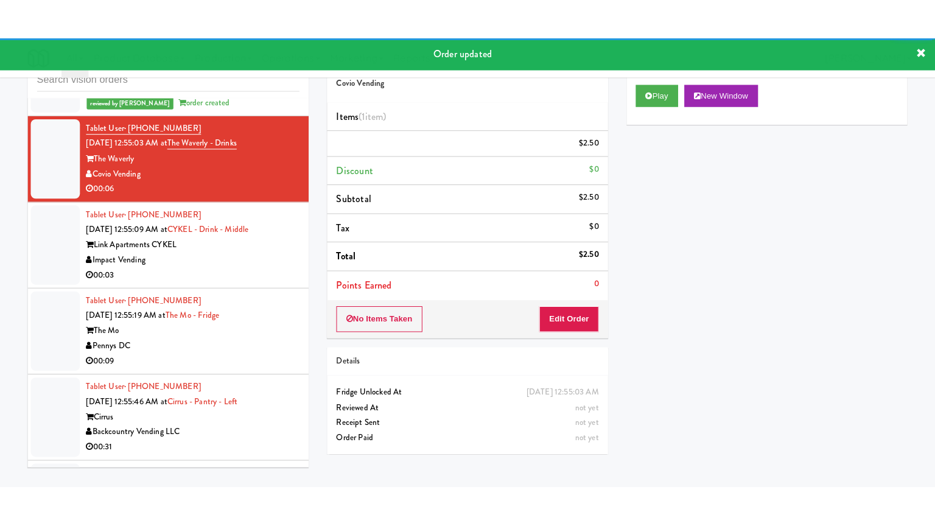
scroll to position [7115, 0]
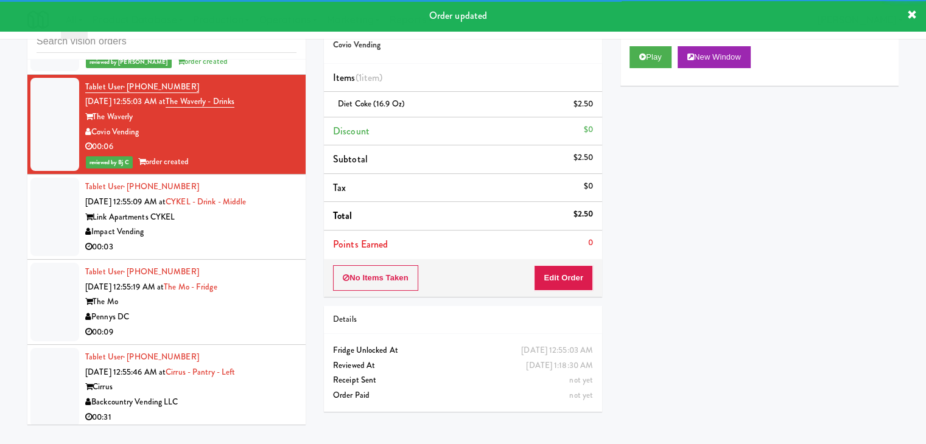
drag, startPoint x: 243, startPoint y: 215, endPoint x: 239, endPoint y: 231, distance: 17.1
click at [244, 225] on div "Impact Vending" at bounding box center [190, 232] width 211 height 15
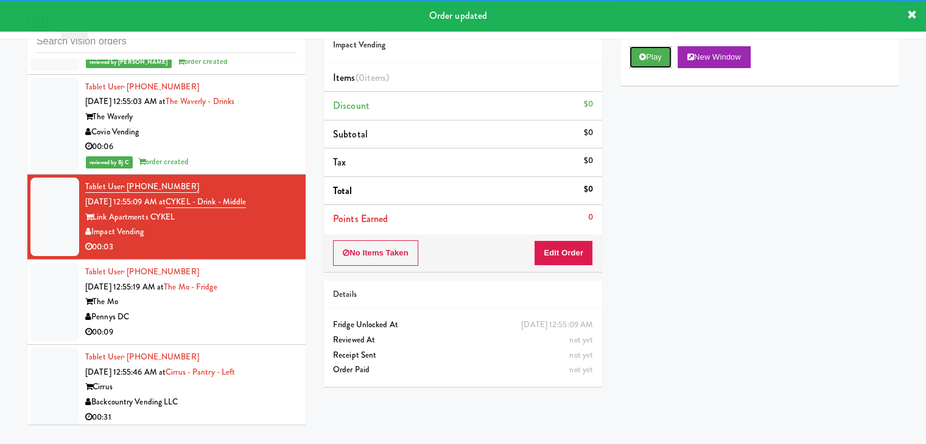
drag, startPoint x: 642, startPoint y: 63, endPoint x: 641, endPoint y: 76, distance: 12.8
click at [642, 63] on button "Play" at bounding box center [650, 57] width 42 height 22
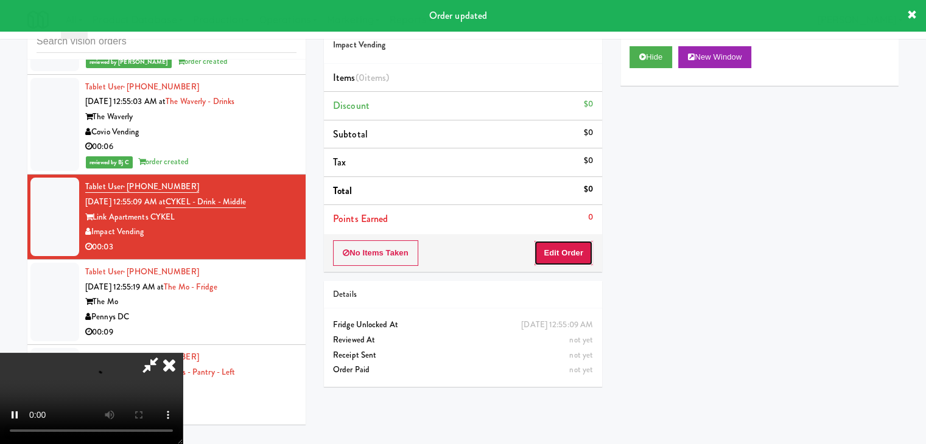
click at [573, 255] on button "Edit Order" at bounding box center [563, 253] width 59 height 26
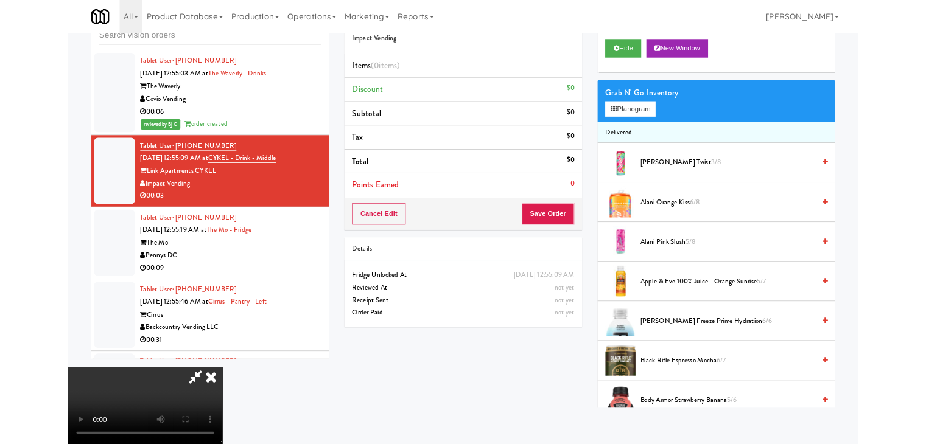
scroll to position [7085, 0]
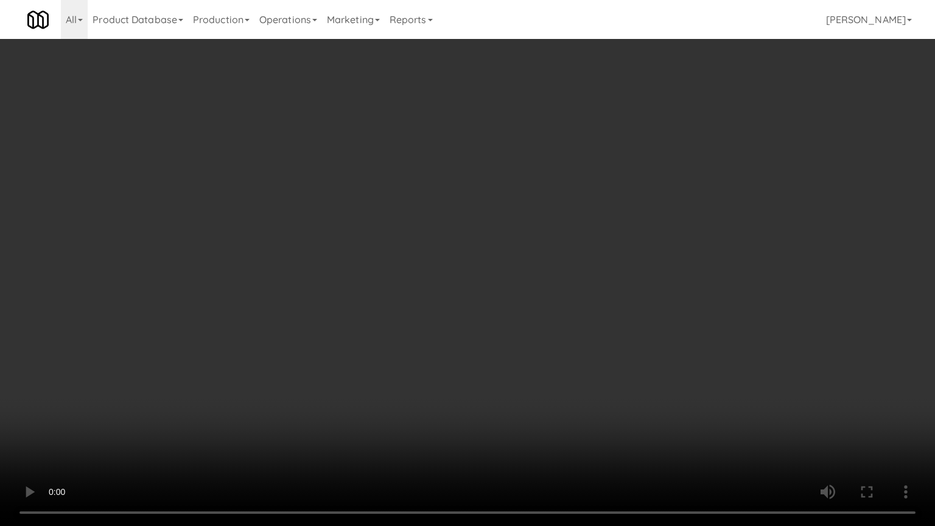
click at [499, 377] on video at bounding box center [467, 263] width 935 height 526
click at [498, 386] on video at bounding box center [467, 263] width 935 height 526
drag, startPoint x: 498, startPoint y: 386, endPoint x: 570, endPoint y: 248, distance: 155.4
click at [499, 385] on video at bounding box center [467, 263] width 935 height 526
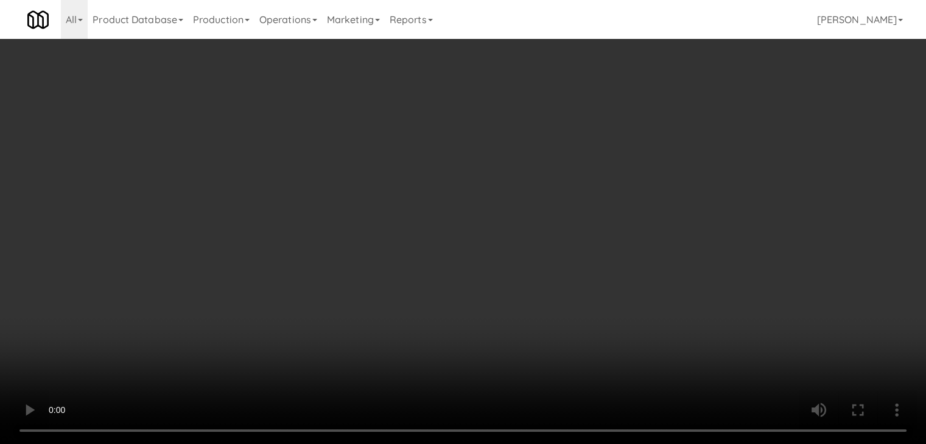
click at [650, 134] on button "Planogram" at bounding box center [659, 129] width 60 height 18
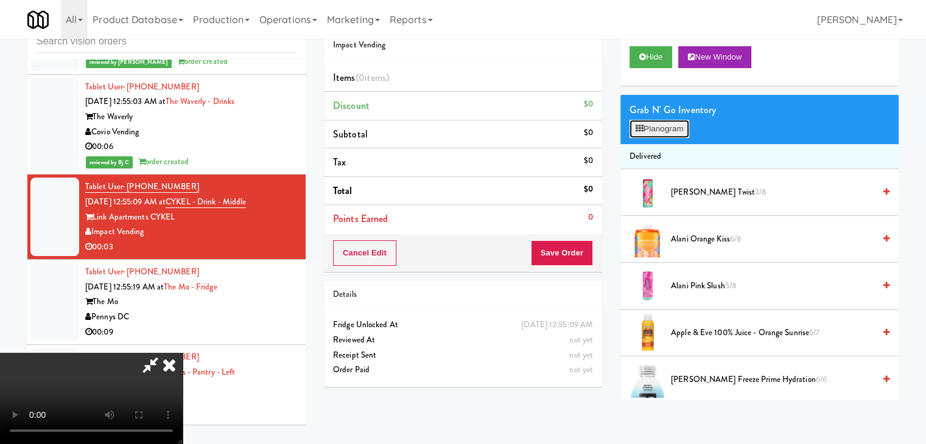
scroll to position [7085, 0]
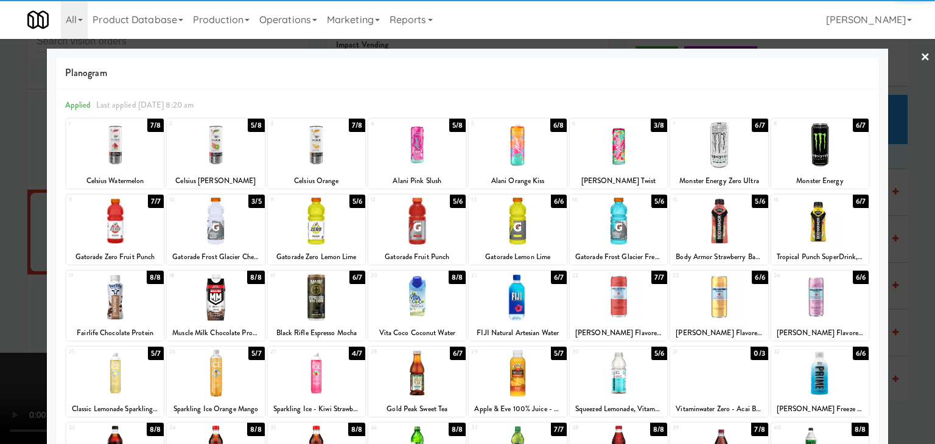
drag, startPoint x: 128, startPoint y: 298, endPoint x: 13, endPoint y: 321, distance: 117.3
click at [128, 297] on div at bounding box center [114, 297] width 97 height 47
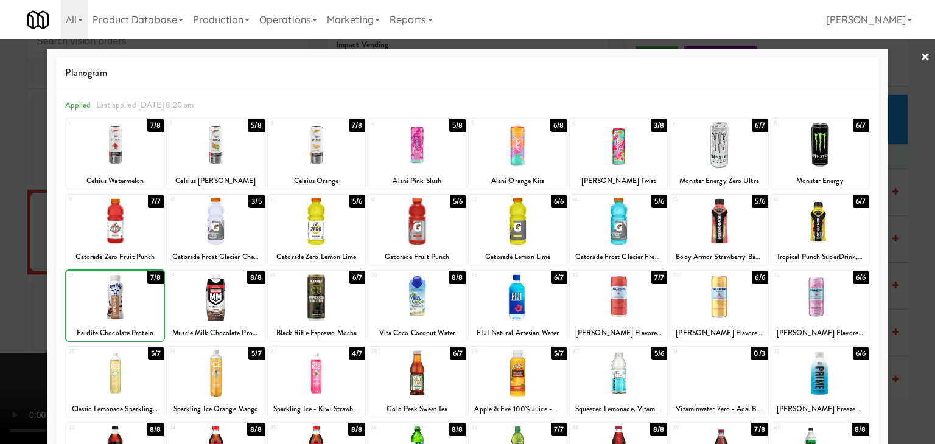
drag, startPoint x: 0, startPoint y: 330, endPoint x: 538, endPoint y: 318, distance: 538.1
click at [55, 328] on div "× Planogram Applied Last applied Sunday 8:20 am 1 7/8 Celsius Watermelon 2 5/8 …" at bounding box center [467, 222] width 935 height 444
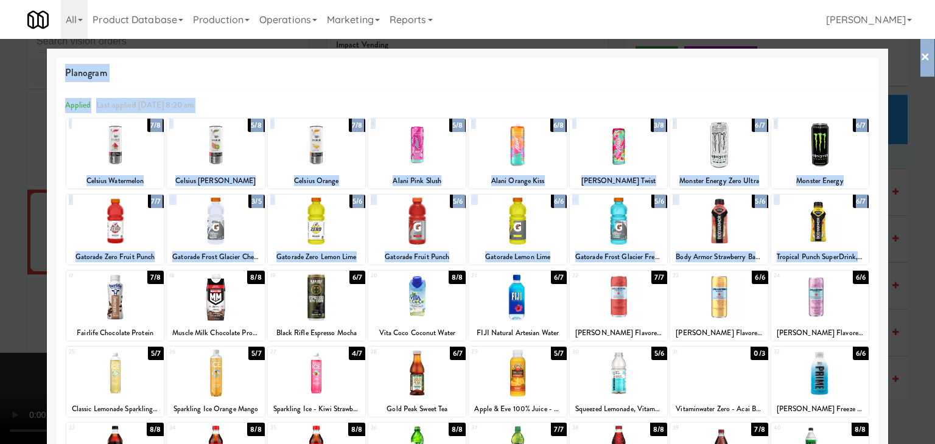
click at [30, 322] on div at bounding box center [467, 222] width 935 height 444
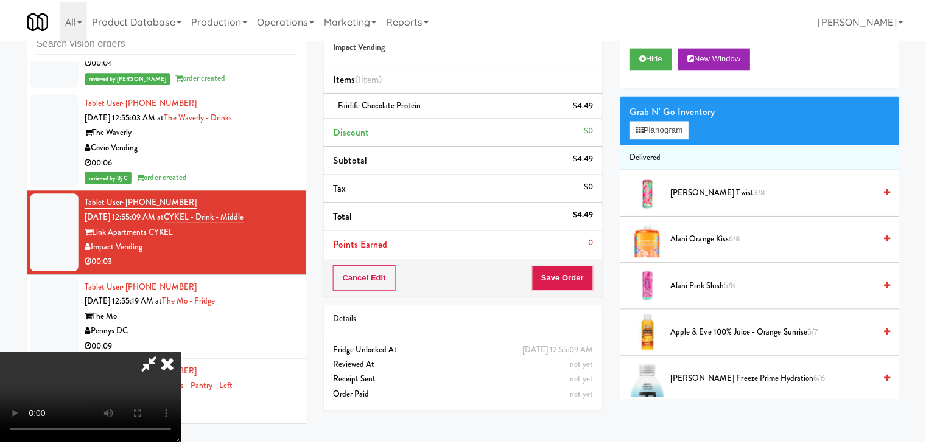
scroll to position [7115, 0]
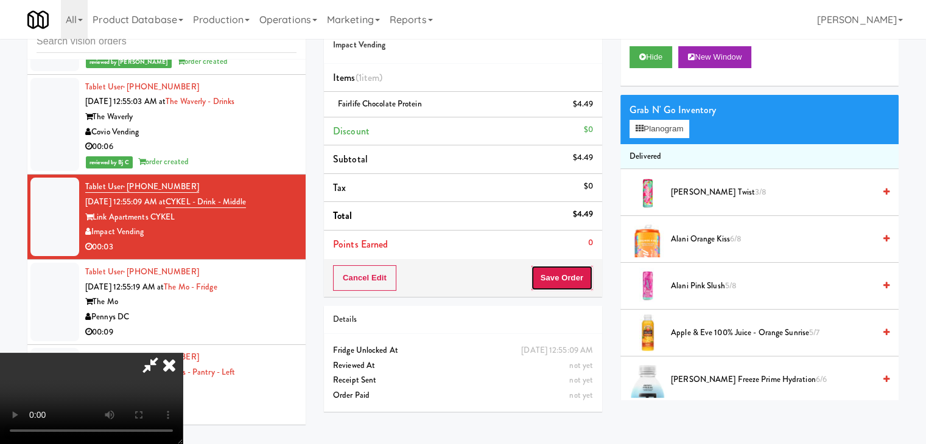
click at [567, 276] on button "Save Order" at bounding box center [562, 278] width 62 height 26
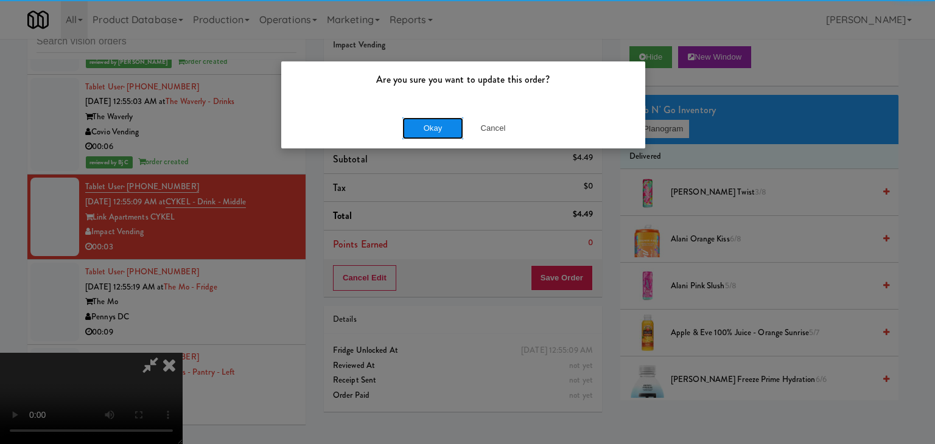
click at [426, 118] on button "Okay" at bounding box center [432, 128] width 61 height 22
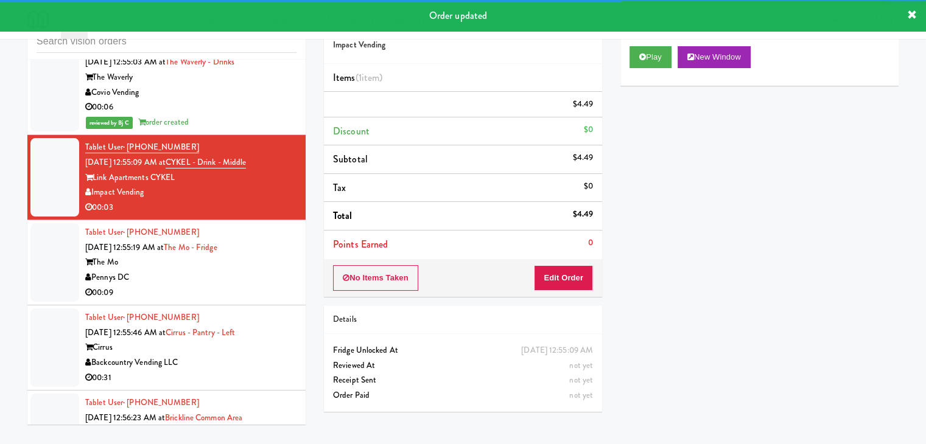
scroll to position [7176, 0]
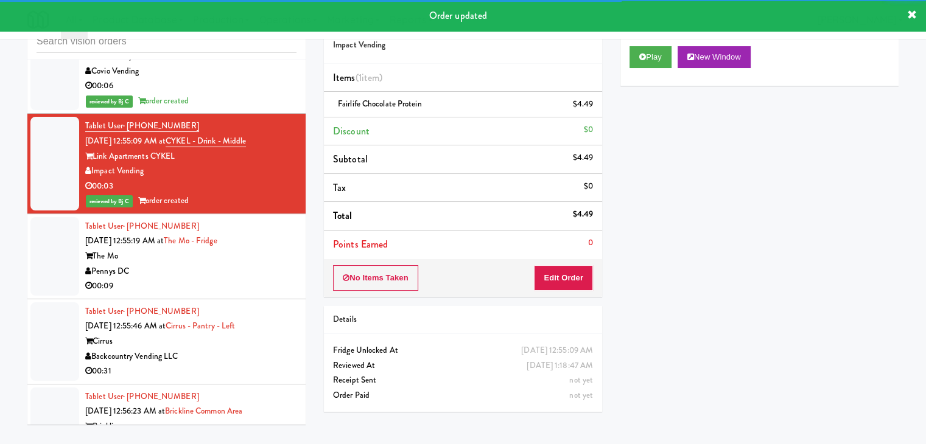
click at [246, 264] on div "Pennys DC" at bounding box center [190, 271] width 211 height 15
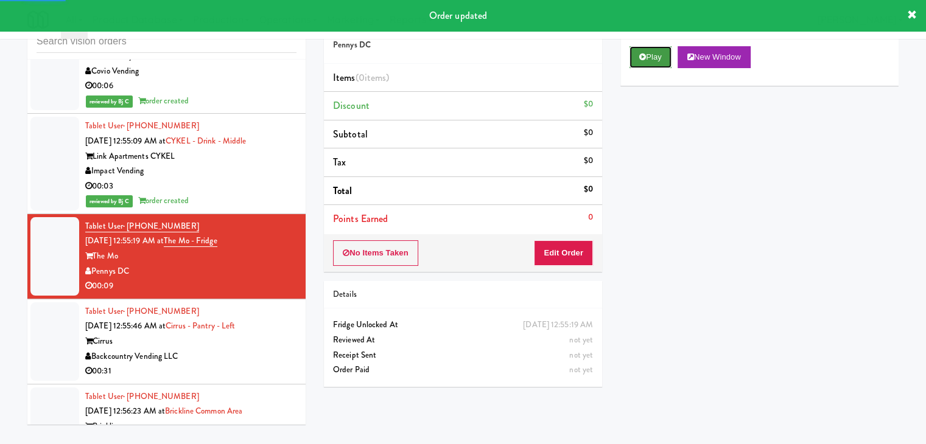
click at [640, 61] on button "Play" at bounding box center [650, 57] width 42 height 22
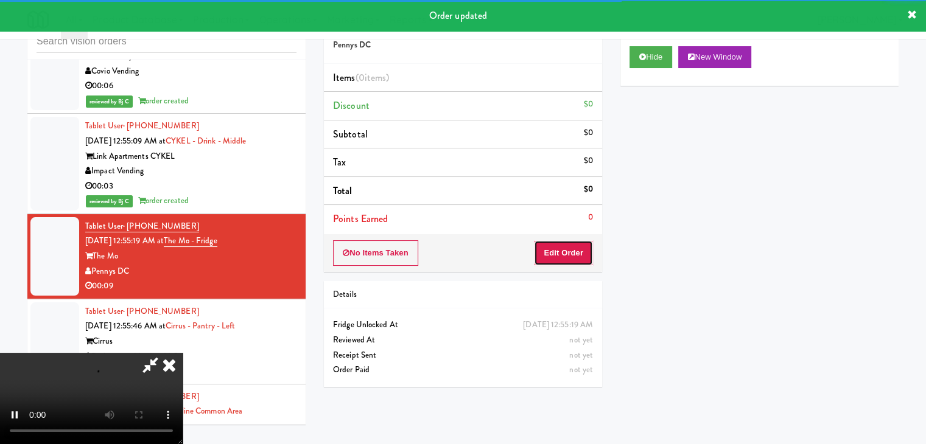
click at [565, 255] on button "Edit Order" at bounding box center [563, 253] width 59 height 26
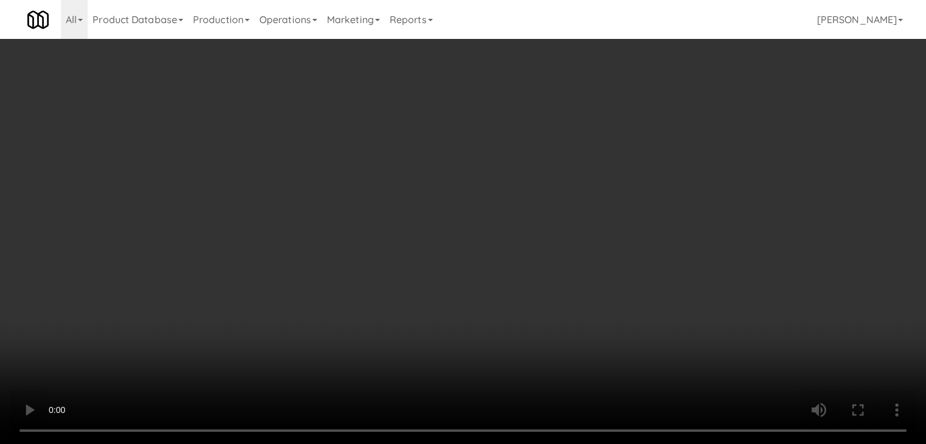
scroll to position [7146, 0]
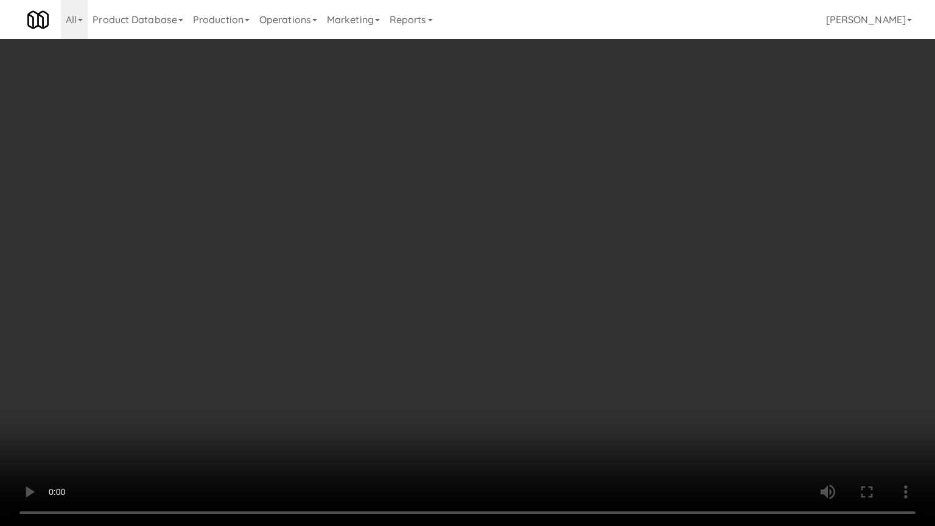
click at [593, 314] on video at bounding box center [467, 263] width 935 height 526
click at [587, 309] on video at bounding box center [467, 263] width 935 height 526
click at [574, 310] on video at bounding box center [467, 263] width 935 height 526
click at [599, 314] on video at bounding box center [467, 263] width 935 height 526
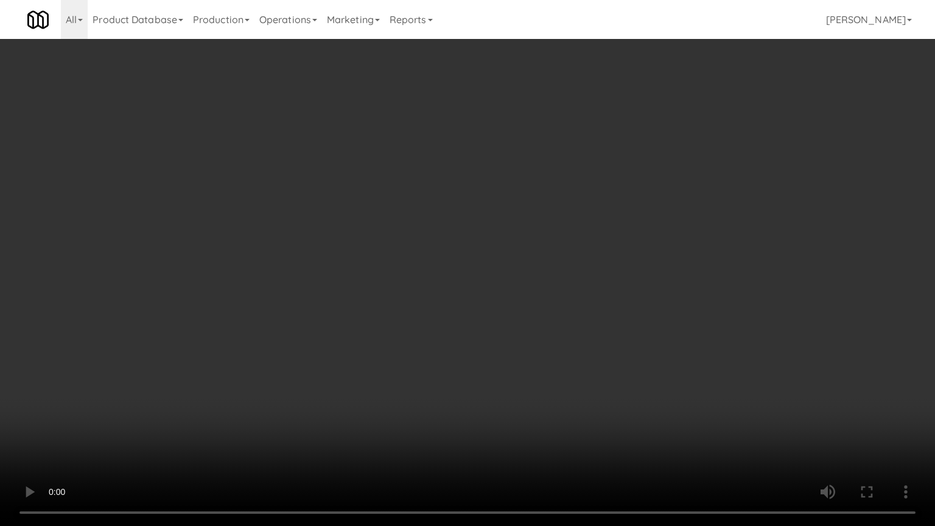
drag, startPoint x: 599, startPoint y: 316, endPoint x: 592, endPoint y: 326, distance: 12.7
click at [599, 316] on video at bounding box center [467, 263] width 935 height 526
click at [599, 318] on video at bounding box center [467, 263] width 935 height 526
drag, startPoint x: 599, startPoint y: 318, endPoint x: 620, endPoint y: 202, distance: 118.2
click at [599, 312] on video at bounding box center [467, 263] width 935 height 526
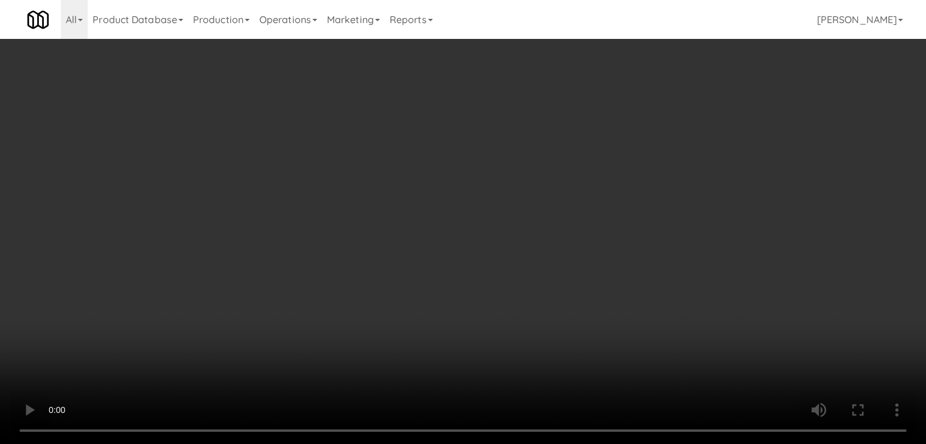
click at [666, 129] on button "Planogram" at bounding box center [659, 129] width 60 height 18
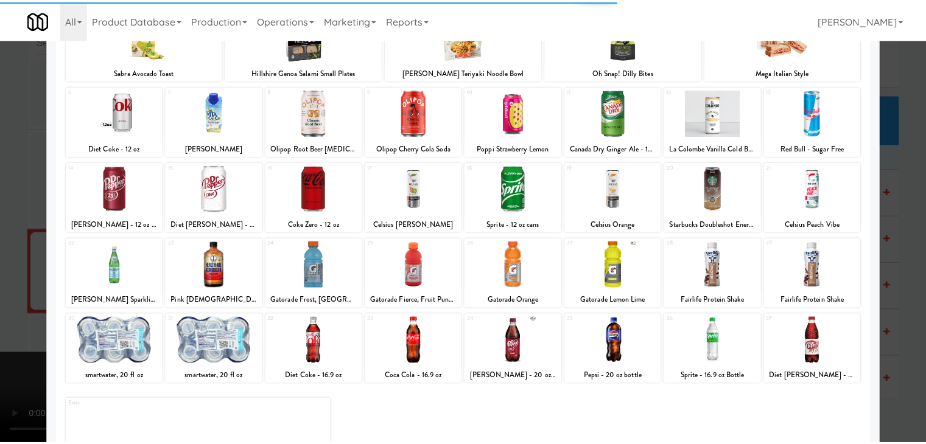
scroll to position [122, 0]
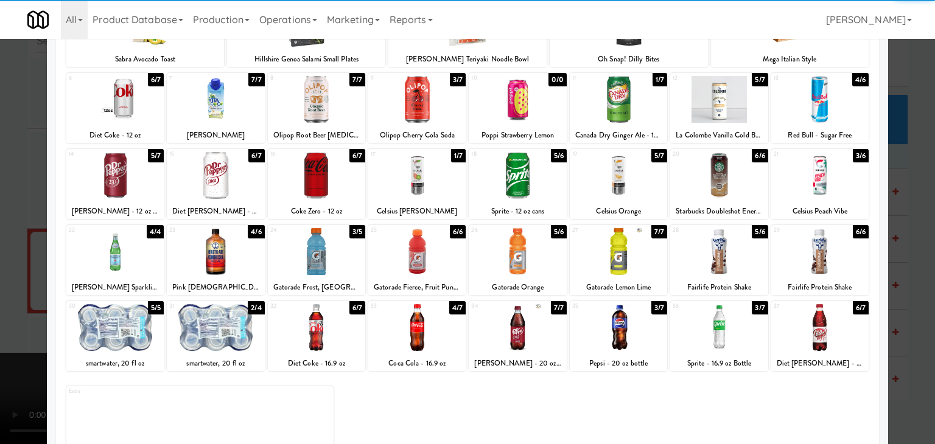
click at [326, 254] on div at bounding box center [316, 251] width 97 height 47
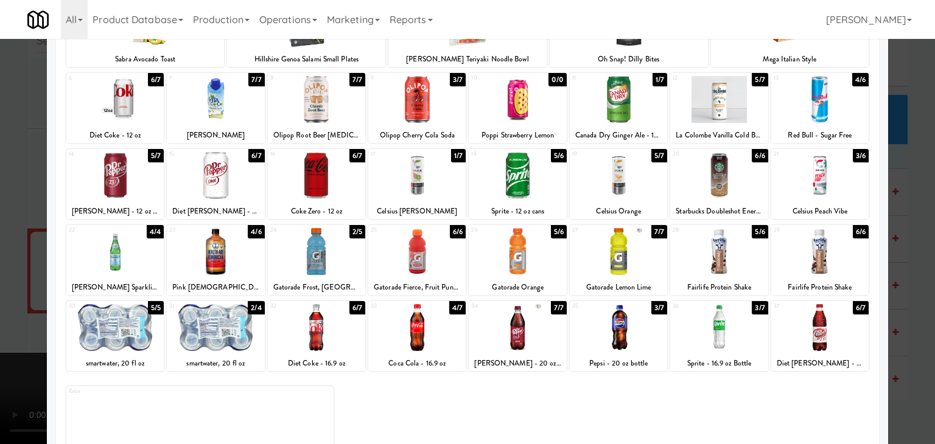
drag, startPoint x: 3, startPoint y: 288, endPoint x: 187, endPoint y: 288, distance: 183.8
click at [4, 288] on div at bounding box center [467, 222] width 935 height 444
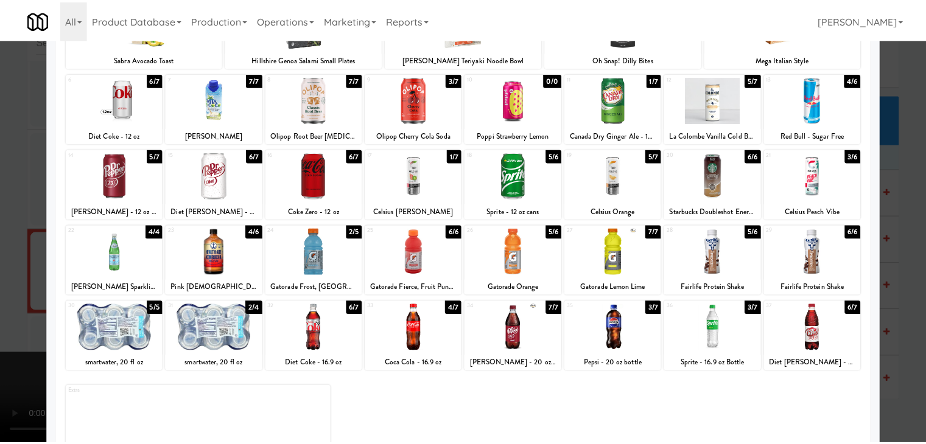
scroll to position [7176, 0]
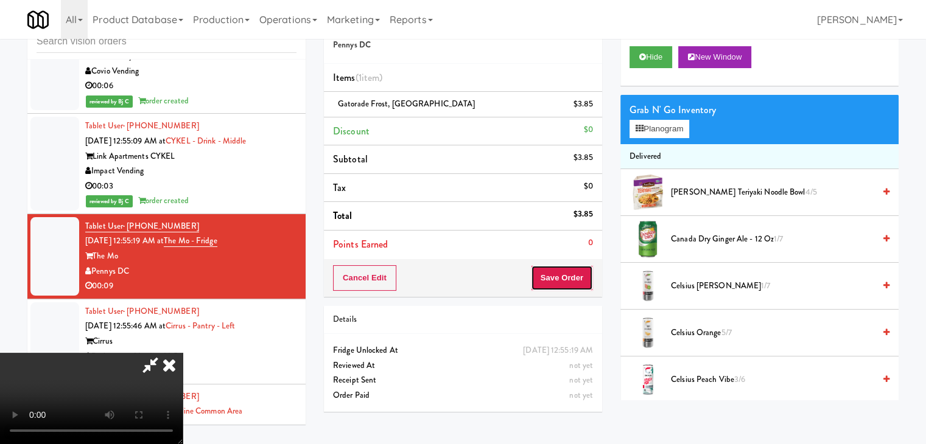
click at [587, 282] on button "Save Order" at bounding box center [562, 278] width 62 height 26
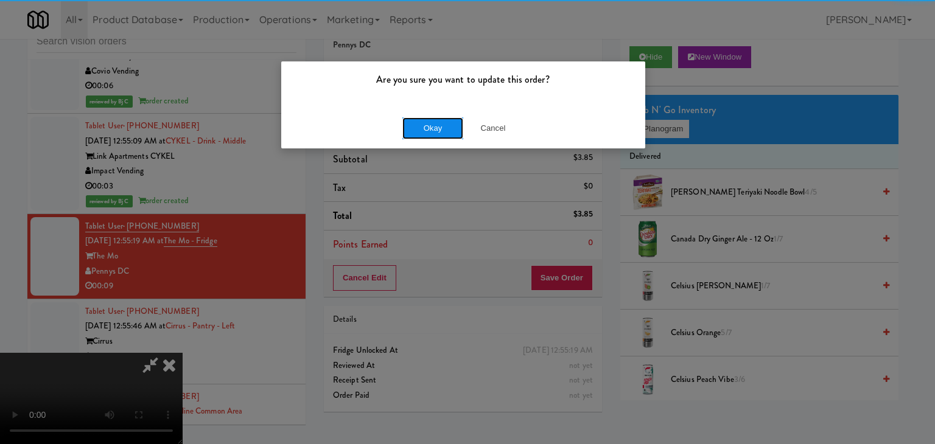
click at [431, 128] on button "Okay" at bounding box center [432, 128] width 61 height 22
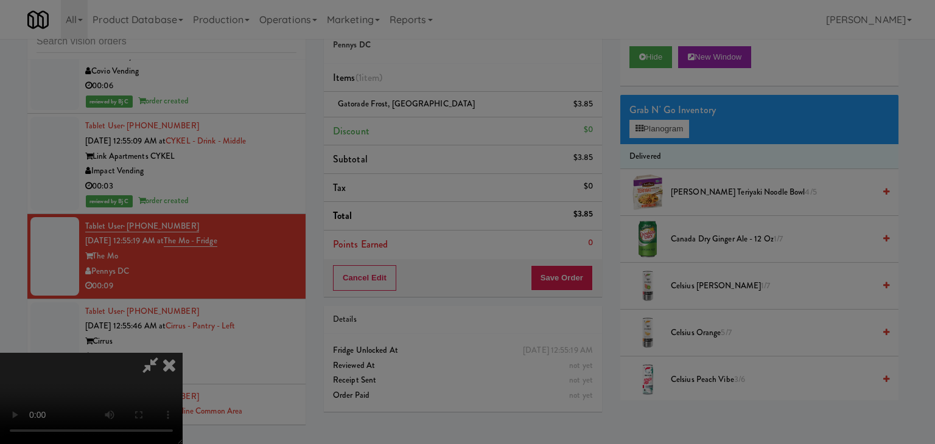
click at [431, 126] on div "Okay Cancel" at bounding box center [463, 105] width 364 height 41
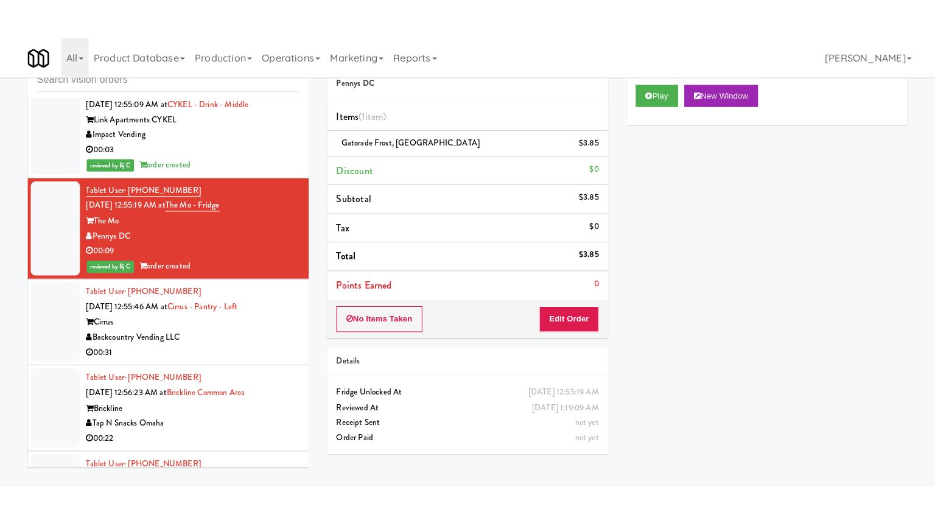
scroll to position [7358, 0]
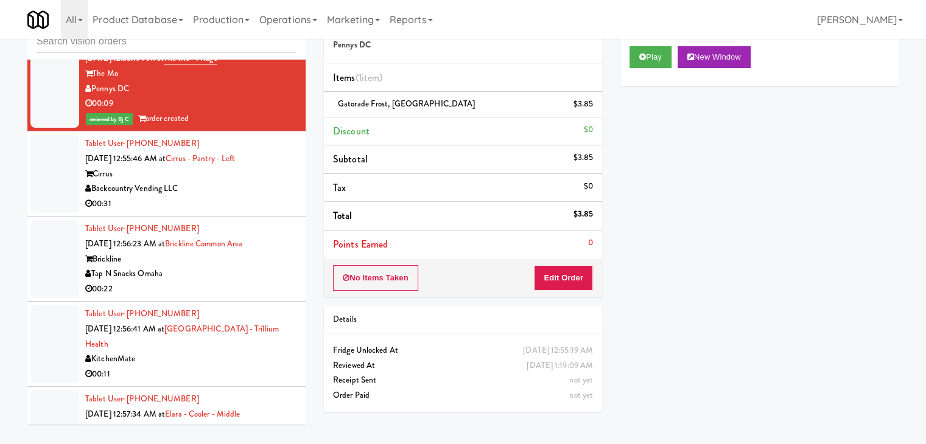
click at [225, 181] on div "Backcountry Vending LLC" at bounding box center [190, 188] width 211 height 15
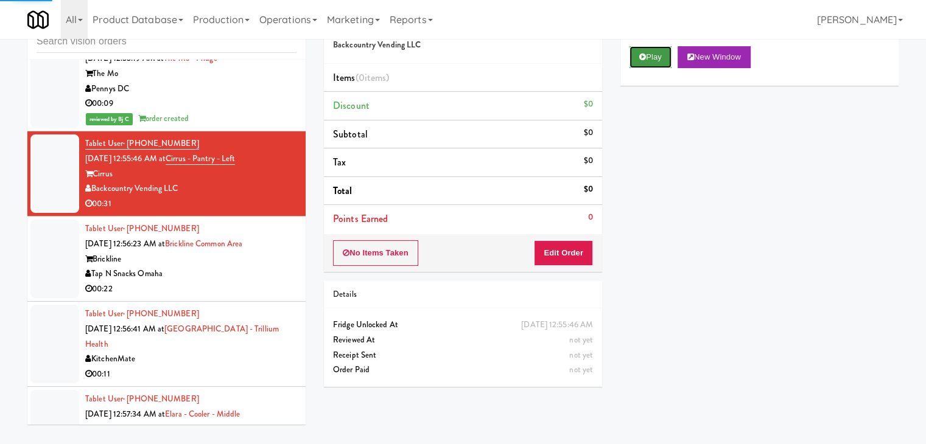
click at [644, 50] on button "Play" at bounding box center [650, 57] width 42 height 22
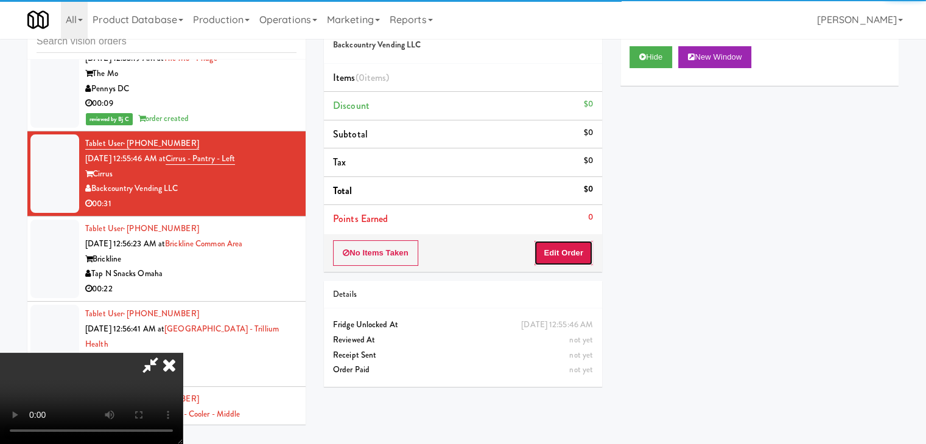
click at [557, 249] on button "Edit Order" at bounding box center [563, 253] width 59 height 26
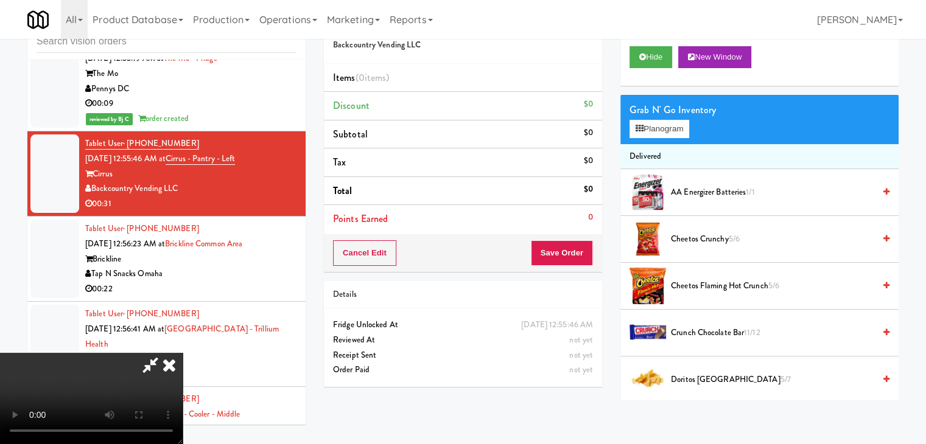
scroll to position [7328, 0]
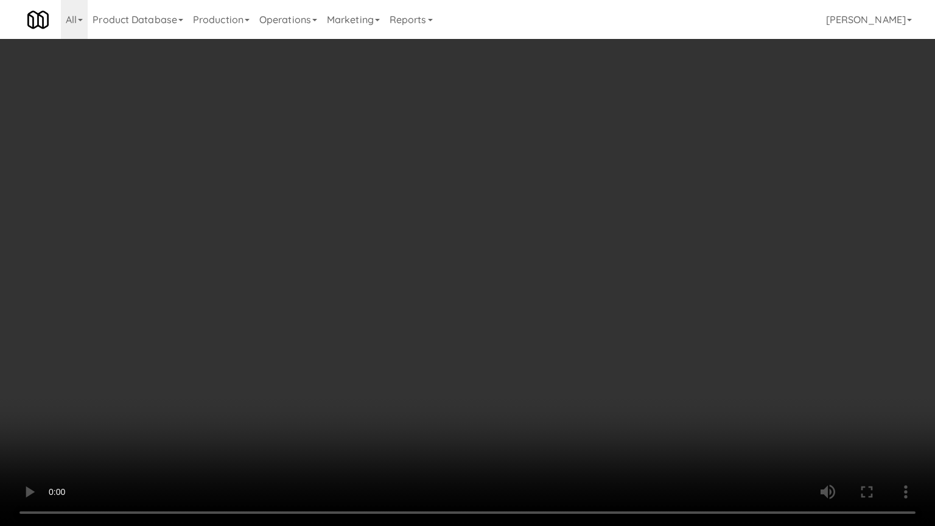
click at [492, 234] on video at bounding box center [467, 263] width 935 height 526
click at [621, 347] on video at bounding box center [467, 263] width 935 height 526
click at [570, 260] on video at bounding box center [467, 263] width 935 height 526
click at [568, 262] on video at bounding box center [467, 263] width 935 height 526
click at [567, 262] on video at bounding box center [467, 263] width 935 height 526
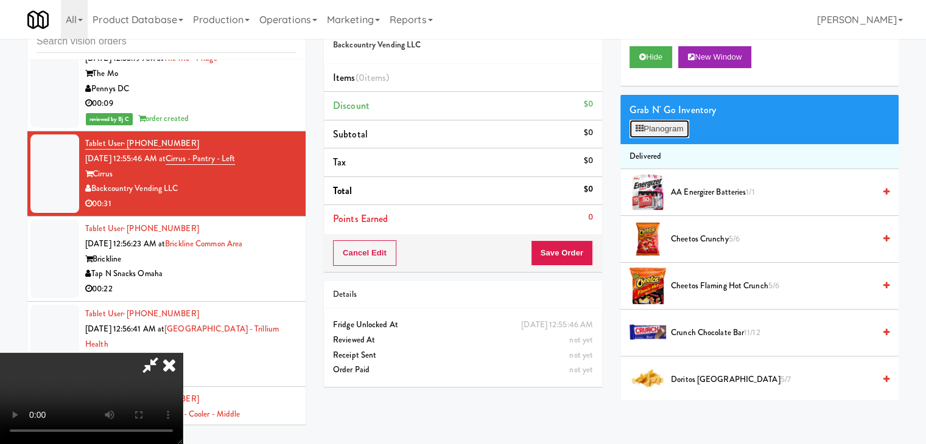
click at [648, 129] on button "Planogram" at bounding box center [659, 129] width 60 height 18
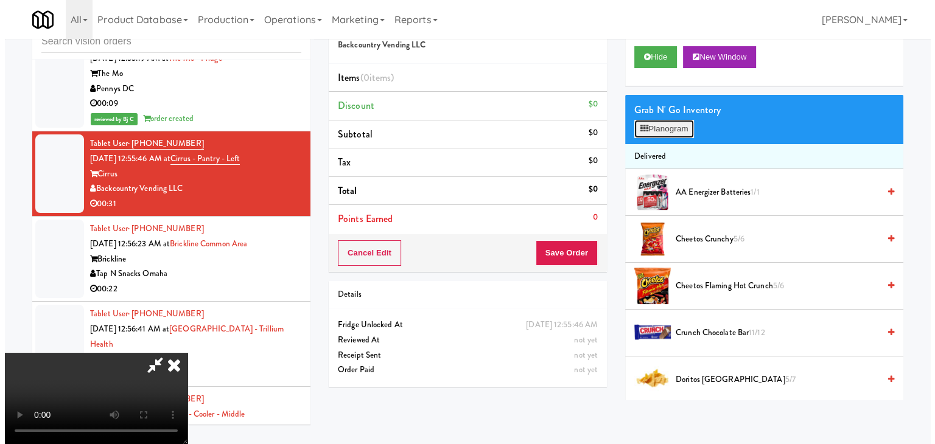
scroll to position [7328, 0]
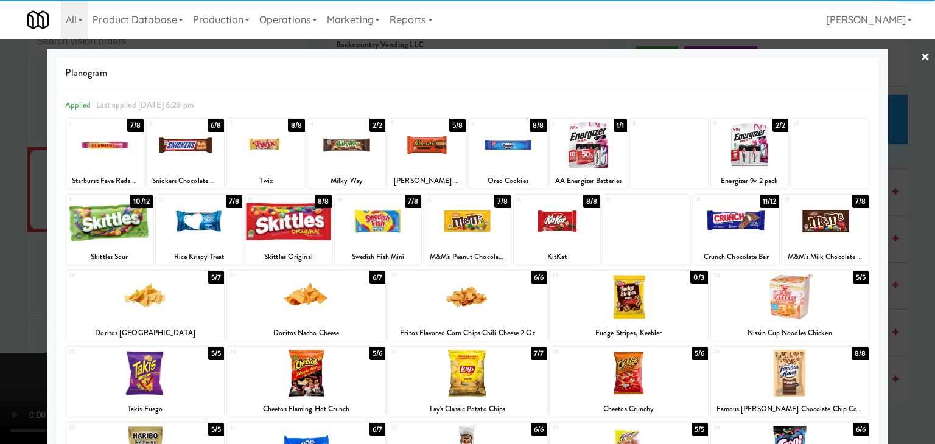
click at [471, 218] on div at bounding box center [467, 221] width 86 height 47
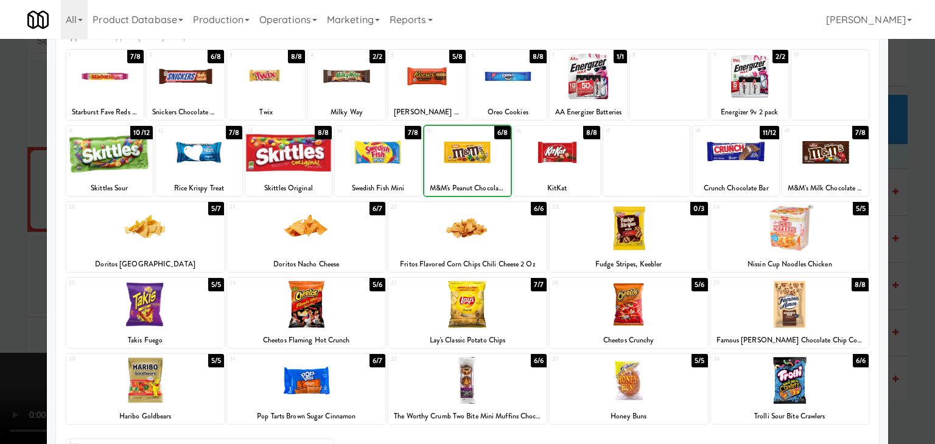
scroll to position [153, 0]
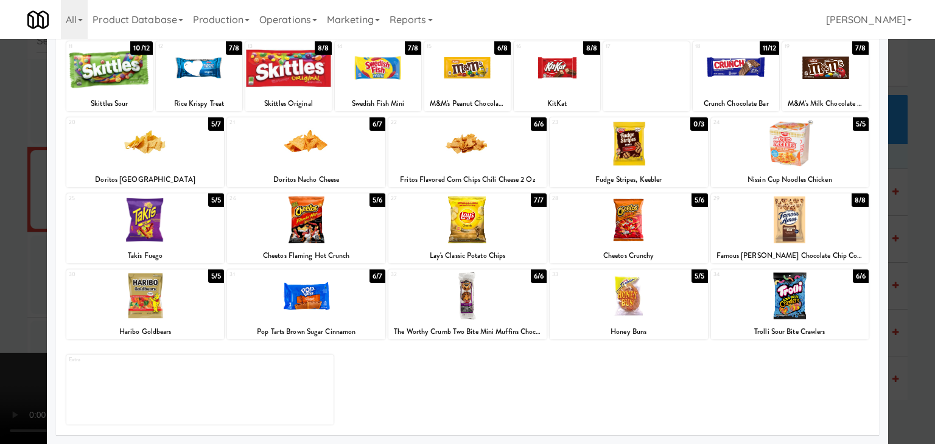
click at [805, 302] on div at bounding box center [790, 296] width 158 height 47
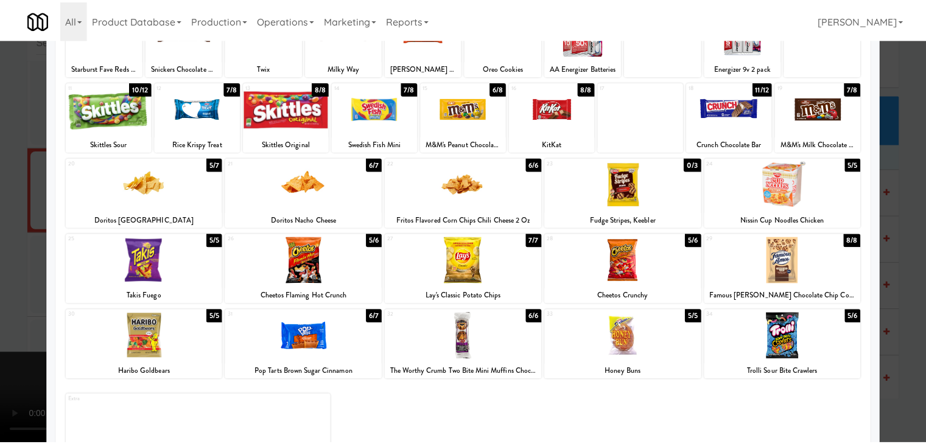
scroll to position [93, 0]
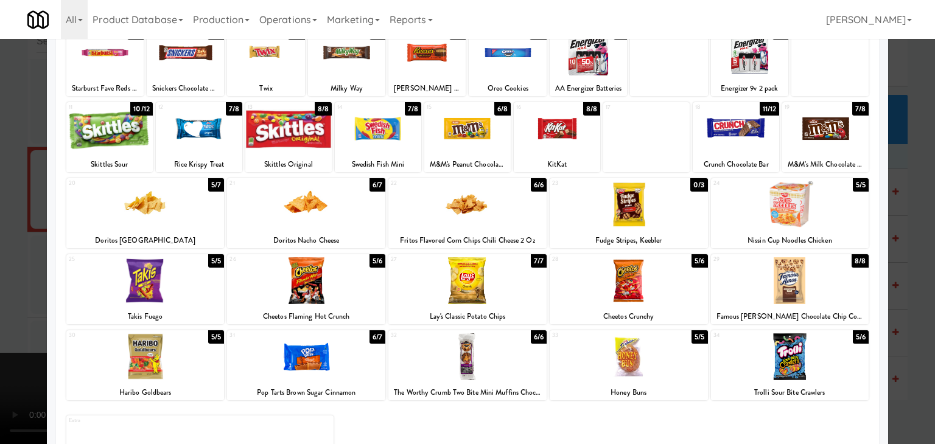
click at [316, 203] on div at bounding box center [306, 204] width 158 height 47
click at [0, 254] on div at bounding box center [467, 222] width 935 height 444
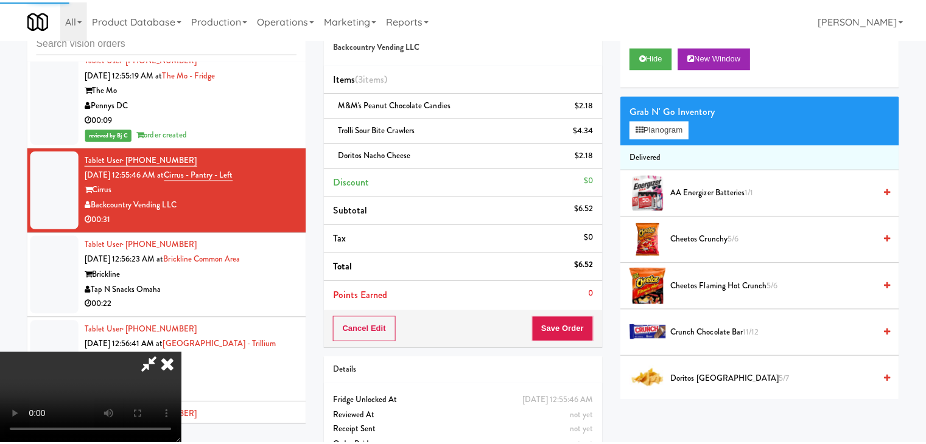
scroll to position [7358, 0]
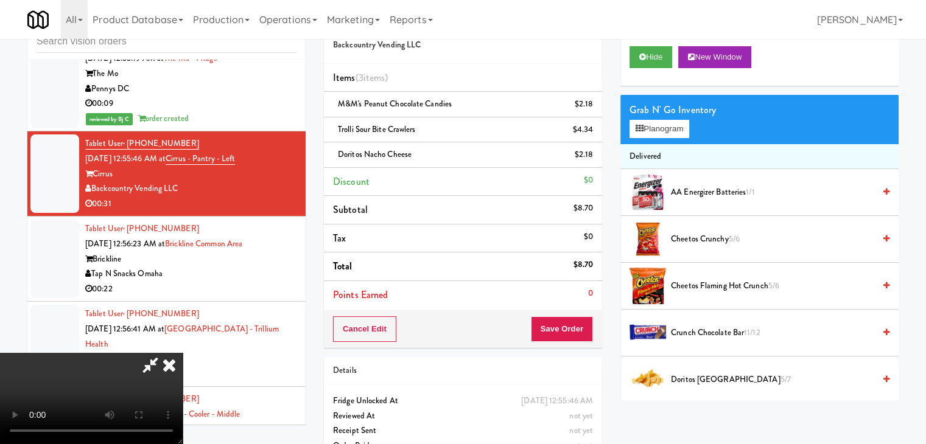
click at [183, 353] on video at bounding box center [91, 398] width 183 height 91
drag, startPoint x: 557, startPoint y: 317, endPoint x: 571, endPoint y: 327, distance: 17.4
click at [568, 327] on button "Save Order" at bounding box center [562, 329] width 62 height 26
click at [572, 328] on button "Save Order" at bounding box center [562, 329] width 62 height 26
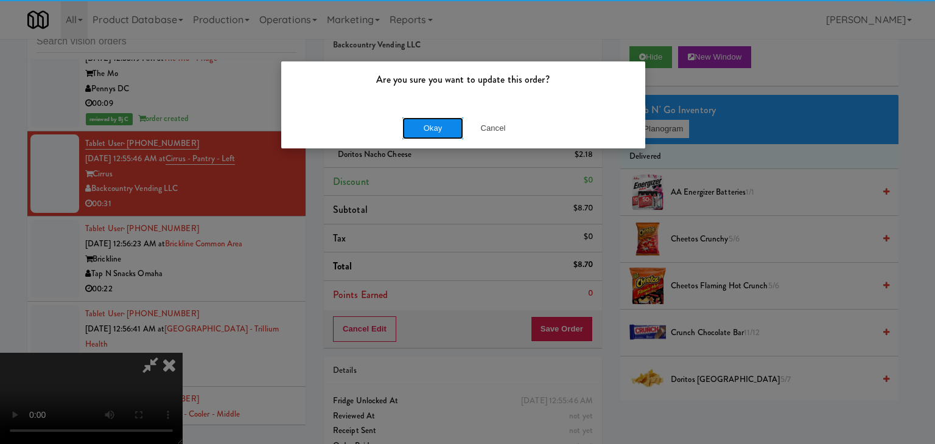
click at [426, 131] on button "Okay" at bounding box center [432, 128] width 61 height 22
click at [426, 130] on body "Are you sure you want to update this order? Okay Cancel Okay Are you sure you w…" at bounding box center [467, 222] width 935 height 444
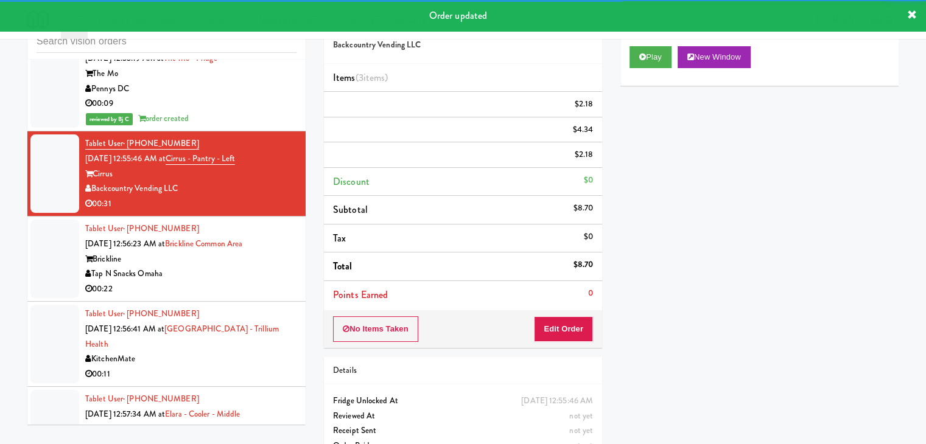
scroll to position [7419, 0]
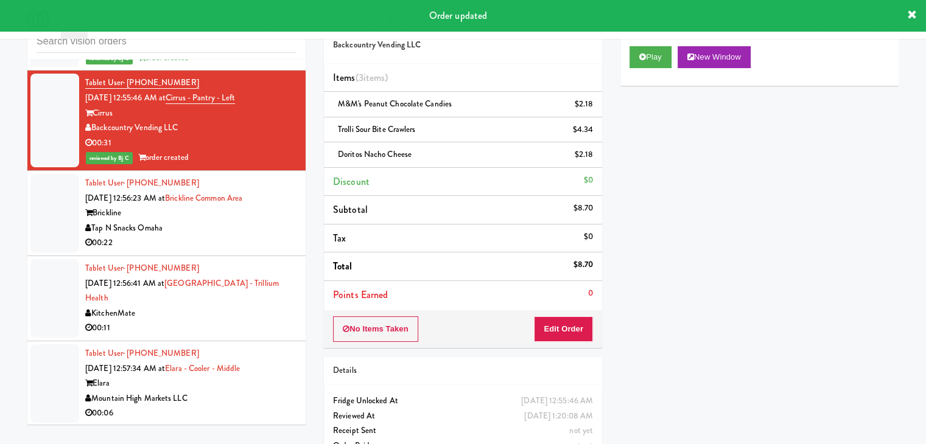
drag, startPoint x: 234, startPoint y: 200, endPoint x: 228, endPoint y: 209, distance: 10.6
click at [234, 221] on div "Tap N Snacks Omaha" at bounding box center [190, 228] width 211 height 15
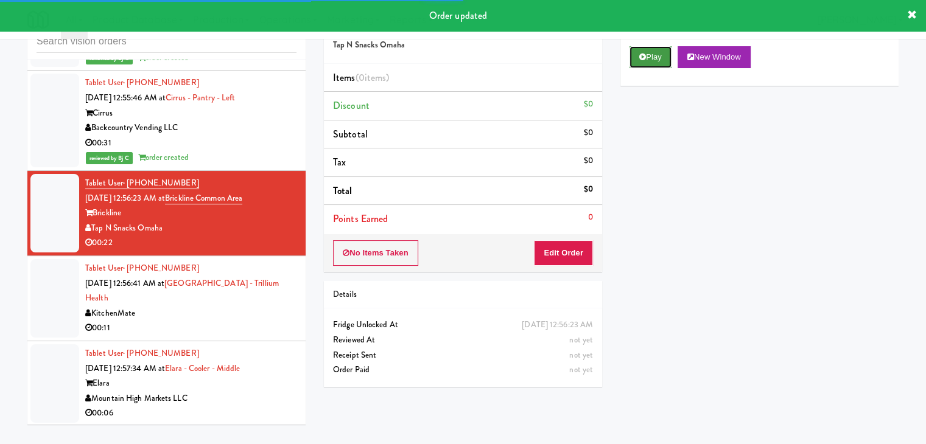
click at [654, 57] on button "Play" at bounding box center [650, 57] width 42 height 22
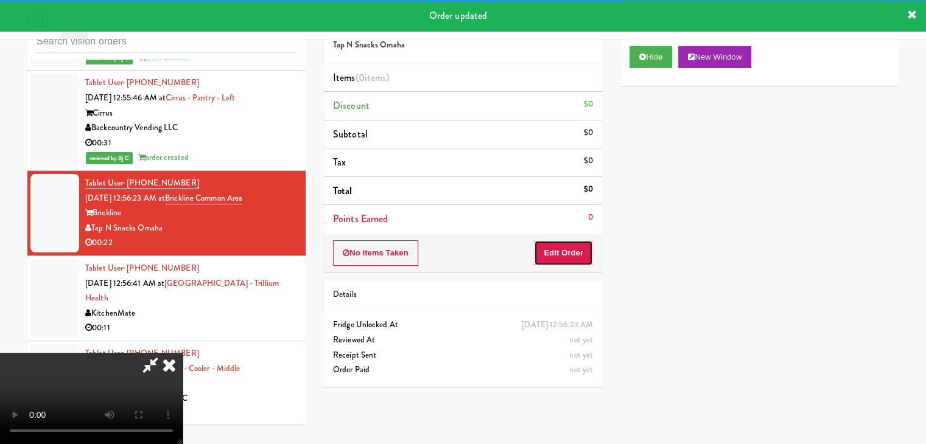
click at [560, 251] on button "Edit Order" at bounding box center [563, 253] width 59 height 26
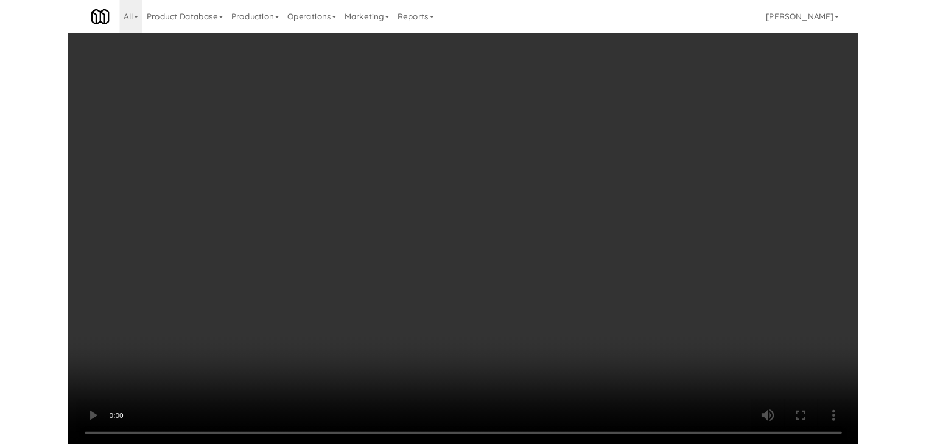
scroll to position [7511, 0]
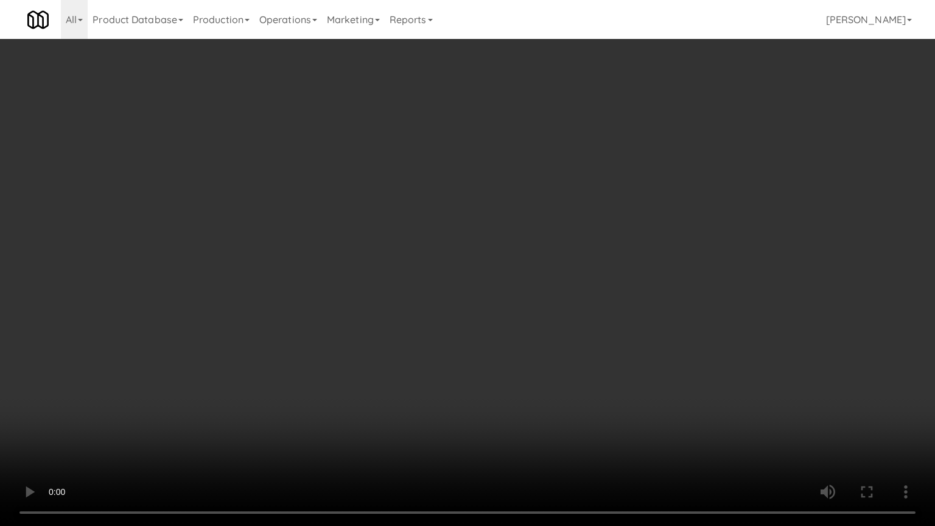
click at [595, 243] on video at bounding box center [467, 263] width 935 height 526
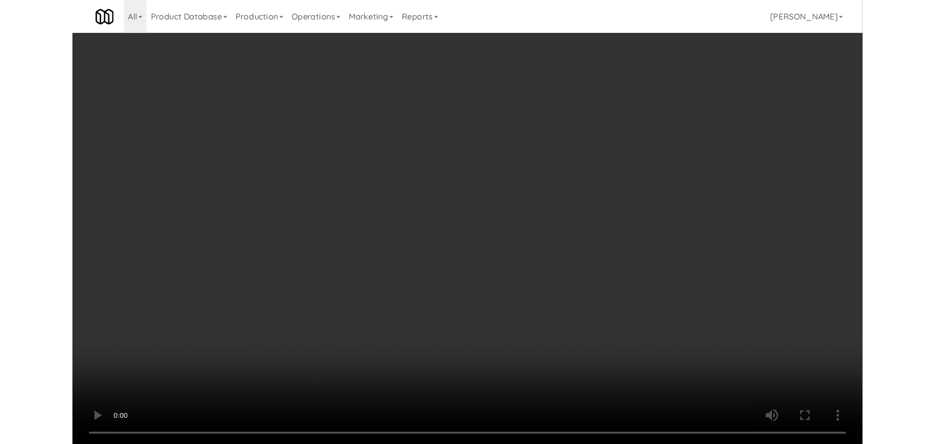
scroll to position [7541, 0]
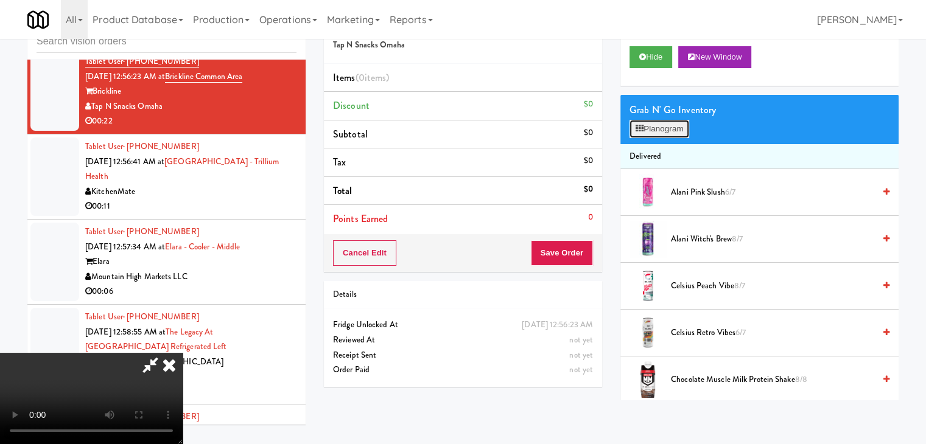
click at [666, 128] on button "Planogram" at bounding box center [659, 129] width 60 height 18
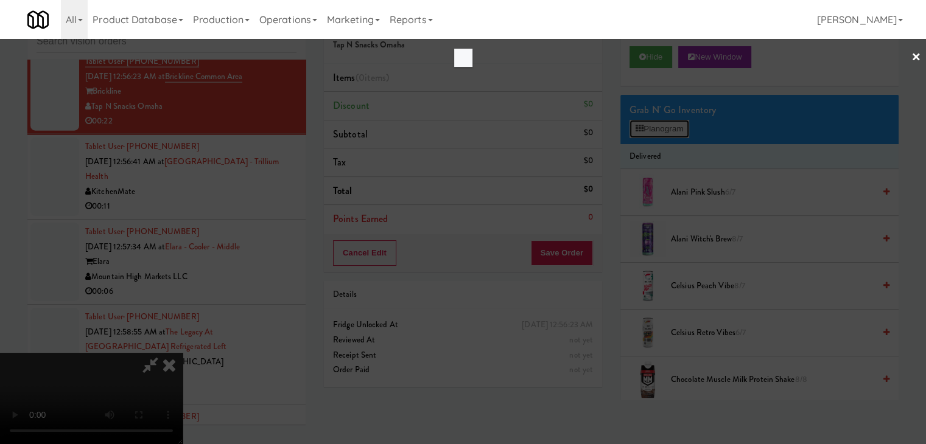
scroll to position [7511, 0]
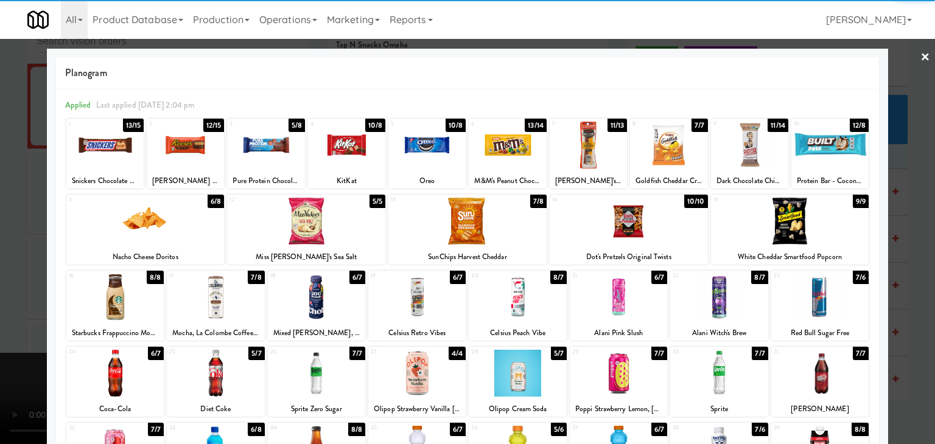
click at [609, 229] on div at bounding box center [629, 221] width 158 height 47
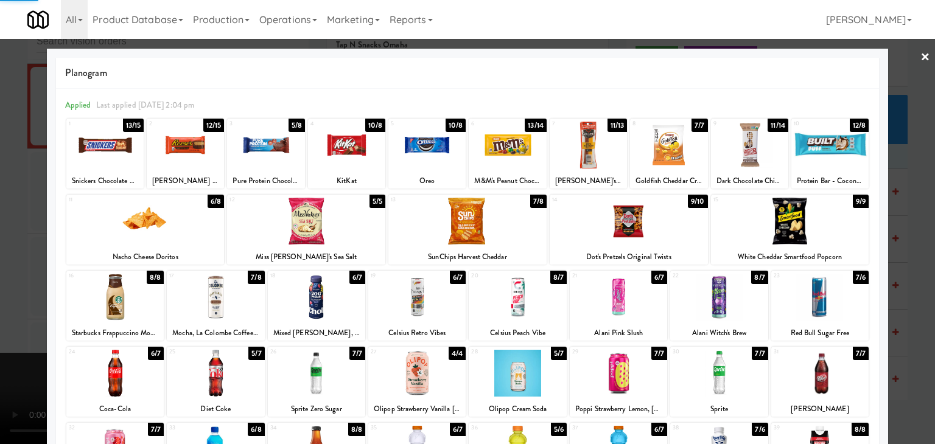
drag, startPoint x: 514, startPoint y: 298, endPoint x: 391, endPoint y: 302, distance: 122.4
click at [513, 298] on div at bounding box center [517, 297] width 97 height 47
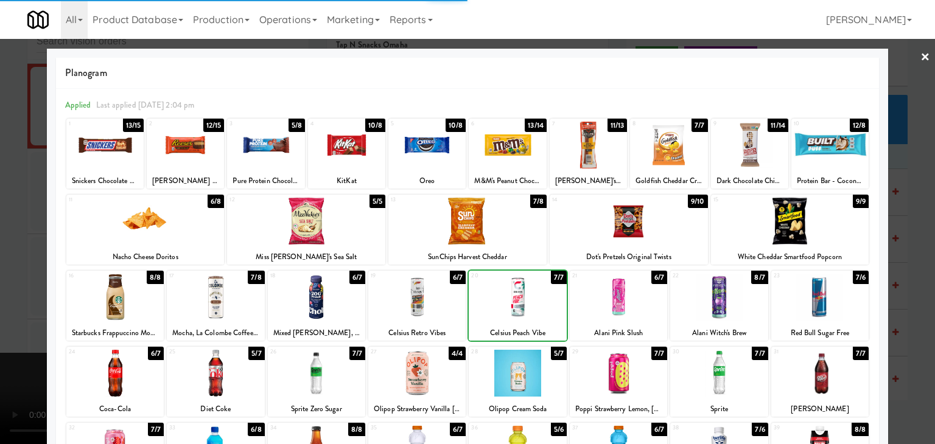
drag, startPoint x: 0, startPoint y: 285, endPoint x: 180, endPoint y: 283, distance: 180.2
click at [1, 284] on div at bounding box center [467, 222] width 935 height 444
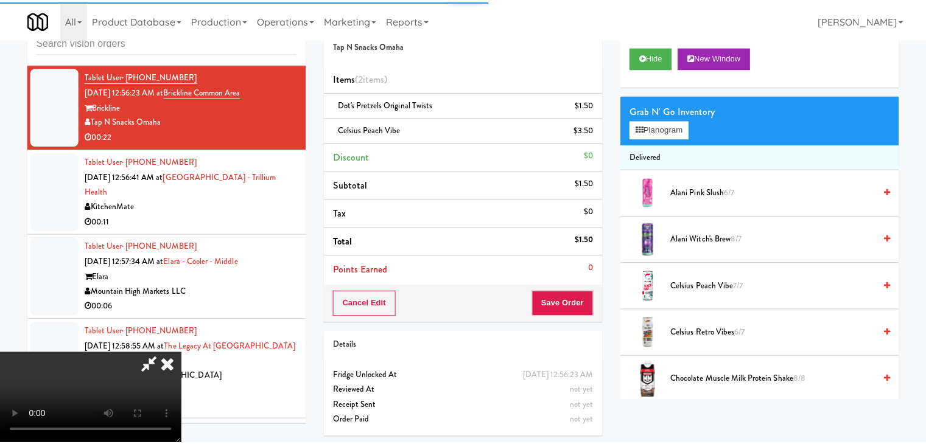
scroll to position [7541, 0]
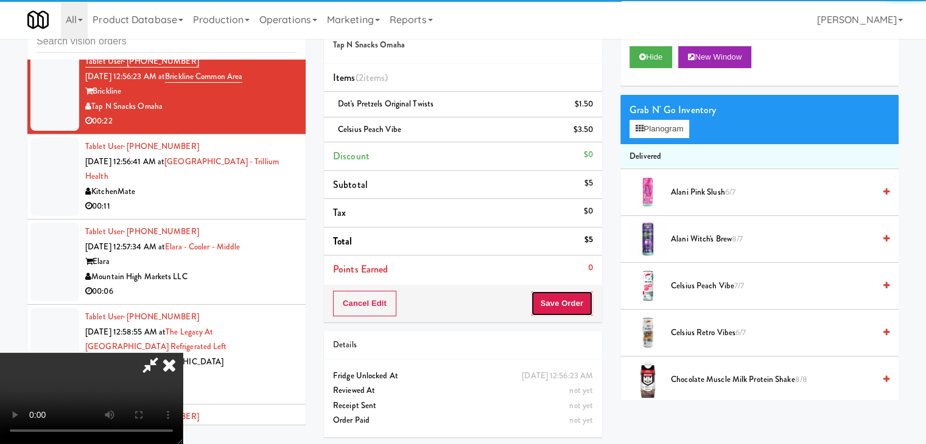
click at [571, 302] on button "Save Order" at bounding box center [562, 304] width 62 height 26
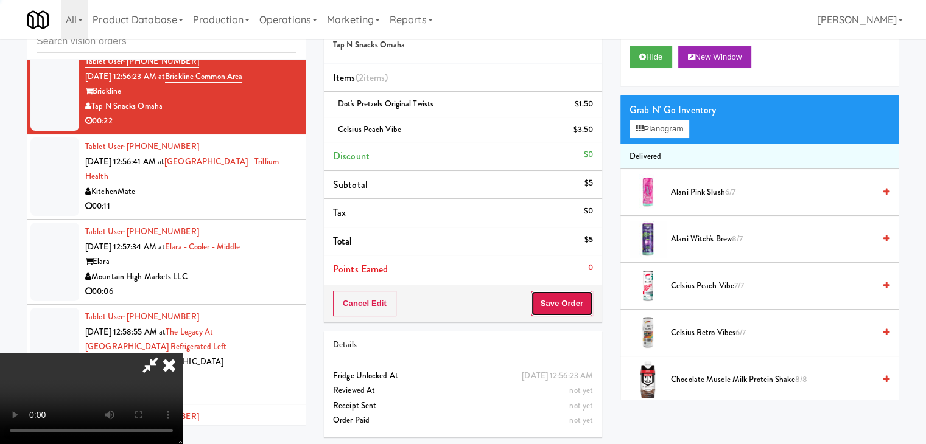
click at [571, 302] on button "Save Order" at bounding box center [562, 304] width 62 height 26
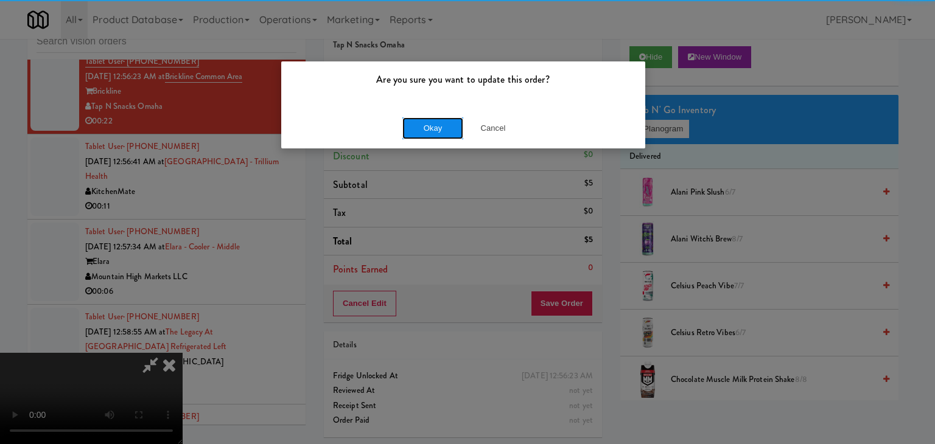
click at [440, 120] on button "Okay" at bounding box center [432, 128] width 61 height 22
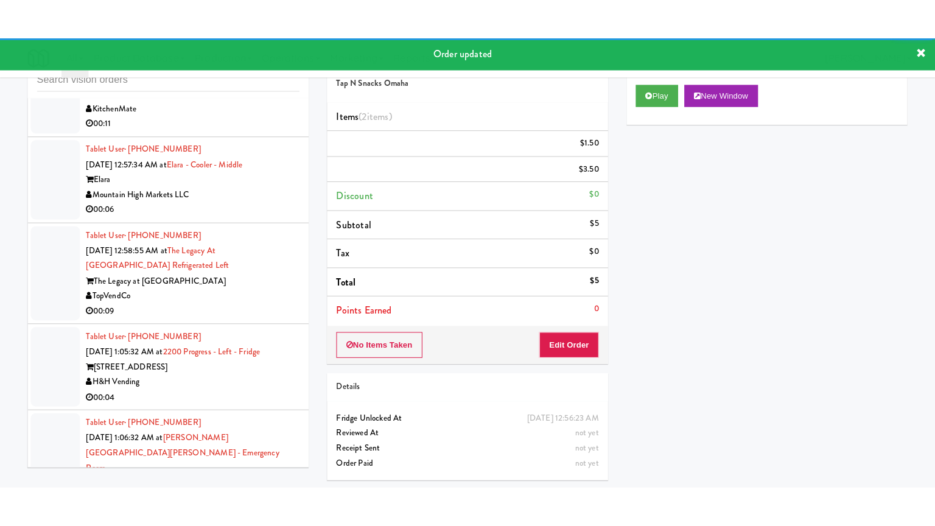
scroll to position [7617, 0]
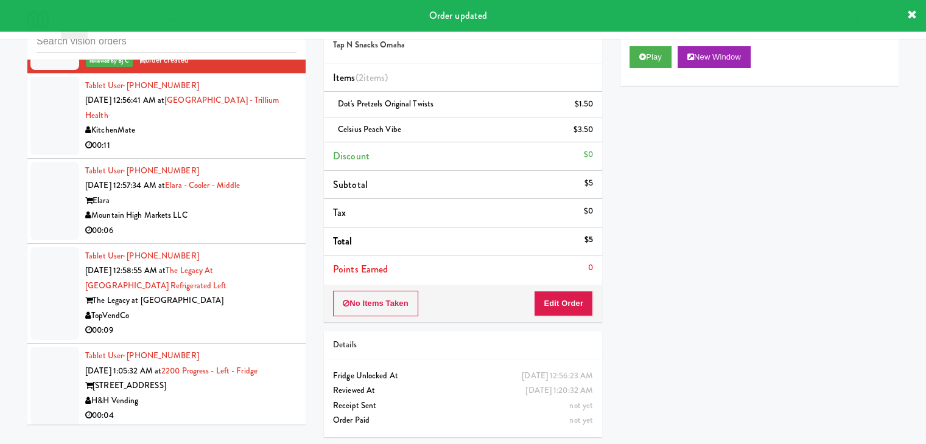
drag, startPoint x: 250, startPoint y: 125, endPoint x: 246, endPoint y: 133, distance: 9.3
click at [251, 138] on div "00:11" at bounding box center [190, 145] width 211 height 15
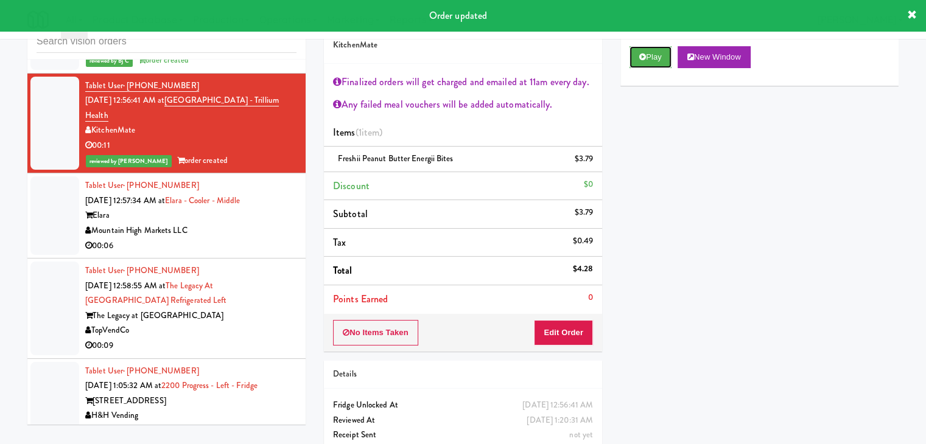
drag, startPoint x: 649, startPoint y: 55, endPoint x: 200, endPoint y: 236, distance: 484.7
click at [200, 236] on div "inbox reviewed all all unclear take inventory issue suspicious failed recent ad…" at bounding box center [462, 240] width 889 height 471
click at [241, 239] on div "00:06" at bounding box center [190, 246] width 211 height 15
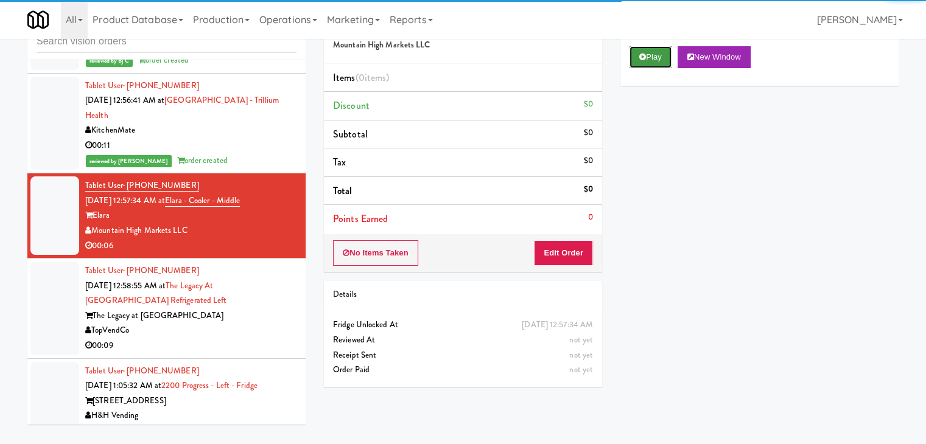
click at [653, 53] on button "Play" at bounding box center [650, 57] width 42 height 22
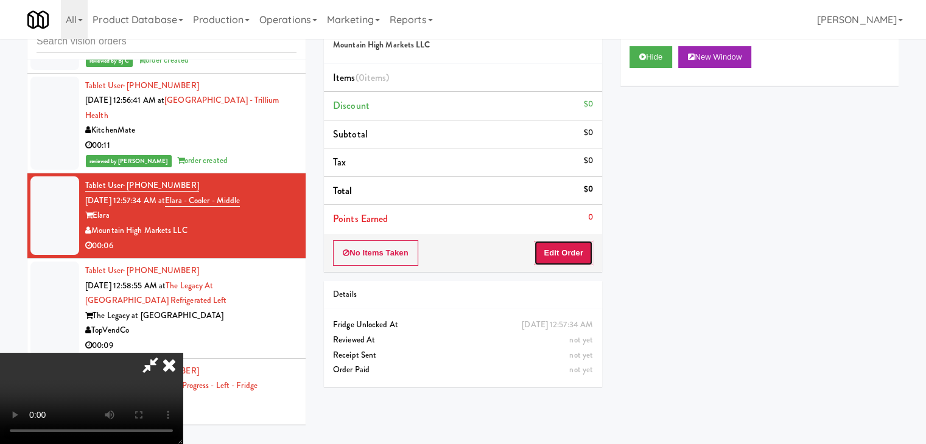
click at [571, 249] on button "Edit Order" at bounding box center [563, 253] width 59 height 26
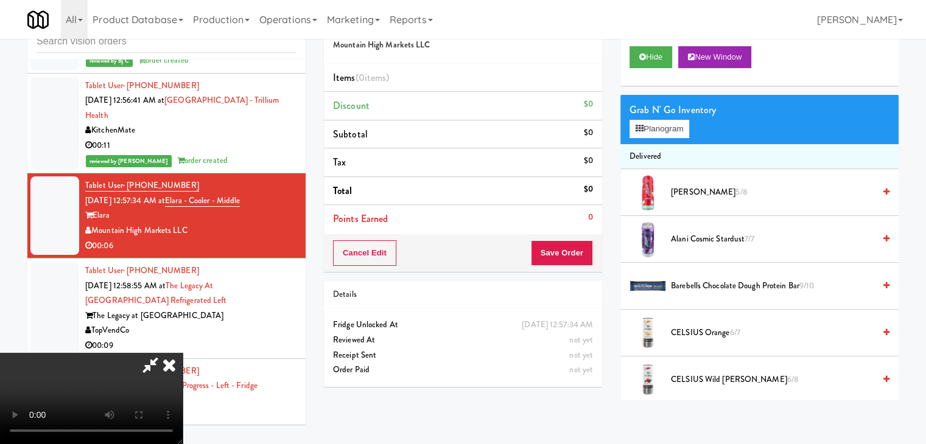
scroll to position [7586, 0]
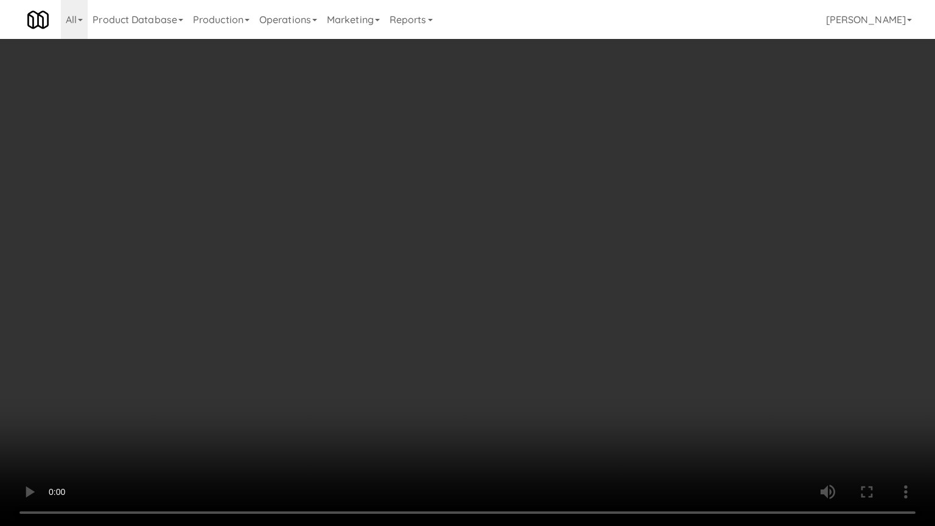
click at [645, 292] on video at bounding box center [467, 263] width 935 height 526
click at [632, 304] on video at bounding box center [467, 263] width 935 height 526
click at [628, 300] on video at bounding box center [467, 263] width 935 height 526
click at [655, 300] on video at bounding box center [467, 263] width 935 height 526
click at [637, 298] on video at bounding box center [467, 263] width 935 height 526
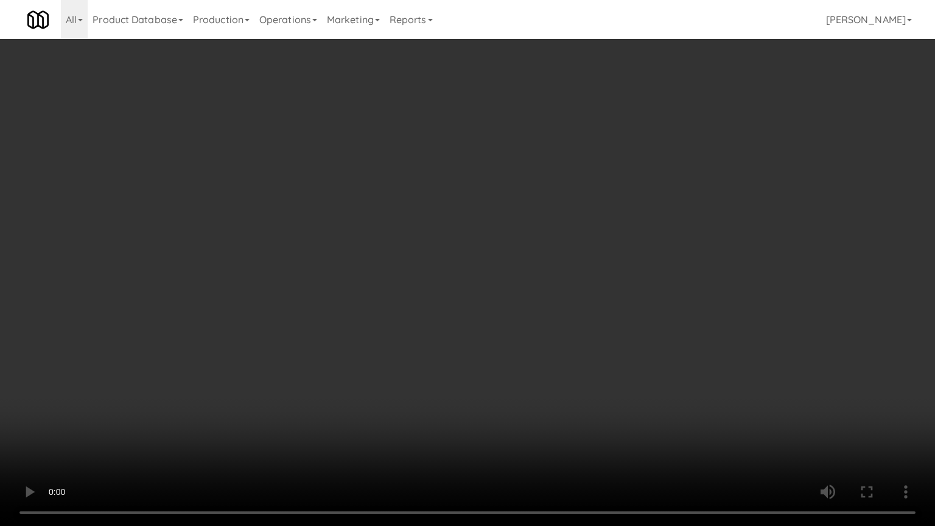
click at [636, 297] on video at bounding box center [467, 263] width 935 height 526
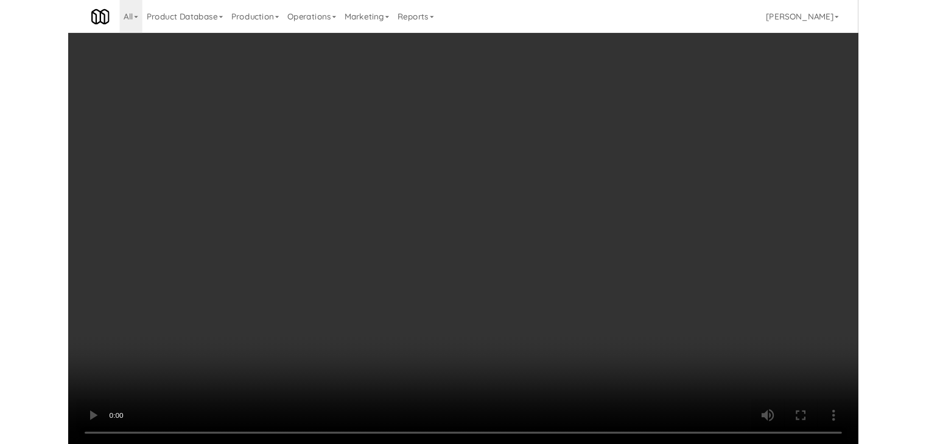
scroll to position [7617, 0]
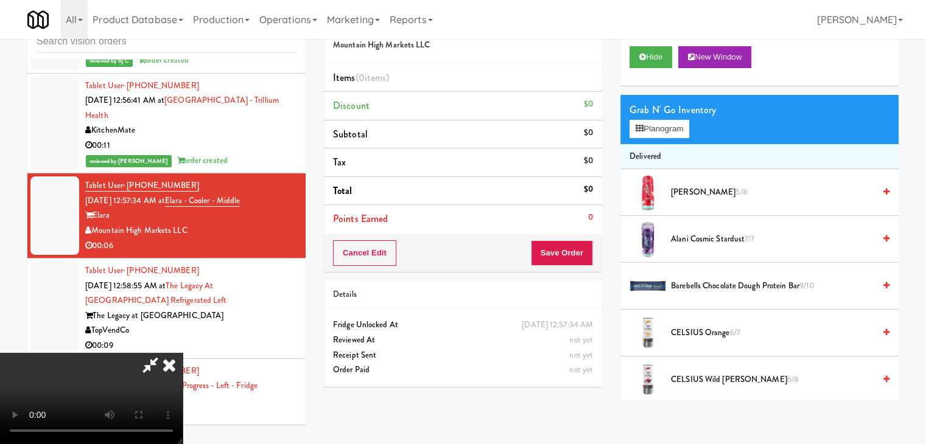
click at [709, 190] on span "Alani Cherry Slush 5/8" at bounding box center [772, 192] width 203 height 15
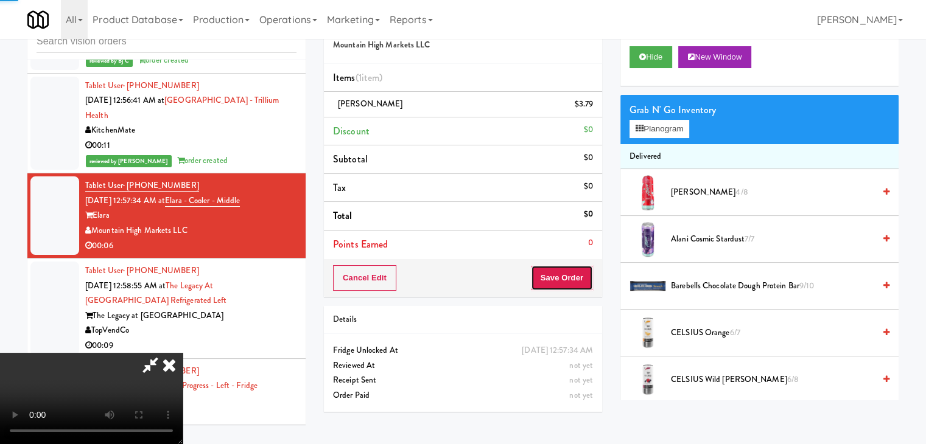
click at [570, 281] on button "Save Order" at bounding box center [562, 278] width 62 height 26
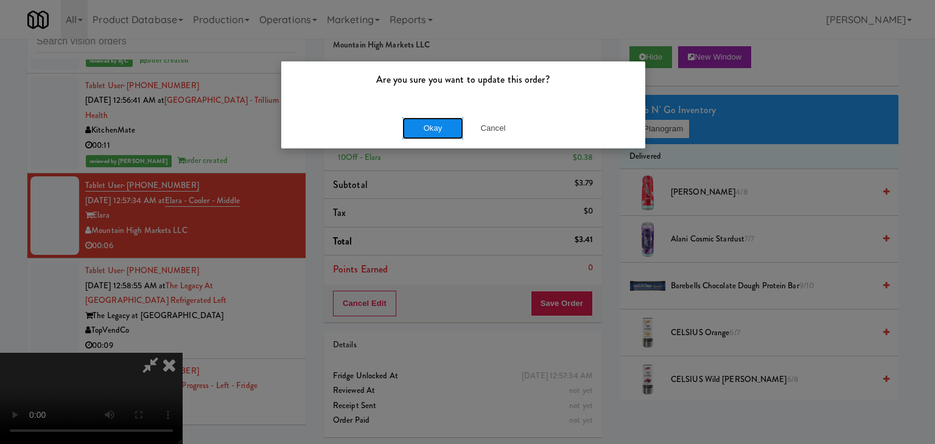
click at [437, 130] on button "Okay" at bounding box center [432, 128] width 61 height 22
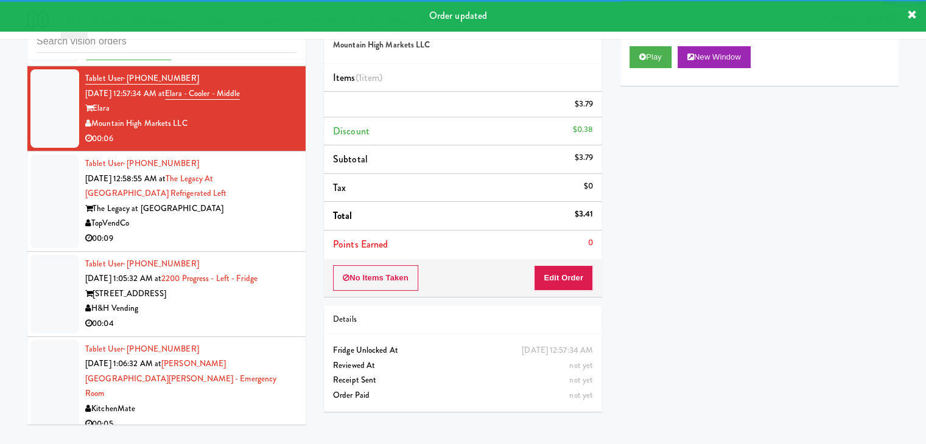
scroll to position [7739, 0]
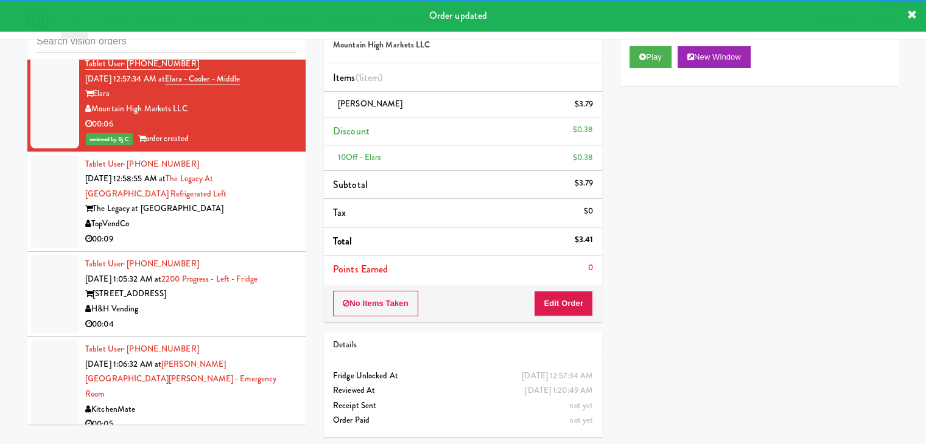
drag, startPoint x: 229, startPoint y: 212, endPoint x: 228, endPoint y: 220, distance: 7.9
click at [229, 232] on div "00:09" at bounding box center [190, 239] width 211 height 15
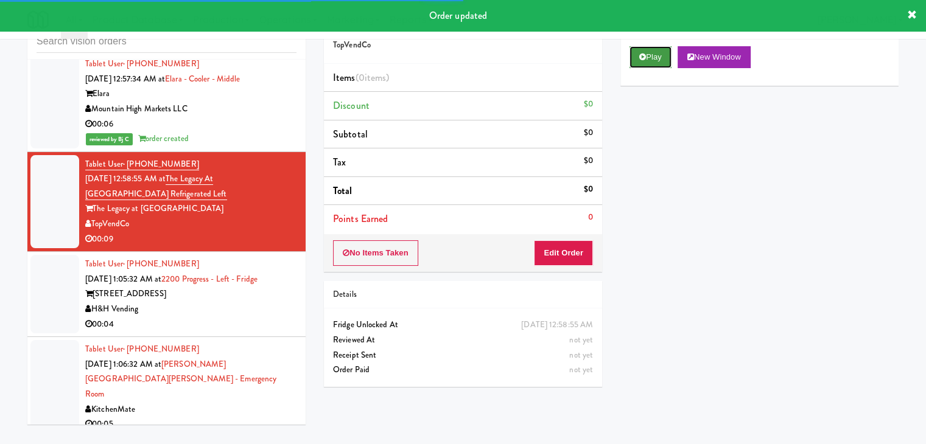
click at [657, 58] on button "Play" at bounding box center [650, 57] width 42 height 22
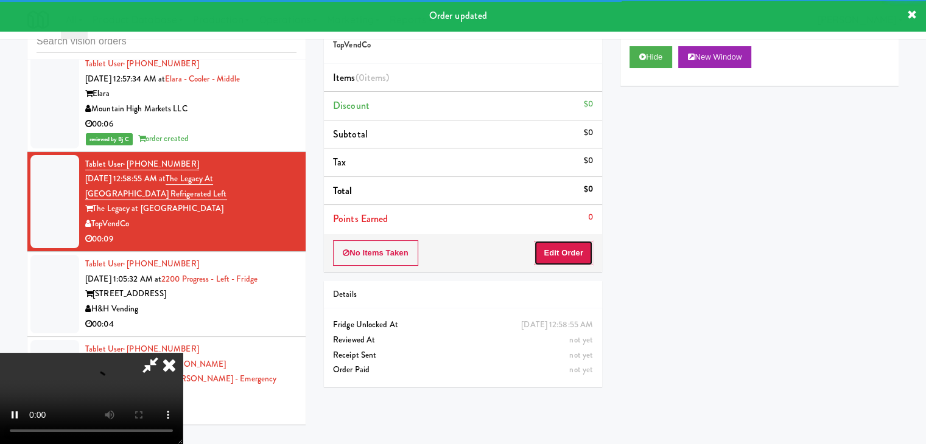
click at [565, 264] on button "Edit Order" at bounding box center [563, 253] width 59 height 26
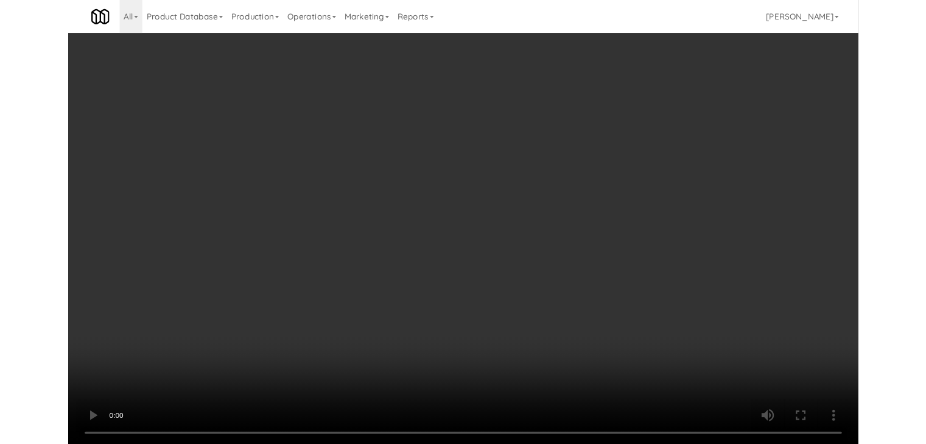
scroll to position [7830, 0]
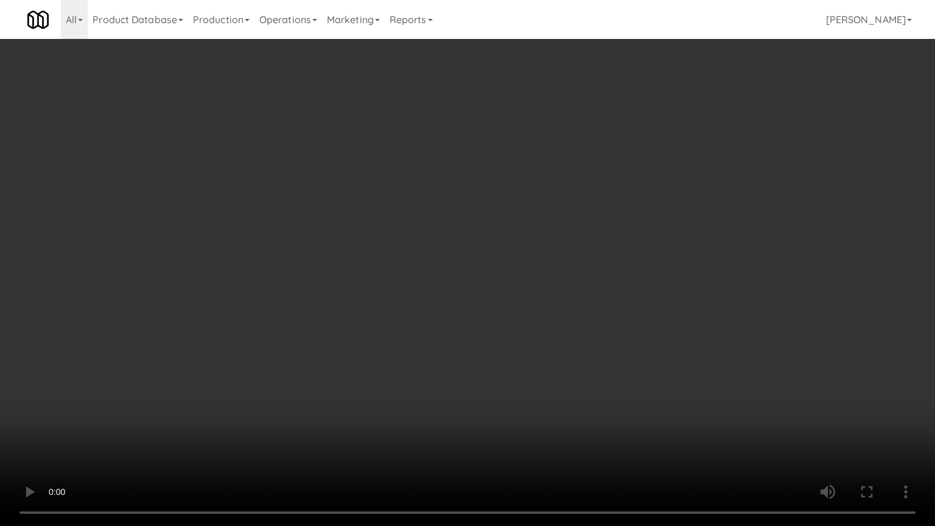
drag, startPoint x: 580, startPoint y: 302, endPoint x: 583, endPoint y: 289, distance: 13.7
click at [580, 302] on video at bounding box center [467, 263] width 935 height 526
drag, startPoint x: 583, startPoint y: 289, endPoint x: 655, endPoint y: 137, distance: 168.5
click at [616, 232] on video at bounding box center [467, 263] width 935 height 526
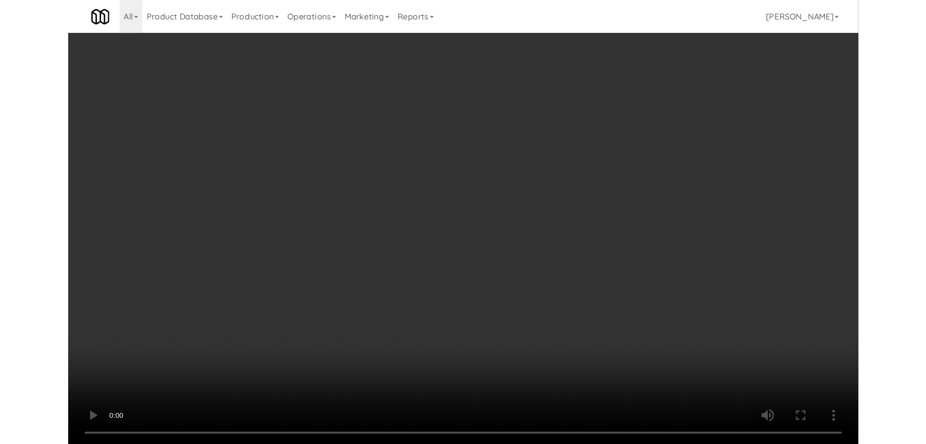
scroll to position [7860, 0]
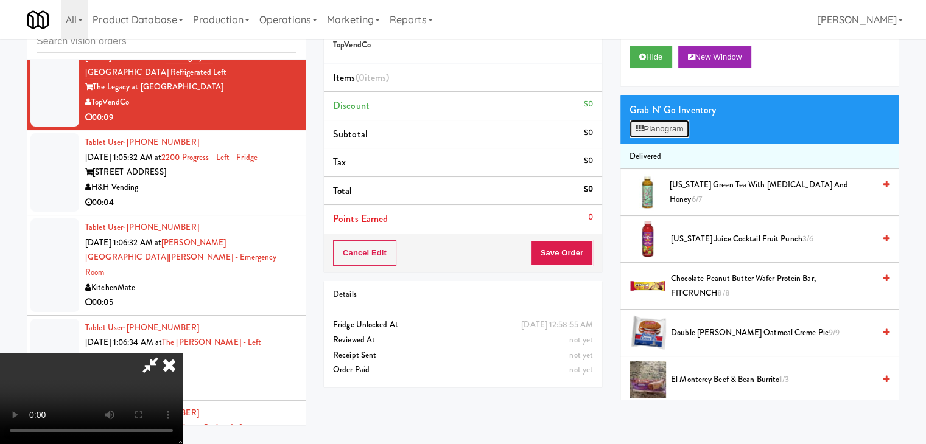
click at [671, 127] on button "Planogram" at bounding box center [659, 129] width 60 height 18
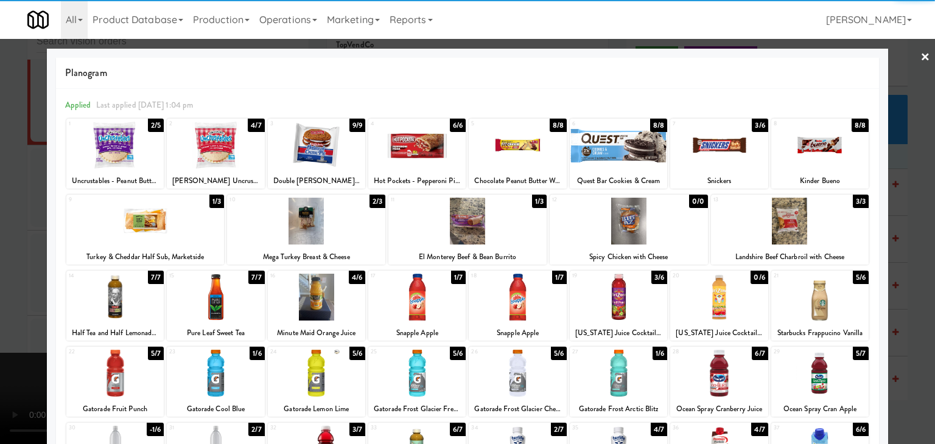
click at [600, 296] on div at bounding box center [618, 297] width 97 height 47
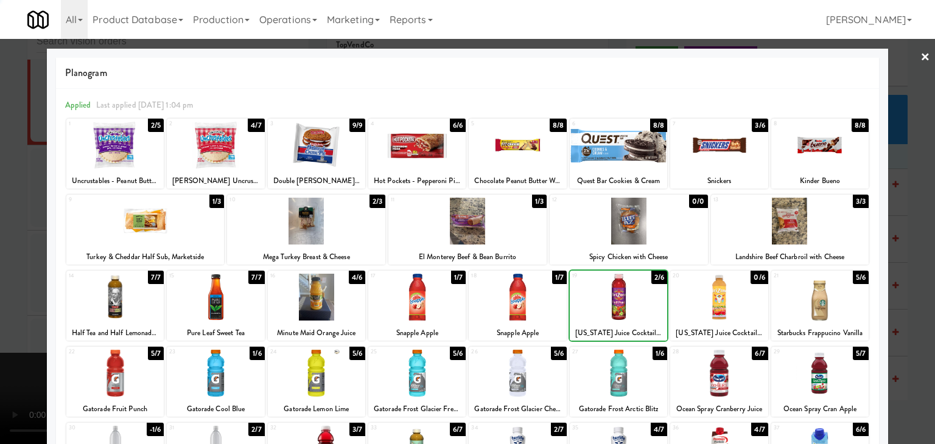
click at [600, 296] on div at bounding box center [618, 297] width 97 height 47
drag, startPoint x: 4, startPoint y: 276, endPoint x: 186, endPoint y: 276, distance: 182.0
click at [13, 273] on div at bounding box center [467, 222] width 935 height 444
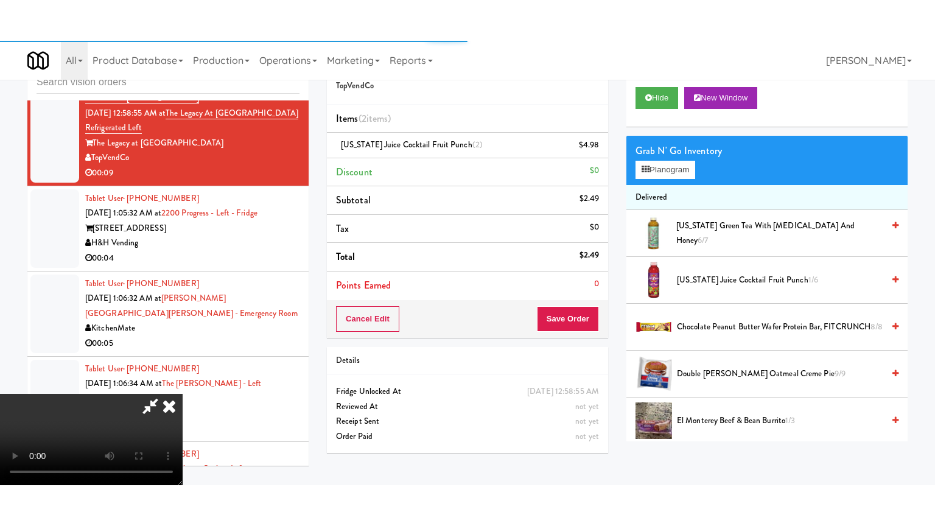
scroll to position [7860, 0]
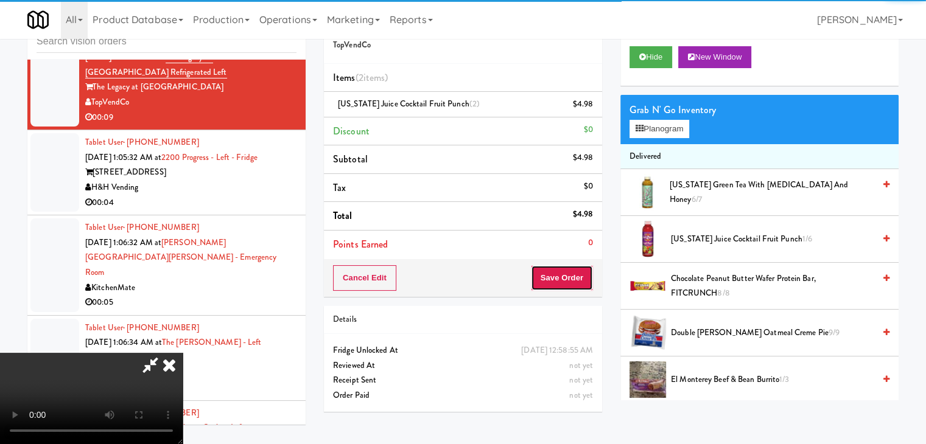
click at [587, 277] on button "Save Order" at bounding box center [562, 278] width 62 height 26
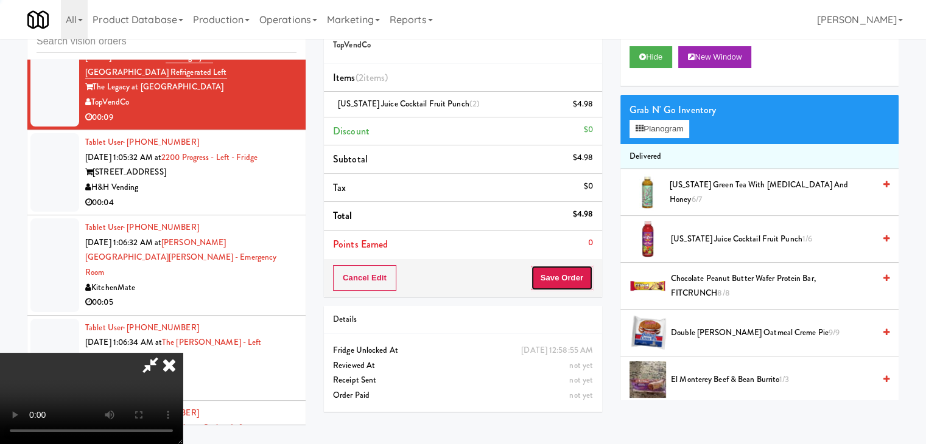
click at [588, 277] on button "Save Order" at bounding box center [562, 278] width 62 height 26
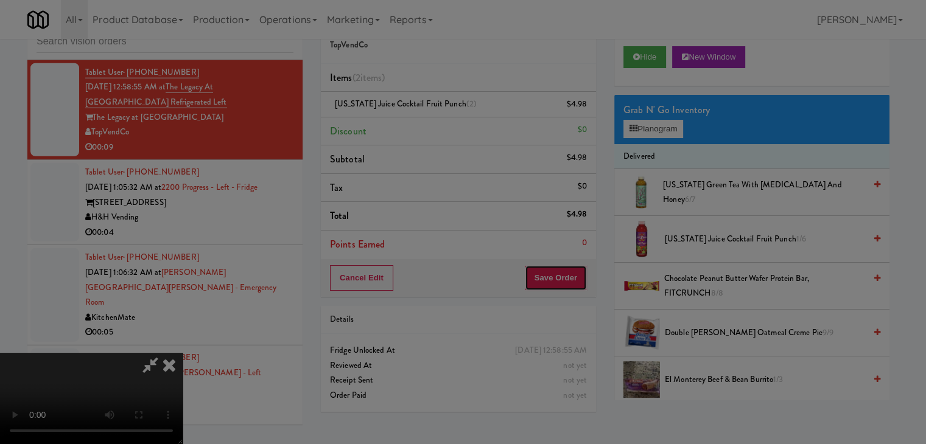
click at [584, 273] on body "Are you sure you want to update this order? Okay Cancel Okay Are you sure you w…" at bounding box center [463, 222] width 926 height 444
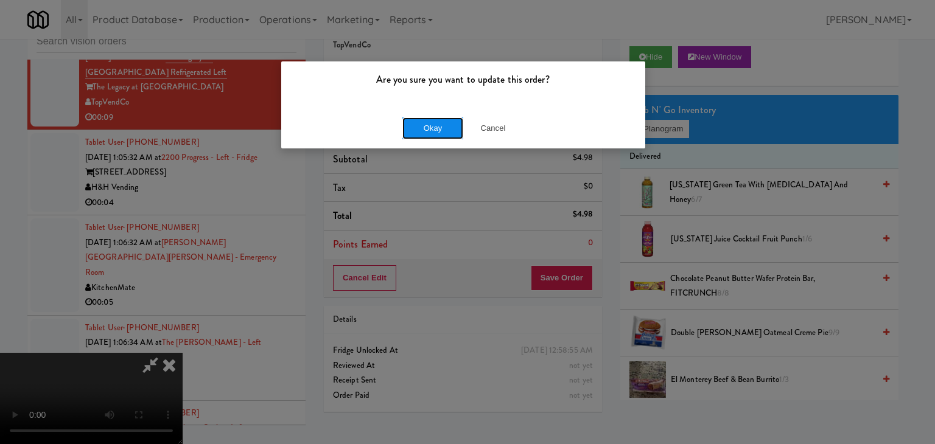
click at [429, 120] on button "Okay" at bounding box center [432, 128] width 61 height 22
click at [429, 120] on body "Are you sure you want to update this order? Okay Cancel Okay Are you sure you w…" at bounding box center [467, 222] width 935 height 444
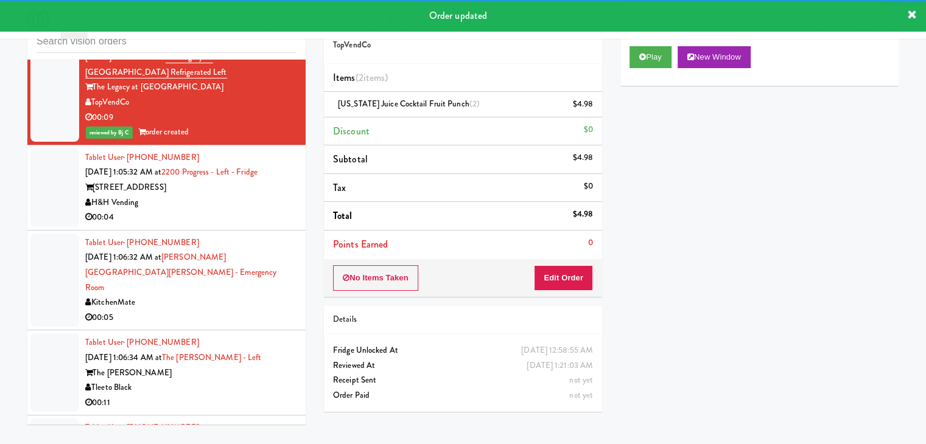
click at [219, 210] on div "00:04" at bounding box center [190, 217] width 211 height 15
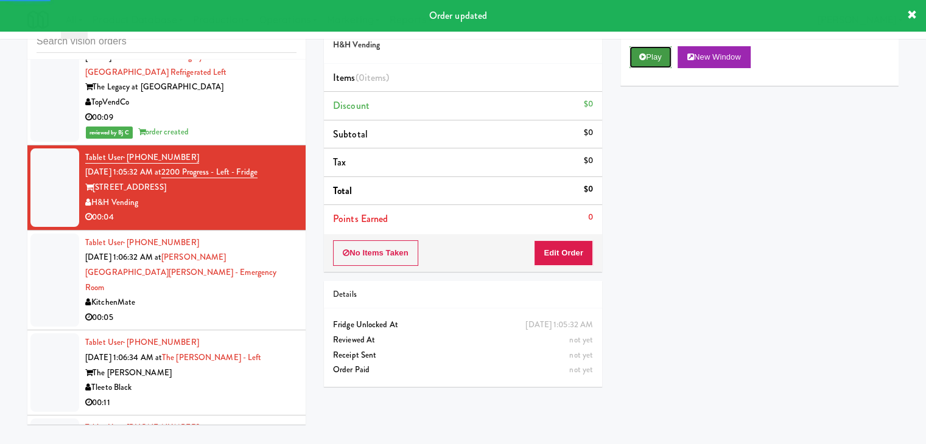
click at [663, 52] on button "Play" at bounding box center [650, 57] width 42 height 22
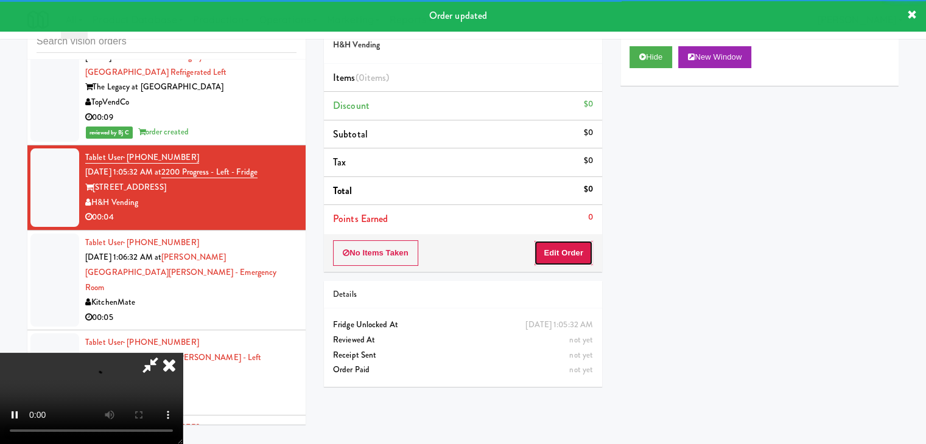
click at [576, 254] on button "Edit Order" at bounding box center [563, 253] width 59 height 26
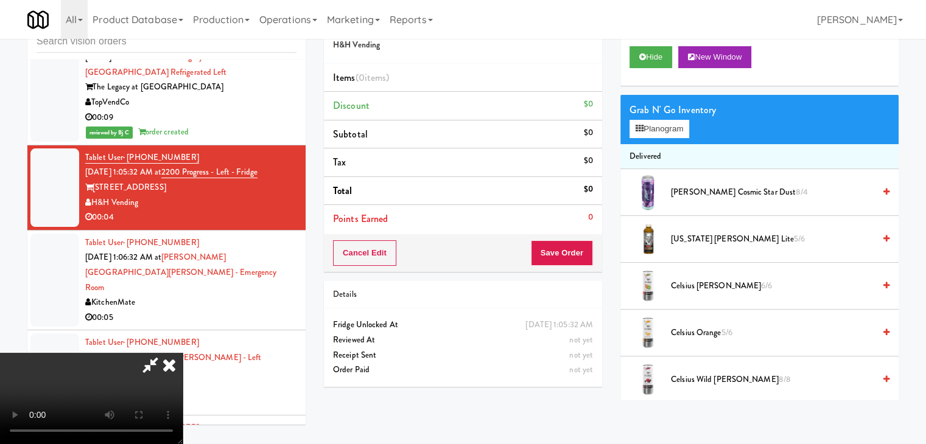
scroll to position [7830, 0]
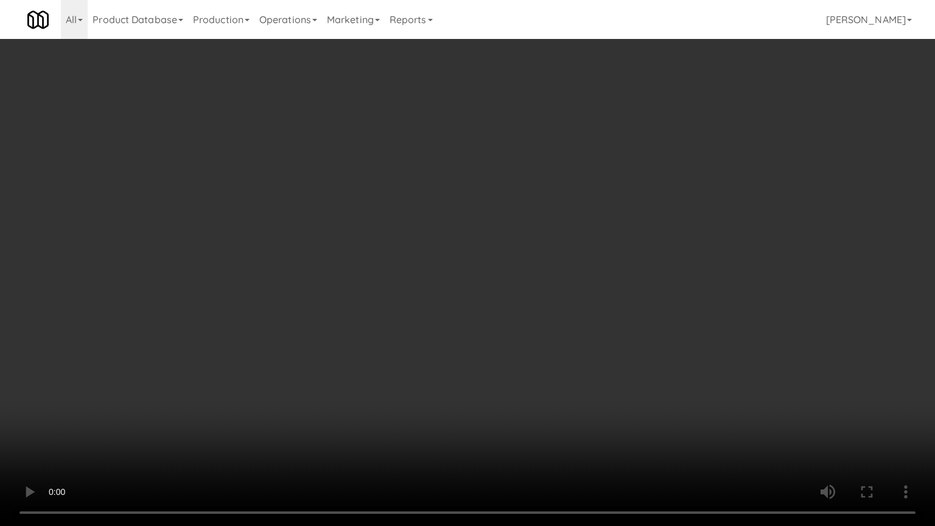
click at [560, 280] on video at bounding box center [467, 263] width 935 height 526
click at [592, 259] on video at bounding box center [467, 263] width 935 height 526
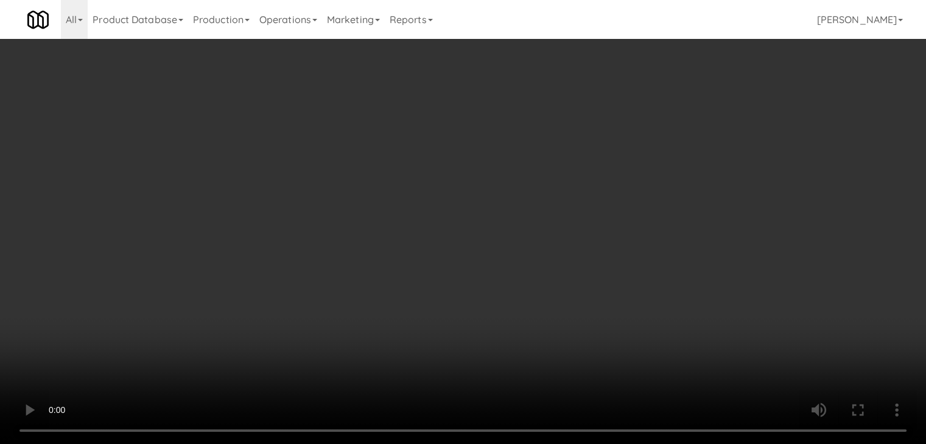
scroll to position [7860, 0]
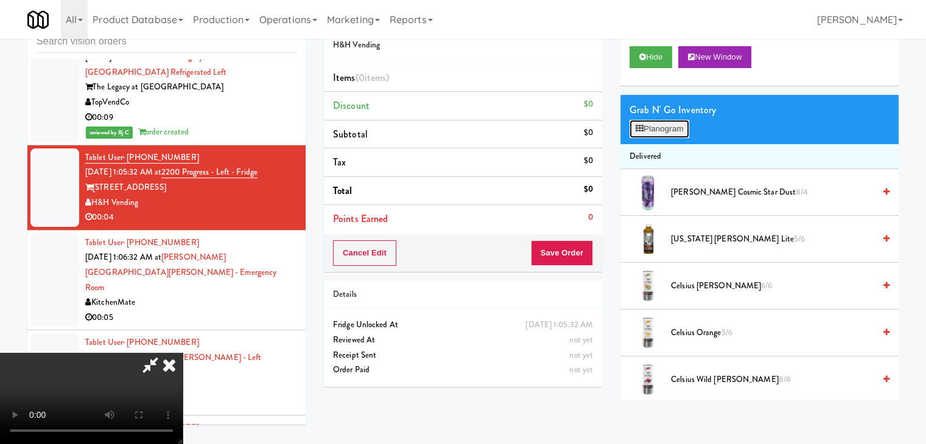
click at [652, 130] on button "Planogram" at bounding box center [659, 129] width 60 height 18
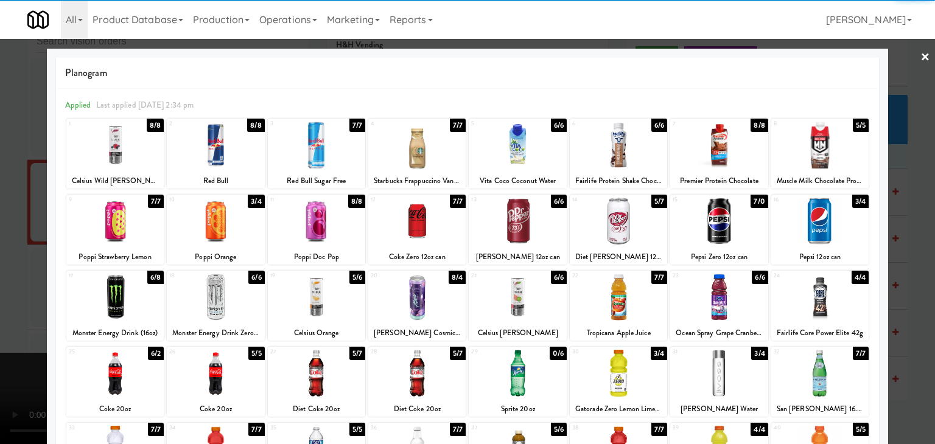
drag, startPoint x: 827, startPoint y: 215, endPoint x: 833, endPoint y: 218, distance: 6.6
click at [826, 215] on div at bounding box center [819, 221] width 97 height 47
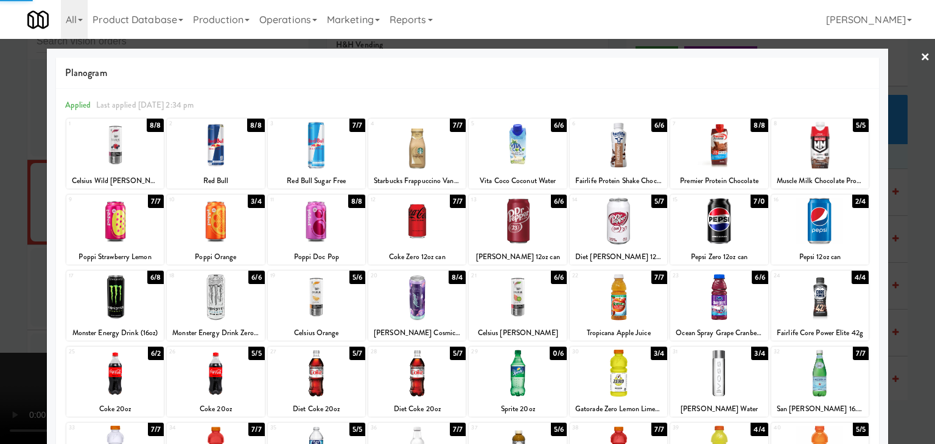
click at [915, 235] on div at bounding box center [467, 222] width 935 height 444
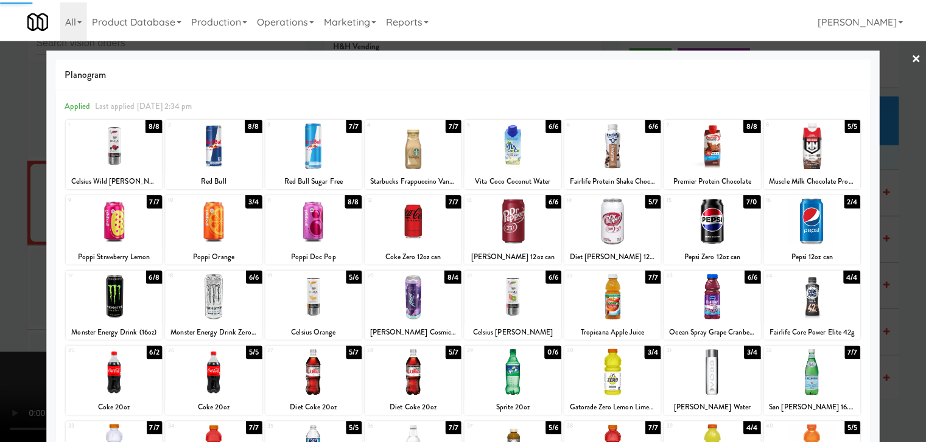
scroll to position [7860, 0]
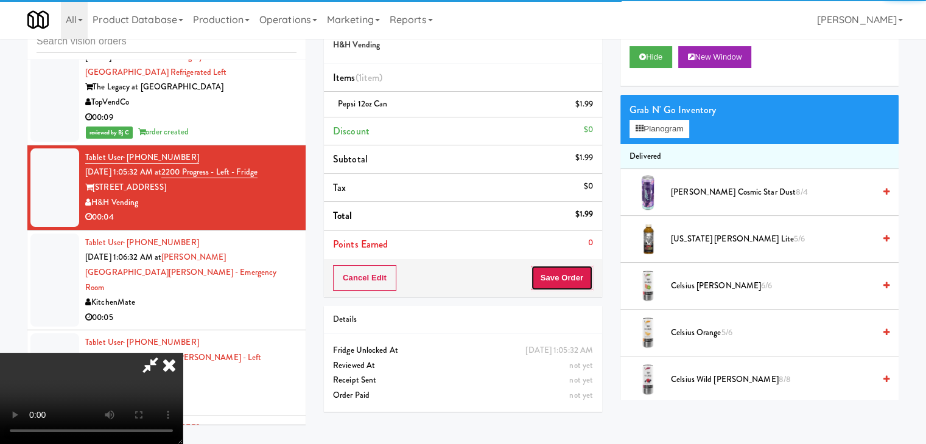
click at [572, 276] on button "Save Order" at bounding box center [562, 278] width 62 height 26
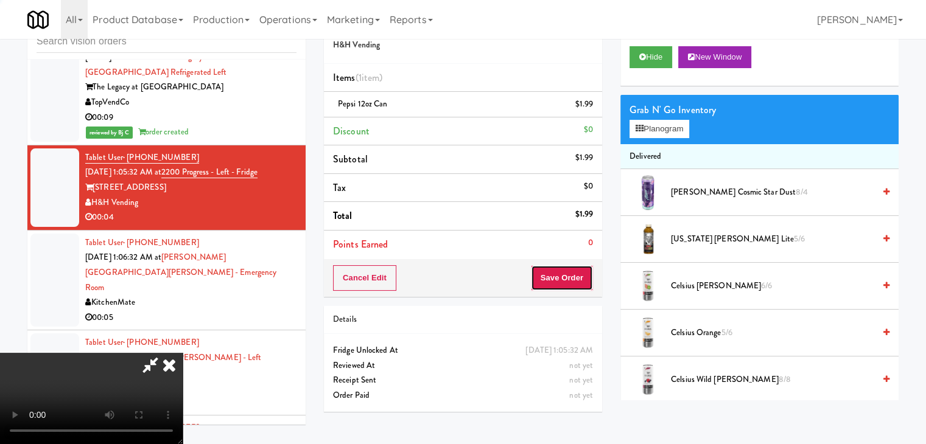
click at [571, 276] on button "Save Order" at bounding box center [562, 278] width 62 height 26
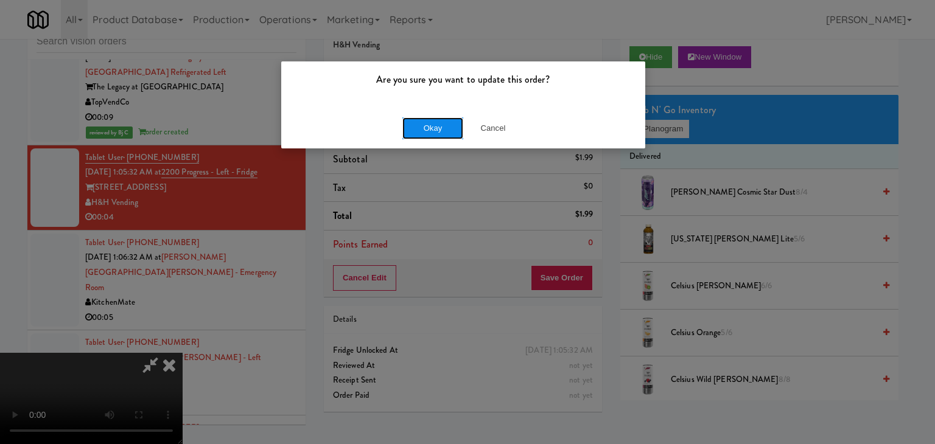
click at [428, 127] on button "Okay" at bounding box center [432, 128] width 61 height 22
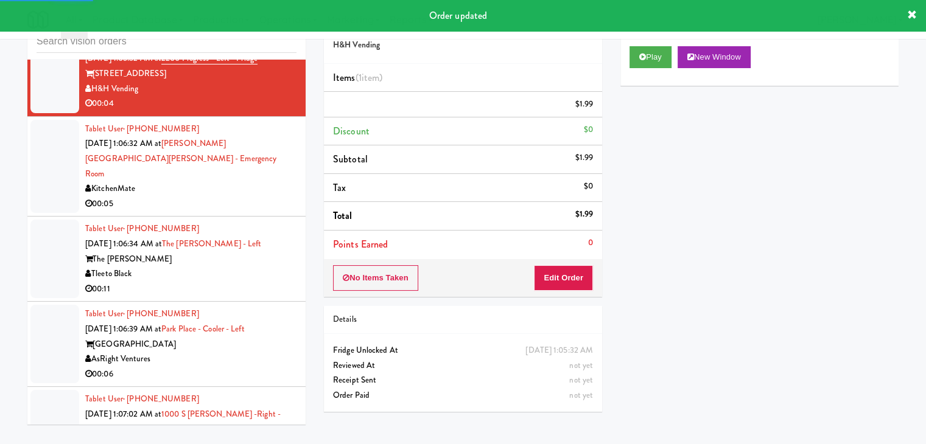
scroll to position [7982, 0]
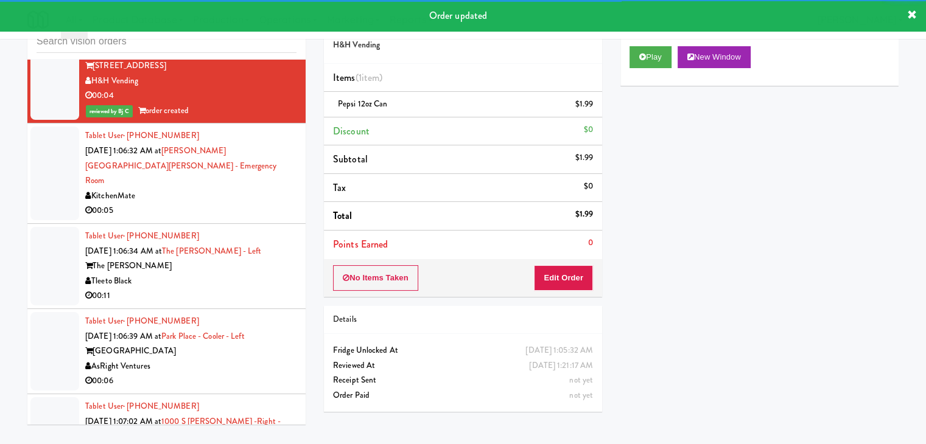
click at [242, 189] on div "KitchenMate" at bounding box center [190, 196] width 211 height 15
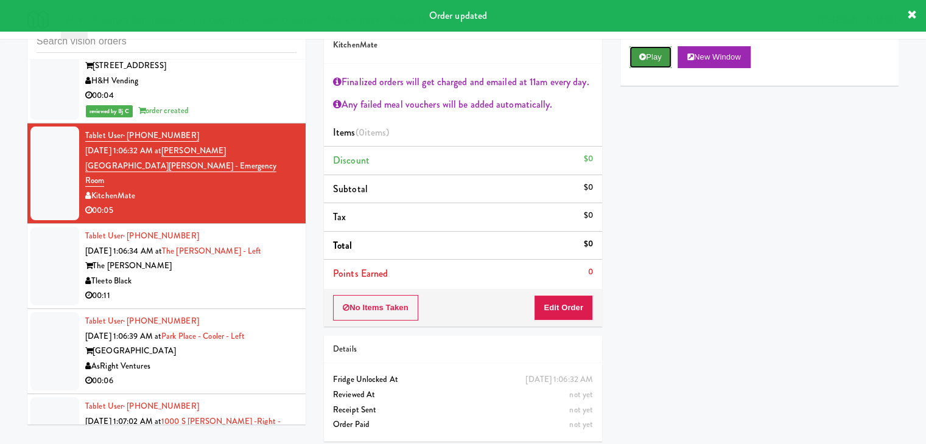
click at [648, 59] on button "Play" at bounding box center [650, 57] width 42 height 22
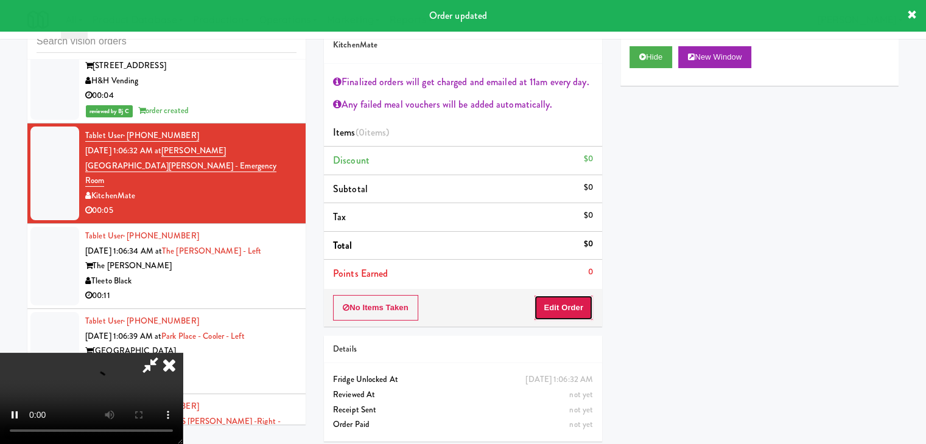
click at [553, 300] on button "Edit Order" at bounding box center [563, 308] width 59 height 26
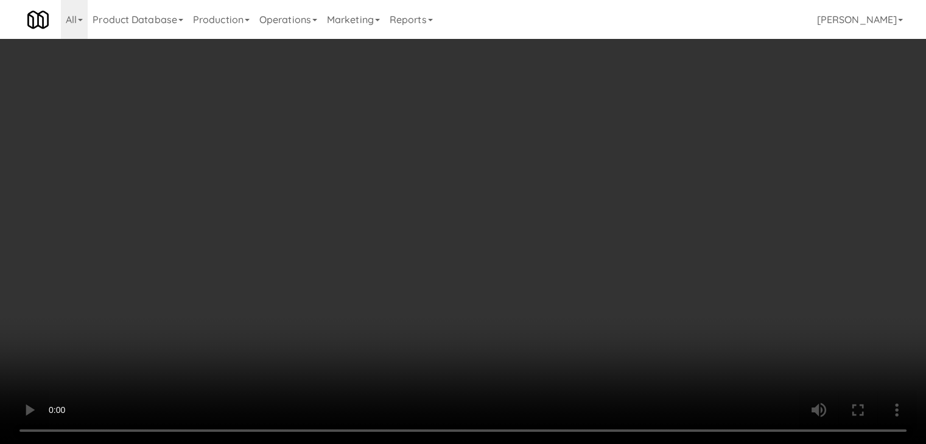
scroll to position [7952, 0]
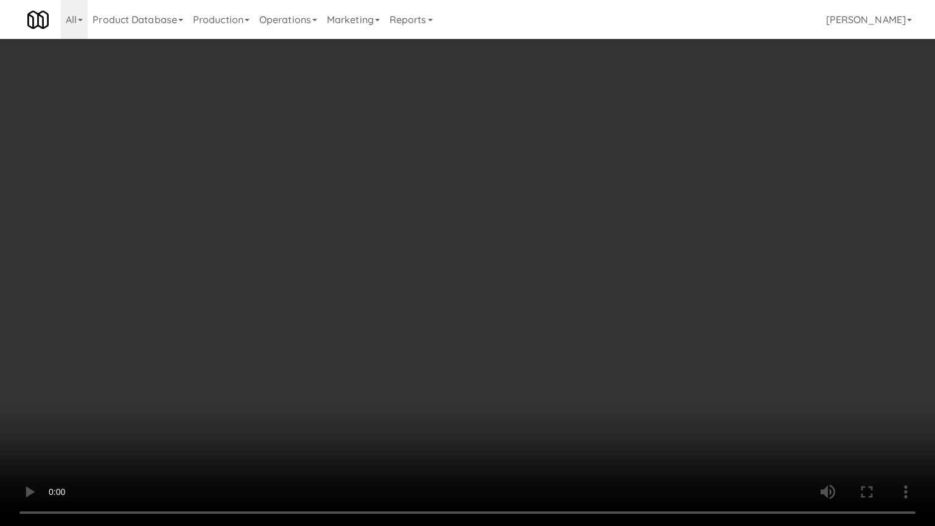
click at [482, 399] on video at bounding box center [467, 263] width 935 height 526
click at [485, 399] on video at bounding box center [467, 263] width 935 height 526
click at [484, 398] on video at bounding box center [467, 263] width 935 height 526
click at [501, 385] on video at bounding box center [467, 263] width 935 height 526
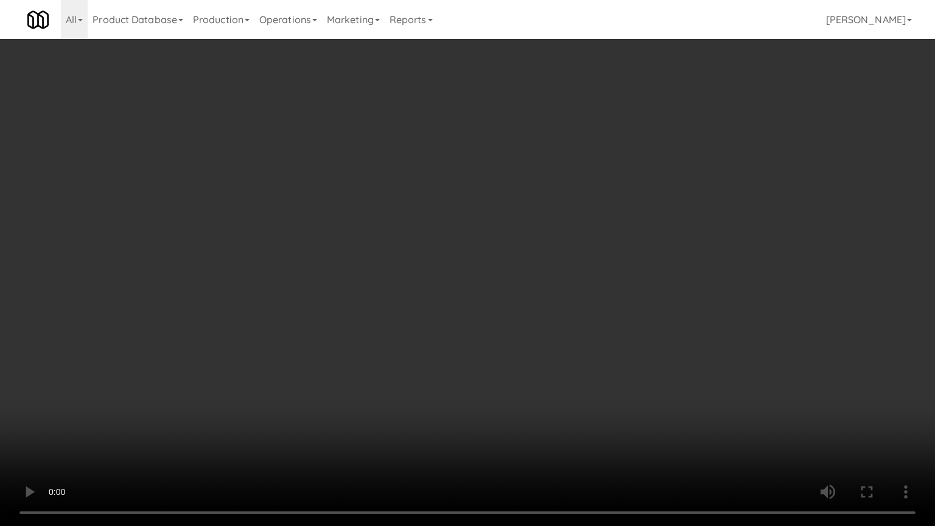
drag, startPoint x: 502, startPoint y: 385, endPoint x: 531, endPoint y: 282, distance: 106.9
click at [503, 384] on video at bounding box center [467, 263] width 935 height 526
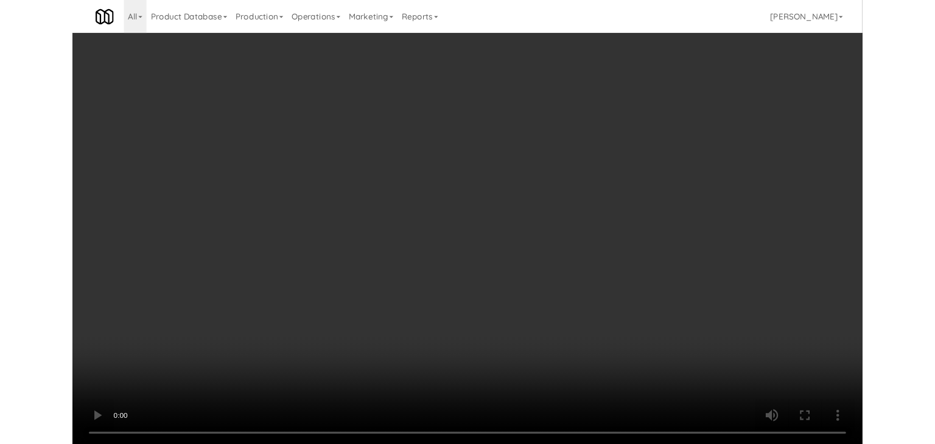
scroll to position [7982, 0]
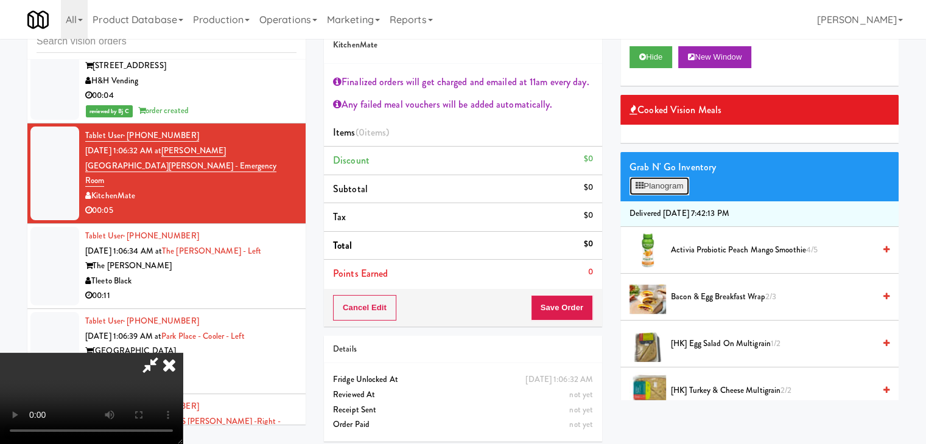
click at [654, 186] on button "Planogram" at bounding box center [659, 186] width 60 height 18
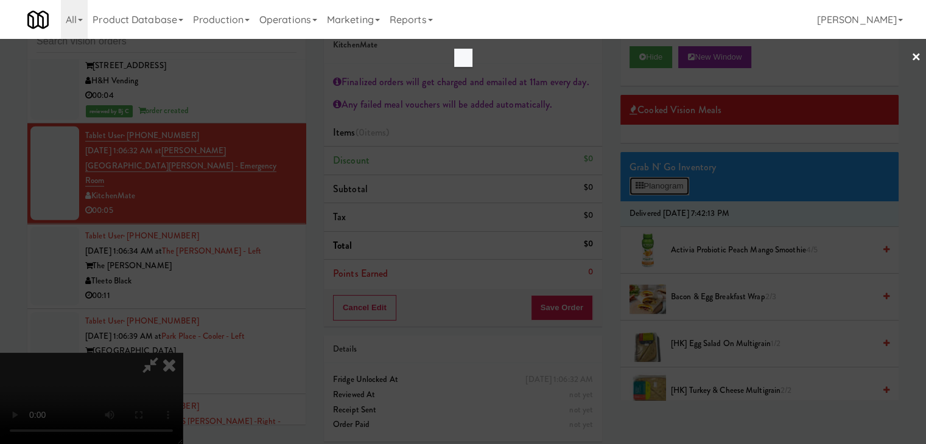
scroll to position [7952, 0]
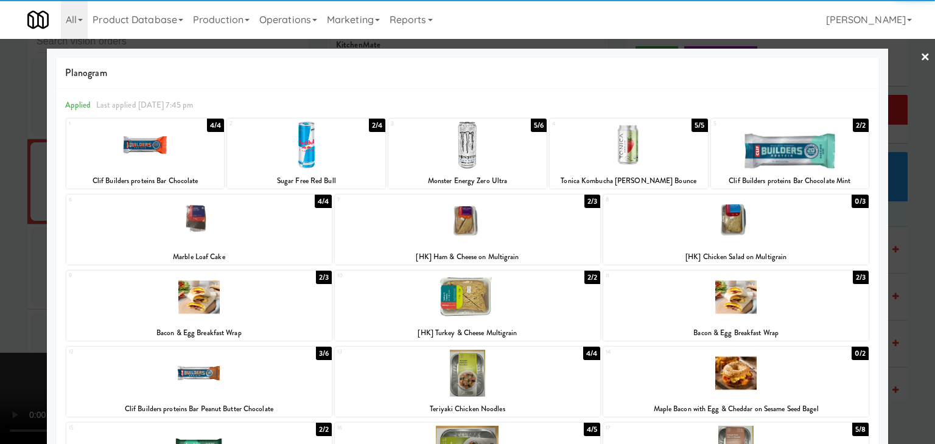
click at [466, 145] on div at bounding box center [467, 145] width 158 height 47
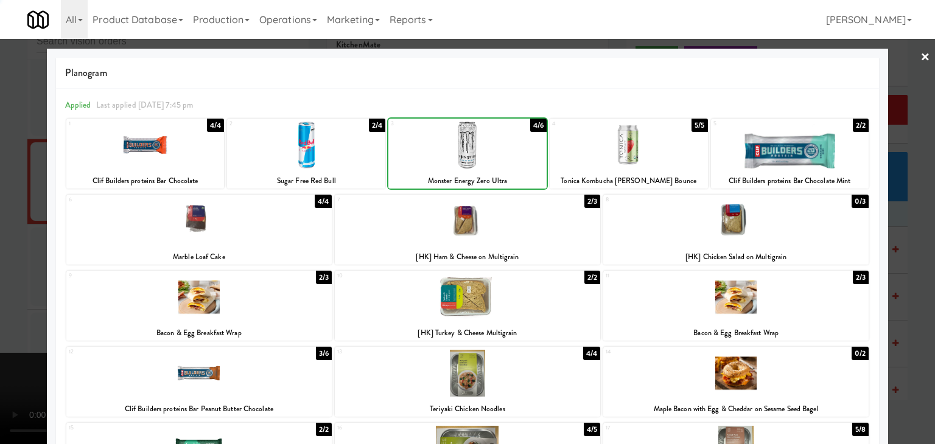
drag, startPoint x: 1, startPoint y: 261, endPoint x: 198, endPoint y: 264, distance: 197.8
click at [5, 260] on div at bounding box center [467, 222] width 935 height 444
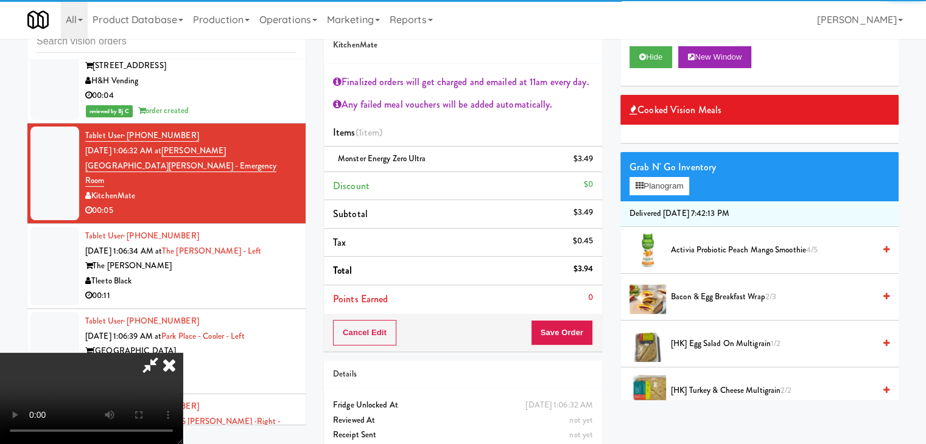
scroll to position [209, 0]
click at [564, 330] on button "Save Order" at bounding box center [562, 333] width 62 height 26
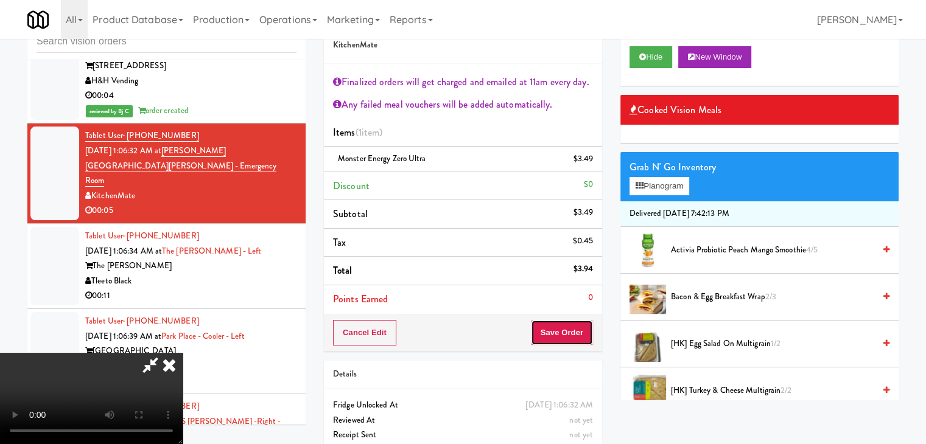
click at [564, 330] on button "Save Order" at bounding box center [562, 333] width 62 height 26
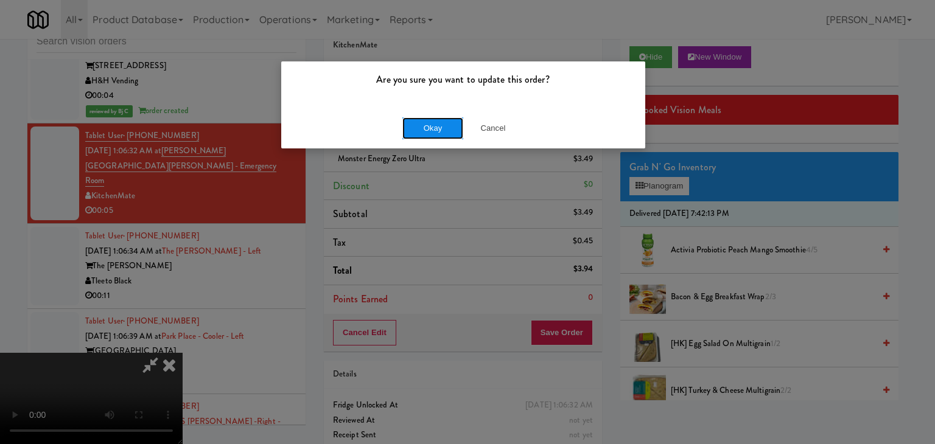
click at [448, 122] on button "Okay" at bounding box center [432, 128] width 61 height 22
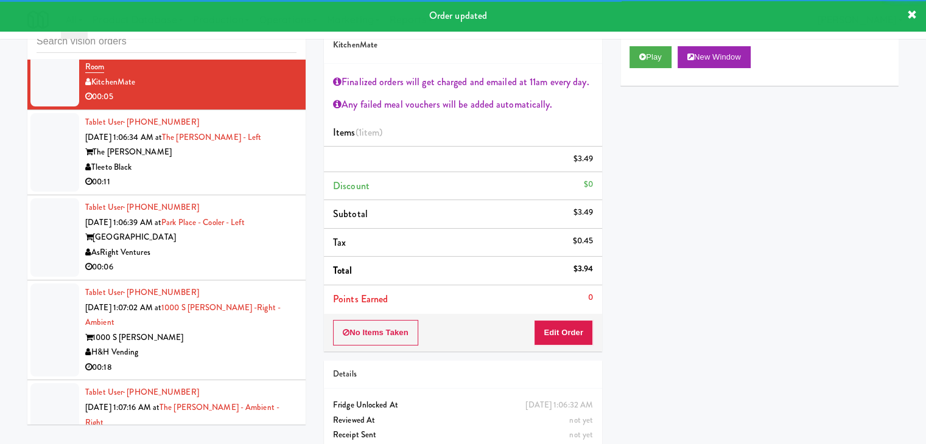
scroll to position [8104, 0]
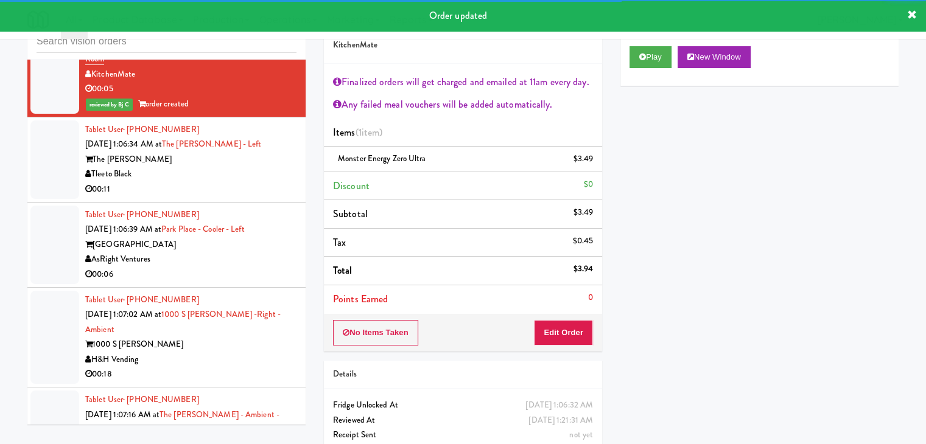
click at [232, 167] on div "Tleeto Black" at bounding box center [190, 174] width 211 height 15
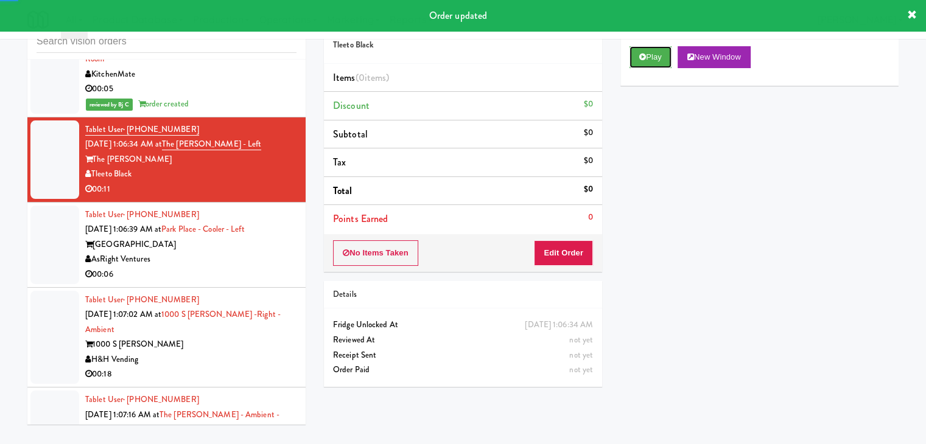
drag, startPoint x: 665, startPoint y: 53, endPoint x: 656, endPoint y: 91, distance: 38.8
click at [665, 52] on button "Play" at bounding box center [650, 57] width 42 height 22
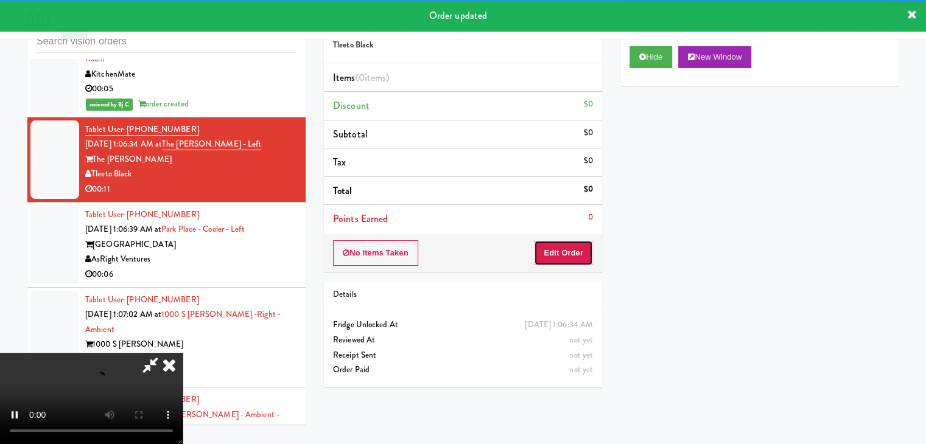
click at [576, 242] on button "Edit Order" at bounding box center [563, 253] width 59 height 26
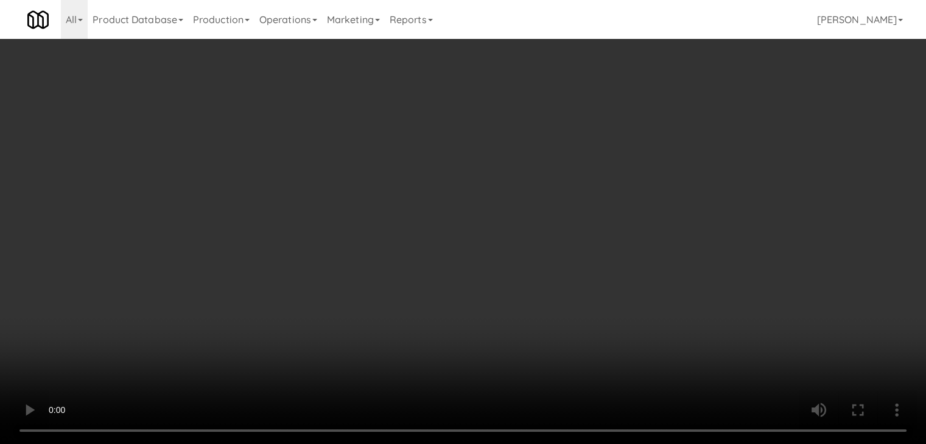
scroll to position [8074, 0]
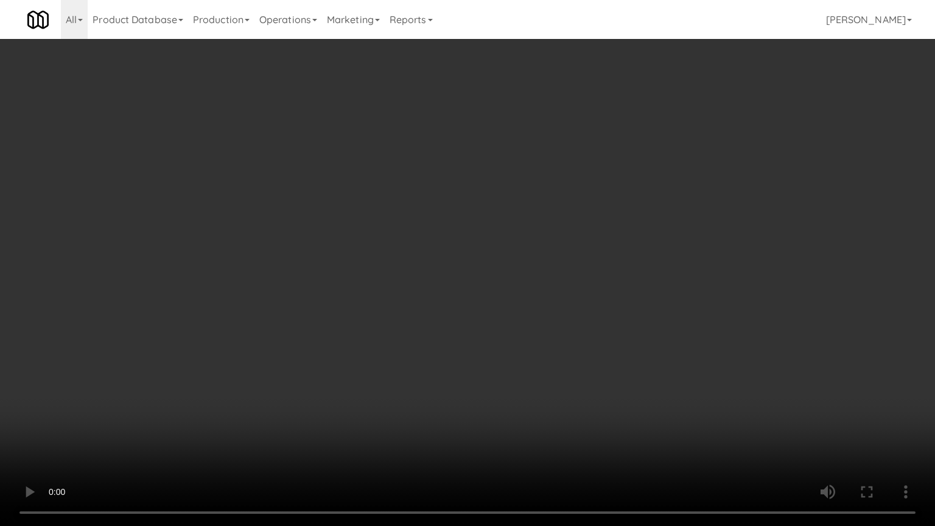
click at [590, 217] on video at bounding box center [467, 263] width 935 height 526
drag, startPoint x: 590, startPoint y: 217, endPoint x: 589, endPoint y: 226, distance: 9.2
click at [592, 220] on video at bounding box center [467, 263] width 935 height 526
click at [604, 211] on video at bounding box center [467, 263] width 935 height 526
click at [589, 343] on video at bounding box center [467, 263] width 935 height 526
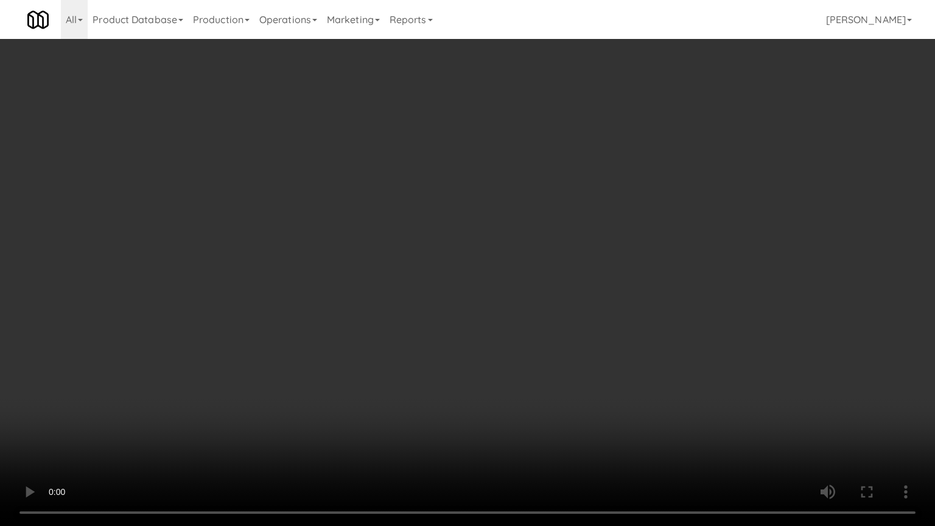
click at [590, 340] on video at bounding box center [467, 263] width 935 height 526
click at [582, 333] on video at bounding box center [467, 263] width 935 height 526
click at [582, 332] on video at bounding box center [467, 263] width 935 height 526
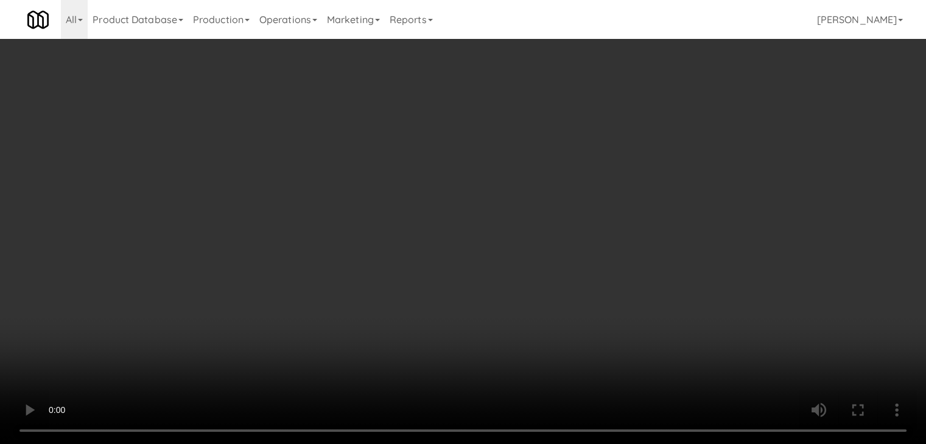
click at [660, 127] on button "Planogram" at bounding box center [659, 129] width 60 height 18
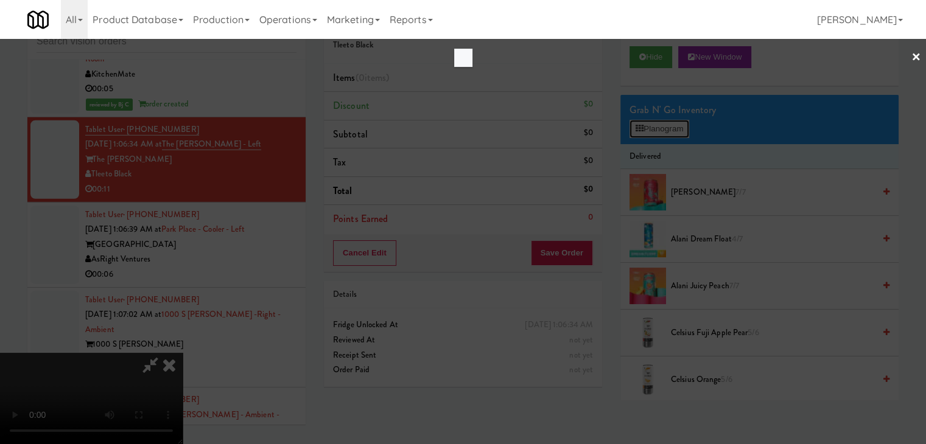
scroll to position [8074, 0]
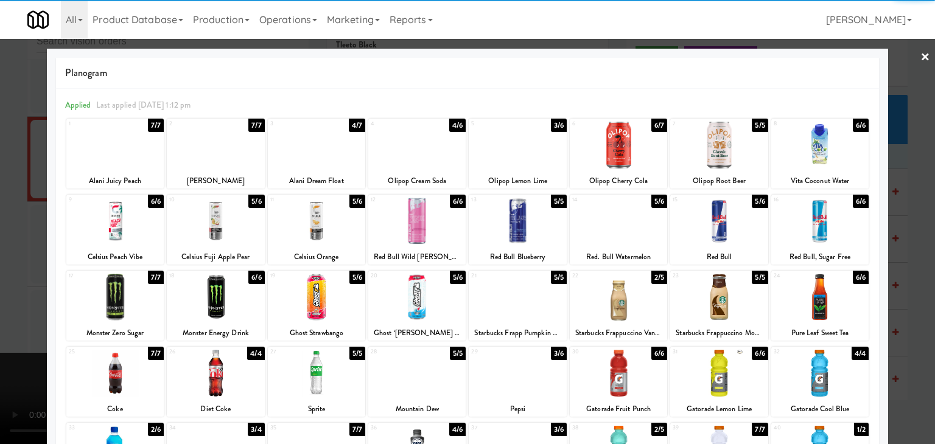
click at [715, 235] on div at bounding box center [718, 221] width 97 height 47
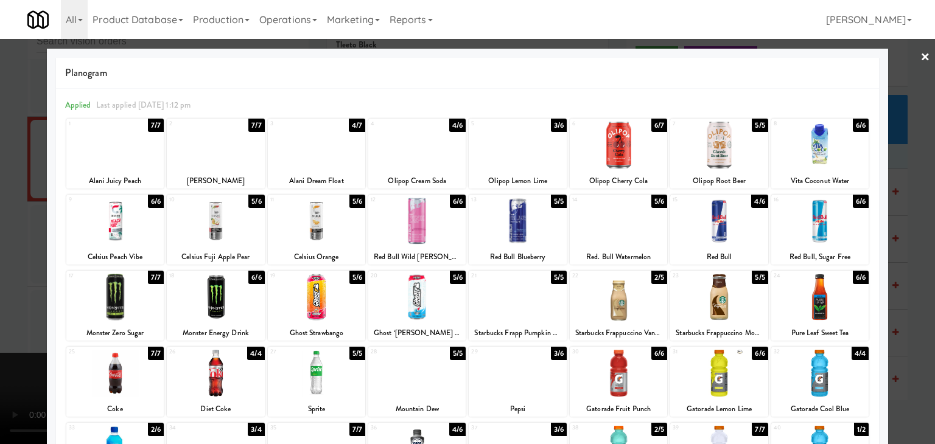
click at [296, 389] on div at bounding box center [316, 373] width 97 height 47
click at [23, 345] on div at bounding box center [467, 222] width 935 height 444
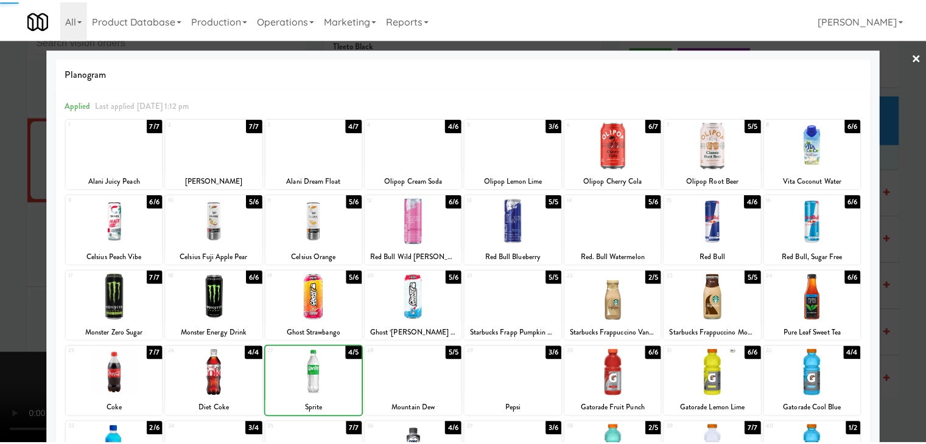
scroll to position [8104, 0]
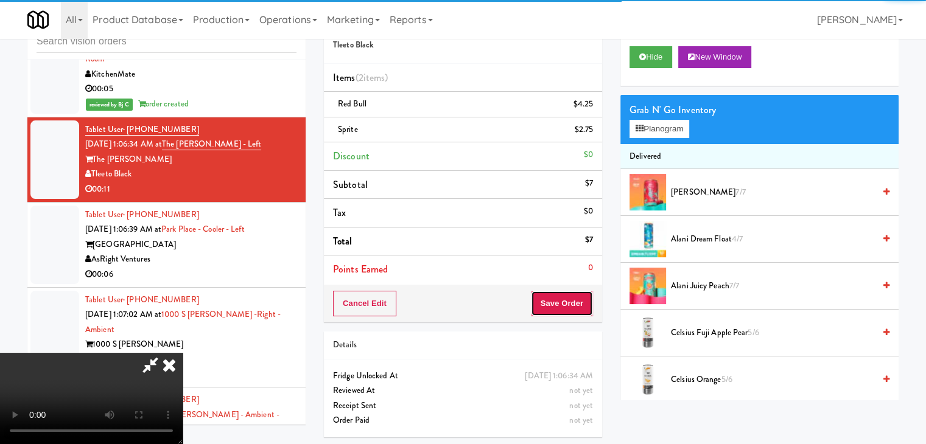
click at [579, 305] on button "Save Order" at bounding box center [562, 304] width 62 height 26
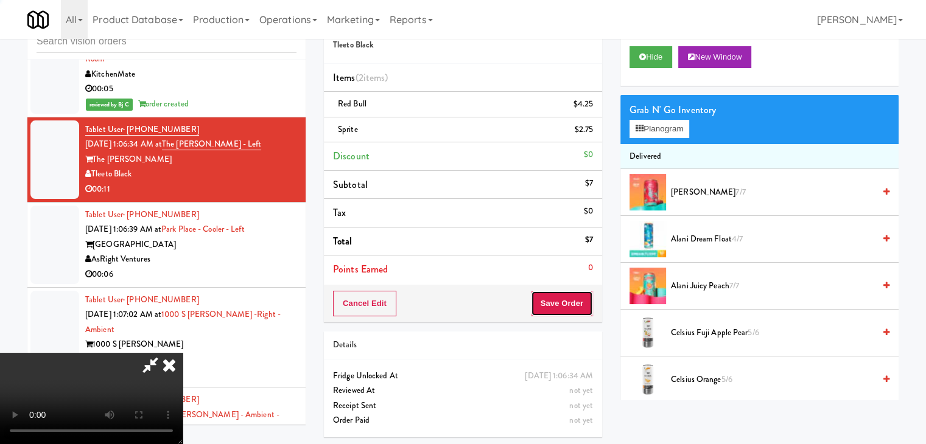
click at [579, 305] on button "Save Order" at bounding box center [562, 304] width 62 height 26
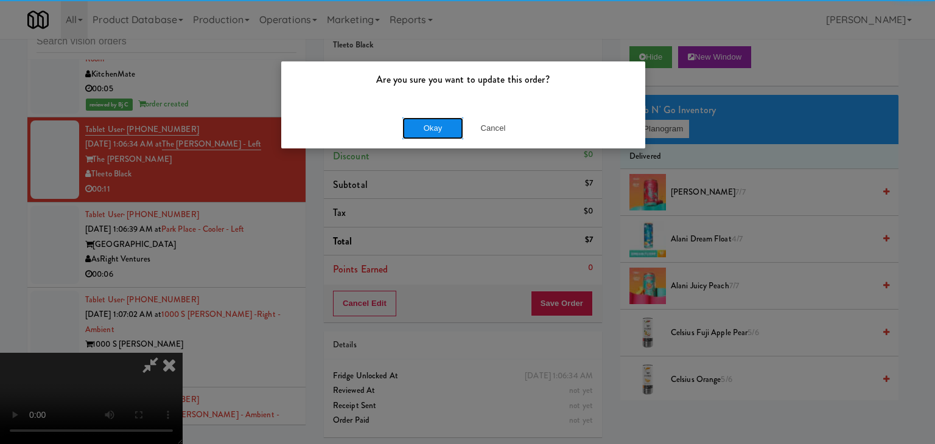
click at [433, 124] on button "Okay" at bounding box center [432, 128] width 61 height 22
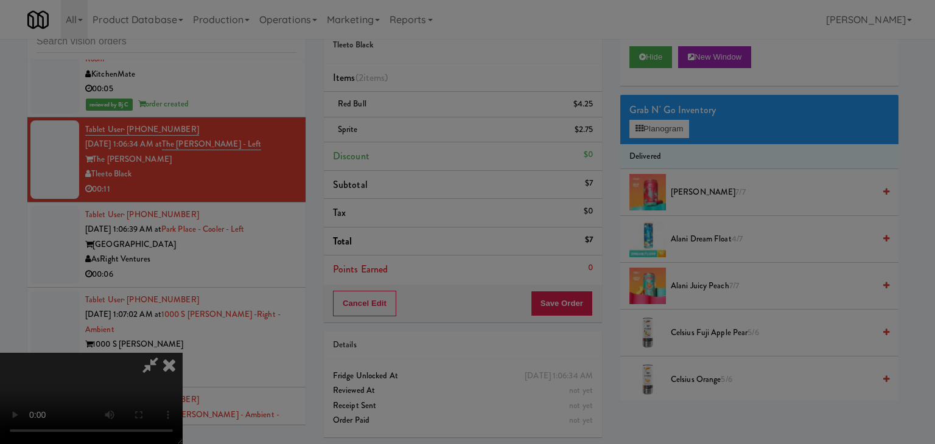
click at [433, 117] on button "Okay" at bounding box center [432, 106] width 61 height 22
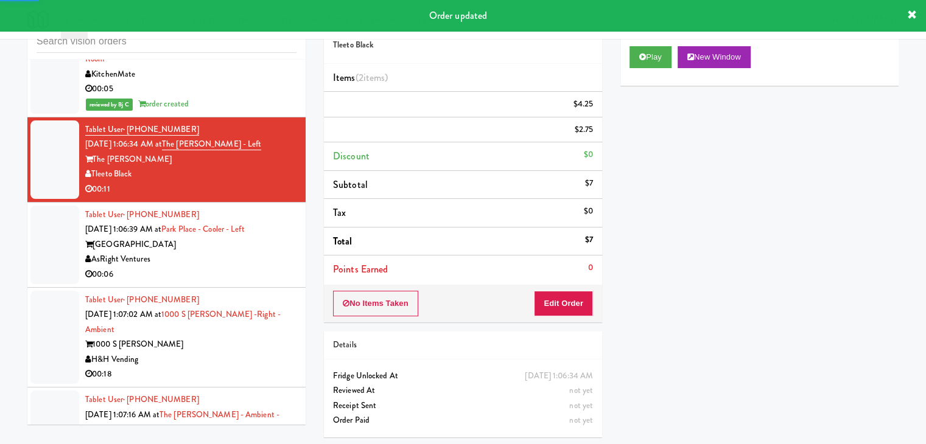
scroll to position [8165, 0]
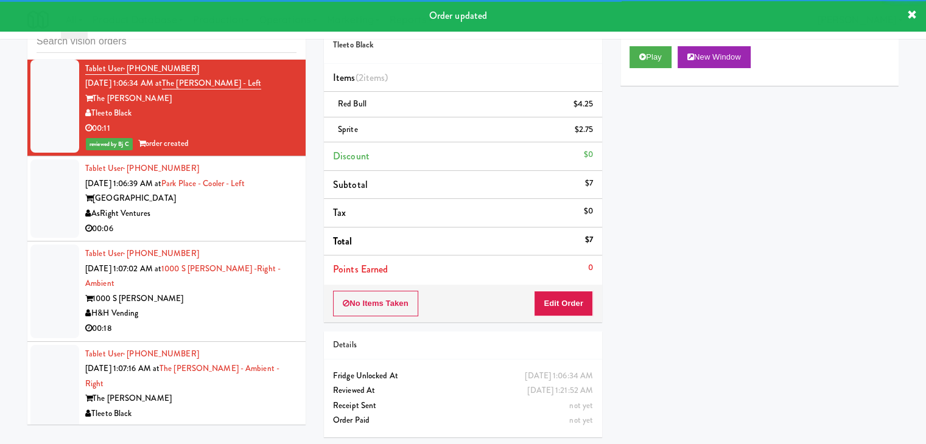
drag, startPoint x: 218, startPoint y: 181, endPoint x: 225, endPoint y: 184, distance: 7.6
click at [222, 206] on div "AsRight Ventures" at bounding box center [190, 213] width 211 height 15
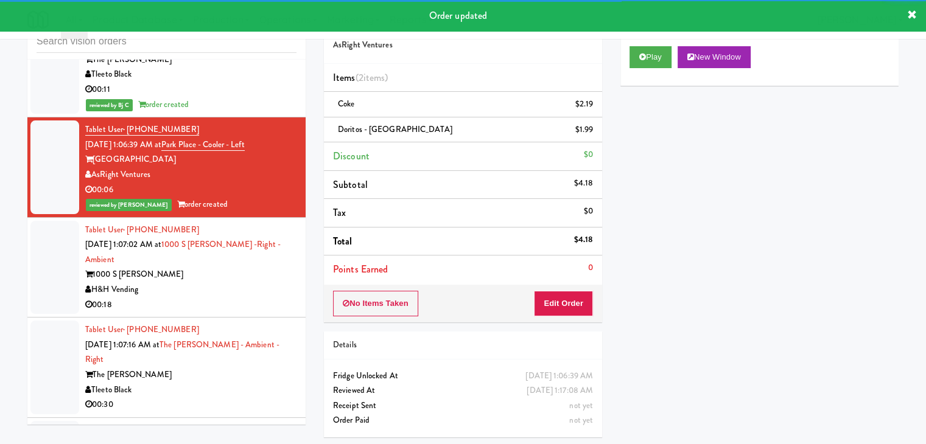
scroll to position [8225, 0]
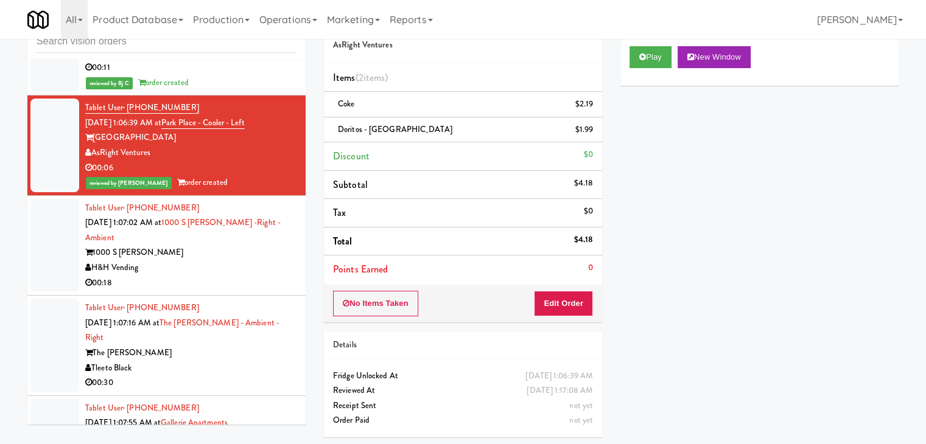
click at [232, 260] on div "H&H Vending" at bounding box center [190, 267] width 211 height 15
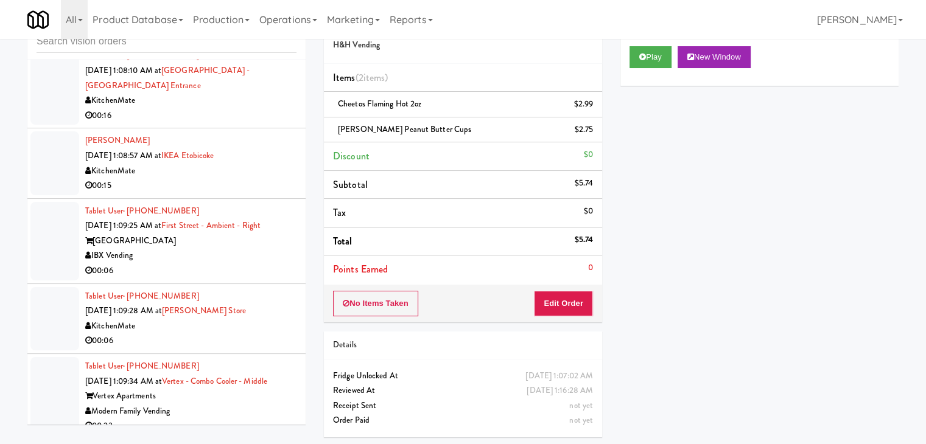
scroll to position [8773, 0]
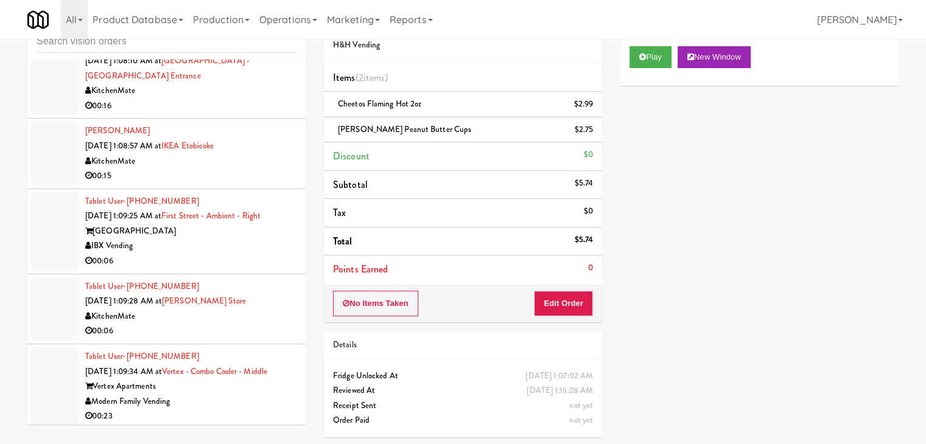
click at [219, 254] on div "00:06" at bounding box center [190, 261] width 211 height 15
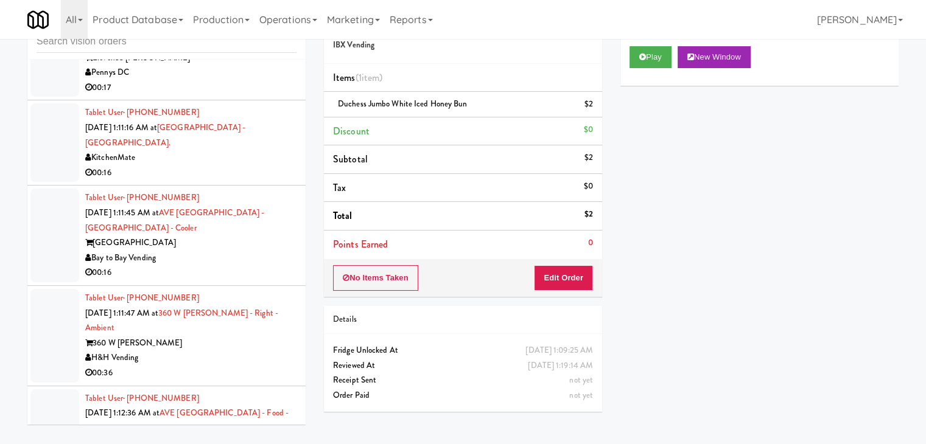
scroll to position [9625, 0]
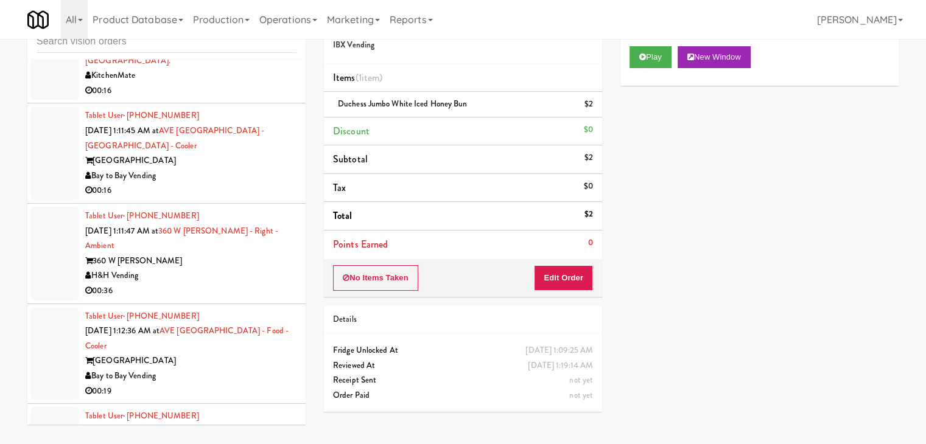
click at [217, 354] on div "[GEOGRAPHIC_DATA]" at bounding box center [190, 361] width 211 height 15
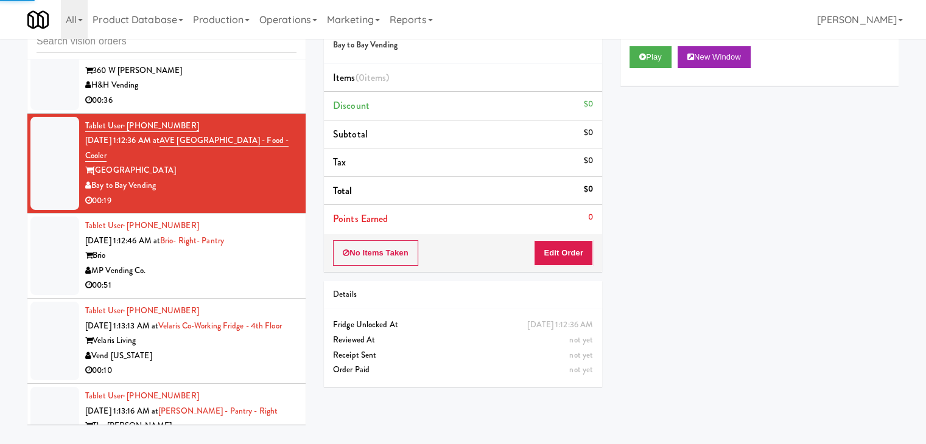
scroll to position [9929, 0]
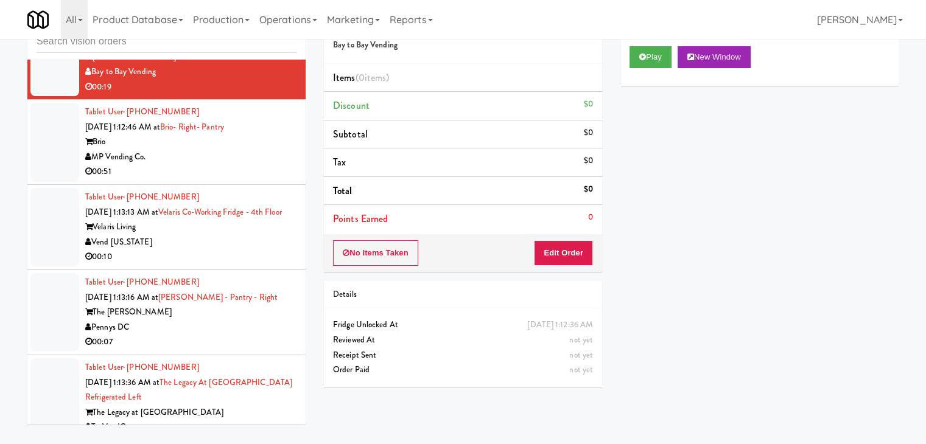
click at [233, 250] on div "00:10" at bounding box center [190, 257] width 211 height 15
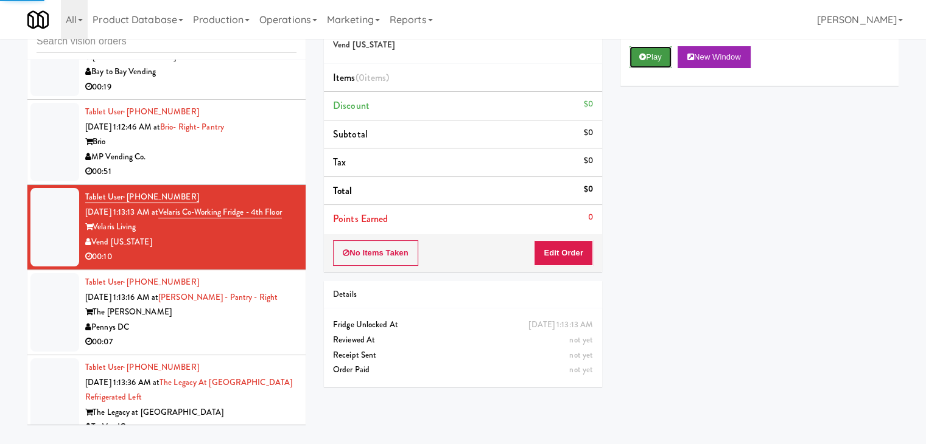
click at [646, 57] on button "Play" at bounding box center [650, 57] width 42 height 22
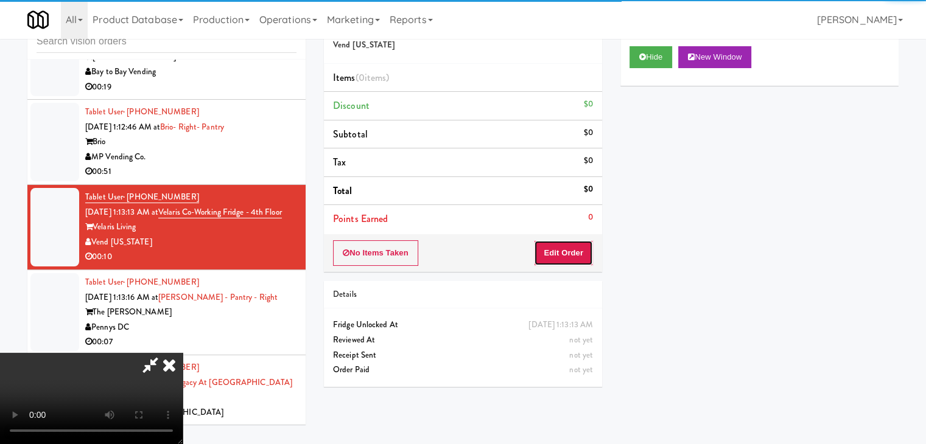
click at [573, 246] on button "Edit Order" at bounding box center [563, 253] width 59 height 26
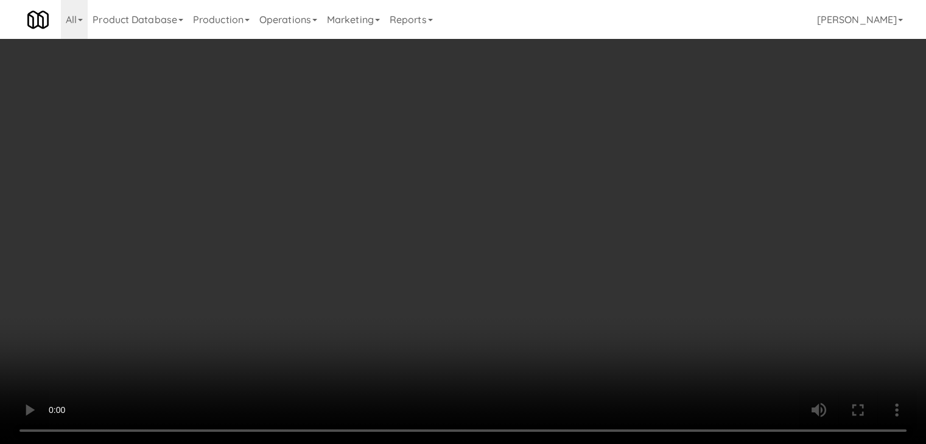
scroll to position [9884, 0]
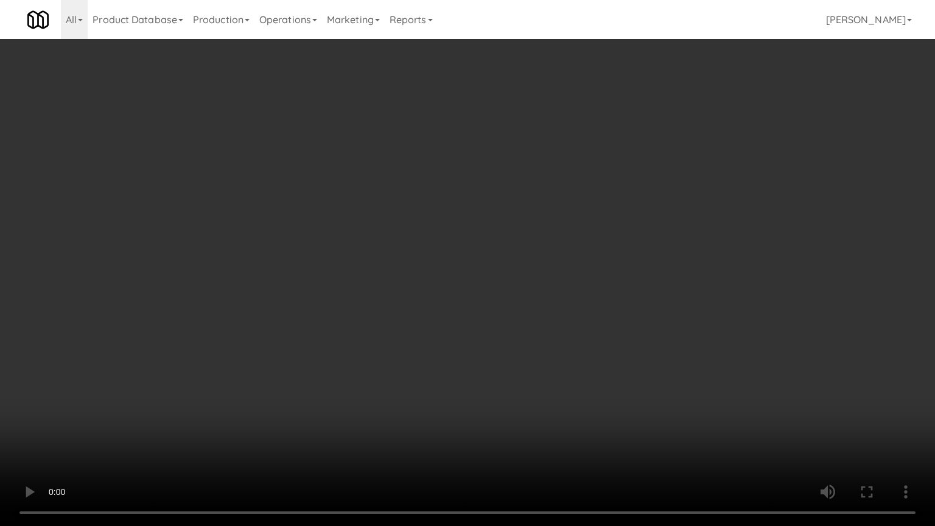
click at [531, 318] on video at bounding box center [467, 263] width 935 height 526
drag, startPoint x: 531, startPoint y: 318, endPoint x: 554, endPoint y: 248, distance: 74.1
click at [532, 317] on video at bounding box center [467, 263] width 935 height 526
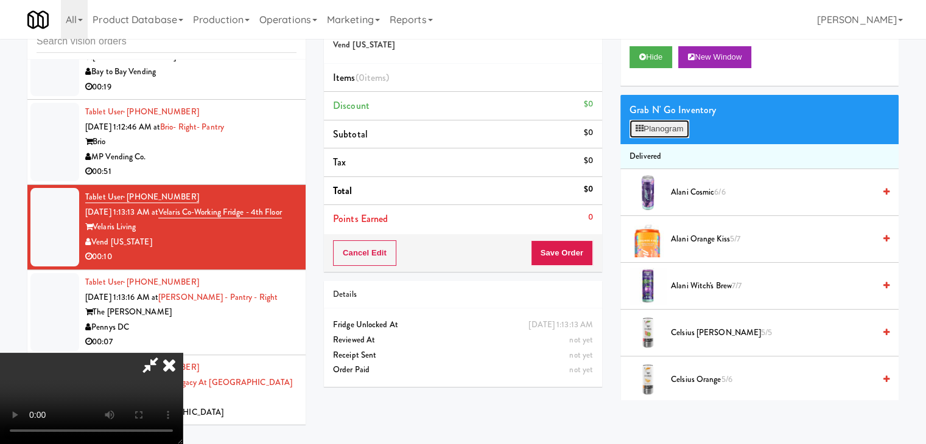
click at [654, 125] on button "Planogram" at bounding box center [659, 129] width 60 height 18
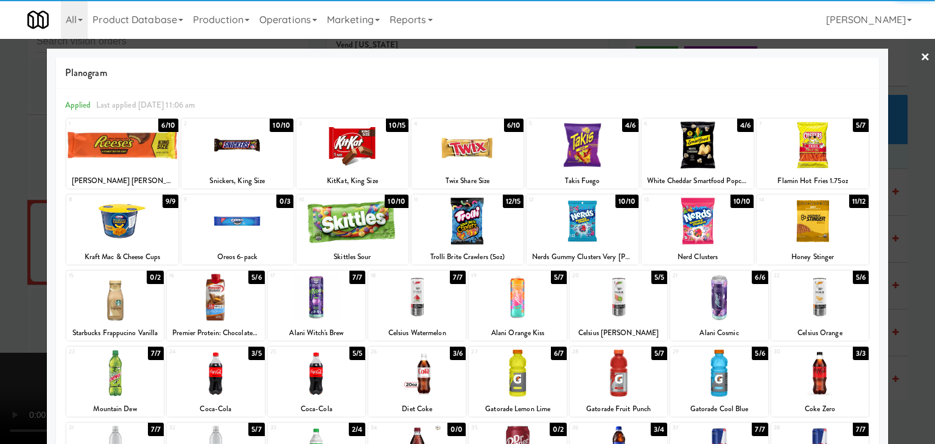
click at [369, 153] on div at bounding box center [352, 145] width 112 height 47
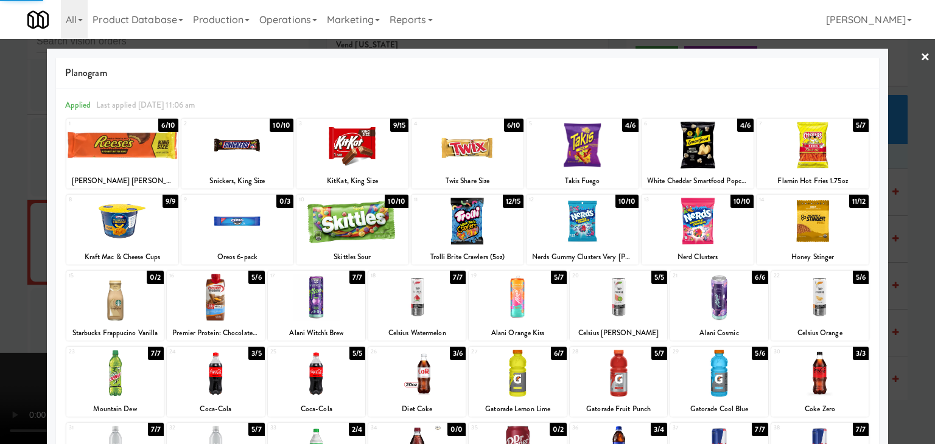
click at [48, 167] on div "Planogram Applied Last applied Sunday 11:06 am 1 6/10 Reese's King Size 2 10/10…" at bounding box center [467, 323] width 841 height 549
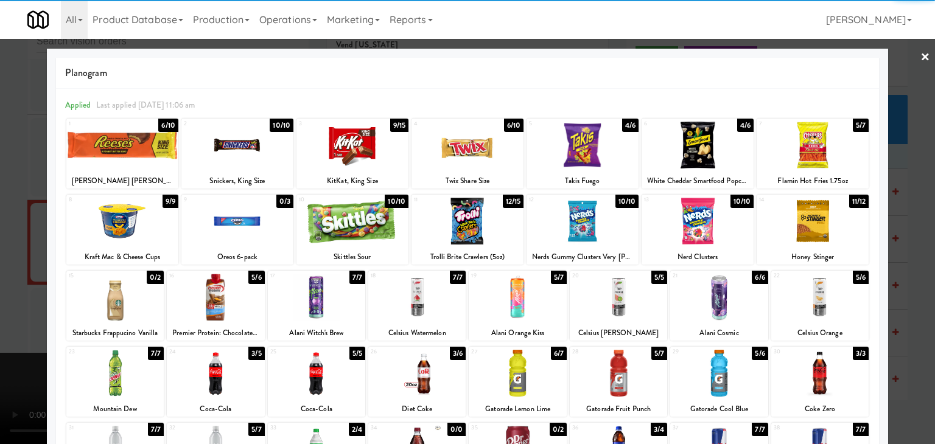
click at [100, 169] on div "1 6/10 Reese's King Size" at bounding box center [122, 154] width 112 height 70
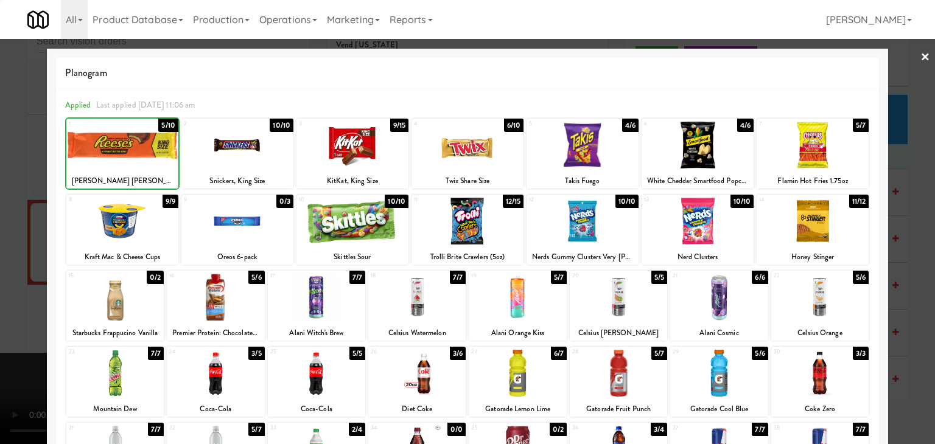
drag, startPoint x: 5, startPoint y: 217, endPoint x: 126, endPoint y: 228, distance: 121.1
click at [7, 217] on div at bounding box center [467, 222] width 935 height 444
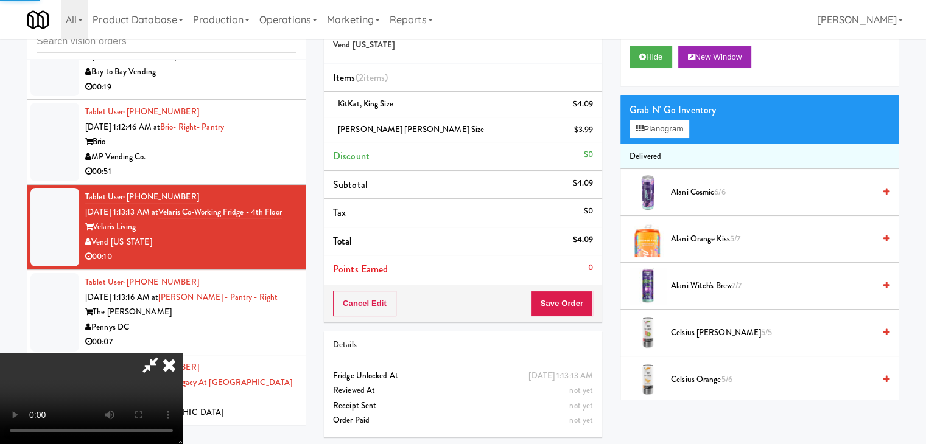
scroll to position [61, 0]
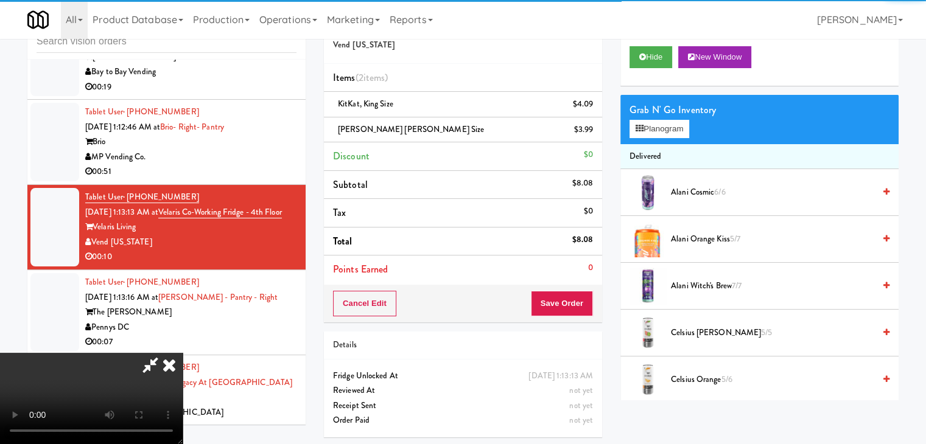
click at [183, 353] on video at bounding box center [91, 398] width 183 height 91
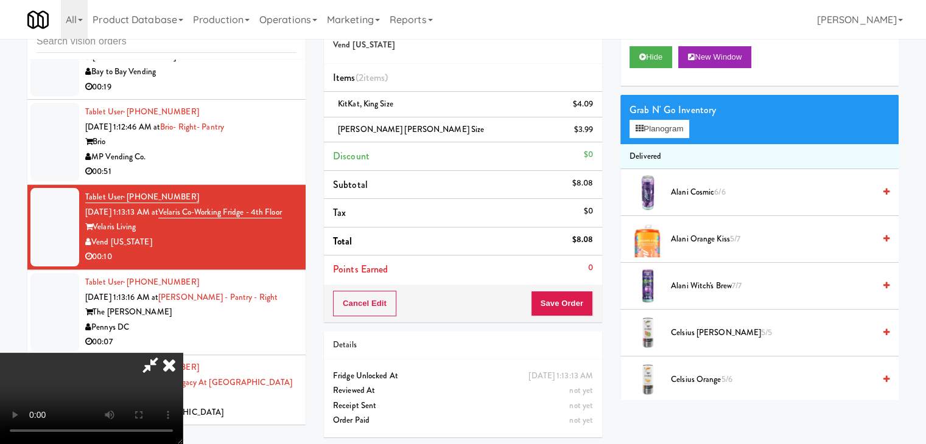
click at [183, 353] on video at bounding box center [91, 398] width 183 height 91
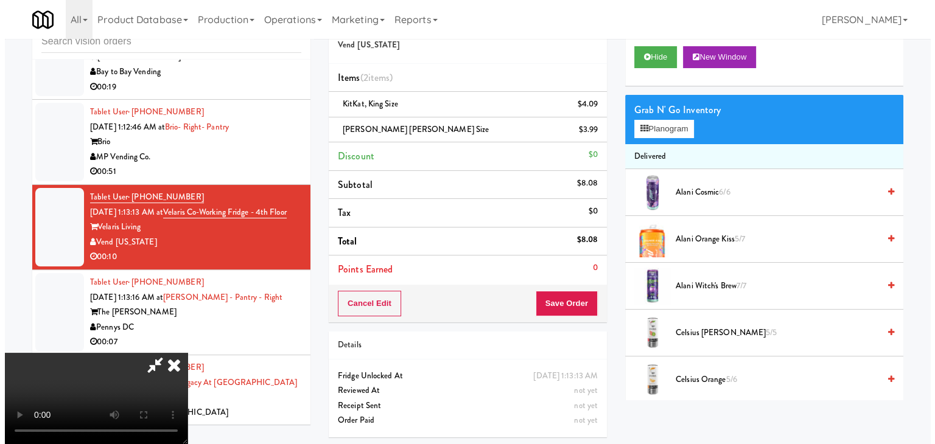
scroll to position [0, 0]
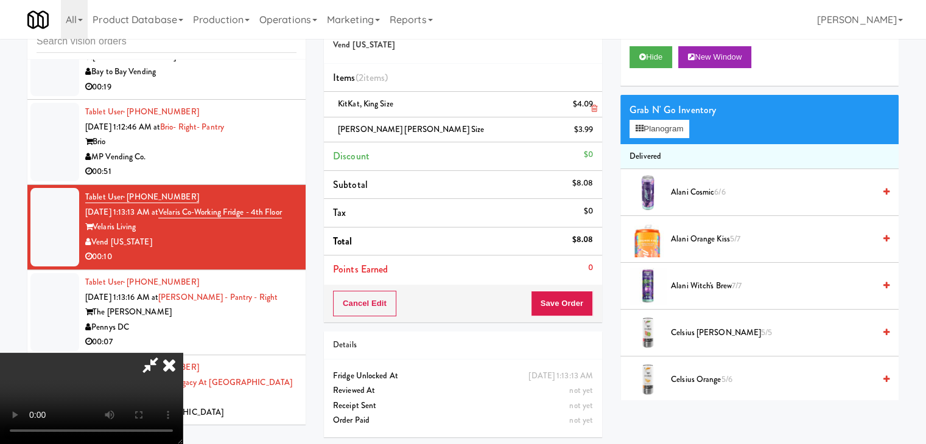
click at [601, 107] on li "KitKat, King Size $4.09" at bounding box center [463, 105] width 278 height 26
click at [597, 110] on li "KitKat, King Size $4.09" at bounding box center [463, 105] width 278 height 26
click at [593, 110] on icon at bounding box center [594, 109] width 6 height 8
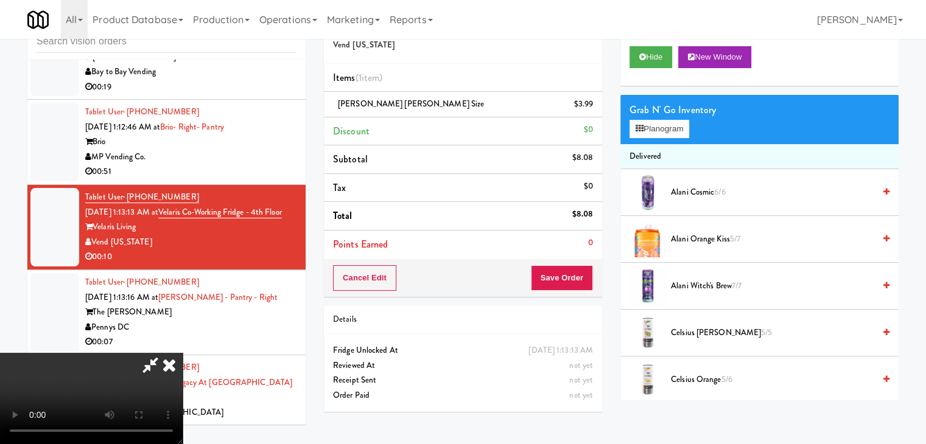
click at [593, 110] on icon at bounding box center [594, 109] width 6 height 8
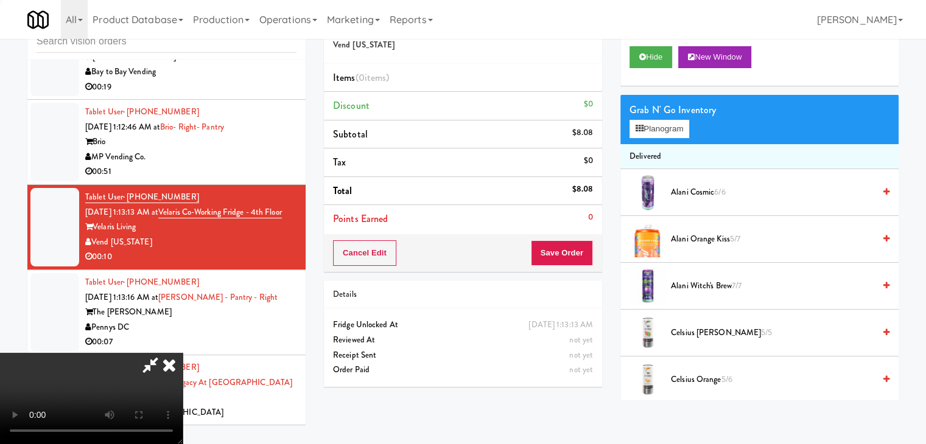
click at [183, 353] on video at bounding box center [91, 398] width 183 height 91
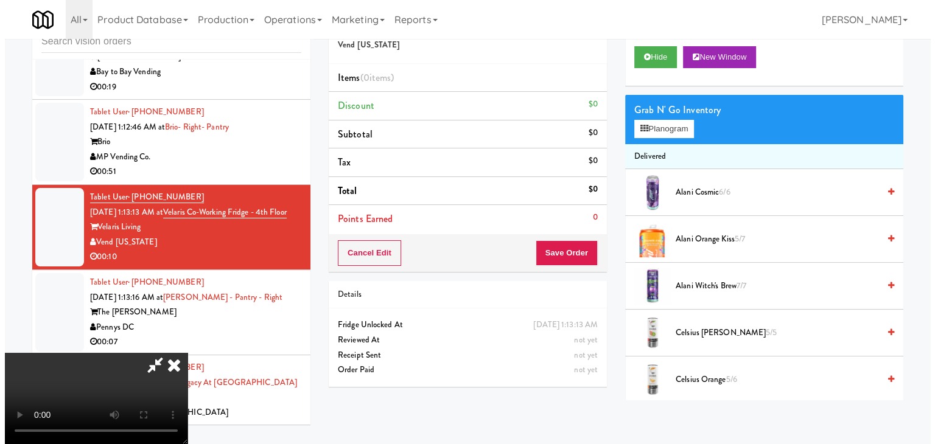
click
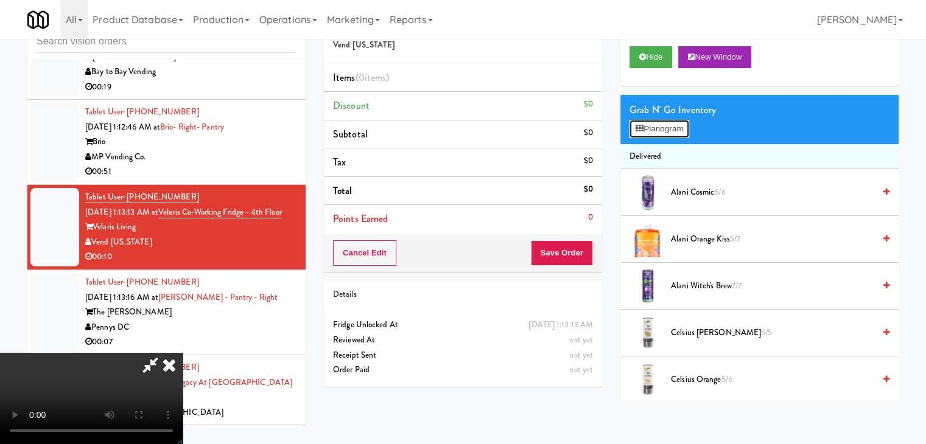
scroll to position [9884, 0]
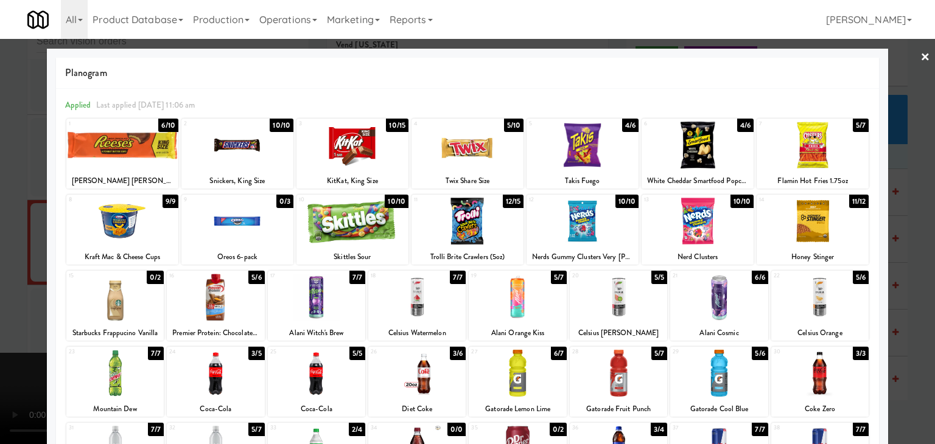
drag, startPoint x: 91, startPoint y: 164, endPoint x: 62, endPoint y: 167, distance: 28.8
drag, startPoint x: 0, startPoint y: 197, endPoint x: 265, endPoint y: 249, distance: 270.3
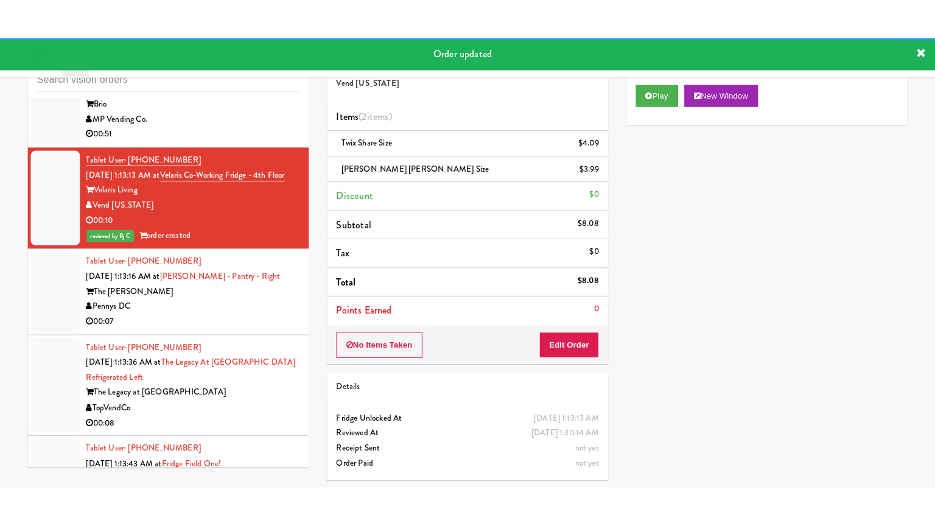
scroll to position [10007, 0]
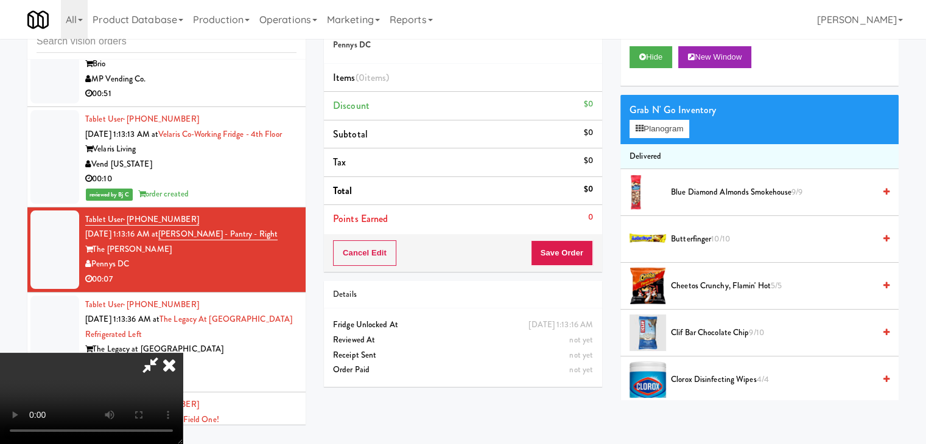
scroll to position [9962, 0]
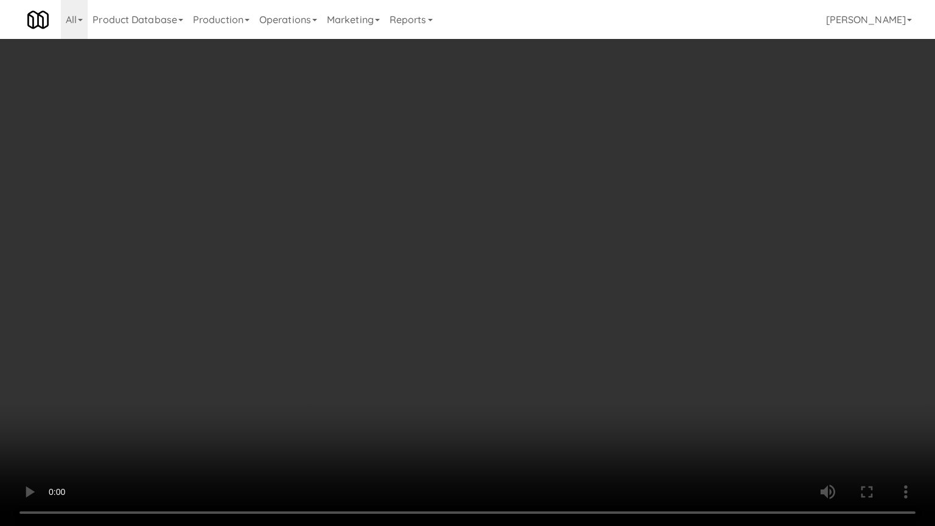
drag, startPoint x: 541, startPoint y: 322, endPoint x: 537, endPoint y: 327, distance: 6.5
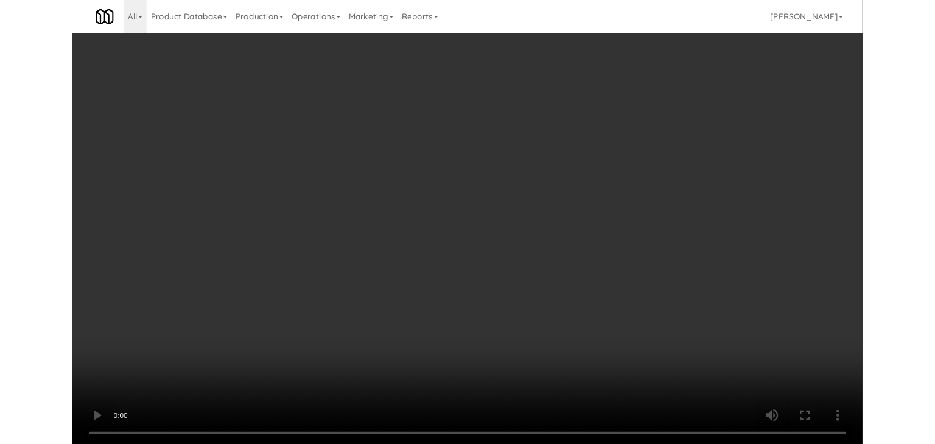
scroll to position [10007, 0]
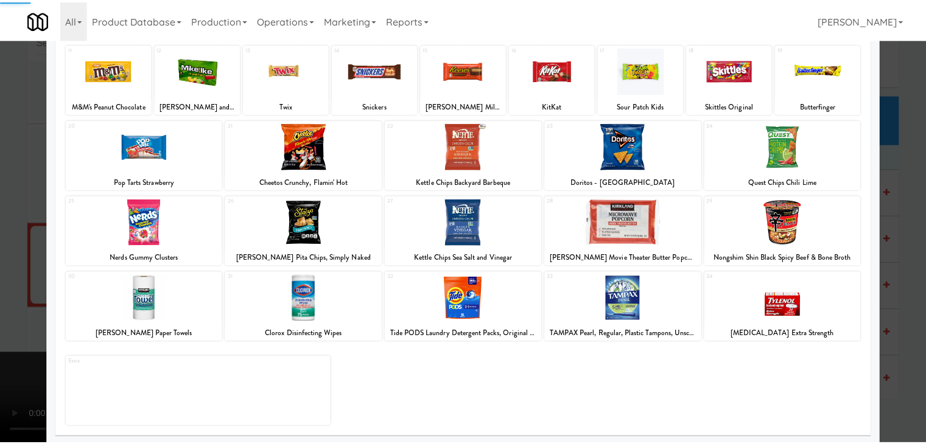
scroll to position [153, 0]
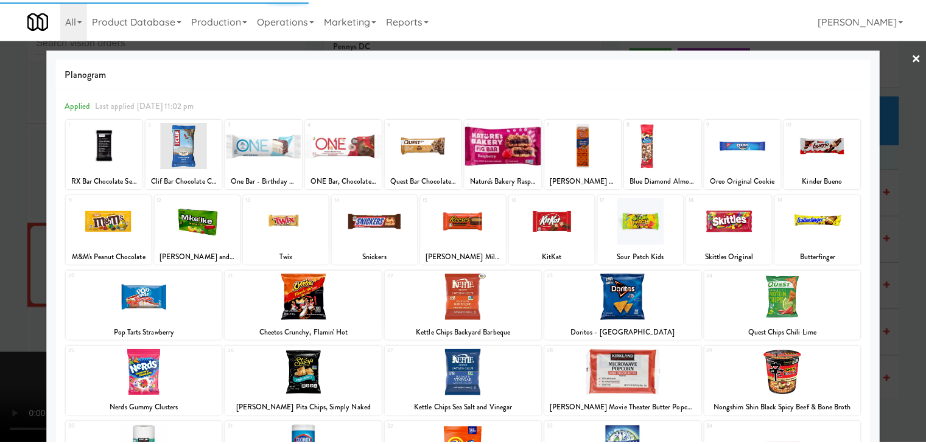
scroll to position [122, 0]
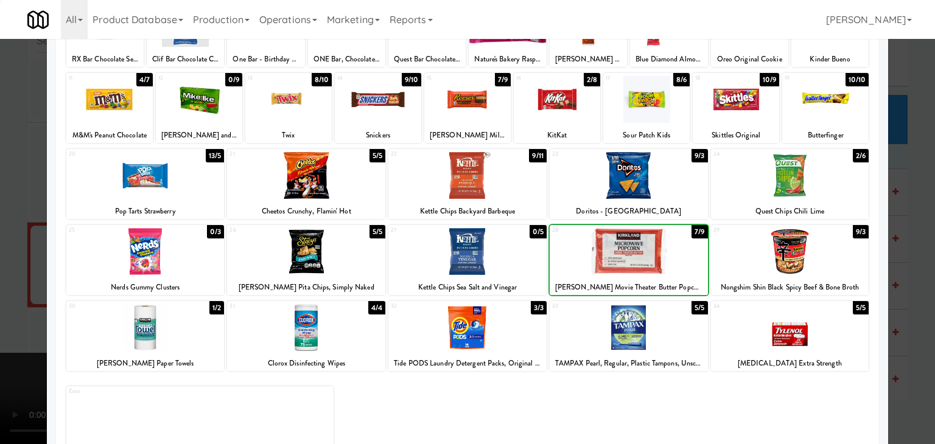
drag, startPoint x: 0, startPoint y: 271, endPoint x: 189, endPoint y: 269, distance: 189.3
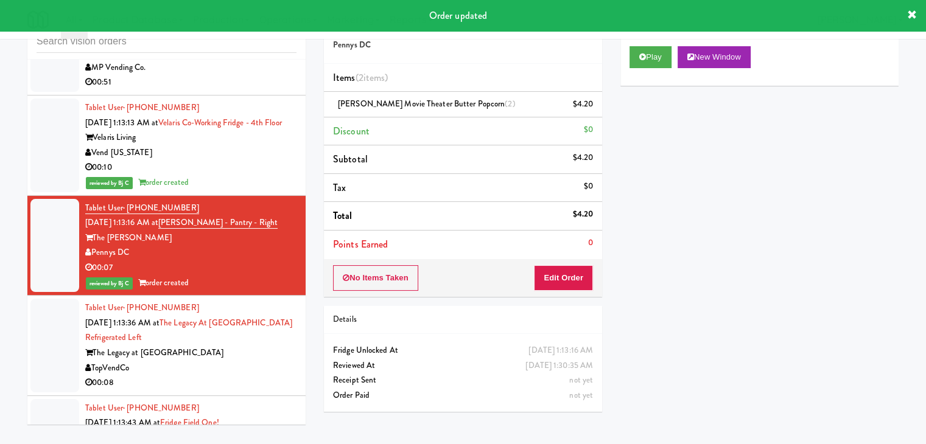
scroll to position [10022, 0]
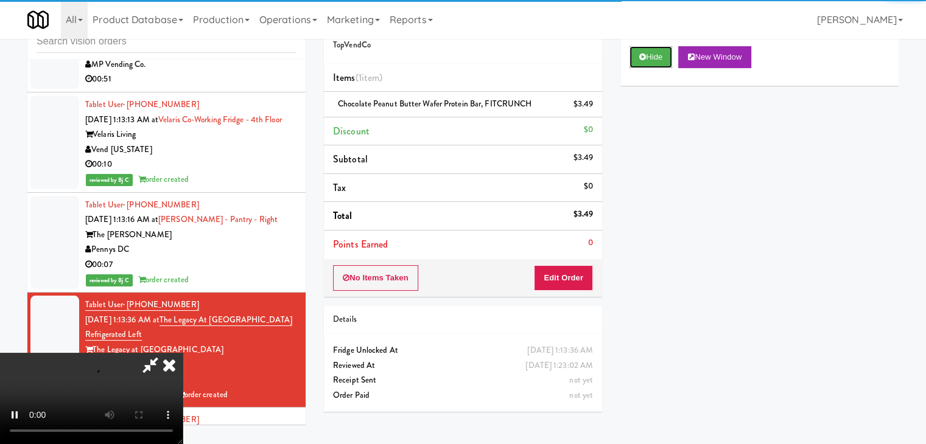
scroll to position [10037, 0]
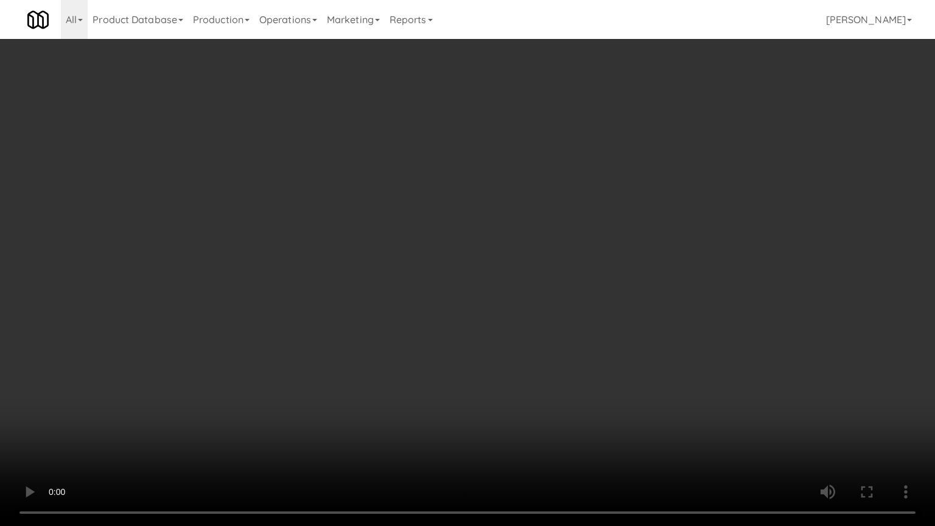
drag, startPoint x: 566, startPoint y: 229, endPoint x: 602, endPoint y: 142, distance: 93.8
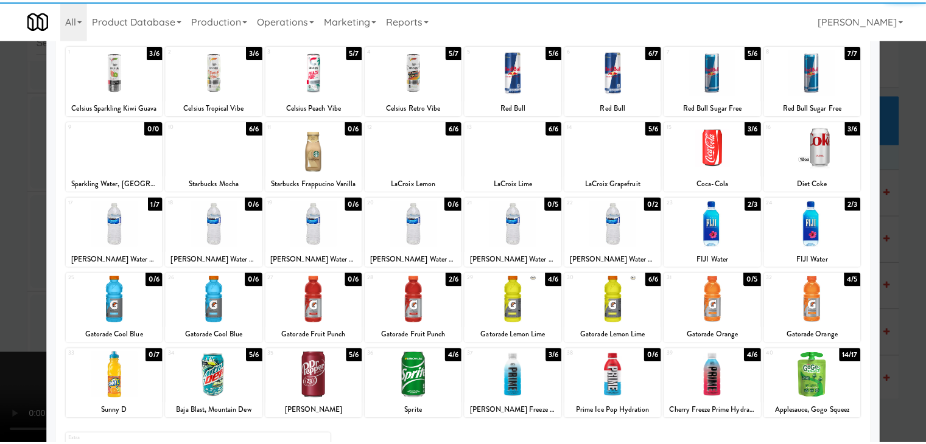
scroll to position [153, 0]
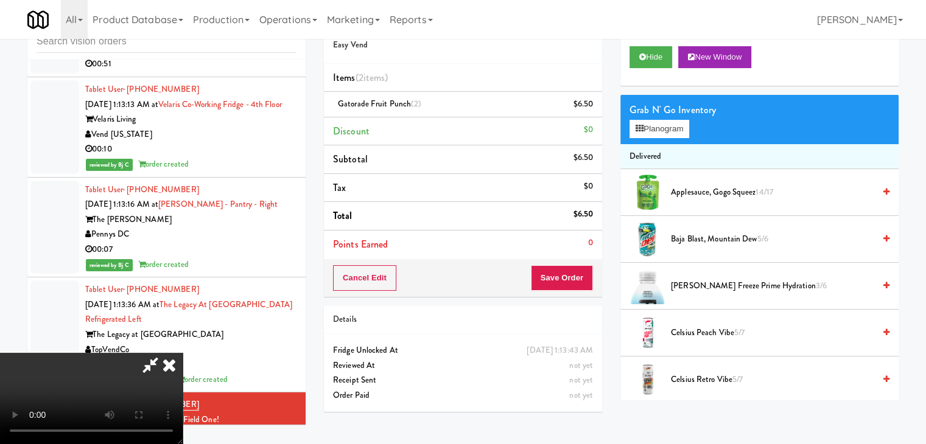
scroll to position [171, 0]
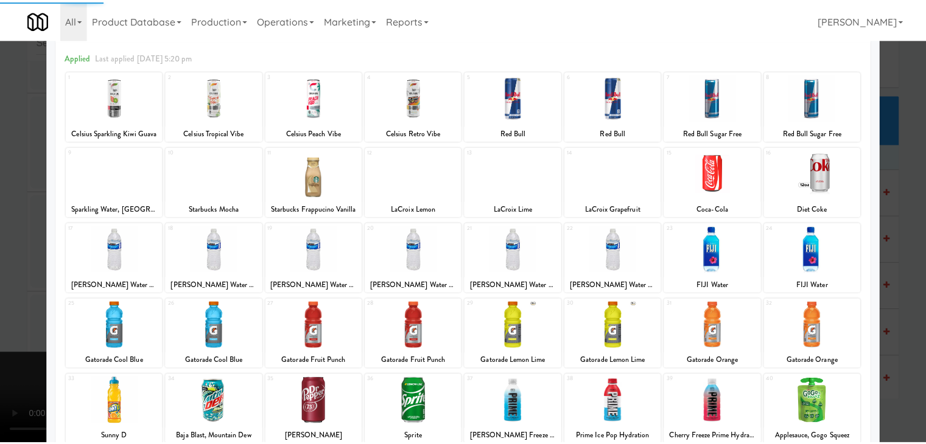
scroll to position [122, 0]
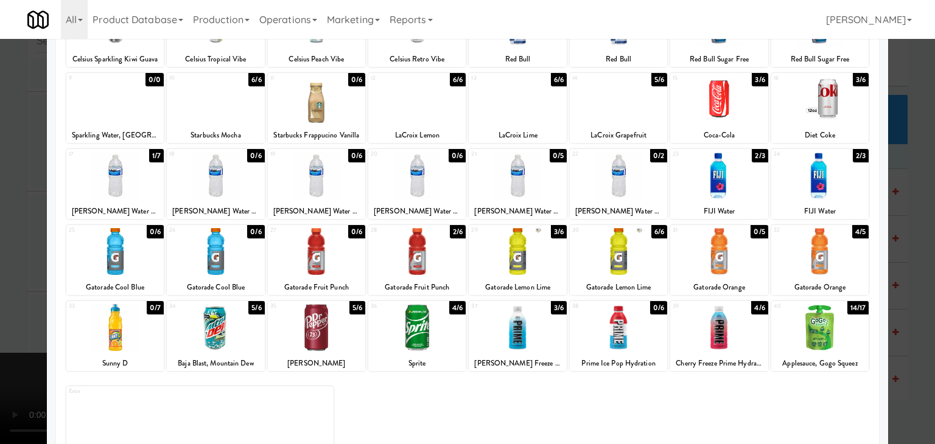
drag, startPoint x: 0, startPoint y: 296, endPoint x: 104, endPoint y: 290, distance: 104.3
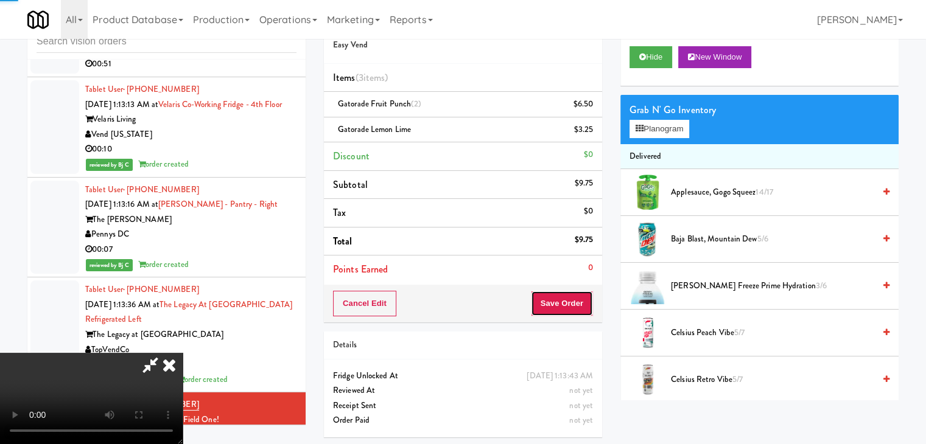
drag, startPoint x: 581, startPoint y: 299, endPoint x: 557, endPoint y: 268, distance: 39.1
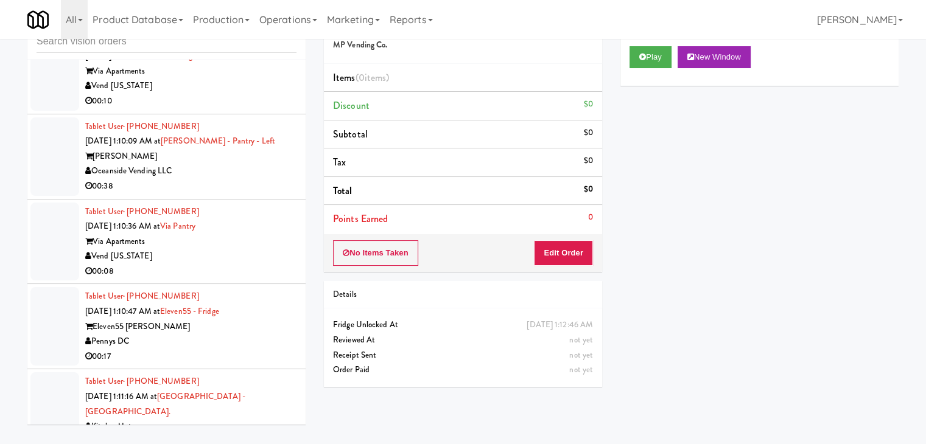
scroll to position [9368, 0]
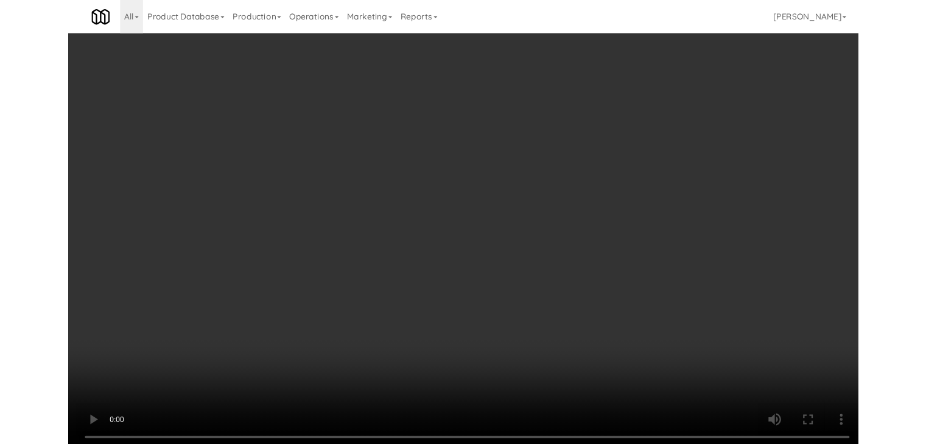
scroll to position [9323, 0]
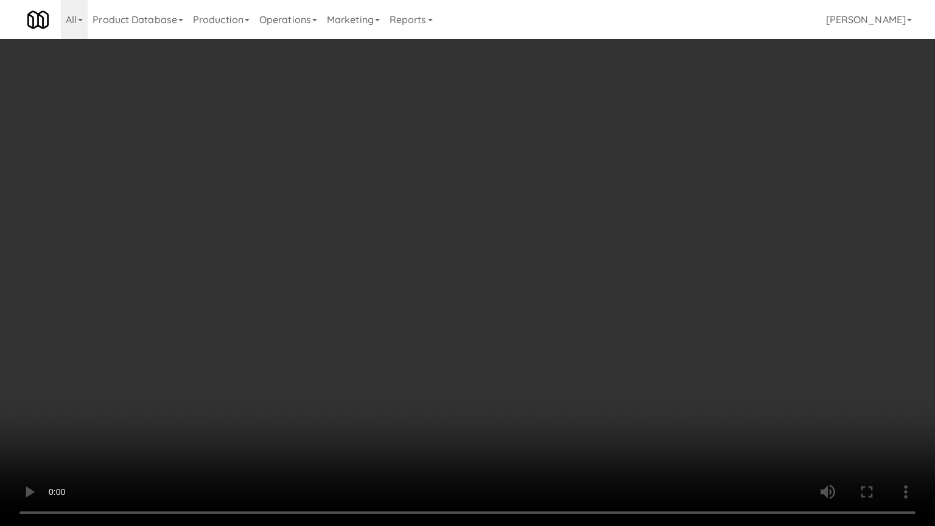
drag, startPoint x: 496, startPoint y: 290, endPoint x: 556, endPoint y: 178, distance: 126.6
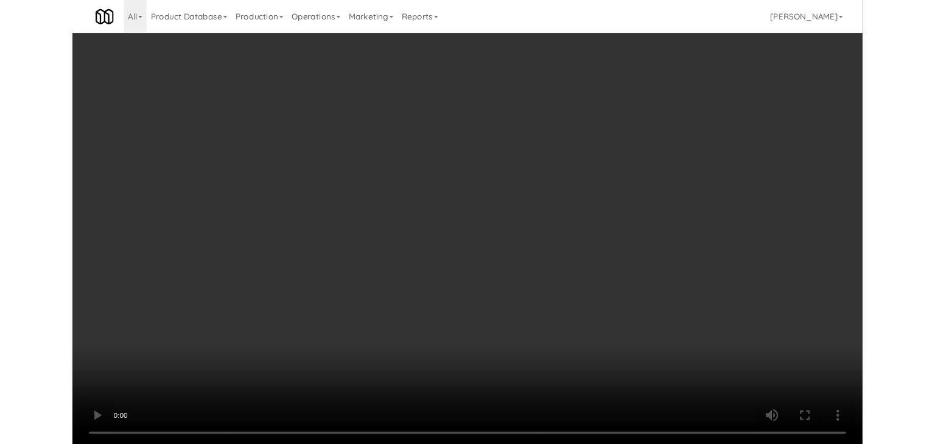
scroll to position [9368, 0]
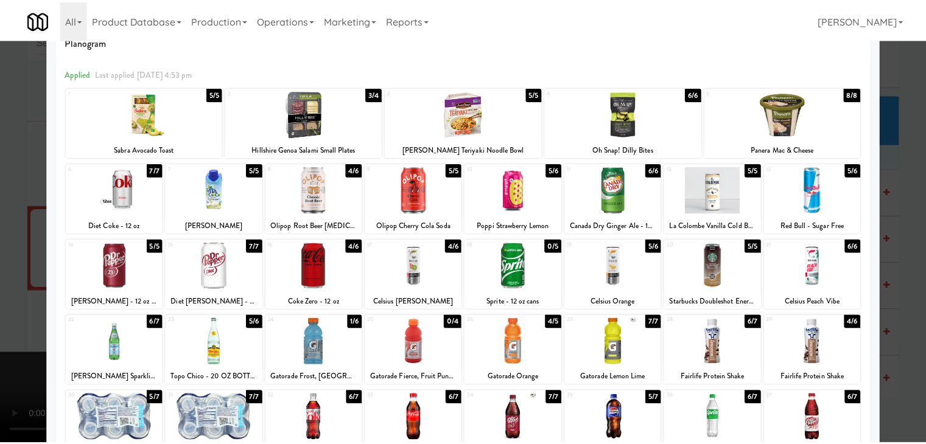
scroll to position [61, 0]
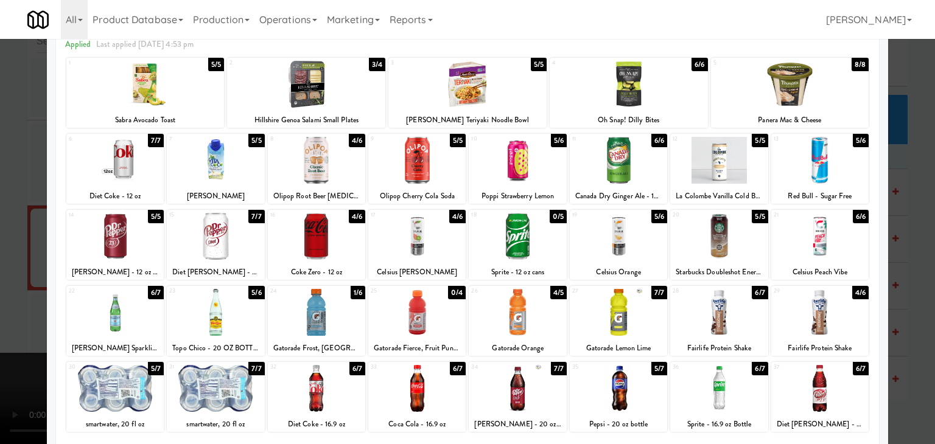
drag, startPoint x: 718, startPoint y: 383, endPoint x: 661, endPoint y: 342, distance: 70.2
drag, startPoint x: 0, startPoint y: 234, endPoint x: 136, endPoint y: 244, distance: 136.7
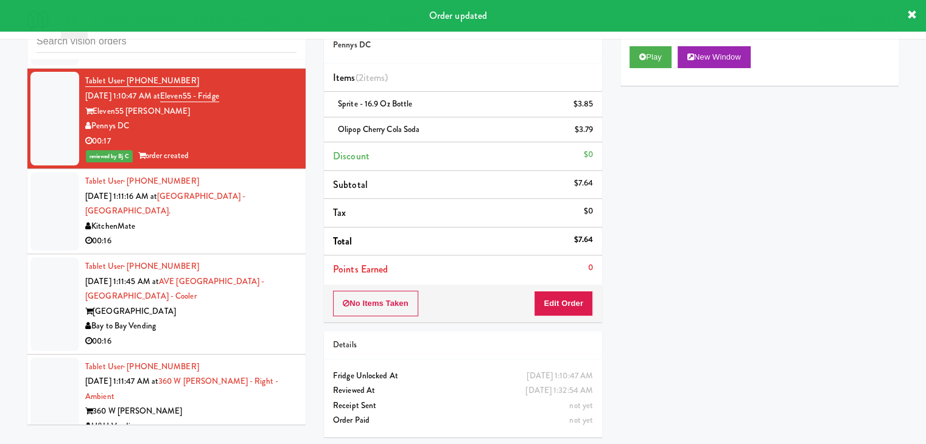
scroll to position [9307, 0]
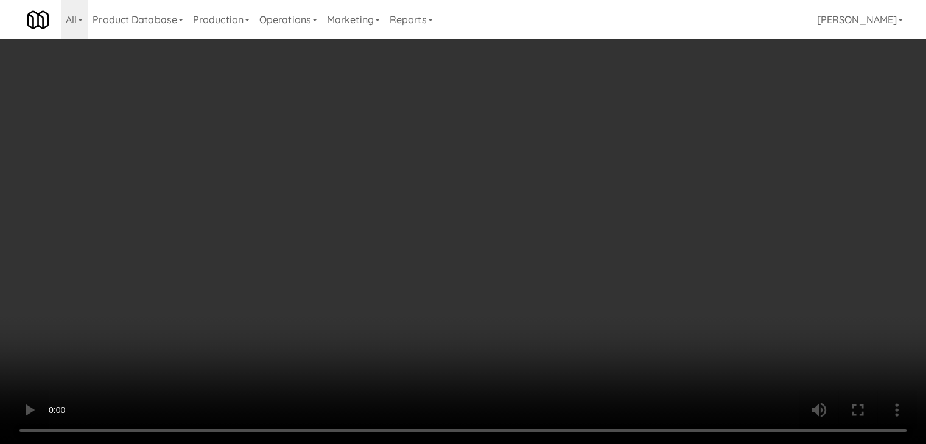
scroll to position [9262, 0]
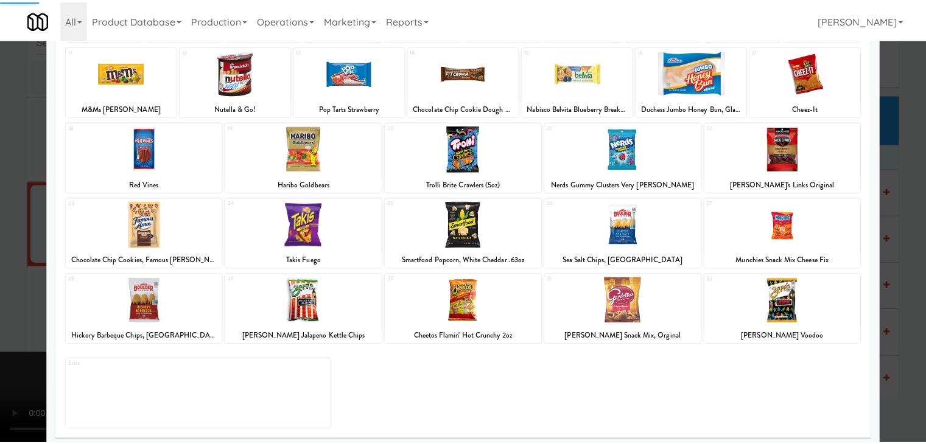
scroll to position [153, 0]
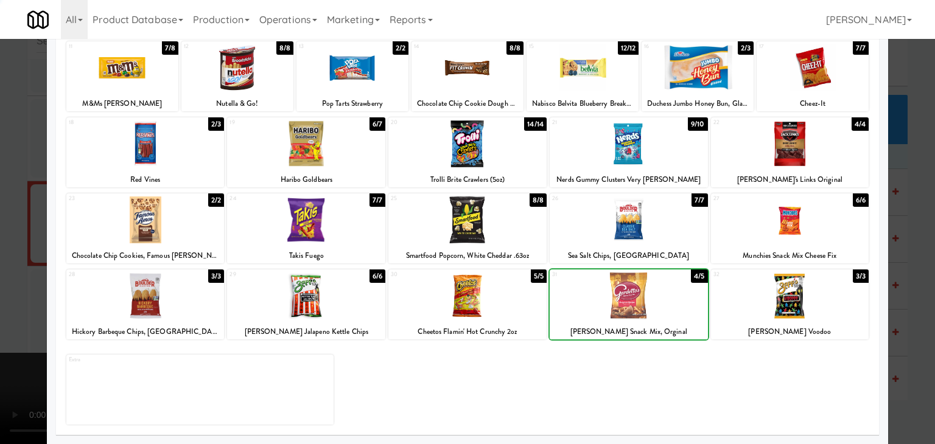
drag, startPoint x: 0, startPoint y: 256, endPoint x: 116, endPoint y: 266, distance: 116.0
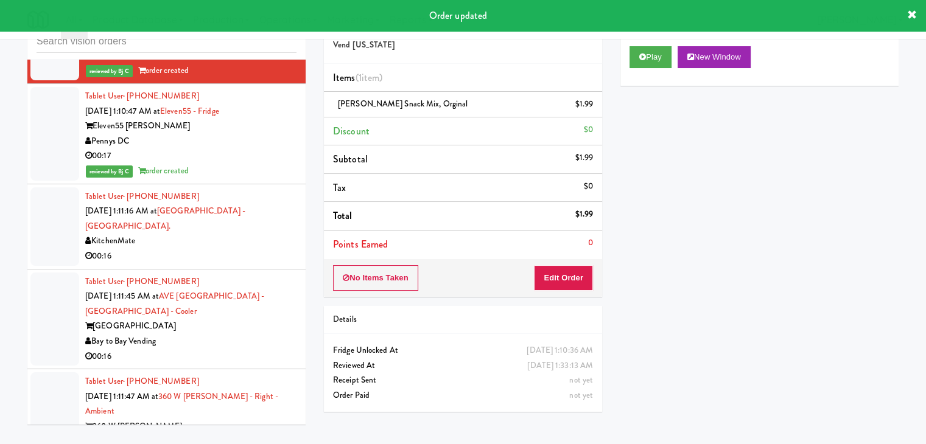
scroll to position [9550, 0]
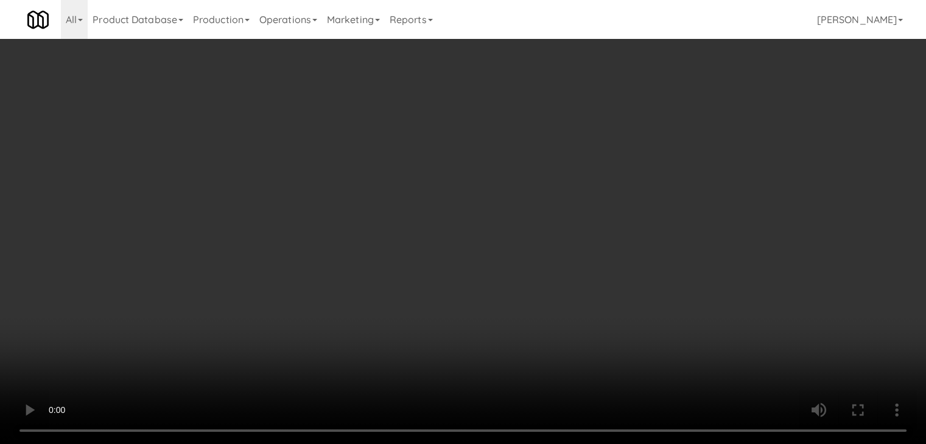
scroll to position [9506, 0]
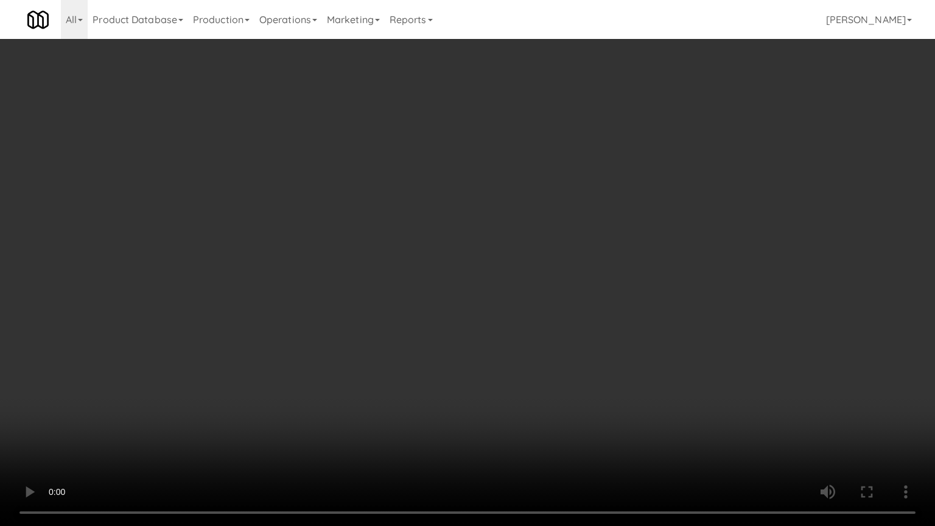
drag, startPoint x: 620, startPoint y: 245, endPoint x: 614, endPoint y: 253, distance: 10.5
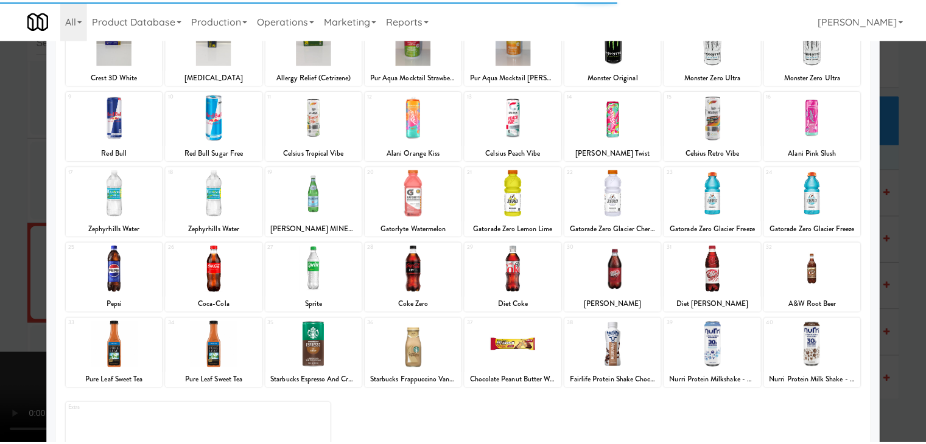
scroll to position [122, 0]
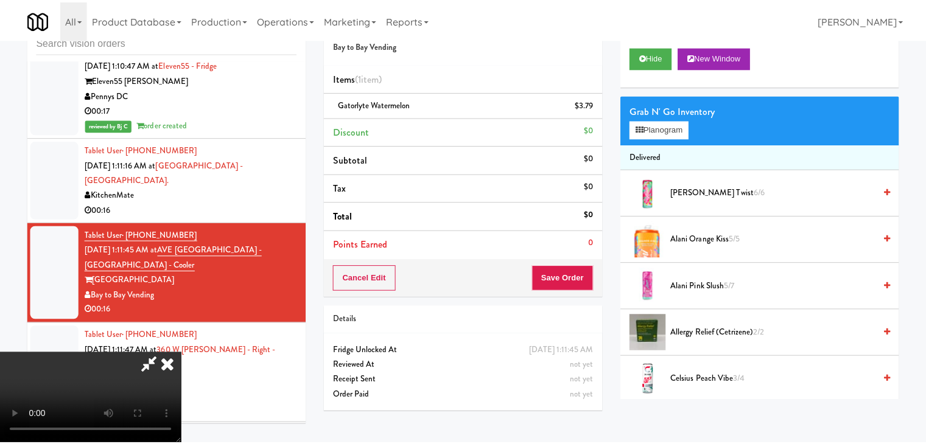
scroll to position [9550, 0]
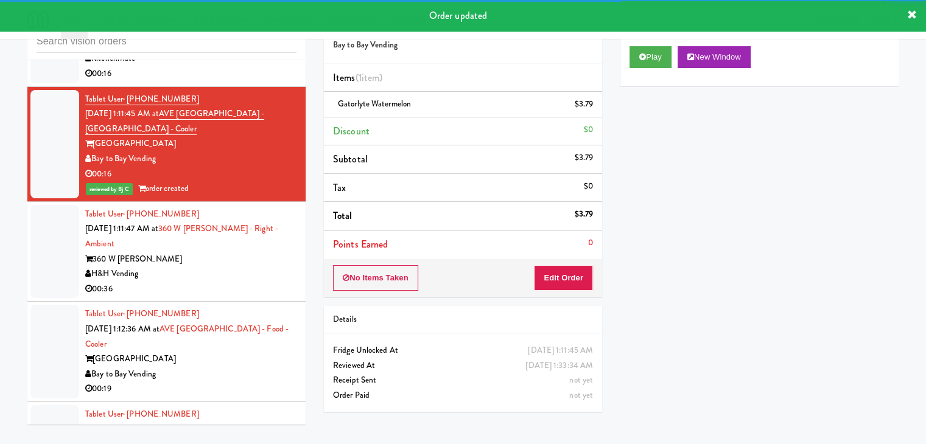
drag, startPoint x: 232, startPoint y: 215, endPoint x: 227, endPoint y: 228, distance: 13.7
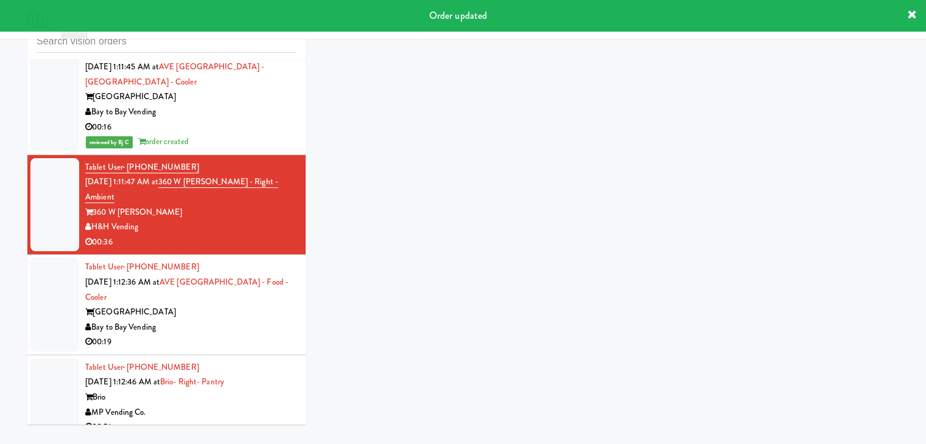
scroll to position [9794, 0]
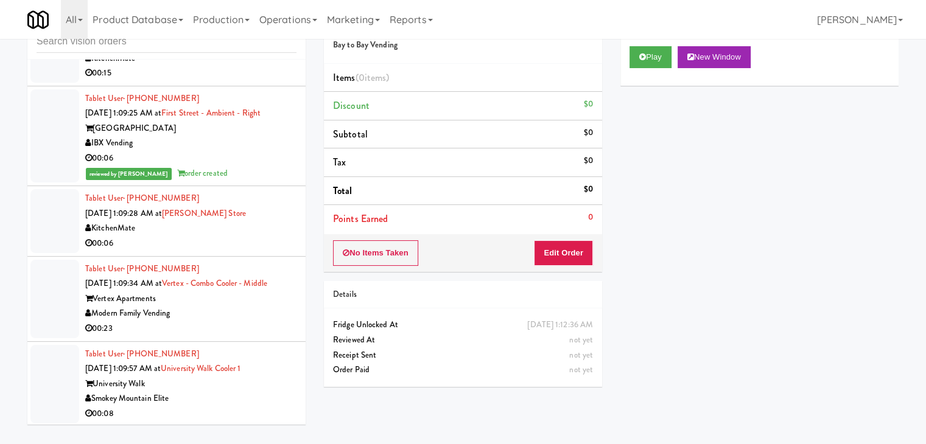
scroll to position [8895, 0]
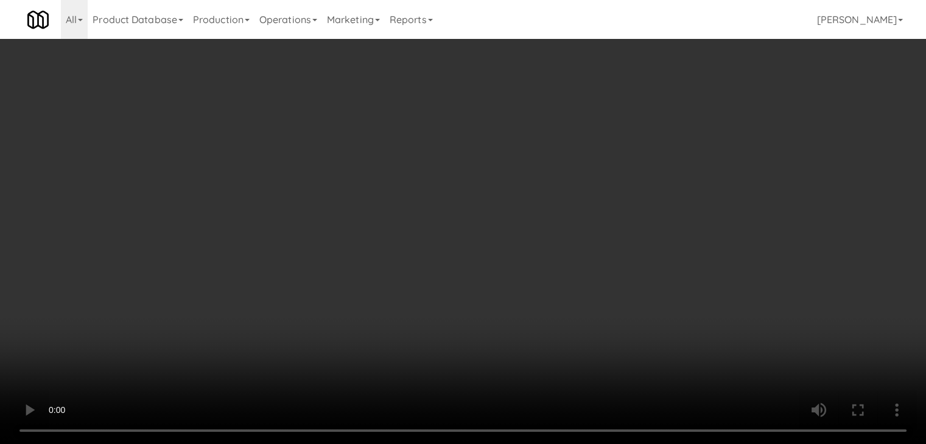
scroll to position [8866, 0]
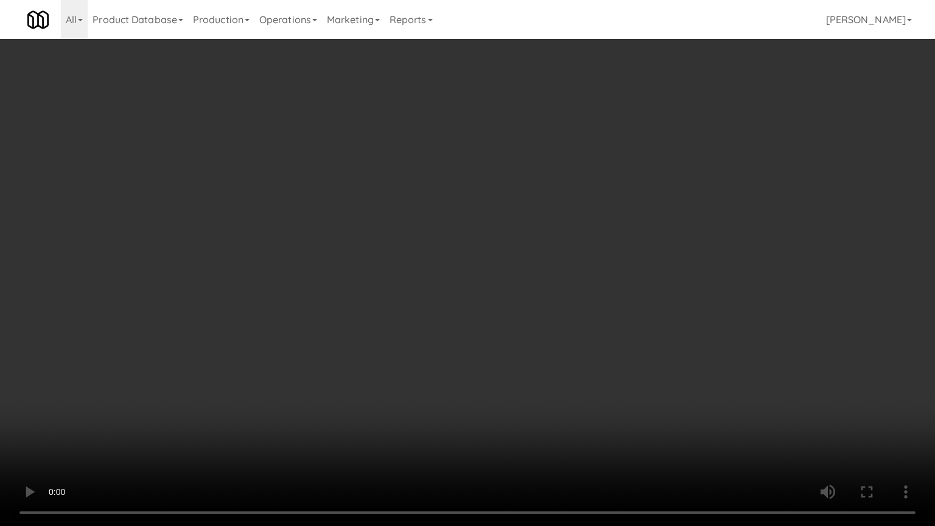
drag, startPoint x: 588, startPoint y: 399, endPoint x: 585, endPoint y: 406, distance: 7.4
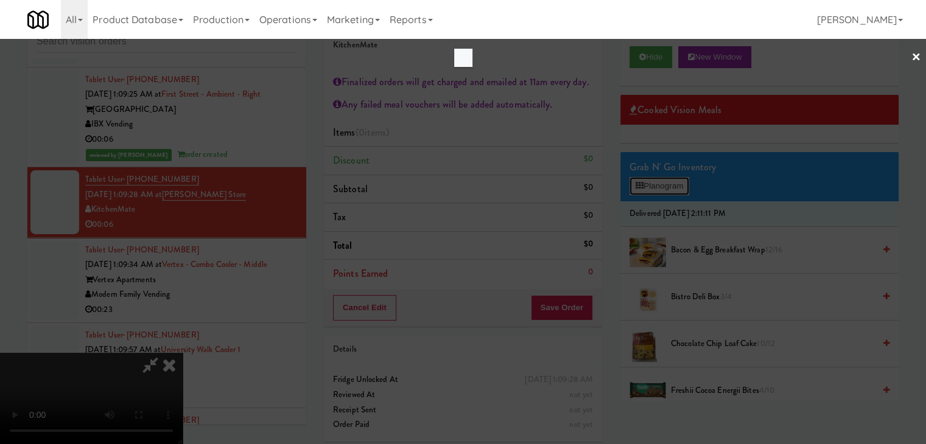
scroll to position [8866, 0]
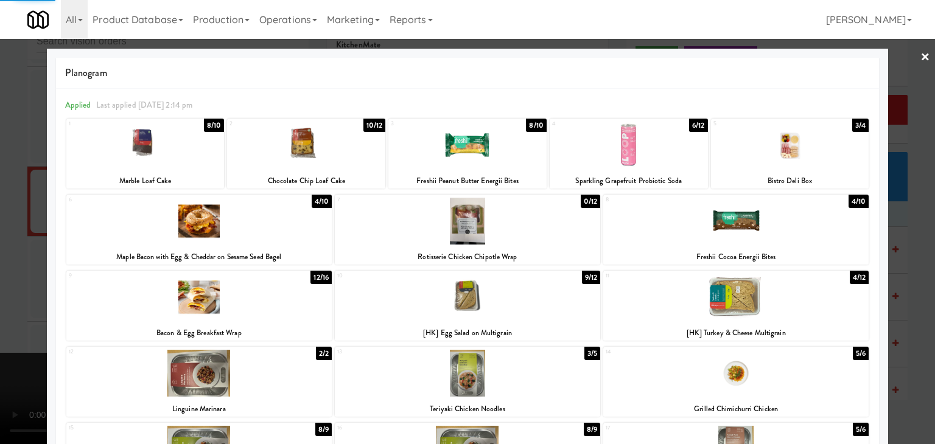
drag, startPoint x: 0, startPoint y: 251, endPoint x: 107, endPoint y: 252, distance: 107.1
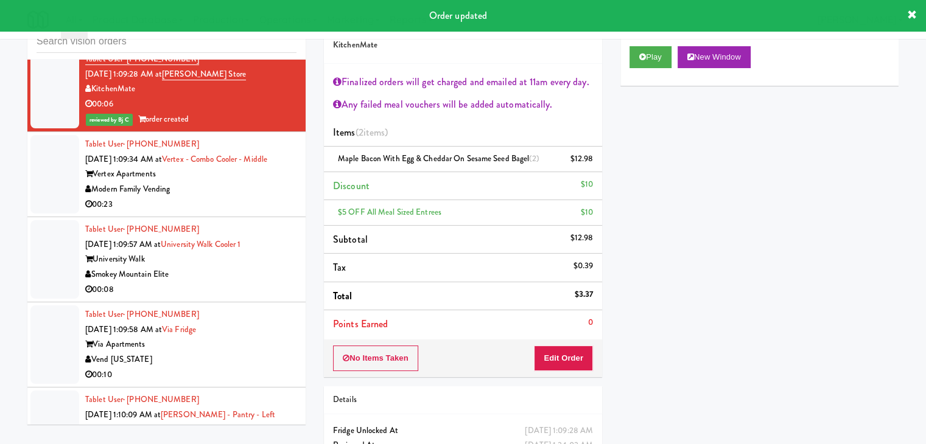
scroll to position [9017, 0]
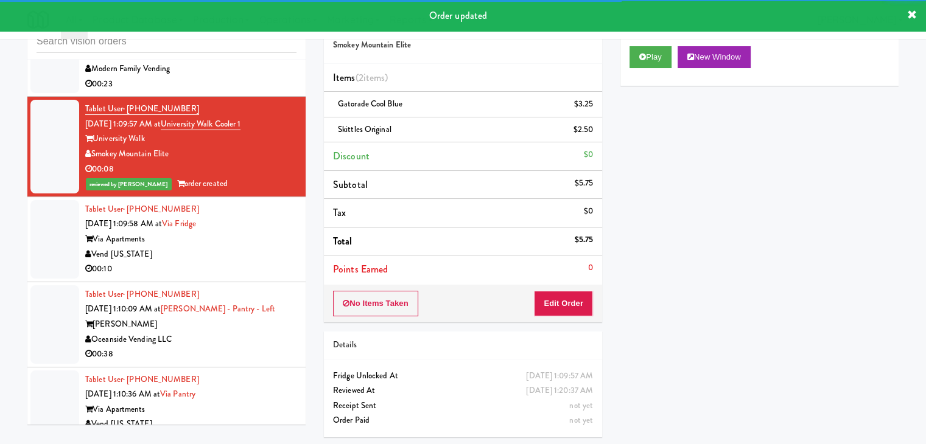
scroll to position [9138, 0]
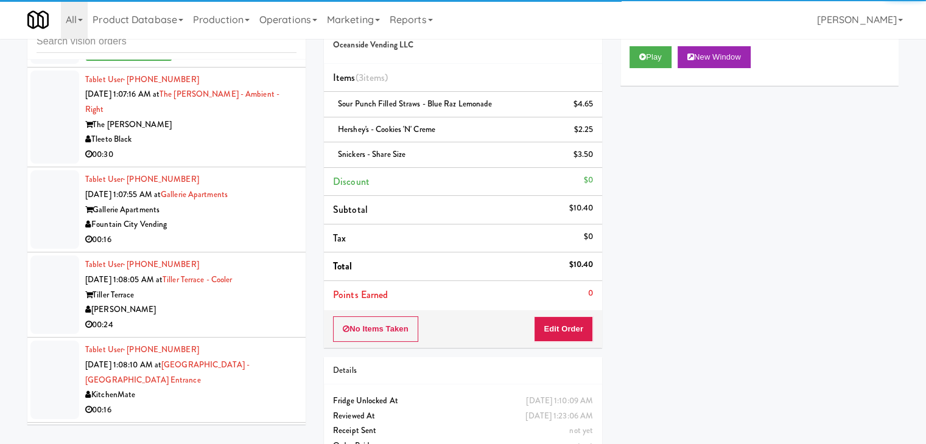
scroll to position [8347, 0]
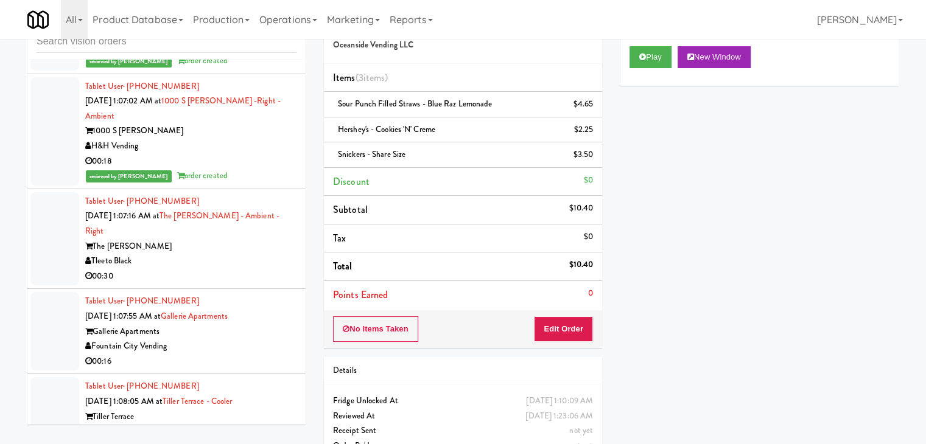
drag, startPoint x: 243, startPoint y: 271, endPoint x: 248, endPoint y: 277, distance: 7.3
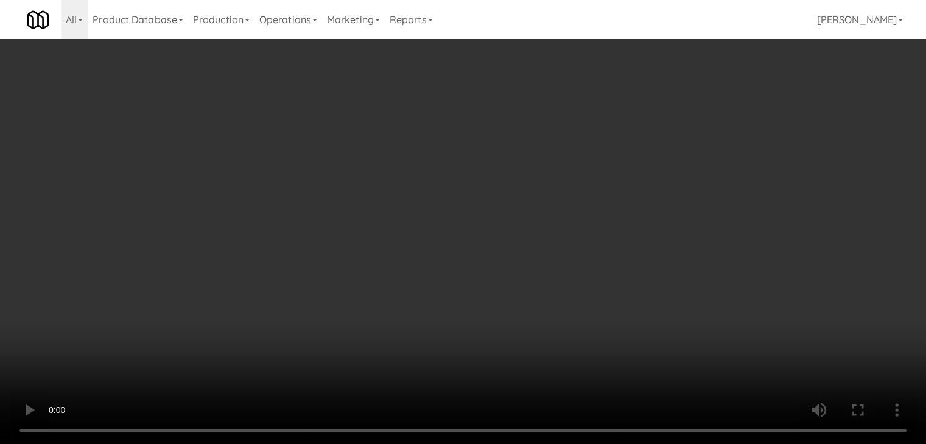
scroll to position [8317, 0]
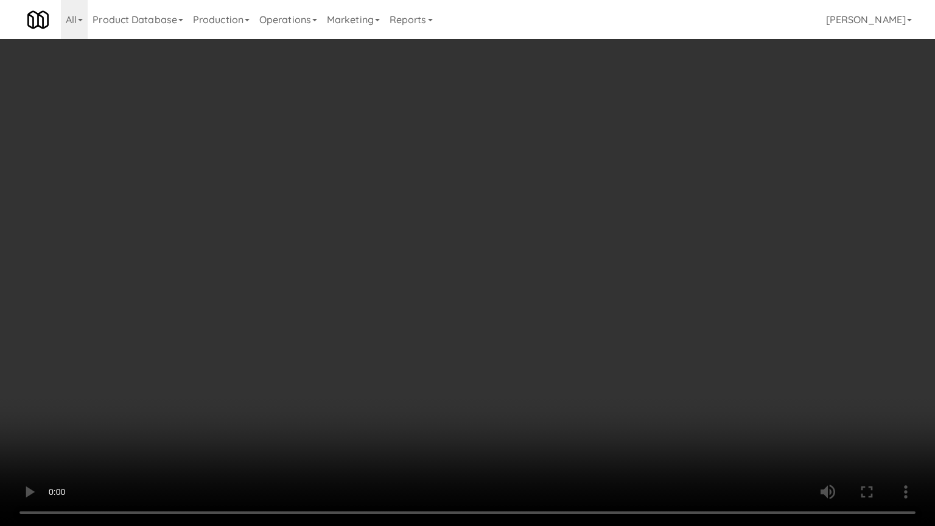
drag, startPoint x: 538, startPoint y: 292, endPoint x: 598, endPoint y: 209, distance: 102.5
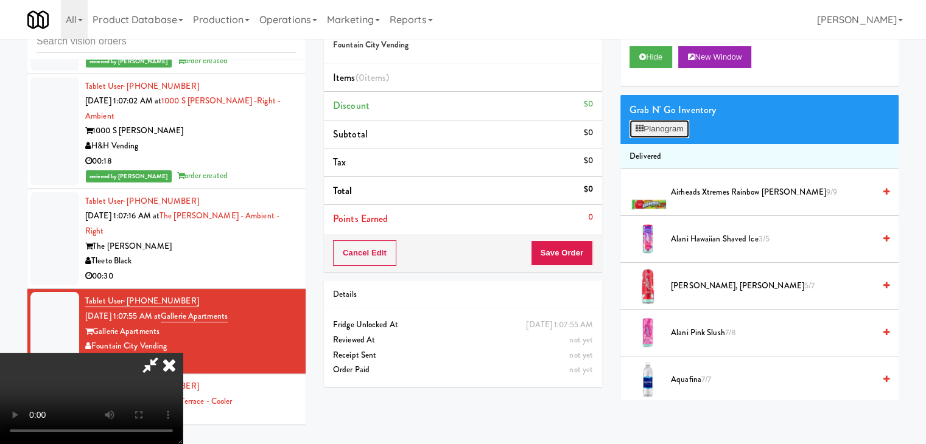
scroll to position [8317, 0]
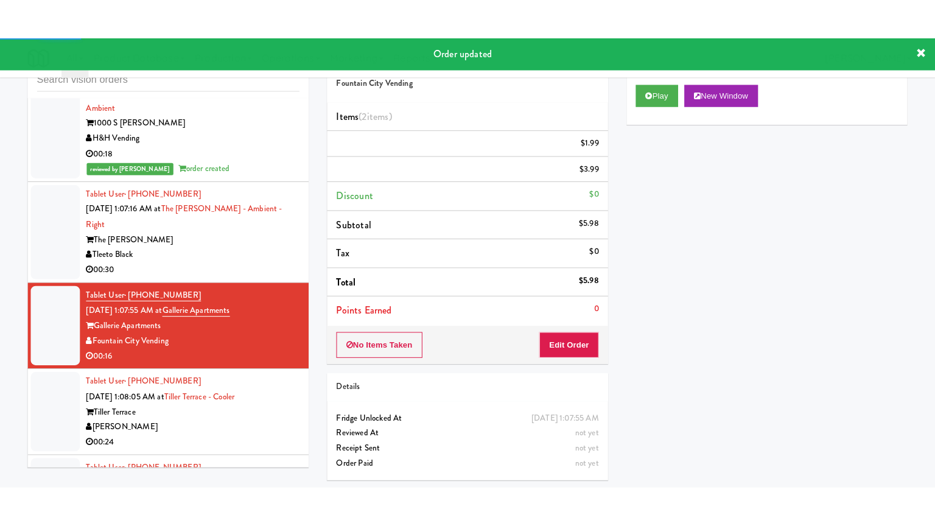
scroll to position [8469, 0]
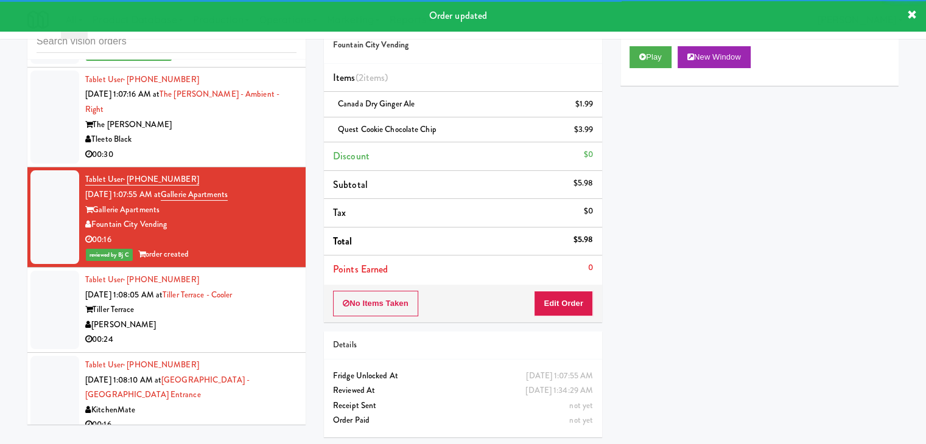
drag, startPoint x: 246, startPoint y: 242, endPoint x: 246, endPoint y: 251, distance: 9.7
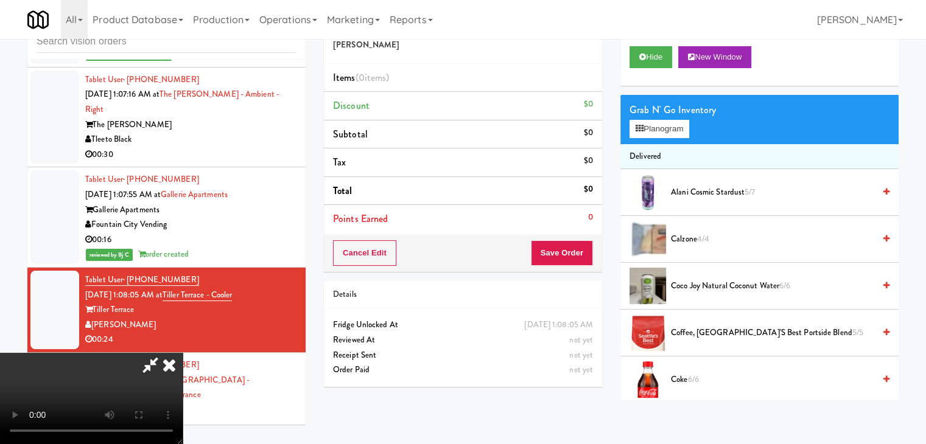
scroll to position [8440, 0]
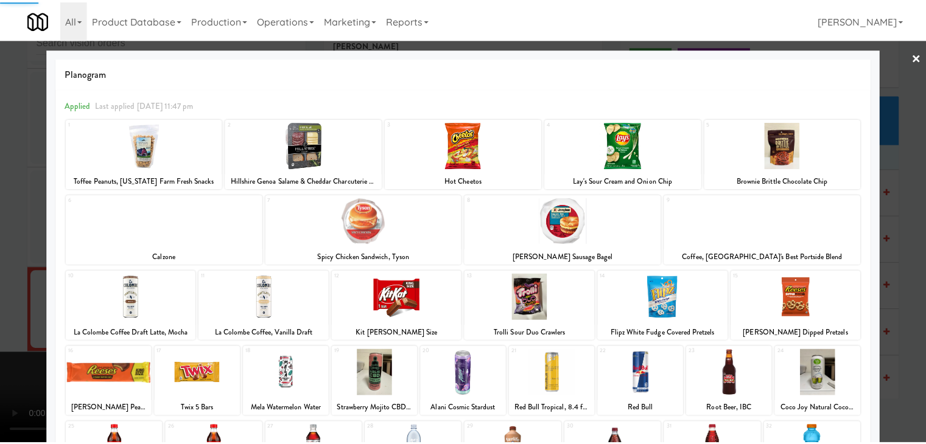
scroll to position [153, 0]
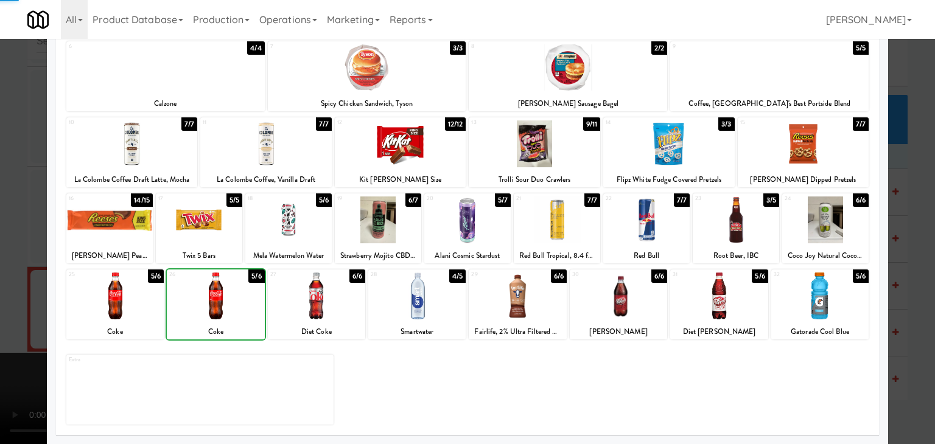
drag, startPoint x: 0, startPoint y: 275, endPoint x: 174, endPoint y: 268, distance: 174.2
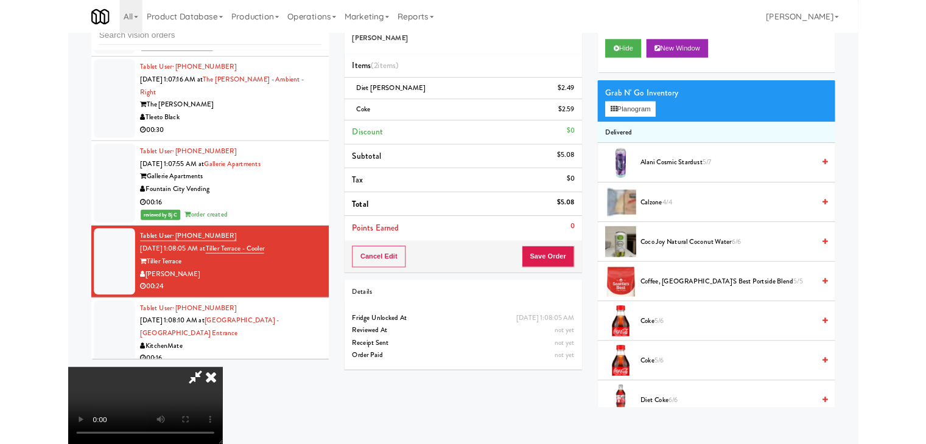
scroll to position [8469, 0]
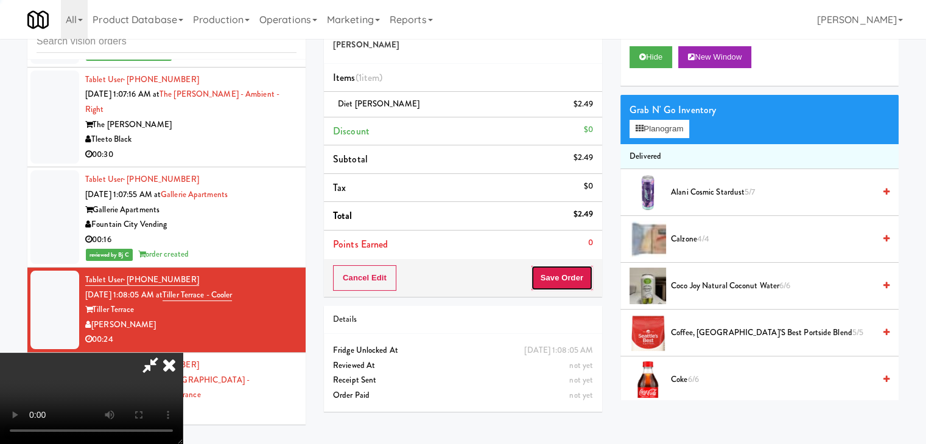
drag, startPoint x: 581, startPoint y: 279, endPoint x: 571, endPoint y: 256, distance: 25.4
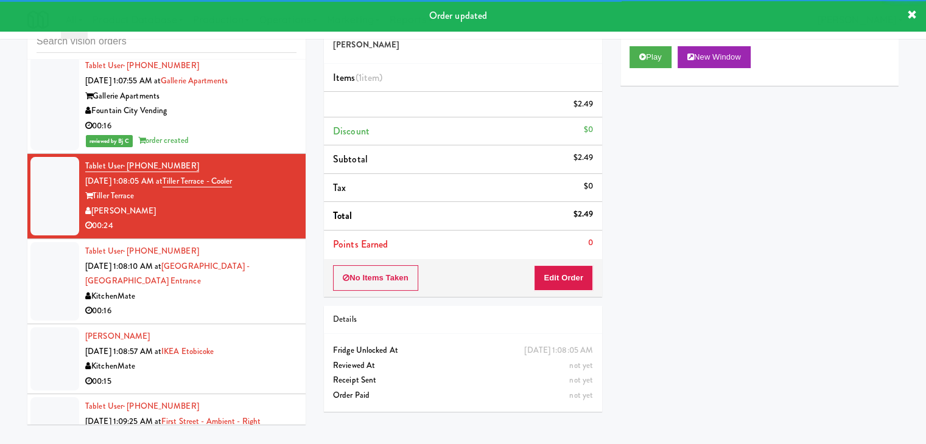
scroll to position [8651, 0]
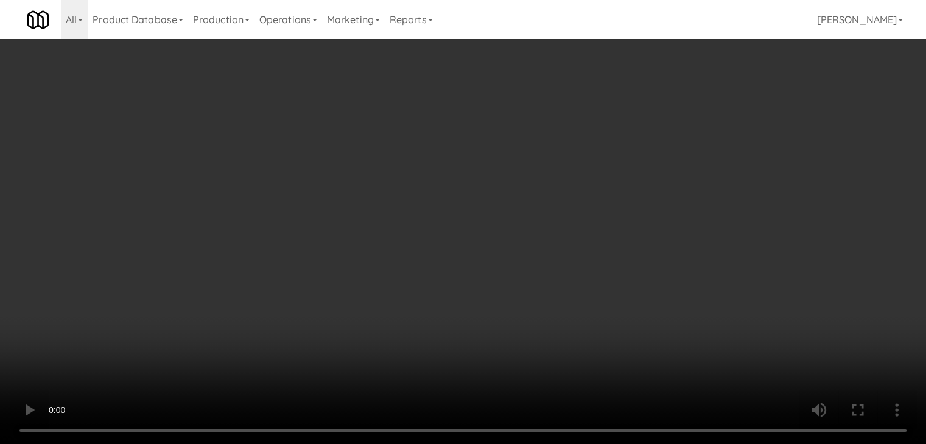
scroll to position [8651, 0]
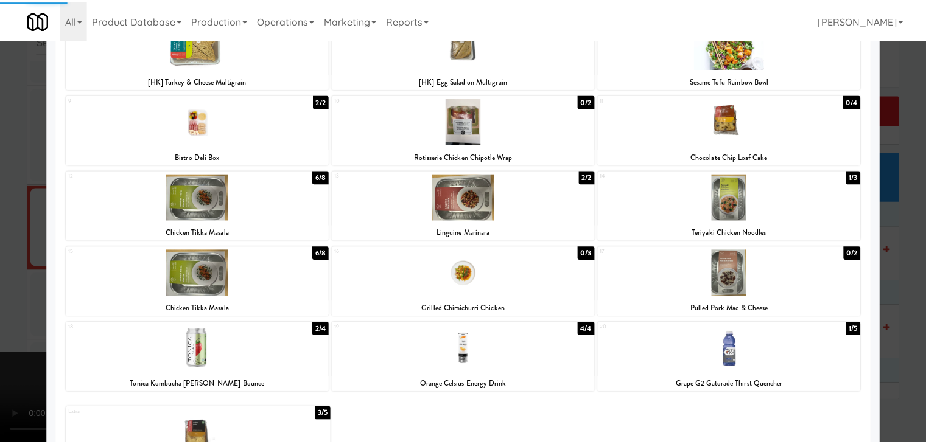
scroll to position [47, 0]
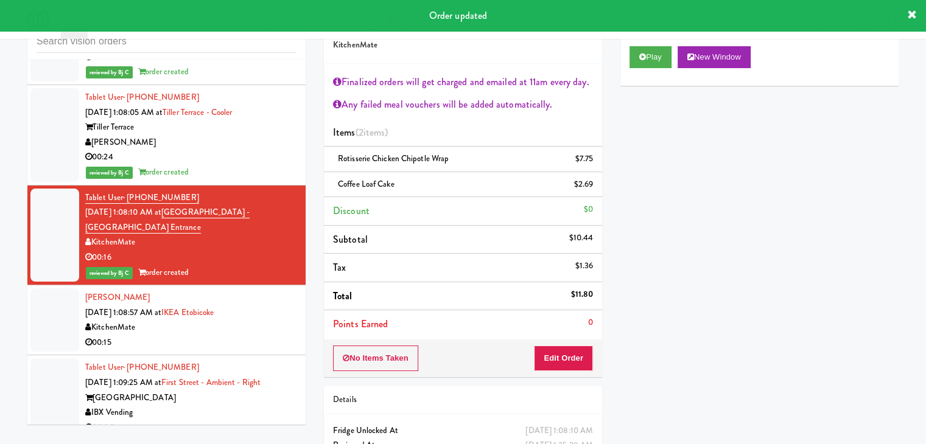
scroll to position [8712, 0]
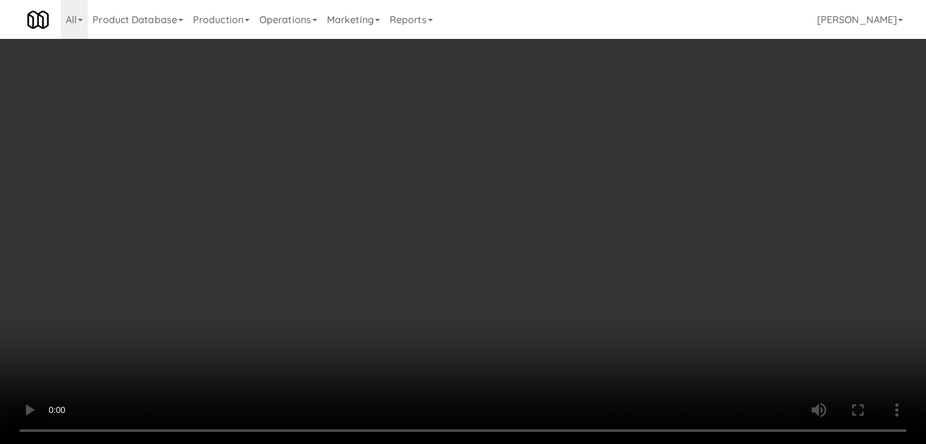
scroll to position [8682, 0]
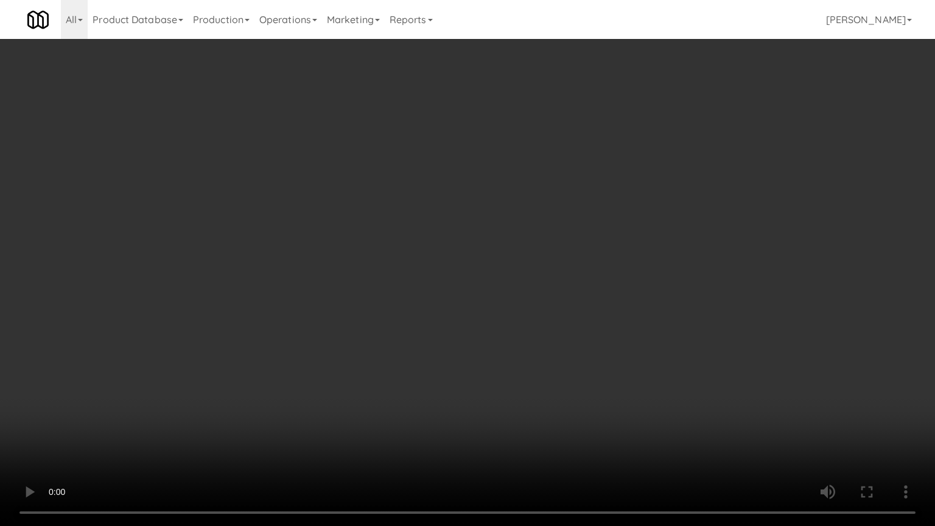
drag, startPoint x: 618, startPoint y: 329, endPoint x: 616, endPoint y: 342, distance: 13.5
drag, startPoint x: 632, startPoint y: 328, endPoint x: 643, endPoint y: 324, distance: 11.8
drag, startPoint x: 655, startPoint y: 306, endPoint x: 623, endPoint y: 242, distance: 71.9
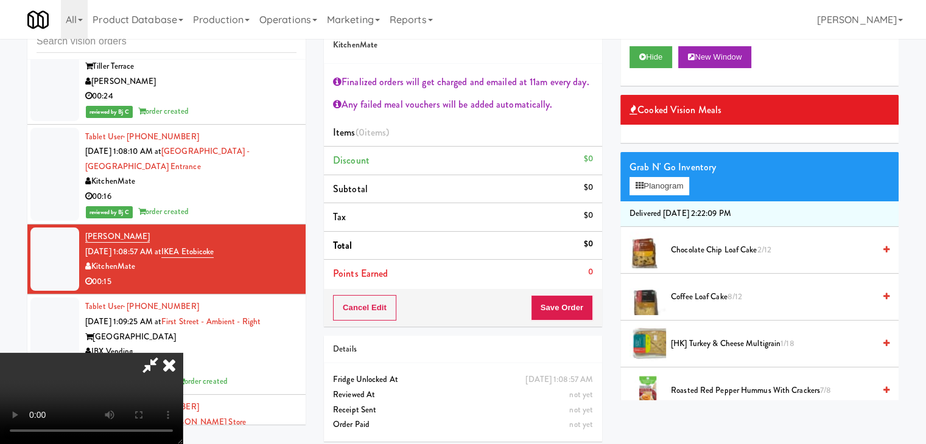
scroll to position [209, 0]
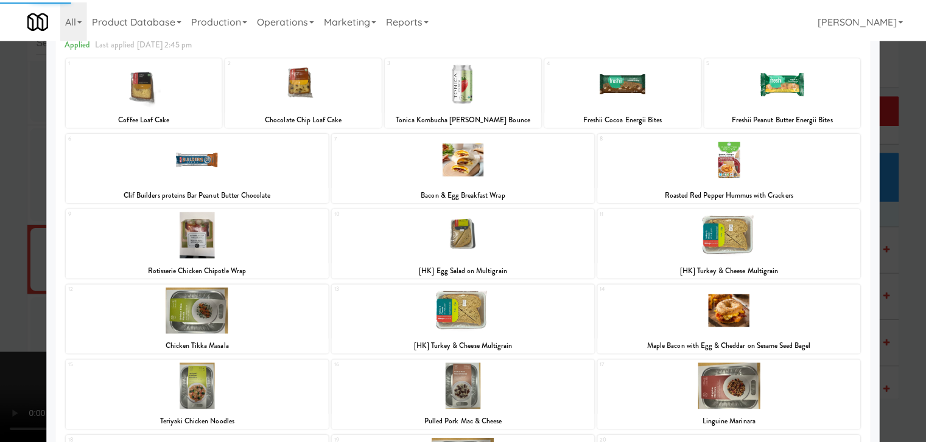
scroll to position [183, 0]
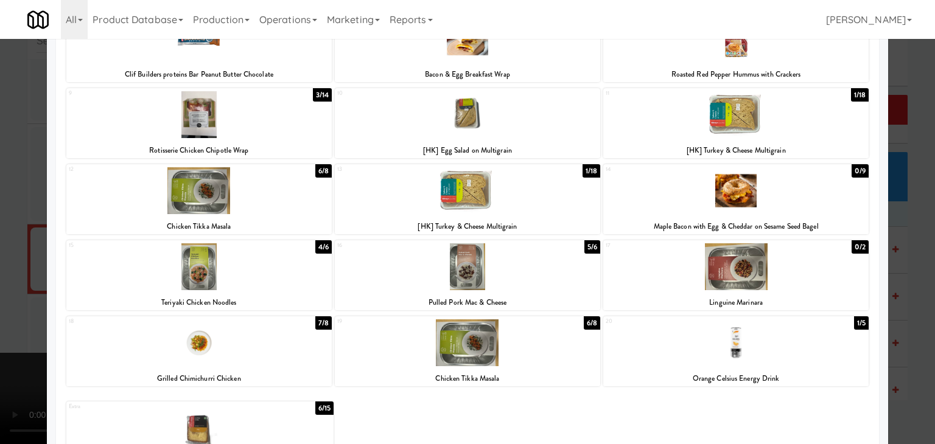
drag, startPoint x: 0, startPoint y: 307, endPoint x: 108, endPoint y: 307, distance: 108.3
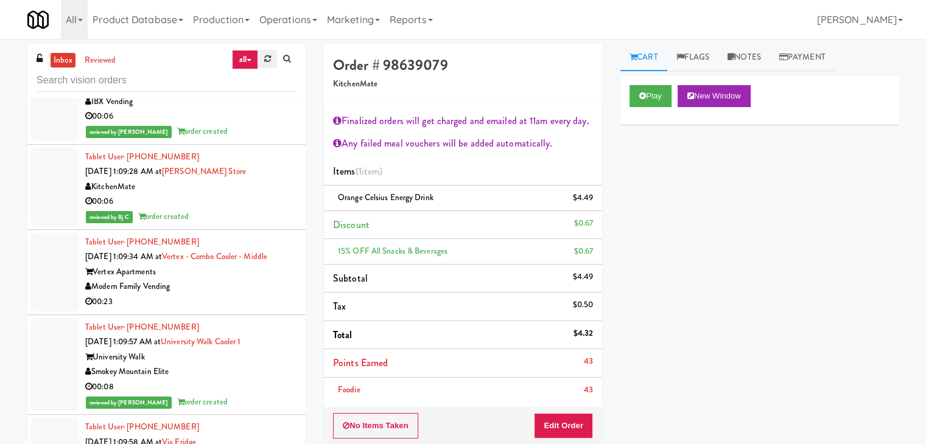
click at [275, 55] on link at bounding box center [267, 59] width 19 height 18
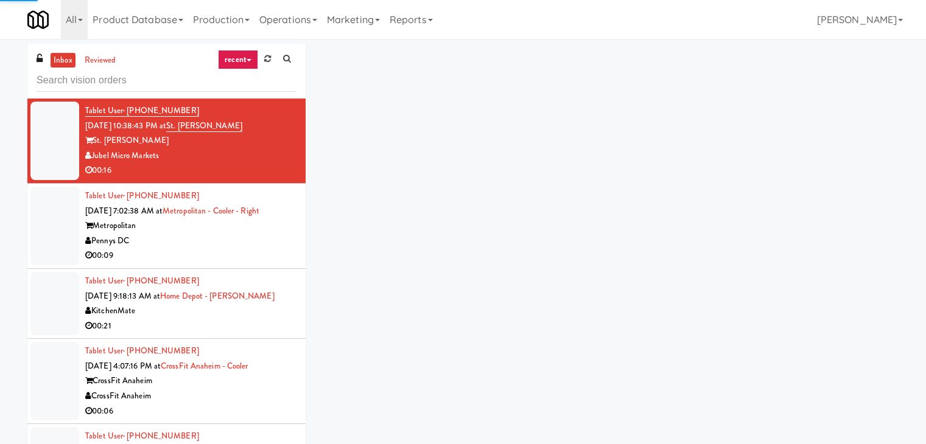
click at [231, 57] on link "recent" at bounding box center [238, 59] width 40 height 19
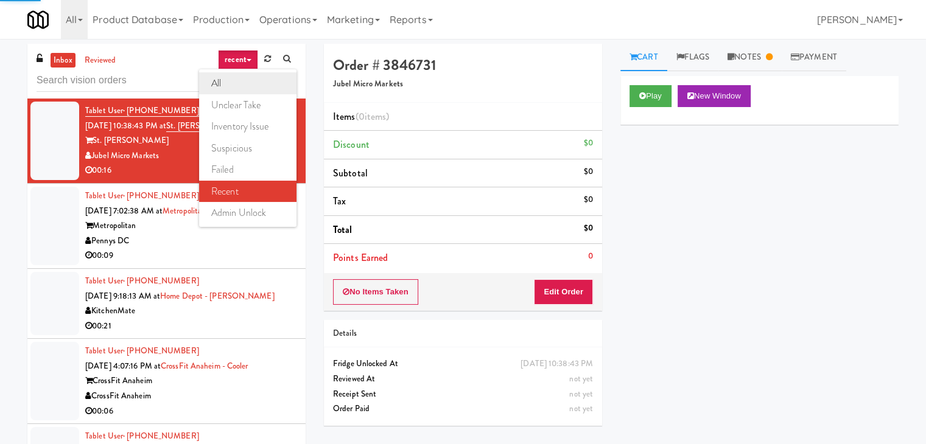
click at [239, 88] on link "all" at bounding box center [247, 83] width 97 height 22
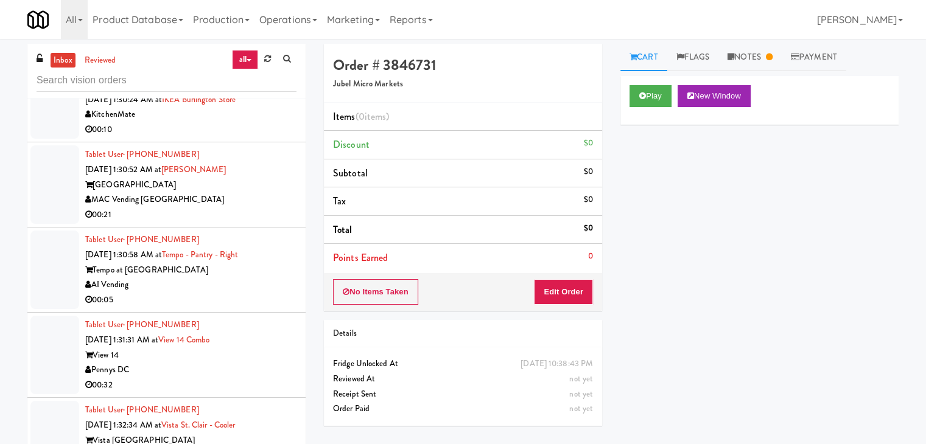
scroll to position [4401, 0]
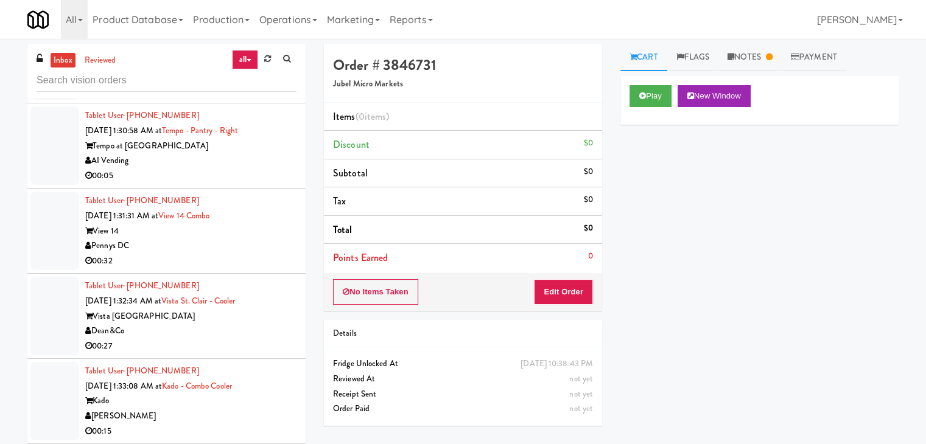
click at [263, 153] on div "AI Vending" at bounding box center [190, 160] width 211 height 15
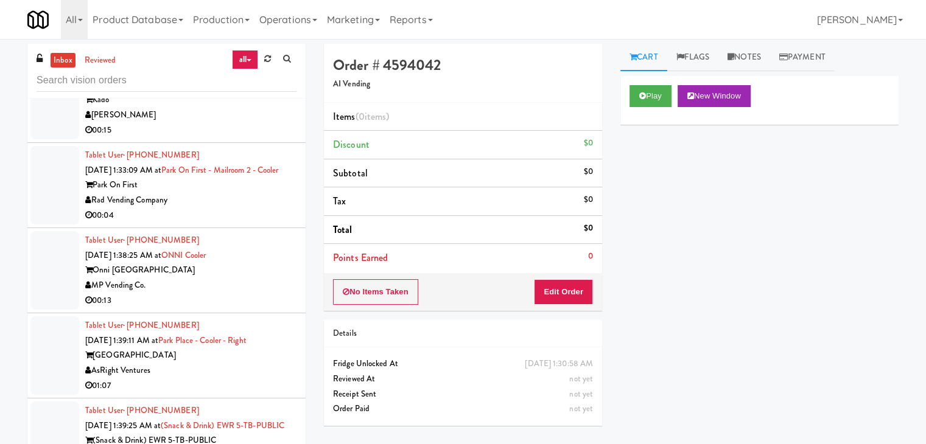
scroll to position [4705, 0]
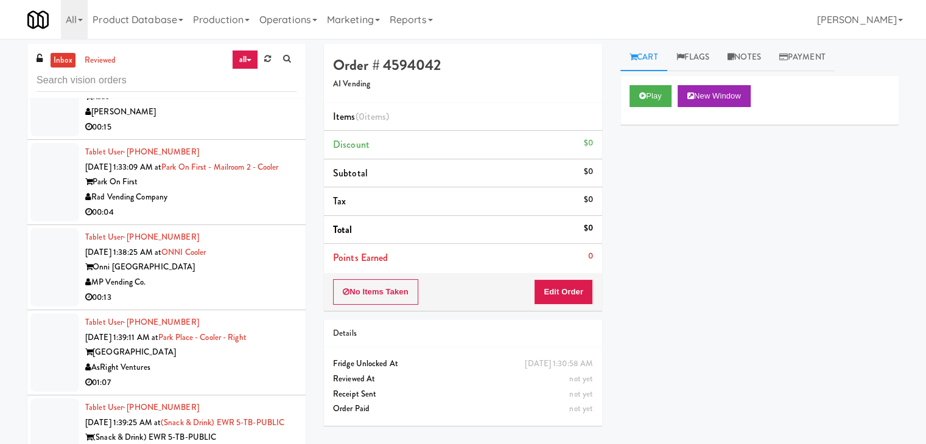
click at [230, 190] on div "Rad Vending Company" at bounding box center [190, 197] width 211 height 15
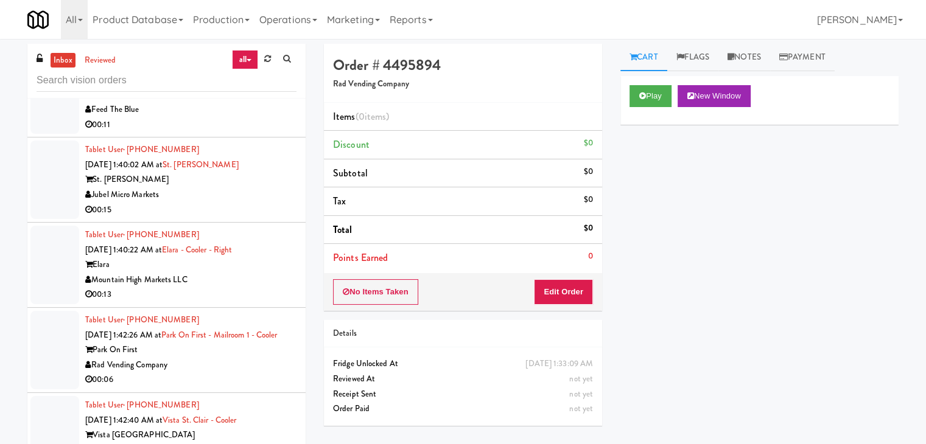
scroll to position [5071, 0]
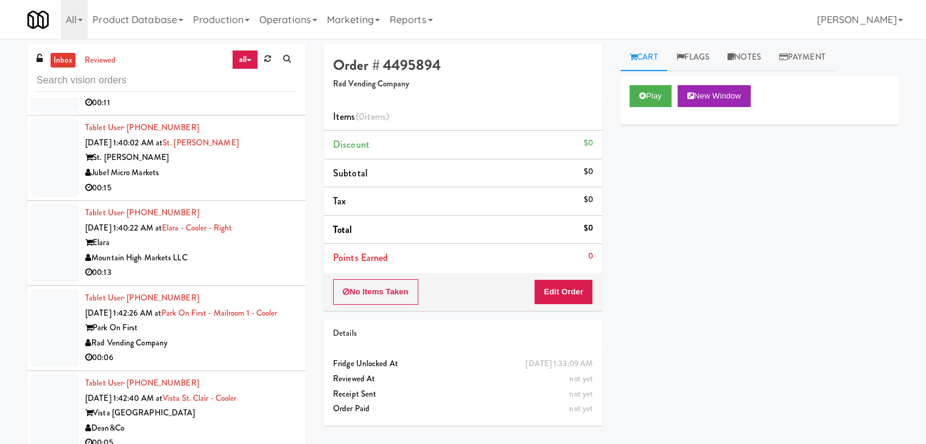
click at [247, 196] on div "00:15" at bounding box center [190, 188] width 211 height 15
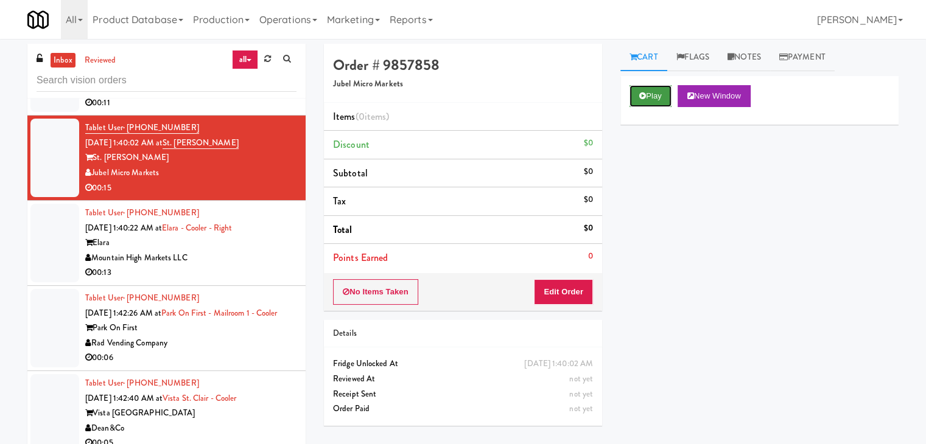
click at [660, 93] on button "Play" at bounding box center [650, 96] width 42 height 22
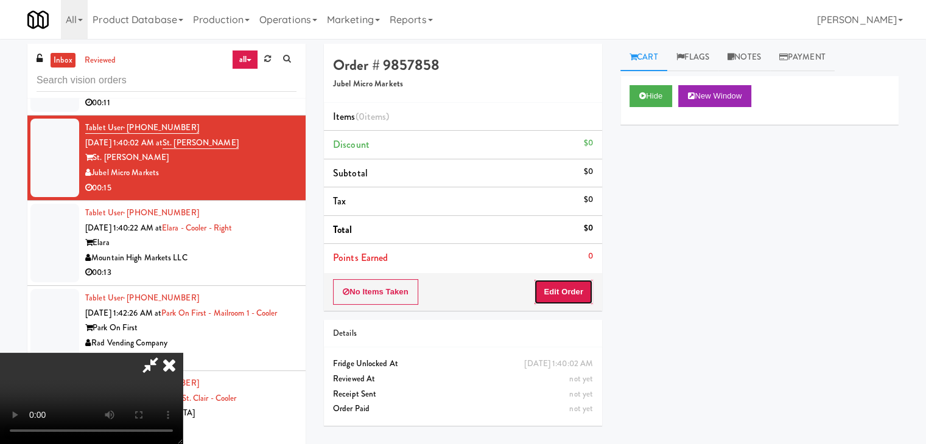
click at [572, 292] on button "Edit Order" at bounding box center [563, 292] width 59 height 26
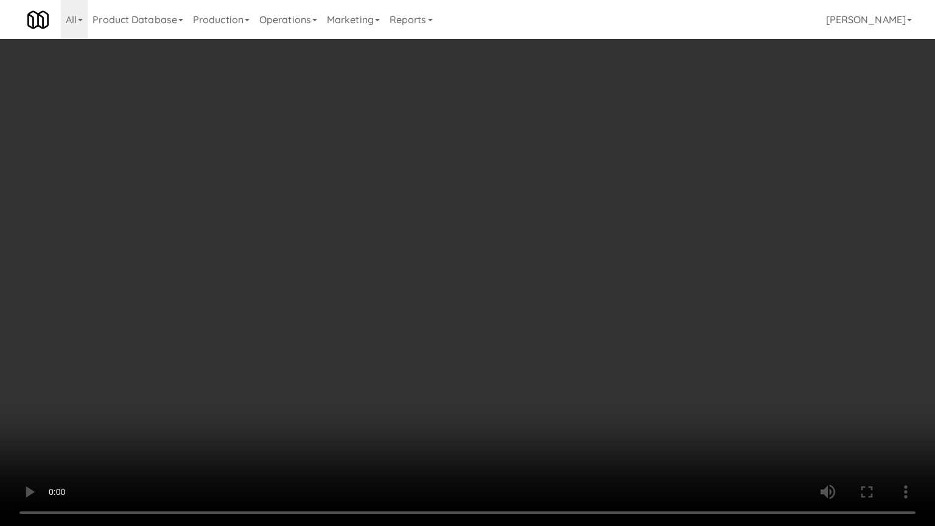
click at [553, 360] on video at bounding box center [467, 263] width 935 height 526
drag, startPoint x: 547, startPoint y: 362, endPoint x: 539, endPoint y: 365, distance: 8.5
click at [545, 363] on video at bounding box center [467, 263] width 935 height 526
click at [560, 351] on video at bounding box center [467, 263] width 935 height 526
drag, startPoint x: 560, startPoint y: 351, endPoint x: 601, endPoint y: 264, distance: 95.8
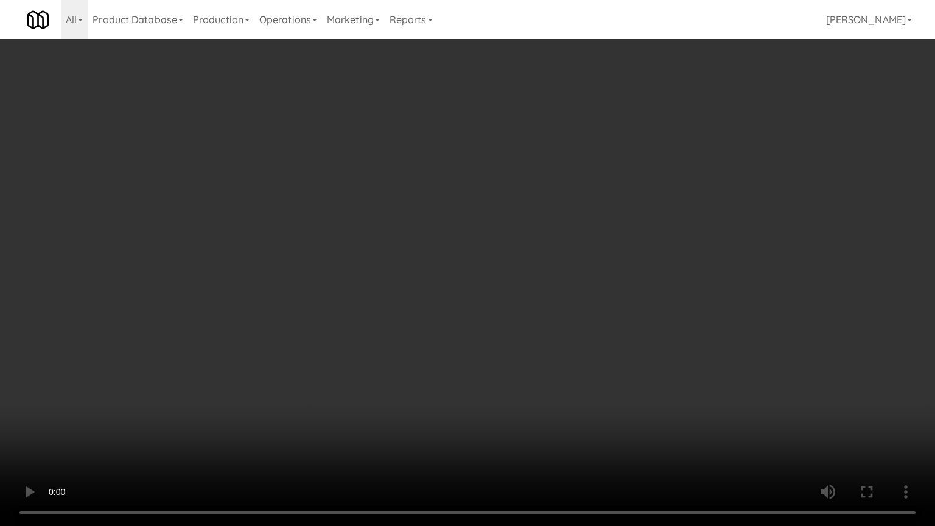
click at [565, 347] on video at bounding box center [467, 263] width 935 height 526
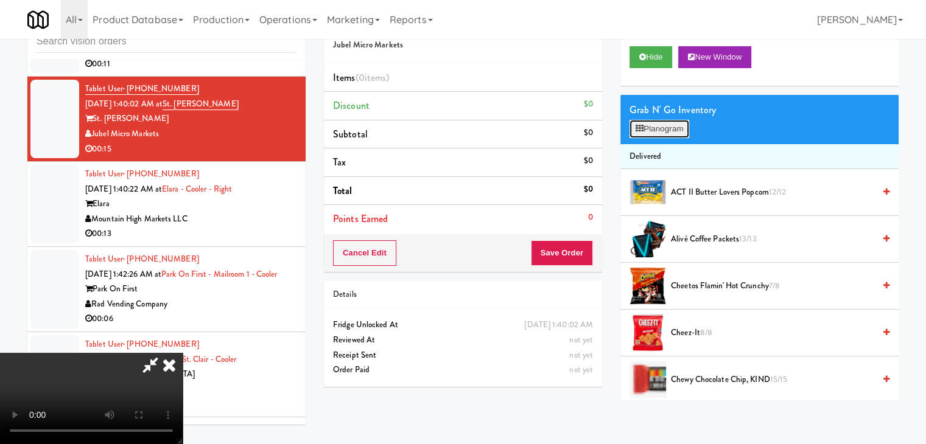
click at [663, 127] on button "Planogram" at bounding box center [659, 129] width 60 height 18
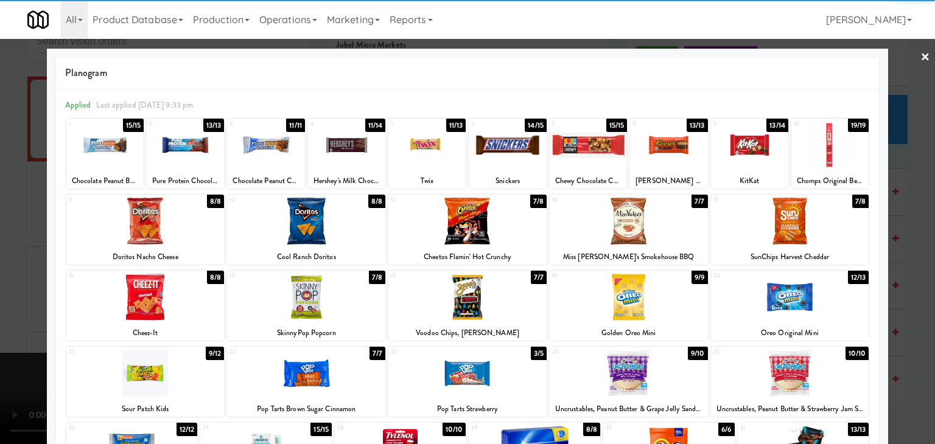
click at [412, 147] on div at bounding box center [426, 145] width 77 height 47
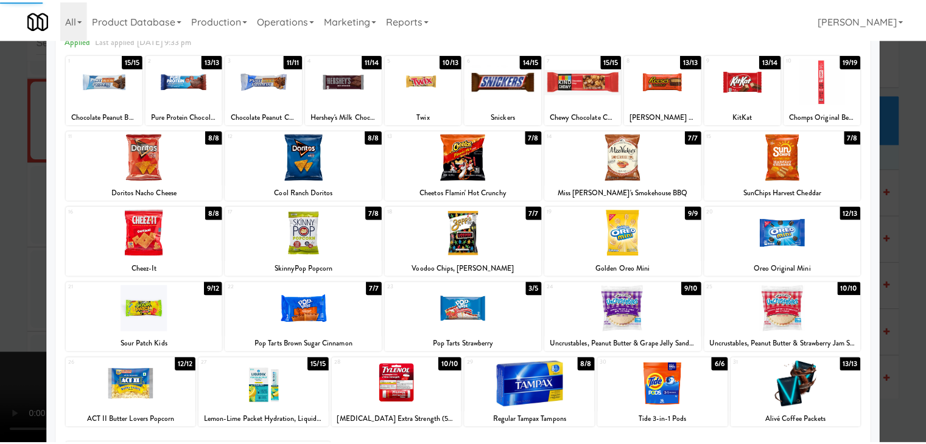
scroll to position [153, 0]
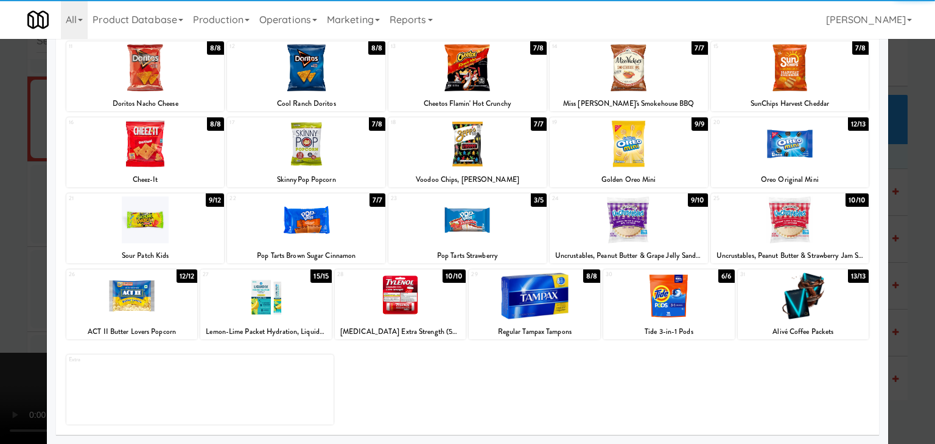
click at [166, 317] on div at bounding box center [131, 296] width 131 height 47
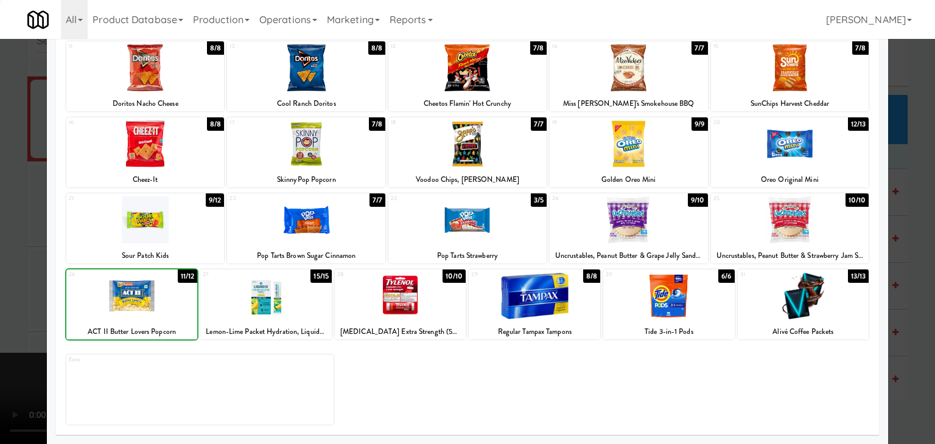
click at [5, 310] on div at bounding box center [467, 222] width 935 height 444
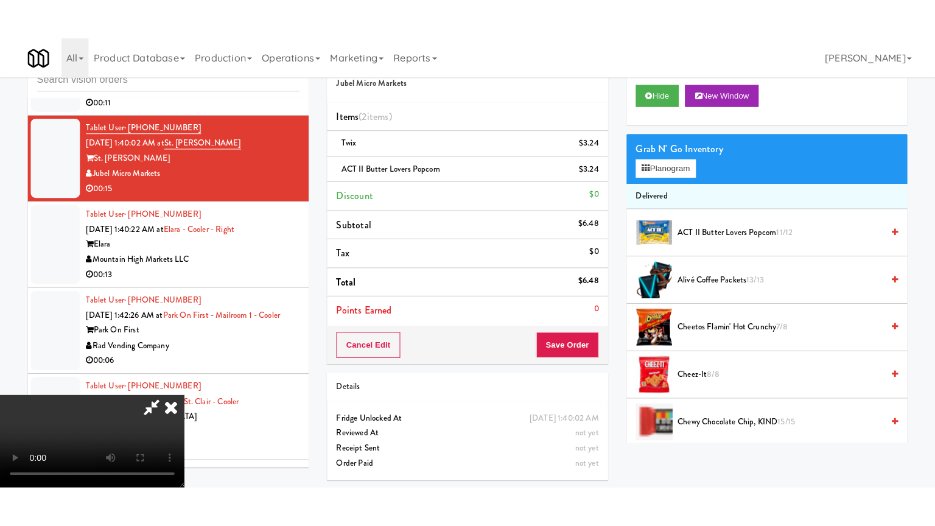
scroll to position [171, 0]
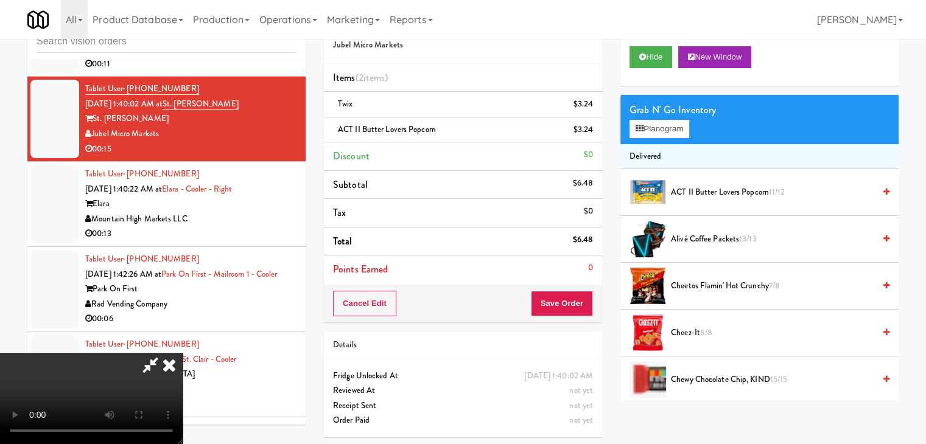
click at [183, 353] on video at bounding box center [91, 398] width 183 height 91
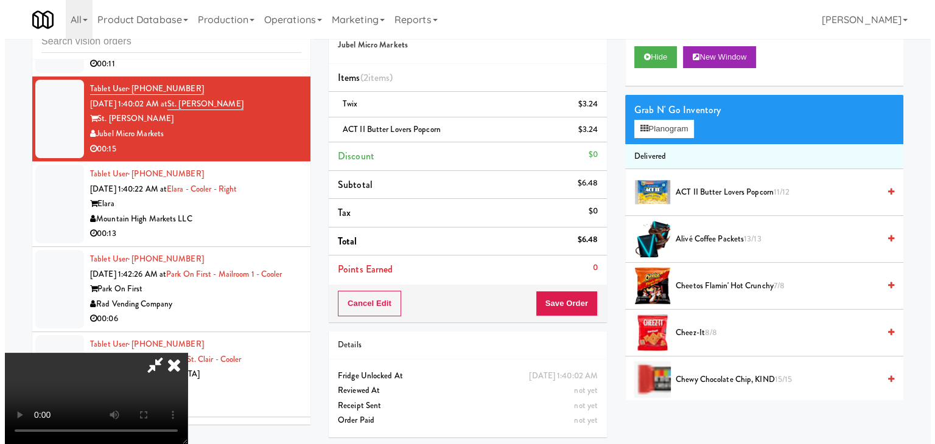
scroll to position [0, 0]
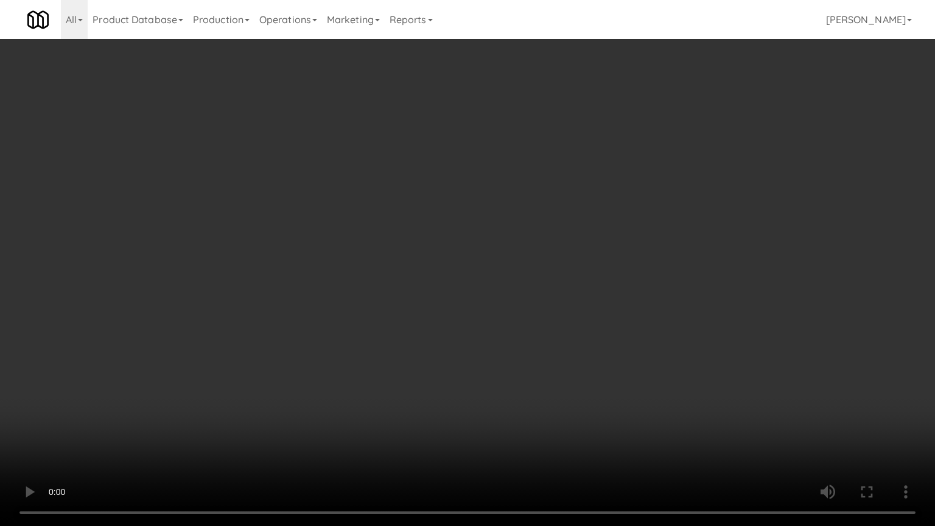
click at [393, 356] on video at bounding box center [467, 263] width 935 height 526
click at [415, 363] on video at bounding box center [467, 263] width 935 height 526
drag, startPoint x: 459, startPoint y: 313, endPoint x: 453, endPoint y: 317, distance: 7.4
click at [459, 312] on video at bounding box center [467, 263] width 935 height 526
click at [492, 252] on video at bounding box center [467, 263] width 935 height 526
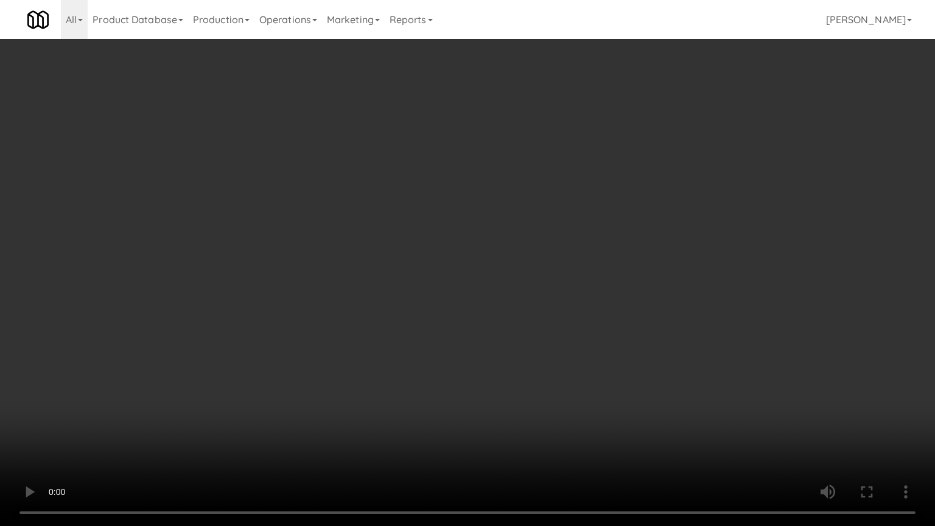
drag, startPoint x: 495, startPoint y: 249, endPoint x: 486, endPoint y: 251, distance: 9.3
click at [496, 248] on video at bounding box center [467, 263] width 935 height 526
click at [493, 245] on video at bounding box center [467, 263] width 935 height 526
click at [500, 243] on video at bounding box center [467, 263] width 935 height 526
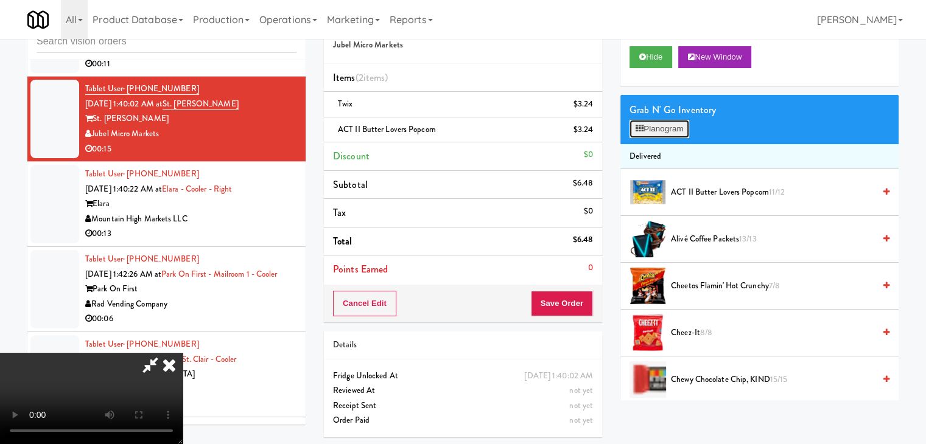
click at [666, 120] on button "Planogram" at bounding box center [659, 129] width 60 height 18
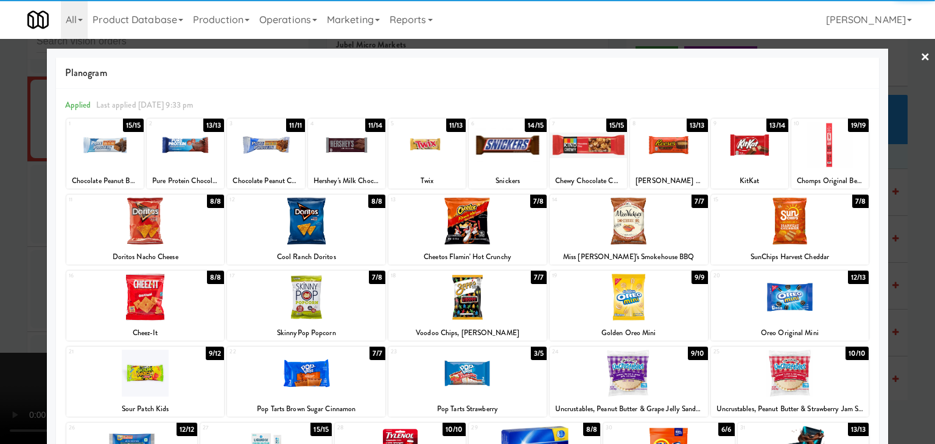
click at [176, 295] on div at bounding box center [145, 297] width 158 height 47
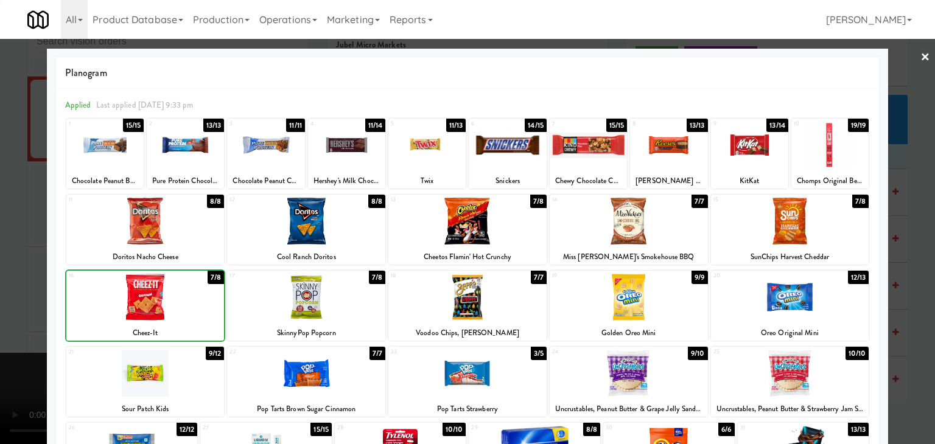
click at [3, 298] on div at bounding box center [467, 222] width 935 height 444
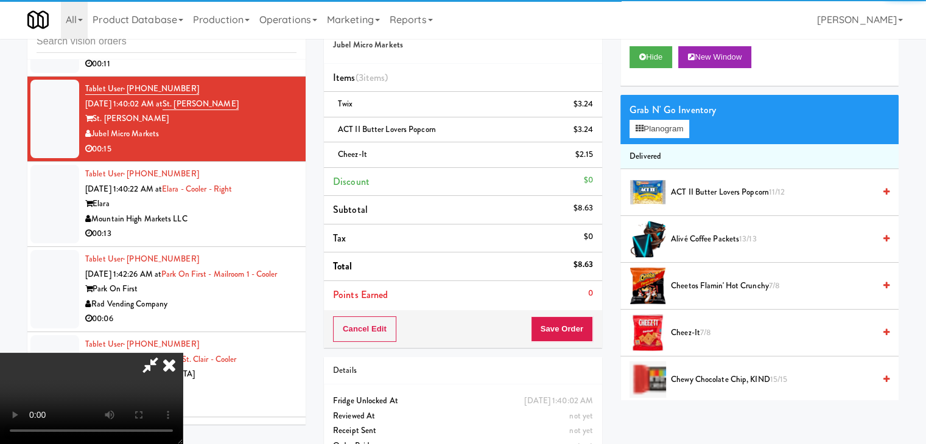
click at [183, 353] on video at bounding box center [91, 398] width 183 height 91
click at [565, 331] on button "Save Order" at bounding box center [562, 329] width 62 height 26
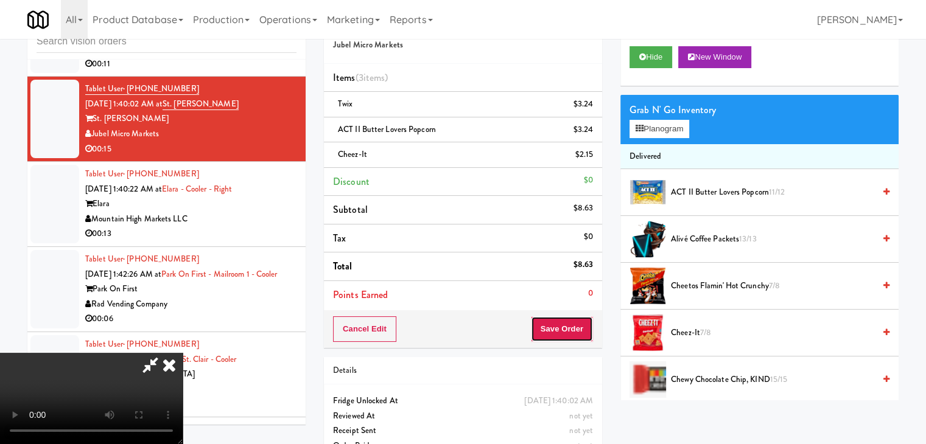
click at [565, 330] on button "Save Order" at bounding box center [562, 329] width 62 height 26
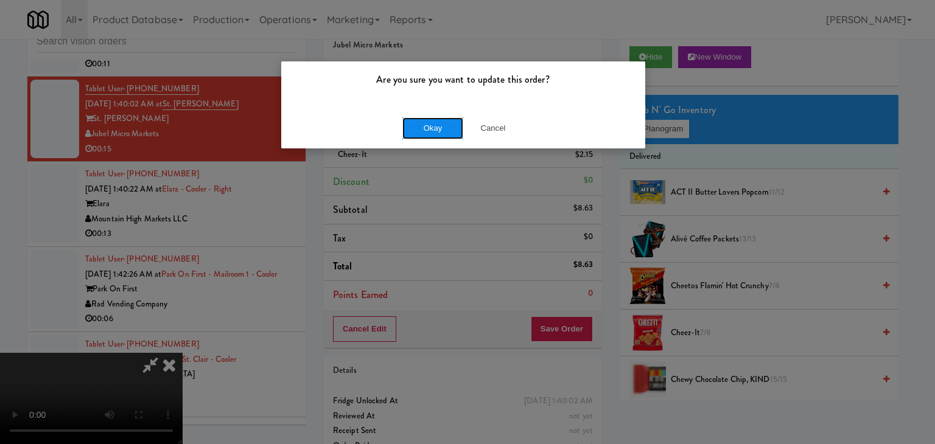
click at [428, 117] on button "Okay" at bounding box center [432, 128] width 61 height 22
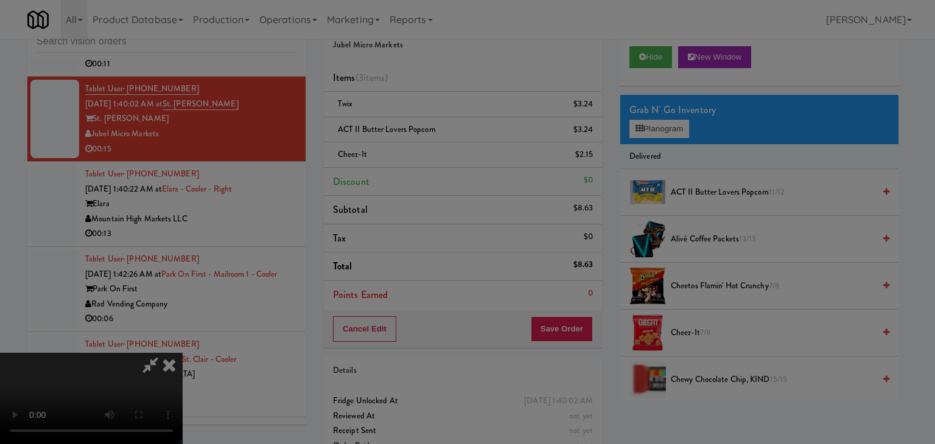
click at [428, 127] on body "Are you sure you want to update this order? Okay Cancel Okay Are you sure you w…" at bounding box center [467, 222] width 935 height 444
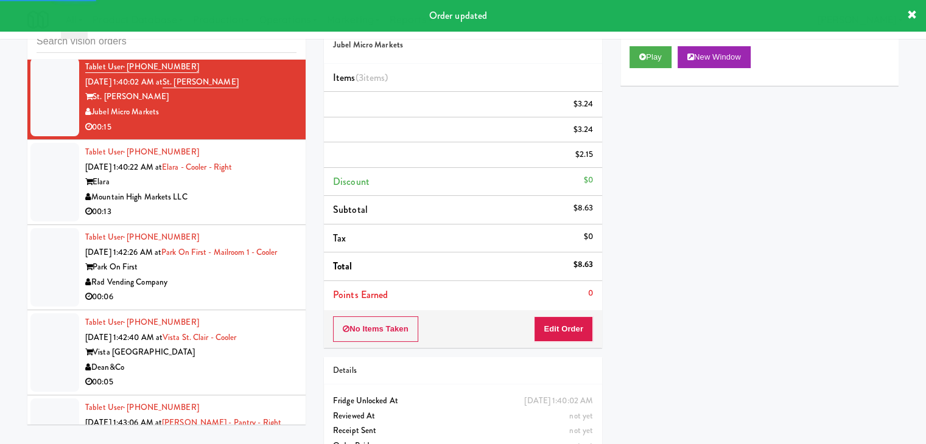
scroll to position [5131, 0]
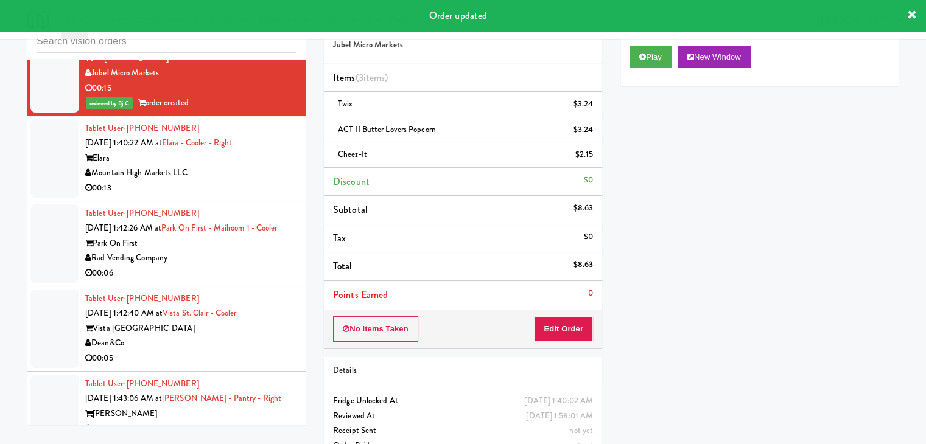
click at [246, 251] on div "Park On First" at bounding box center [190, 243] width 211 height 15
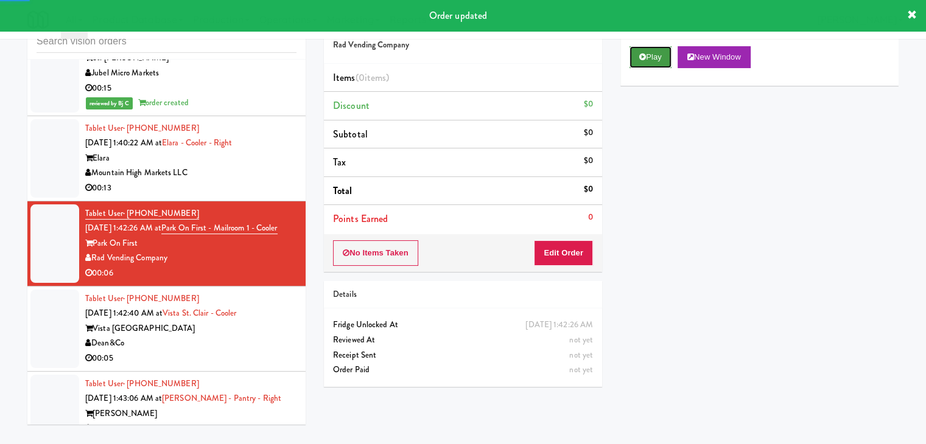
click at [645, 59] on icon at bounding box center [642, 57] width 7 height 8
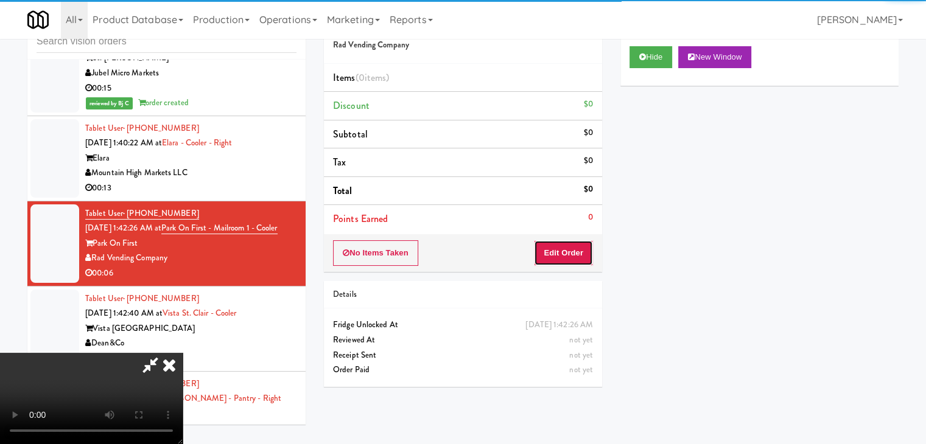
click at [550, 252] on button "Edit Order" at bounding box center [563, 253] width 59 height 26
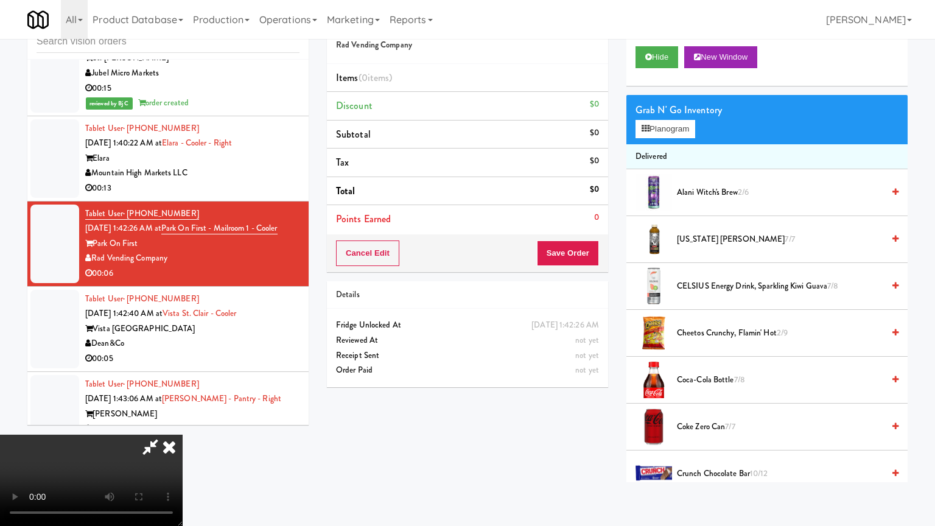
click at [183, 435] on video at bounding box center [91, 480] width 183 height 91
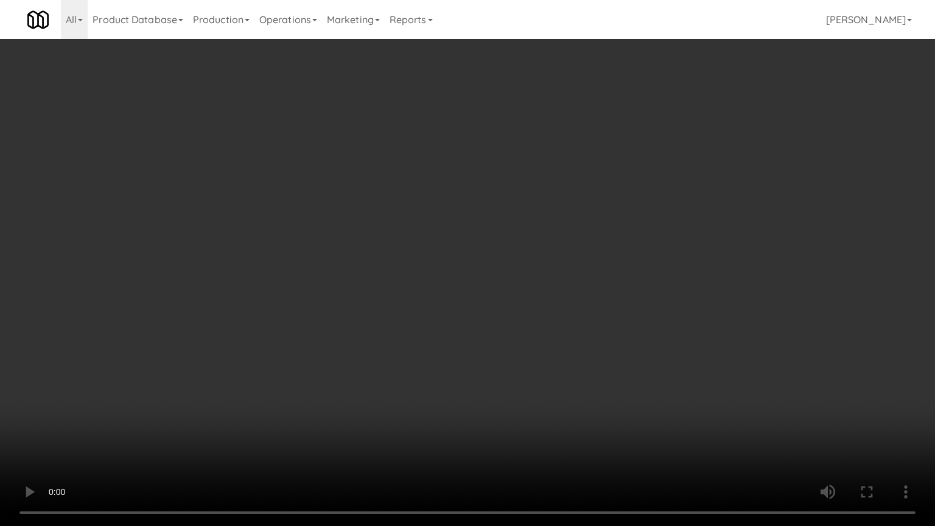
drag, startPoint x: 591, startPoint y: 273, endPoint x: 573, endPoint y: 292, distance: 26.3
click at [588, 275] on video at bounding box center [467, 263] width 935 height 526
click at [586, 283] on video at bounding box center [467, 263] width 935 height 526
click at [588, 282] on video at bounding box center [467, 263] width 935 height 526
click at [587, 270] on video at bounding box center [467, 263] width 935 height 526
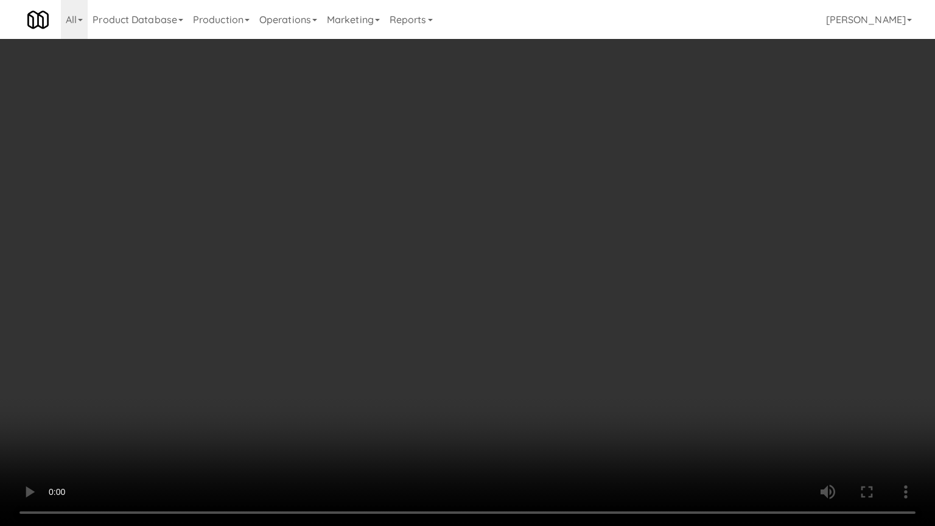
drag, startPoint x: 587, startPoint y: 270, endPoint x: 591, endPoint y: 263, distance: 8.2
click at [590, 265] on video at bounding box center [467, 263] width 935 height 526
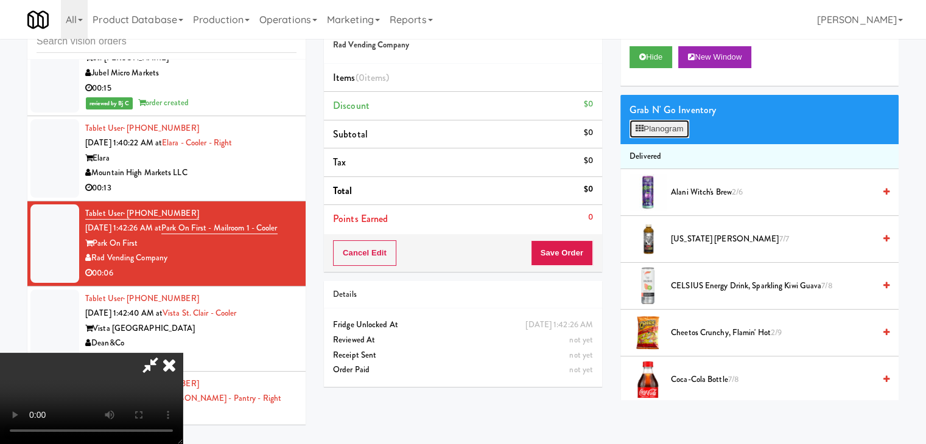
click at [685, 126] on button "Planogram" at bounding box center [659, 129] width 60 height 18
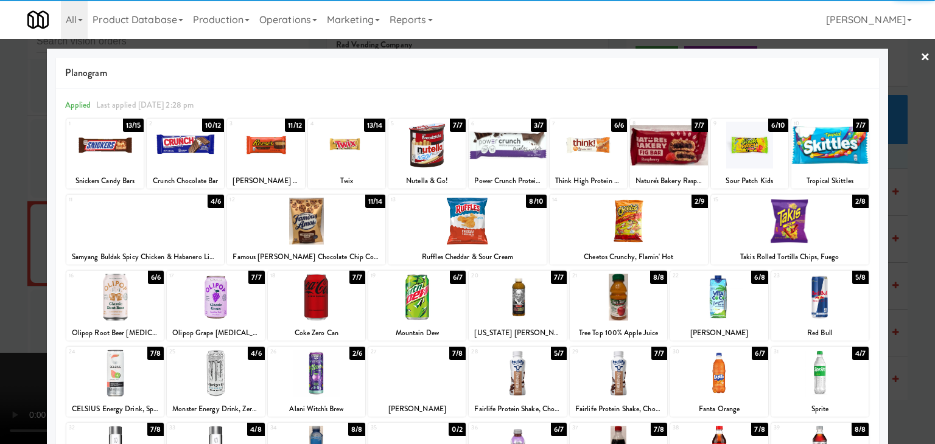
click at [207, 297] on div at bounding box center [215, 297] width 97 height 47
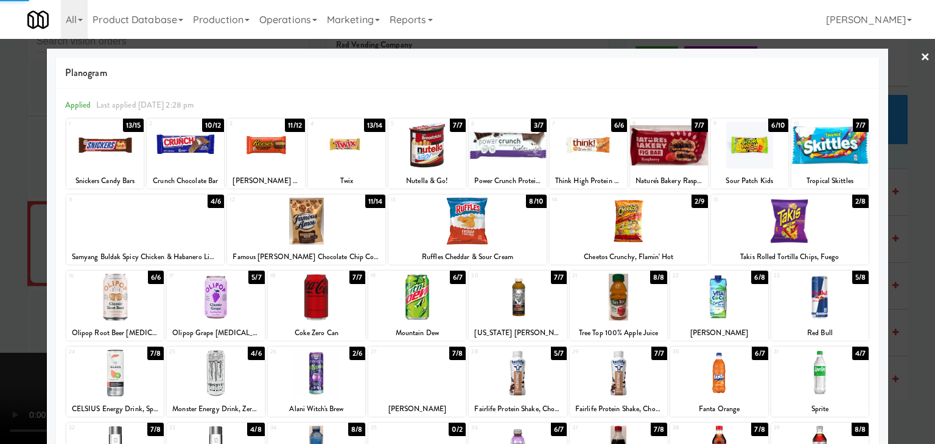
drag, startPoint x: 0, startPoint y: 283, endPoint x: 57, endPoint y: 278, distance: 56.8
click at [7, 281] on div at bounding box center [467, 222] width 935 height 444
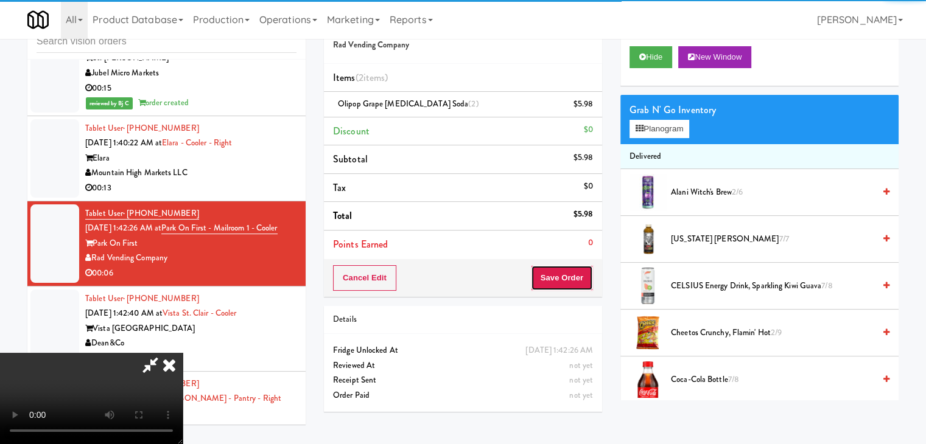
click at [579, 282] on button "Save Order" at bounding box center [562, 278] width 62 height 26
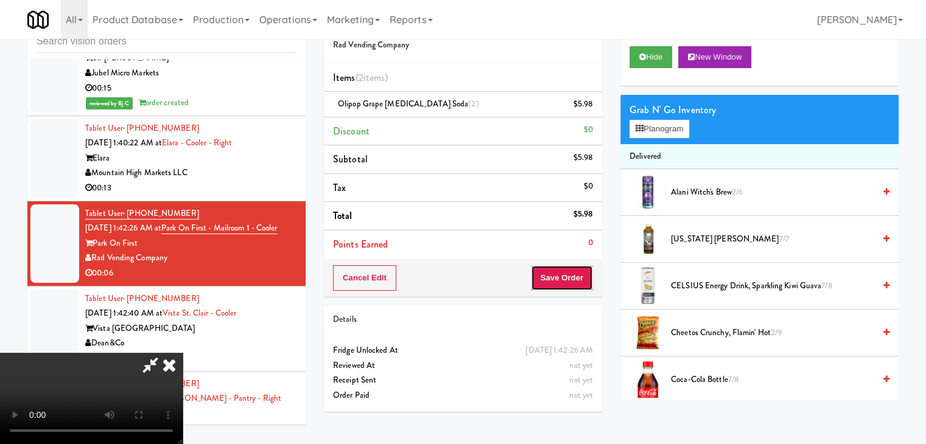
click at [579, 282] on button "Save Order" at bounding box center [562, 278] width 62 height 26
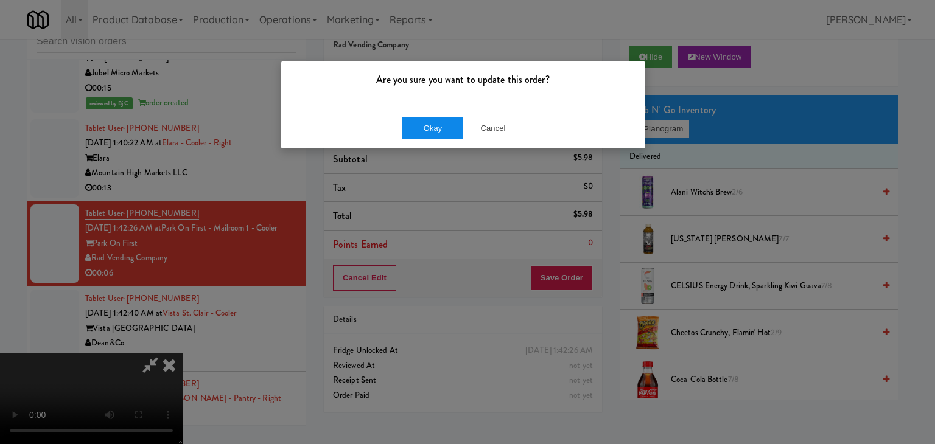
click at [443, 118] on div "Okay Cancel" at bounding box center [463, 128] width 364 height 41
click at [443, 120] on button "Okay" at bounding box center [432, 128] width 61 height 22
